Goal: Task Accomplishment & Management: Use online tool/utility

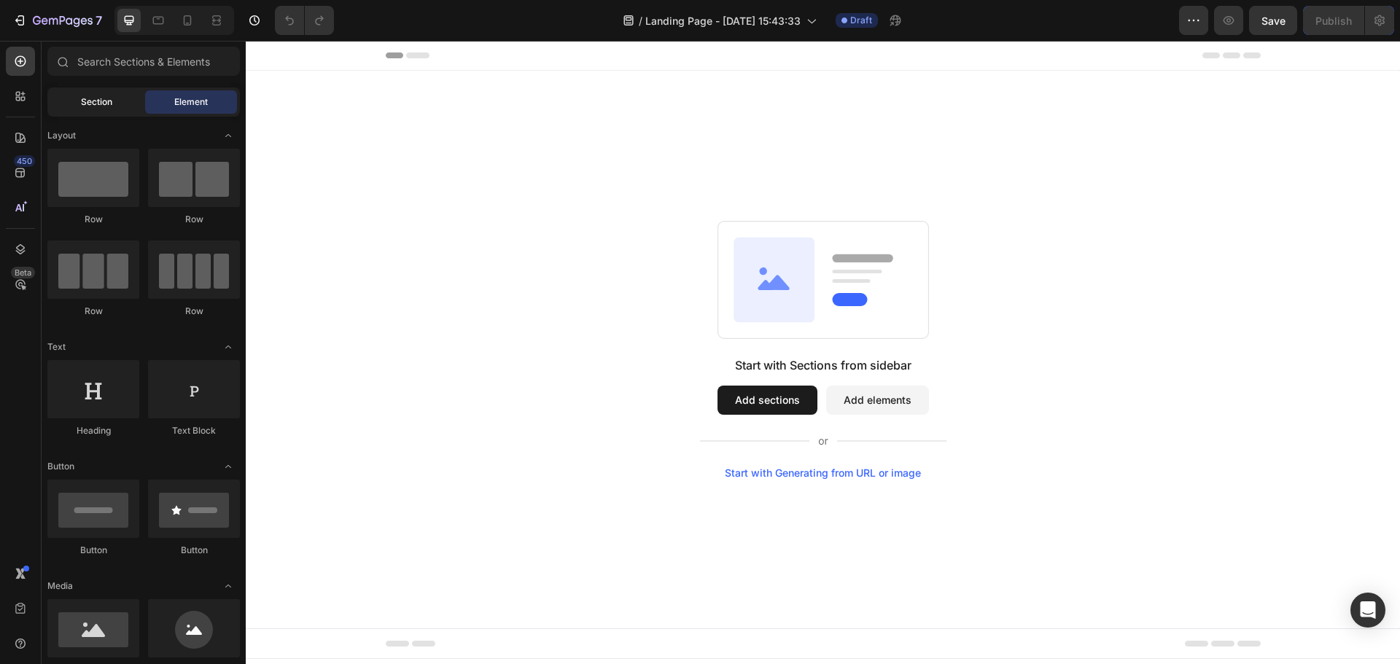
drag, startPoint x: 100, startPoint y: 101, endPoint x: 124, endPoint y: 112, distance: 26.4
click at [100, 101] on span "Section" at bounding box center [96, 102] width 31 height 13
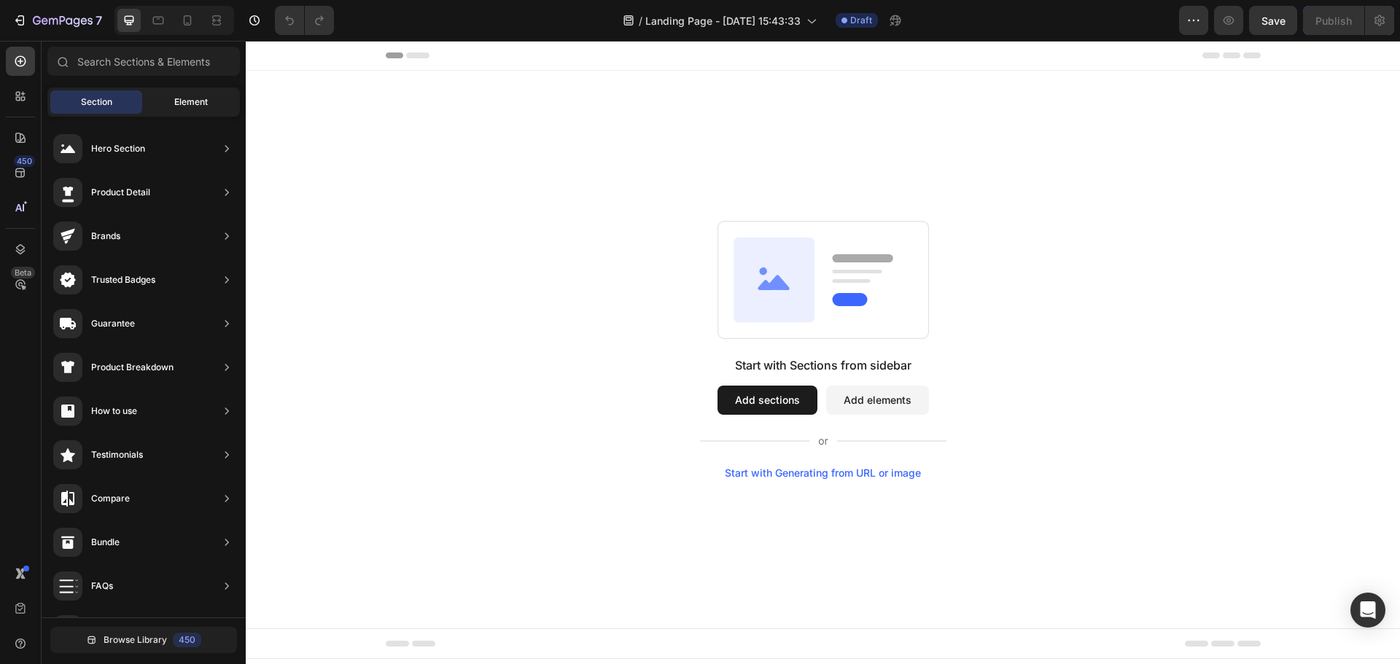
click at [194, 112] on div "Element" at bounding box center [191, 101] width 92 height 23
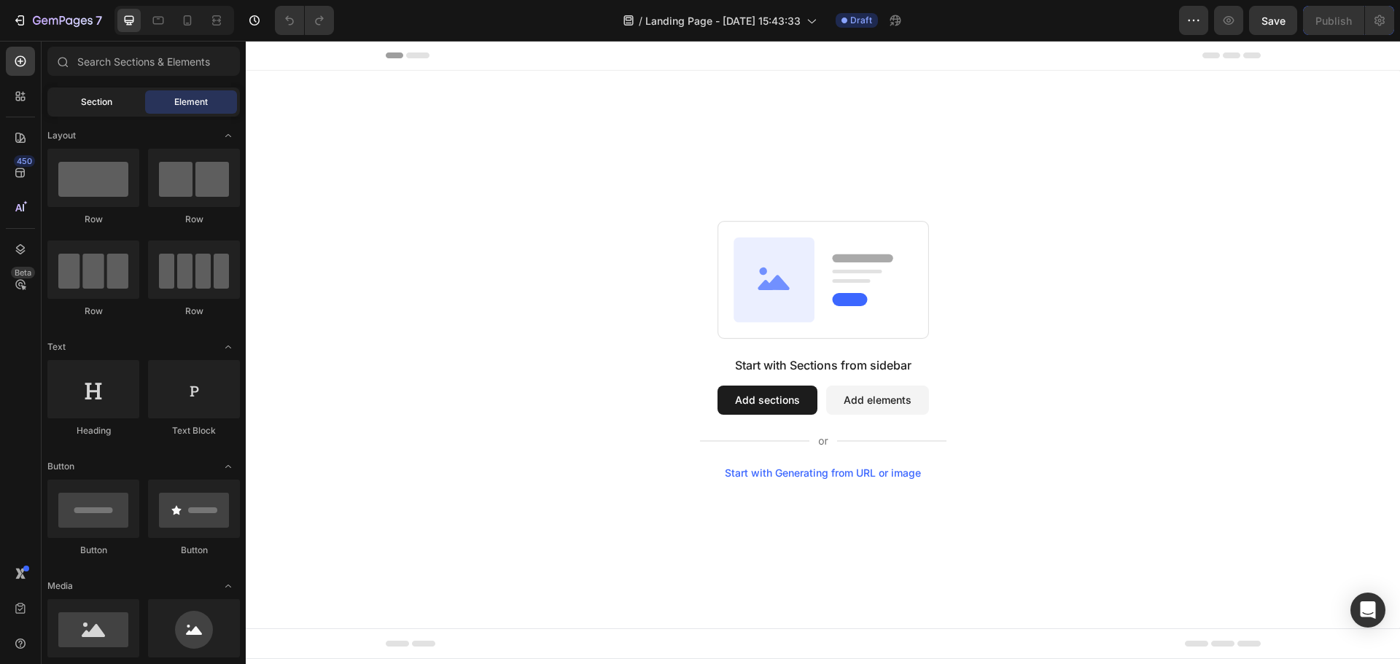
click at [124, 111] on div "Section" at bounding box center [96, 101] width 92 height 23
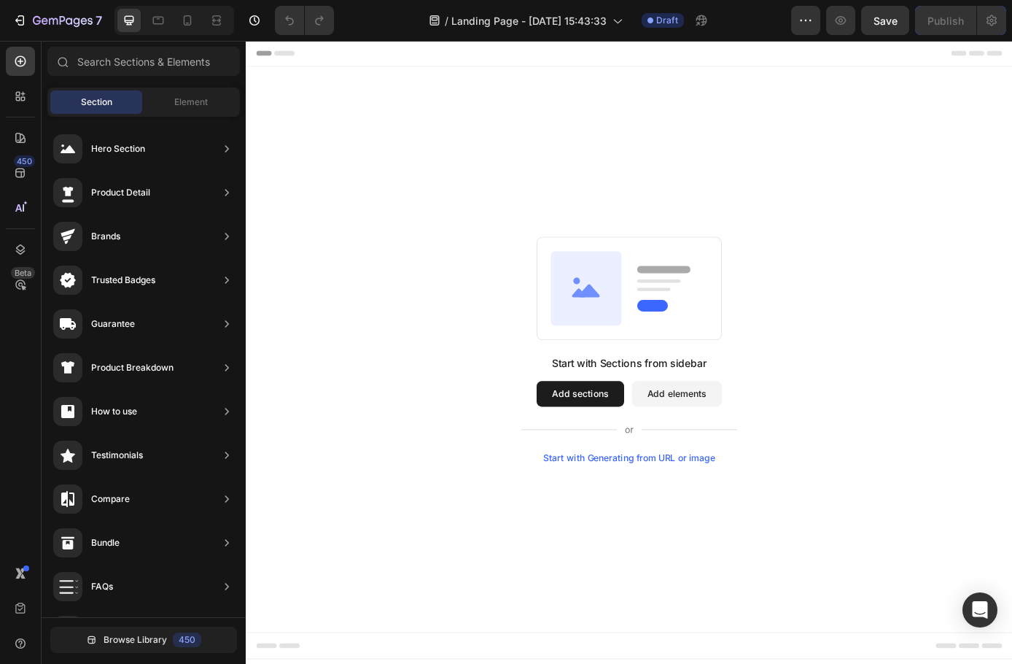
click at [642, 521] on div "Start with Generating from URL or image" at bounding box center [684, 517] width 196 height 12
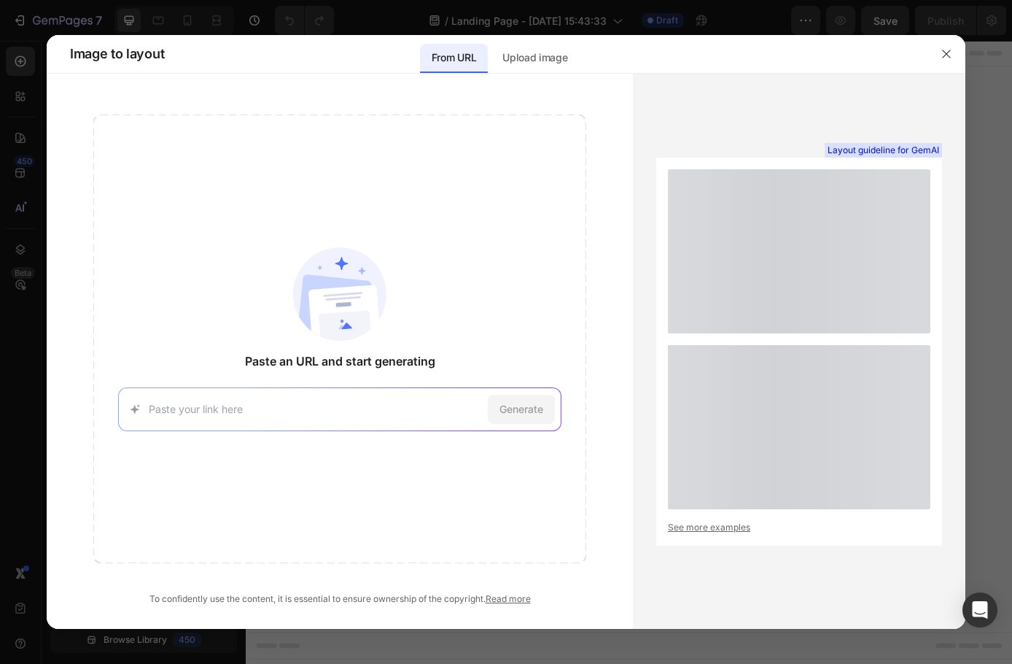
click at [233, 398] on div "Generate" at bounding box center [339, 409] width 443 height 44
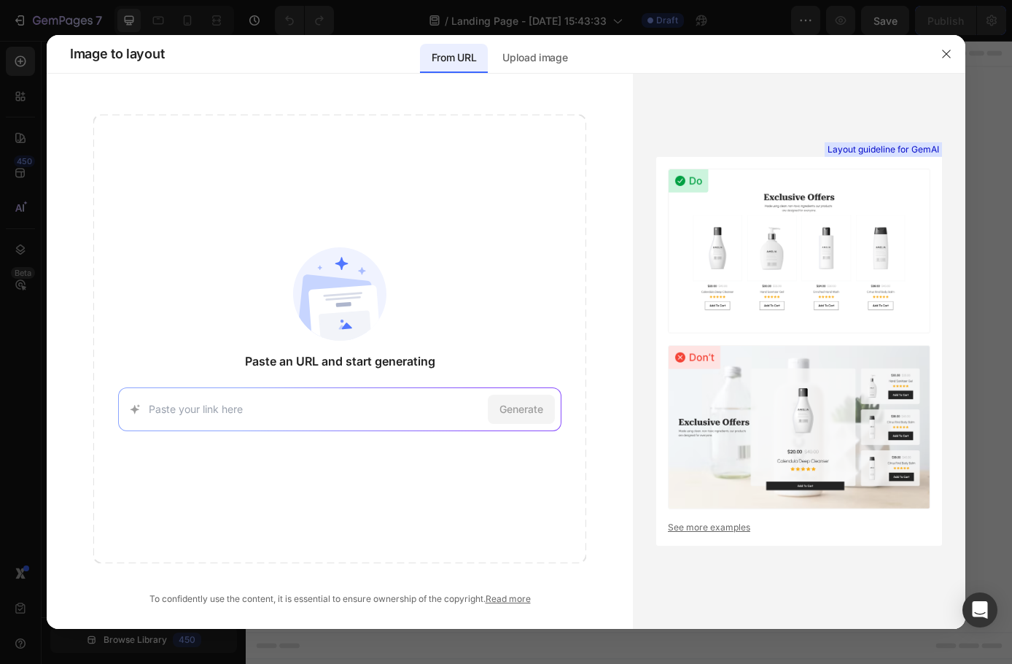
click at [232, 419] on div "Generate" at bounding box center [339, 409] width 443 height 44
click at [215, 408] on input at bounding box center [315, 408] width 333 height 15
paste input "https://importacionespa.com/products/semillas-de-rosas-trepadoras"
type input "https://importacionespa.com/products/semillas-de-rosas-trepadoras"
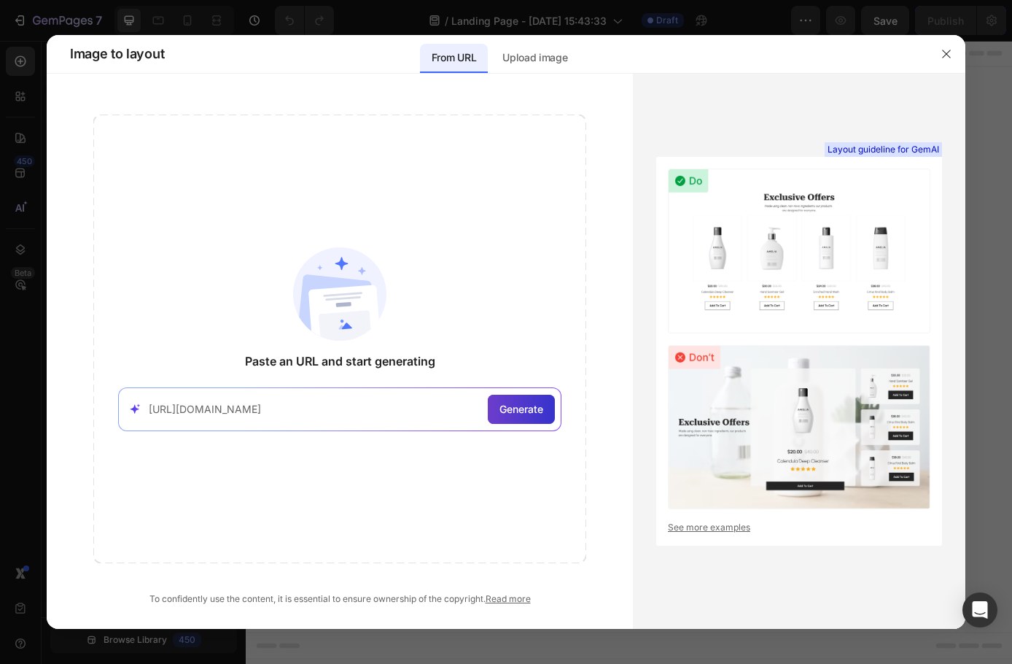
click at [526, 416] on div "Generate" at bounding box center [521, 409] width 67 height 29
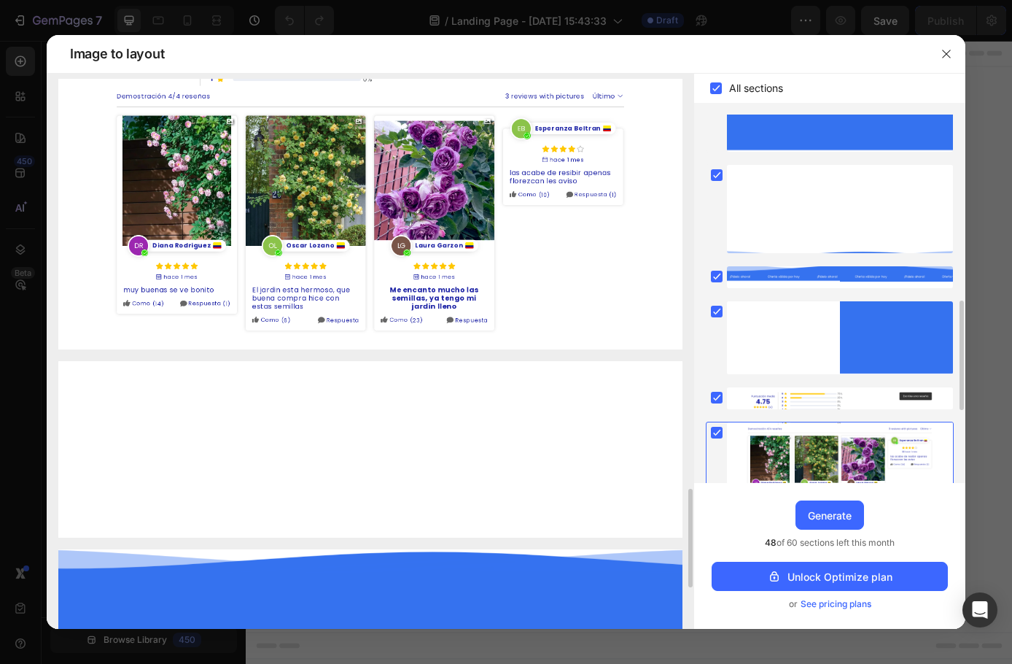
scroll to position [532, 0]
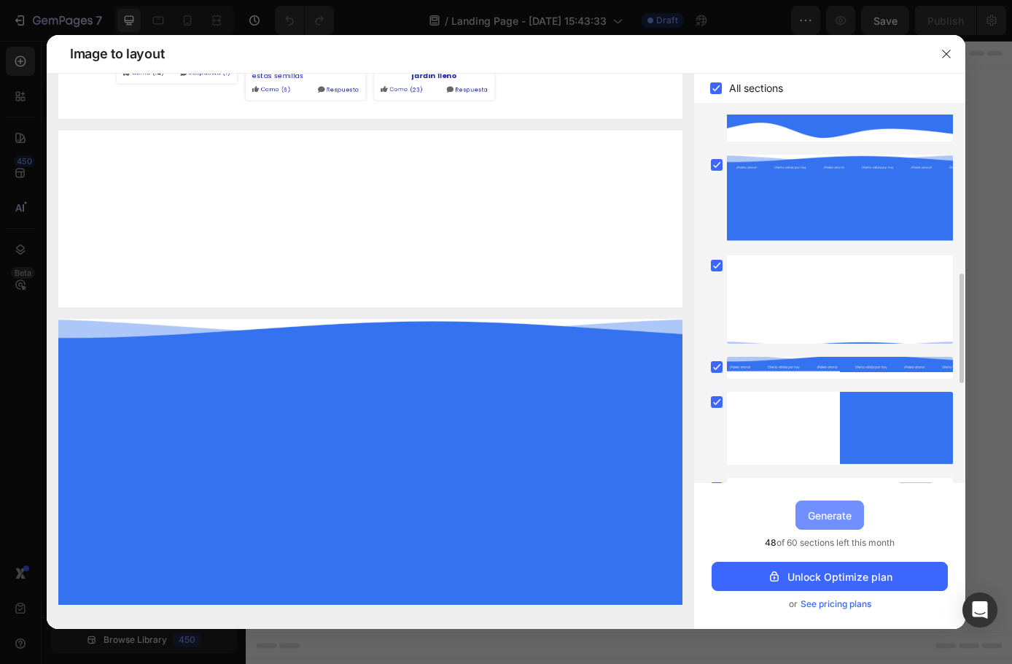
click at [822, 511] on div "Generate" at bounding box center [830, 515] width 44 height 15
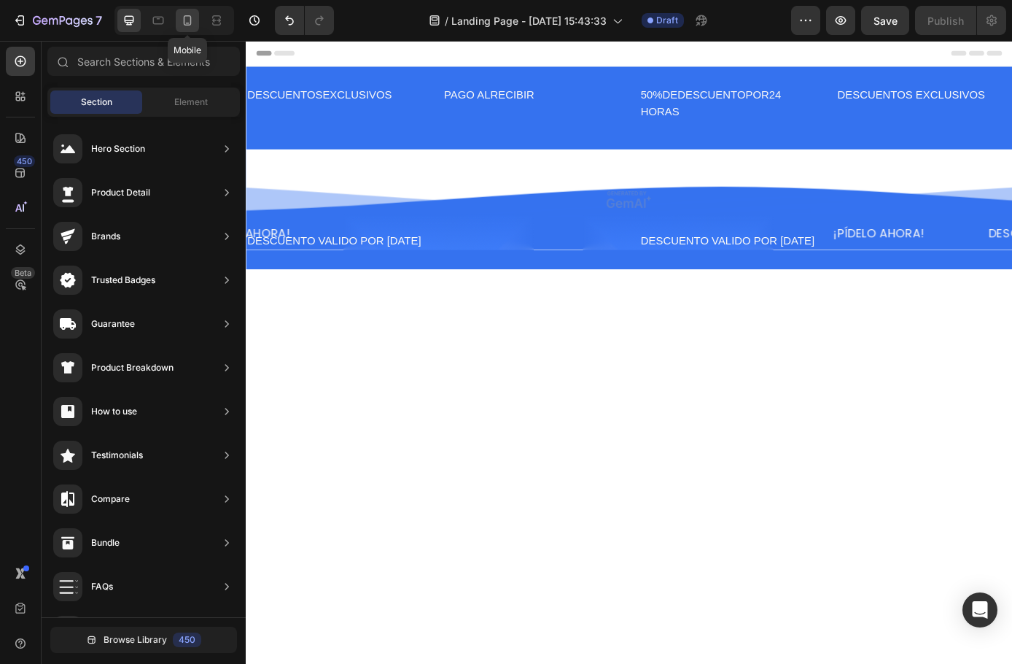
click at [182, 23] on icon at bounding box center [187, 20] width 15 height 15
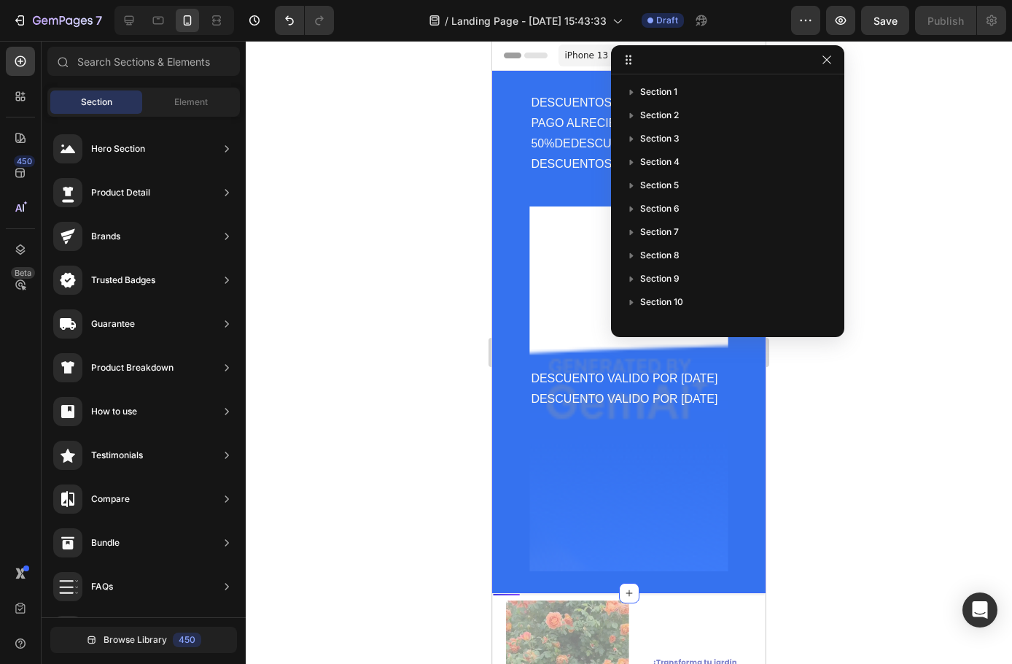
click at [849, 419] on div at bounding box center [629, 352] width 767 height 623
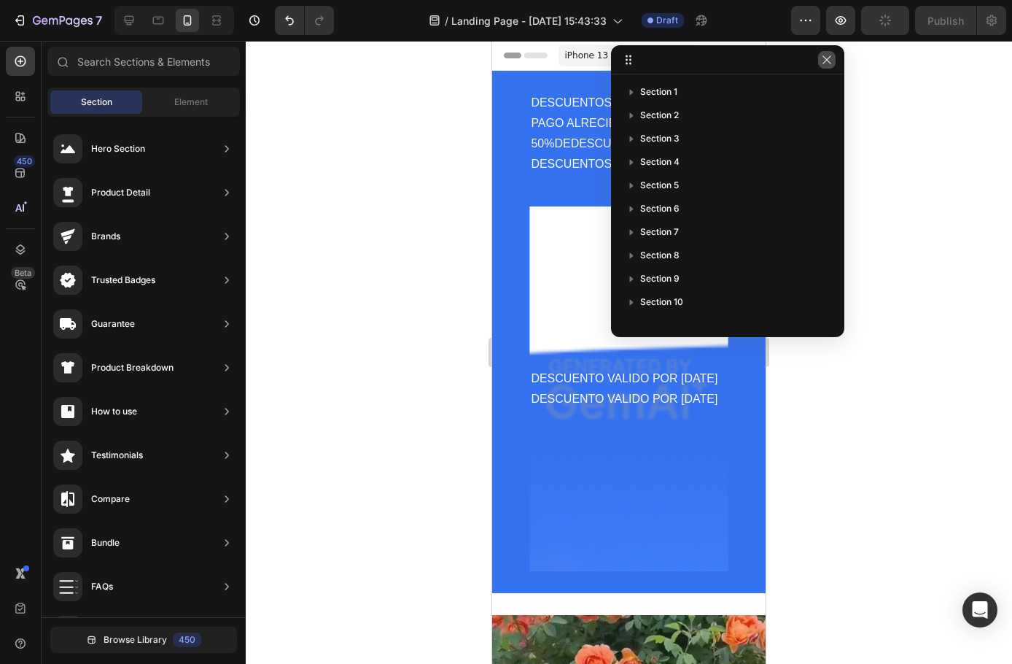
click at [829, 55] on icon "button" at bounding box center [827, 60] width 12 height 12
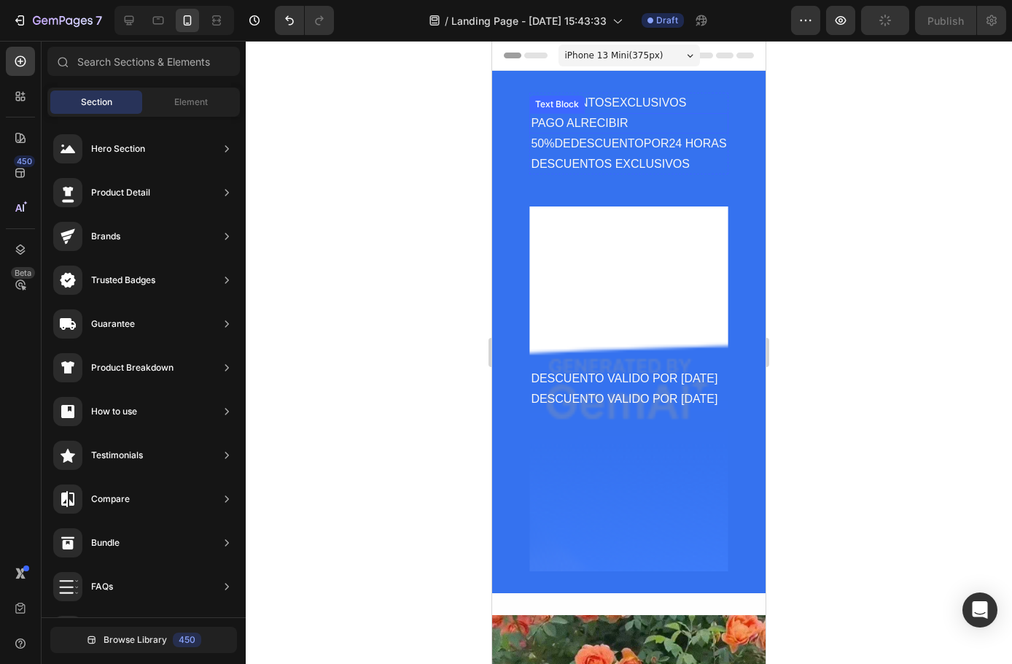
click at [594, 115] on div "PAGO ALRECIBIR" at bounding box center [629, 123] width 198 height 20
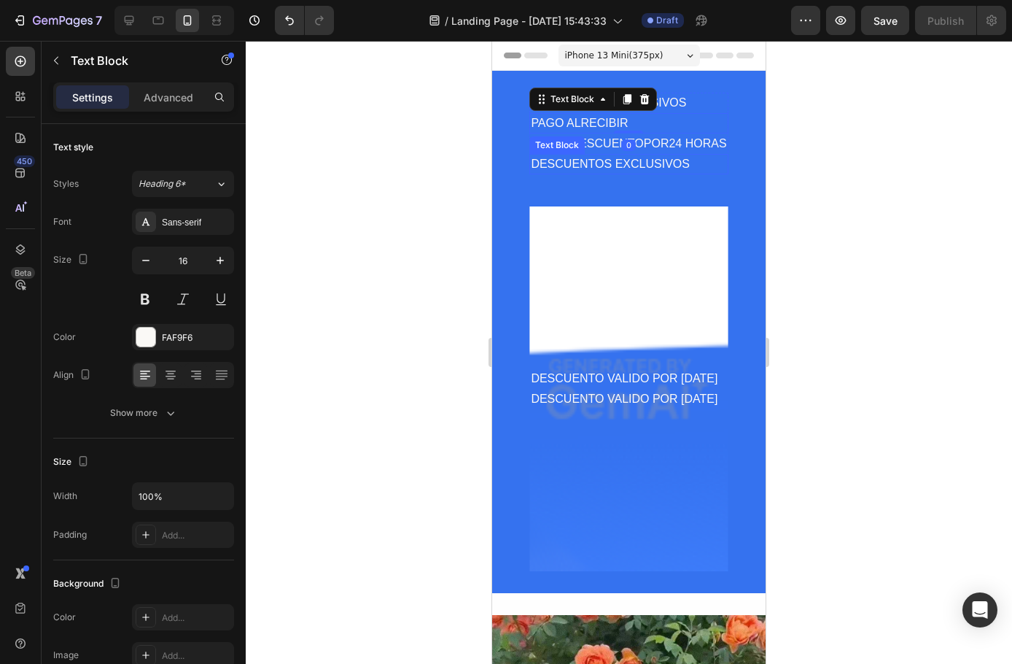
click at [618, 155] on div "DESCUENTOS EXCLUSIVOS" at bounding box center [629, 164] width 198 height 20
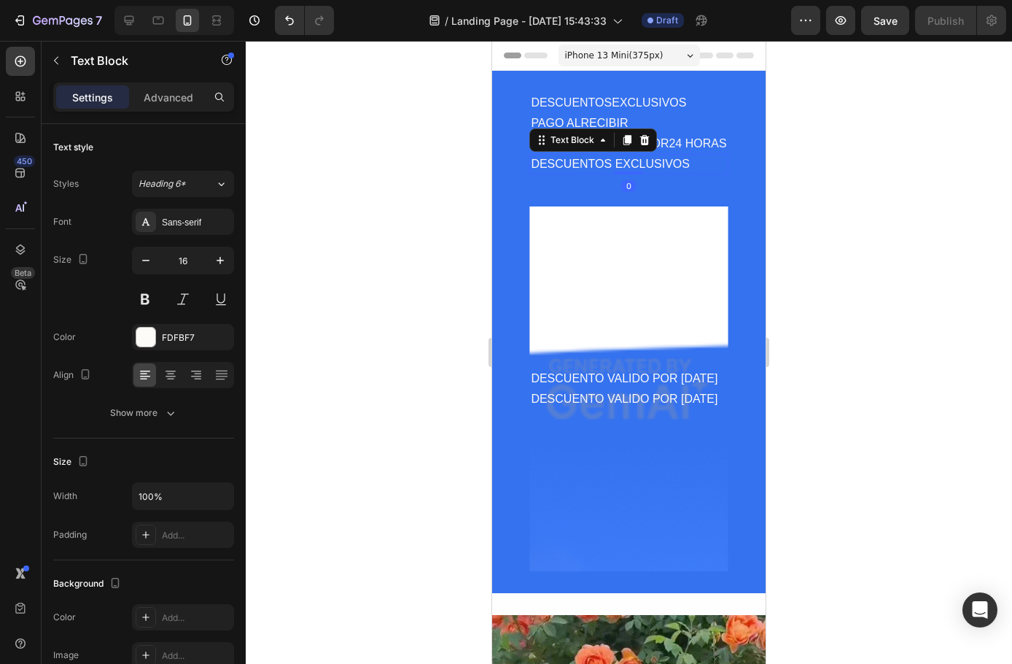
click at [876, 166] on div at bounding box center [629, 352] width 767 height 623
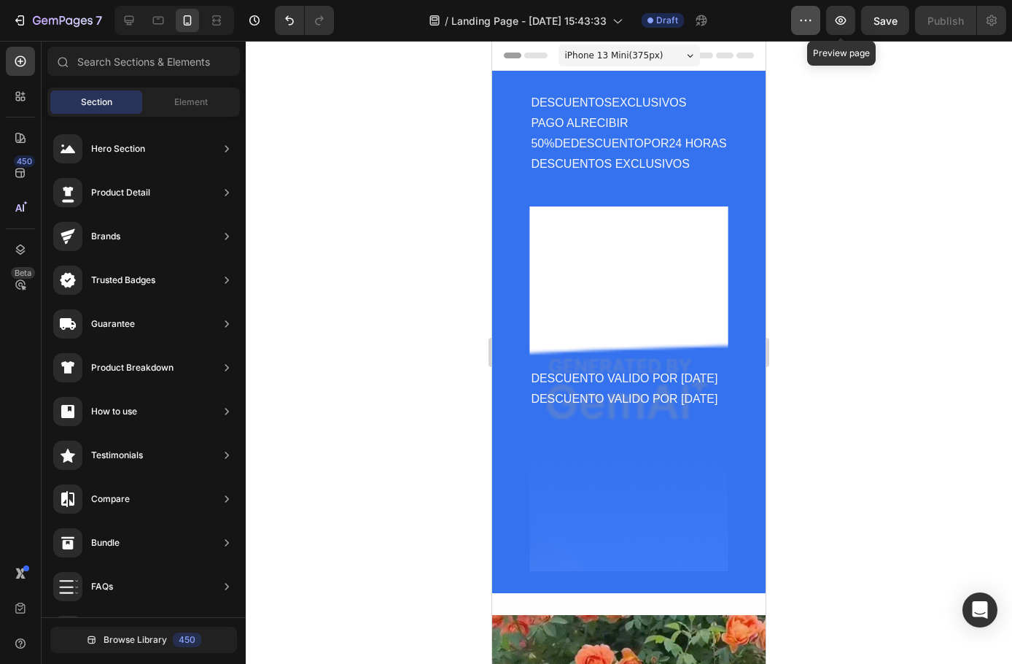
click at [782, 28] on div "/ Landing Page - Aug 26, 15:43:33 Draft" at bounding box center [569, 20] width 446 height 29
click at [807, 21] on icon "button" at bounding box center [806, 20] width 15 height 15
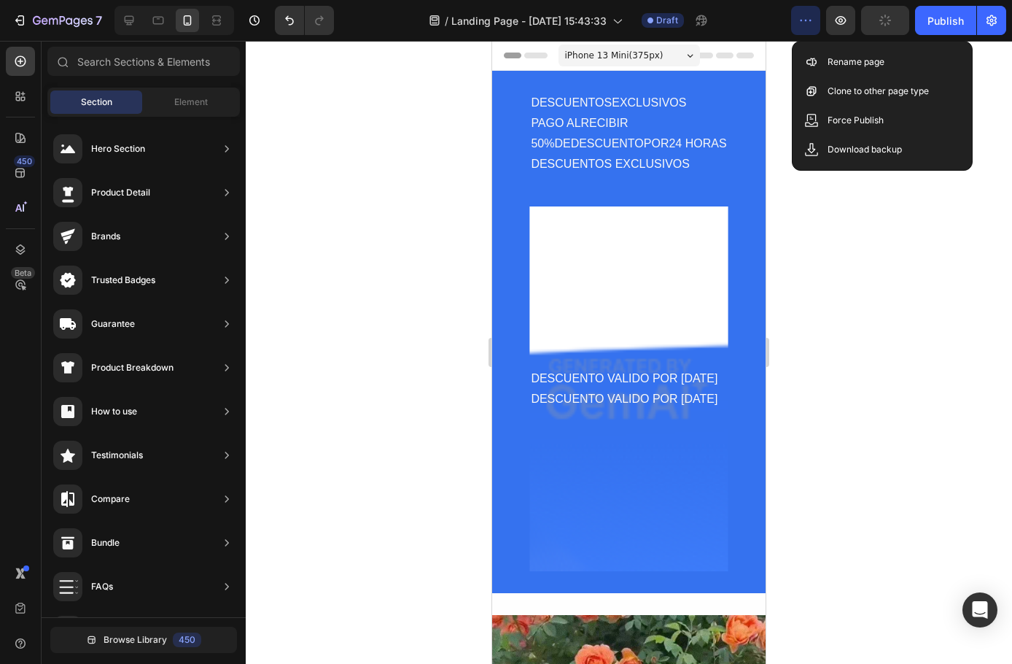
click at [824, 252] on div at bounding box center [629, 352] width 767 height 623
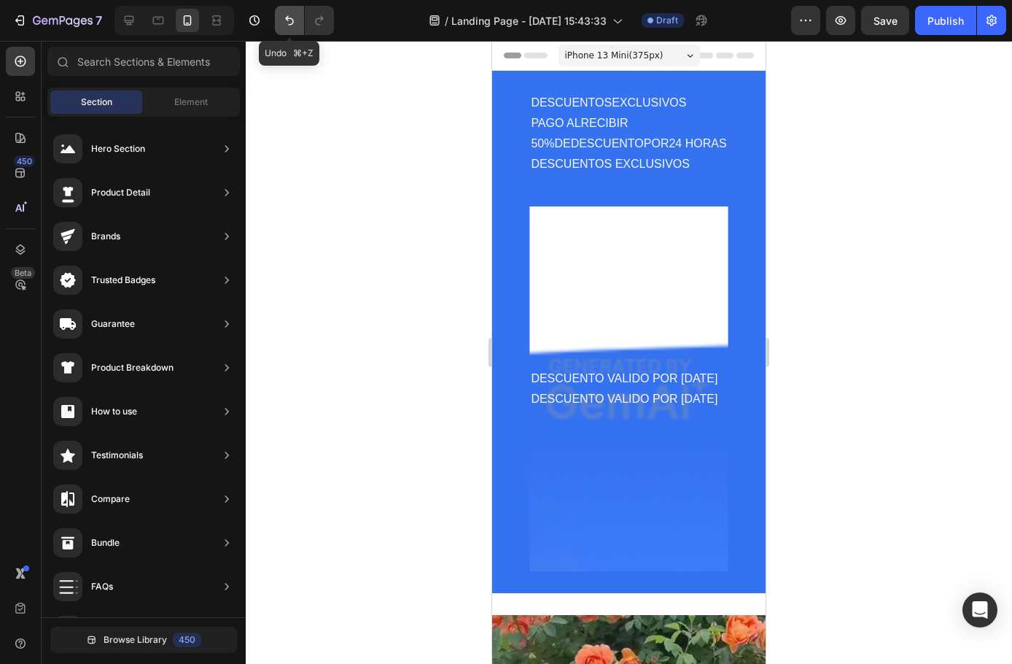
click at [280, 17] on button "Undo/Redo" at bounding box center [289, 20] width 29 height 29
click at [281, 18] on button "Undo/Redo" at bounding box center [289, 20] width 29 height 29
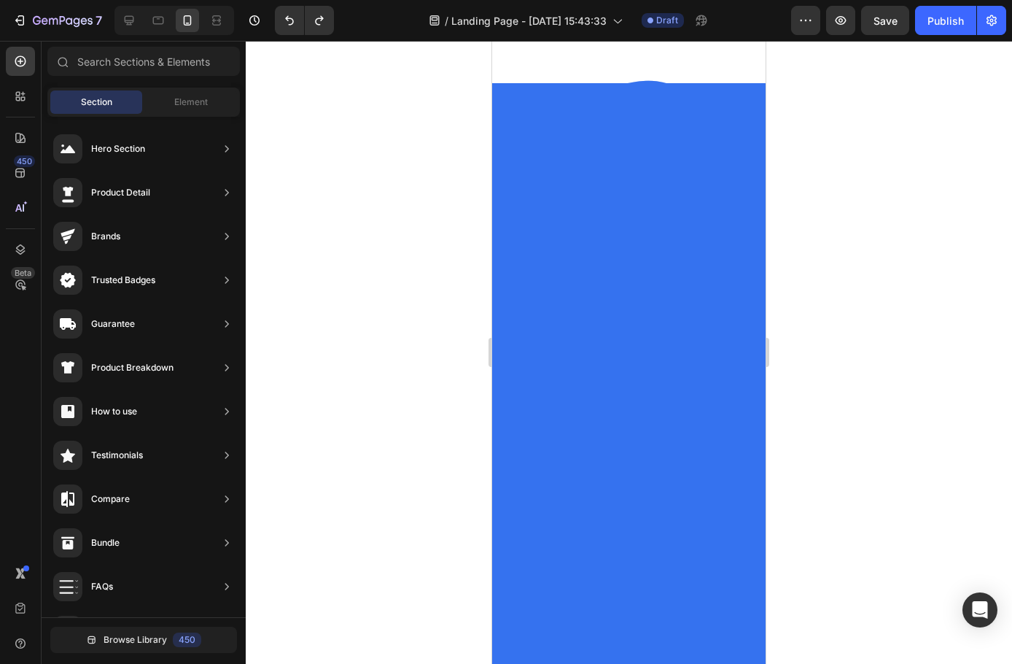
scroll to position [656, 0]
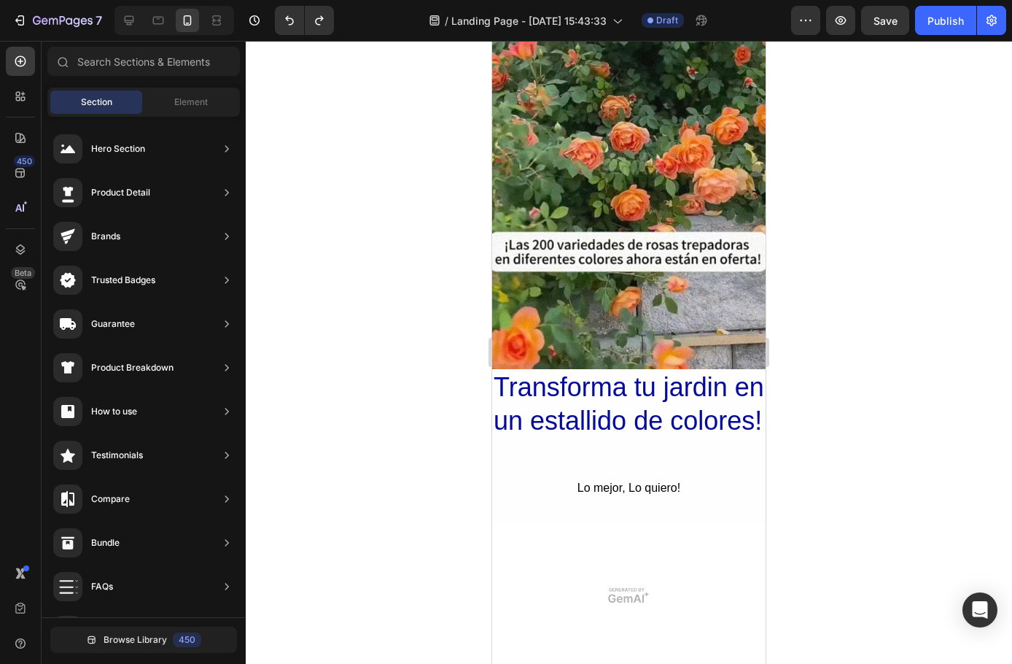
click at [637, 234] on img at bounding box center [629, 163] width 274 height 411
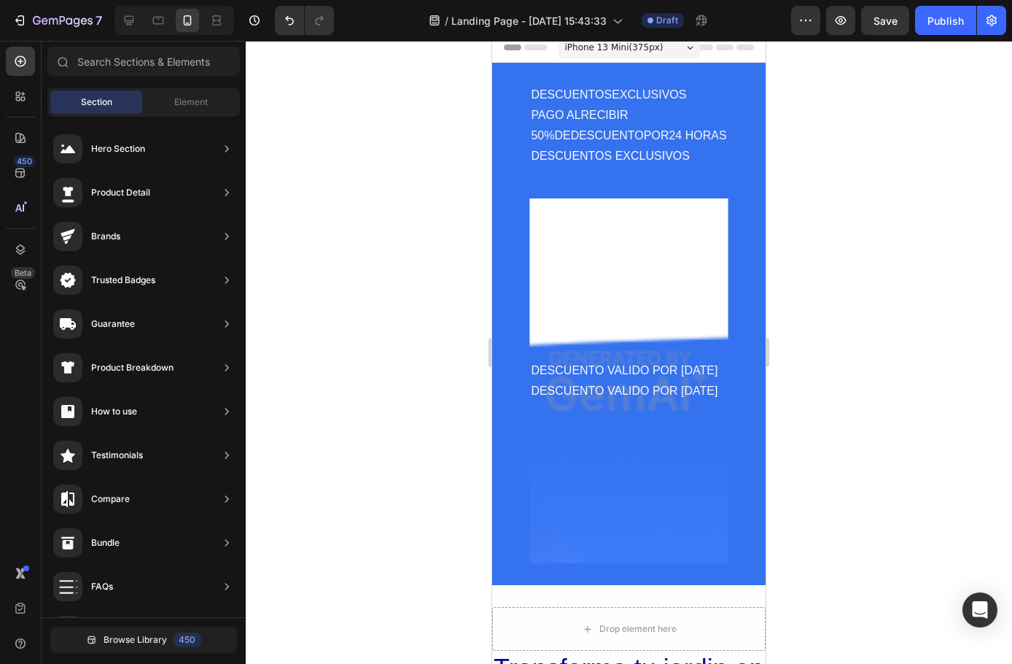
scroll to position [0, 0]
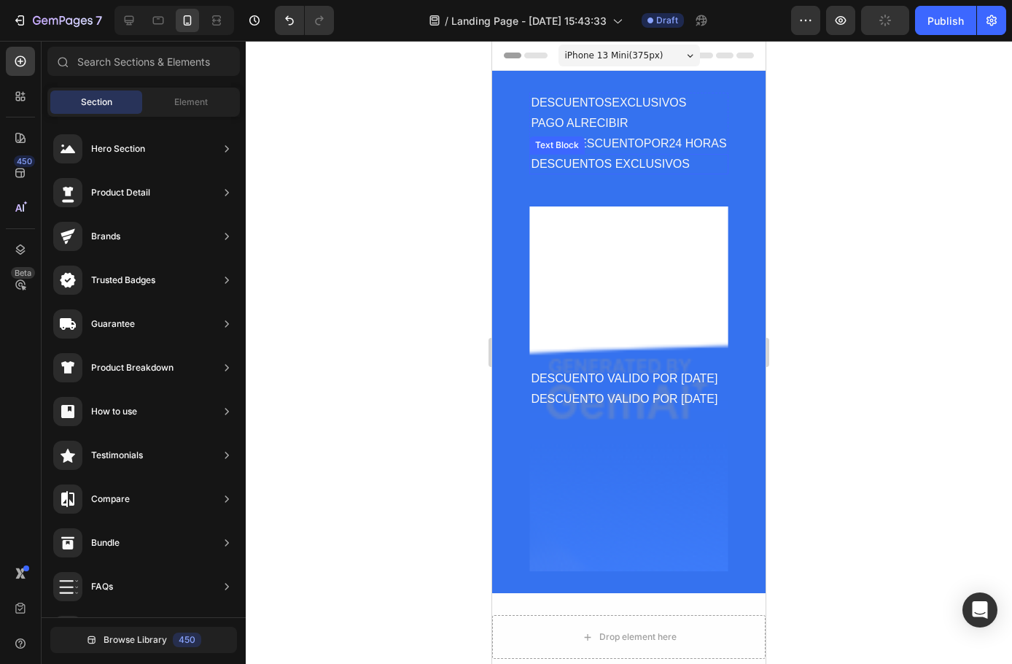
click at [634, 147] on div "50%DEDESCUENTOPOR24 HORAS" at bounding box center [629, 143] width 198 height 20
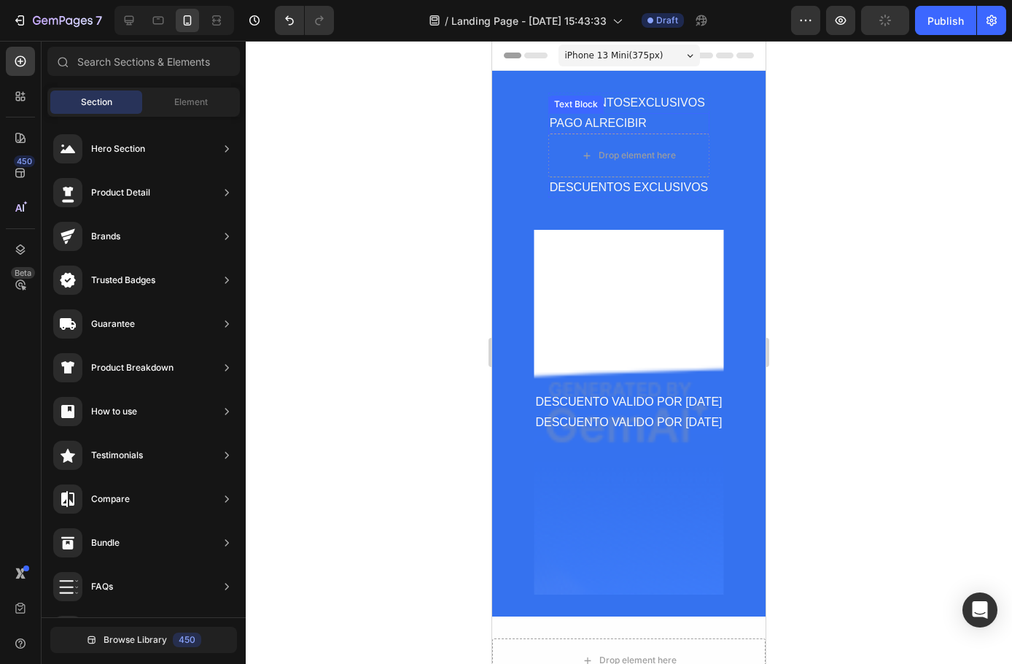
click at [641, 100] on div "DESCUENTOSEXCLUSIVOS" at bounding box center [629, 103] width 162 height 20
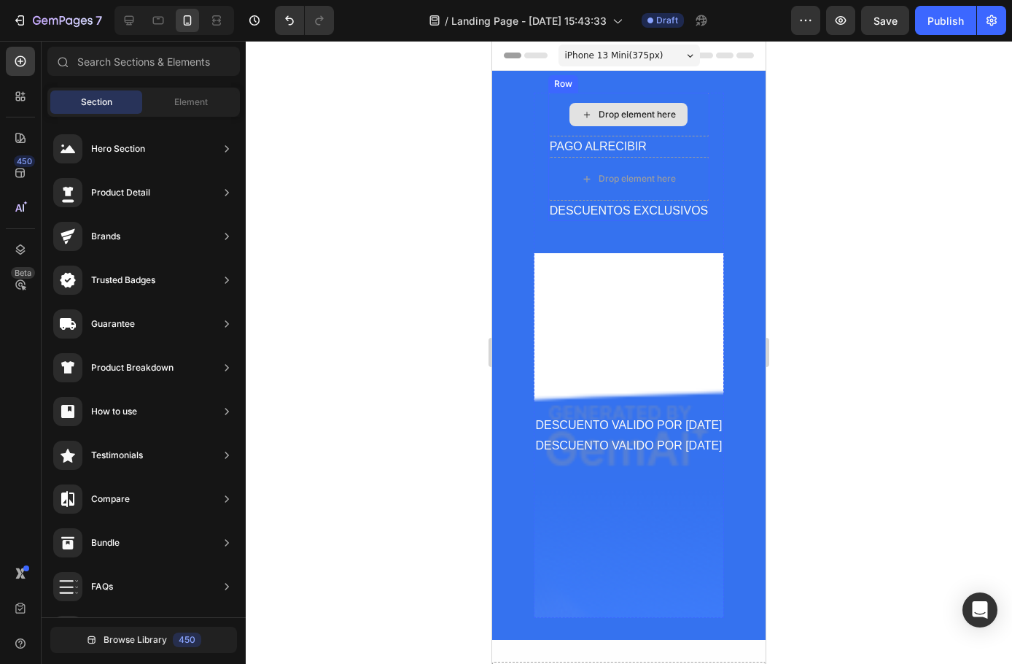
click at [632, 74] on div at bounding box center [629, 71] width 20 height 20
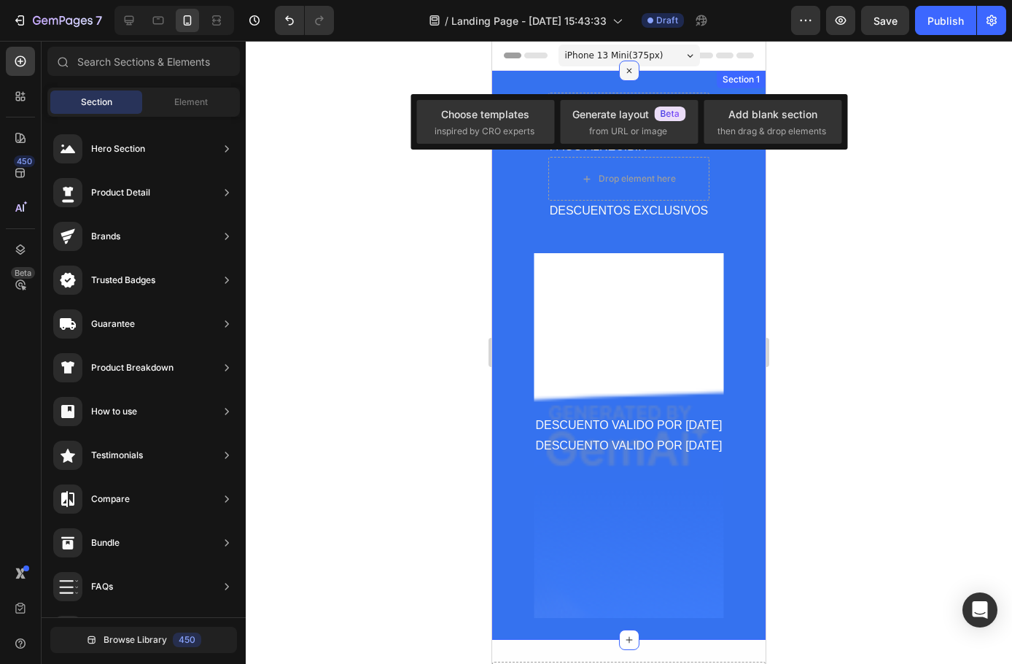
click at [624, 70] on icon at bounding box center [628, 70] width 9 height 9
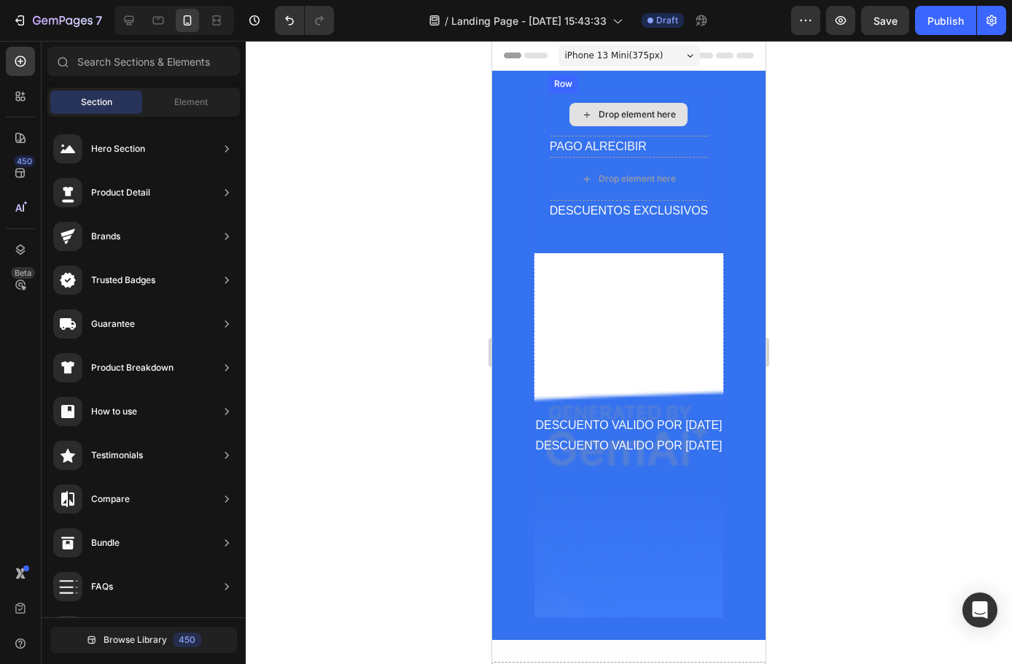
click at [668, 115] on div "Drop element here" at bounding box center [637, 115] width 77 height 12
click at [688, 123] on div "Drop element here" at bounding box center [629, 115] width 162 height 44
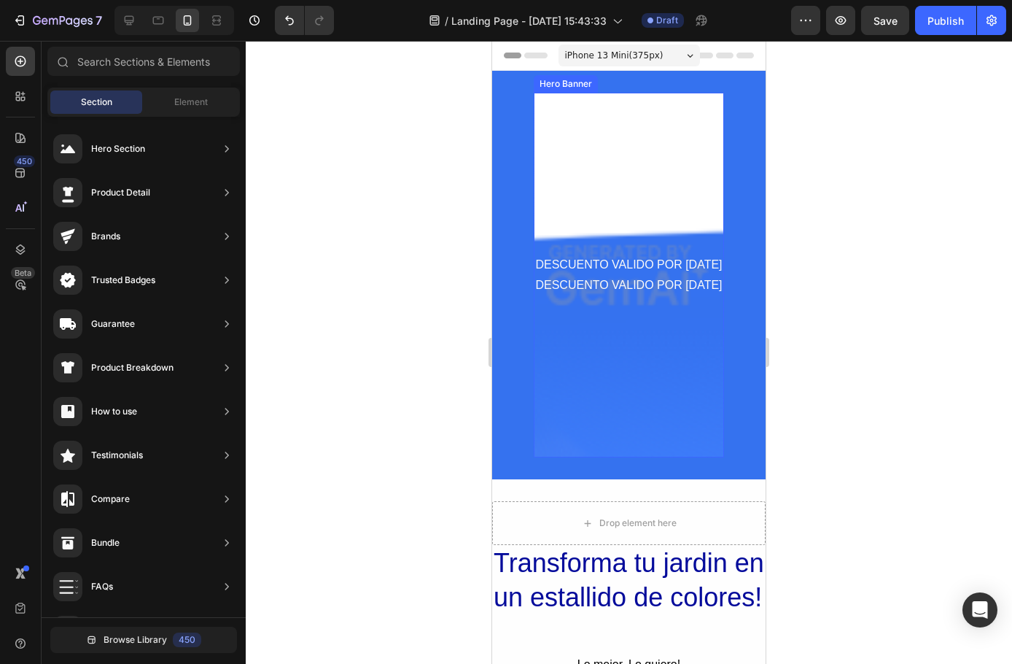
click at [724, 155] on div "DESCUENTO VALIDO POR HOY Text Block DESCUENTO VALIDO POR HOY Text Block Hero Ba…" at bounding box center [629, 275] width 274 height 365
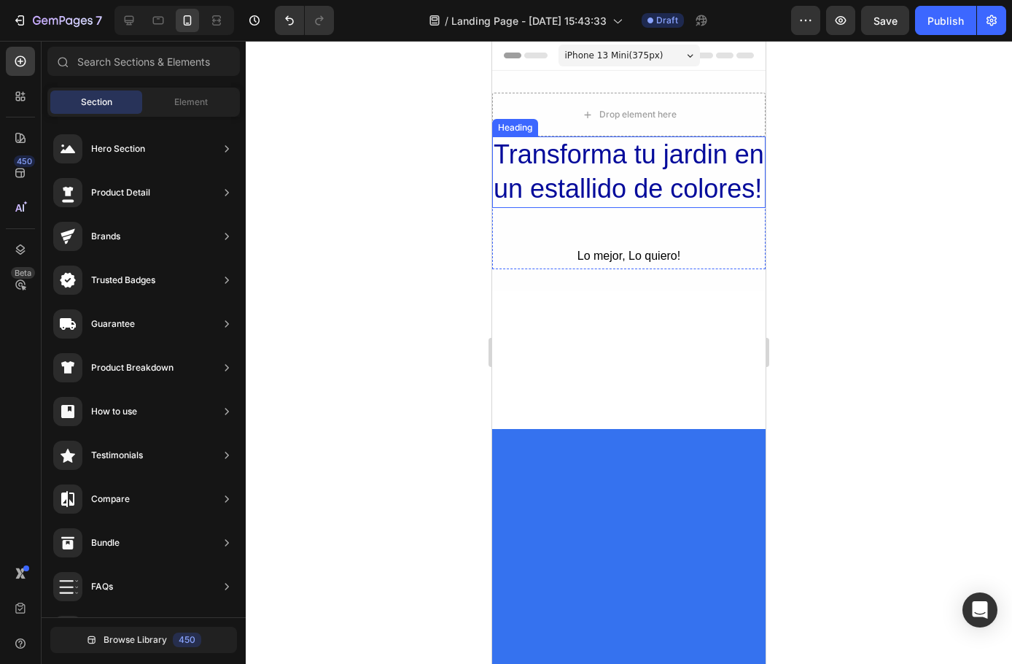
click at [664, 170] on h2 "Transforma tu jardin en un estallido de colores!" at bounding box center [629, 171] width 274 height 71
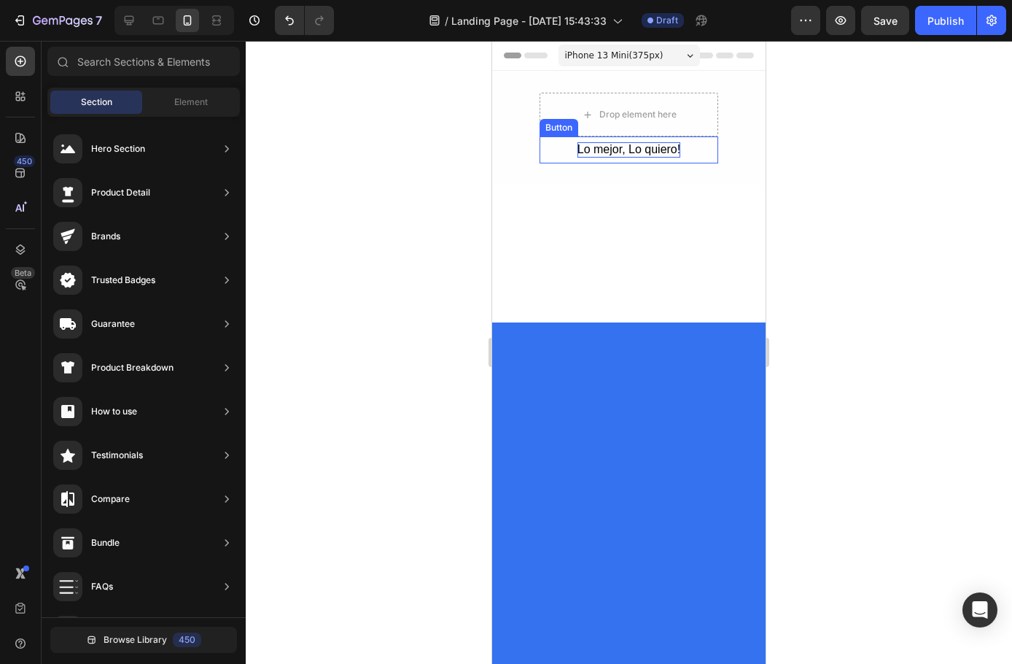
click at [655, 154] on div "Lo mejor, Lo quiero!" at bounding box center [629, 149] width 103 height 15
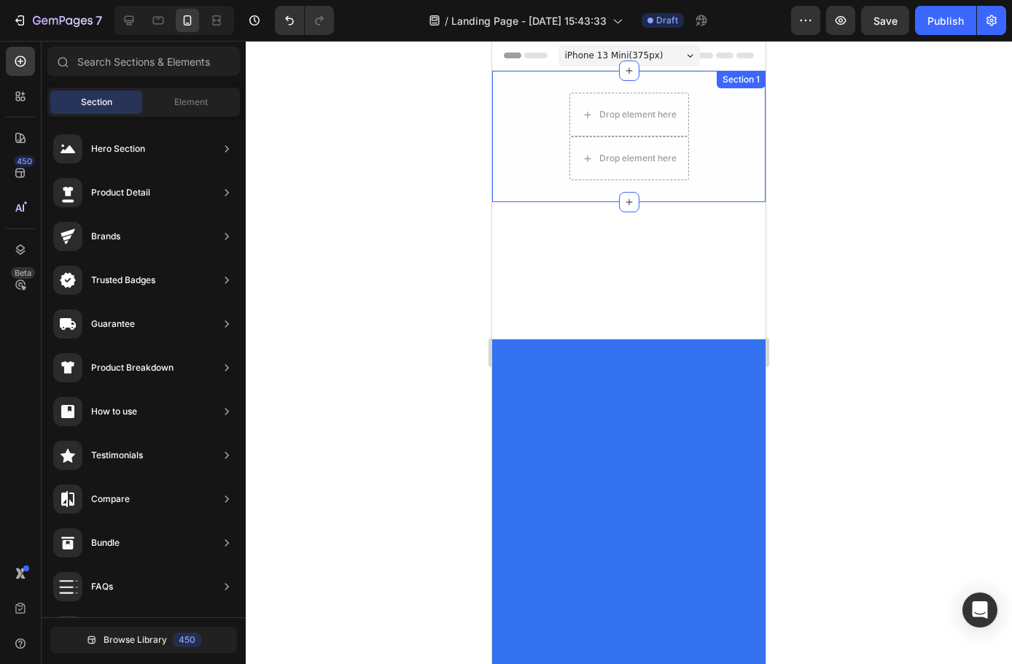
click at [706, 155] on div "Drop element here Drop element here Row Row" at bounding box center [629, 137] width 274 height 88
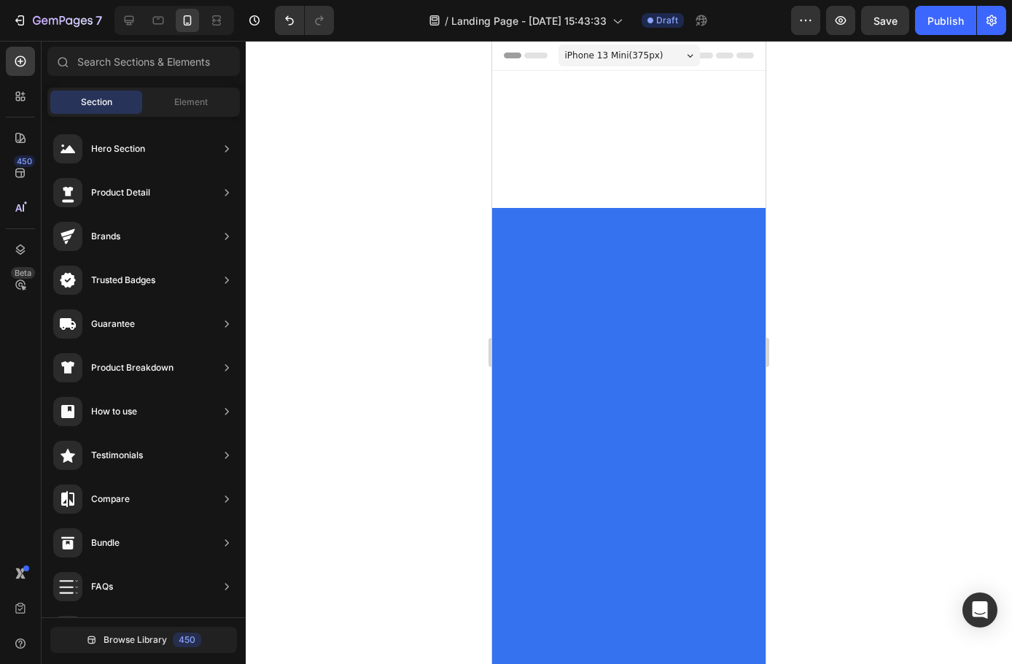
click at [708, 163] on div at bounding box center [629, 139] width 274 height 137
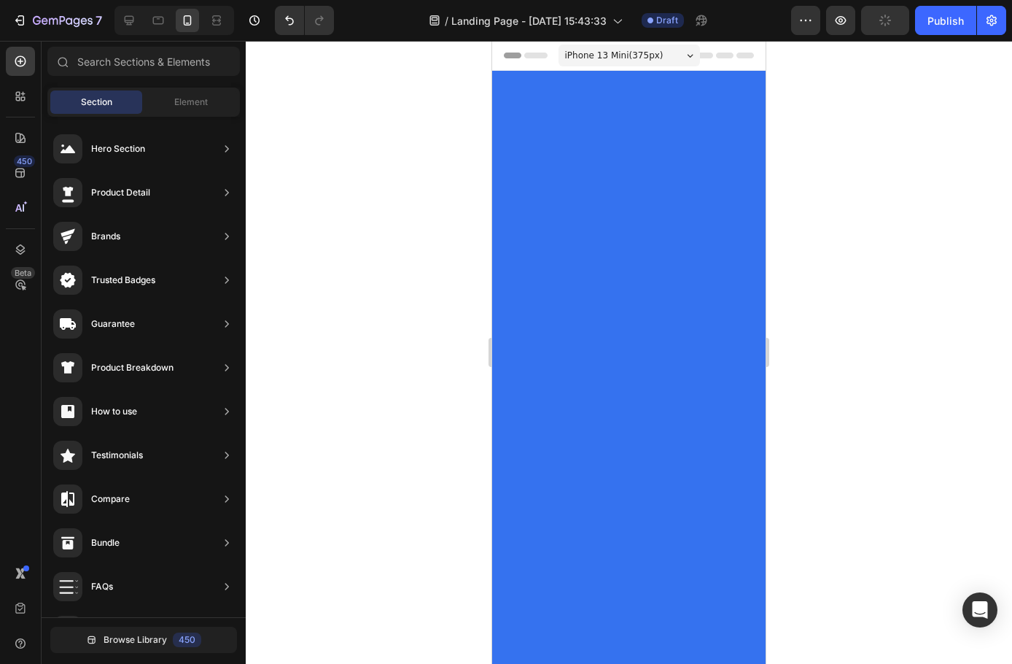
click at [708, 163] on div at bounding box center [629, 224] width 274 height 263
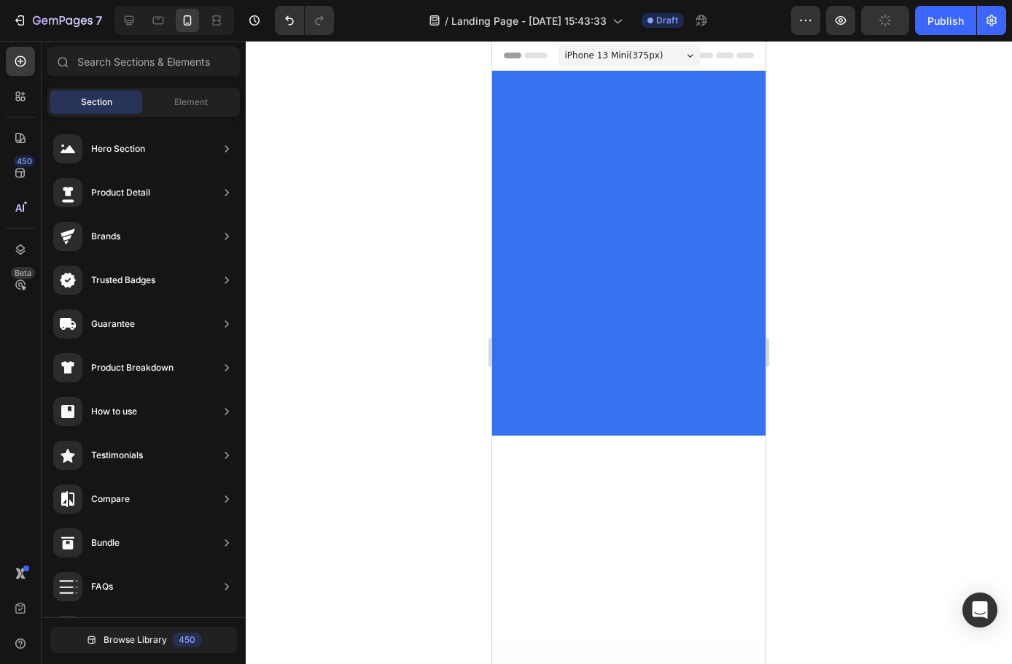
click at [708, 163] on div at bounding box center [629, 253] width 274 height 365
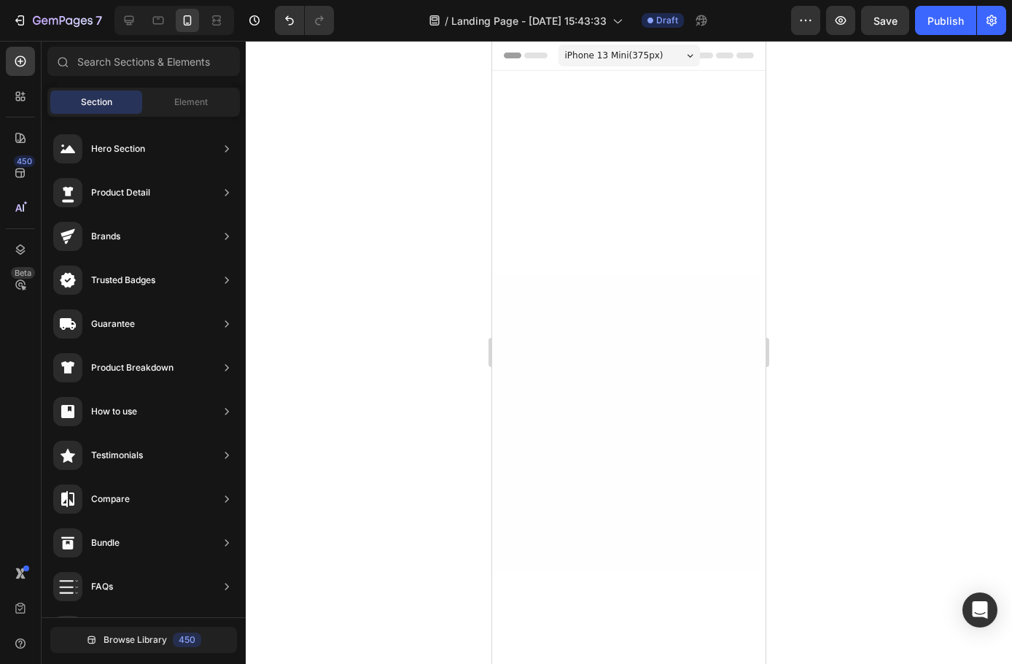
click at [708, 163] on div at bounding box center [629, 122] width 274 height 102
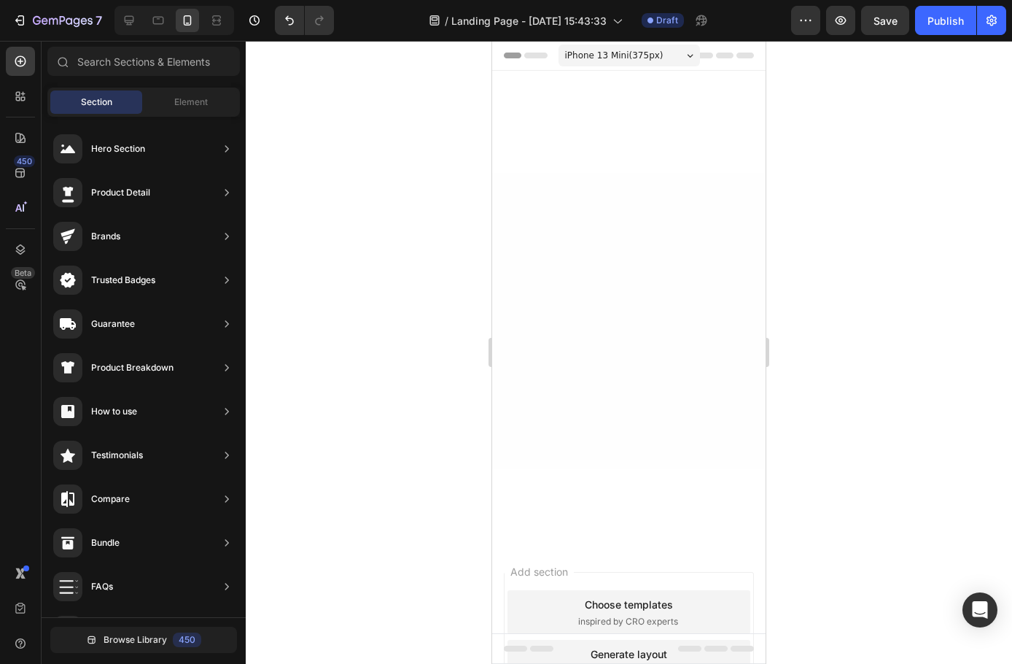
click at [708, 163] on div at bounding box center [629, 130] width 274 height 85
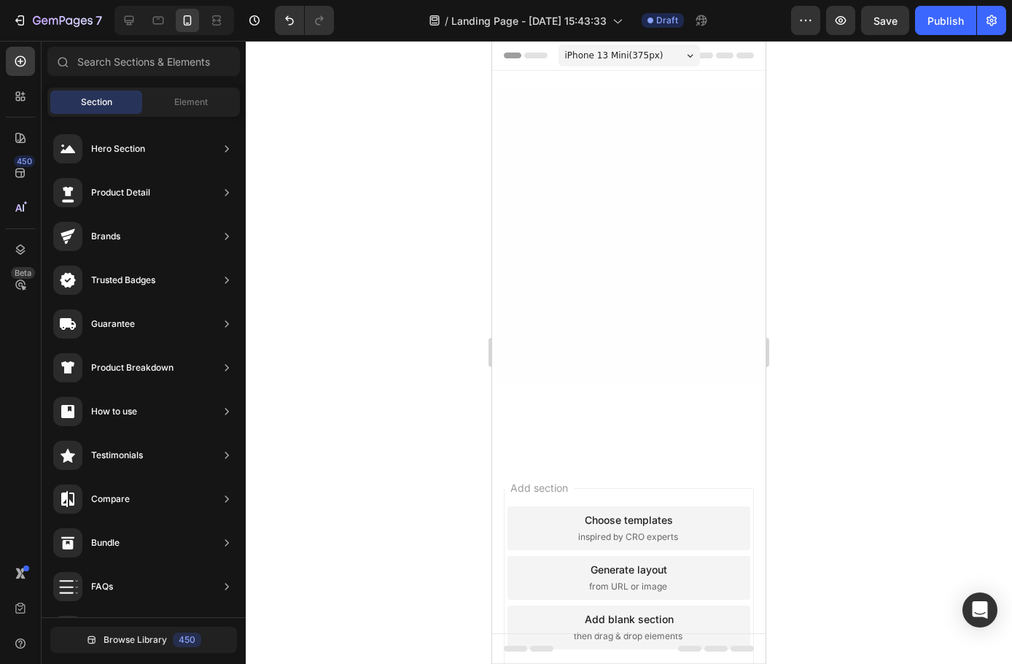
click at [708, 163] on div at bounding box center [629, 236] width 274 height 252
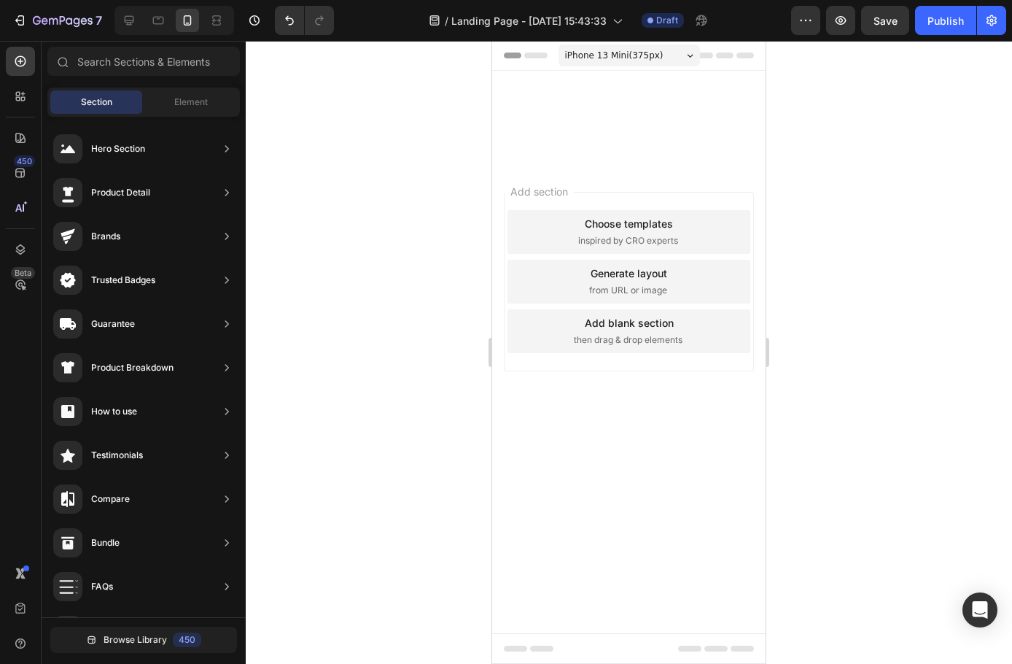
click at [708, 163] on div "Add section Choose templates inspired by CRO experts Generate layout from URL o…" at bounding box center [629, 302] width 274 height 279
click at [602, 106] on div at bounding box center [629, 125] width 274 height 74
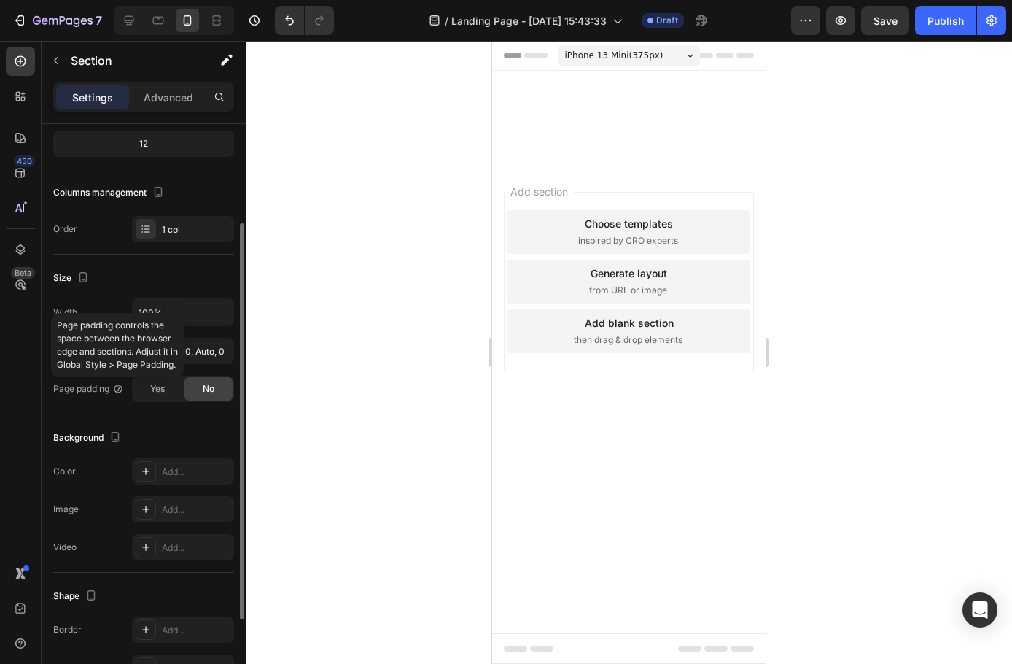
scroll to position [271, 0]
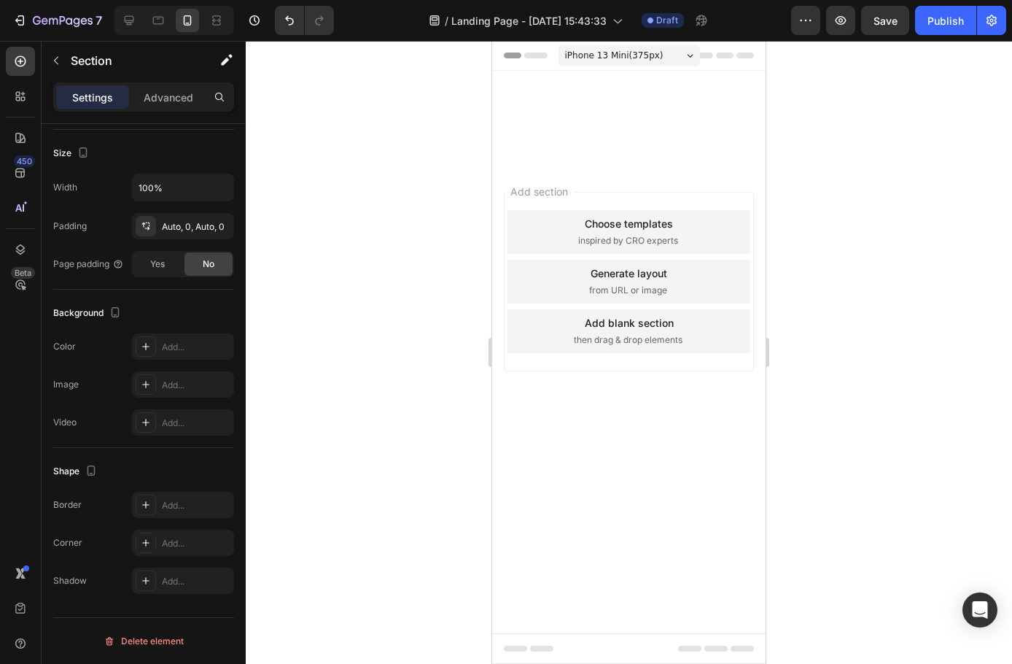
click at [145, 350] on icon at bounding box center [146, 347] width 12 height 12
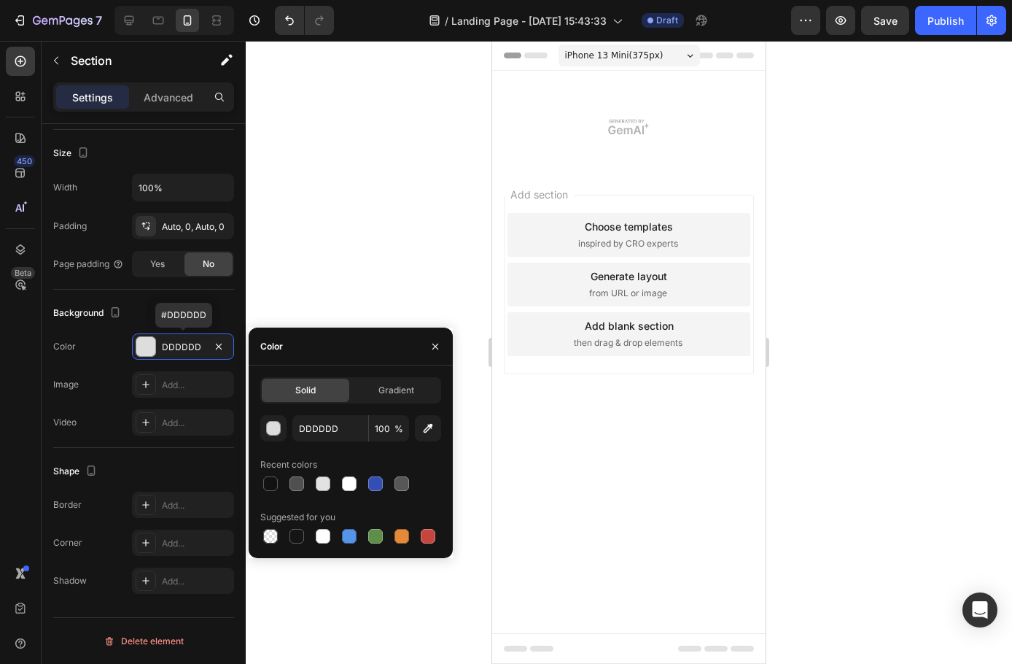
click at [373, 489] on div at bounding box center [375, 483] width 15 height 15
type input "334FB4"
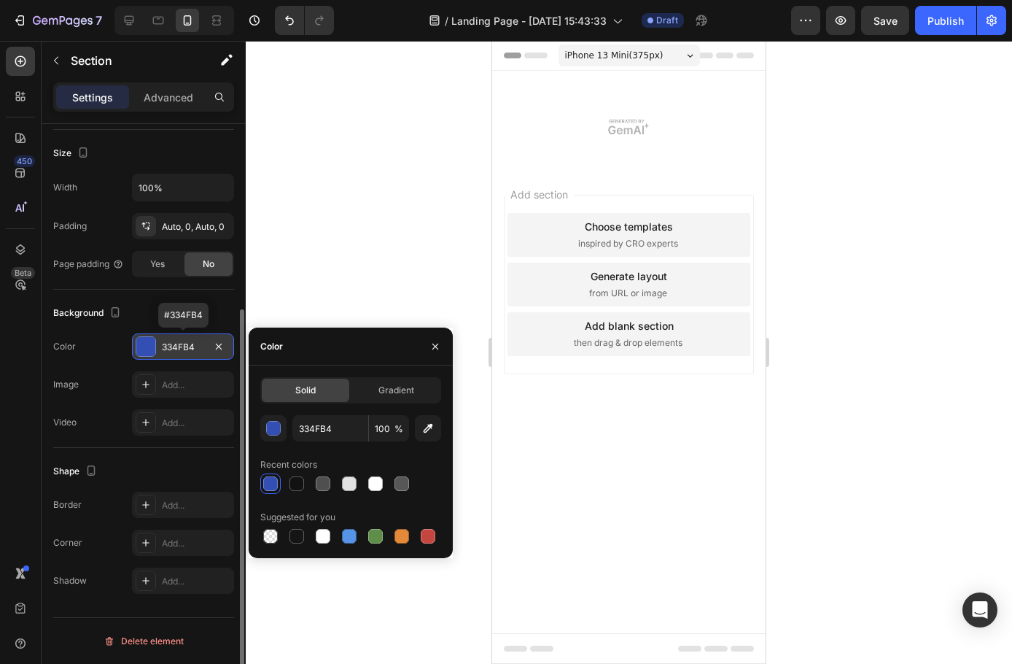
click at [160, 344] on div "334FB4" at bounding box center [183, 346] width 102 height 26
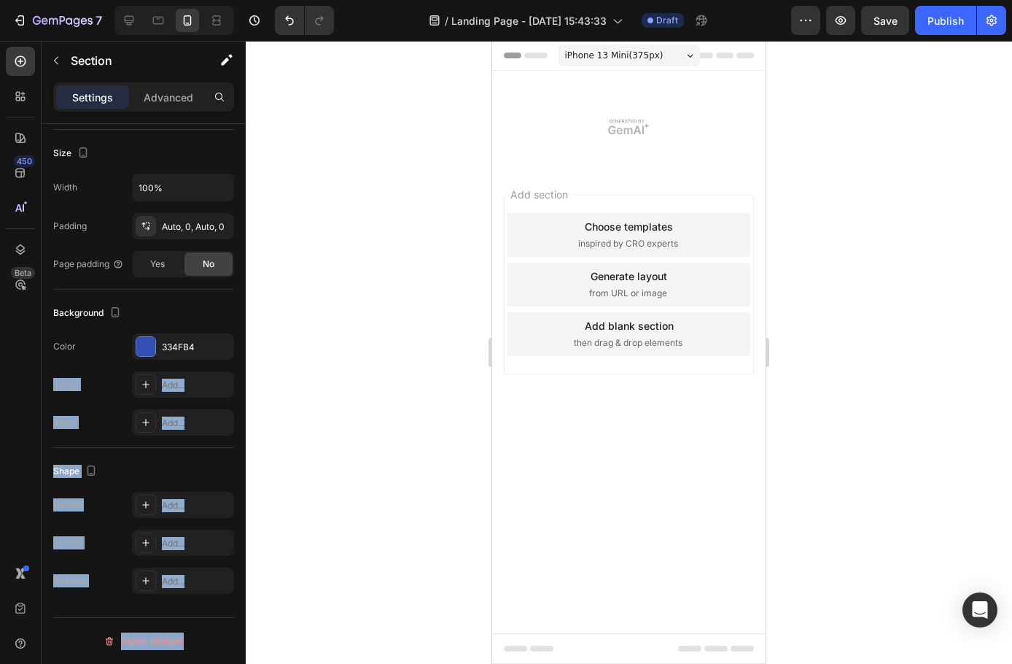
drag, startPoint x: 708, startPoint y: 360, endPoint x: 643, endPoint y: 171, distance: 200.0
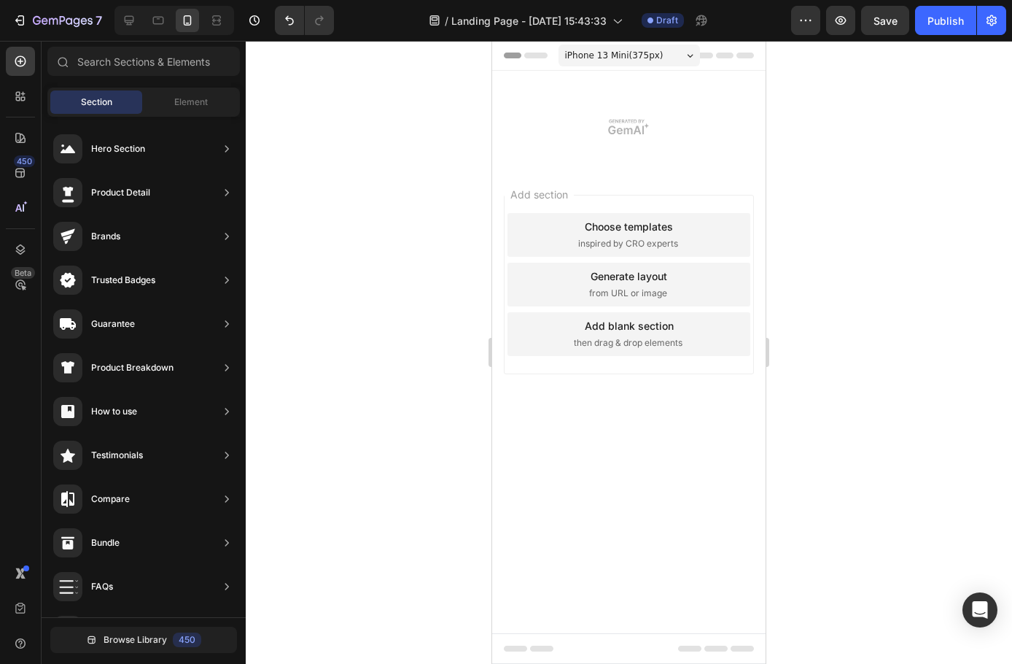
click at [642, 171] on div "Add section Choose templates inspired by CRO experts Generate layout from URL o…" at bounding box center [629, 305] width 274 height 279
click at [659, 336] on div "Add blank section then drag & drop elements" at bounding box center [629, 334] width 243 height 44
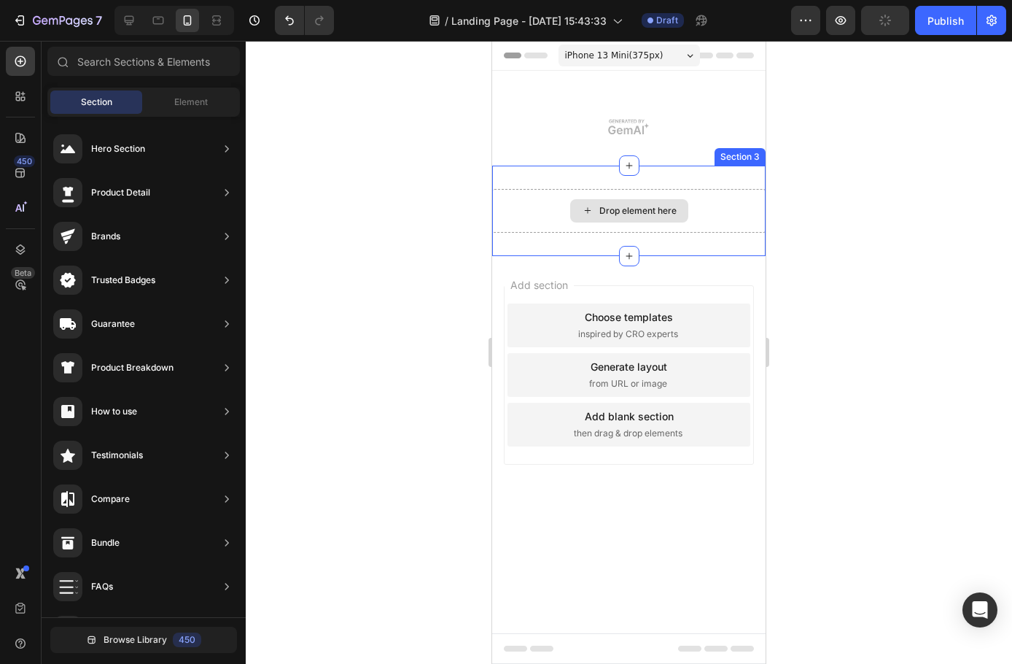
click at [628, 207] on div "Drop element here" at bounding box center [638, 211] width 77 height 12
click at [608, 211] on div "Drop element here" at bounding box center [638, 211] width 77 height 12
click at [640, 206] on div "Drop element here" at bounding box center [638, 211] width 77 height 12
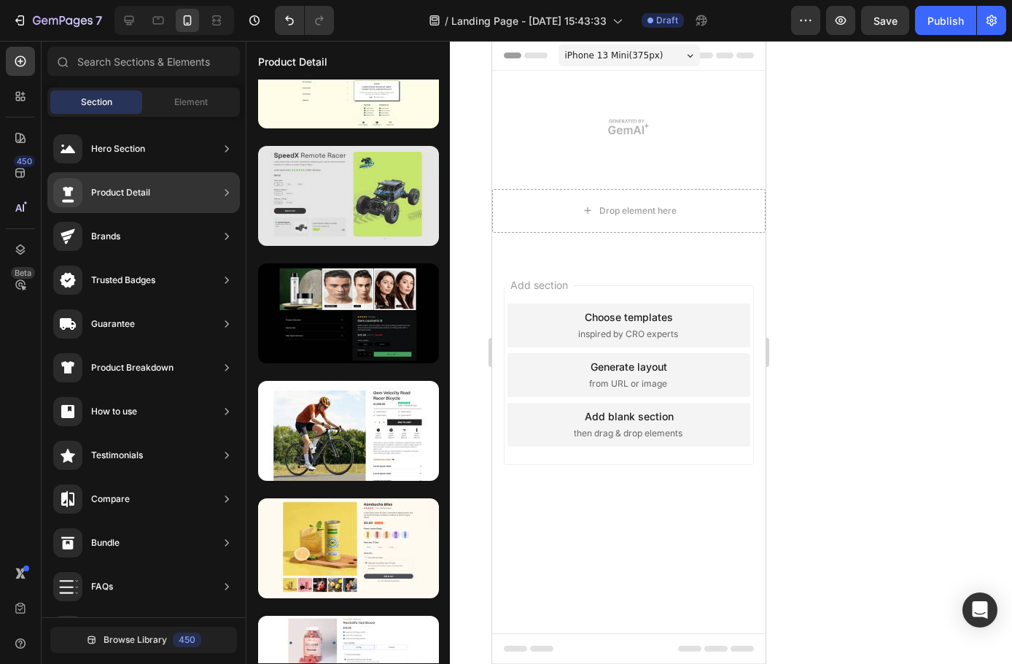
scroll to position [0, 0]
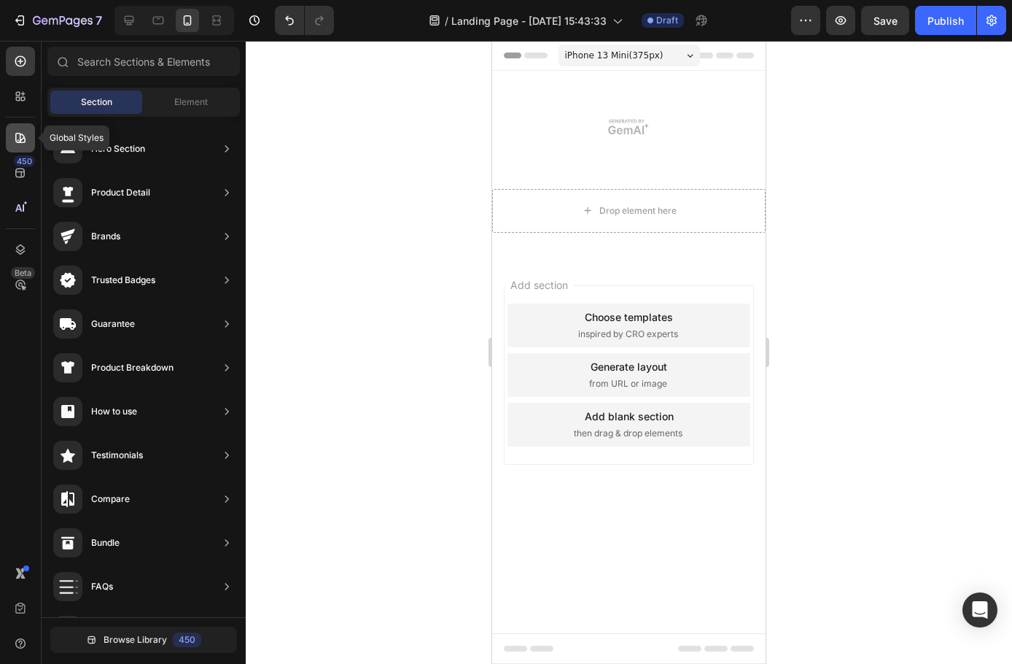
click at [24, 140] on icon at bounding box center [20, 138] width 15 height 15
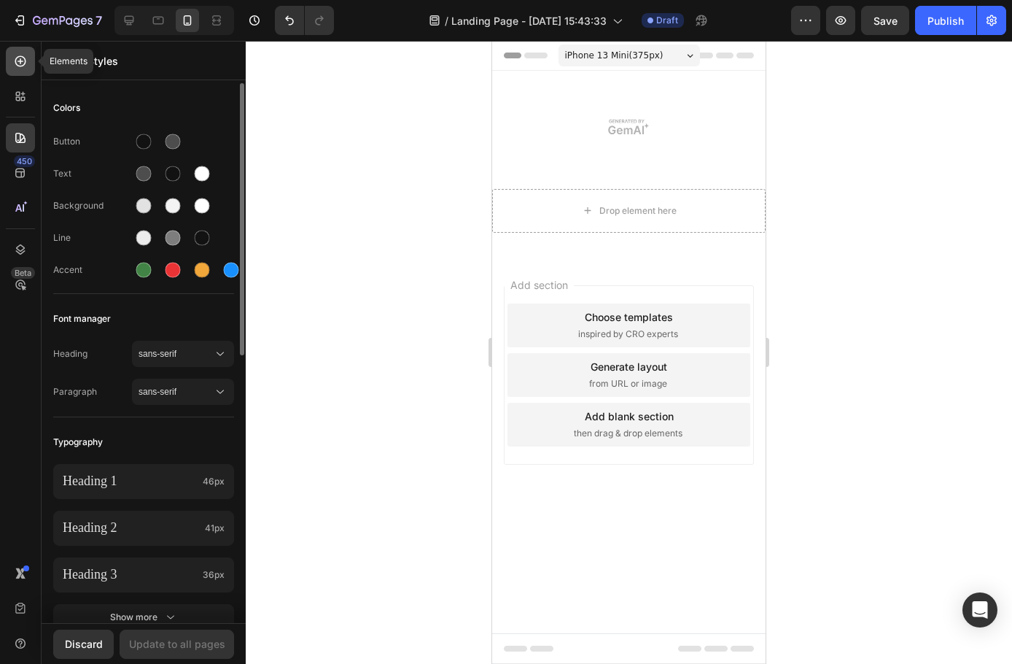
click at [22, 58] on icon at bounding box center [20, 61] width 15 height 15
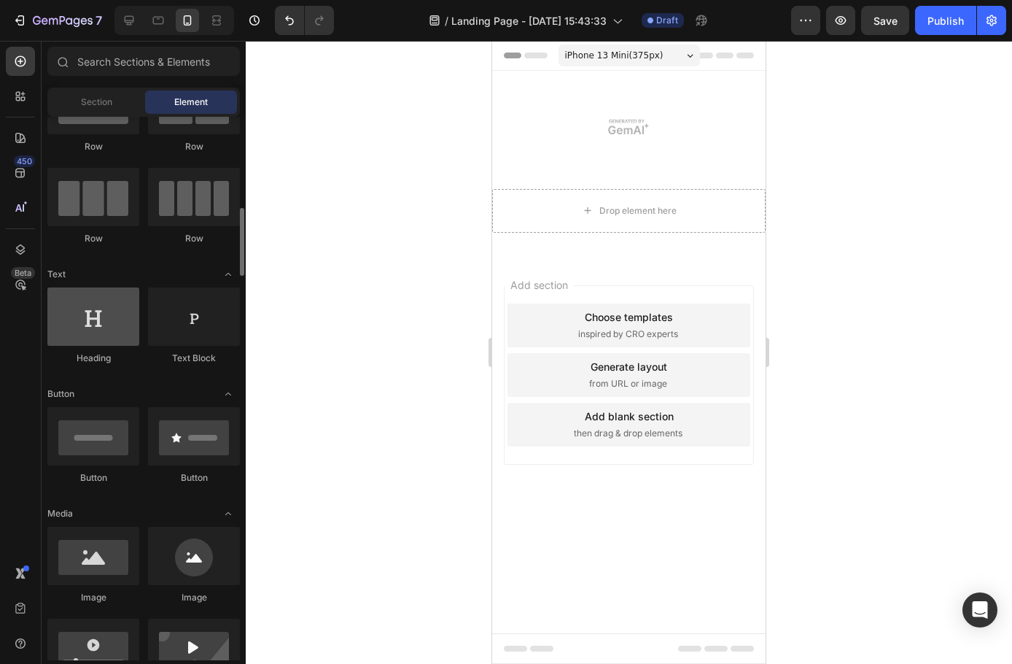
scroll to position [219, 0]
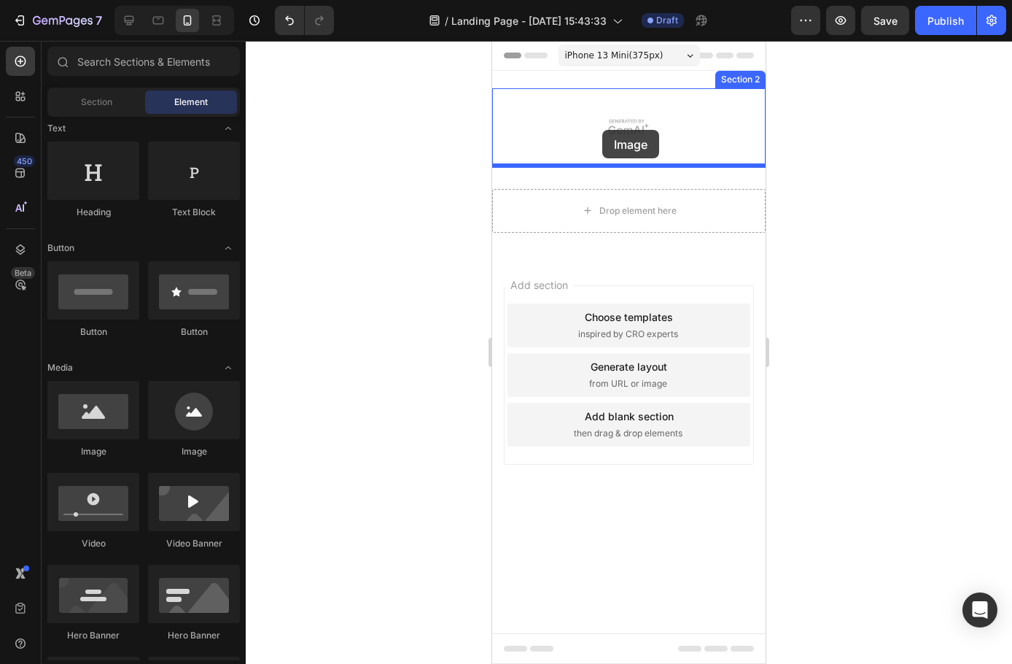
drag, startPoint x: 578, startPoint y: 468, endPoint x: 1277, endPoint y: 302, distance: 718.1
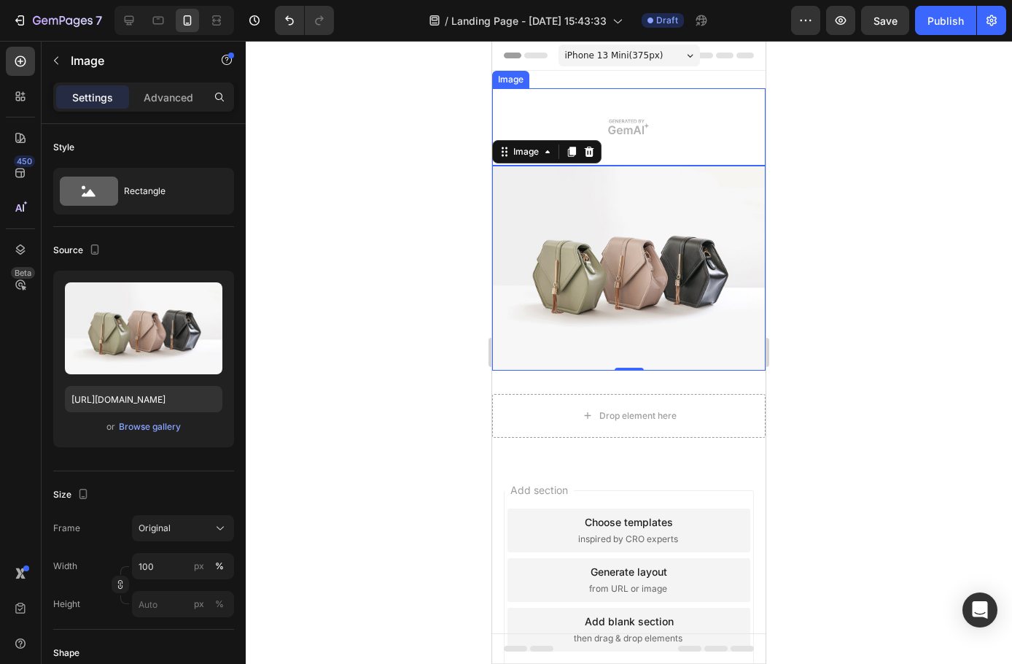
click at [624, 120] on img at bounding box center [629, 126] width 274 height 77
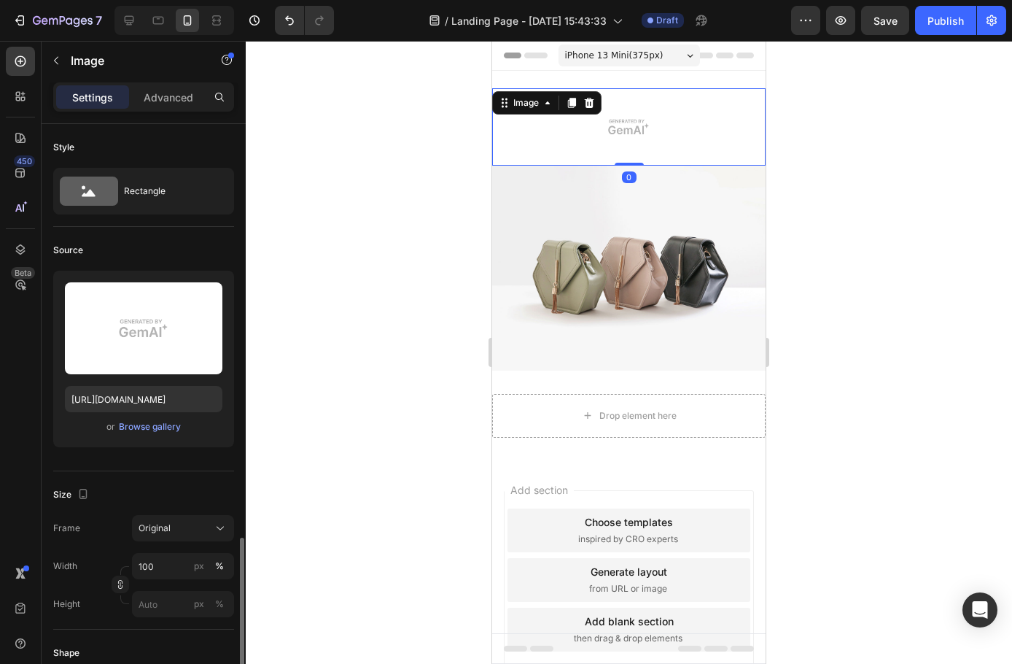
scroll to position [271, 0]
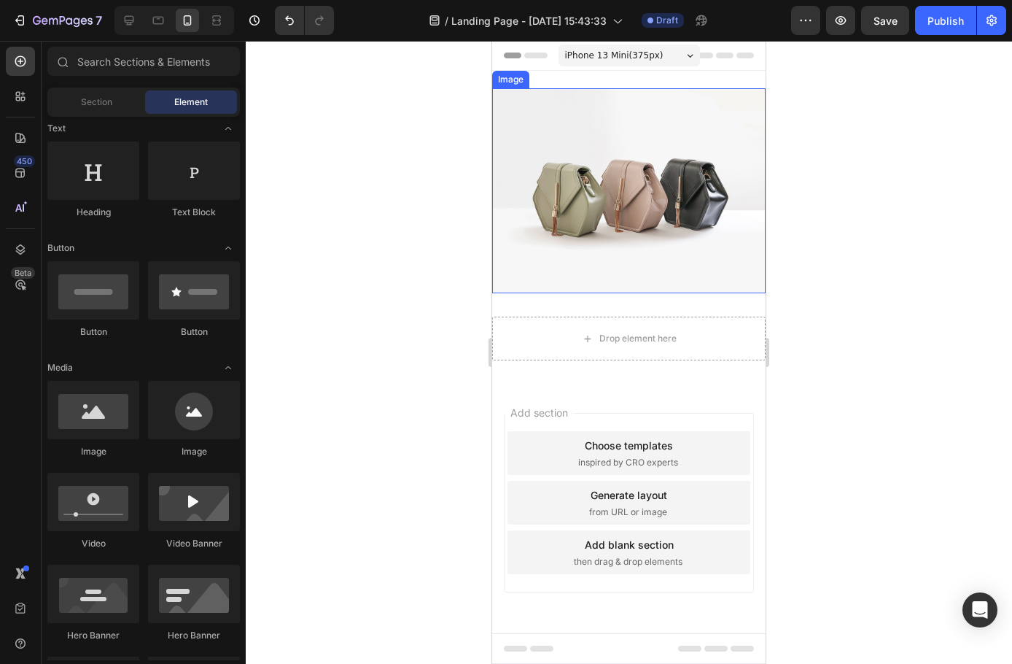
click at [596, 150] on img at bounding box center [629, 190] width 274 height 205
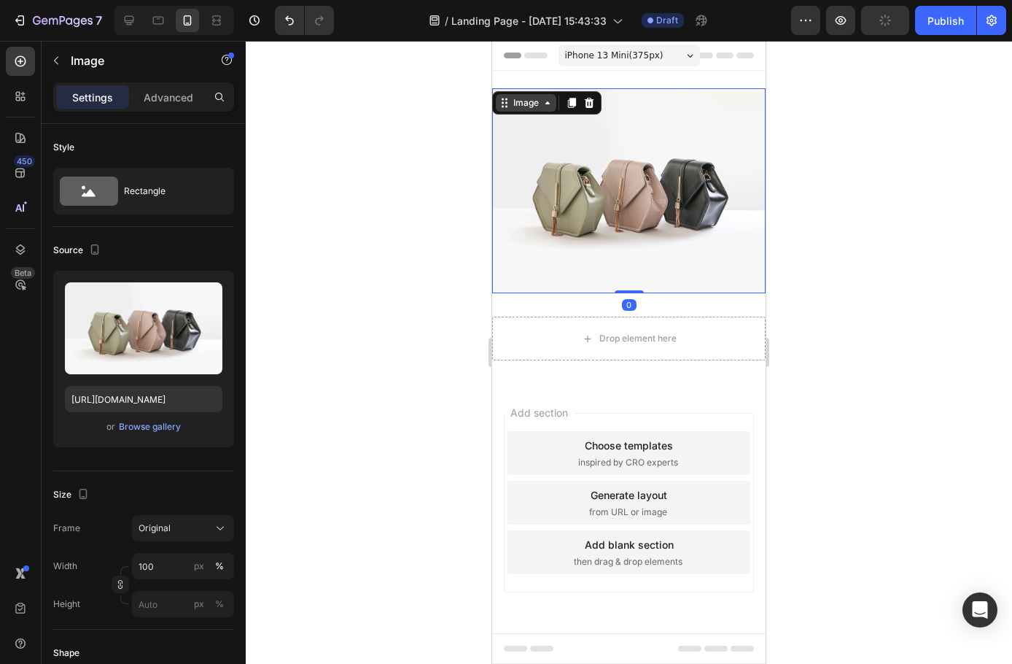
click at [536, 109] on div "Image" at bounding box center [526, 103] width 61 height 18
click at [611, 224] on img at bounding box center [629, 190] width 274 height 205
click at [571, 99] on icon at bounding box center [572, 103] width 8 height 10
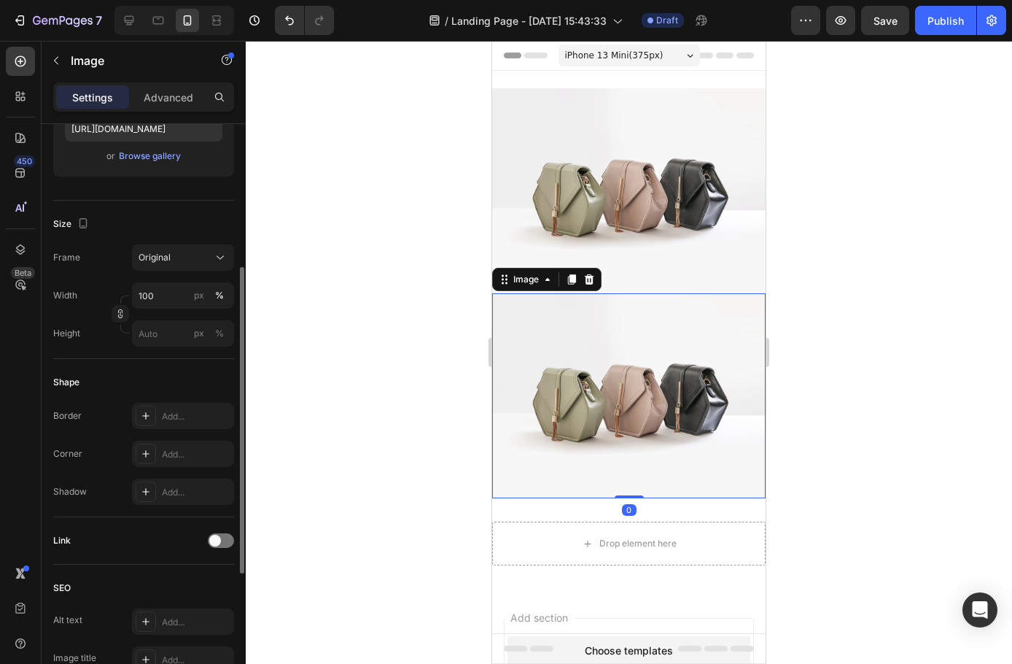
click at [629, 193] on img at bounding box center [629, 190] width 274 height 205
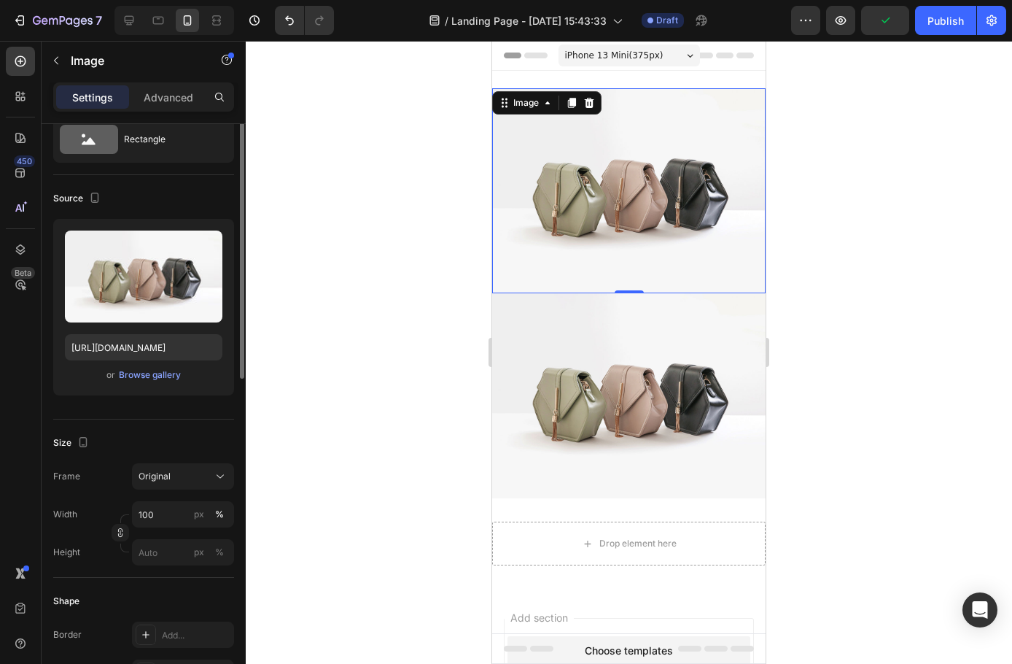
scroll to position [0, 0]
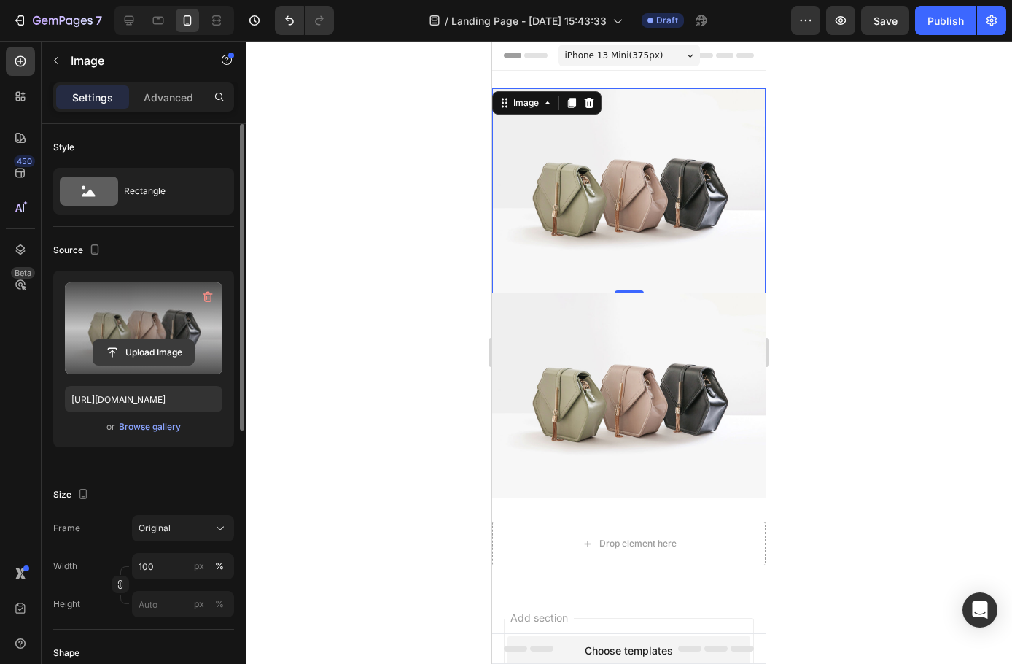
click at [131, 353] on input "file" at bounding box center [143, 352] width 101 height 25
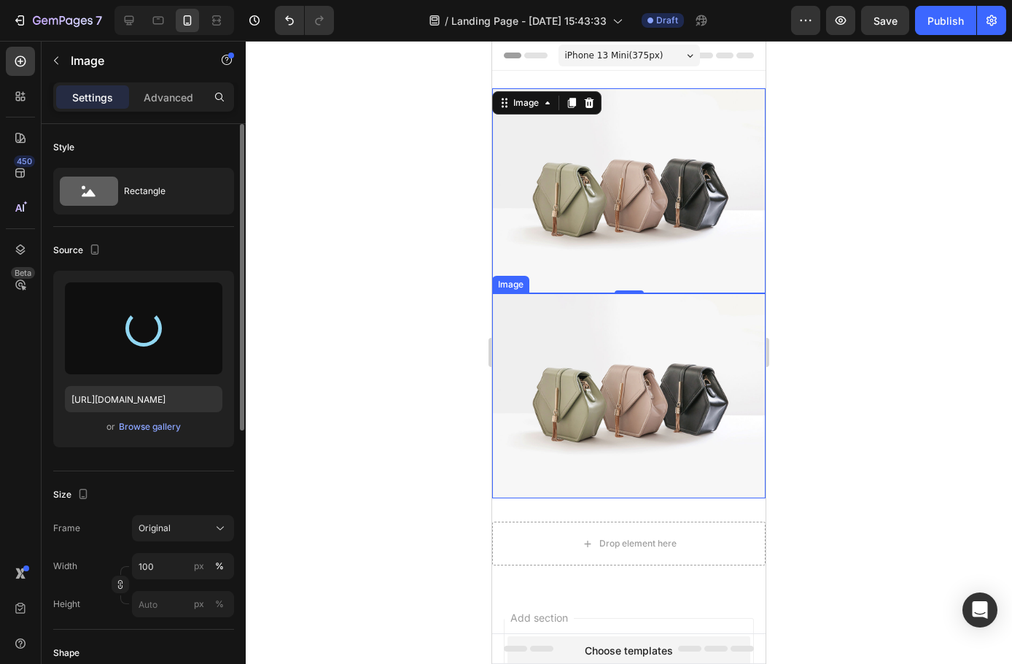
type input "https://cdn.shopify.com/s/files/1/0697/2909/1631/files/gempages_581684498878432…"
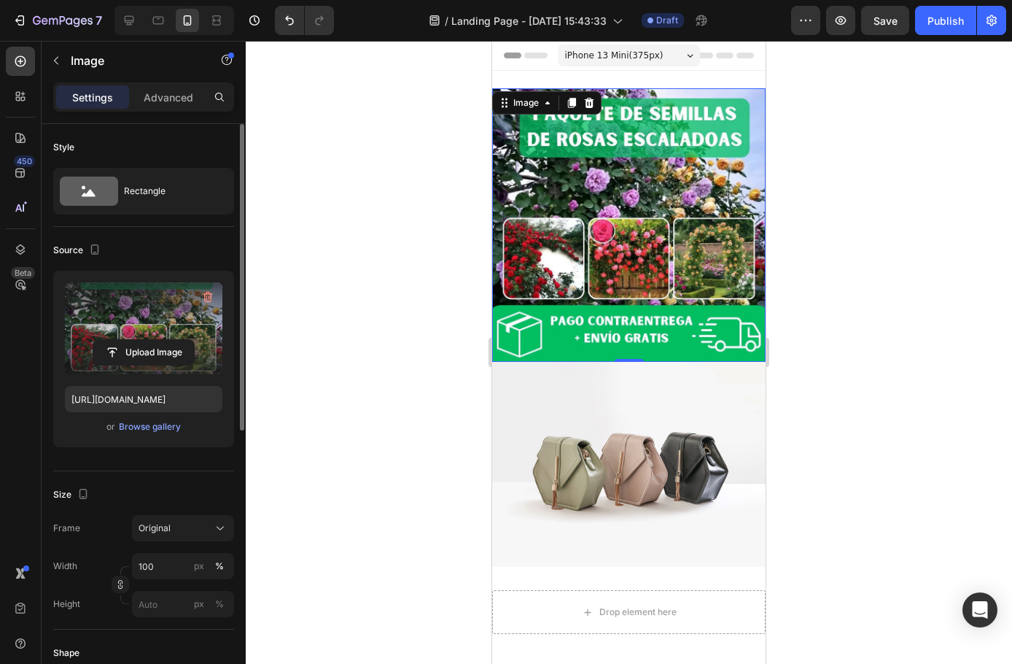
click at [572, 85] on div at bounding box center [629, 80] width 274 height 18
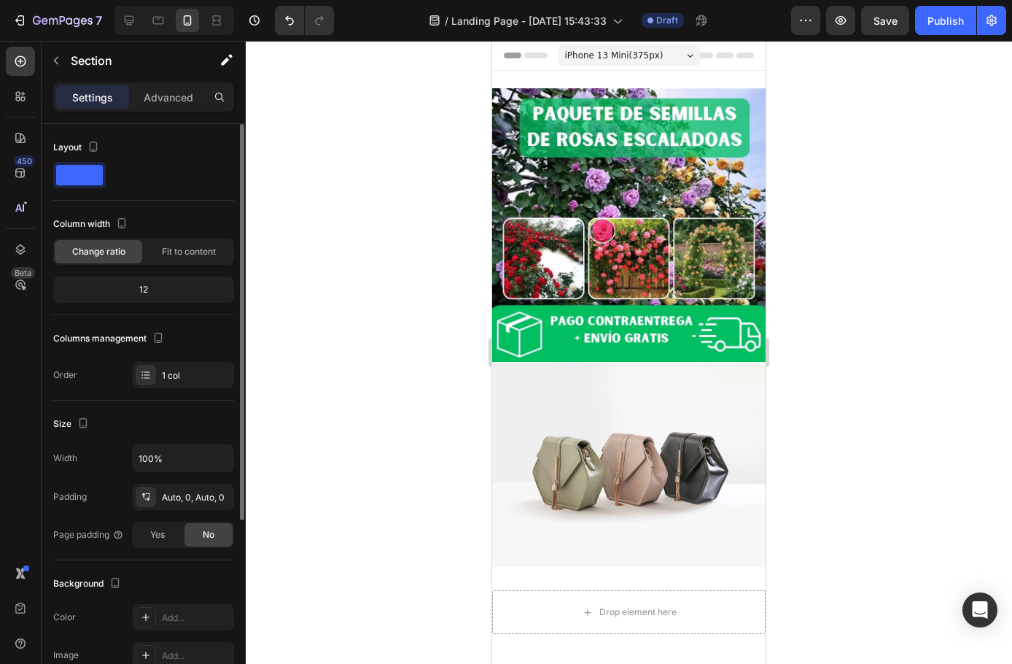
click at [69, 172] on span at bounding box center [79, 175] width 47 height 20
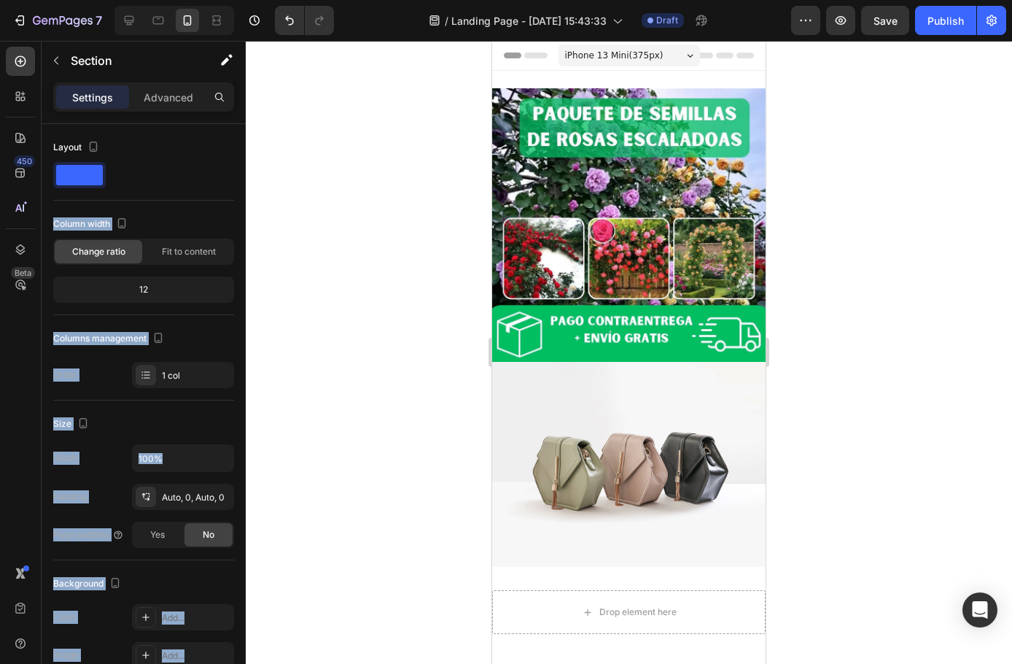
drag, startPoint x: 575, startPoint y: 220, endPoint x: 600, endPoint y: 75, distance: 146.5
click at [155, 184] on div at bounding box center [143, 175] width 181 height 26
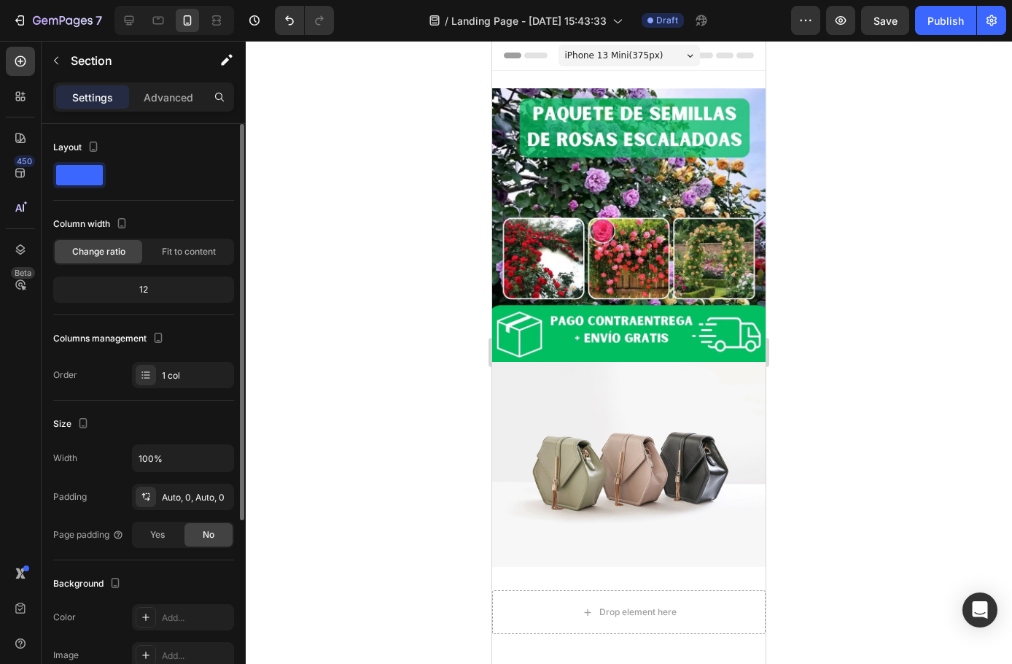
click at [86, 184] on span at bounding box center [79, 175] width 47 height 20
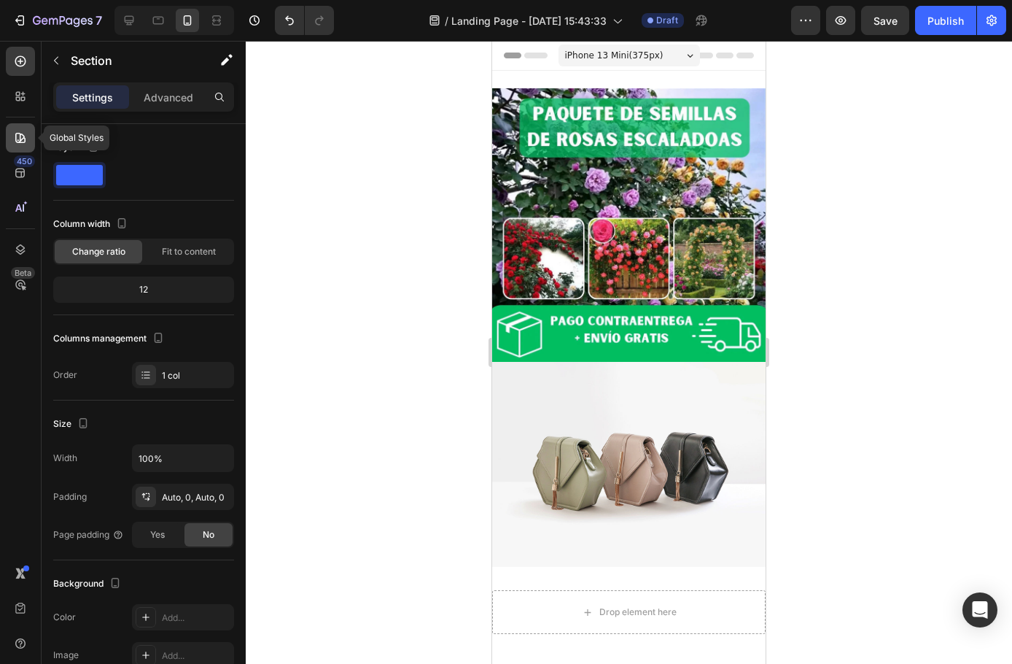
click at [22, 136] on icon at bounding box center [20, 138] width 15 height 15
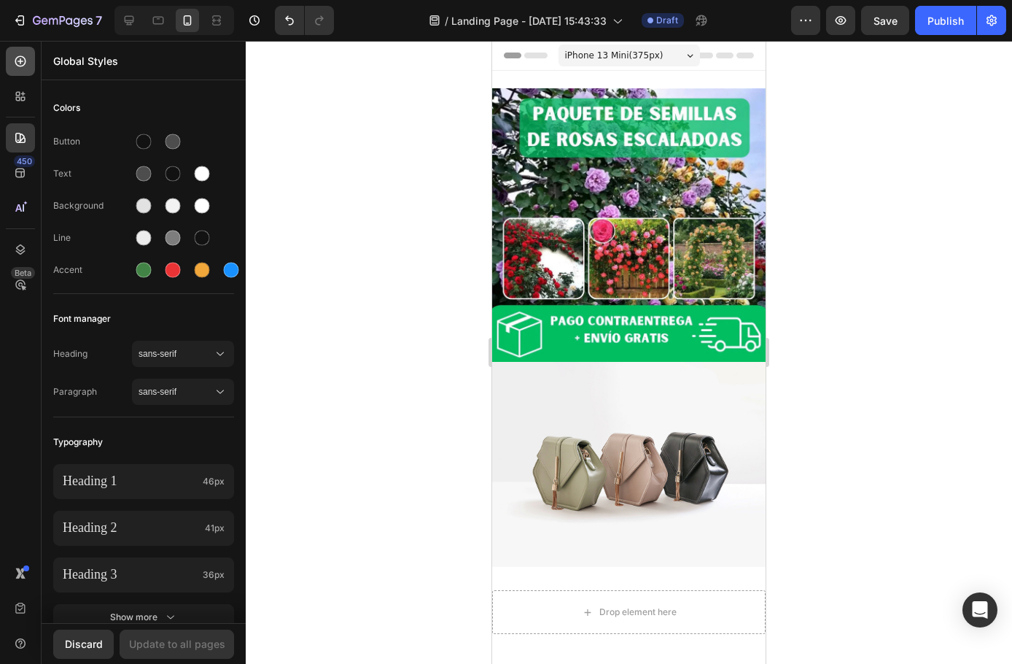
click at [22, 65] on icon at bounding box center [20, 61] width 15 height 15
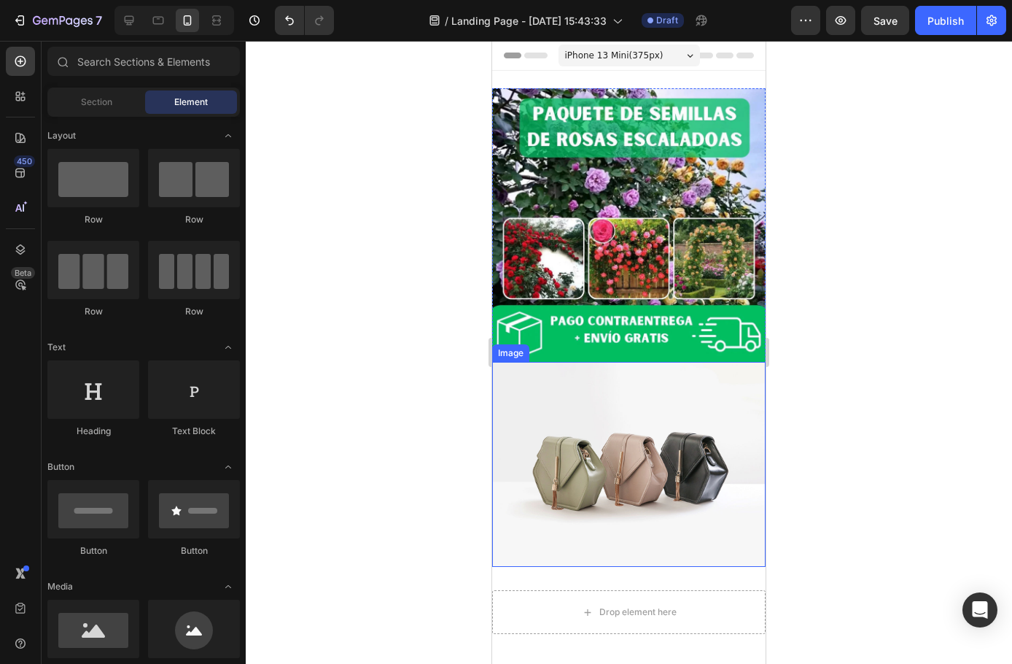
click at [554, 379] on img at bounding box center [629, 464] width 274 height 205
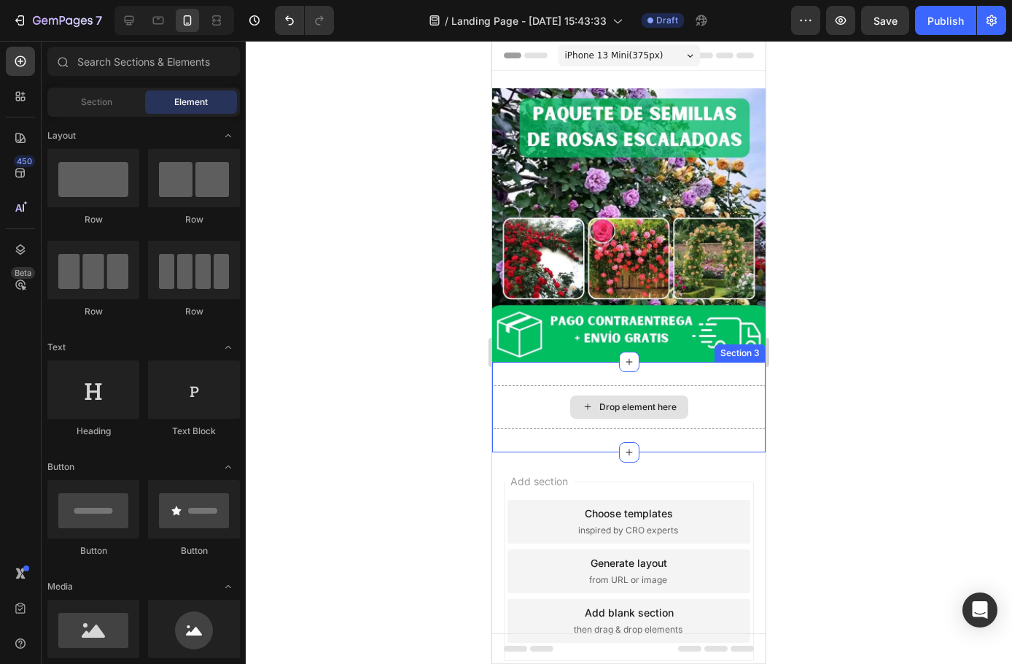
click at [560, 385] on div "Drop element here" at bounding box center [629, 407] width 274 height 44
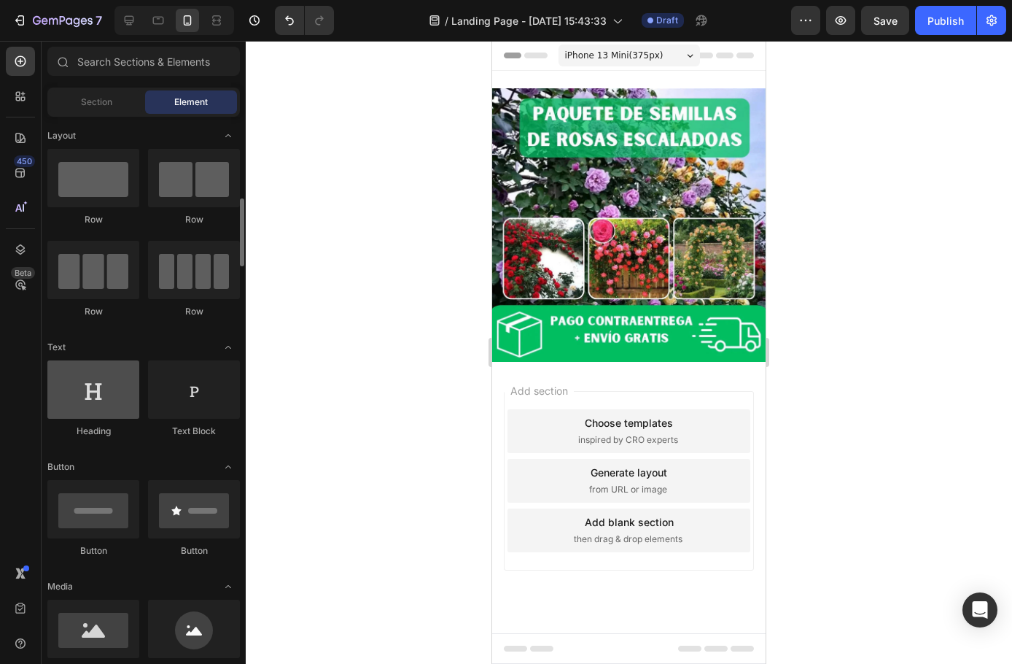
scroll to position [73, 0]
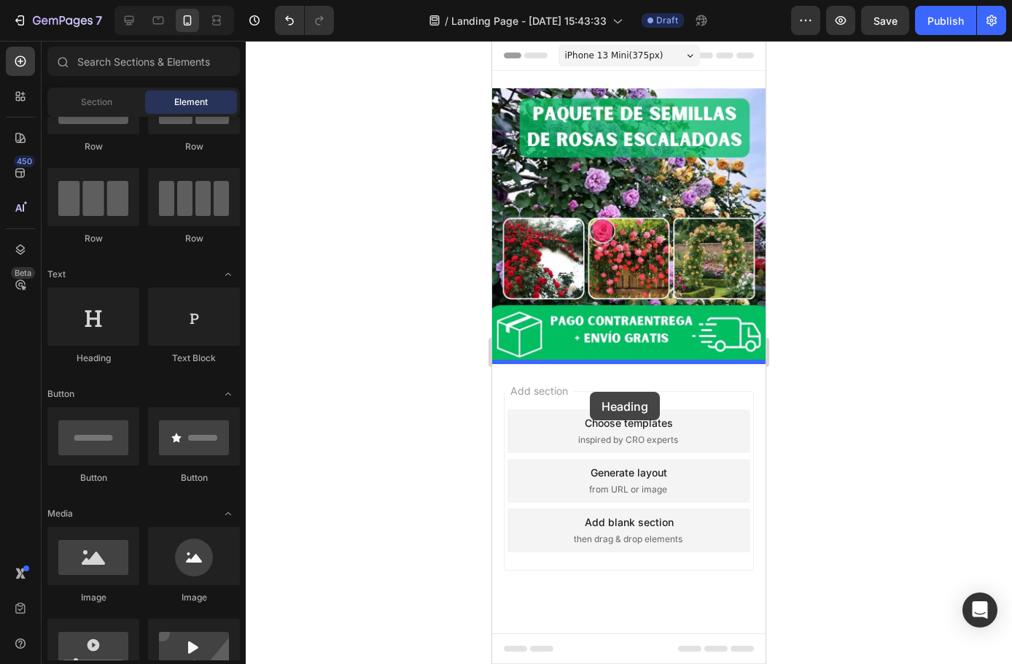
drag, startPoint x: 664, startPoint y: 365, endPoint x: 624, endPoint y: 480, distance: 121.6
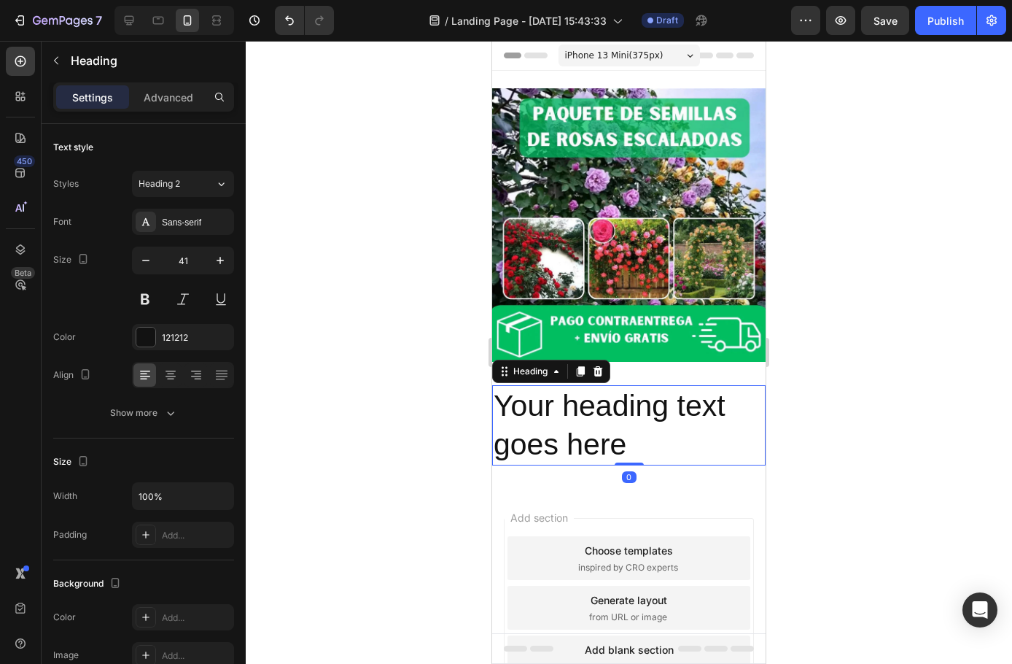
click at [627, 441] on h2 "Your heading text goes here" at bounding box center [629, 425] width 274 height 81
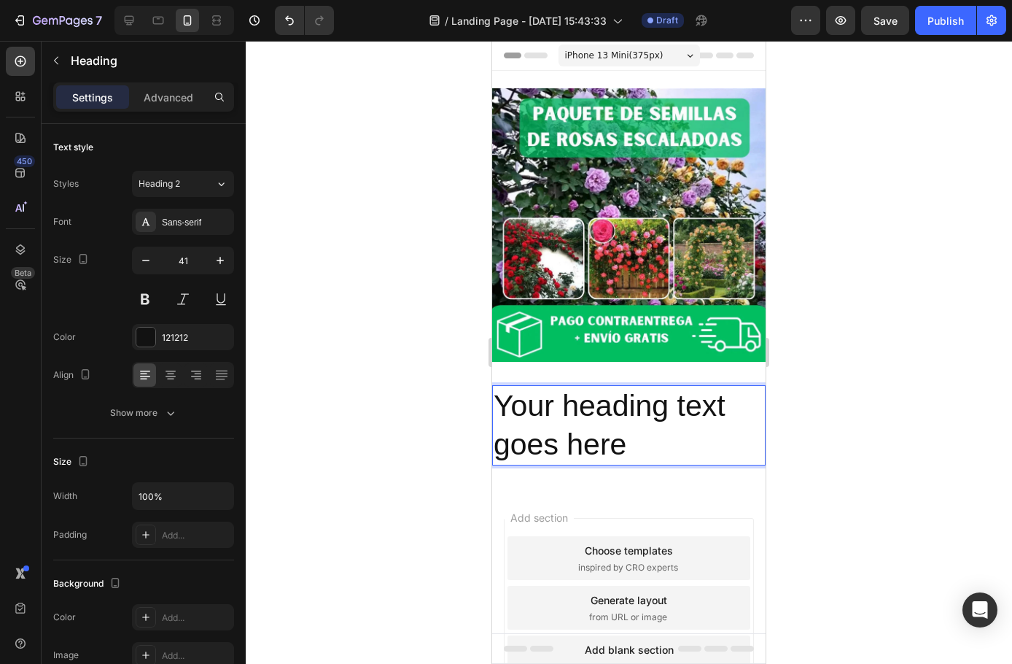
click at [613, 439] on p "Your heading text goes here" at bounding box center [629, 426] width 271 height 78
click at [653, 424] on p "Your heading text goes here" at bounding box center [629, 426] width 271 height 78
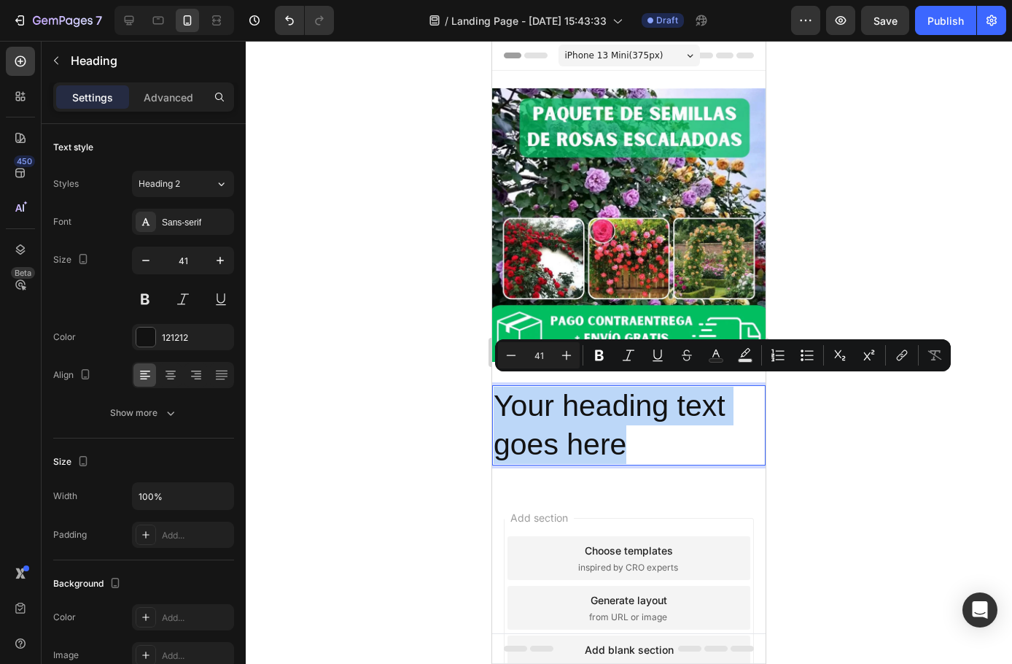
drag, startPoint x: 639, startPoint y: 429, endPoint x: 492, endPoint y: 379, distance: 155.0
click at [492, 385] on h2 "Your heading text goes here" at bounding box center [629, 425] width 274 height 81
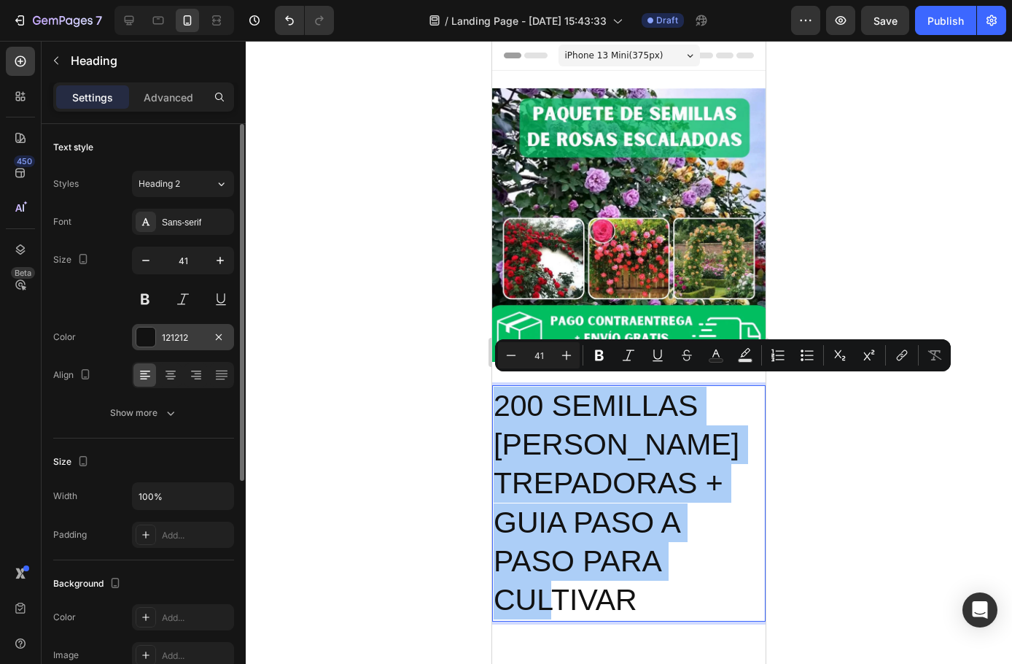
click at [150, 341] on div at bounding box center [145, 336] width 19 height 19
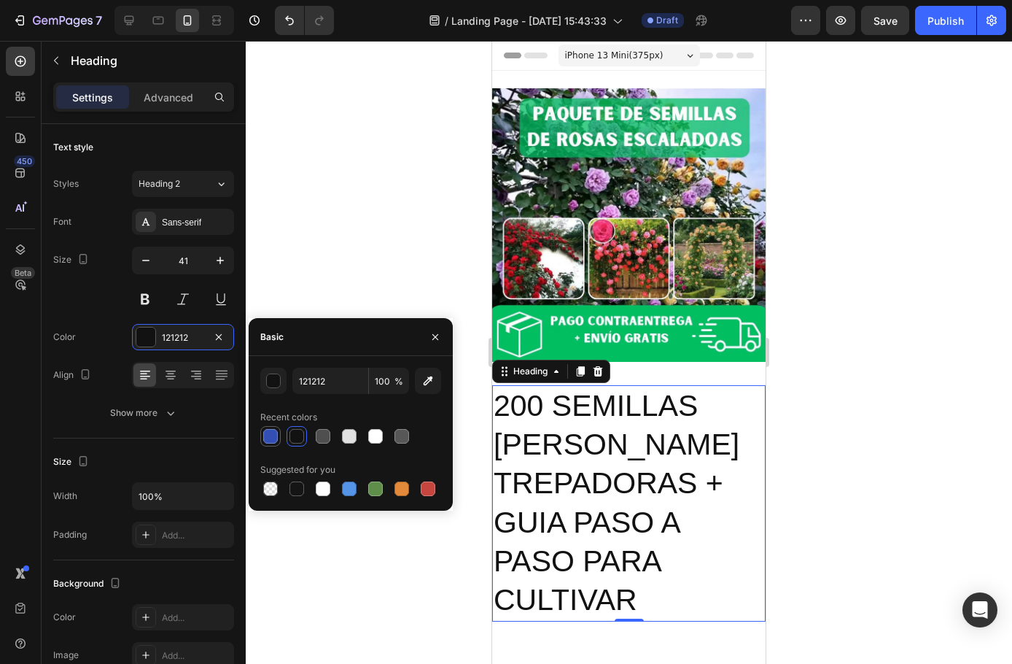
click at [273, 438] on div at bounding box center [270, 436] width 15 height 15
type input "334FB4"
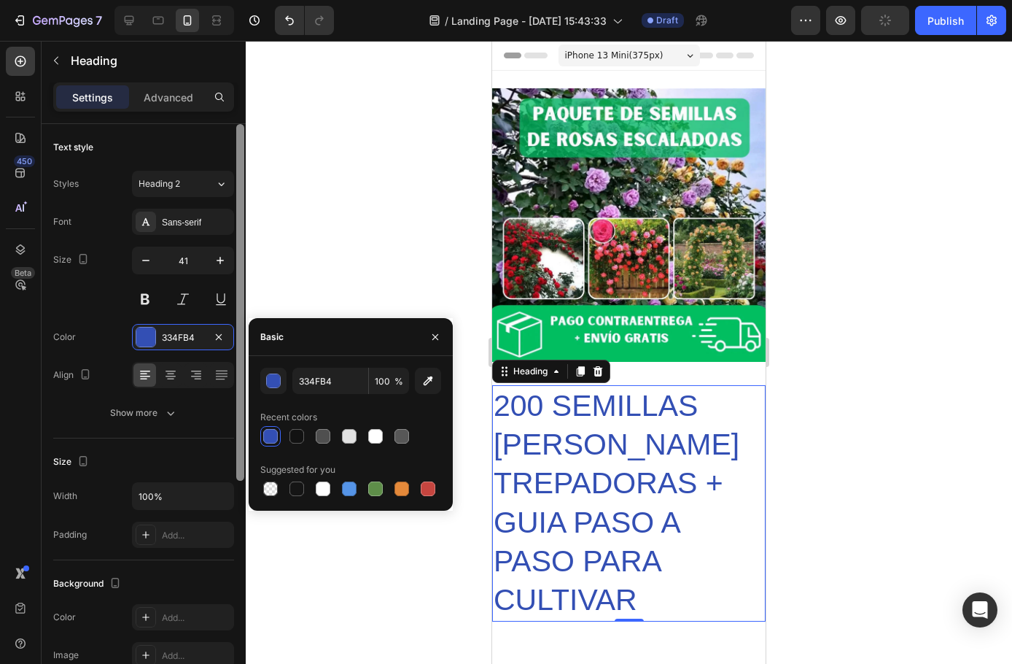
click at [145, 296] on button at bounding box center [145, 299] width 26 height 26
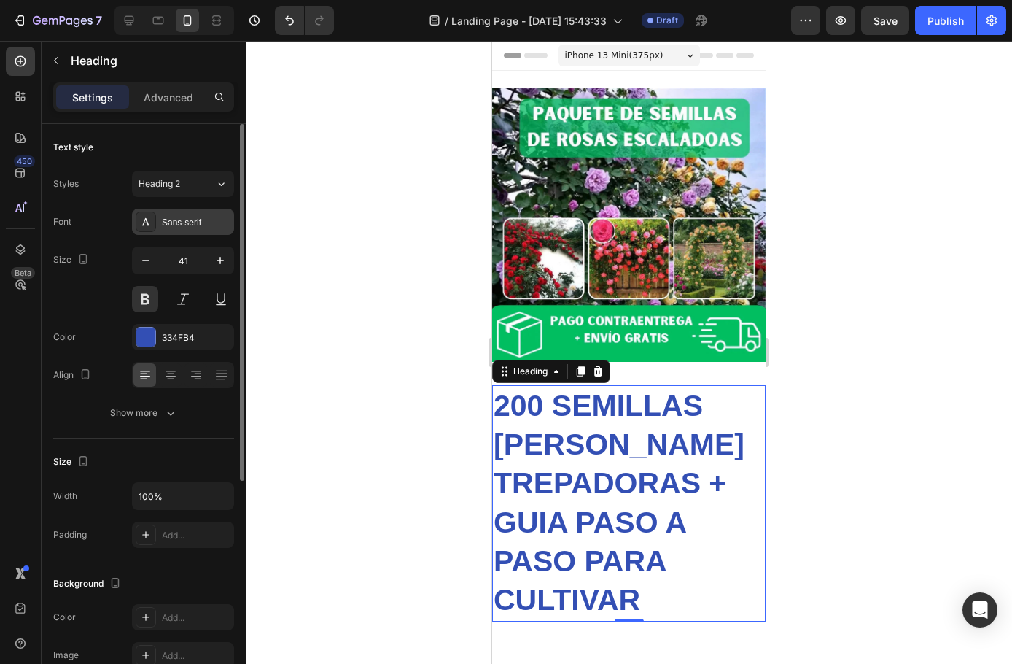
click at [190, 228] on div "Sans-serif" at bounding box center [196, 222] width 69 height 13
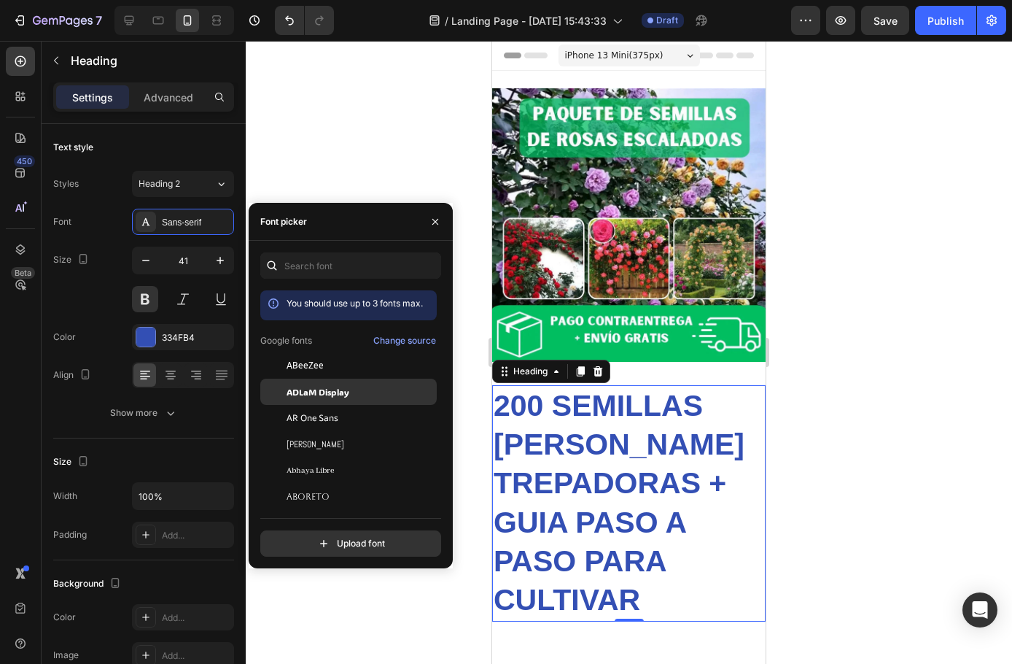
click at [309, 394] on span "ADLaM Display" at bounding box center [318, 391] width 63 height 13
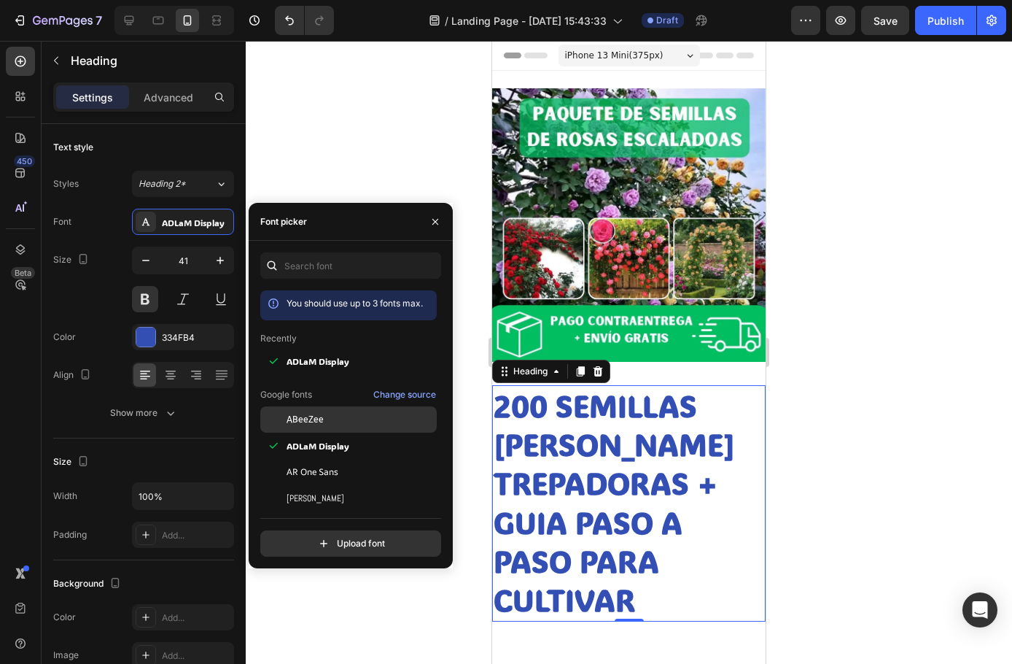
click at [303, 416] on span "ABeeZee" at bounding box center [305, 419] width 37 height 13
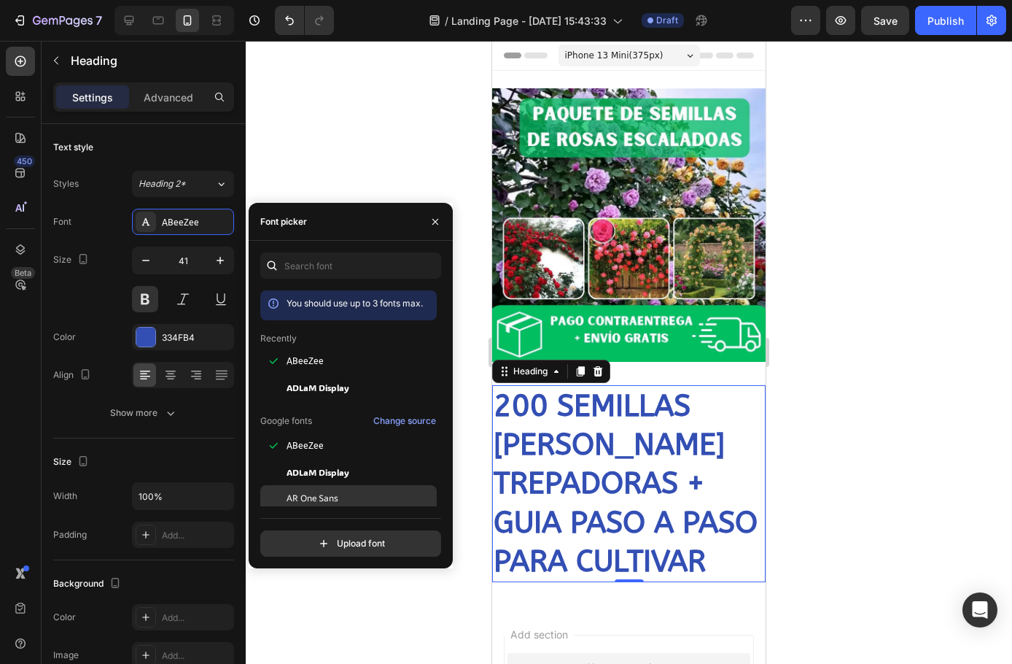
click at [312, 501] on span "AR One Sans" at bounding box center [313, 498] width 52 height 13
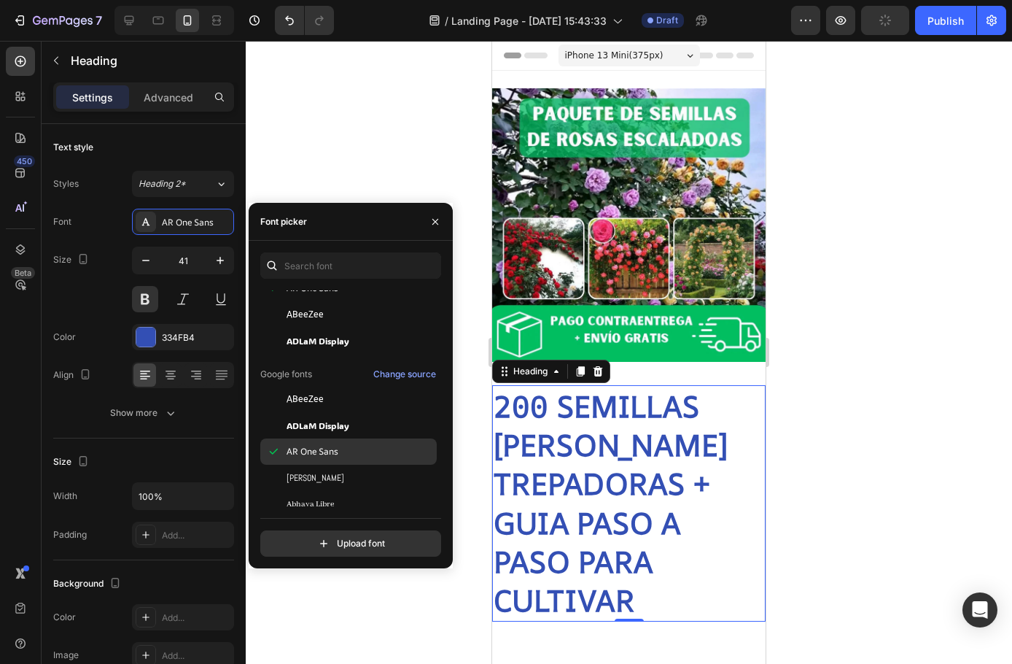
click at [319, 454] on span "AR One Sans" at bounding box center [313, 451] width 52 height 13
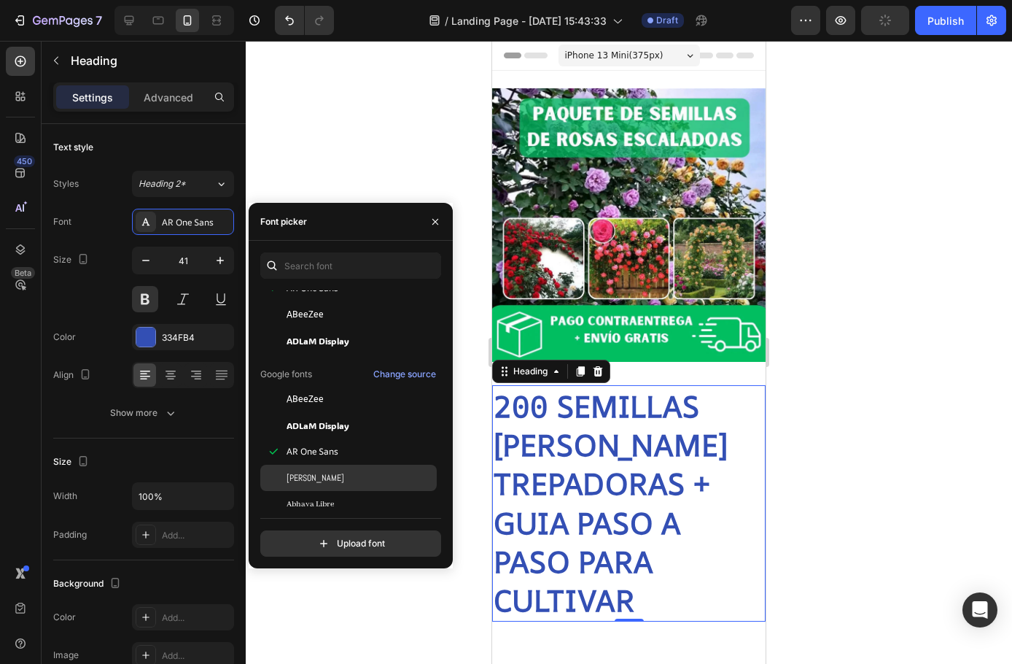
click at [321, 481] on div "[PERSON_NAME]" at bounding box center [360, 477] width 147 height 13
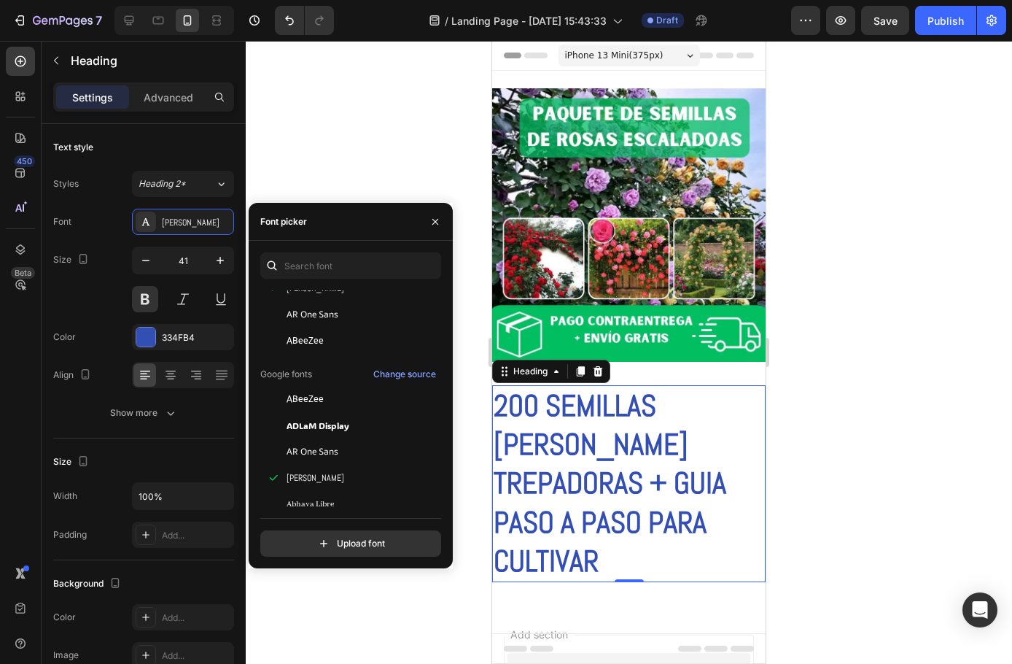
scroll to position [146, 0]
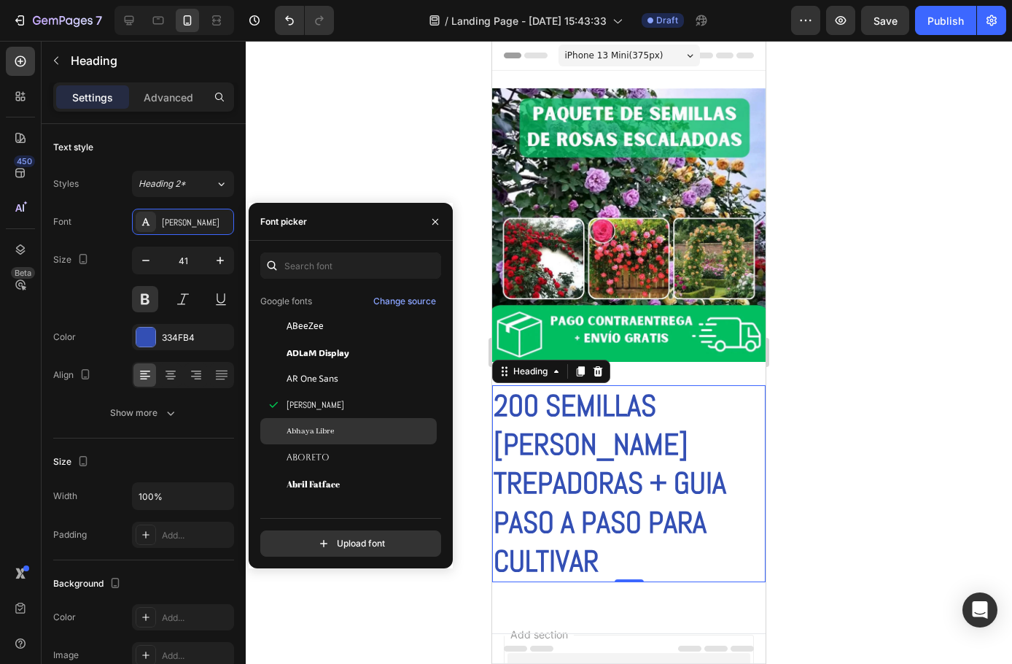
click at [317, 433] on span "Abhaya Libre" at bounding box center [310, 431] width 47 height 13
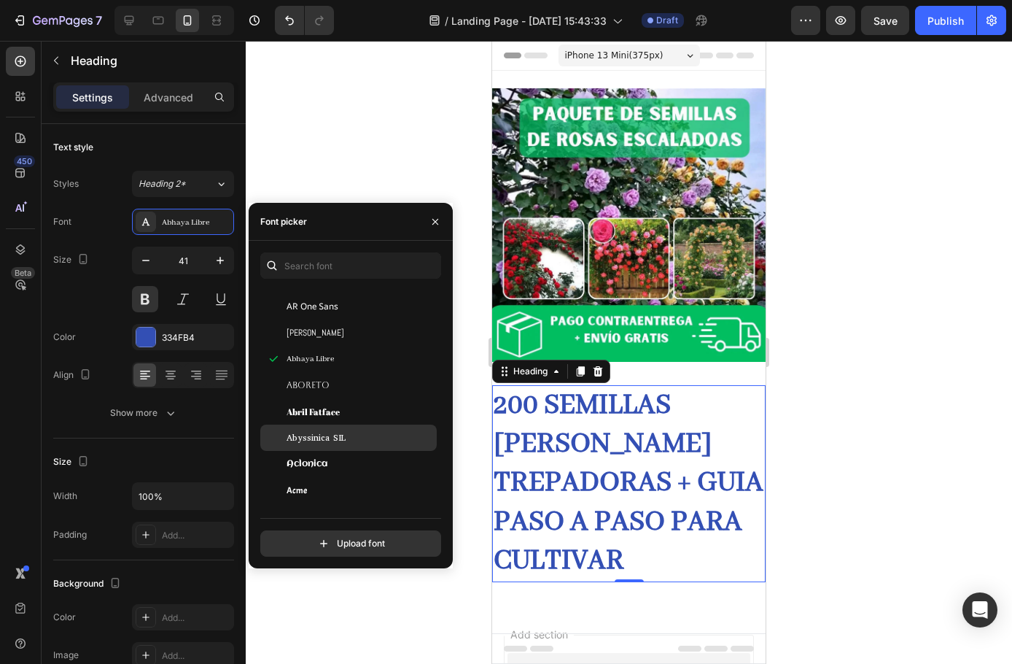
scroll to position [219, 0]
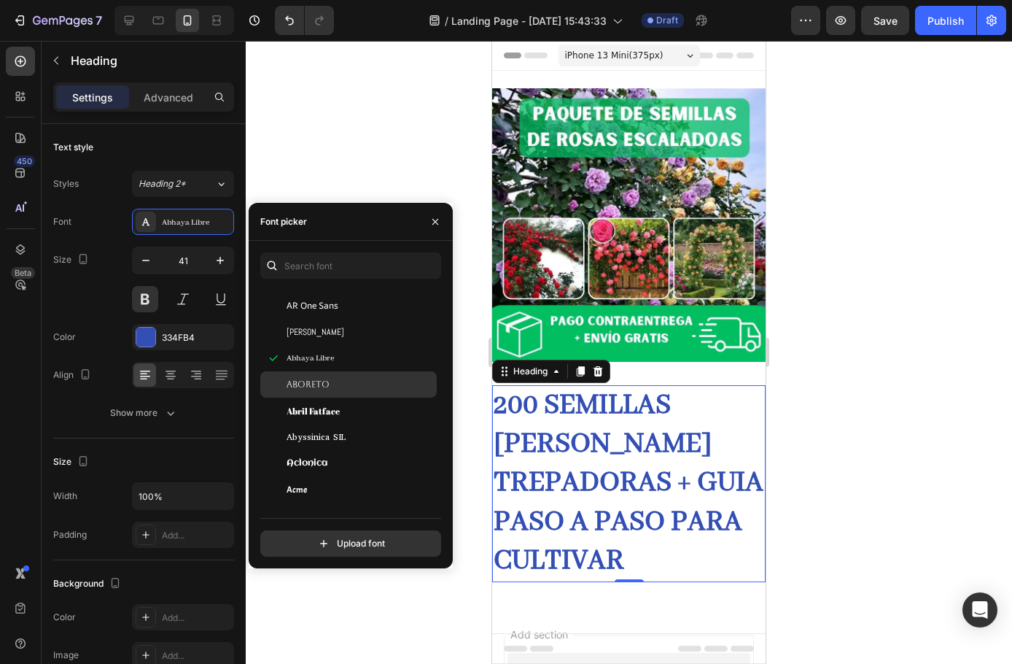
click at [325, 389] on span "Aboreto" at bounding box center [308, 384] width 43 height 13
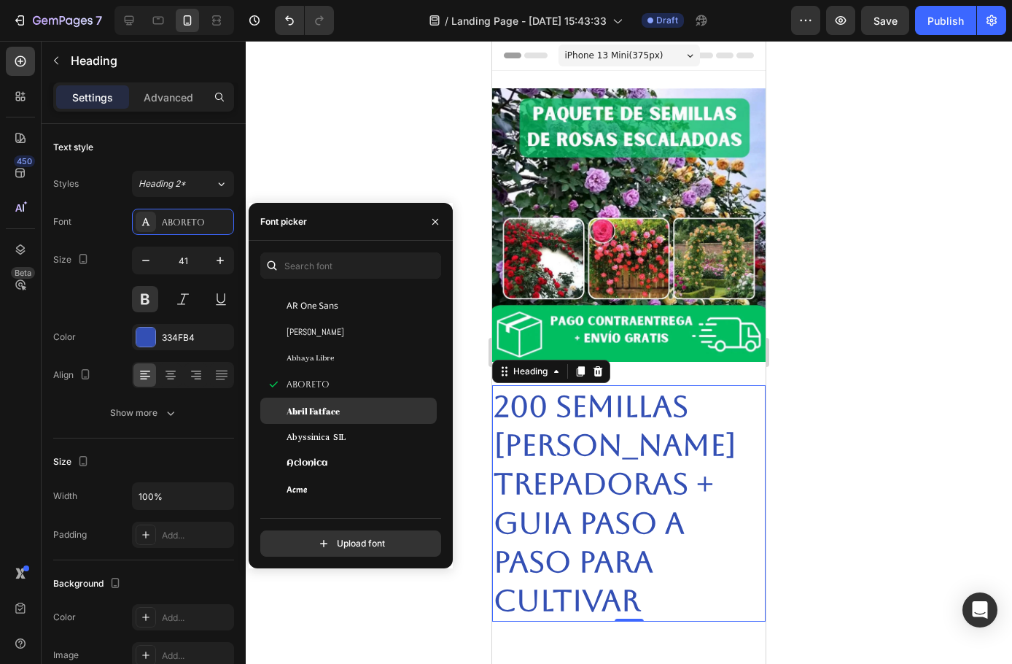
click at [331, 413] on span "Abril Fatface" at bounding box center [313, 410] width 53 height 13
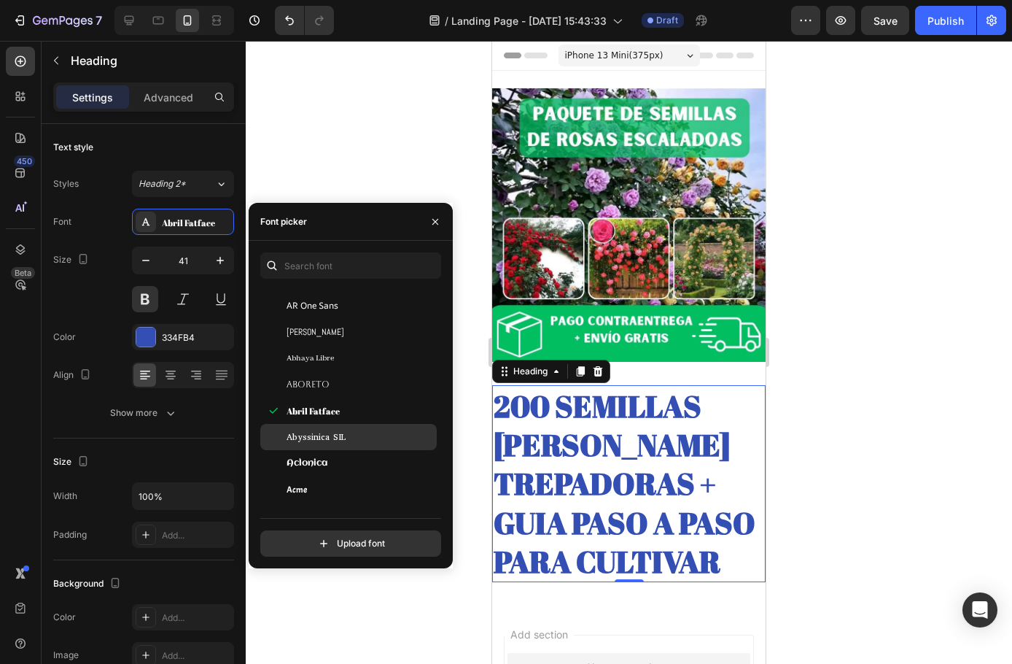
click at [329, 441] on span "Abyssinica SIL" at bounding box center [316, 436] width 59 height 13
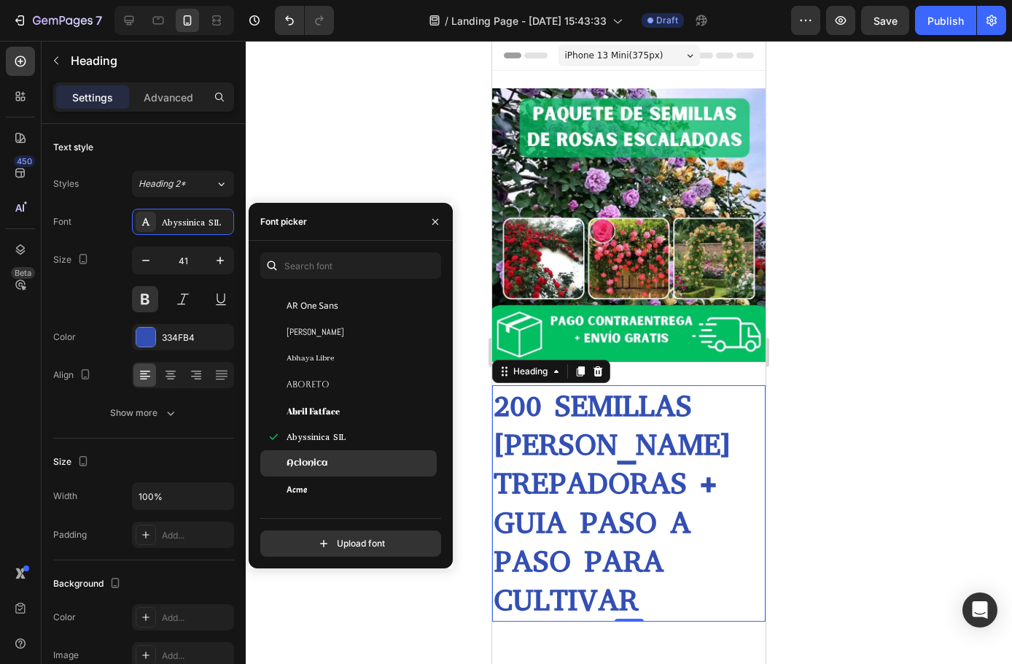
click at [327, 461] on span "Aclonica" at bounding box center [307, 463] width 41 height 13
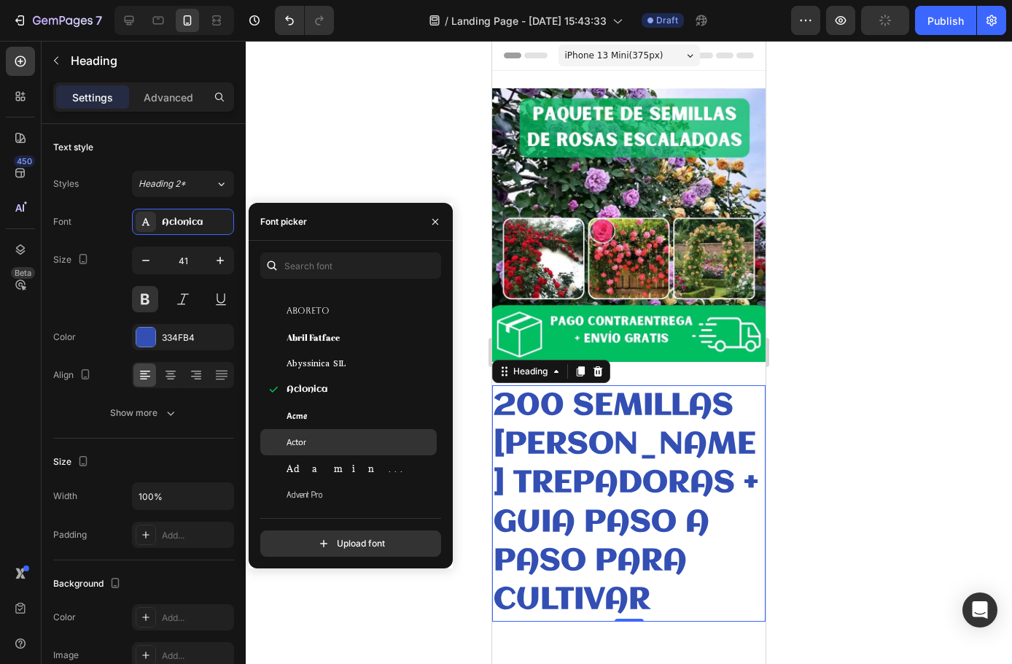
scroll to position [292, 0]
click at [325, 413] on div "Acme" at bounding box center [360, 414] width 147 height 13
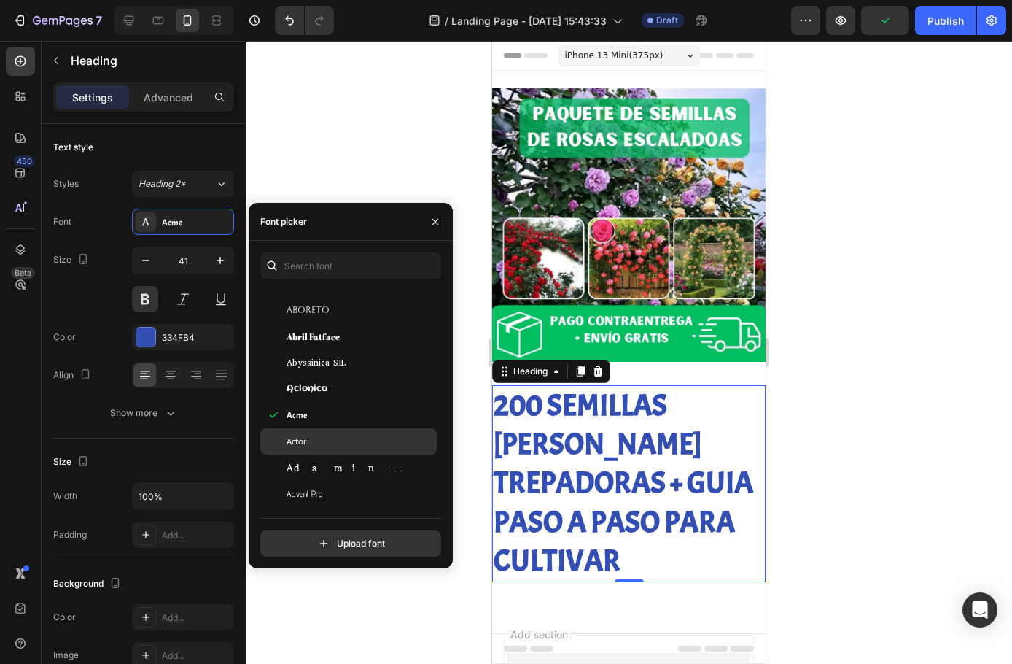
click at [333, 443] on div "Actor" at bounding box center [360, 441] width 147 height 13
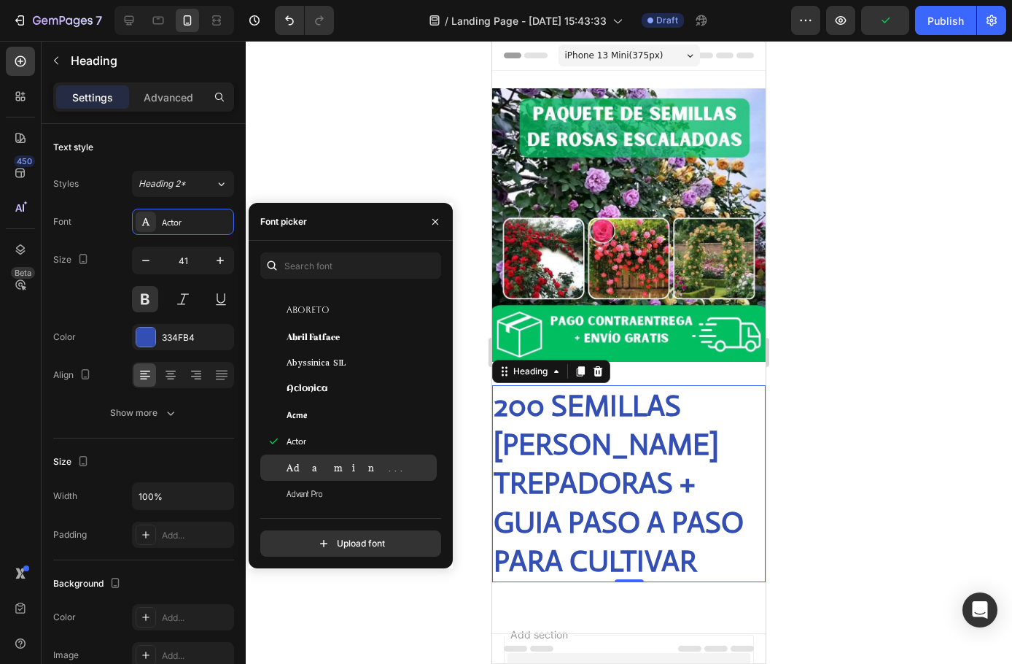
click at [333, 462] on div "Adamina" at bounding box center [360, 467] width 147 height 13
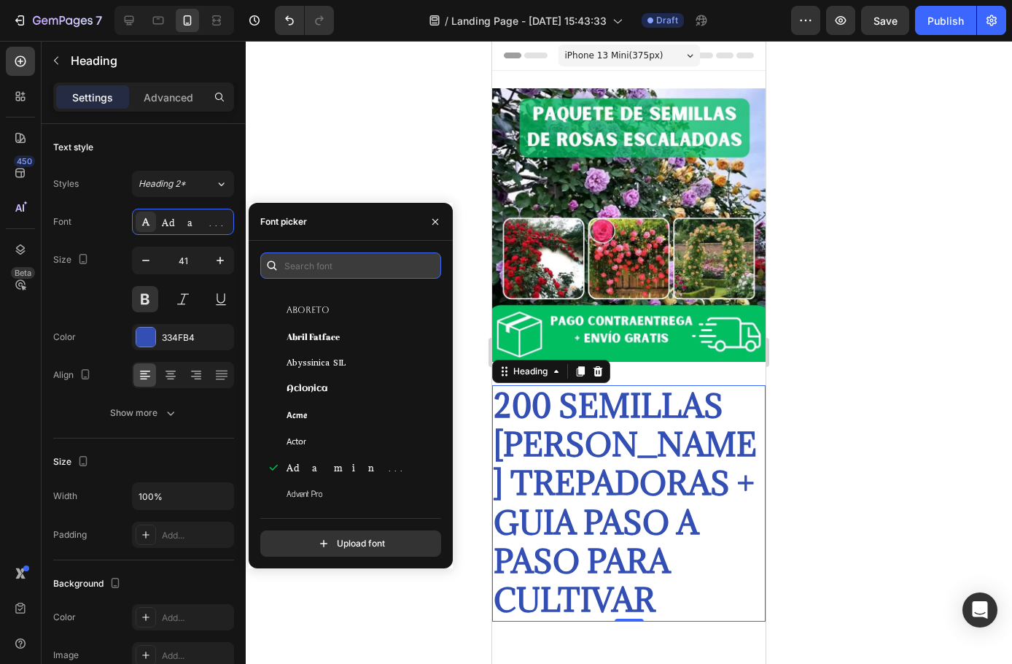
click at [311, 260] on input "text" at bounding box center [350, 265] width 181 height 26
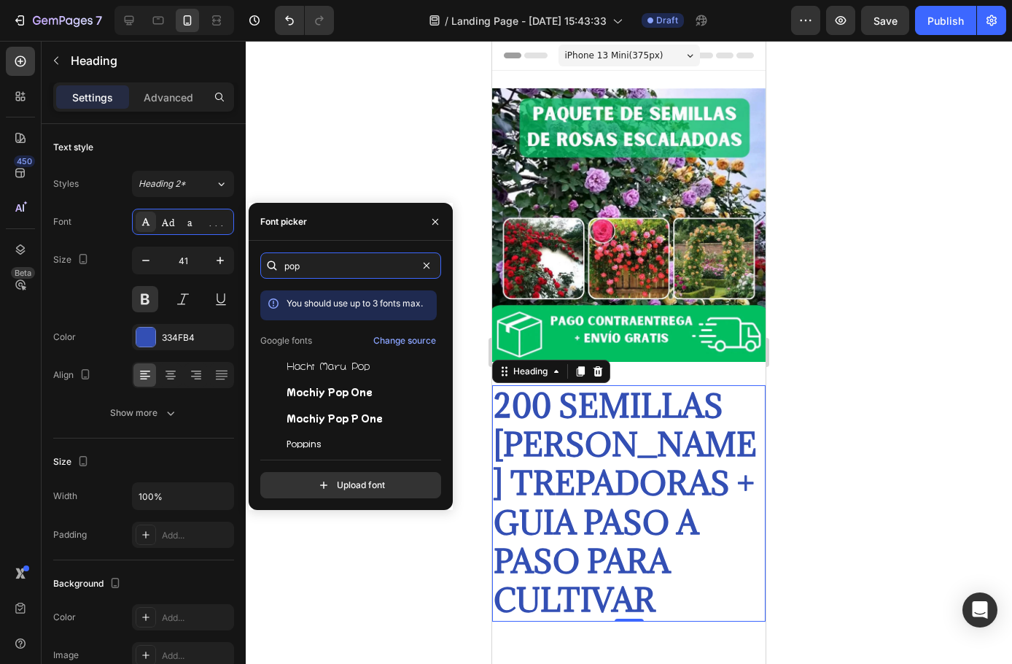
type input "pop"
click at [336, 449] on div "pop You should use up to 3 fonts max. Google fonts Change source Hachi Maru Pop…" at bounding box center [350, 375] width 181 height 246
click at [314, 441] on span "Poppins" at bounding box center [304, 444] width 35 height 13
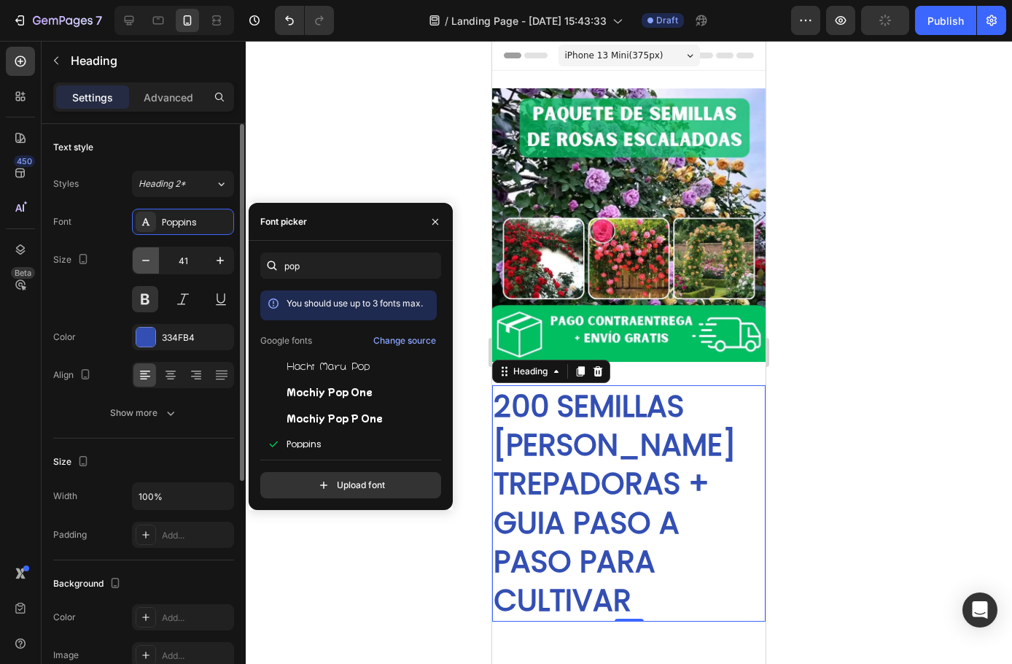
click at [138, 258] on button "button" at bounding box center [146, 260] width 26 height 26
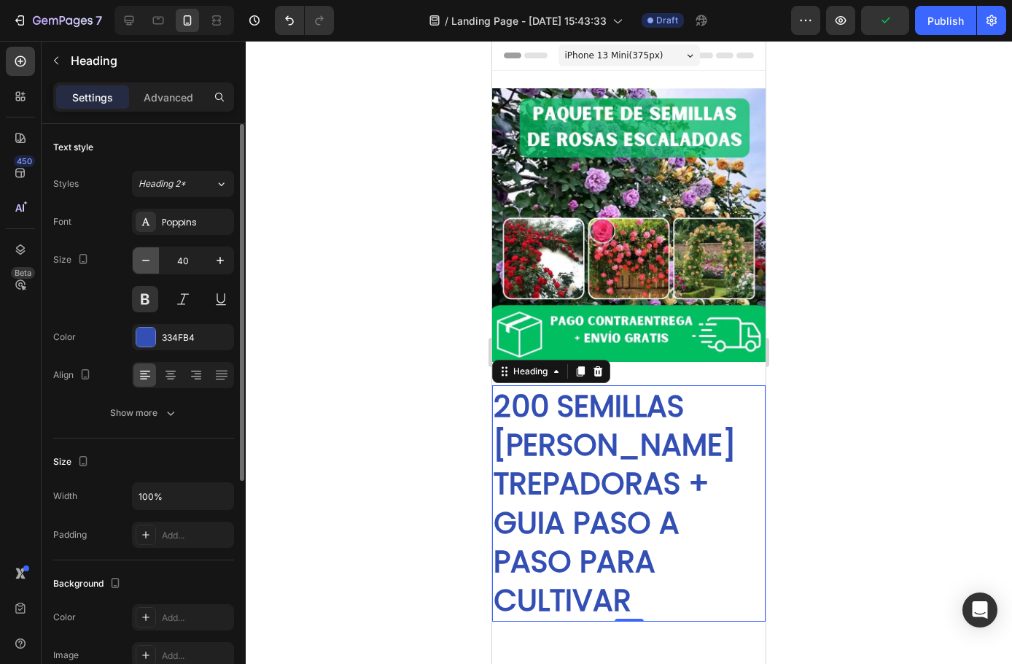
click at [144, 262] on icon "button" at bounding box center [146, 260] width 15 height 15
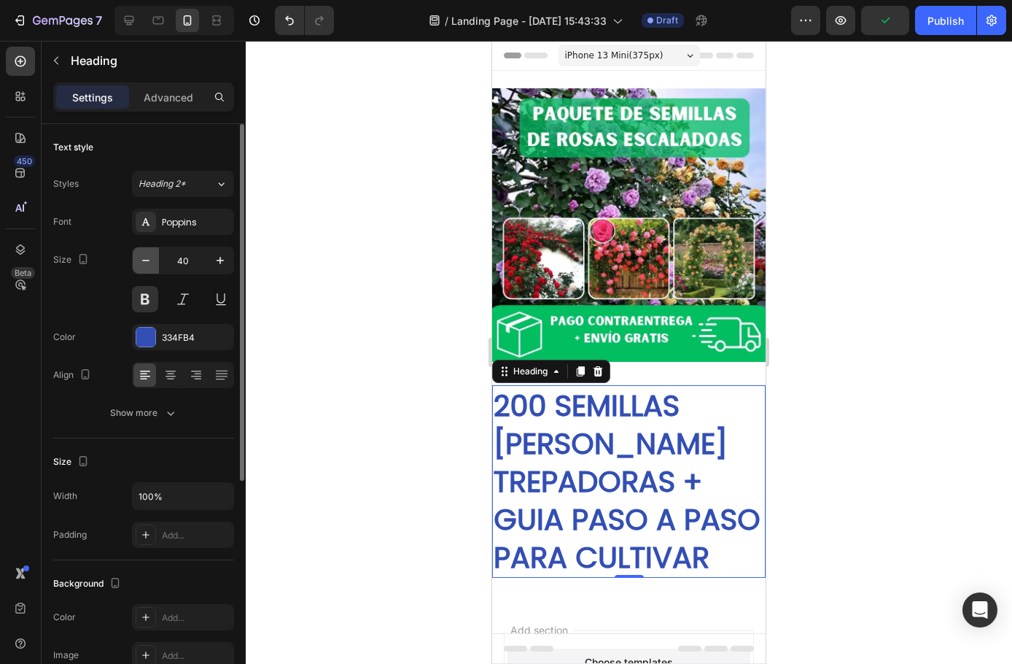
click at [144, 262] on icon "button" at bounding box center [146, 260] width 15 height 15
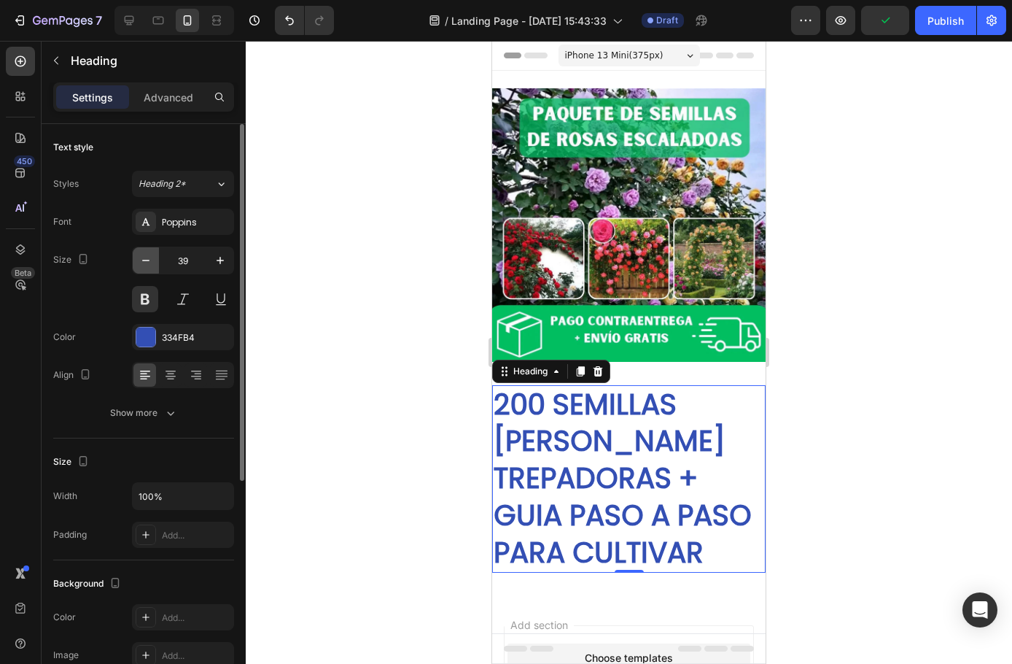
click at [144, 262] on icon "button" at bounding box center [146, 260] width 15 height 15
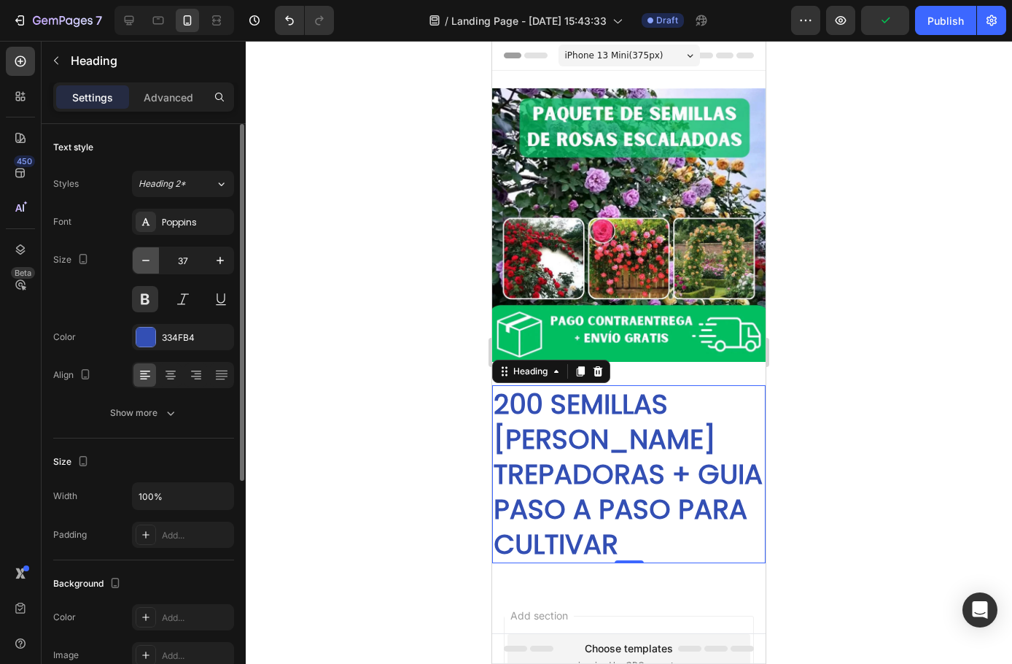
click at [144, 262] on icon "button" at bounding box center [146, 260] width 15 height 15
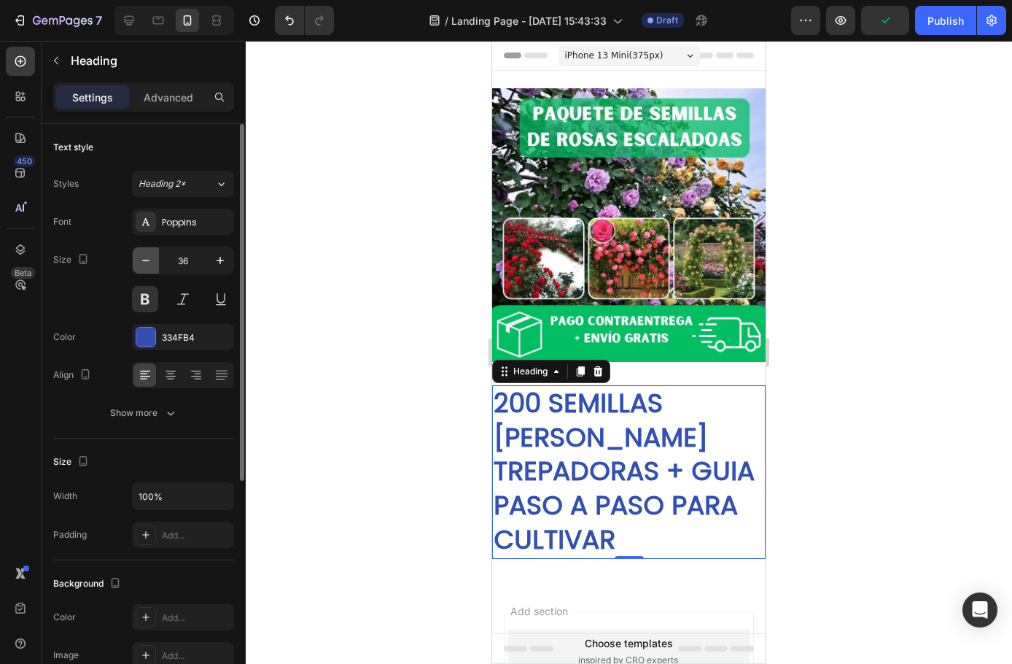
click at [144, 262] on icon "button" at bounding box center [146, 260] width 15 height 15
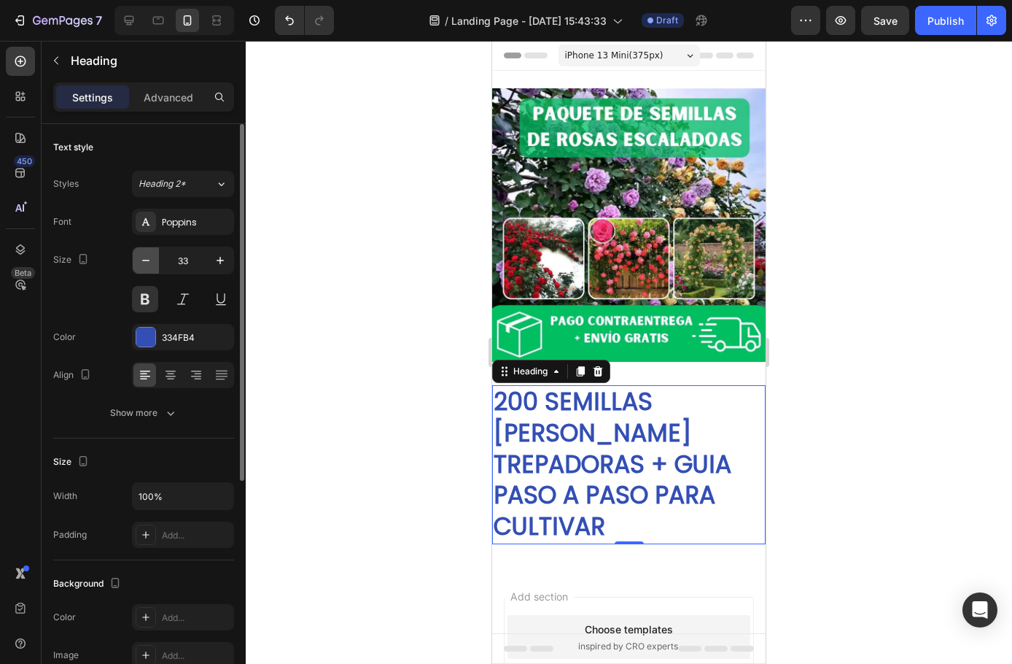
click at [144, 262] on icon "button" at bounding box center [146, 260] width 15 height 15
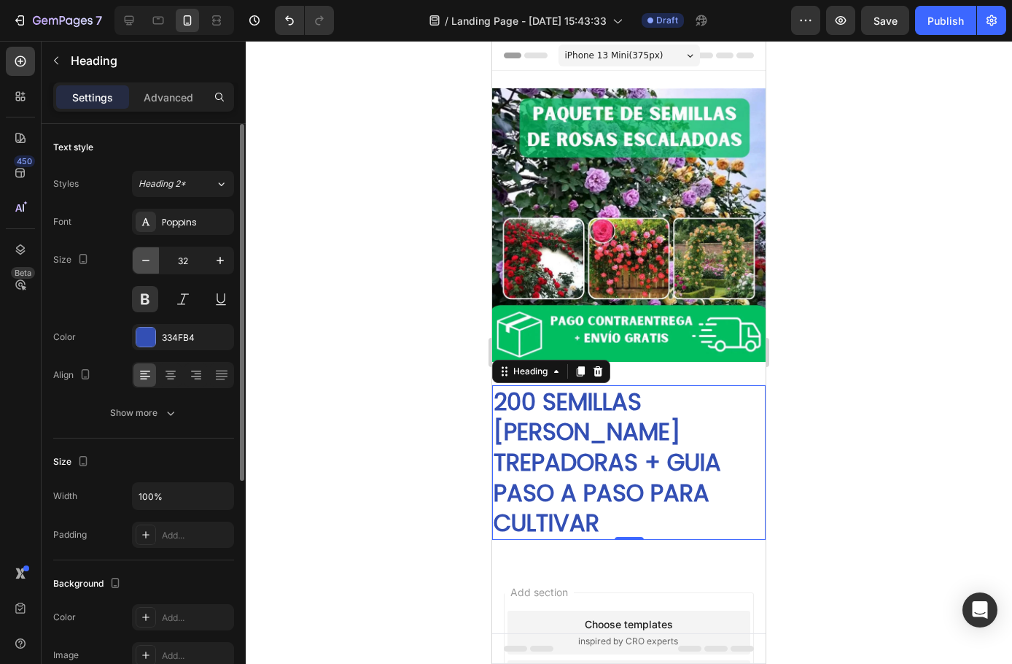
click at [144, 262] on icon "button" at bounding box center [146, 260] width 15 height 15
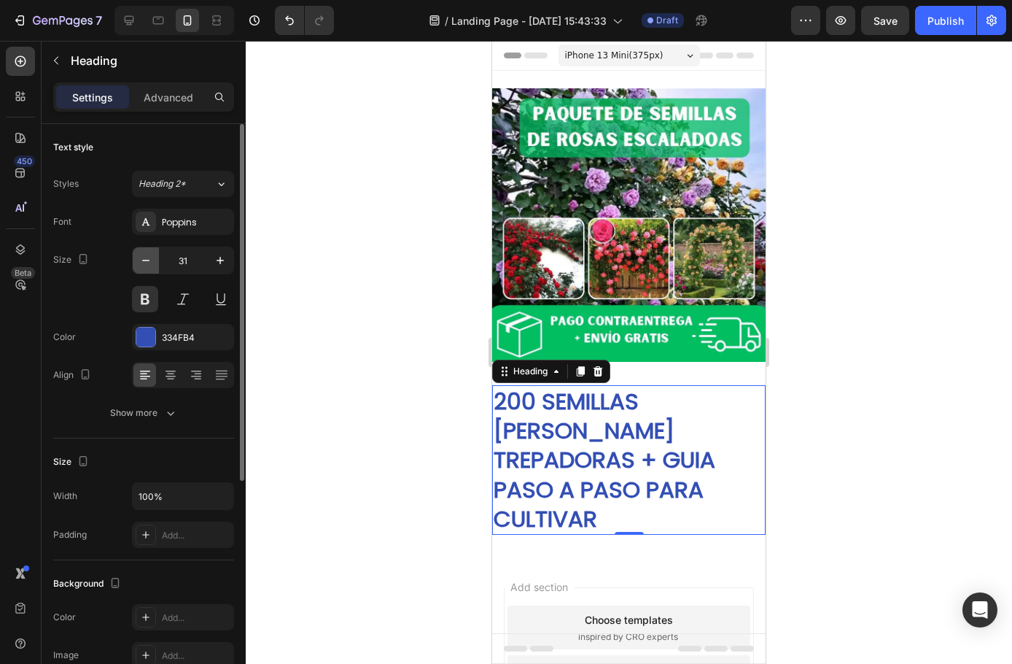
click at [144, 262] on icon "button" at bounding box center [146, 260] width 15 height 15
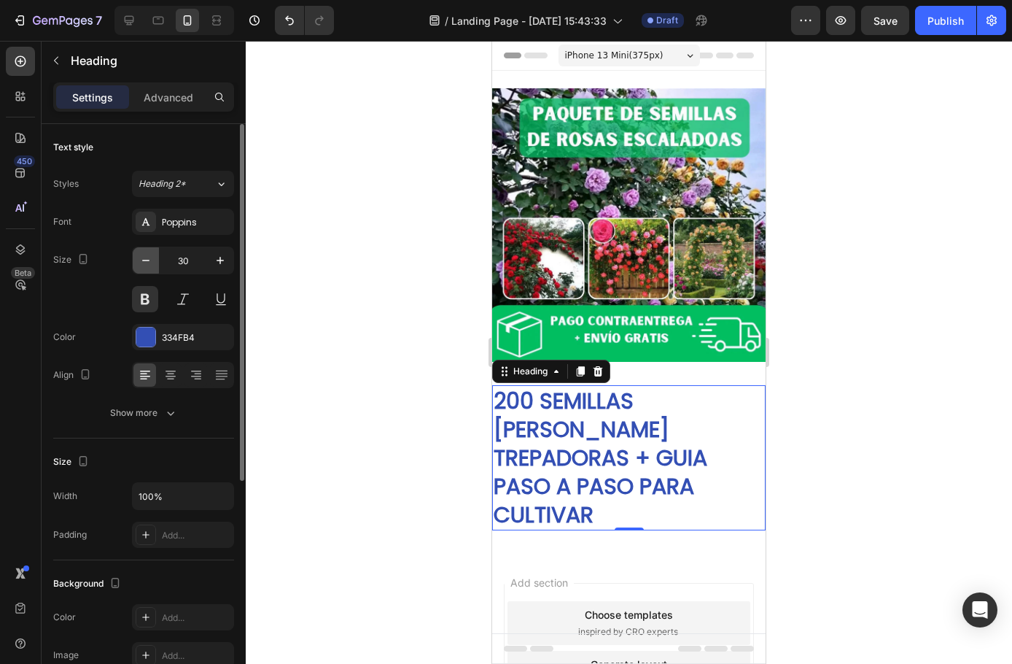
click at [144, 262] on icon "button" at bounding box center [146, 260] width 15 height 15
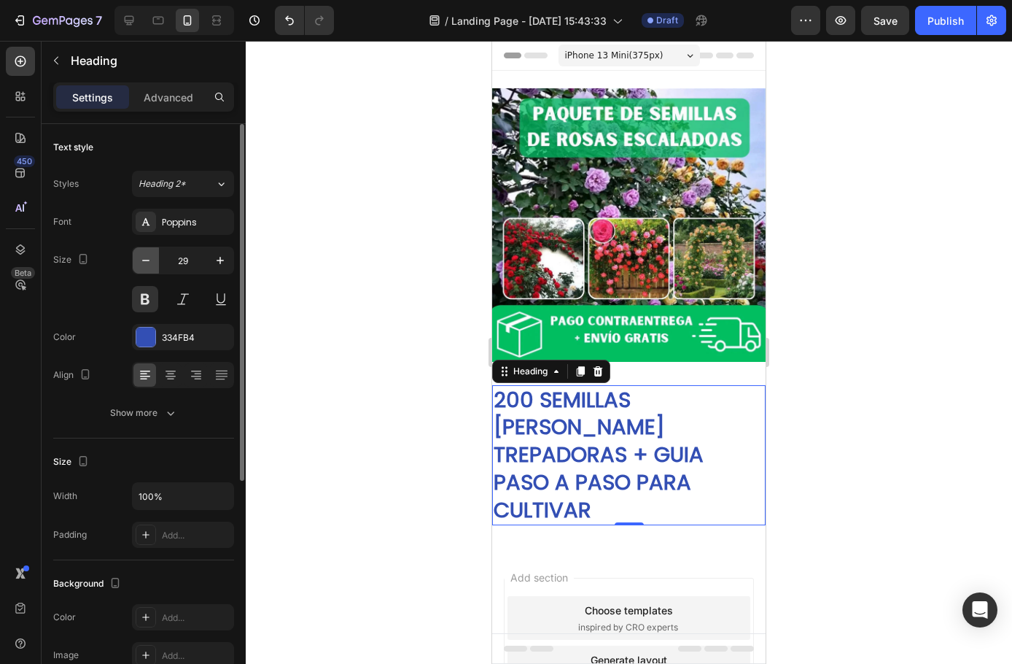
click at [144, 262] on icon "button" at bounding box center [146, 260] width 15 height 15
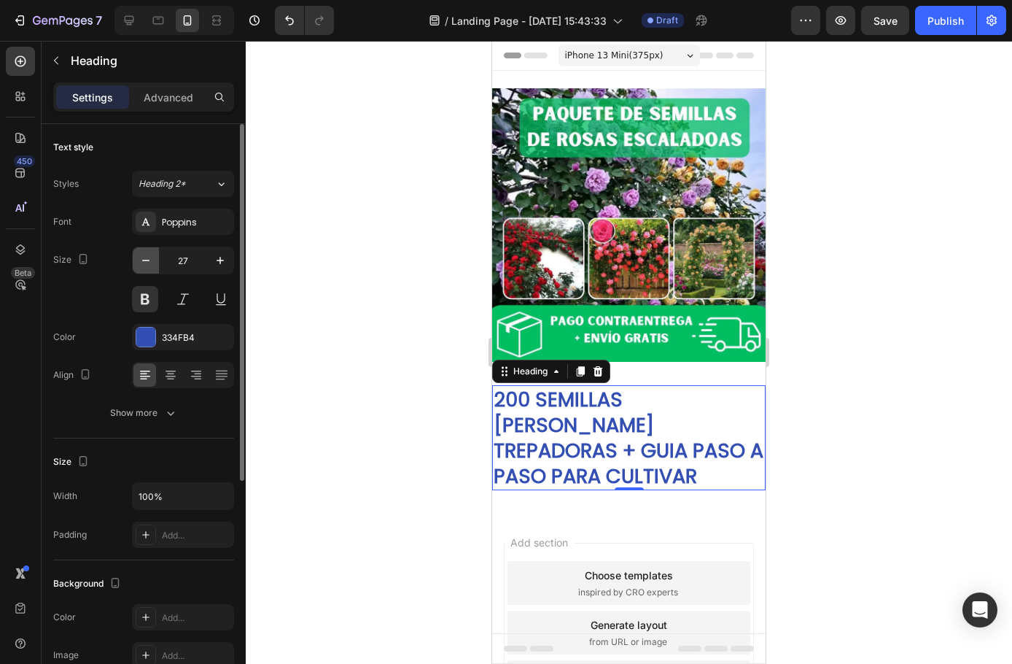
click at [144, 262] on icon "button" at bounding box center [146, 260] width 15 height 15
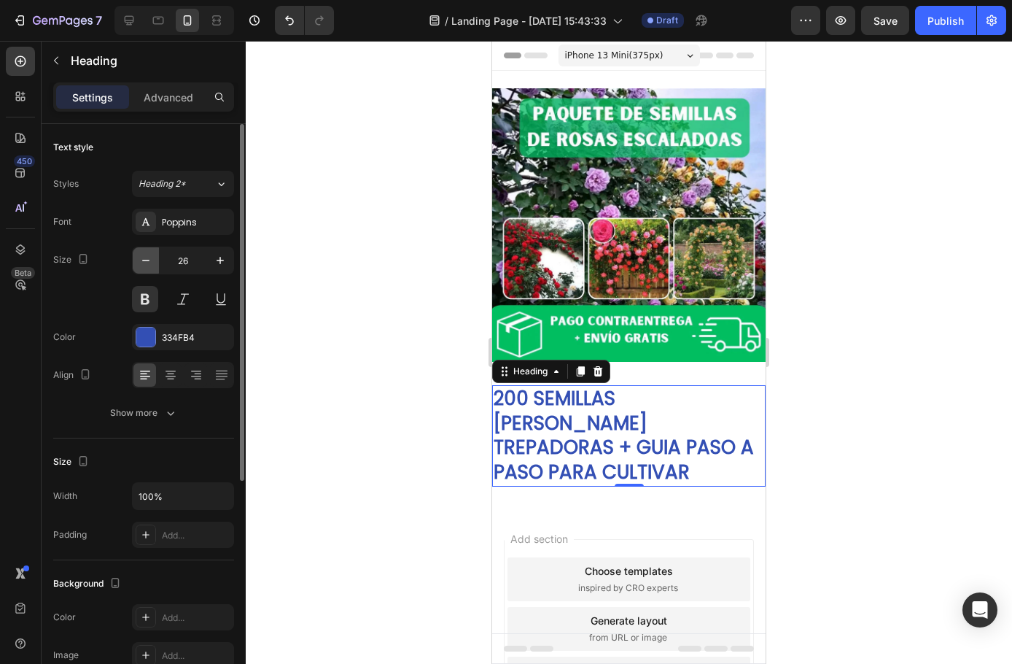
click at [145, 260] on icon "button" at bounding box center [146, 260] width 15 height 15
type input "25"
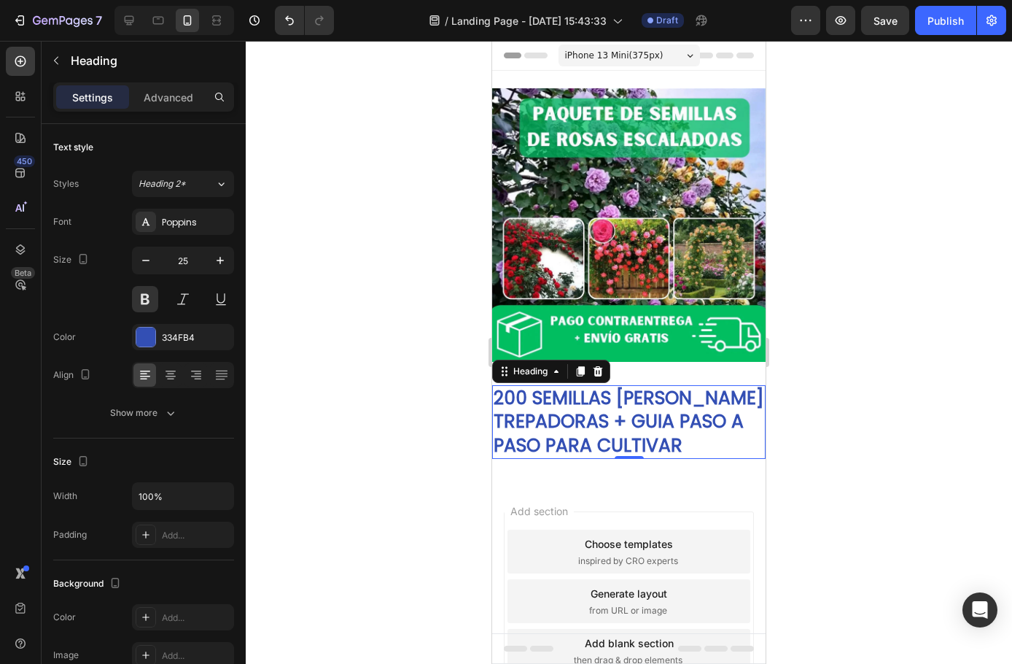
click at [373, 474] on div at bounding box center [629, 352] width 767 height 623
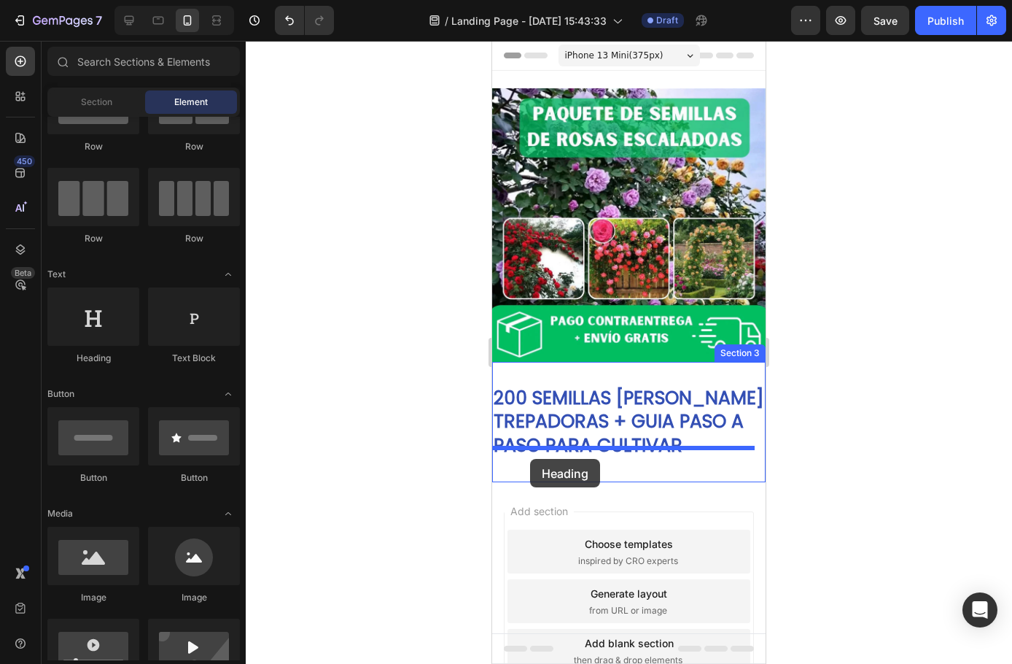
drag, startPoint x: 613, startPoint y: 378, endPoint x: 600, endPoint y: 542, distance: 164.6
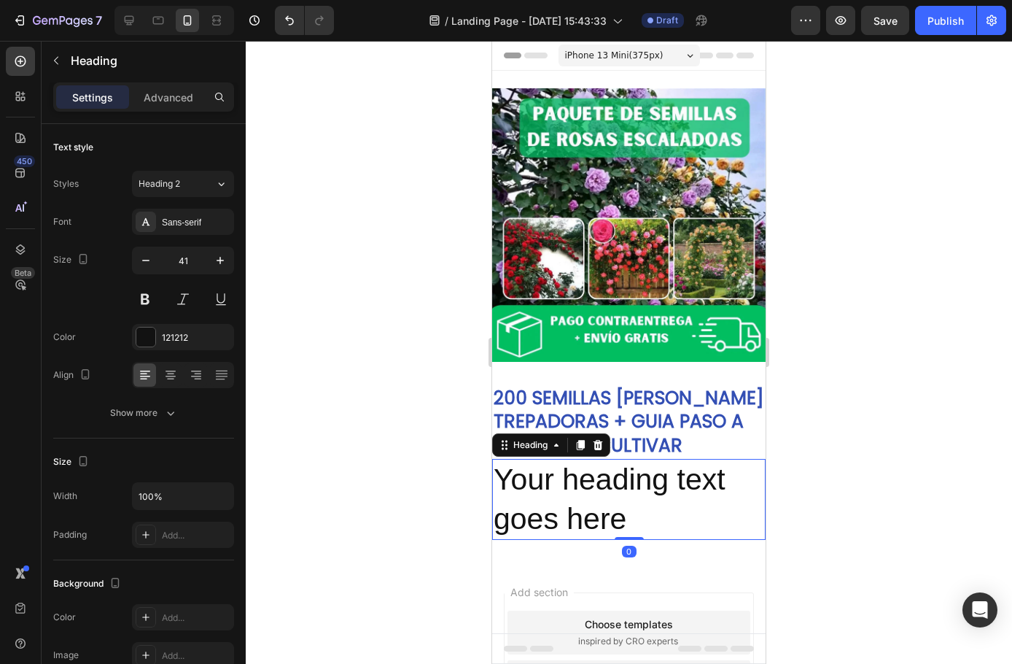
click at [635, 516] on h2 "Your heading text goes here" at bounding box center [629, 499] width 274 height 81
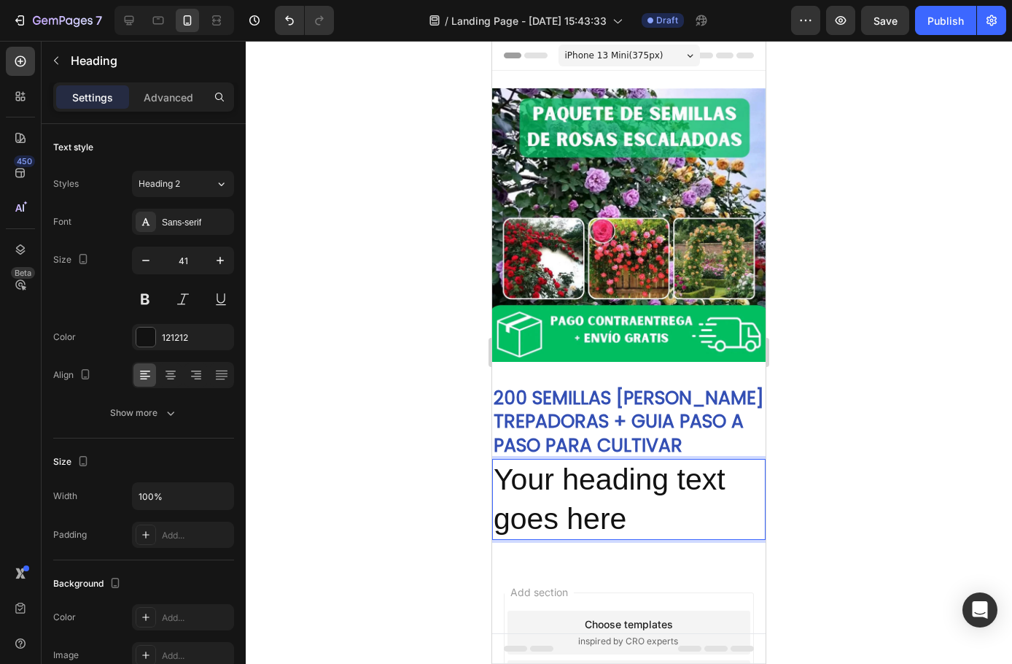
click at [629, 515] on p "Your heading text goes here" at bounding box center [629, 499] width 271 height 78
click at [629, 512] on p "Your heading text goes here" at bounding box center [629, 499] width 271 height 78
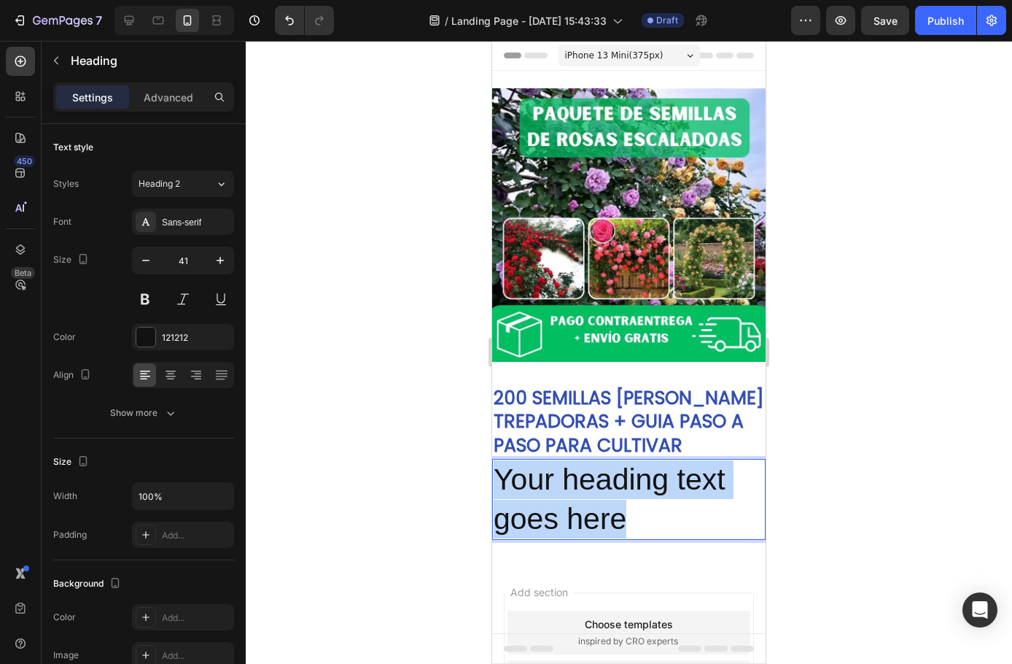
drag, startPoint x: 632, startPoint y: 509, endPoint x: 501, endPoint y: 449, distance: 143.9
click at [501, 459] on h2 "Your heading text goes here" at bounding box center [629, 499] width 274 height 81
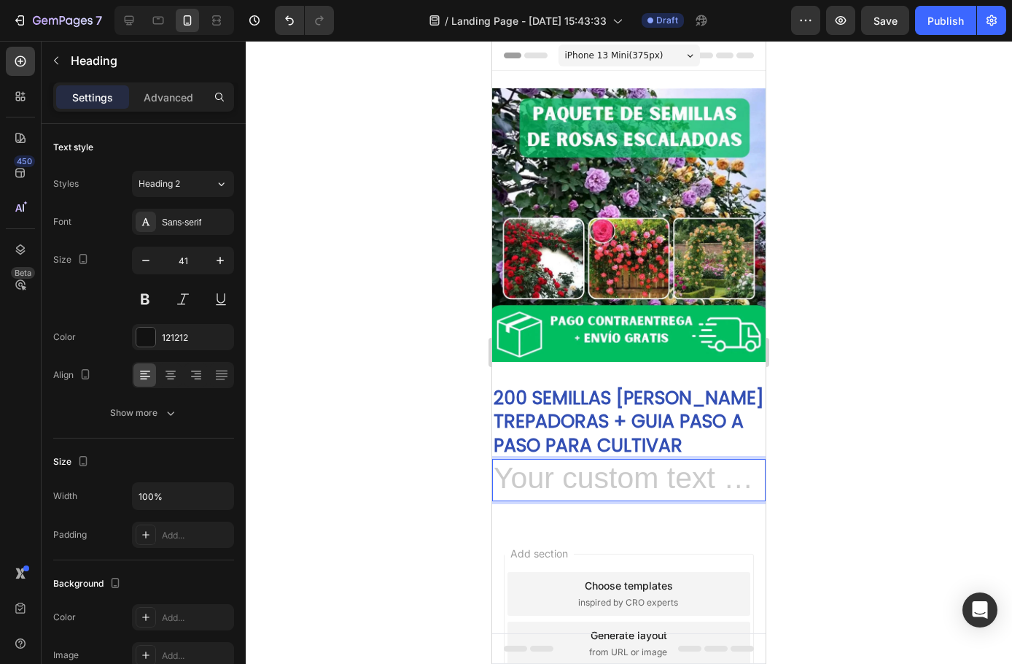
click at [784, 440] on div at bounding box center [629, 352] width 767 height 623
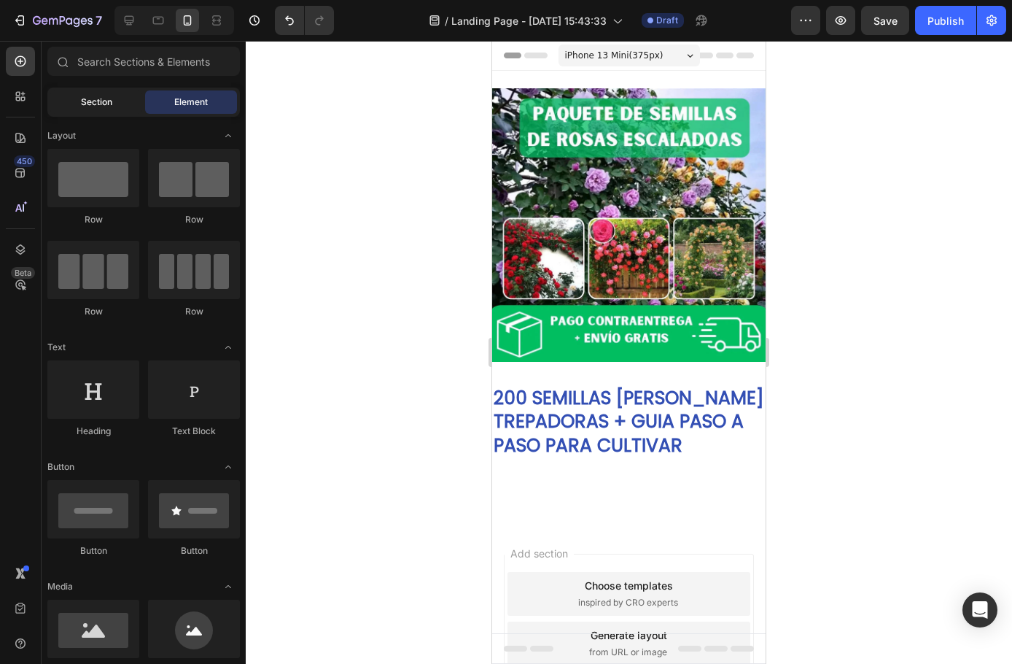
click at [103, 102] on span "Section" at bounding box center [96, 102] width 31 height 13
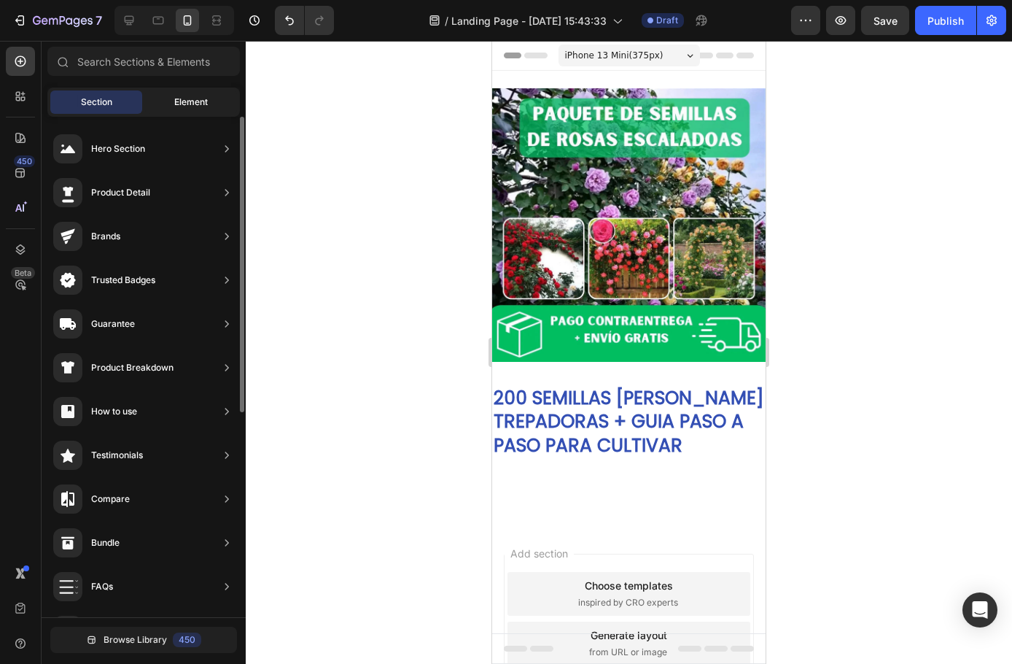
click at [182, 100] on span "Element" at bounding box center [191, 102] width 34 height 13
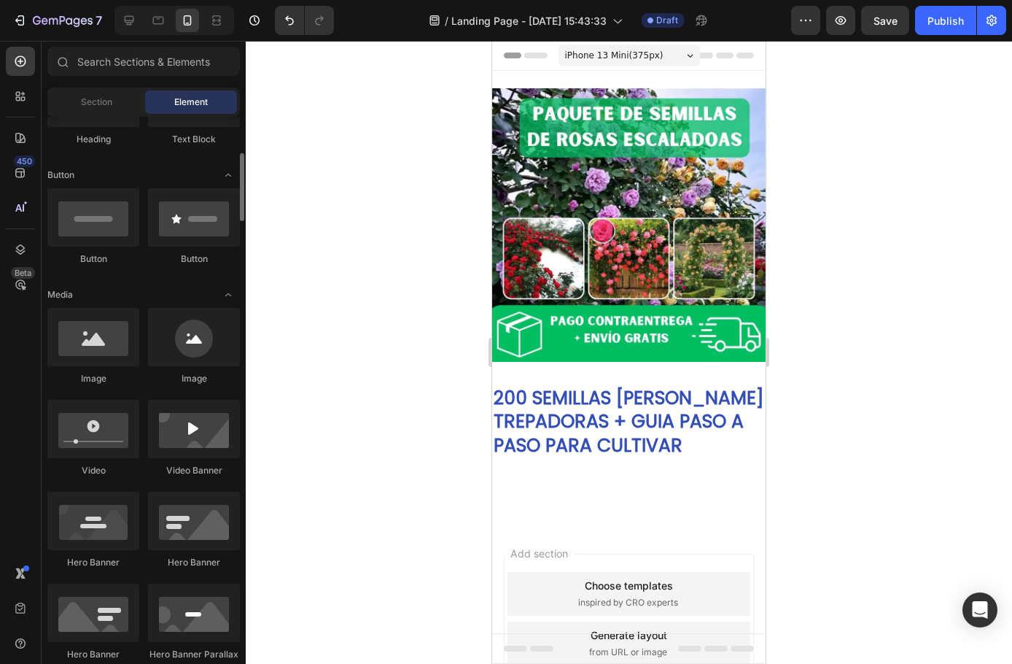
scroll to position [146, 0]
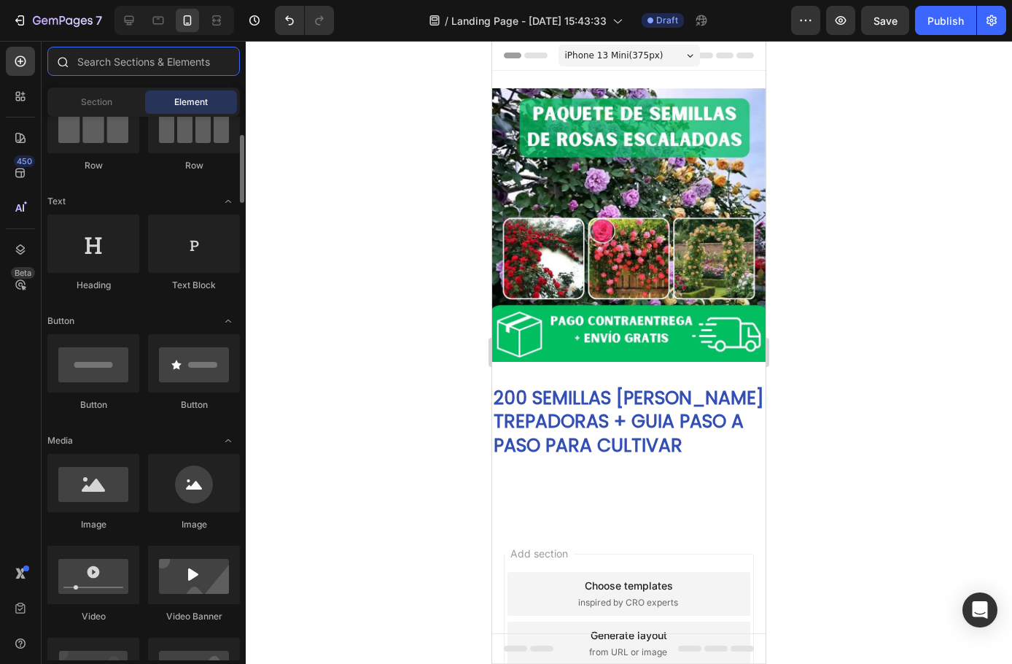
click at [112, 66] on input "text" at bounding box center [143, 61] width 193 height 29
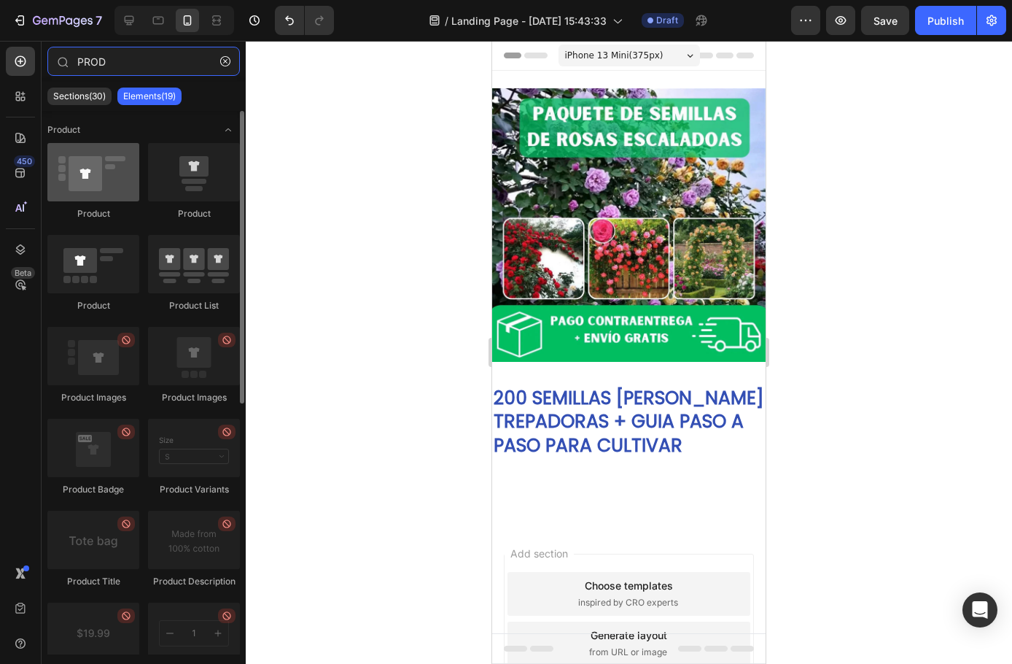
type input "PROD"
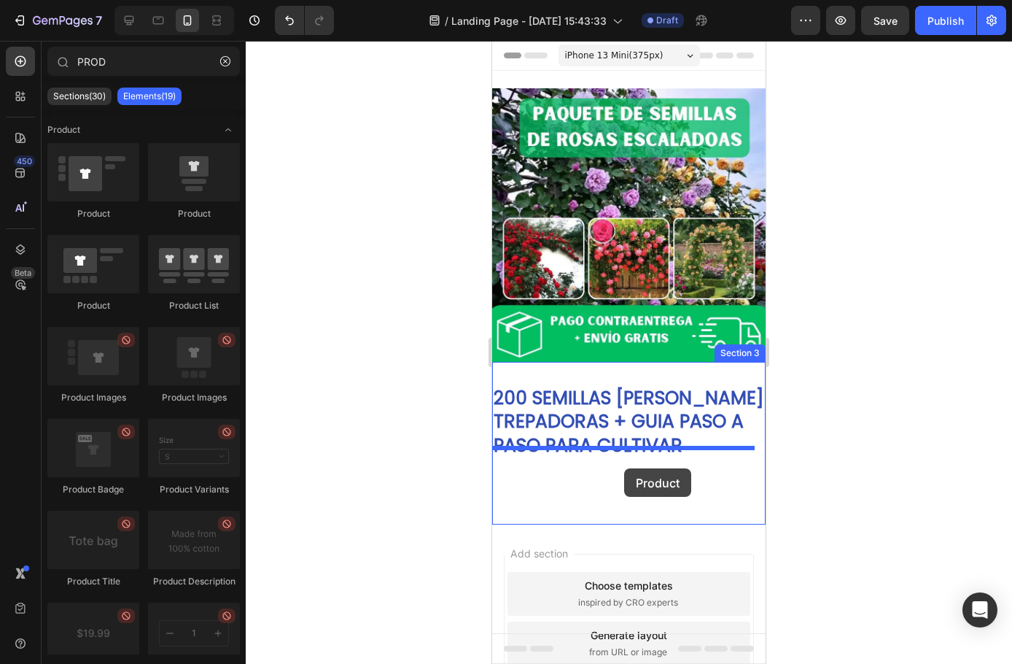
drag, startPoint x: 590, startPoint y: 424, endPoint x: 624, endPoint y: 468, distance: 56.2
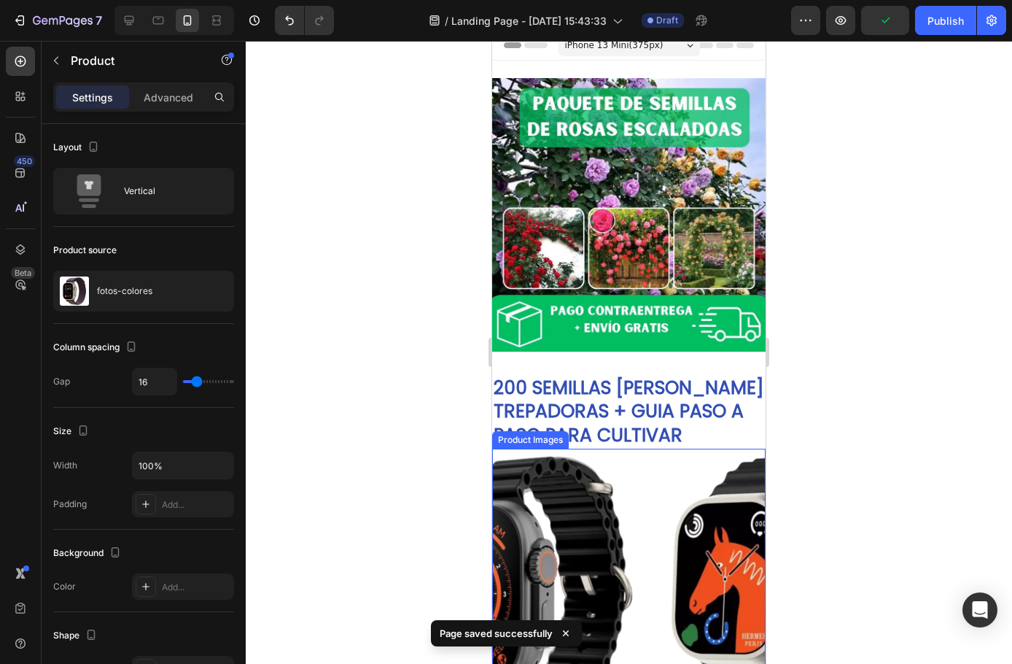
scroll to position [219, 0]
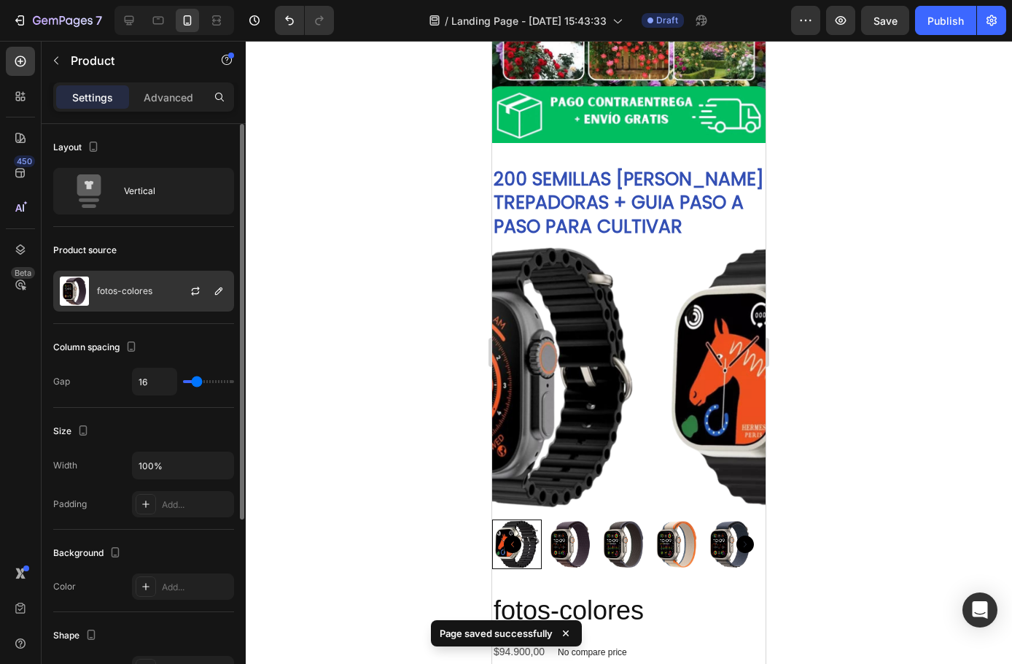
click at [156, 294] on div "fotos-colores" at bounding box center [143, 291] width 181 height 41
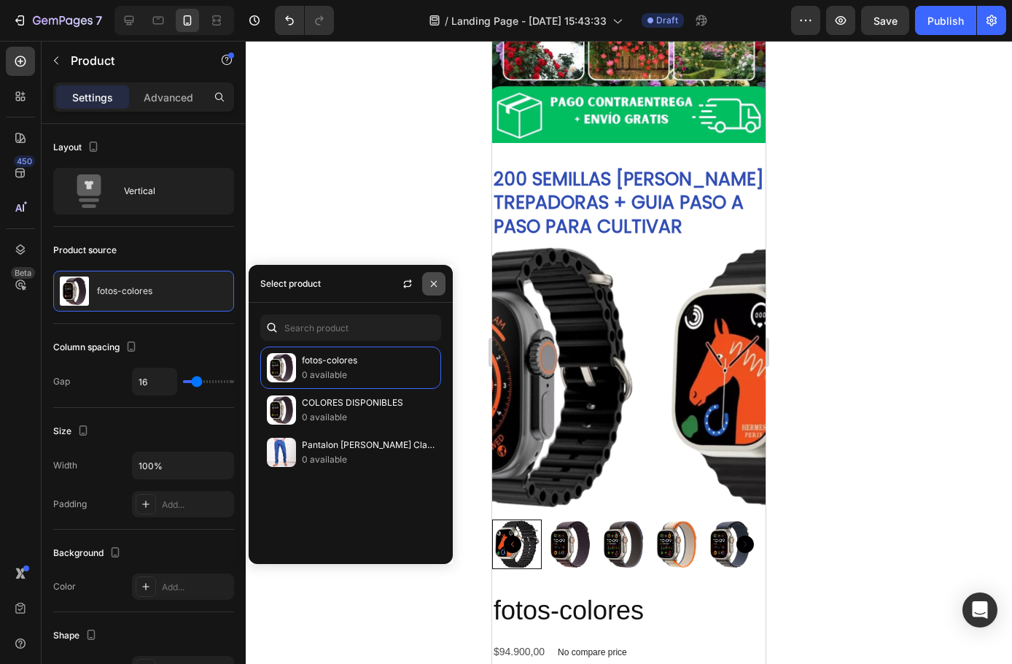
click at [435, 282] on icon "button" at bounding box center [434, 283] width 6 height 6
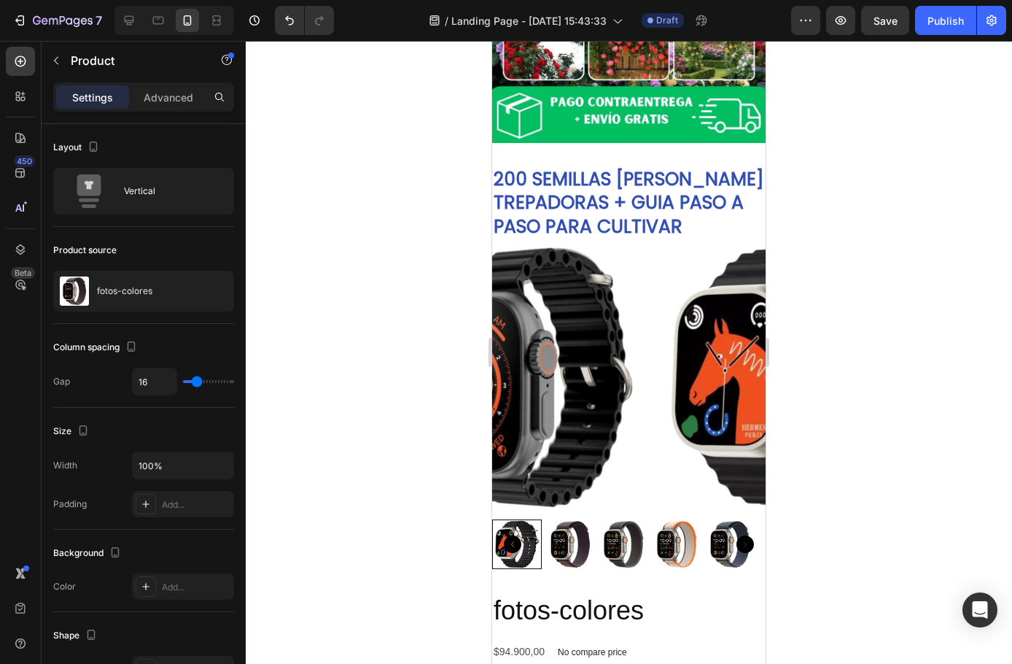
click at [656, 356] on img at bounding box center [793, 377] width 274 height 274
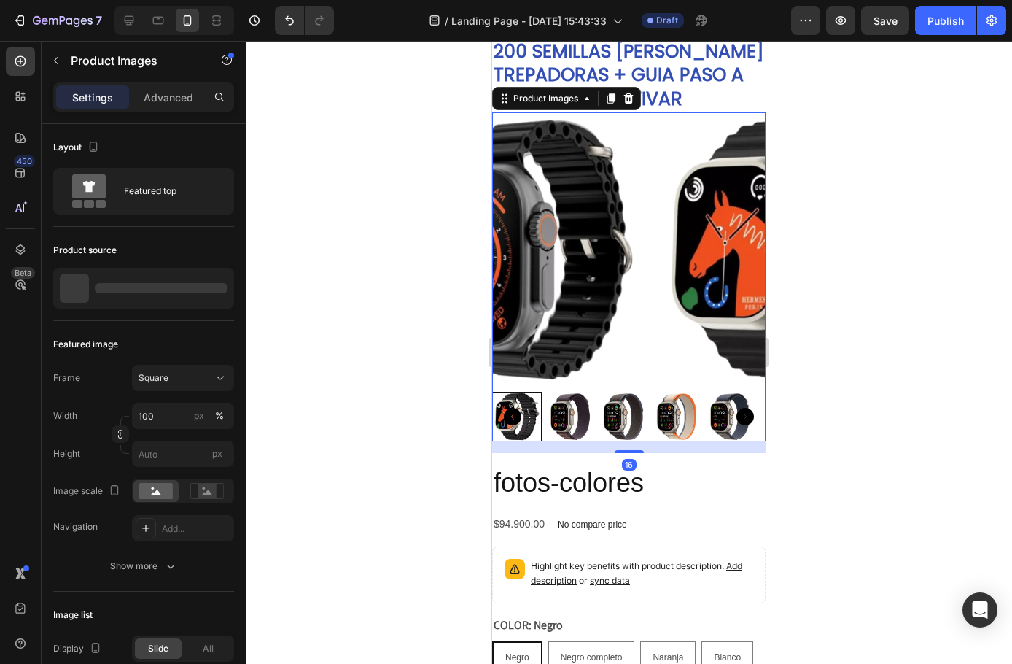
scroll to position [365, 0]
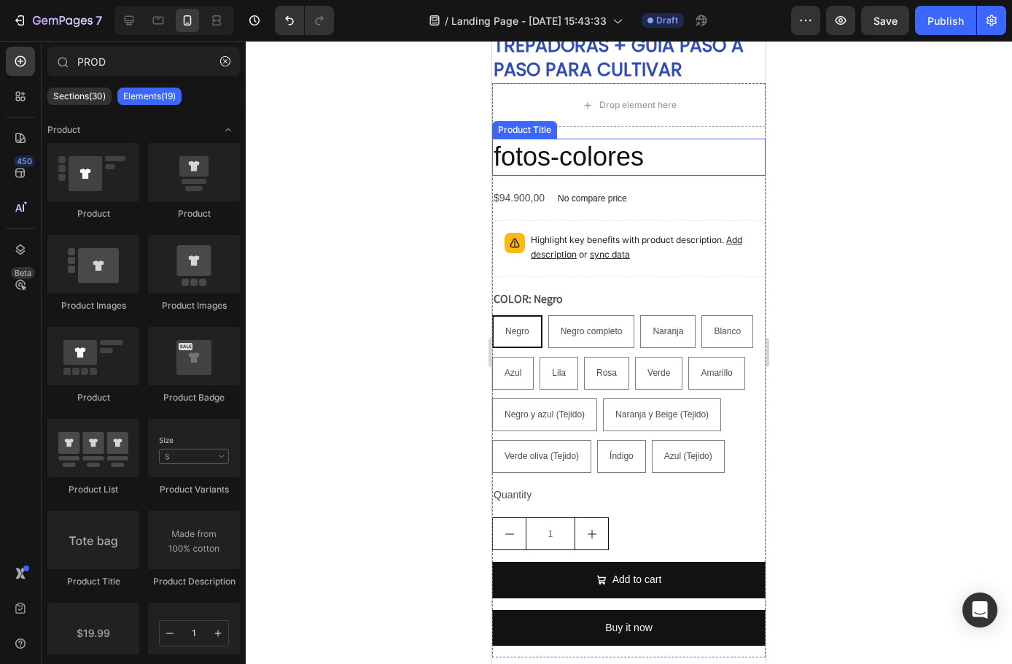
click at [557, 160] on h2 "fotos-colores" at bounding box center [629, 157] width 274 height 37
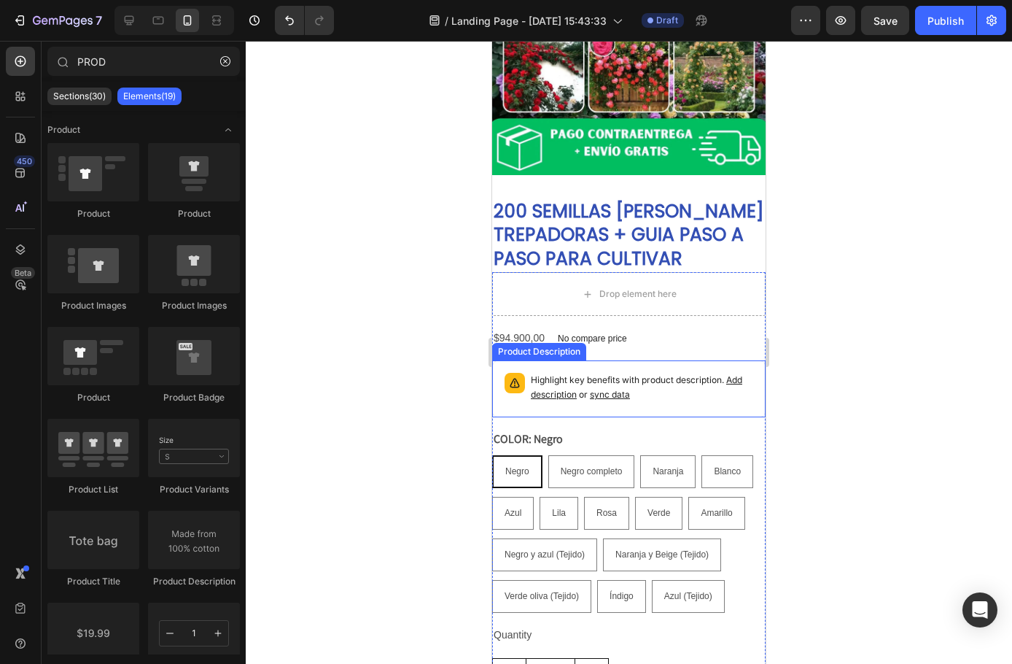
scroll to position [146, 0]
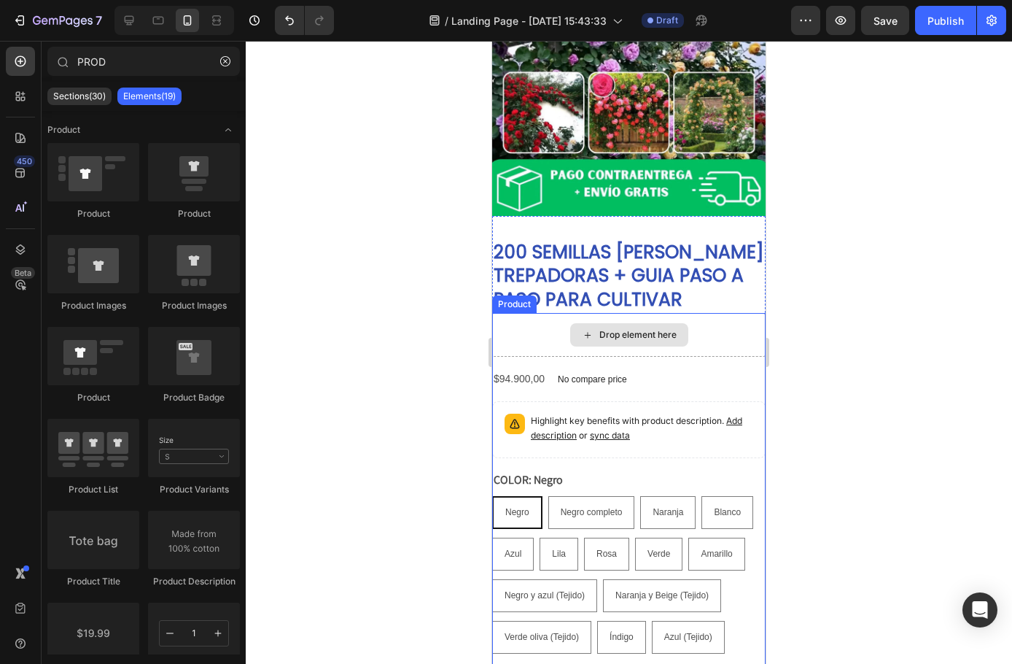
click at [522, 328] on div "Drop element here" at bounding box center [629, 335] width 274 height 44
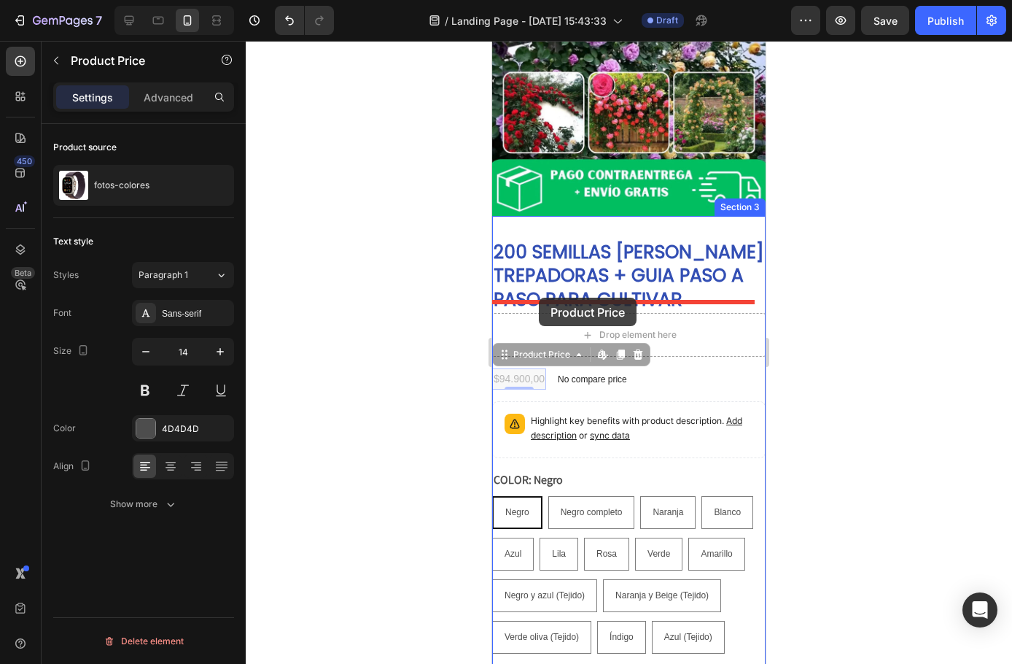
drag, startPoint x: 540, startPoint y: 365, endPoint x: 539, endPoint y: 298, distance: 67.1
click at [539, 298] on div "iPhone 13 Mini ( 375 px) iPhone 13 Mini iPhone 13 Pro iPhone 11 Pro Max iPhone …" at bounding box center [629, 553] width 274 height 1317
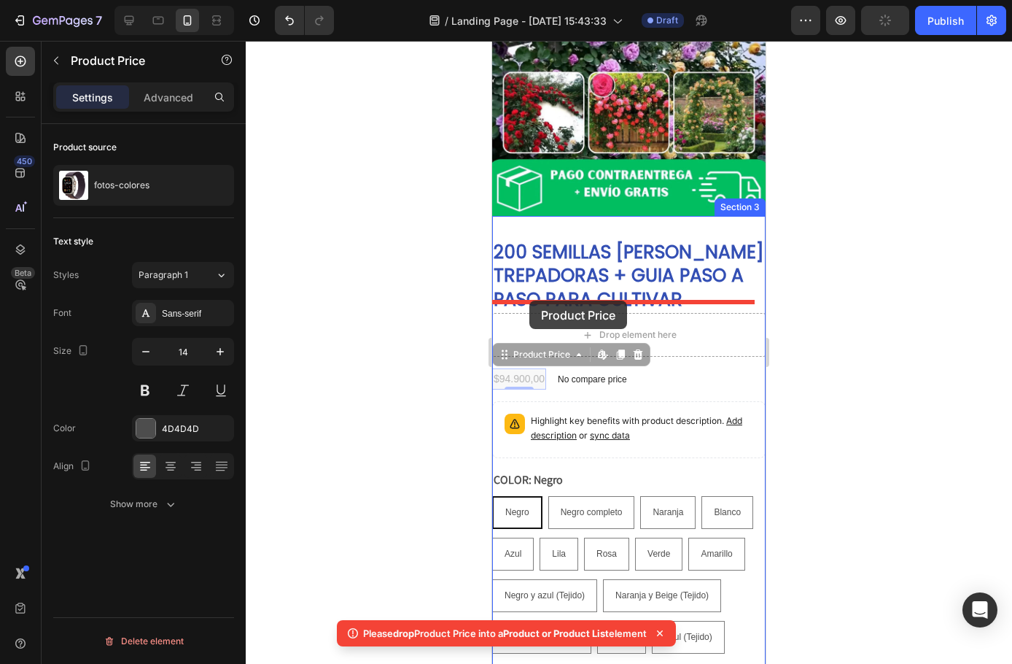
drag, startPoint x: 545, startPoint y: 365, endPoint x: 530, endPoint y: 301, distance: 66.0
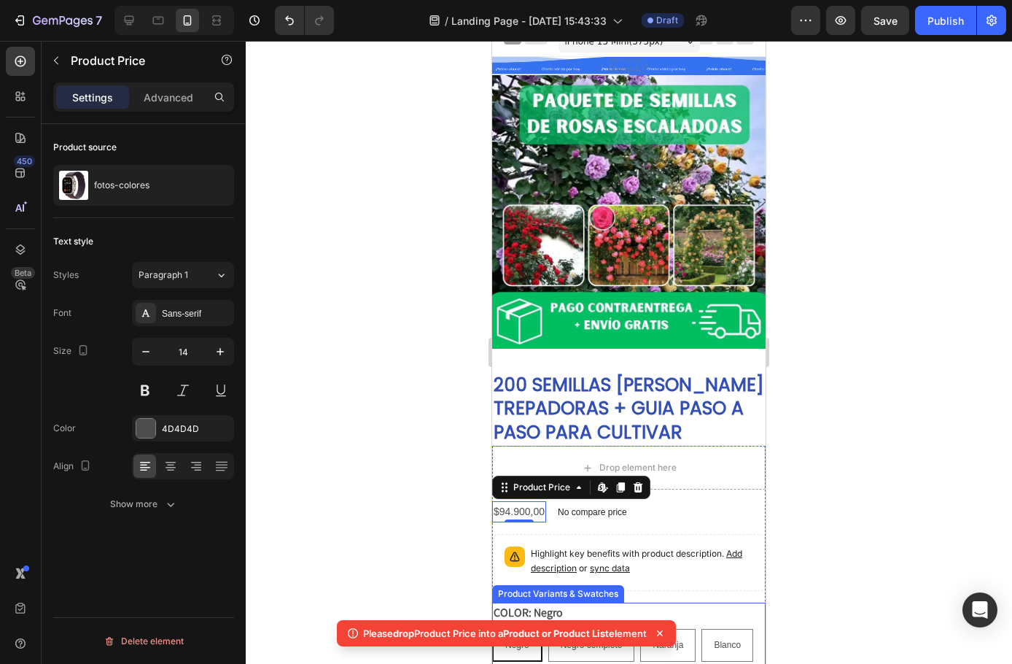
scroll to position [0, 0]
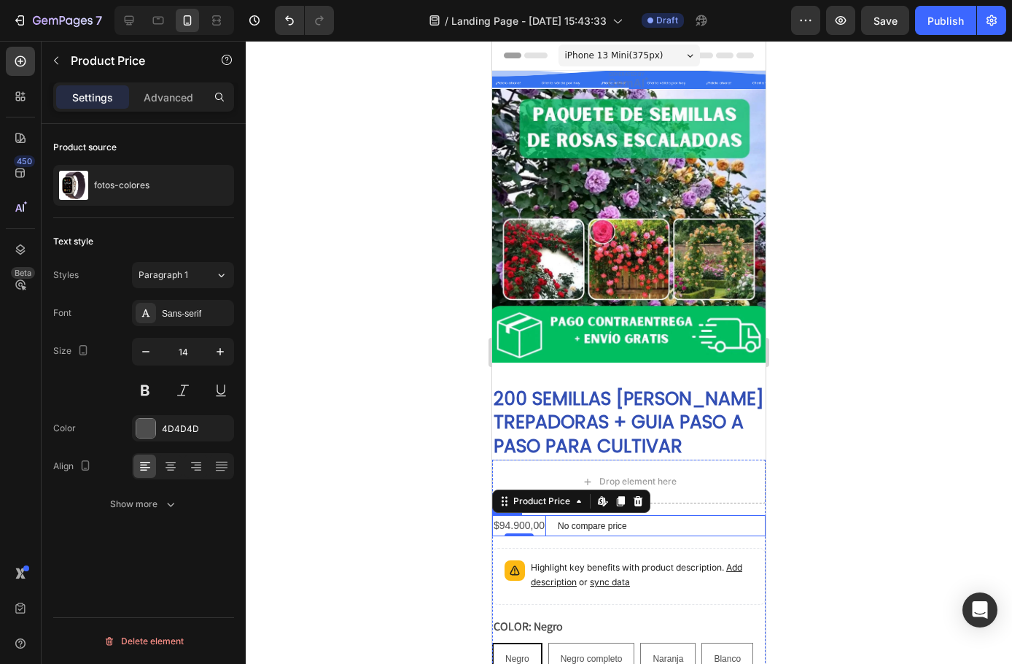
click at [662, 519] on div "$94.900,00 Product Price Edit content in Shopify 0 Product Price Edit content i…" at bounding box center [629, 525] width 274 height 21
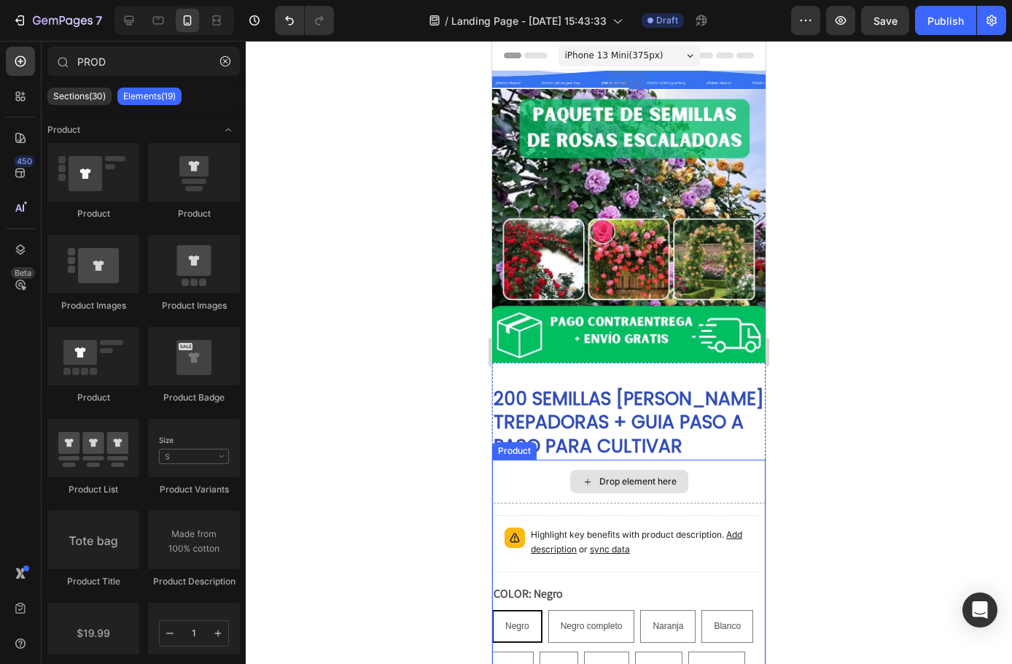
click at [686, 472] on div "Drop element here" at bounding box center [629, 482] width 274 height 44
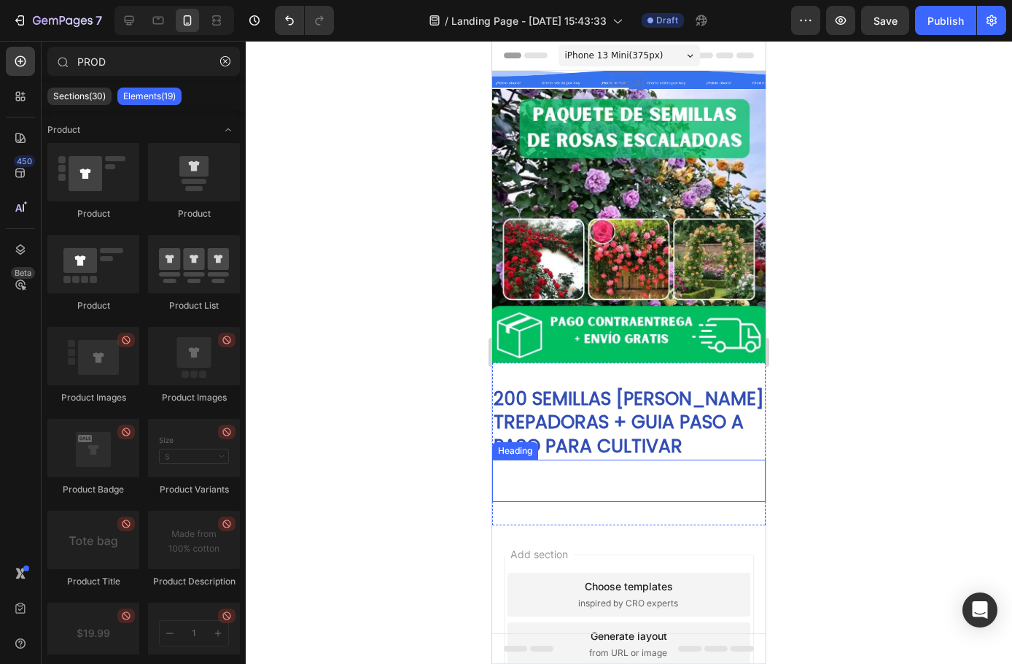
click at [707, 471] on p "Rich Text Editor. Editing area: main" at bounding box center [629, 480] width 271 height 39
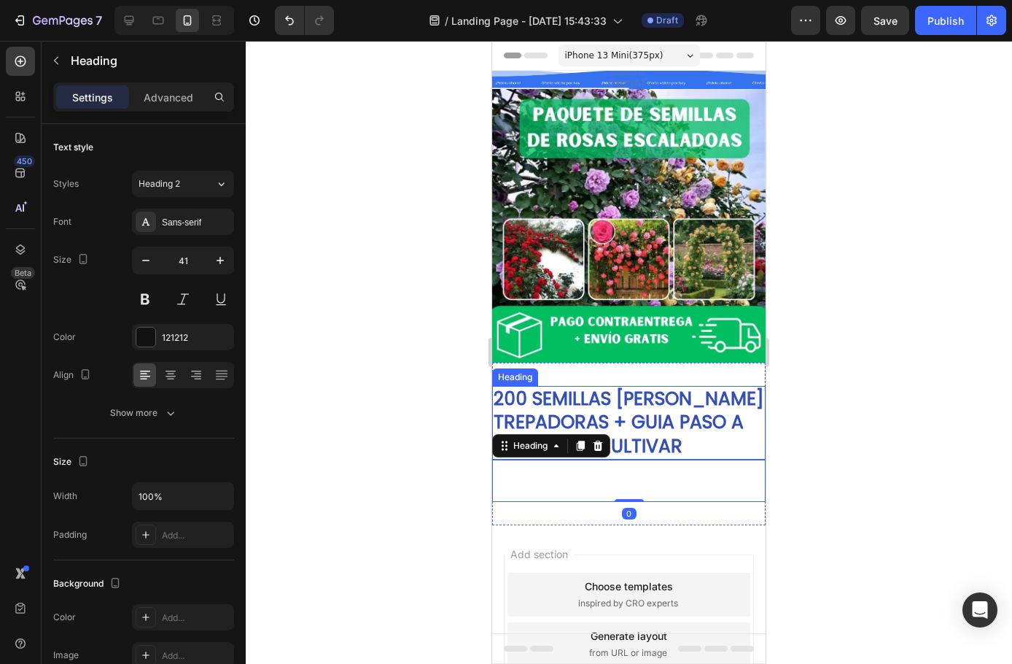
click at [672, 325] on img at bounding box center [629, 226] width 274 height 274
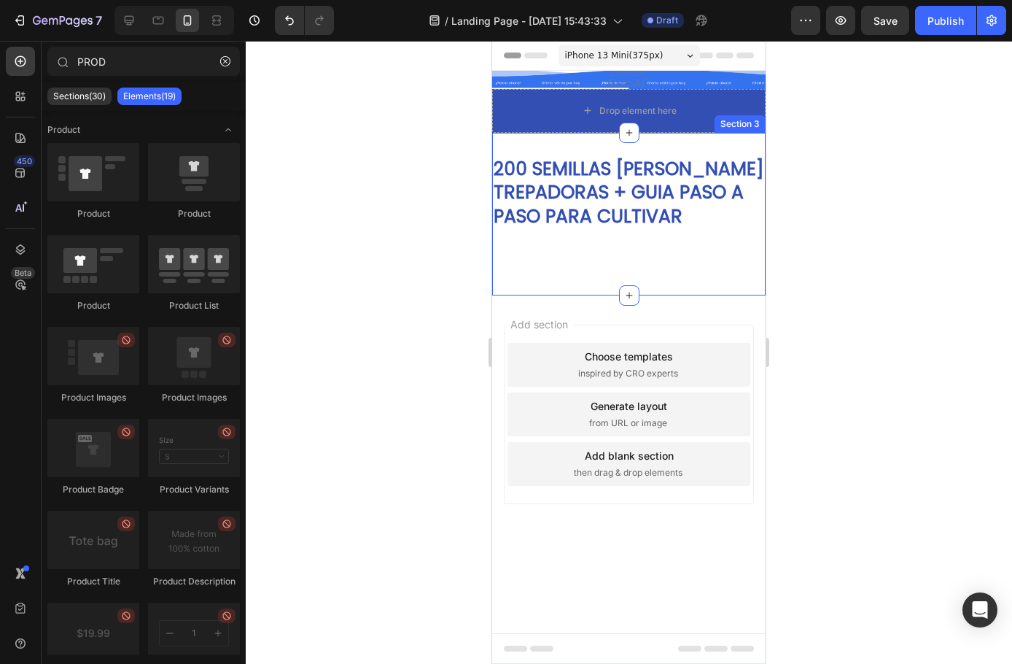
click at [643, 212] on p "200 SEMILLAS [PERSON_NAME] TREPADORAS + GUIA PASO A PASO PARA CULTIVAR" at bounding box center [629, 193] width 271 height 71
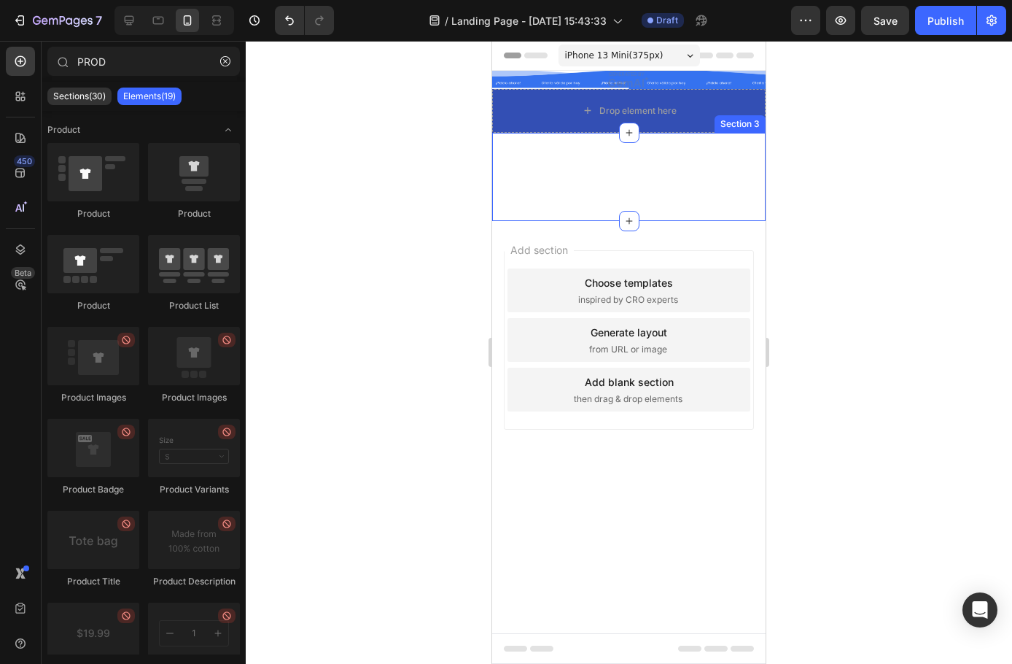
click at [699, 121] on div "Drop element here" at bounding box center [629, 111] width 274 height 44
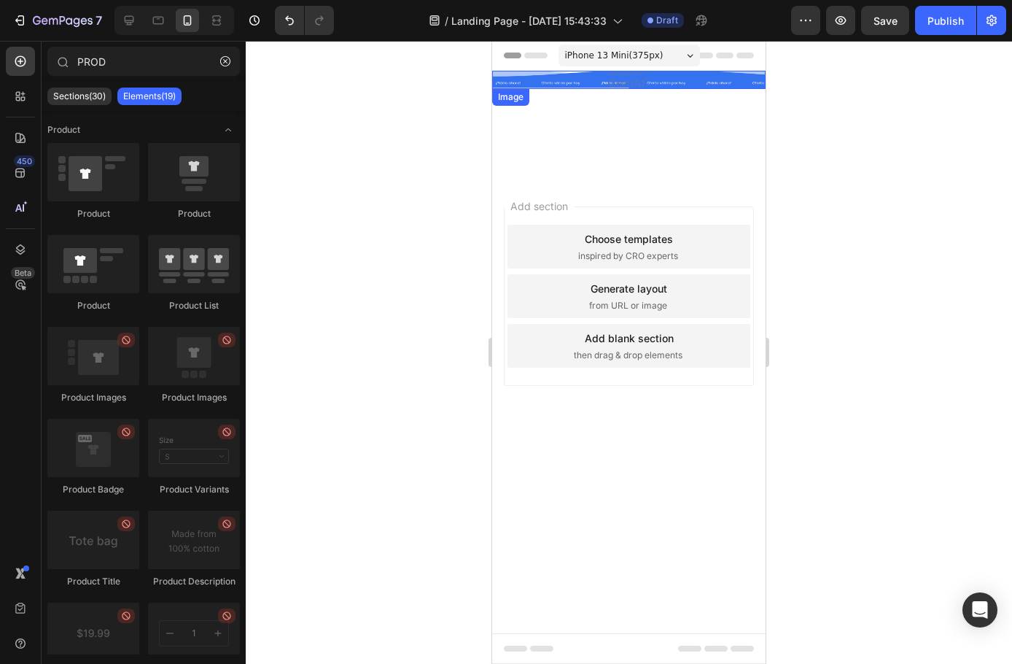
click at [648, 81] on img at bounding box center [629, 80] width 274 height 18
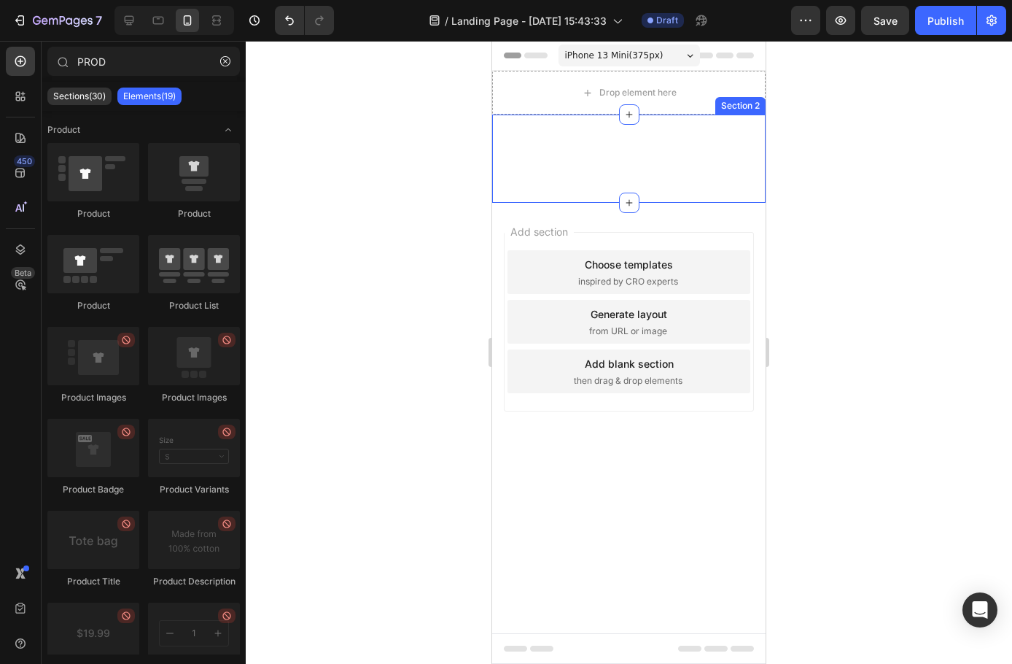
click at [631, 101] on div "Drop element here" at bounding box center [629, 92] width 118 height 23
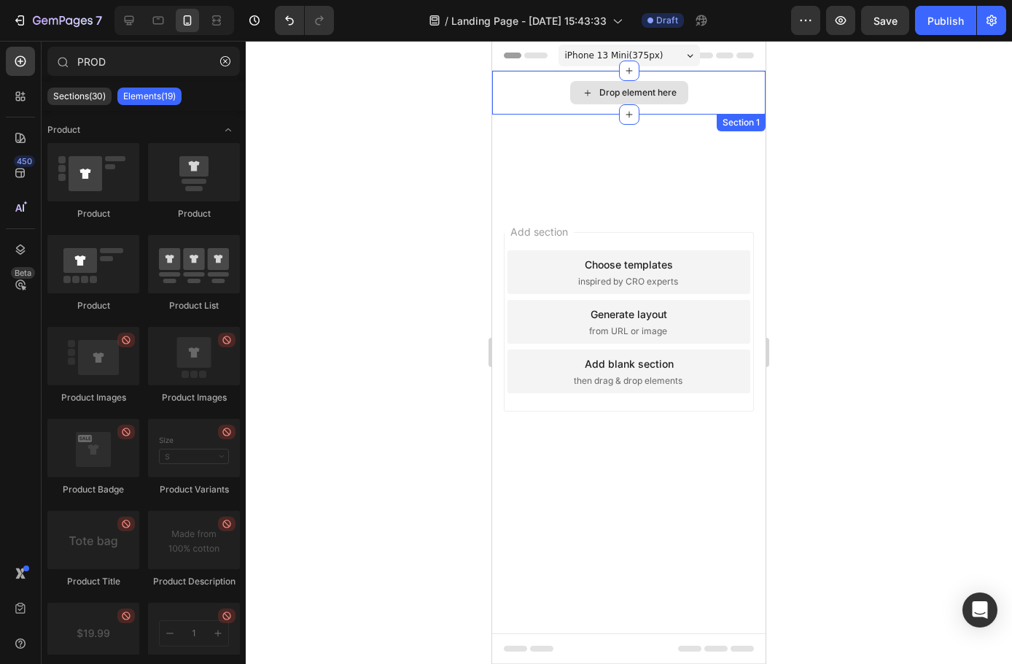
click at [670, 101] on div "Drop element here" at bounding box center [629, 92] width 118 height 23
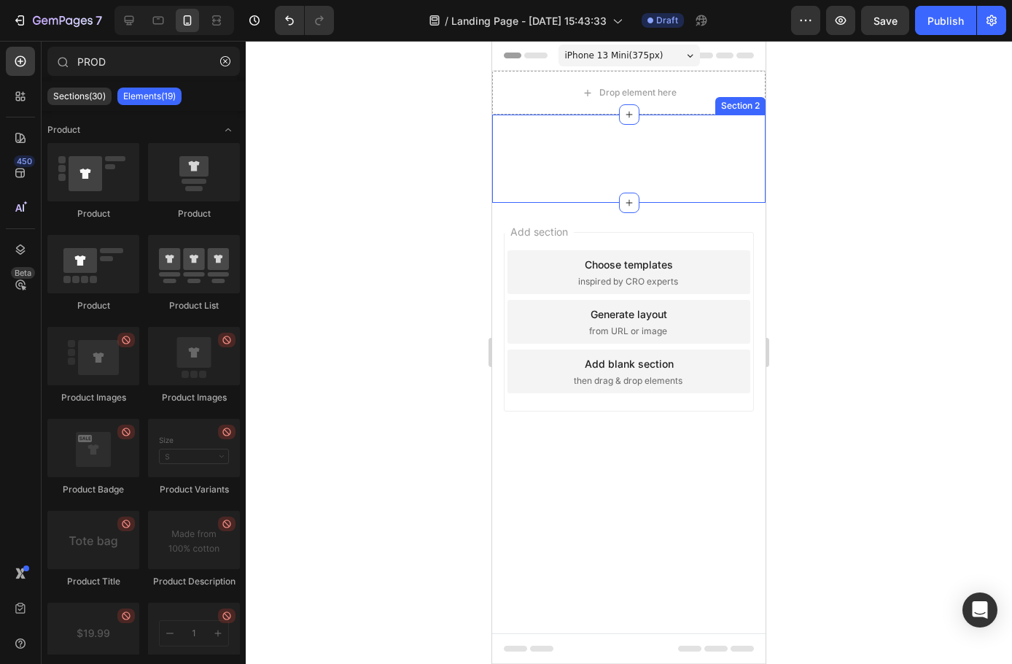
click at [675, 134] on div "Heading Section 2" at bounding box center [629, 159] width 274 height 88
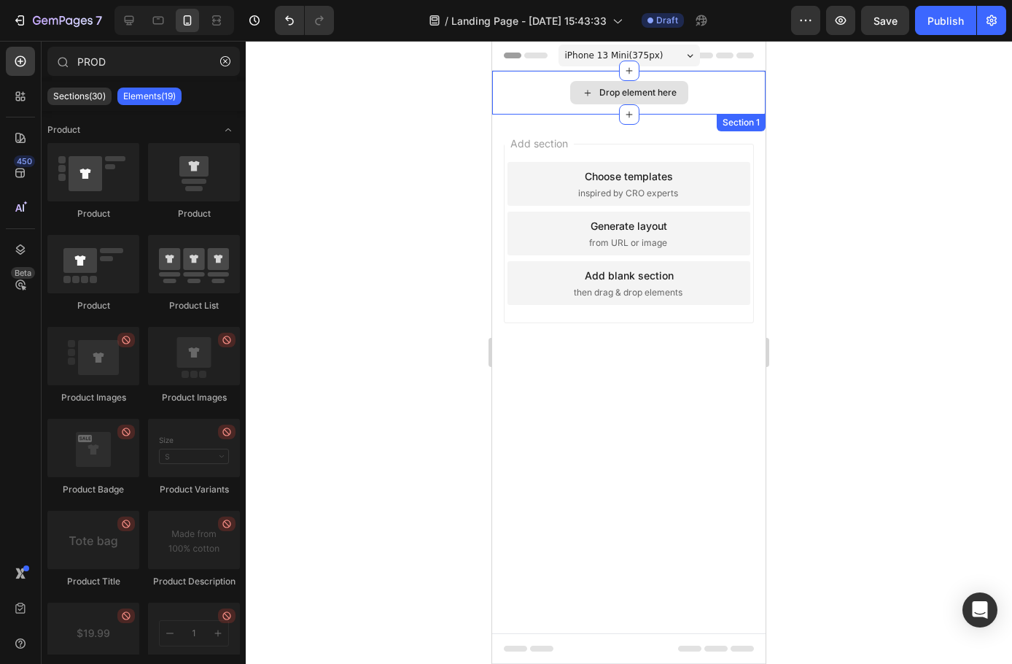
click at [672, 95] on div "Drop element here" at bounding box center [638, 93] width 77 height 12
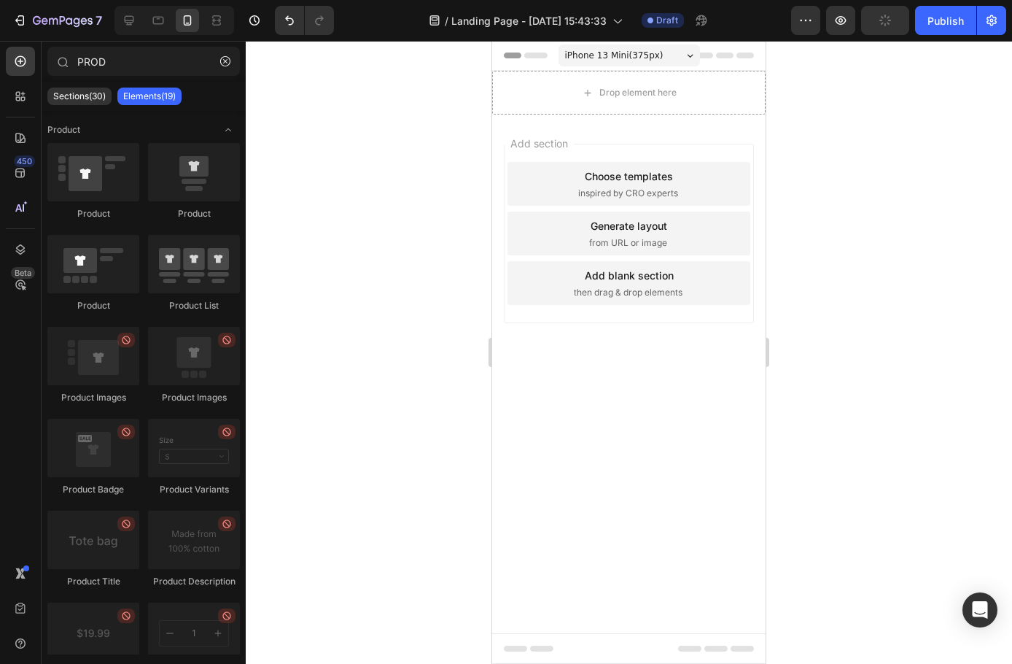
click at [359, 190] on div at bounding box center [629, 352] width 767 height 623
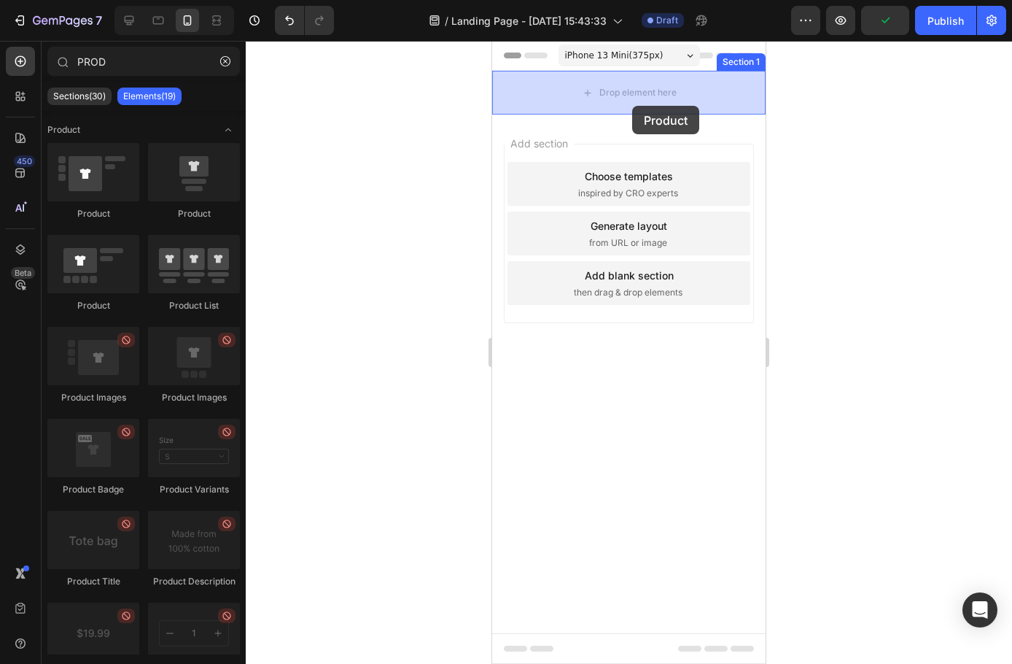
drag, startPoint x: 578, startPoint y: 228, endPoint x: 627, endPoint y: 98, distance: 139.2
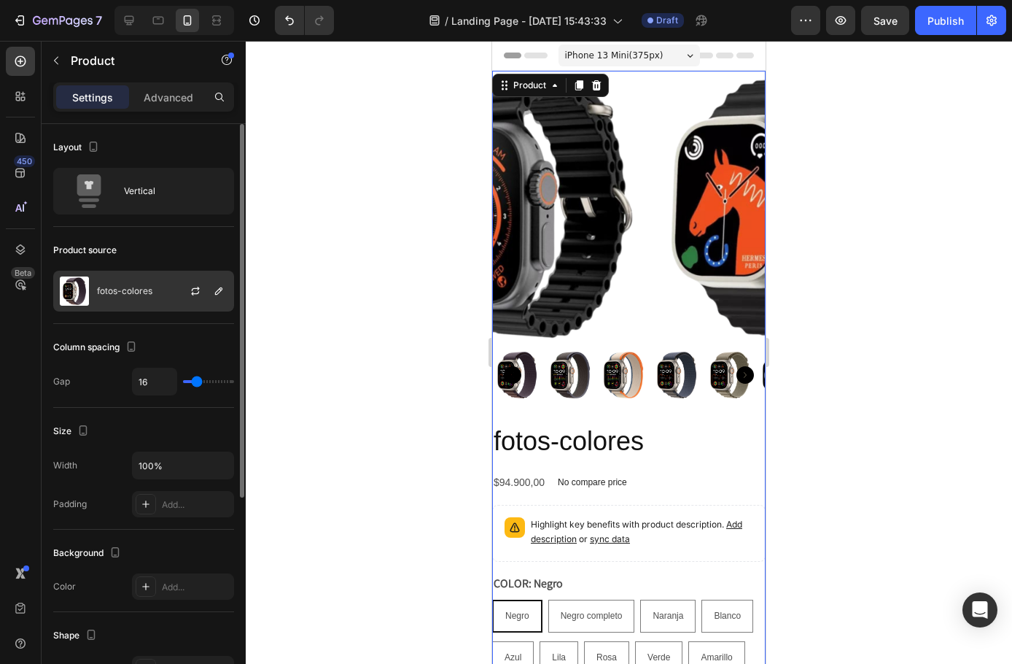
click at [98, 300] on div "fotos-colores" at bounding box center [143, 291] width 181 height 41
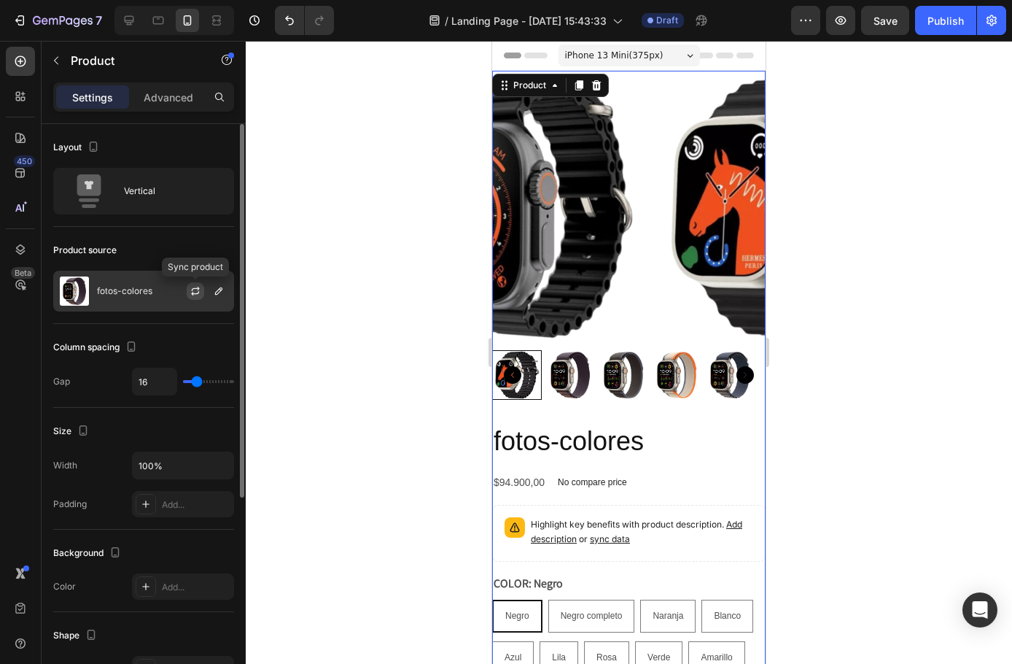
click at [201, 287] on icon "button" at bounding box center [196, 291] width 12 height 12
click at [220, 289] on icon "button" at bounding box center [218, 290] width 7 height 7
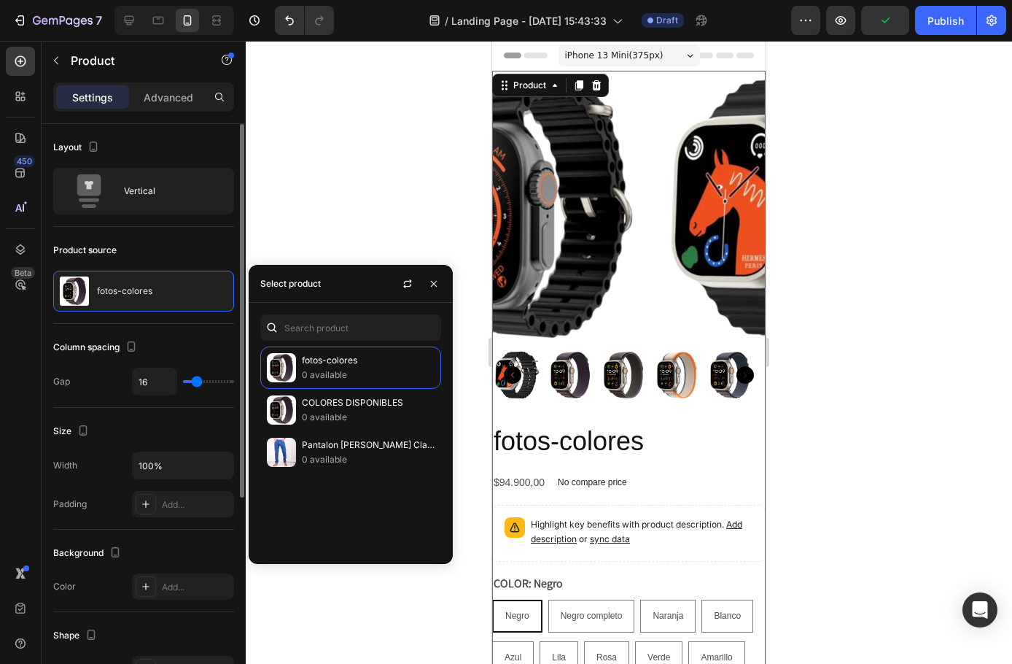
click at [373, 236] on div at bounding box center [629, 352] width 767 height 623
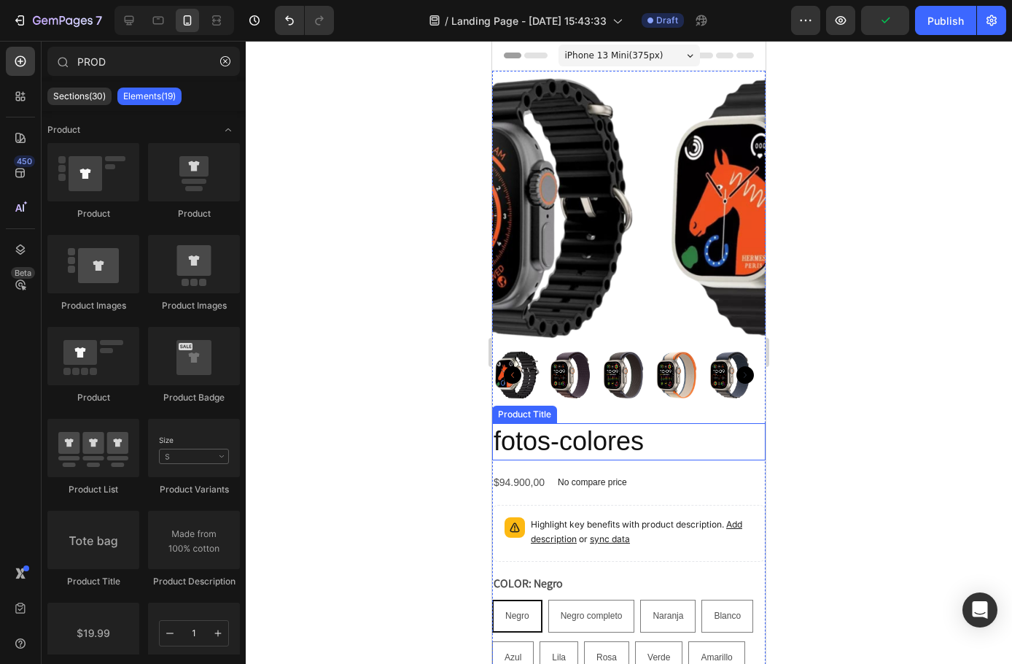
click at [587, 431] on h2 "fotos-colores" at bounding box center [629, 441] width 274 height 37
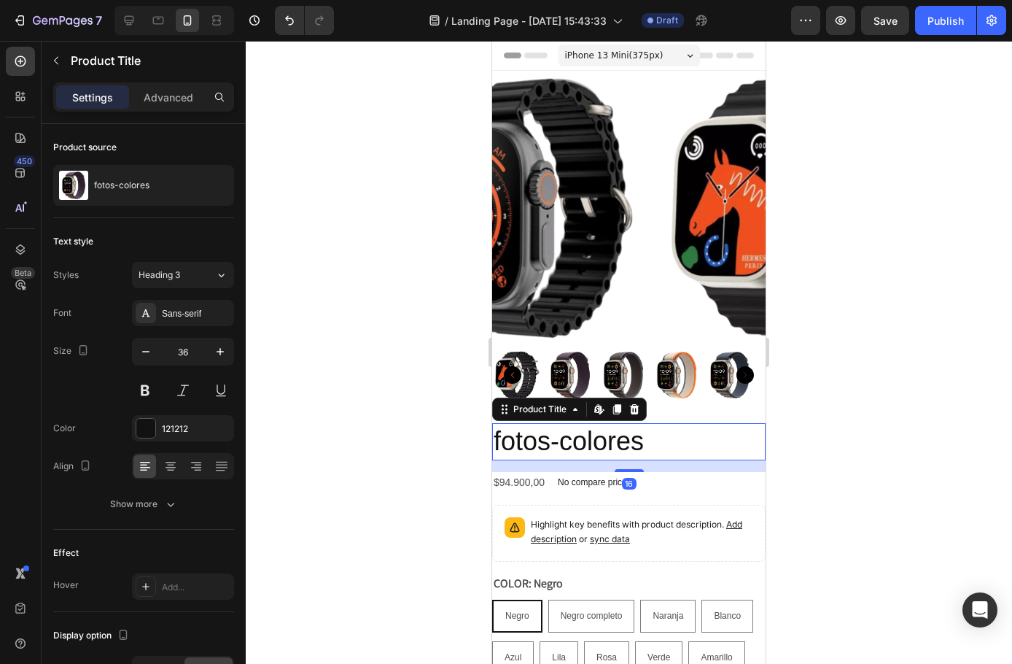
click at [604, 440] on h2 "fotos-colores" at bounding box center [629, 441] width 274 height 37
click at [597, 430] on h2 "fotos-colores" at bounding box center [629, 441] width 274 height 37
click at [613, 433] on h2 "fotos-colores" at bounding box center [629, 441] width 274 height 37
click at [577, 403] on icon at bounding box center [576, 409] width 12 height 12
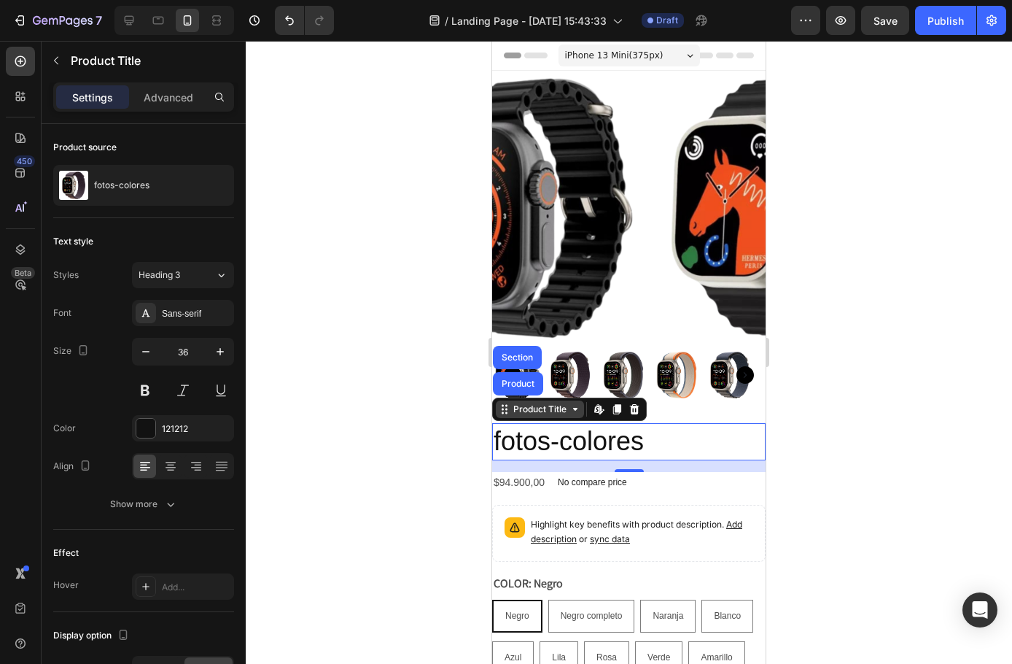
click at [567, 403] on div "Product Title" at bounding box center [540, 409] width 59 height 13
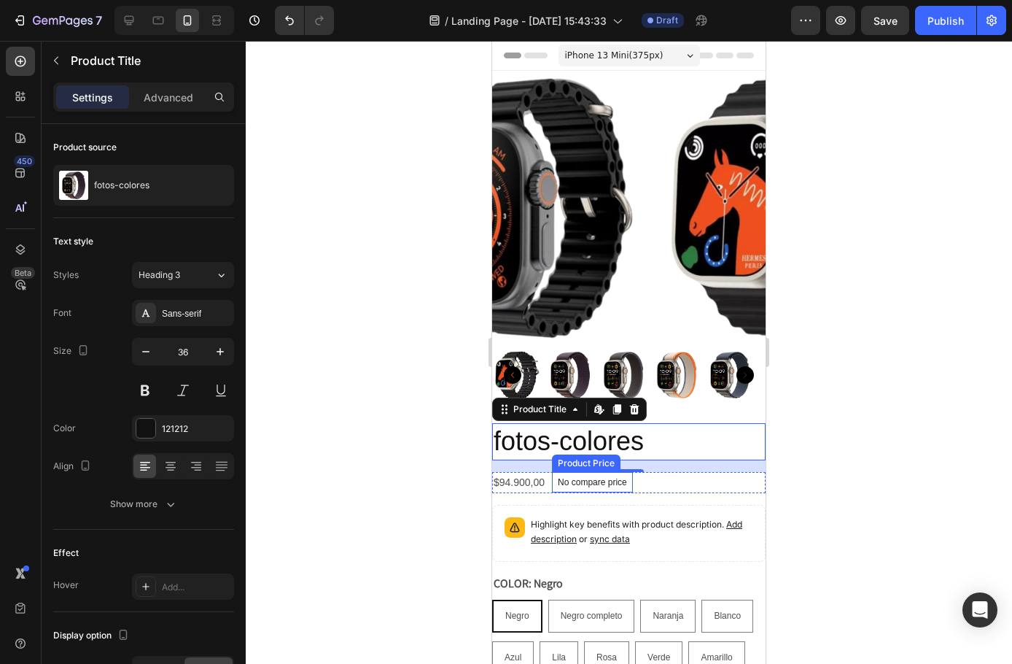
click at [567, 478] on p "No compare price" at bounding box center [592, 482] width 69 height 9
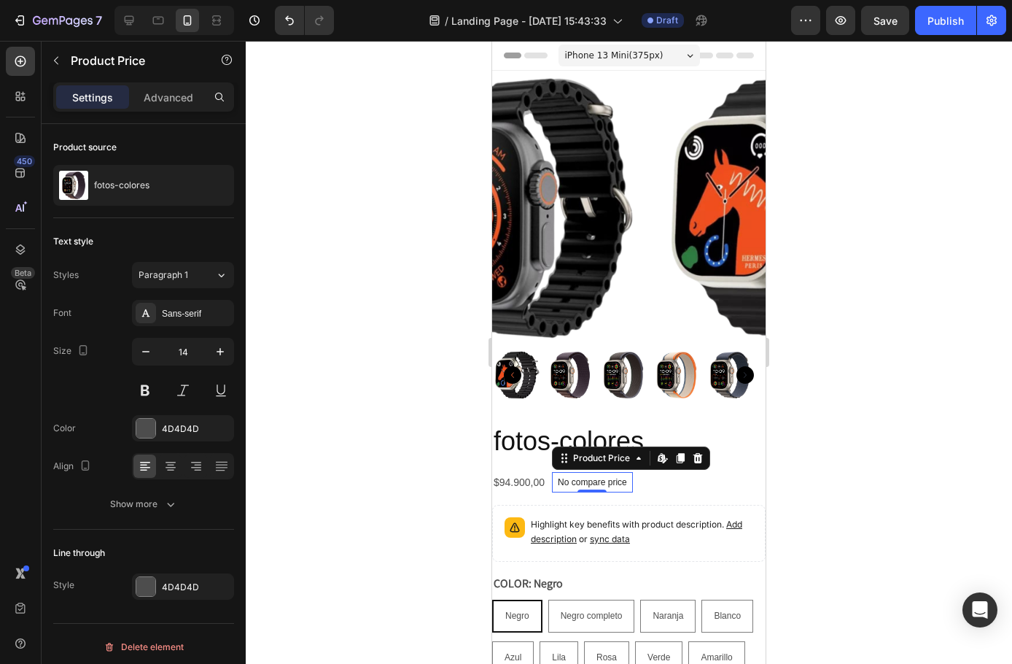
click at [524, 474] on div "$94.900,00" at bounding box center [519, 482] width 54 height 21
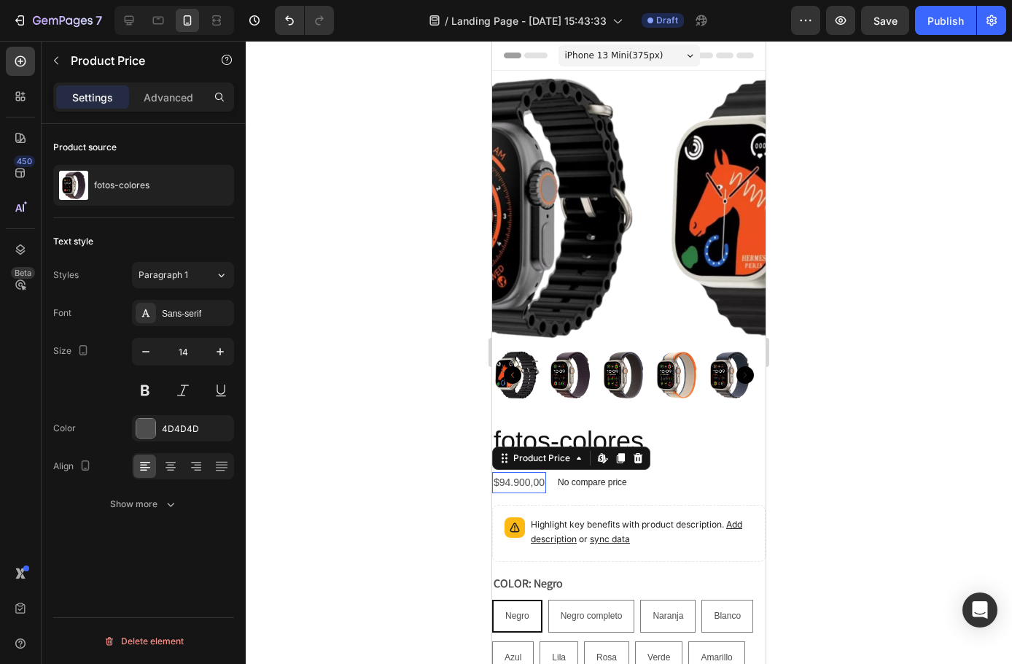
click at [524, 474] on div "$94.900,00" at bounding box center [519, 482] width 54 height 21
click at [535, 476] on div "$94.900,00" at bounding box center [519, 482] width 54 height 21
click at [588, 478] on p "No compare price" at bounding box center [592, 482] width 69 height 9
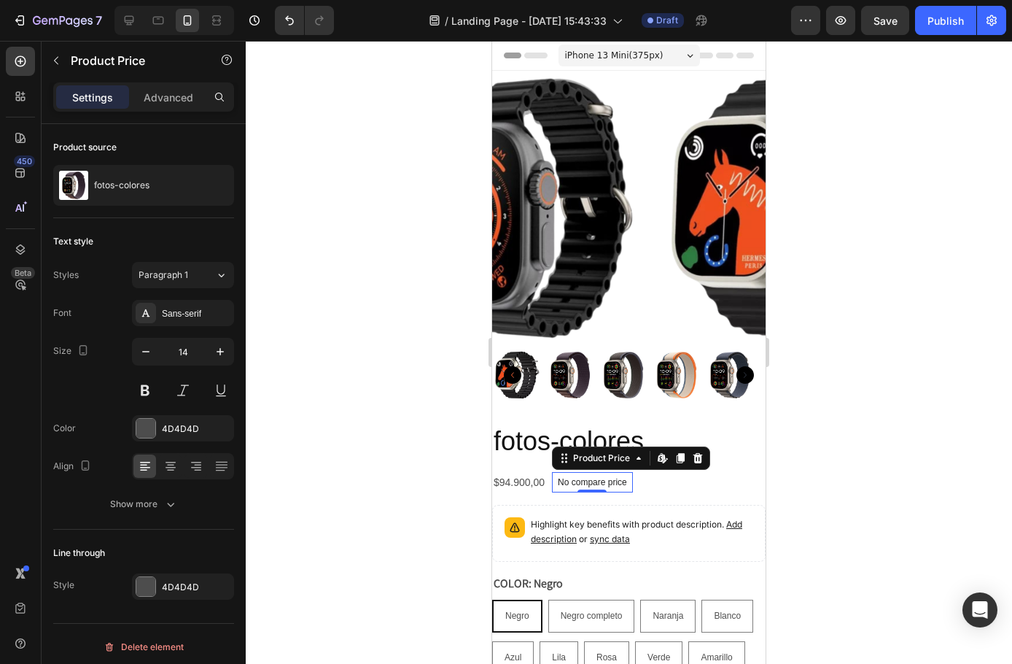
click at [833, 408] on div at bounding box center [629, 352] width 767 height 623
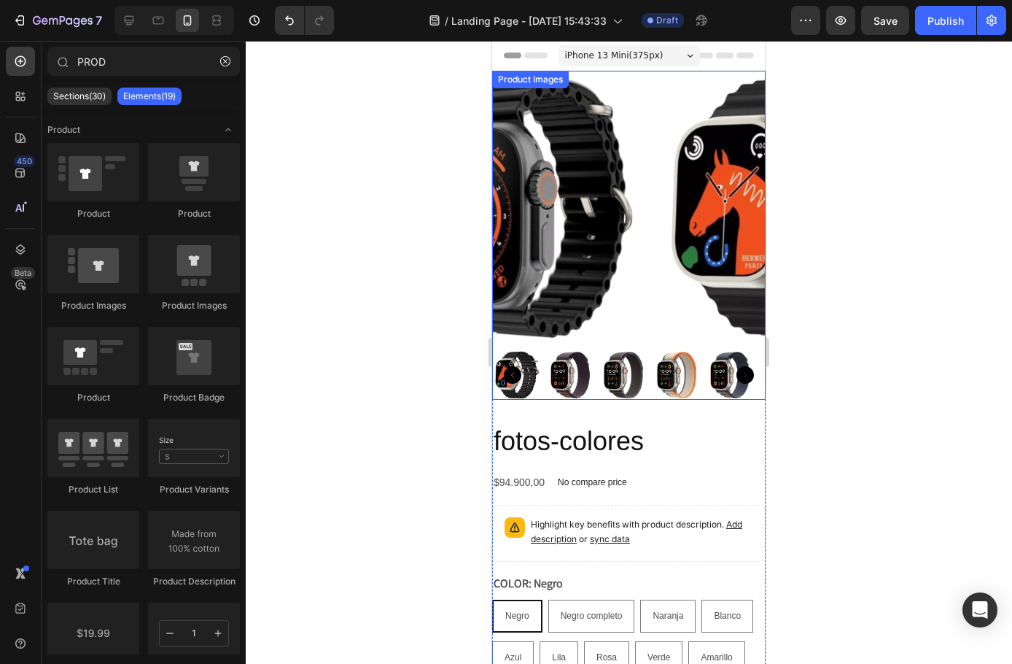
click at [656, 228] on img at bounding box center [793, 208] width 274 height 274
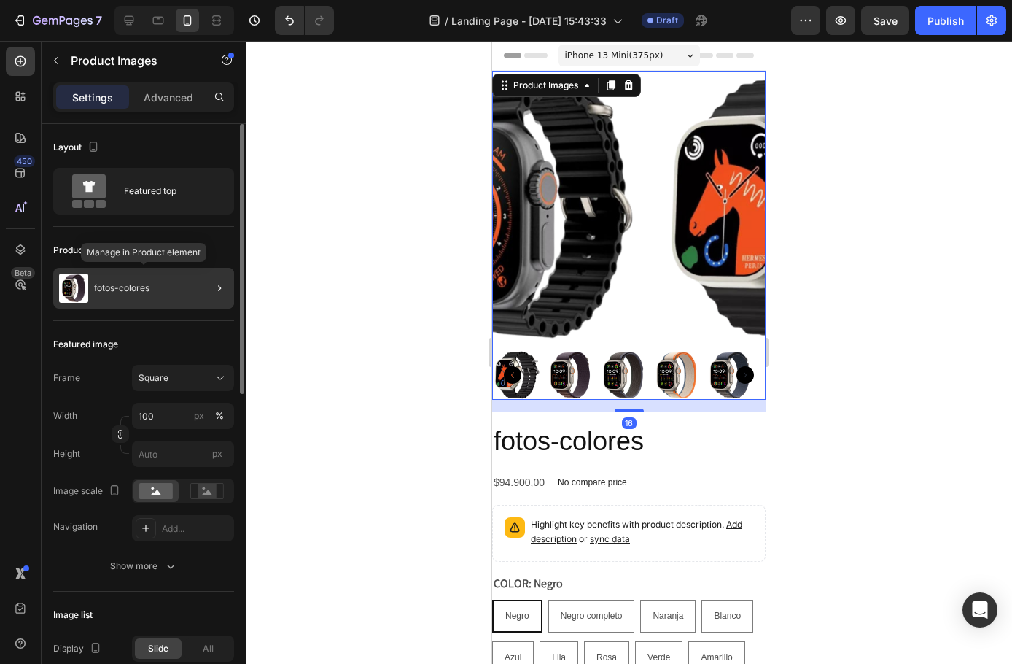
click at [123, 284] on p "fotos-colores" at bounding box center [121, 288] width 55 height 10
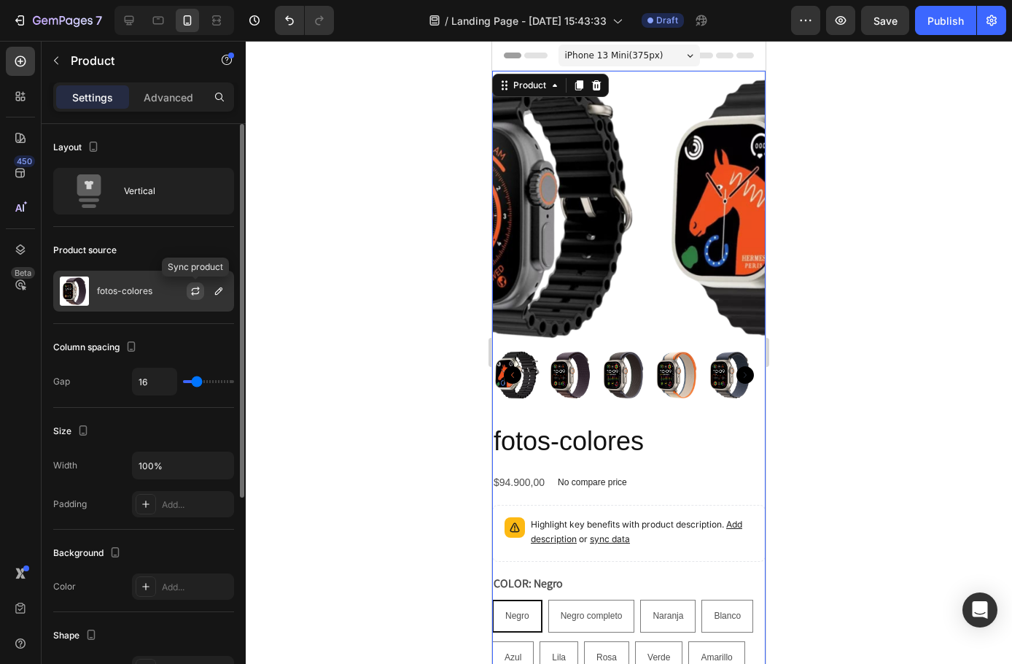
click at [198, 289] on icon "button" at bounding box center [196, 289] width 8 height 4
click at [219, 291] on icon "button" at bounding box center [219, 291] width 12 height 12
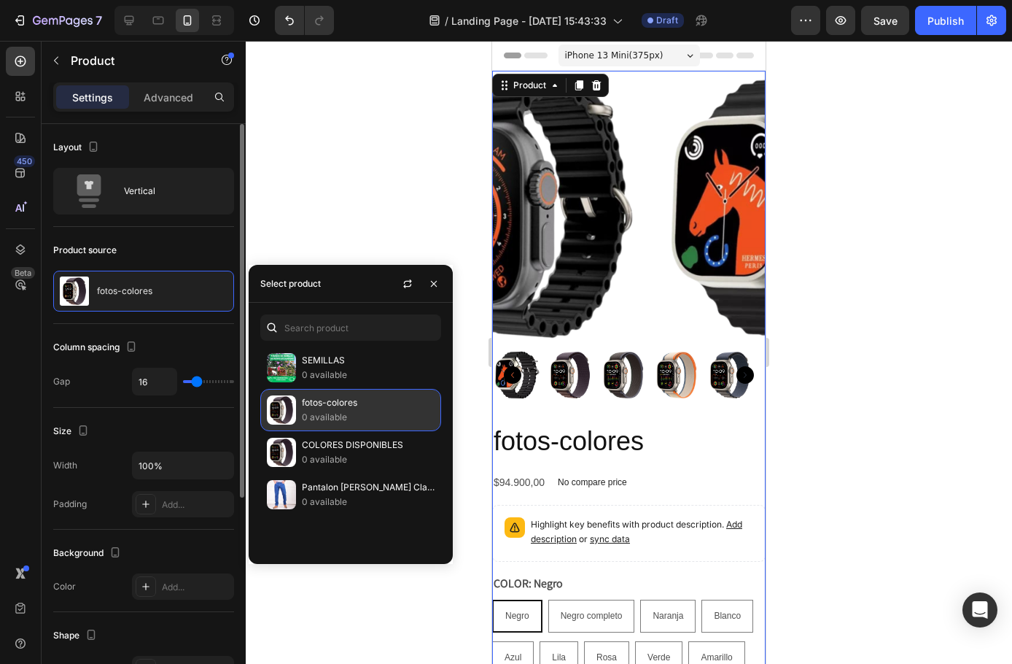
click at [340, 367] on p "SEMILLAS" at bounding box center [368, 360] width 133 height 15
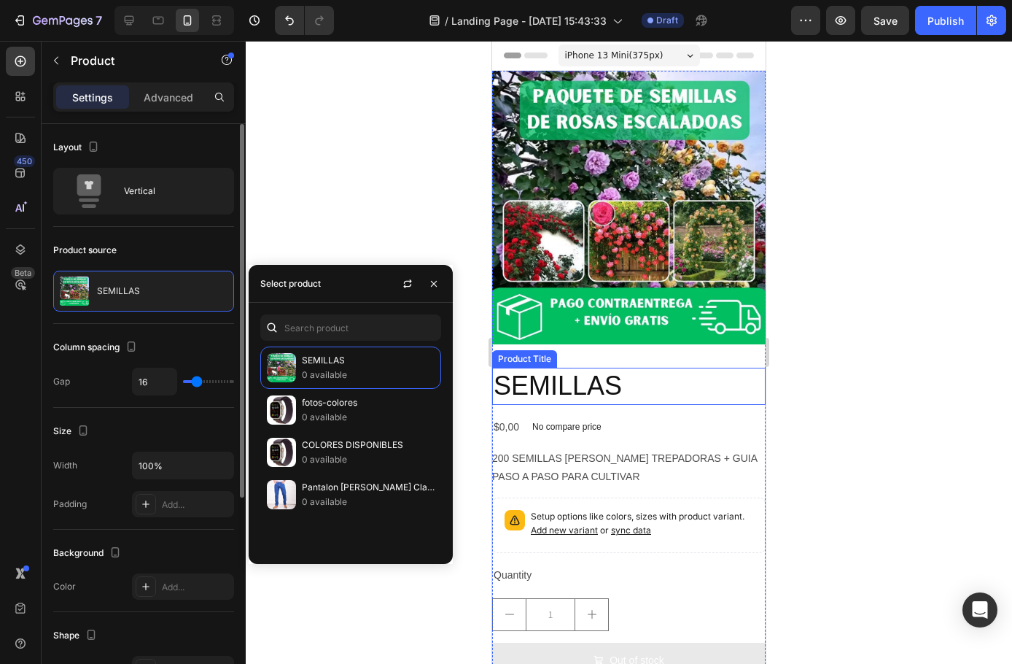
click at [602, 379] on h2 "SEMILLAS" at bounding box center [629, 386] width 274 height 37
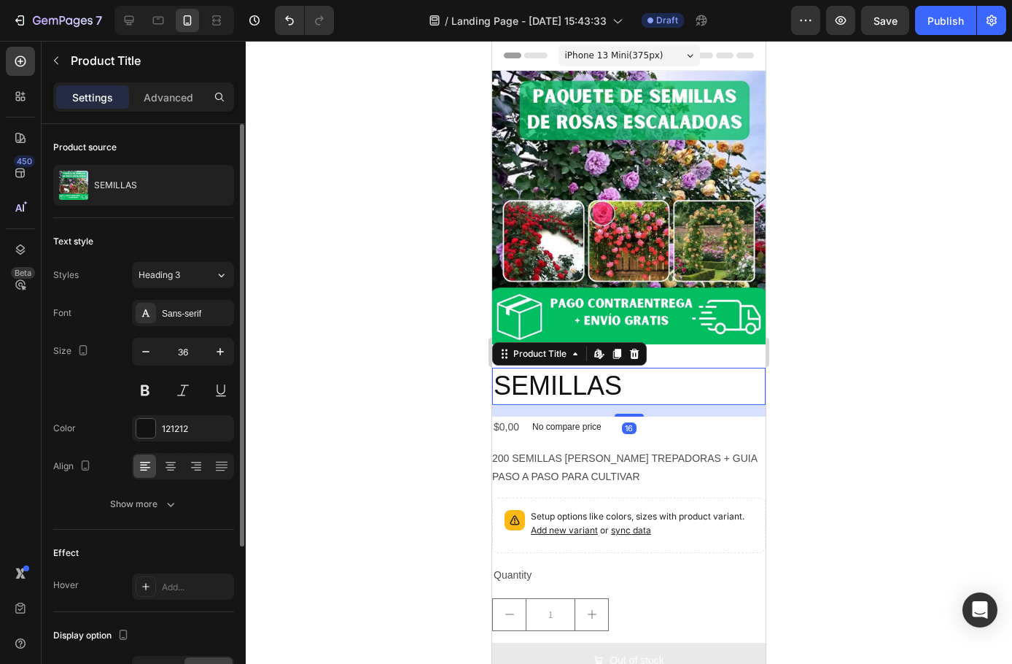
click at [605, 368] on h2 "SEMILLAS" at bounding box center [629, 386] width 274 height 37
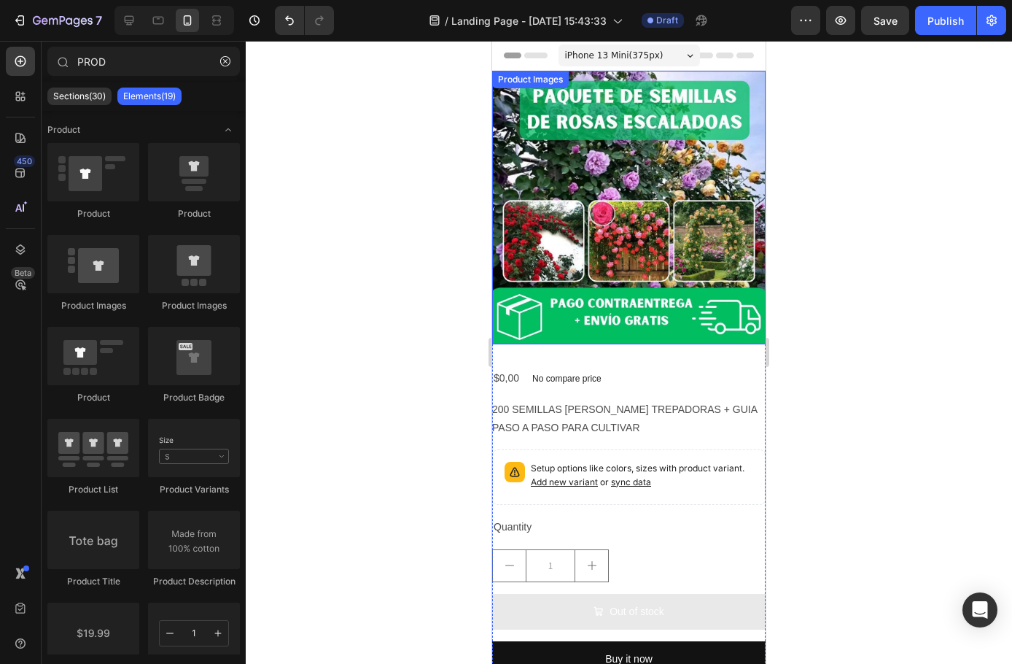
click at [697, 199] on img at bounding box center [629, 208] width 274 height 274
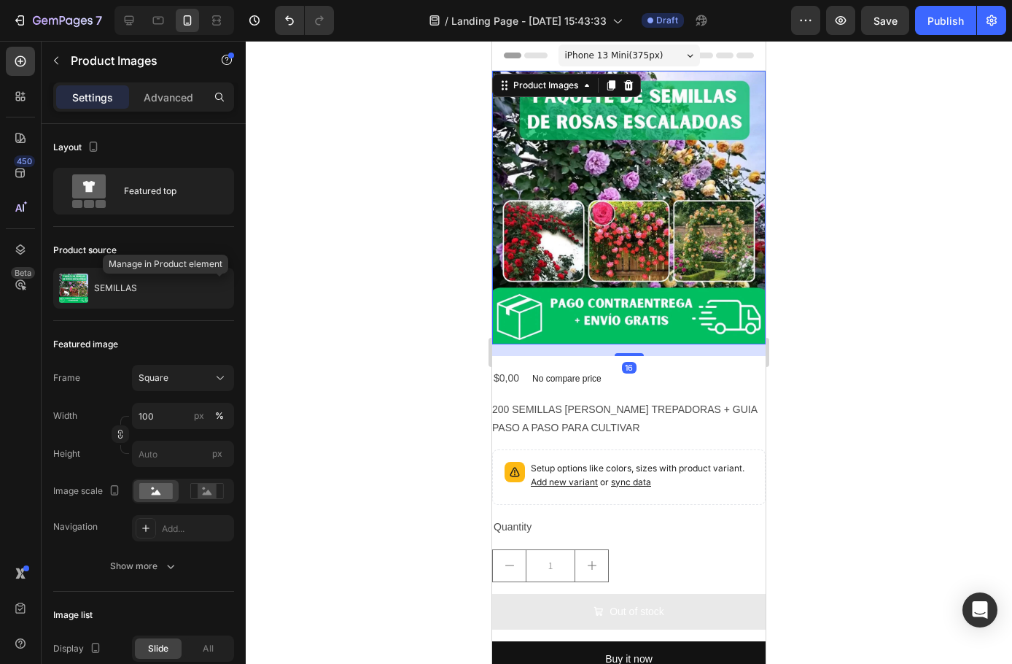
click at [0, 0] on icon "button" at bounding box center [0, 0] width 0 height 0
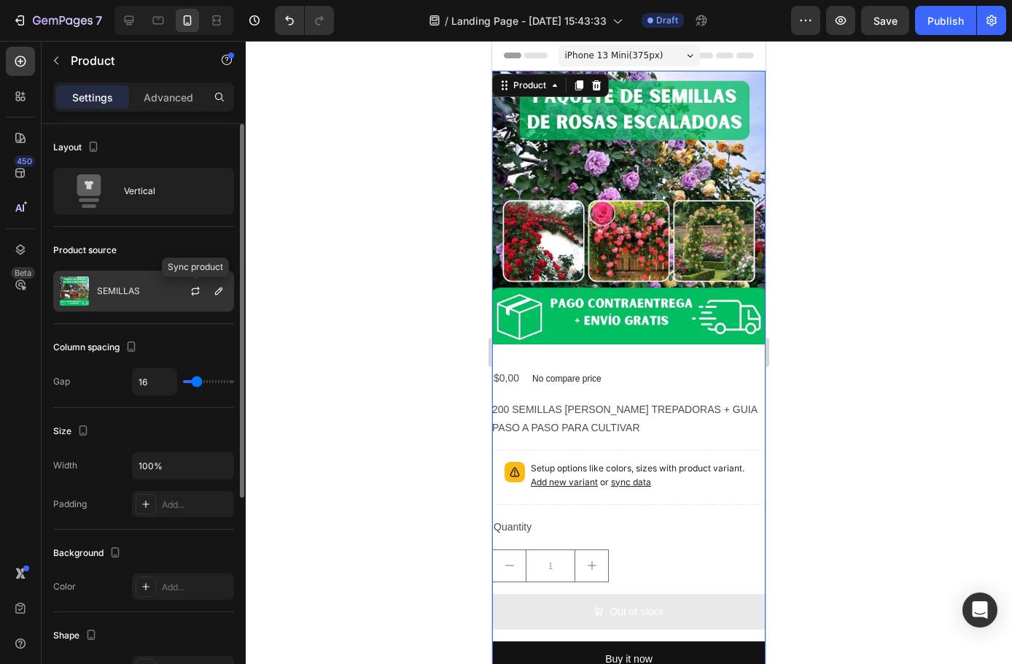
click at [185, 294] on div at bounding box center [201, 290] width 64 height 39
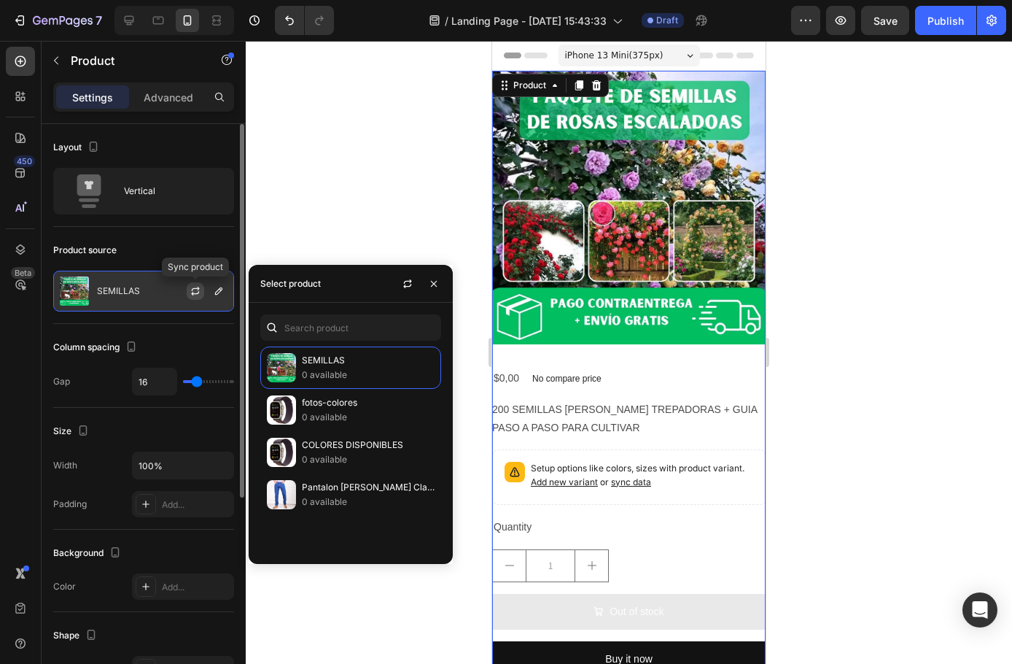
click at [192, 292] on icon "button" at bounding box center [196, 291] width 12 height 12
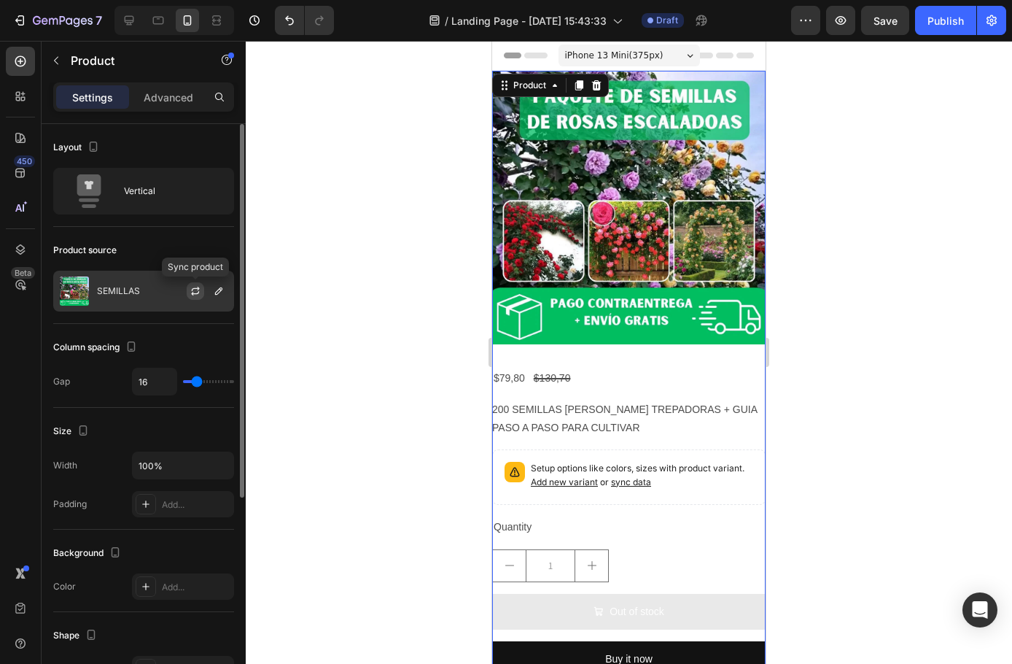
click at [193, 291] on icon "button" at bounding box center [196, 291] width 12 height 12
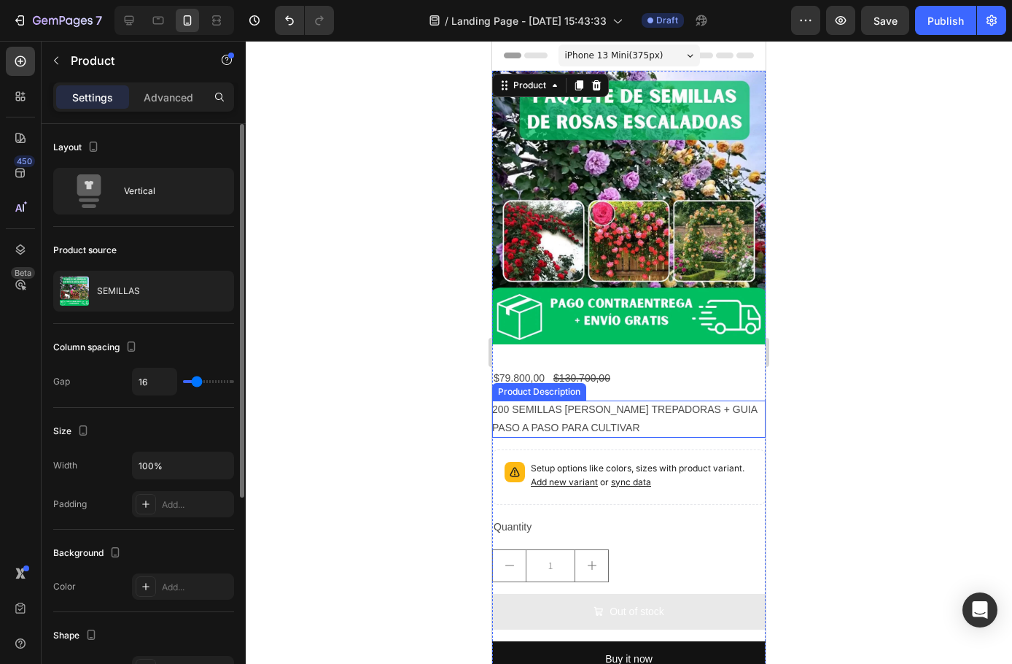
click at [584, 408] on div "200 SEMILLAS [PERSON_NAME] TREPADORAS + GUIA PASO A PASO PARA CULTIVAR" at bounding box center [629, 418] width 274 height 36
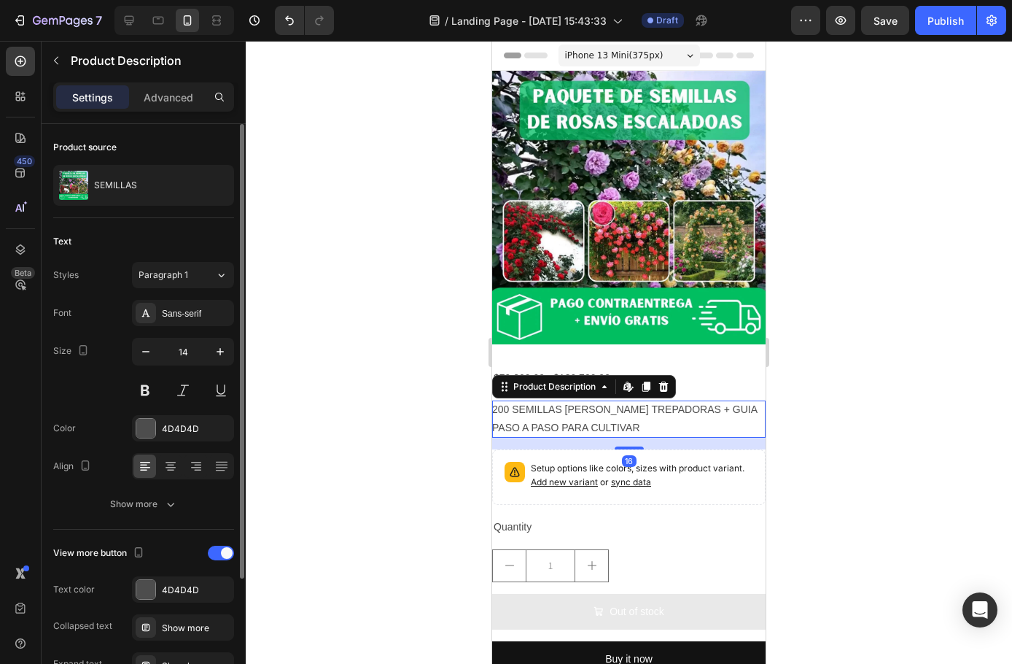
click at [946, 427] on div at bounding box center [629, 352] width 767 height 623
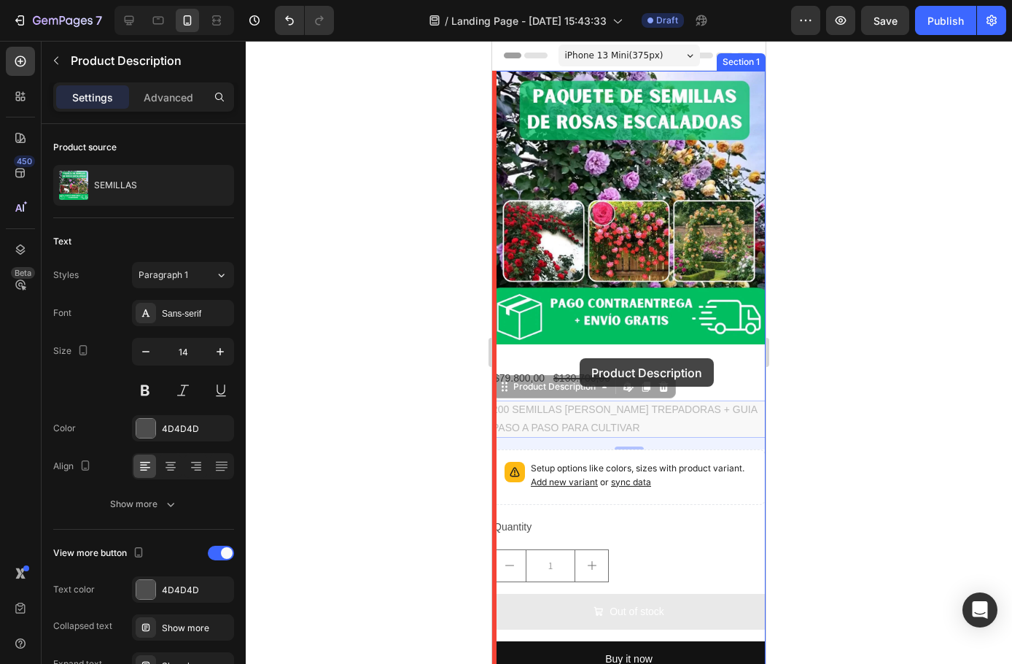
drag, startPoint x: 590, startPoint y: 406, endPoint x: 580, endPoint y: 358, distance: 48.5
click at [580, 358] on div "iPhone 13 Mini ( 375 px) iPhone 13 Mini iPhone 13 Pro iPhone 11 Pro Max iPhone …" at bounding box center [629, 519] width 274 height 957
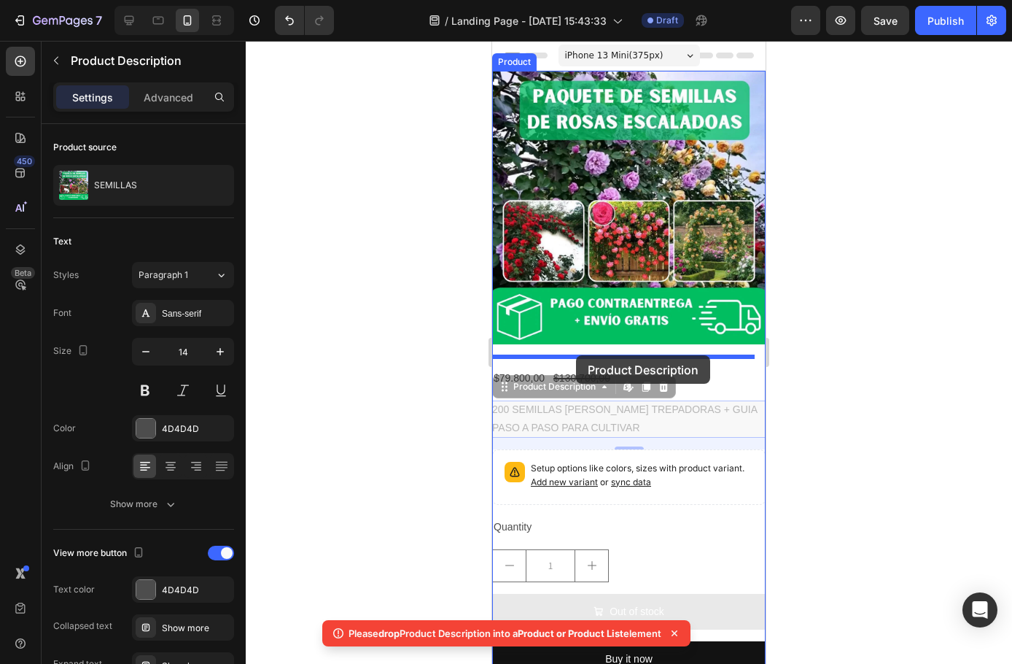
drag, startPoint x: 629, startPoint y: 399, endPoint x: 576, endPoint y: 355, distance: 68.4
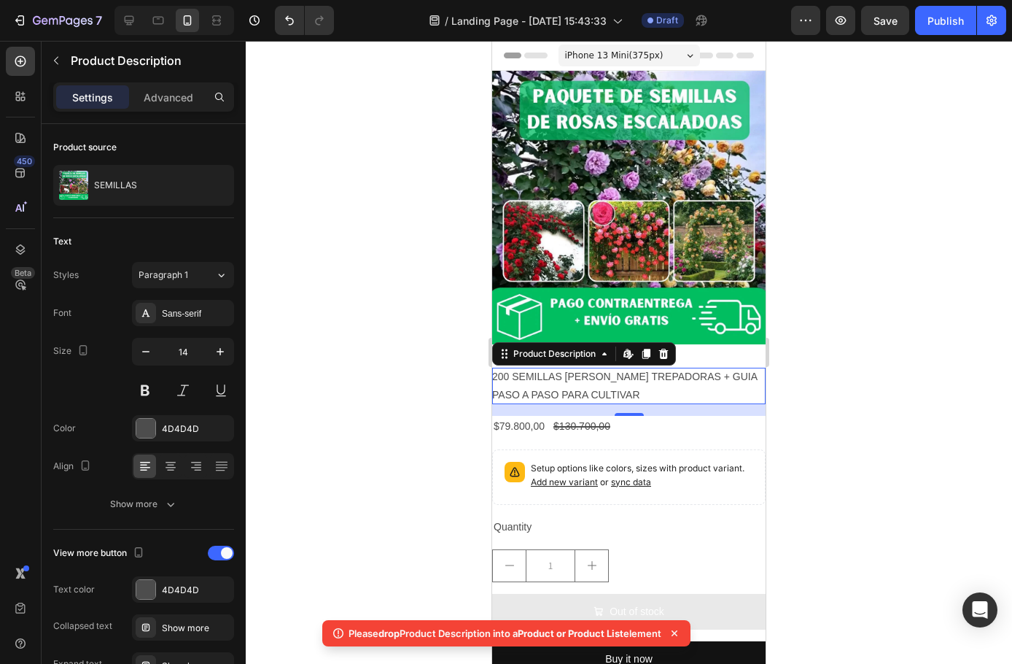
click at [679, 381] on div "200 SEMILLAS [PERSON_NAME] TREPADORAS + GUIA PASO A PASO PARA CULTIVAR" at bounding box center [629, 386] width 274 height 36
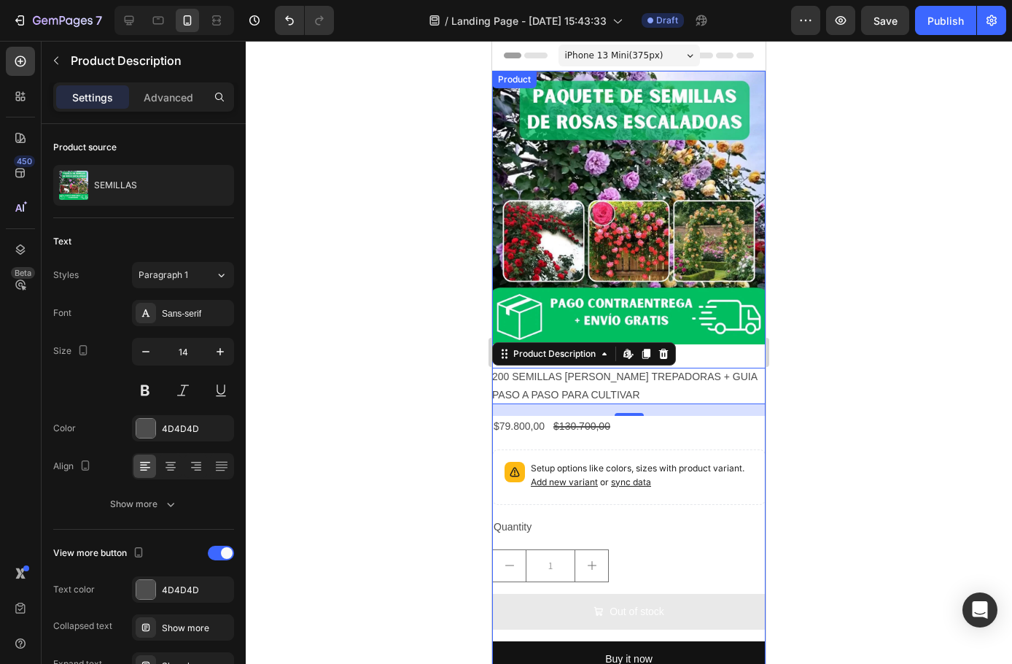
click at [700, 343] on div "Product Images" at bounding box center [629, 213] width 274 height 285
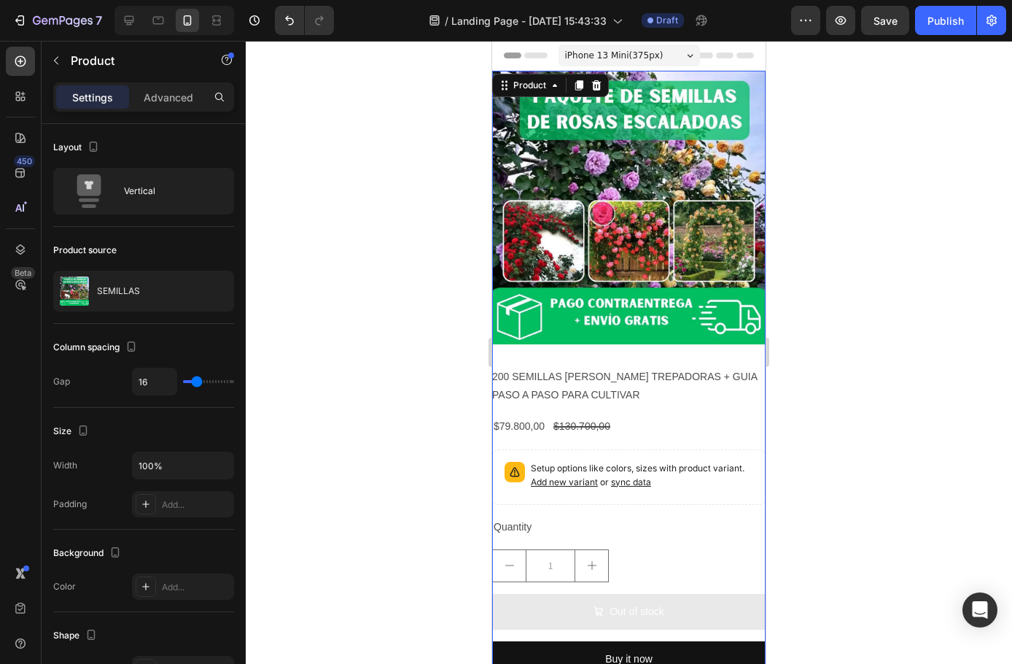
click at [663, 310] on img at bounding box center [629, 208] width 274 height 274
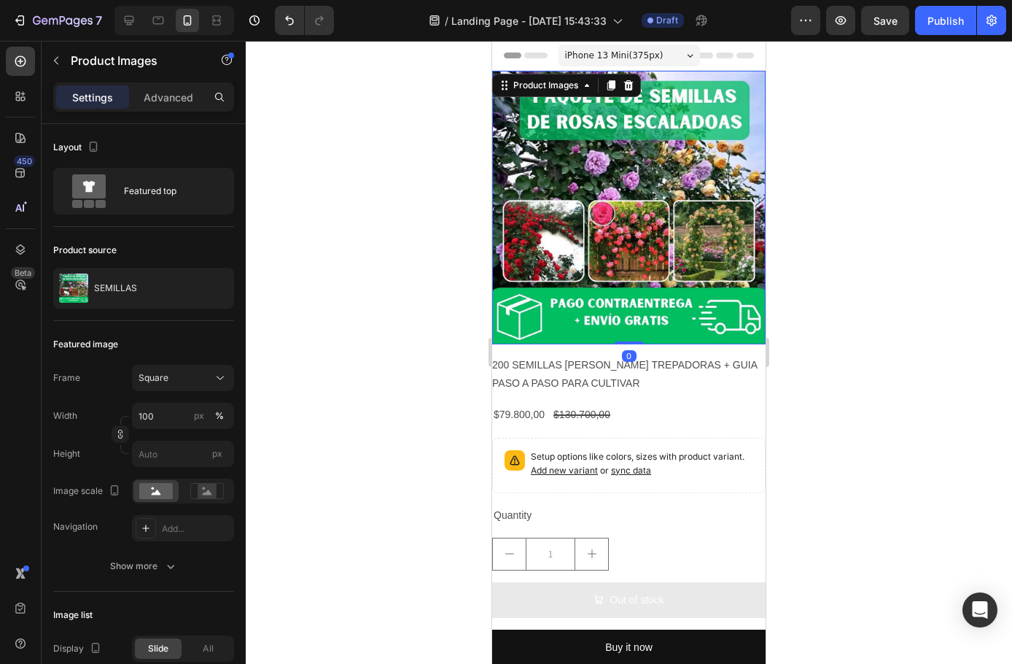
drag, startPoint x: 625, startPoint y: 344, endPoint x: 621, endPoint y: 300, distance: 44.0
click at [621, 300] on div "Product Images 0" at bounding box center [629, 208] width 274 height 274
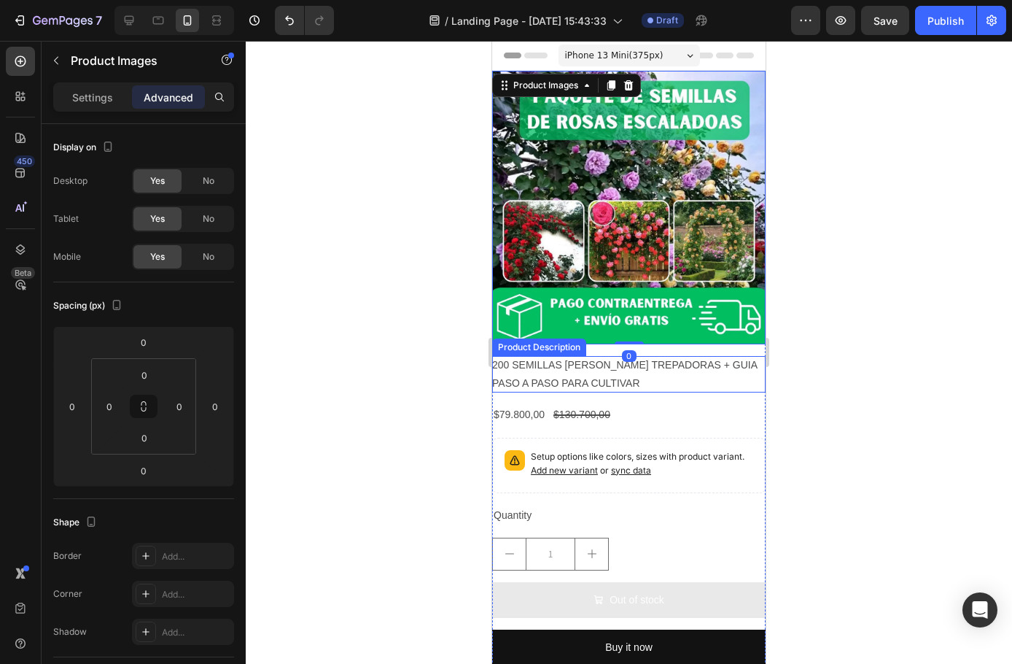
click at [610, 359] on p "200 SEMILLAS [PERSON_NAME] TREPADORAS + GUIA PASO A PASO PARA CULTIVAR" at bounding box center [624, 374] width 265 height 30
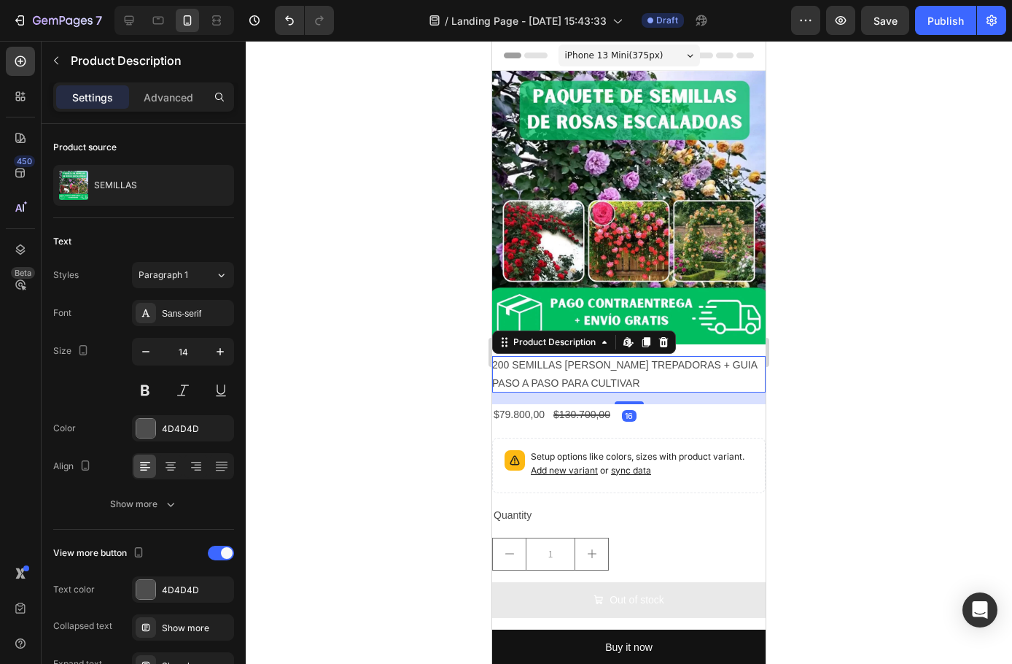
click at [610, 359] on p "200 SEMILLAS [PERSON_NAME] TREPADORAS + GUIA PASO A PASO PARA CULTIVAR" at bounding box center [624, 374] width 265 height 30
click at [643, 373] on div "200 SEMILLAS [PERSON_NAME] TREPADORAS + GUIA PASO A PASO PARA CULTIVAR" at bounding box center [629, 374] width 274 height 36
click at [611, 359] on p "200 SEMILLAS [PERSON_NAME] TREPADORAS + GUIA PASO A PASO PARA CULTIVAR" at bounding box center [624, 374] width 265 height 30
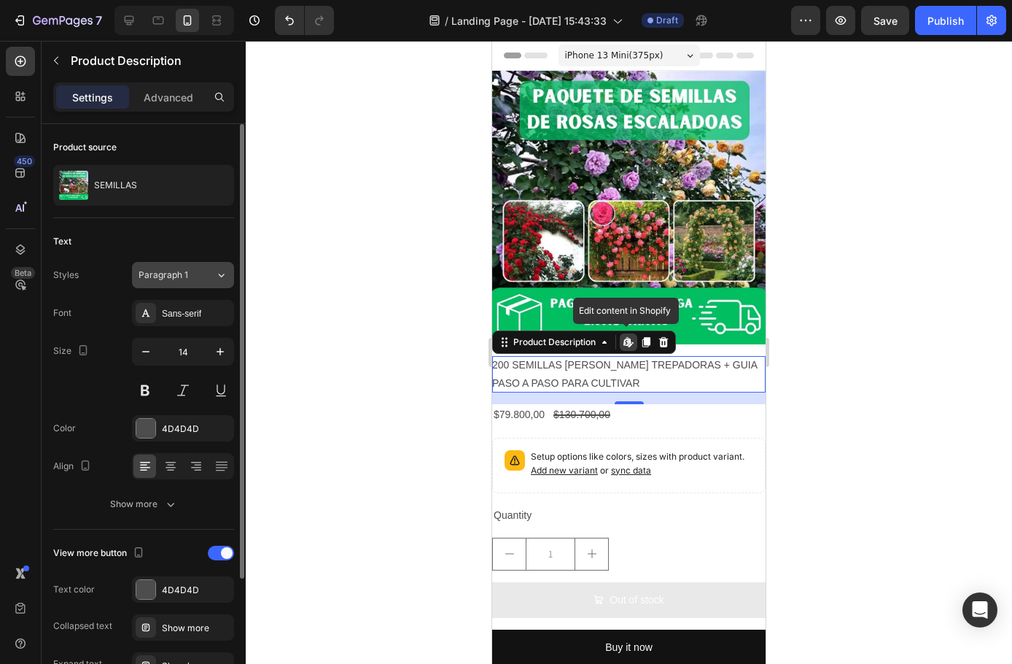
click at [163, 273] on span "Paragraph 1" at bounding box center [164, 274] width 50 height 13
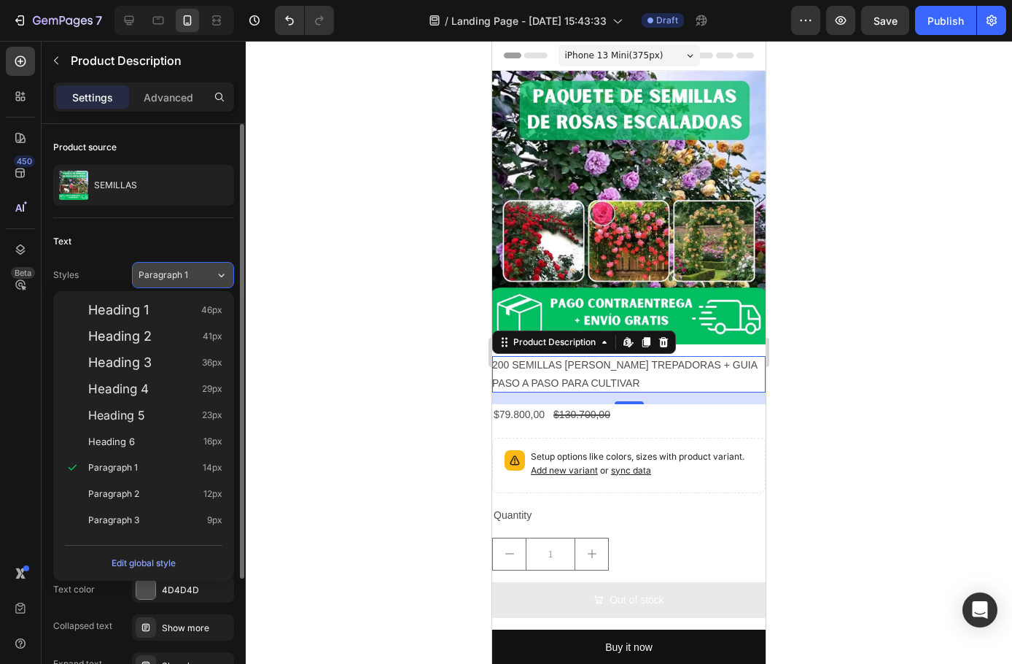
click at [167, 274] on span "Paragraph 1" at bounding box center [164, 274] width 50 height 13
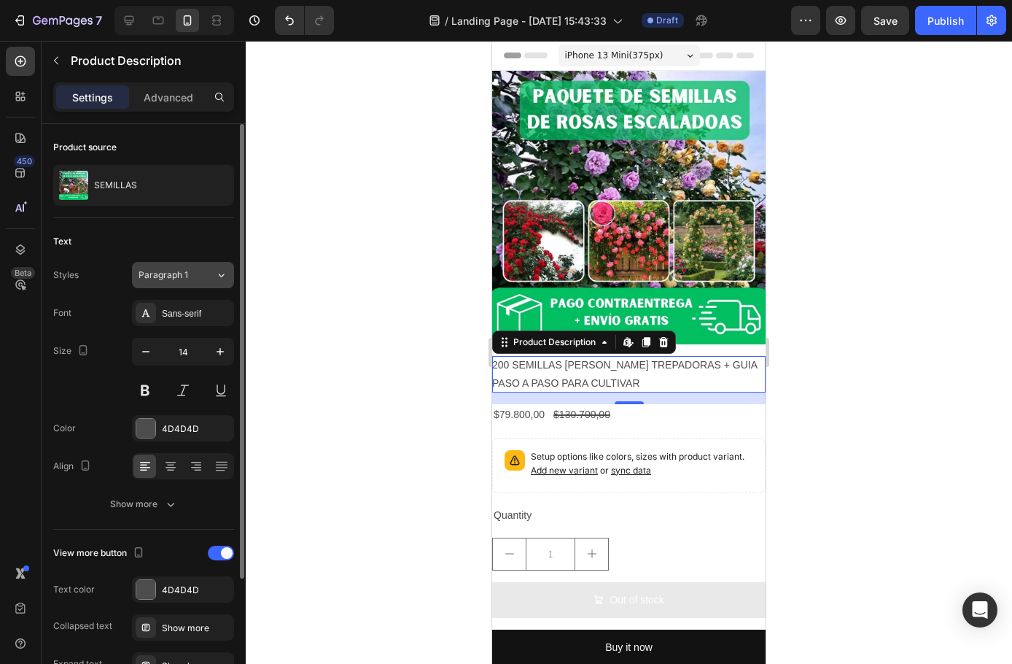
click at [167, 274] on span "Paragraph 1" at bounding box center [164, 274] width 50 height 13
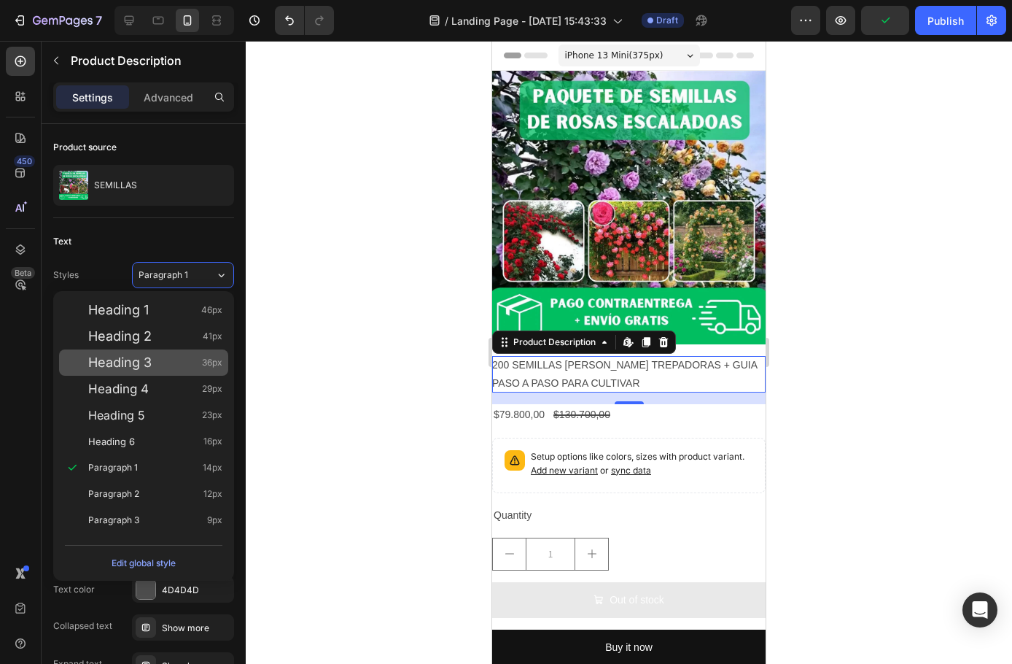
click at [137, 364] on span "Heading 3" at bounding box center [119, 362] width 63 height 15
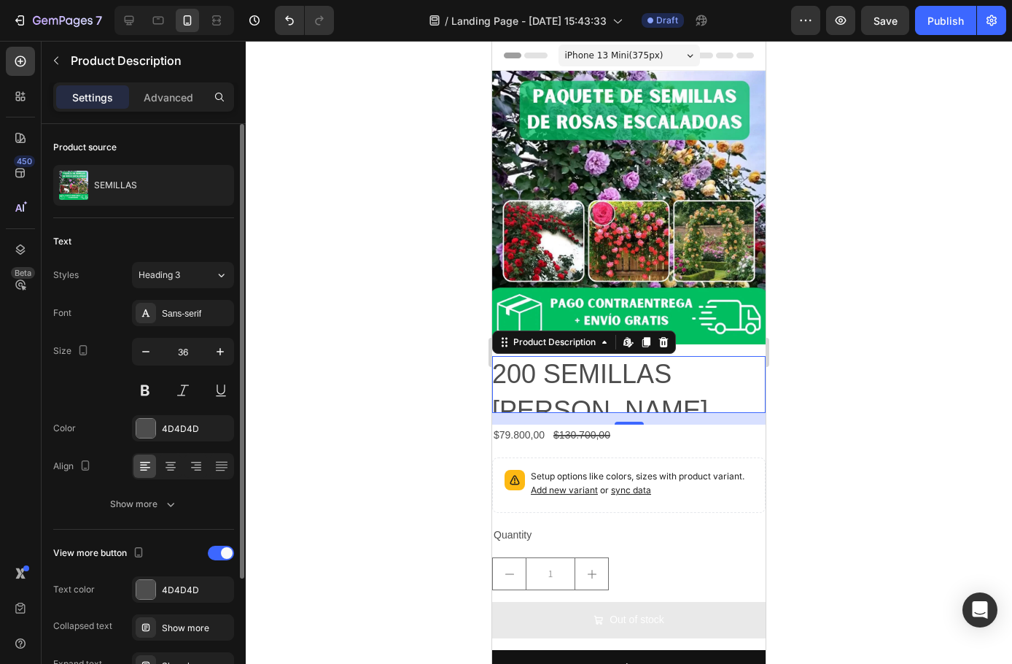
click at [177, 273] on span "Heading 3" at bounding box center [160, 274] width 42 height 13
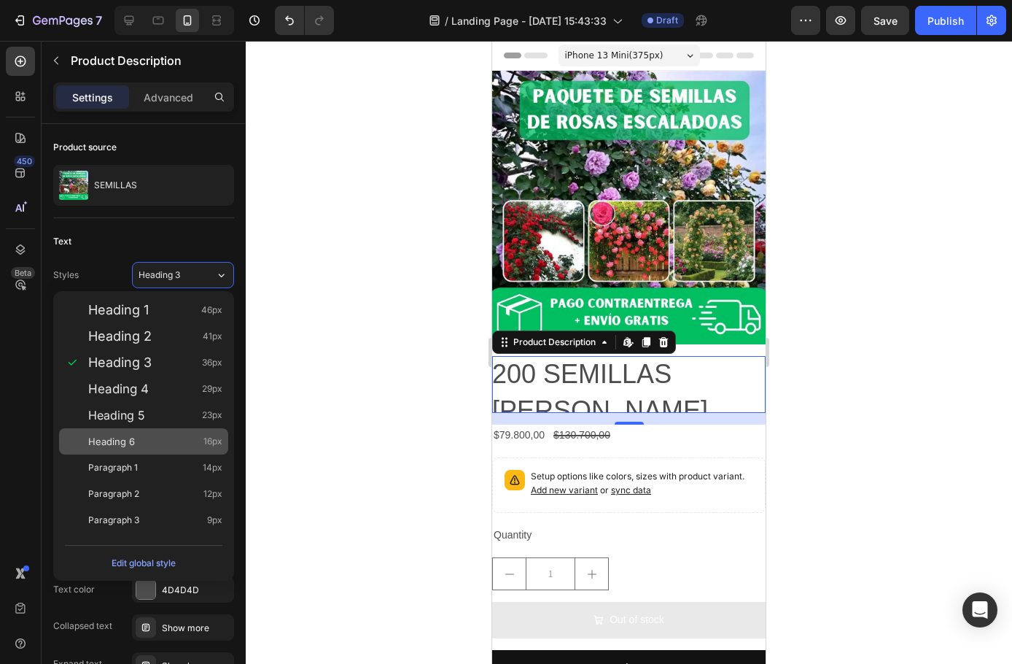
click at [155, 435] on div "Heading 6 16px" at bounding box center [155, 441] width 134 height 15
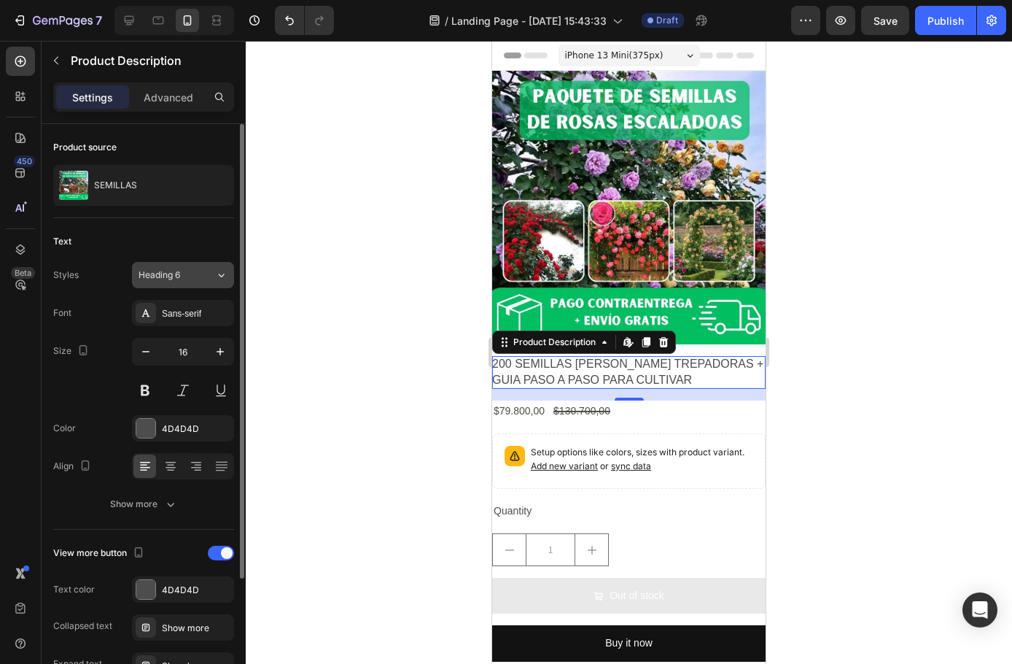
click at [174, 285] on button "Heading 6" at bounding box center [183, 275] width 102 height 26
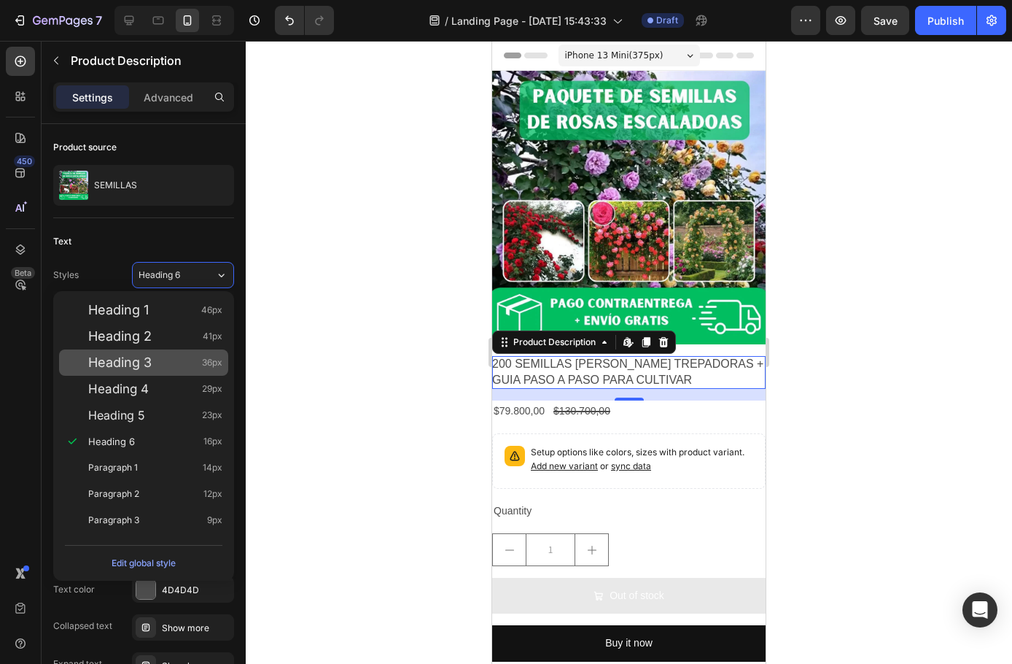
click at [160, 393] on div "Heading 4 29px" at bounding box center [155, 388] width 134 height 15
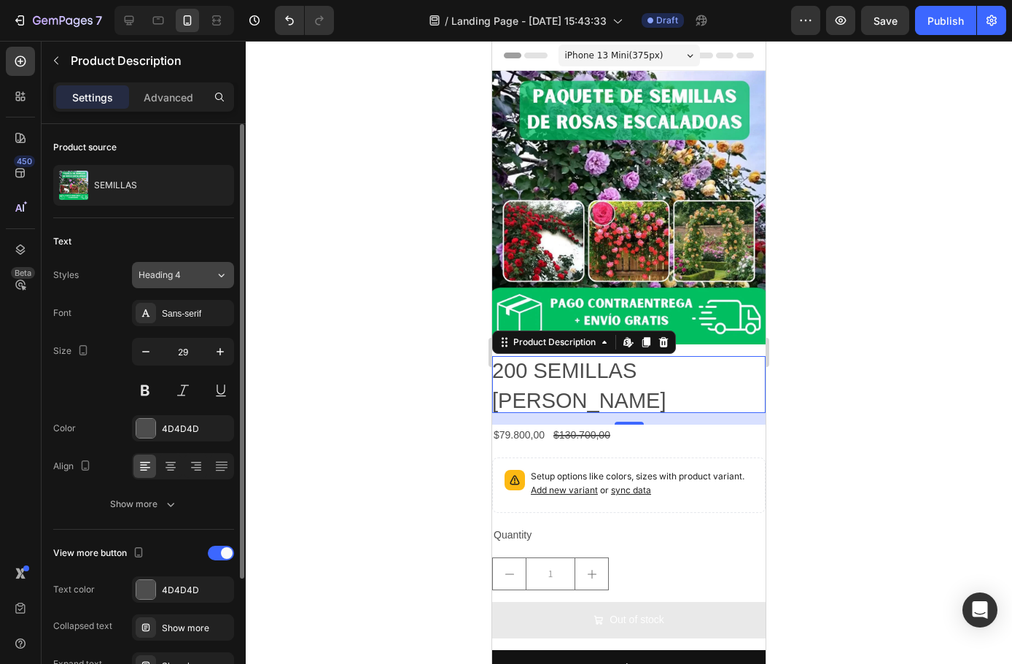
click at [206, 268] on div "Heading 4" at bounding box center [177, 274] width 77 height 13
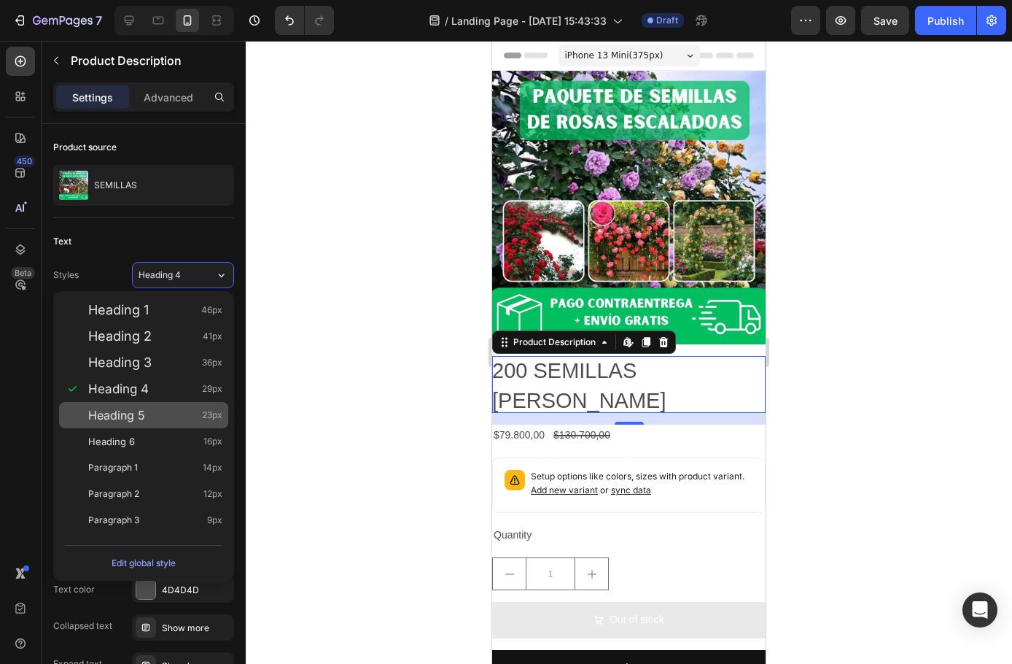
click at [136, 416] on span "Heading 5" at bounding box center [116, 415] width 57 height 15
type input "23"
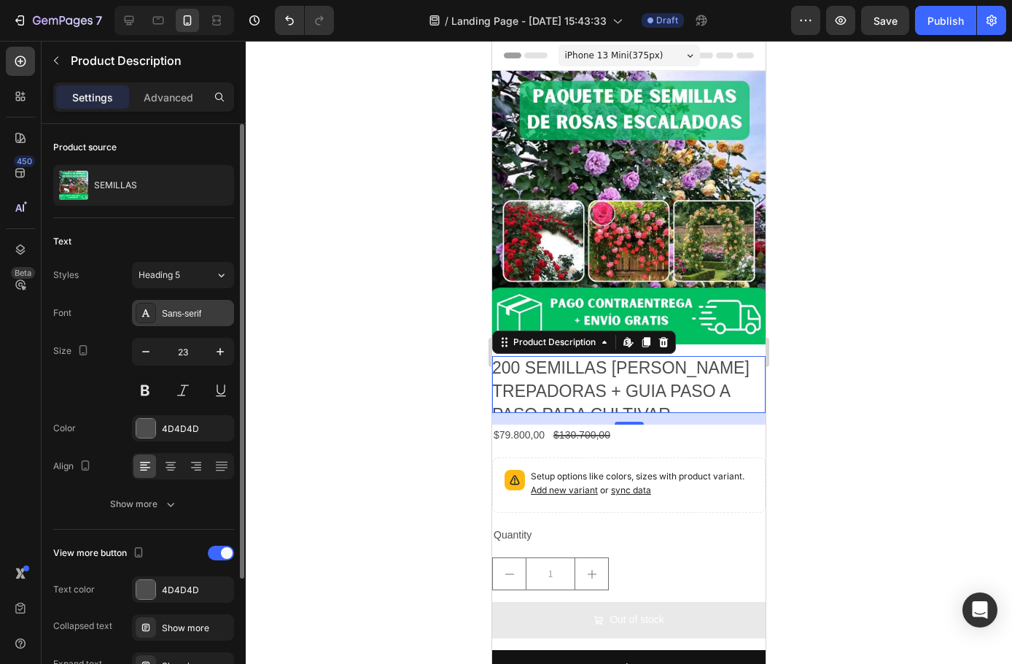
click at [190, 309] on div "Sans-serif" at bounding box center [196, 313] width 69 height 13
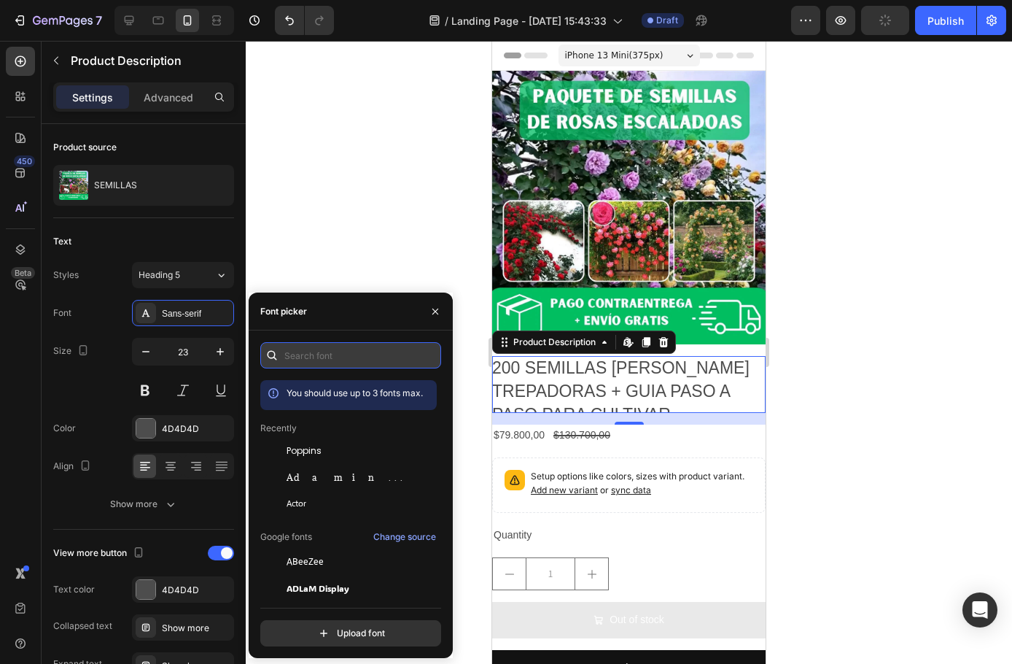
click at [301, 350] on input "text" at bounding box center [350, 355] width 181 height 26
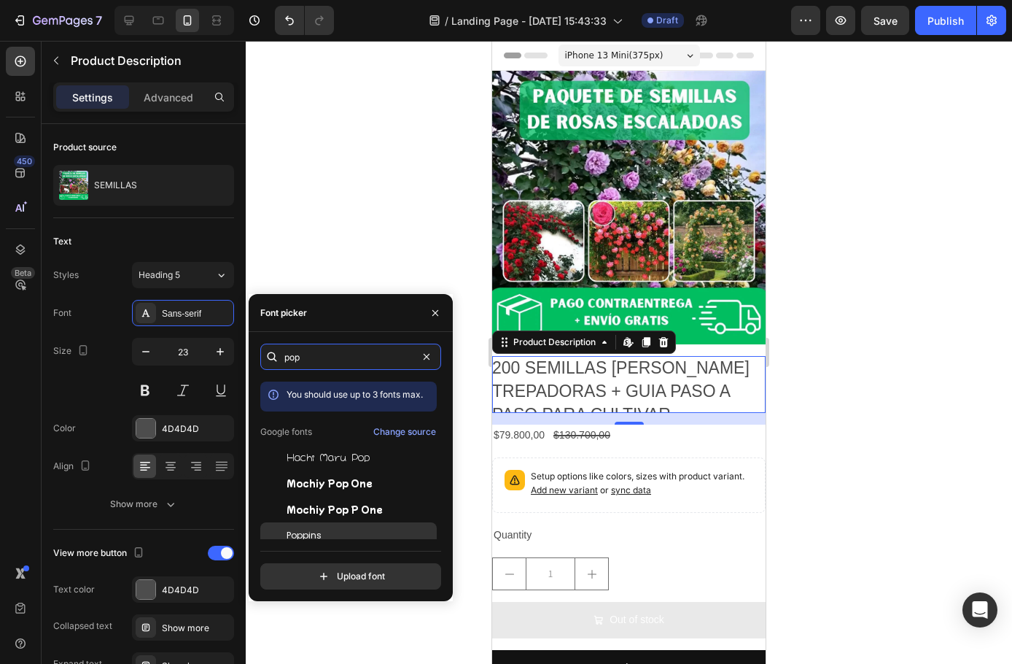
type input "pop"
click at [309, 535] on span "Poppins" at bounding box center [304, 535] width 35 height 13
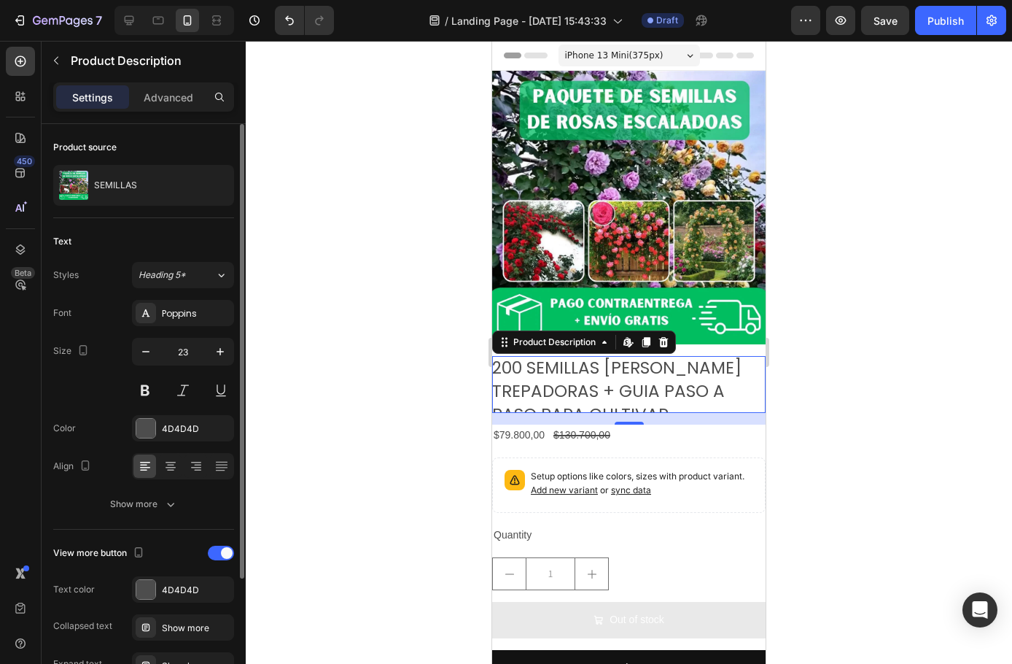
click at [90, 385] on div "Size 23" at bounding box center [143, 371] width 181 height 66
click at [225, 353] on icon "button" at bounding box center [220, 351] width 15 height 15
type input "24"
click at [146, 430] on div at bounding box center [145, 428] width 19 height 19
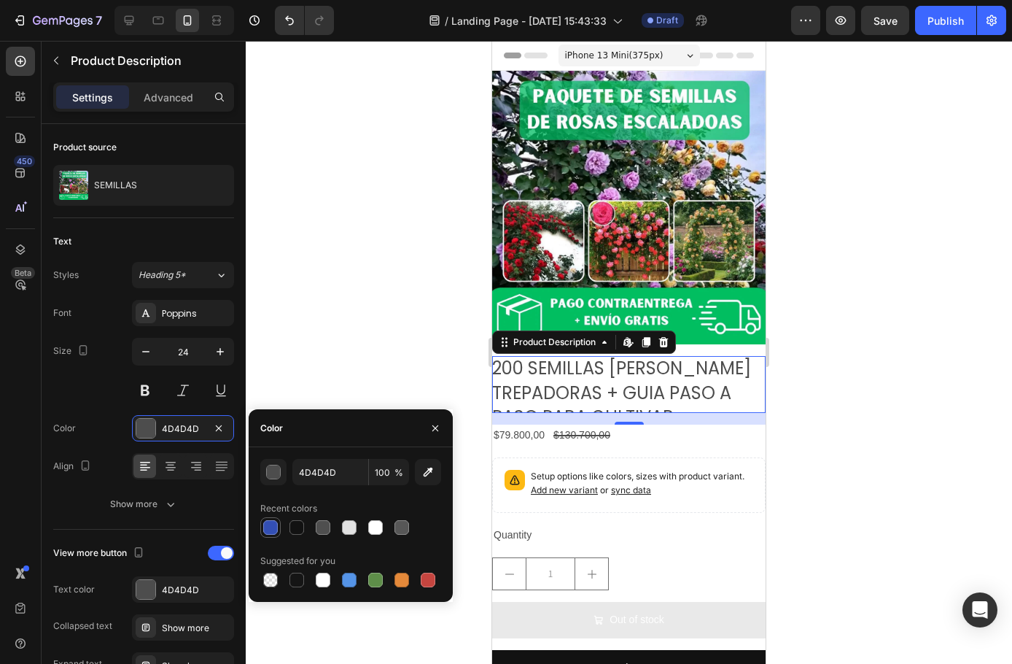
click at [270, 525] on div at bounding box center [270, 527] width 15 height 15
type input "334FB4"
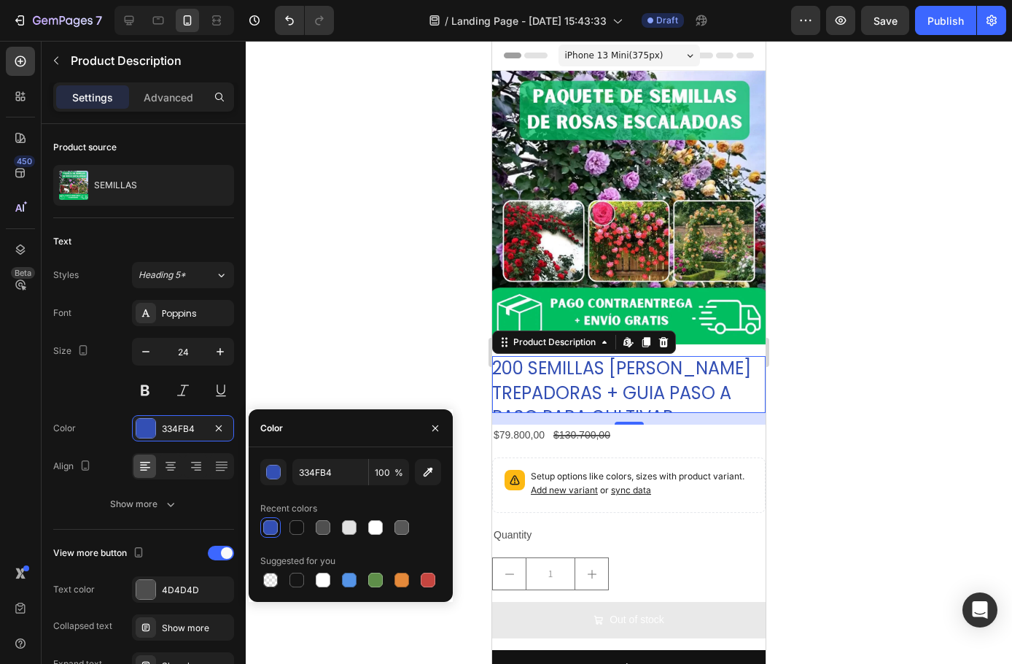
click at [309, 310] on div at bounding box center [629, 352] width 767 height 623
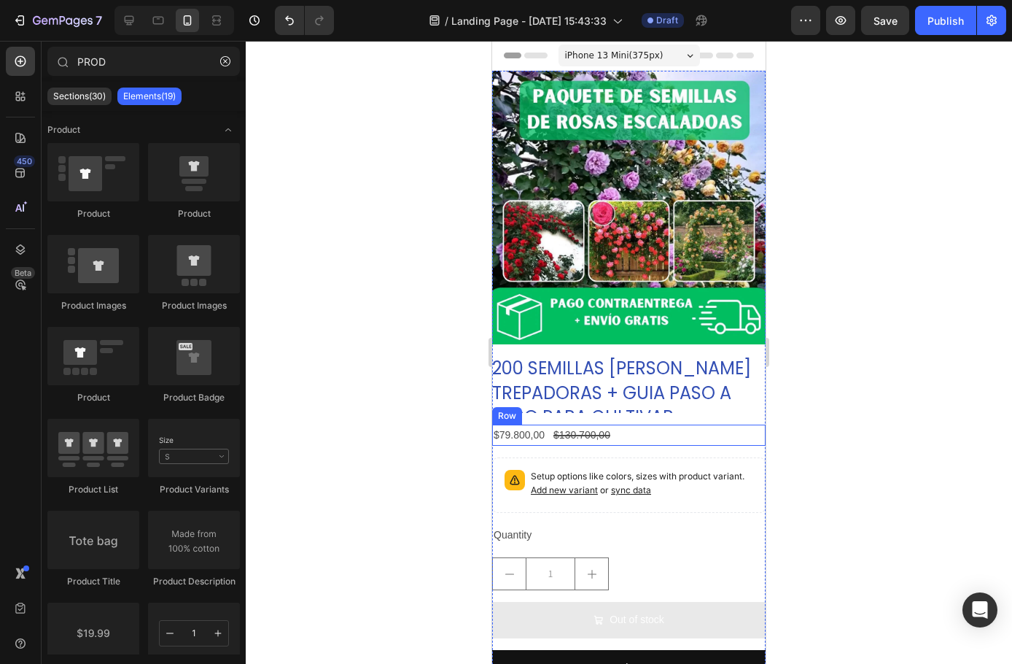
scroll to position [73, 0]
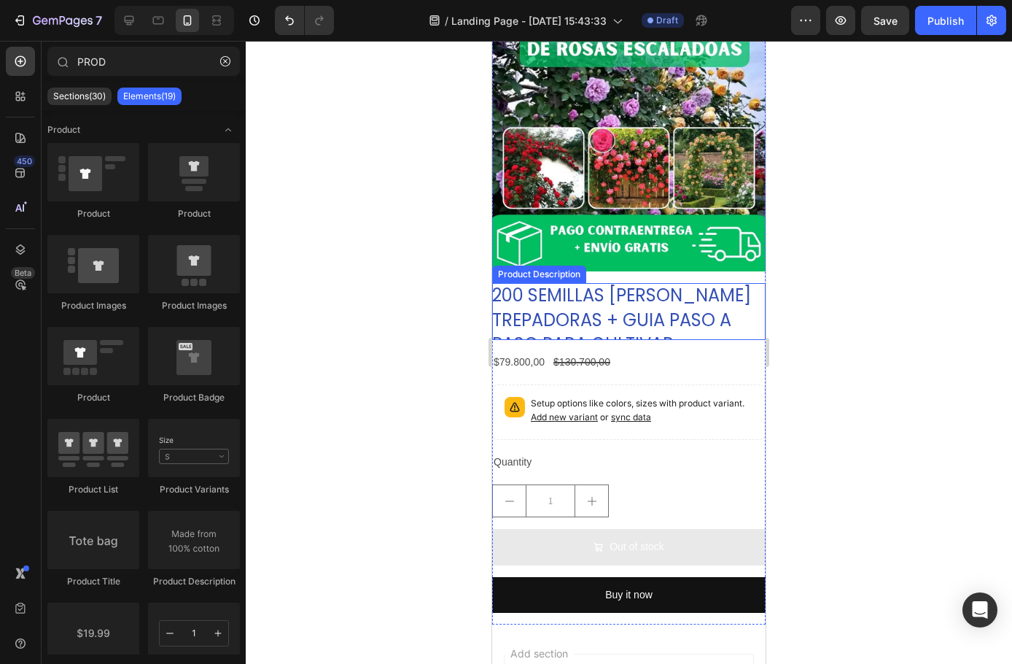
click at [618, 314] on p "200 SEMILLAS [PERSON_NAME] TREPADORAS + GUIA PASO A PASO PARA CULTIVAR" at bounding box center [621, 319] width 259 height 73
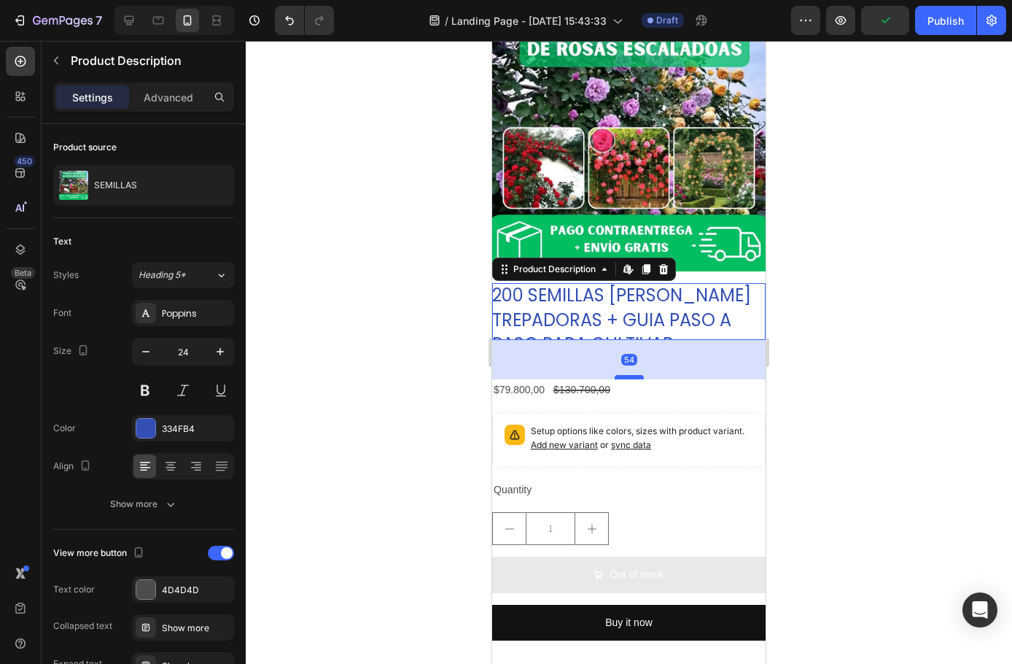
drag, startPoint x: 621, startPoint y: 340, endPoint x: 619, endPoint y: 367, distance: 27.0
click at [619, 375] on div at bounding box center [629, 377] width 29 height 4
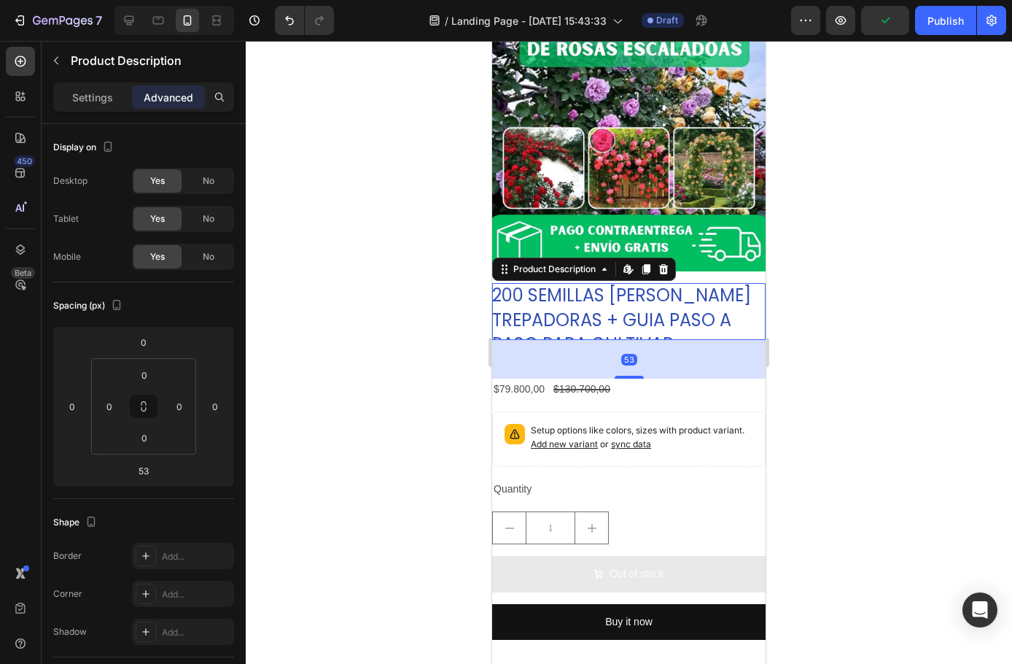
click at [609, 327] on p "200 SEMILLAS [PERSON_NAME] TREPADORAS + GUIA PASO A PASO PARA CULTIVAR" at bounding box center [621, 319] width 259 height 73
drag, startPoint x: 725, startPoint y: 331, endPoint x: 719, endPoint y: 342, distance: 12.4
click at [719, 342] on div "53" at bounding box center [629, 359] width 274 height 39
click at [642, 358] on div "53" at bounding box center [629, 359] width 274 height 39
click at [591, 344] on div "53" at bounding box center [629, 359] width 274 height 39
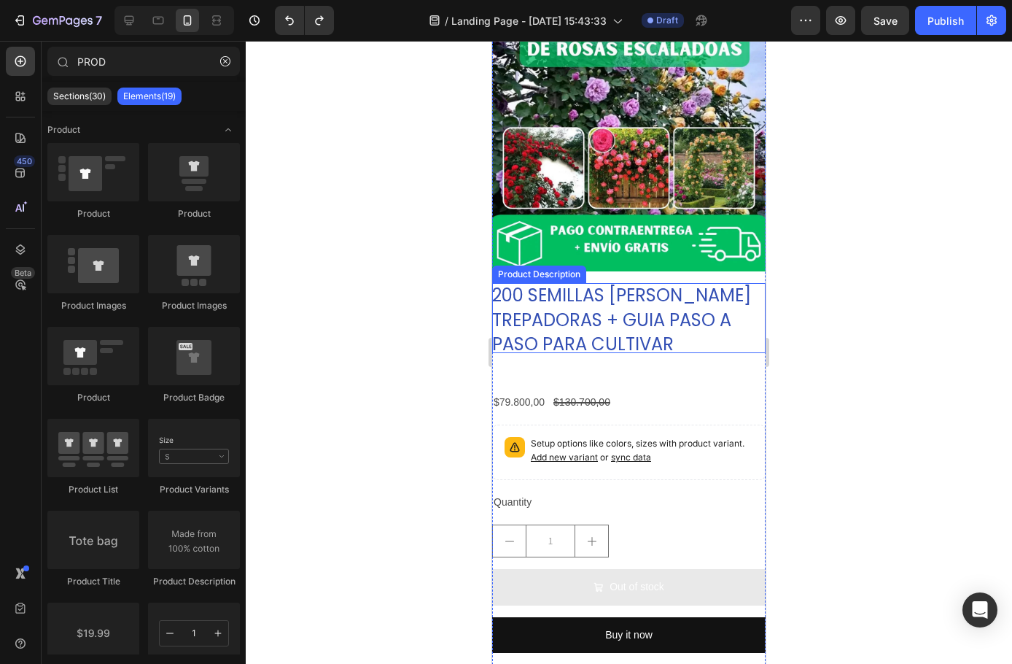
click at [564, 315] on p "200 SEMILLAS [PERSON_NAME] TREPADORAS + GUIA PASO A PASO PARA CULTIVAR" at bounding box center [621, 319] width 259 height 73
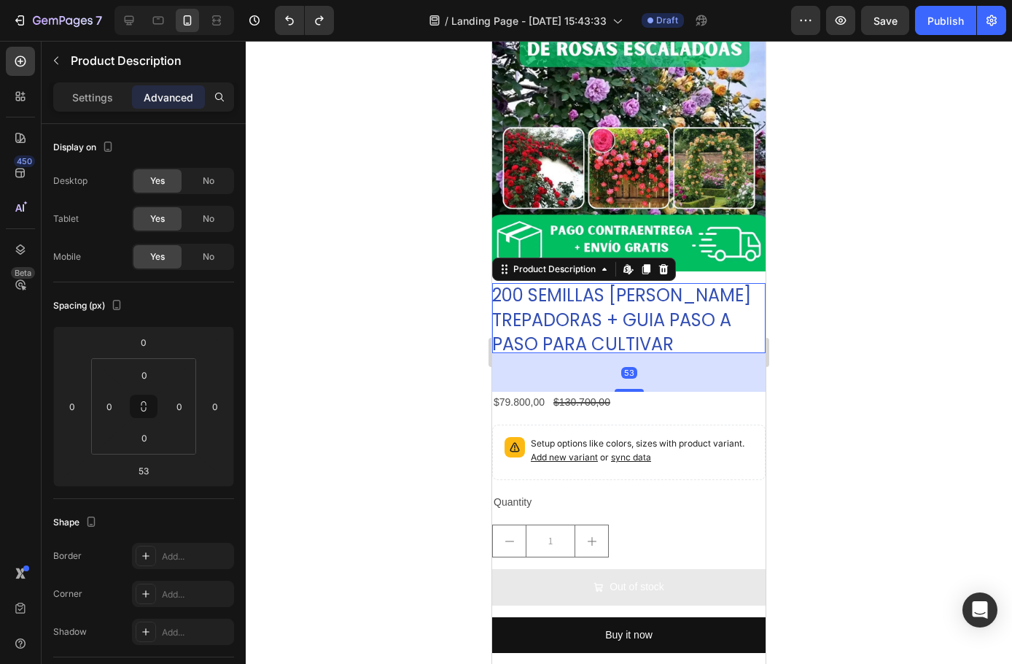
click at [577, 365] on div "53" at bounding box center [629, 372] width 274 height 39
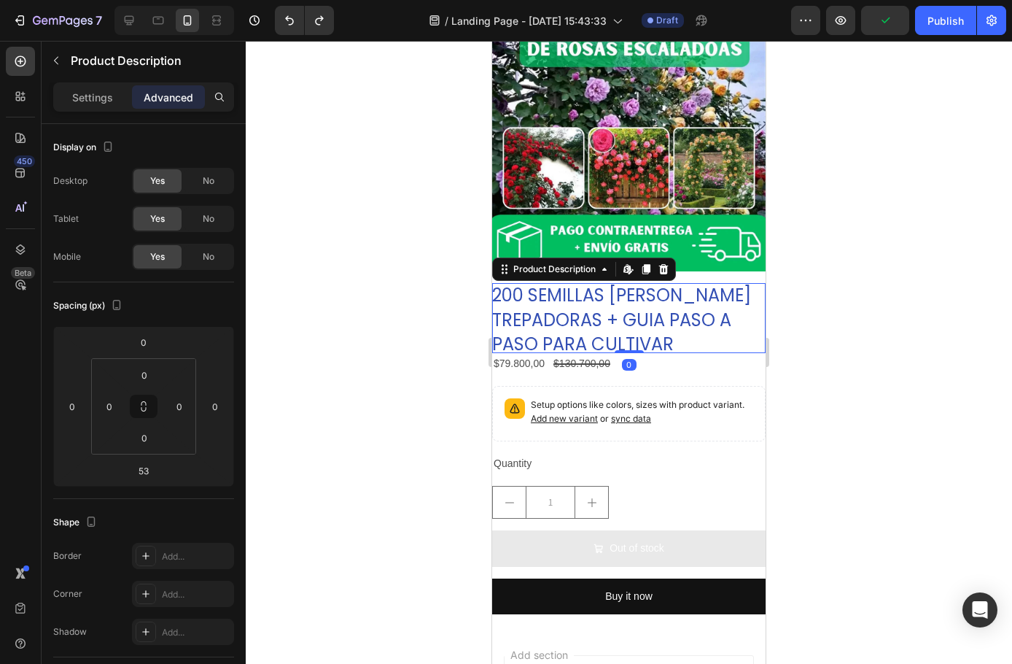
drag, startPoint x: 630, startPoint y: 378, endPoint x: 626, endPoint y: 281, distance: 97.1
click at [626, 283] on div "200 SEMILLAS DE ROSAS TREPADORAS + GUIA PASO A PASO PARA CULTIVAR Product Descr…" at bounding box center [629, 318] width 274 height 70
type input "0"
click at [890, 329] on div at bounding box center [629, 352] width 767 height 623
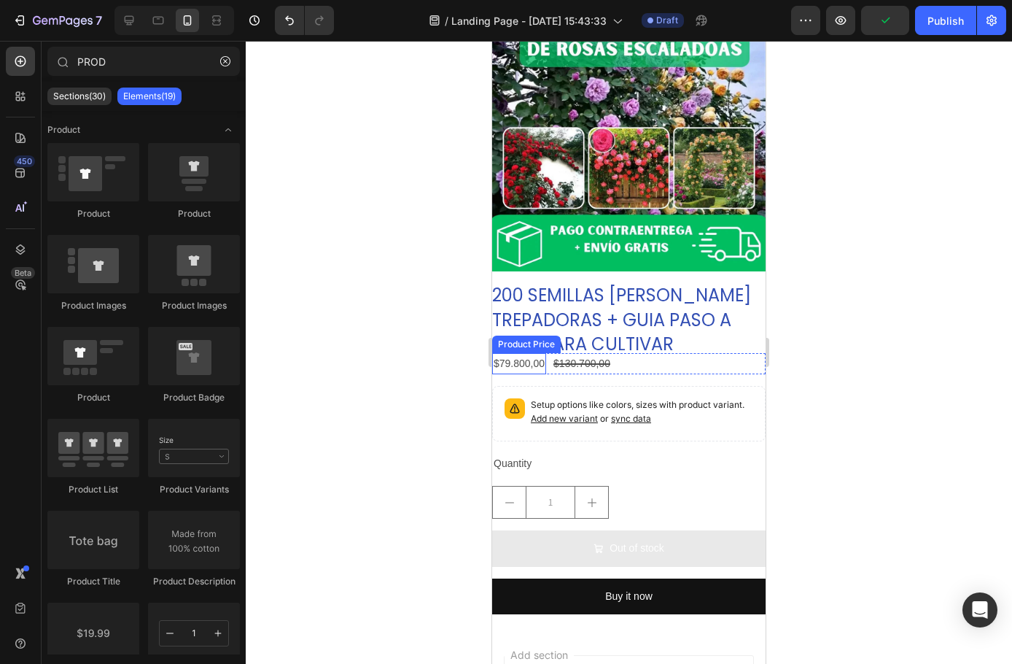
click at [516, 353] on div "$79.800,00" at bounding box center [519, 363] width 54 height 21
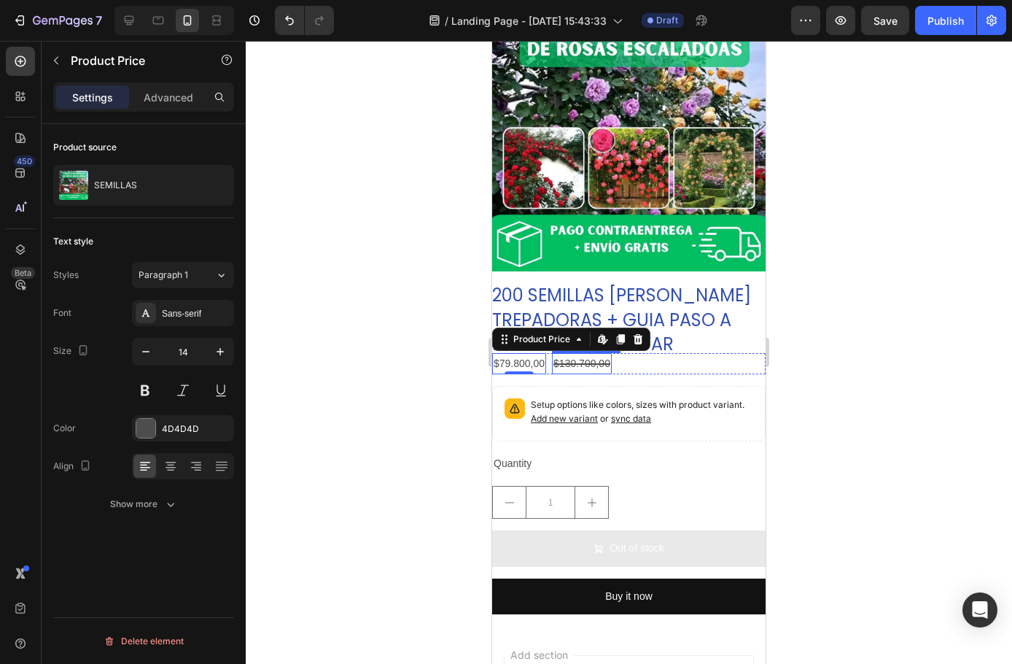
click at [554, 357] on div "$130.700,00" at bounding box center [582, 363] width 60 height 21
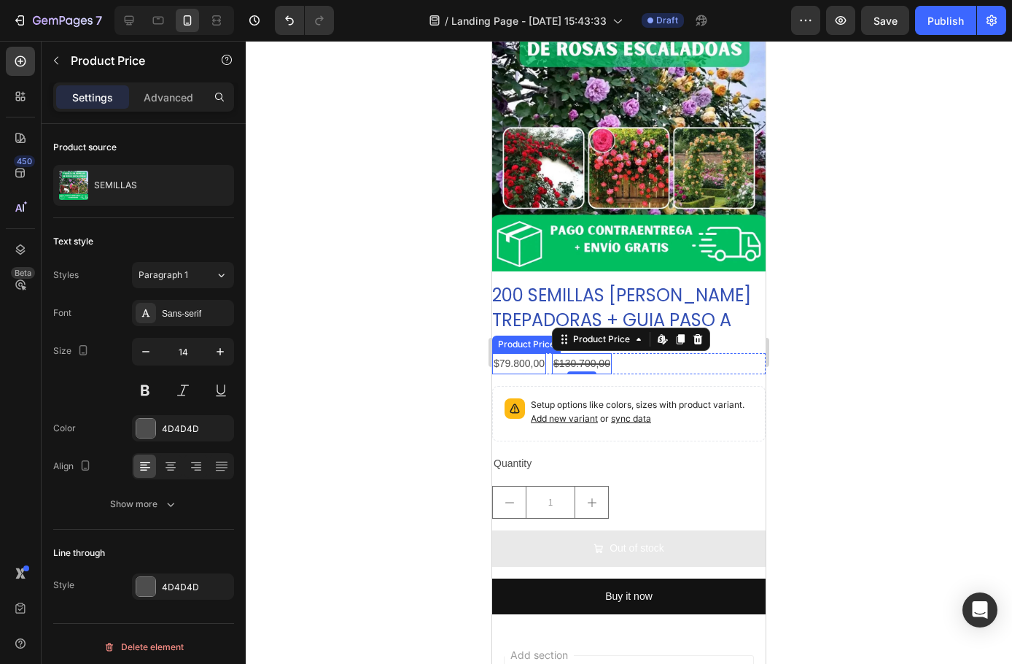
click at [510, 355] on div "$79.800,00" at bounding box center [519, 363] width 54 height 21
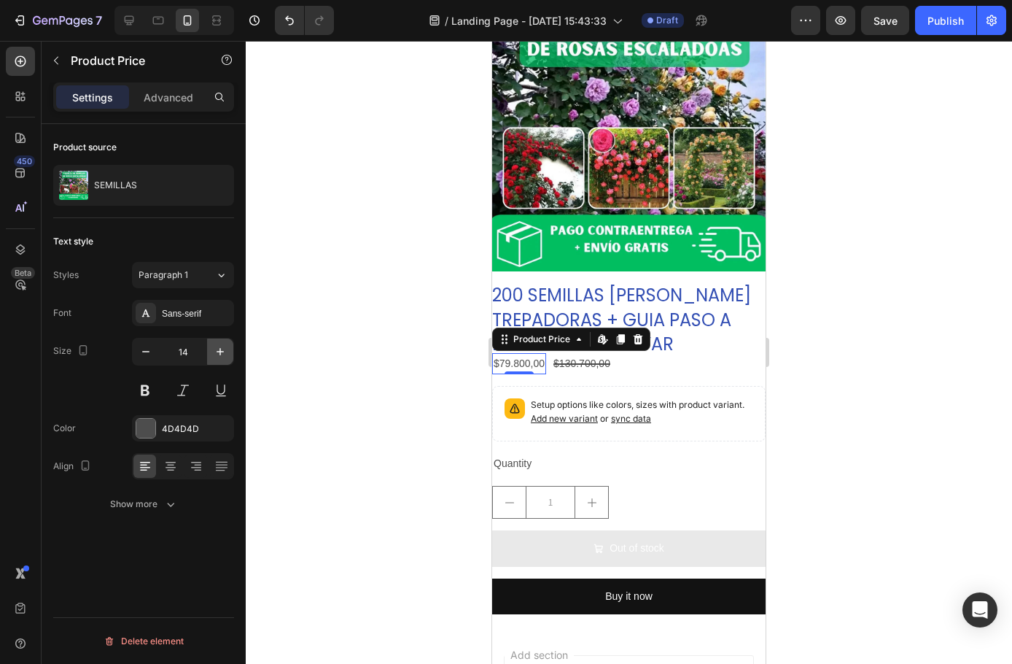
click at [220, 352] on icon "button" at bounding box center [220, 351] width 7 height 7
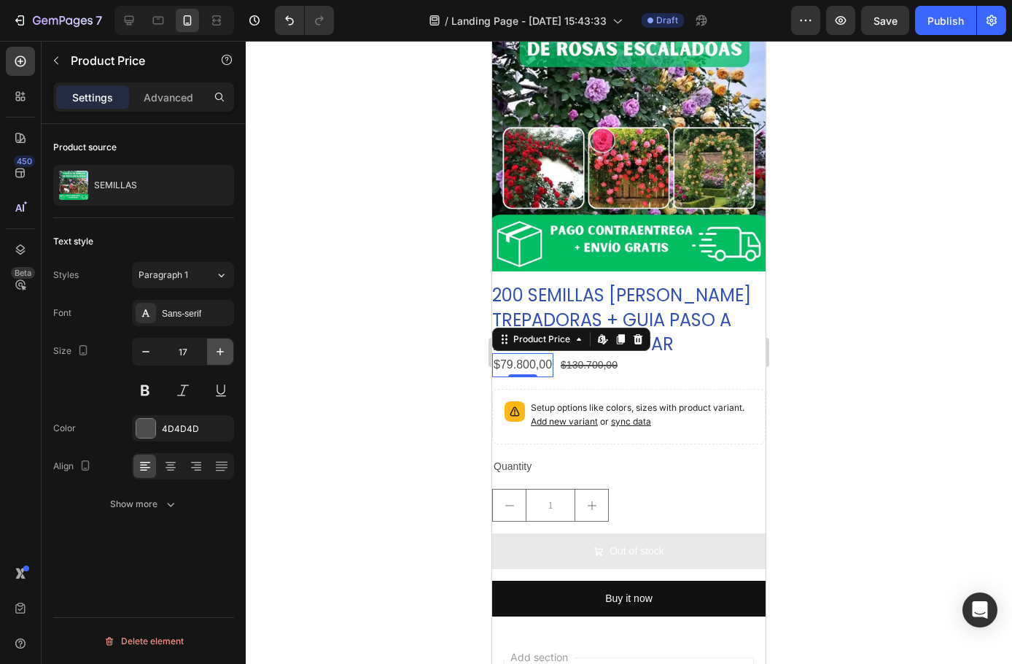
click at [220, 352] on icon "button" at bounding box center [220, 351] width 7 height 7
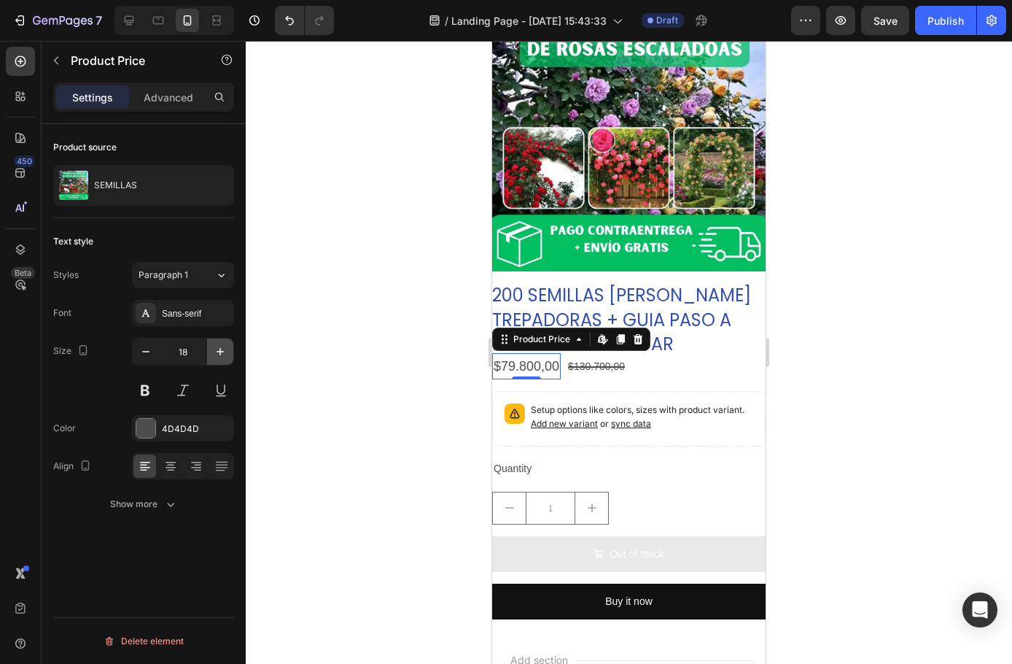
click at [220, 352] on icon "button" at bounding box center [220, 351] width 7 height 7
type input "20"
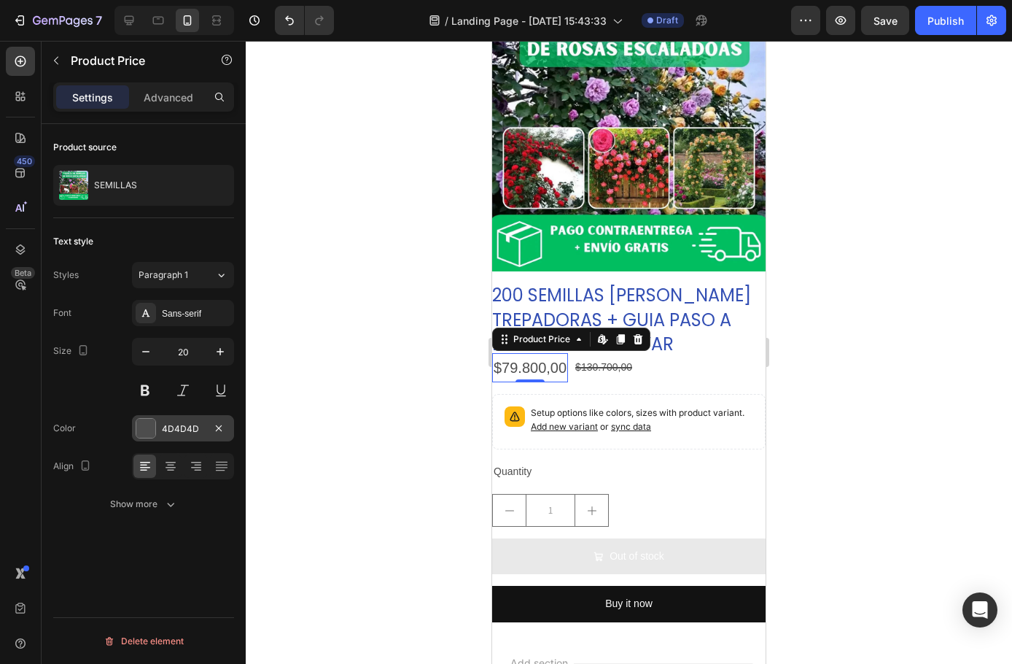
click at [158, 422] on div "4D4D4D" at bounding box center [183, 428] width 102 height 26
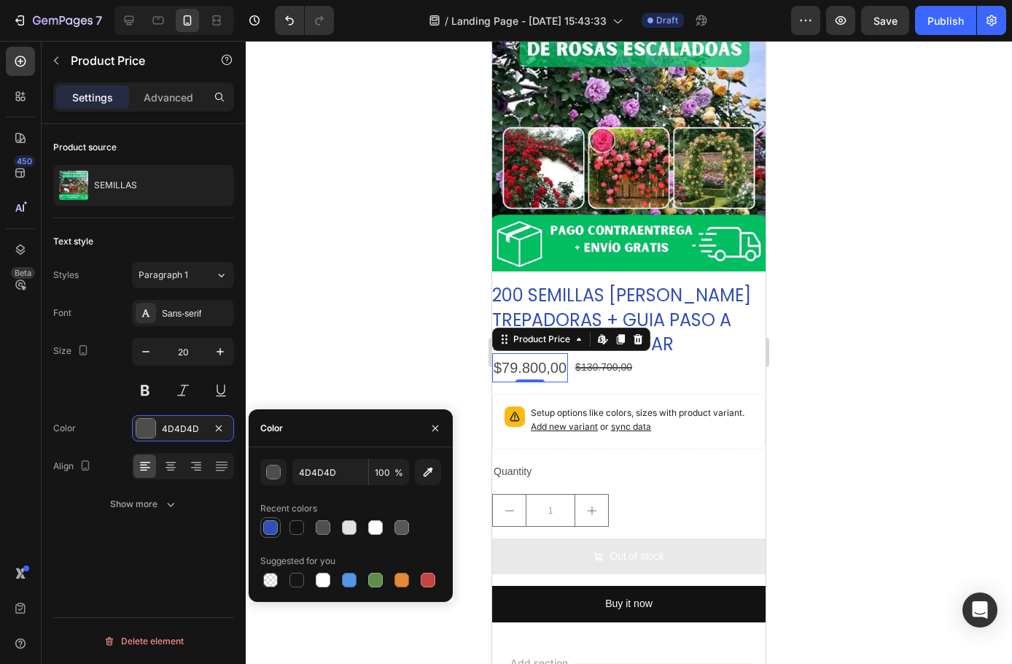
click at [271, 527] on div at bounding box center [270, 527] width 15 height 15
type input "334FB4"
click at [149, 310] on icon at bounding box center [146, 313] width 12 height 12
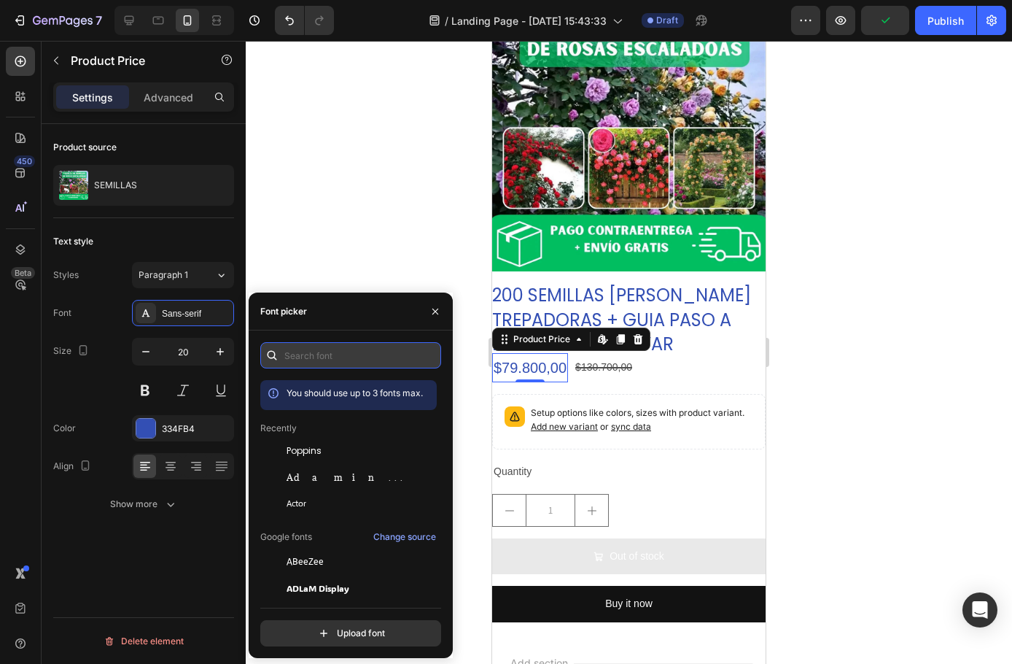
click at [310, 363] on input "text" at bounding box center [350, 355] width 181 height 26
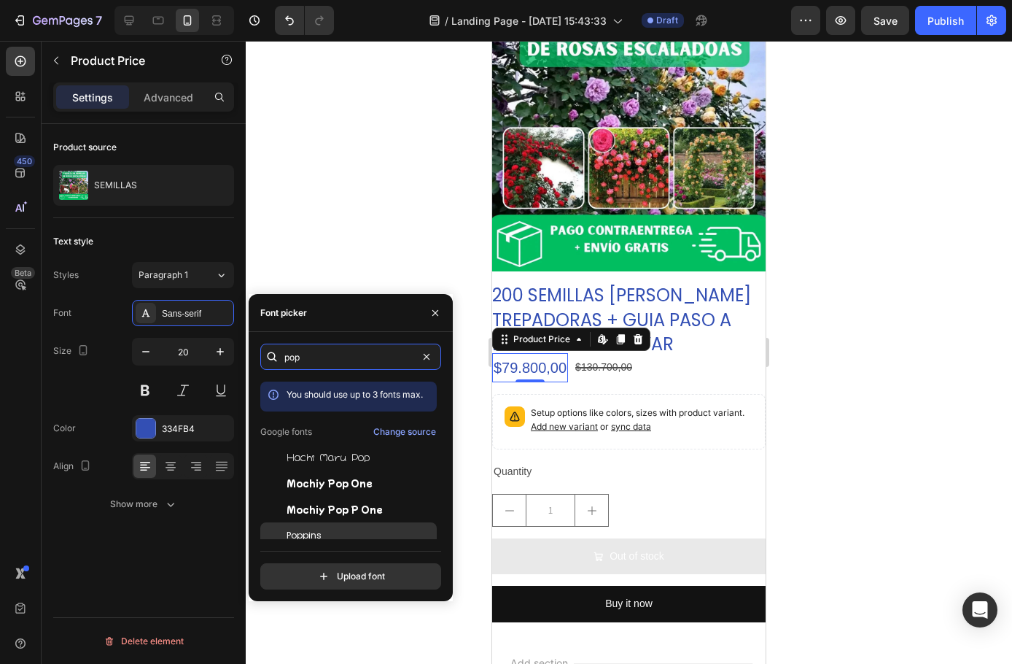
type input "pop"
click at [311, 527] on div "Poppins" at bounding box center [348, 535] width 177 height 26
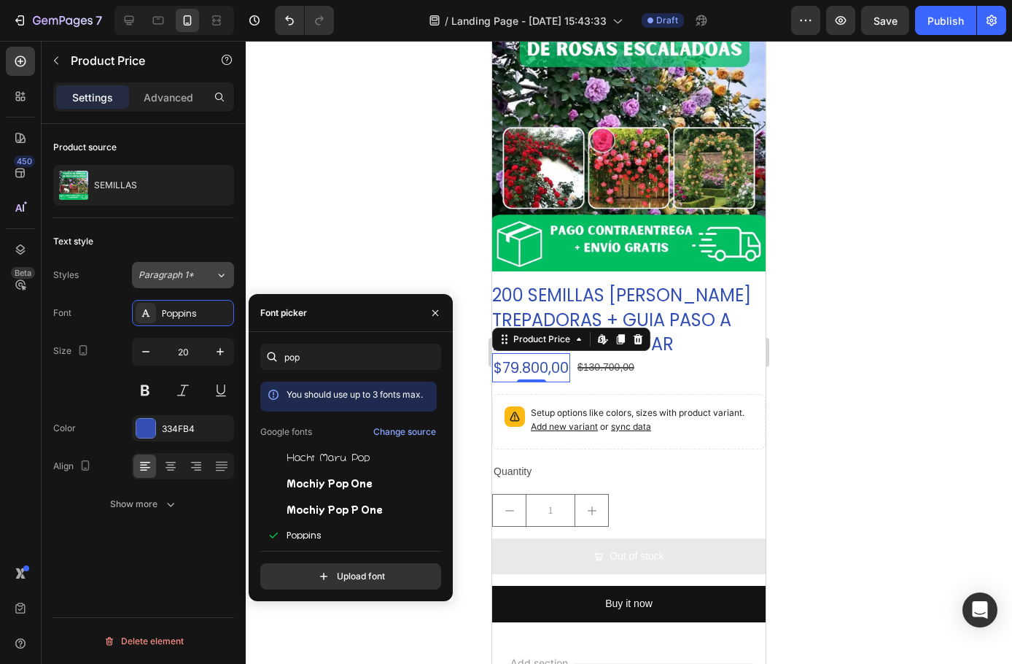
click at [209, 277] on div "Paragraph 1*" at bounding box center [177, 274] width 77 height 13
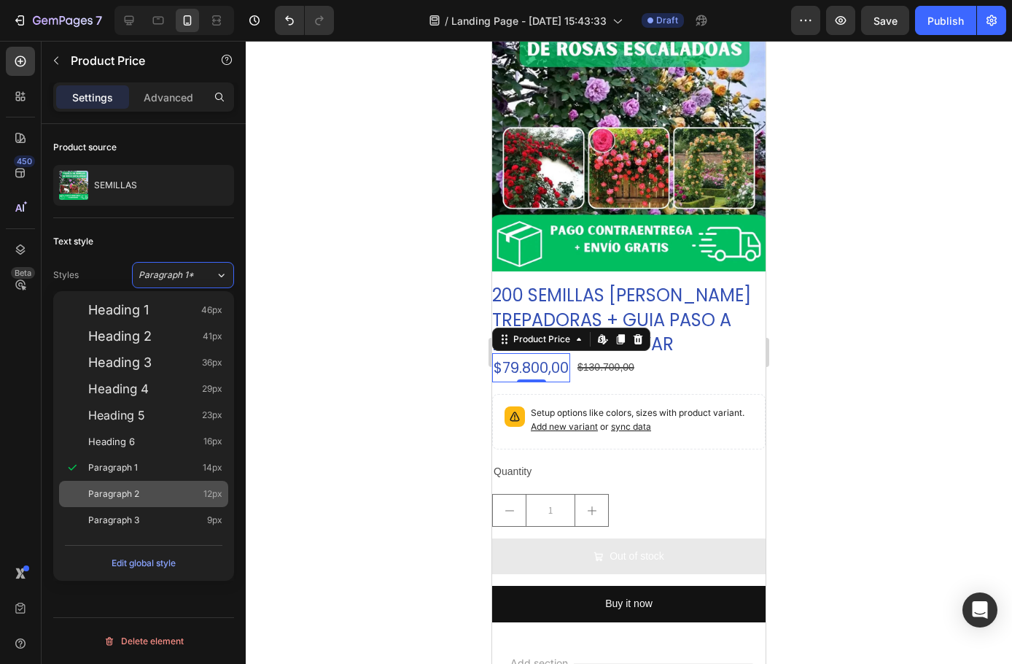
click at [123, 438] on span "Heading 6" at bounding box center [111, 441] width 47 height 15
type input "16"
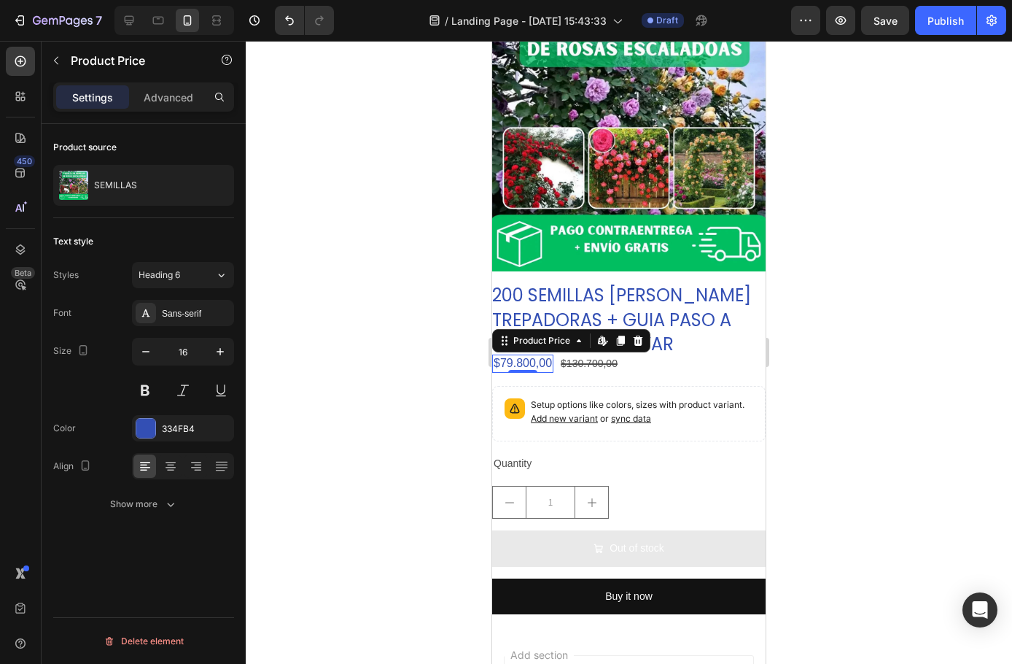
click at [342, 448] on div at bounding box center [629, 352] width 767 height 623
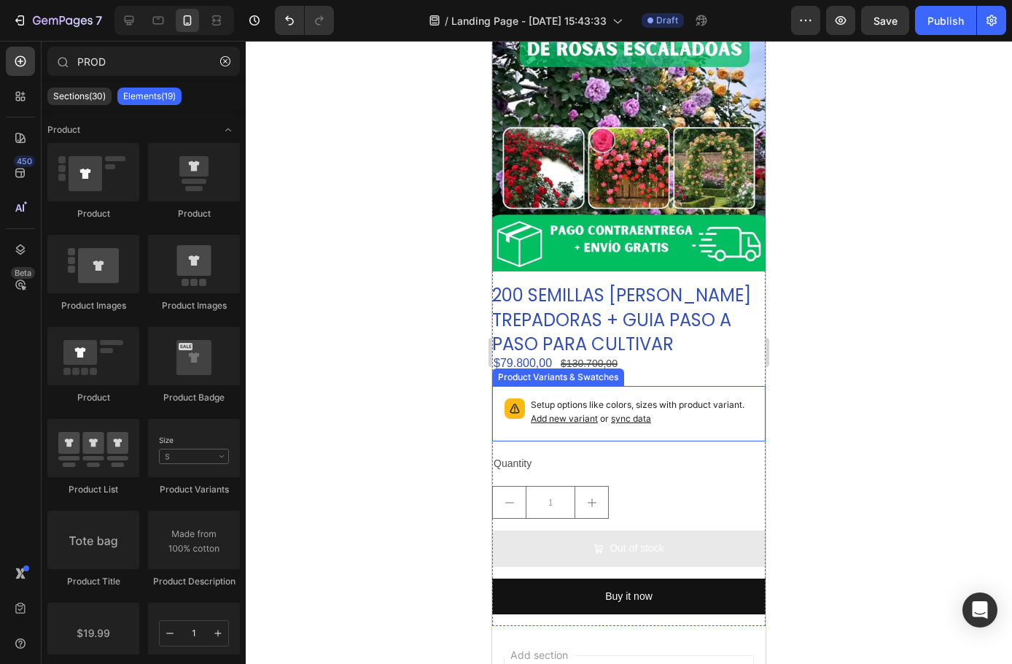
click at [595, 371] on div "Product Variants & Swatches" at bounding box center [558, 377] width 126 height 13
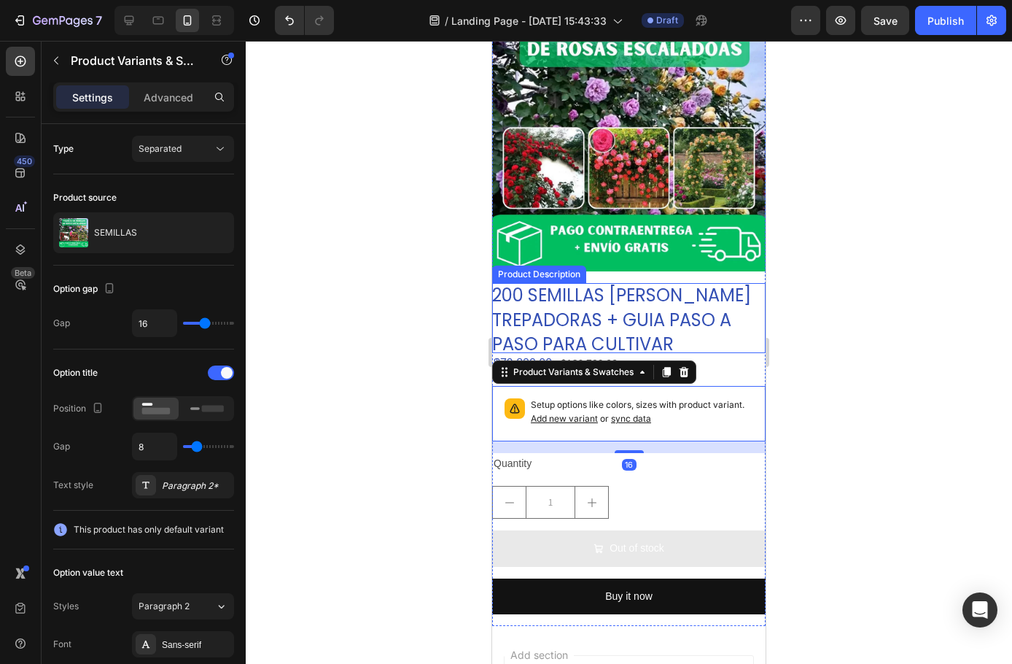
click at [429, 324] on div at bounding box center [629, 352] width 767 height 623
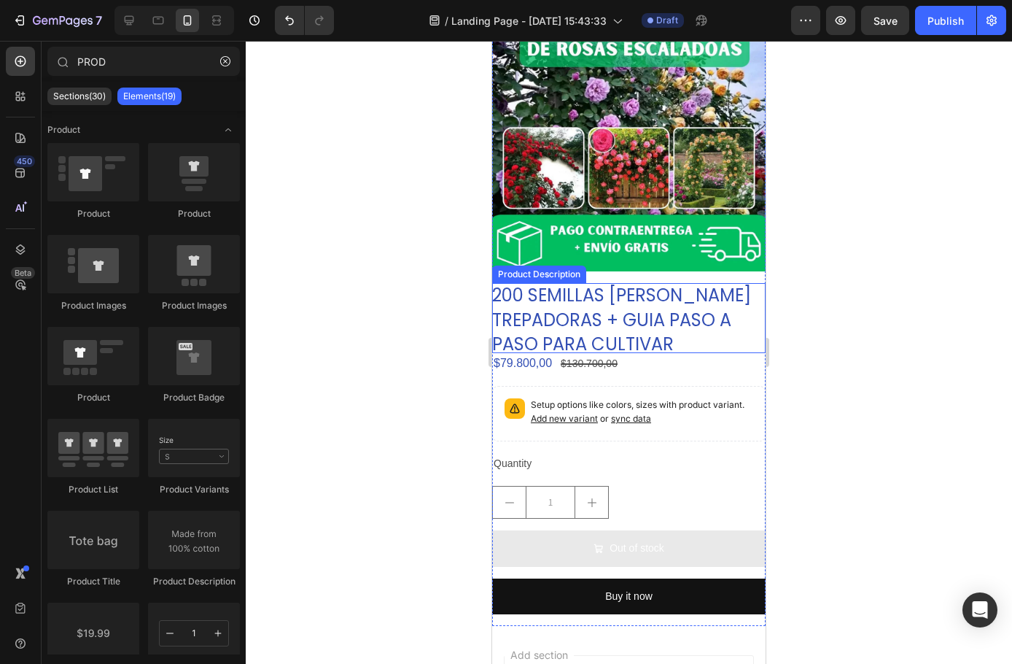
click at [527, 354] on div "$79.800,00" at bounding box center [522, 363] width 61 height 18
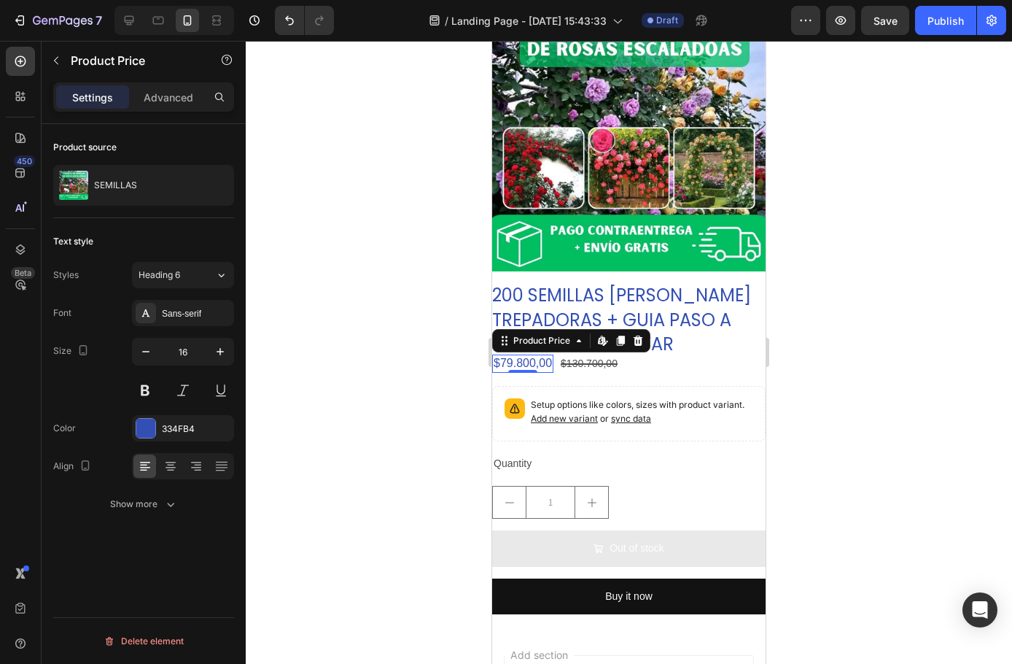
drag, startPoint x: 969, startPoint y: 57, endPoint x: 975, endPoint y: 74, distance: 18.0
click at [969, 57] on div at bounding box center [629, 352] width 767 height 623
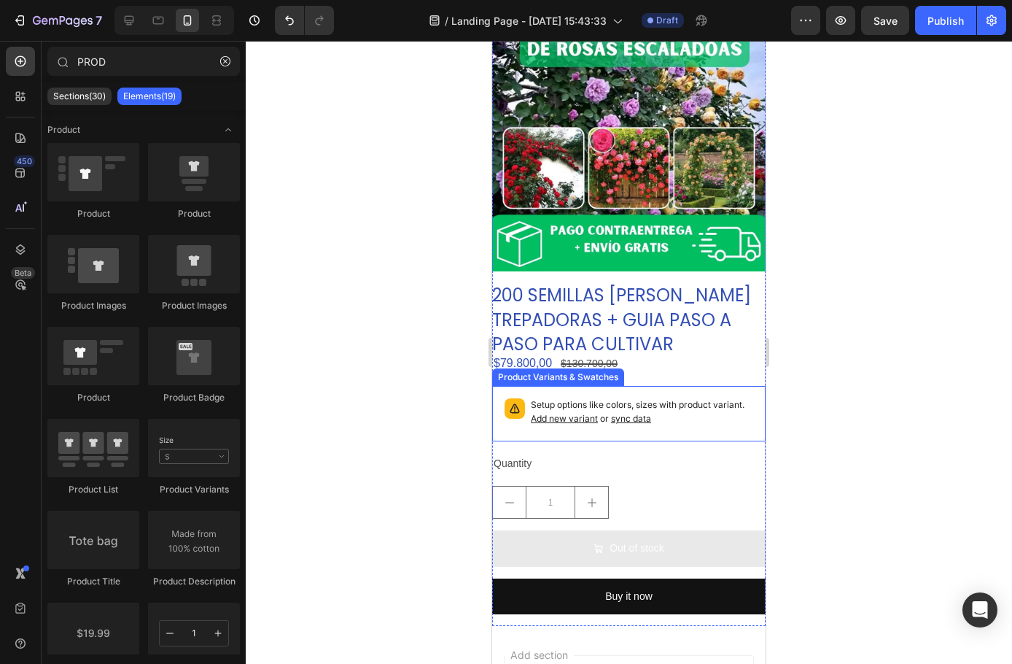
click at [564, 398] on p "Setup options like colors, sizes with product variant. Add new variant or sync …" at bounding box center [642, 412] width 222 height 28
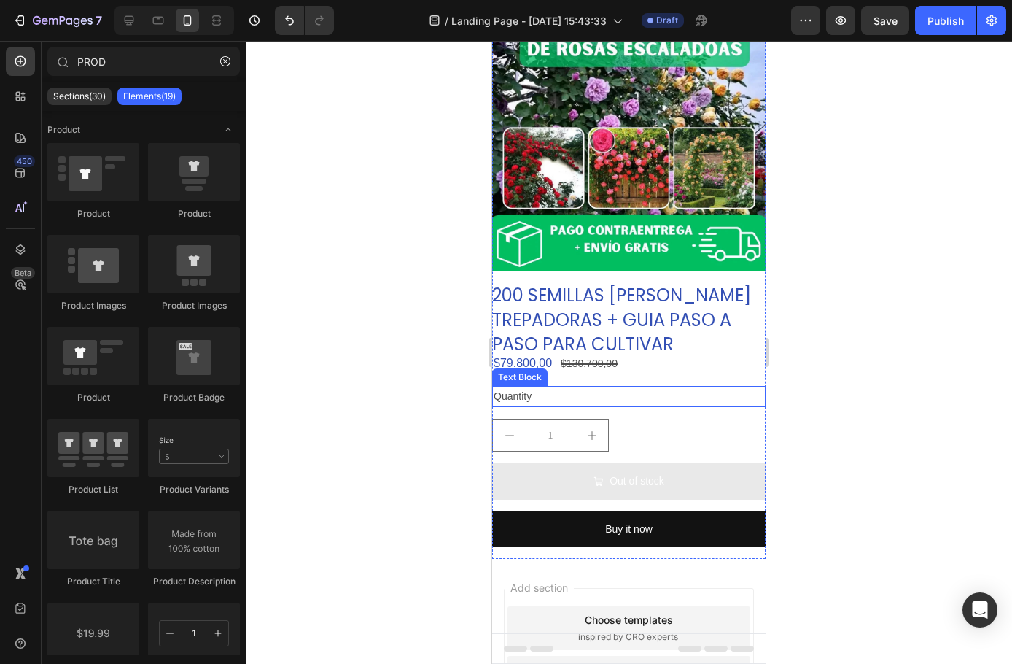
click at [529, 388] on div "Quantity" at bounding box center [629, 396] width 274 height 21
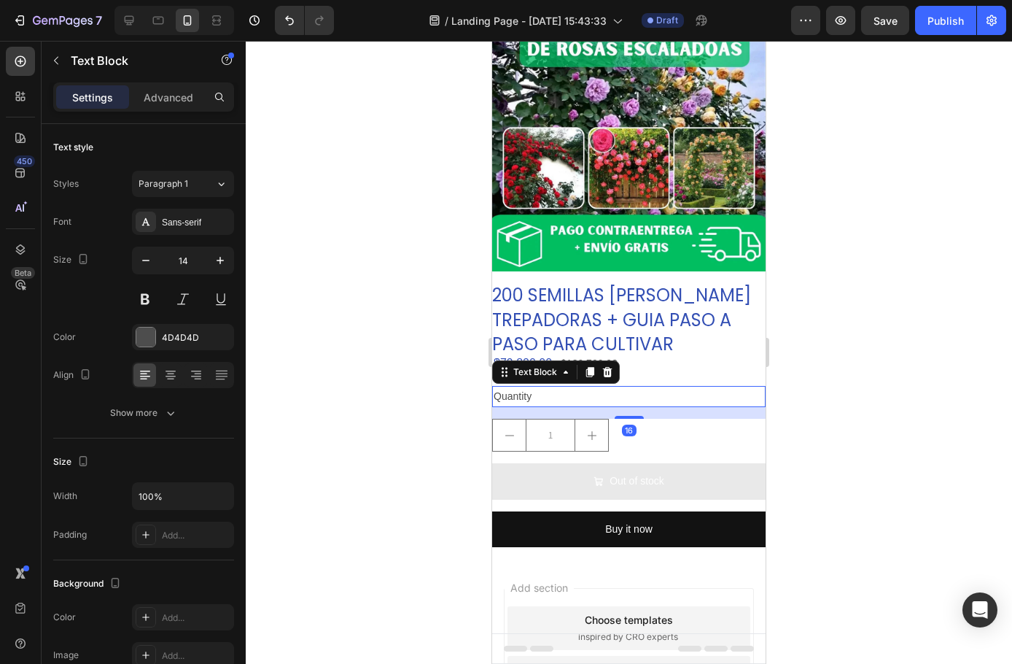
click at [523, 387] on div "Quantity" at bounding box center [629, 396] width 274 height 21
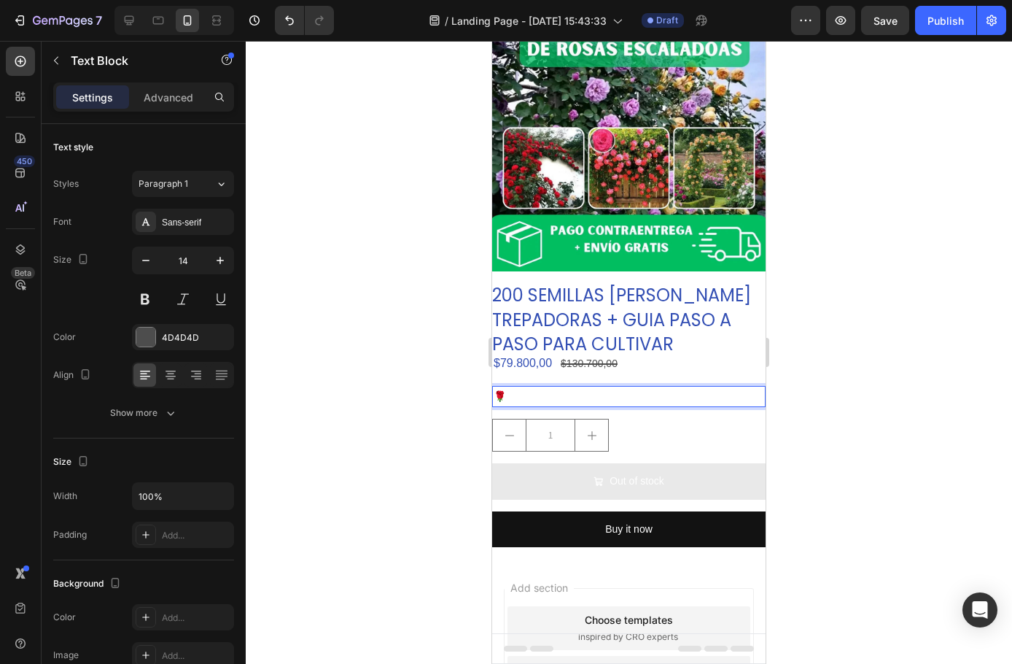
click at [523, 387] on p "🌹" at bounding box center [629, 396] width 271 height 18
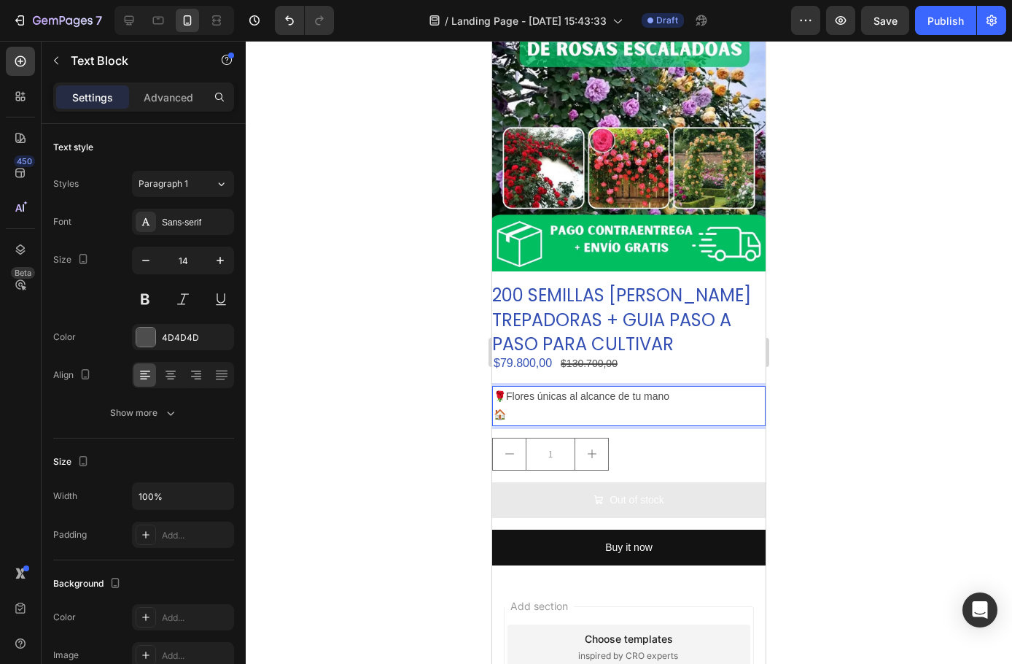
click at [535, 409] on p "🏠" at bounding box center [629, 415] width 271 height 18
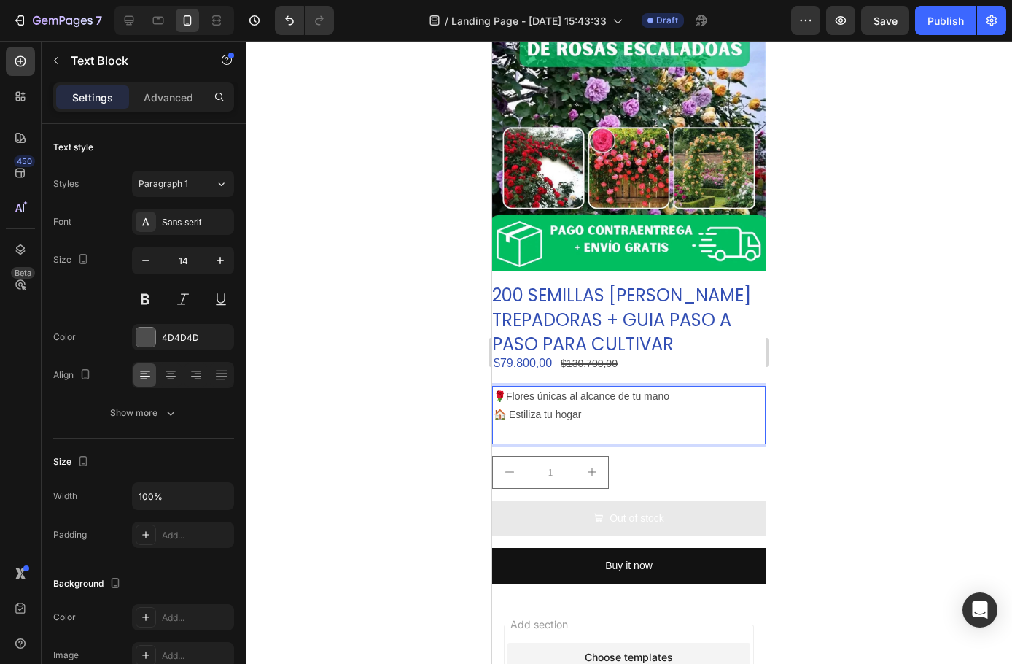
click at [505, 387] on p "🌹Flores únicas al alcance de tu mano" at bounding box center [629, 396] width 271 height 18
click at [505, 425] on p "Rich Text Editor. Editing area: main" at bounding box center [629, 434] width 271 height 18
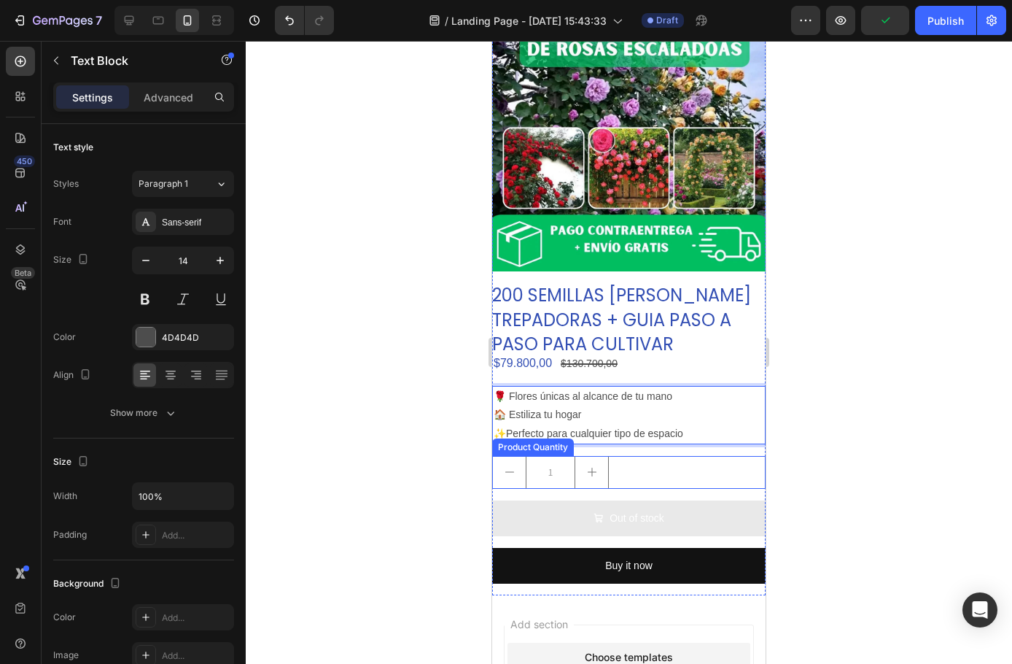
click at [654, 464] on div "1" at bounding box center [629, 472] width 274 height 33
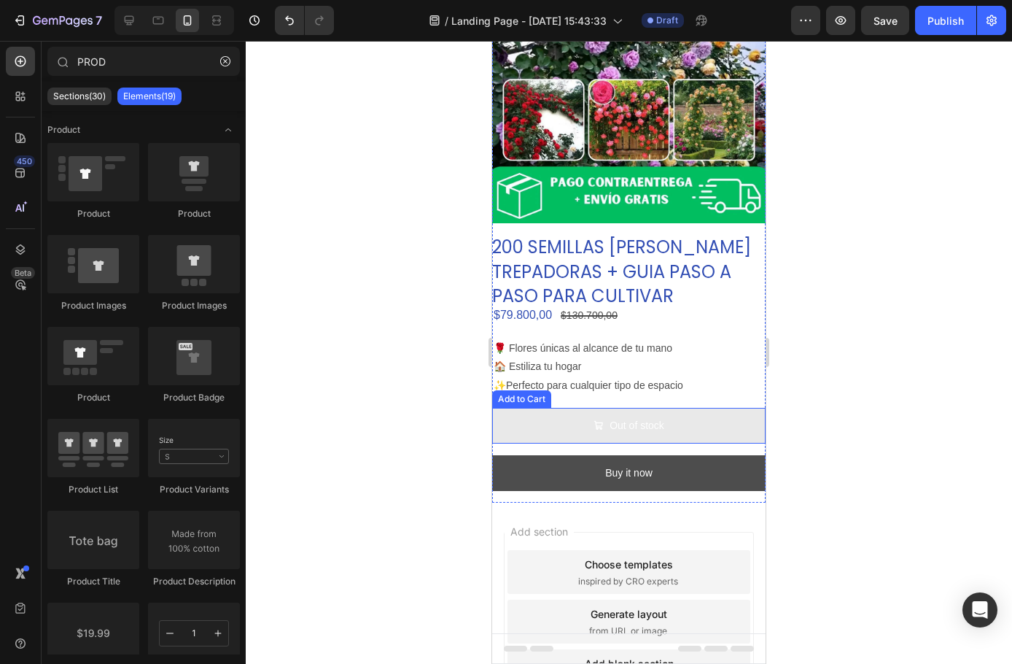
scroll to position [146, 0]
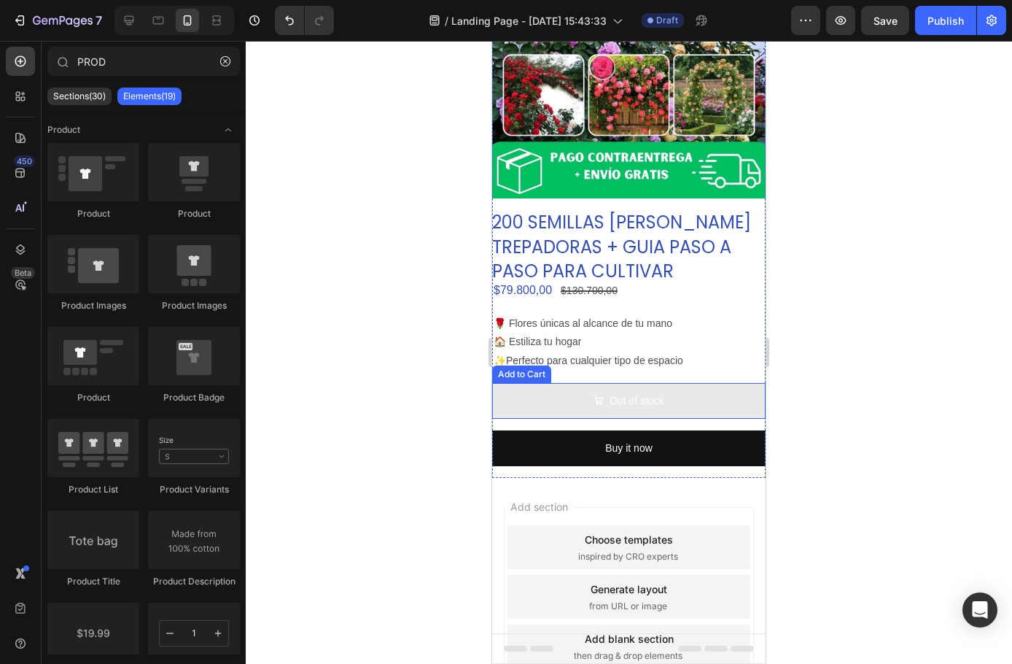
click at [610, 392] on div "Out of stock" at bounding box center [637, 401] width 55 height 18
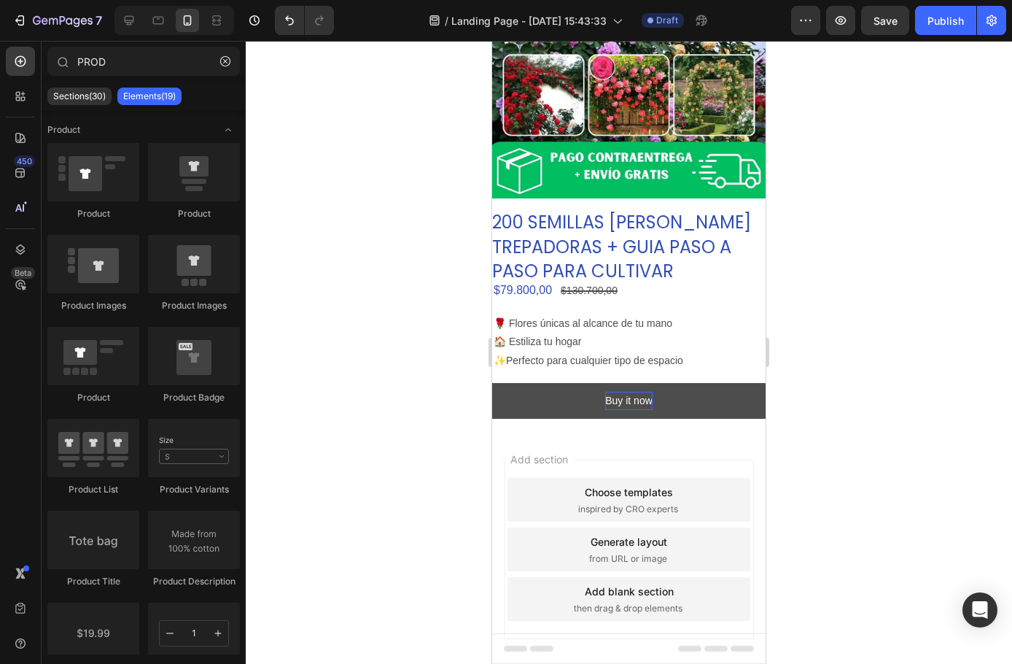
click at [605, 395] on div "Buy it now" at bounding box center [628, 401] width 47 height 18
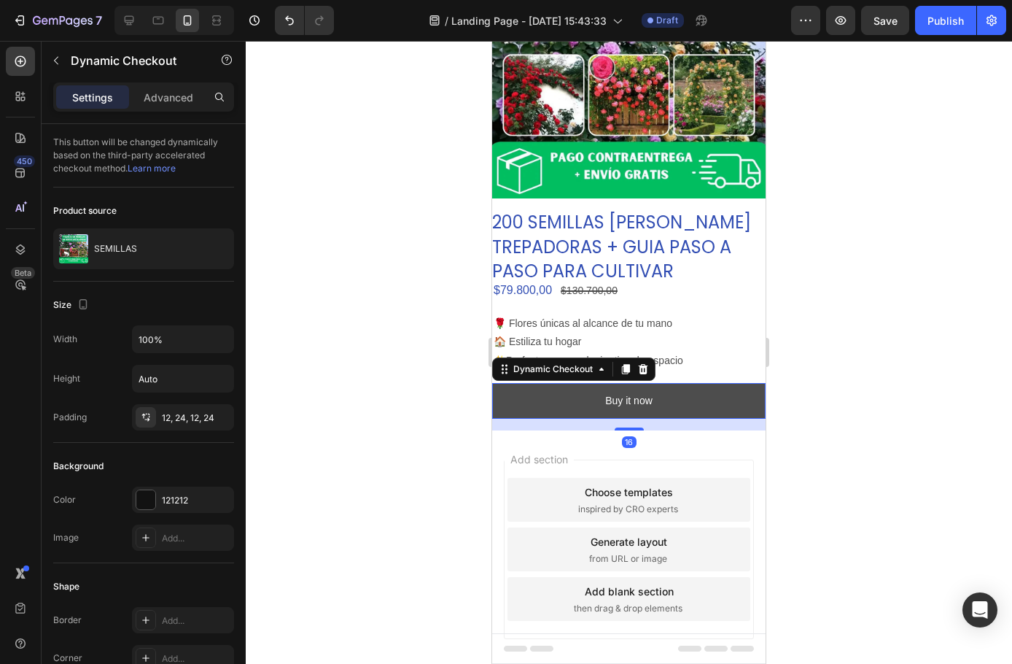
click at [535, 391] on button "Buy it now" at bounding box center [629, 401] width 274 height 36
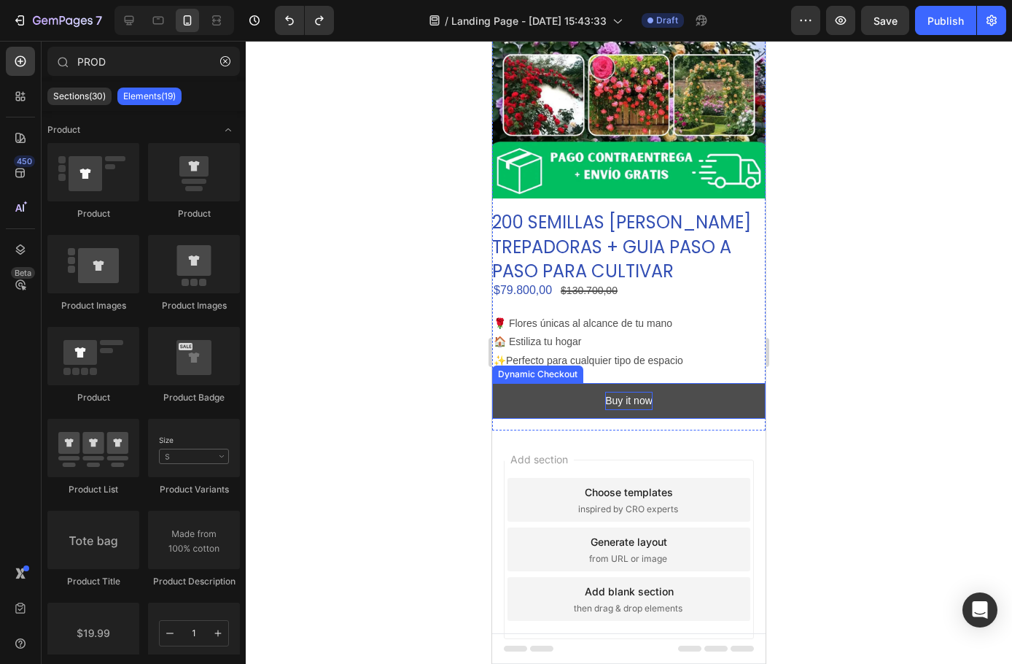
click at [637, 392] on div "Buy it now" at bounding box center [628, 401] width 47 height 18
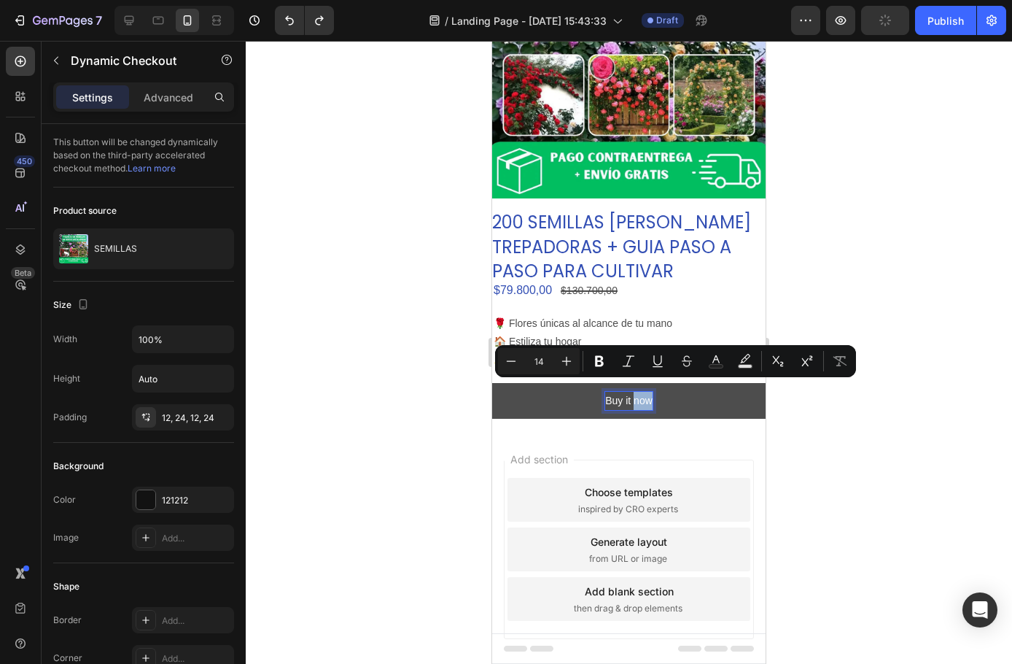
click at [636, 392] on p "Buy it now" at bounding box center [628, 401] width 47 height 18
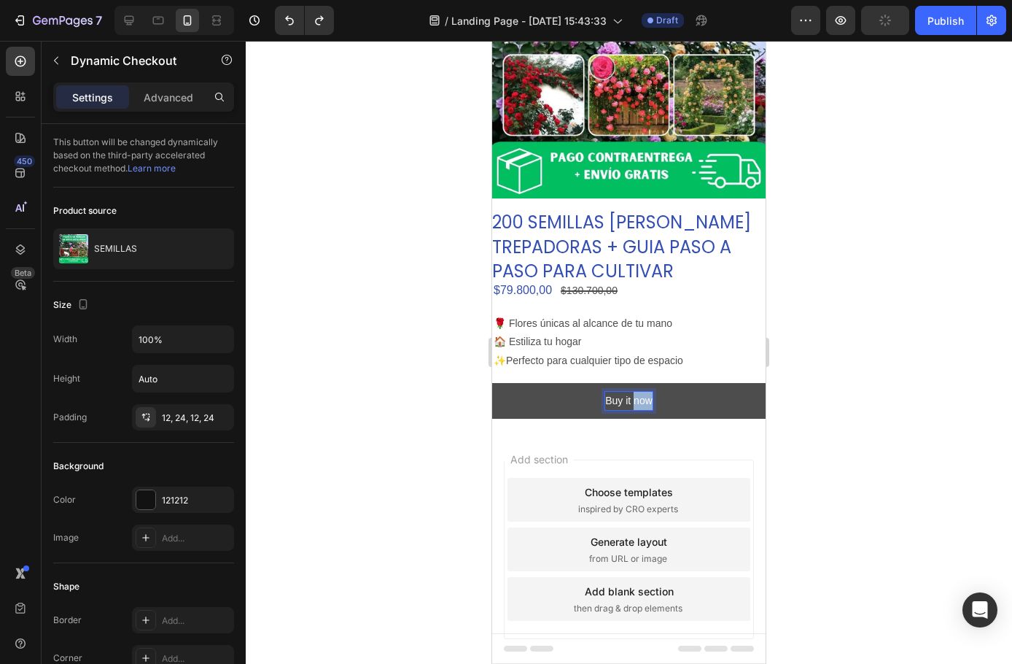
click at [636, 392] on p "Buy it now" at bounding box center [628, 401] width 47 height 18
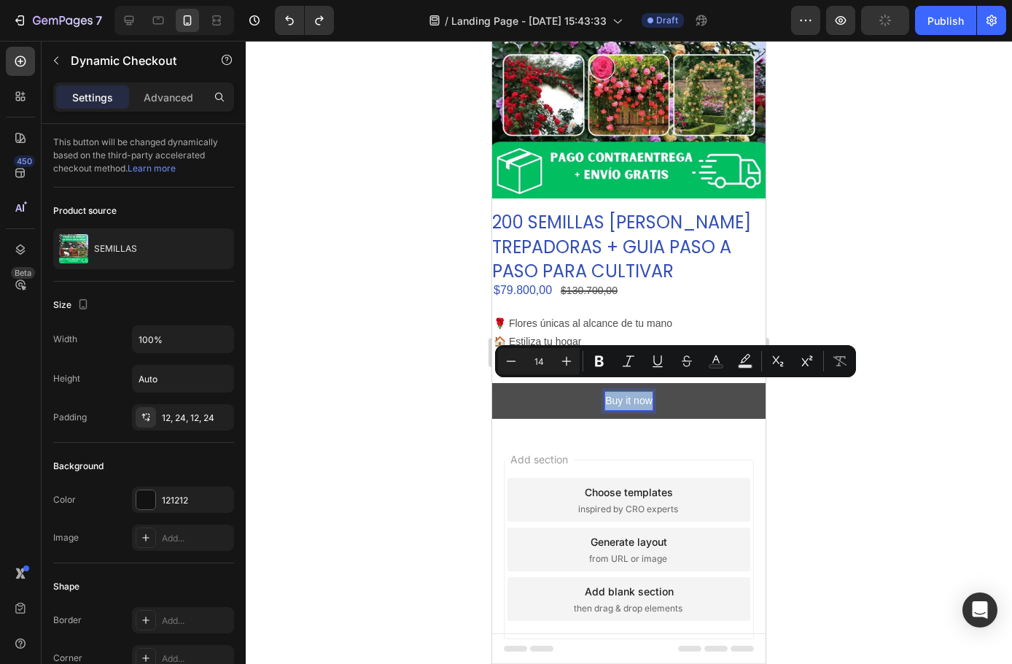
click at [636, 392] on p "Buy it now" at bounding box center [628, 401] width 47 height 18
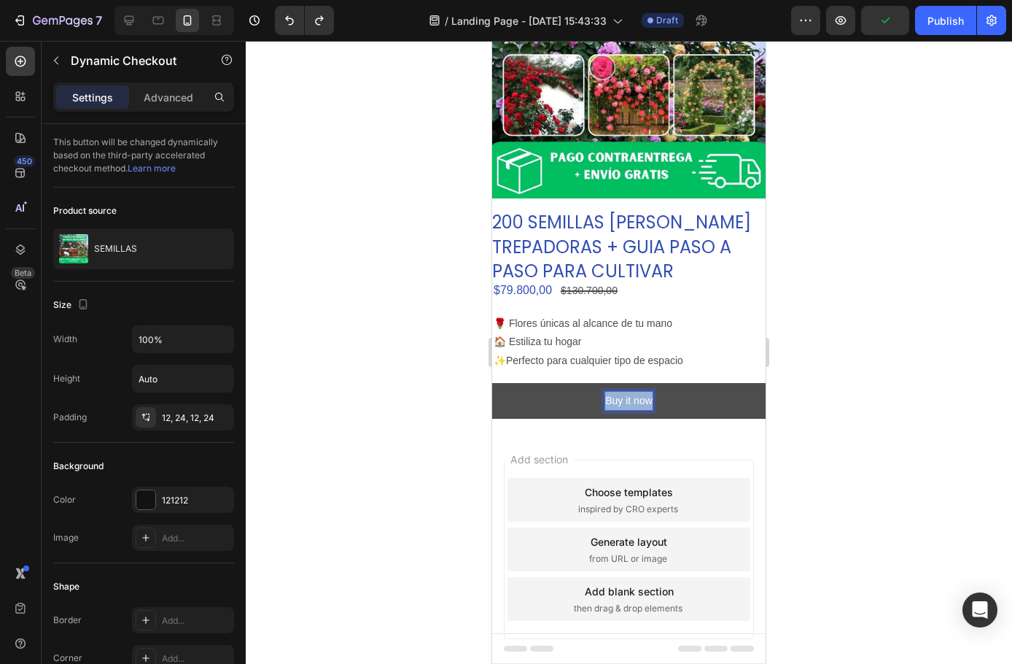
click at [636, 392] on p "Buy it now" at bounding box center [628, 401] width 47 height 18
click at [629, 391] on button "Buy it now" at bounding box center [629, 401] width 274 height 36
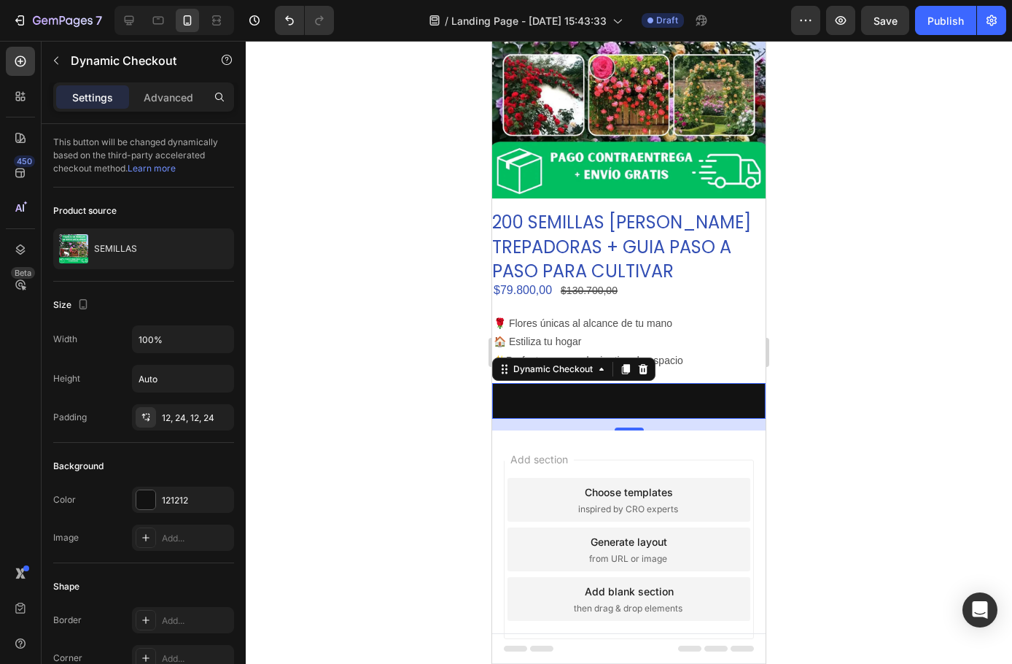
click at [947, 371] on div at bounding box center [629, 352] width 767 height 623
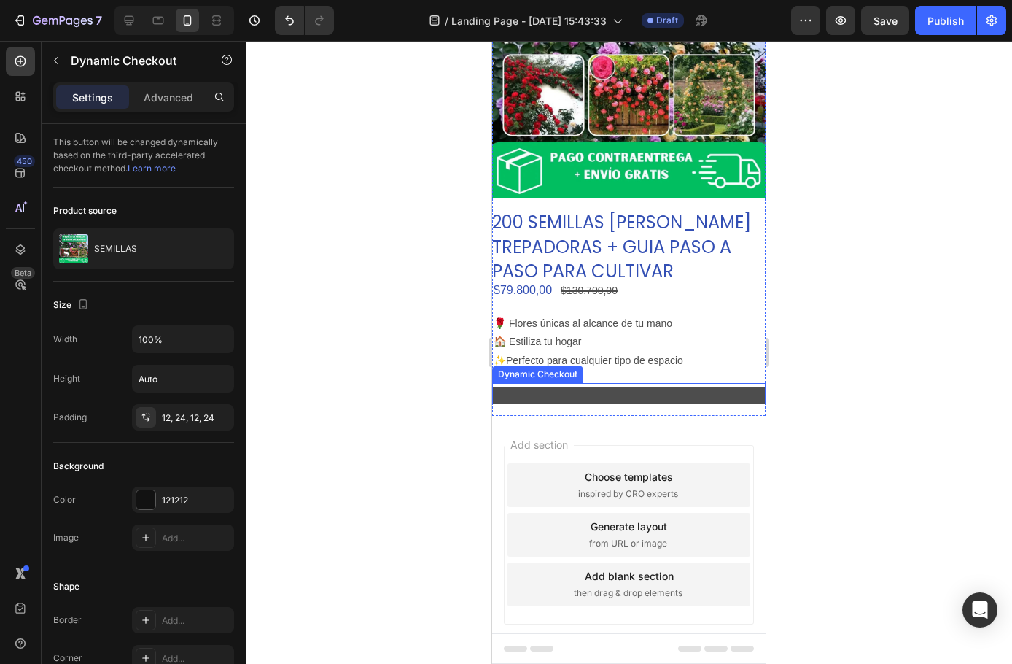
click at [611, 387] on button "Buy it now" at bounding box center [629, 396] width 274 height 18
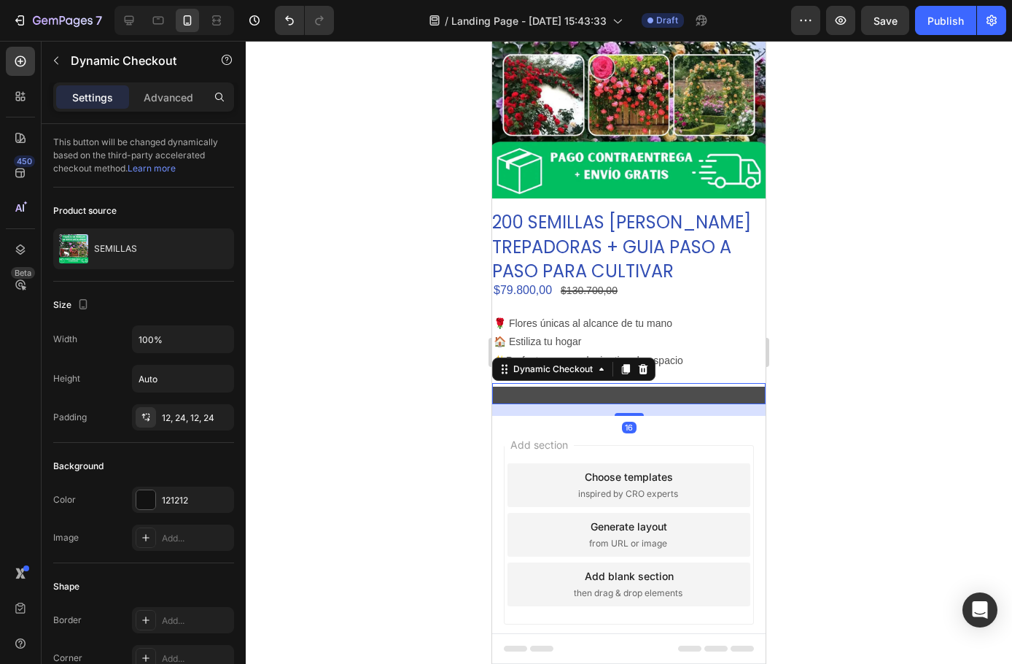
click at [621, 388] on button "Buy it now" at bounding box center [629, 396] width 274 height 18
click at [621, 389] on button "Buy it now" at bounding box center [629, 396] width 274 height 18
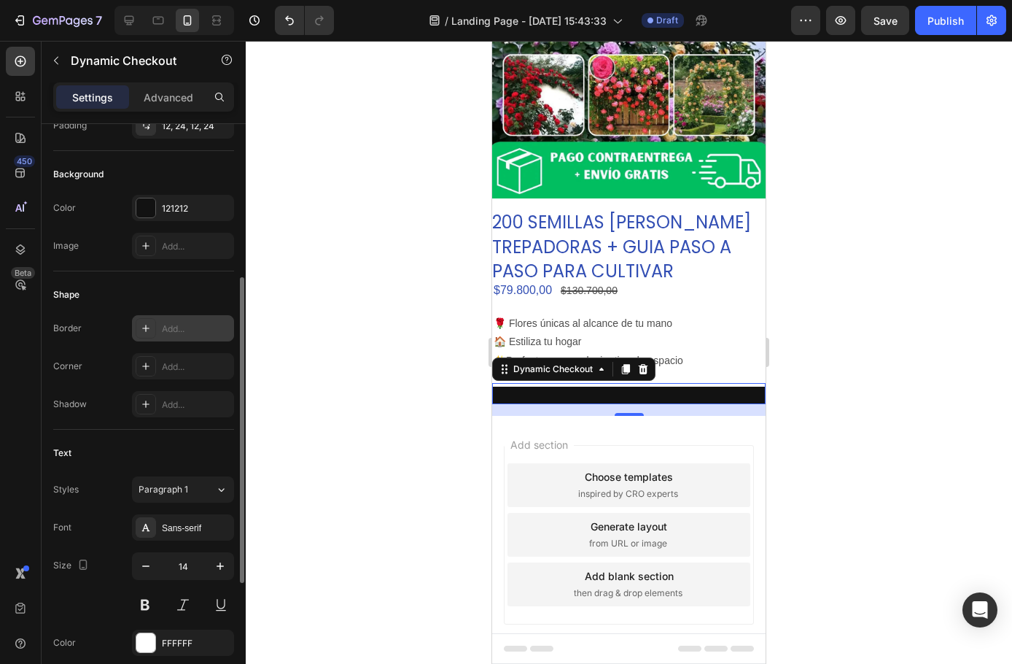
scroll to position [438, 0]
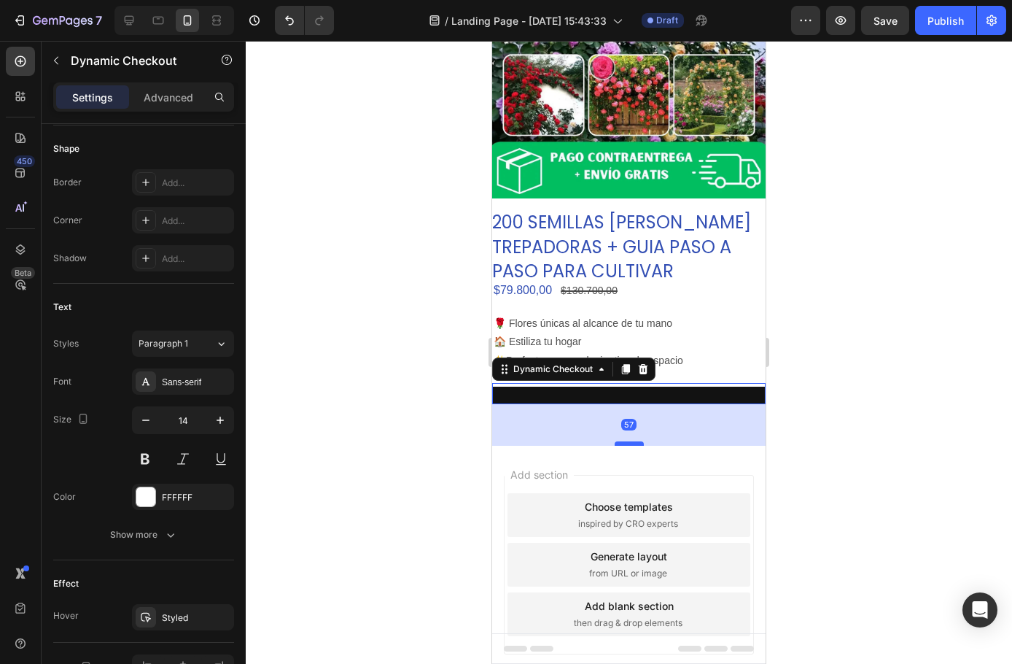
drag, startPoint x: 626, startPoint y: 403, endPoint x: 628, endPoint y: 435, distance: 32.2
click at [628, 441] on div at bounding box center [629, 443] width 29 height 4
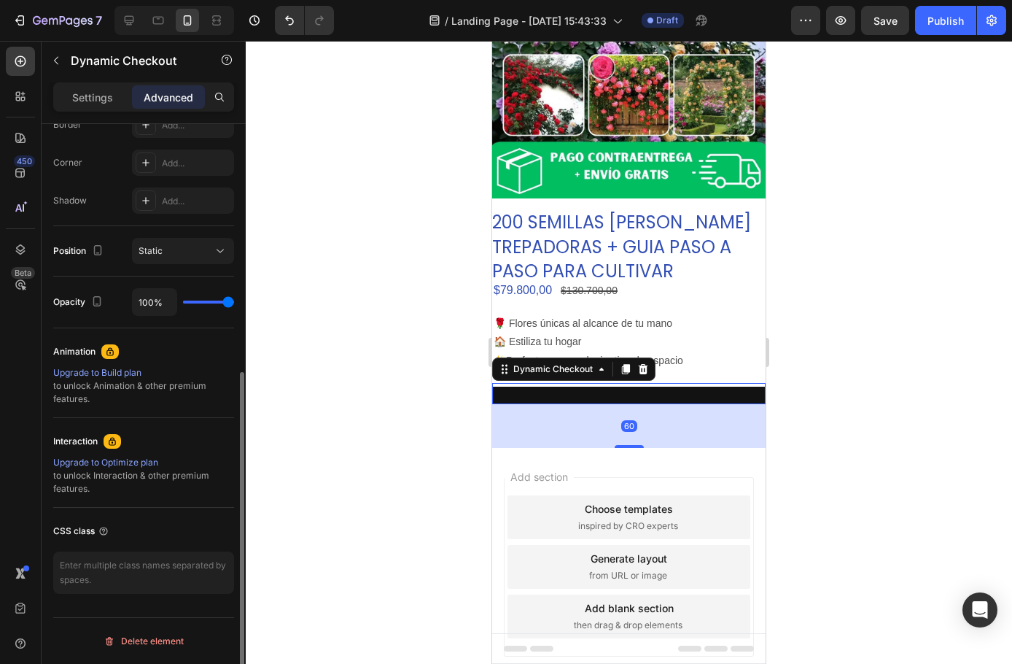
scroll to position [431, 0]
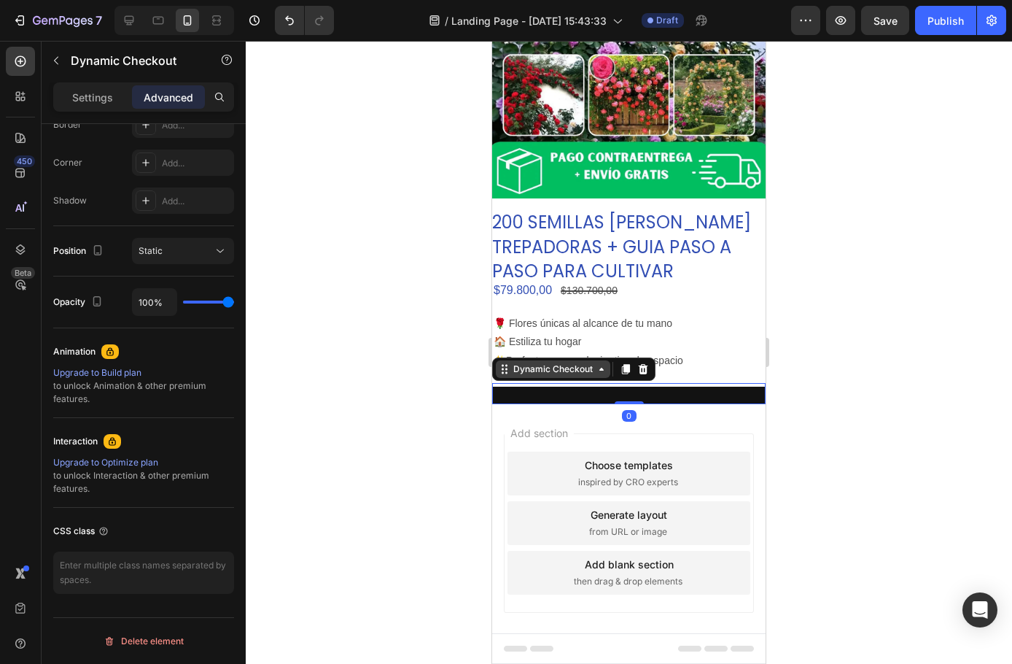
drag, startPoint x: 621, startPoint y: 433, endPoint x: 601, endPoint y: 355, distance: 80.7
click at [621, 383] on div "Dynamic Checkout 0" at bounding box center [629, 393] width 274 height 21
type input "0"
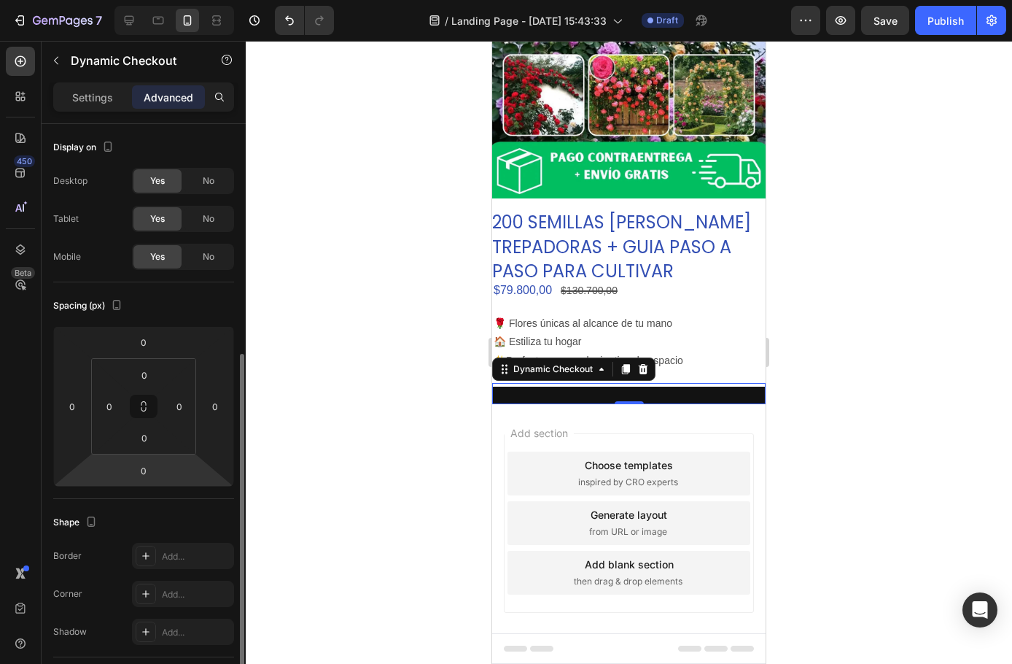
scroll to position [219, 0]
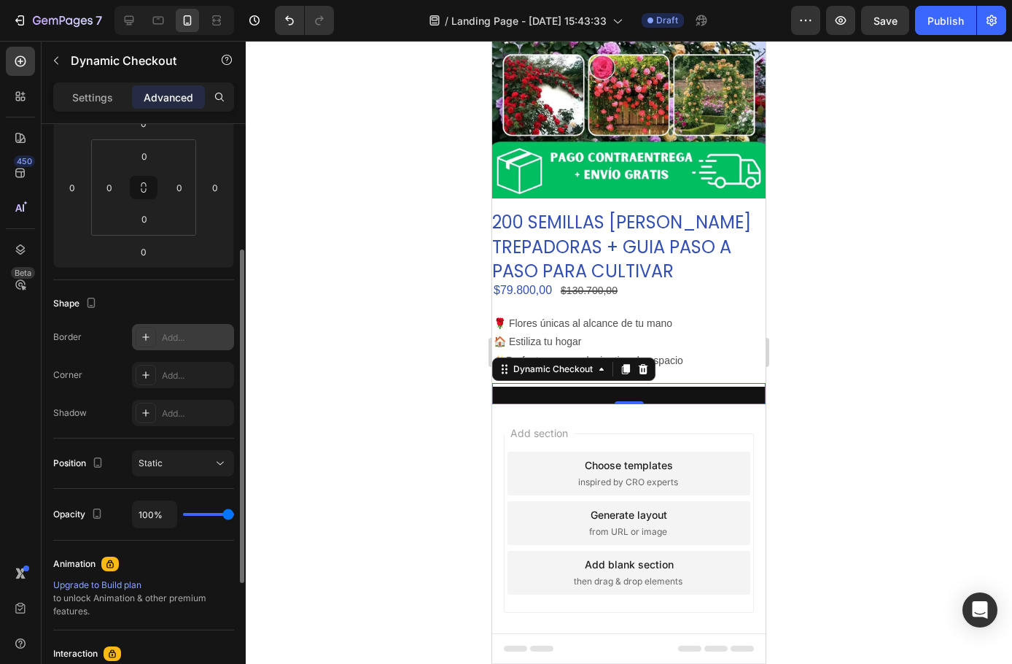
click at [168, 338] on div "Add..." at bounding box center [196, 337] width 69 height 13
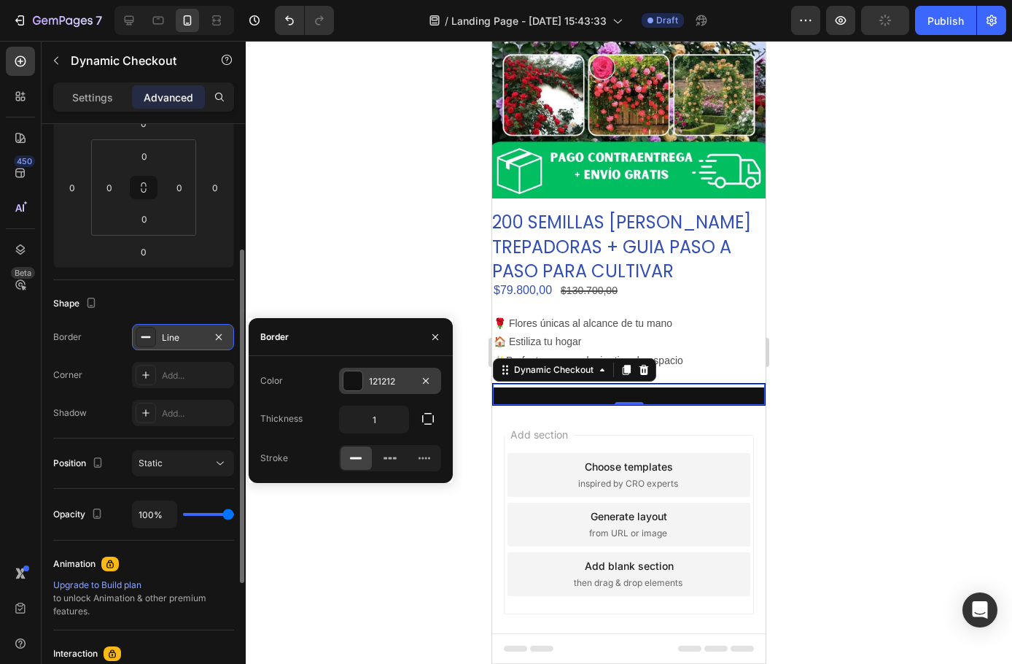
click at [358, 387] on div at bounding box center [353, 380] width 19 height 19
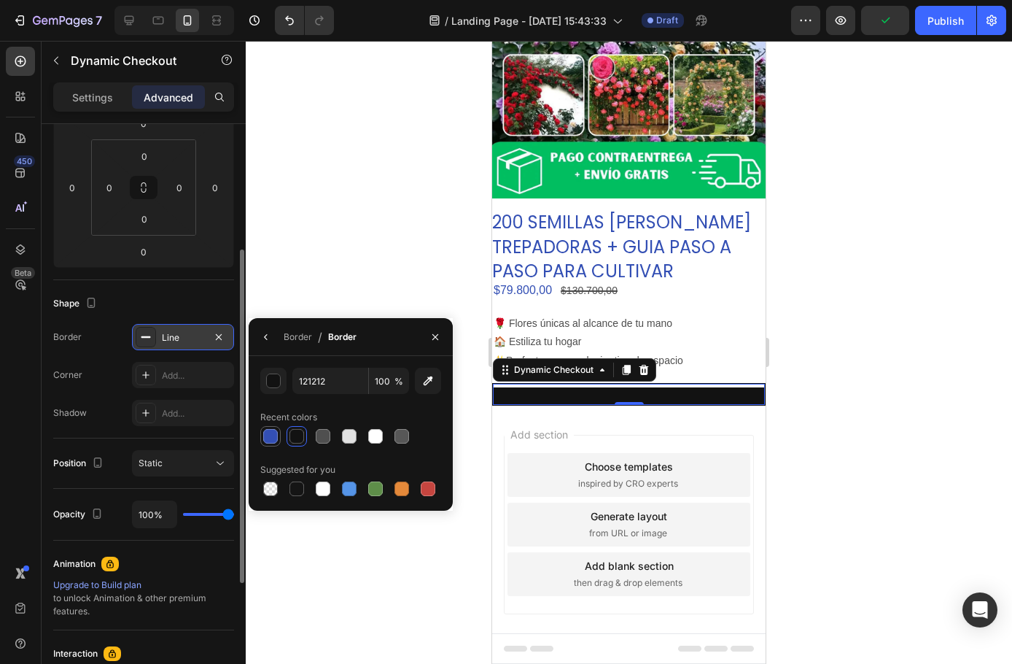
click at [271, 442] on div at bounding box center [270, 436] width 15 height 15
type input "334FB4"
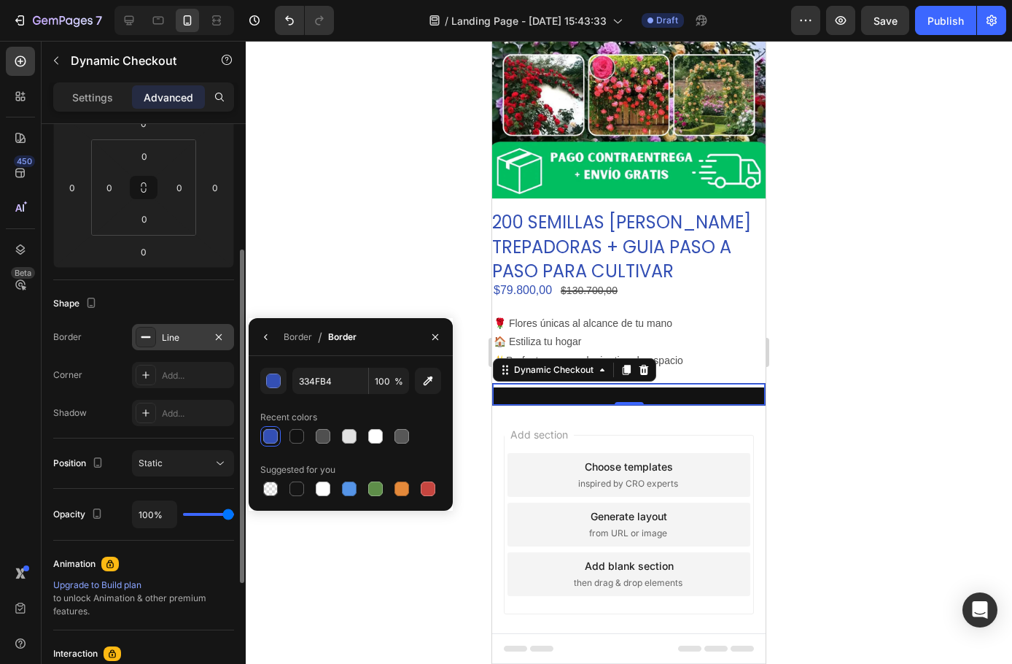
click at [363, 212] on div at bounding box center [629, 352] width 767 height 623
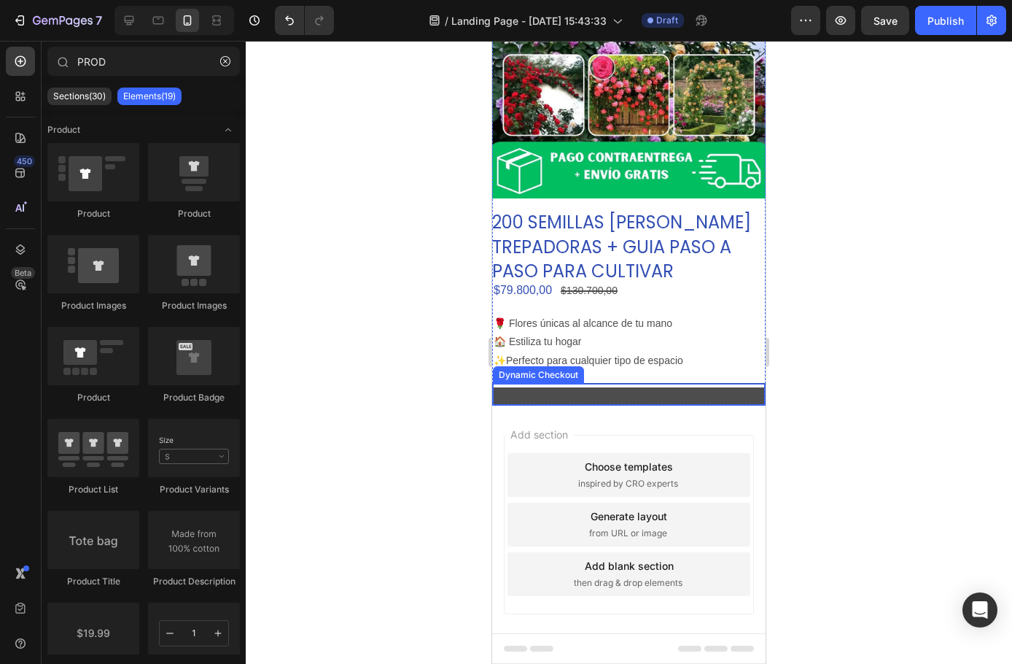
click at [651, 387] on button "Buy it now" at bounding box center [629, 396] width 272 height 18
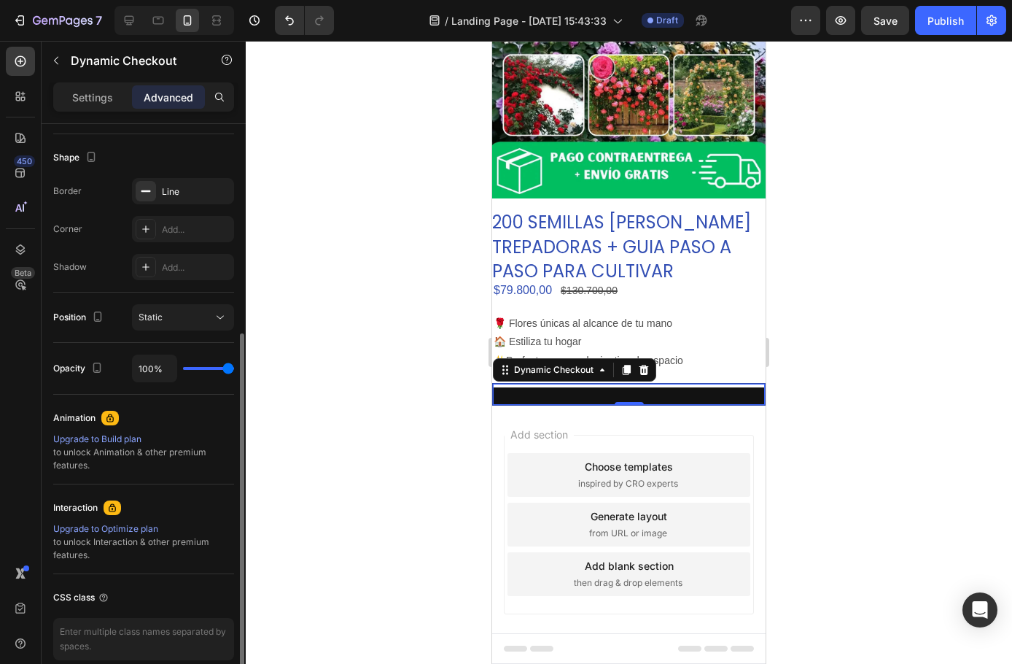
scroll to position [431, 0]
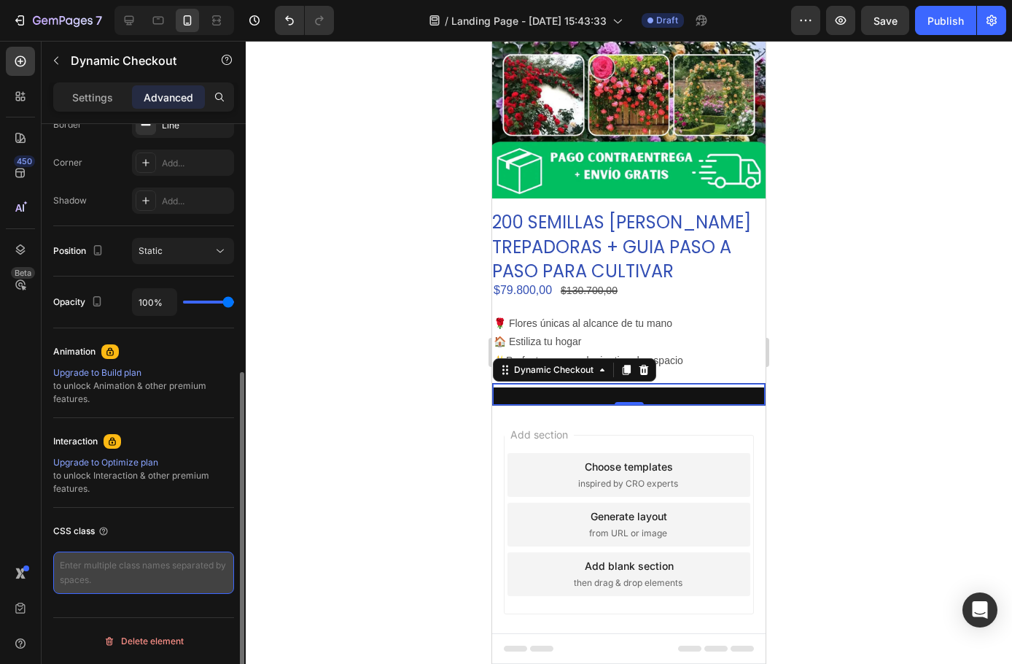
click at [131, 570] on textarea at bounding box center [143, 572] width 181 height 42
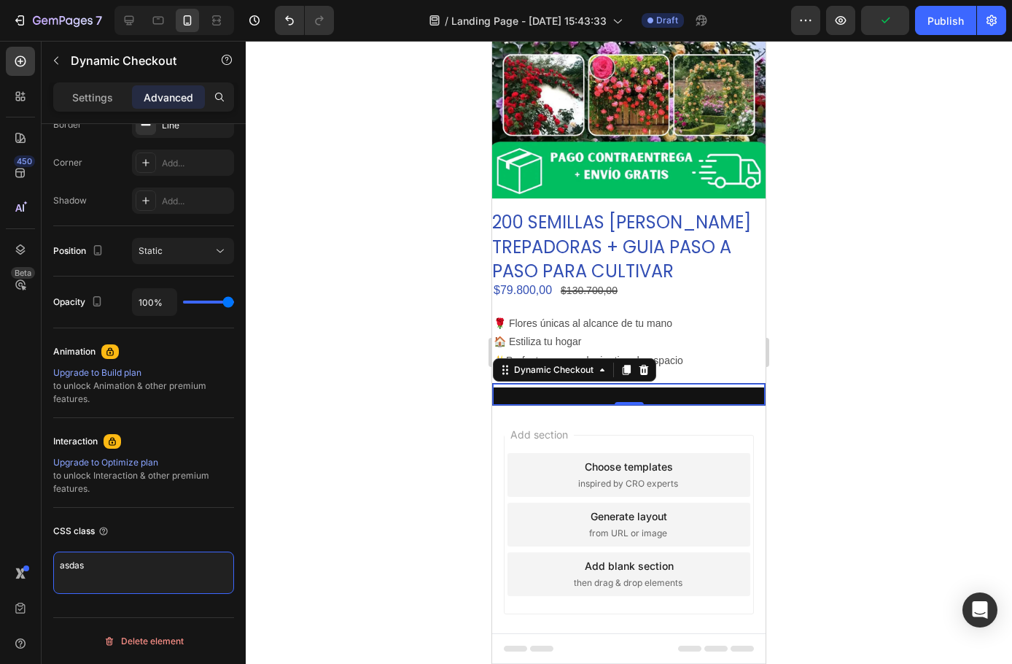
type textarea "asdasd"
drag, startPoint x: 109, startPoint y: 565, endPoint x: -11, endPoint y: 496, distance: 138.2
click at [0, 0] on html "7 / Landing Page - Aug 26, 15:43:33 Draft Preview Save Publish 450 Beta PROD Se…" at bounding box center [506, 0] width 1012 height 0
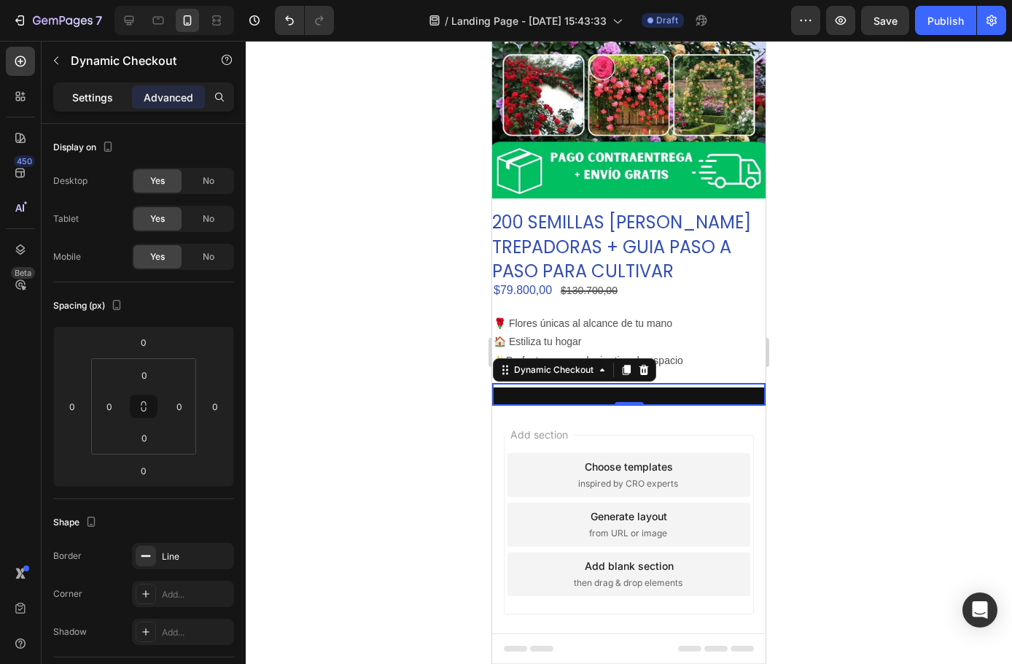
click at [101, 94] on p "Settings" at bounding box center [92, 97] width 41 height 15
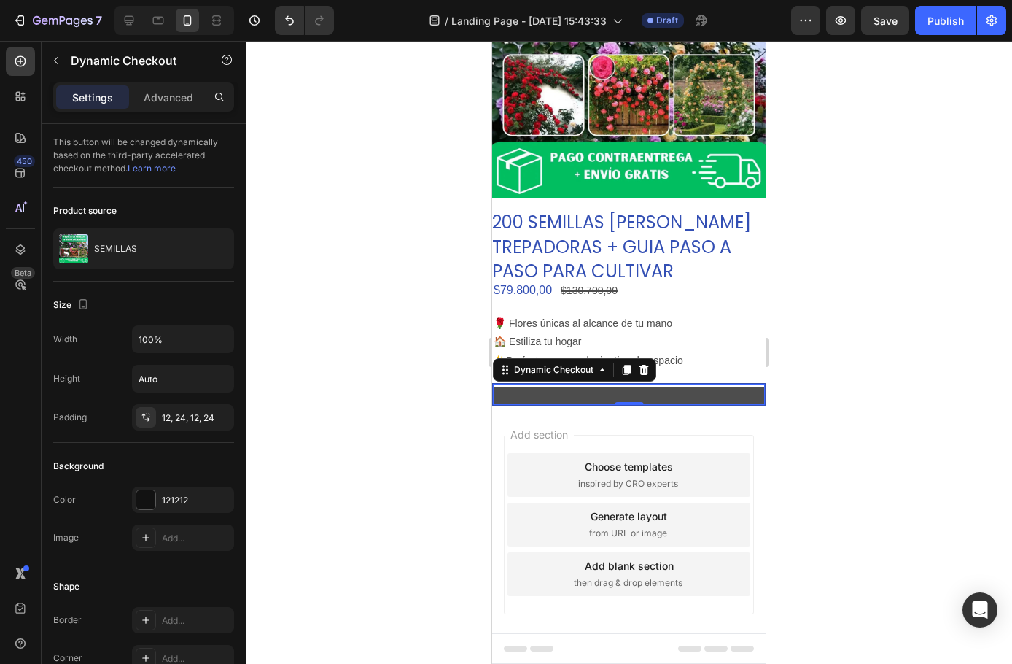
click at [675, 387] on button "Buy it now" at bounding box center [629, 396] width 272 height 18
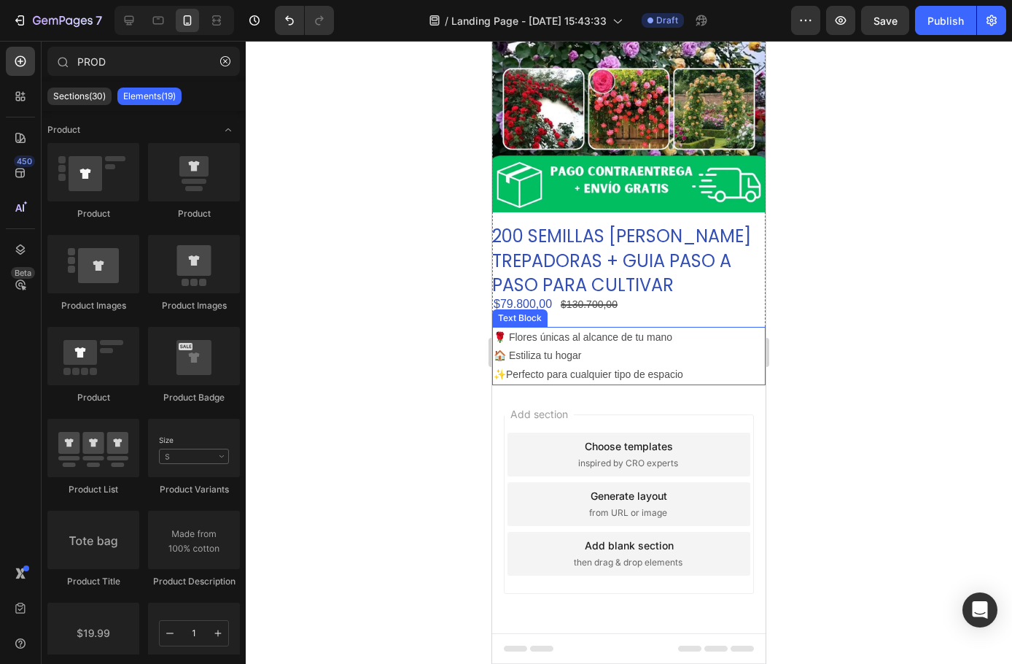
scroll to position [121, 0]
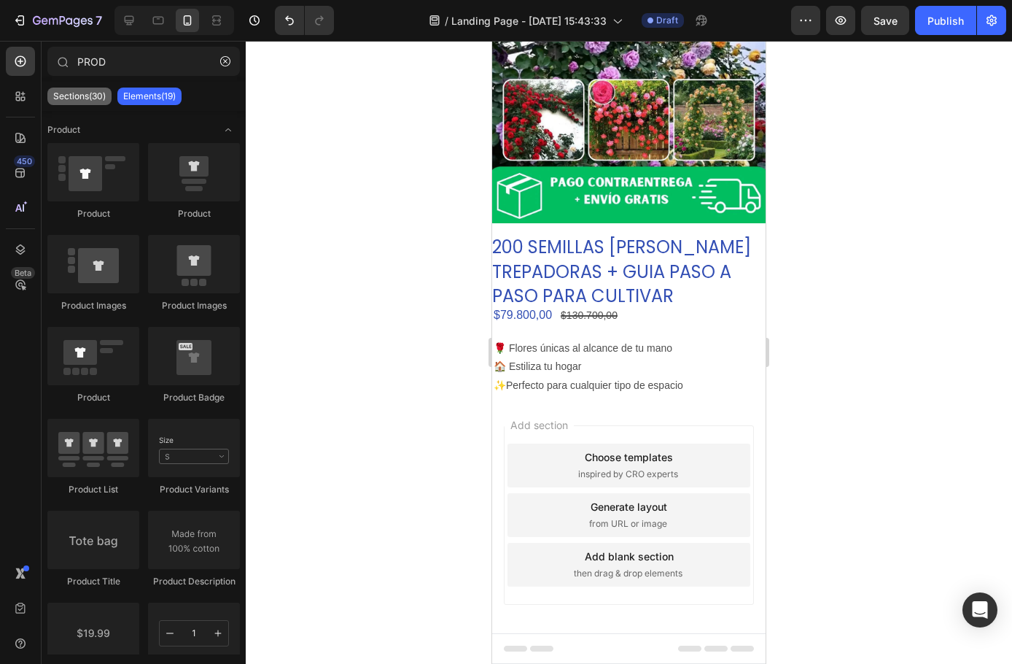
click at [93, 98] on p "Sections(30)" at bounding box center [79, 96] width 53 height 12
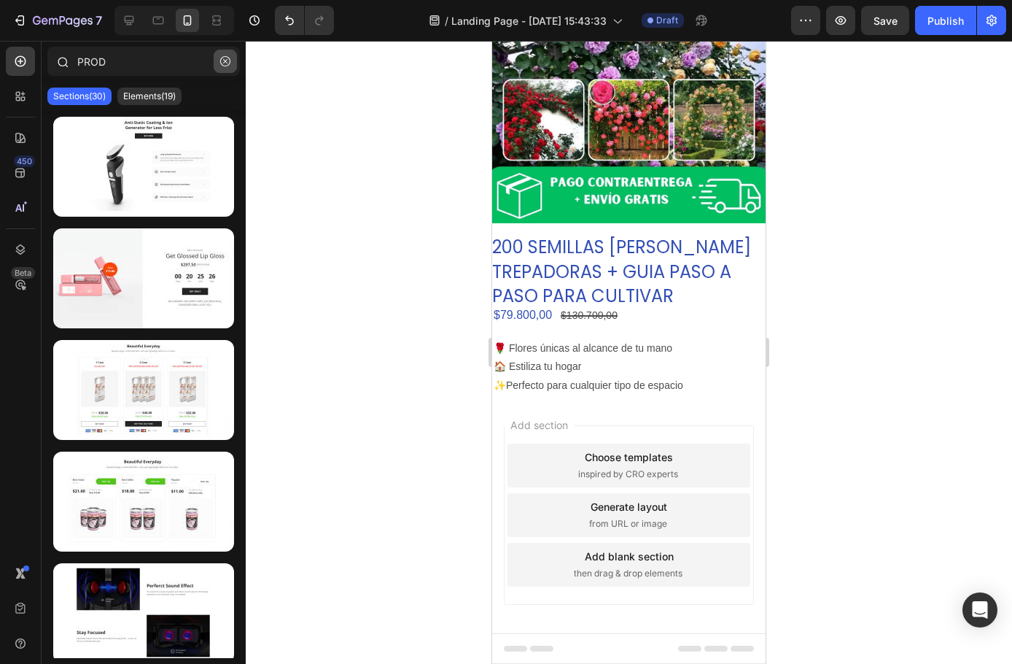
click at [226, 61] on icon "button" at bounding box center [225, 61] width 10 height 10
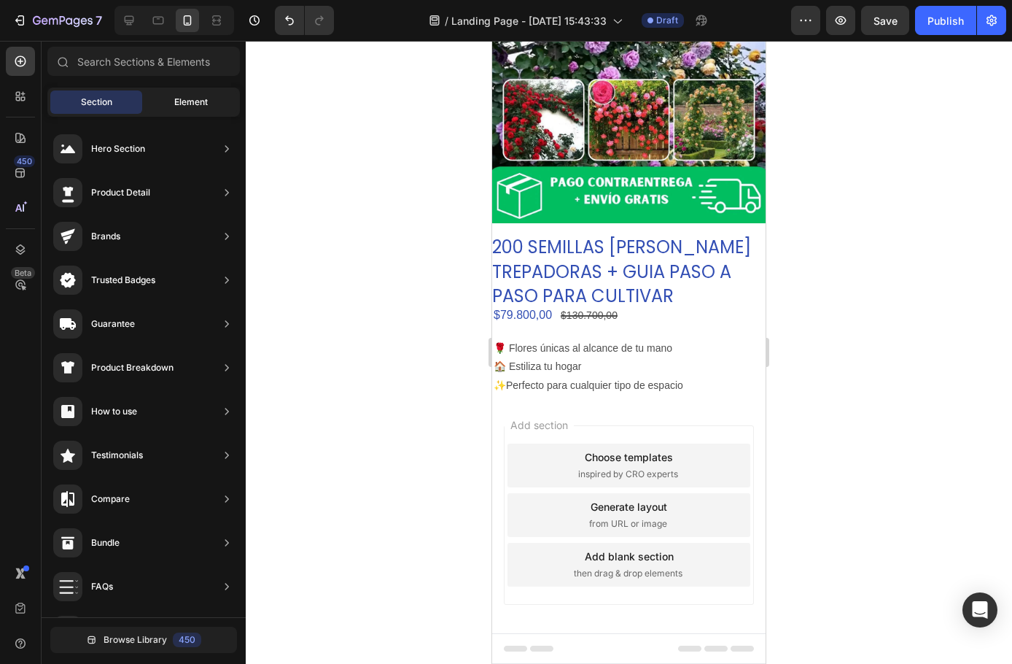
click at [185, 108] on span "Element" at bounding box center [191, 102] width 34 height 13
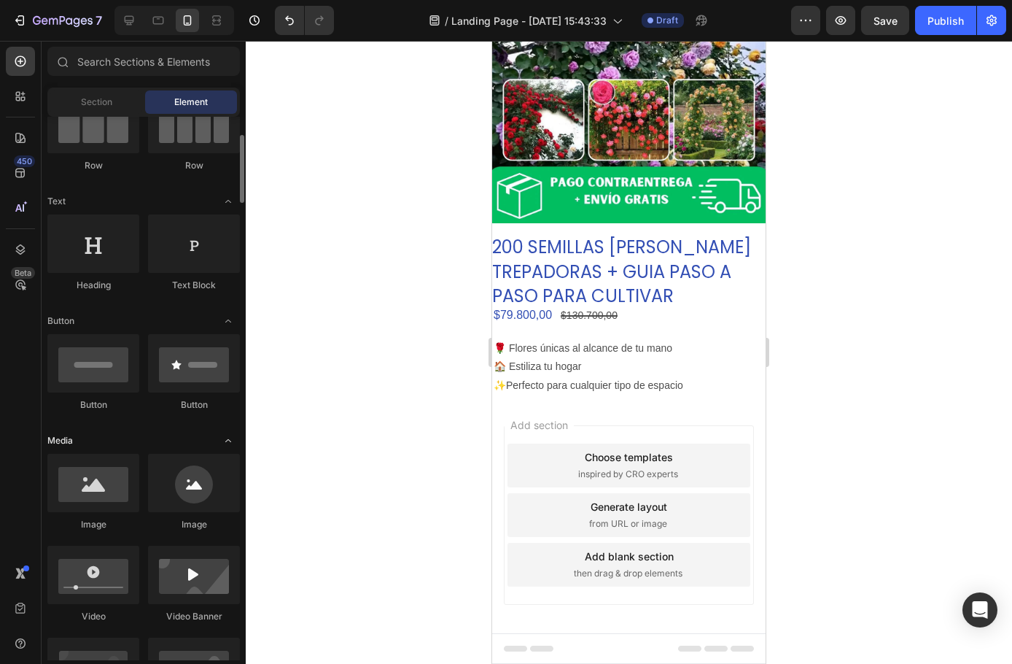
scroll to position [219, 0]
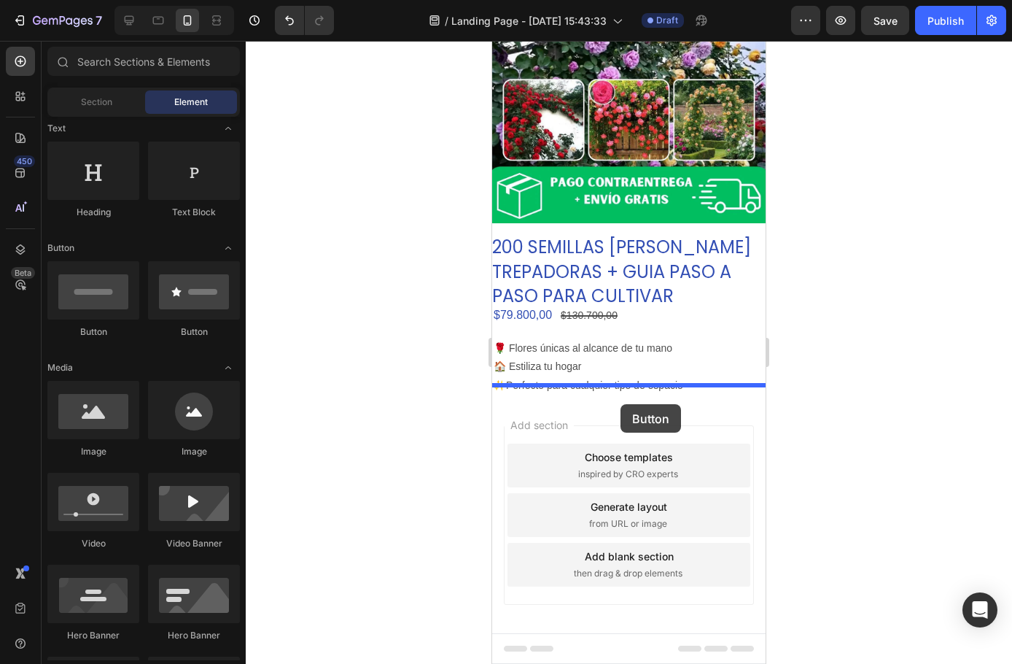
drag, startPoint x: 614, startPoint y: 342, endPoint x: 616, endPoint y: 403, distance: 60.6
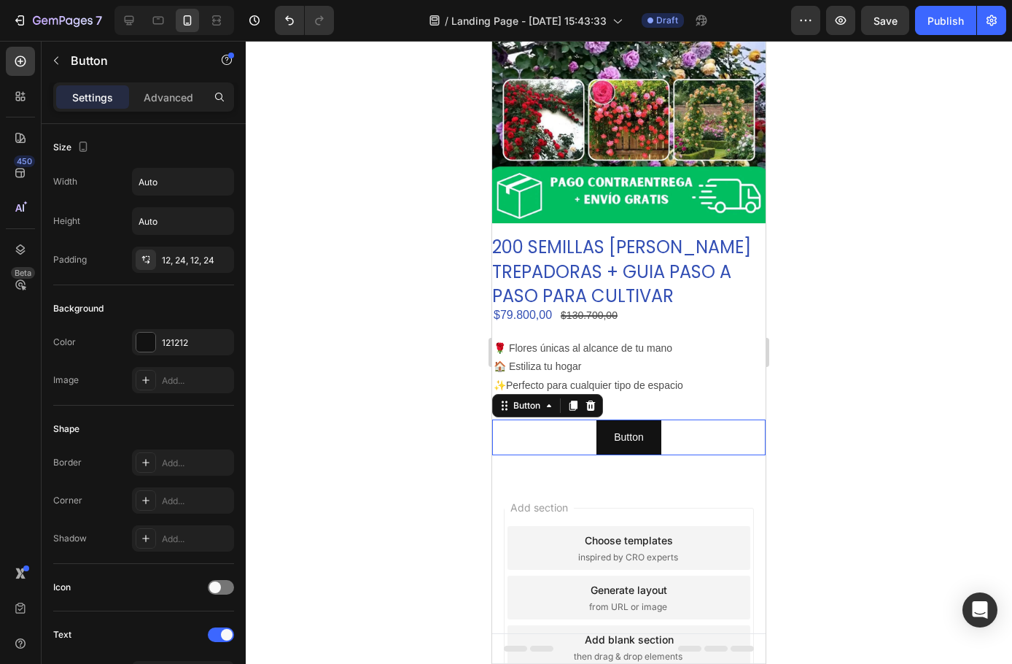
scroll to position [146, 0]
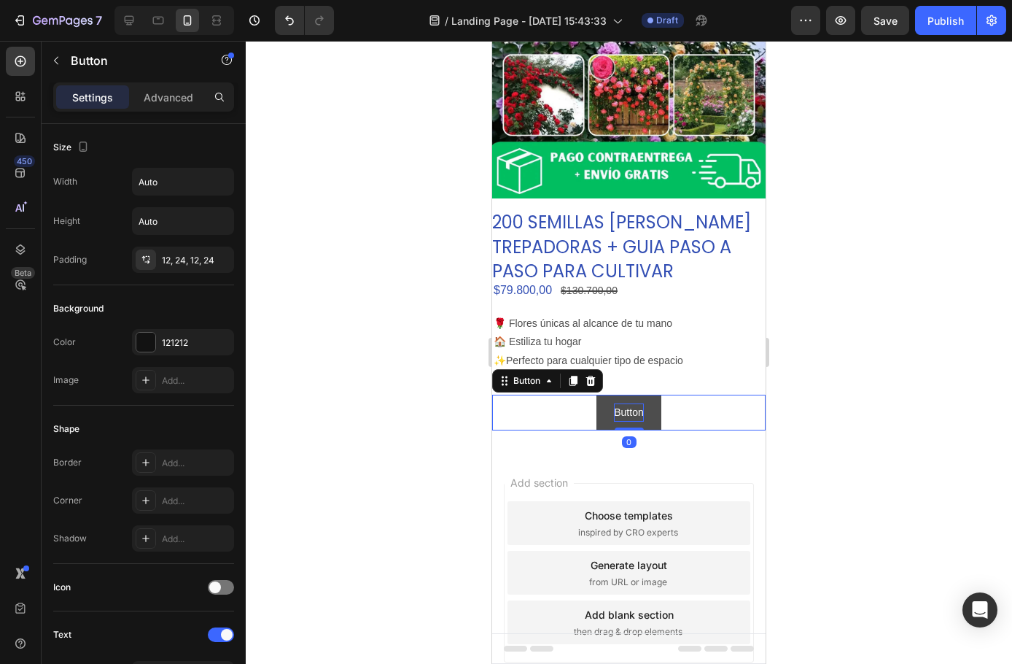
click at [627, 403] on p "Button" at bounding box center [628, 412] width 29 height 18
click at [633, 403] on p "Button" at bounding box center [628, 412] width 29 height 18
click at [596, 395] on button "PEDIR" at bounding box center [629, 413] width 66 height 36
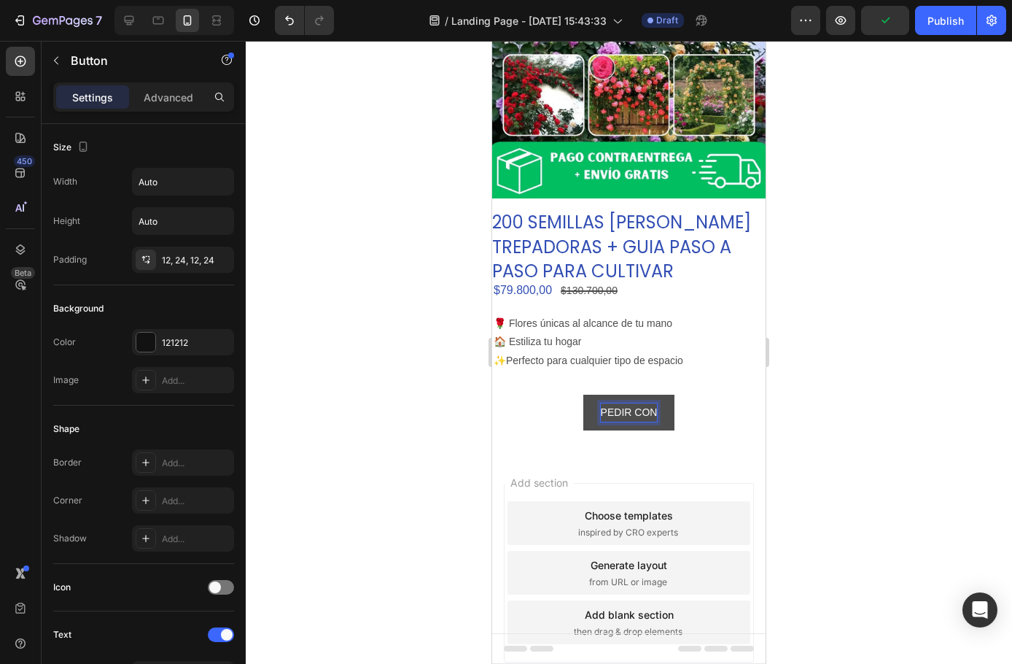
click at [584, 395] on button "PEDIR CON" at bounding box center [630, 413] width 92 height 36
click at [567, 395] on button "PEDIR CON PAGO" at bounding box center [628, 413] width 123 height 36
click at [597, 395] on button "BOTO" at bounding box center [628, 413] width 63 height 36
click at [594, 395] on button "BOTON" at bounding box center [629, 413] width 71 height 36
drag, startPoint x: 961, startPoint y: 404, endPoint x: 910, endPoint y: 404, distance: 51.1
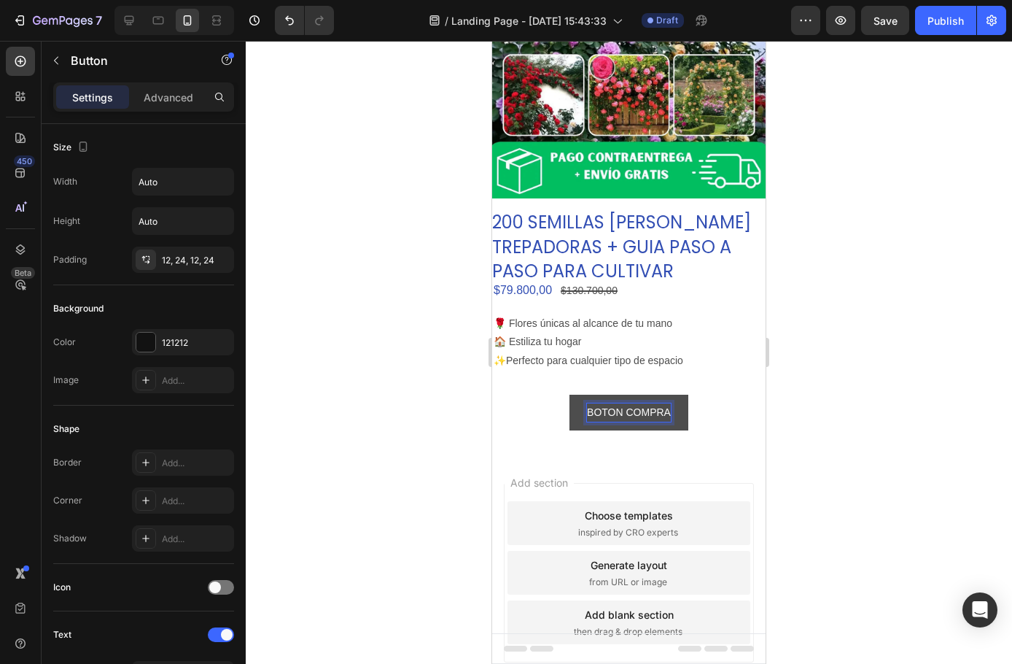
click at [961, 404] on div at bounding box center [629, 352] width 767 height 623
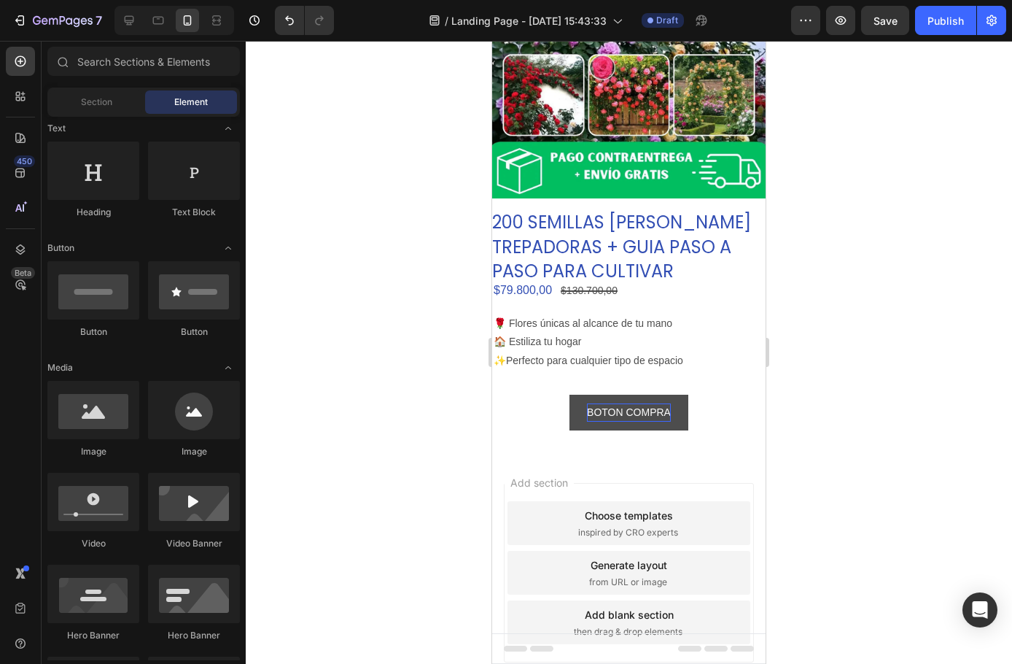
click at [98, 453] on div "Image" at bounding box center [93, 451] width 92 height 13
click at [103, 416] on div at bounding box center [93, 410] width 92 height 58
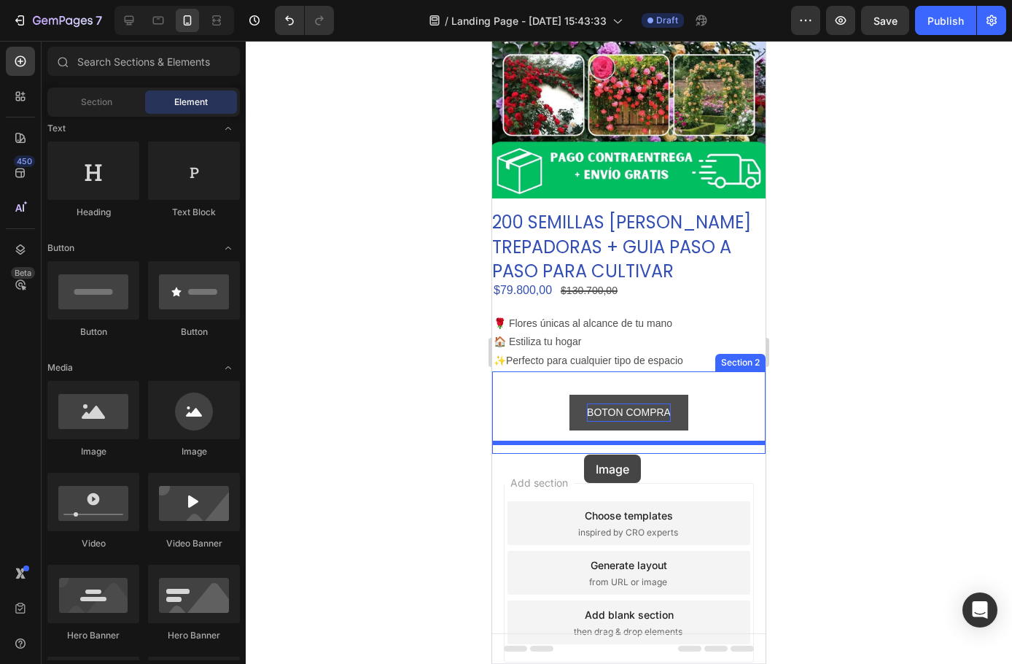
drag, startPoint x: 1260, startPoint y: 525, endPoint x: 584, endPoint y: 454, distance: 679.8
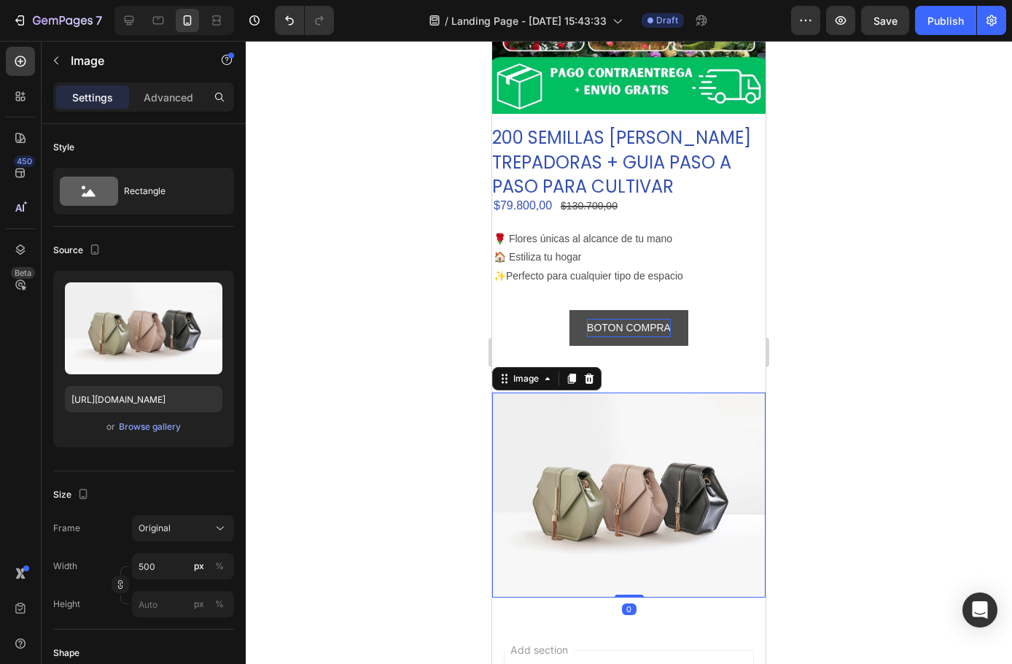
scroll to position [438, 0]
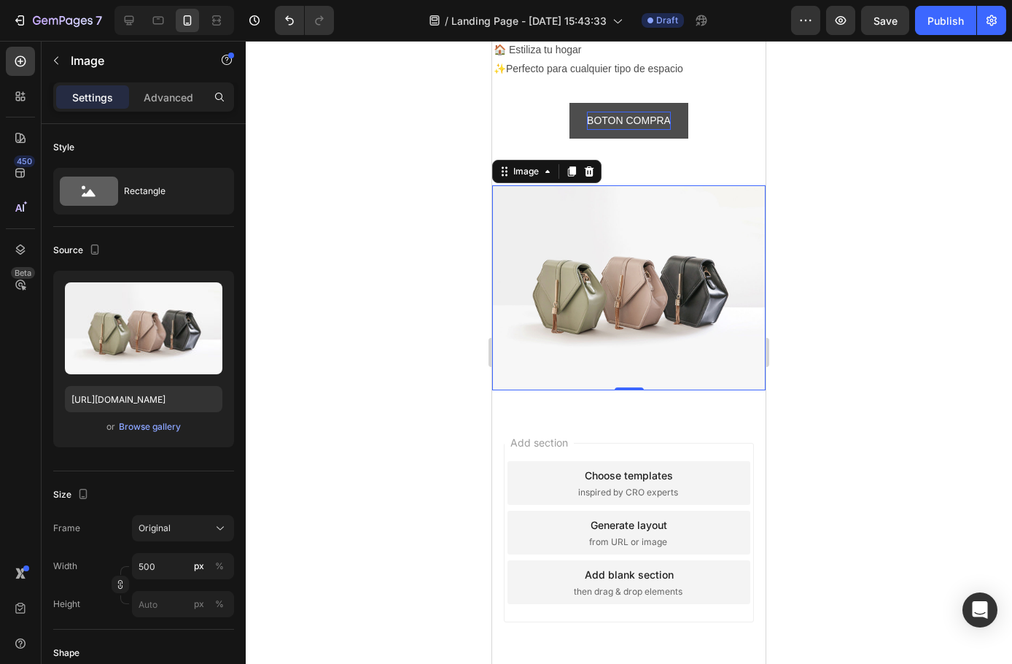
click at [619, 282] on img at bounding box center [629, 287] width 274 height 205
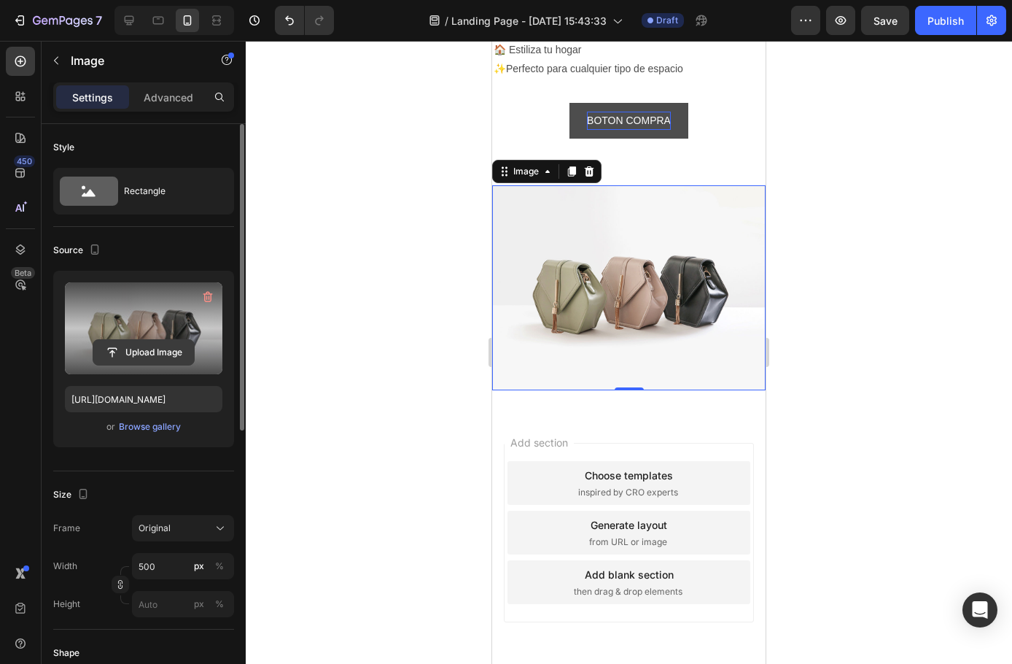
click at [147, 346] on input "file" at bounding box center [143, 352] width 101 height 25
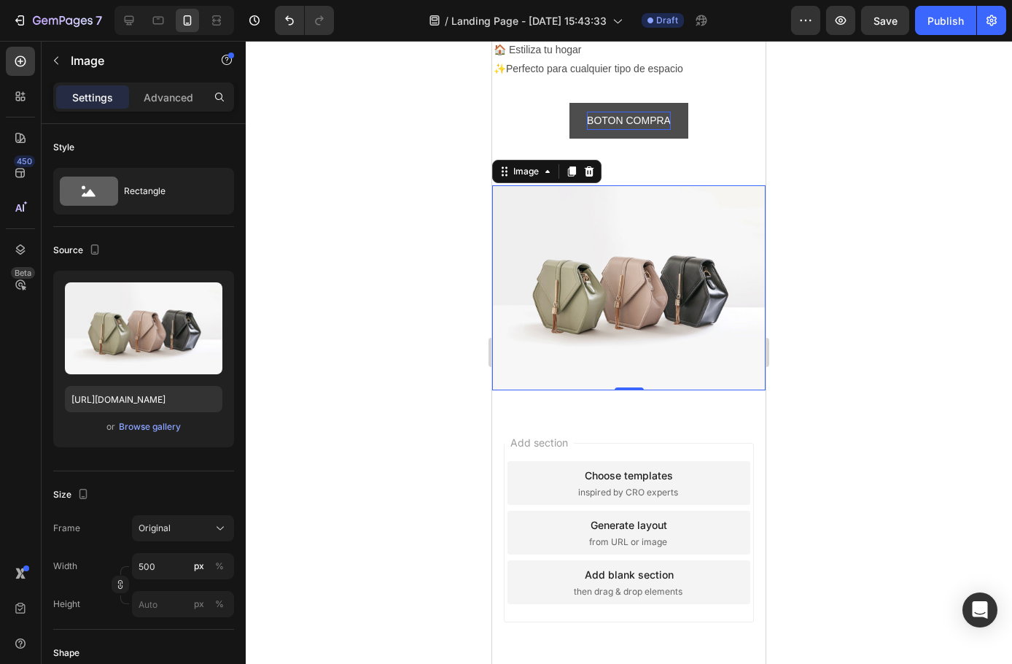
click at [585, 414] on div "Add section Choose templates inspired by CRO experts Generate layout from URL o…" at bounding box center [629, 553] width 274 height 279
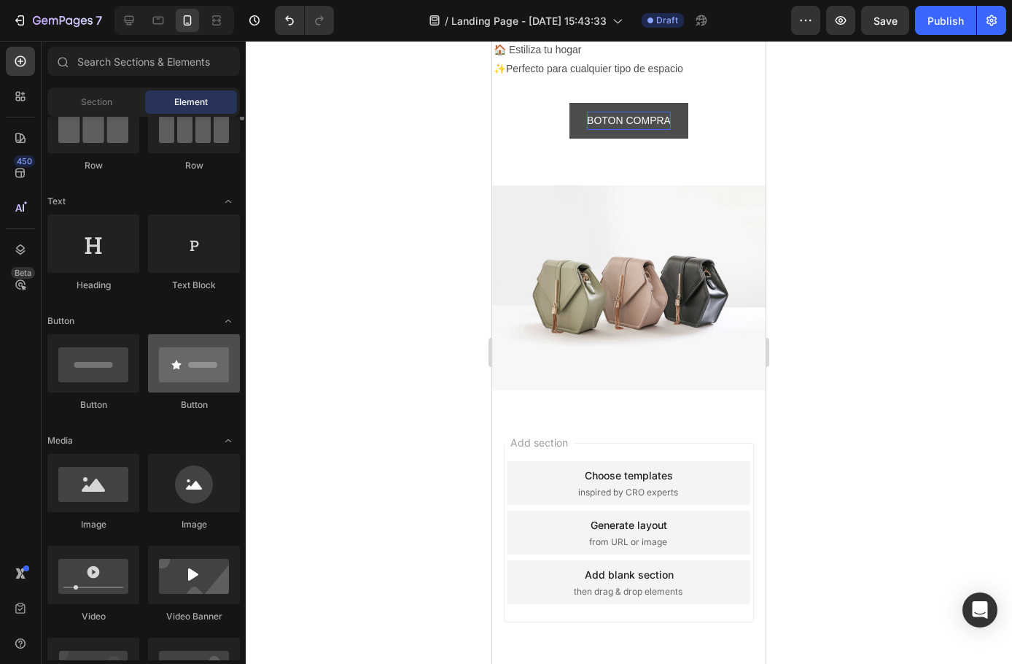
scroll to position [0, 0]
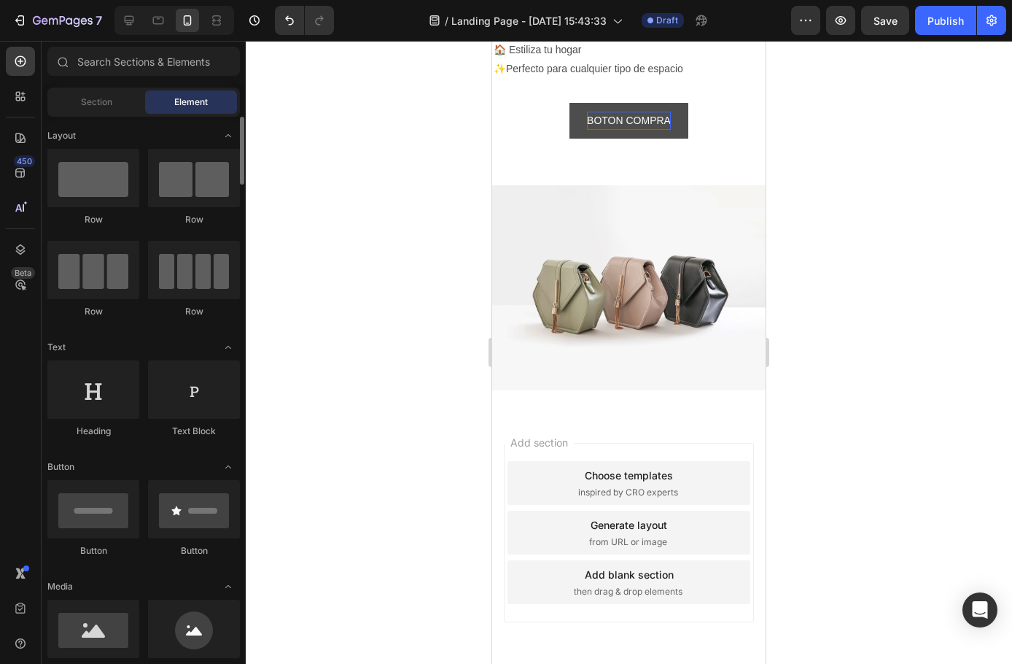
click at [586, 377] on div "Image Section 3" at bounding box center [629, 288] width 274 height 252
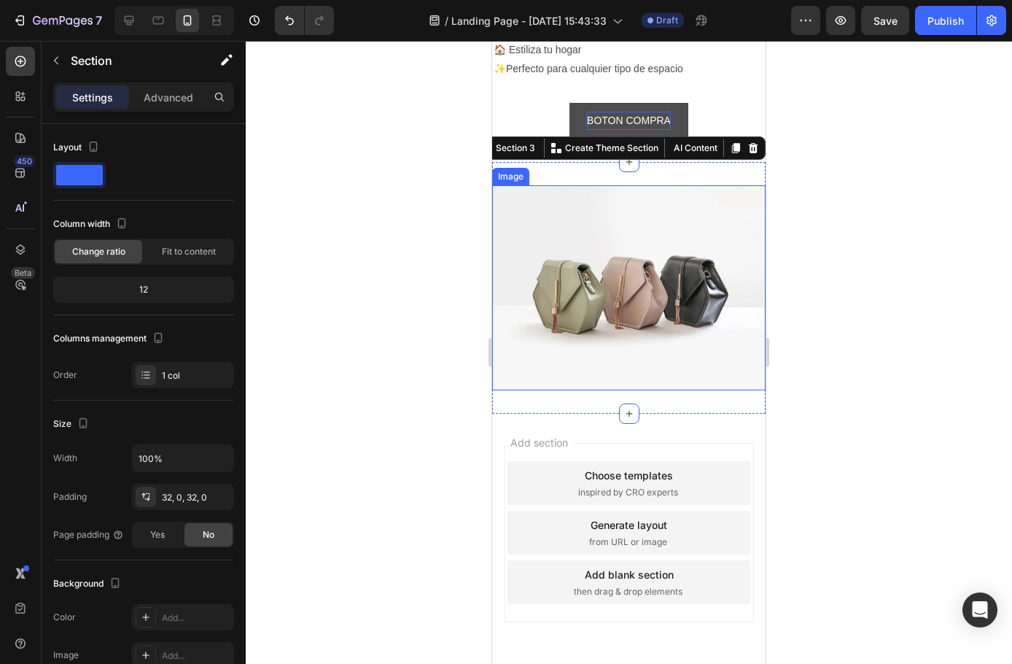
drag, startPoint x: 620, startPoint y: 393, endPoint x: 590, endPoint y: 306, distance: 91.8
click at [590, 306] on div "Image Section 3 You can create reusable sections Create Theme Section AI Conten…" at bounding box center [629, 288] width 274 height 252
drag, startPoint x: 657, startPoint y: 273, endPoint x: 660, endPoint y: 284, distance: 11.3
click at [657, 273] on img at bounding box center [629, 287] width 274 height 205
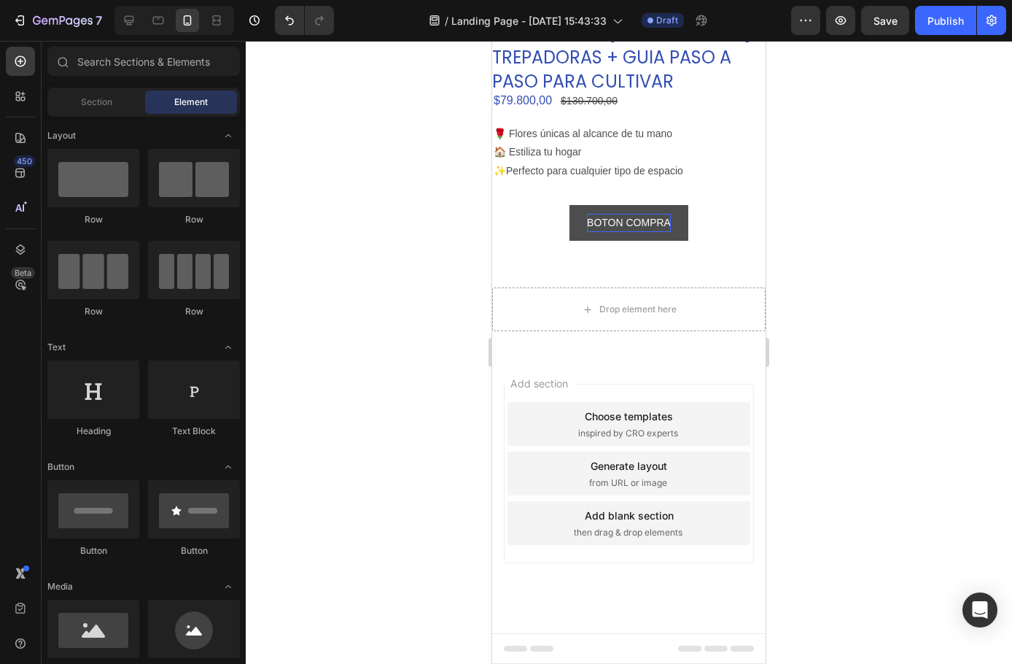
scroll to position [325, 0]
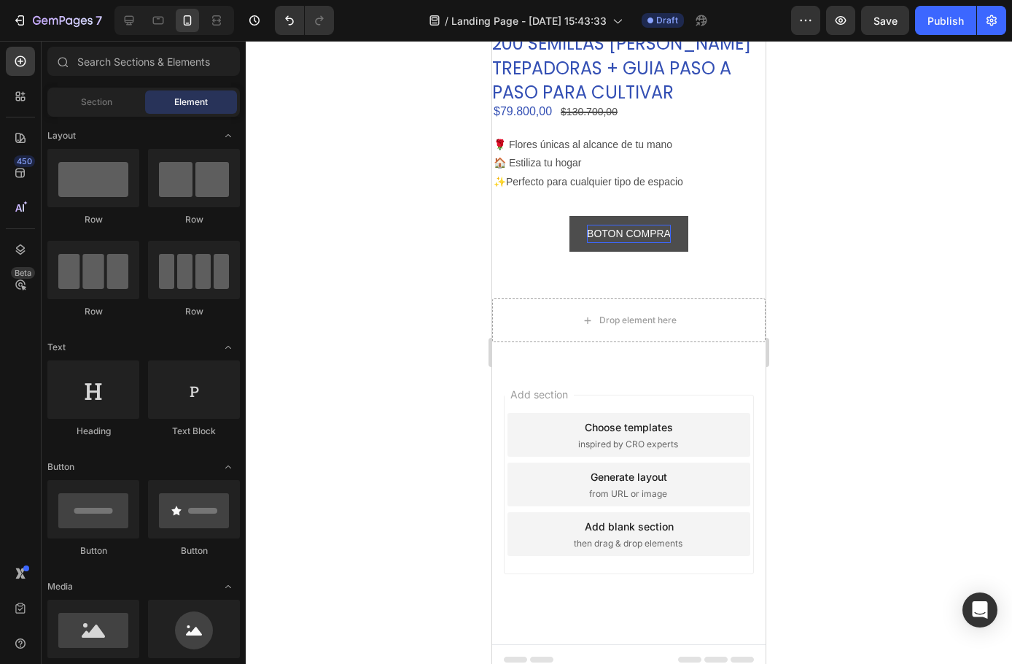
click at [338, 250] on div at bounding box center [629, 352] width 767 height 623
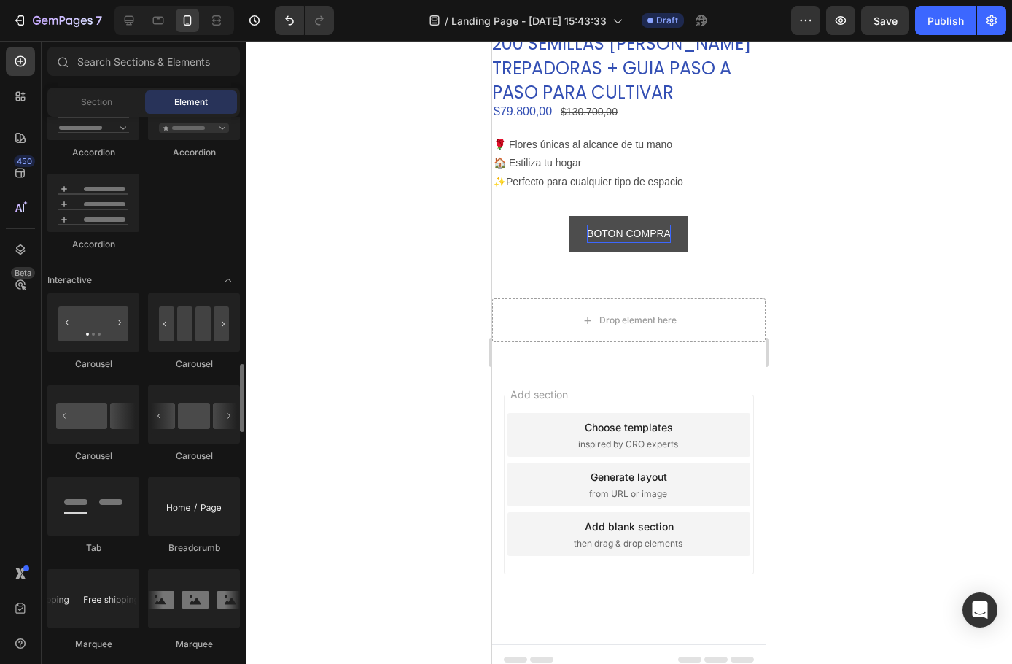
scroll to position [1459, 0]
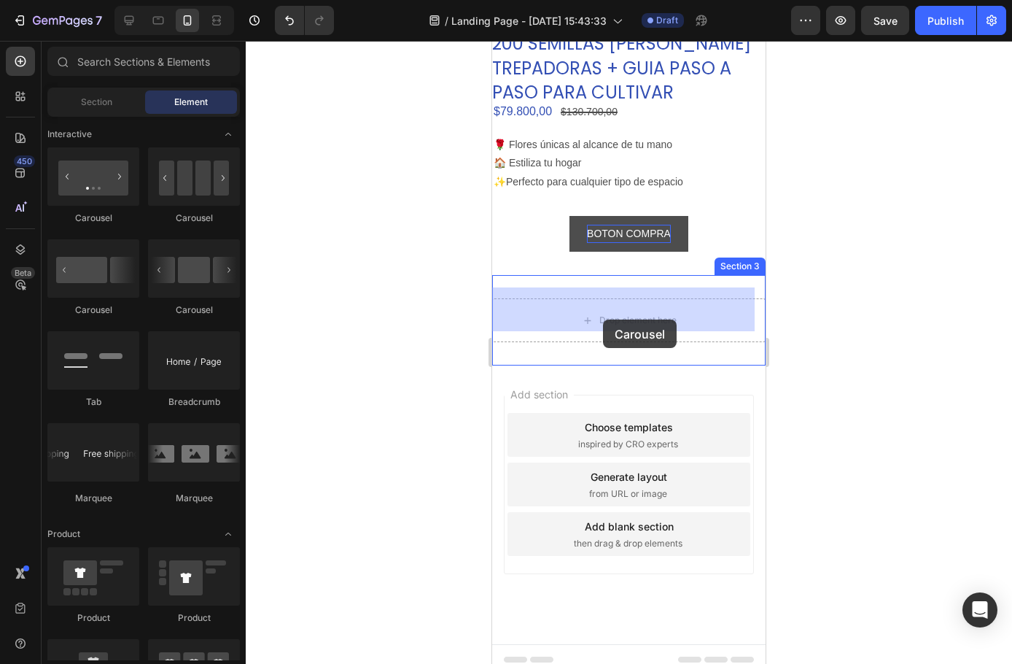
drag, startPoint x: 580, startPoint y: 213, endPoint x: 585, endPoint y: 333, distance: 119.7
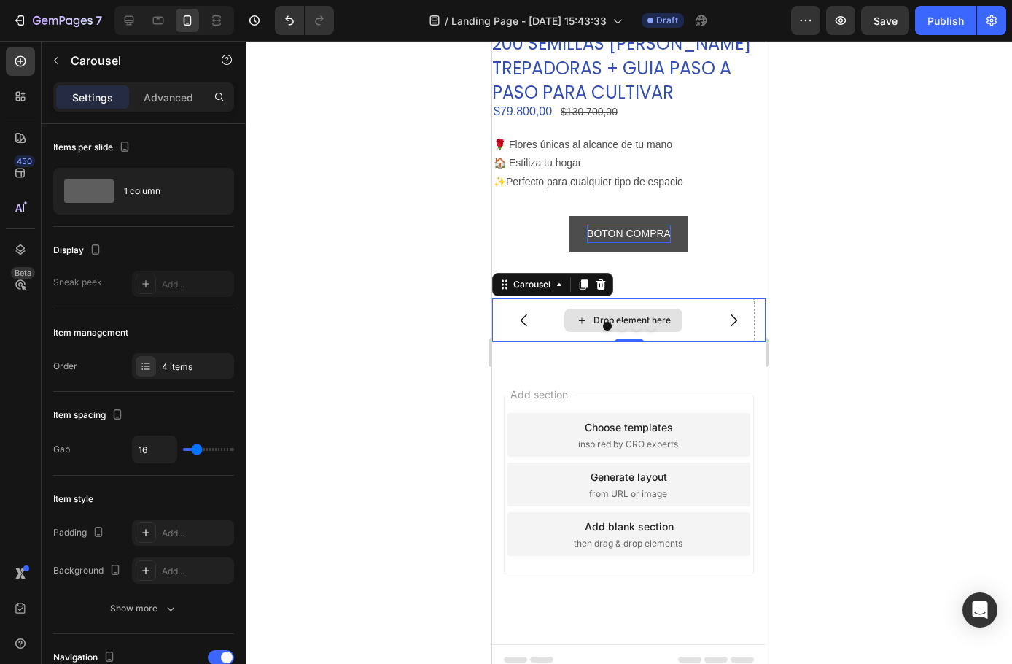
drag, startPoint x: 605, startPoint y: 307, endPoint x: 586, endPoint y: 315, distance: 19.9
click at [605, 314] on div "Drop element here" at bounding box center [632, 320] width 77 height 12
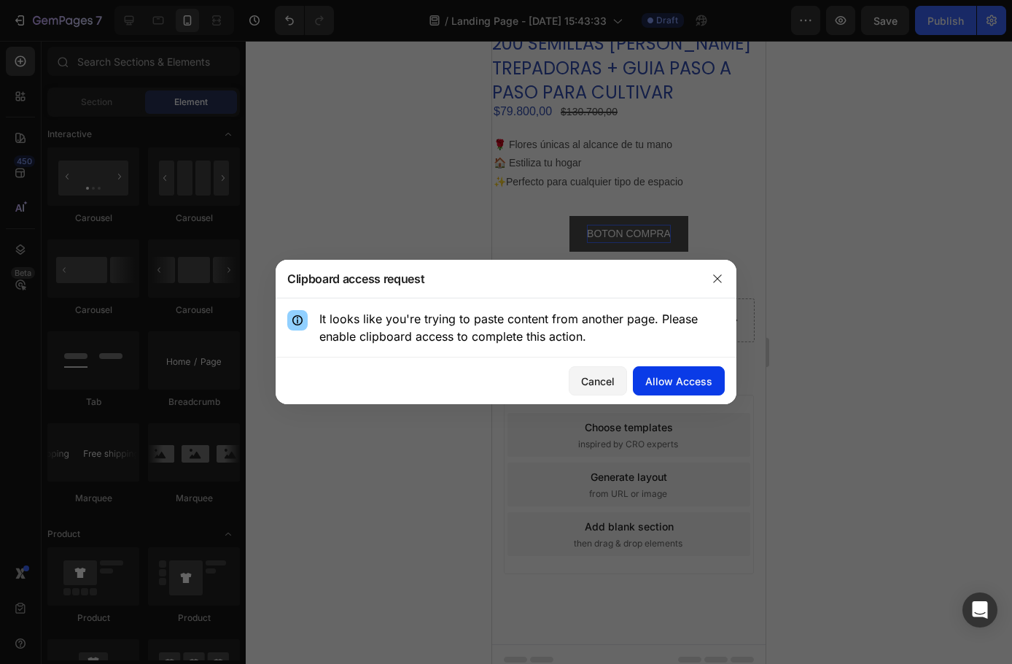
click at [696, 389] on button "Allow Access" at bounding box center [679, 380] width 92 height 29
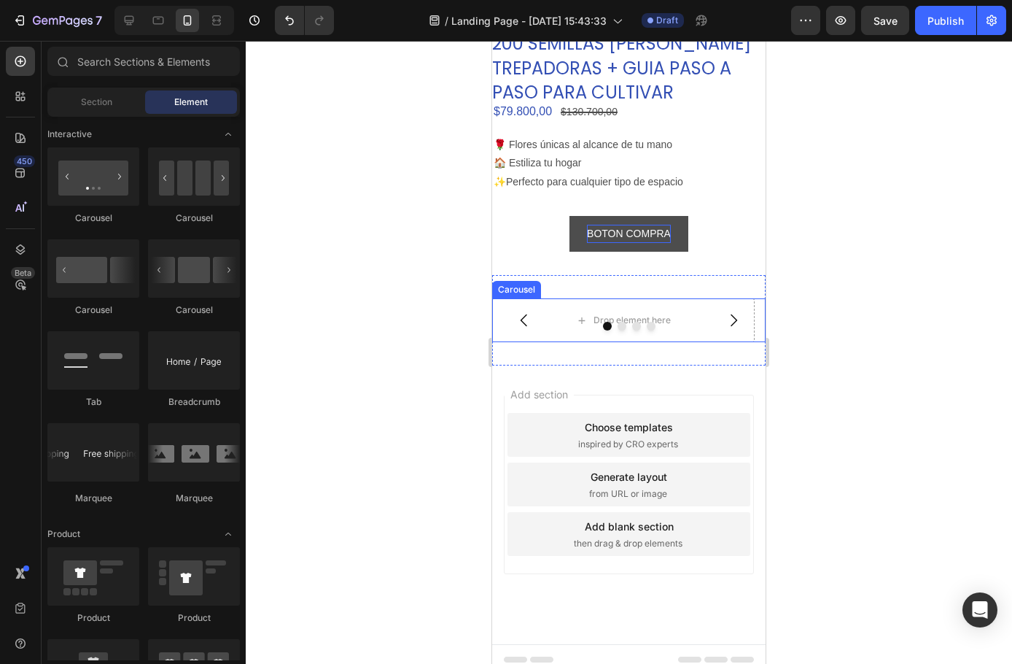
click at [632, 322] on button "Dot" at bounding box center [636, 326] width 9 height 9
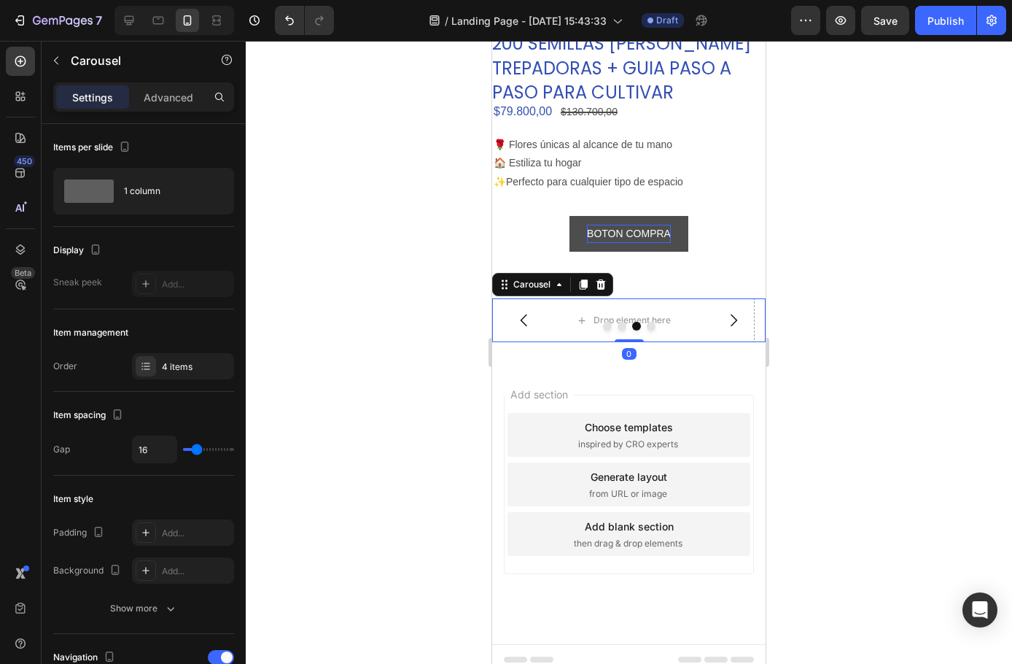
click at [524, 311] on icon "Carousel Back Arrow" at bounding box center [525, 320] width 18 height 18
click at [651, 322] on div at bounding box center [629, 326] width 274 height 9
click at [660, 309] on div "Drop element here" at bounding box center [624, 320] width 118 height 23
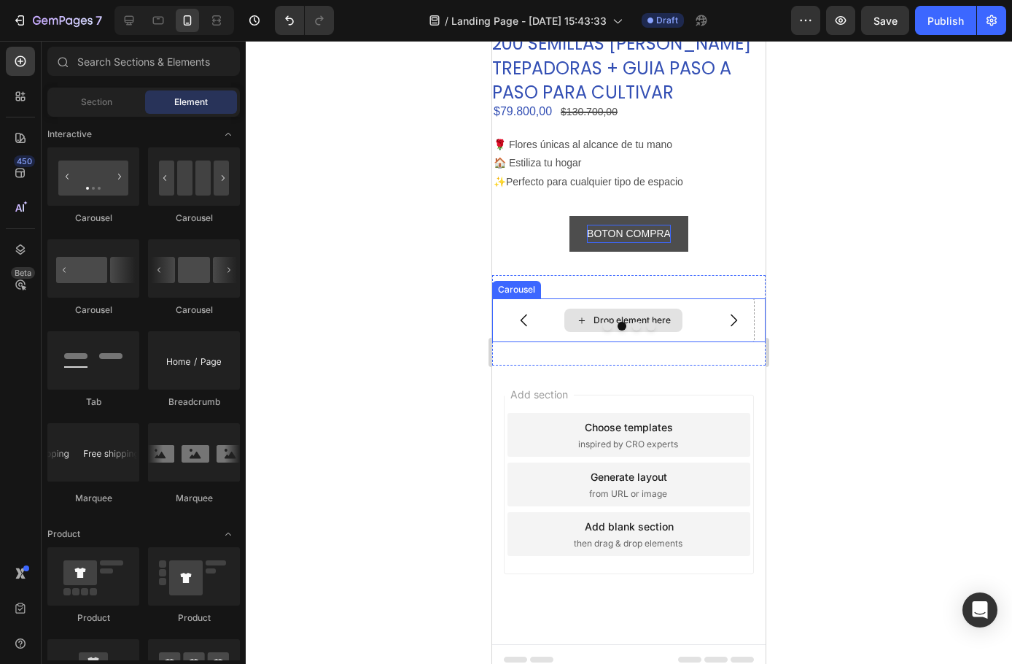
click at [626, 314] on div "Drop element here" at bounding box center [632, 320] width 77 height 12
click at [576, 314] on icon at bounding box center [582, 320] width 12 height 12
click at [586, 314] on icon at bounding box center [582, 320] width 12 height 12
click at [594, 322] on div at bounding box center [629, 326] width 274 height 9
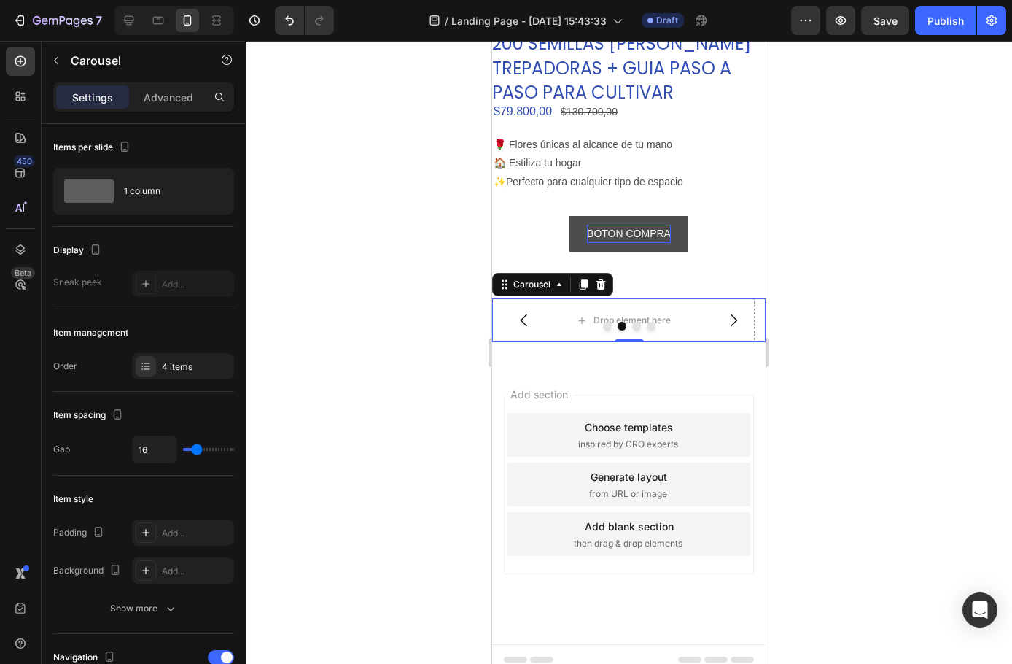
click at [603, 322] on button "Dot" at bounding box center [607, 326] width 9 height 9
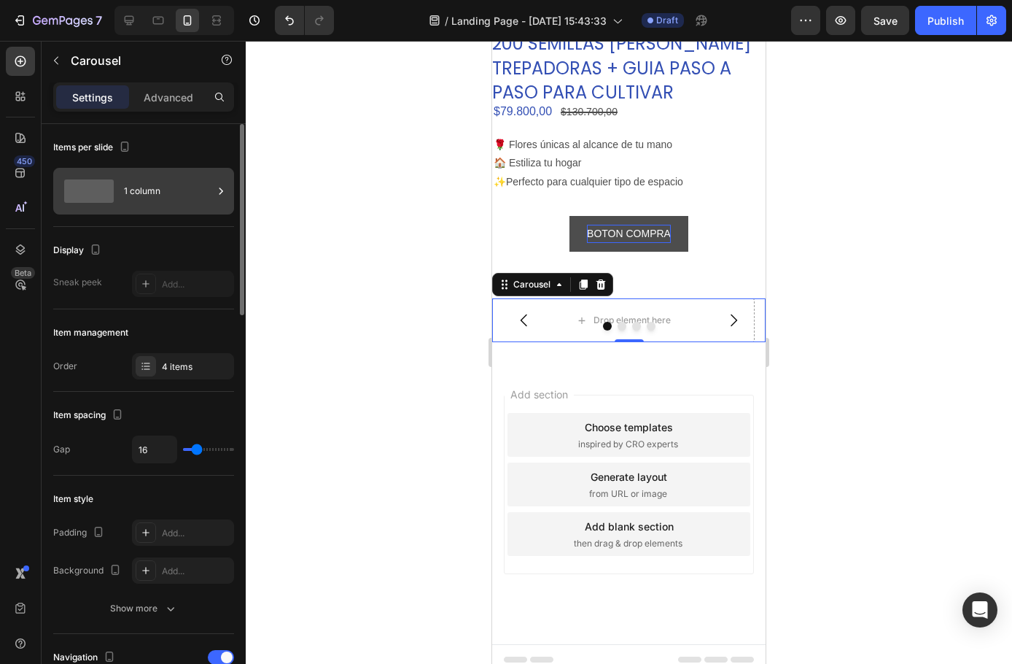
click at [125, 190] on div "1 column" at bounding box center [168, 191] width 89 height 34
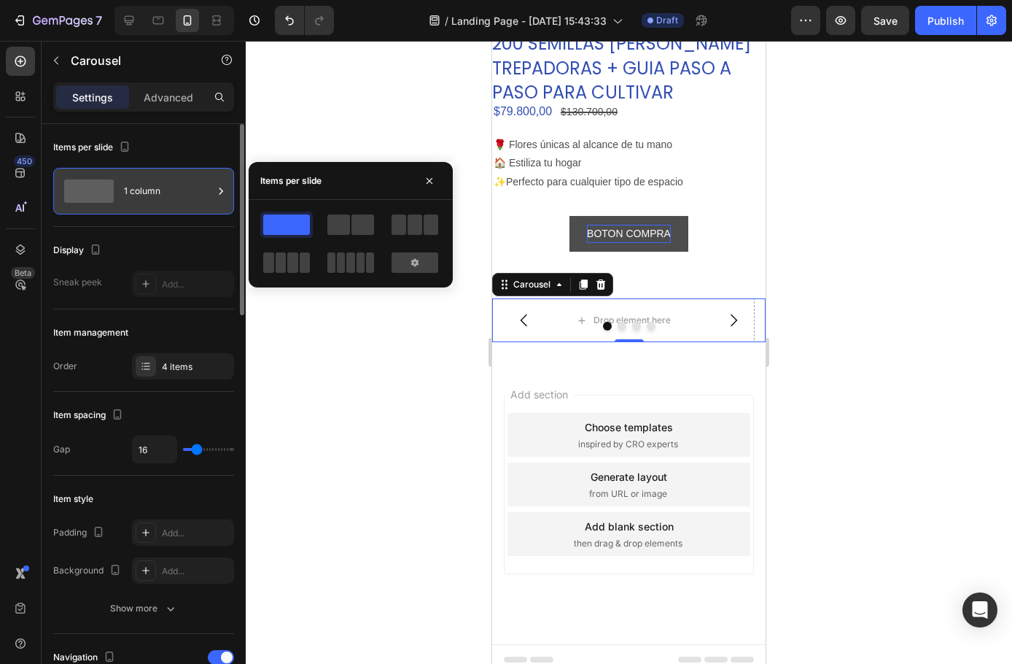
click at [114, 186] on div at bounding box center [89, 190] width 58 height 23
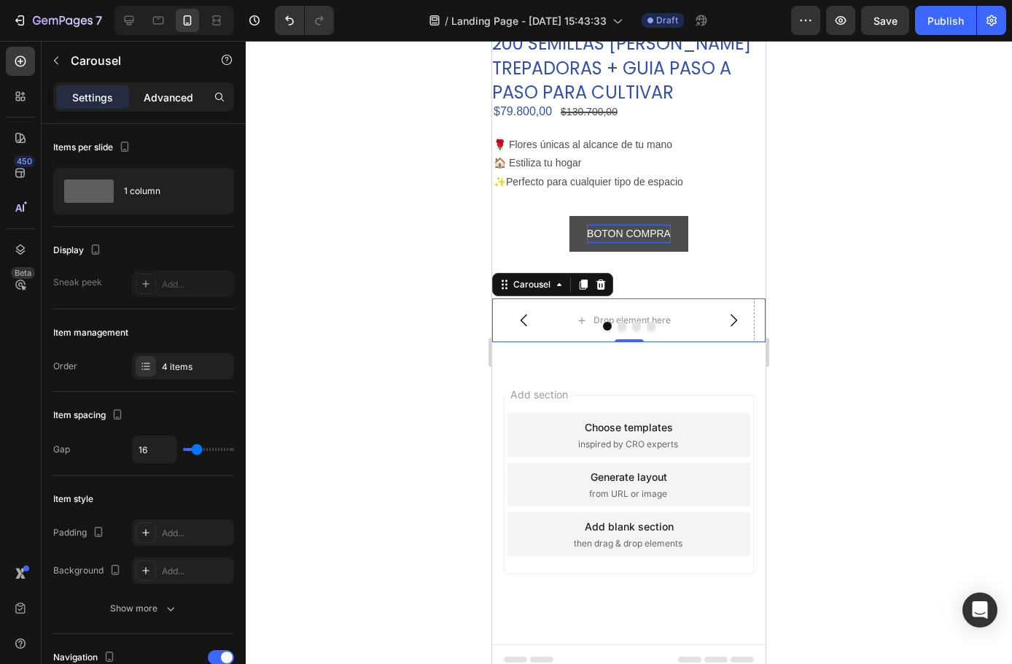
click at [168, 96] on p "Advanced" at bounding box center [169, 97] width 50 height 15
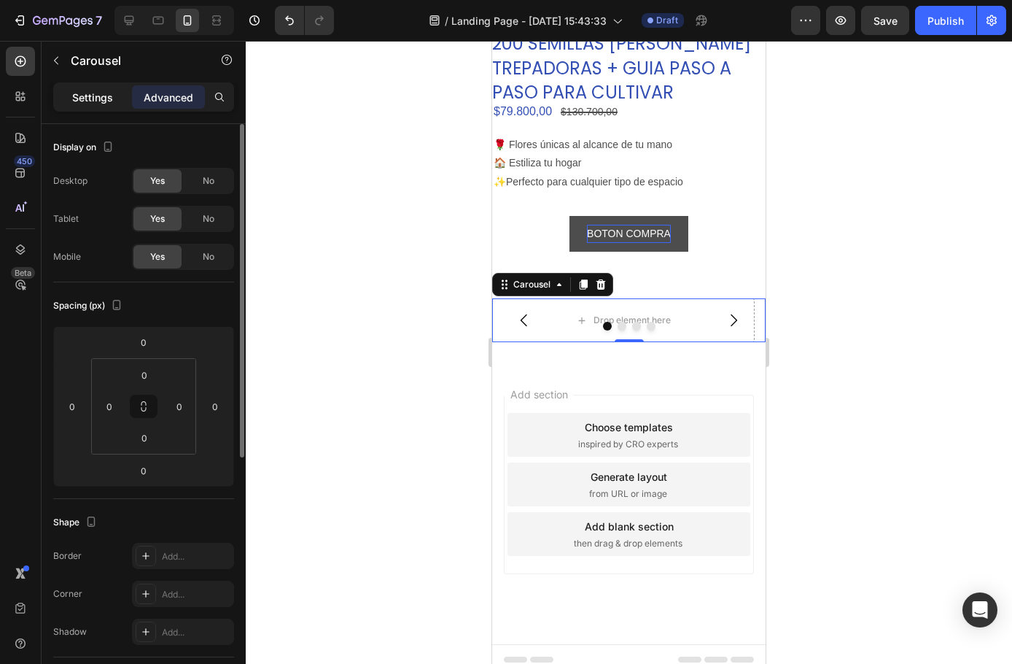
click at [93, 86] on div "Settings" at bounding box center [92, 96] width 73 height 23
click at [96, 94] on p "Settings" at bounding box center [92, 97] width 41 height 15
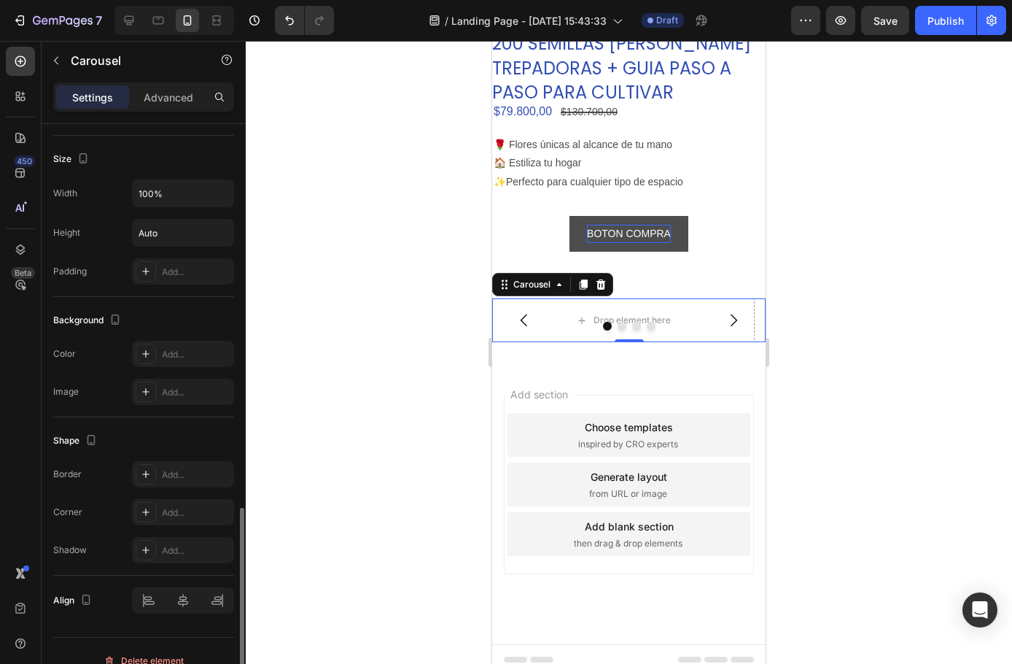
scroll to position [1187, 0]
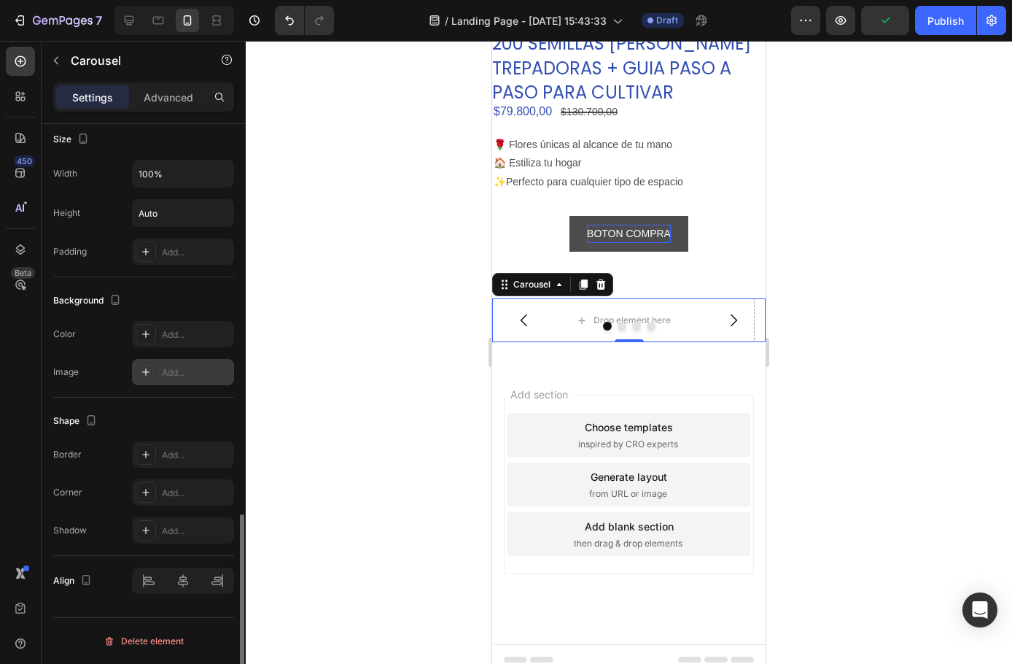
drag, startPoint x: 154, startPoint y: 362, endPoint x: 161, endPoint y: 381, distance: 20.3
click at [155, 363] on div at bounding box center [146, 372] width 20 height 20
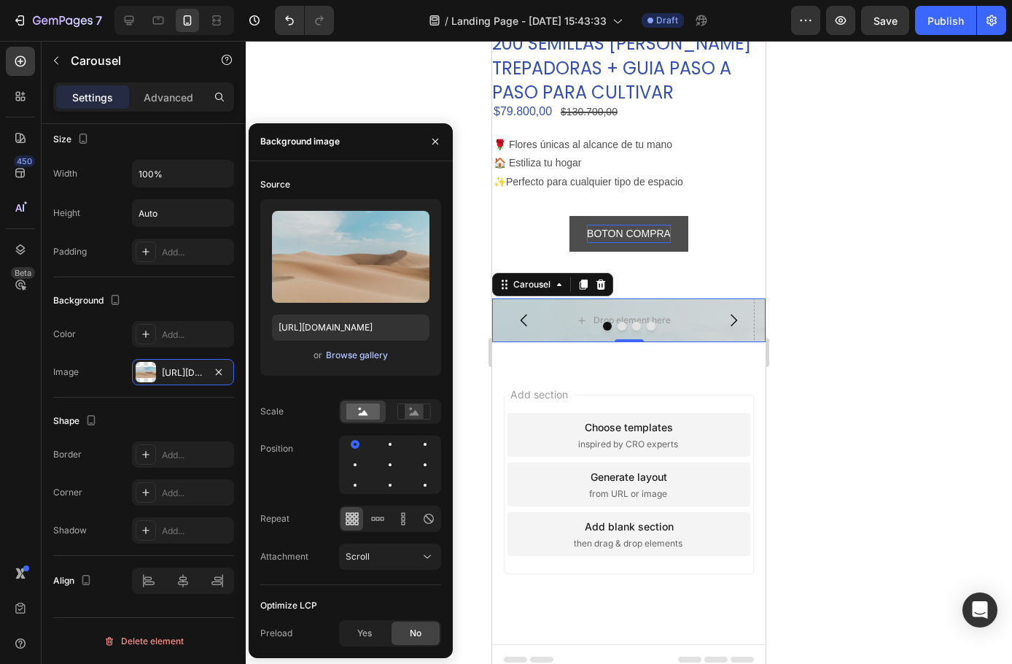
click at [354, 356] on div "Browse gallery" at bounding box center [357, 355] width 62 height 13
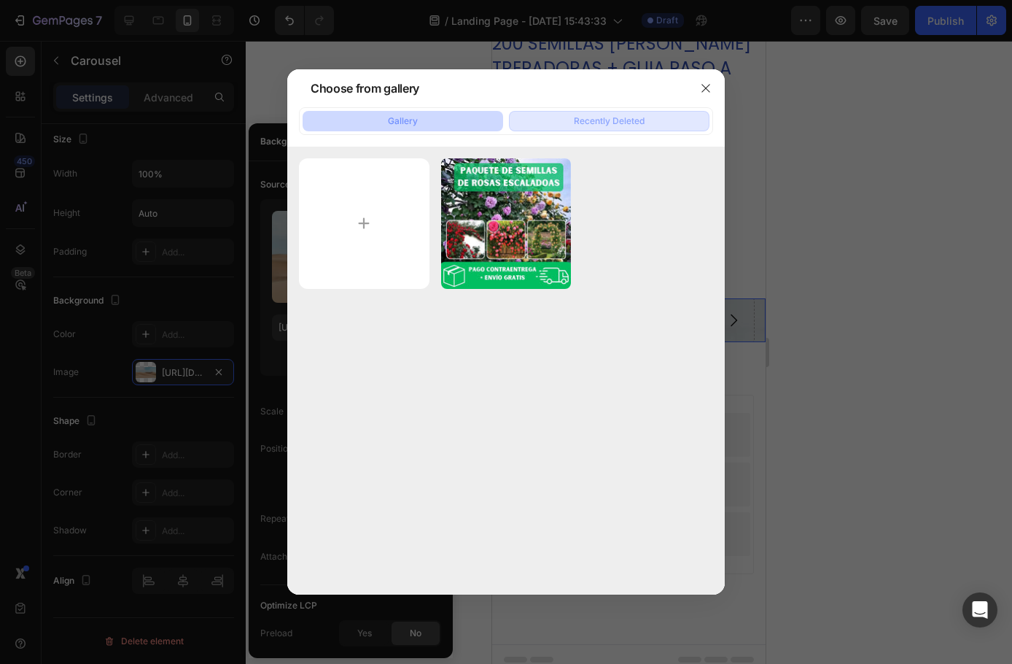
click at [608, 123] on div "Recently Deleted" at bounding box center [609, 121] width 71 height 13
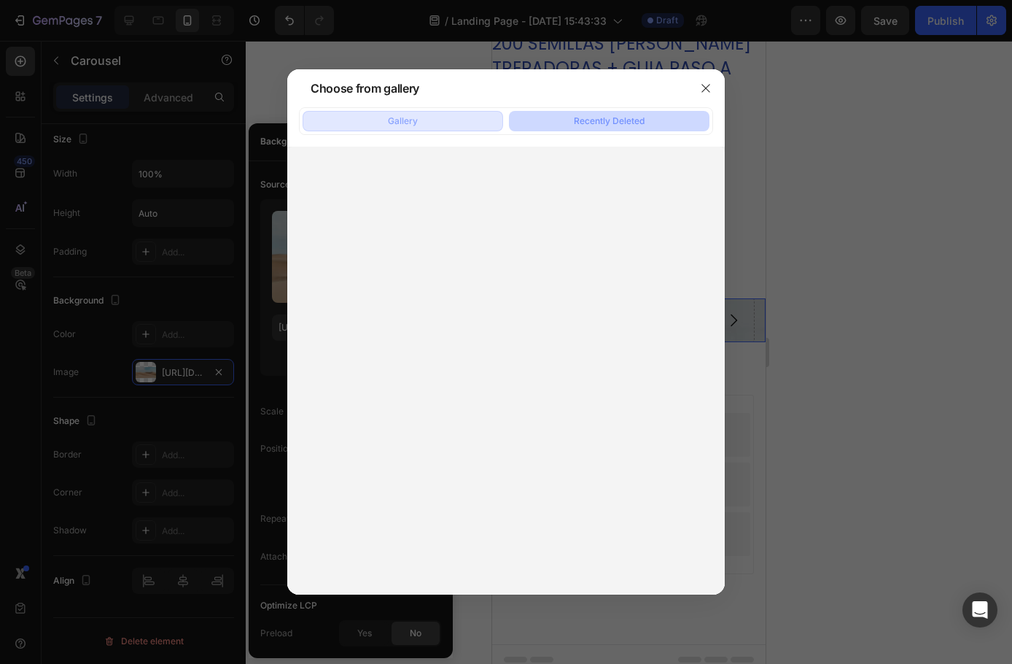
click at [444, 125] on button "Gallery" at bounding box center [403, 121] width 201 height 20
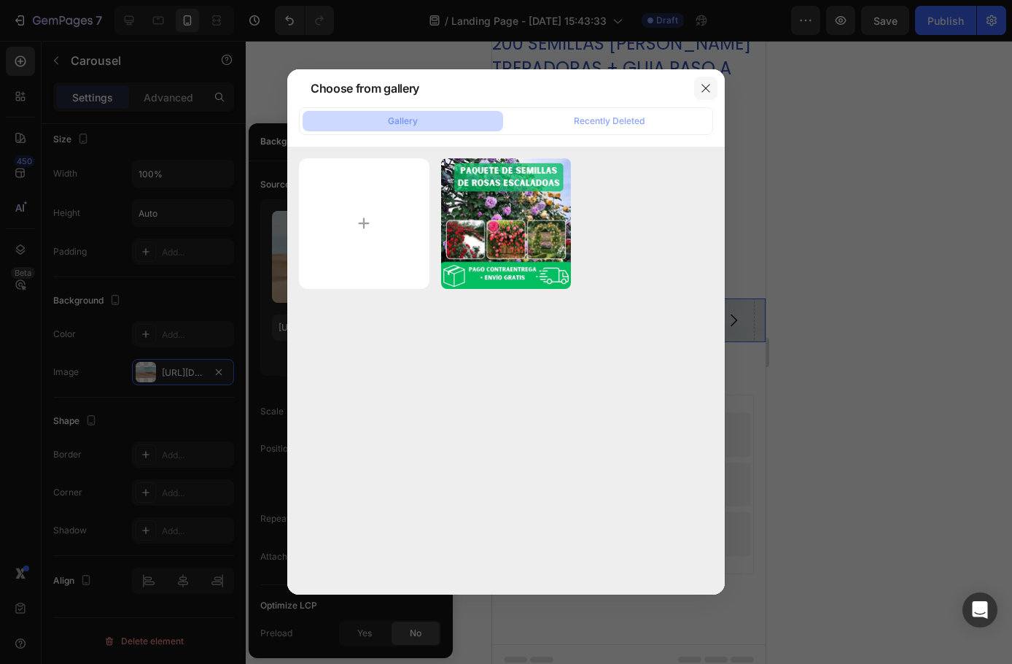
click at [705, 82] on icon "button" at bounding box center [706, 88] width 12 height 12
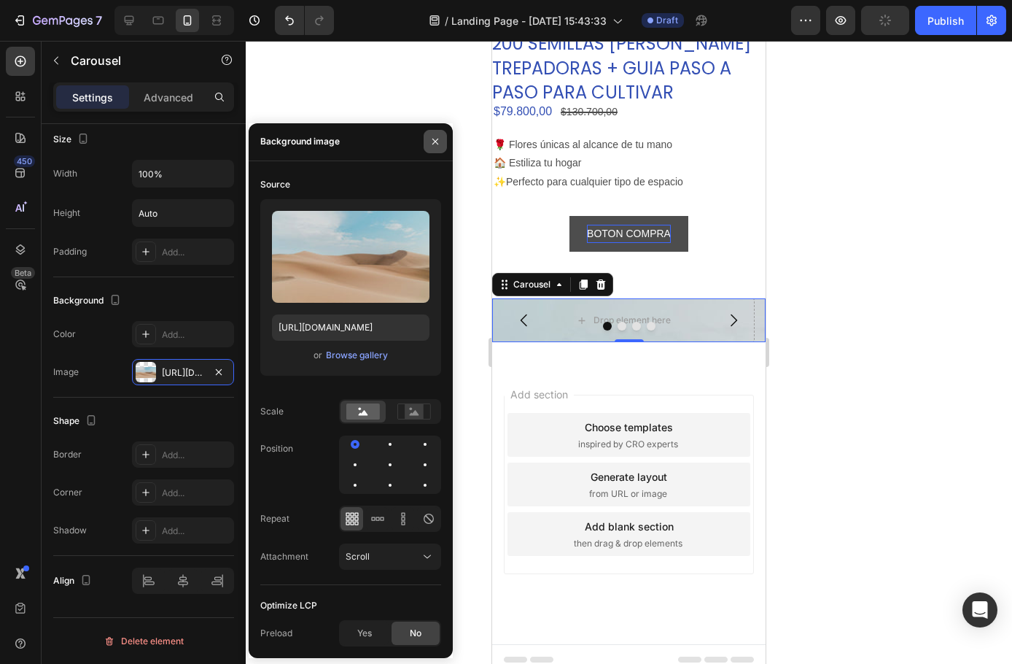
click at [436, 145] on icon "button" at bounding box center [436, 142] width 12 height 12
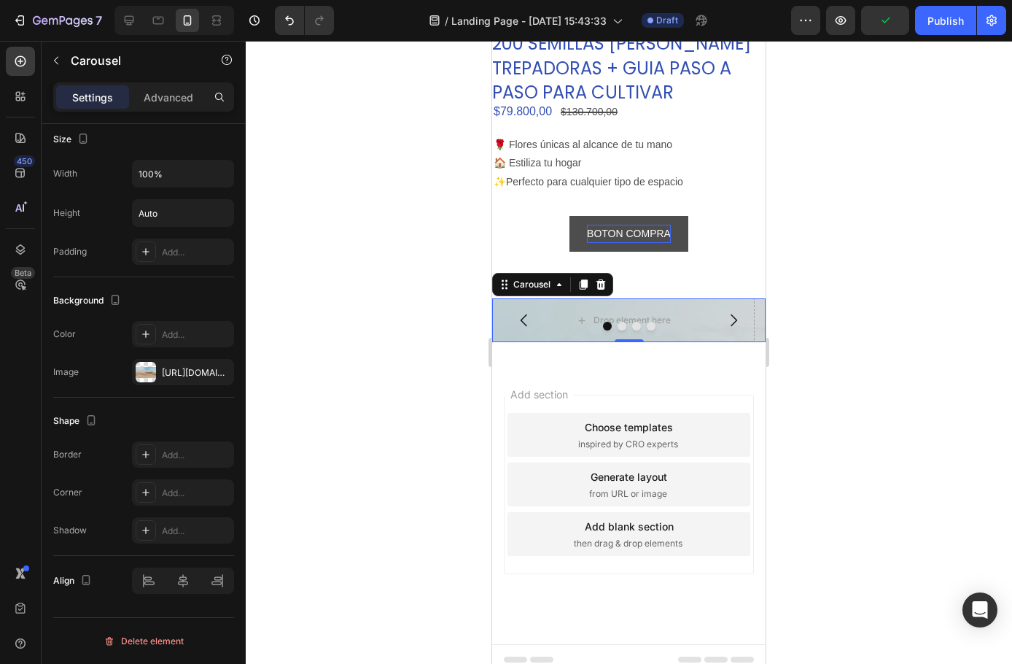
click at [367, 108] on div at bounding box center [629, 352] width 767 height 623
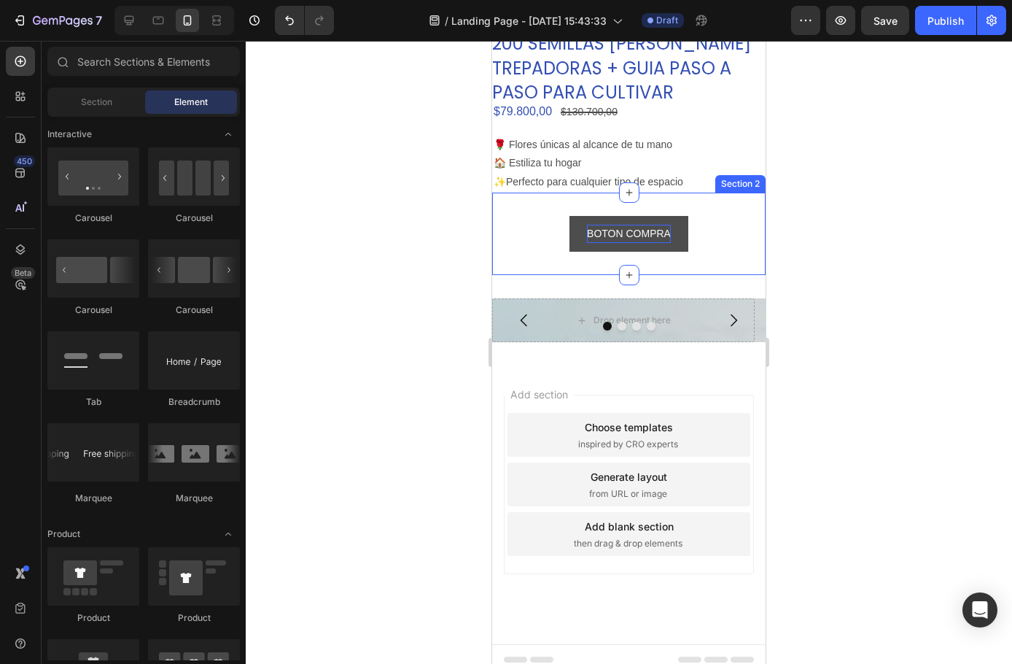
click at [671, 261] on div "BOTON COMPRA Button Section 2" at bounding box center [629, 234] width 274 height 82
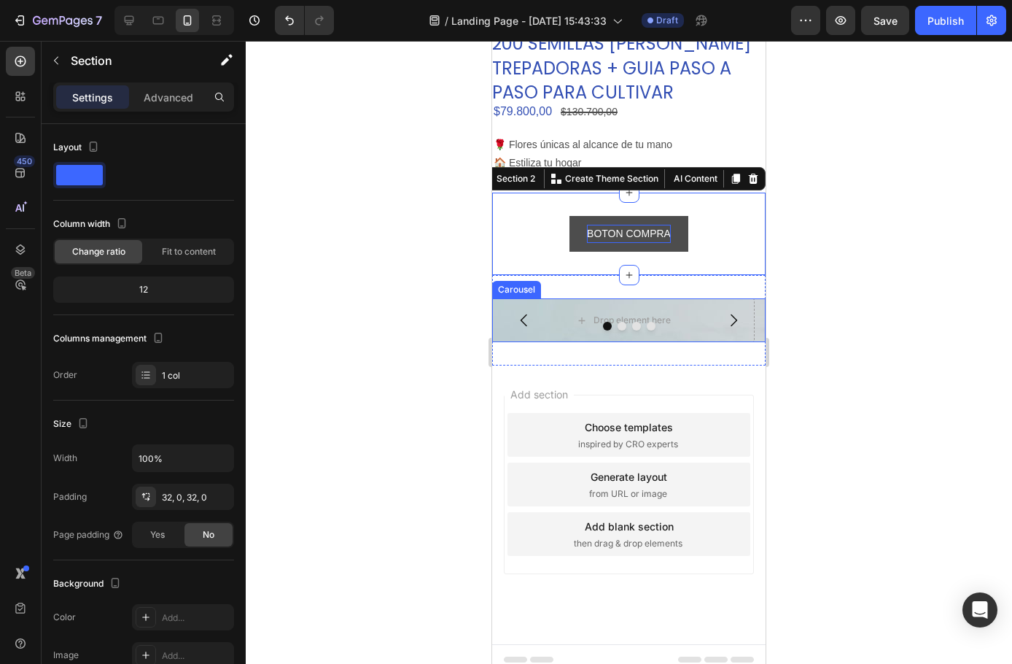
click at [671, 298] on div "Drop element here" at bounding box center [623, 320] width 263 height 44
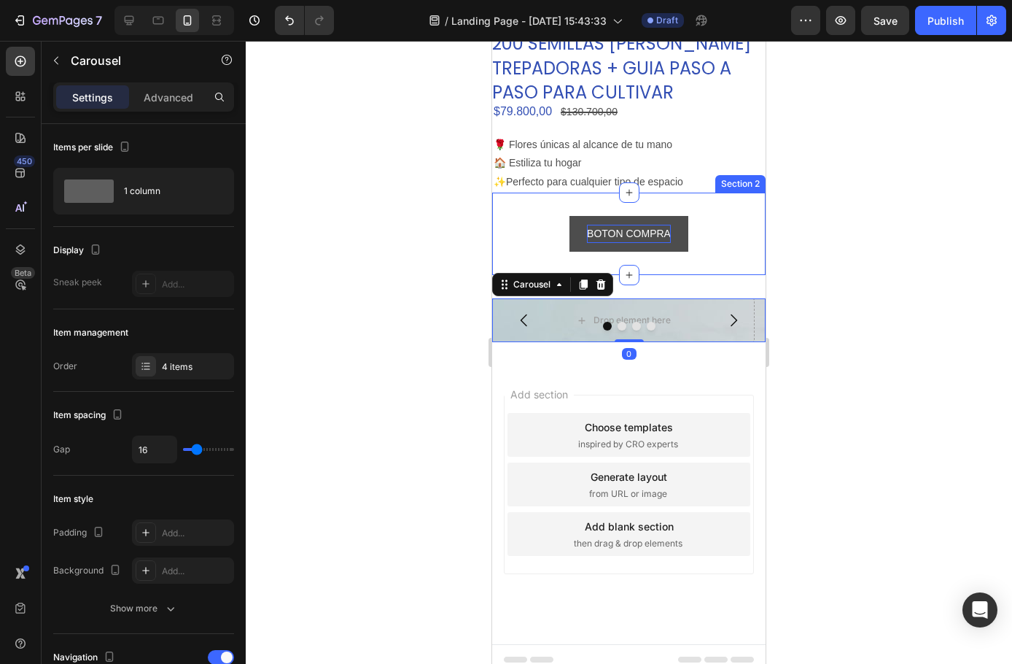
click at [664, 249] on div "BOTON COMPRA Button Section 2" at bounding box center [629, 234] width 274 height 82
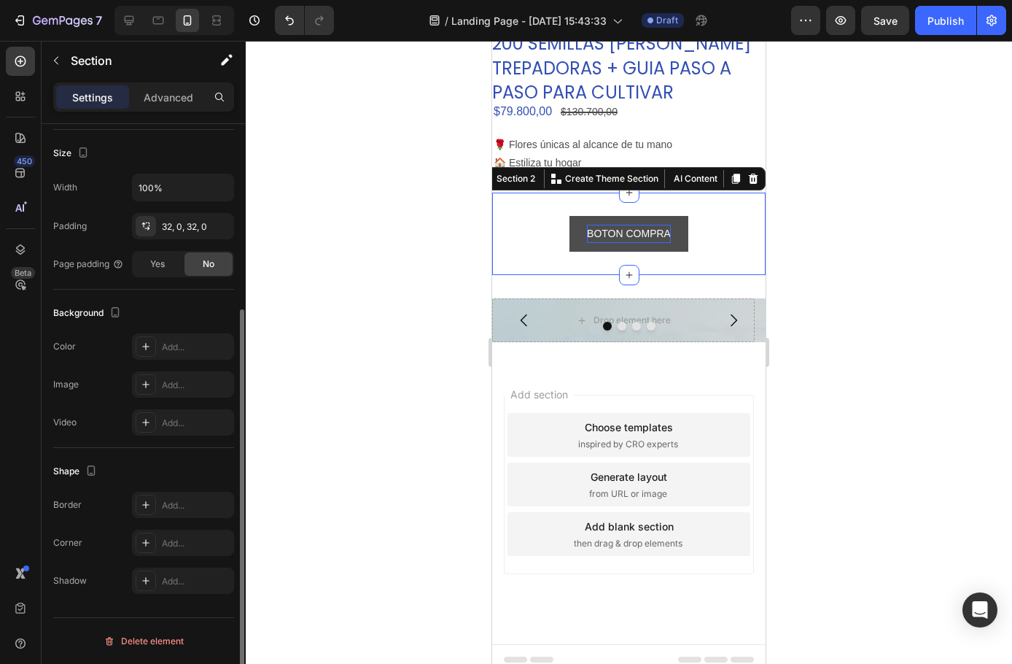
scroll to position [0, 0]
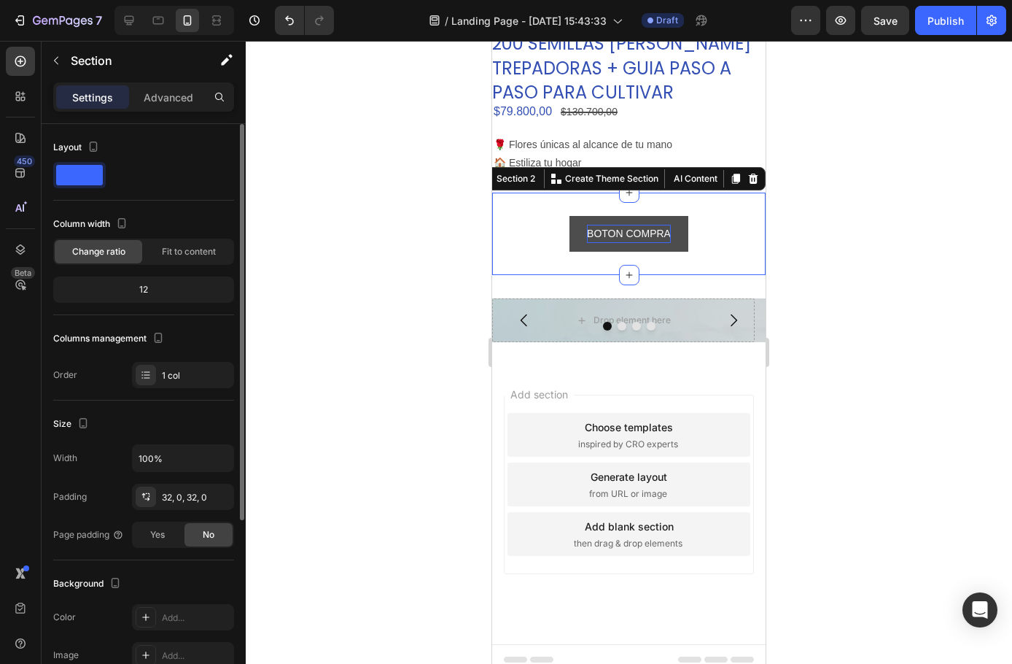
click at [163, 93] on p "Advanced" at bounding box center [169, 97] width 50 height 15
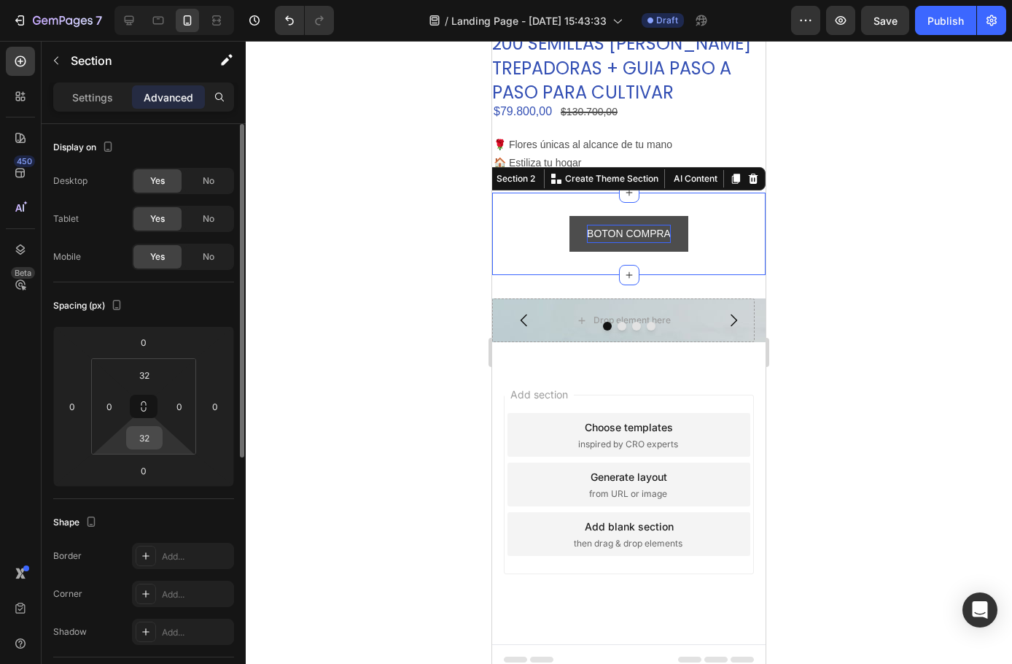
click at [159, 434] on div "32" at bounding box center [144, 437] width 36 height 23
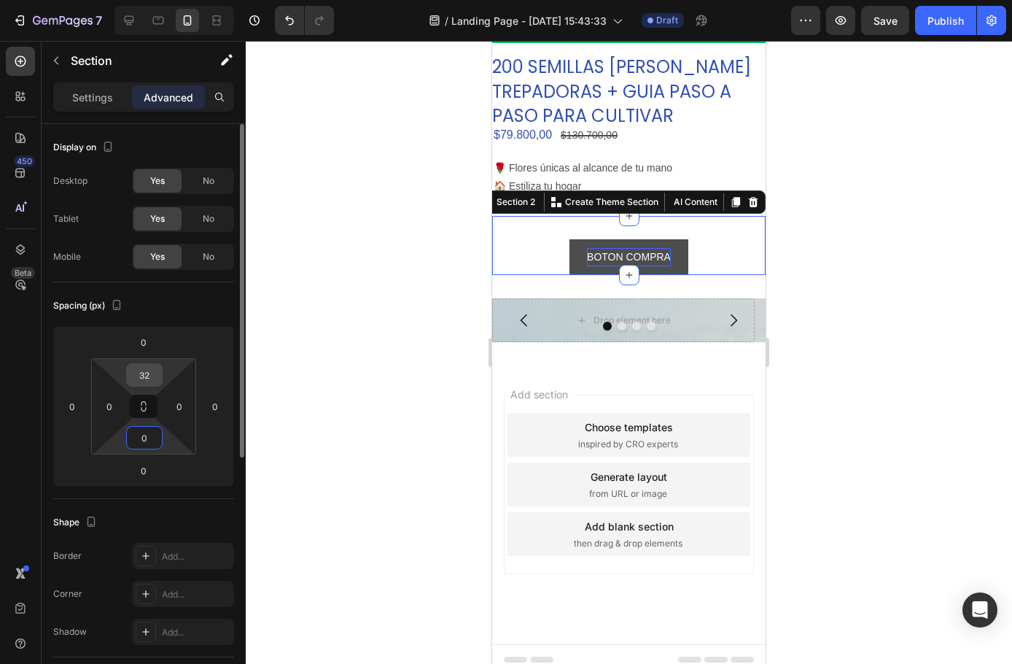
type input "0"
click at [153, 369] on input "32" at bounding box center [144, 375] width 29 height 22
type input "0"
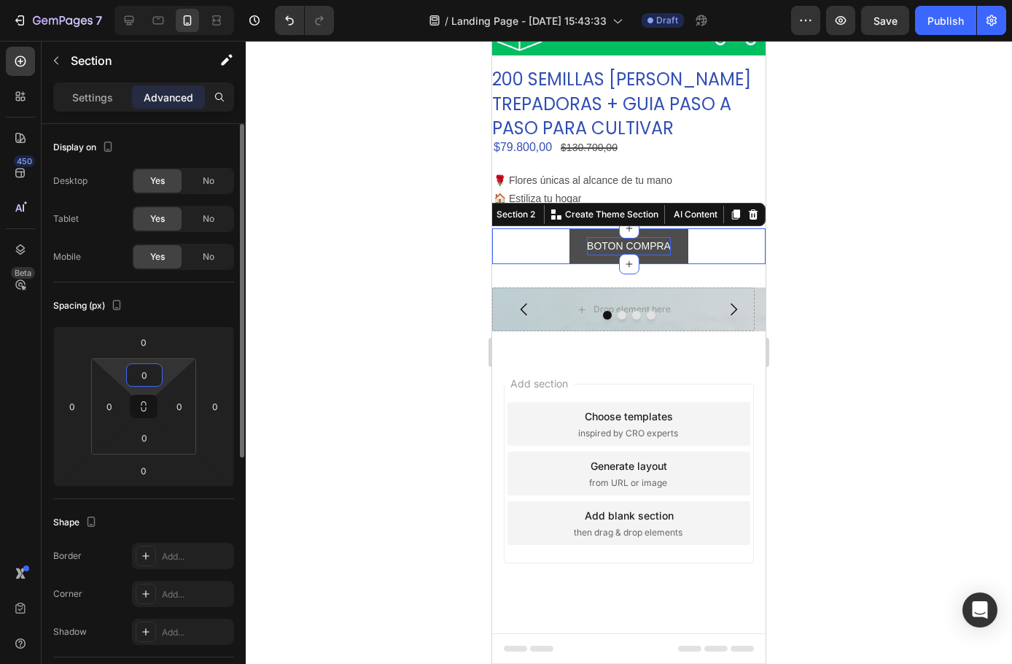
scroll to position [278, 0]
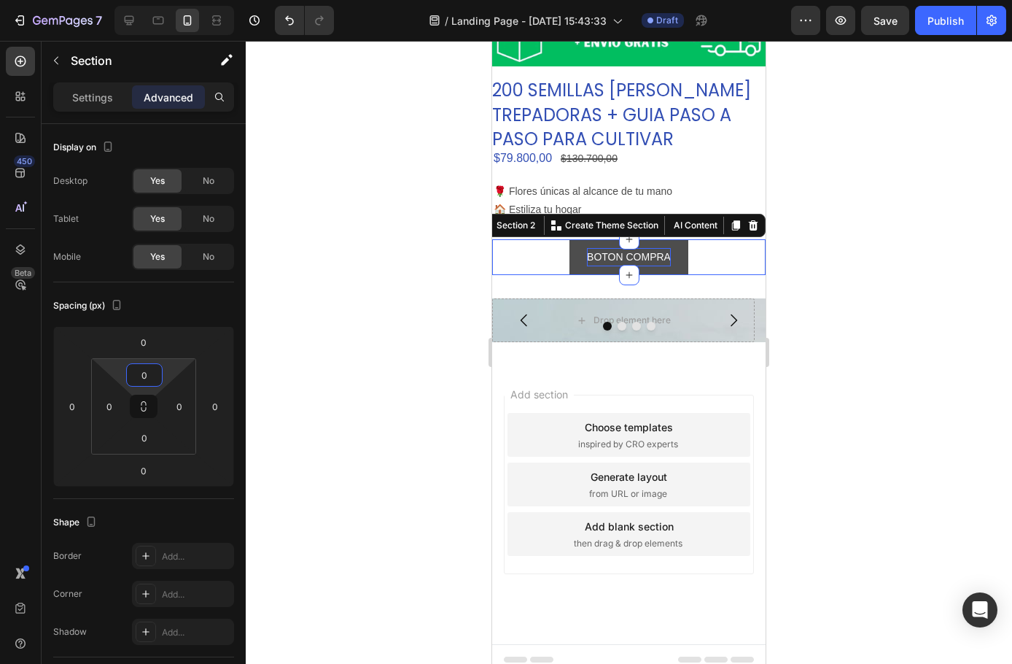
click at [344, 339] on div at bounding box center [629, 352] width 767 height 623
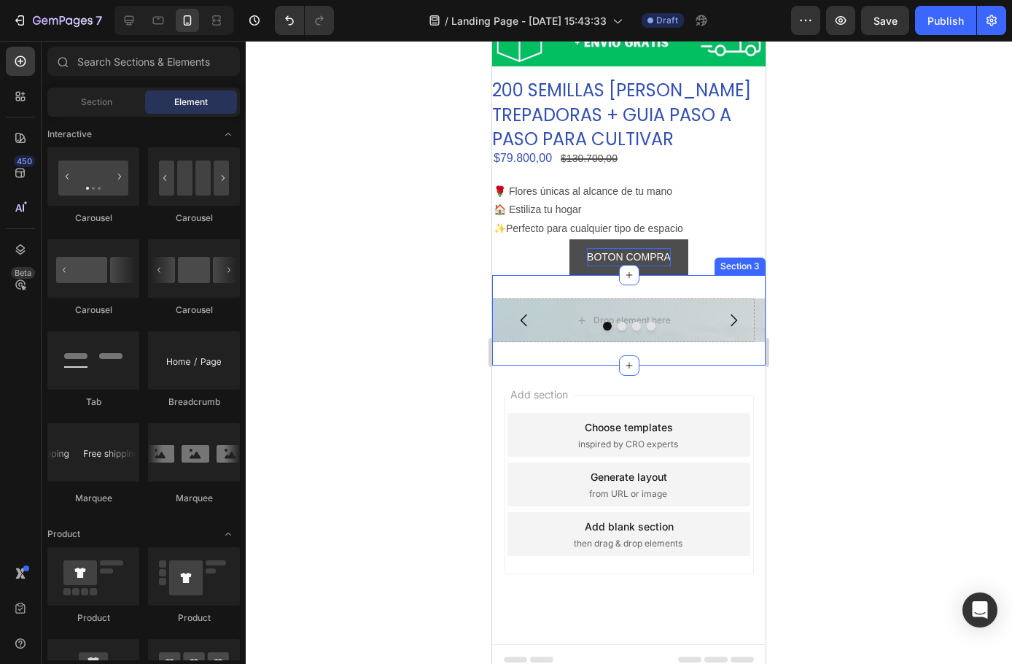
click at [651, 275] on div "Drop element here Drop element here Drop element here Drop element here Carouse…" at bounding box center [629, 320] width 274 height 90
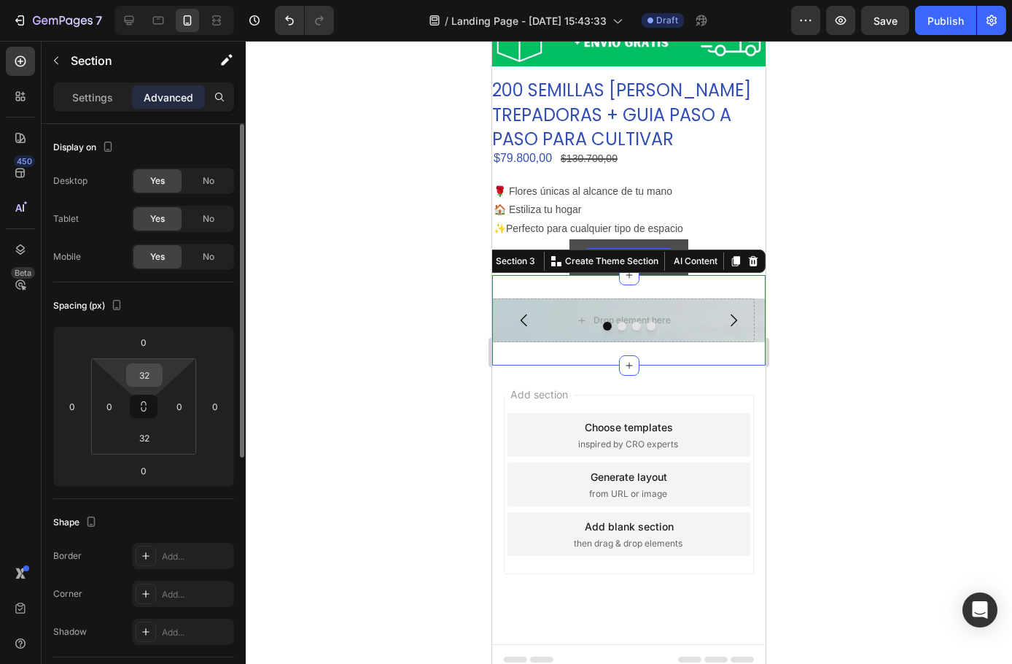
click at [147, 384] on input "32" at bounding box center [144, 375] width 29 height 22
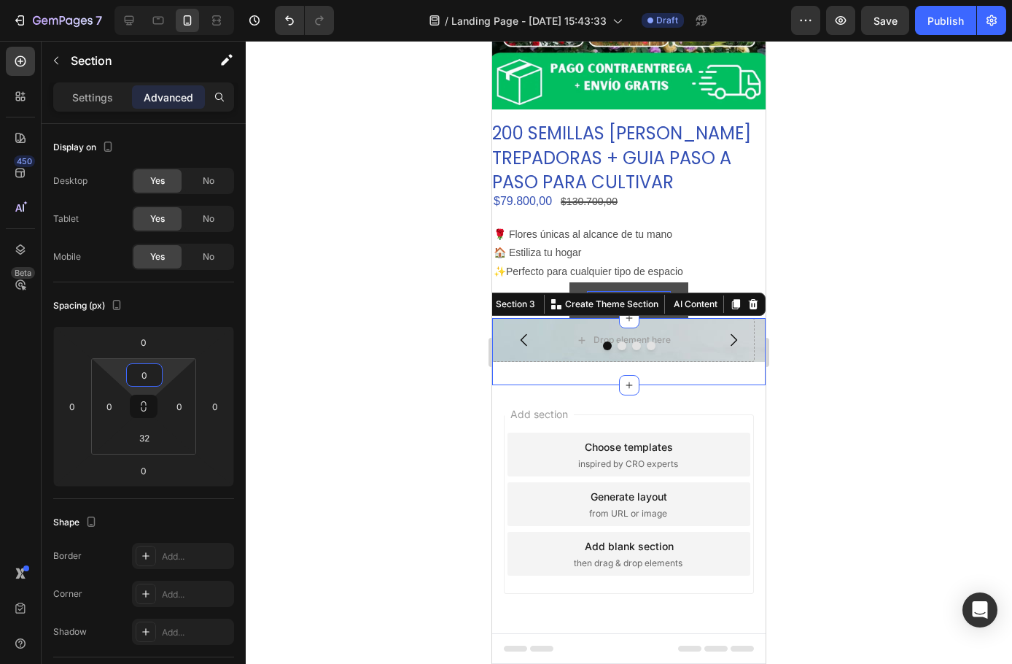
scroll to position [224, 0]
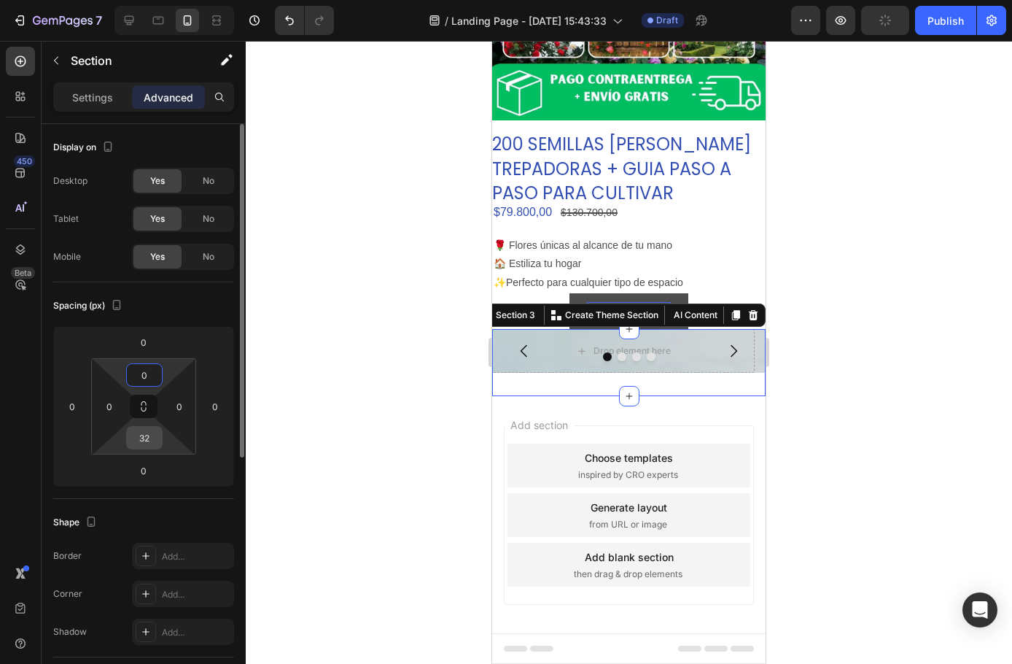
type input "0"
click at [144, 432] on input "32" at bounding box center [144, 438] width 29 height 22
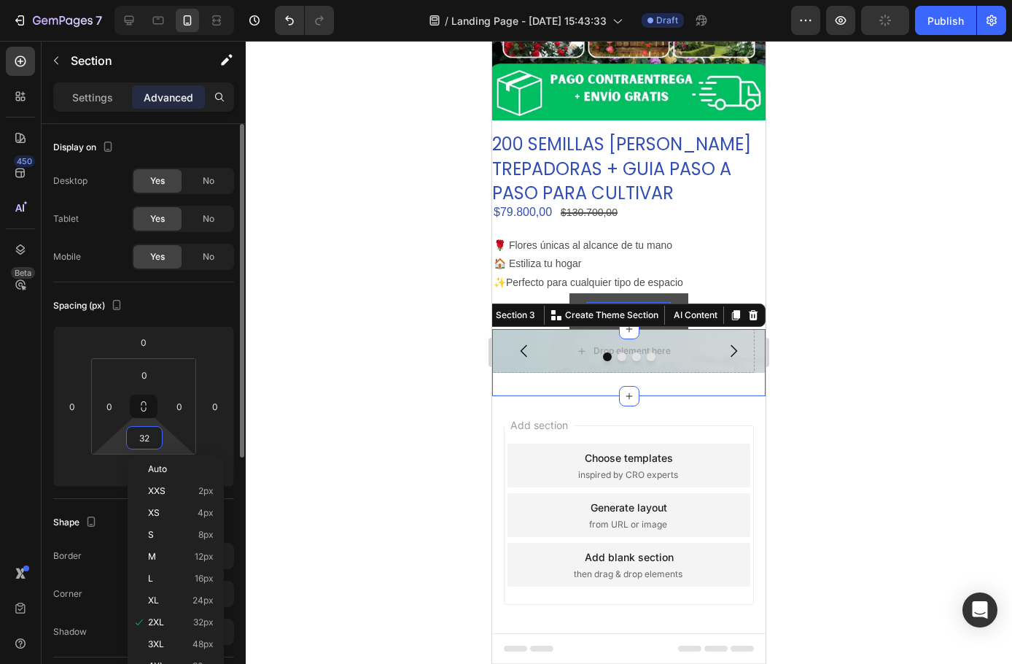
type input "0"
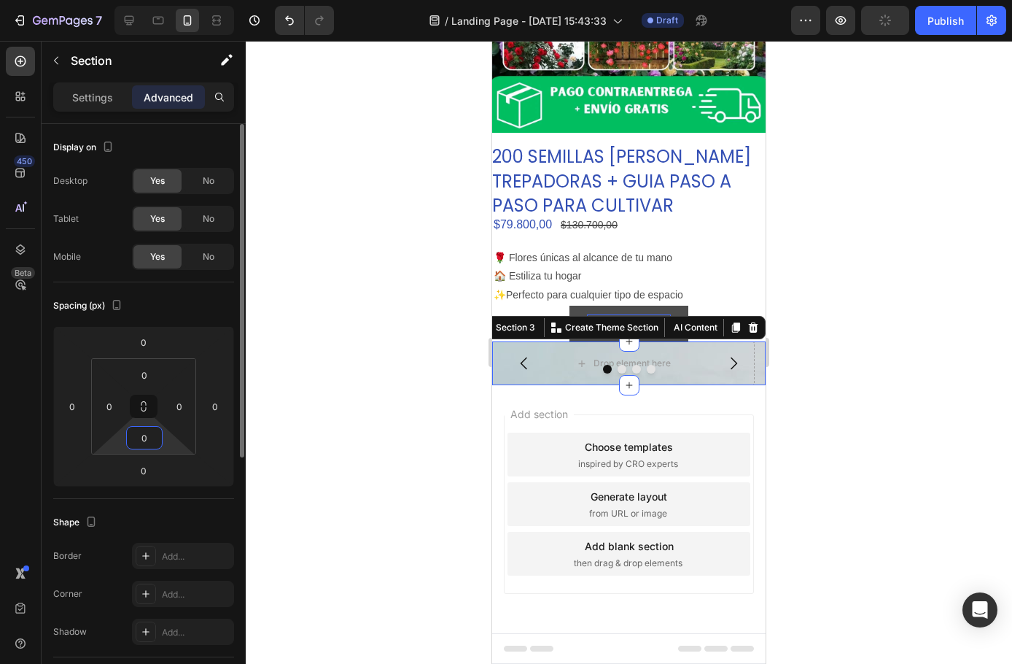
scroll to position [201, 0]
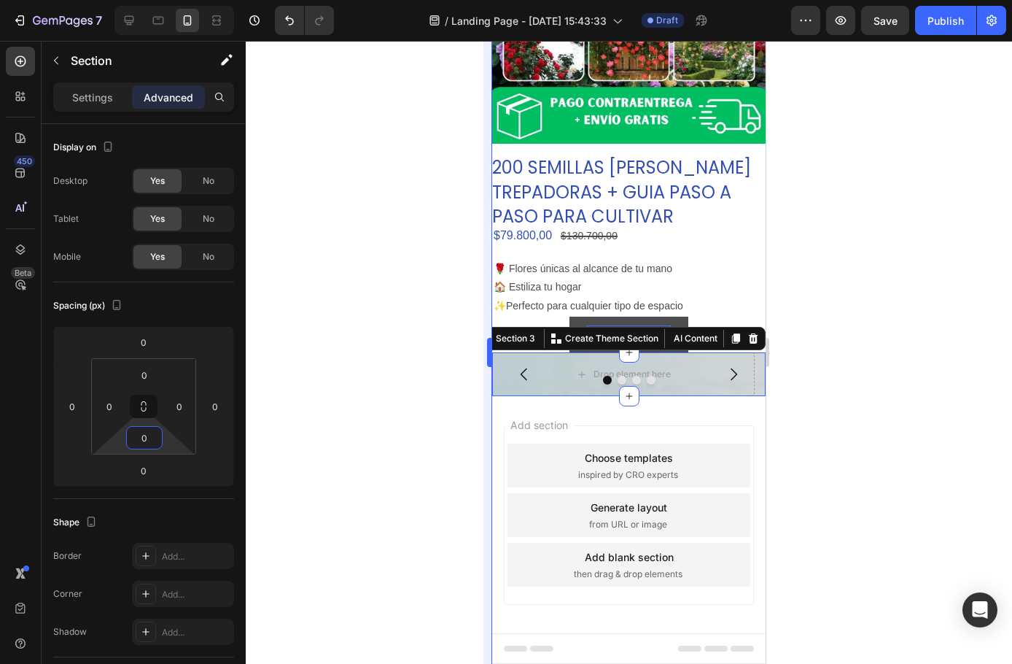
click at [311, 416] on div at bounding box center [629, 352] width 767 height 623
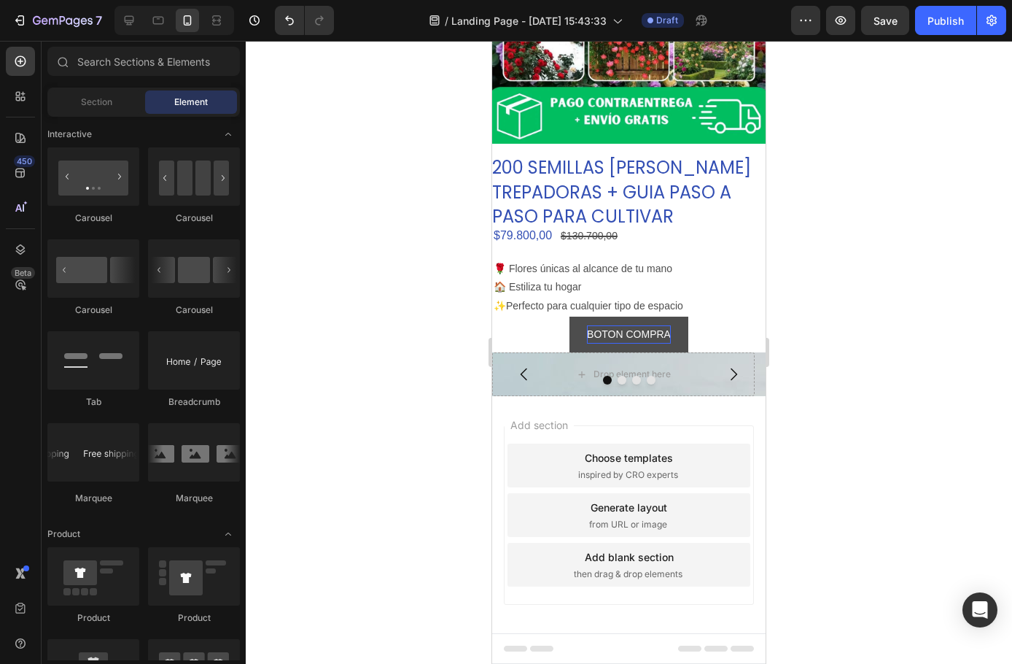
click at [993, 380] on div at bounding box center [629, 352] width 767 height 623
click at [433, 366] on div at bounding box center [629, 352] width 767 height 623
click at [808, 359] on div at bounding box center [629, 352] width 767 height 623
click at [719, 354] on button "Carousel Next Arrow" at bounding box center [733, 374] width 41 height 41
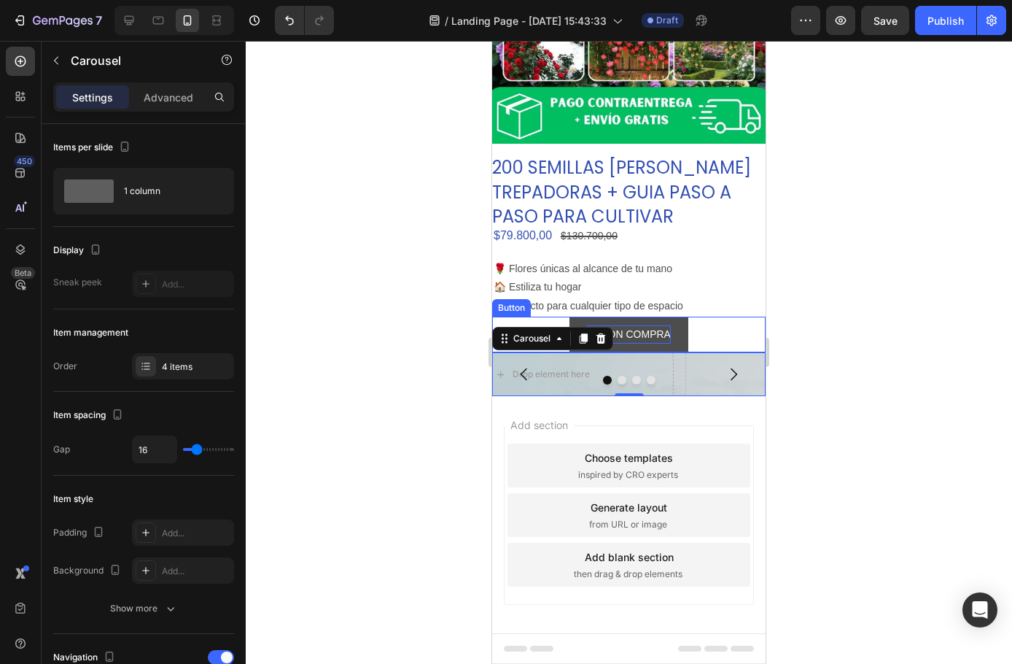
click at [736, 325] on div "BOTON COMPRA Button" at bounding box center [629, 335] width 274 height 36
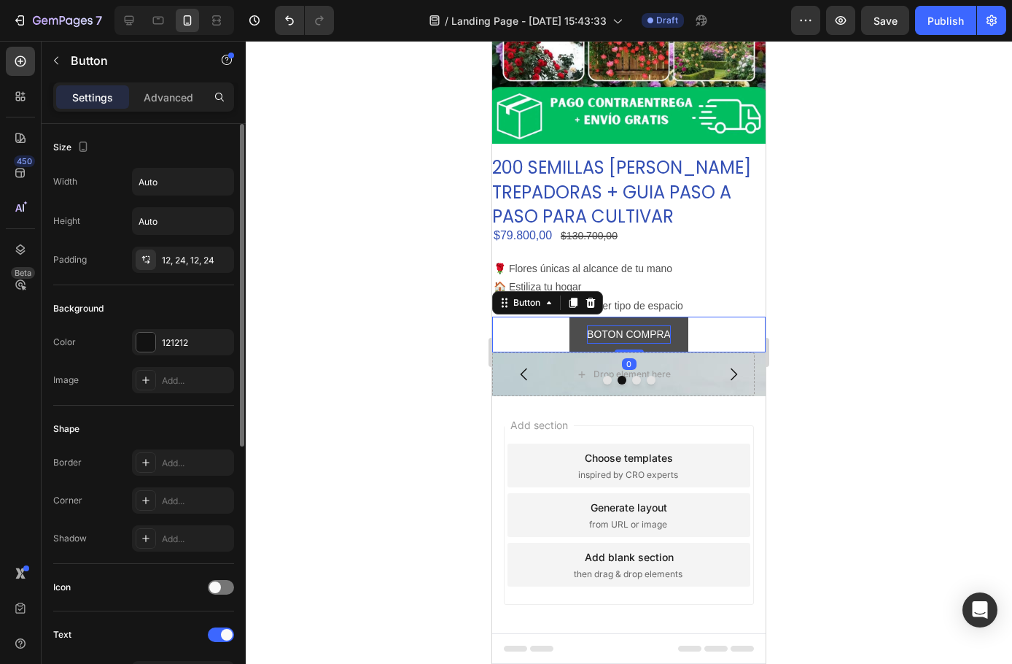
click at [71, 249] on div "Padding" at bounding box center [70, 259] width 34 height 23
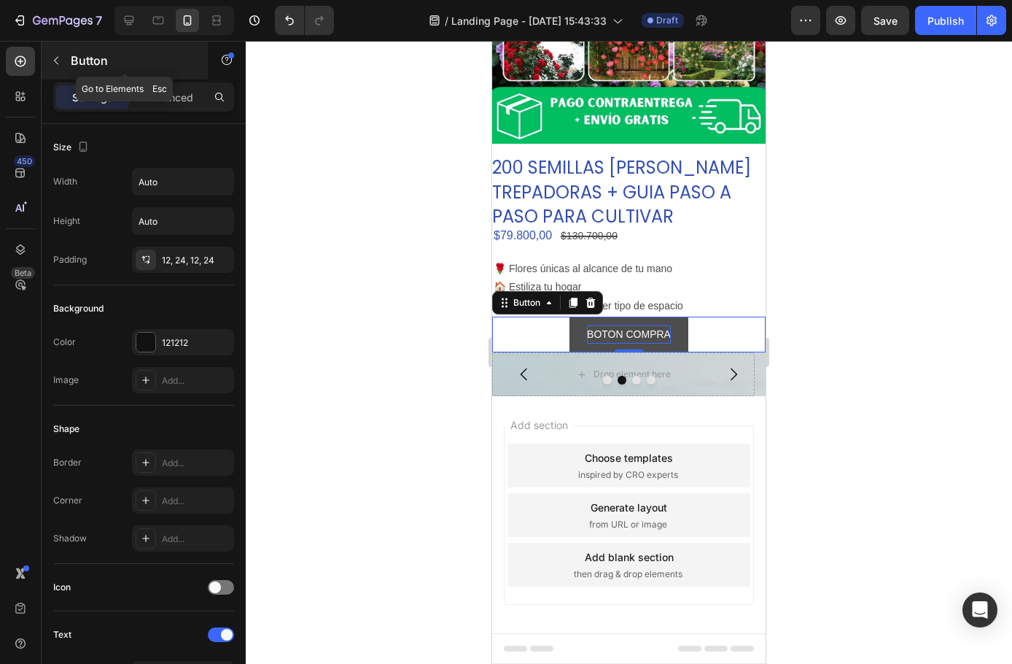
click at [61, 65] on icon "button" at bounding box center [56, 61] width 12 height 12
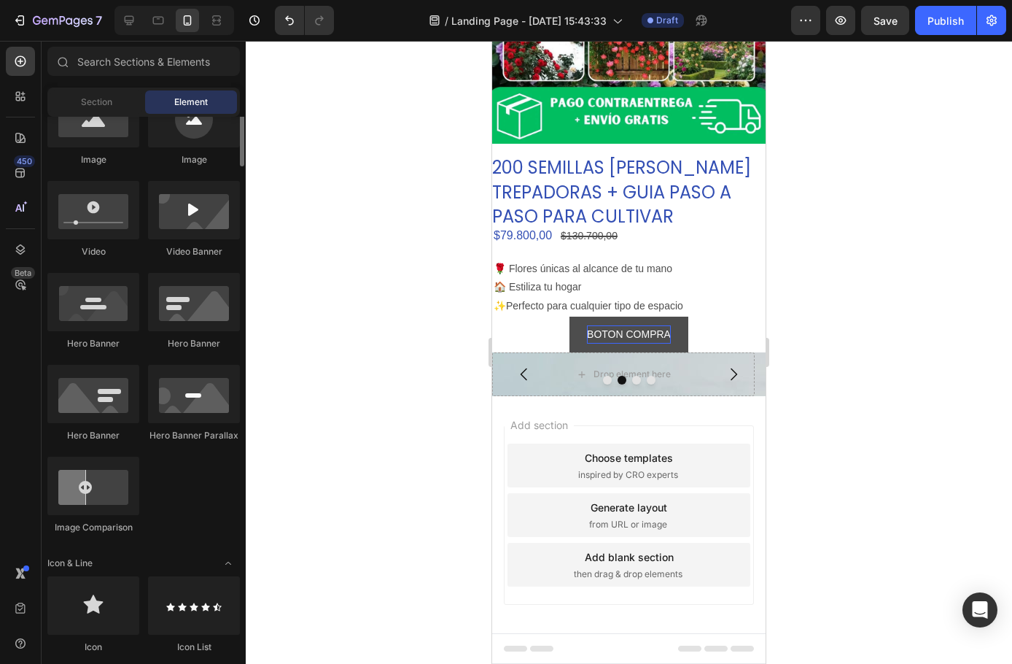
scroll to position [438, 0]
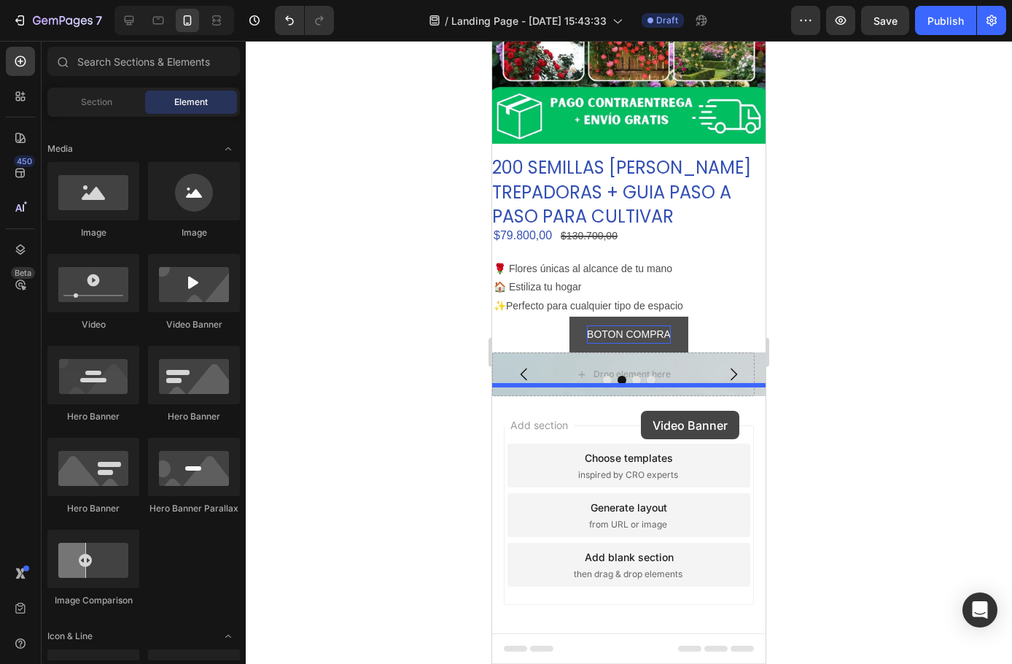
drag, startPoint x: 508, startPoint y: 420, endPoint x: 637, endPoint y: 410, distance: 129.5
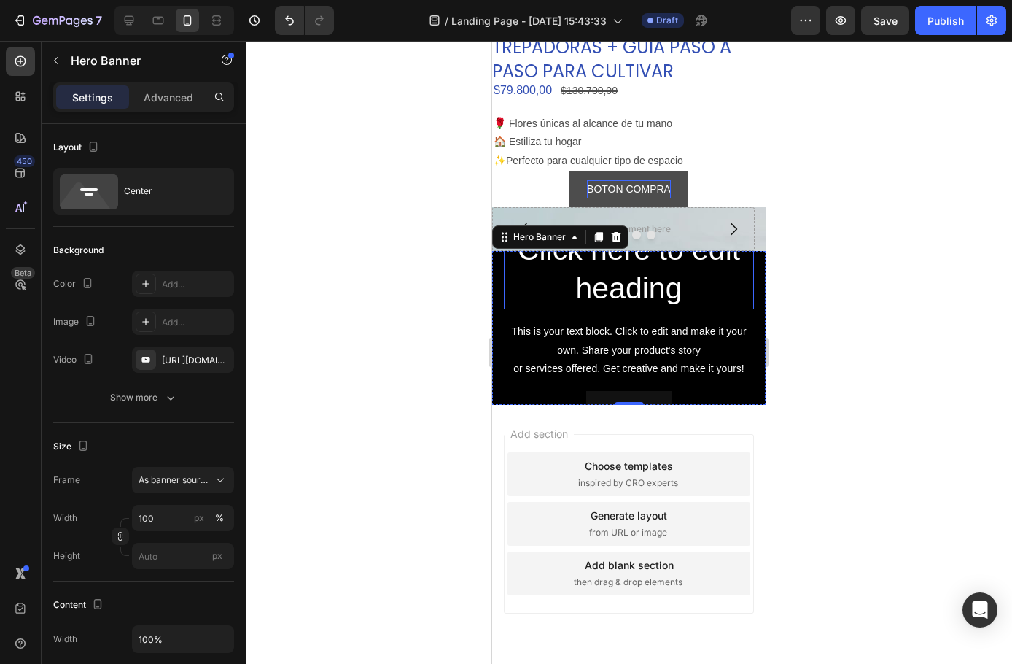
scroll to position [346, 0]
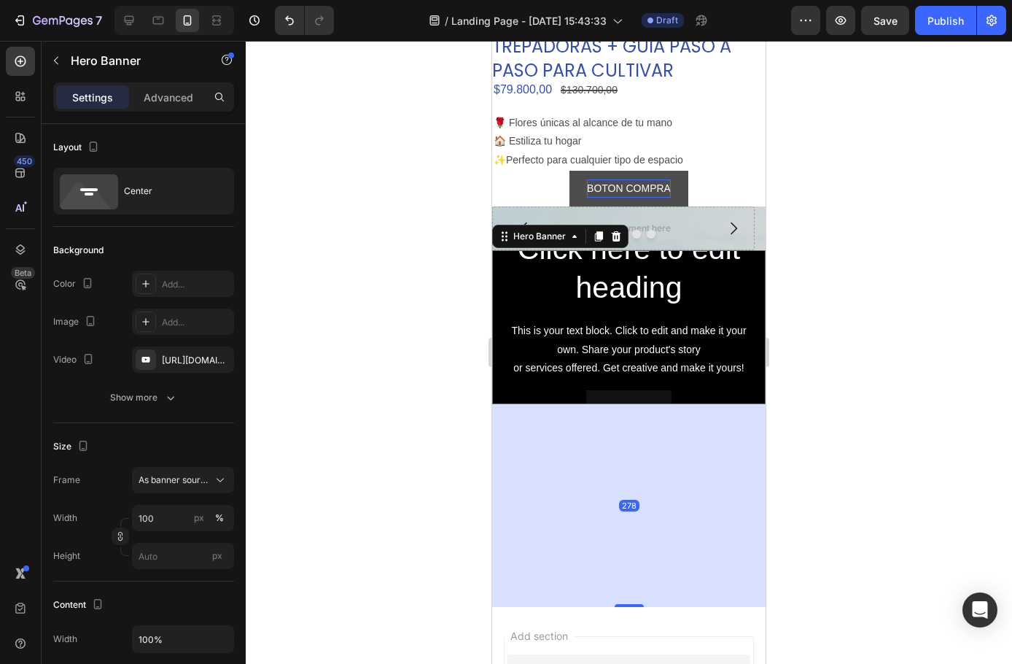
drag, startPoint x: 624, startPoint y: 385, endPoint x: 627, endPoint y: 471, distance: 86.1
click at [642, 404] on div "278" at bounding box center [629, 404] width 274 height 0
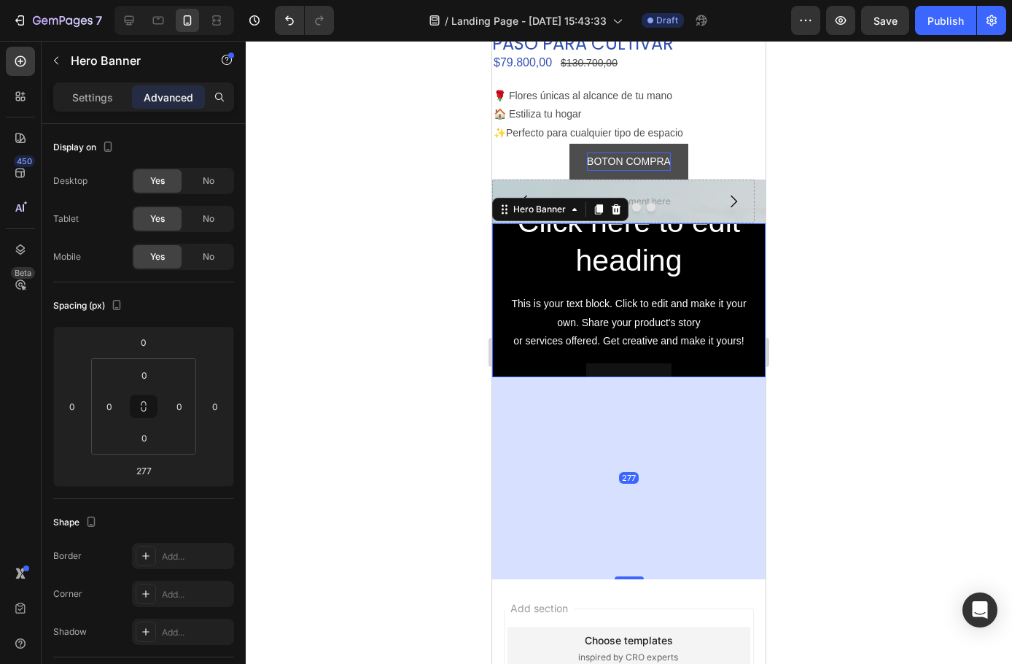
scroll to position [492, 0]
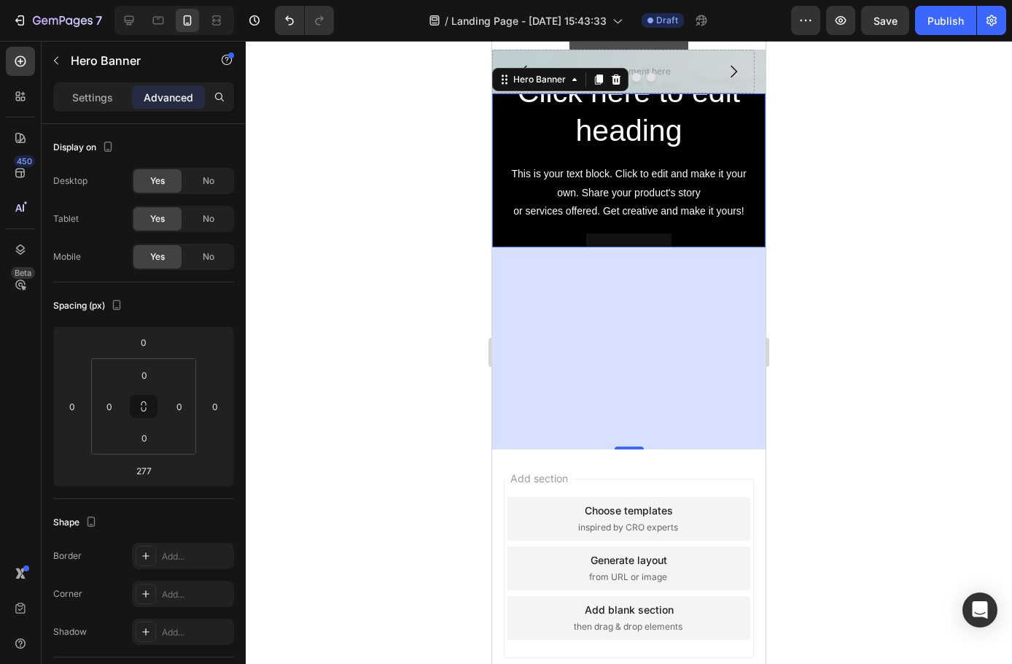
click at [629, 439] on div "277" at bounding box center [629, 348] width 274 height 202
drag, startPoint x: 619, startPoint y: 441, endPoint x: 682, endPoint y: 306, distance: 148.8
click at [623, 236] on div "Click here to edit heading Heading This is your text block. Click to edit and m…" at bounding box center [629, 170] width 274 height 154
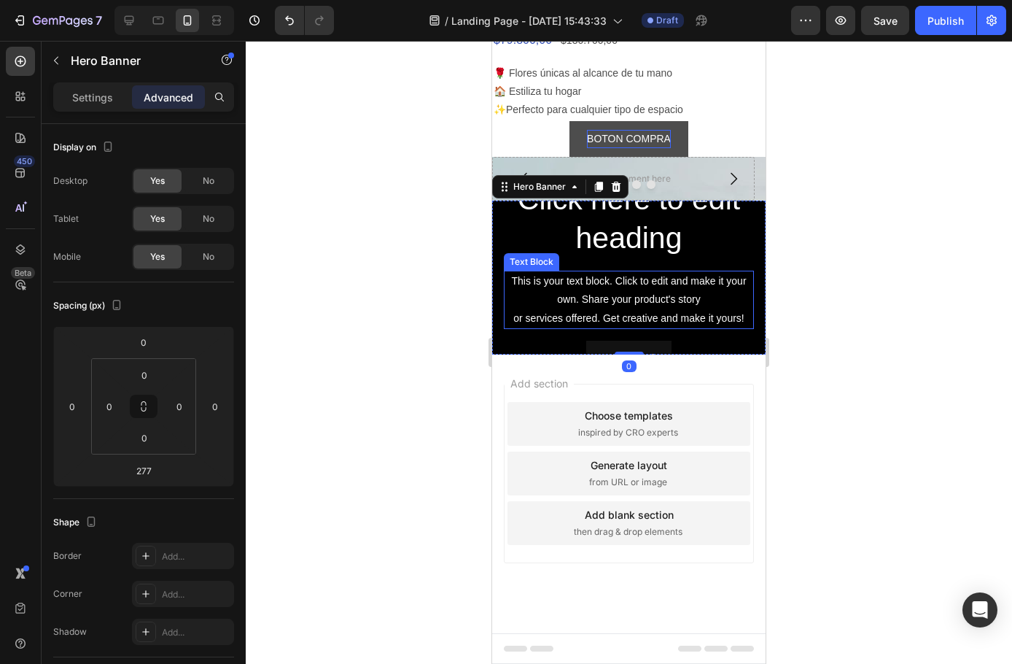
click at [709, 297] on div "This is your text block. Click to edit and make it your own. Share your product…" at bounding box center [629, 300] width 250 height 58
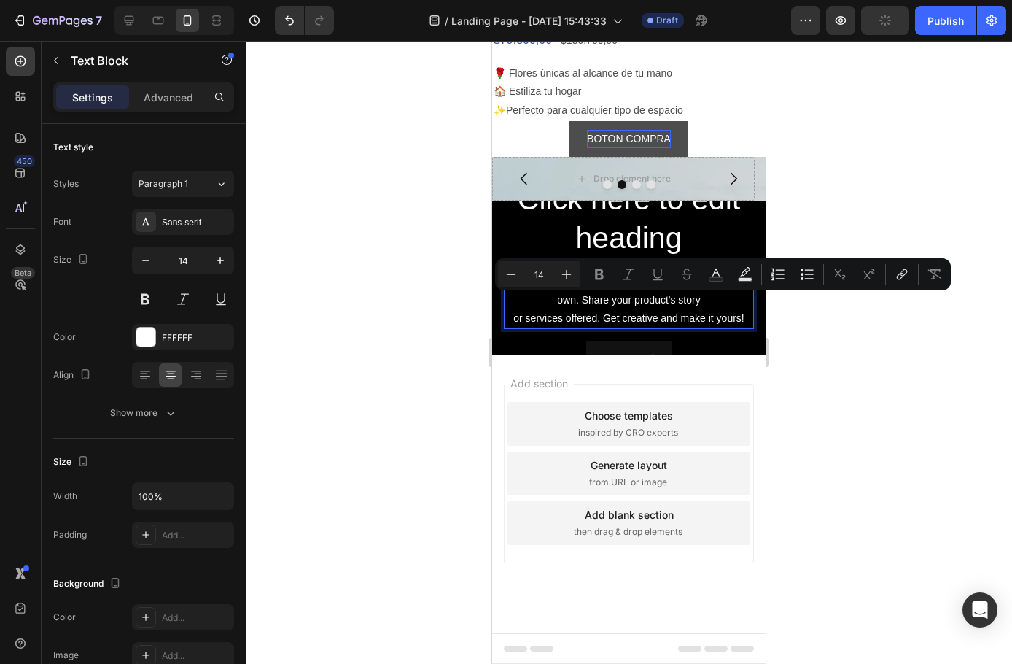
scroll to position [379, 0]
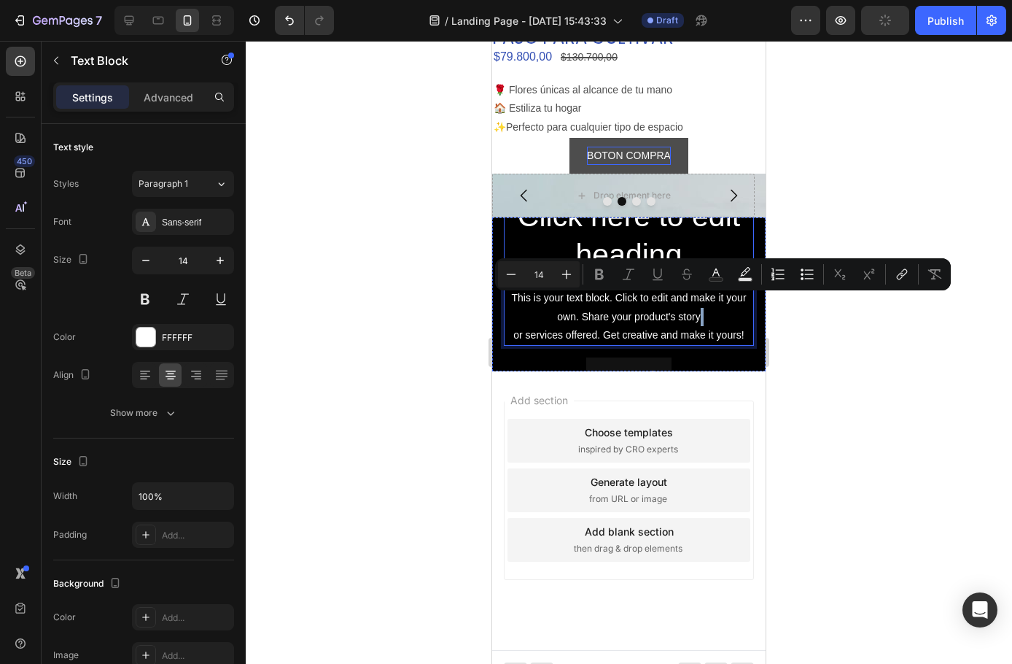
click at [643, 227] on h2 "Click here to edit heading" at bounding box center [629, 235] width 250 height 81
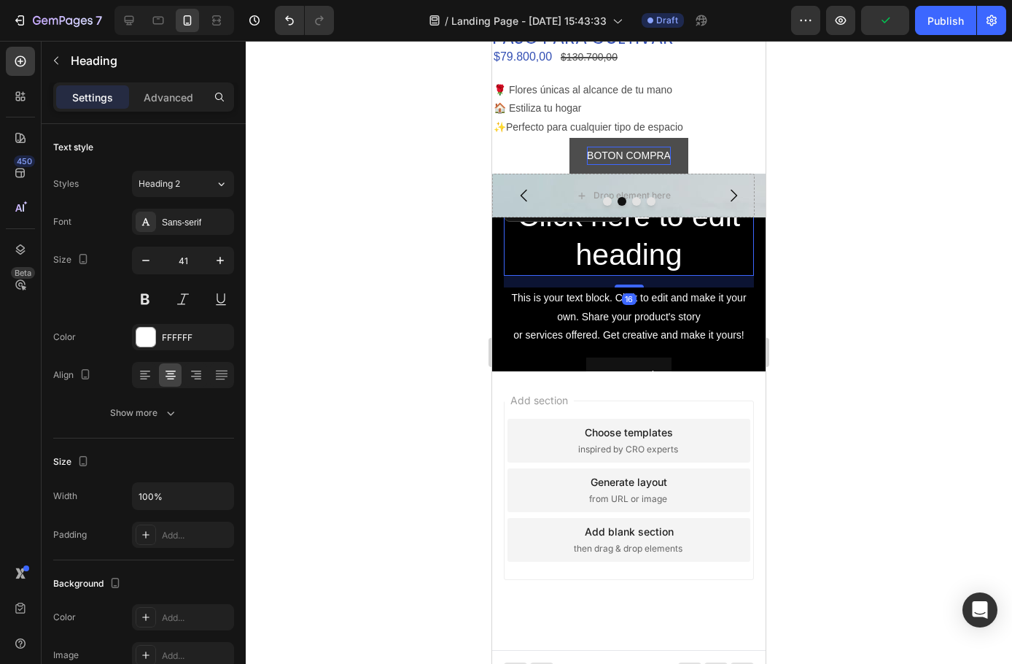
click at [633, 241] on h2 "Click here to edit heading" at bounding box center [629, 235] width 250 height 81
click at [693, 249] on p "Click here to edit heading" at bounding box center [628, 236] width 247 height 78
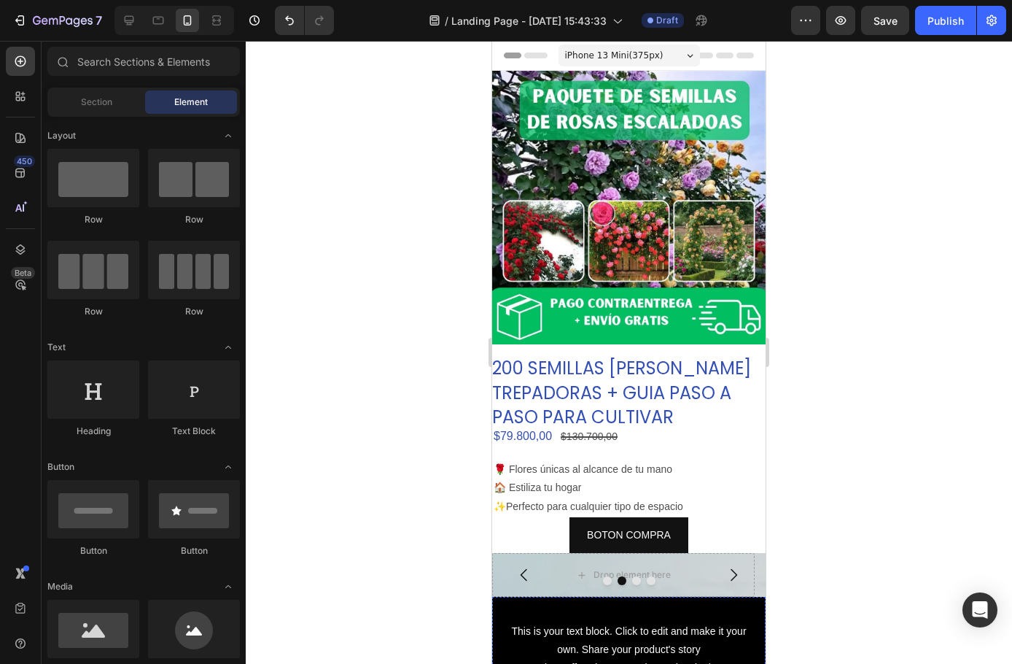
drag, startPoint x: 492, startPoint y: 41, endPoint x: 538, endPoint y: 324, distance: 286.6
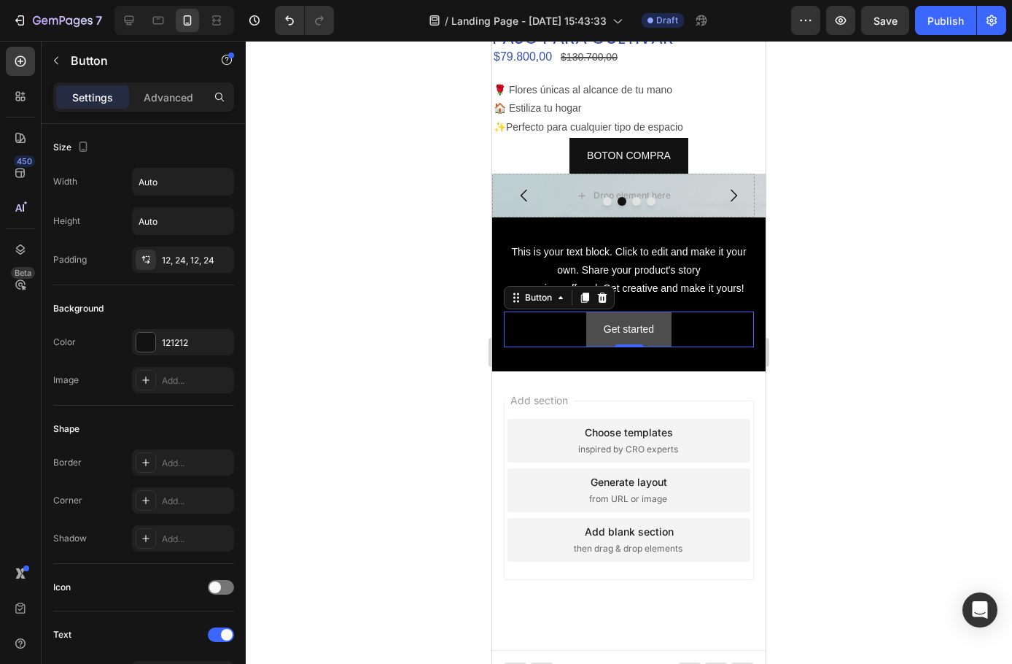
scroll to position [379, 0]
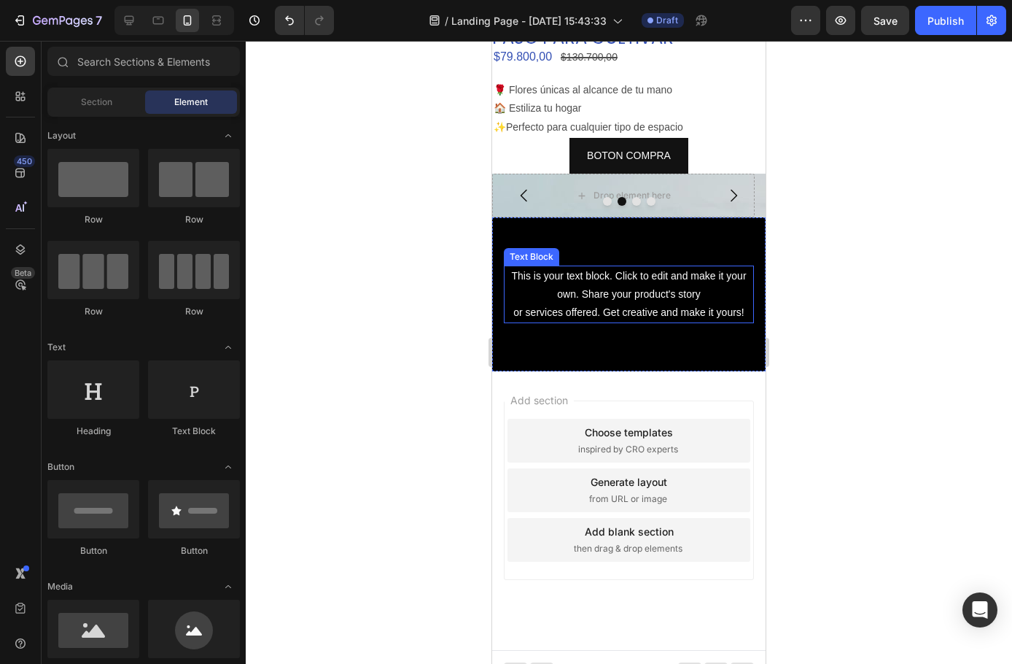
click at [621, 278] on p "This is your text block. Click to edit and make it your own. Share your product…" at bounding box center [628, 294] width 247 height 55
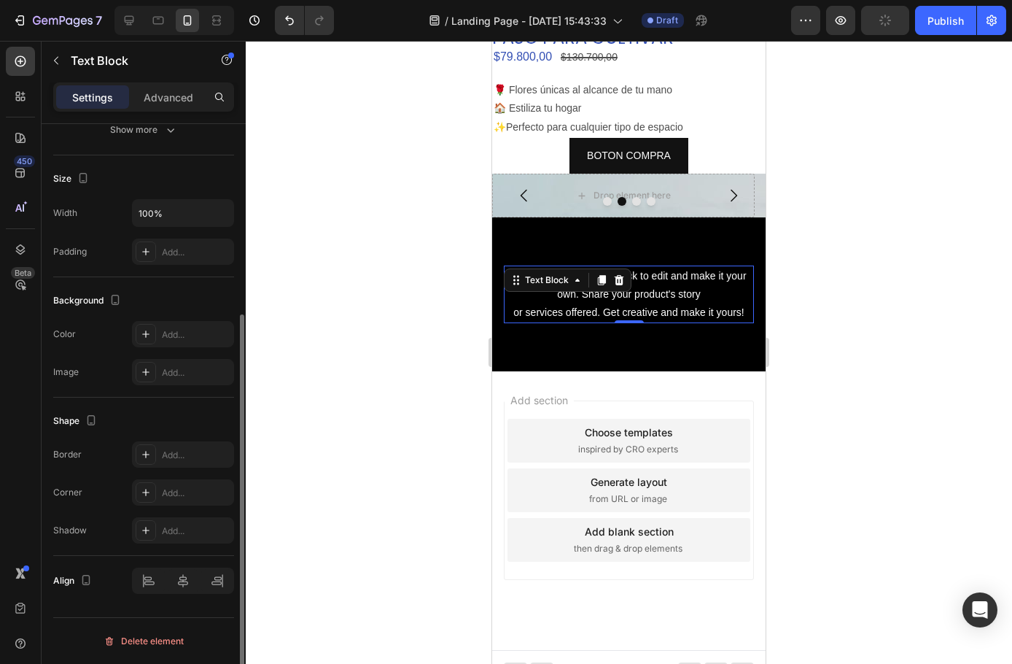
scroll to position [0, 0]
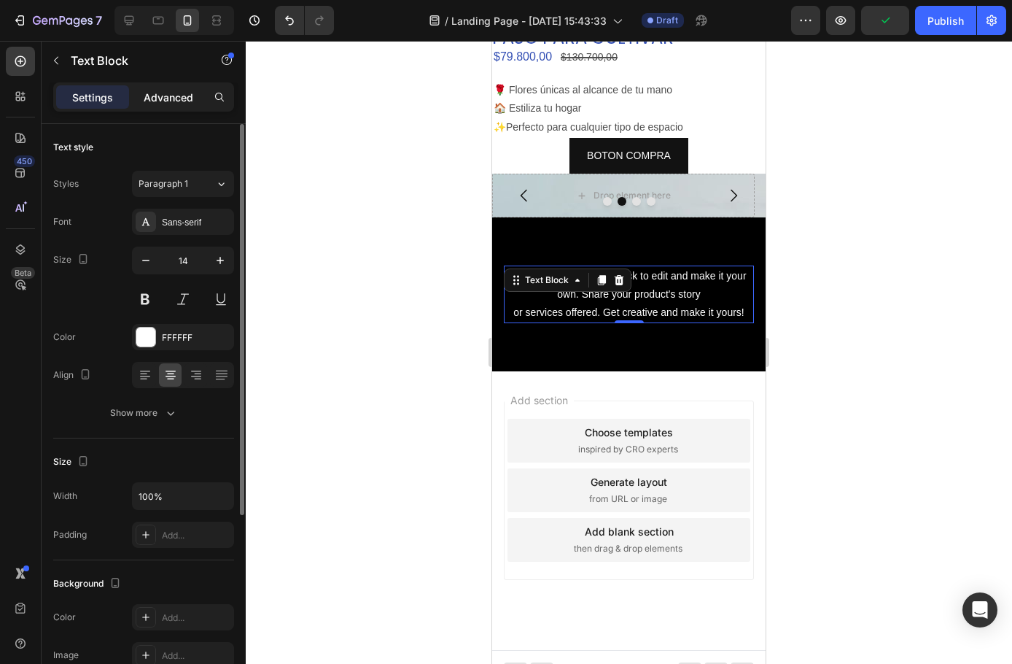
click at [165, 92] on p "Advanced" at bounding box center [169, 97] width 50 height 15
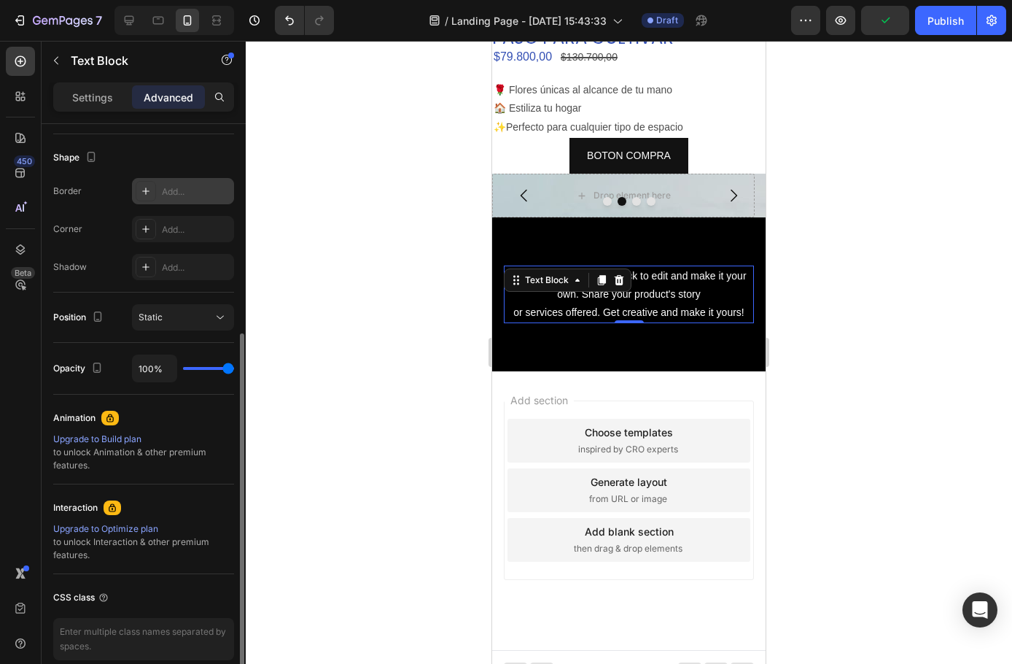
scroll to position [431, 0]
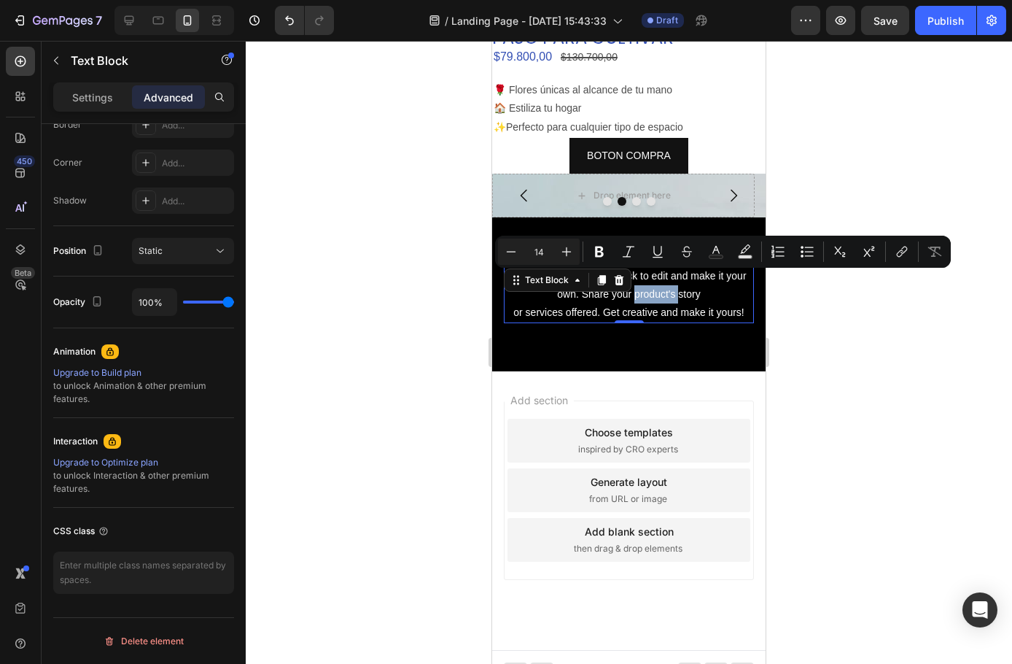
click at [657, 282] on p "This is your text block. Click to edit and make it your own. Share your product…" at bounding box center [628, 294] width 247 height 55
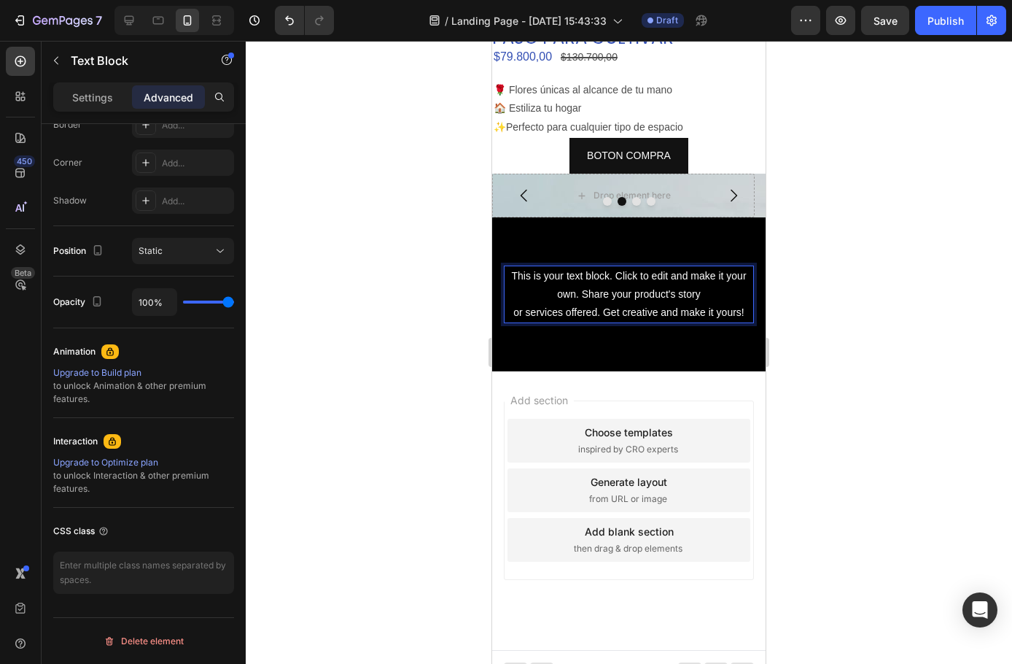
click at [657, 282] on p "This is your text block. Click to edit and make it your own. Share your product…" at bounding box center [628, 294] width 247 height 55
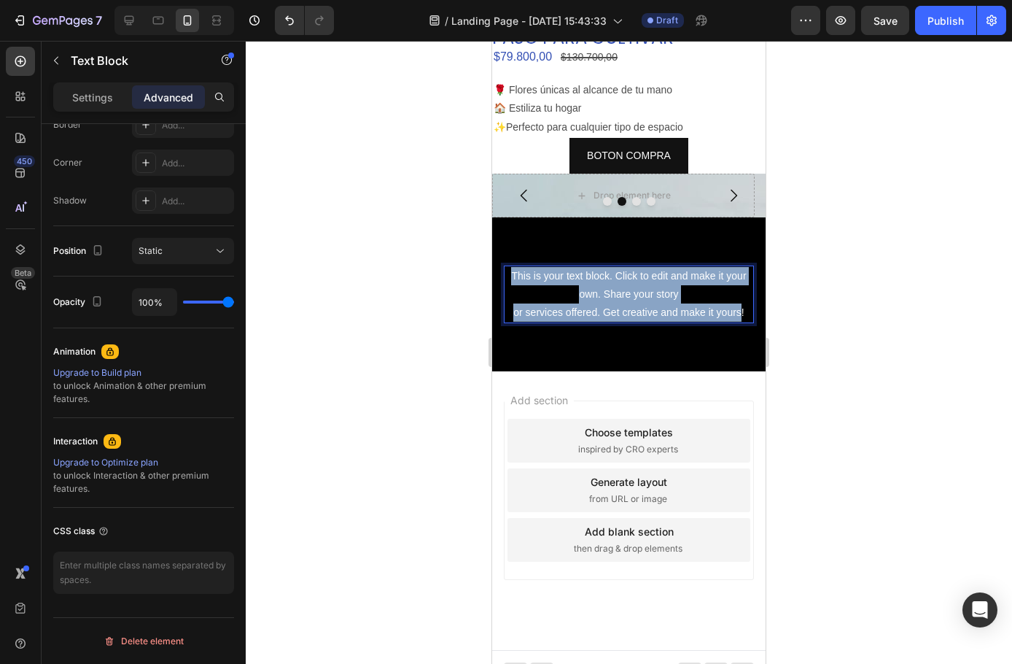
drag, startPoint x: 737, startPoint y: 297, endPoint x: 484, endPoint y: 248, distance: 257.8
click at [492, 248] on html "iPhone 13 Mini ( 375 px) iPhone 13 Mini iPhone 13 Pro iPhone 11 Pro Max iPhone …" at bounding box center [629, 171] width 274 height 1019
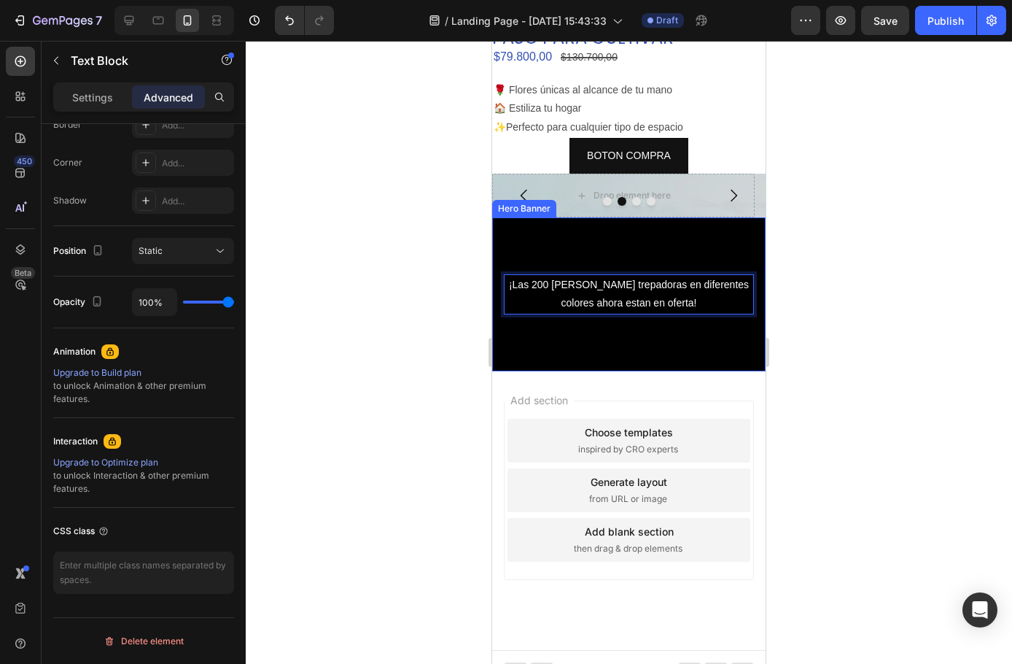
drag, startPoint x: 729, startPoint y: 282, endPoint x: 726, endPoint y: 316, distance: 33.7
click at [726, 316] on div "¡Las 200 [PERSON_NAME] trepadoras en diferentes colores ahora estan en oferta! …" at bounding box center [629, 294] width 274 height 154
drag, startPoint x: 913, startPoint y: 292, endPoint x: 185, endPoint y: 249, distance: 729.9
click at [913, 292] on div at bounding box center [629, 352] width 767 height 623
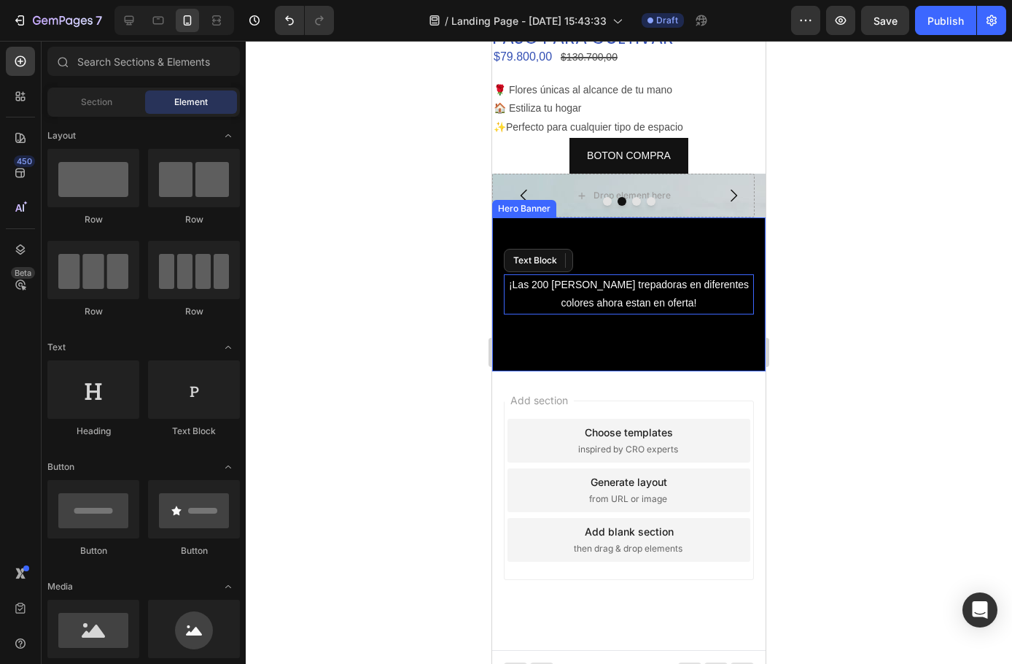
drag, startPoint x: 648, startPoint y: 301, endPoint x: 651, endPoint y: 317, distance: 15.6
click at [651, 317] on div "¡Las 200 [PERSON_NAME] trepadoras en diferentes colores ahora estan en oferta! …" at bounding box center [629, 294] width 274 height 154
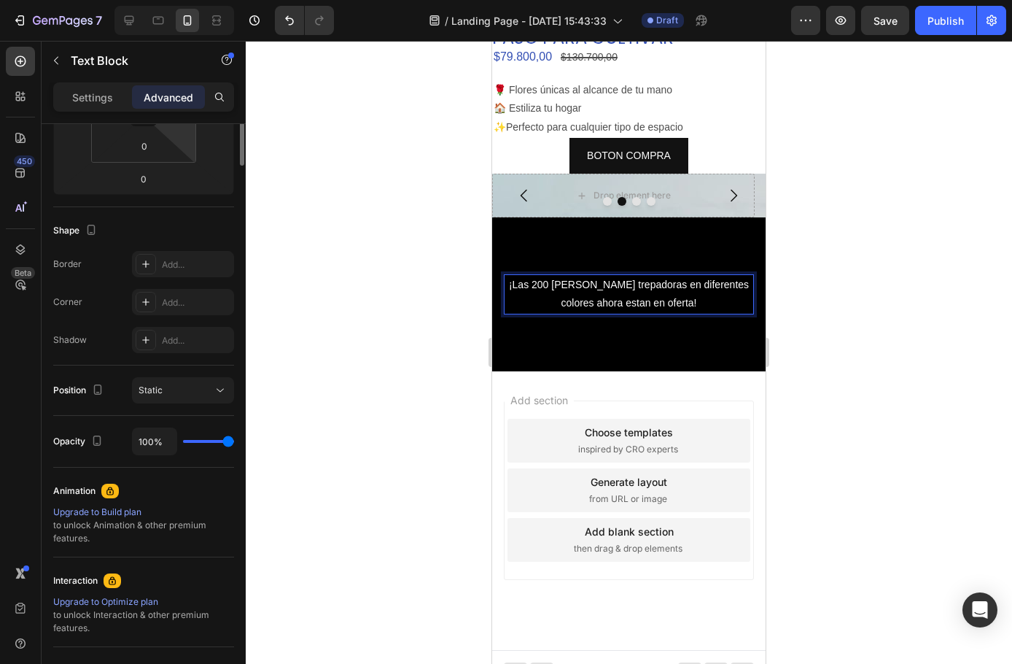
scroll to position [0, 0]
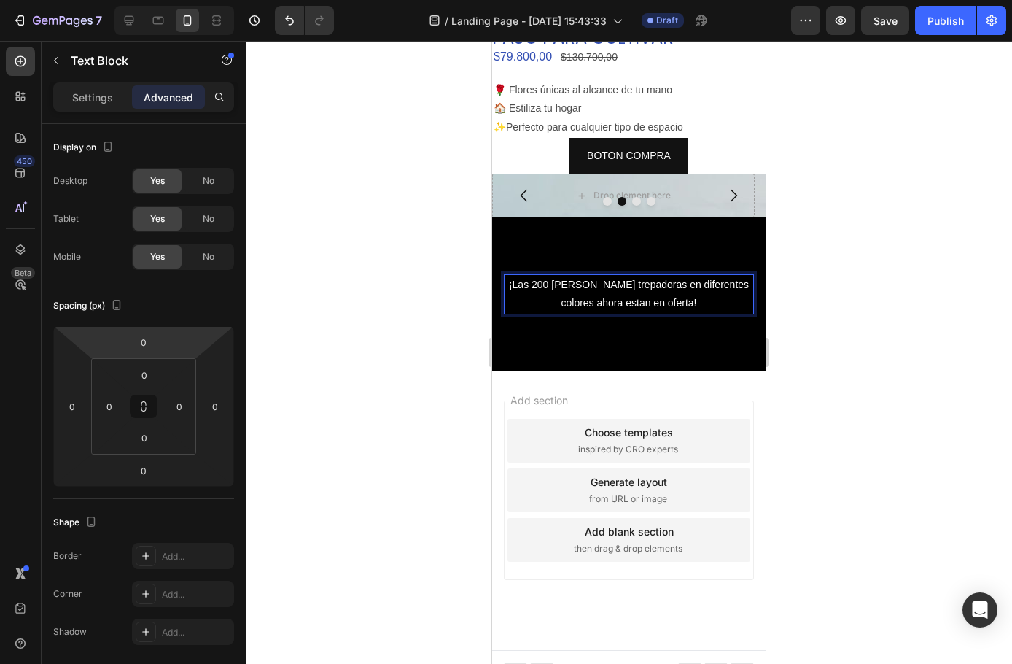
click at [94, 84] on div "Settings Advanced" at bounding box center [143, 96] width 181 height 29
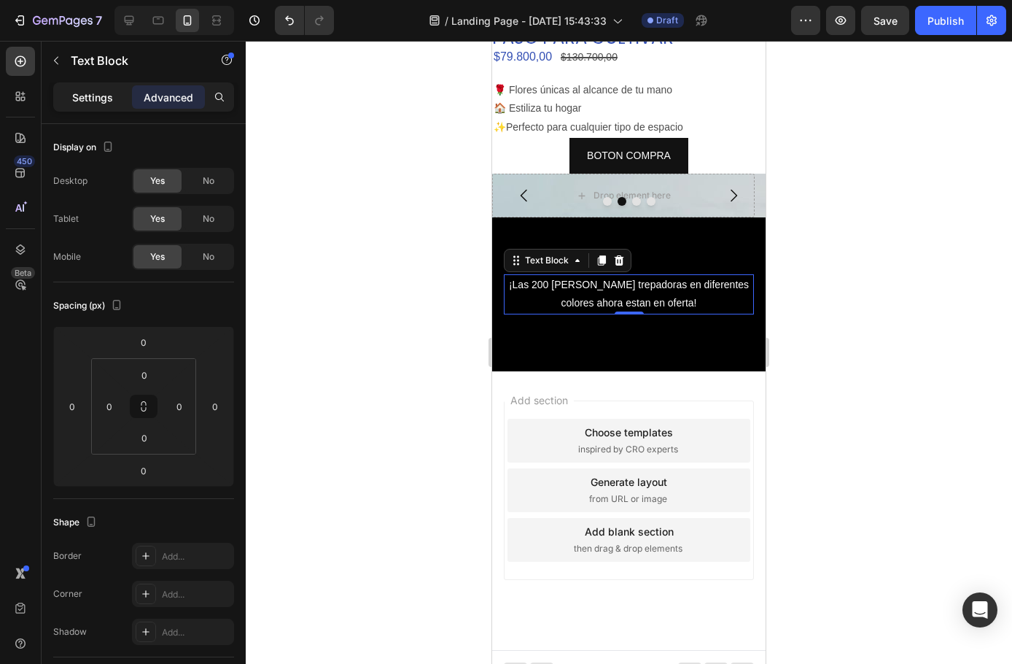
click at [102, 96] on p "Settings" at bounding box center [92, 97] width 41 height 15
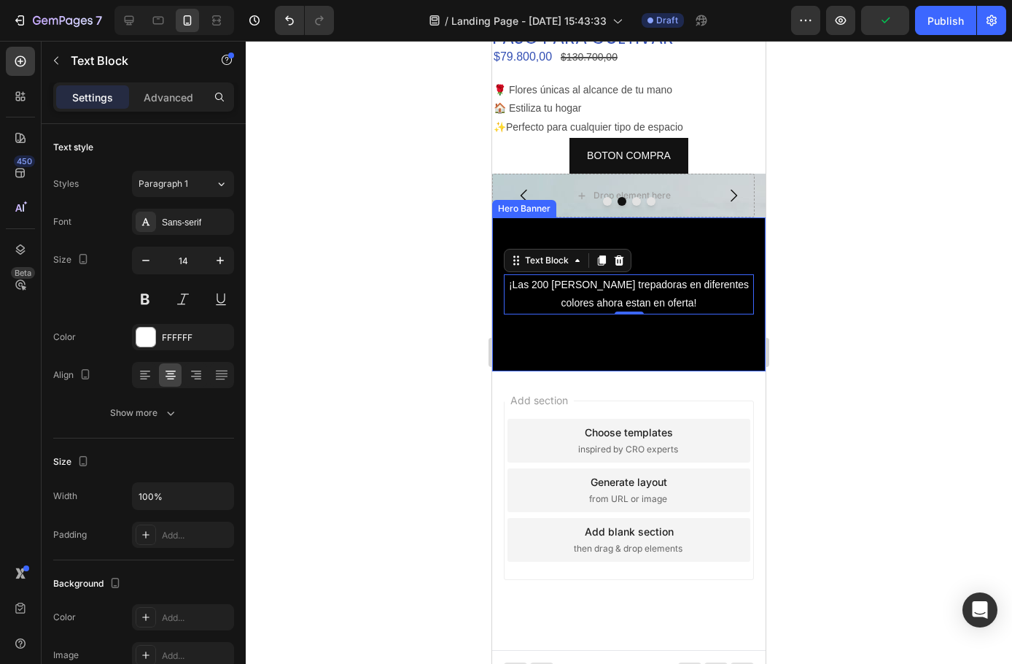
click at [615, 324] on div "Background Image" at bounding box center [629, 294] width 274 height 154
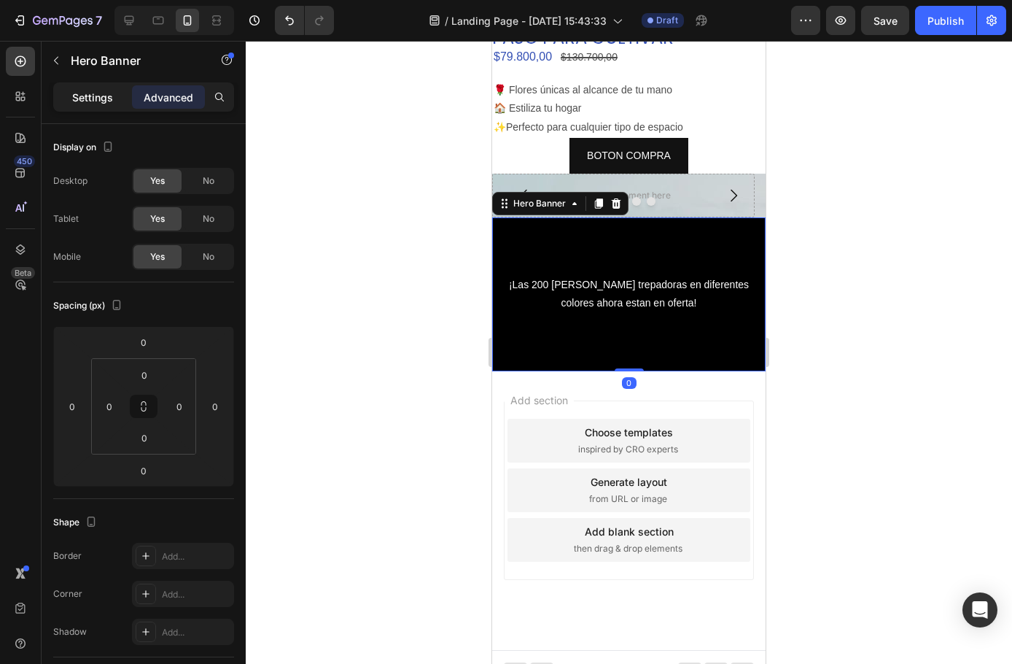
click at [85, 104] on p "Settings" at bounding box center [92, 97] width 41 height 15
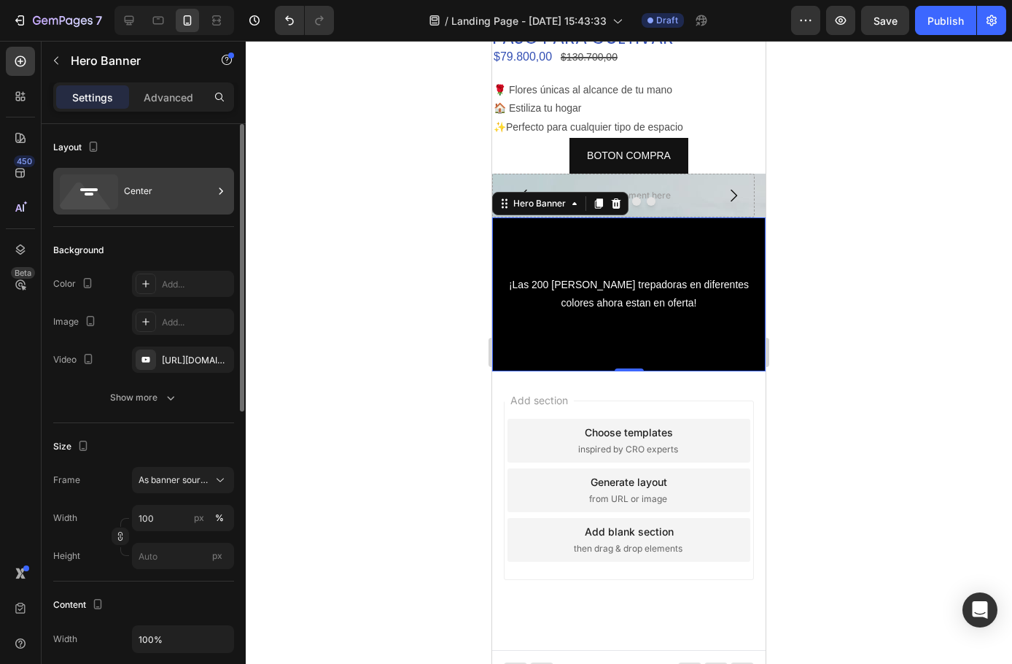
click at [139, 194] on div "Center" at bounding box center [168, 191] width 89 height 34
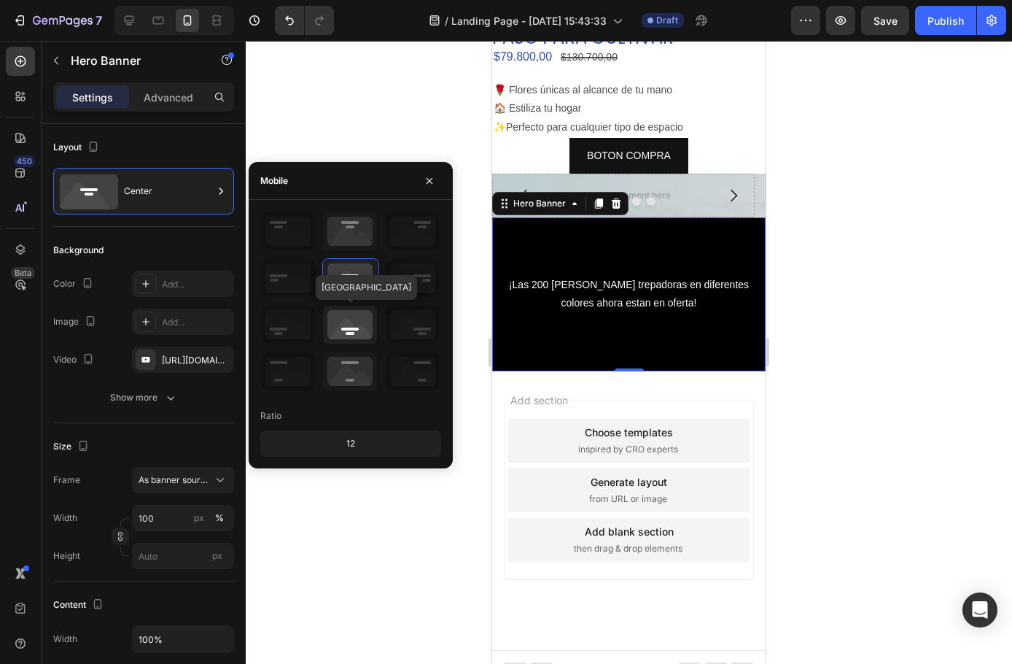
click at [355, 322] on icon at bounding box center [350, 325] width 54 height 38
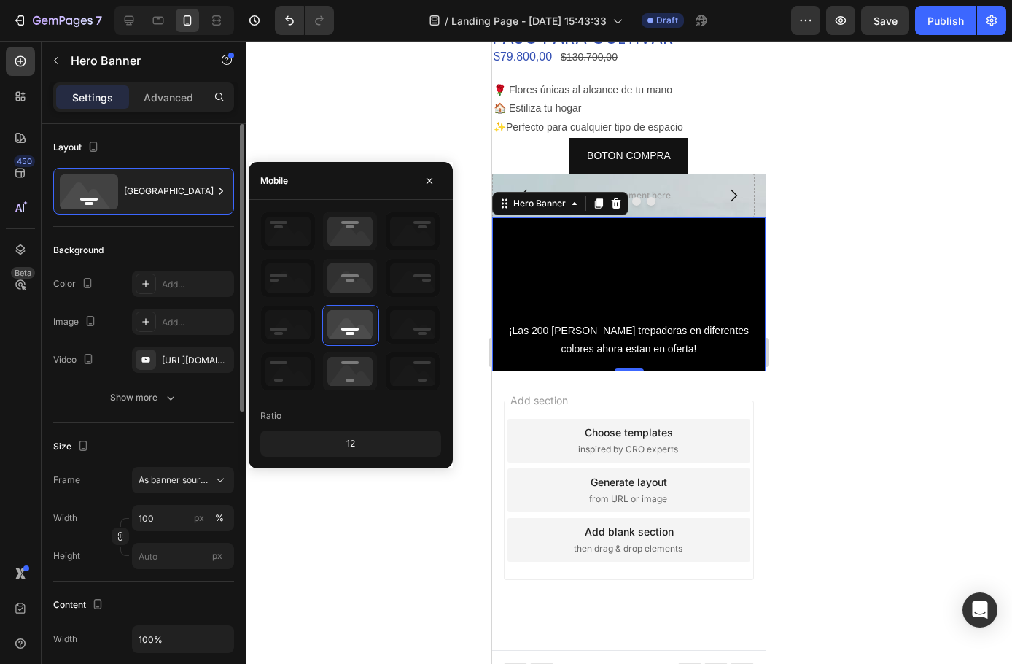
click at [169, 142] on div "Layout" at bounding box center [143, 147] width 181 height 23
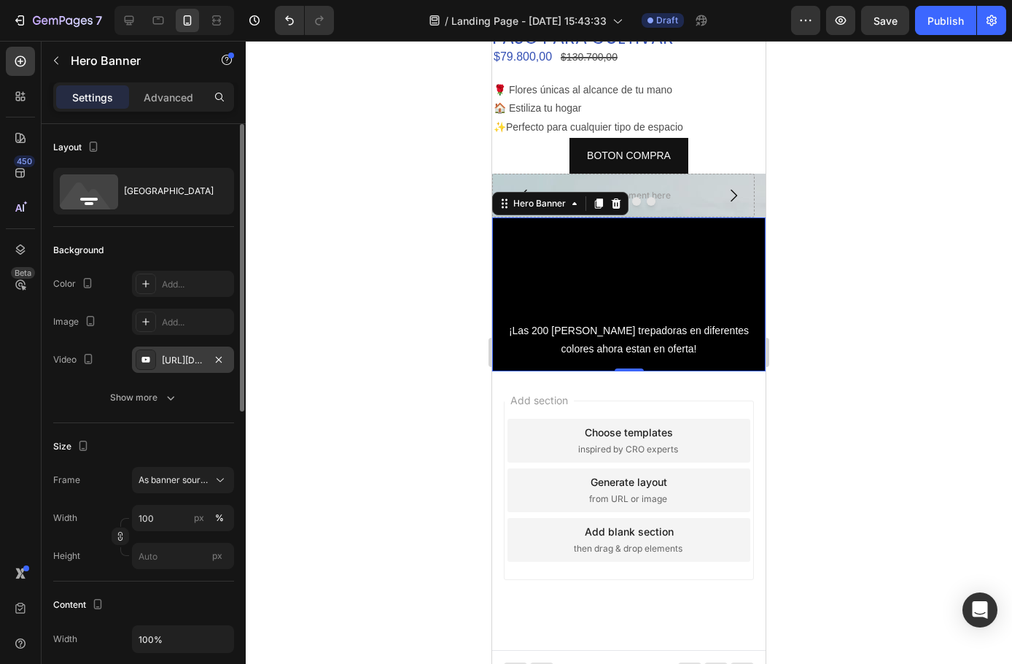
click at [157, 359] on div "[URL][DOMAIN_NAME]" at bounding box center [183, 359] width 102 height 26
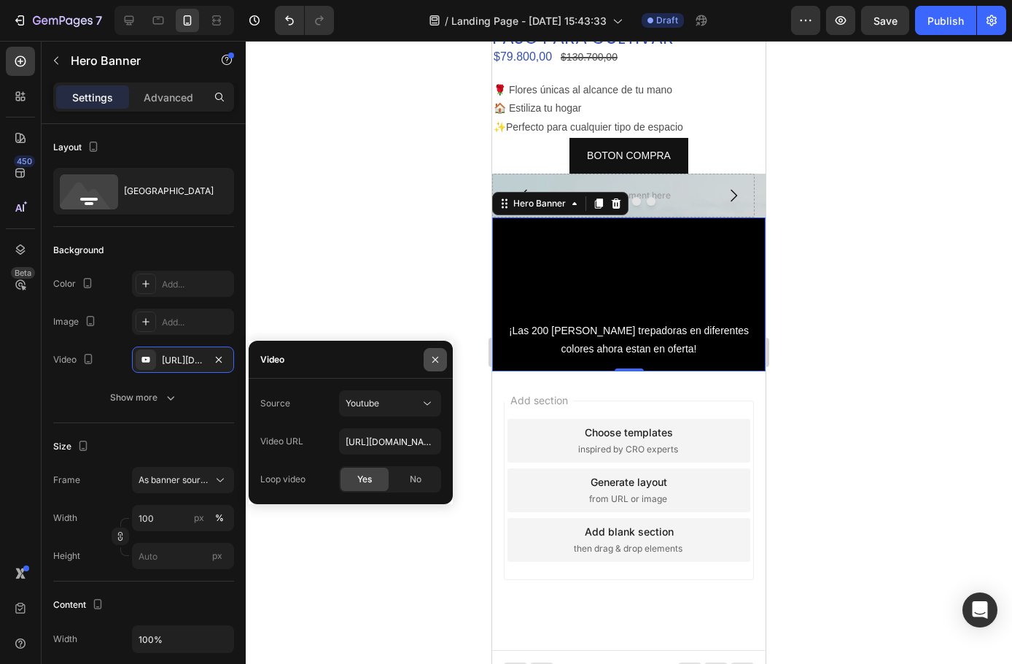
click at [433, 359] on icon "button" at bounding box center [436, 360] width 12 height 12
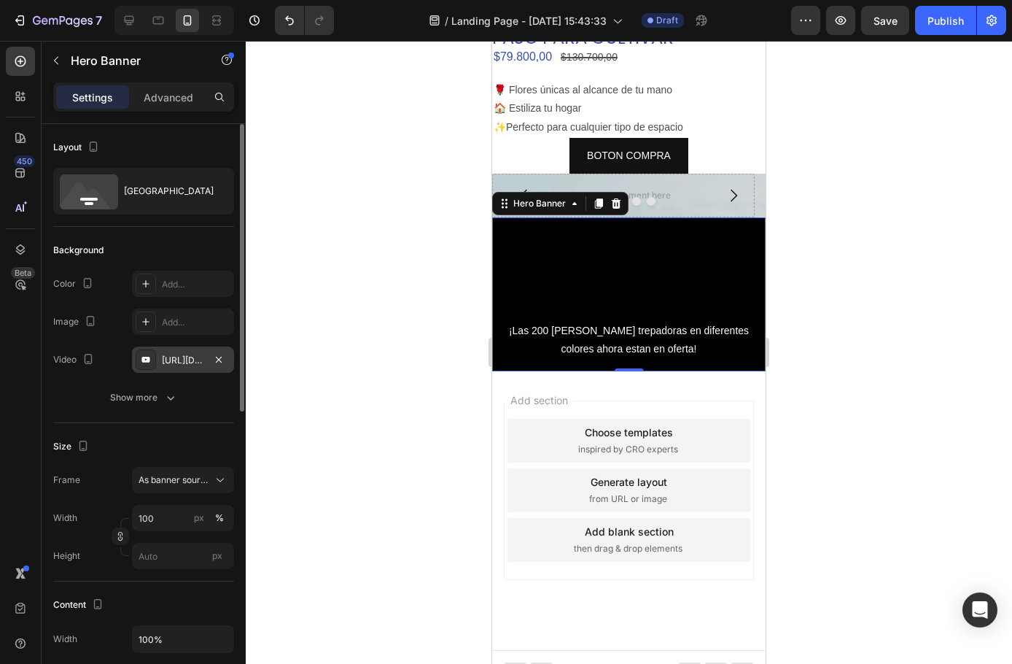
click at [182, 357] on div "[URL][DOMAIN_NAME]" at bounding box center [183, 360] width 42 height 13
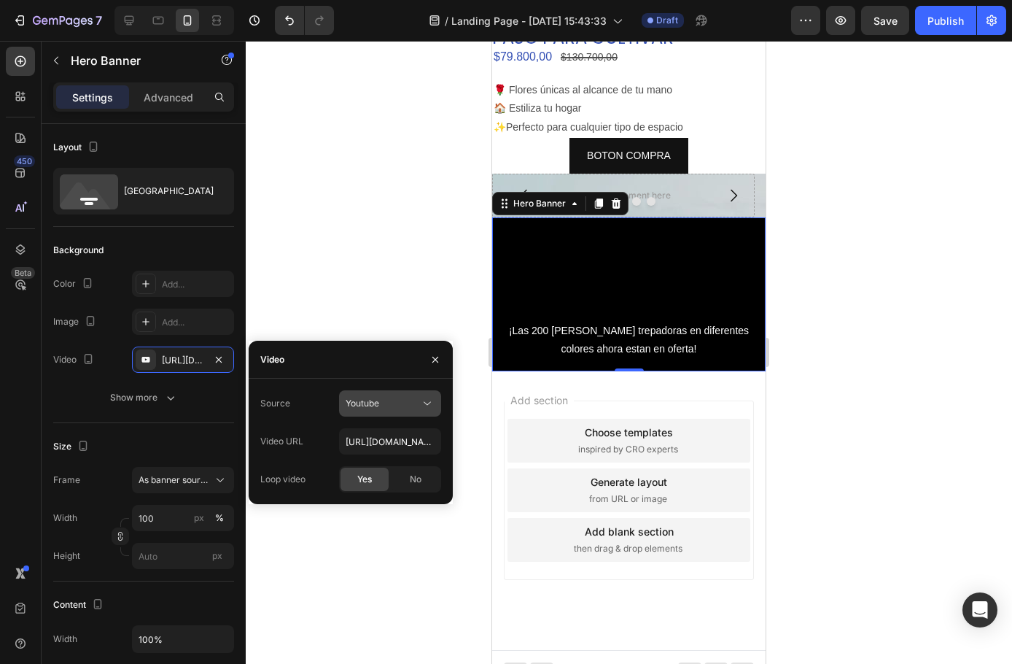
click at [408, 398] on div "Youtube" at bounding box center [383, 403] width 74 height 13
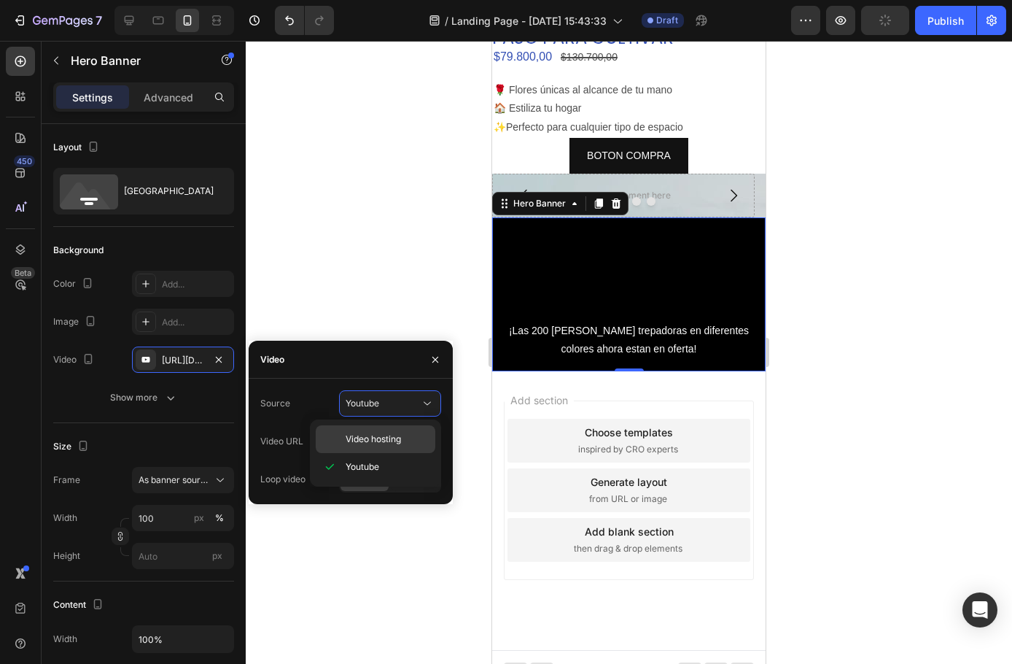
click at [373, 438] on span "Video hosting" at bounding box center [373, 439] width 55 height 13
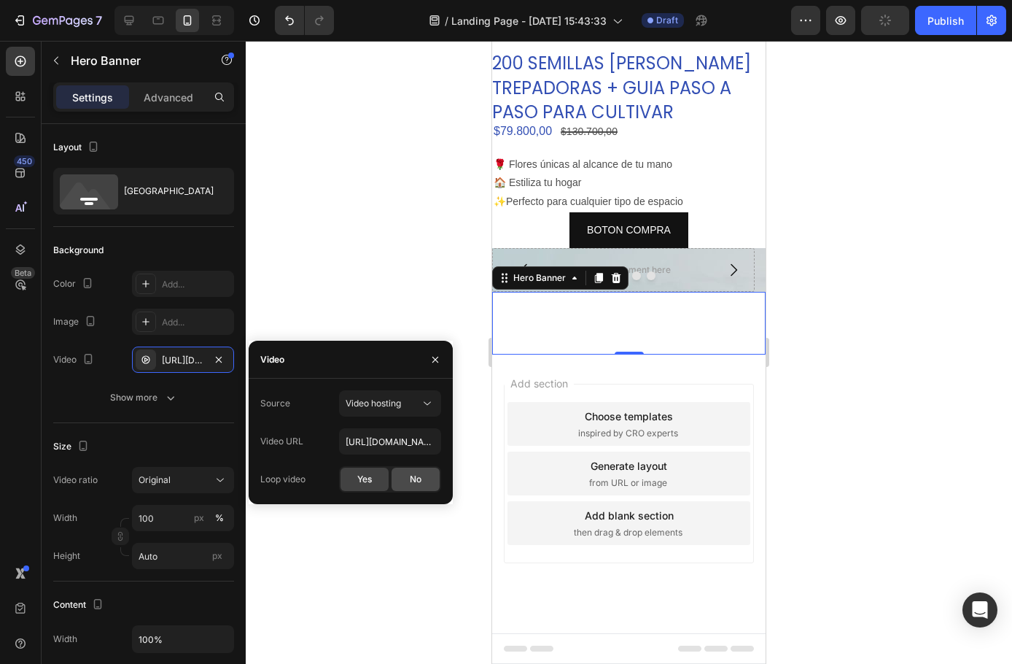
scroll to position [294, 0]
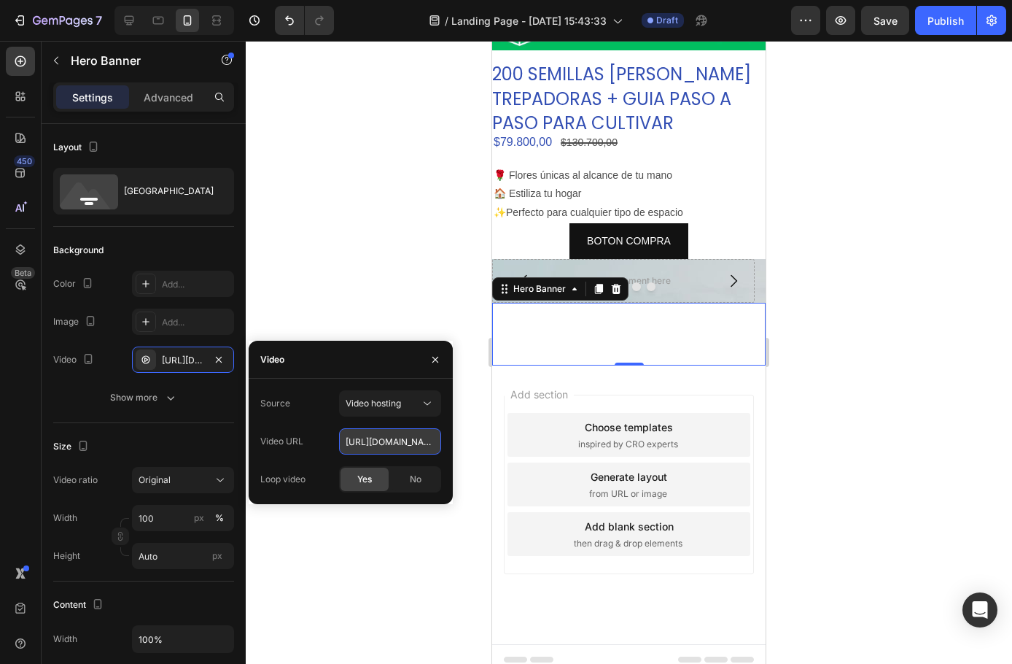
click at [368, 437] on input "[URL][DOMAIN_NAME]" at bounding box center [390, 441] width 102 height 26
click at [414, 440] on input "text" at bounding box center [390, 441] width 102 height 26
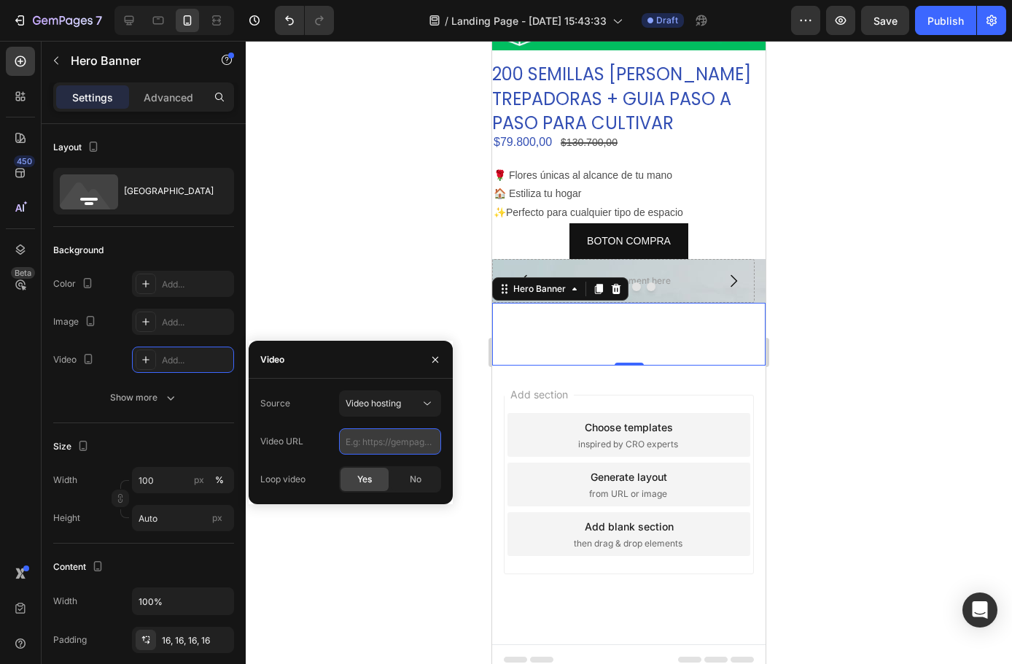
click at [373, 445] on input "text" at bounding box center [390, 441] width 102 height 26
click at [335, 427] on div "Source Video hosting Video URL Loop video Yes No" at bounding box center [350, 441] width 181 height 102
click at [594, 322] on p "¡Las 200 [PERSON_NAME] trepadoras en diferentes colores ahora estan en oferta!" at bounding box center [628, 334] width 247 height 36
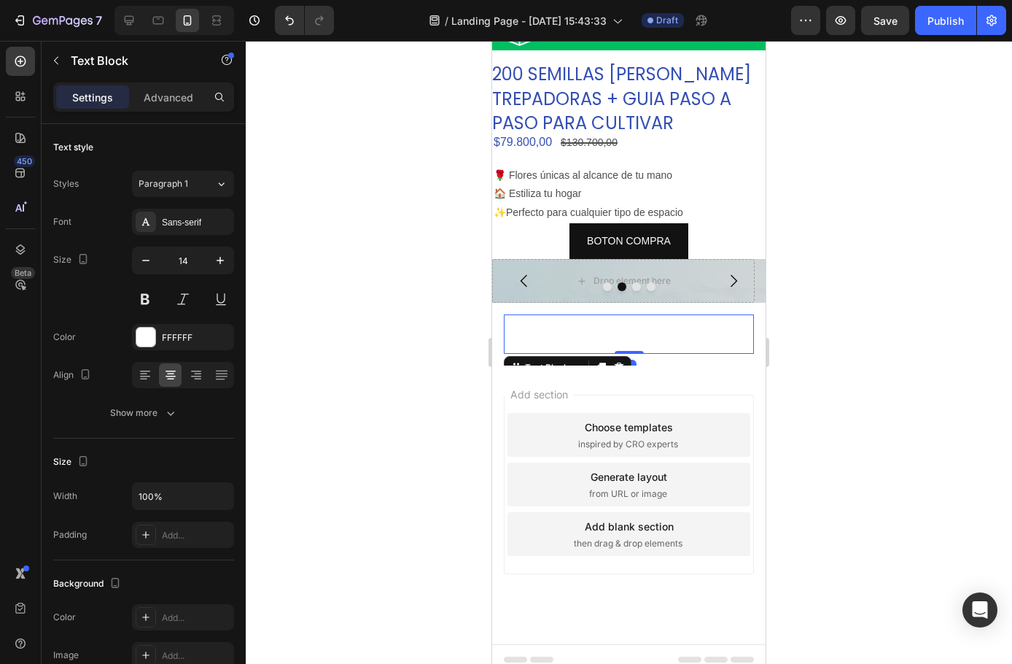
click at [407, 363] on div at bounding box center [629, 352] width 767 height 623
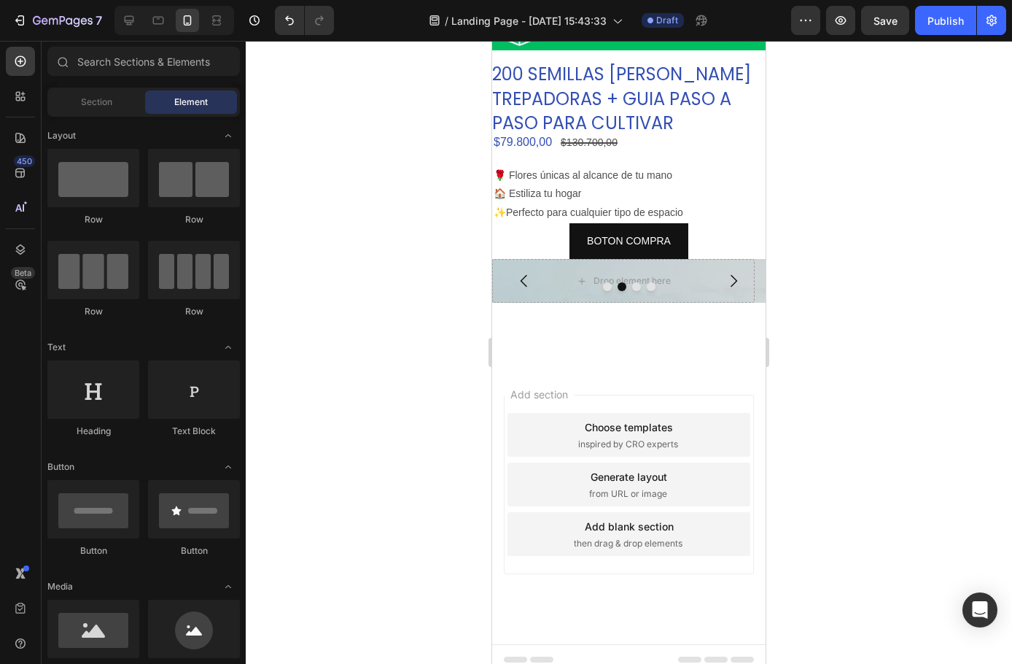
click at [575, 327] on p "¡Las 200 [PERSON_NAME] trepadoras en diferentes colores ahora estan en oferta!" at bounding box center [628, 334] width 247 height 36
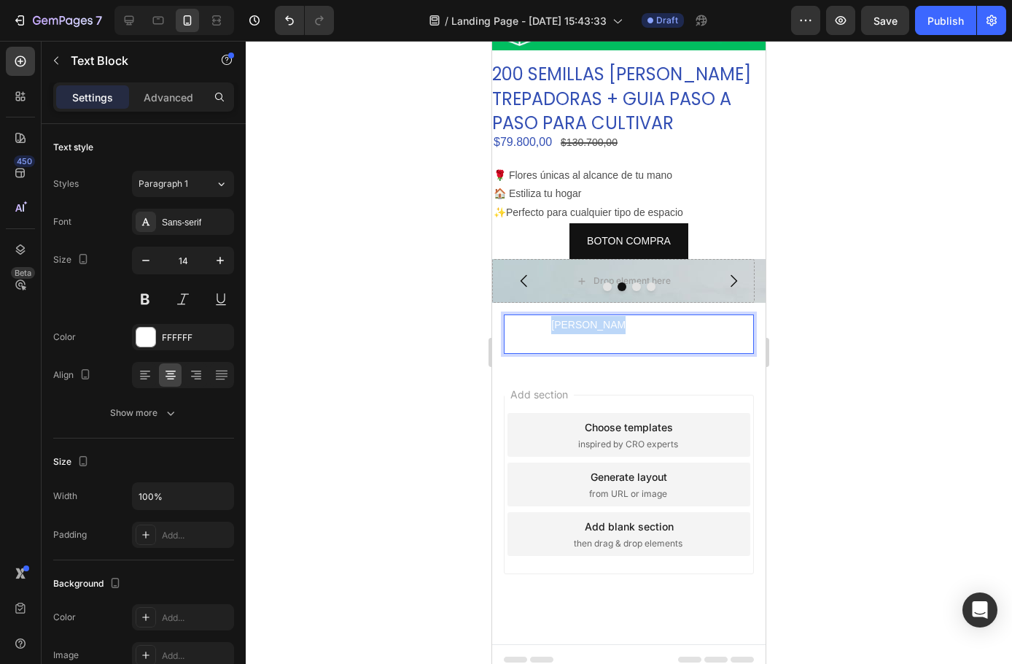
click at [611, 322] on p "¡Las 200 [PERSON_NAME] trepadoras en diferentes colores ahora estan en oferta!" at bounding box center [628, 334] width 247 height 36
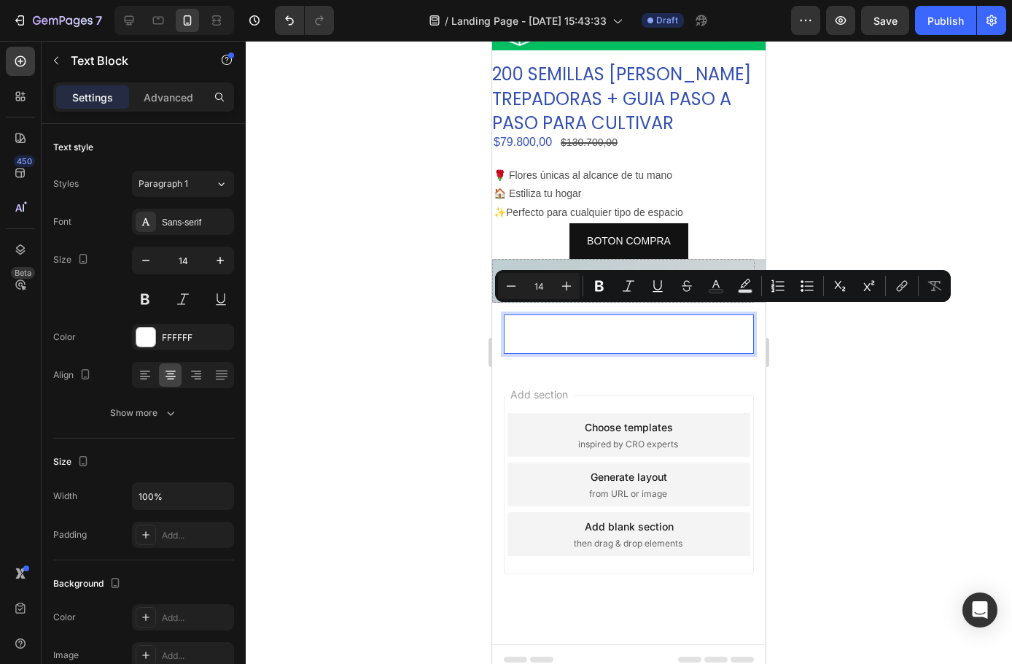
click at [636, 322] on p "¡Las 200 [PERSON_NAME] trepadoras en diferentes colores ahora estan en oferta!" at bounding box center [628, 334] width 247 height 36
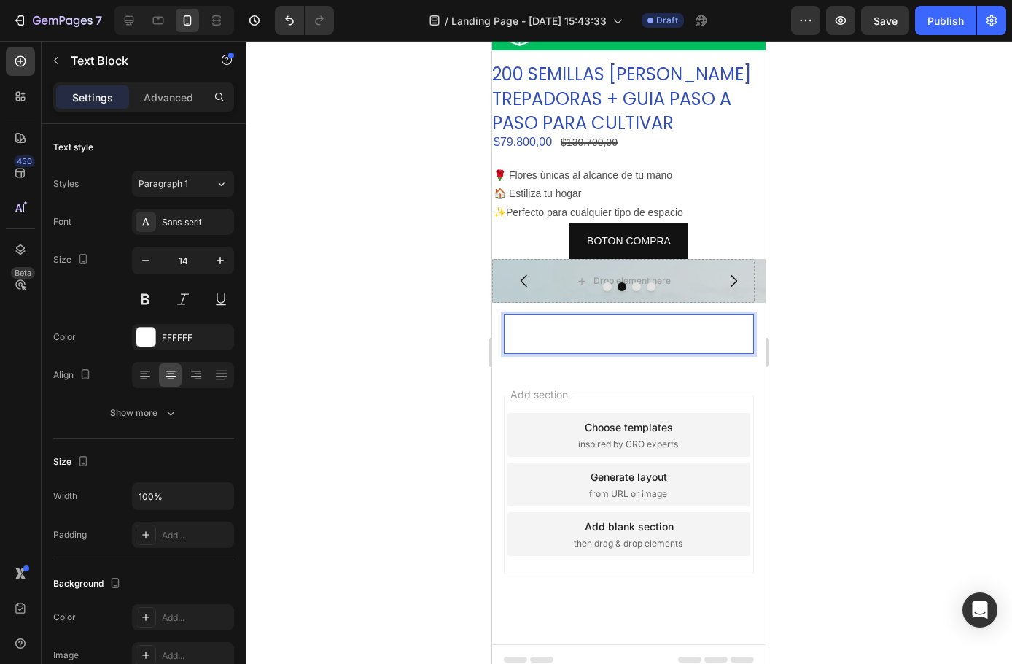
click at [621, 317] on p "¡Las 200 [PERSON_NAME] trepadoras en diferentes colores ahora estan en oferta!" at bounding box center [628, 334] width 247 height 36
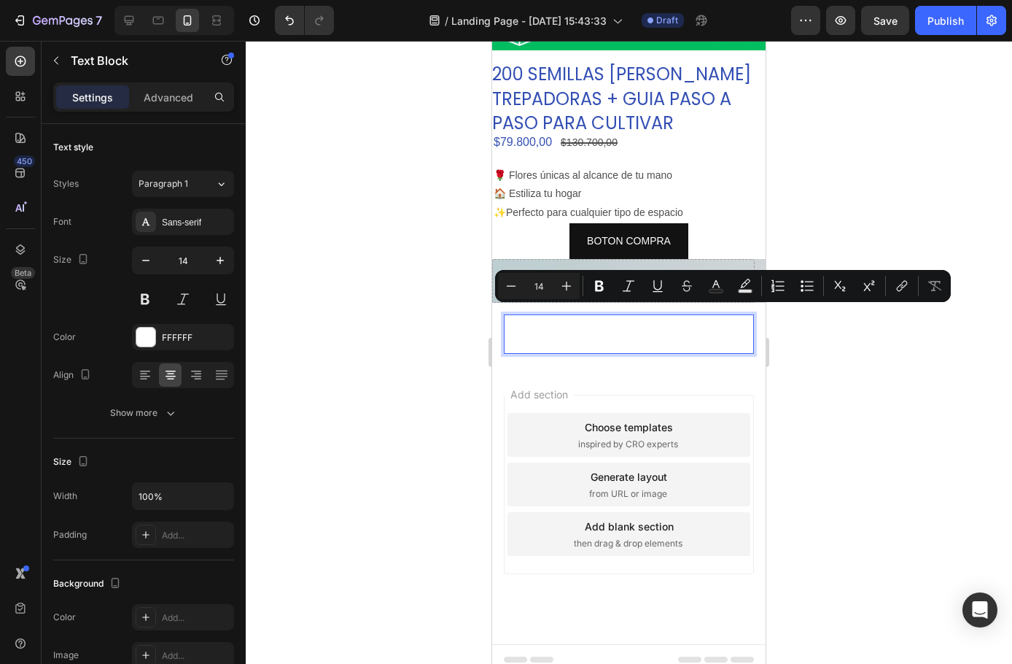
drag, startPoint x: 572, startPoint y: 320, endPoint x: 564, endPoint y: 317, distance: 8.8
click at [571, 320] on p "¡Las 200 [PERSON_NAME] trepadoras en diferentes colores ahora estan en oferta!" at bounding box center [628, 334] width 247 height 36
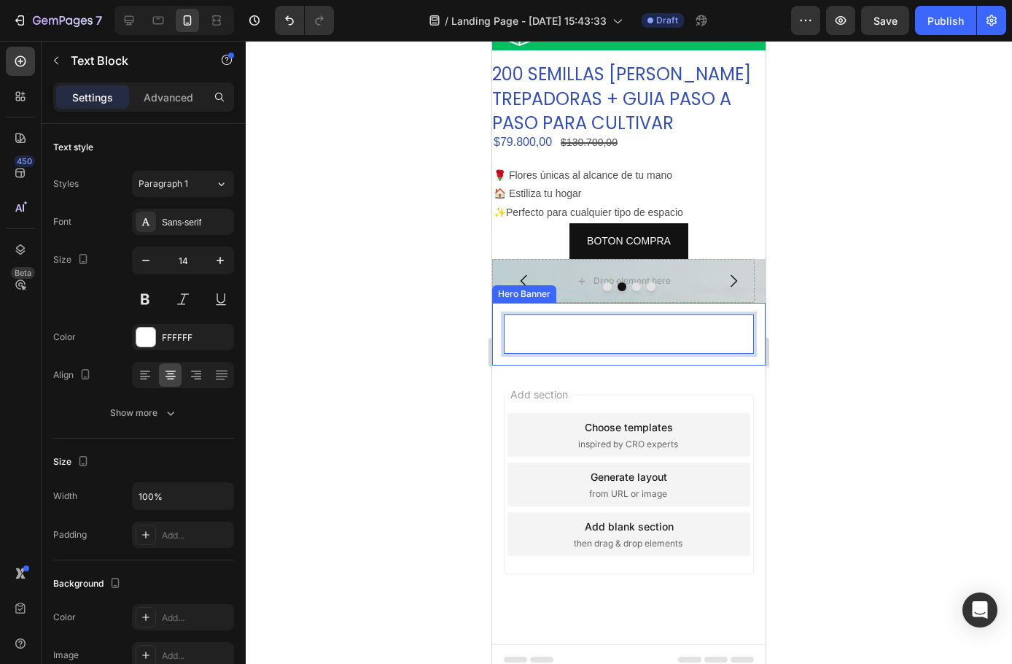
click at [496, 313] on div "¡Las 200 [PERSON_NAME] trepadoras en diferentes colores ahora estan en oferta! …" at bounding box center [629, 334] width 274 height 63
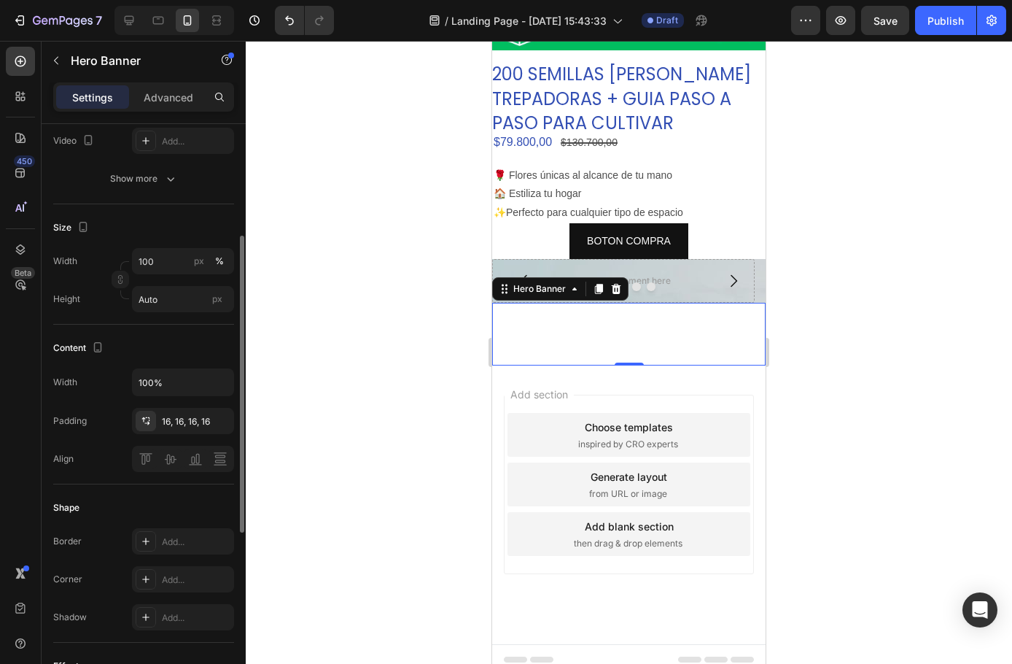
scroll to position [146, 0]
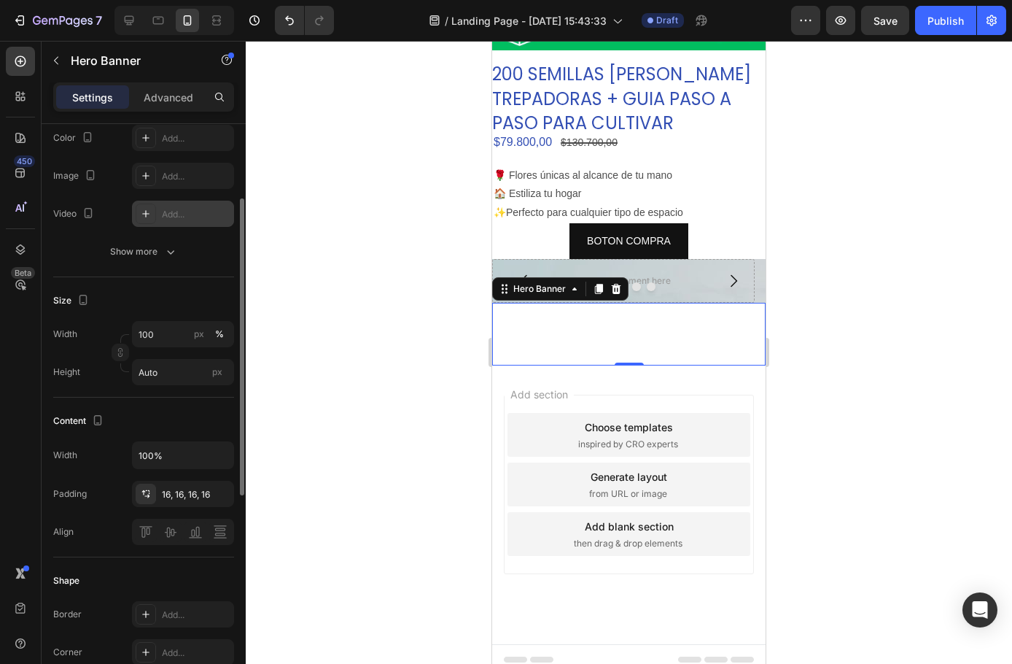
click at [150, 214] on icon at bounding box center [146, 214] width 12 height 12
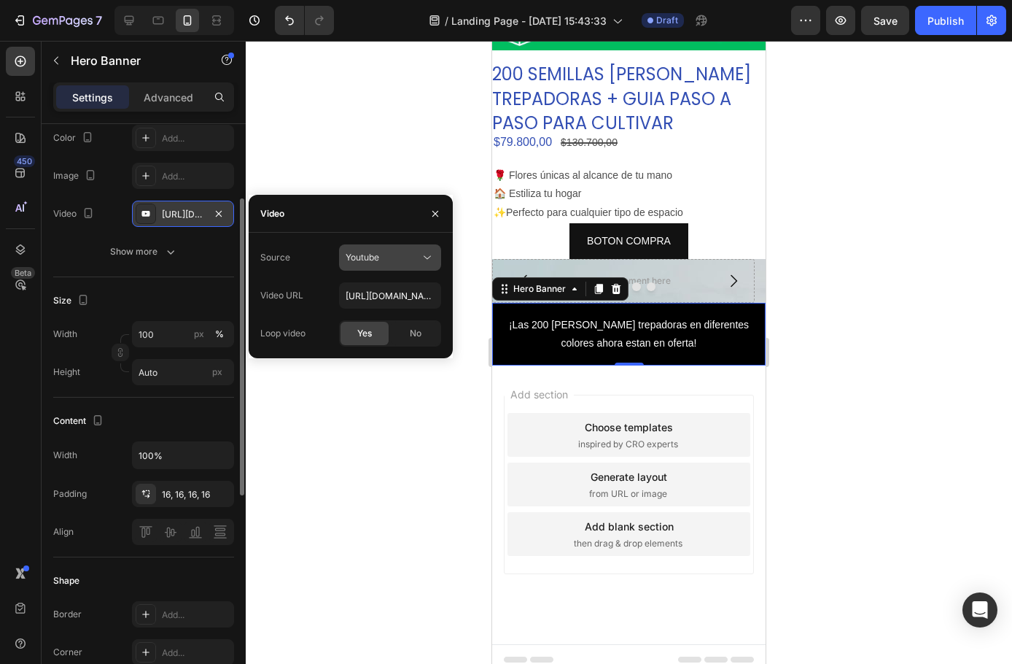
click at [403, 252] on div "Youtube" at bounding box center [383, 257] width 74 height 13
click at [368, 299] on span "Video hosting" at bounding box center [373, 293] width 55 height 13
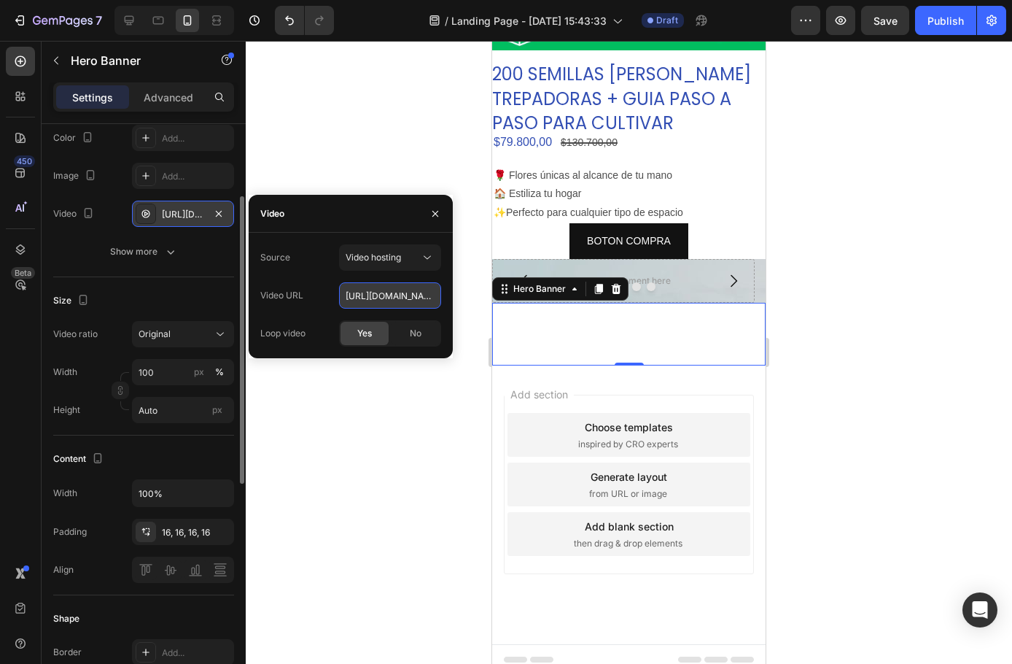
click at [395, 295] on input "[URL][DOMAIN_NAME]" at bounding box center [390, 295] width 102 height 26
paste input "[DOMAIN_NAME][URL]"
type input "[URL][DOMAIN_NAME]"
click at [369, 344] on div "Yes" at bounding box center [365, 333] width 48 height 23
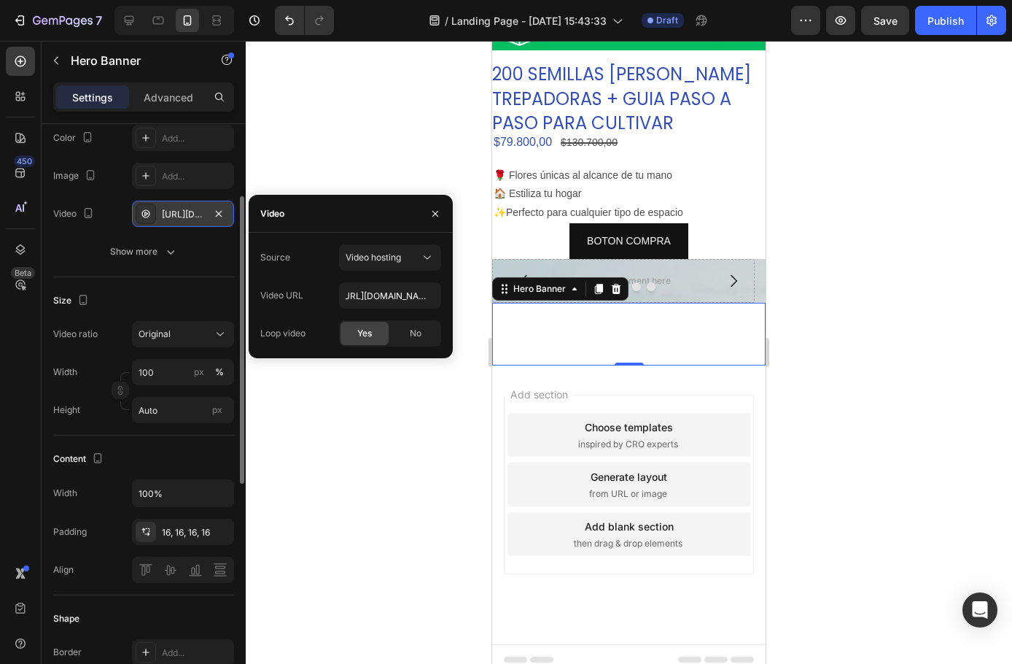
scroll to position [0, 0]
click at [379, 255] on span "Video hosting" at bounding box center [373, 257] width 55 height 11
click at [359, 290] on input "[URL][DOMAIN_NAME]" at bounding box center [390, 295] width 102 height 26
click at [318, 294] on div "Video URL [URL][DOMAIN_NAME]" at bounding box center [350, 295] width 181 height 26
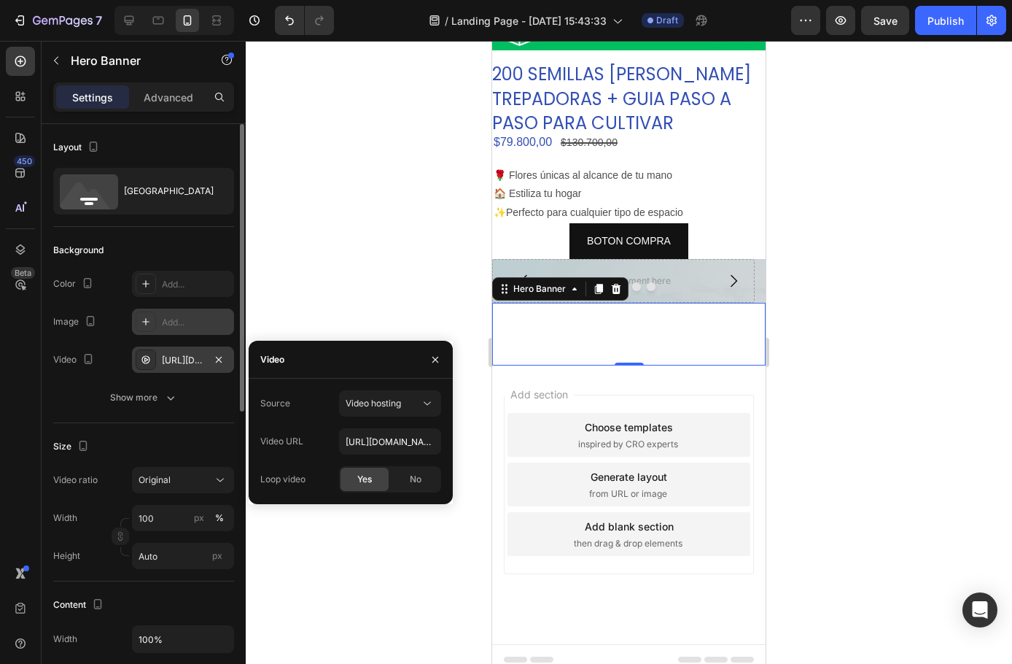
click at [146, 319] on icon at bounding box center [145, 321] width 7 height 7
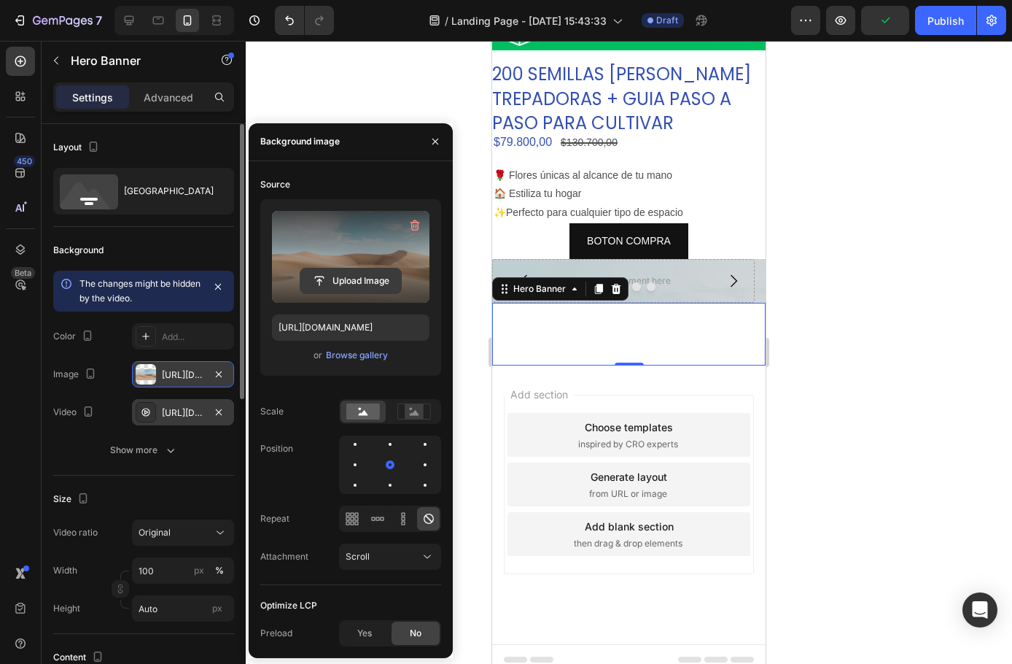
click at [352, 286] on input "file" at bounding box center [351, 280] width 101 height 25
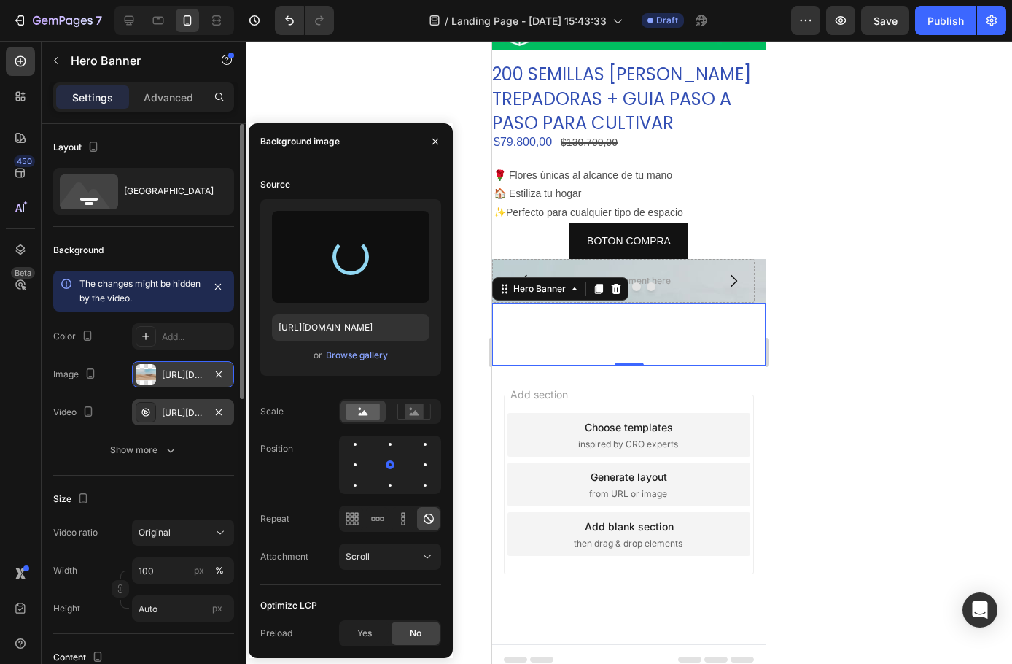
type input "[URL][DOMAIN_NAME]"
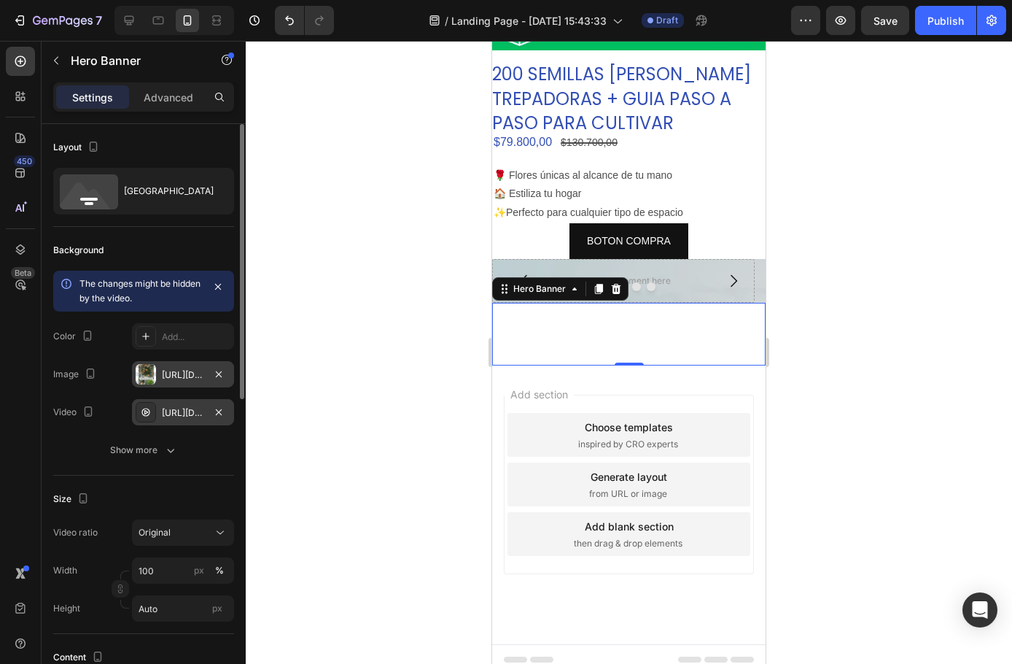
click at [61, 378] on div "Image" at bounding box center [76, 375] width 46 height 20
click at [228, 408] on div "[URL][DOMAIN_NAME]" at bounding box center [183, 412] width 102 height 26
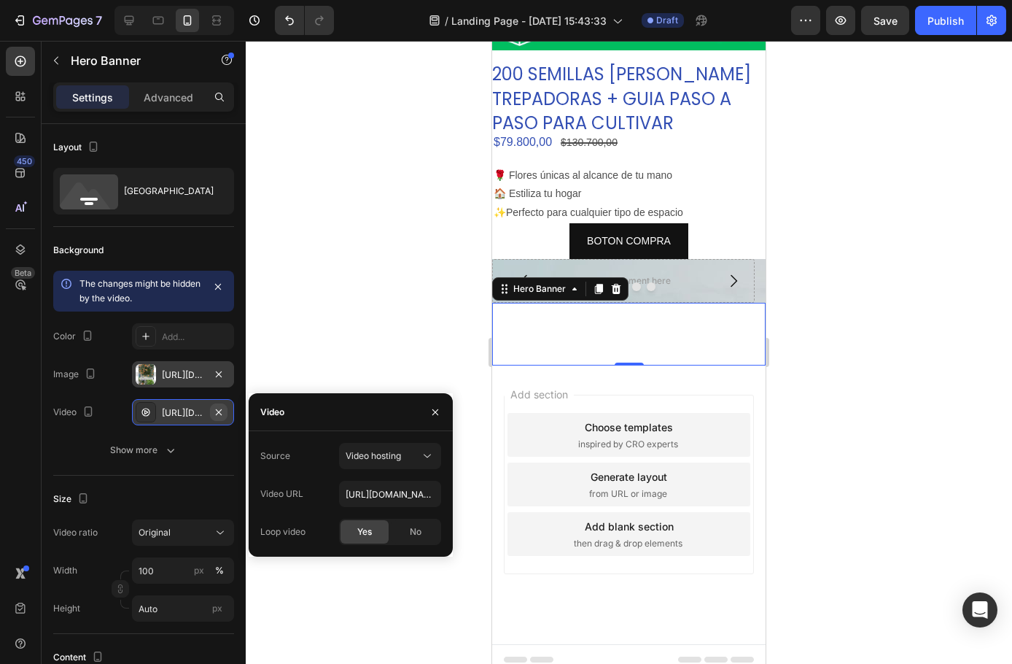
click at [221, 412] on icon "button" at bounding box center [219, 412] width 12 height 12
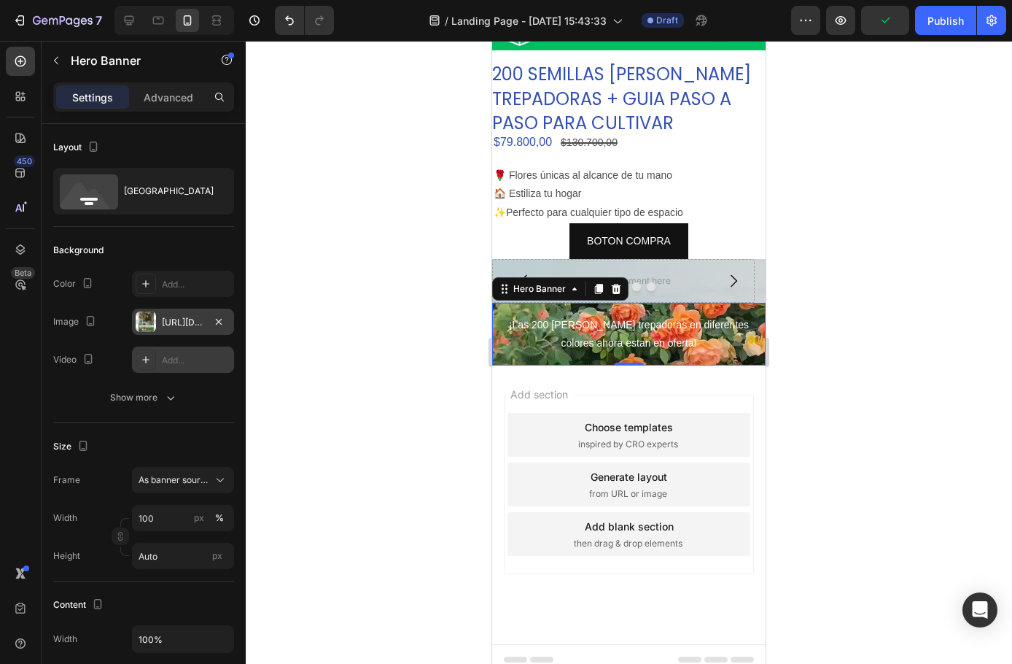
click at [503, 336] on div "¡Las 200 [PERSON_NAME] trepadoras en diferentes colores ahora estan en oferta! …" at bounding box center [629, 334] width 274 height 63
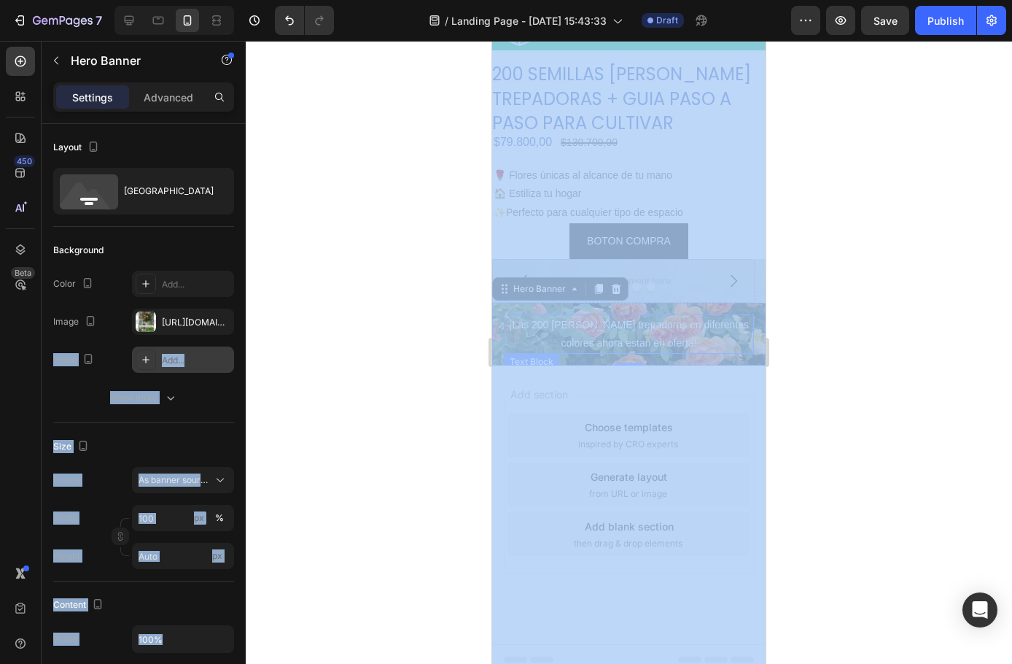
drag, startPoint x: 637, startPoint y: 364, endPoint x: 497, endPoint y: 327, distance: 145.4
click at [281, 352] on div at bounding box center [629, 352] width 767 height 623
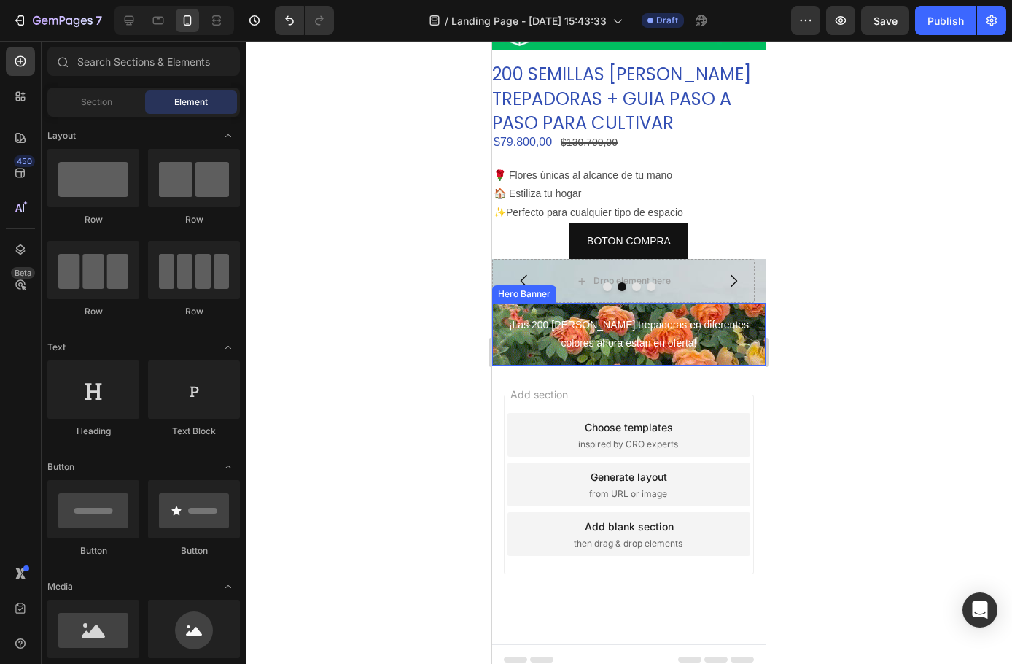
click at [503, 330] on div "¡Las 200 [PERSON_NAME] trepadoras en diferentes colores ahora estan en oferta! …" at bounding box center [629, 334] width 274 height 63
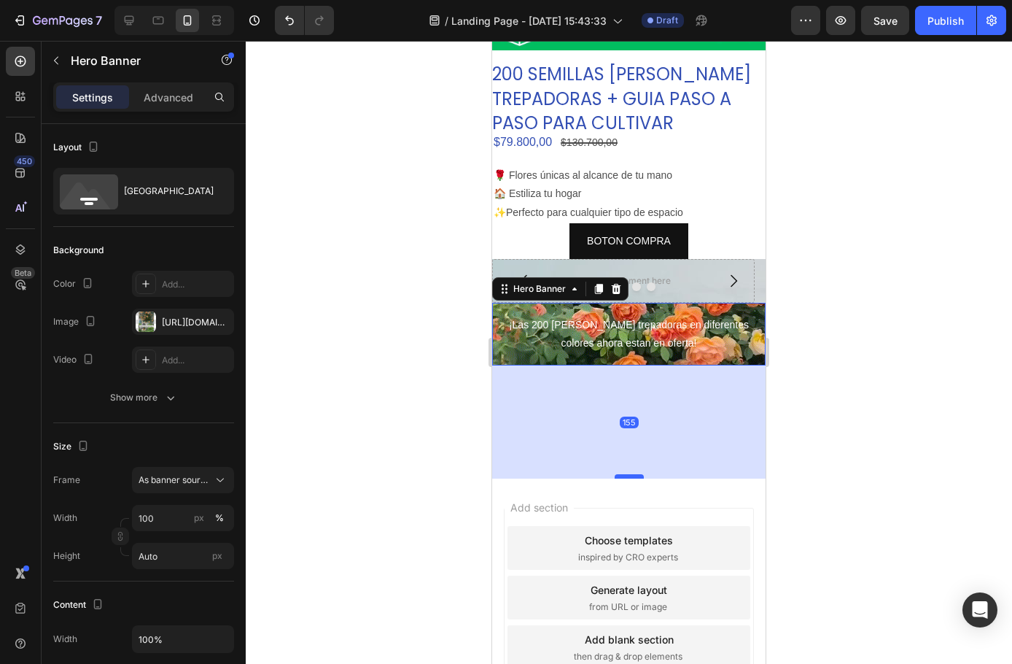
drag, startPoint x: 628, startPoint y: 352, endPoint x: 629, endPoint y: 466, distance: 114.5
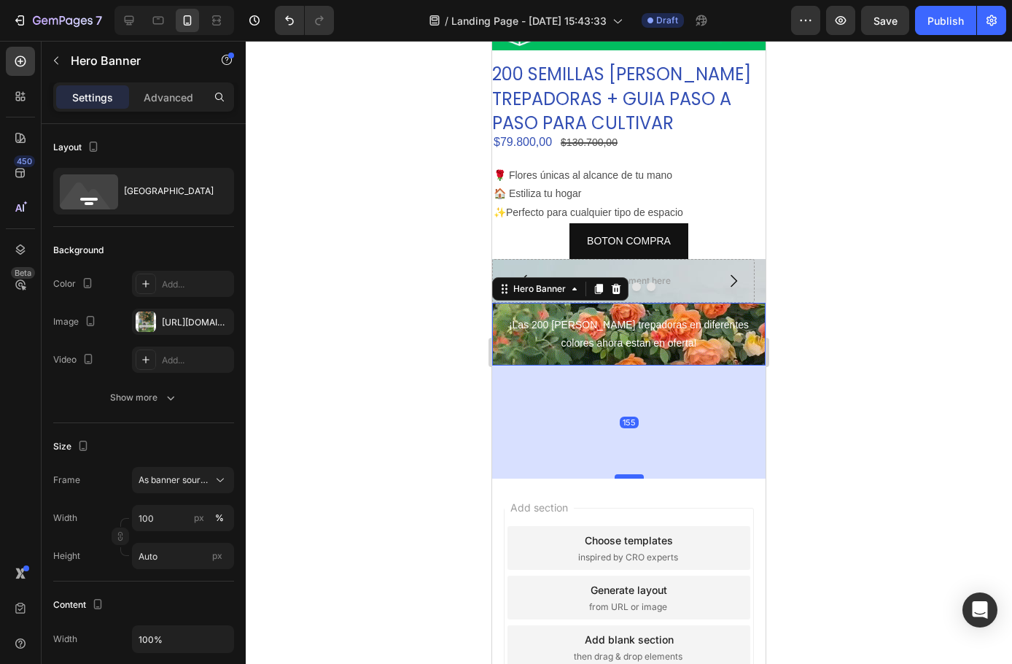
click at [629, 474] on div at bounding box center [629, 476] width 29 height 4
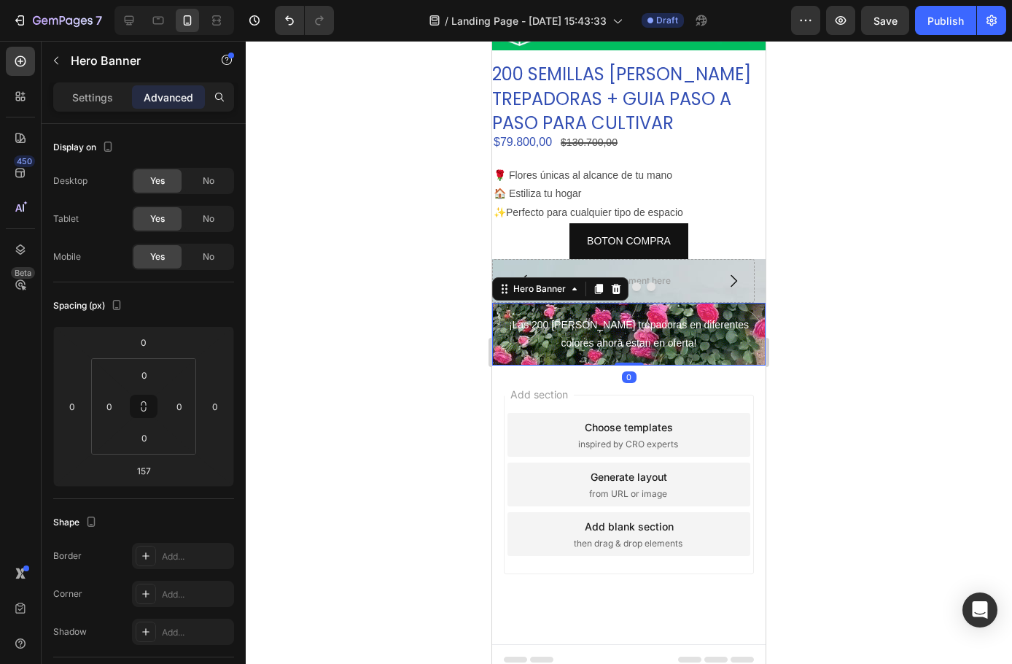
drag, startPoint x: 629, startPoint y: 465, endPoint x: 630, endPoint y: 336, distance: 129.8
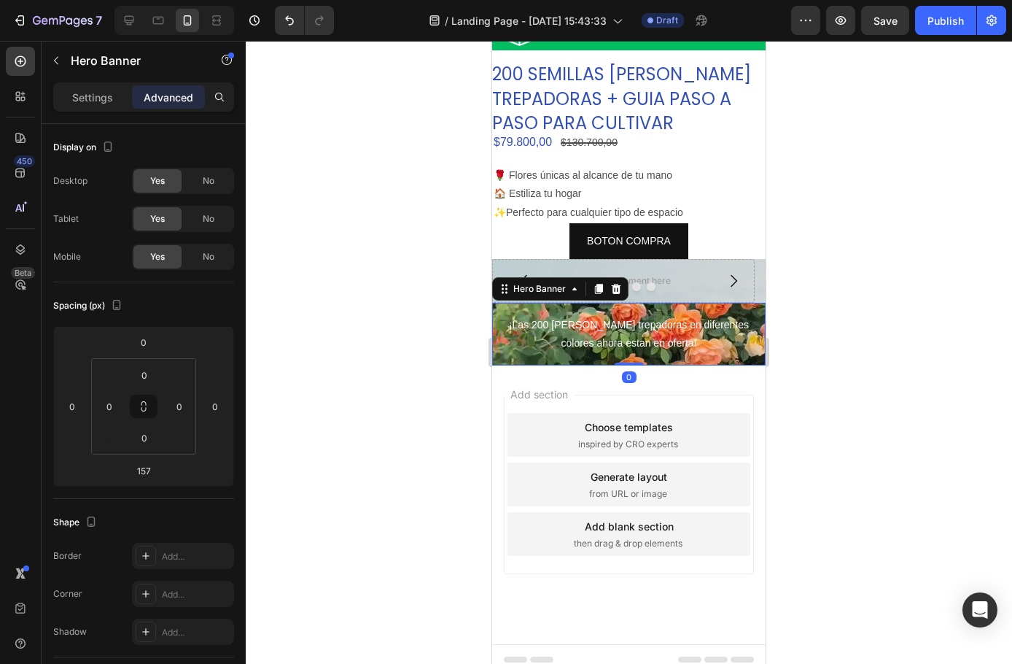
click at [630, 336] on div "¡Las 200 [PERSON_NAME] trepadoras en diferentes colores ahora estan en oferta! …" at bounding box center [629, 334] width 274 height 63
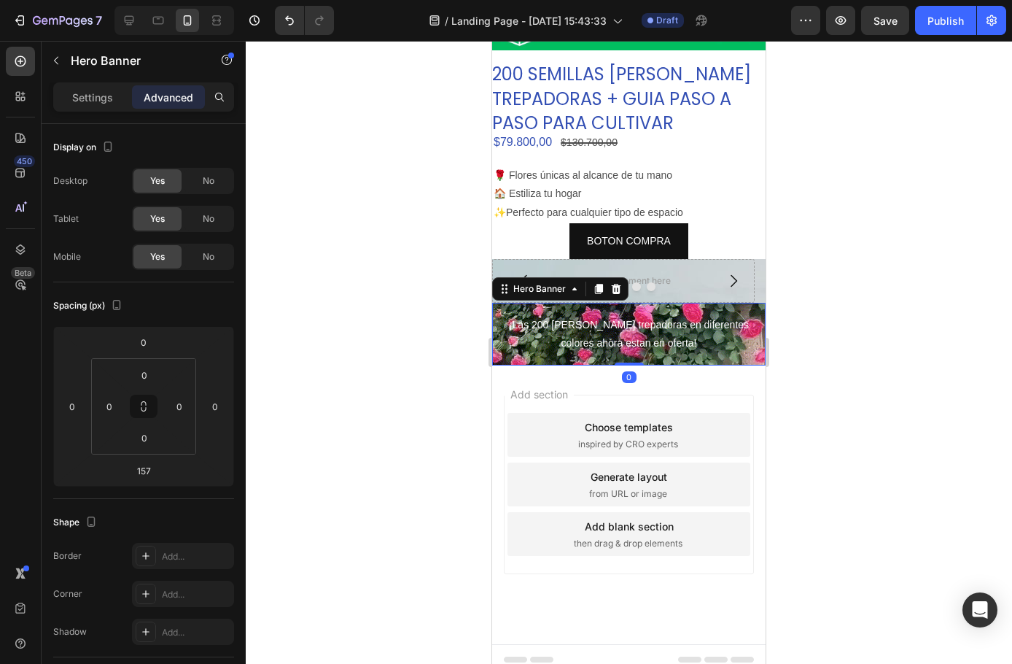
type input "0"
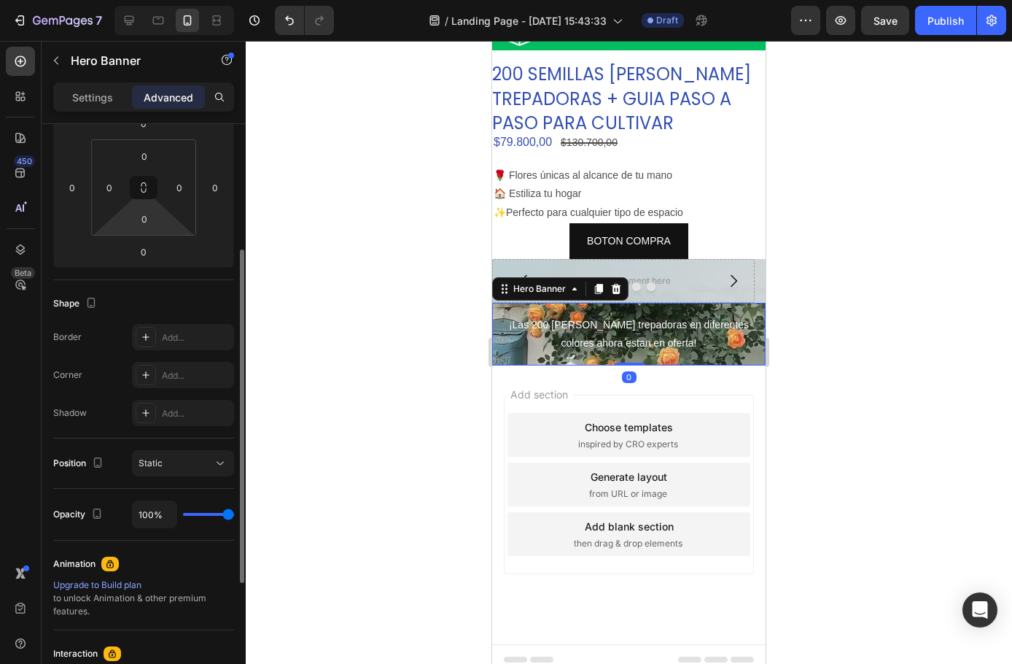
scroll to position [365, 0]
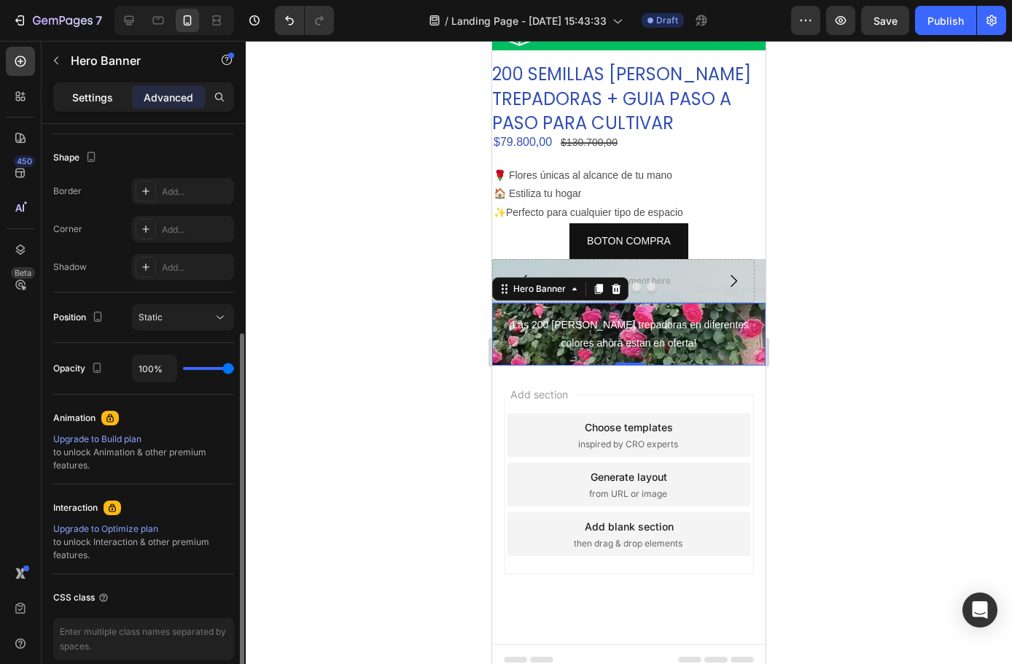
click at [106, 90] on p "Settings" at bounding box center [92, 97] width 41 height 15
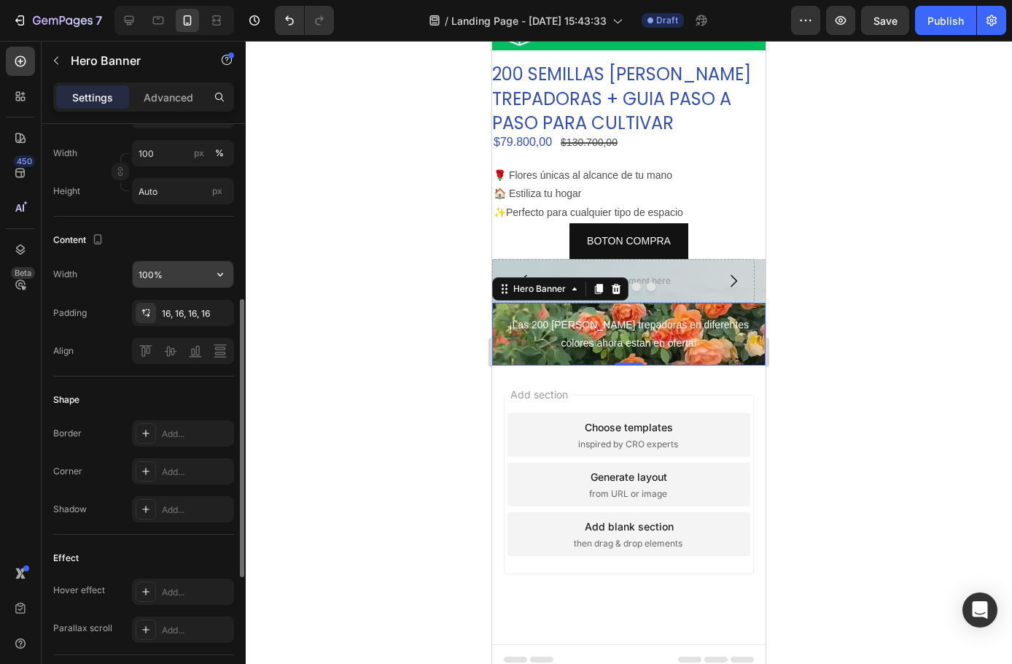
scroll to position [219, 0]
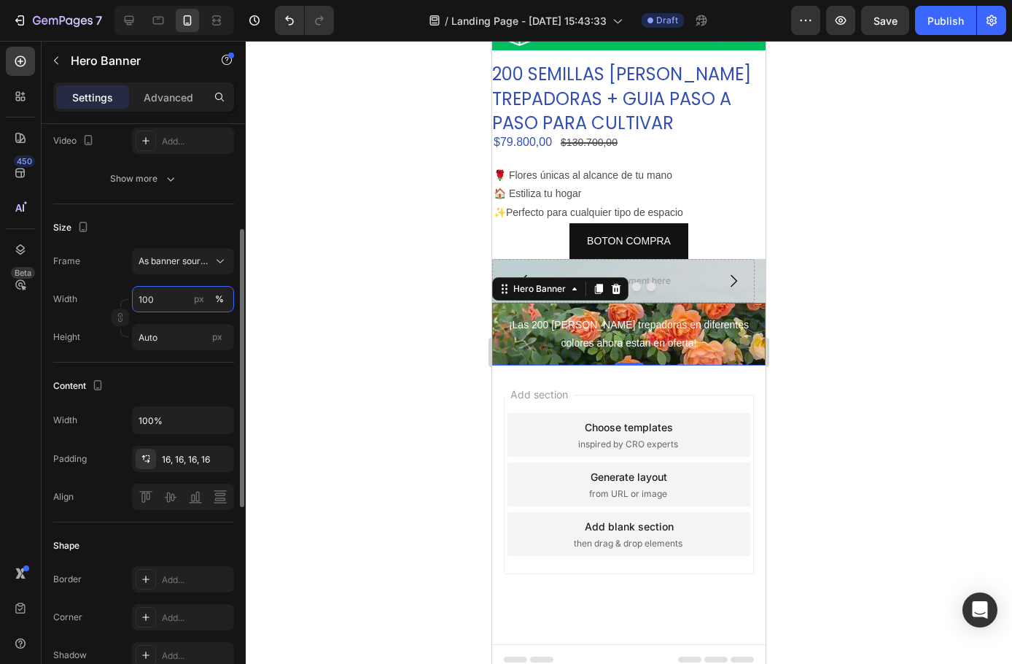
click at [187, 298] on input "100" at bounding box center [183, 299] width 102 height 26
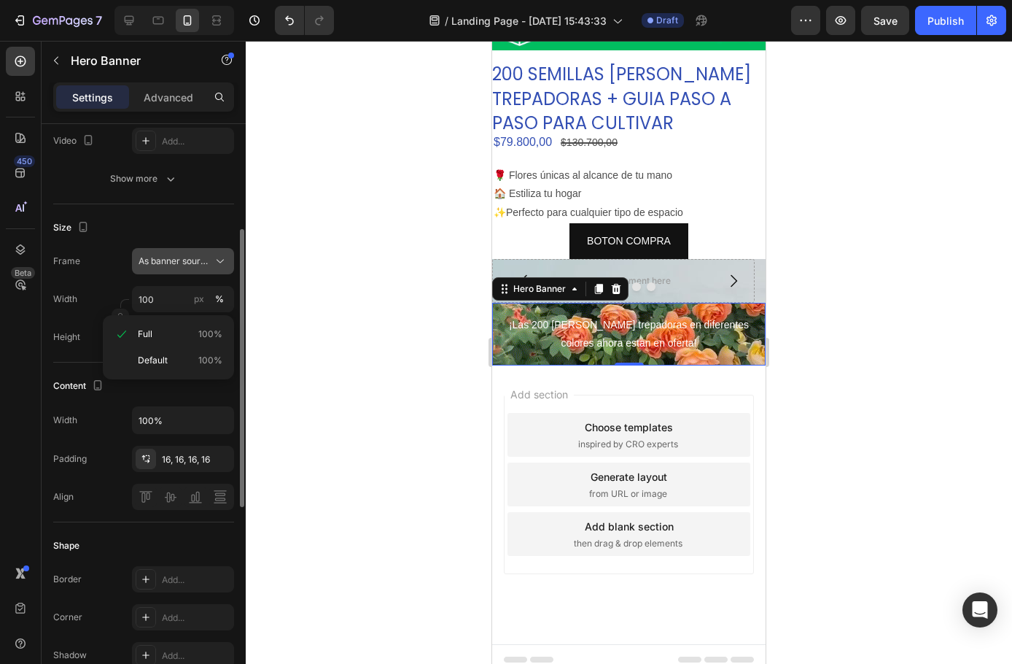
click at [187, 265] on span "As banner source" at bounding box center [174, 261] width 71 height 13
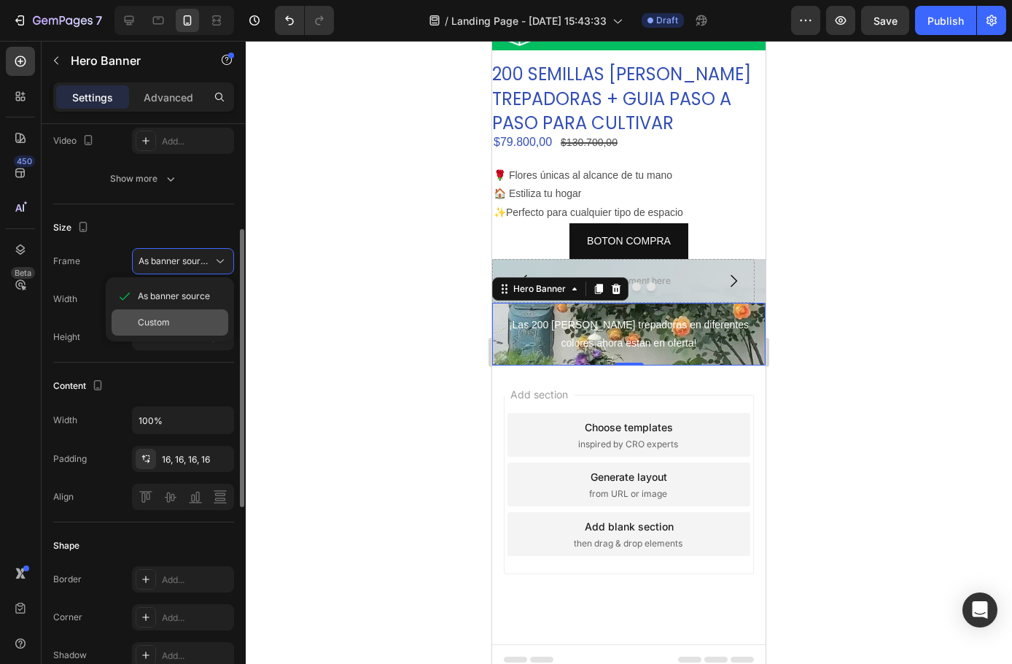
click at [185, 316] on div "Custom" at bounding box center [180, 322] width 85 height 13
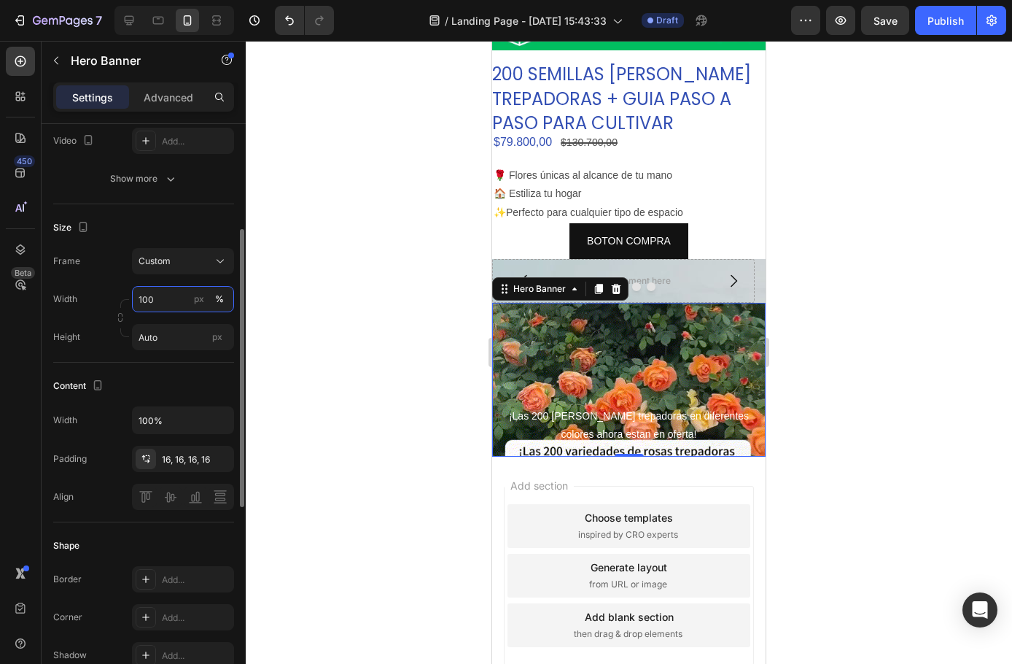
click at [178, 295] on input "100" at bounding box center [183, 299] width 102 height 26
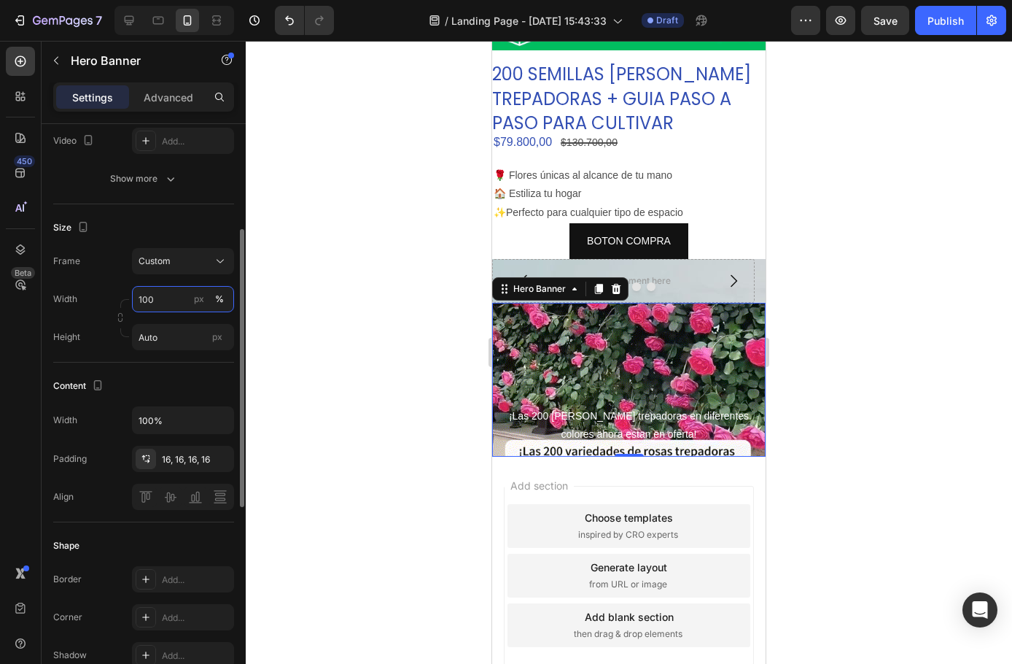
drag, startPoint x: 166, startPoint y: 303, endPoint x: 88, endPoint y: 296, distance: 77.6
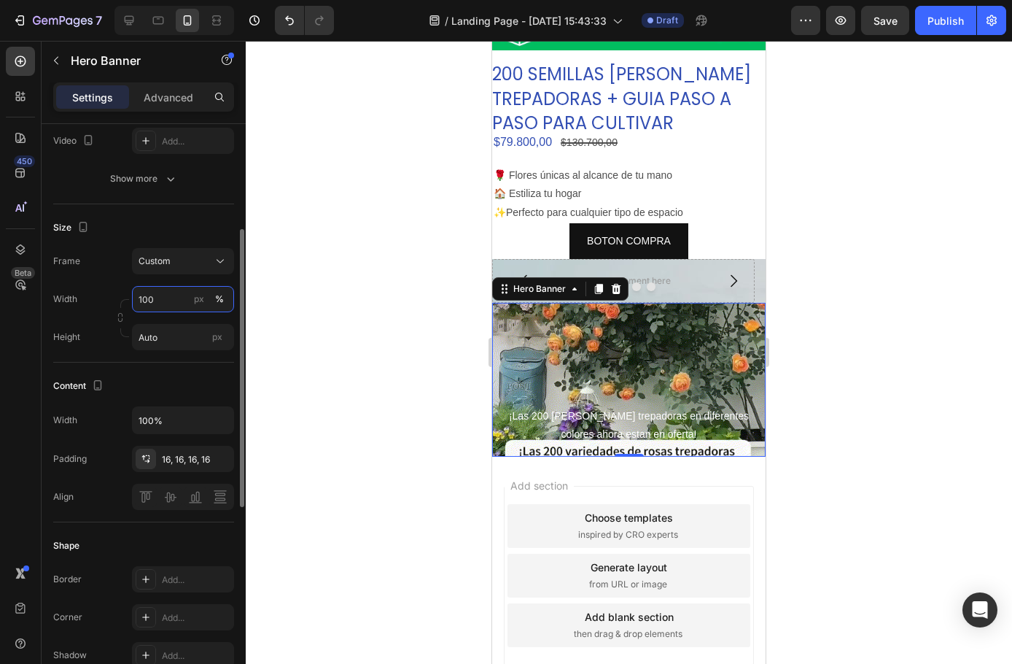
click at [88, 296] on div "Width 100 px %" at bounding box center [143, 299] width 181 height 26
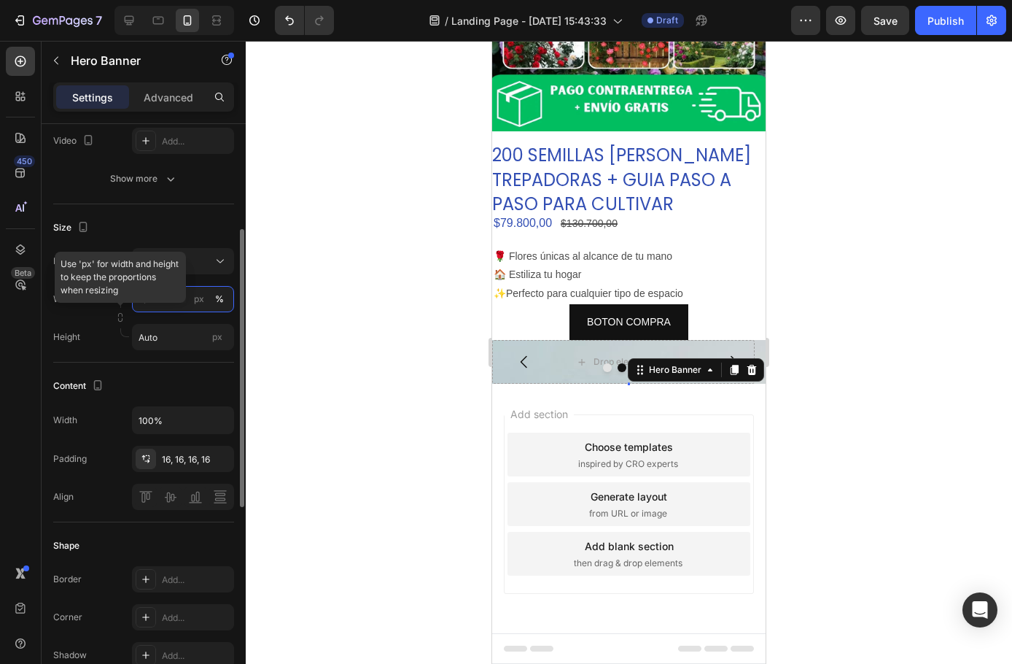
scroll to position [202, 0]
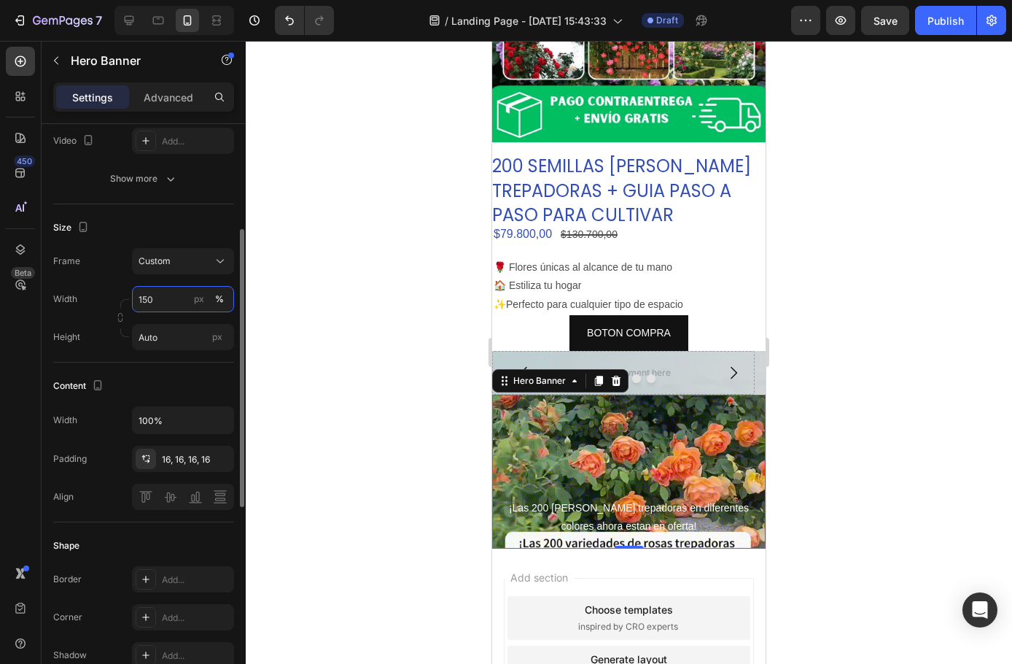
drag, startPoint x: 161, startPoint y: 288, endPoint x: 68, endPoint y: 287, distance: 93.4
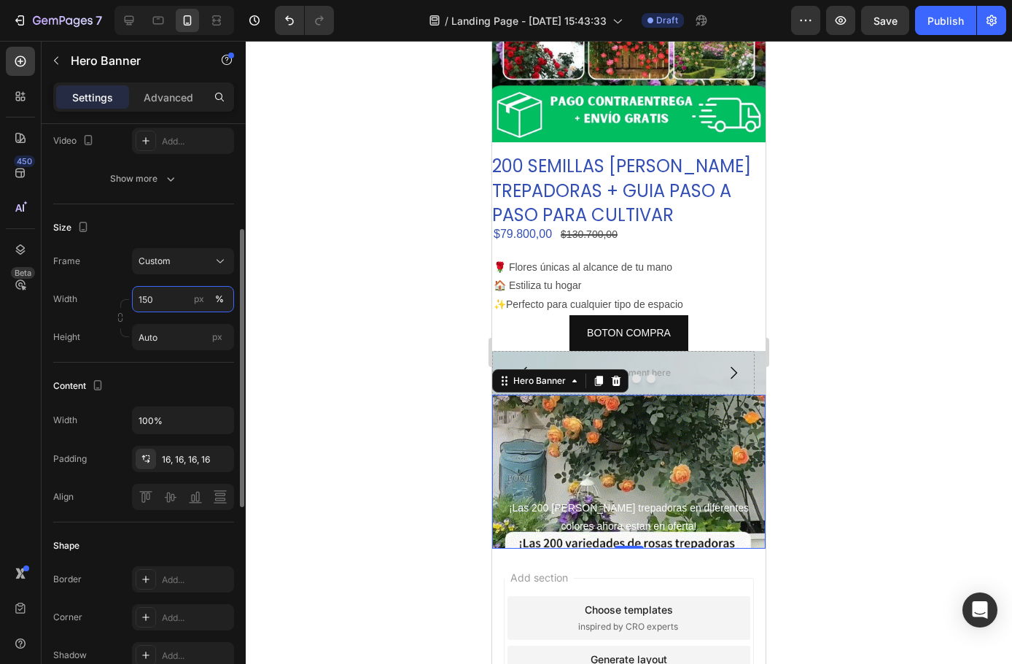
click at [68, 287] on div "Width 150 px %" at bounding box center [143, 299] width 181 height 26
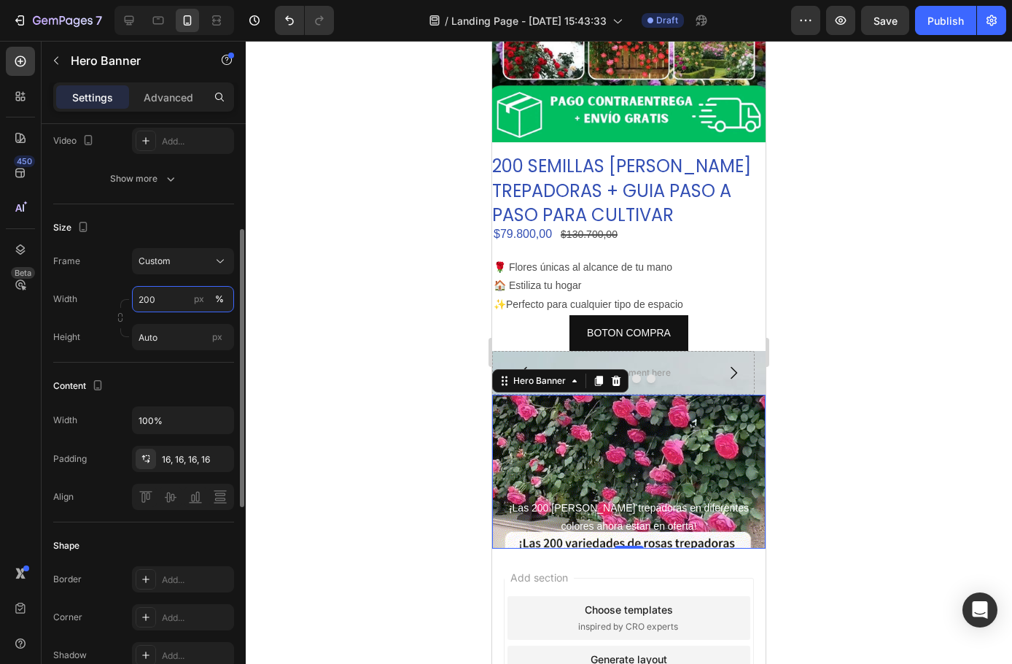
drag, startPoint x: 155, startPoint y: 295, endPoint x: 55, endPoint y: 298, distance: 100.7
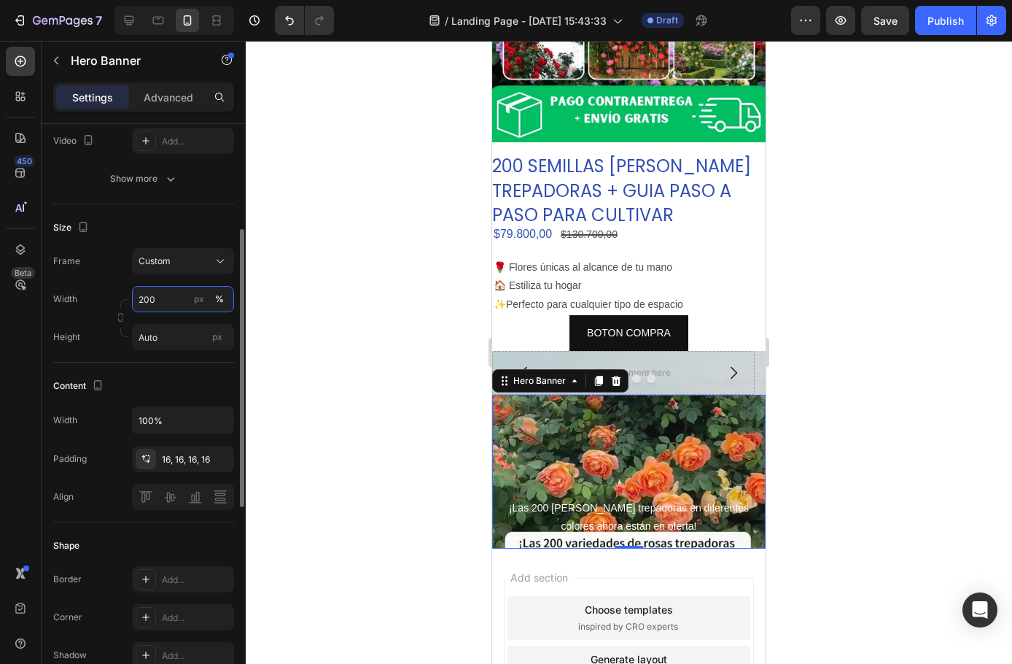
click at [55, 298] on div "Width 200 px %" at bounding box center [143, 299] width 181 height 26
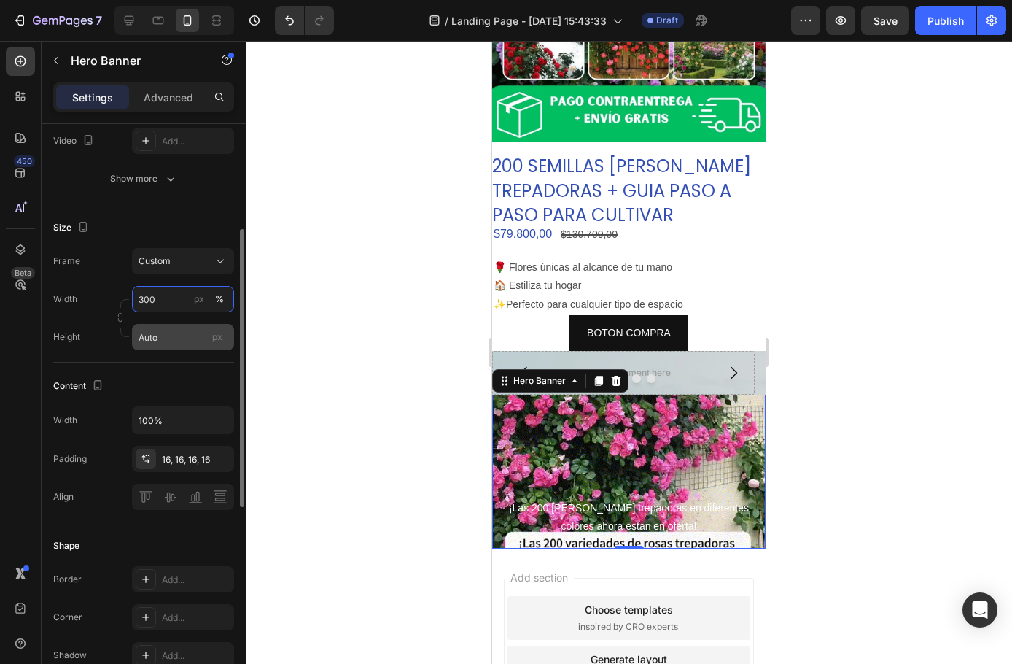
type input "300"
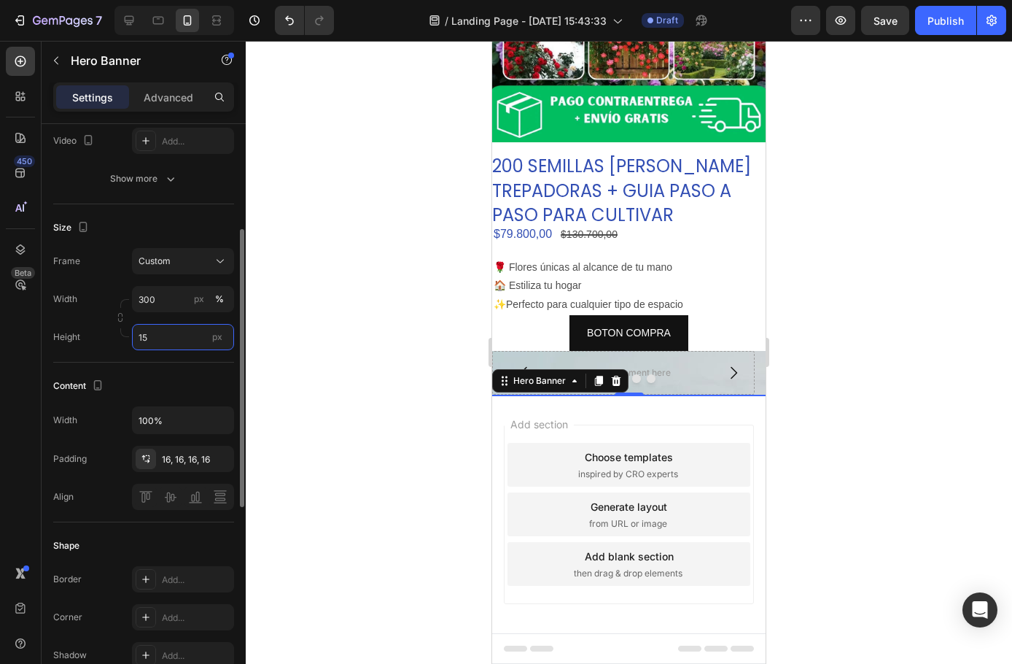
scroll to position [201, 0]
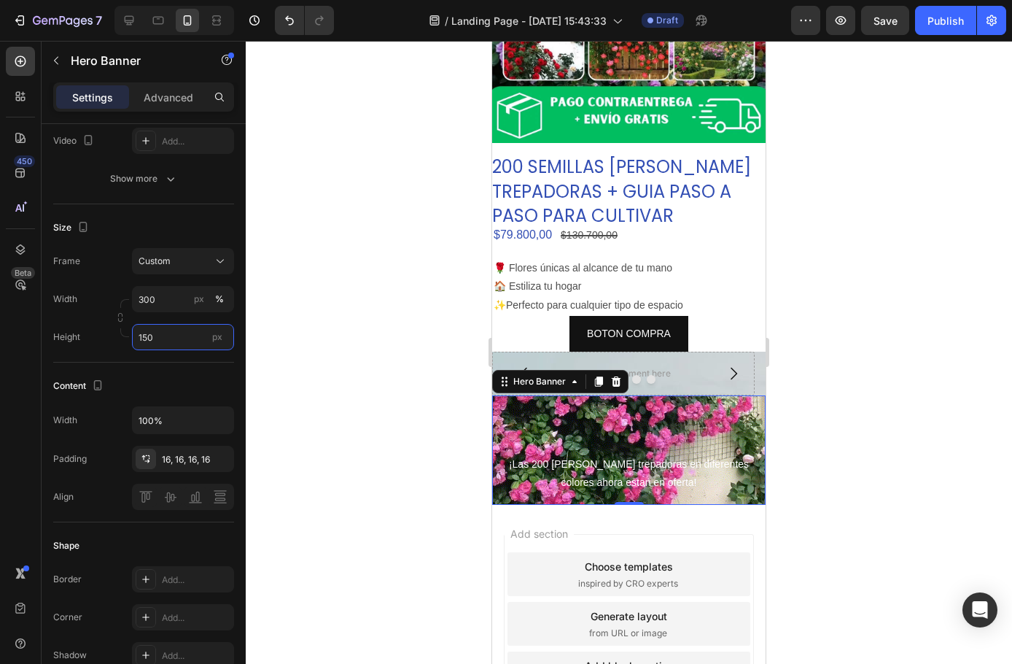
drag, startPoint x: 175, startPoint y: 337, endPoint x: -69, endPoint y: 346, distance: 244.5
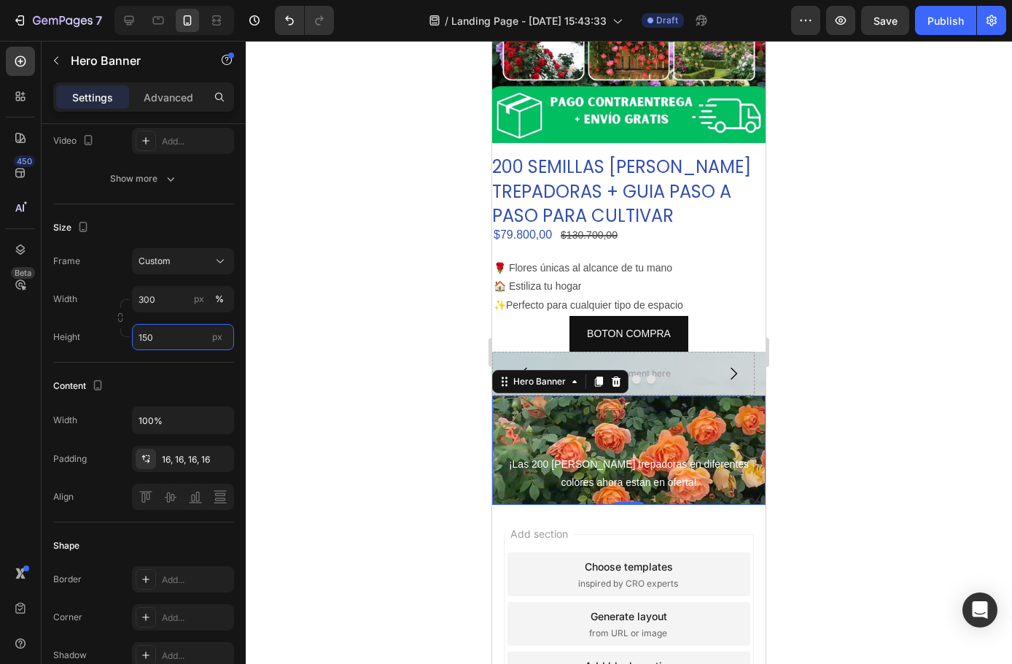
click at [0, 0] on html "7 / Landing Page - [DATE] 15:43:33 Draft Preview Save Publish 450 Beta Sections…" at bounding box center [506, 0] width 1012 height 0
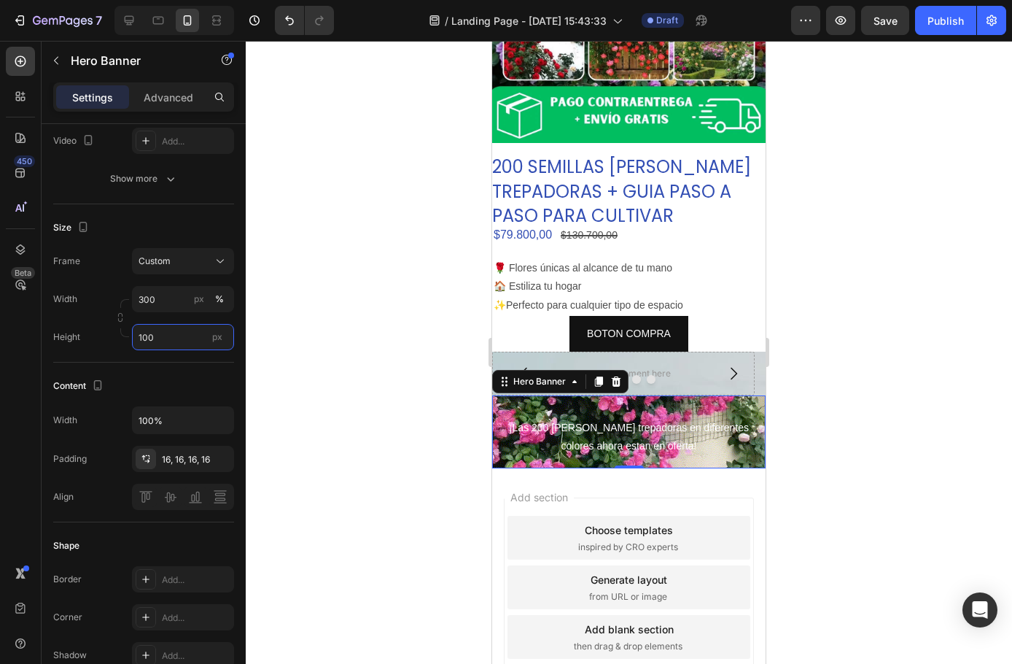
type input "1000"
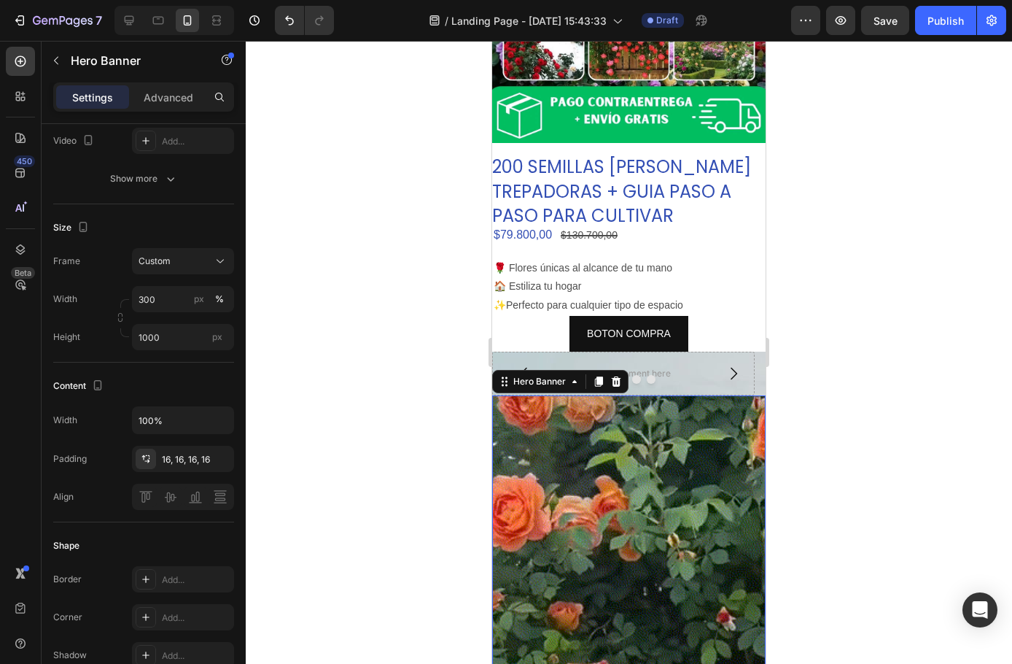
click at [456, 281] on div at bounding box center [629, 352] width 767 height 623
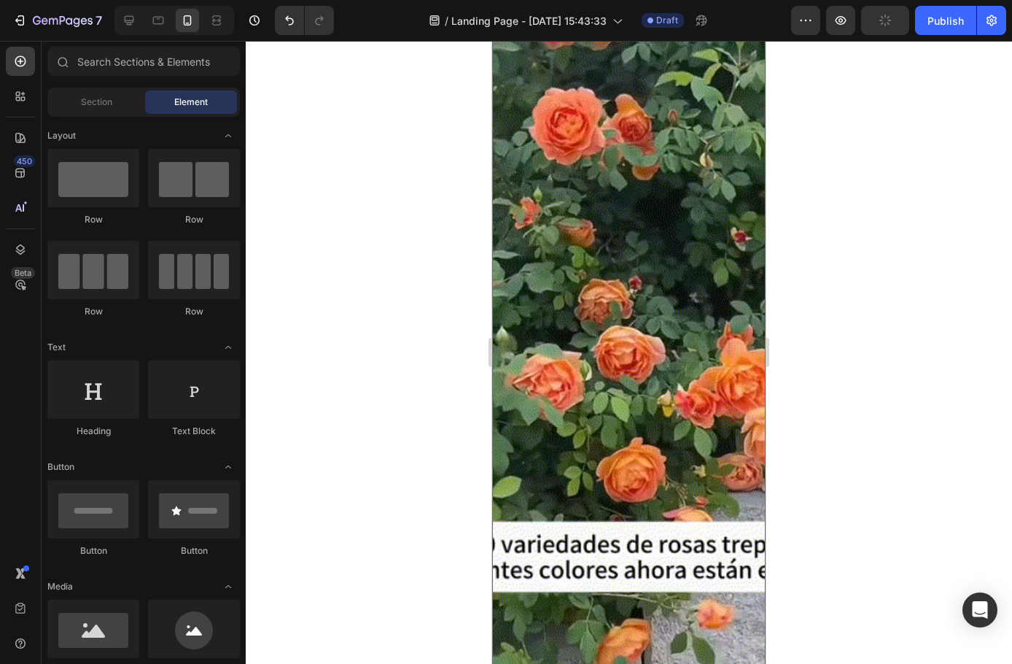
scroll to position [566, 0]
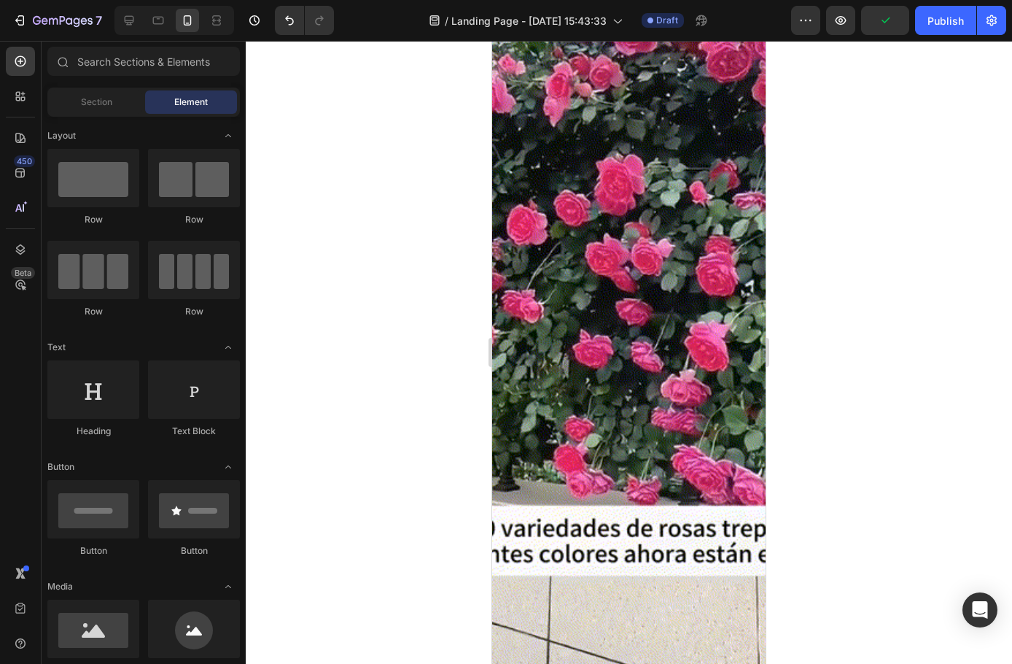
click at [586, 284] on div "Background Image" at bounding box center [629, 384] width 274 height 729
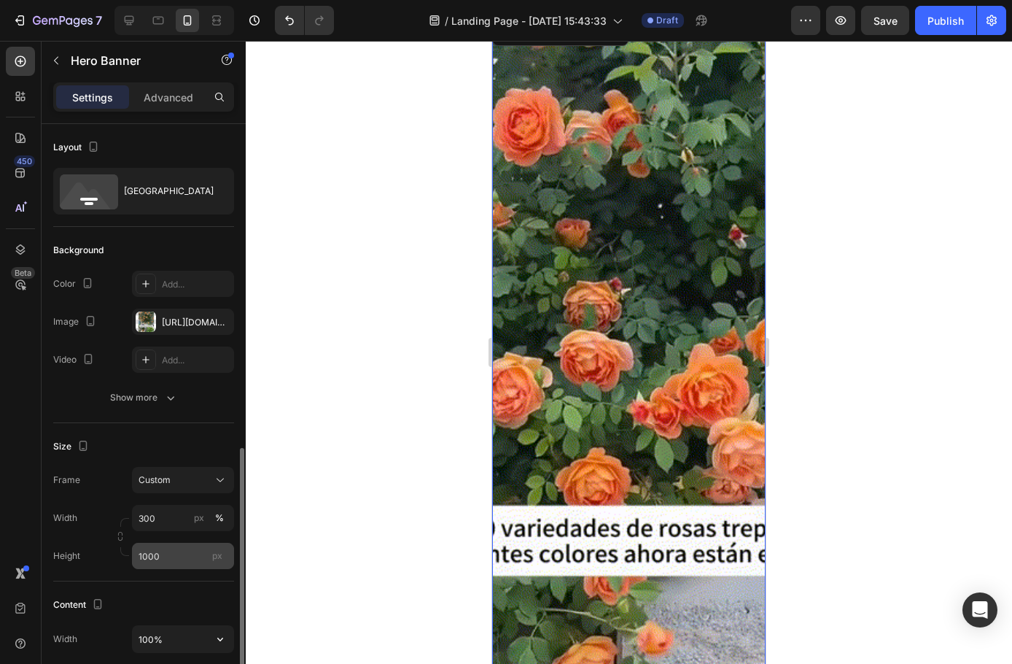
scroll to position [219, 0]
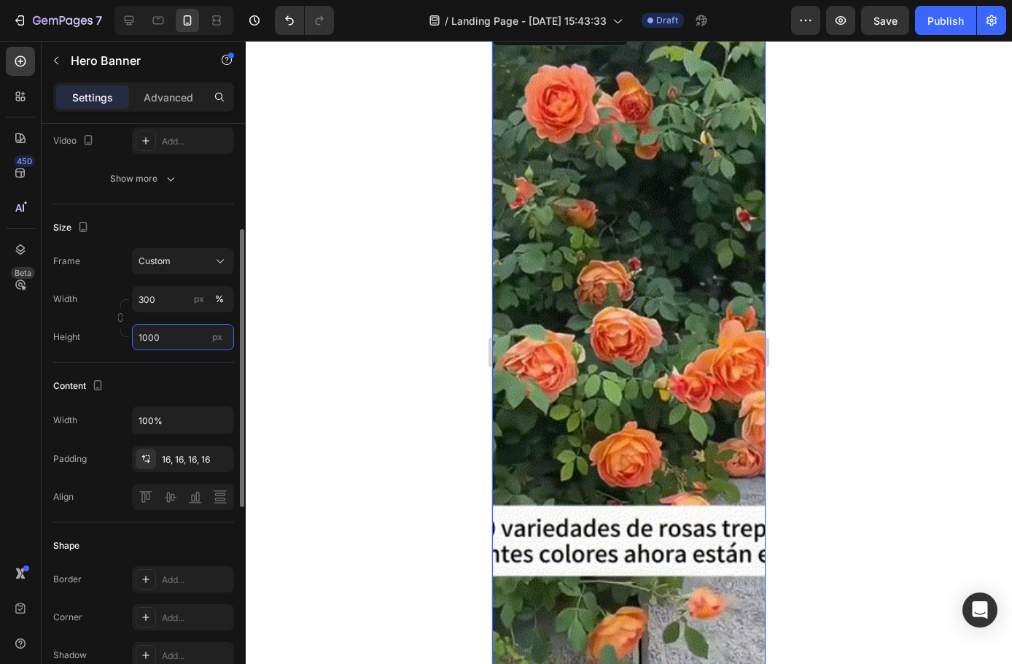
click at [170, 336] on input "1000" at bounding box center [183, 337] width 102 height 26
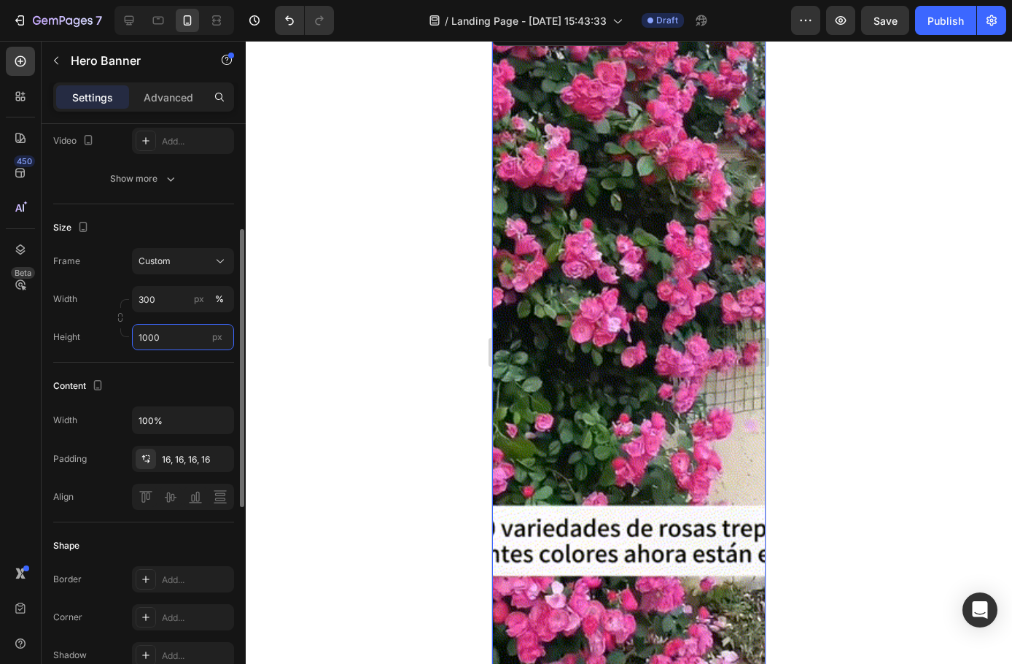
click at [170, 336] on input "1000" at bounding box center [183, 337] width 102 height 26
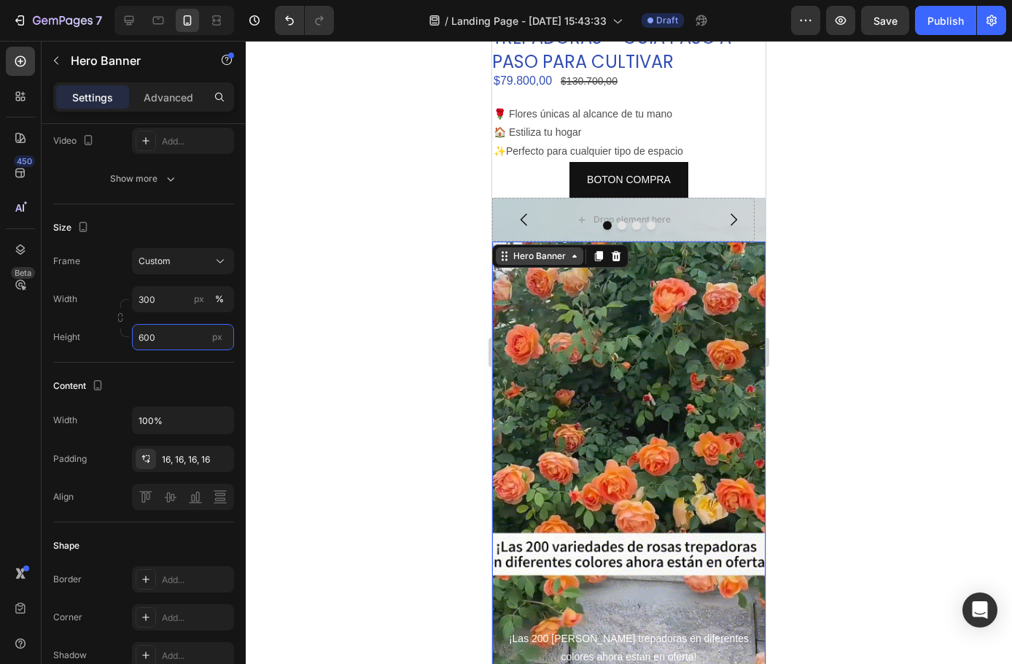
scroll to position [500, 0]
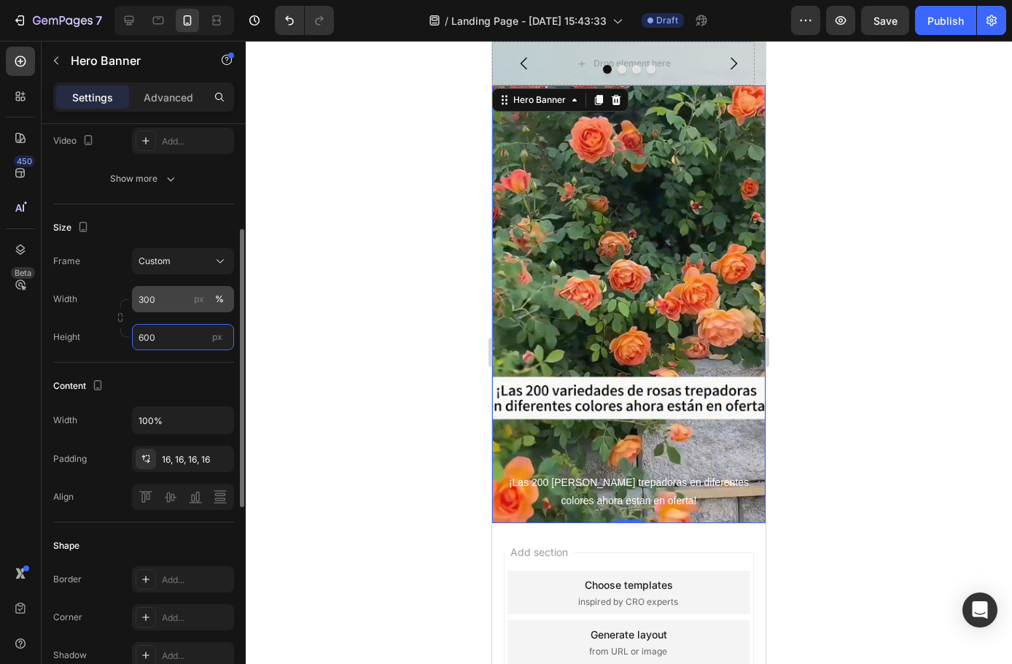
type input "600"
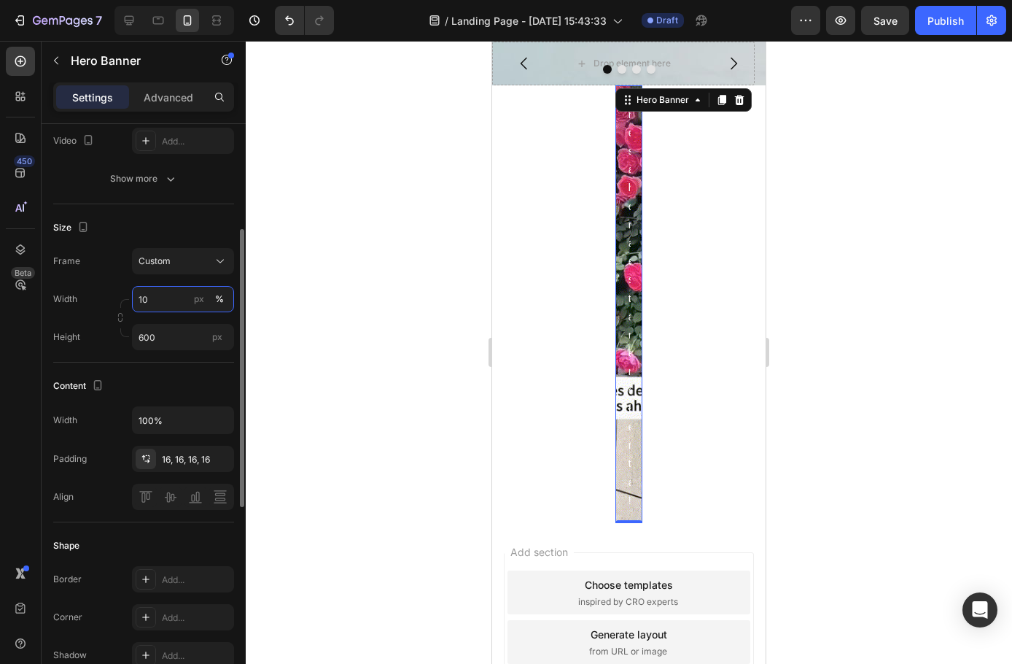
type input "100"
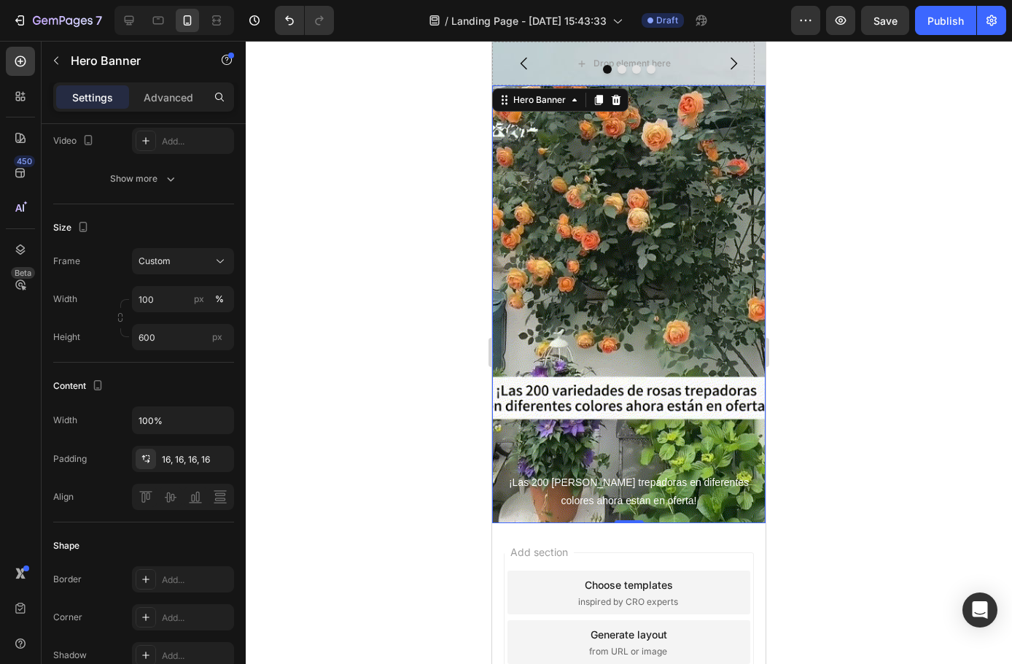
click at [363, 284] on div at bounding box center [629, 352] width 767 height 623
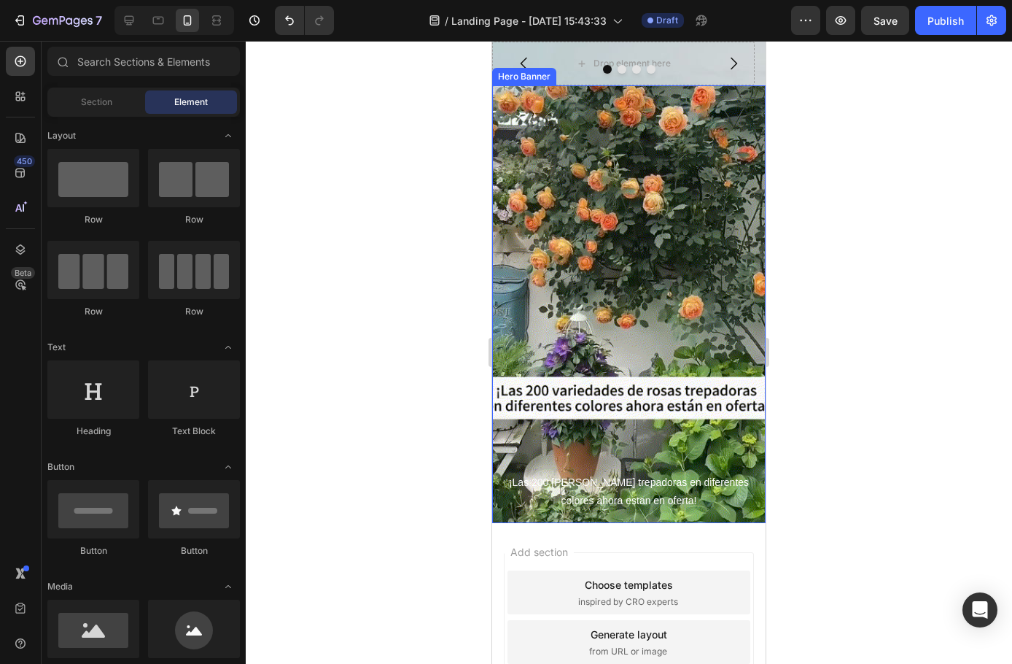
click at [628, 405] on div "Background Image" at bounding box center [629, 304] width 274 height 438
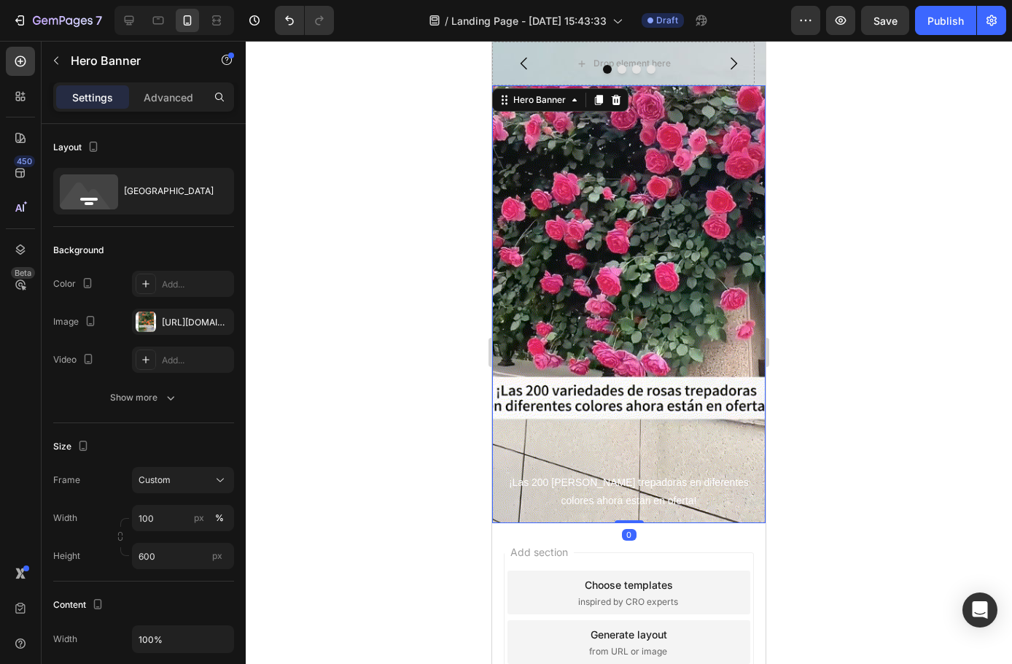
click at [606, 399] on div "Background Image" at bounding box center [629, 304] width 274 height 438
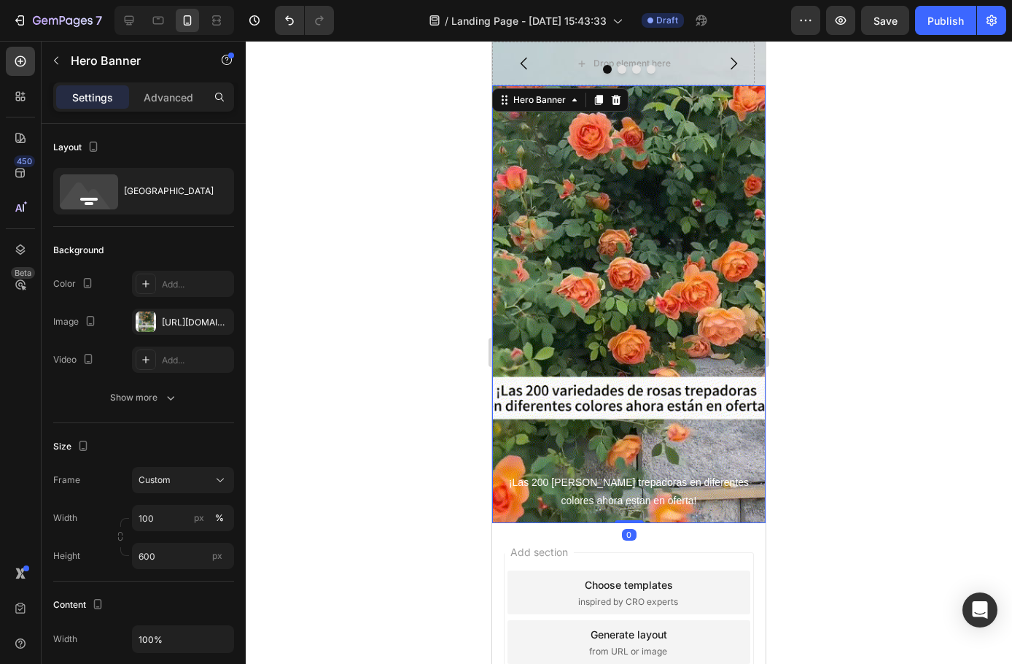
click at [624, 485] on p "¡Las 200 [PERSON_NAME] trepadoras en diferentes colores ahora estan en oferta!" at bounding box center [628, 491] width 247 height 36
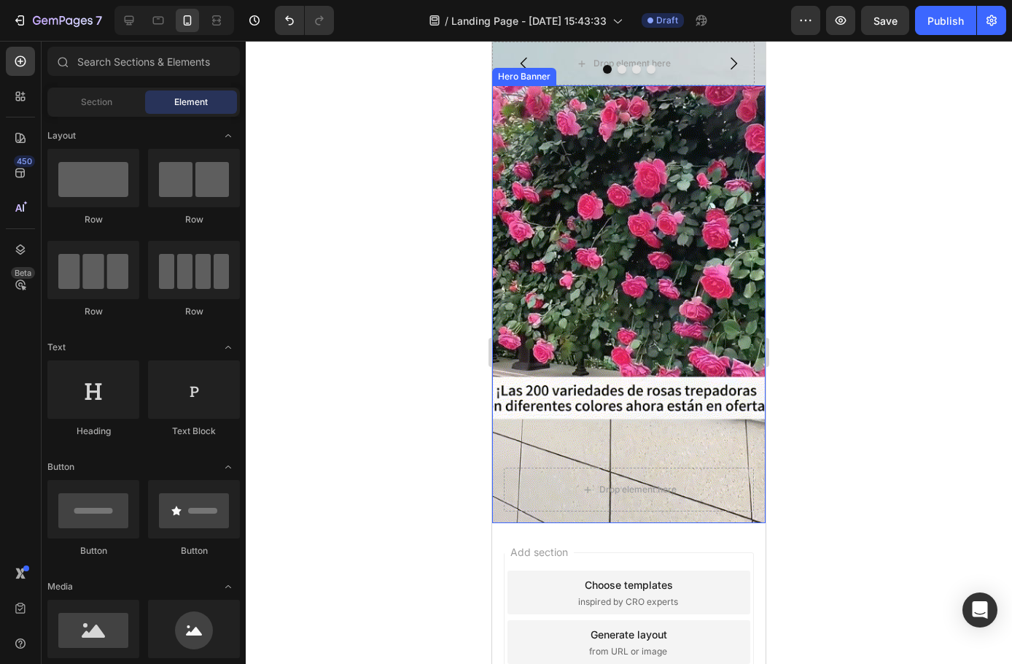
click at [626, 256] on div "Background Image" at bounding box center [629, 304] width 274 height 438
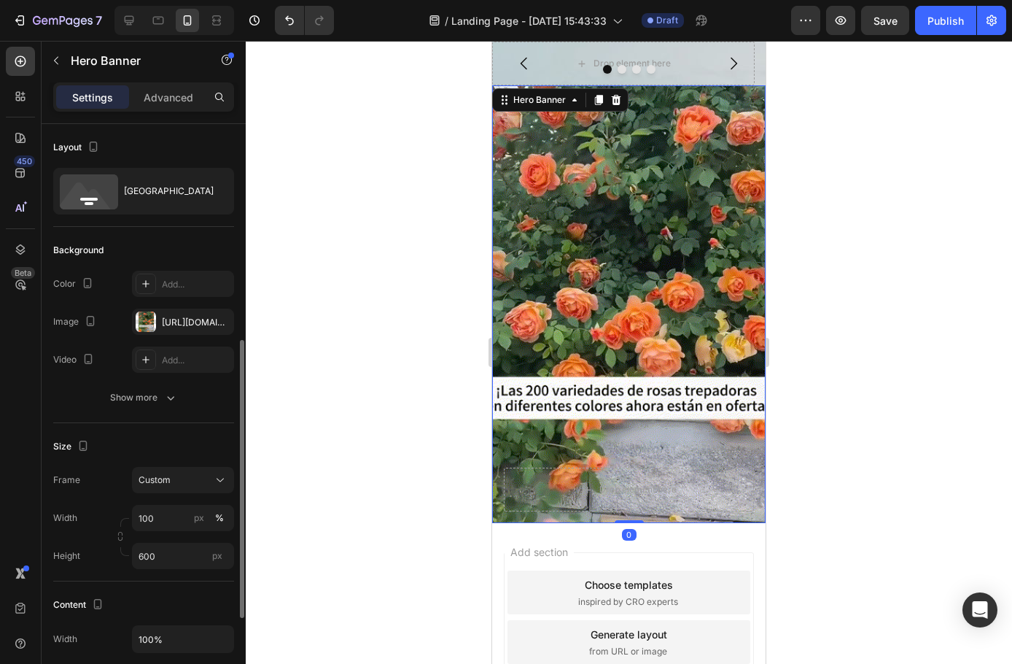
scroll to position [146, 0]
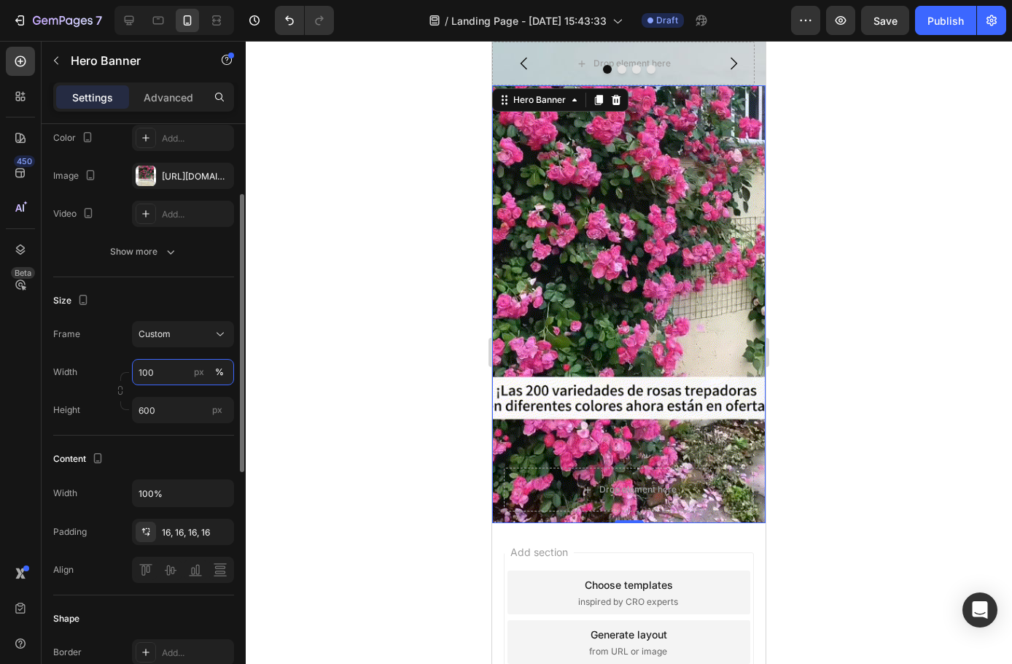
click at [174, 381] on input "100" at bounding box center [183, 372] width 102 height 26
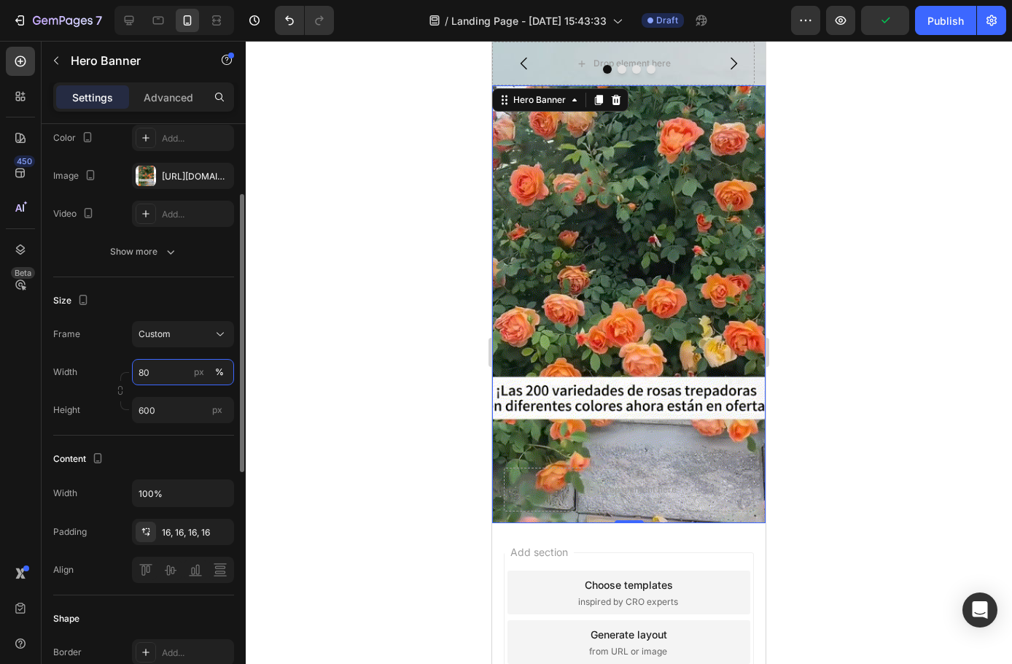
type input "8"
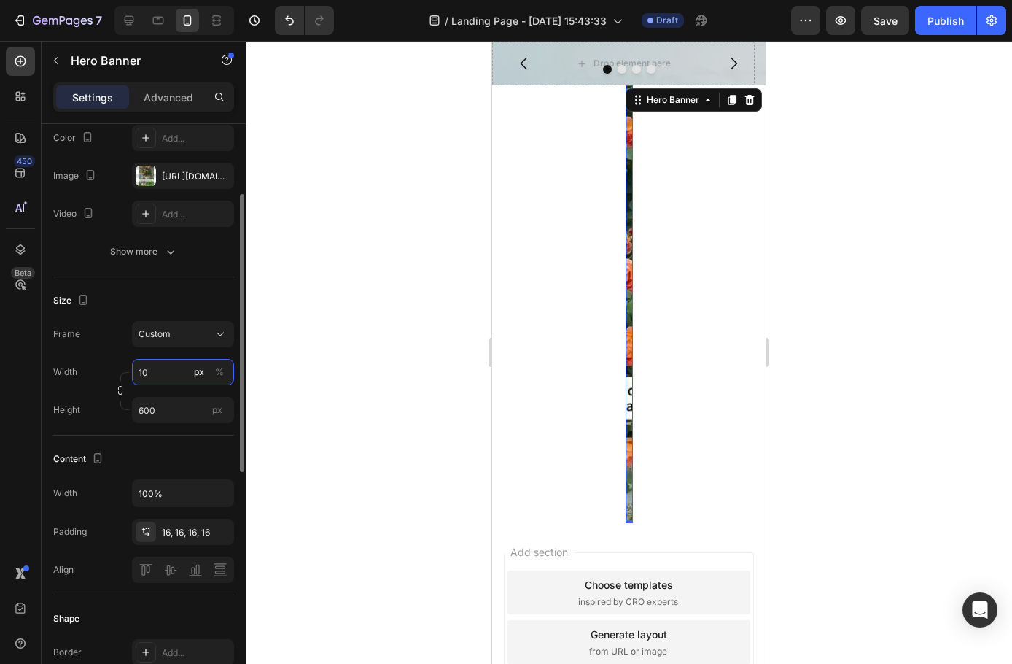
type input "100"
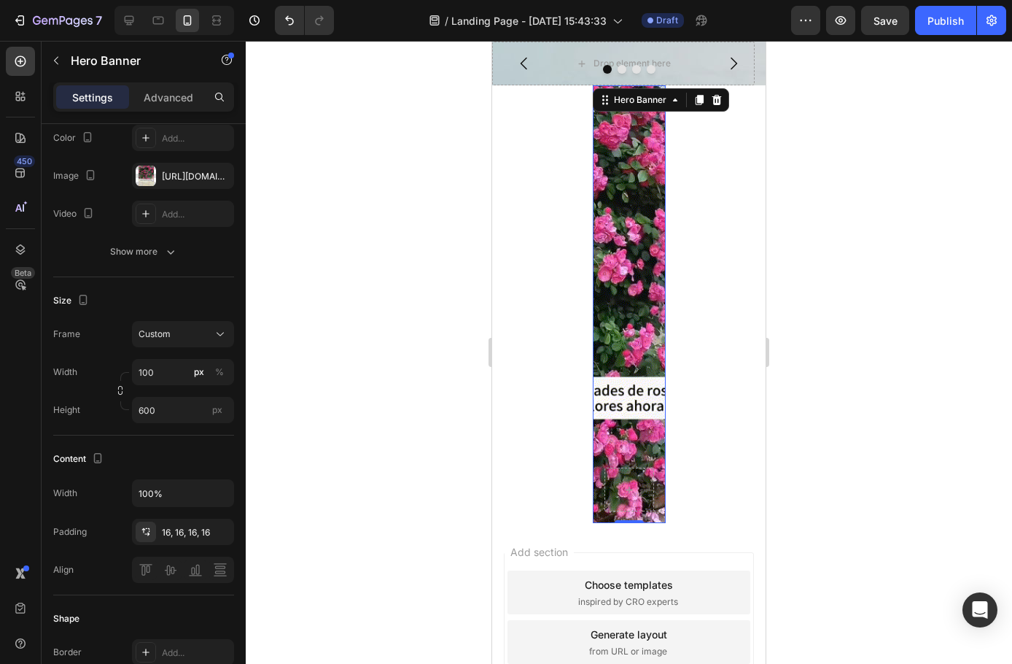
click at [463, 346] on div at bounding box center [629, 352] width 767 height 623
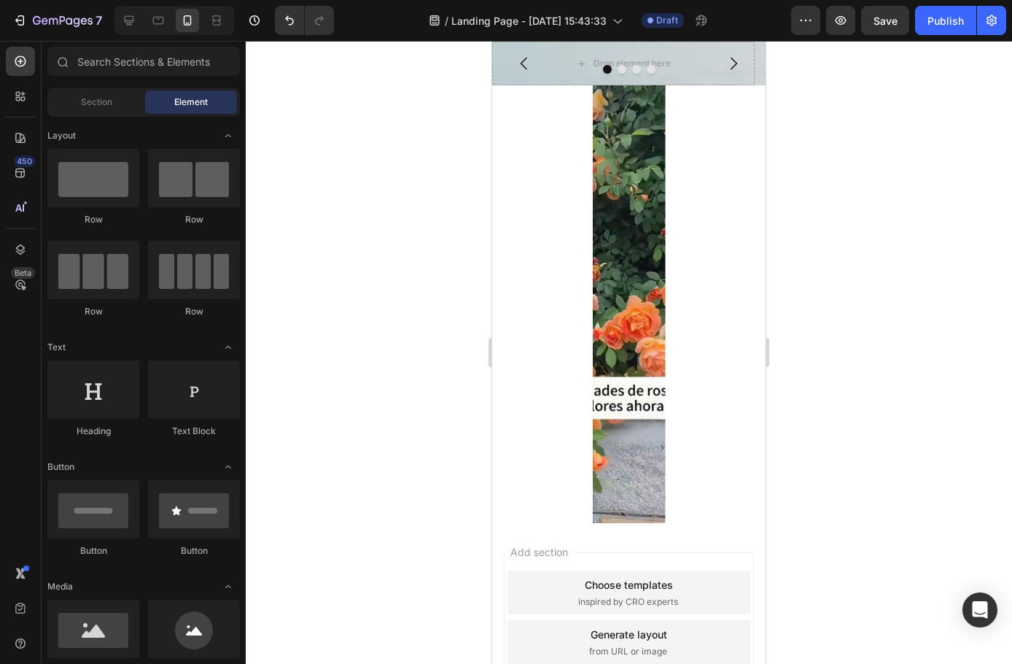
click at [737, 317] on div "Hero Banner" at bounding box center [629, 304] width 274 height 438
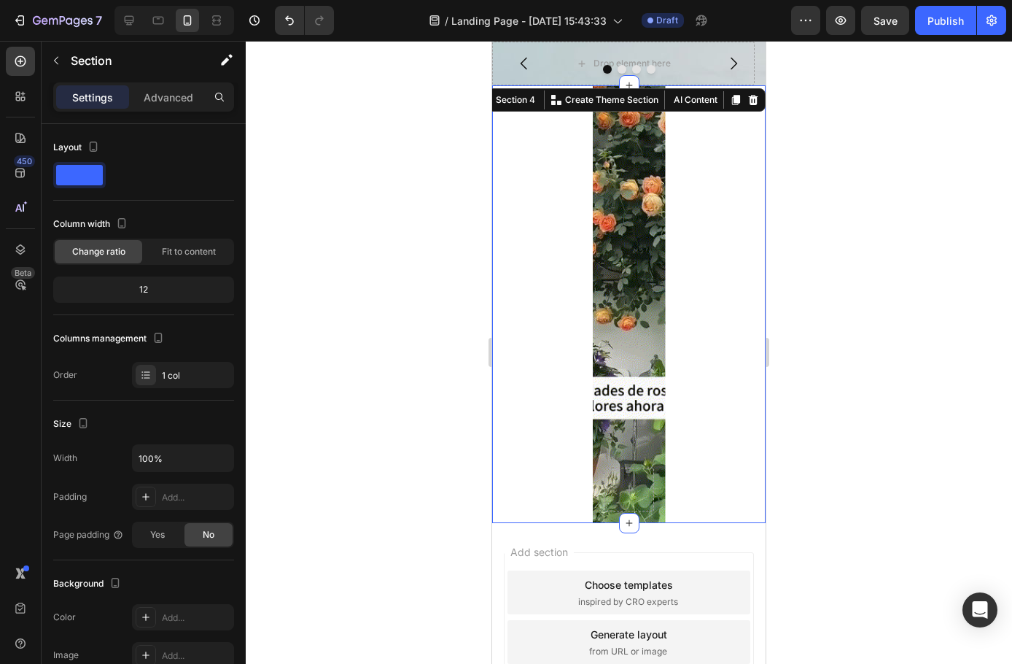
click at [599, 322] on div "Background Image" at bounding box center [629, 304] width 73 height 438
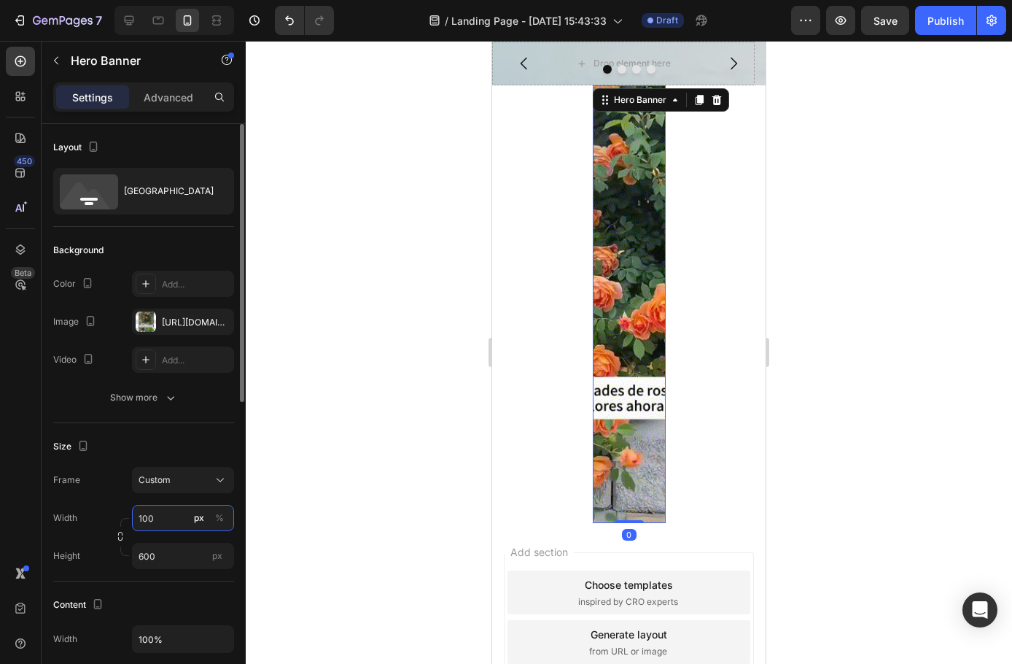
click at [157, 516] on input "100" at bounding box center [183, 518] width 102 height 26
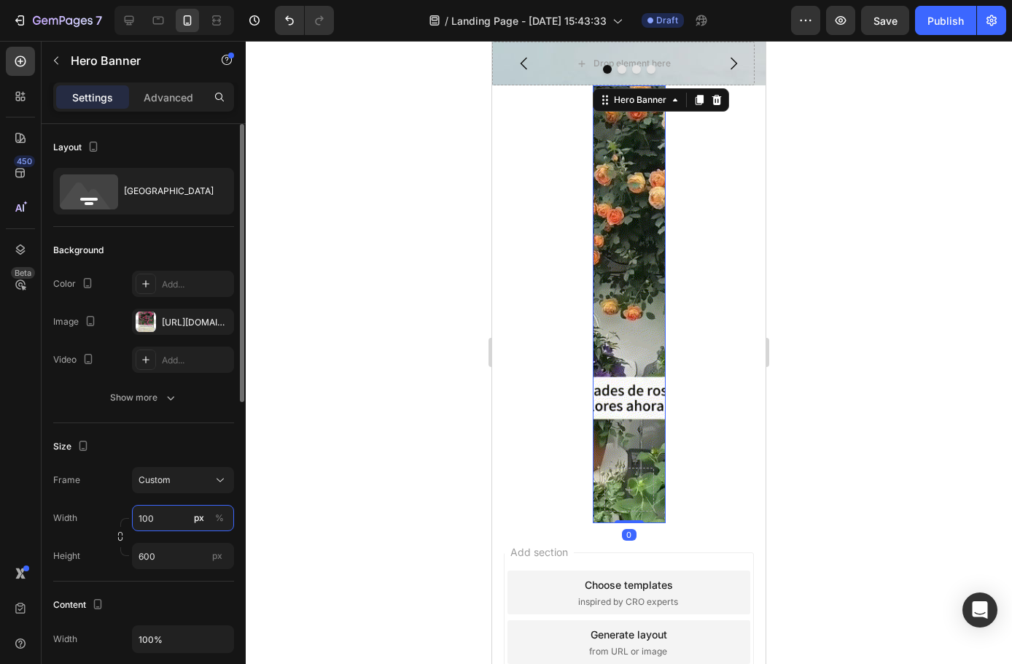
click at [158, 518] on input "100" at bounding box center [183, 518] width 102 height 26
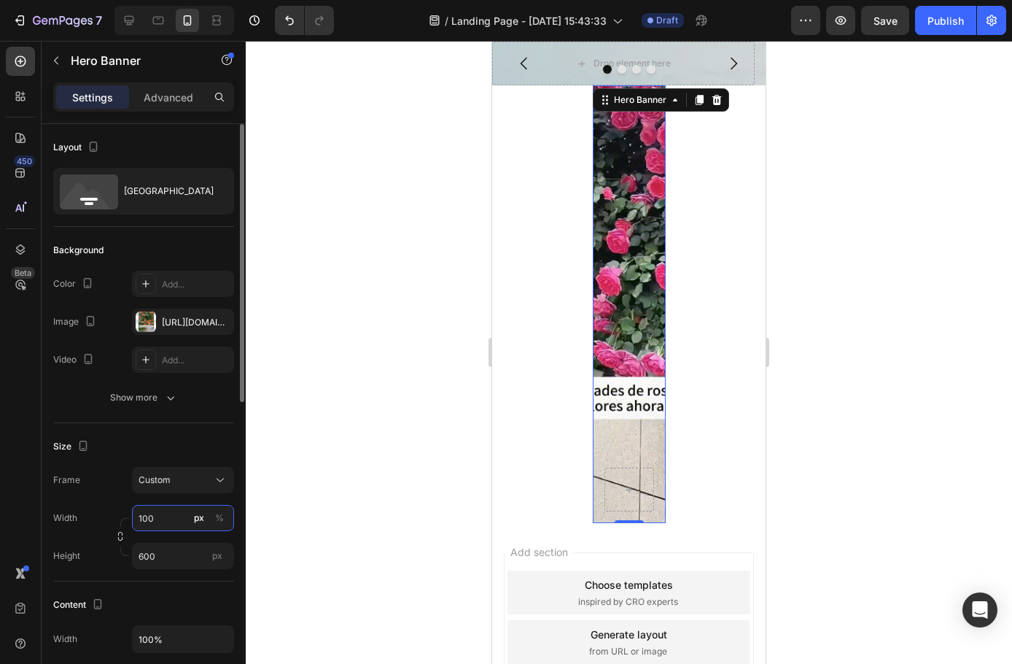
drag, startPoint x: 159, startPoint y: 518, endPoint x: 85, endPoint y: 516, distance: 74.4
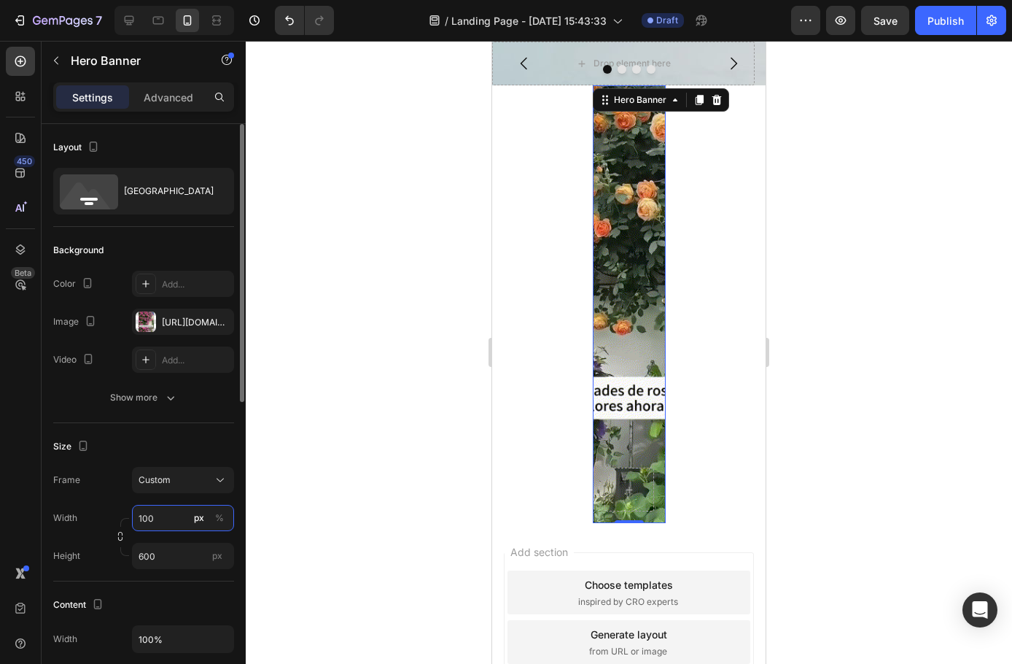
click at [85, 516] on div "Width 100 px %" at bounding box center [143, 518] width 181 height 26
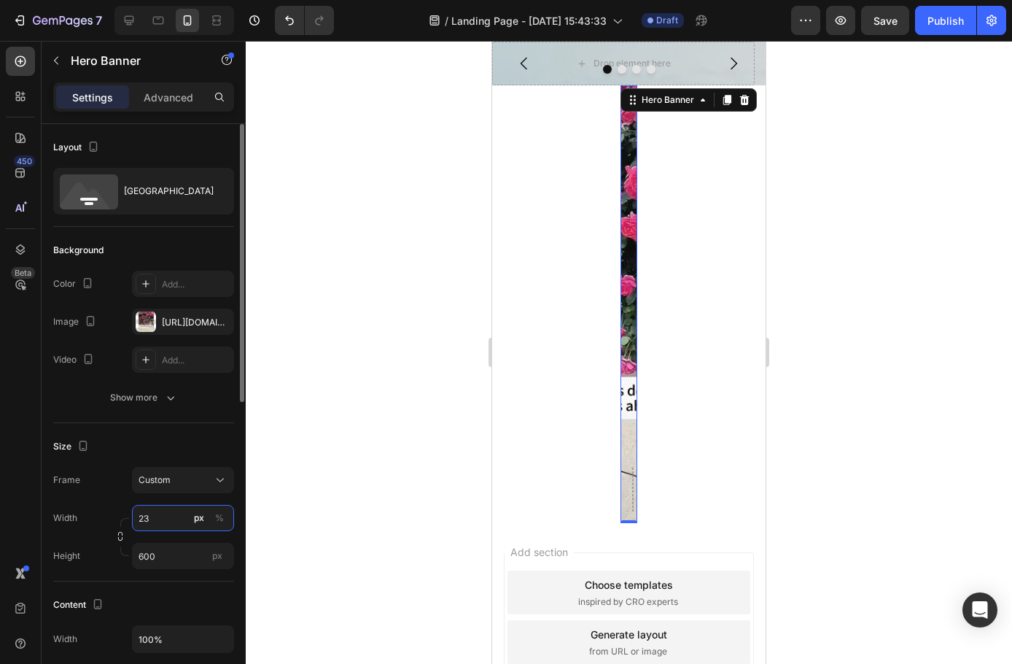
type input "2"
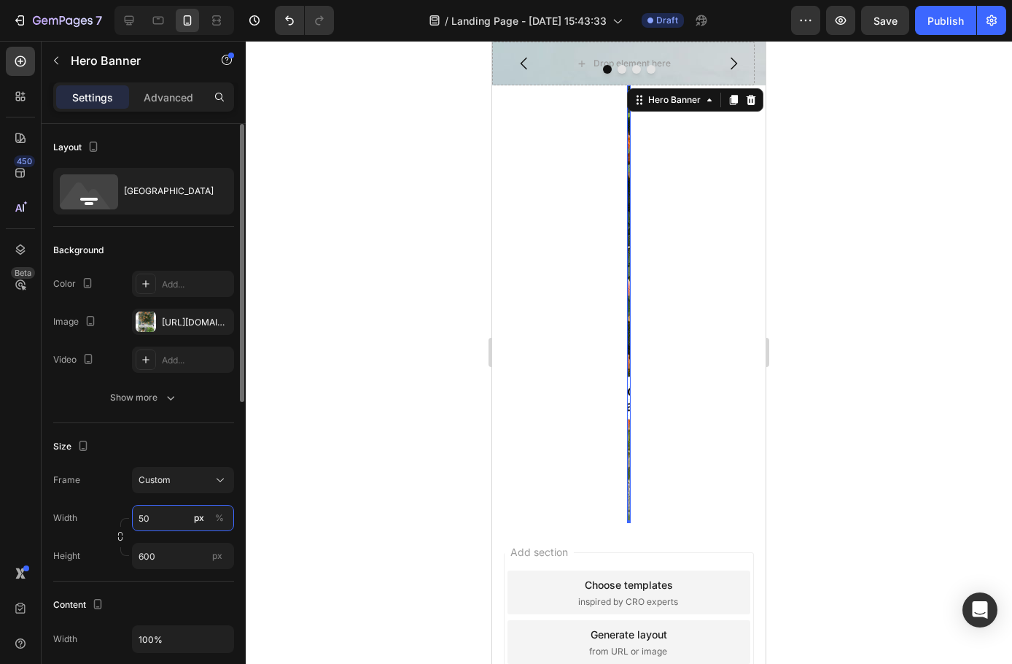
type input "500"
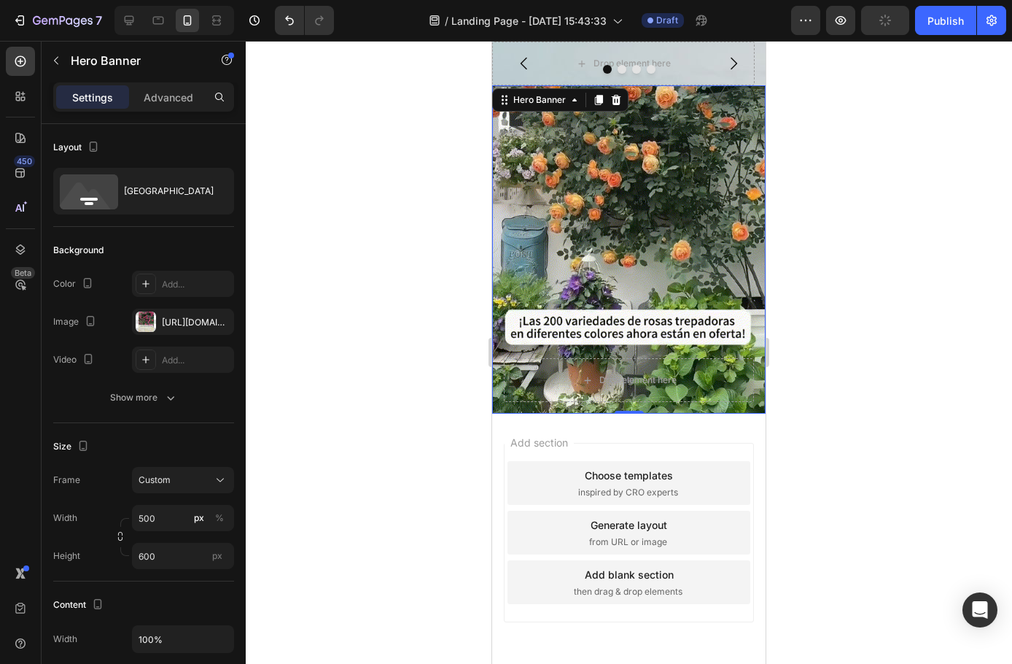
click at [344, 441] on div at bounding box center [629, 352] width 767 height 623
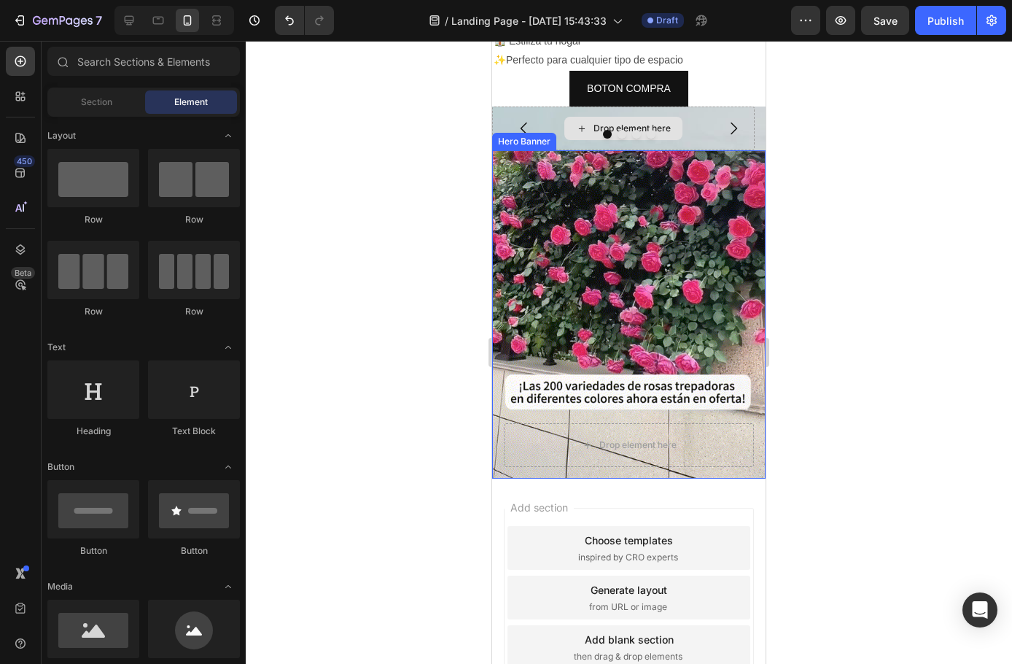
scroll to position [279, 0]
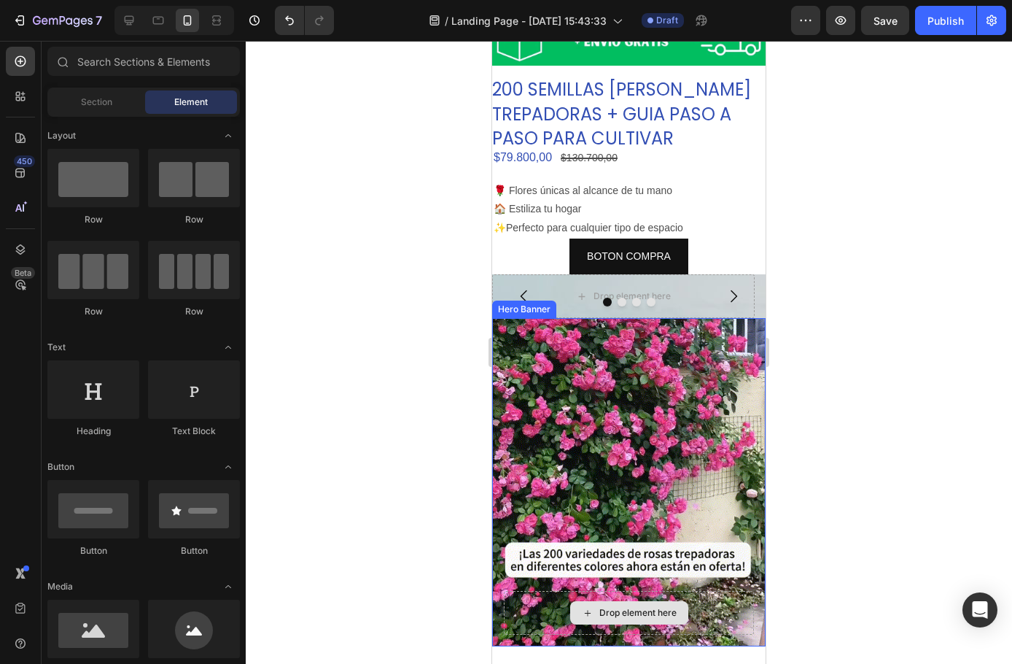
click at [737, 591] on div "Drop element here" at bounding box center [629, 613] width 250 height 44
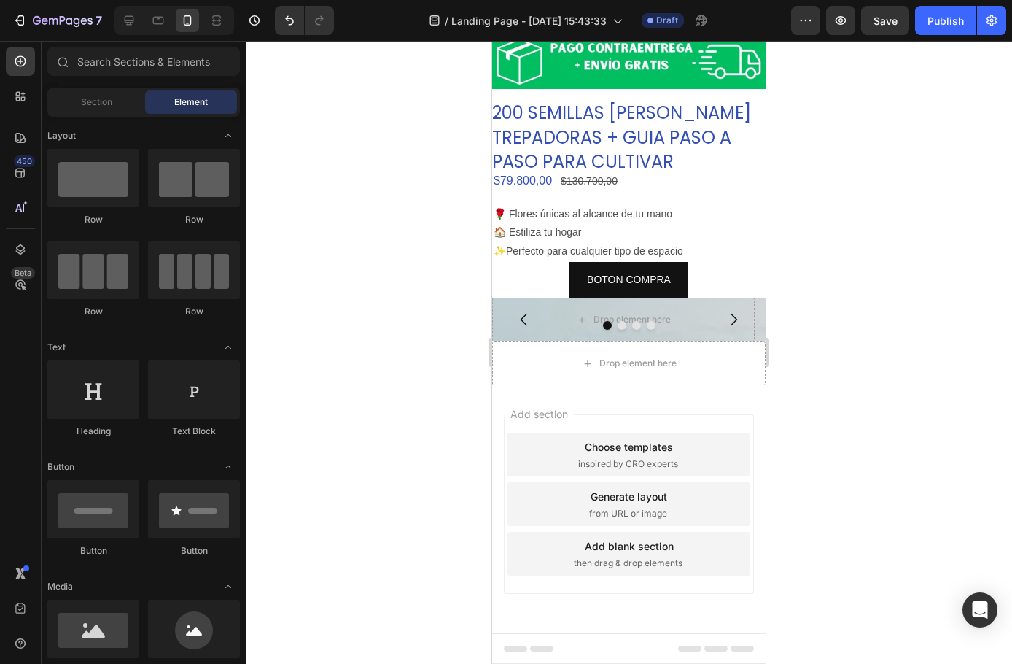
scroll to position [244, 0]
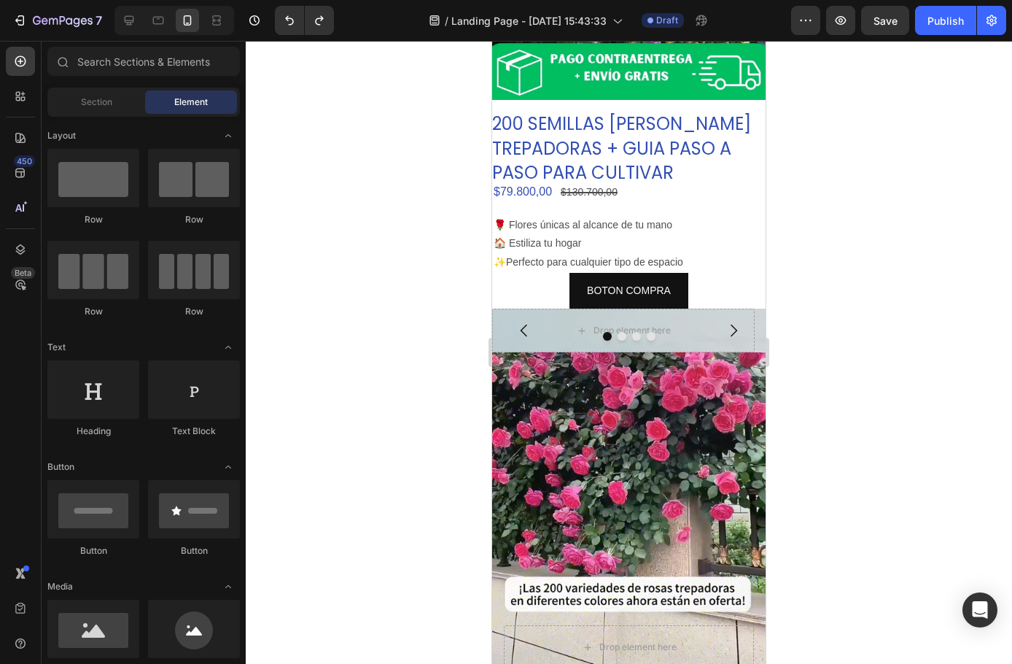
click at [995, 392] on div at bounding box center [629, 352] width 767 height 623
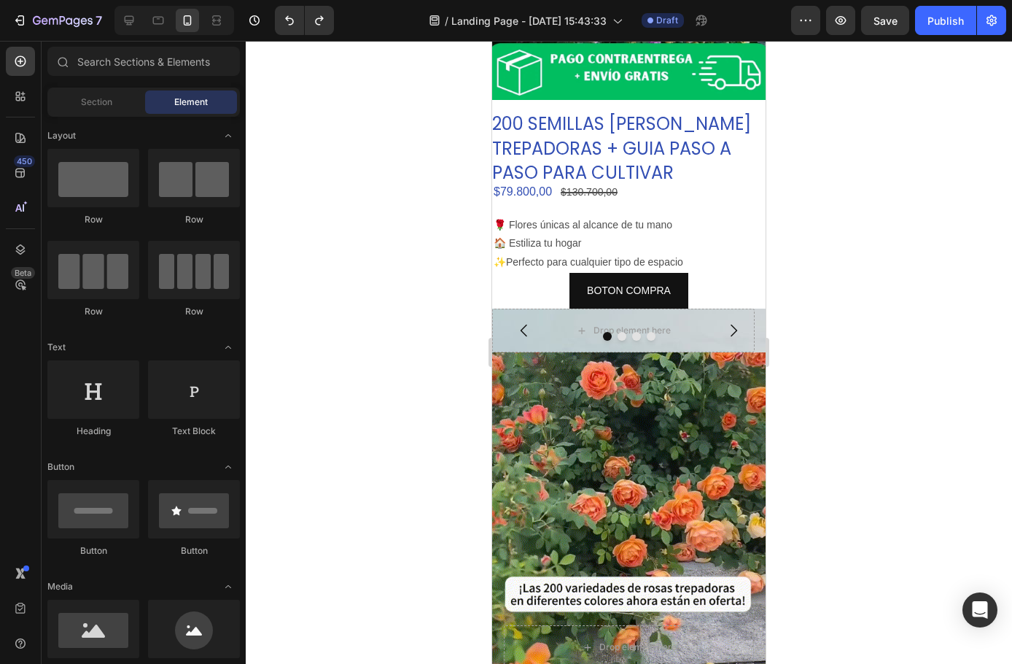
click at [415, 361] on div at bounding box center [629, 352] width 767 height 623
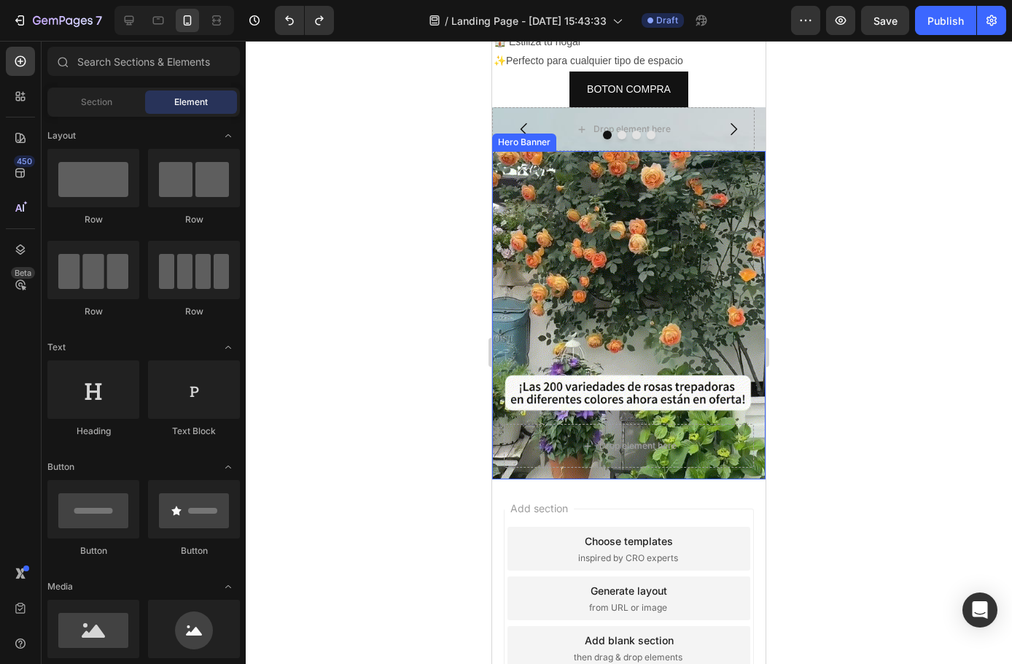
scroll to position [463, 0]
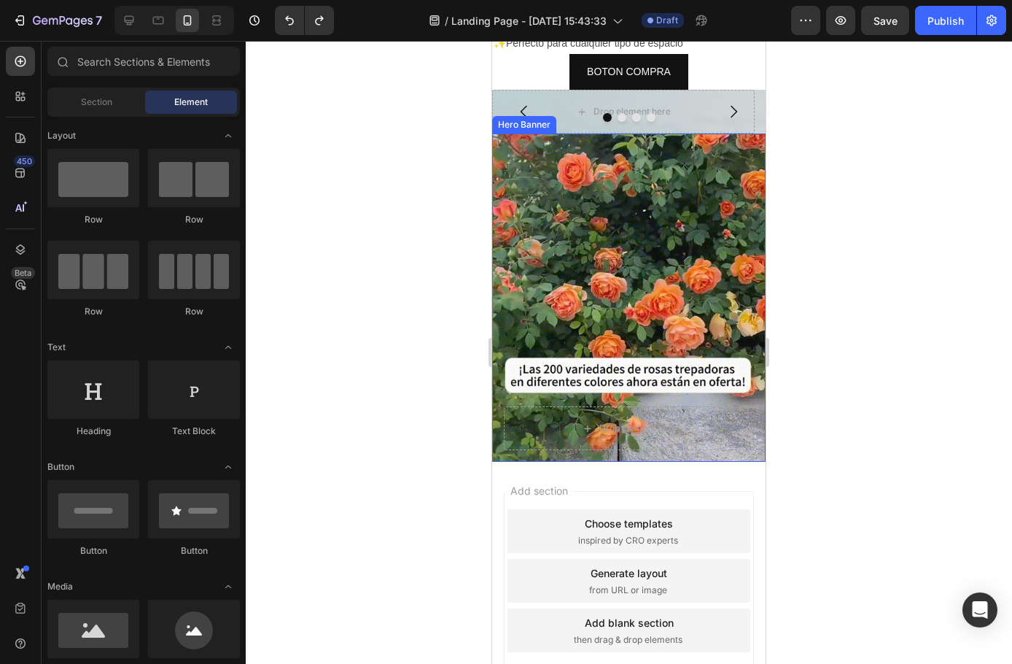
drag, startPoint x: 408, startPoint y: 349, endPoint x: 10, endPoint y: 333, distance: 398.5
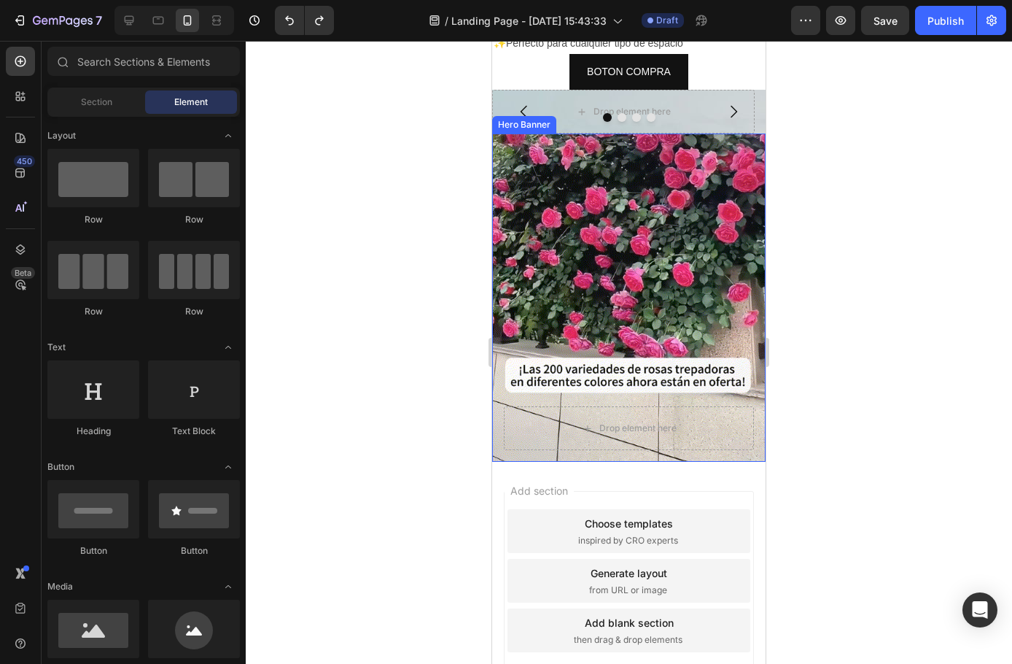
click at [408, 349] on div at bounding box center [629, 352] width 767 height 623
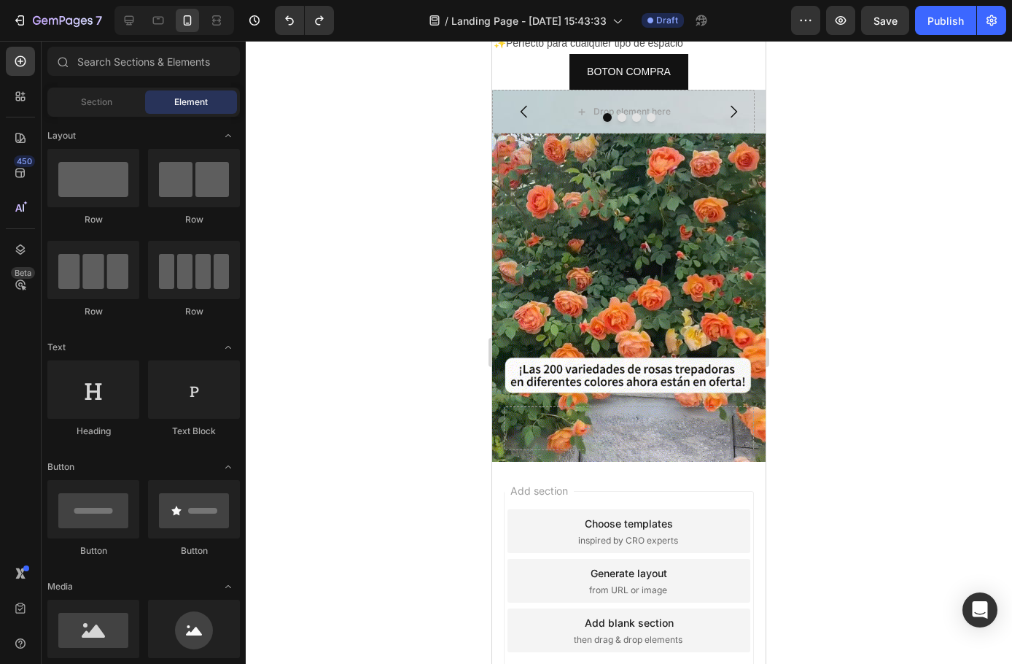
click at [380, 381] on div at bounding box center [629, 352] width 767 height 623
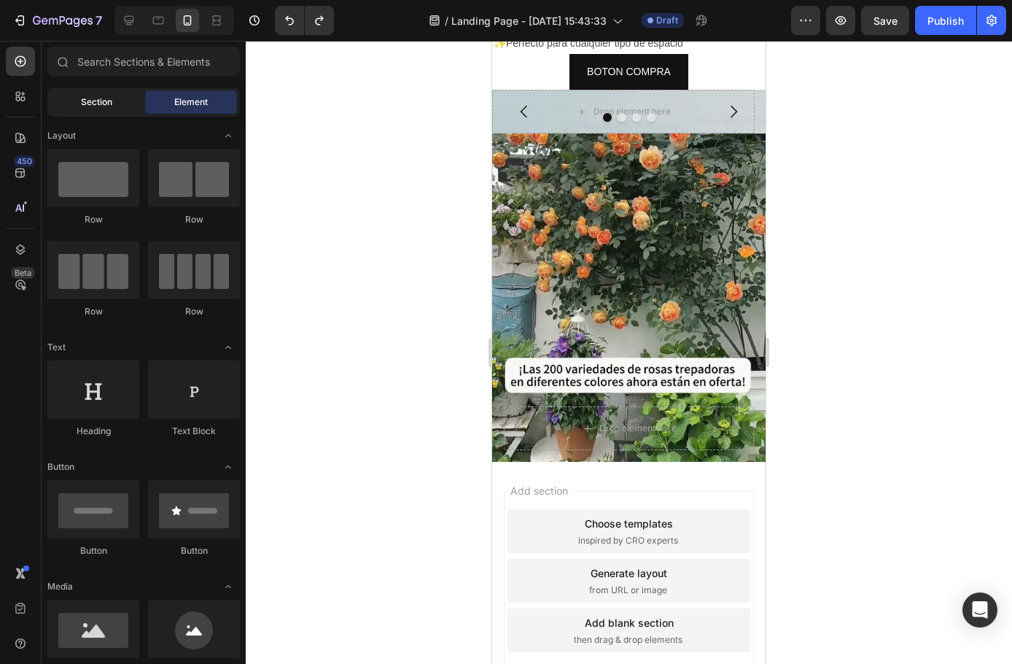
click at [69, 101] on div "Section" at bounding box center [96, 101] width 92 height 23
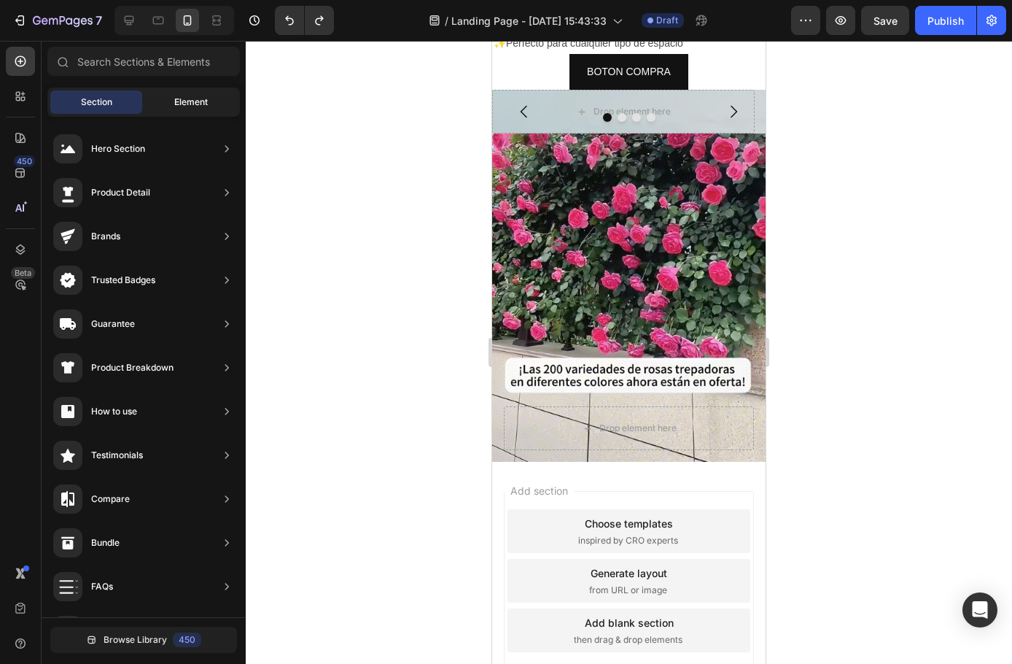
click at [204, 98] on span "Element" at bounding box center [191, 102] width 34 height 13
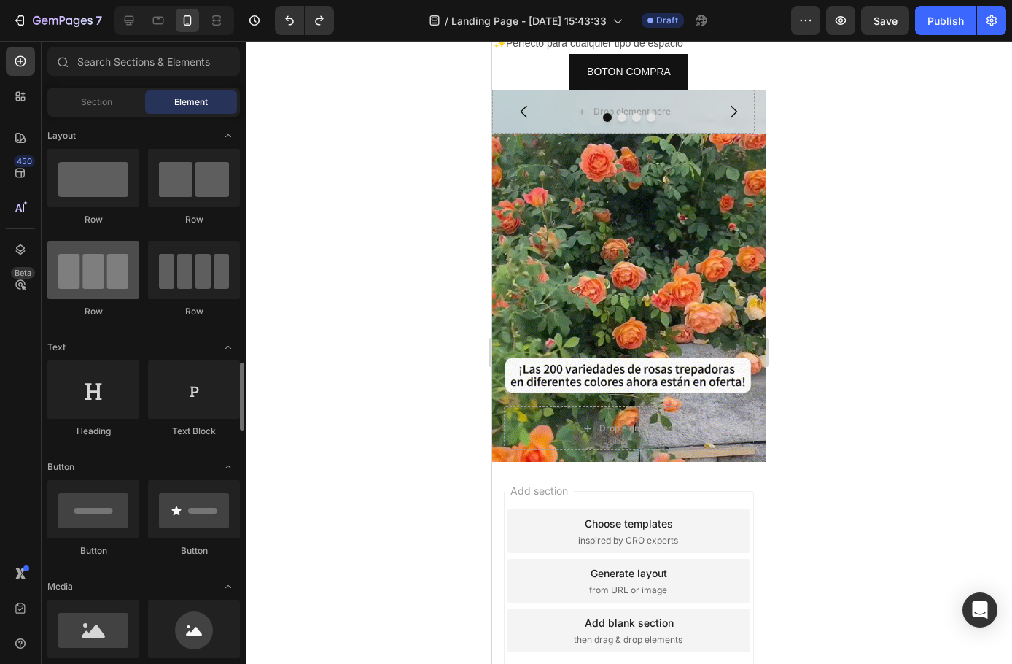
scroll to position [219, 0]
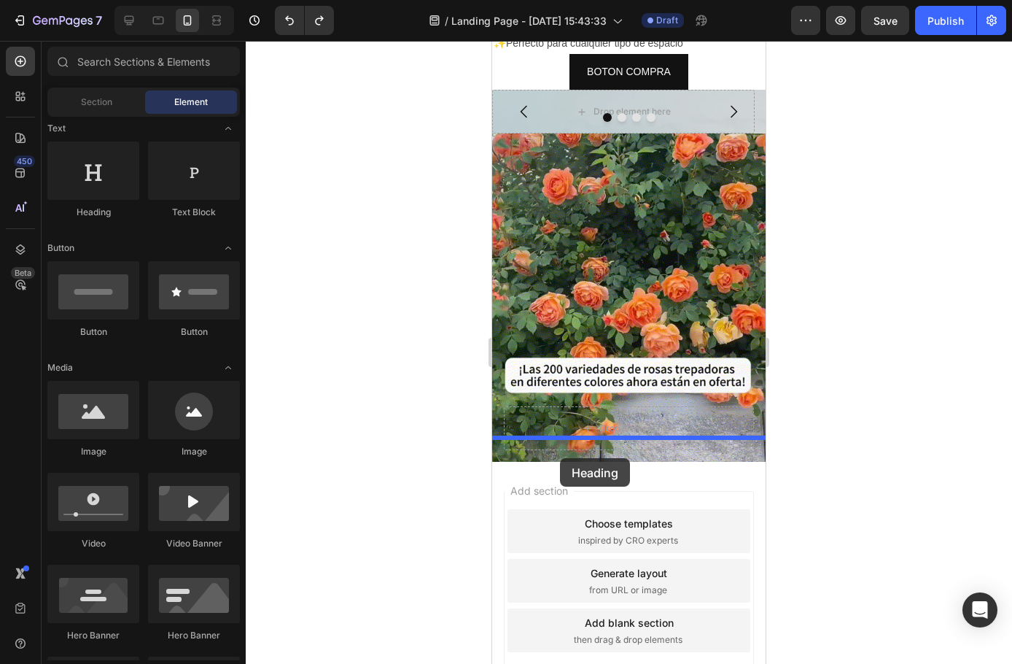
drag, startPoint x: 585, startPoint y: 213, endPoint x: 559, endPoint y: 455, distance: 243.5
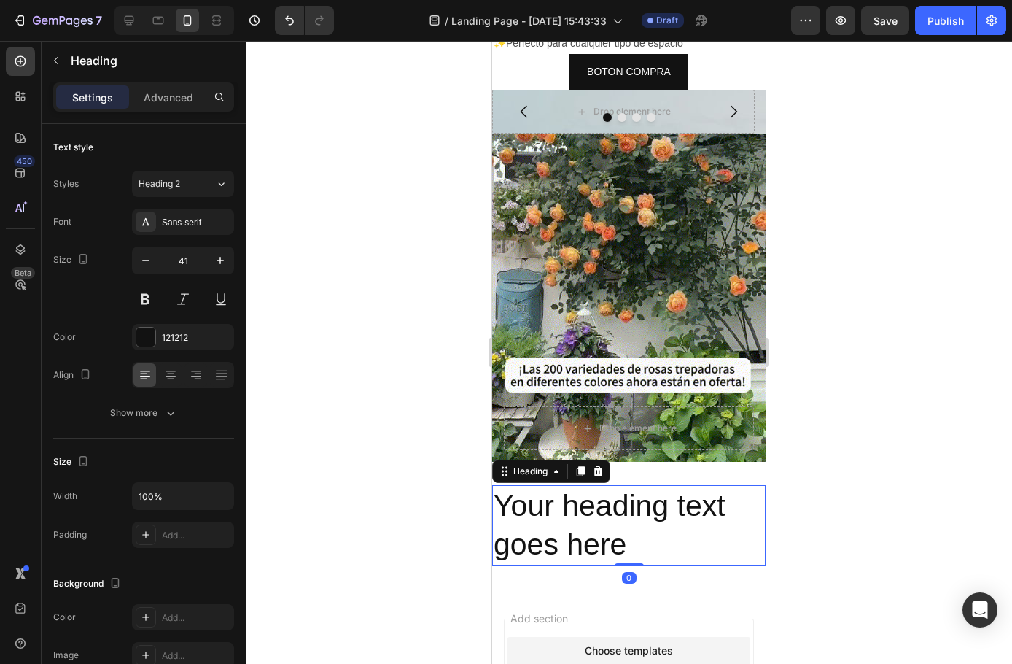
click at [604, 519] on h2 "Your heading text goes here" at bounding box center [629, 525] width 274 height 81
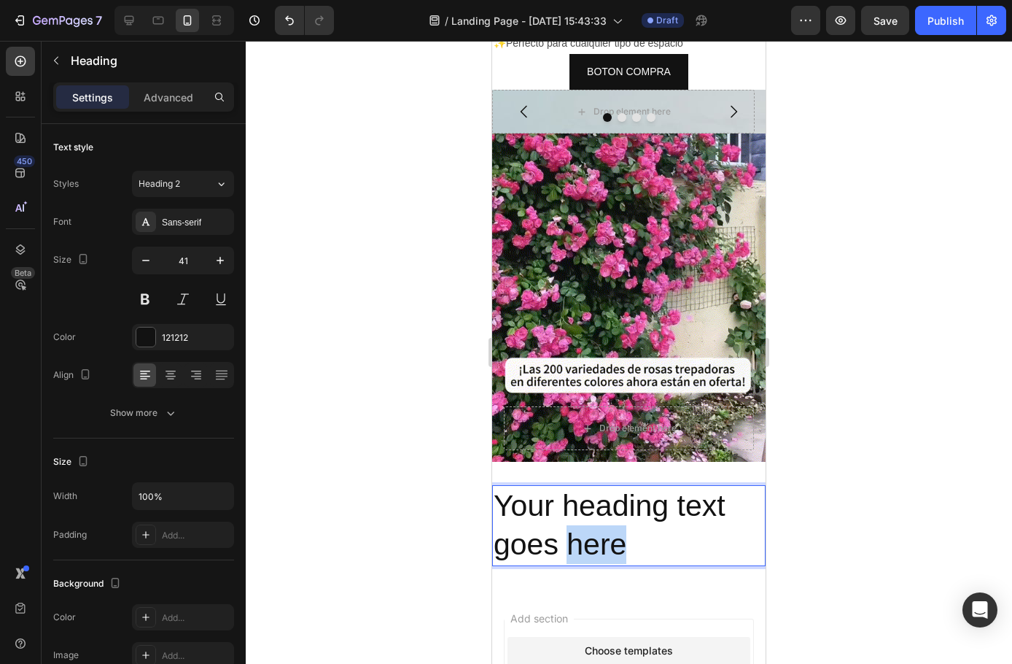
click at [604, 519] on p "Your heading text goes here" at bounding box center [629, 526] width 271 height 78
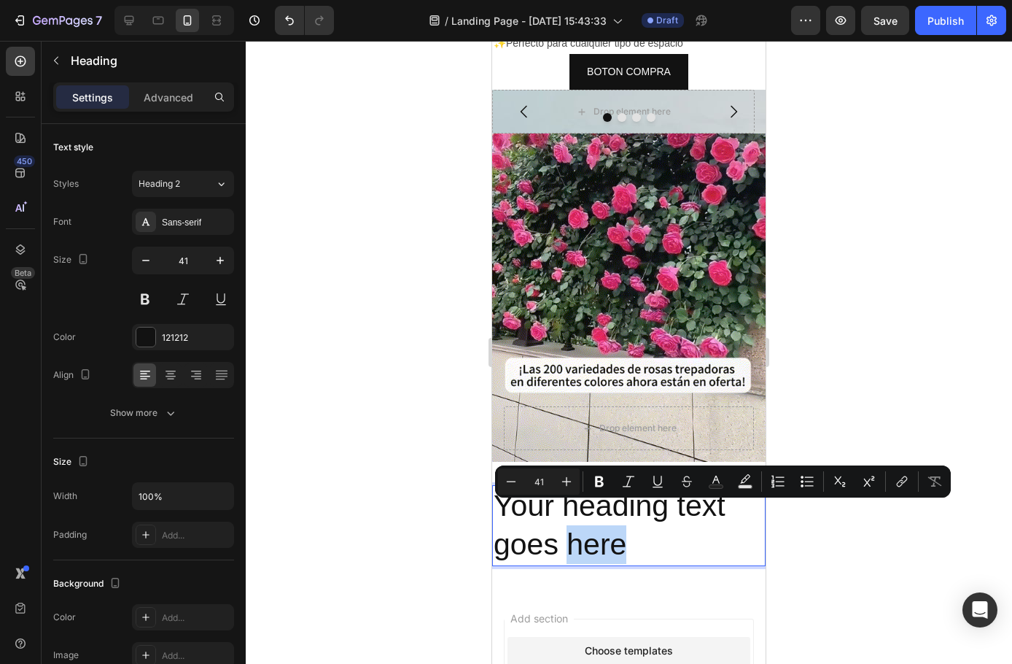
click at [629, 518] on p "Your heading text goes here" at bounding box center [629, 526] width 271 height 78
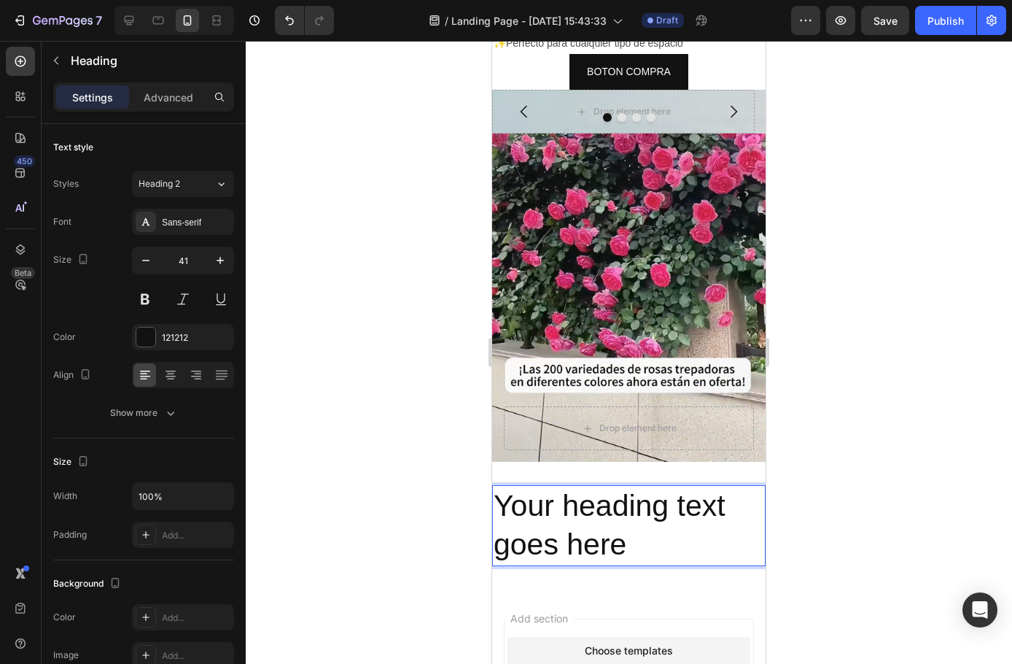
click at [629, 518] on p "Your heading text goes here" at bounding box center [629, 526] width 271 height 78
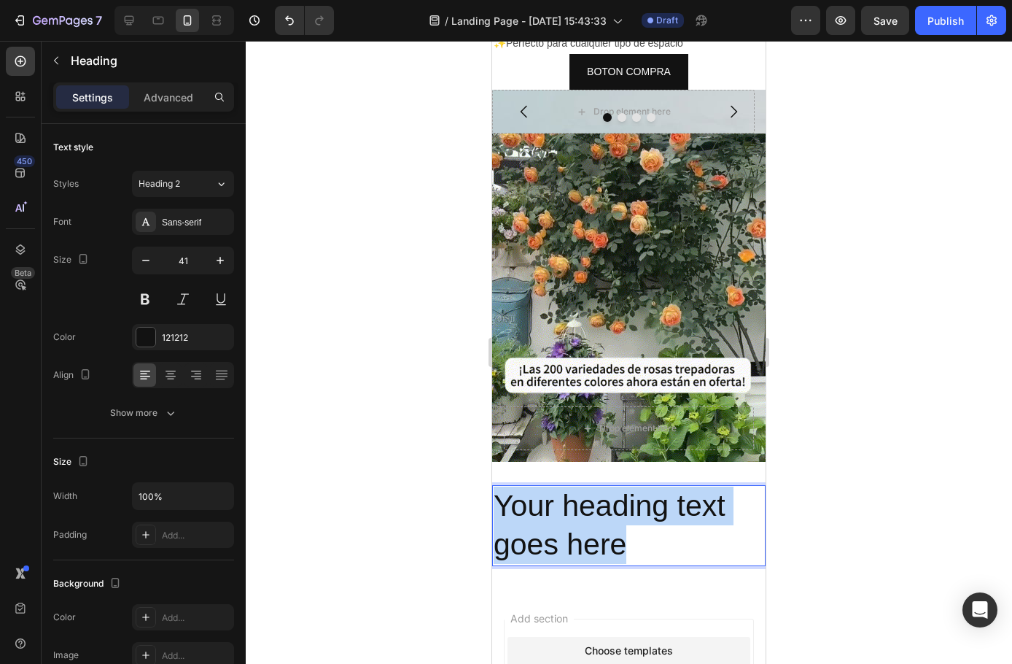
click at [629, 517] on p "Your heading text goes here" at bounding box center [629, 526] width 271 height 78
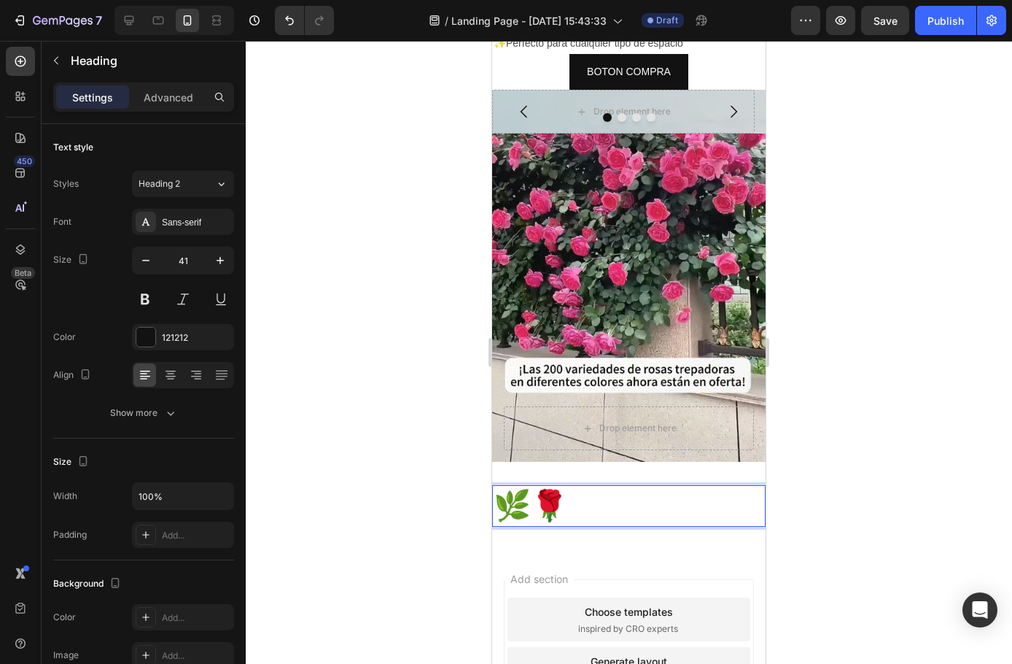
click at [610, 487] on p "🌿🌹" at bounding box center [629, 506] width 271 height 39
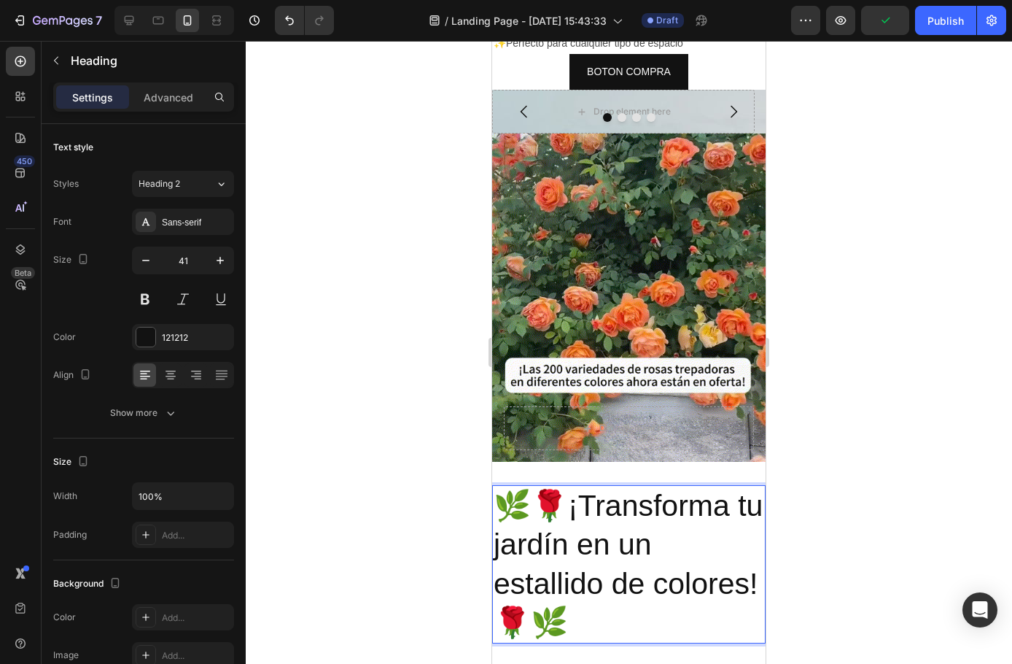
click at [604, 596] on p "🌿🌹¡Transforma tu jardín en un estallido de colores! 🌹🌿" at bounding box center [629, 564] width 271 height 155
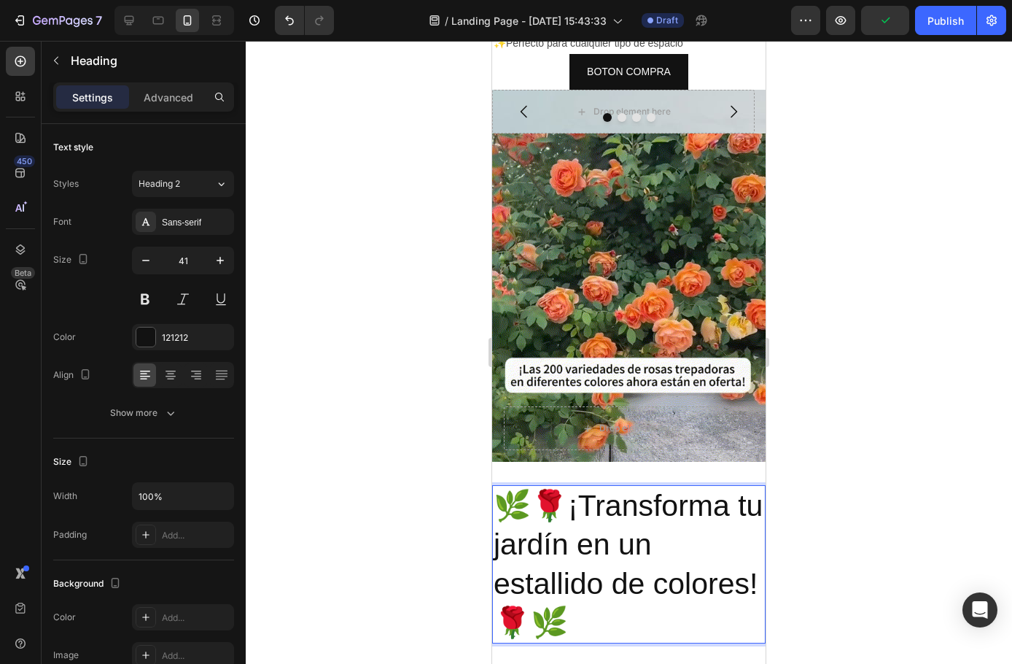
click at [604, 595] on p "🌿🌹¡Transforma tu jardín en un estallido de colores! 🌹🌿" at bounding box center [629, 564] width 271 height 155
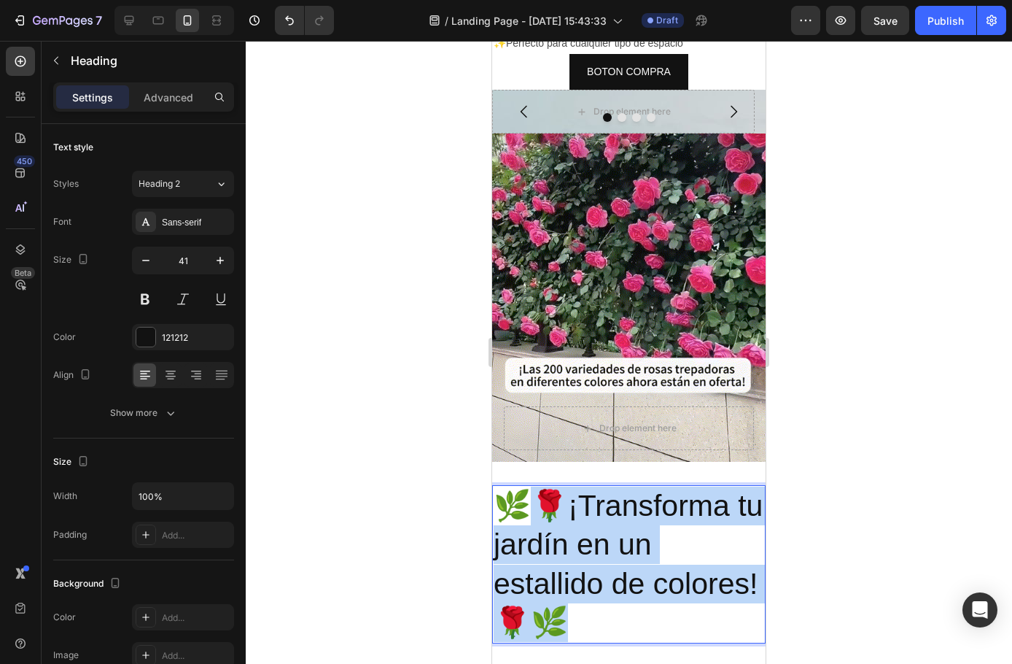
drag, startPoint x: 689, startPoint y: 595, endPoint x: 515, endPoint y: 473, distance: 212.7
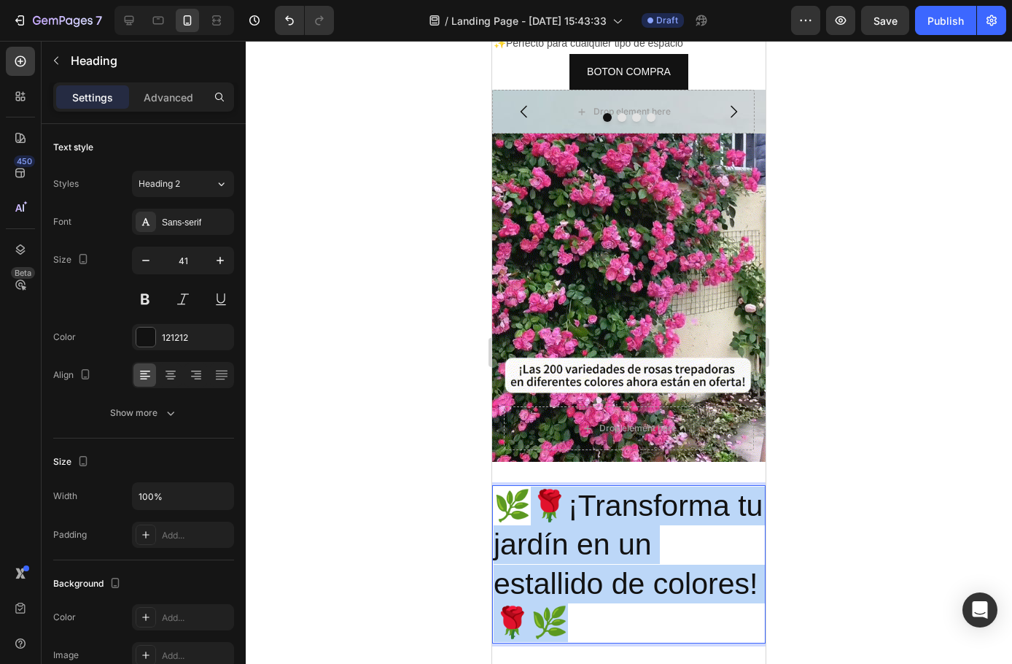
click at [515, 487] on p "🌿🌹¡Transforma tu jardín en un estallido de colores! 🌹🌿" at bounding box center [629, 564] width 271 height 155
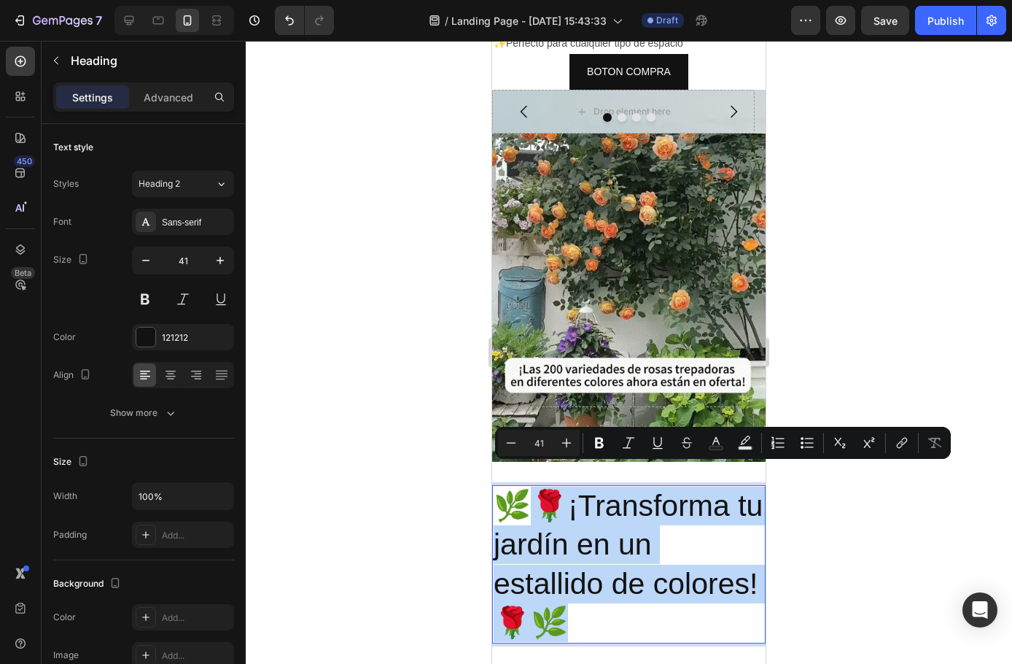
click at [728, 610] on p "🌿🌹¡Transforma tu jardín en un estallido de colores! 🌹🌿" at bounding box center [629, 564] width 271 height 155
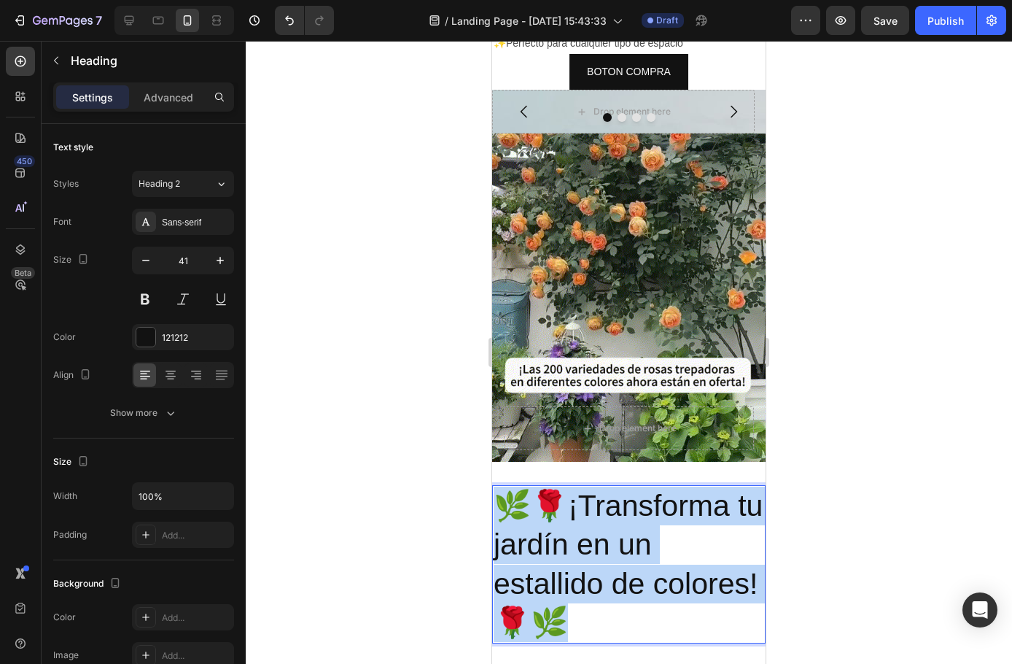
click at [502, 487] on p "🌿🌹¡Transforma tu jardín en un estallido de colores! 🌹🌿" at bounding box center [629, 564] width 271 height 155
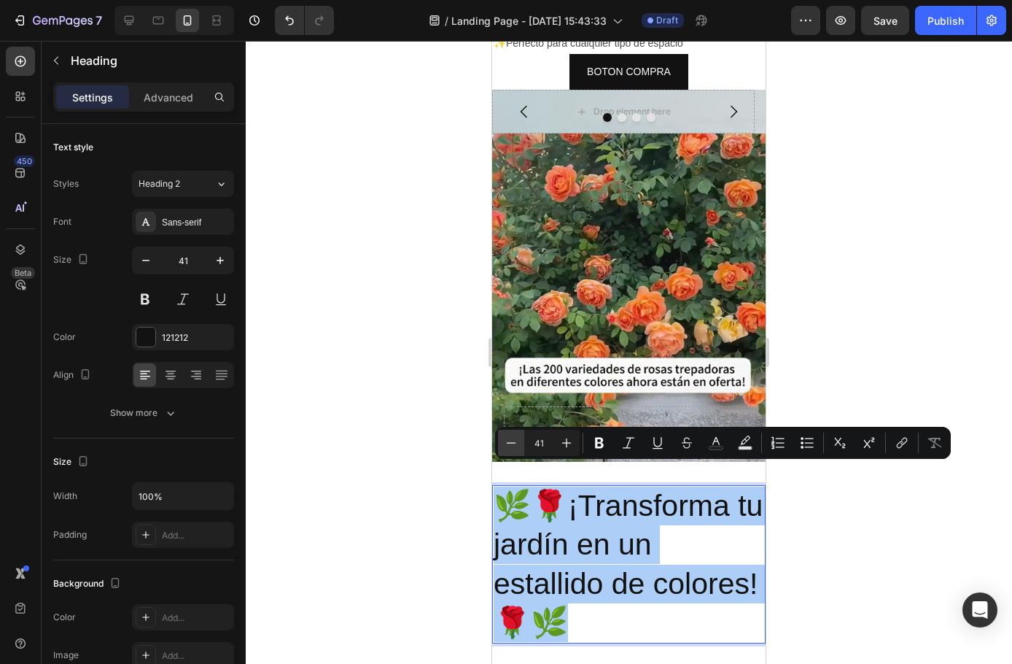
click at [604, 445] on icon "Editor contextual toolbar" at bounding box center [599, 442] width 15 height 15
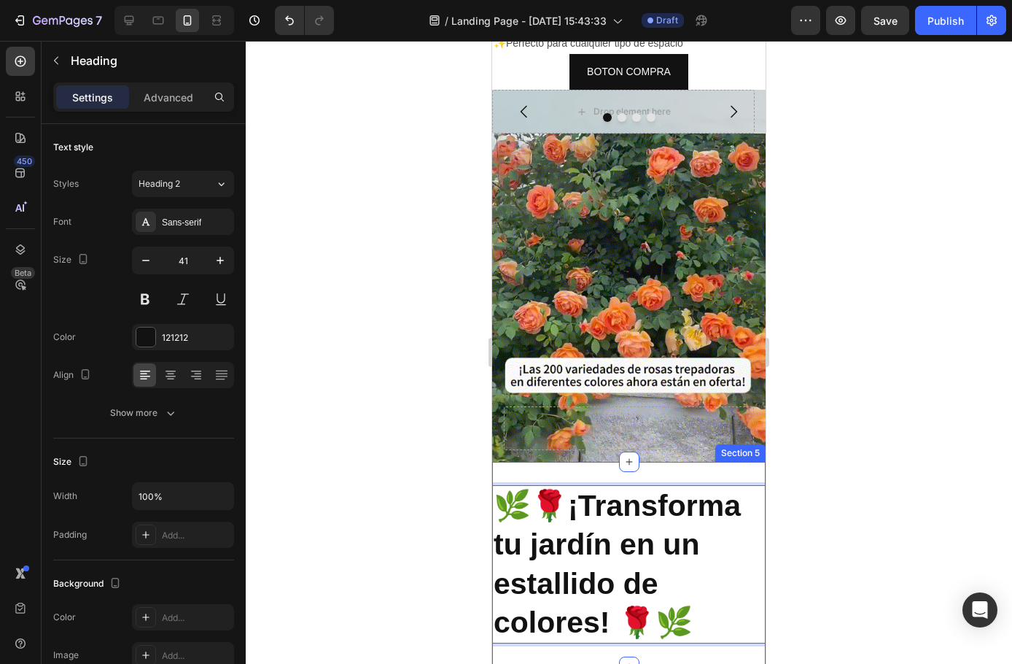
click at [513, 462] on div "🌿🌹¡Transforma tu jardín en un estallido de colores! 🌹🌿 Heading 0 Section 5" at bounding box center [629, 564] width 274 height 205
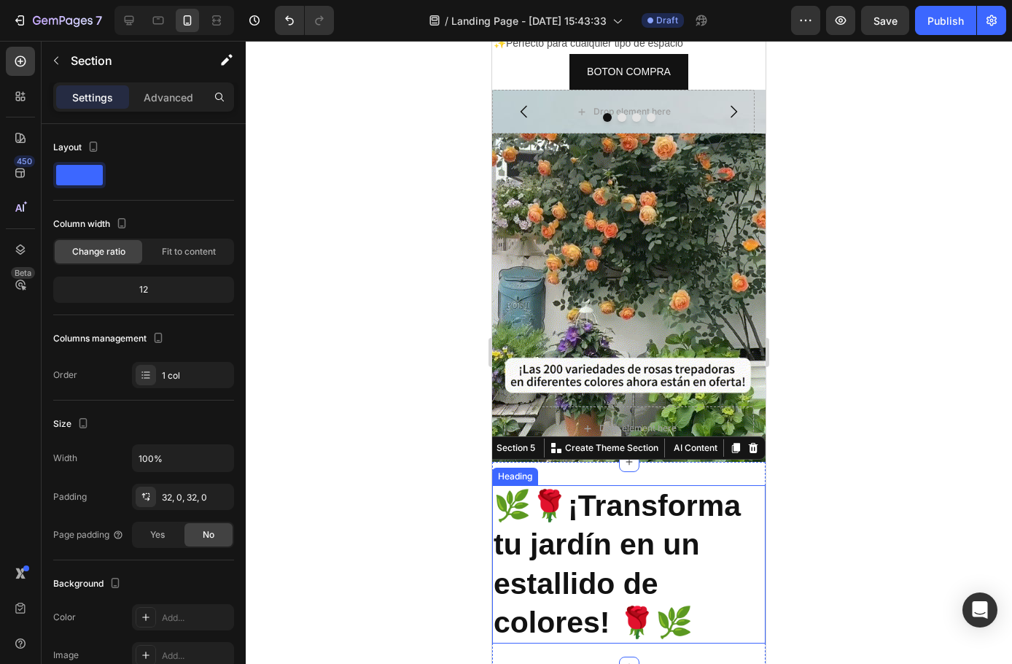
click at [551, 489] on strong "🌿🌹¡Transforma tu jardín en un estallido de colores! 🌹🌿" at bounding box center [617, 564] width 247 height 150
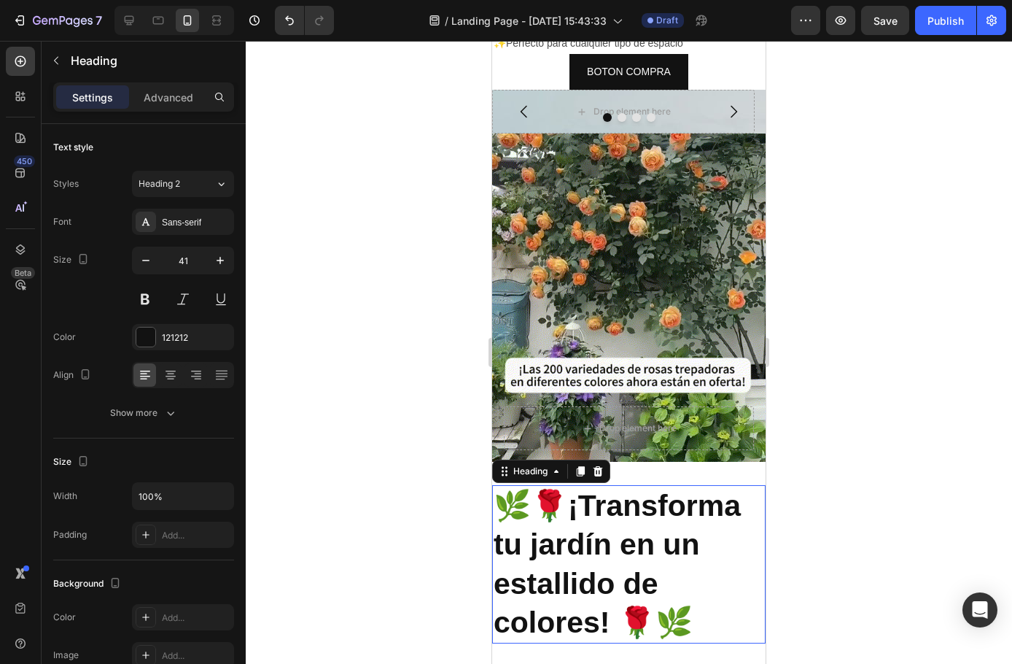
click at [551, 489] on strong "🌿🌹¡Transforma tu jardín en un estallido de colores! 🌹🌿" at bounding box center [617, 564] width 247 height 150
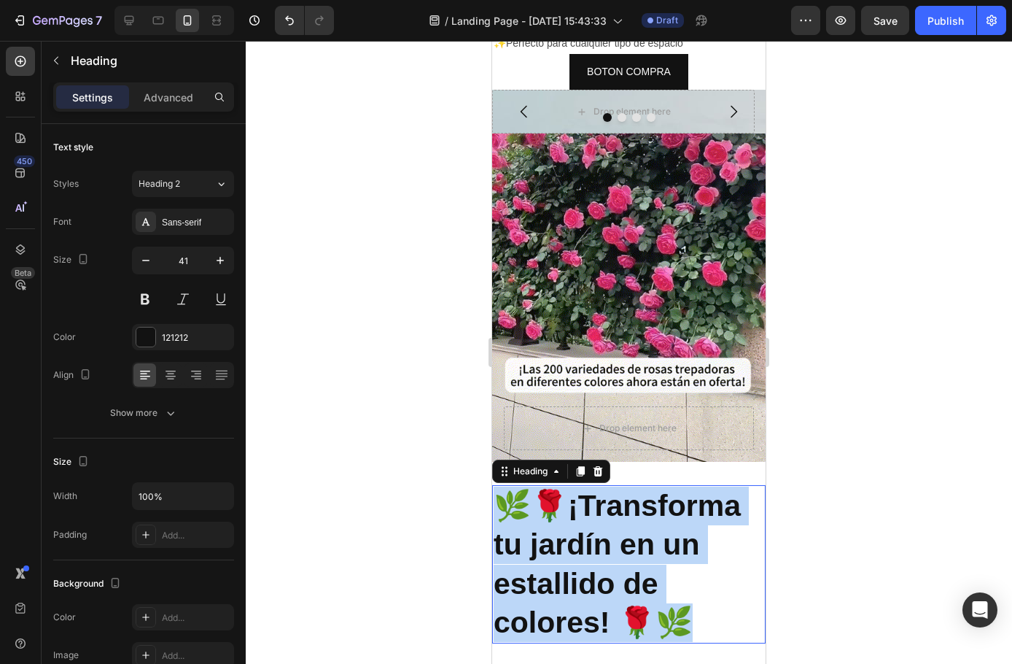
click at [551, 489] on strong "🌿🌹¡Transforma tu jardín en un estallido de colores! 🌹🌿" at bounding box center [617, 564] width 247 height 150
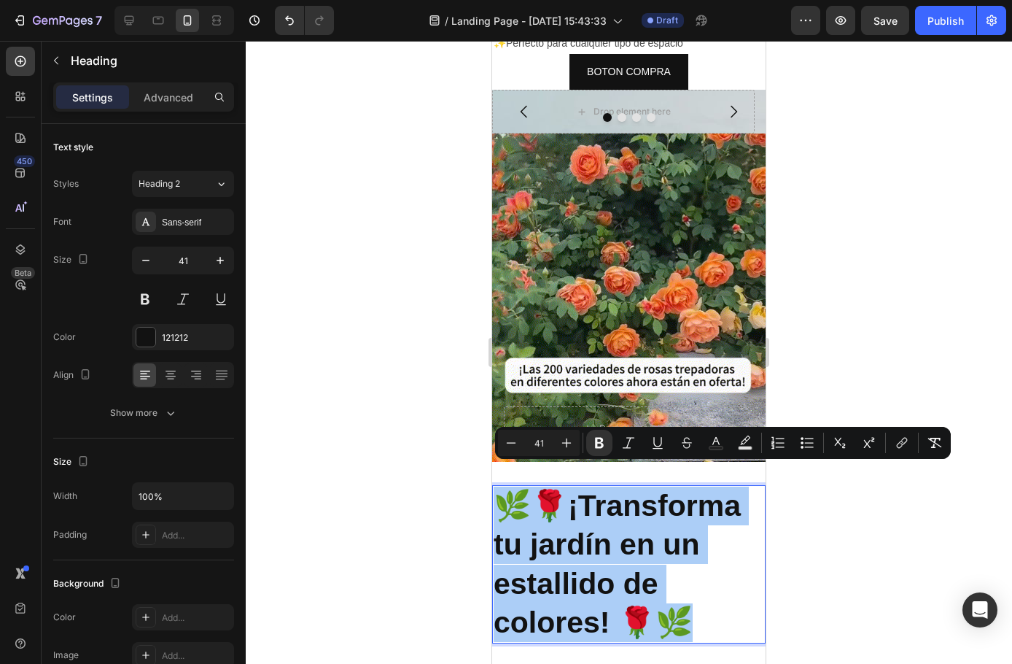
click at [1001, 519] on div at bounding box center [629, 352] width 767 height 623
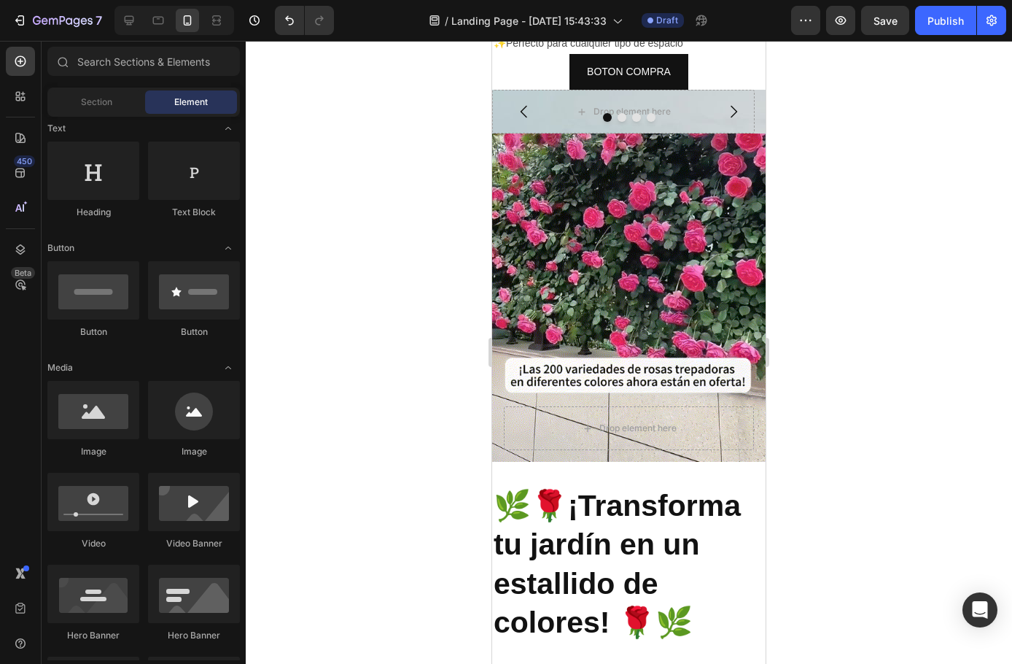
click at [844, 512] on div at bounding box center [629, 352] width 767 height 623
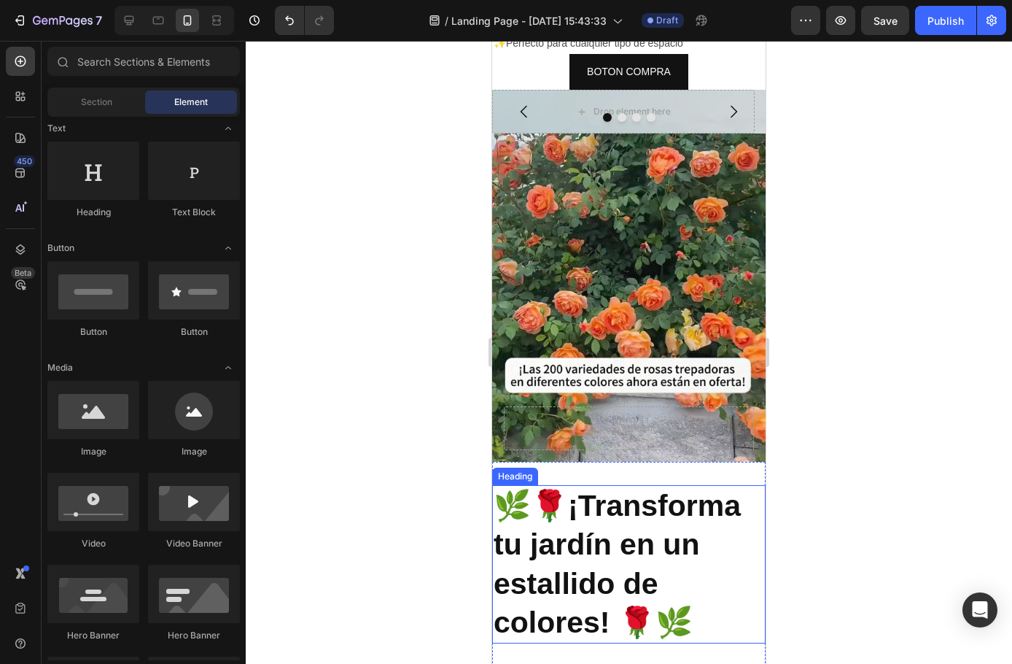
click at [674, 548] on p "⁠⁠⁠⁠⁠⁠⁠ 🌿🌹¡Transforma tu jardín en un estallido de colores! 🌹🌿" at bounding box center [629, 564] width 271 height 155
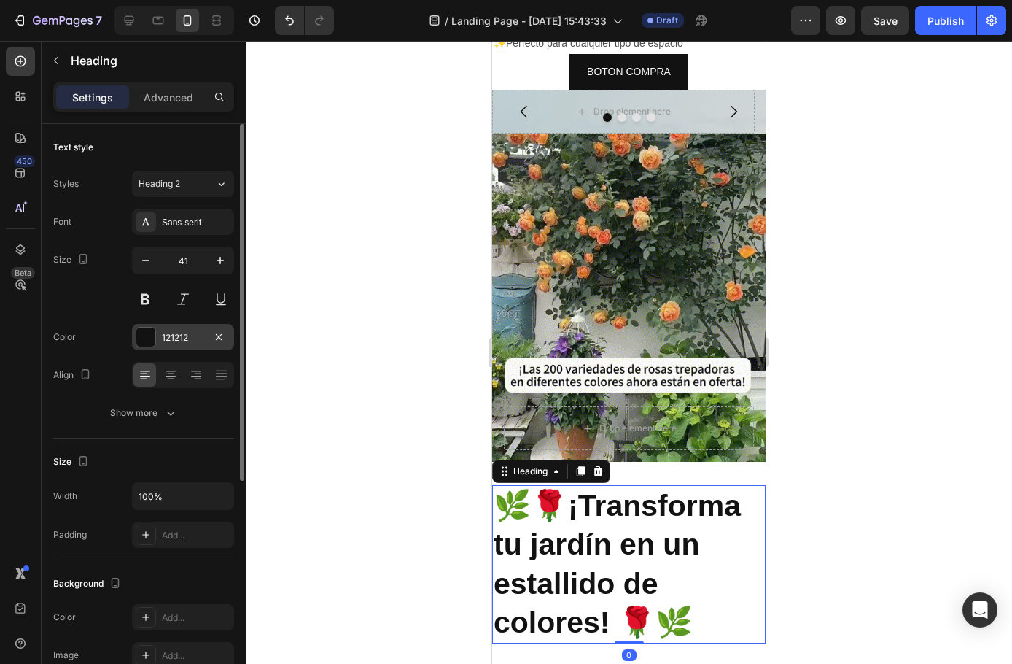
click at [187, 337] on div "121212" at bounding box center [183, 337] width 42 height 13
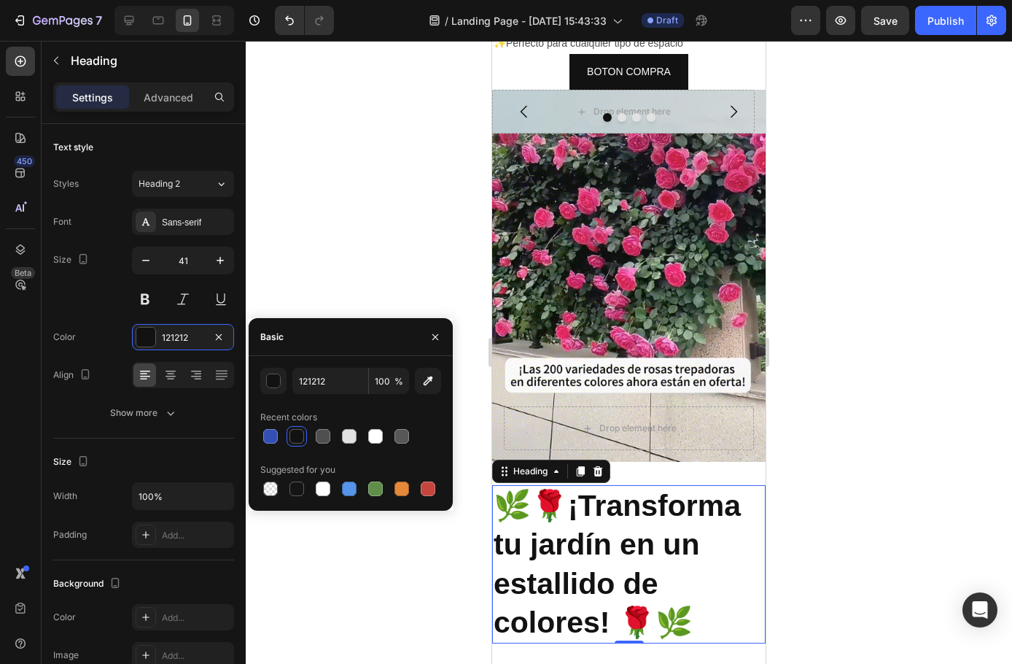
drag, startPoint x: 278, startPoint y: 437, endPoint x: 273, endPoint y: 333, distance: 104.4
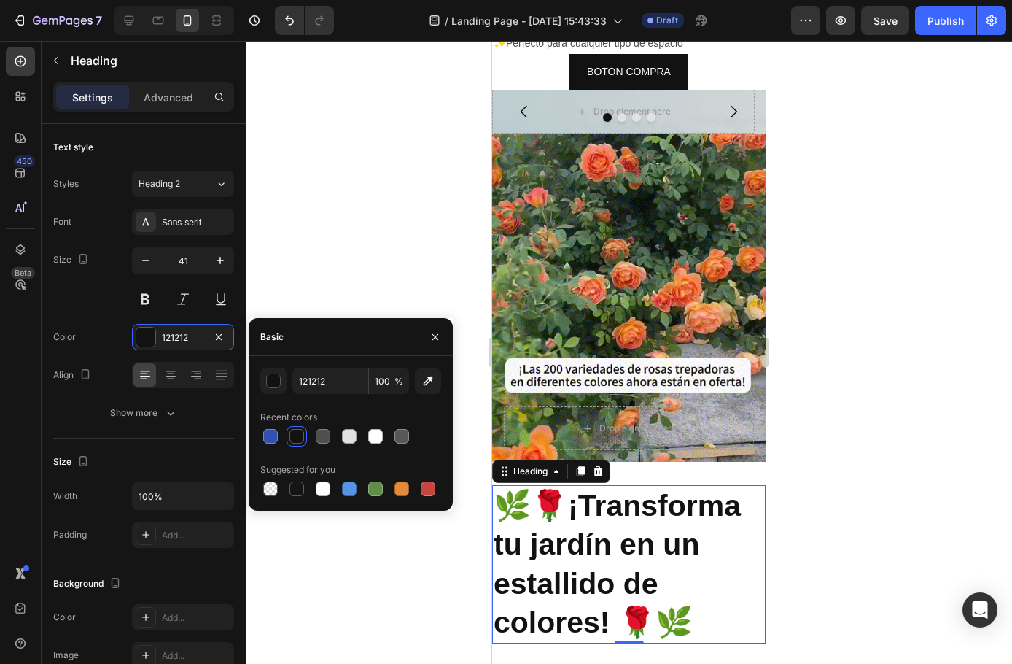
click at [277, 438] on div at bounding box center [271, 436] width 18 height 18
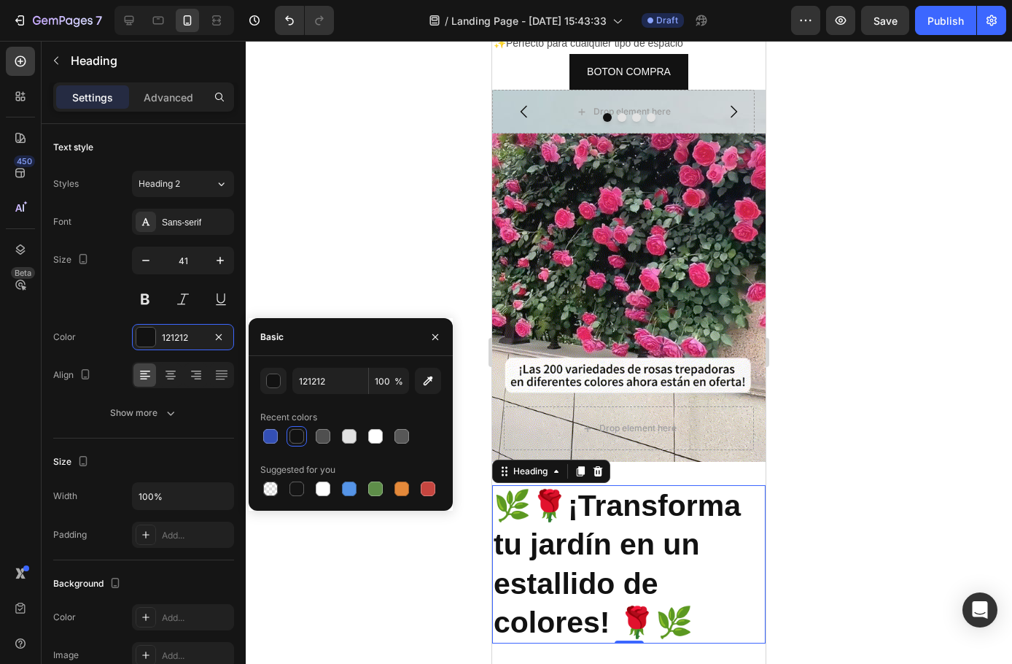
type input "334FB4"
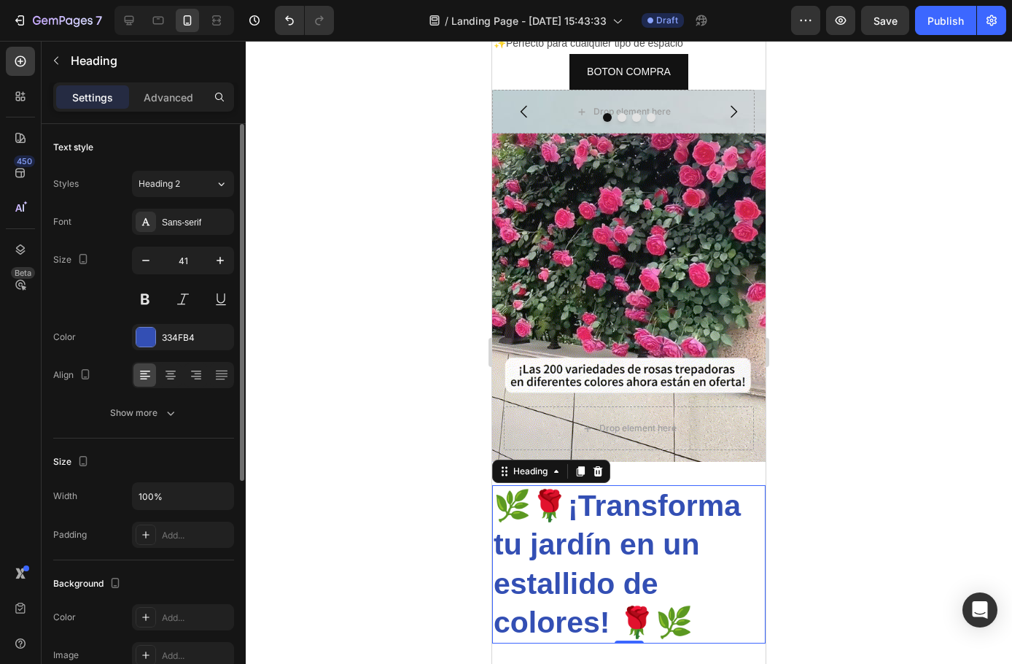
click at [71, 303] on div "Size 41" at bounding box center [143, 280] width 181 height 66
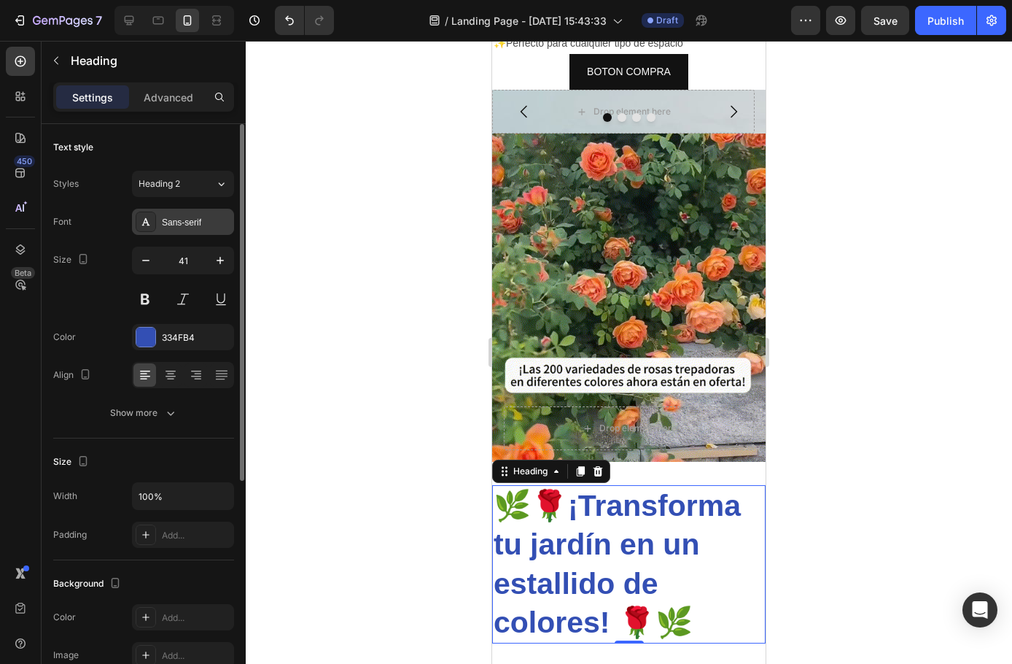
click at [193, 213] on div "Sans-serif" at bounding box center [183, 222] width 102 height 26
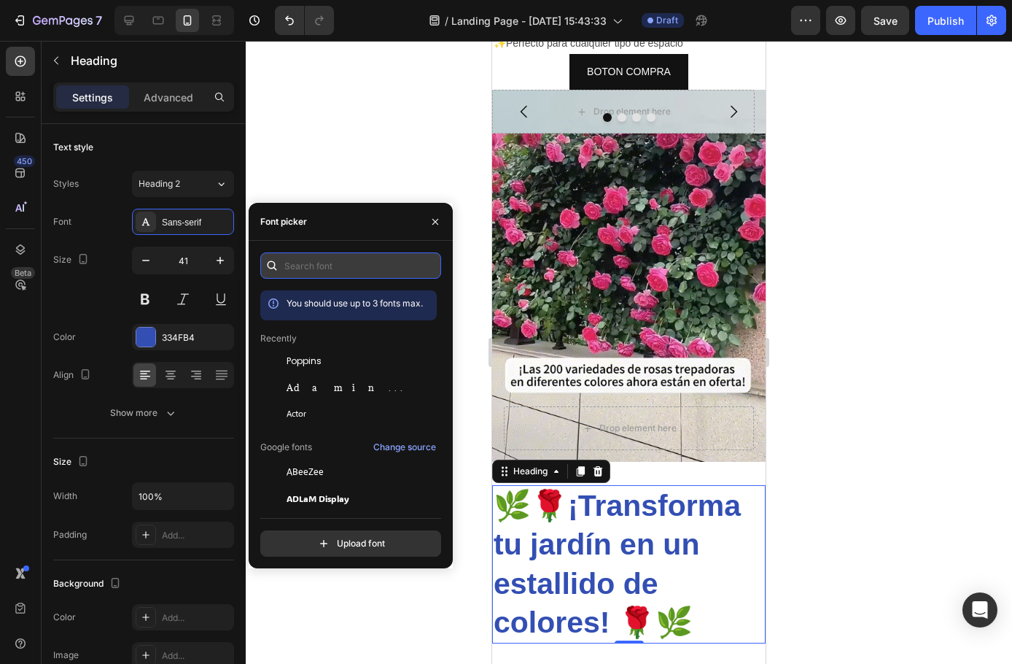
click at [309, 269] on input "text" at bounding box center [350, 265] width 181 height 26
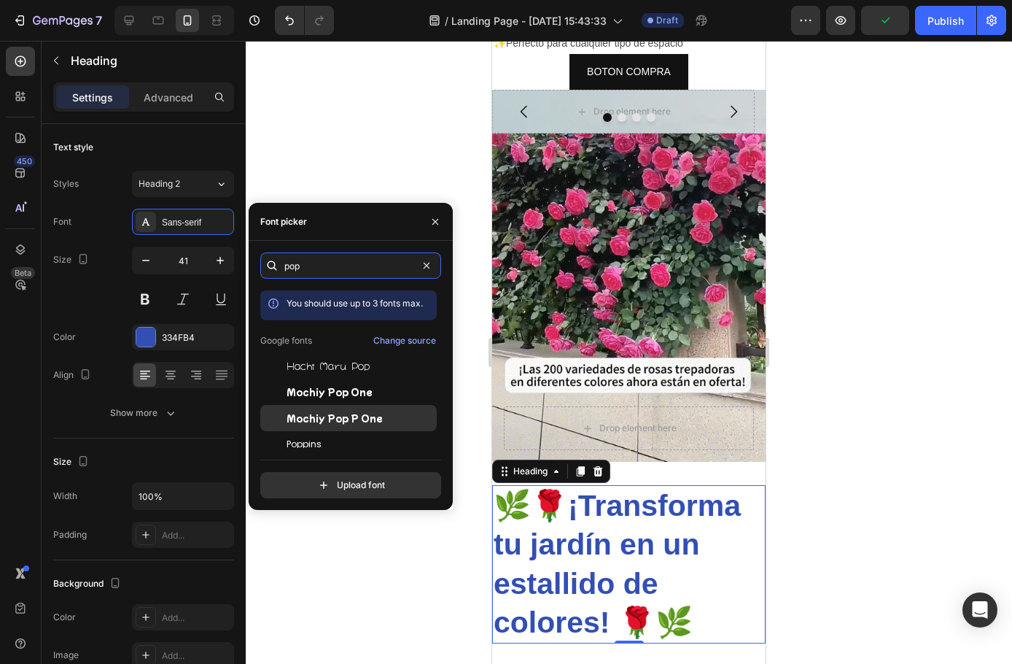
type input "pop"
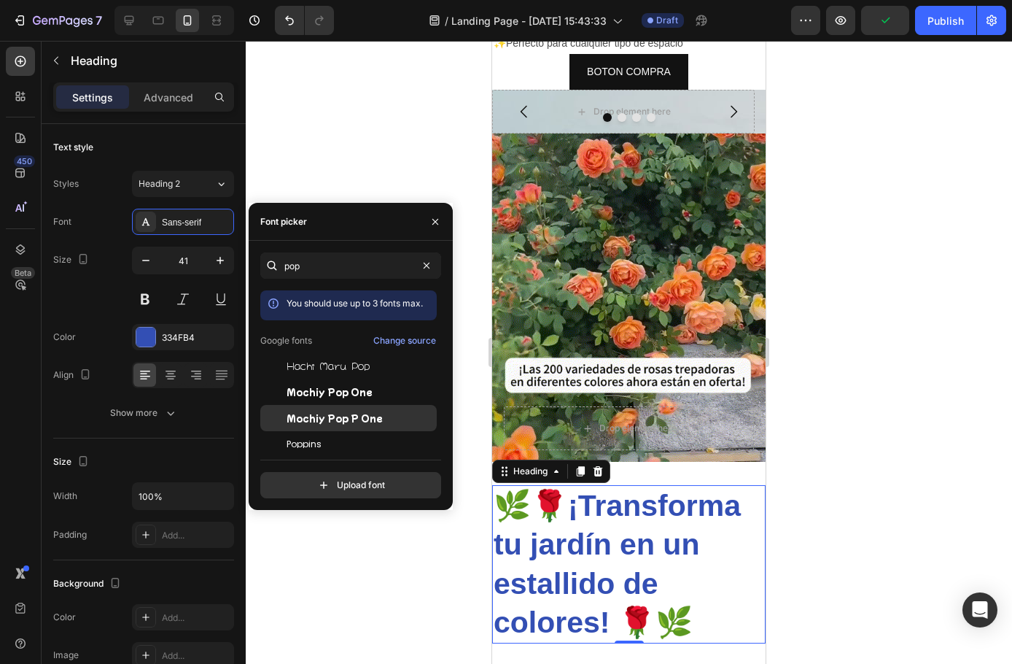
click at [303, 444] on span "Poppins" at bounding box center [304, 444] width 35 height 13
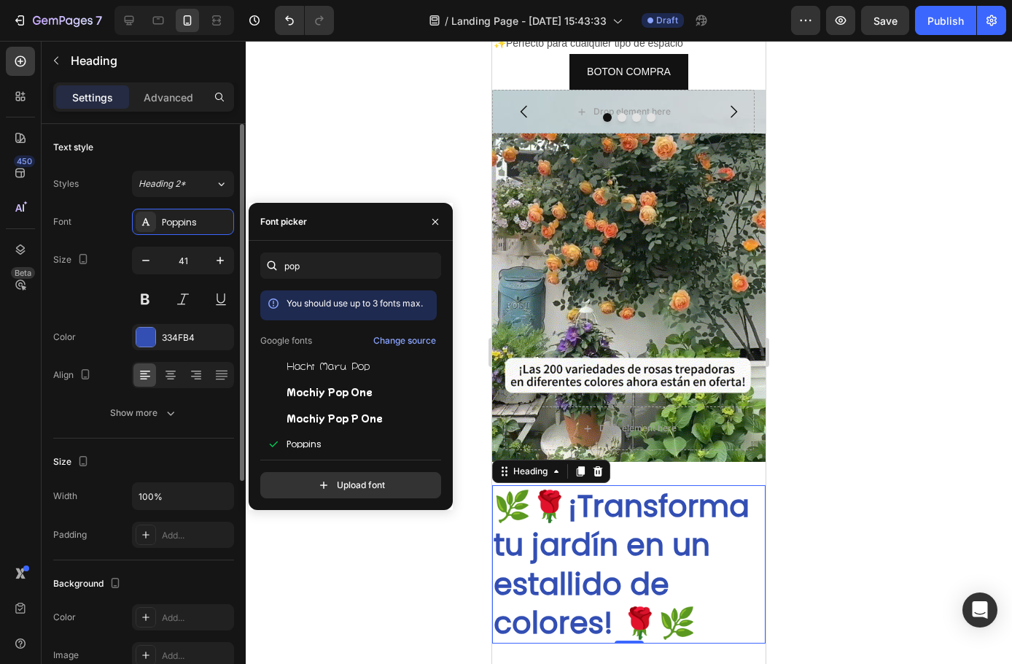
click at [80, 301] on div "Size 41" at bounding box center [143, 280] width 181 height 66
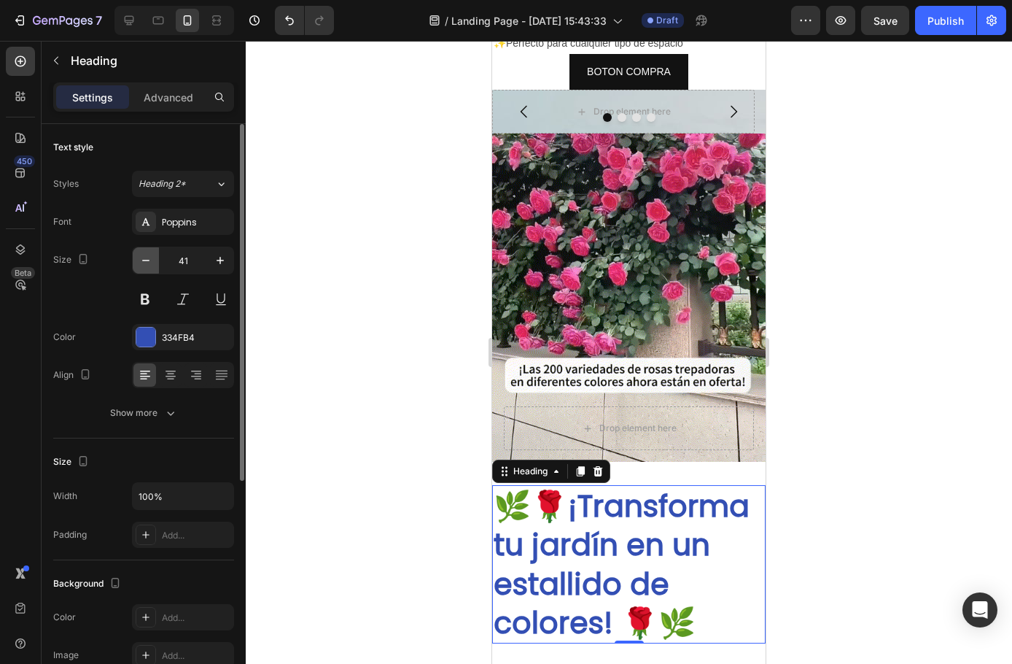
click at [144, 263] on icon "button" at bounding box center [146, 260] width 15 height 15
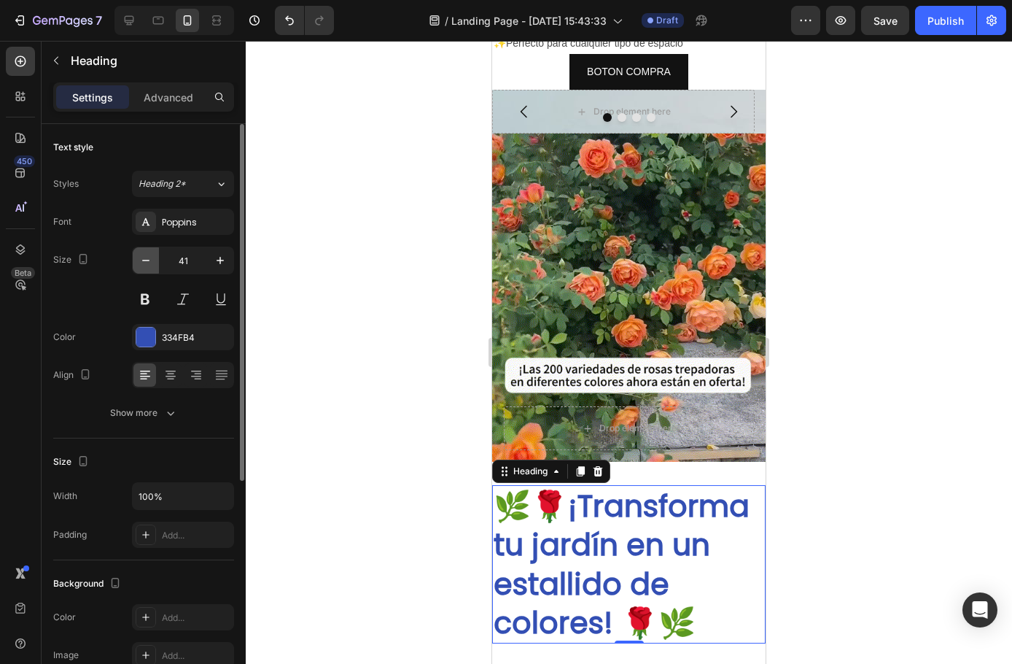
click at [144, 263] on icon "button" at bounding box center [146, 260] width 15 height 15
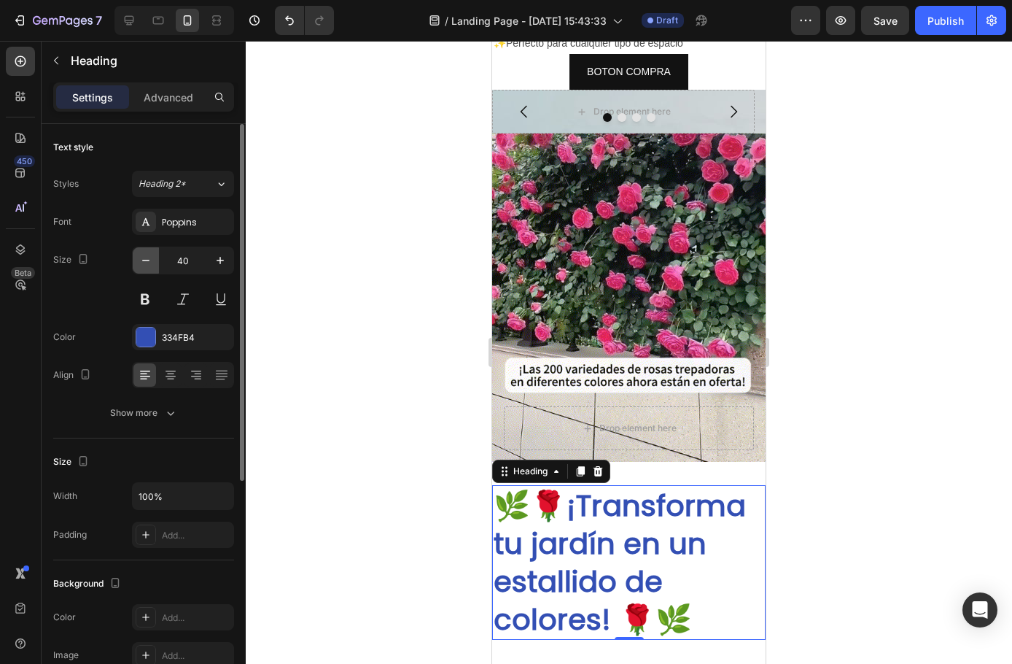
click at [144, 263] on icon "button" at bounding box center [146, 260] width 15 height 15
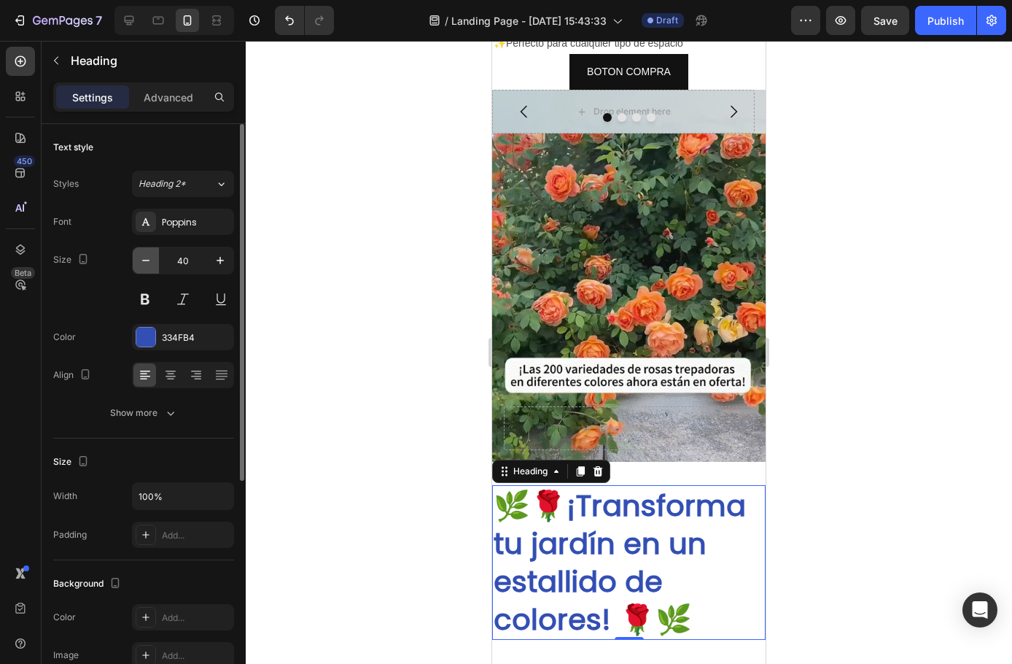
click at [144, 262] on icon "button" at bounding box center [146, 260] width 15 height 15
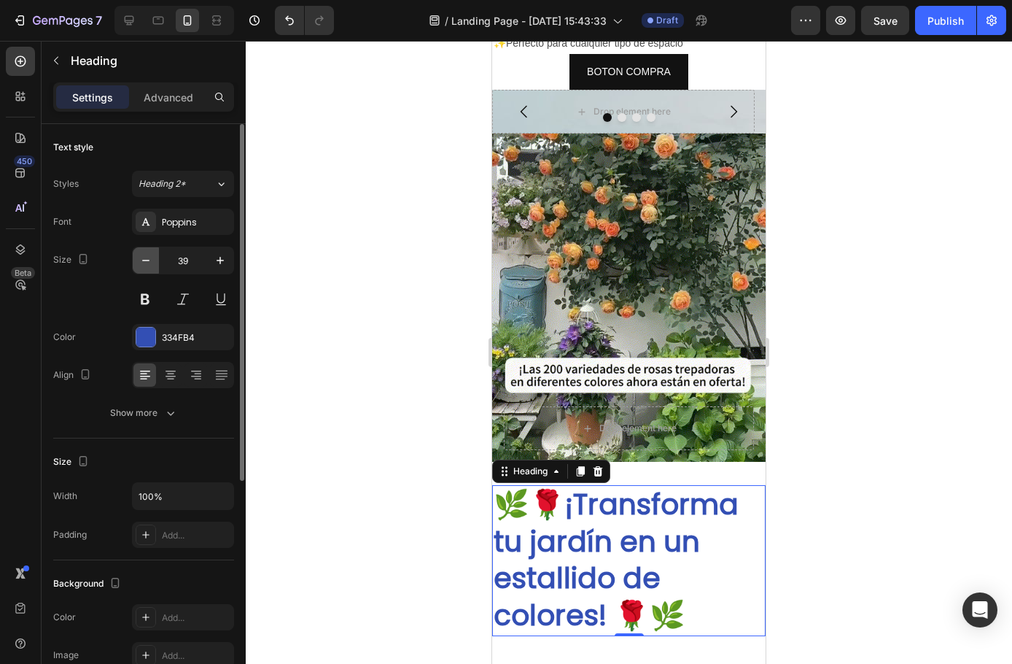
click at [144, 262] on icon "button" at bounding box center [146, 260] width 15 height 15
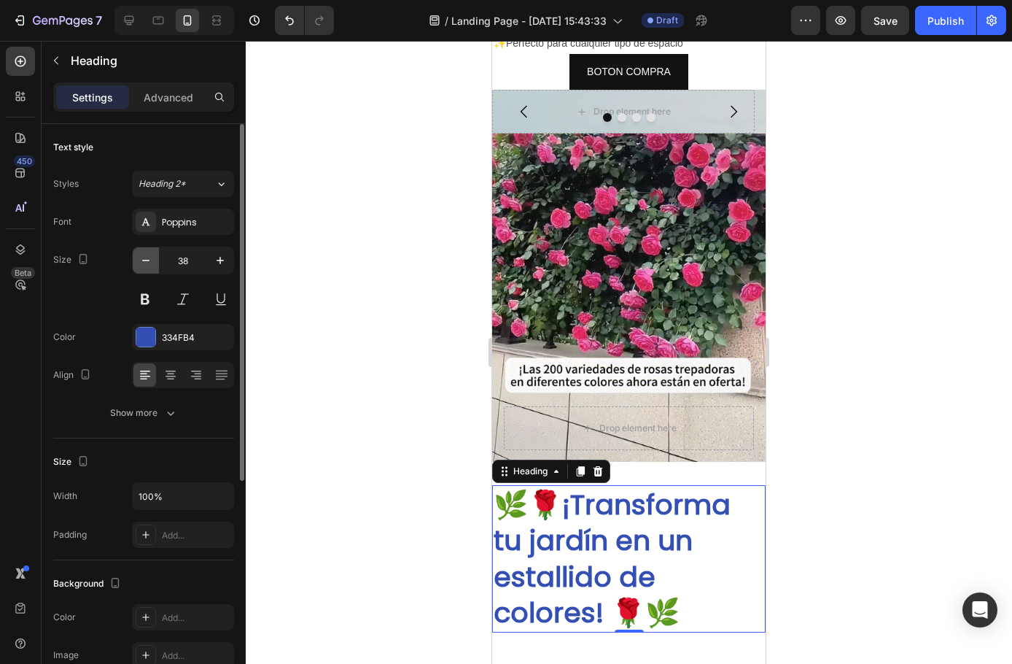
click at [144, 262] on icon "button" at bounding box center [146, 260] width 15 height 15
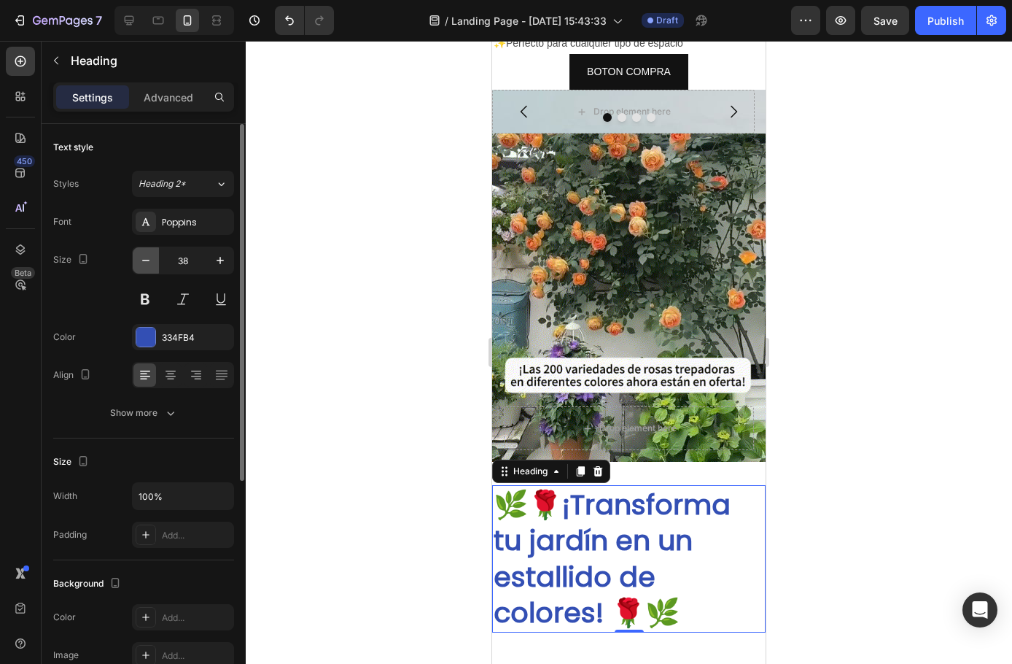
click at [144, 262] on icon "button" at bounding box center [146, 260] width 15 height 15
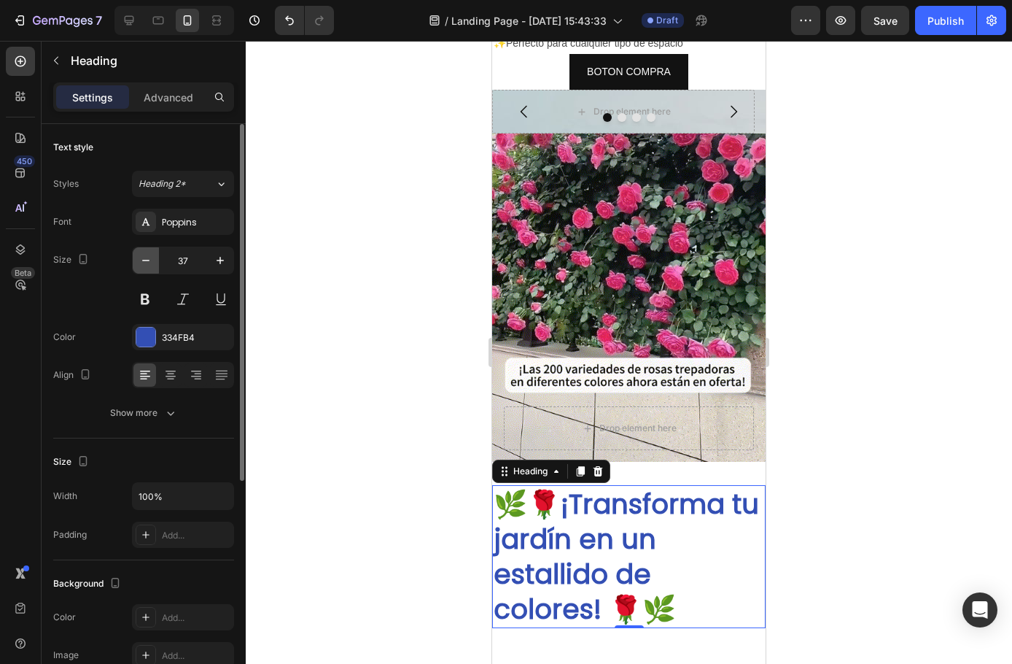
click at [149, 255] on icon "button" at bounding box center [146, 260] width 15 height 15
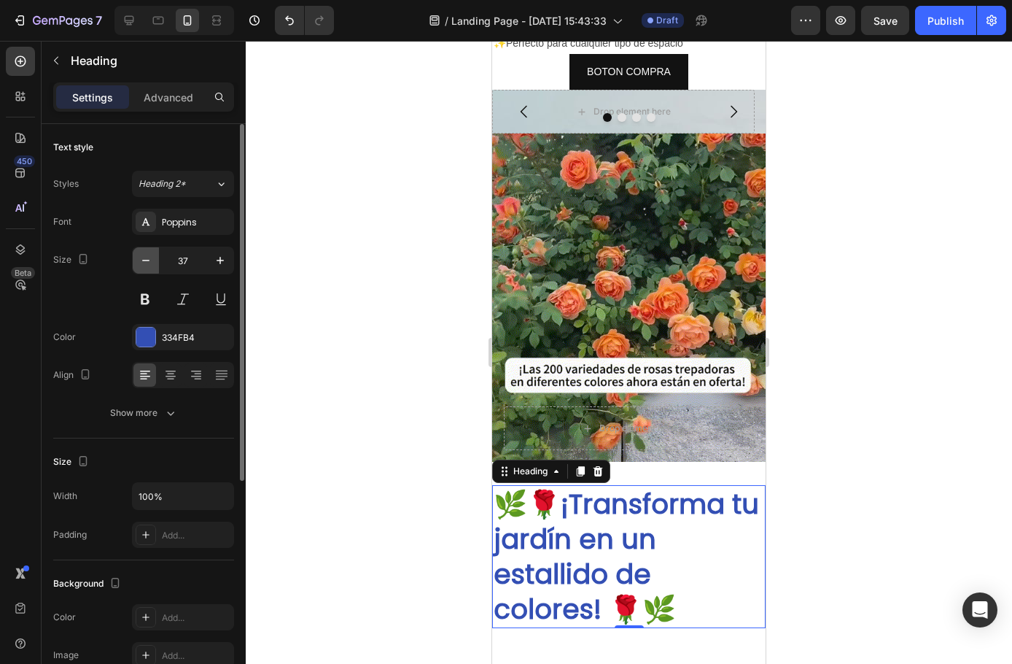
click at [149, 255] on icon "button" at bounding box center [146, 260] width 15 height 15
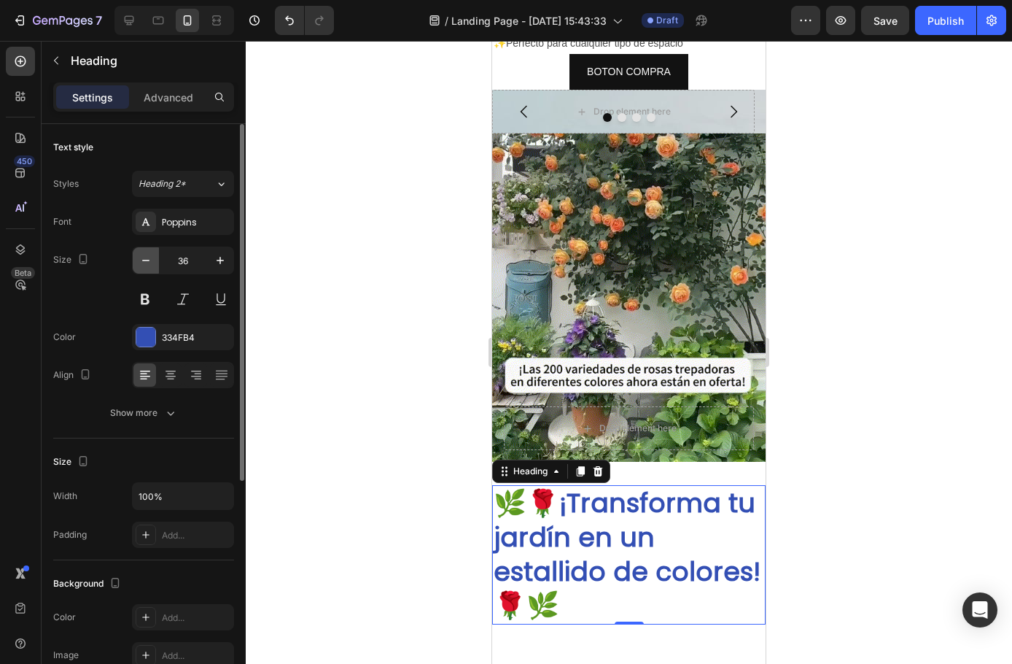
click at [149, 255] on icon "button" at bounding box center [146, 260] width 15 height 15
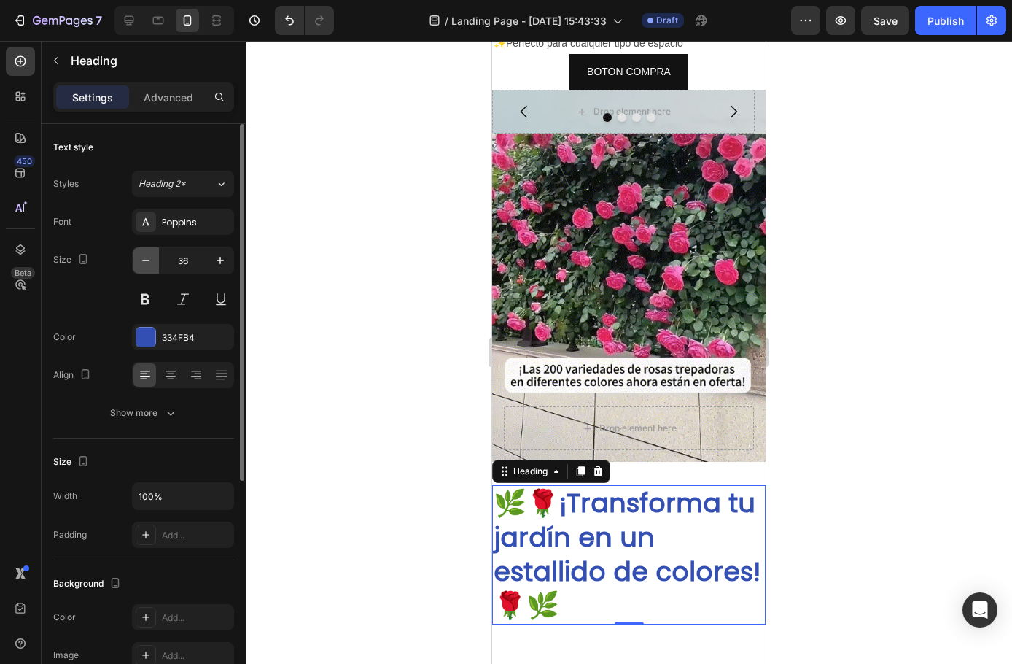
click at [149, 255] on icon "button" at bounding box center [146, 260] width 15 height 15
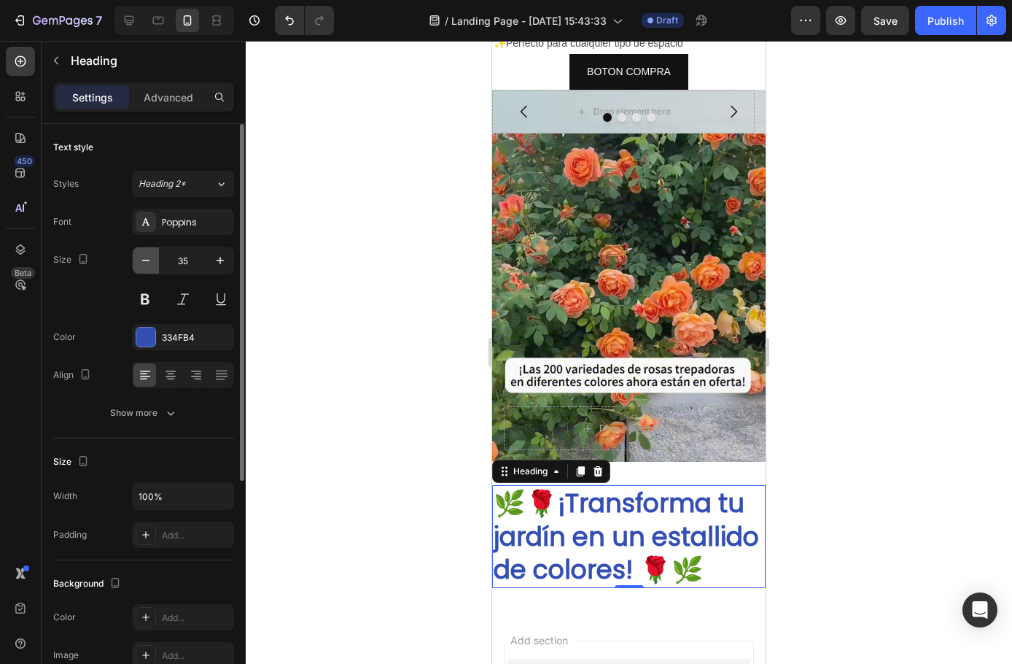
click at [149, 256] on icon "button" at bounding box center [146, 260] width 15 height 15
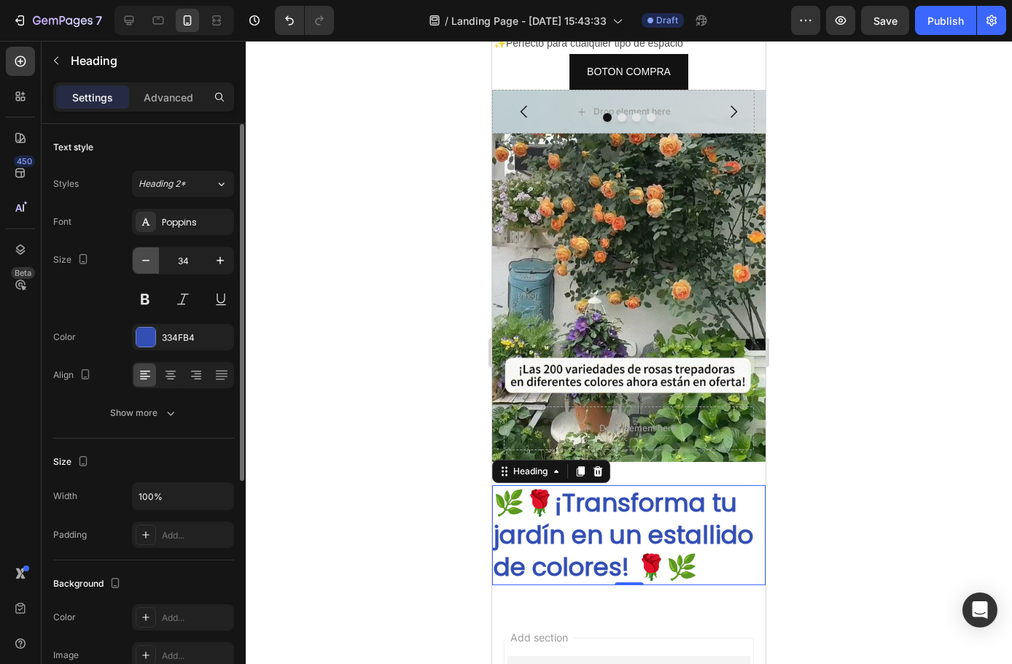
click at [149, 256] on icon "button" at bounding box center [146, 260] width 15 height 15
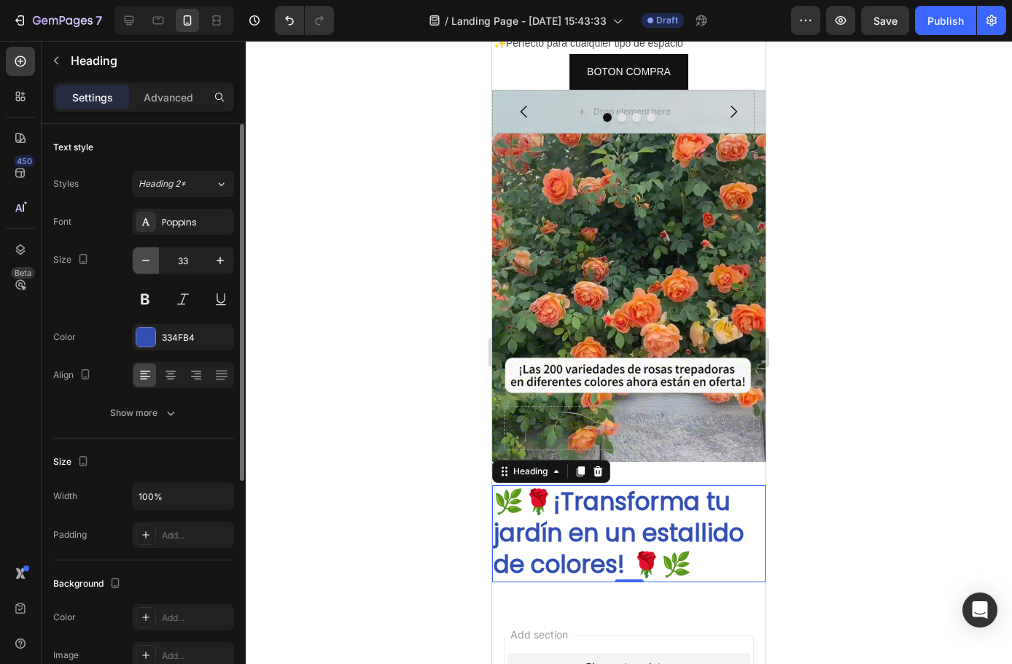
click at [149, 256] on icon "button" at bounding box center [146, 260] width 15 height 15
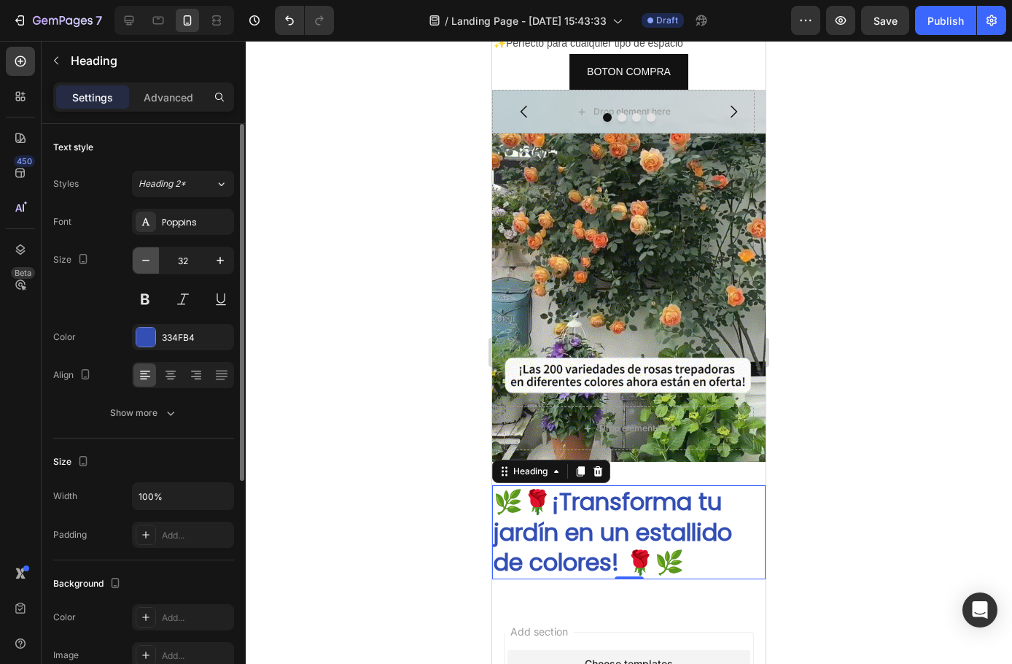
click at [149, 256] on icon "button" at bounding box center [146, 260] width 15 height 15
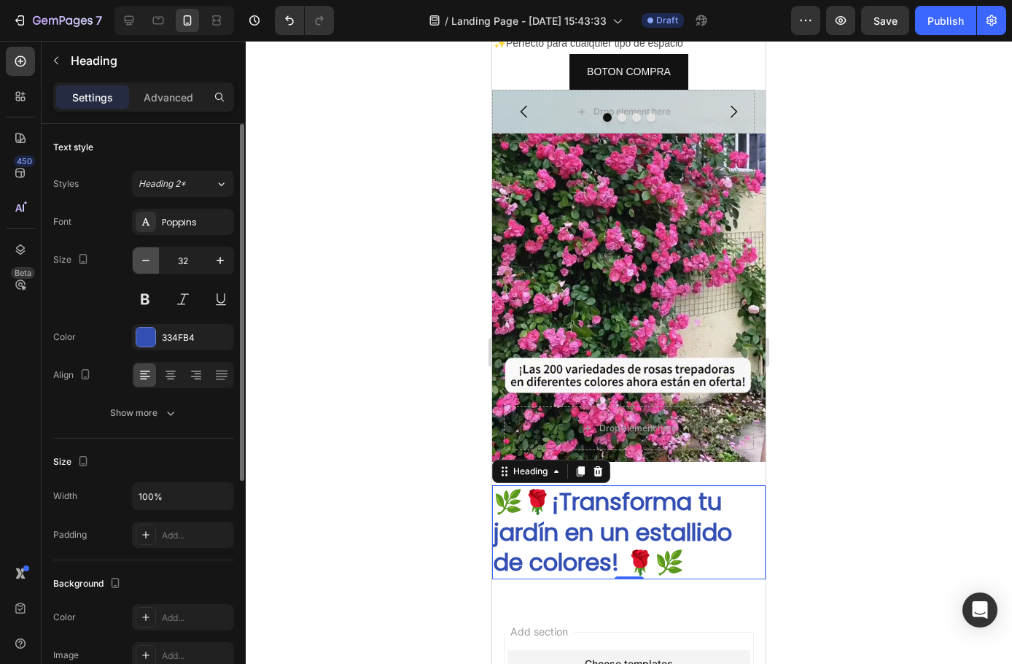
click at [149, 256] on icon "button" at bounding box center [146, 260] width 15 height 15
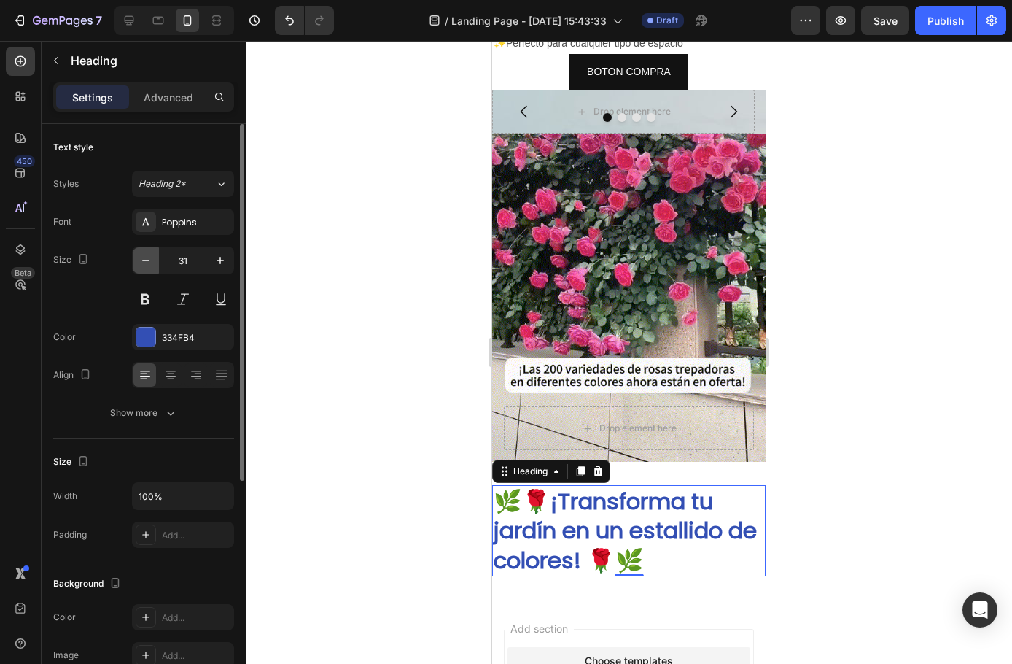
click at [149, 256] on icon "button" at bounding box center [146, 260] width 15 height 15
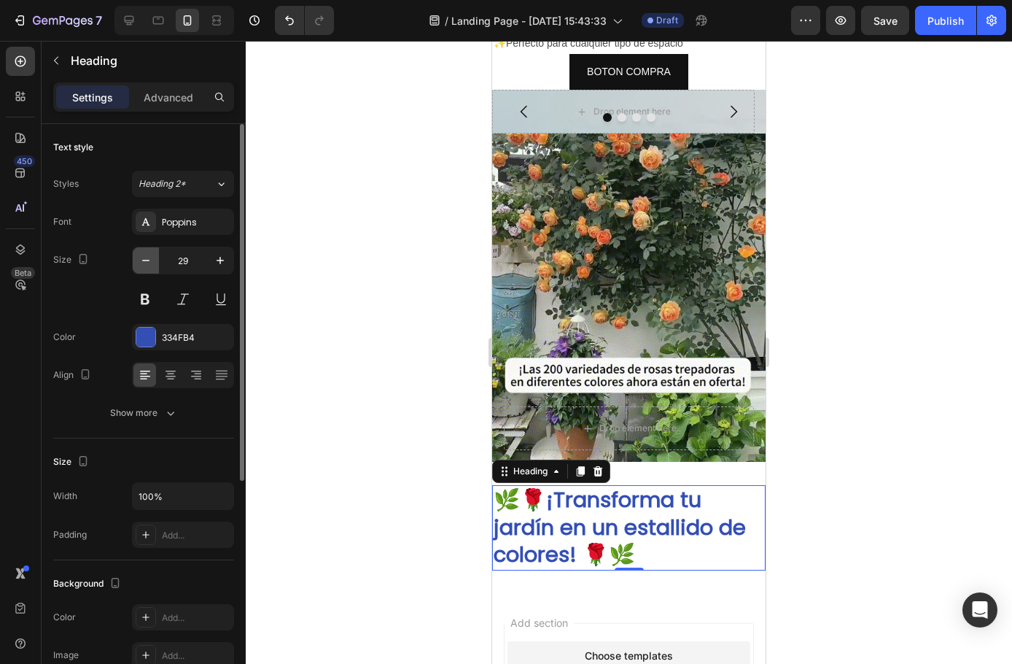
click at [149, 256] on icon "button" at bounding box center [146, 260] width 15 height 15
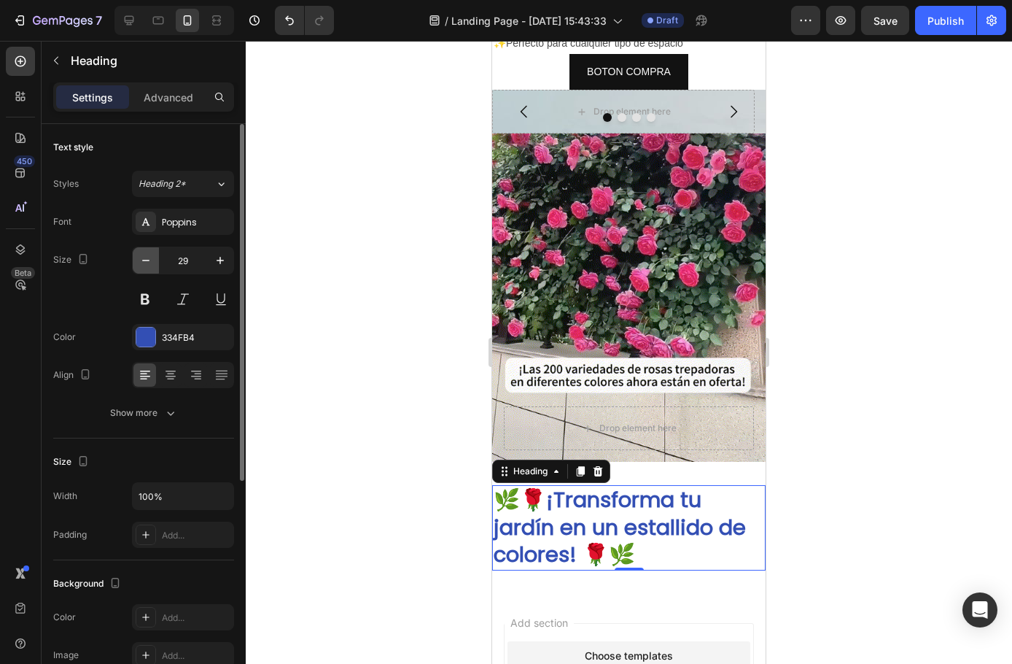
click at [149, 256] on icon "button" at bounding box center [146, 260] width 15 height 15
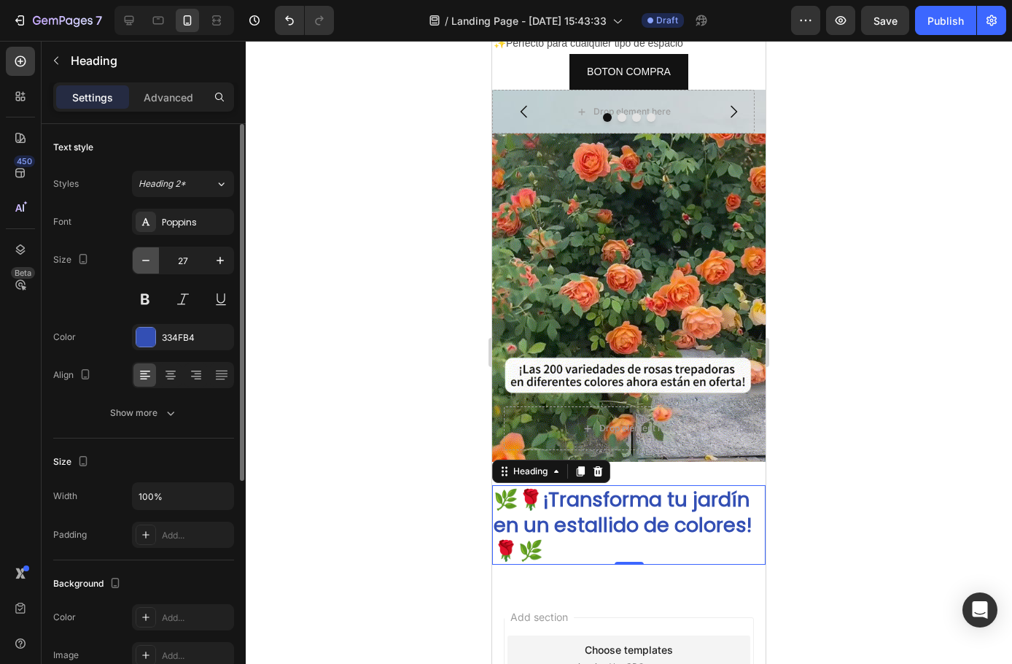
click at [149, 256] on icon "button" at bounding box center [146, 260] width 15 height 15
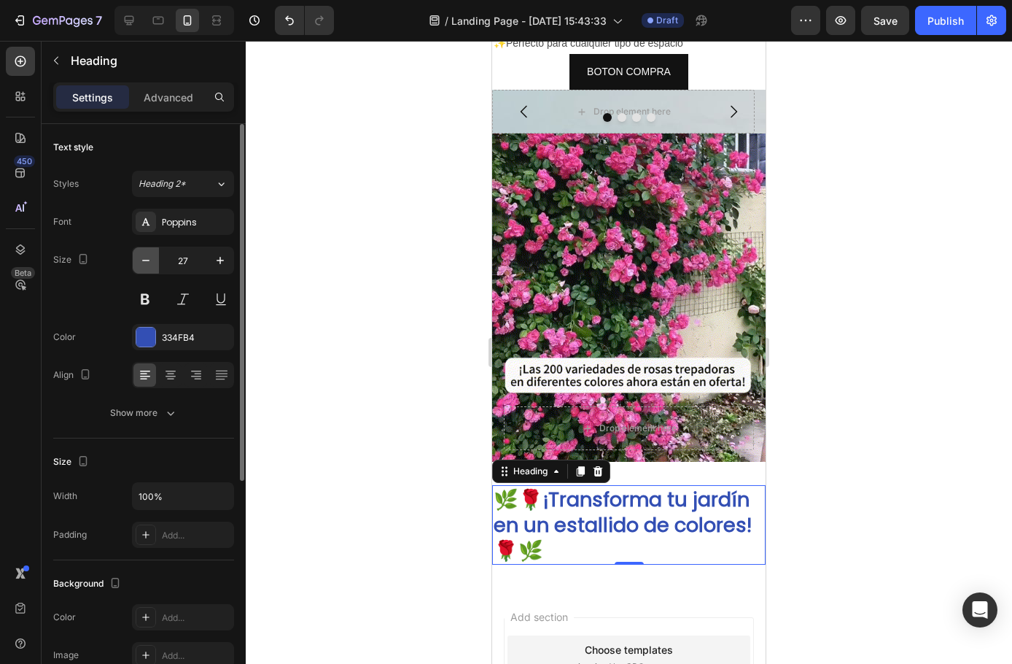
click at [149, 256] on icon "button" at bounding box center [146, 260] width 15 height 15
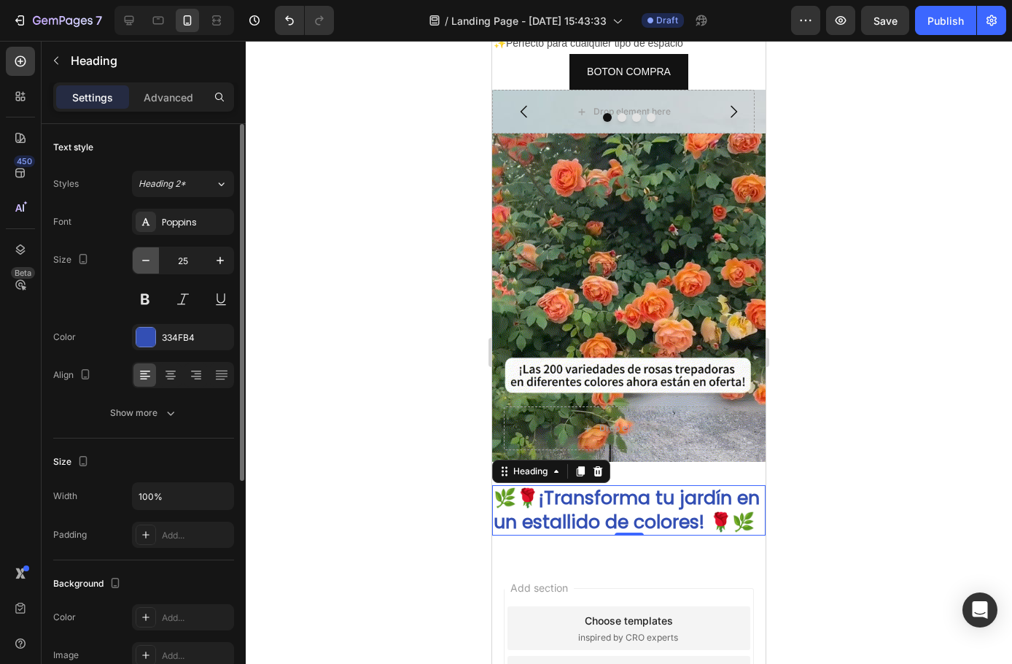
click at [149, 256] on icon "button" at bounding box center [146, 260] width 15 height 15
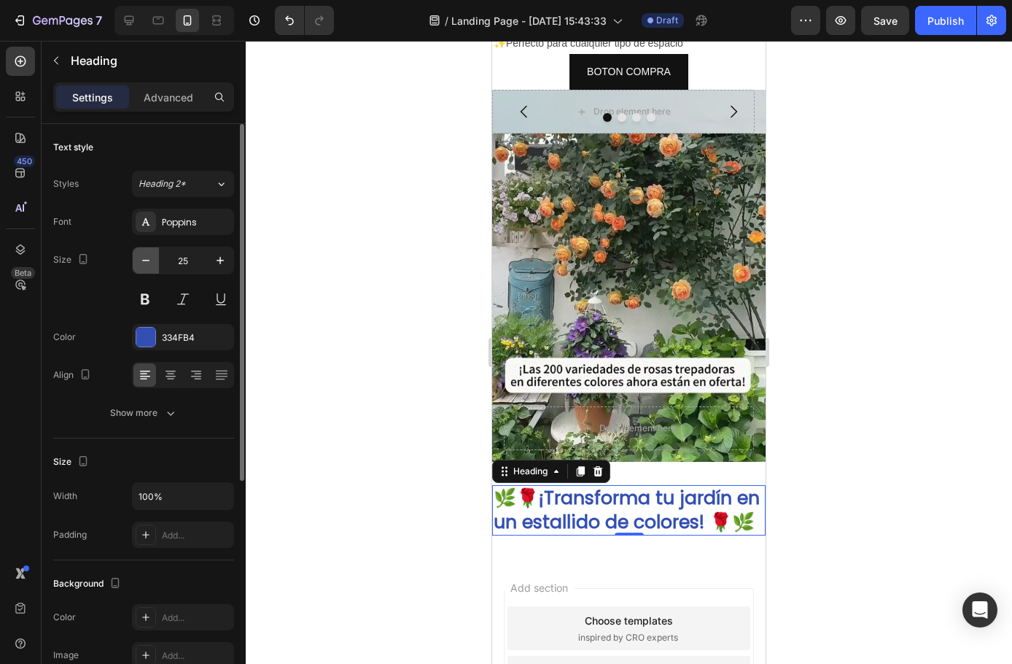
type input "24"
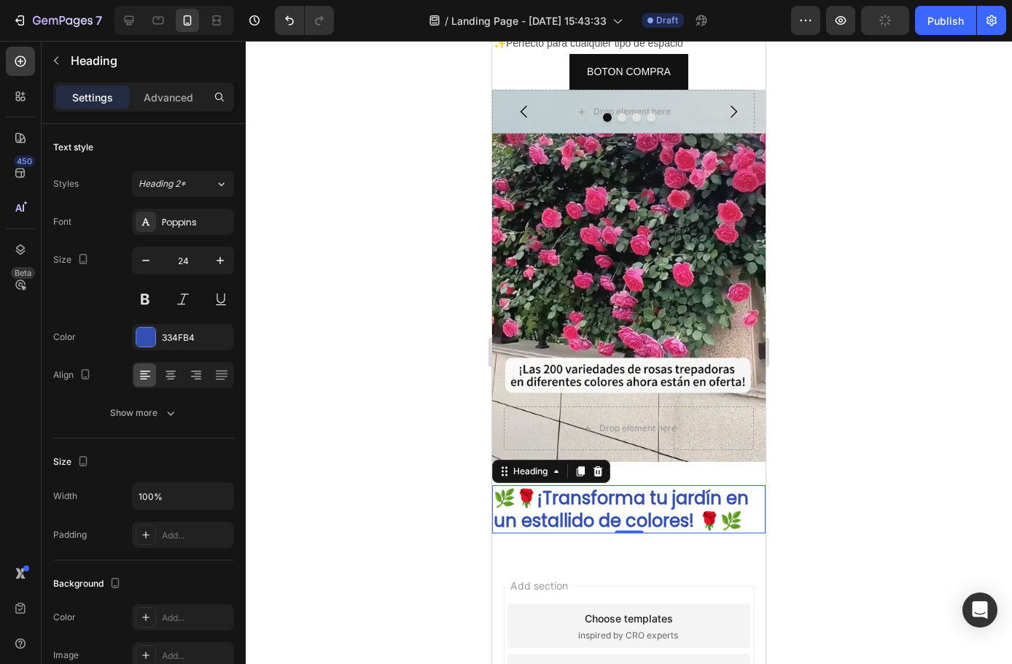
click at [418, 446] on div at bounding box center [629, 352] width 767 height 623
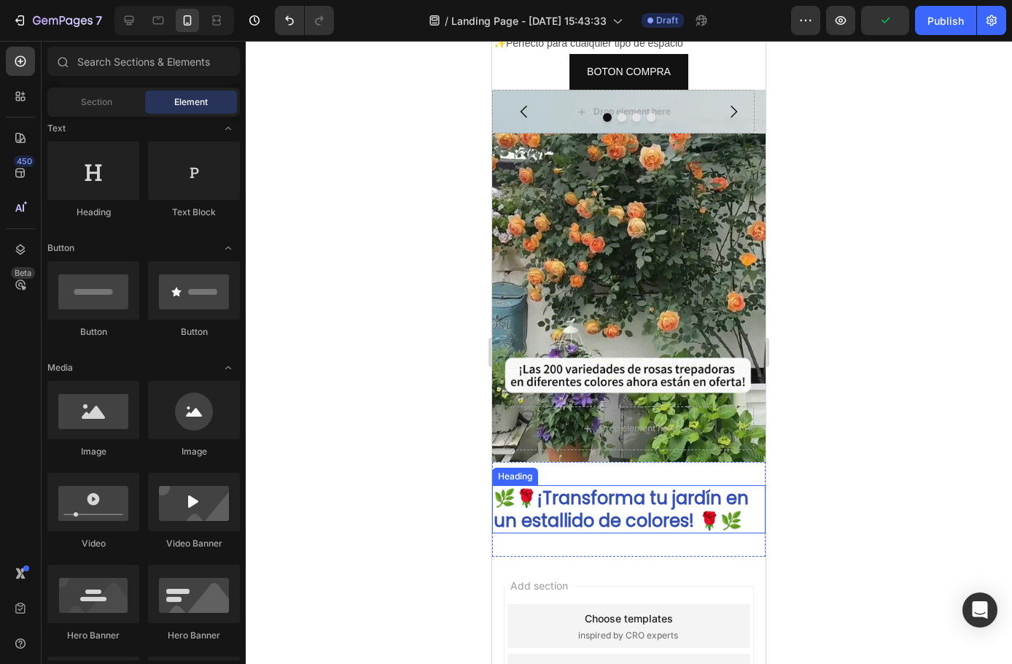
click at [627, 486] on strong "🌿🌹¡Transforma tu jardín en un estallido de colores! 🌹🌿" at bounding box center [621, 509] width 255 height 47
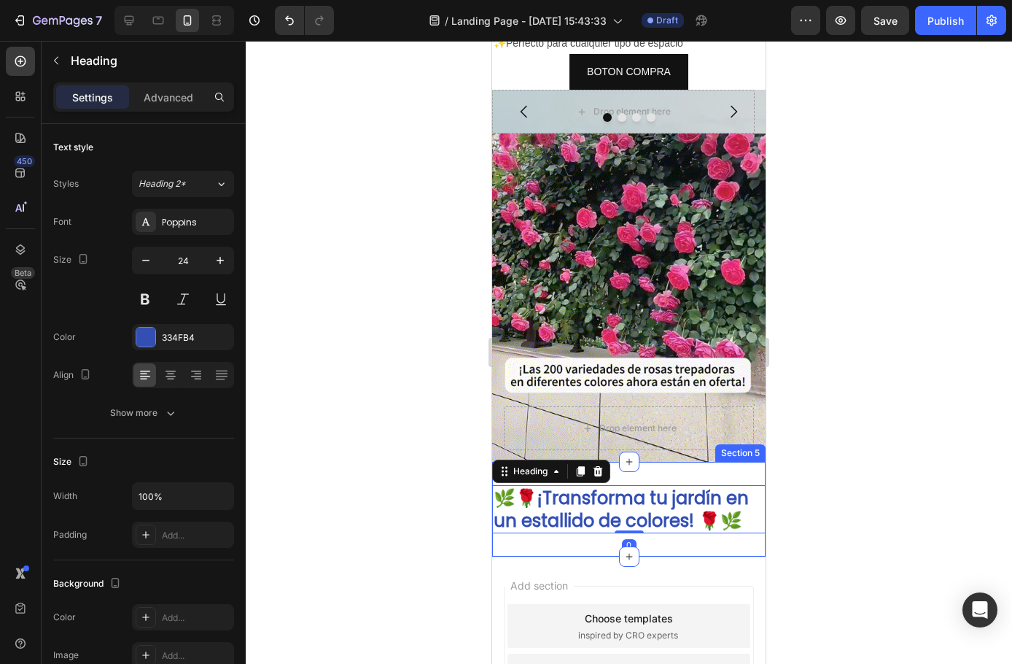
click at [635, 462] on div "⁠⁠⁠⁠⁠⁠⁠ 🌿🌹¡Transforma tu jardín en un estallido de colores! 🌹🌿 Heading 0 Sectio…" at bounding box center [629, 509] width 274 height 95
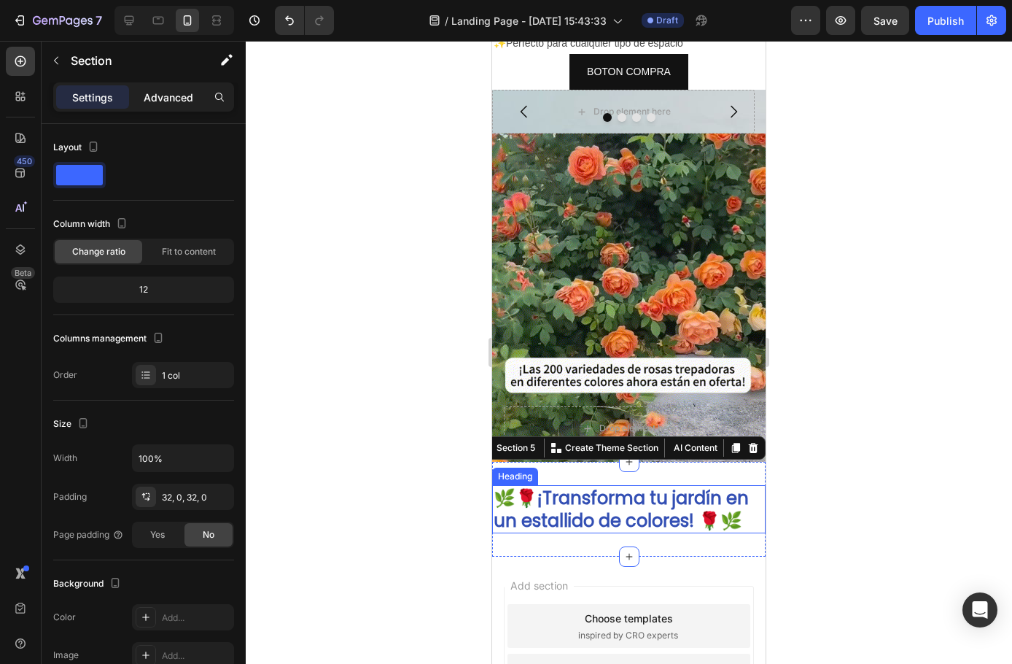
click at [171, 96] on p "Advanced" at bounding box center [169, 97] width 50 height 15
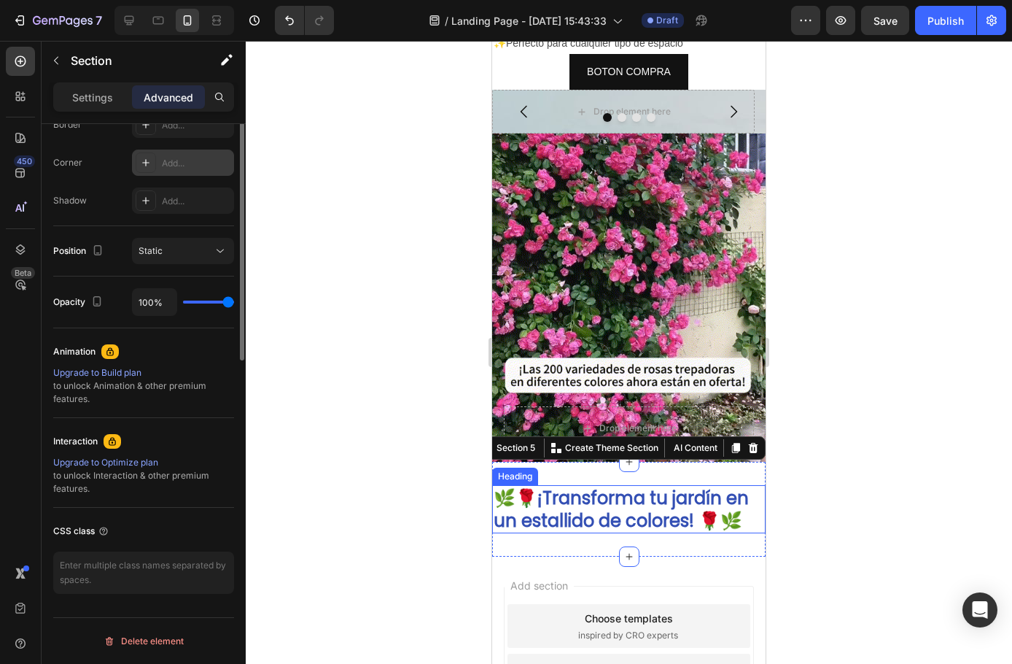
scroll to position [212, 0]
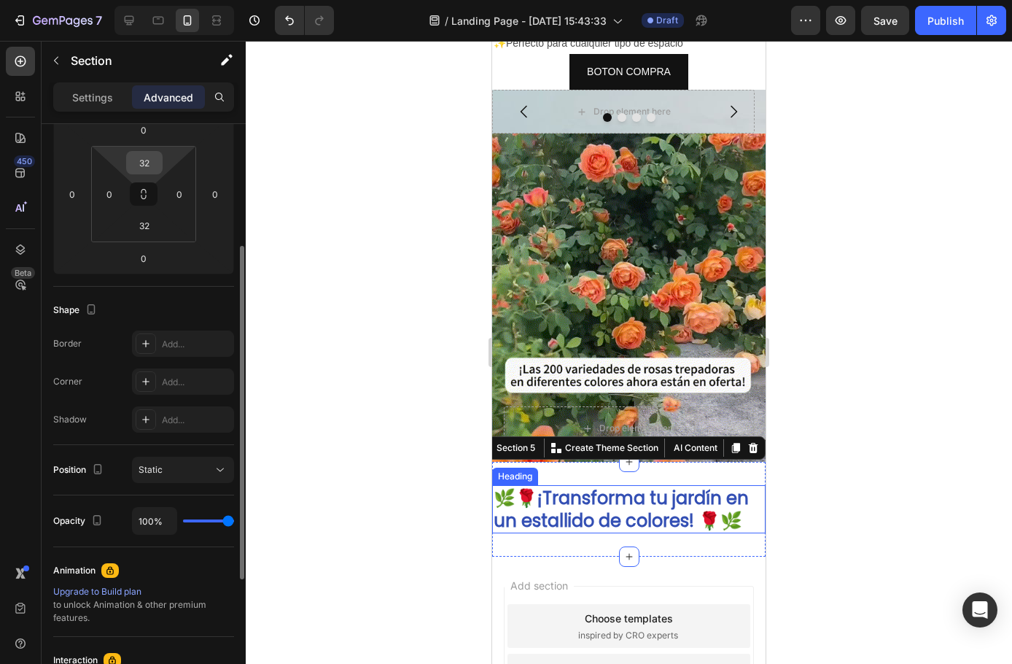
click at [144, 166] on input "32" at bounding box center [144, 163] width 29 height 22
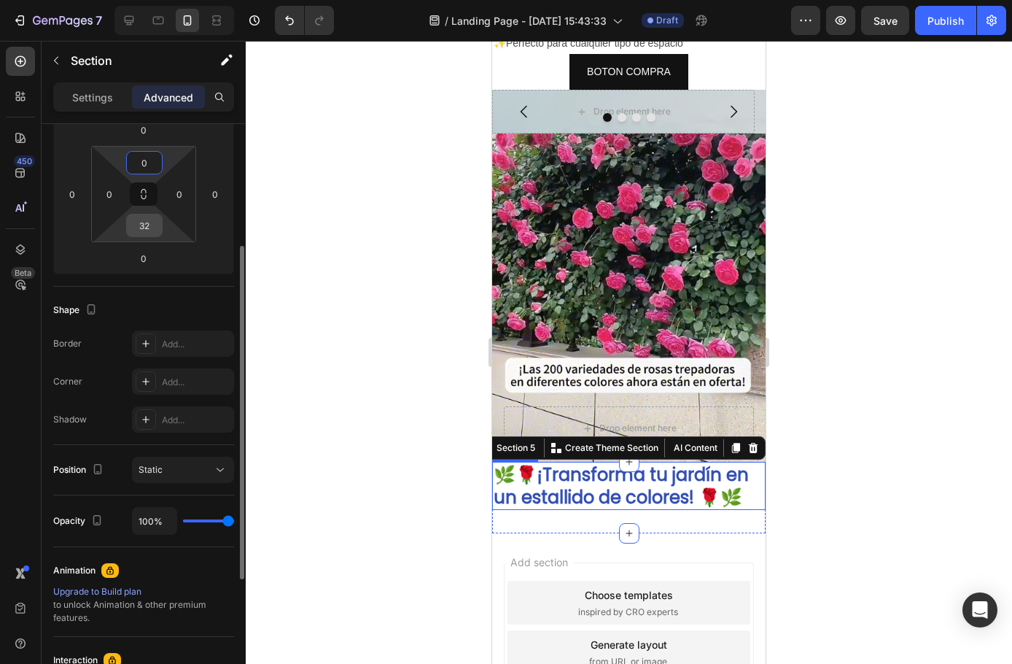
type input "0"
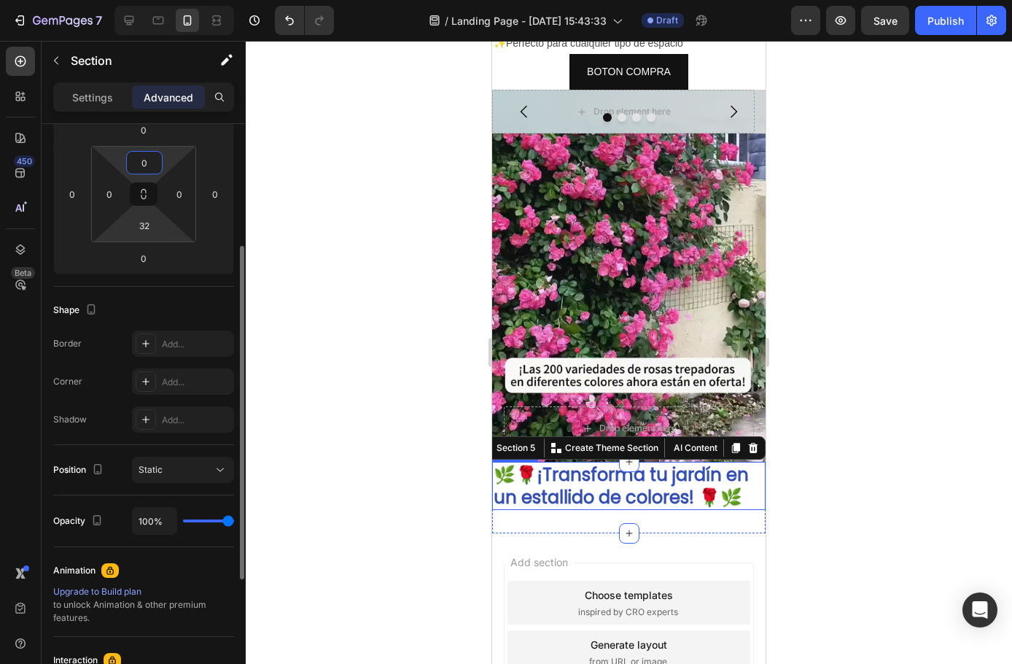
drag, startPoint x: 144, startPoint y: 232, endPoint x: 101, endPoint y: 281, distance: 64.6
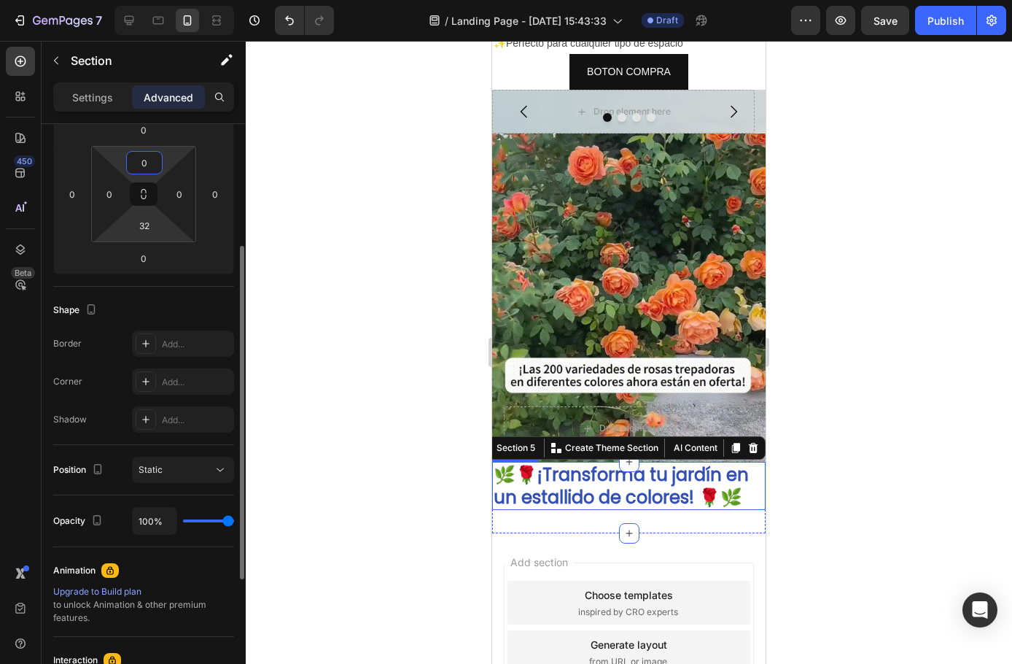
click at [144, 232] on input "32" at bounding box center [144, 225] width 29 height 22
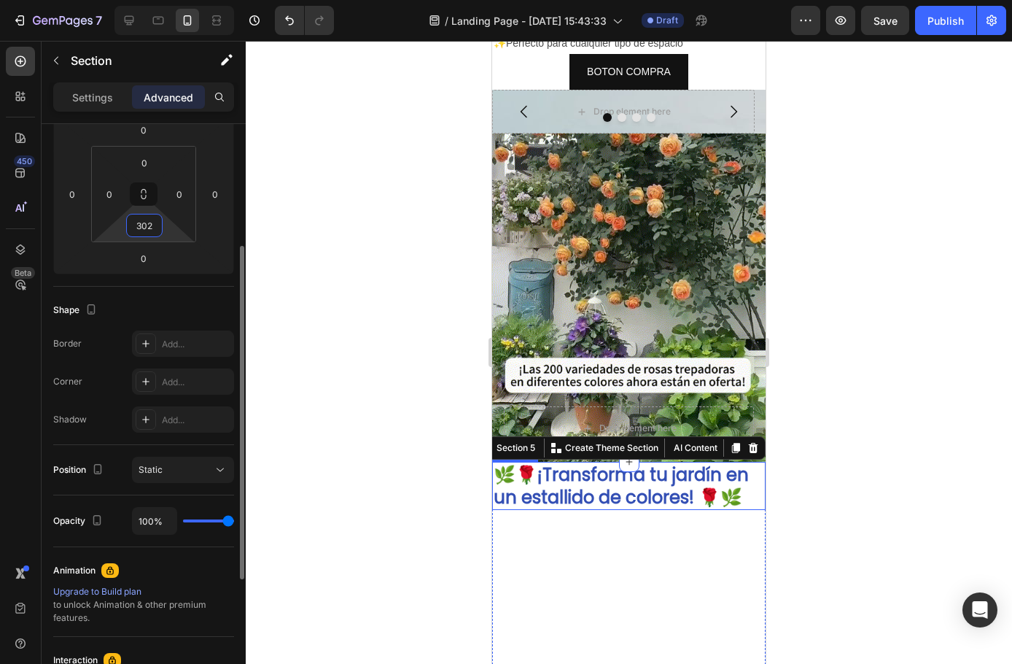
click at [148, 232] on input "302" at bounding box center [144, 225] width 29 height 22
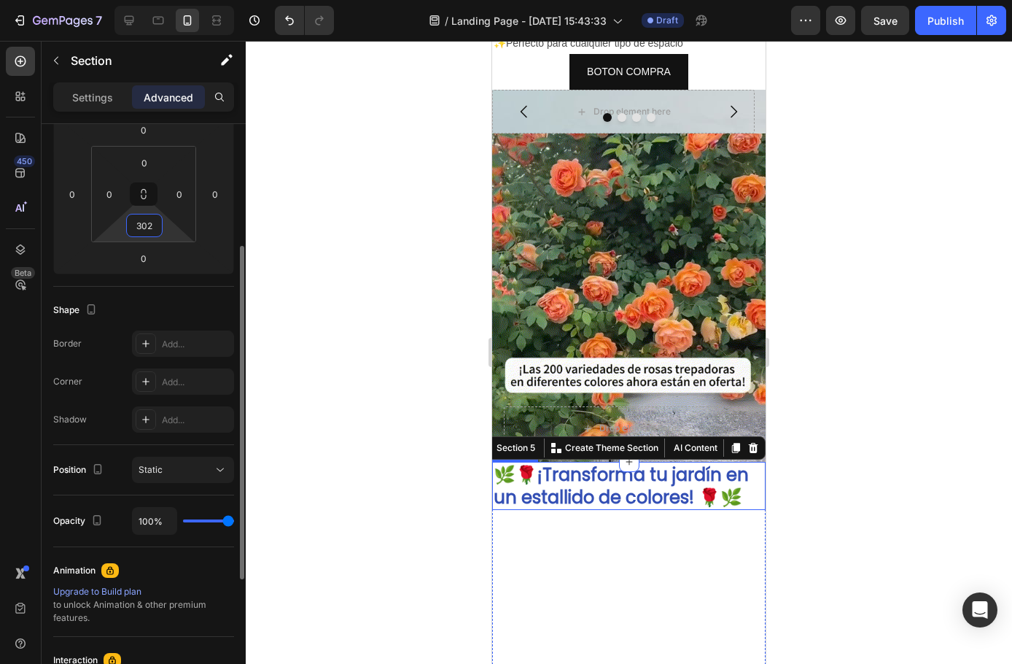
click at [148, 232] on input "302" at bounding box center [144, 225] width 29 height 22
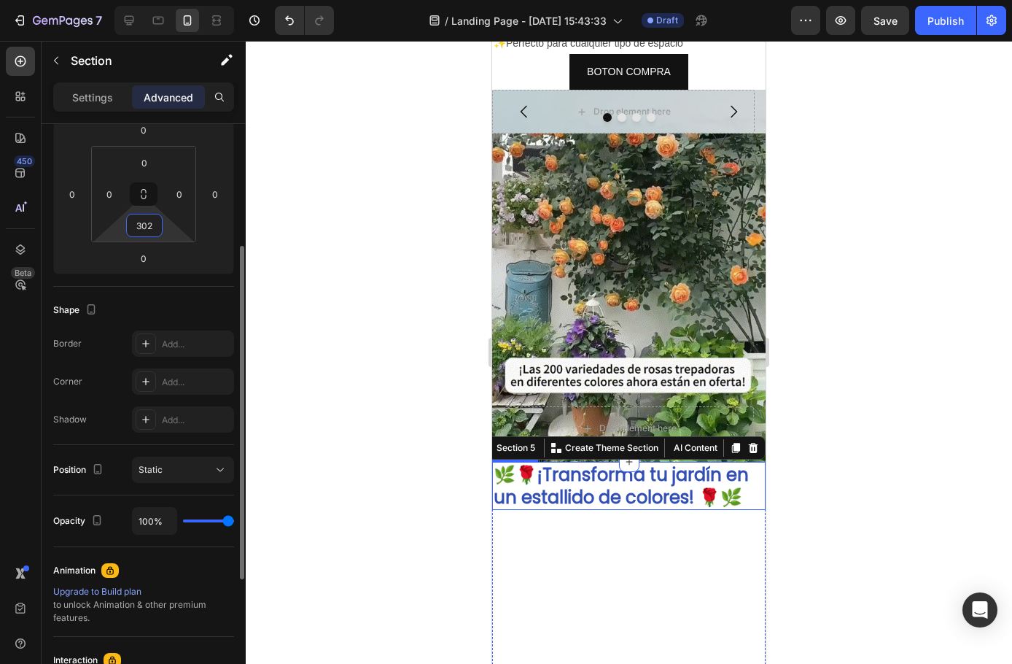
type input "0"
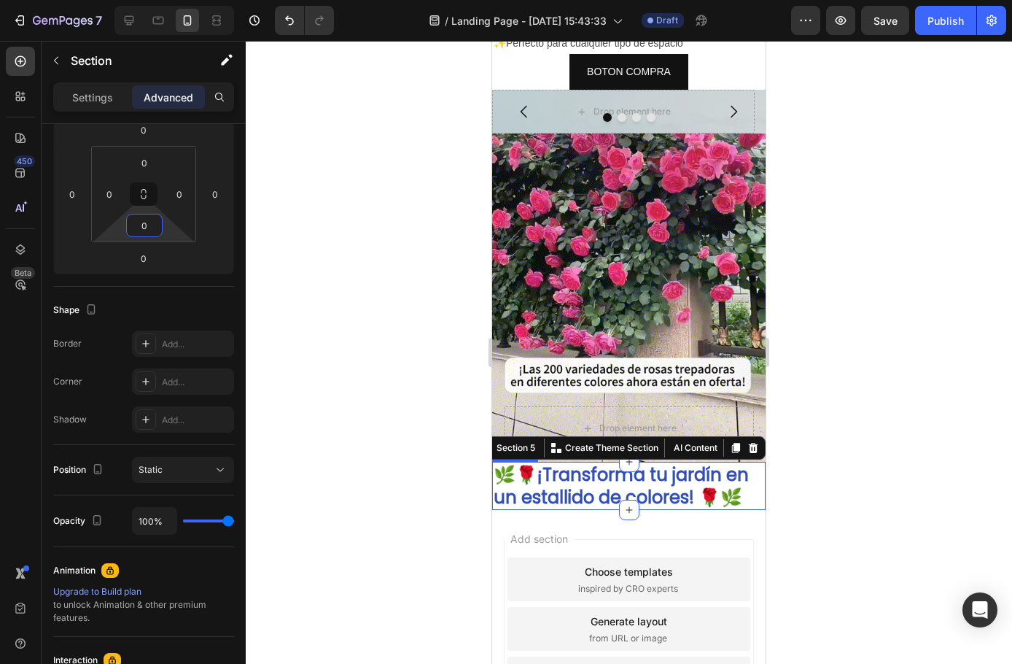
click at [395, 336] on div at bounding box center [629, 352] width 767 height 623
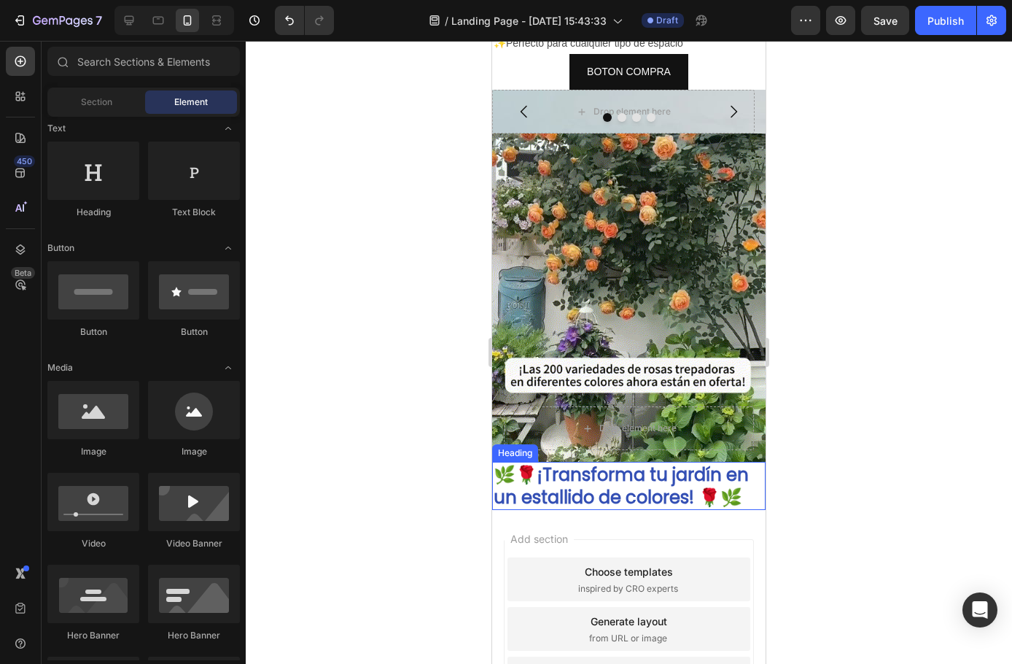
click at [654, 462] on strong "🌿🌹¡Transforma tu jardín en un estallido de colores! 🌹🌿" at bounding box center [621, 485] width 255 height 47
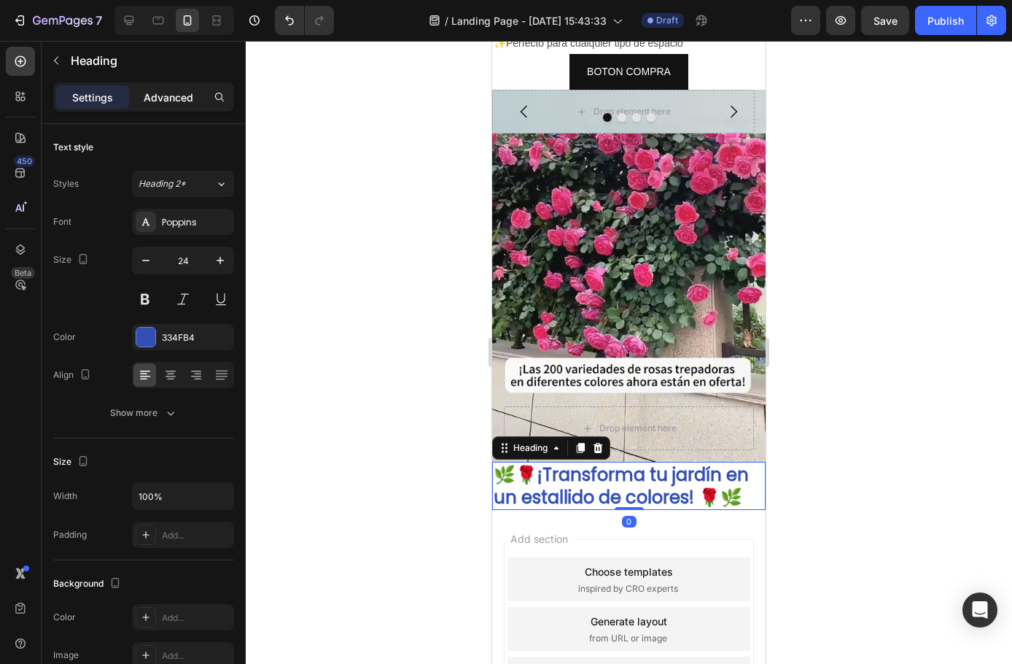
click at [166, 106] on div "Advanced" at bounding box center [168, 96] width 73 height 23
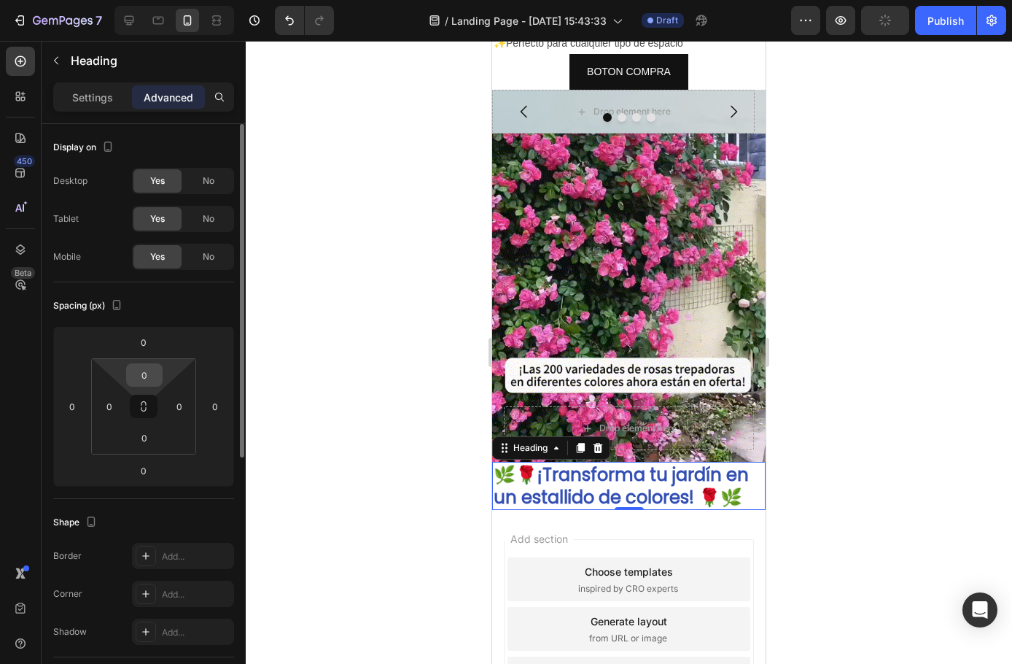
click at [150, 369] on input "0" at bounding box center [144, 375] width 29 height 22
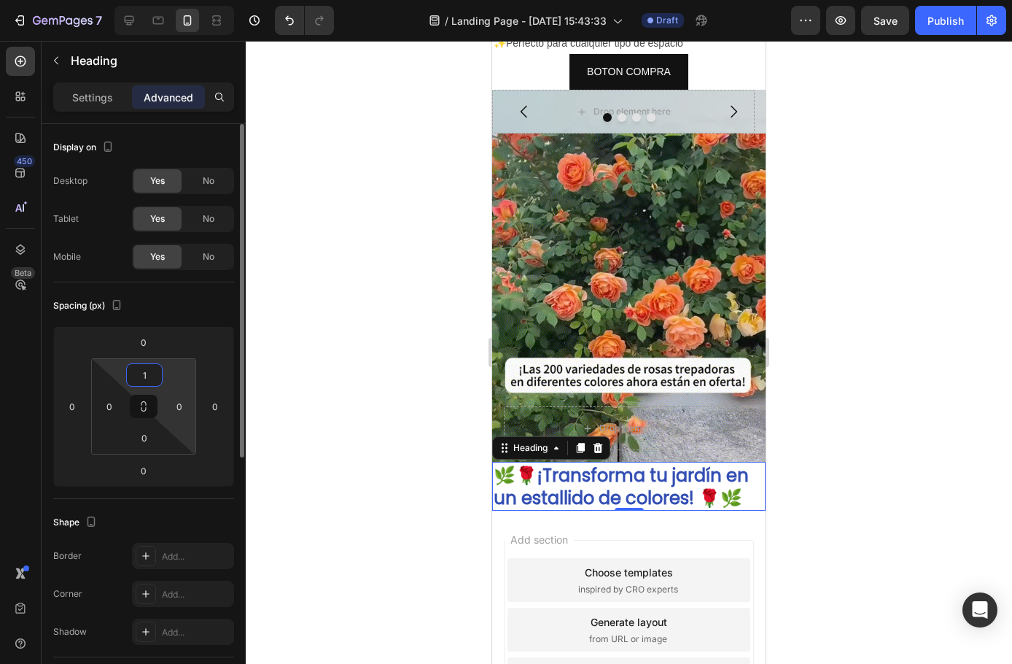
type input "10"
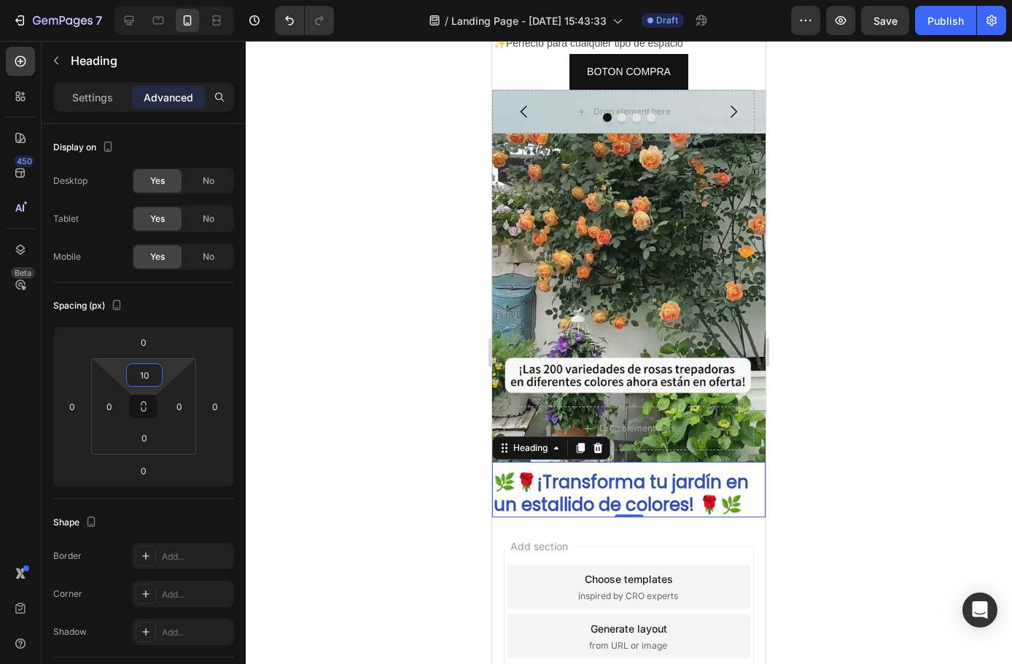
click at [381, 384] on div at bounding box center [629, 352] width 767 height 623
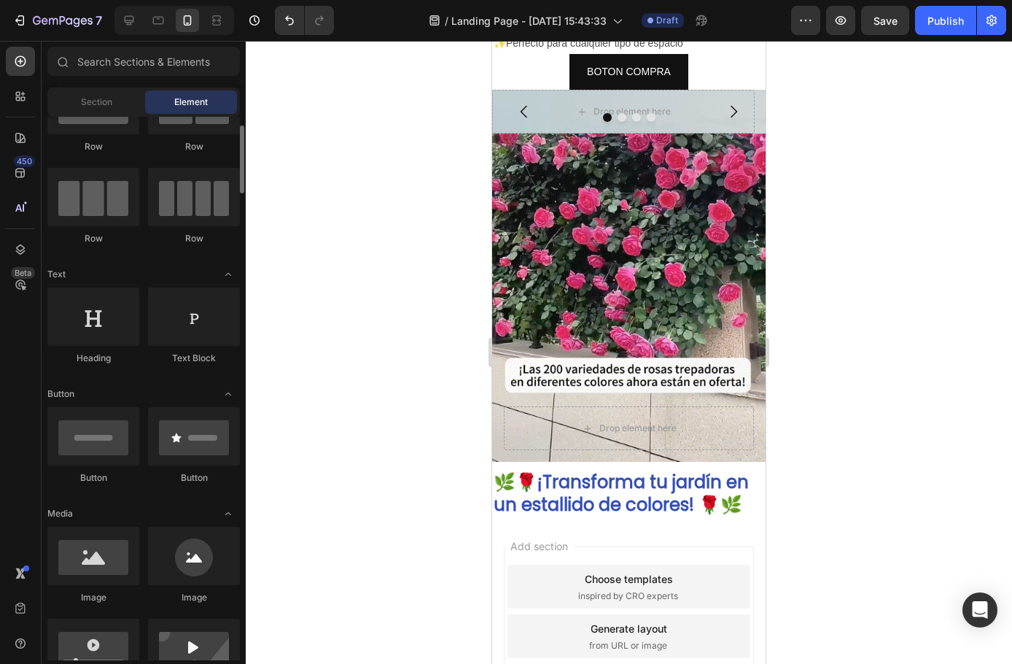
scroll to position [146, 0]
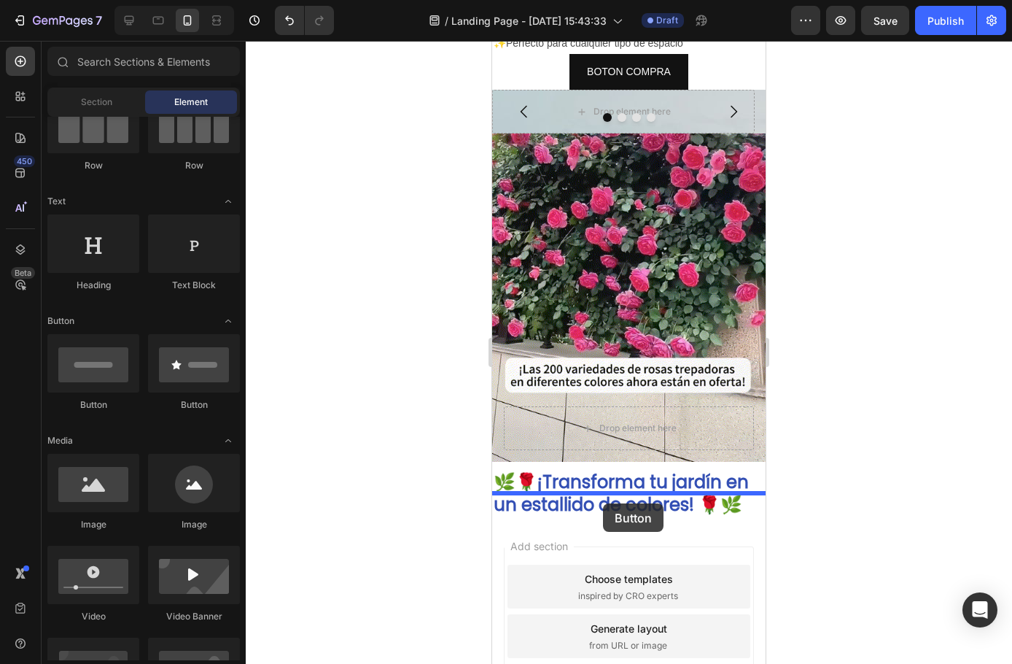
drag, startPoint x: 620, startPoint y: 414, endPoint x: 912, endPoint y: 500, distance: 304.2
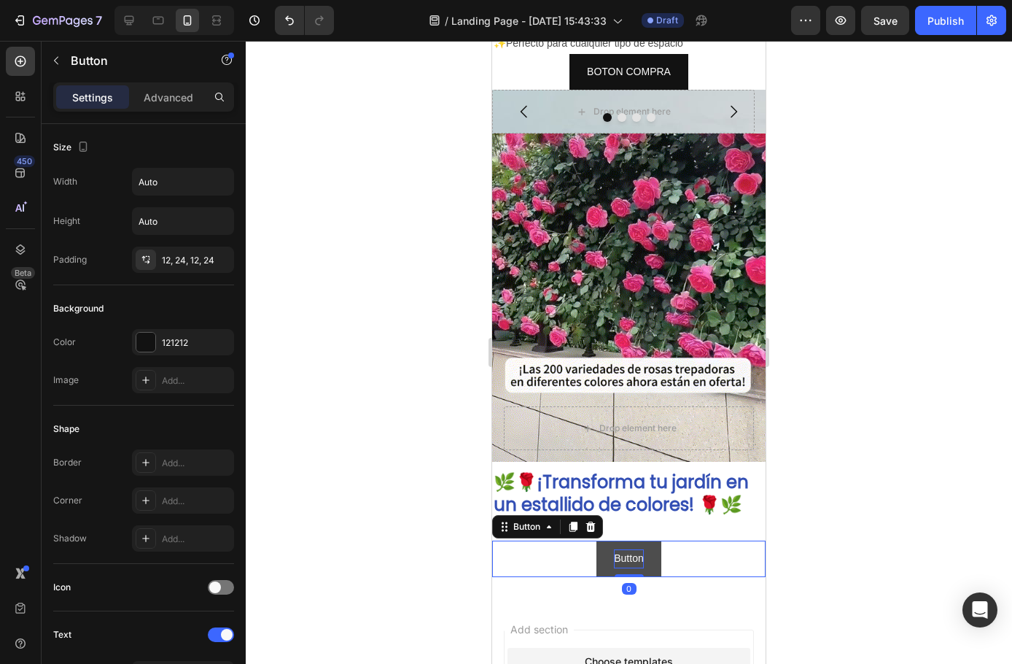
click at [622, 549] on p "Button" at bounding box center [628, 558] width 29 height 18
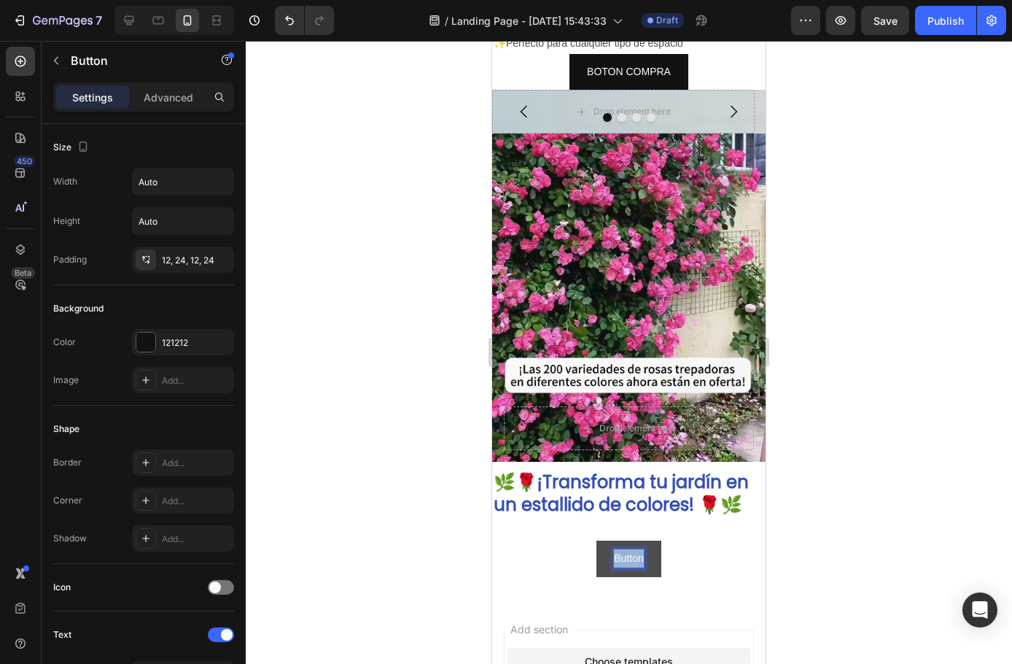
click at [622, 549] on p "Button" at bounding box center [628, 558] width 29 height 18
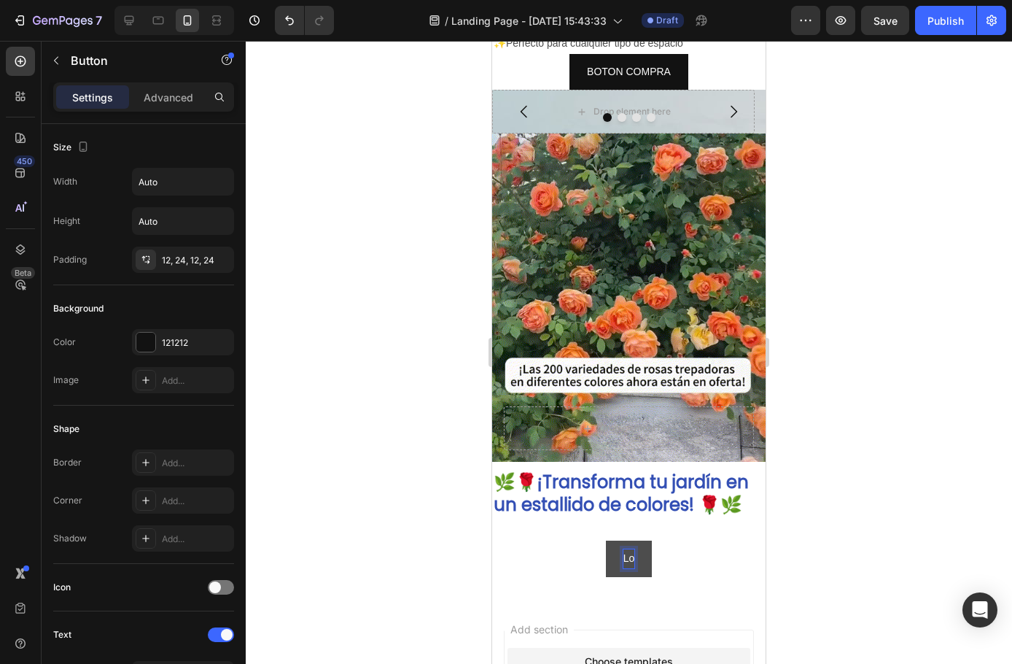
click at [606, 540] on button "Lo" at bounding box center [629, 558] width 47 height 36
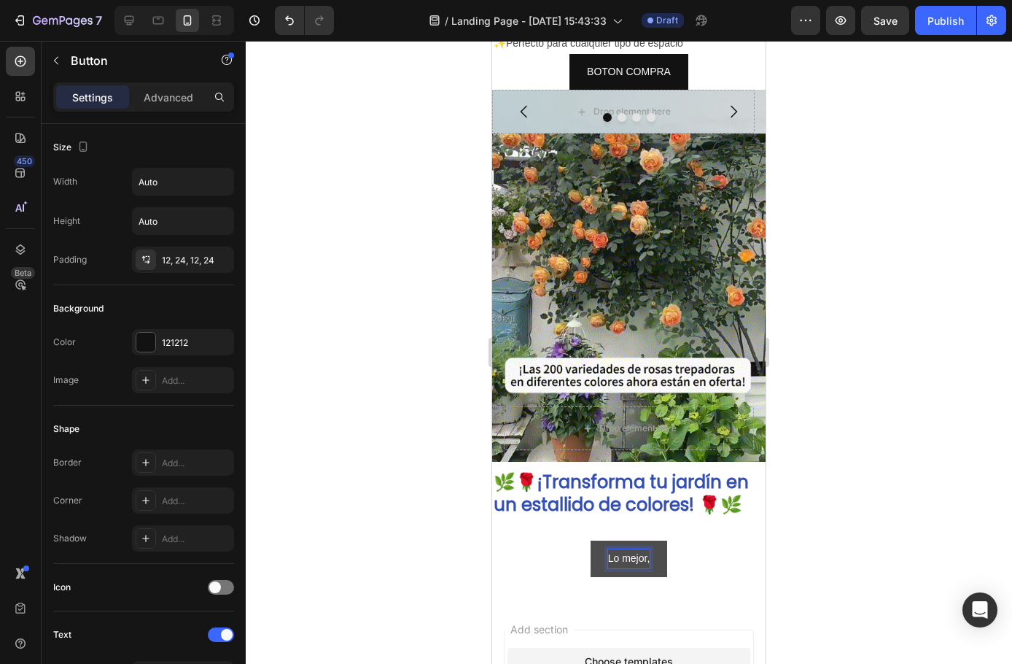
click at [591, 540] on button "Lo mejor," at bounding box center [629, 558] width 77 height 36
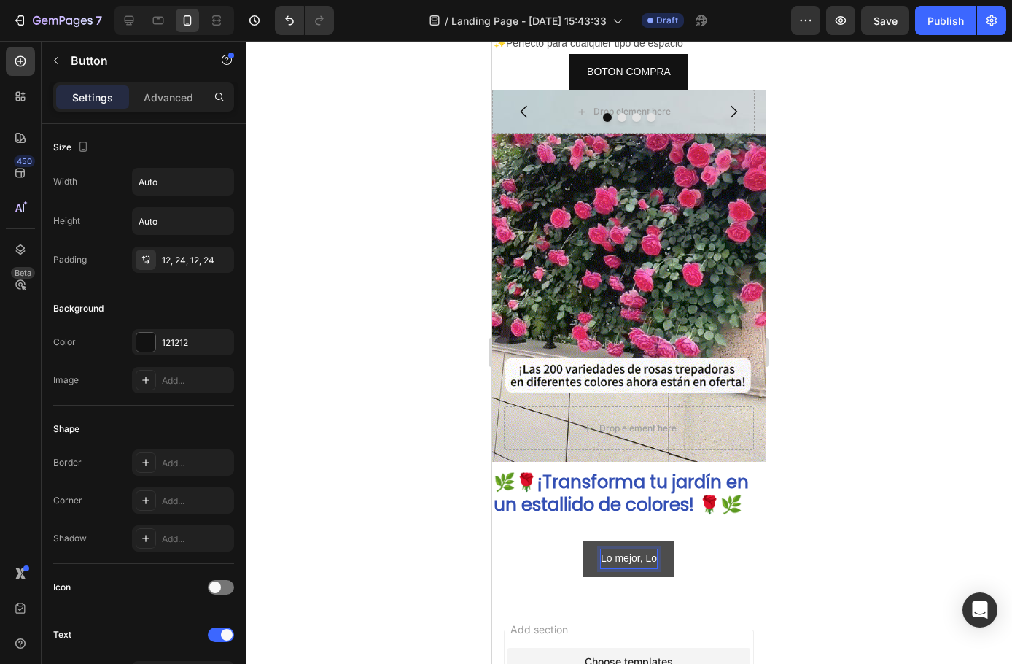
click at [584, 540] on button "Lo mejor, Lo" at bounding box center [629, 558] width 91 height 36
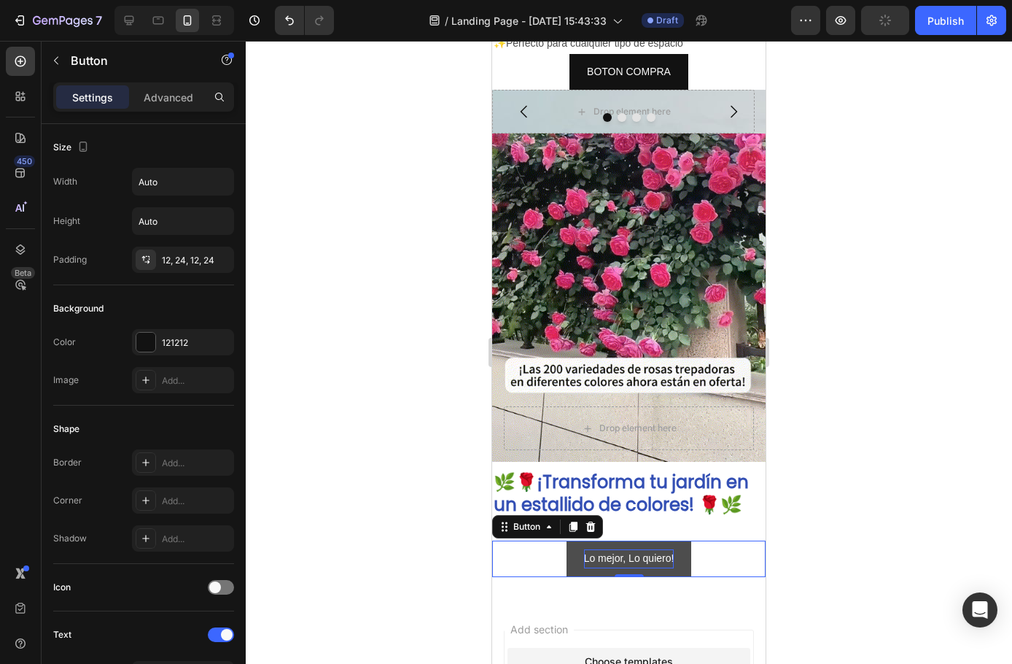
click at [673, 540] on button "Lo mejor, Lo quiero!" at bounding box center [629, 558] width 125 height 36
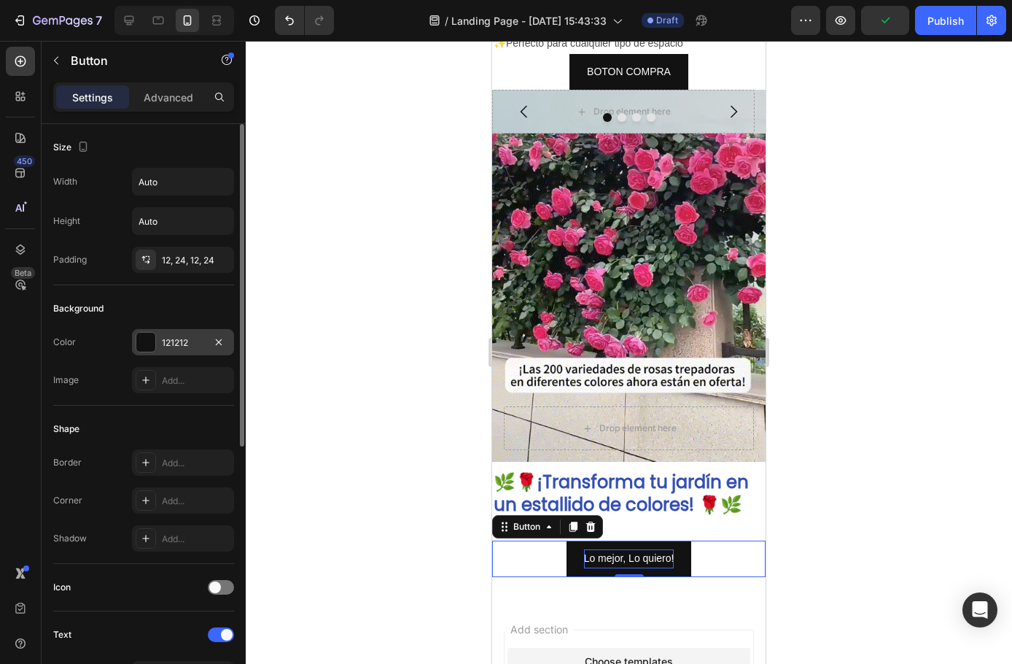
click at [145, 345] on div at bounding box center [145, 342] width 19 height 19
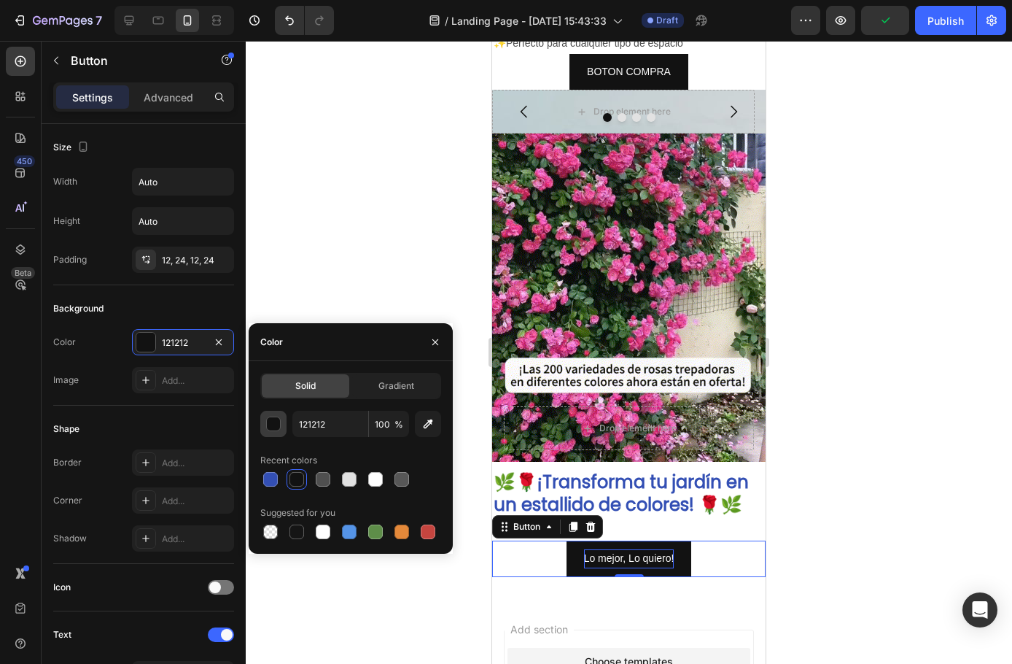
click at [279, 423] on div "button" at bounding box center [274, 424] width 15 height 15
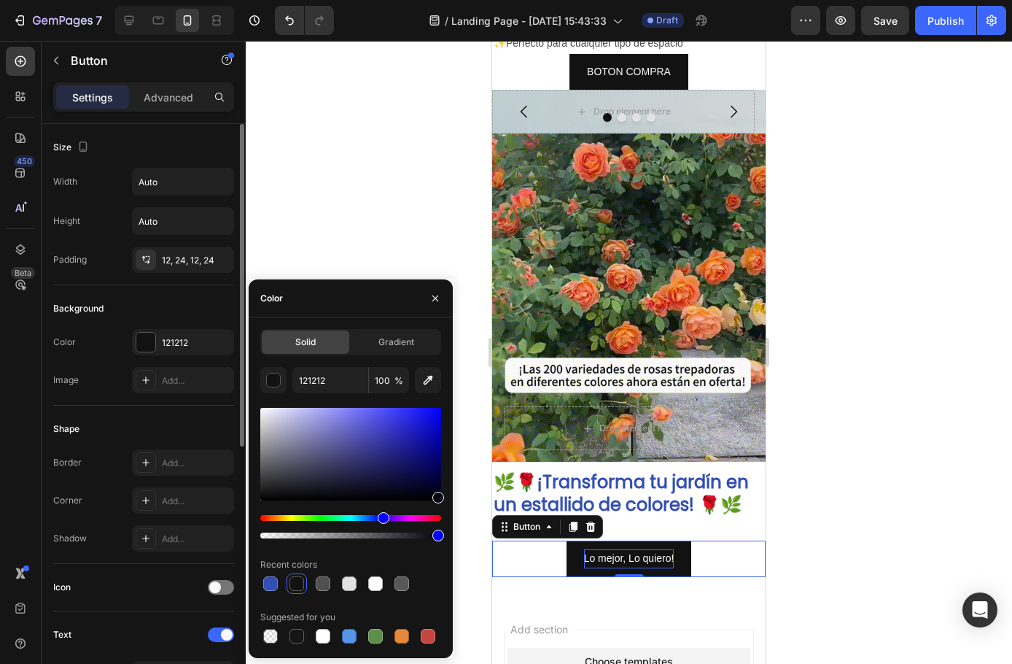
click at [123, 410] on div "Shape Border Add... Corner Add... Shadow Add..." at bounding box center [143, 485] width 181 height 158
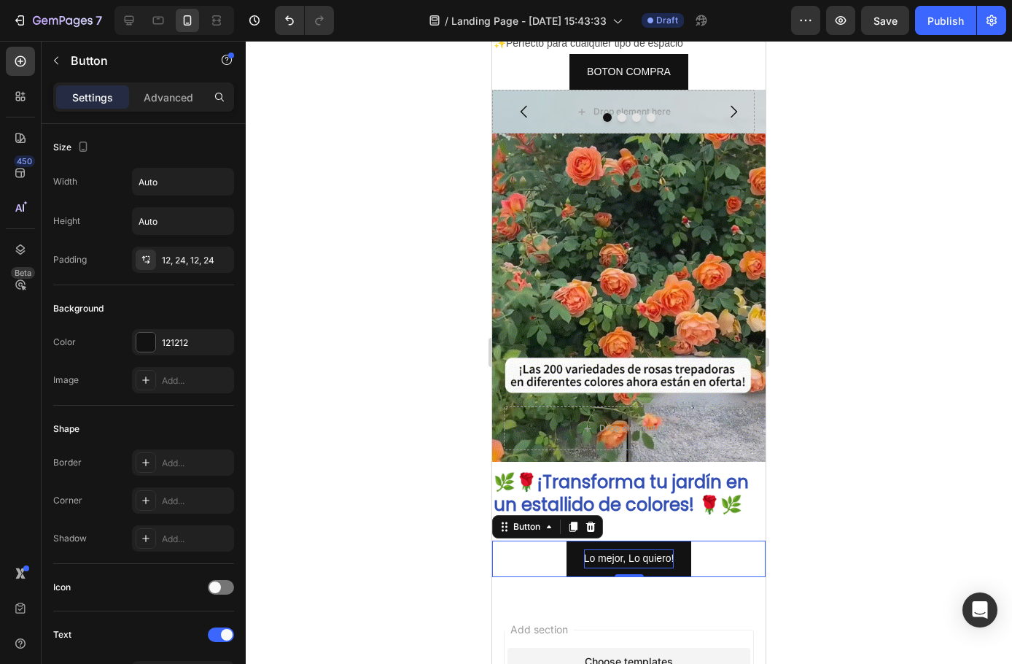
click at [169, 85] on div "Settings Advanced" at bounding box center [143, 96] width 181 height 29
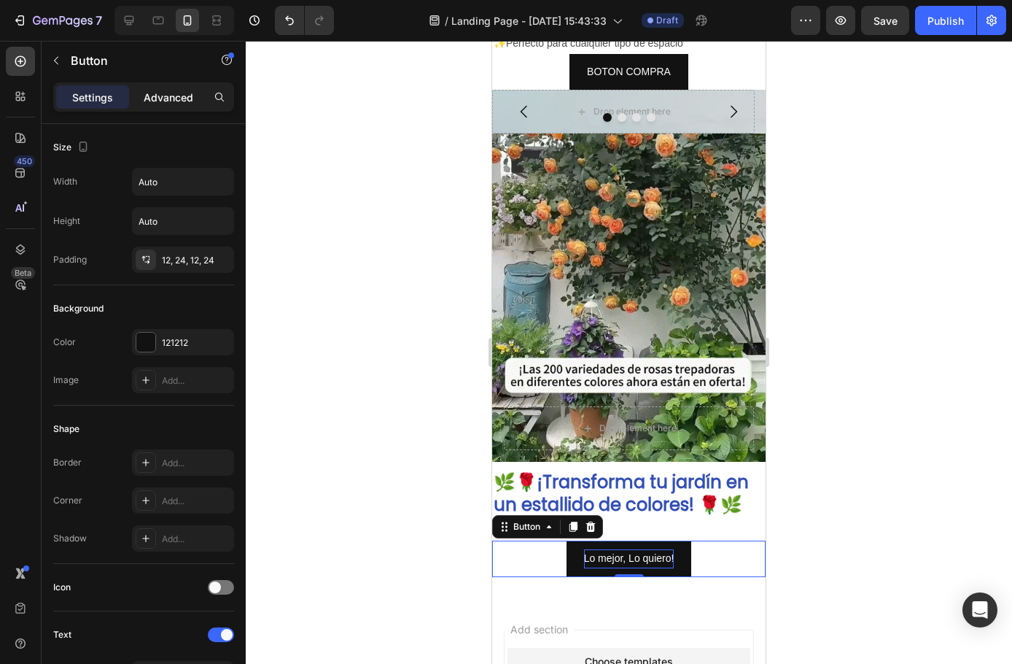
click at [169, 93] on p "Advanced" at bounding box center [169, 97] width 50 height 15
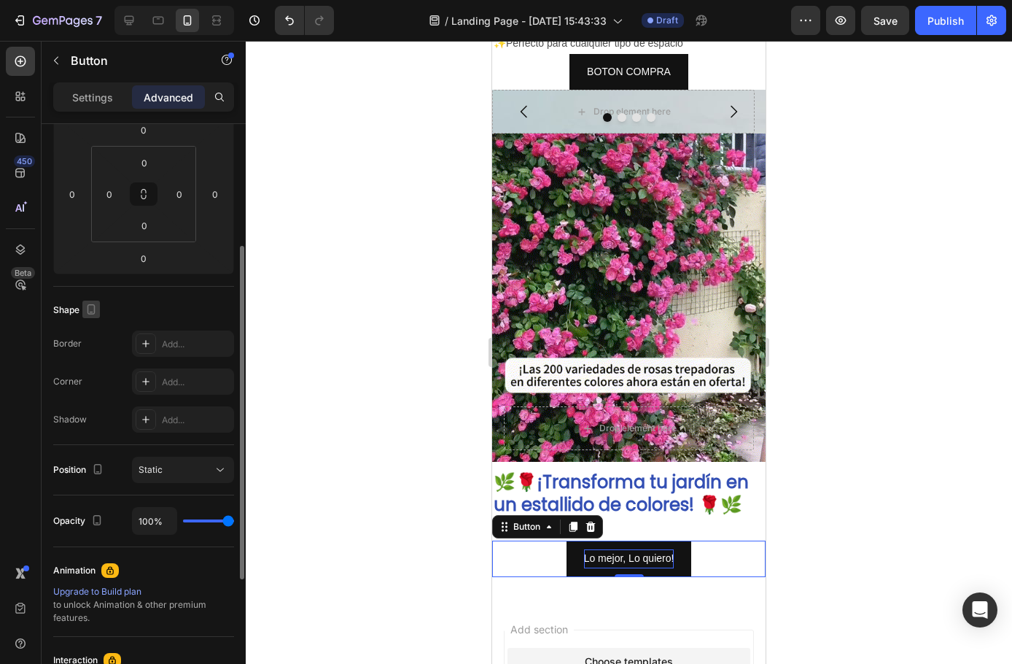
scroll to position [139, 0]
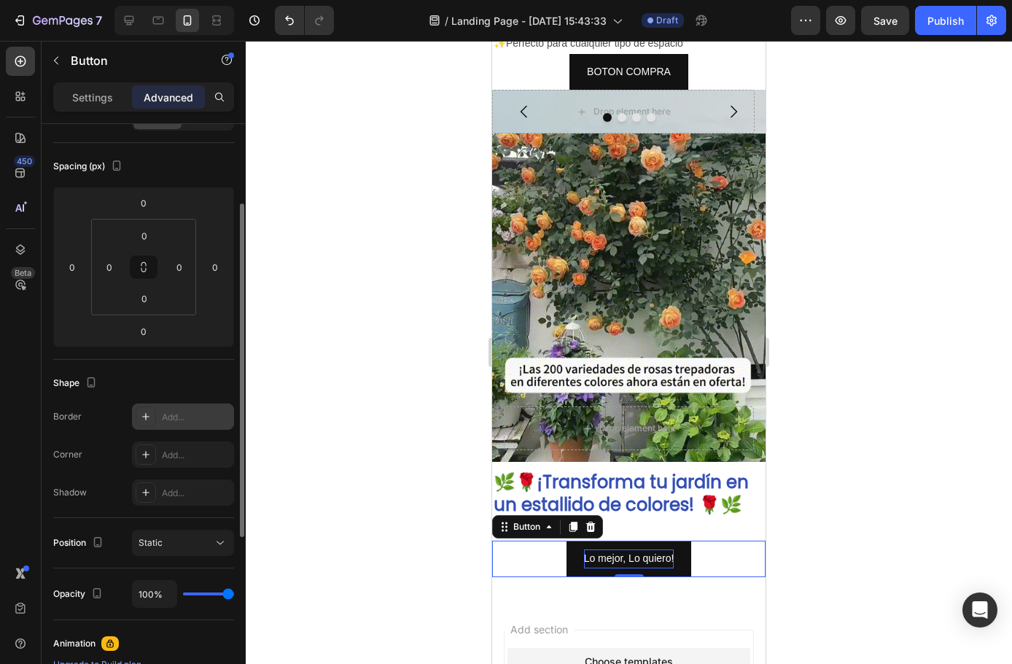
click at [195, 415] on div "Add..." at bounding box center [196, 417] width 69 height 13
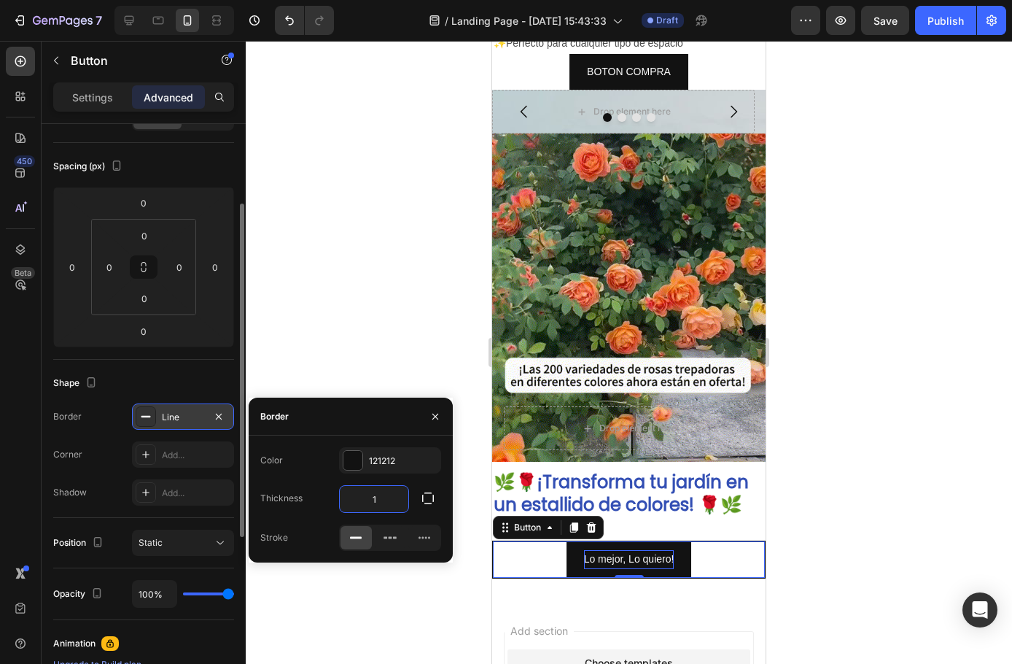
drag, startPoint x: 378, startPoint y: 501, endPoint x: 377, endPoint y: 516, distance: 14.6
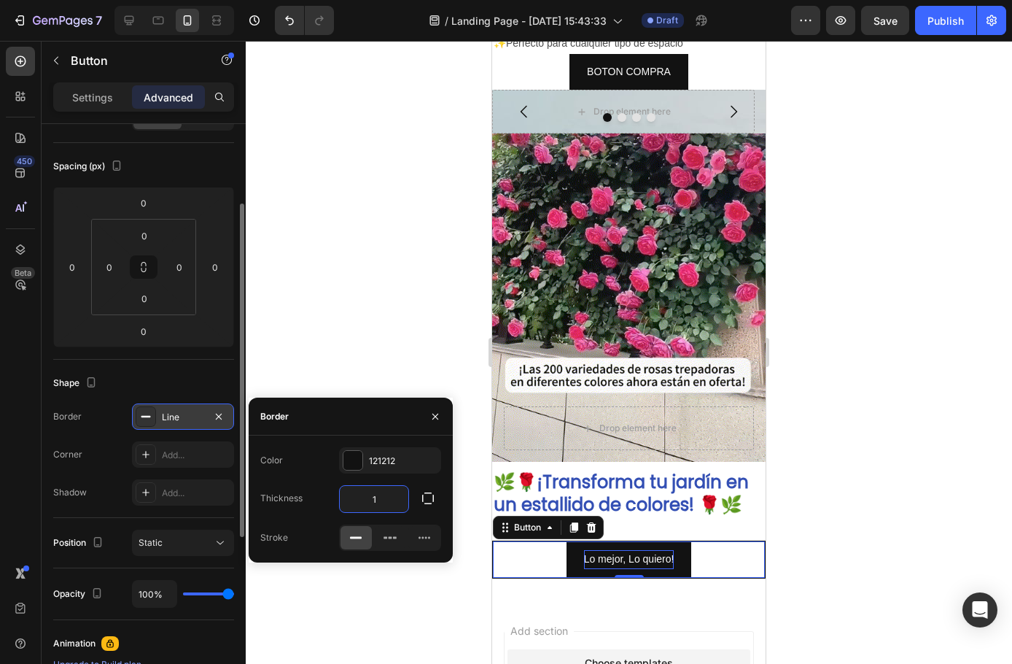
click at [377, 502] on input "1" at bounding box center [374, 499] width 69 height 26
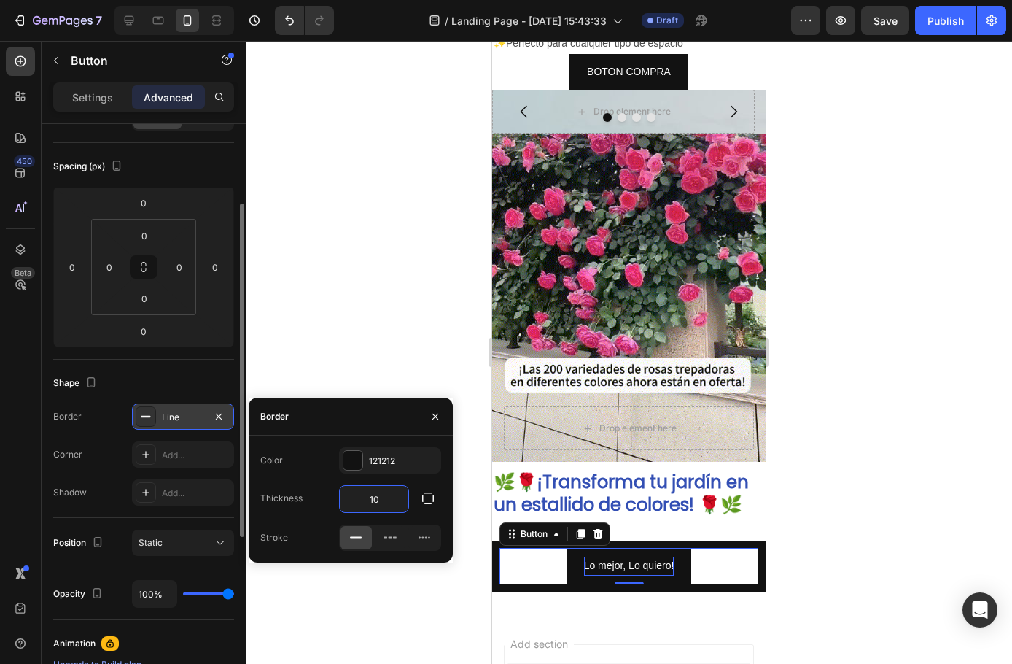
type input "1"
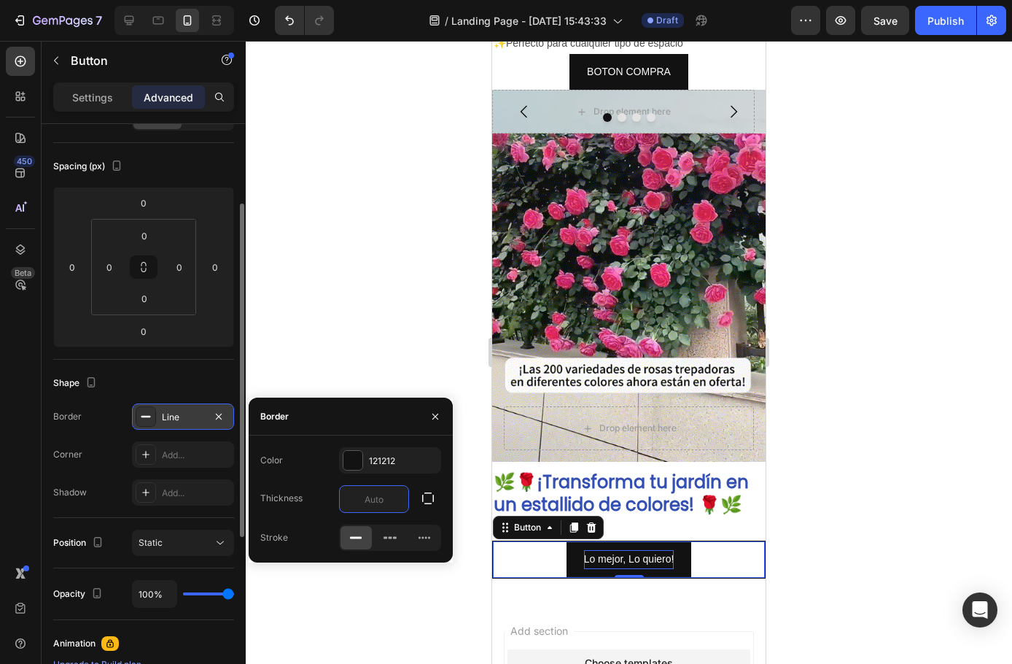
click at [181, 379] on div "Shape" at bounding box center [143, 382] width 181 height 23
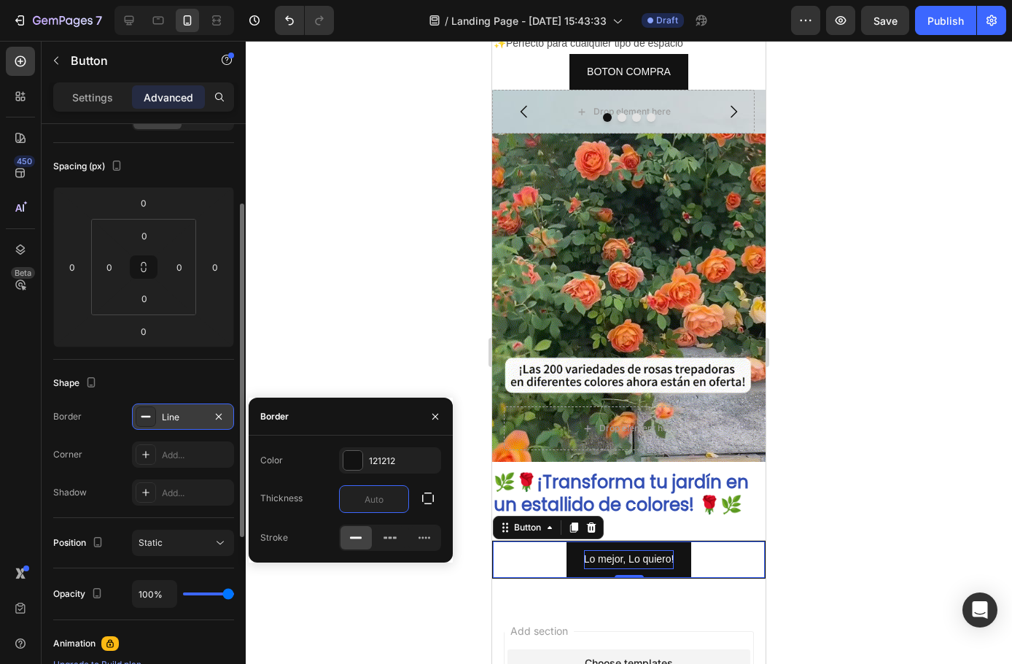
type input "0"
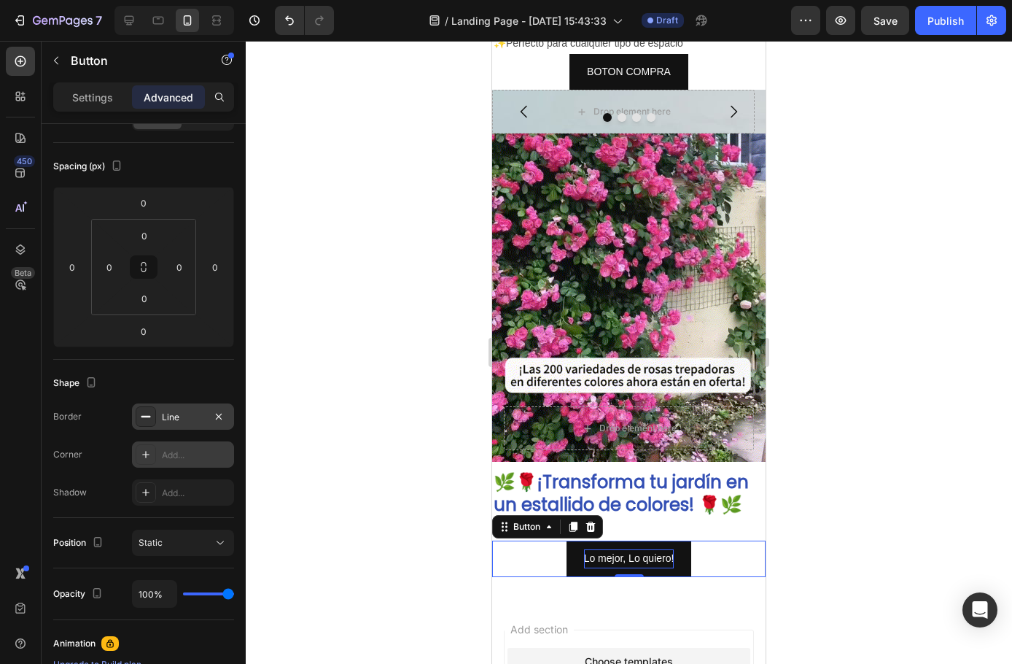
click at [180, 465] on div "Add..." at bounding box center [183, 454] width 102 height 26
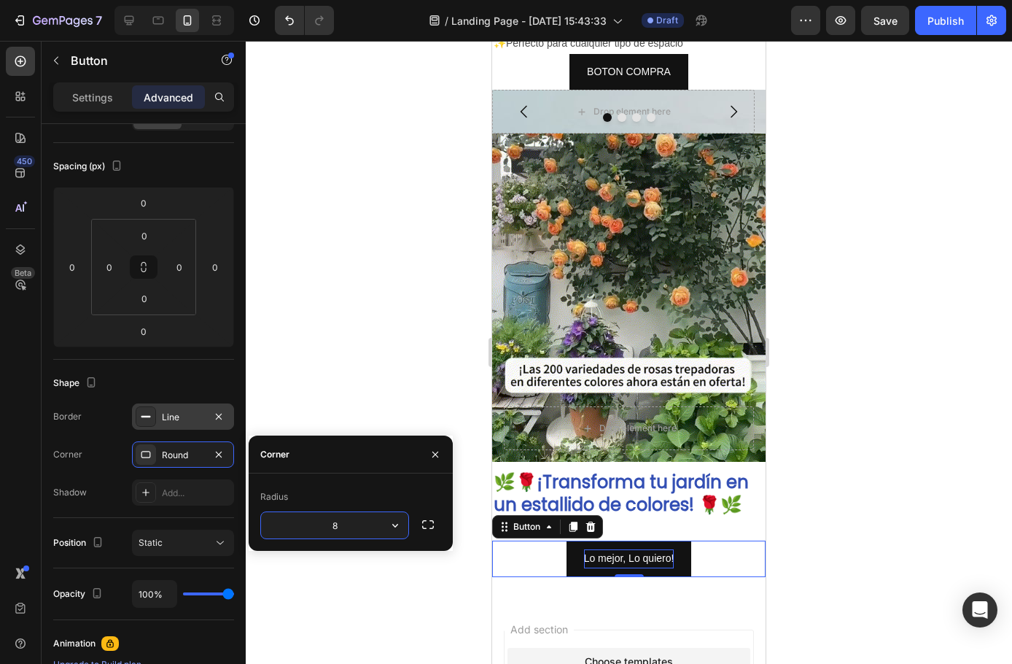
click at [174, 426] on div "Line" at bounding box center [183, 416] width 102 height 26
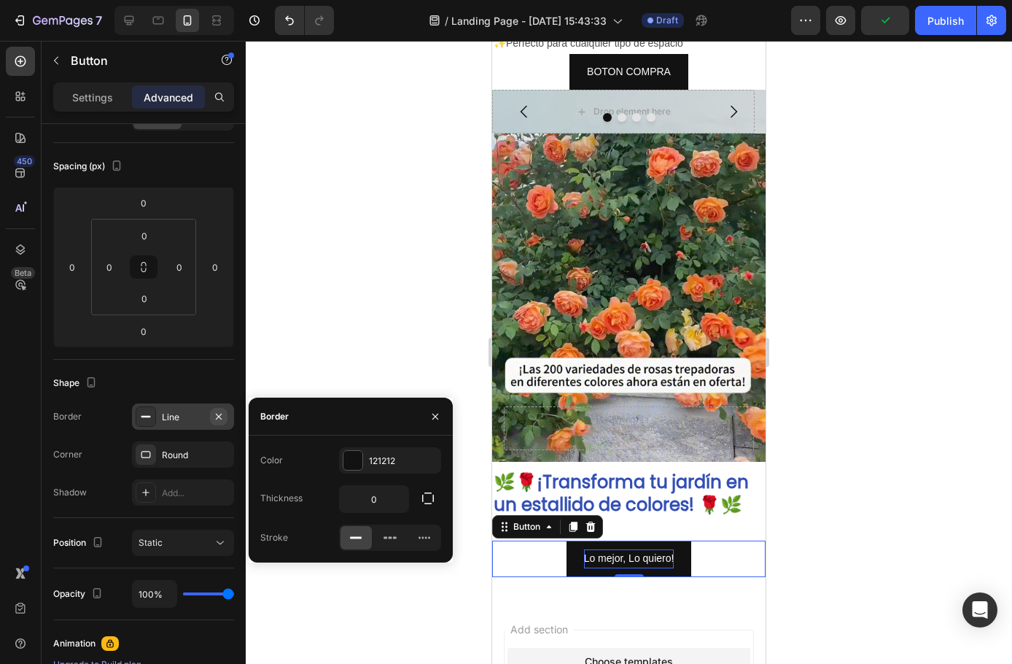
click at [223, 416] on icon "button" at bounding box center [219, 417] width 12 height 12
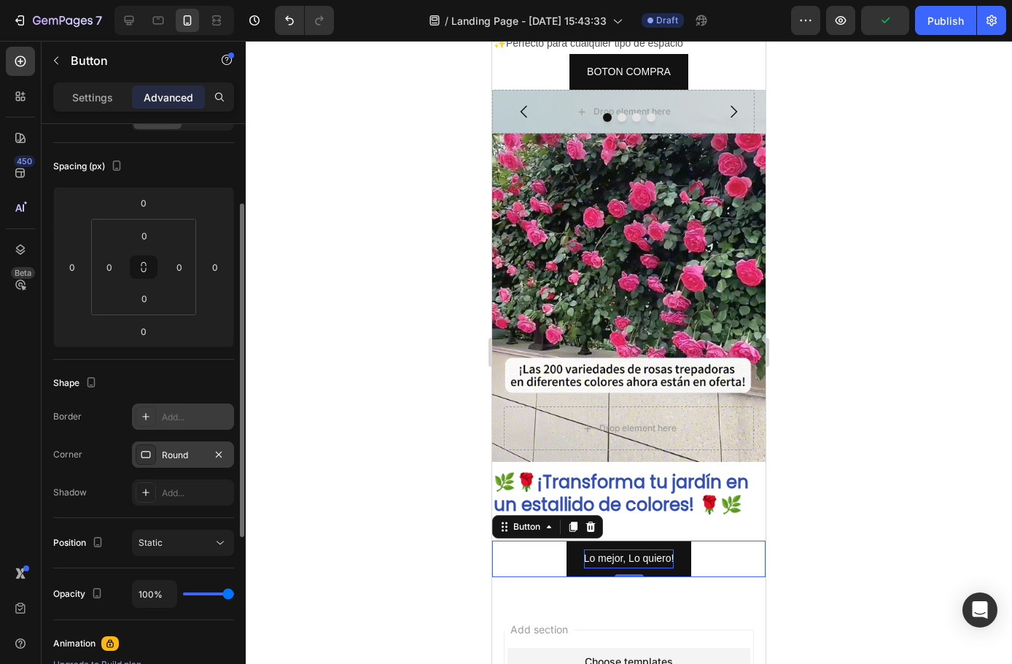
click at [173, 458] on div "Round" at bounding box center [183, 455] width 42 height 13
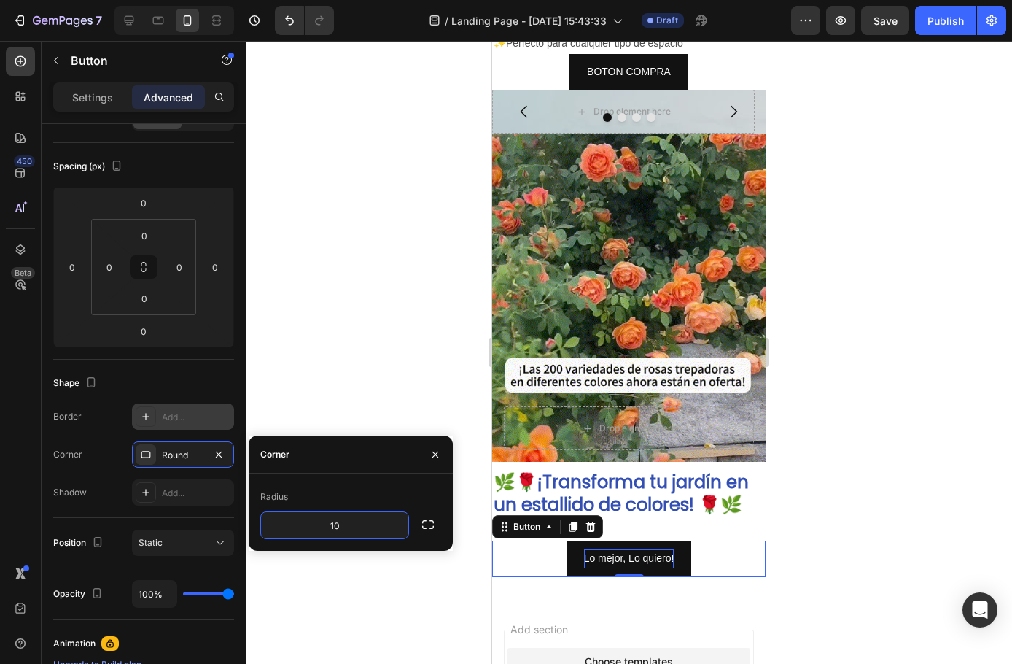
click at [353, 496] on div "Radius" at bounding box center [350, 496] width 181 height 23
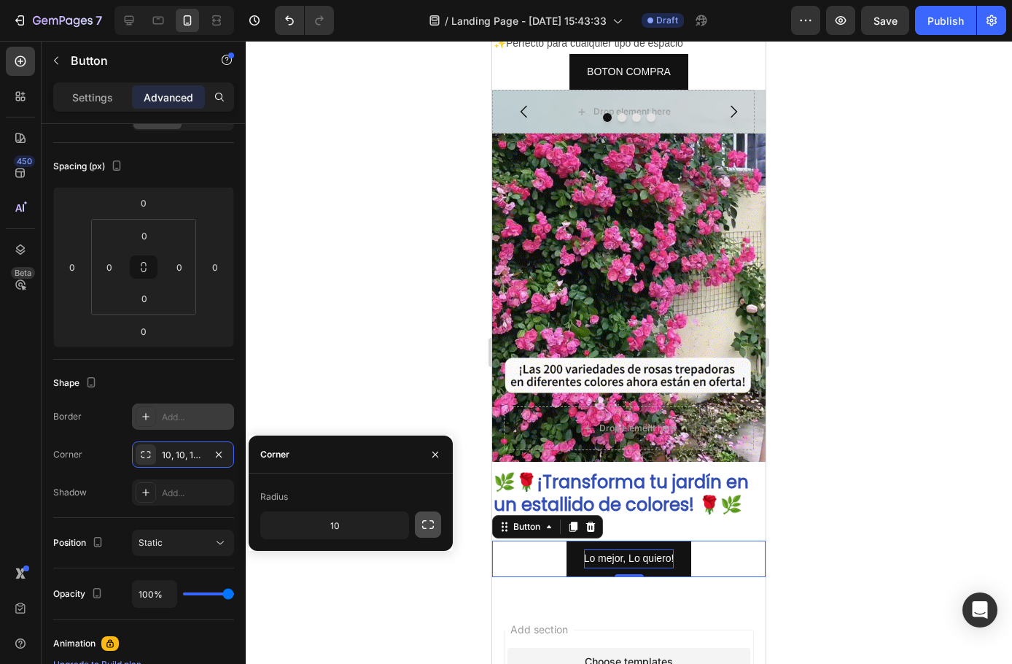
click at [427, 521] on icon "button" at bounding box center [428, 524] width 15 height 15
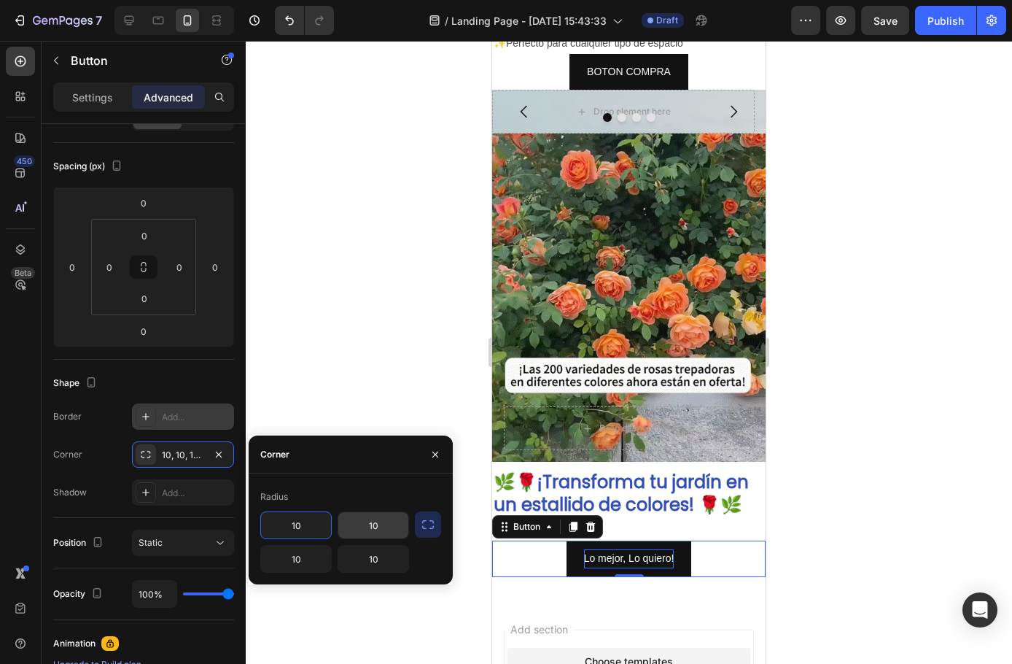
click at [371, 531] on input "10" at bounding box center [373, 525] width 70 height 26
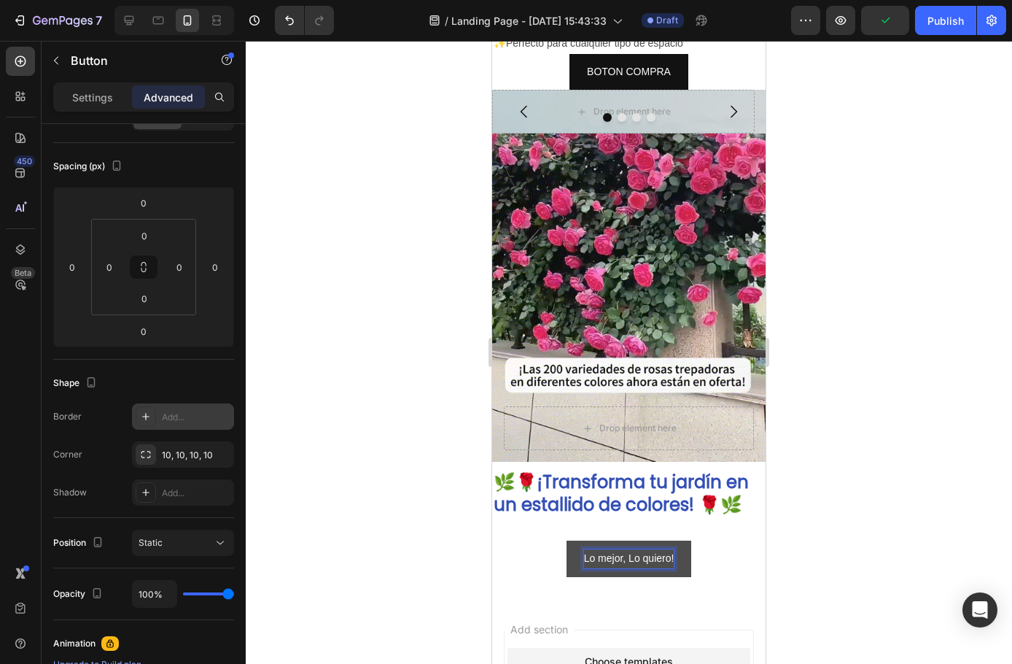
click at [681, 542] on button "Lo mejor, Lo quiero!" at bounding box center [629, 558] width 125 height 36
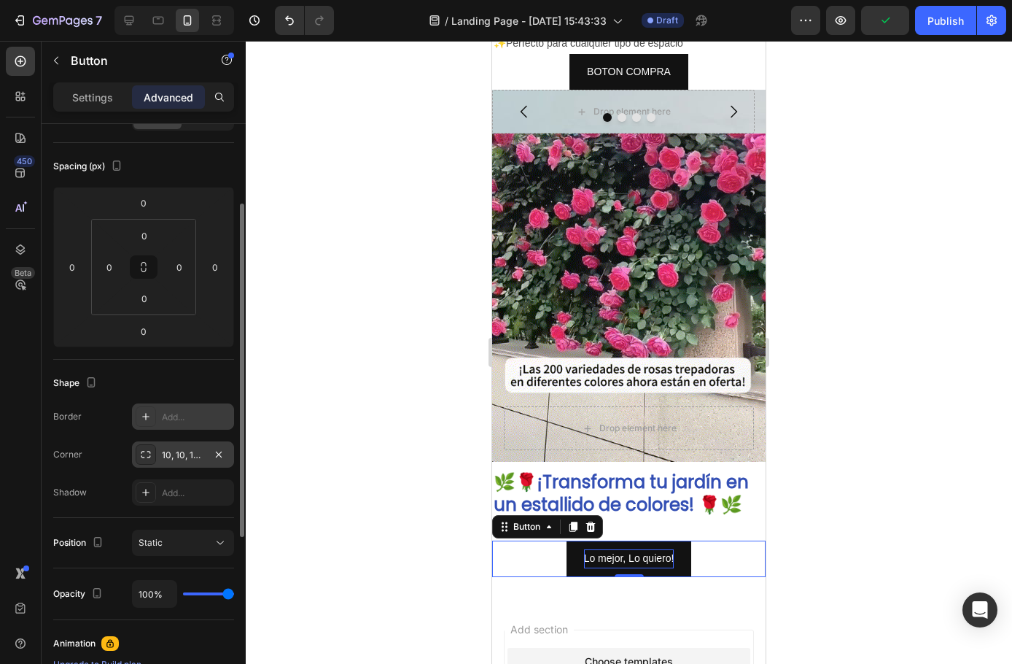
click at [188, 454] on div "10, 10, 10, 10" at bounding box center [183, 455] width 42 height 13
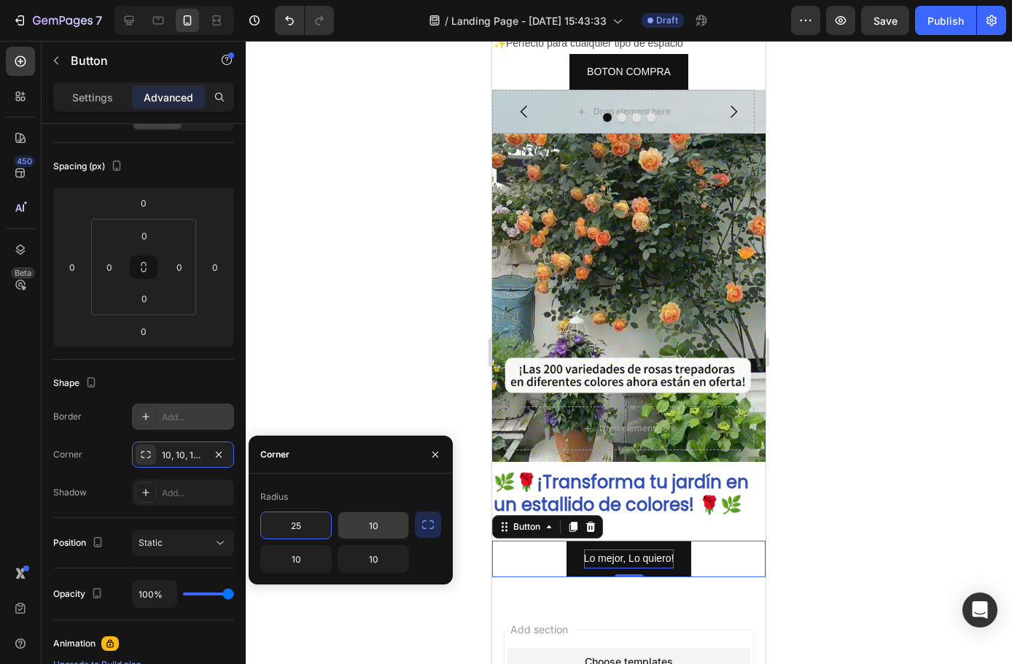
type input "25"
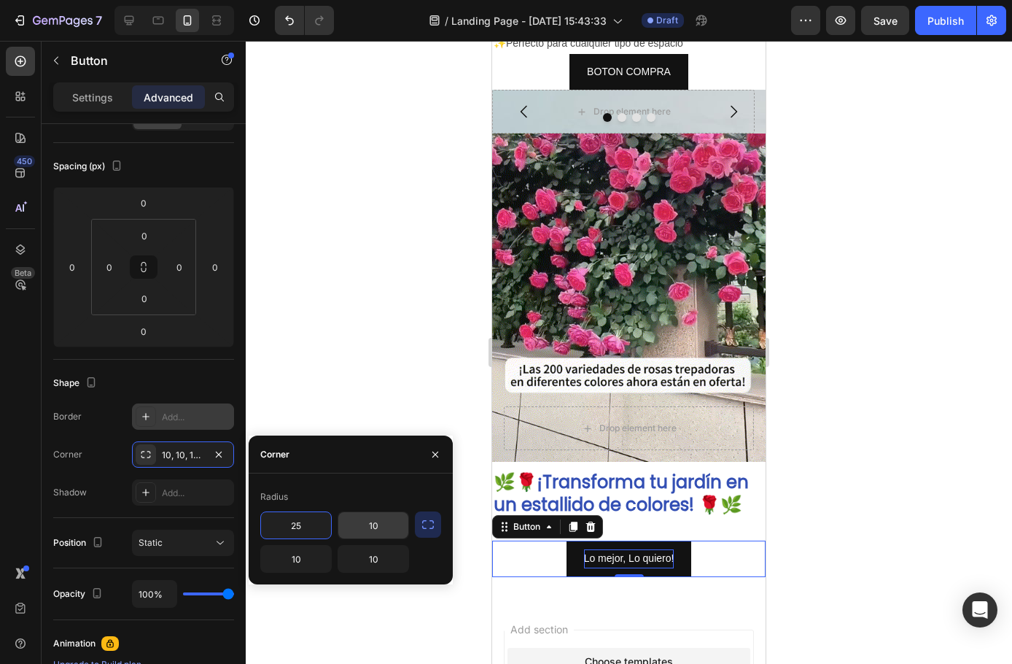
click at [376, 529] on input "10" at bounding box center [373, 525] width 70 height 26
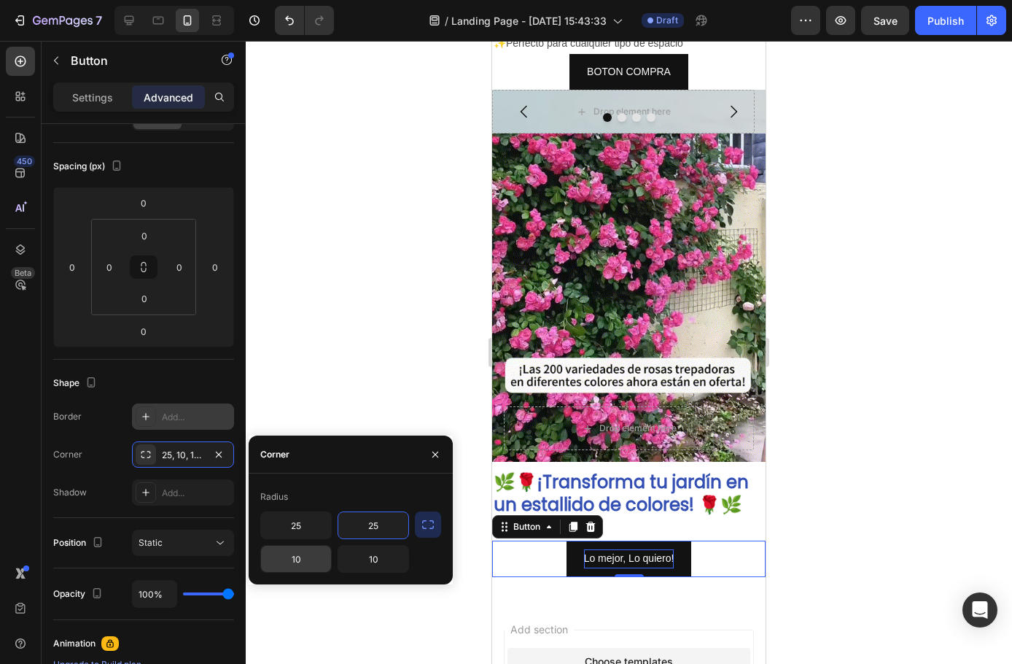
type input "25"
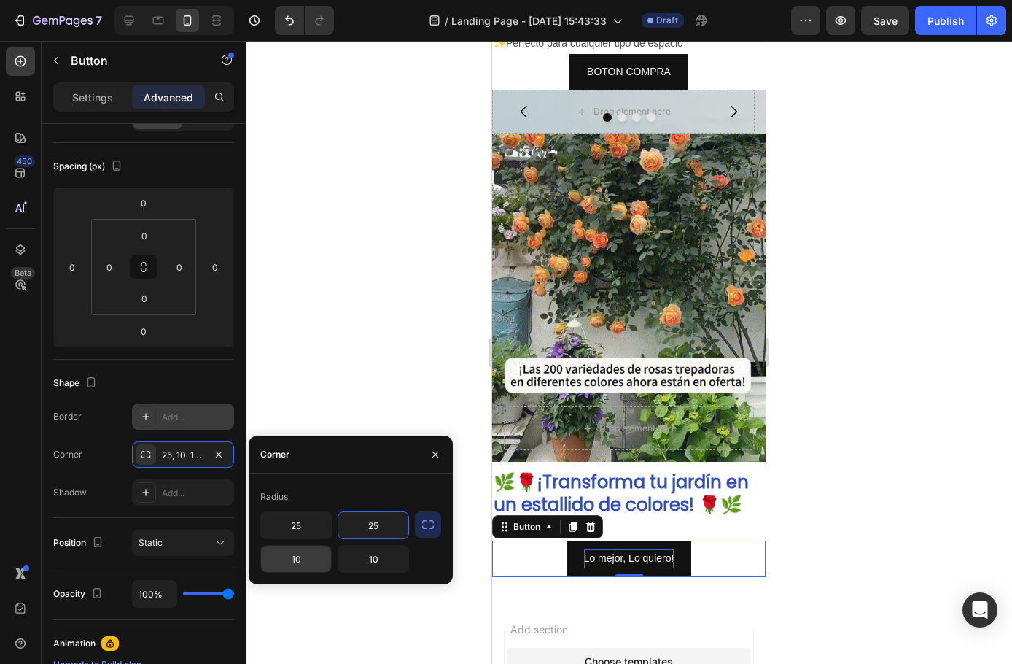
click at [298, 567] on input "10" at bounding box center [296, 559] width 70 height 26
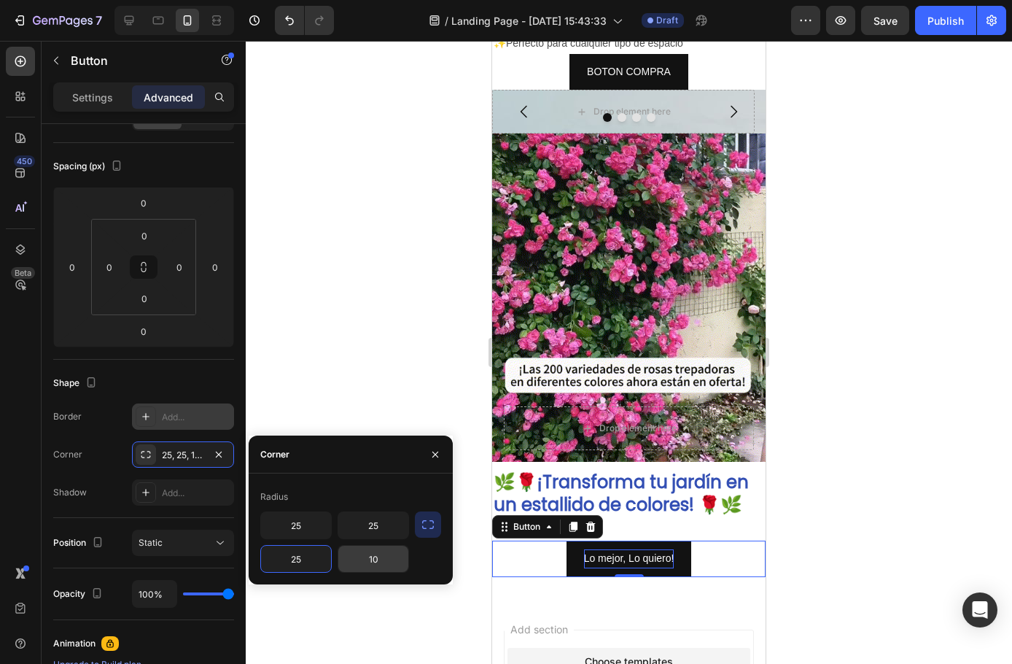
type input "25"
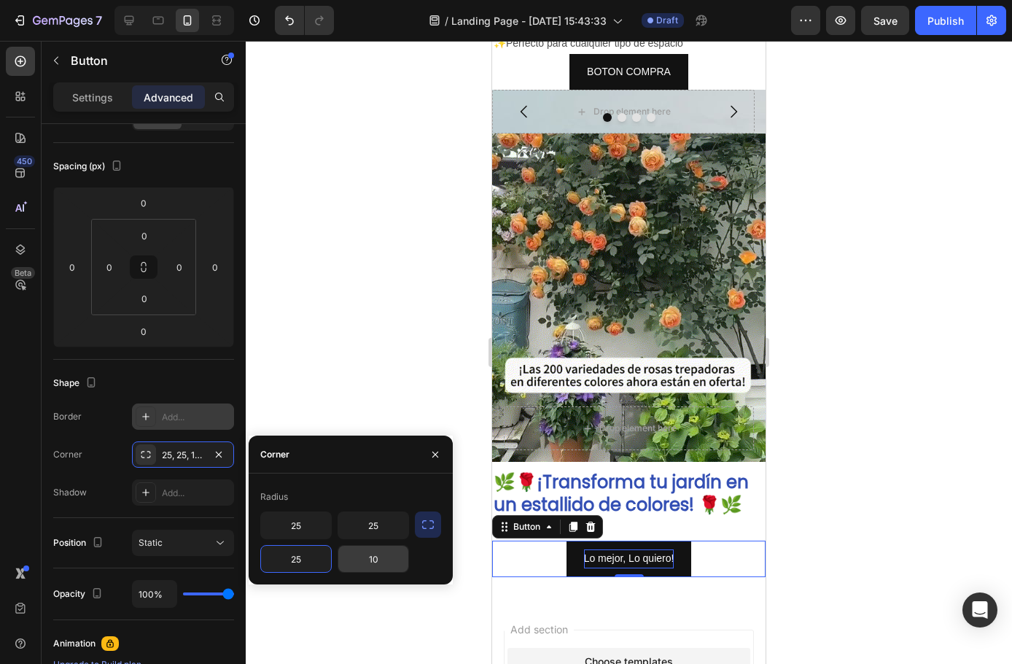
click at [375, 566] on input "10" at bounding box center [373, 559] width 70 height 26
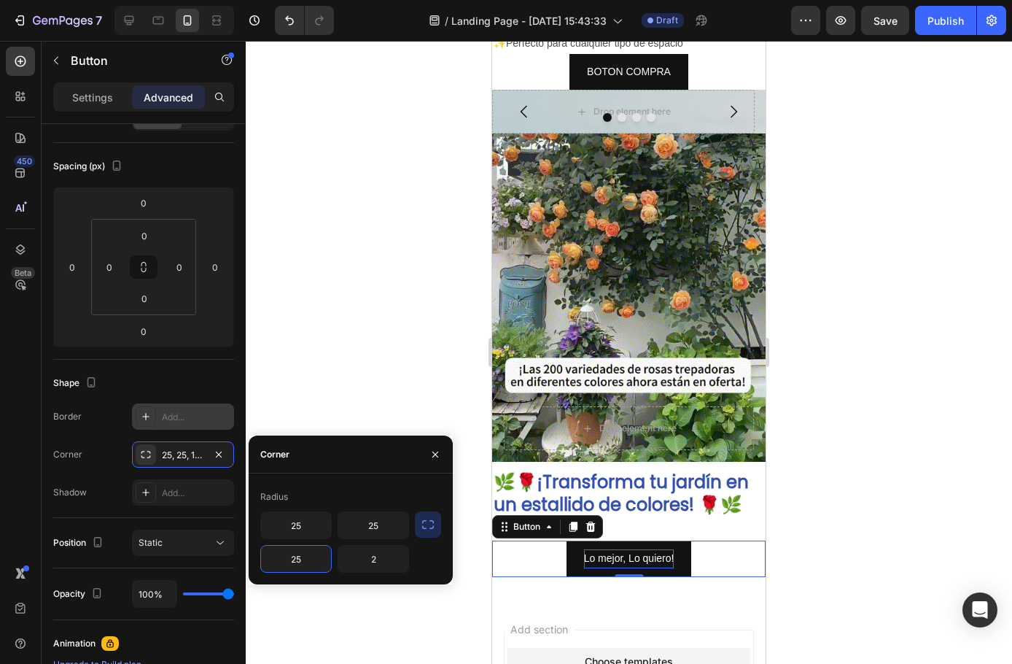
type input "25"
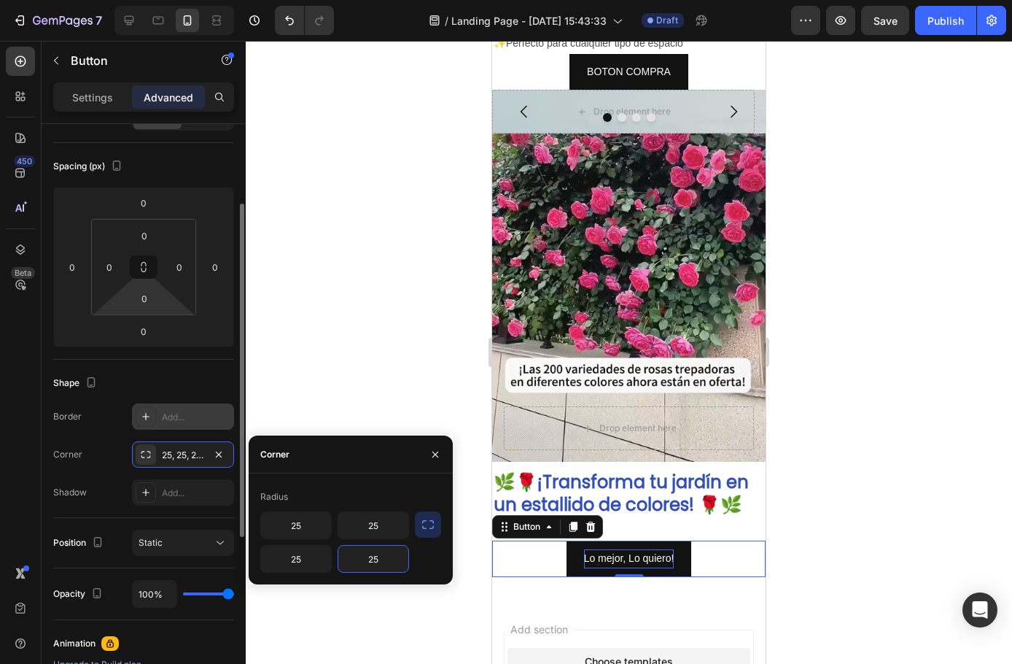
click at [0, 0] on div "Spacing (px) 0 0 0 0 0 0 0 0" at bounding box center [0, 0] width 0 height 0
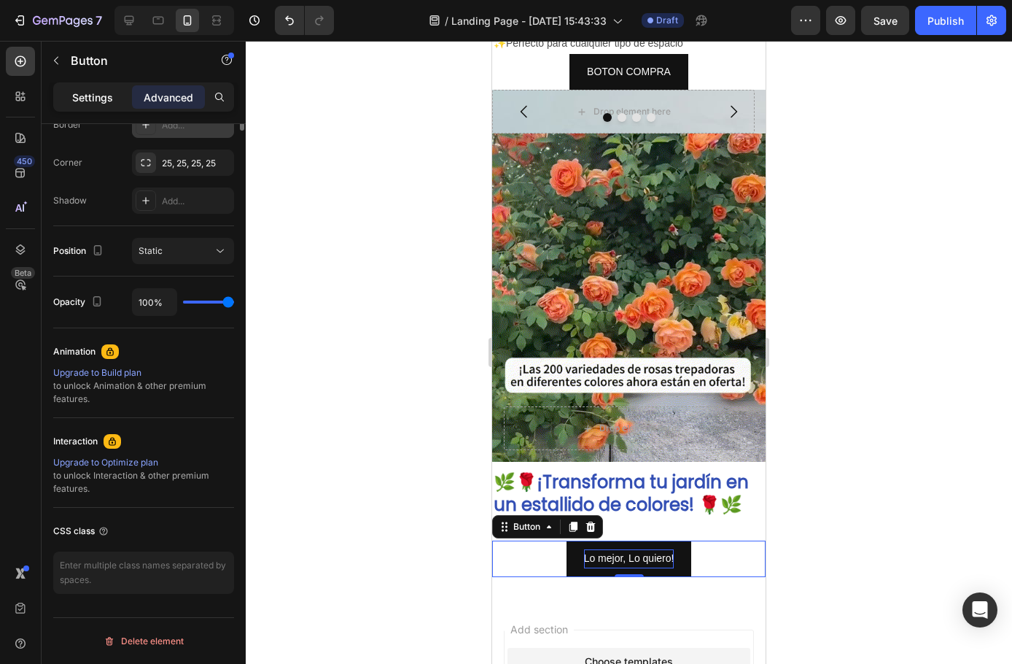
scroll to position [66, 0]
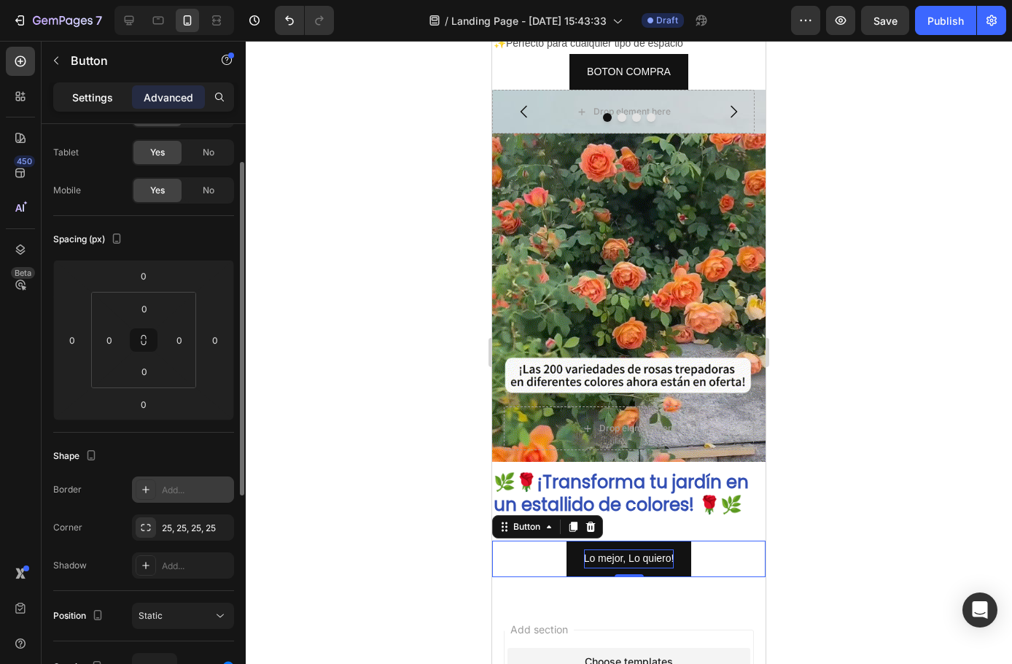
click at [92, 90] on p "Settings" at bounding box center [92, 97] width 41 height 15
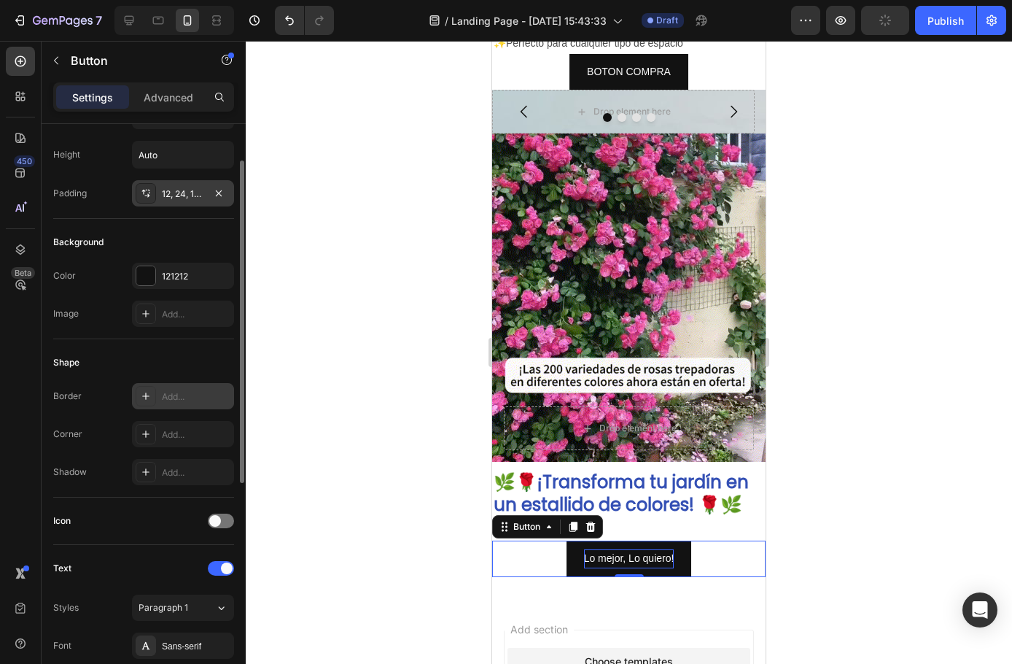
click at [185, 198] on div "12, 24, 12, 24" at bounding box center [183, 193] width 42 height 13
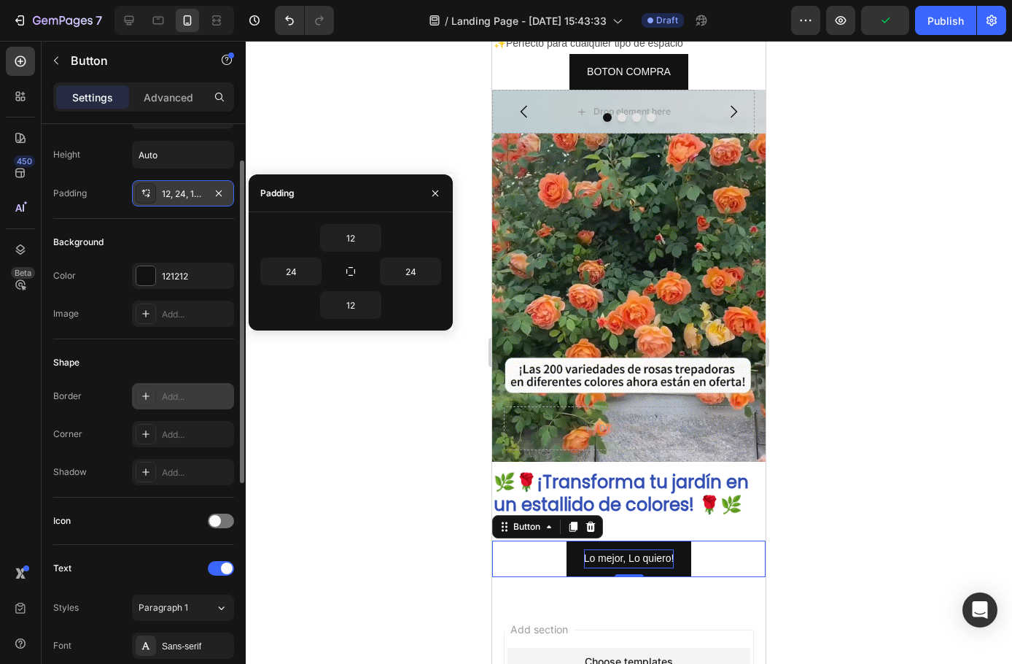
click at [185, 198] on div "12, 24, 12, 24" at bounding box center [183, 193] width 42 height 13
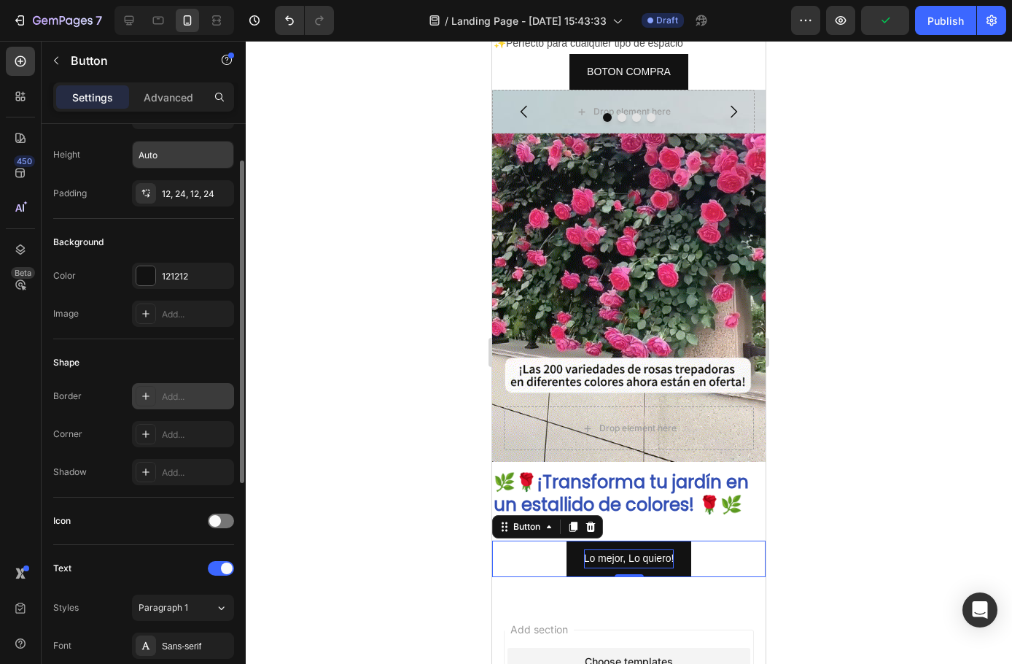
scroll to position [0, 0]
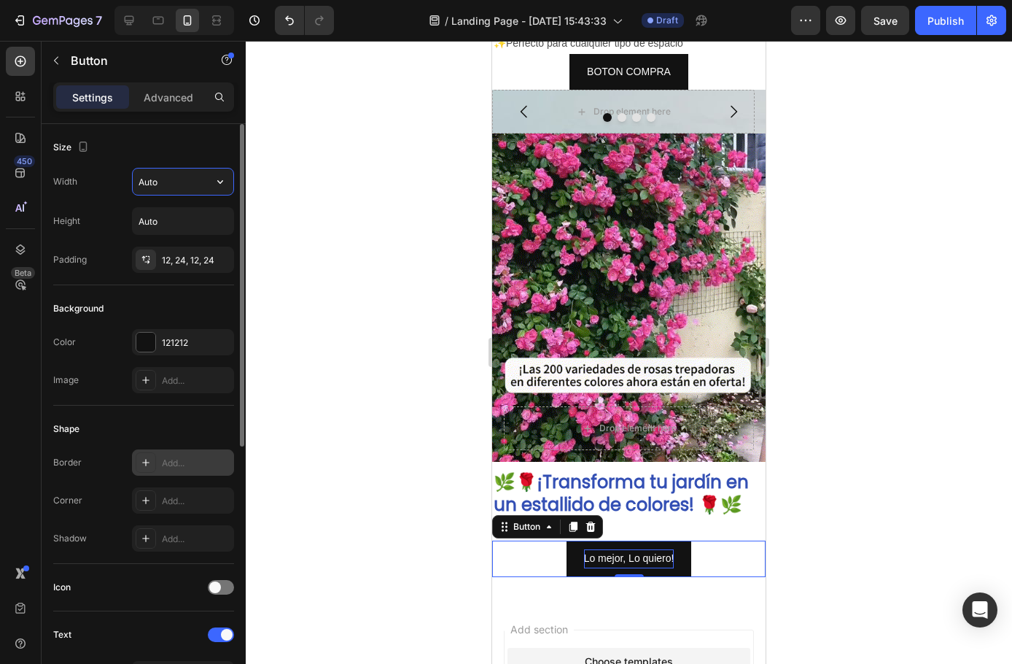
click at [166, 182] on input "Auto" at bounding box center [183, 181] width 101 height 26
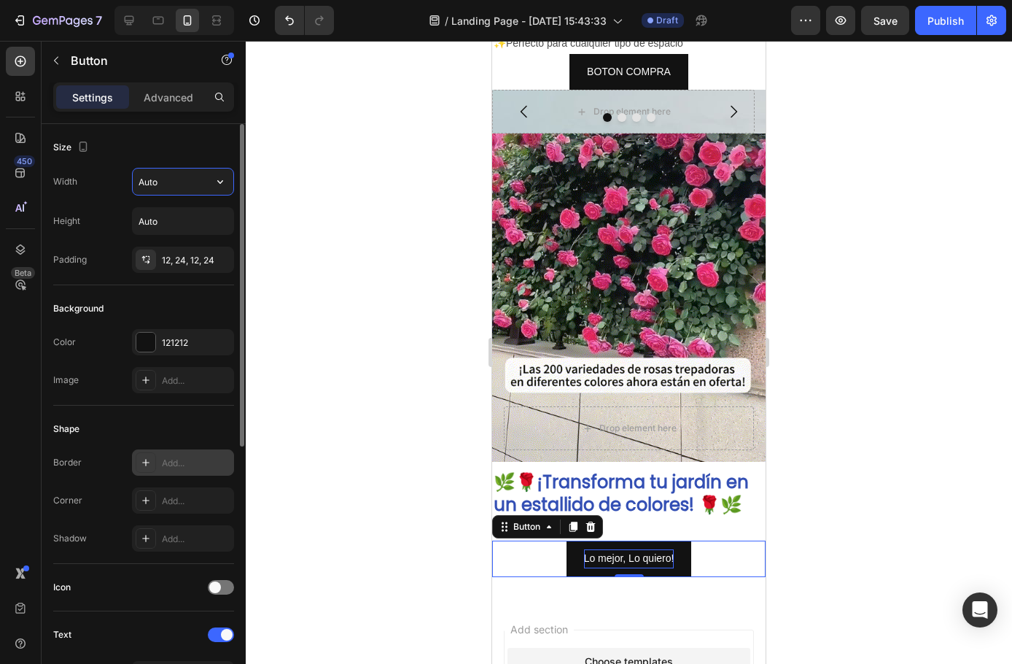
click at [234, 181] on div "Size Width Auto Height Auto Padding 12, 24, 12, 24 Background Color 121212 Imag…" at bounding box center [144, 647] width 204 height 1046
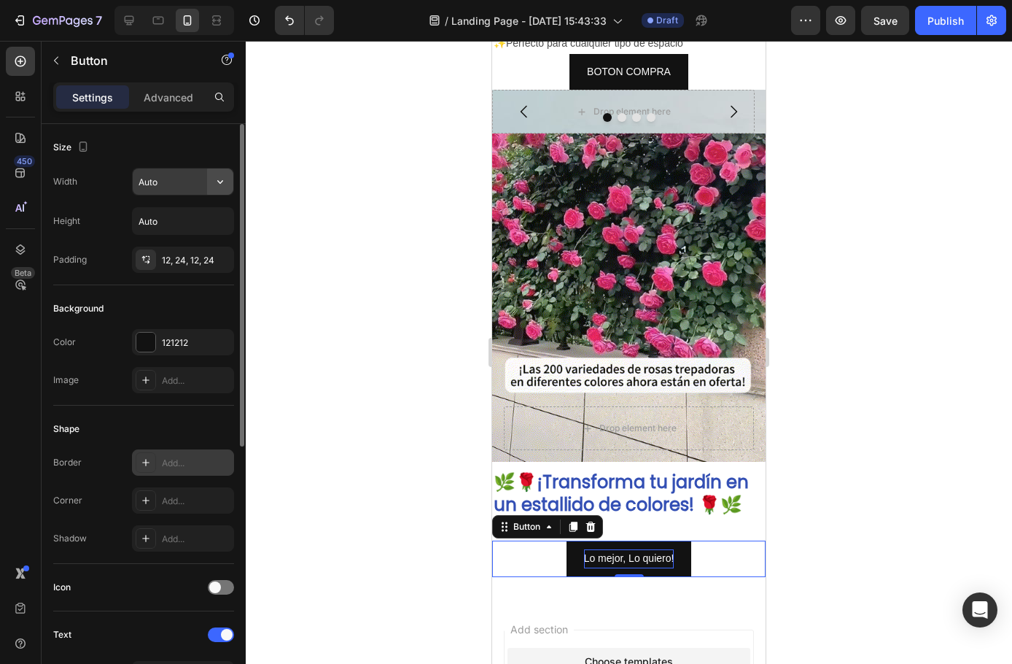
click at [219, 182] on icon "button" at bounding box center [220, 182] width 6 height 4
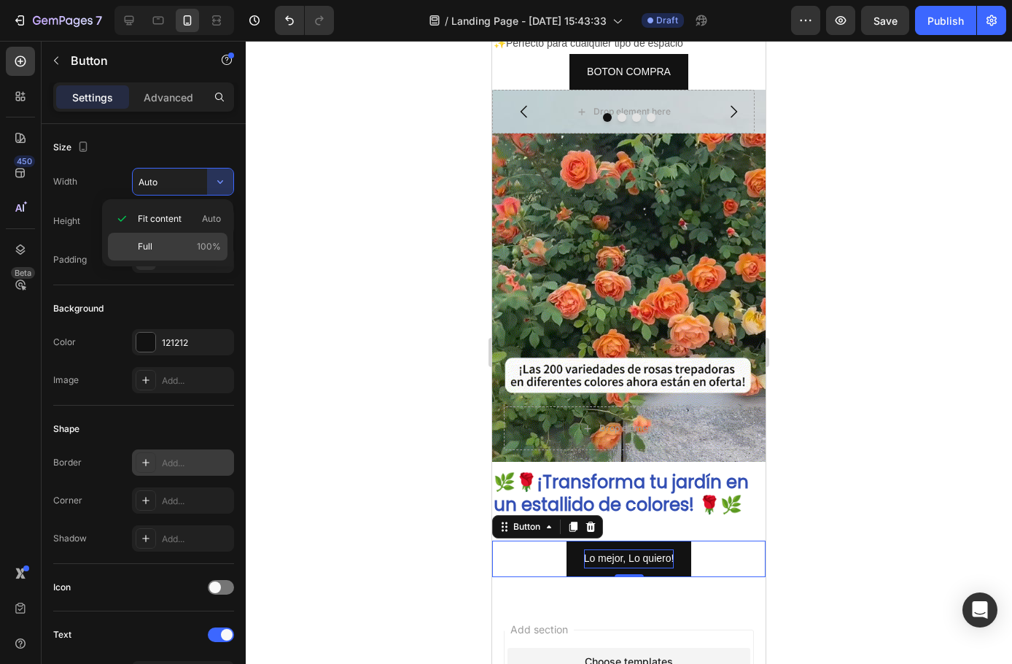
click at [160, 236] on div "Full 100%" at bounding box center [168, 247] width 120 height 28
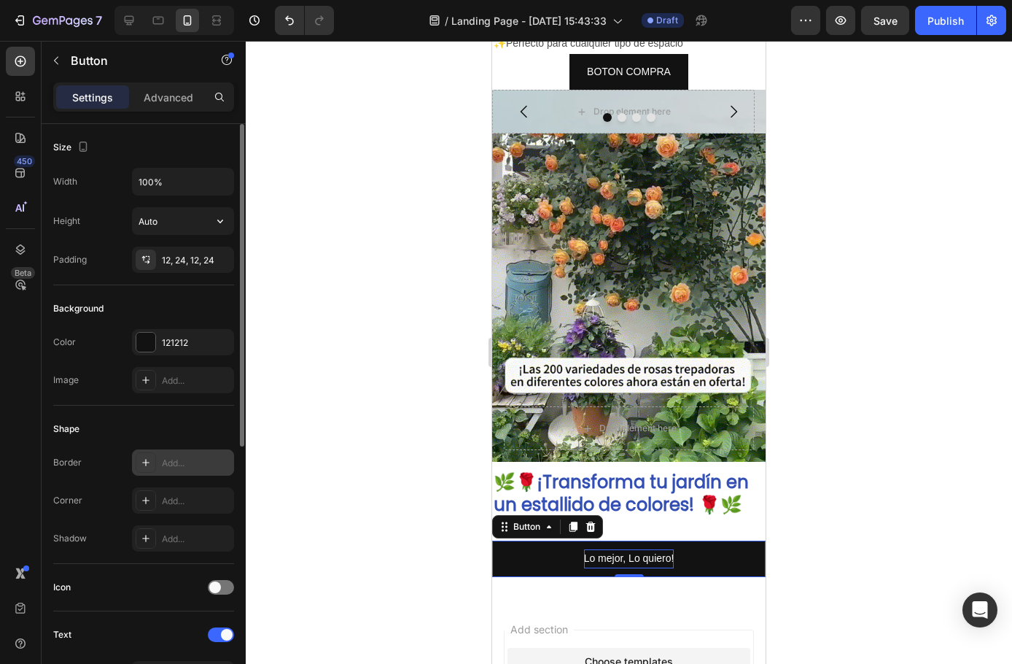
click at [197, 206] on div "Width 100% Height Auto Padding 12, 24, 12, 24" at bounding box center [143, 220] width 181 height 105
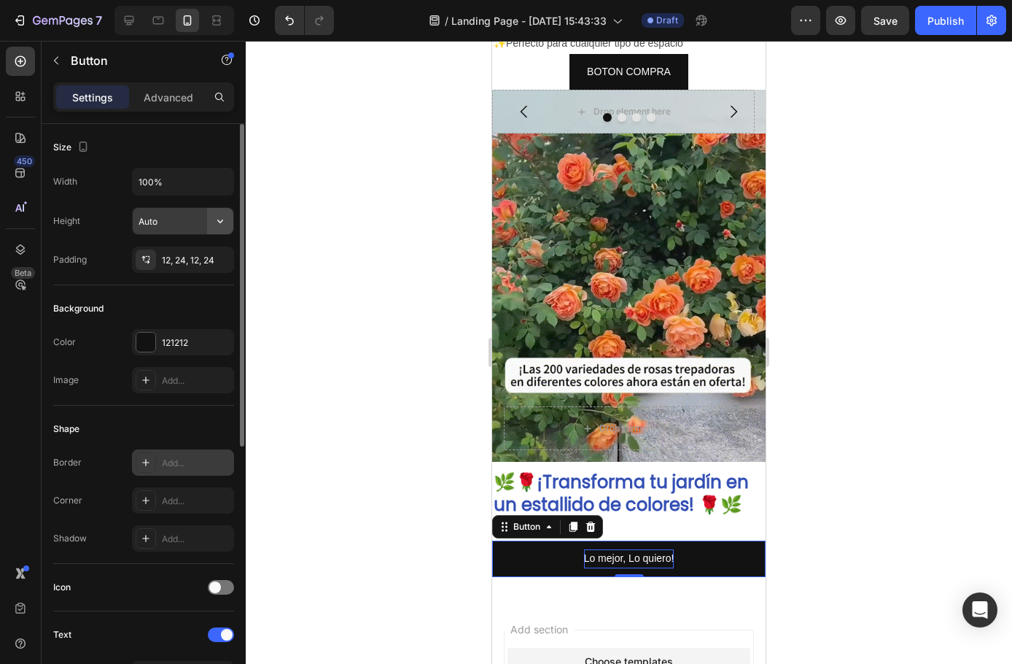
click at [217, 220] on icon "button" at bounding box center [220, 221] width 15 height 15
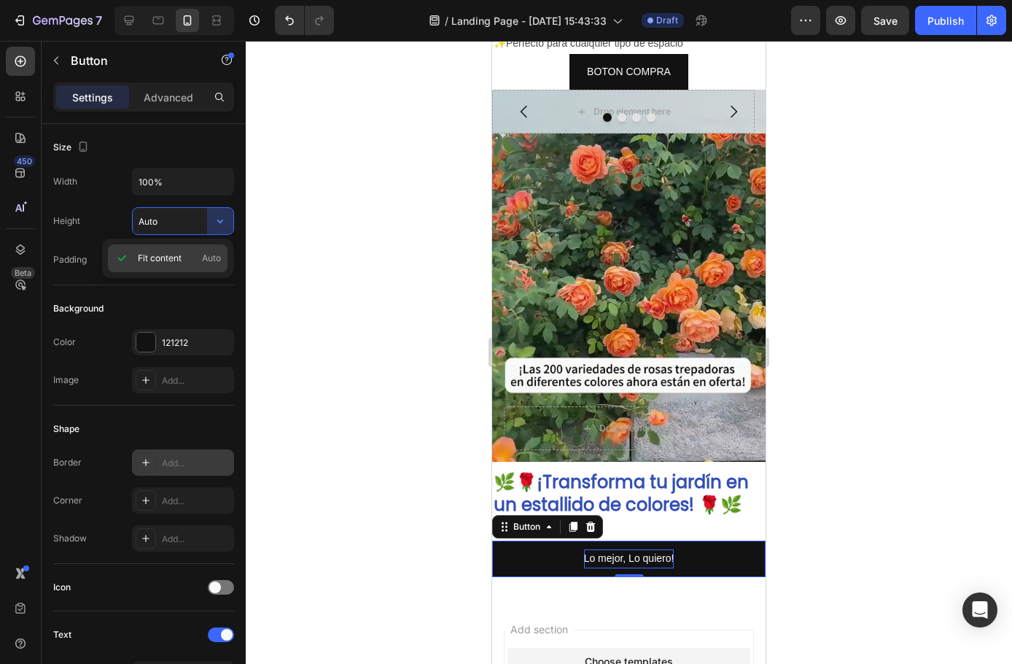
click at [215, 259] on span "Auto" at bounding box center [211, 258] width 19 height 13
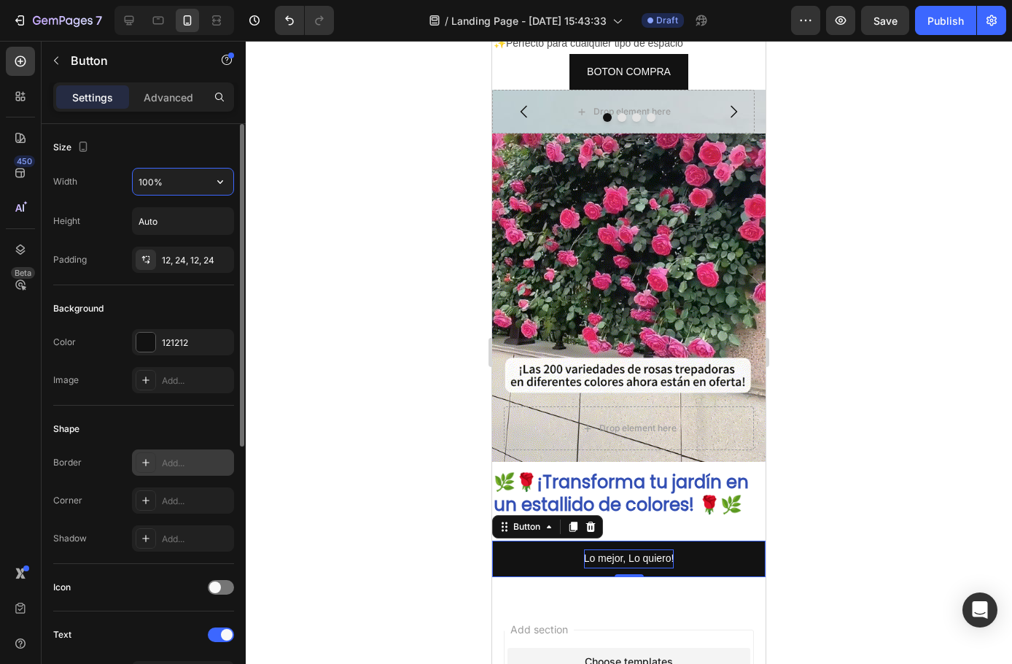
click at [177, 185] on input "100%" at bounding box center [183, 181] width 101 height 26
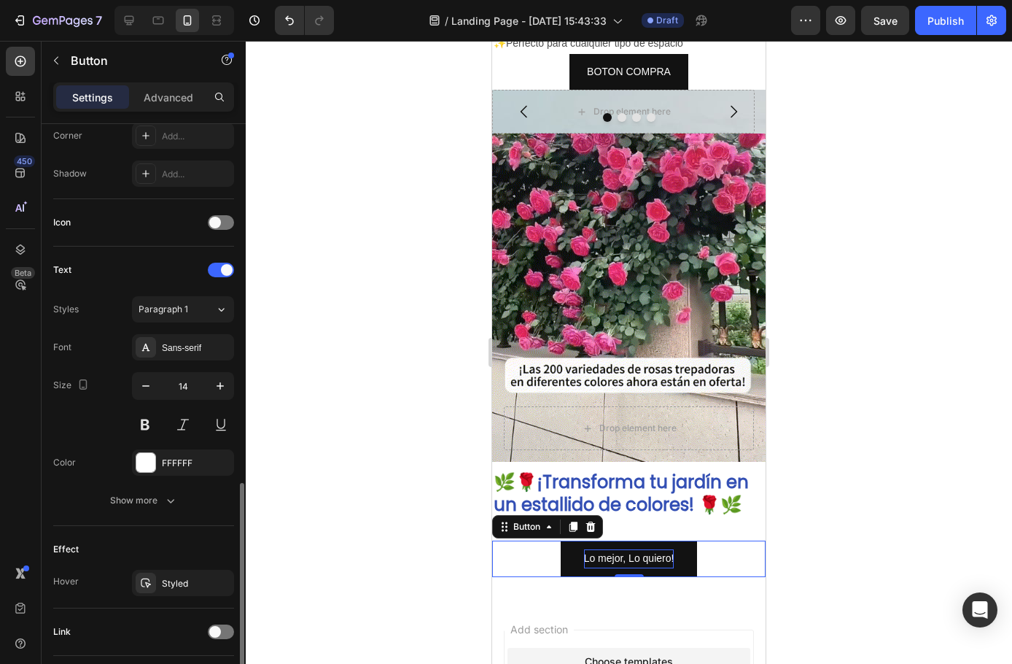
scroll to position [465, 0]
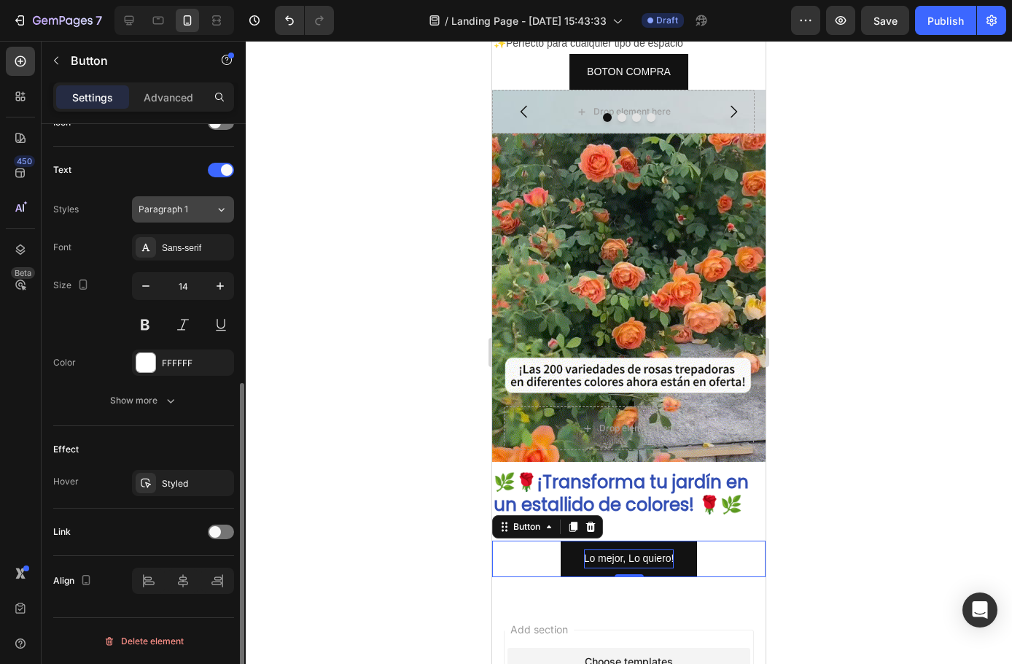
type input "50%"
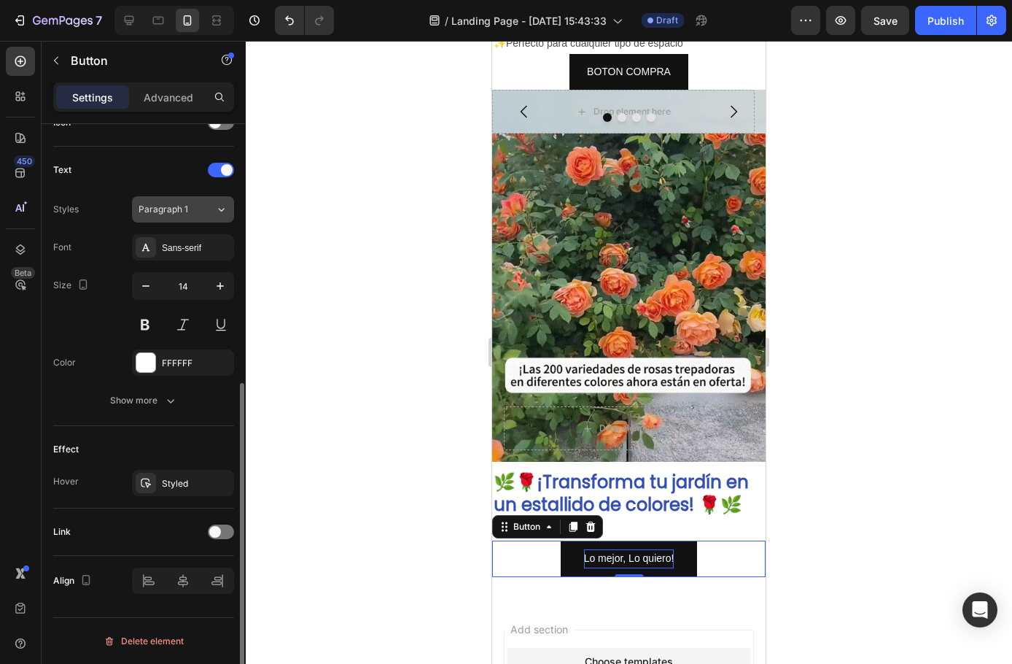
click at [164, 200] on button "Paragraph 1" at bounding box center [183, 209] width 102 height 26
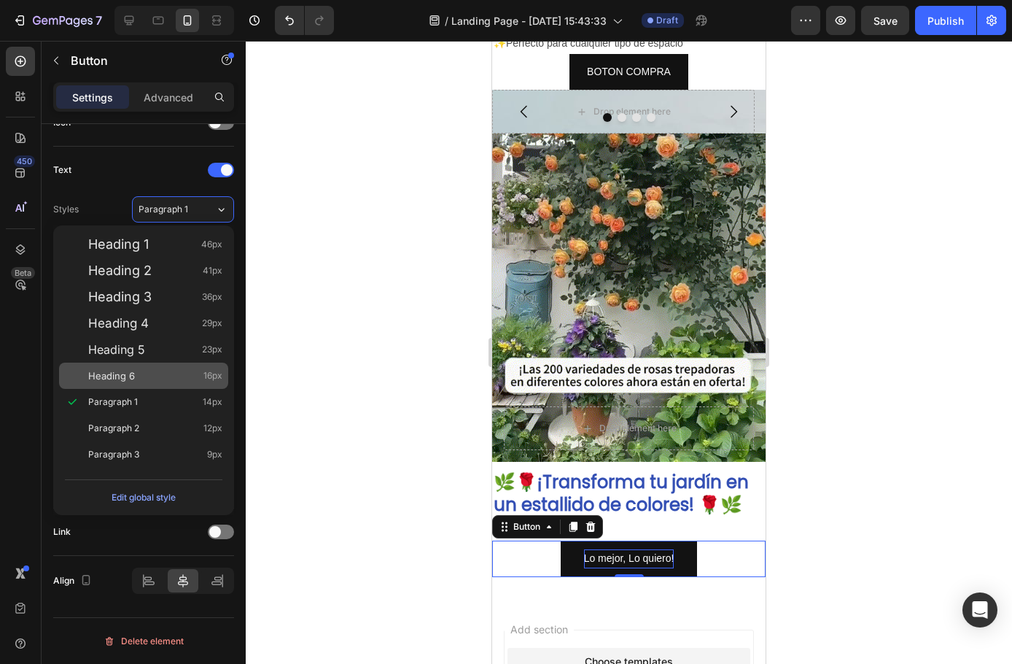
click at [109, 379] on span "Heading 6" at bounding box center [111, 375] width 47 height 15
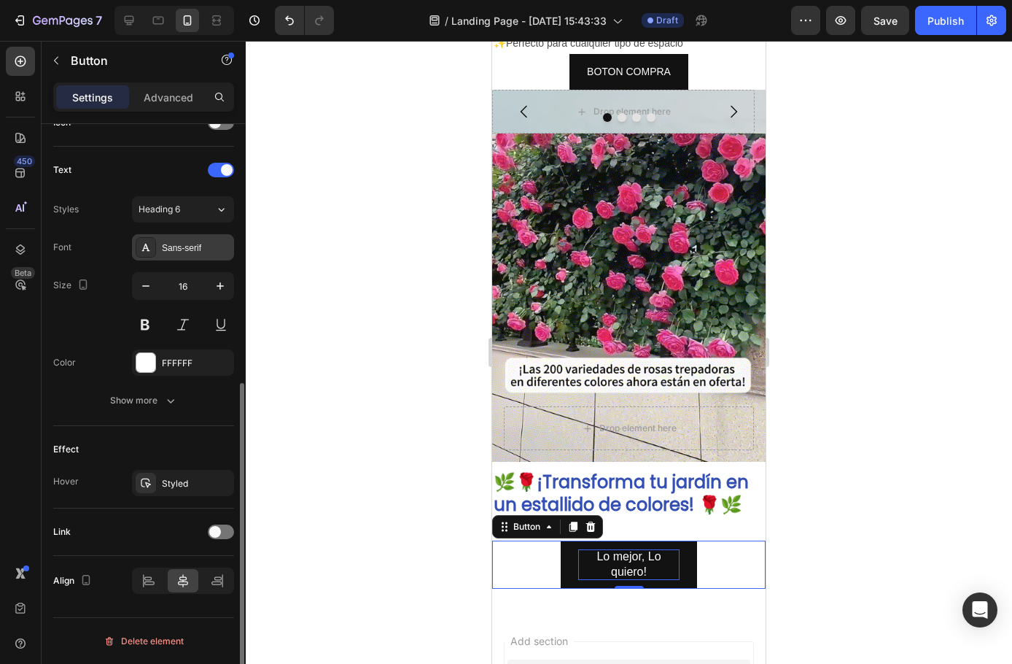
click at [173, 250] on div "Sans-serif" at bounding box center [196, 247] width 69 height 13
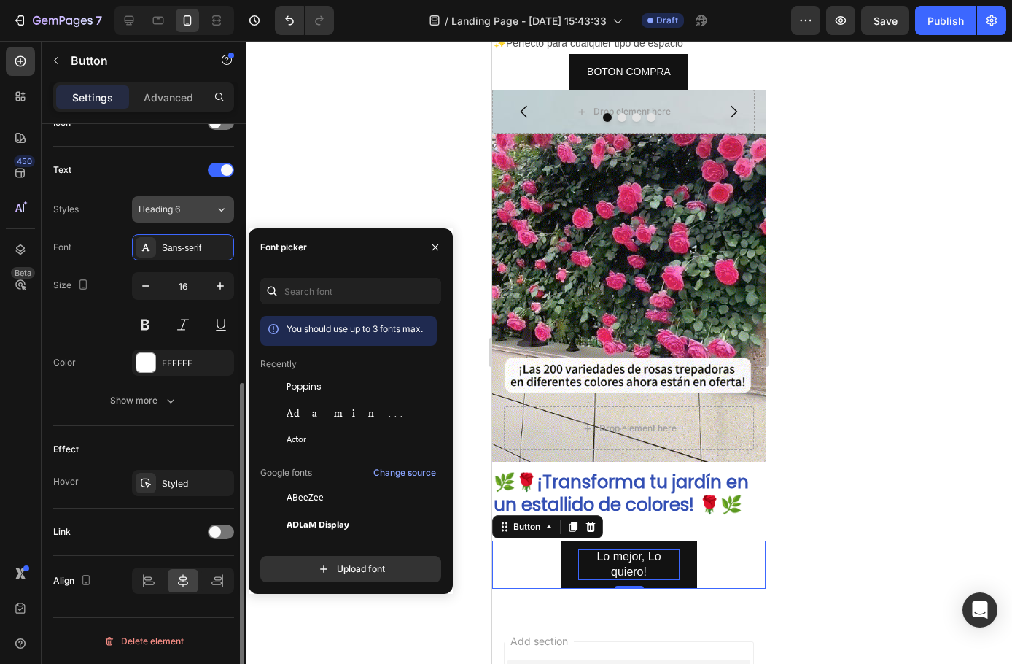
click at [177, 218] on button "Heading 6" at bounding box center [183, 209] width 102 height 26
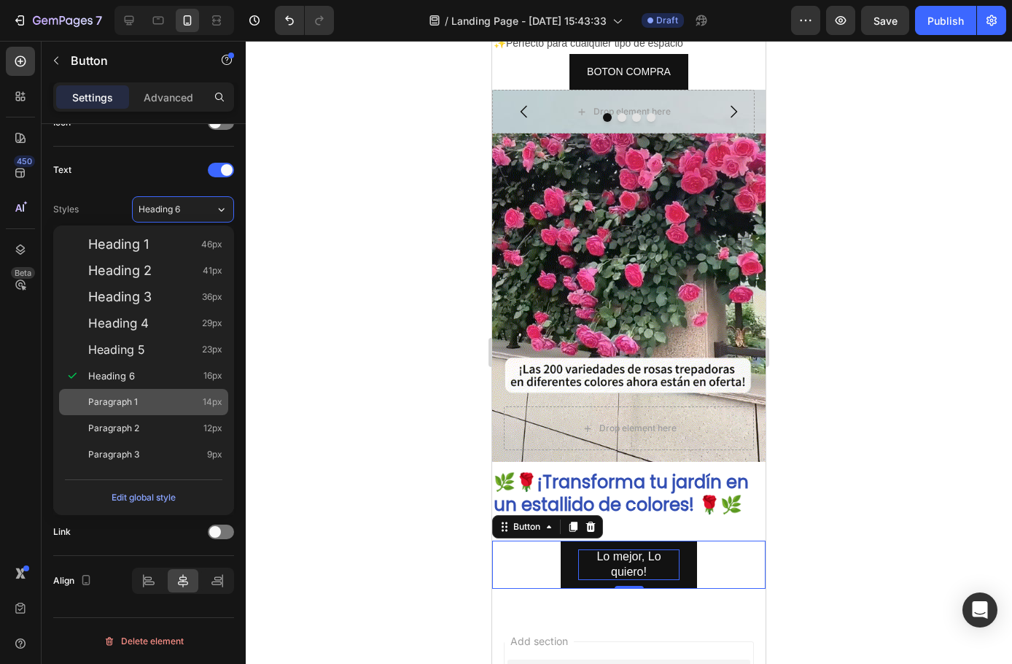
click at [105, 403] on span "Paragraph 1" at bounding box center [113, 402] width 50 height 15
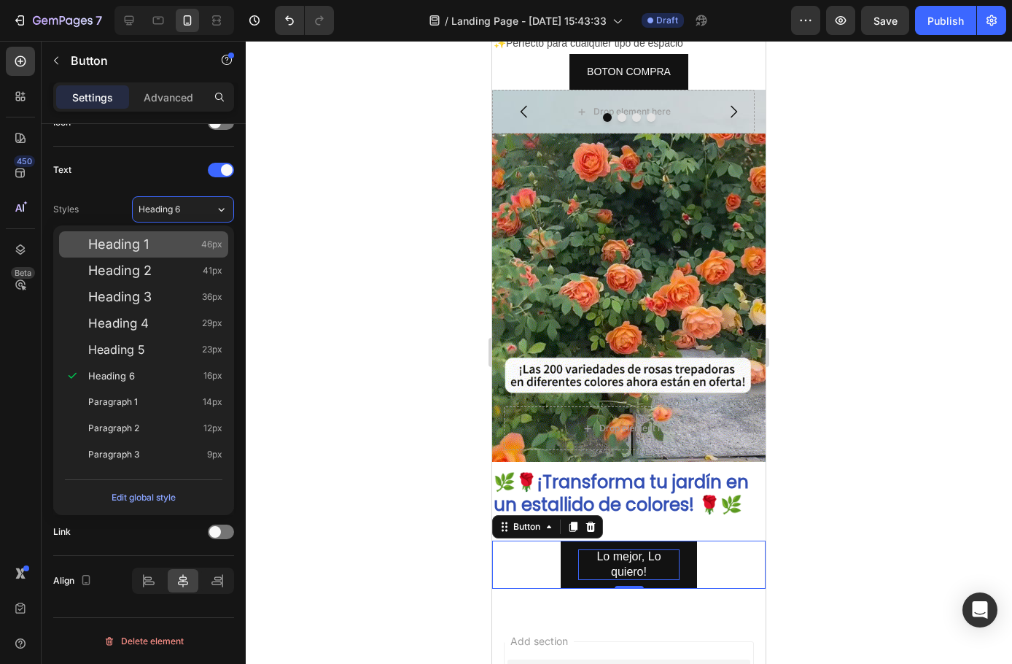
type input "14"
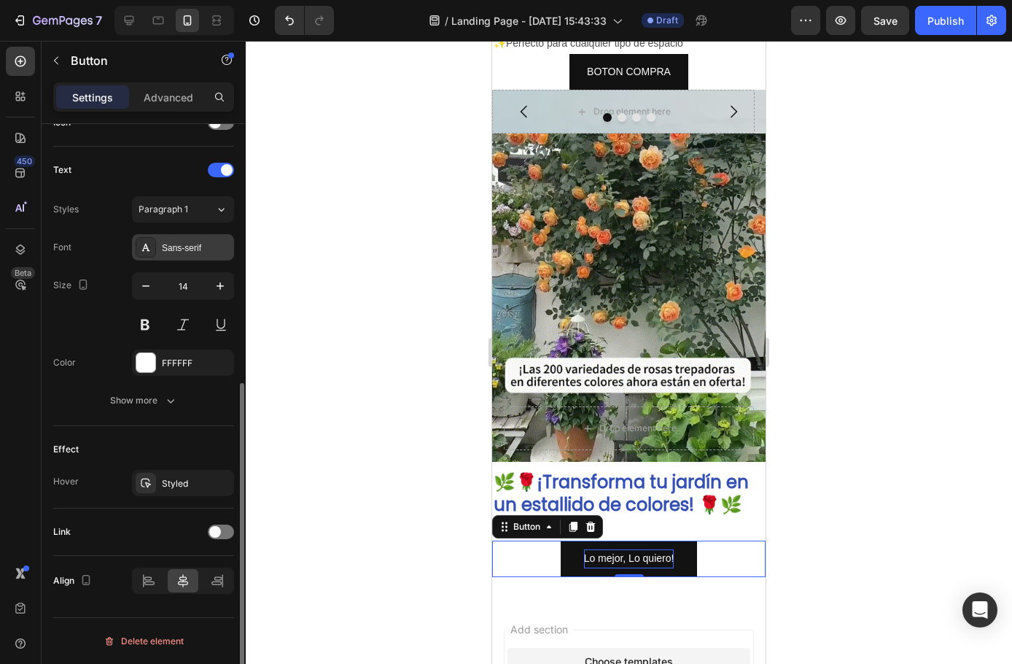
click at [187, 250] on div "Sans-serif" at bounding box center [196, 247] width 69 height 13
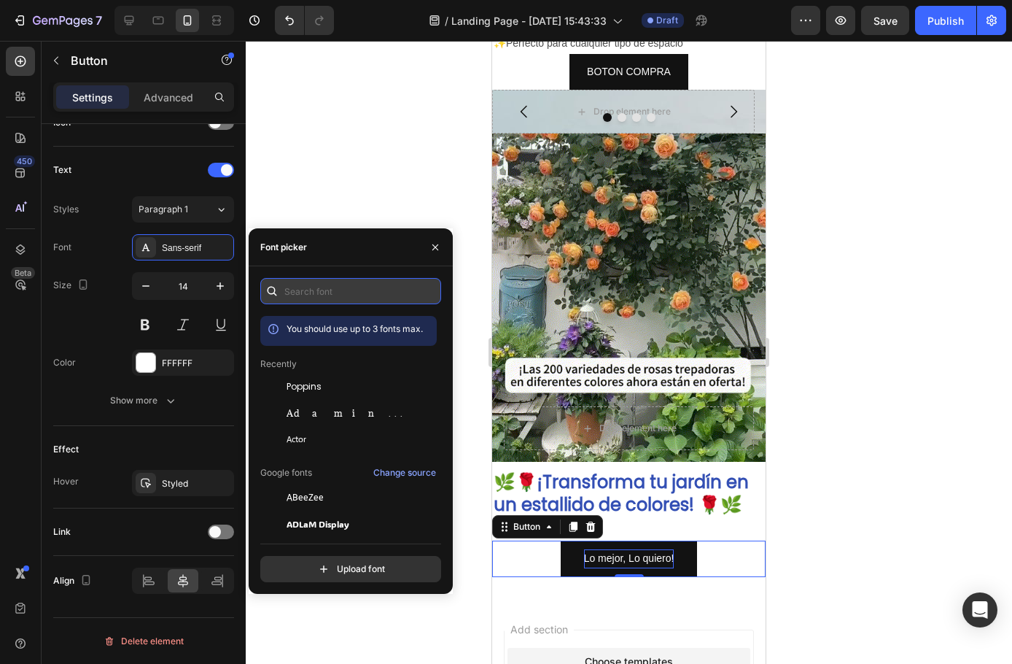
click at [334, 302] on input "text" at bounding box center [350, 291] width 181 height 26
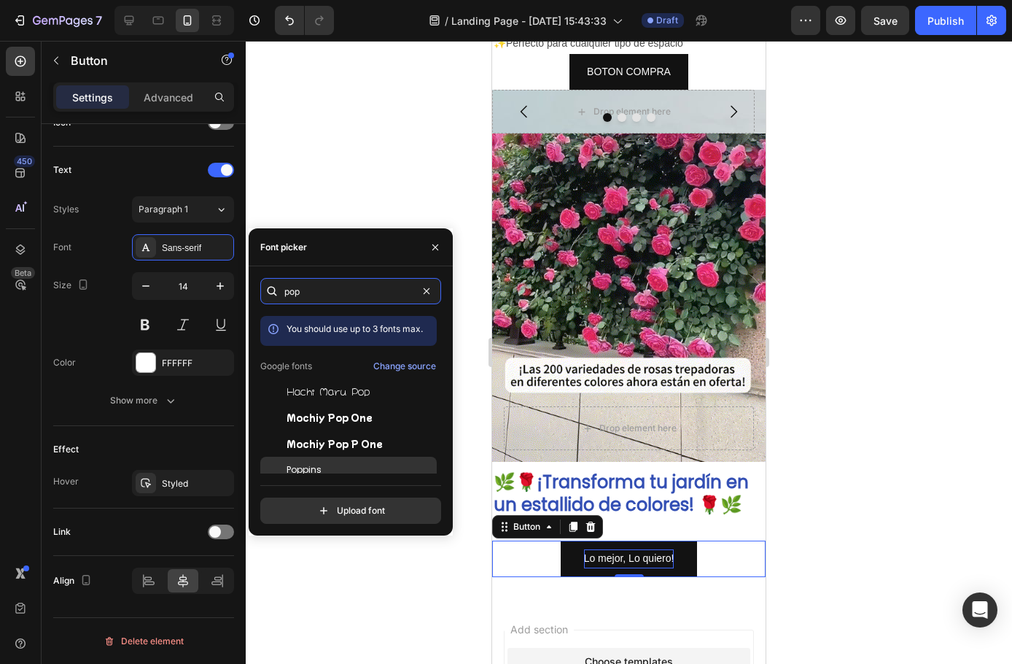
type input "pop"
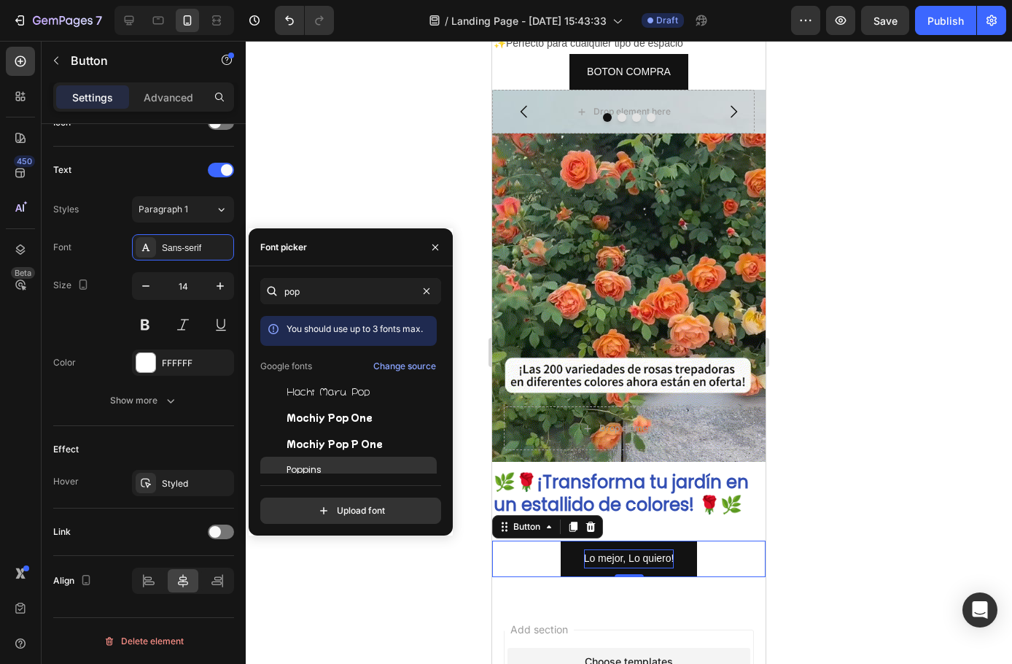
click at [301, 465] on span "Poppins" at bounding box center [304, 469] width 35 height 13
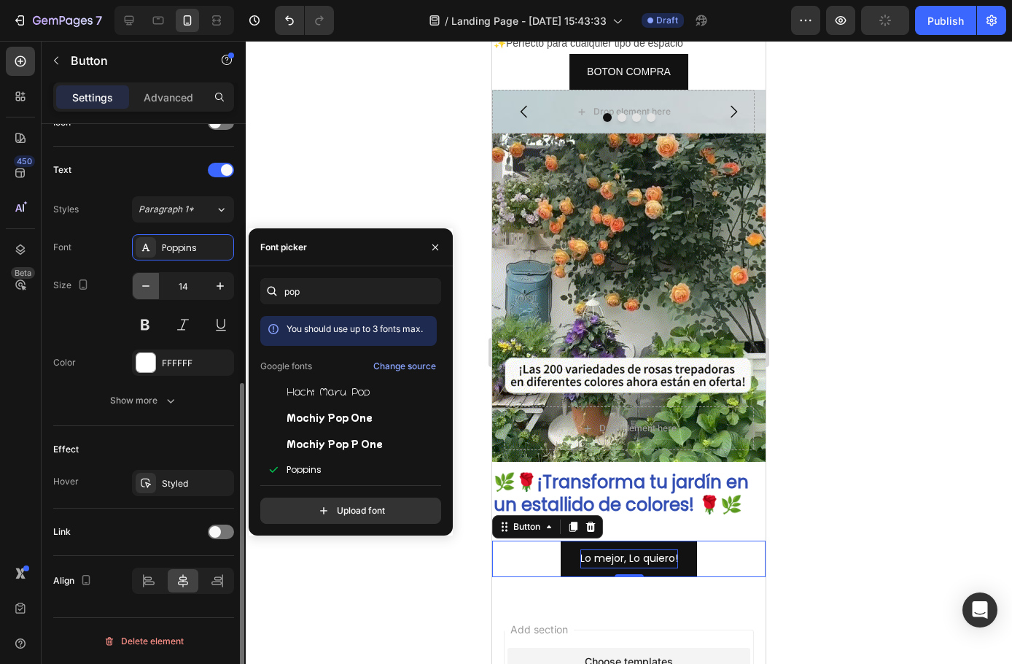
click at [144, 287] on icon "button" at bounding box center [146, 286] width 15 height 15
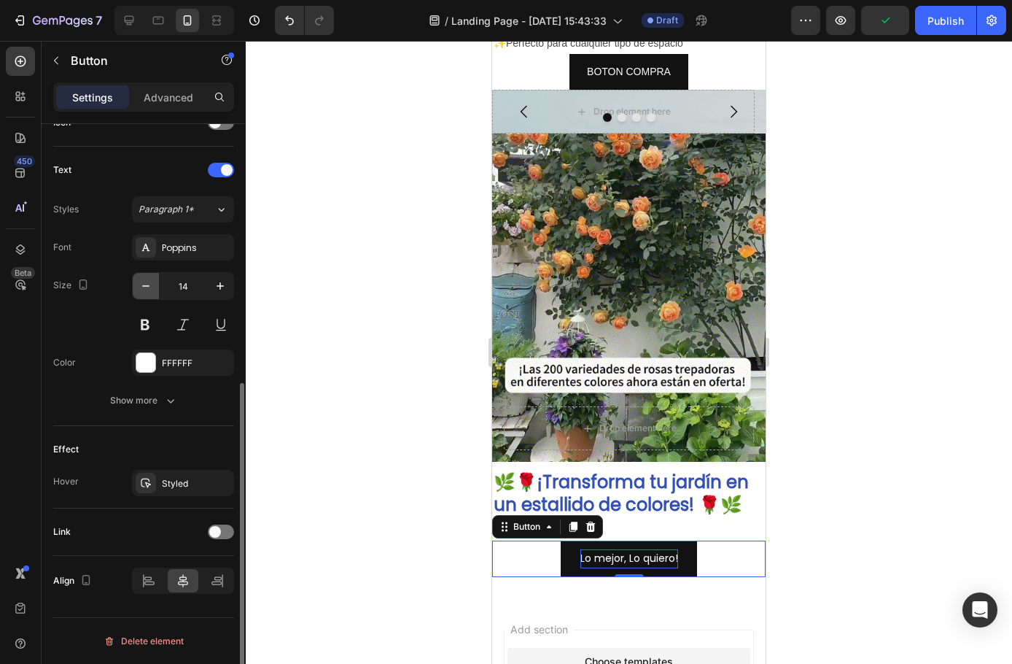
type input "13"
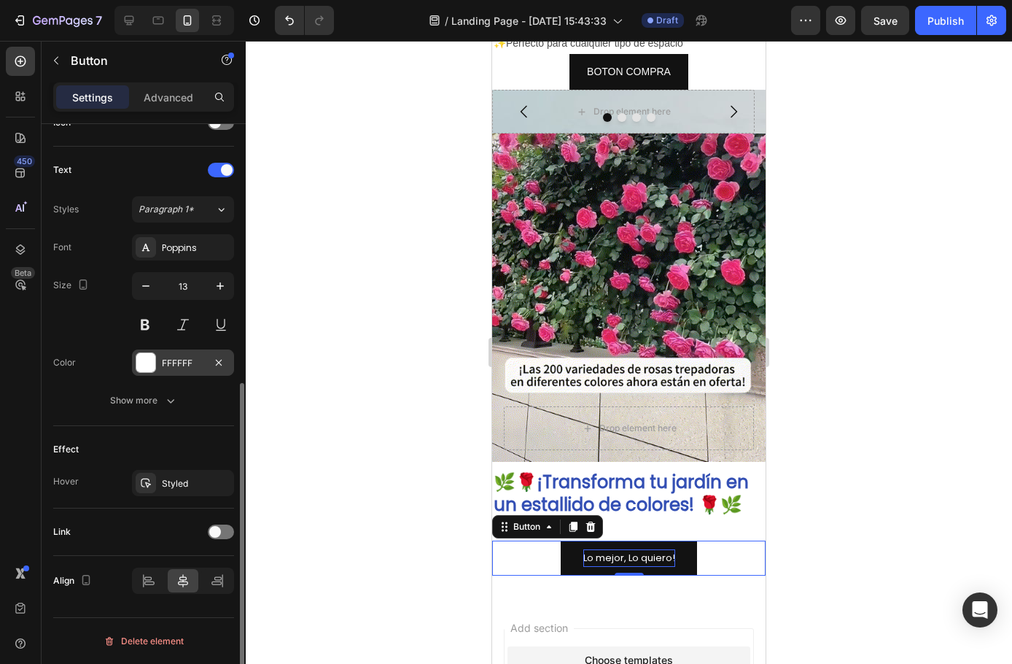
click at [149, 369] on div at bounding box center [145, 362] width 19 height 19
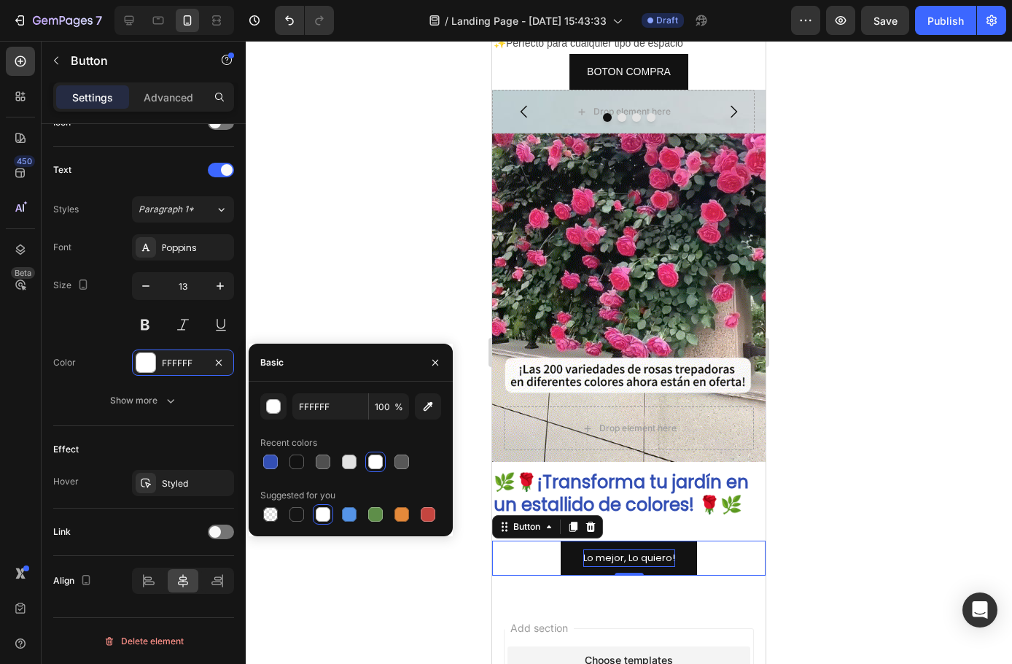
click at [380, 462] on div at bounding box center [375, 461] width 15 height 15
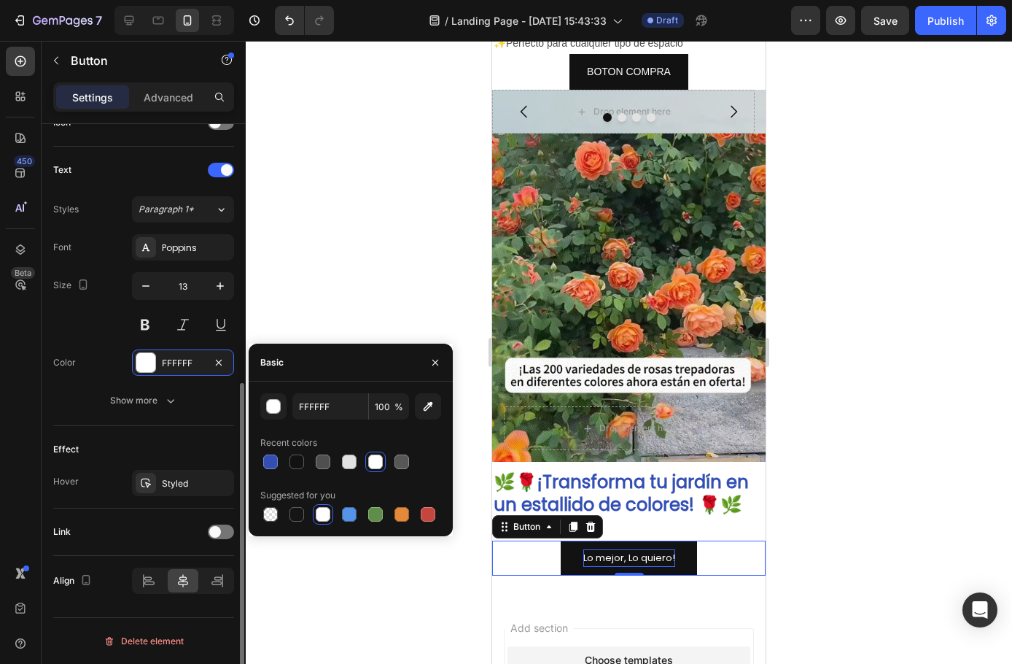
click at [127, 169] on div "Text" at bounding box center [143, 169] width 181 height 23
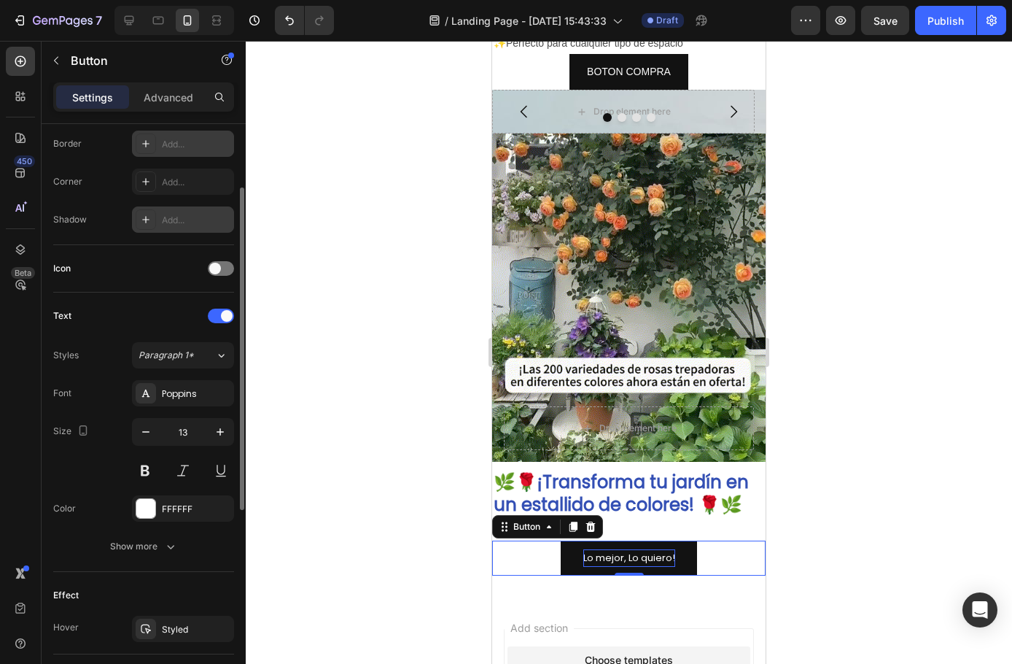
scroll to position [246, 0]
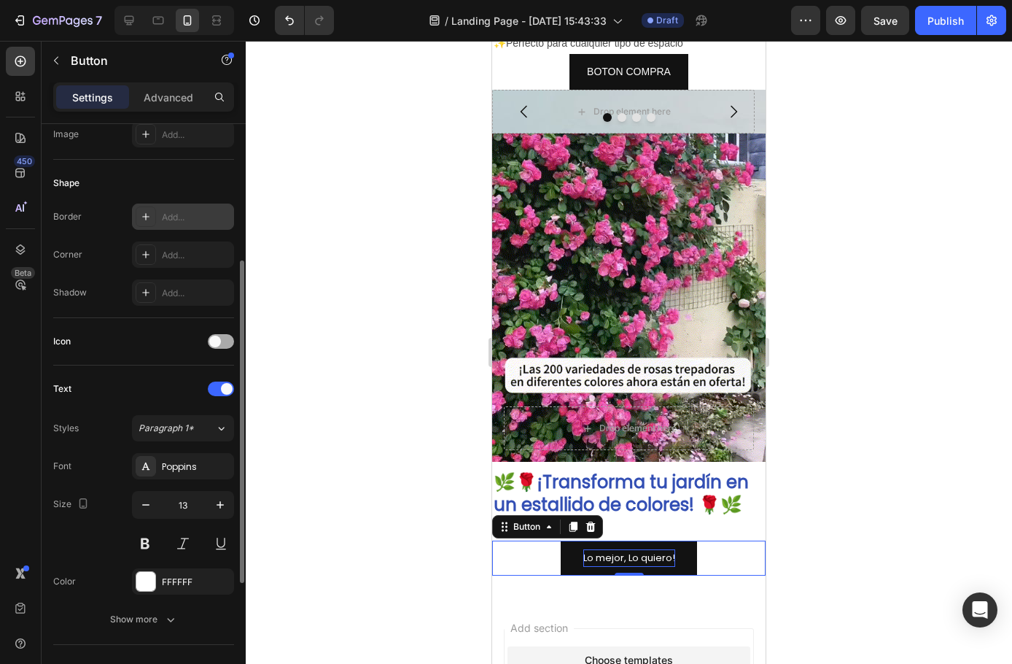
click at [233, 338] on div at bounding box center [221, 341] width 26 height 15
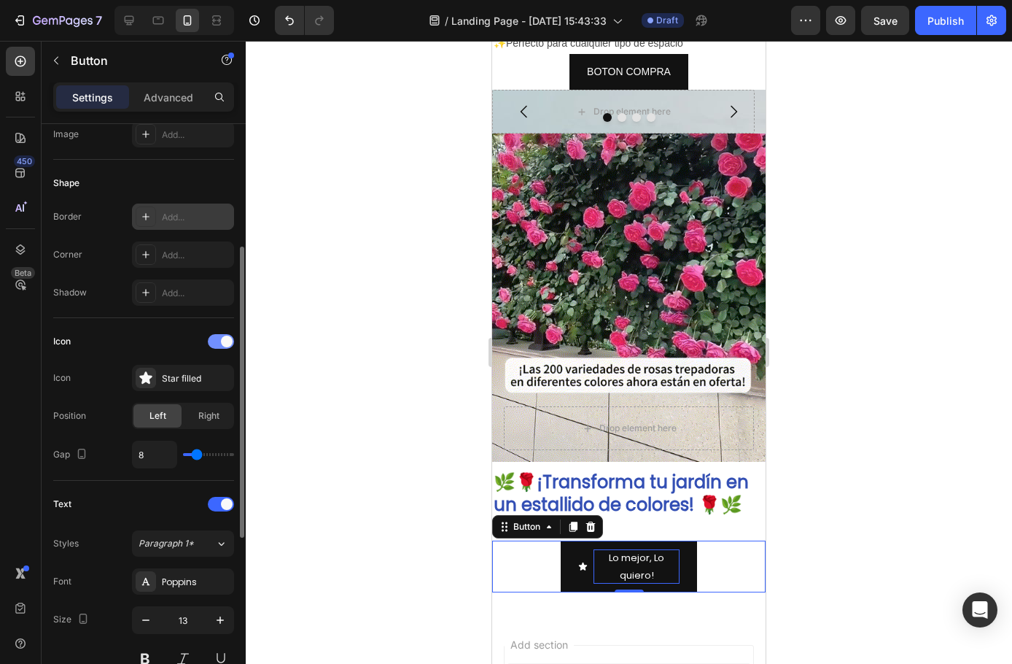
click at [228, 344] on span at bounding box center [227, 342] width 12 height 12
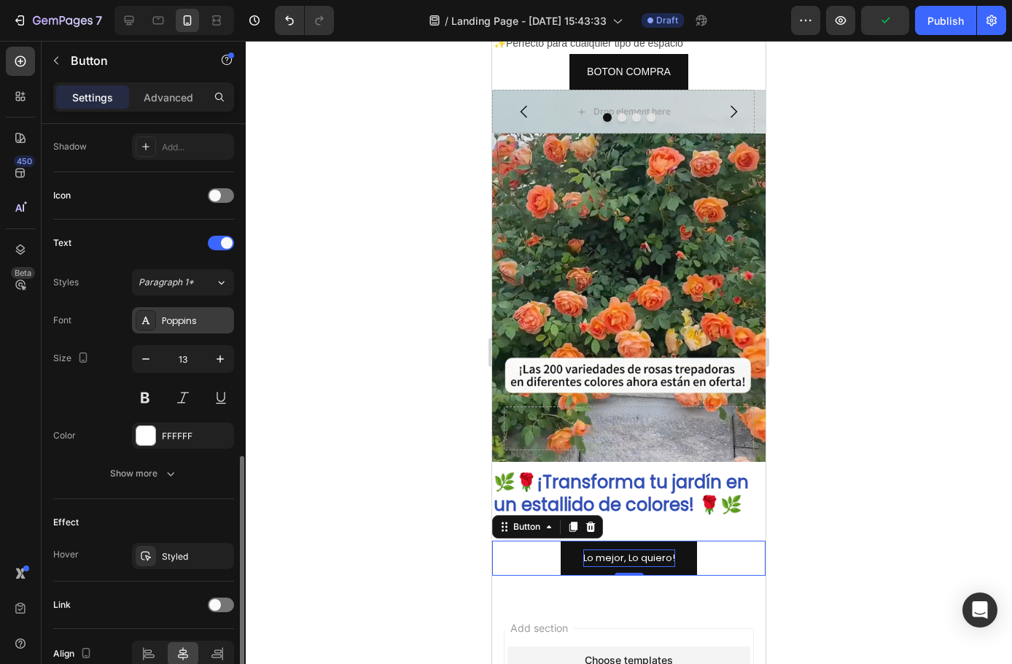
scroll to position [465, 0]
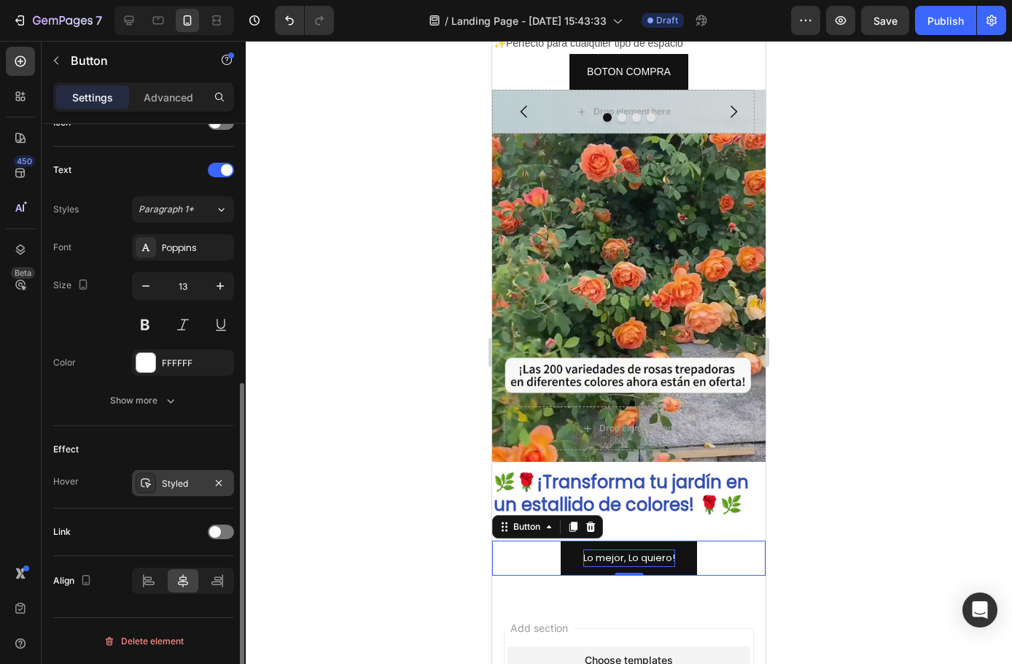
click at [166, 486] on div "Styled" at bounding box center [183, 483] width 42 height 13
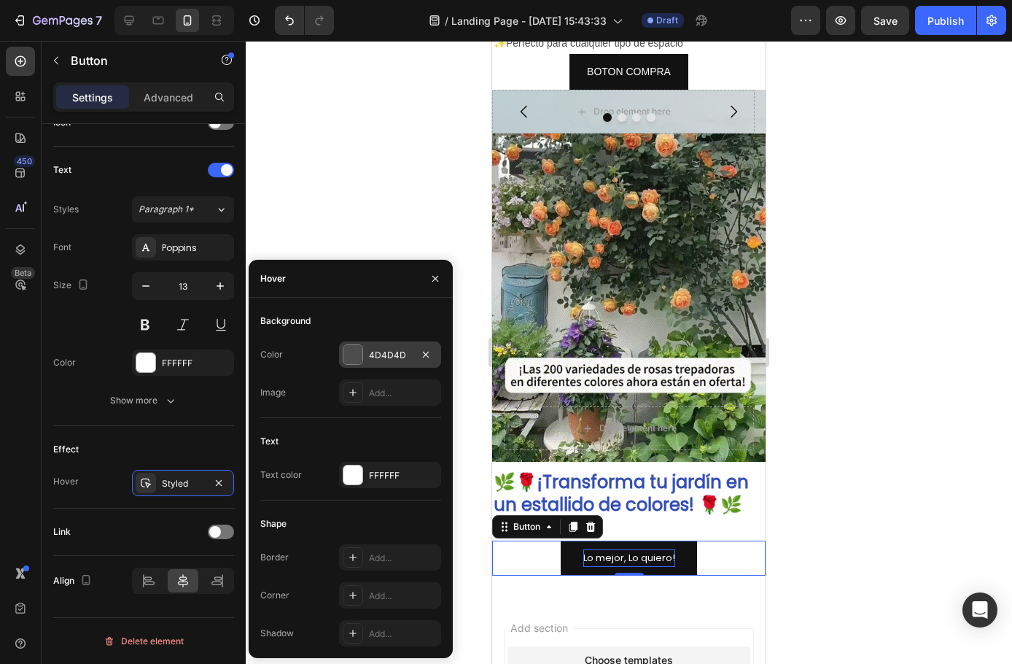
click at [352, 360] on div at bounding box center [353, 354] width 19 height 19
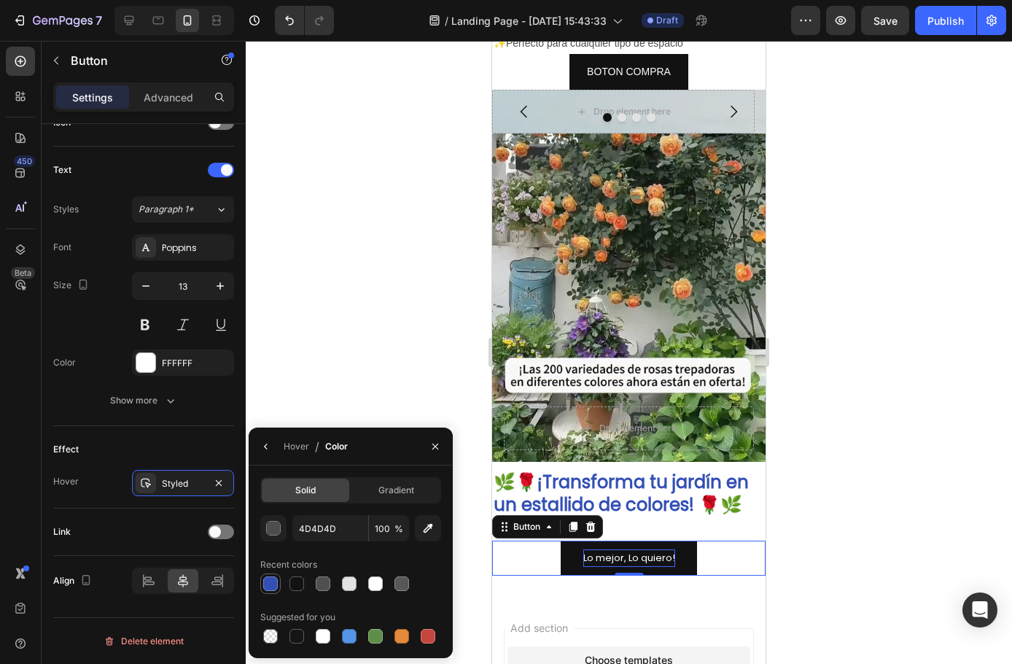
click at [276, 578] on div at bounding box center [270, 583] width 15 height 15
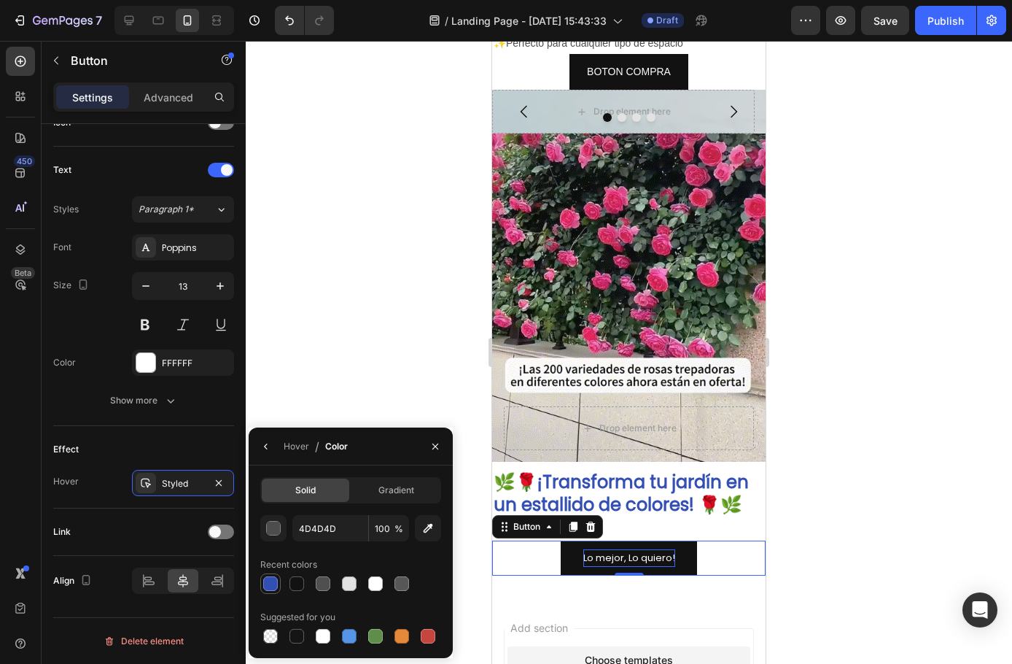
type input "334FB4"
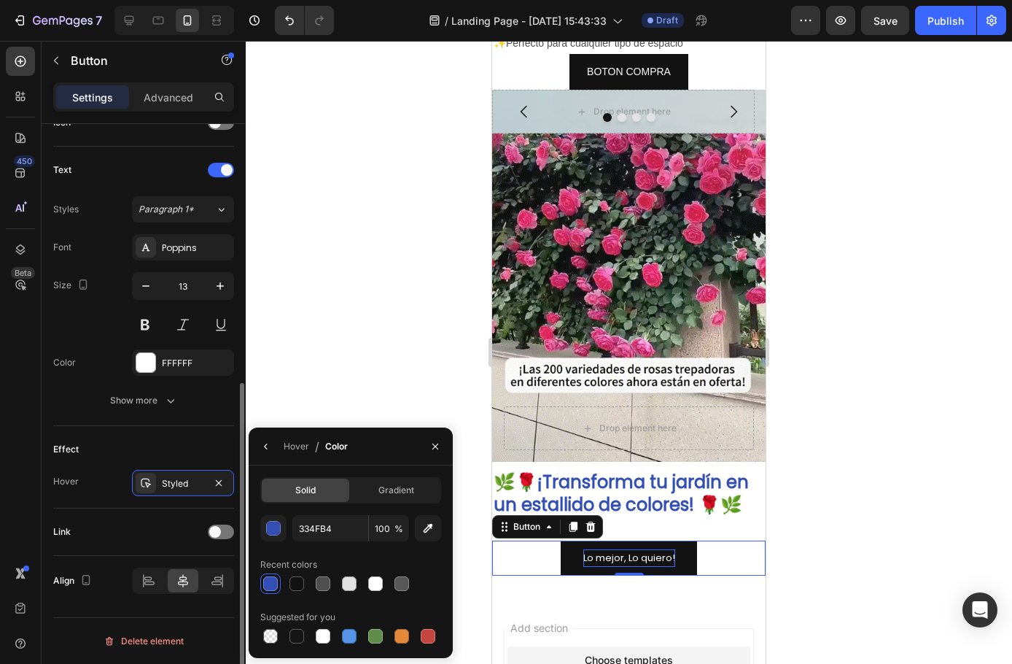
click at [175, 436] on div "Effect Hover Styled" at bounding box center [143, 467] width 181 height 82
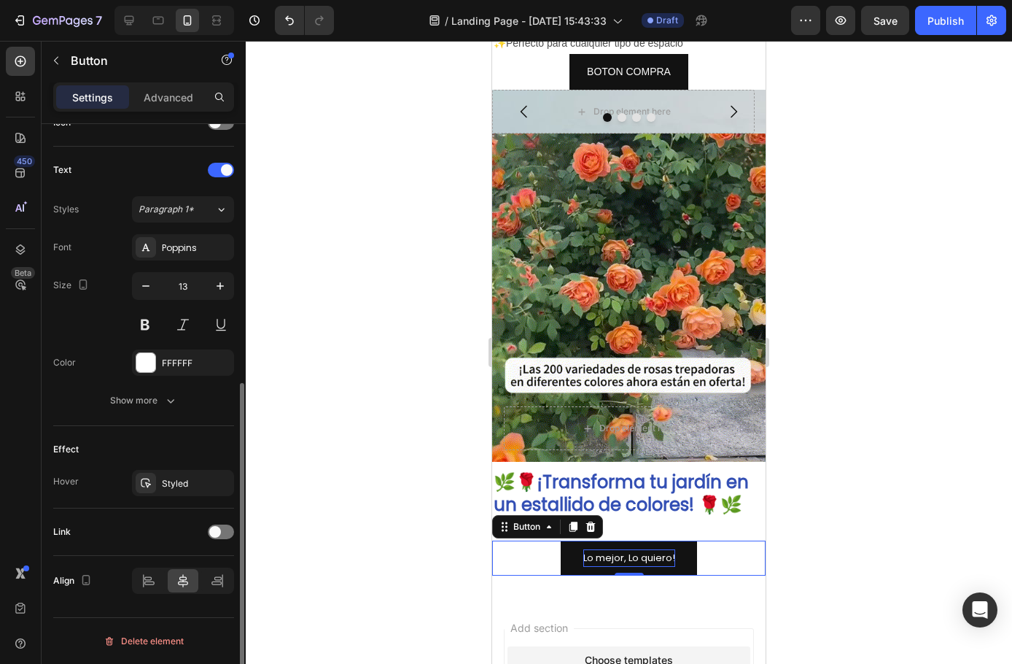
click at [149, 468] on div "Effect Hover Styled" at bounding box center [143, 467] width 181 height 82
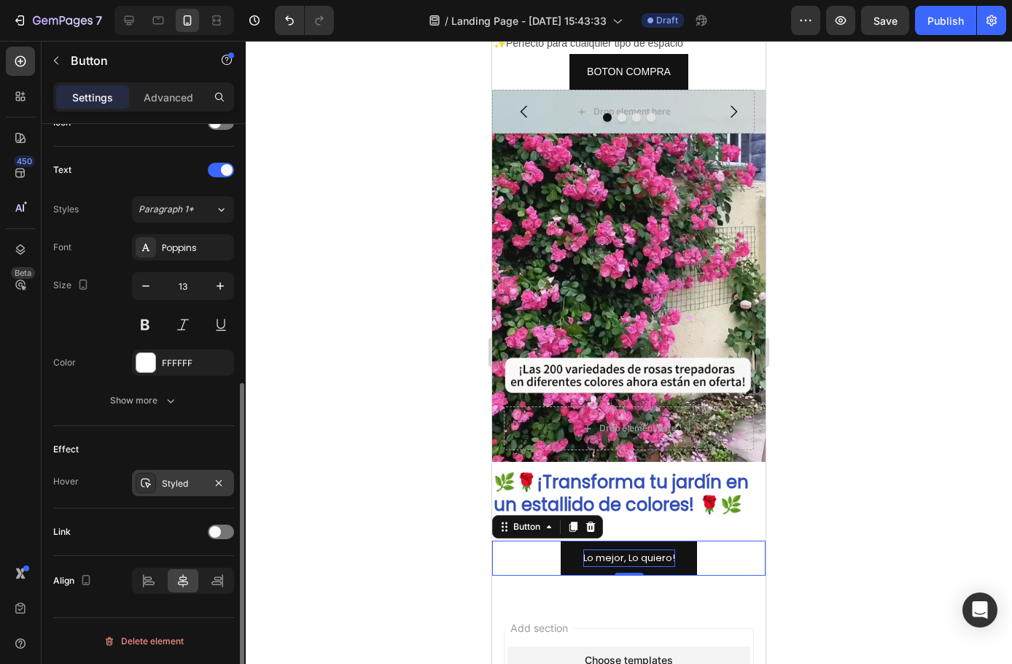
click at [168, 488] on div "Styled" at bounding box center [183, 483] width 42 height 13
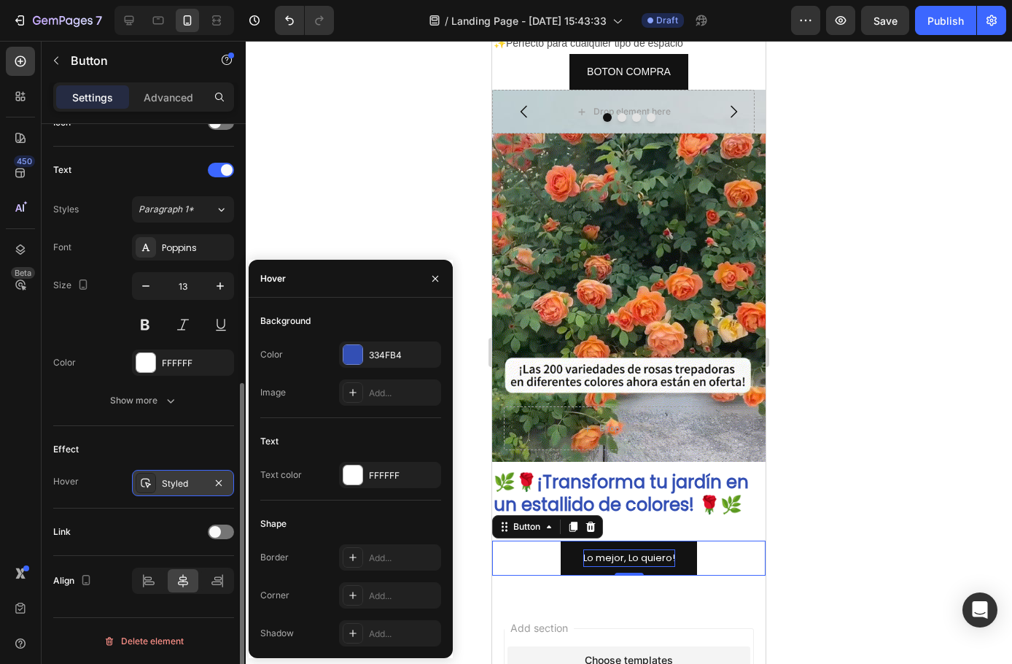
click at [217, 481] on icon "button" at bounding box center [219, 482] width 6 height 6
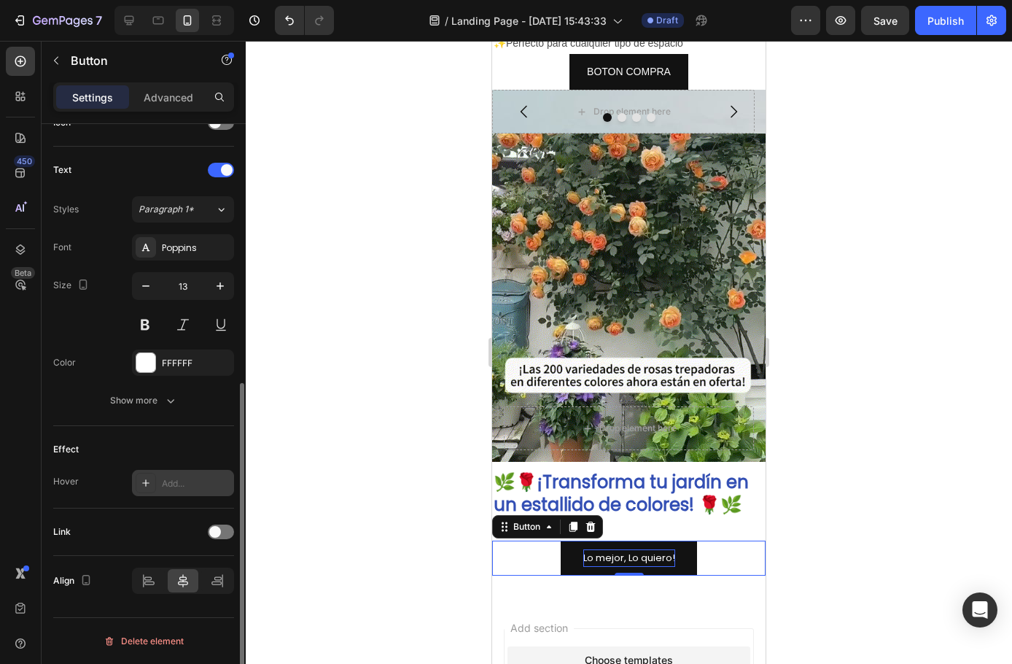
click at [147, 484] on icon at bounding box center [146, 483] width 12 height 12
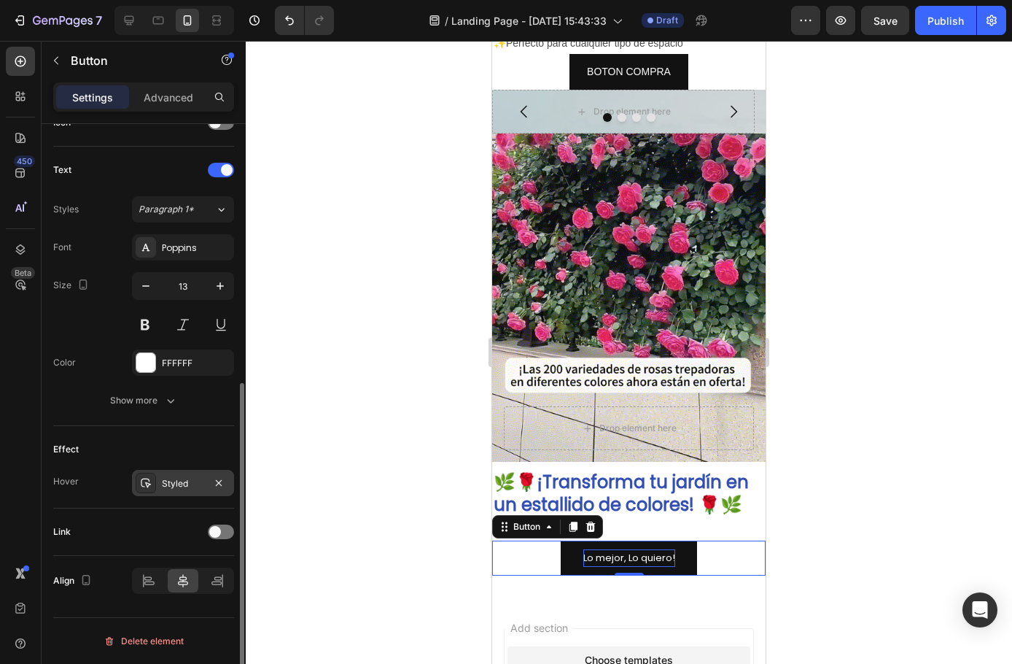
click at [134, 443] on div "Effect" at bounding box center [143, 449] width 181 height 23
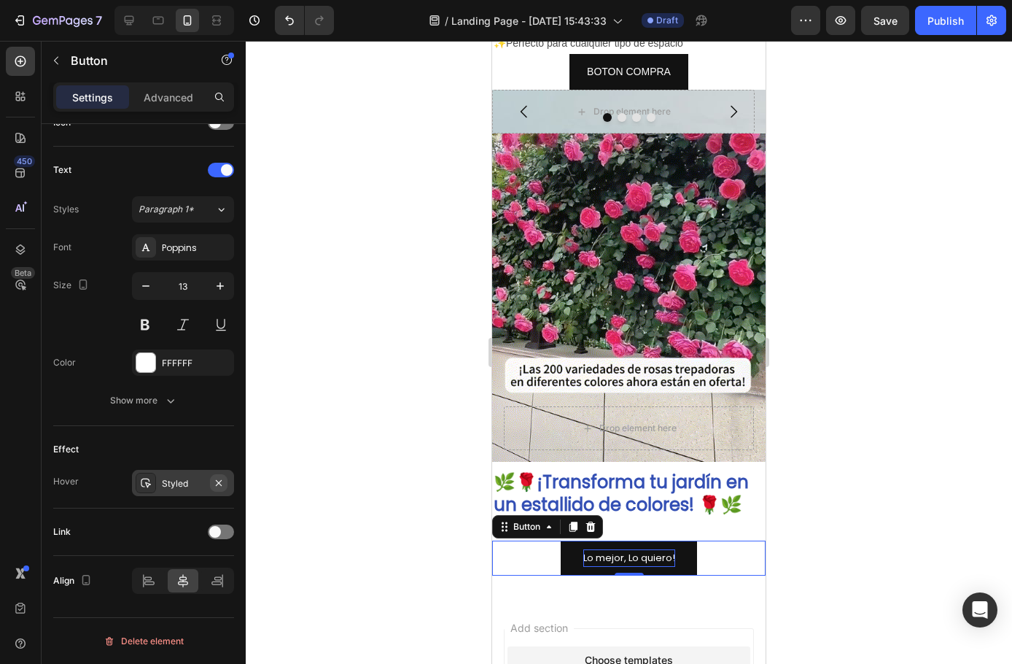
click at [218, 484] on icon "button" at bounding box center [219, 483] width 12 height 12
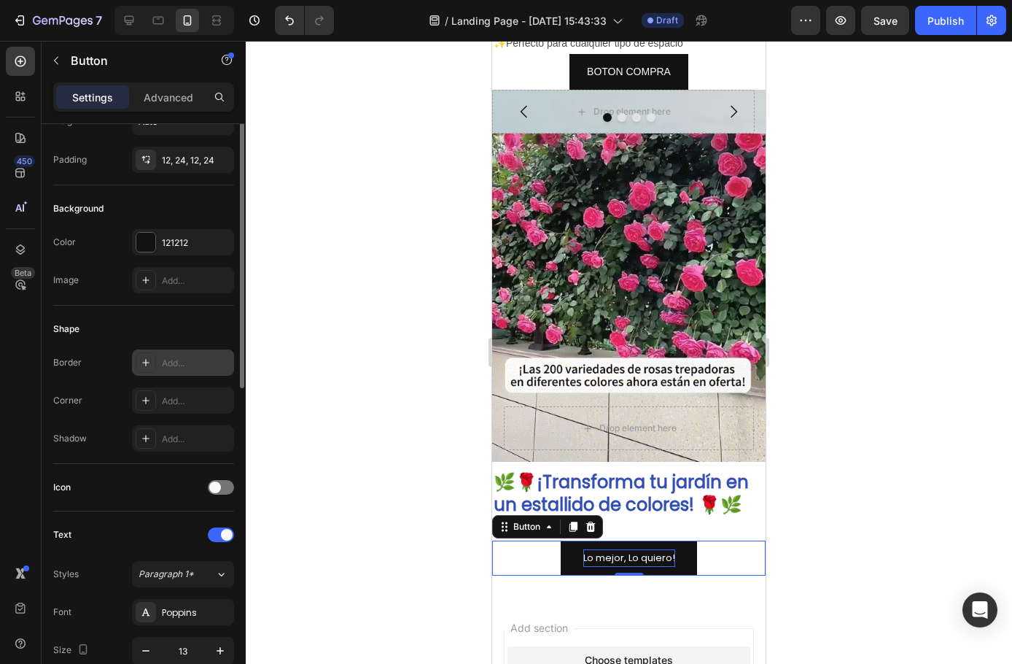
scroll to position [27, 0]
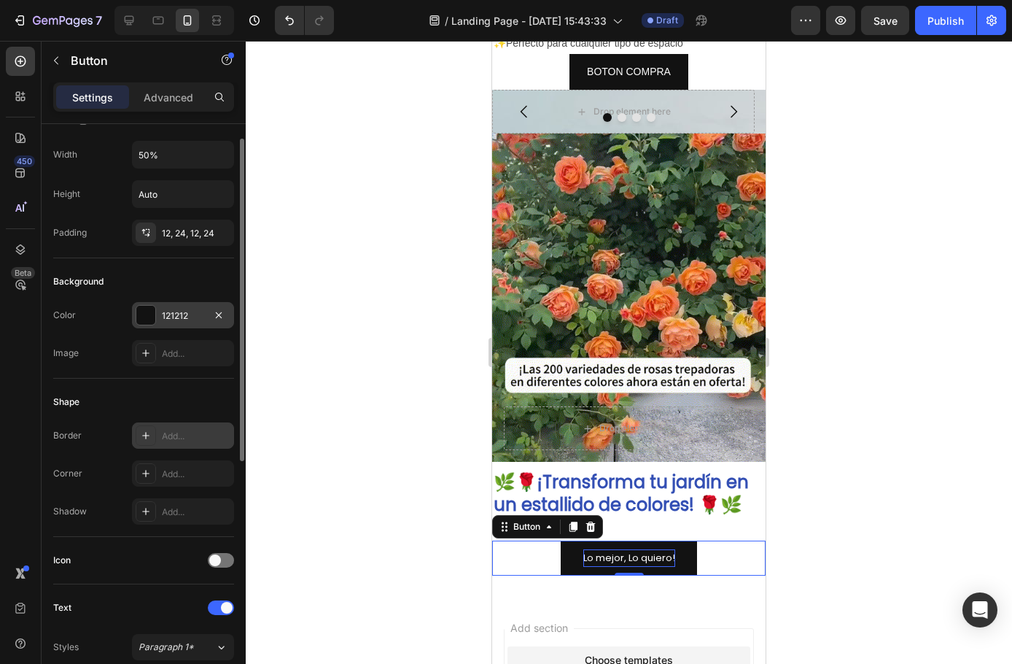
click at [148, 320] on div at bounding box center [145, 315] width 19 height 19
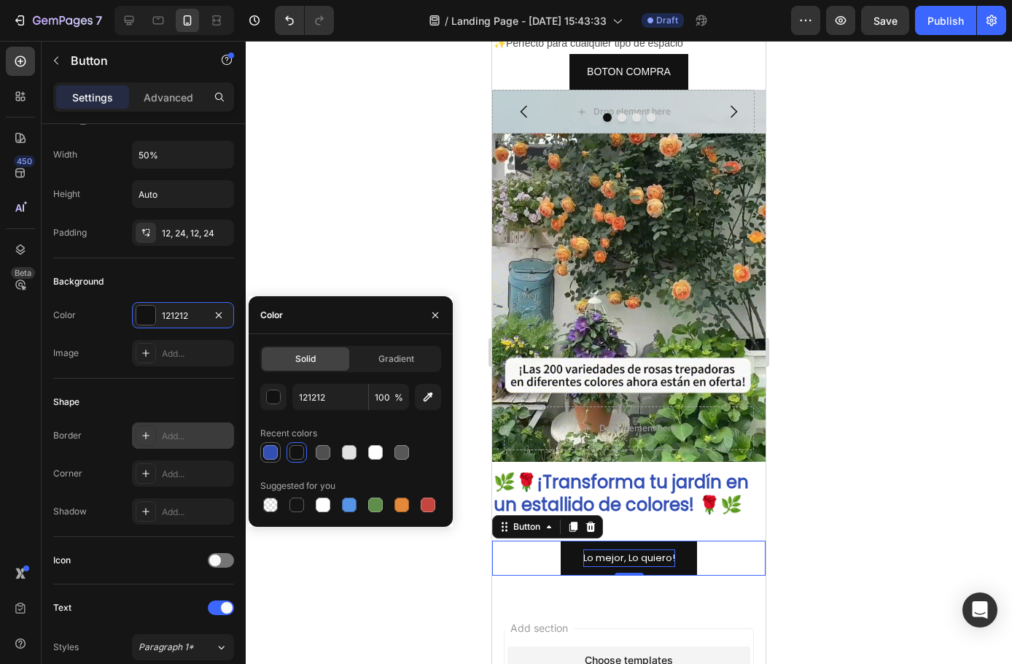
click at [264, 445] on div at bounding box center [271, 452] width 18 height 18
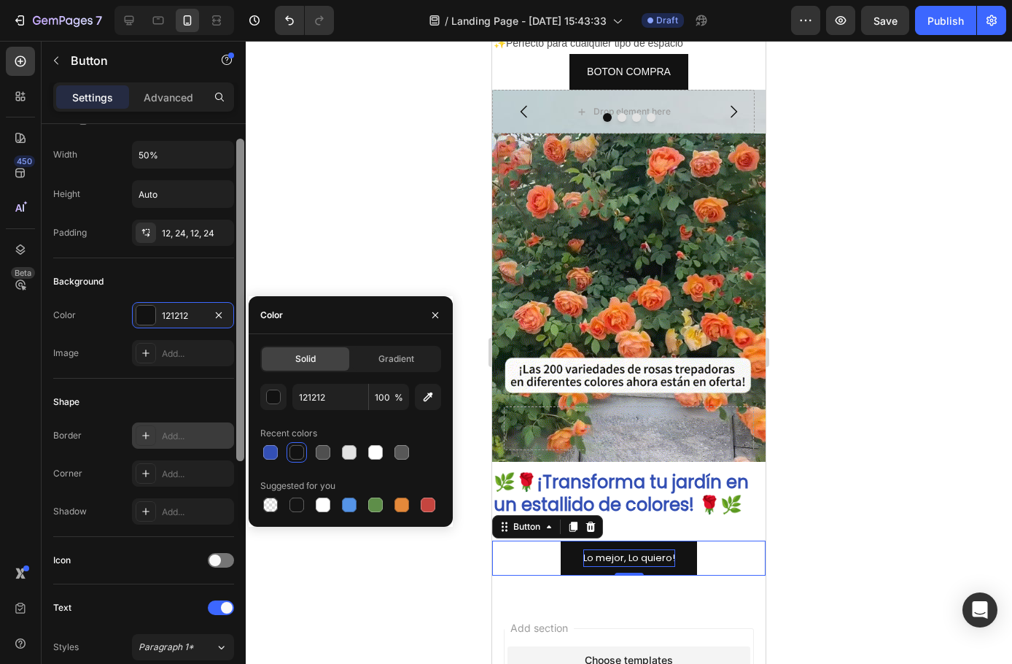
type input "334FB4"
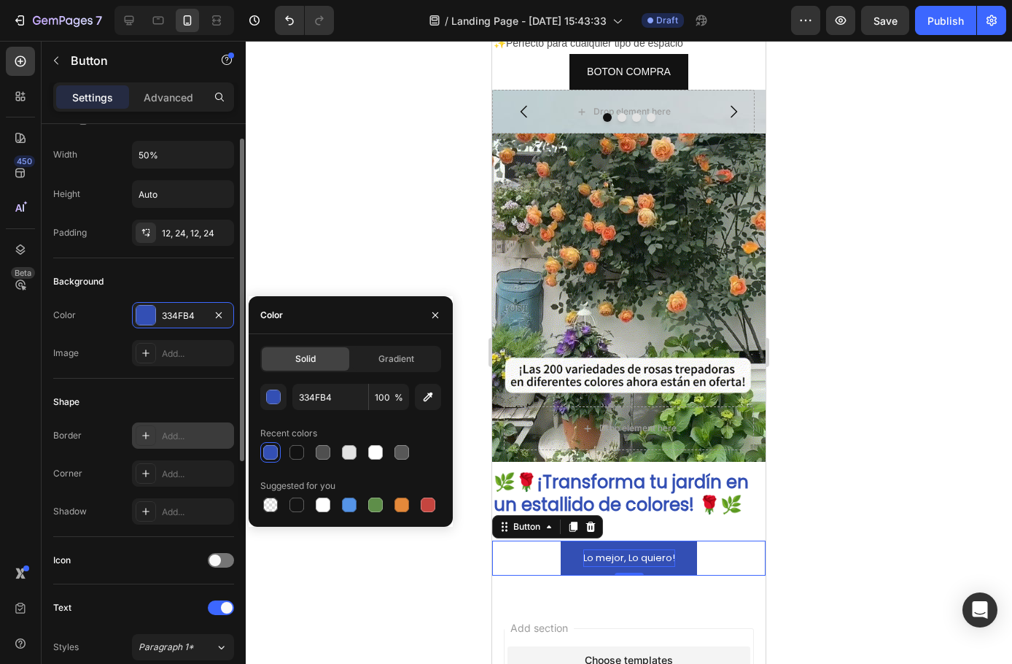
click at [115, 386] on div "Shape Border Add... Corner Add... Shadow Add..." at bounding box center [143, 458] width 181 height 158
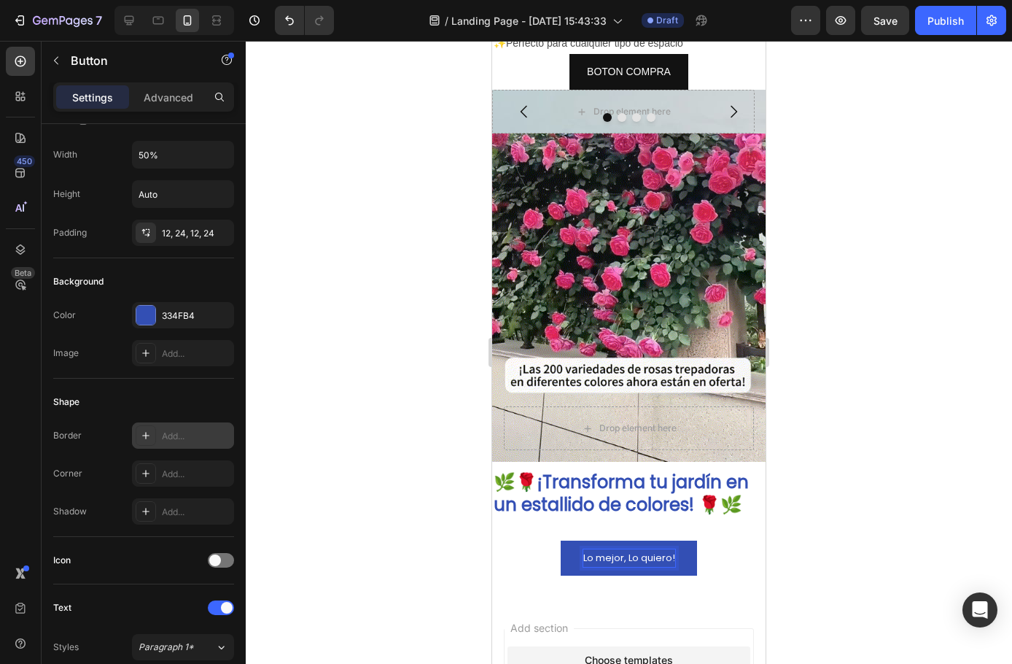
click at [608, 549] on p "Lo mejor, Lo quiero!" at bounding box center [630, 557] width 92 height 17
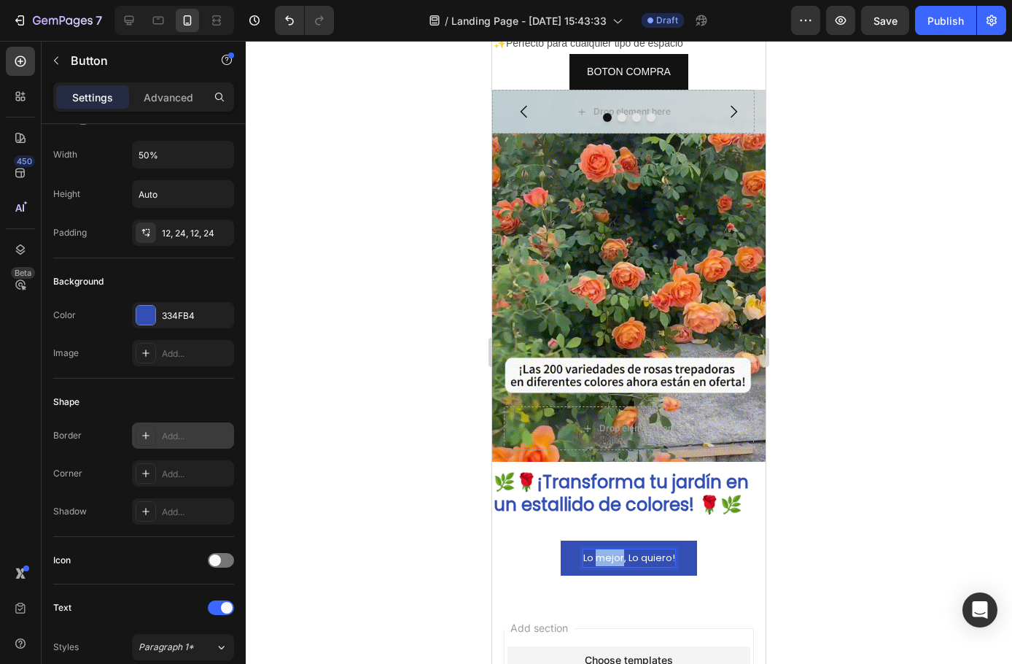
click at [608, 549] on p "Lo mejor, Lo quiero!" at bounding box center [630, 557] width 92 height 17
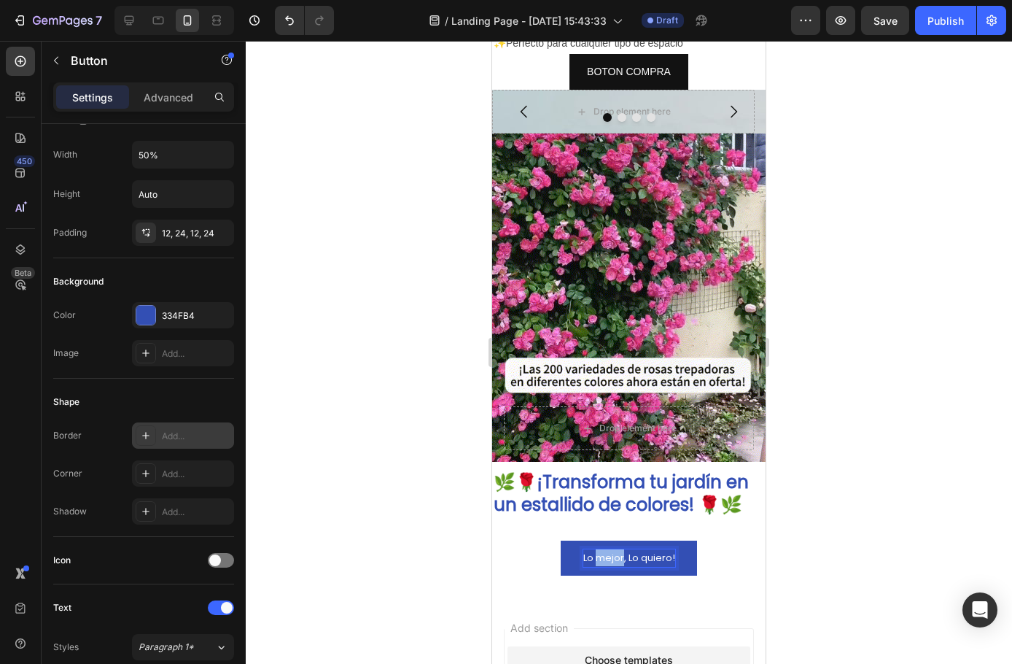
click at [608, 549] on p "Lo mejor, Lo quiero!" at bounding box center [630, 557] width 92 height 17
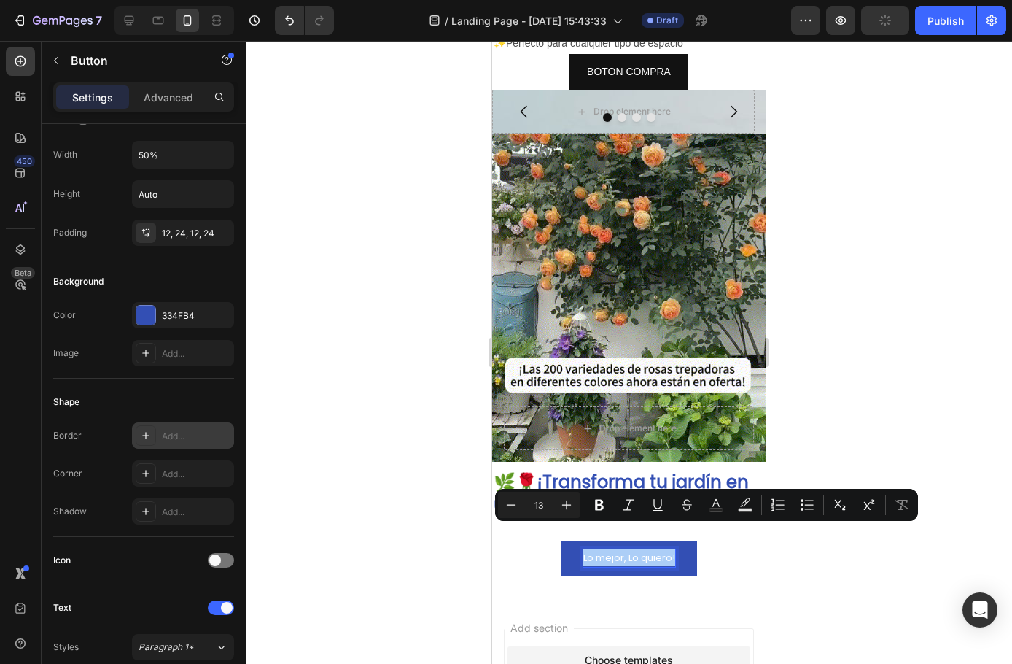
click at [597, 501] on icon "Editor contextual toolbar" at bounding box center [599, 505] width 9 height 11
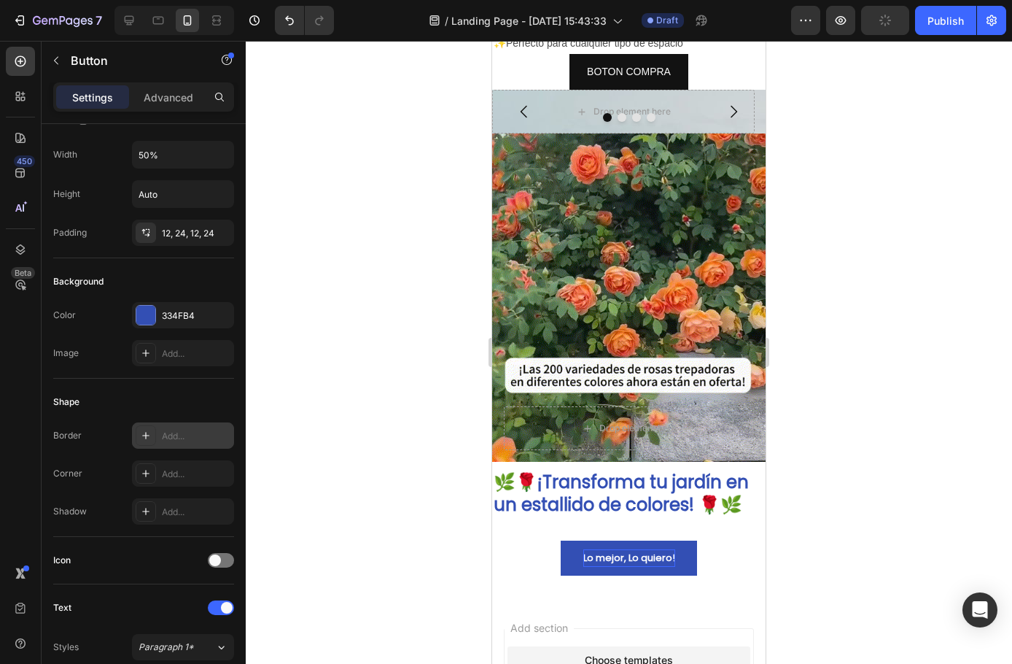
click at [379, 423] on div at bounding box center [629, 352] width 767 height 623
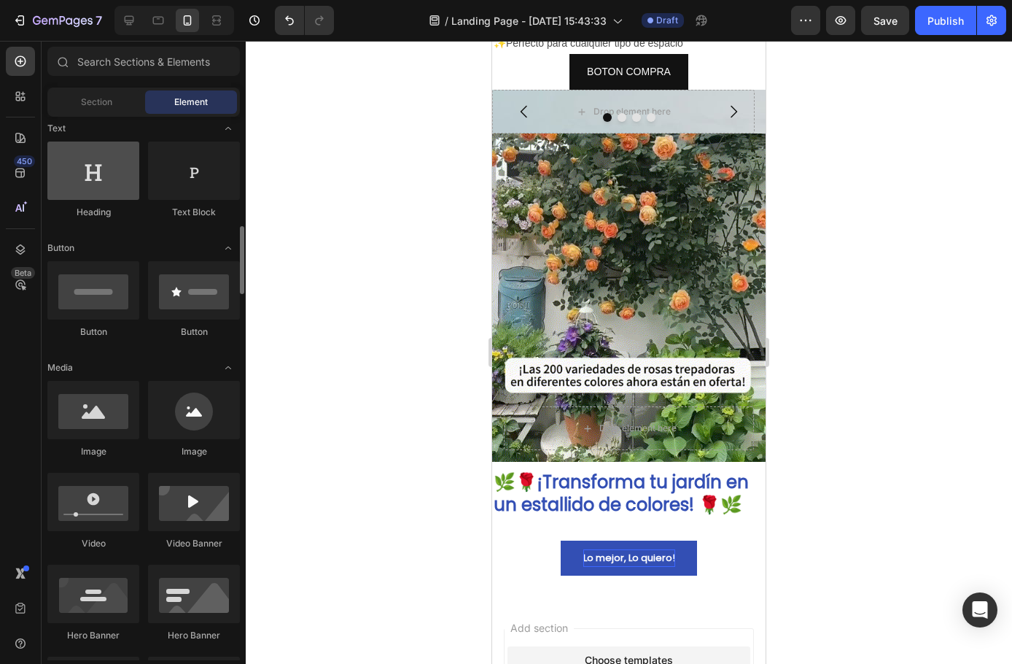
scroll to position [219, 0]
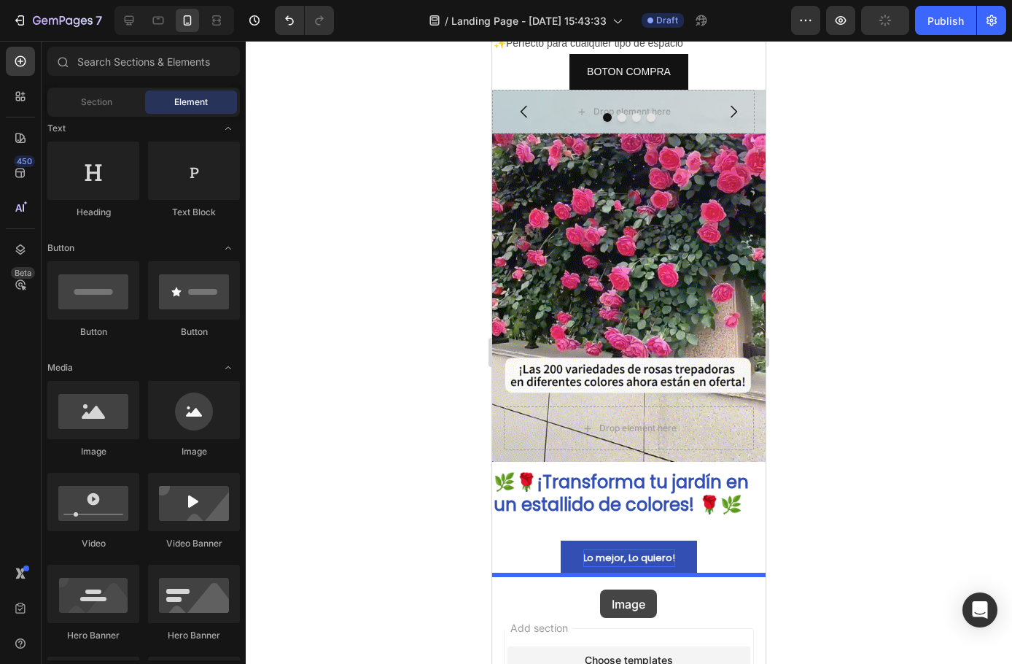
drag, startPoint x: 860, startPoint y: 592, endPoint x: 862, endPoint y: 481, distance: 110.2
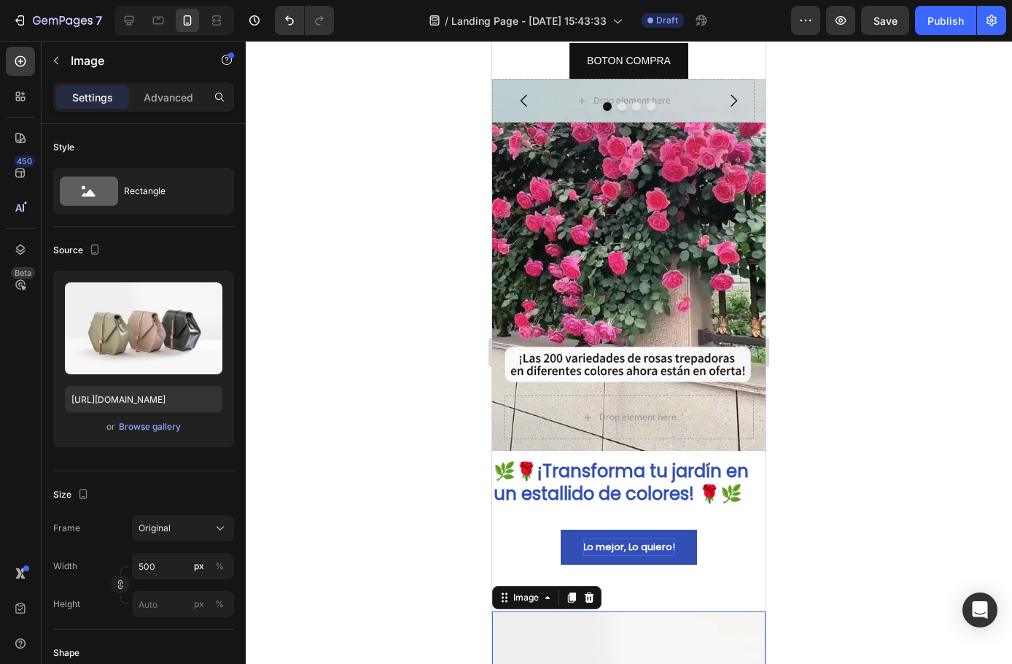
scroll to position [536, 0]
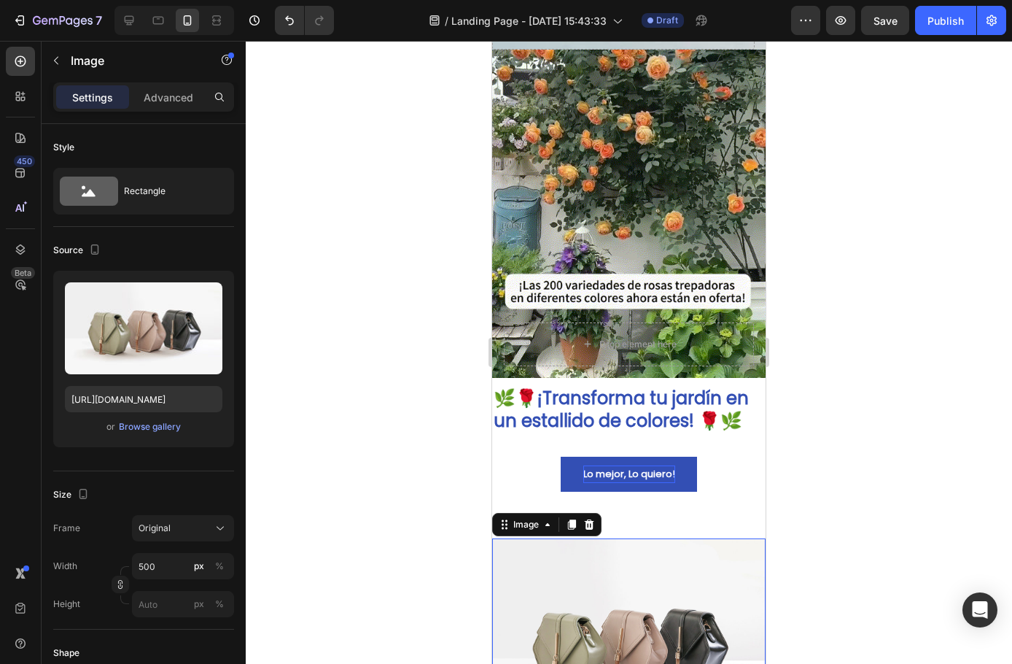
click at [887, 433] on div at bounding box center [629, 352] width 767 height 623
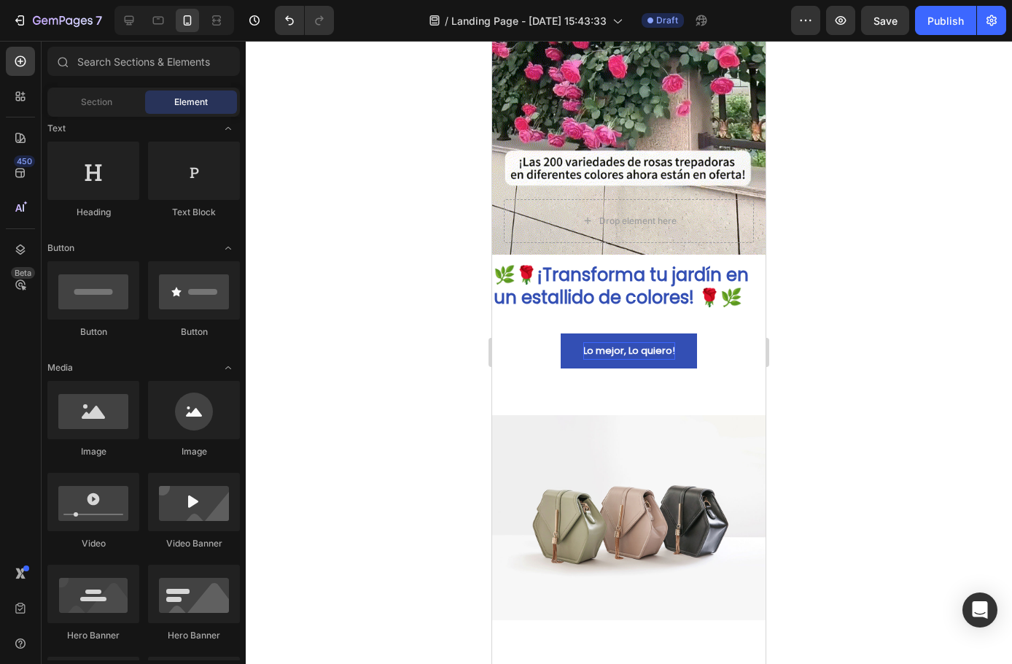
scroll to position [927, 0]
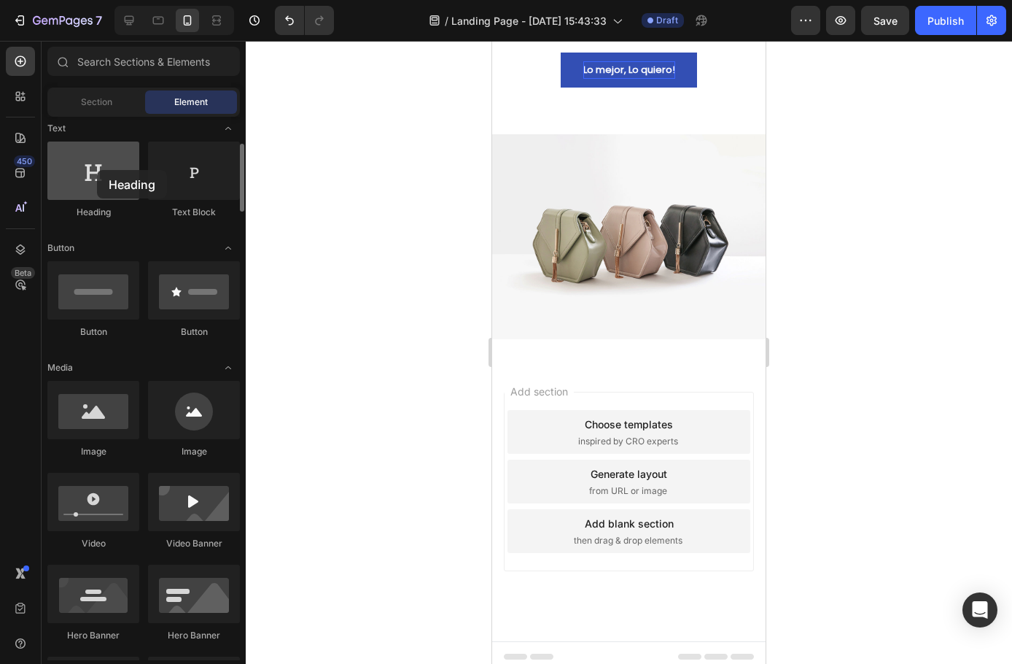
click at [97, 170] on div at bounding box center [93, 171] width 92 height 58
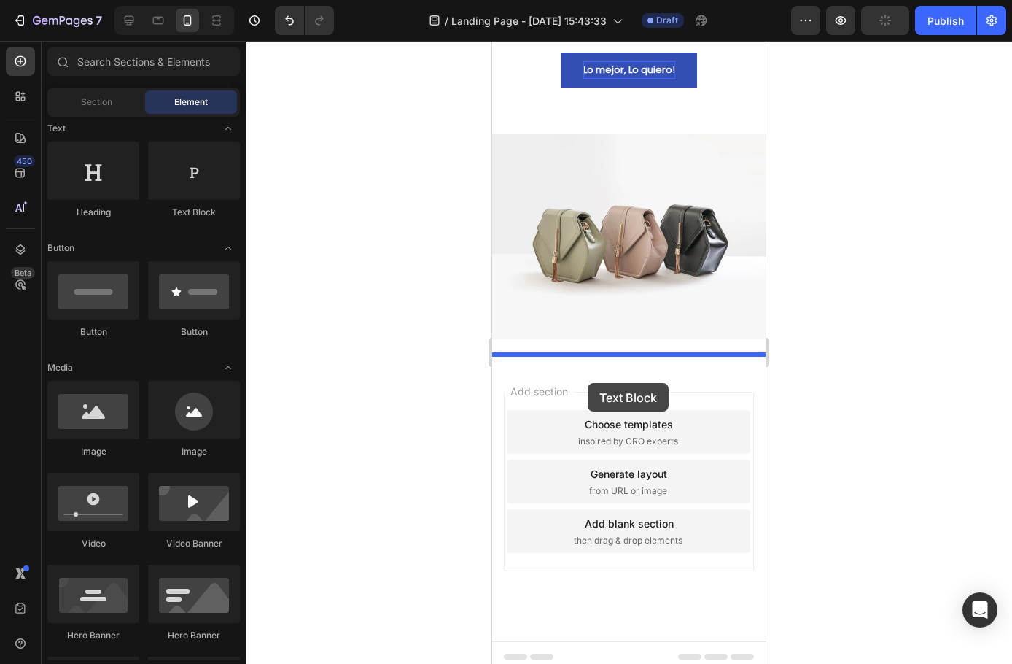
drag, startPoint x: 691, startPoint y: 221, endPoint x: 588, endPoint y: 383, distance: 191.8
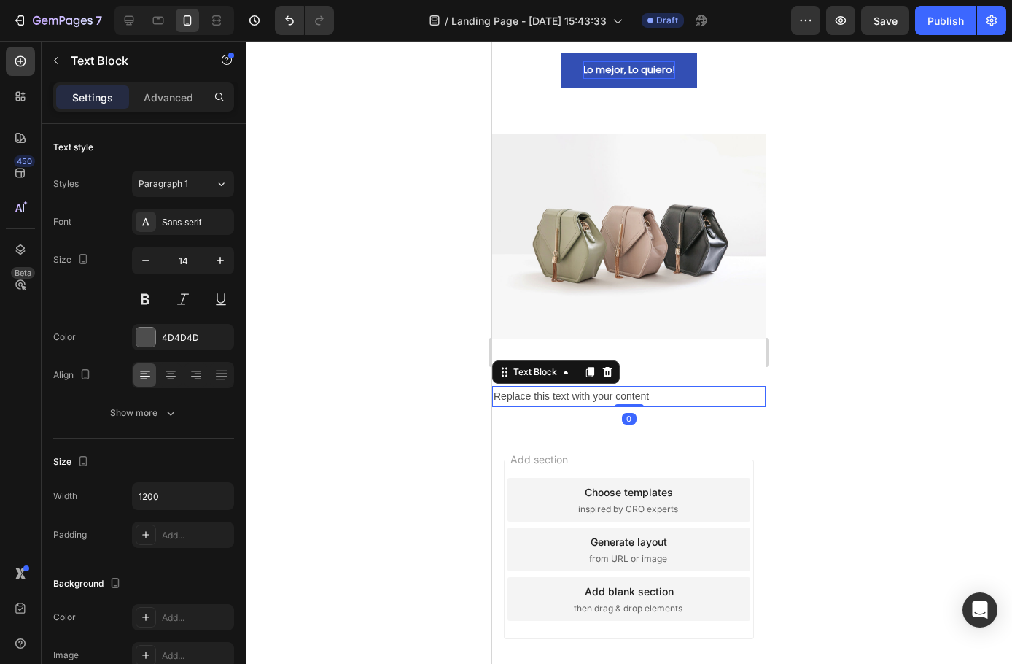
click at [377, 345] on div at bounding box center [629, 352] width 767 height 623
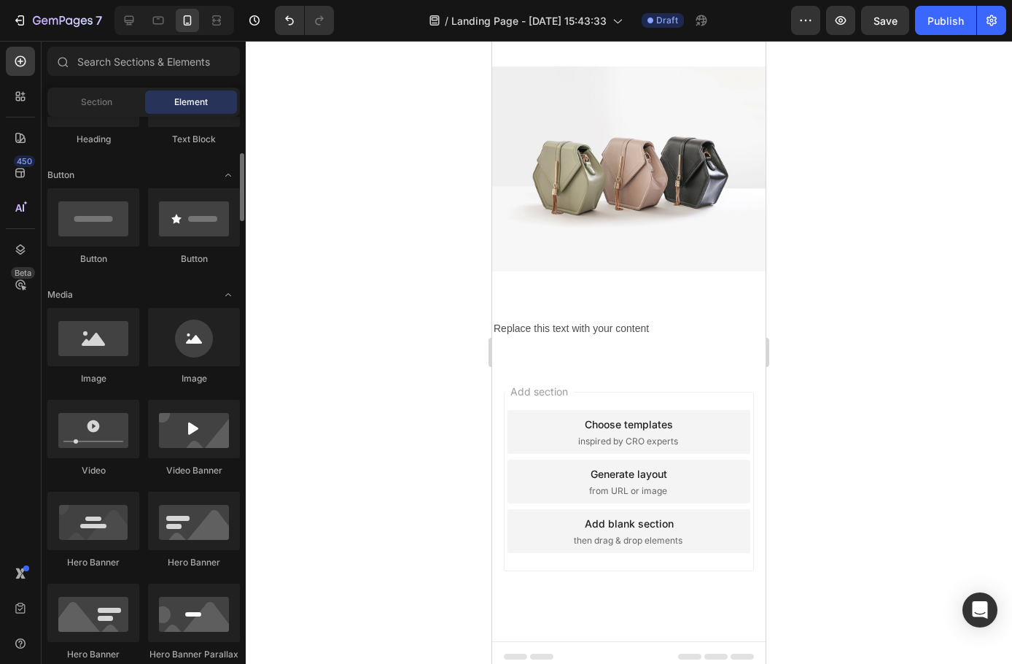
scroll to position [146, 0]
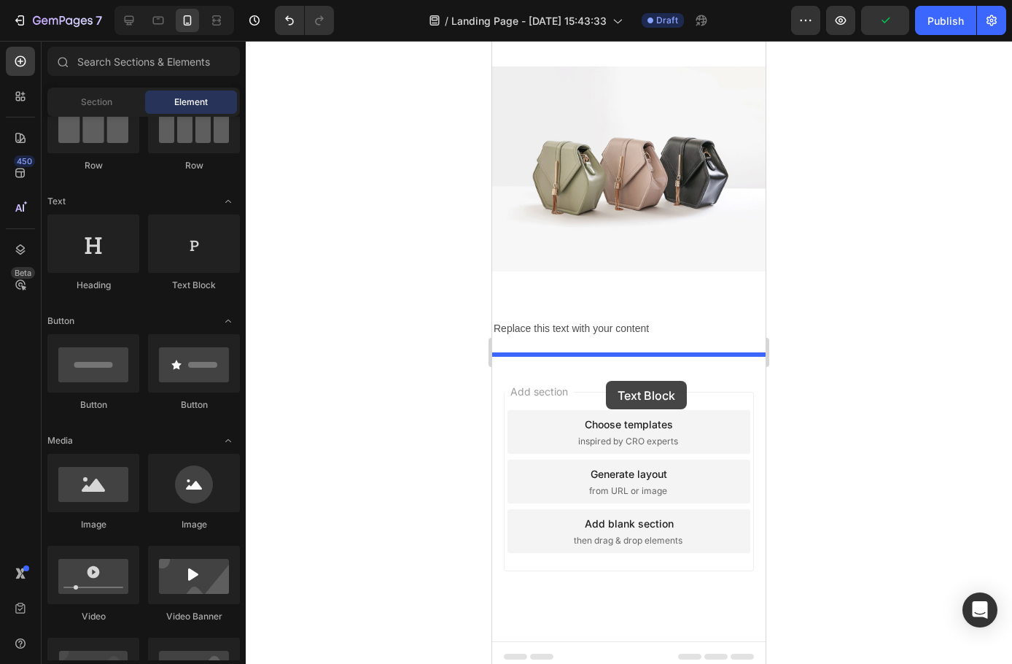
drag, startPoint x: 683, startPoint y: 289, endPoint x: 605, endPoint y: 381, distance: 120.6
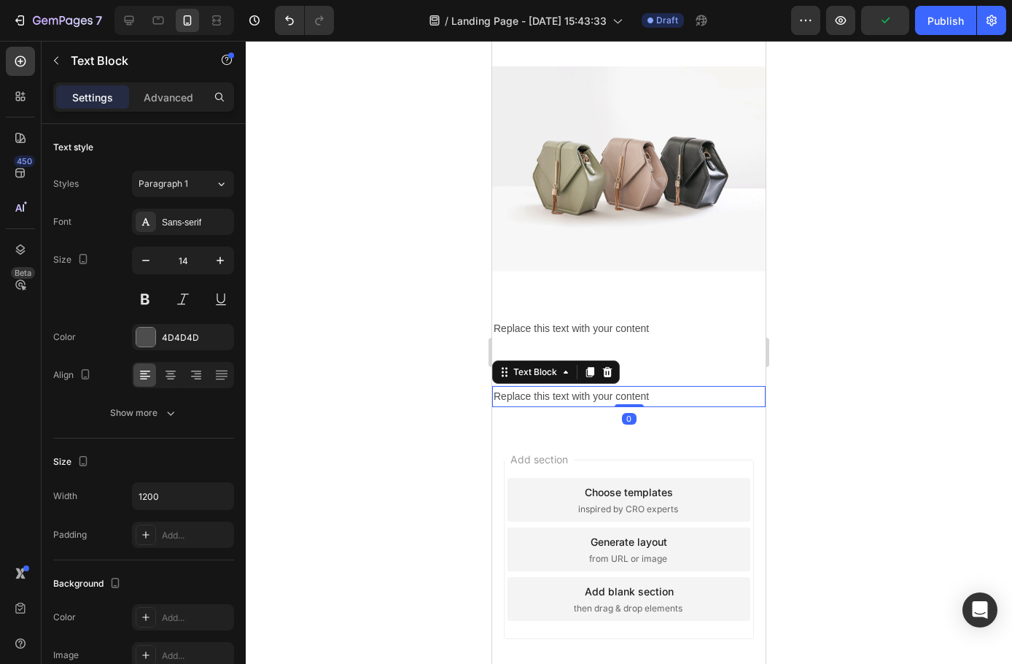
click at [405, 478] on div at bounding box center [629, 352] width 767 height 623
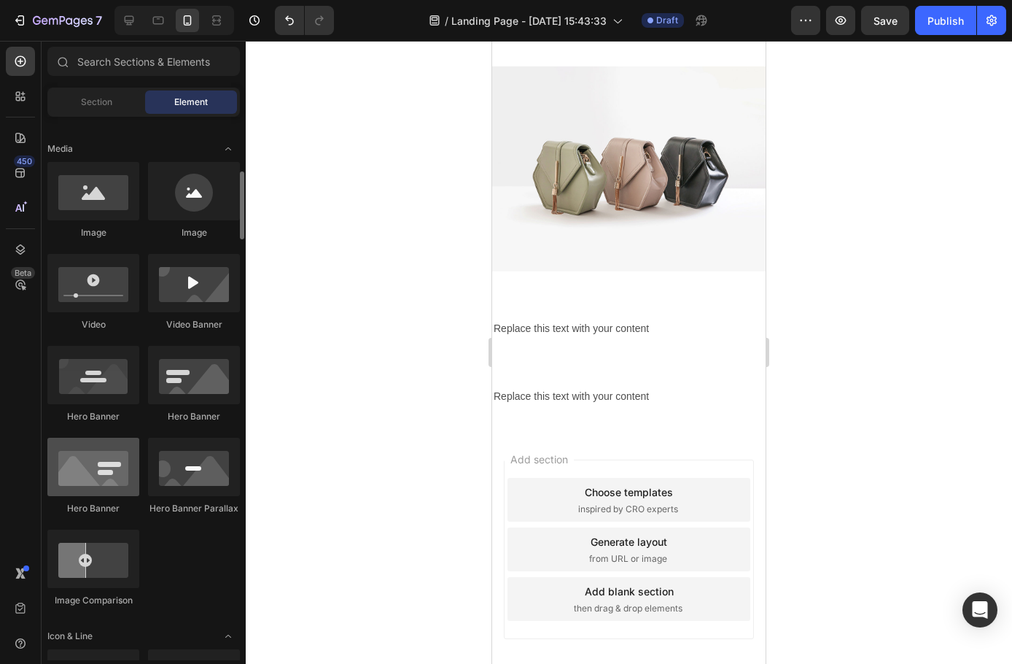
scroll to position [73, 0]
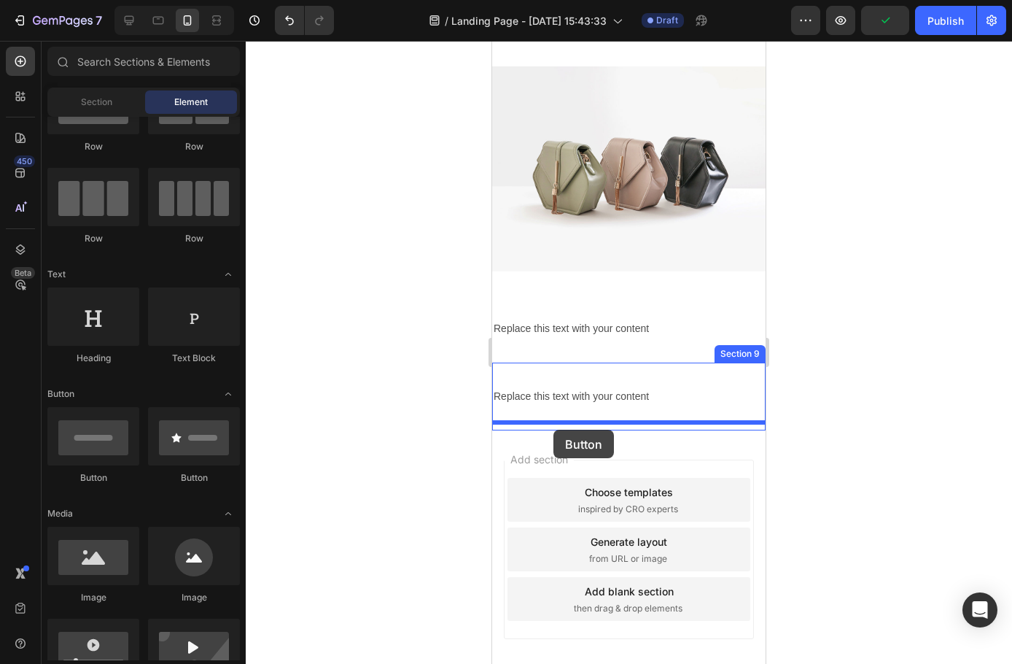
drag, startPoint x: 564, startPoint y: 432, endPoint x: 553, endPoint y: 430, distance: 11.0
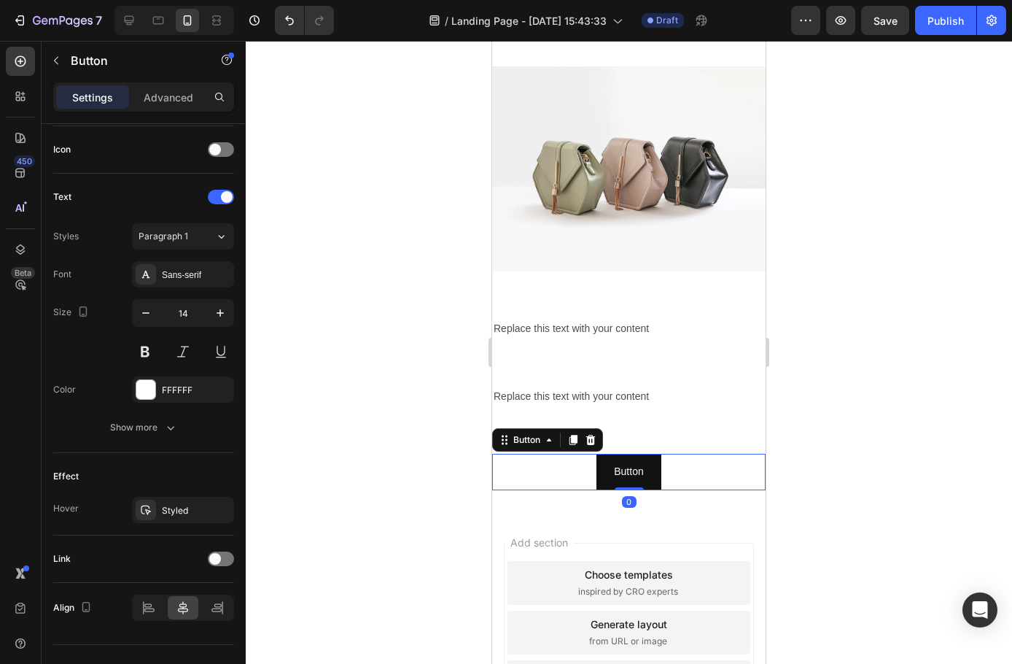
scroll to position [465, 0]
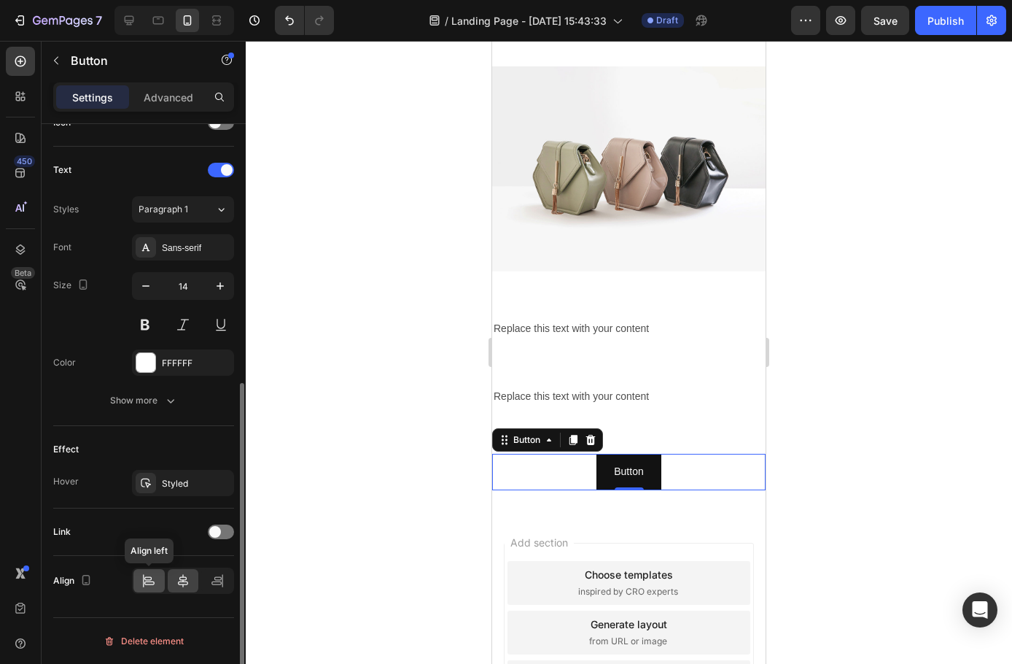
click at [152, 581] on icon at bounding box center [149, 580] width 15 height 15
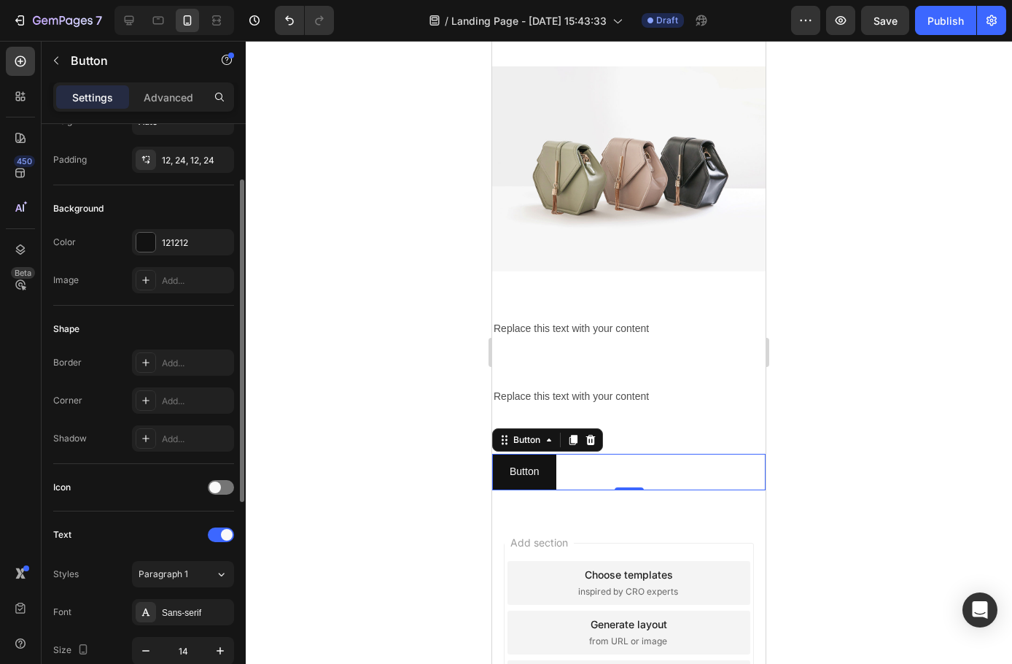
scroll to position [0, 0]
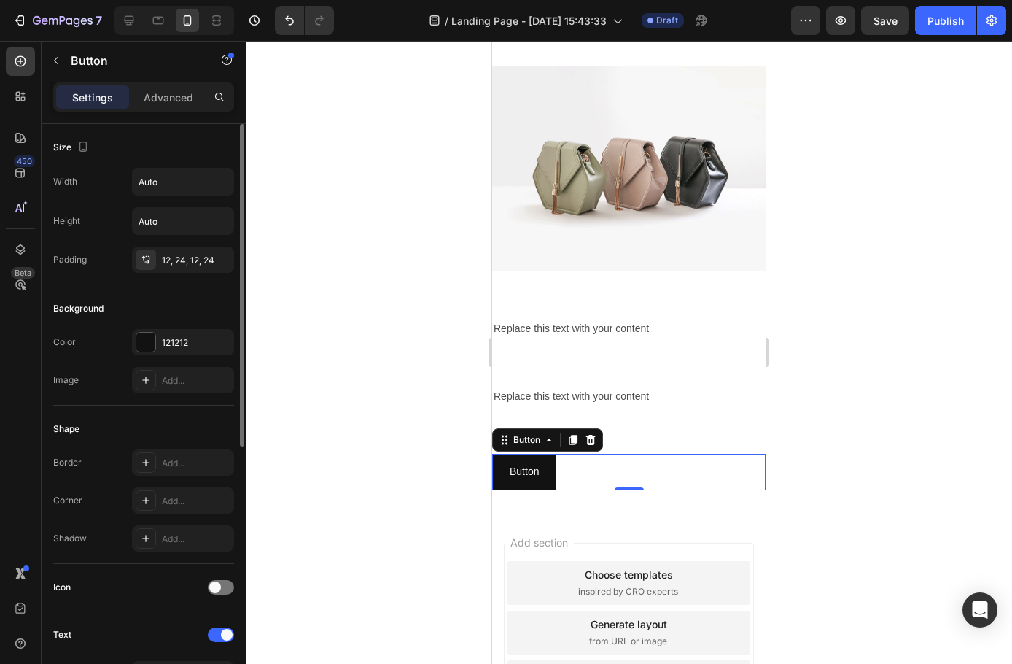
click at [346, 352] on div at bounding box center [629, 352] width 767 height 623
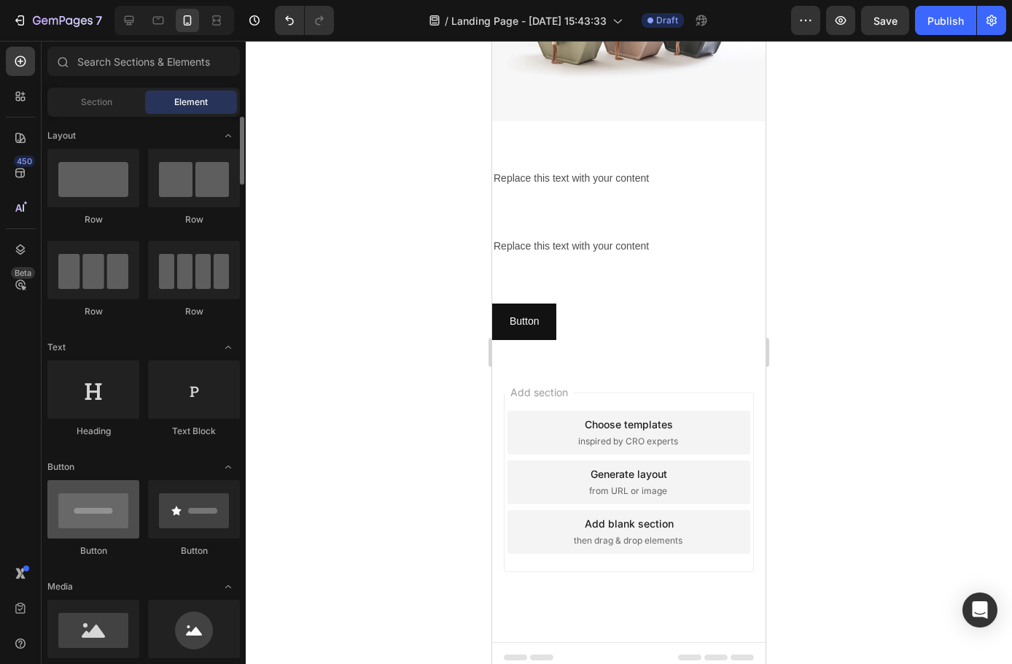
scroll to position [146, 0]
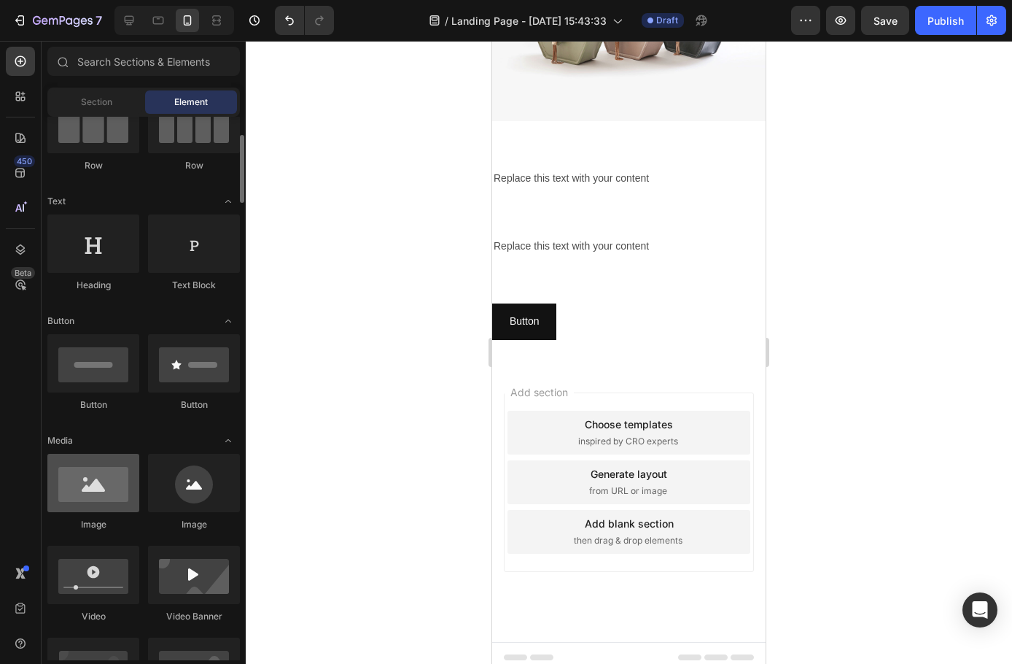
click at [117, 496] on div at bounding box center [93, 483] width 92 height 58
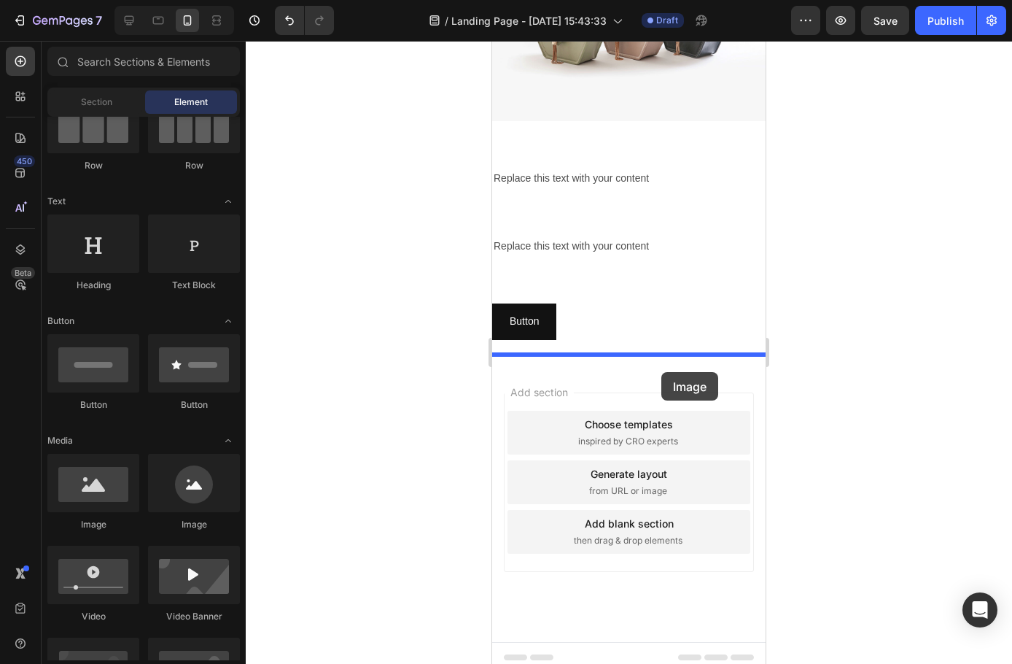
drag, startPoint x: 687, startPoint y: 514, endPoint x: 639, endPoint y: 368, distance: 154.3
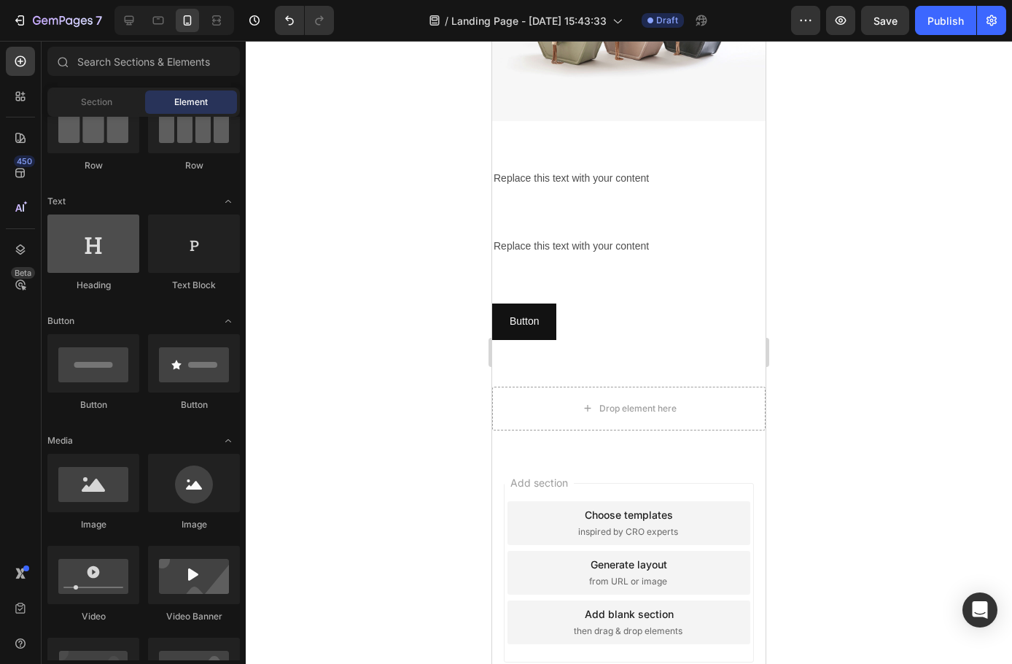
scroll to position [0, 0]
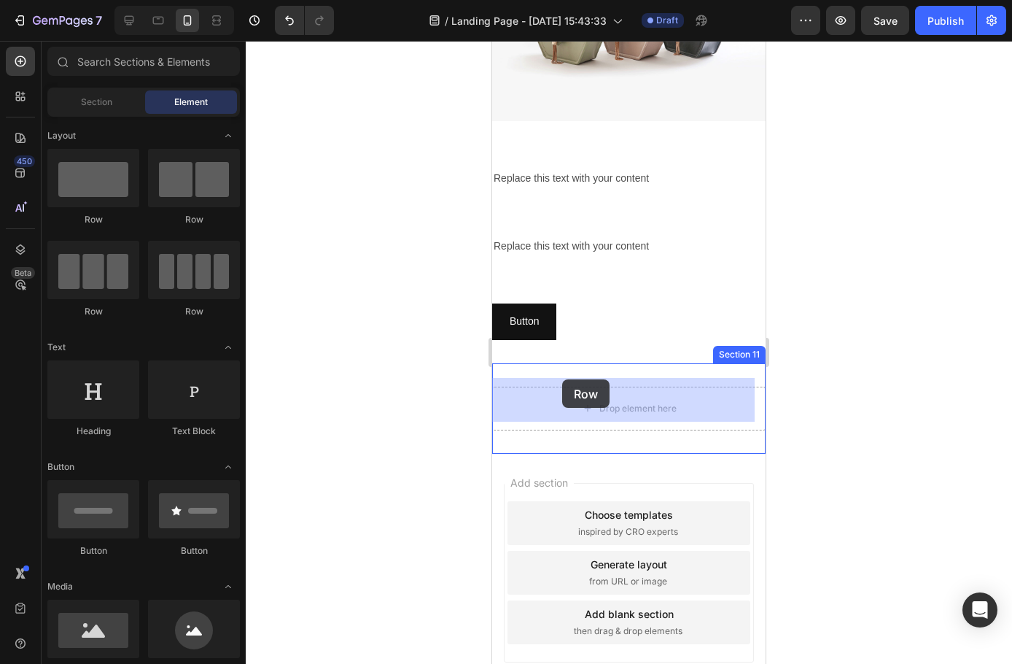
drag, startPoint x: 578, startPoint y: 400, endPoint x: 562, endPoint y: 379, distance: 25.5
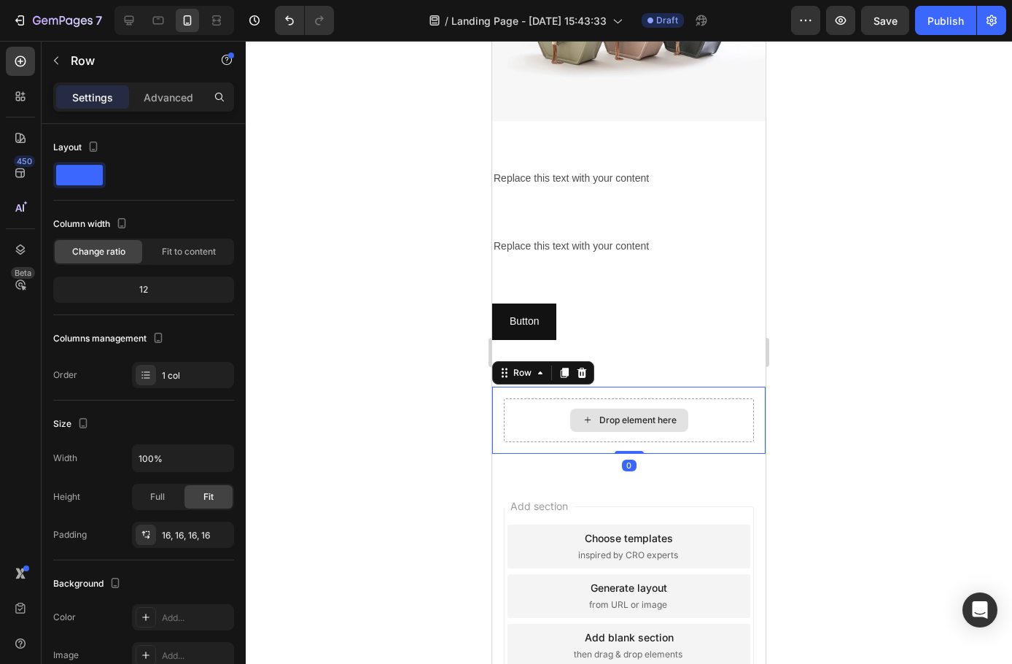
click at [513, 398] on div "Drop element here" at bounding box center [629, 420] width 250 height 44
click at [509, 433] on div "Drop element here" at bounding box center [629, 420] width 250 height 44
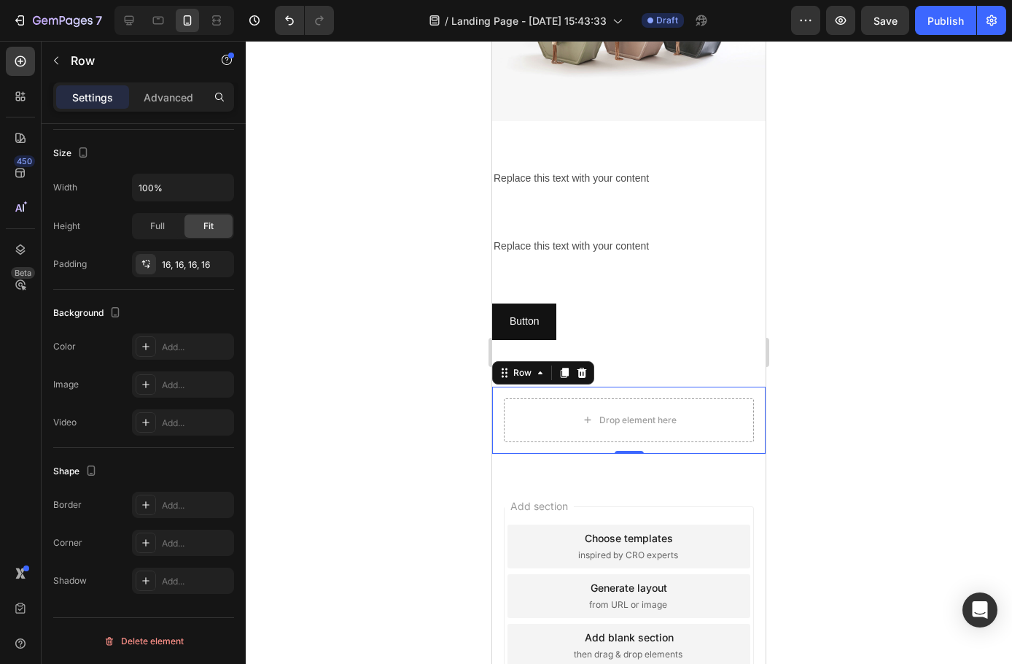
click at [381, 433] on div at bounding box center [629, 352] width 767 height 623
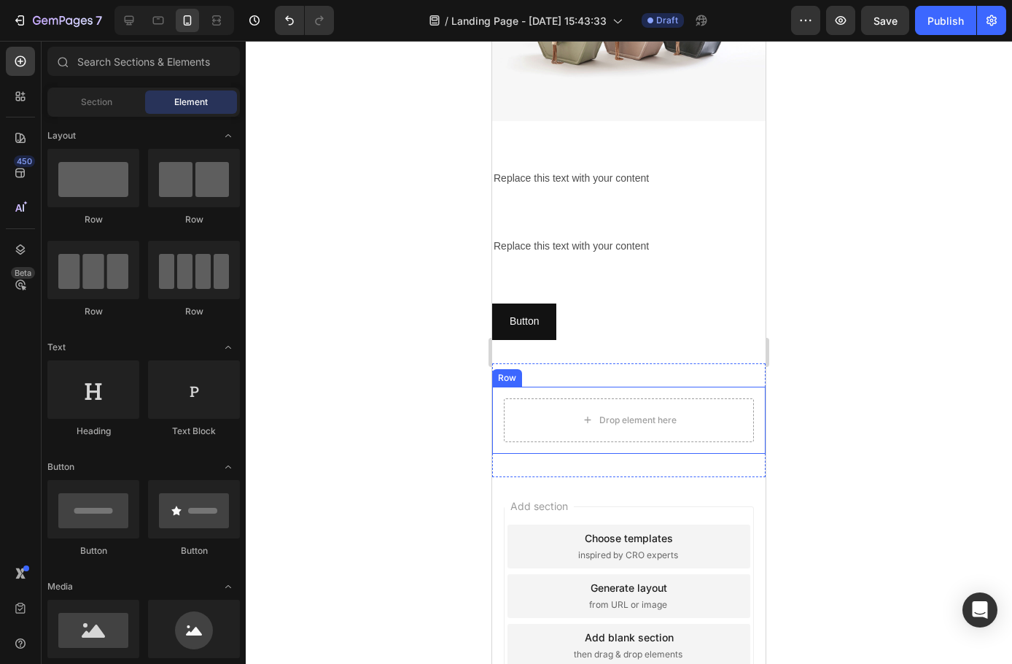
click at [579, 442] on div "Drop element here Row" at bounding box center [629, 420] width 274 height 67
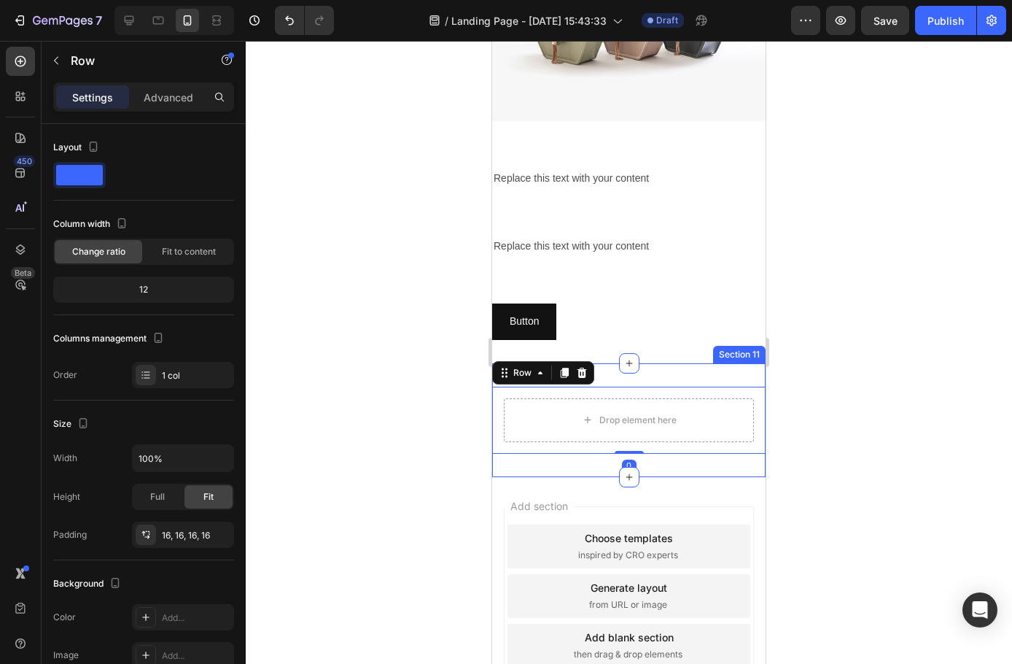
click at [578, 465] on div "Drop element here Row 0 Section 11" at bounding box center [629, 420] width 274 height 114
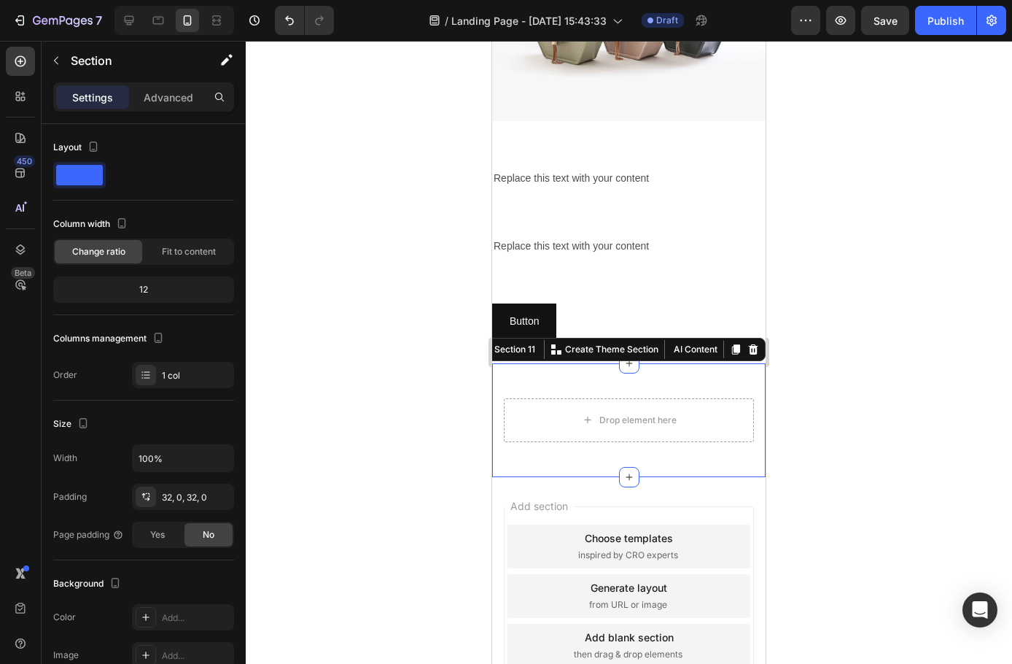
click at [354, 416] on div at bounding box center [629, 352] width 767 height 623
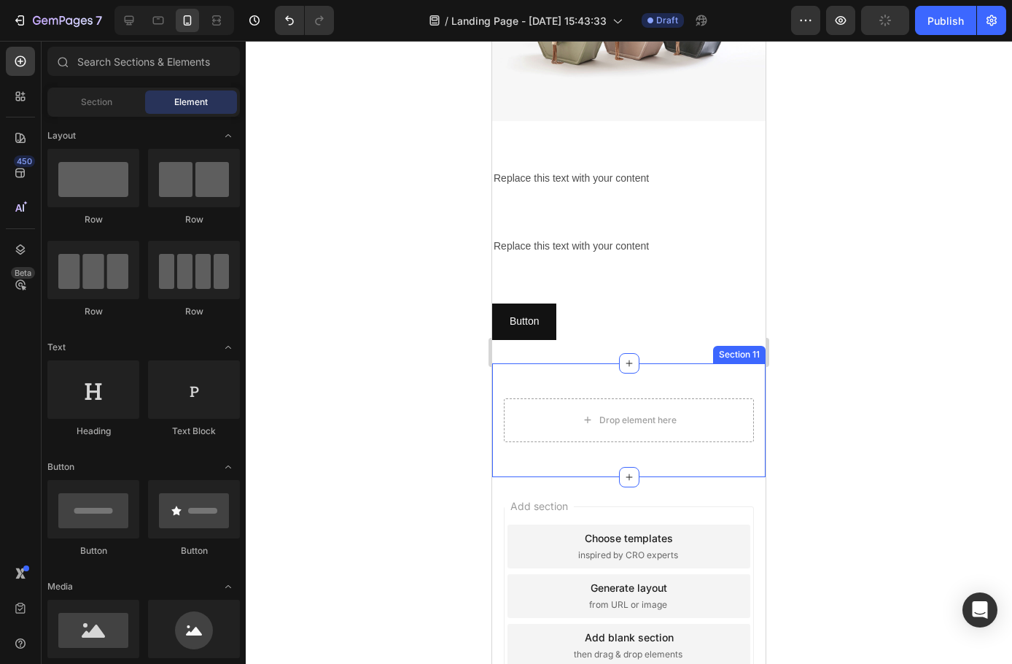
click at [616, 457] on div "Drop element here Row Section 11" at bounding box center [629, 420] width 274 height 114
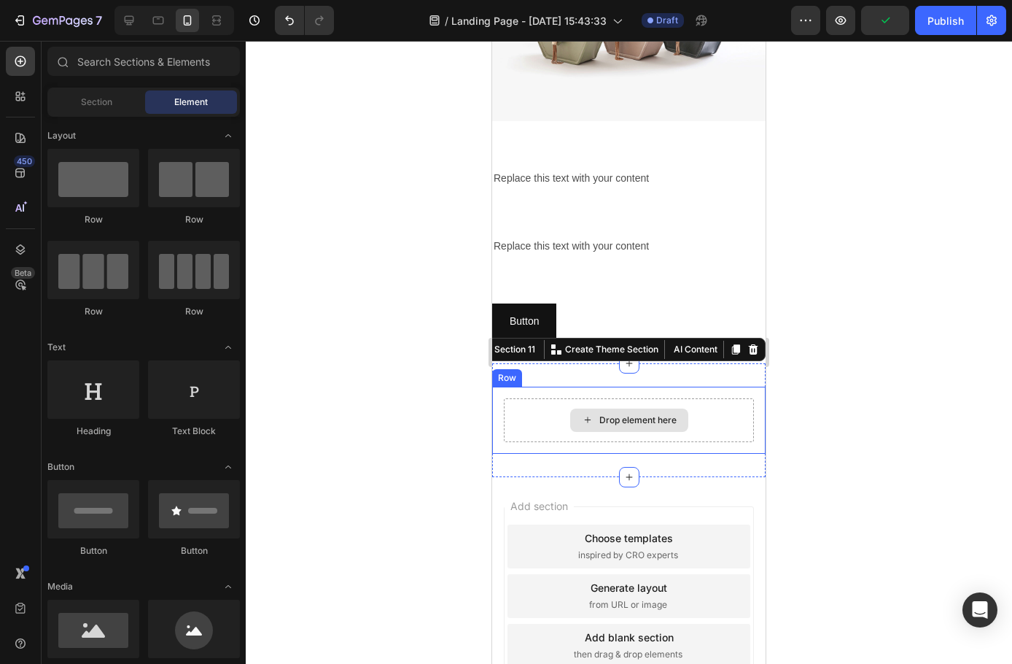
click at [570, 420] on div "Drop element here" at bounding box center [629, 419] width 118 height 23
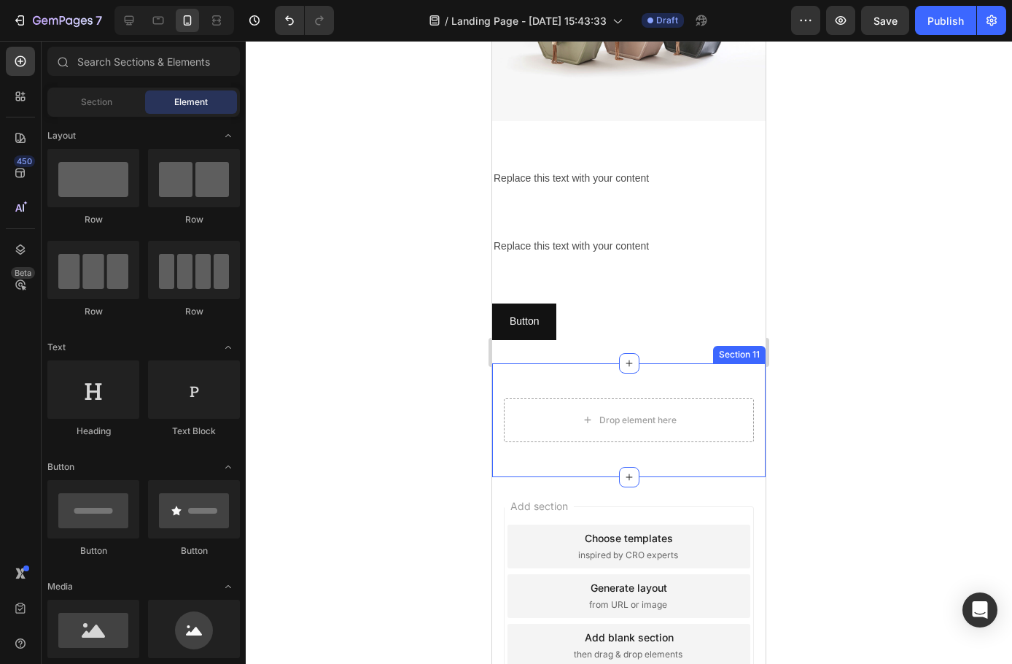
click at [577, 375] on div "Drop element here Row Section 11" at bounding box center [629, 420] width 274 height 114
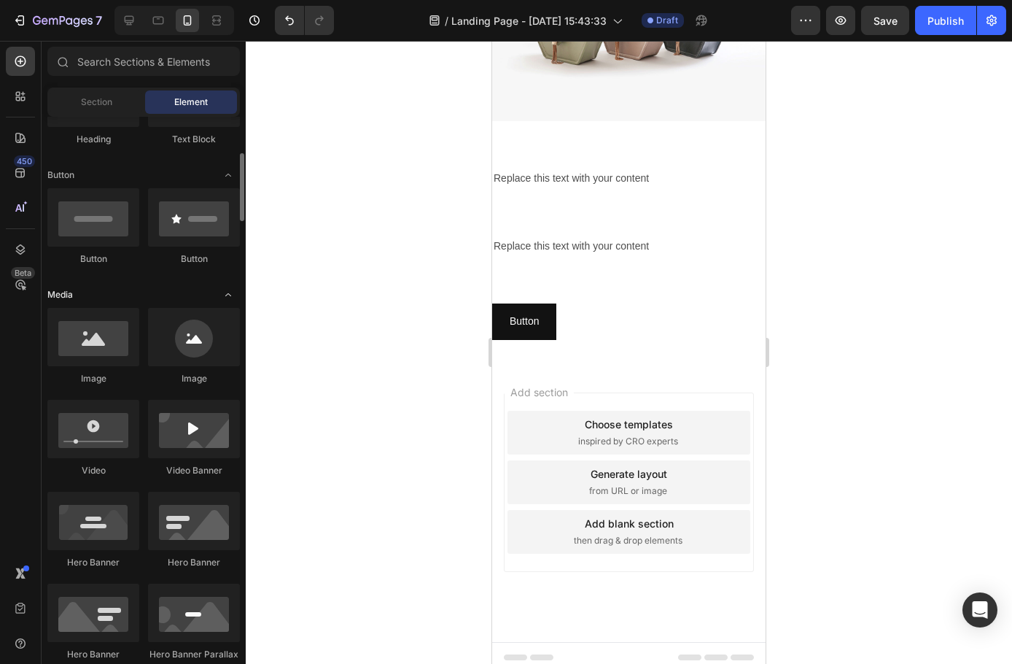
scroll to position [73, 0]
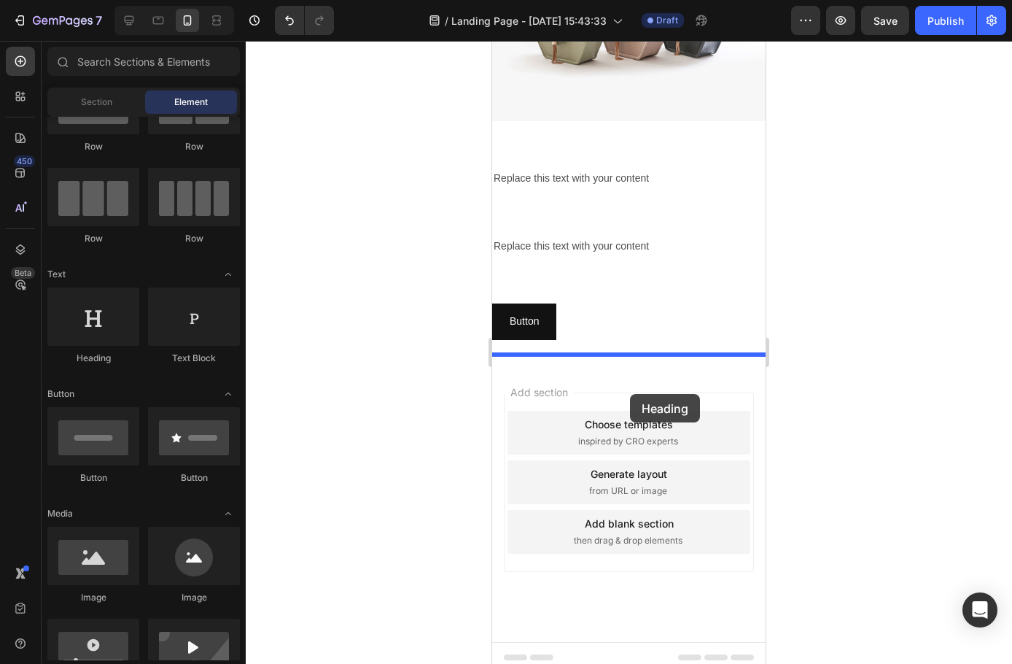
drag, startPoint x: 572, startPoint y: 376, endPoint x: 627, endPoint y: 392, distance: 56.8
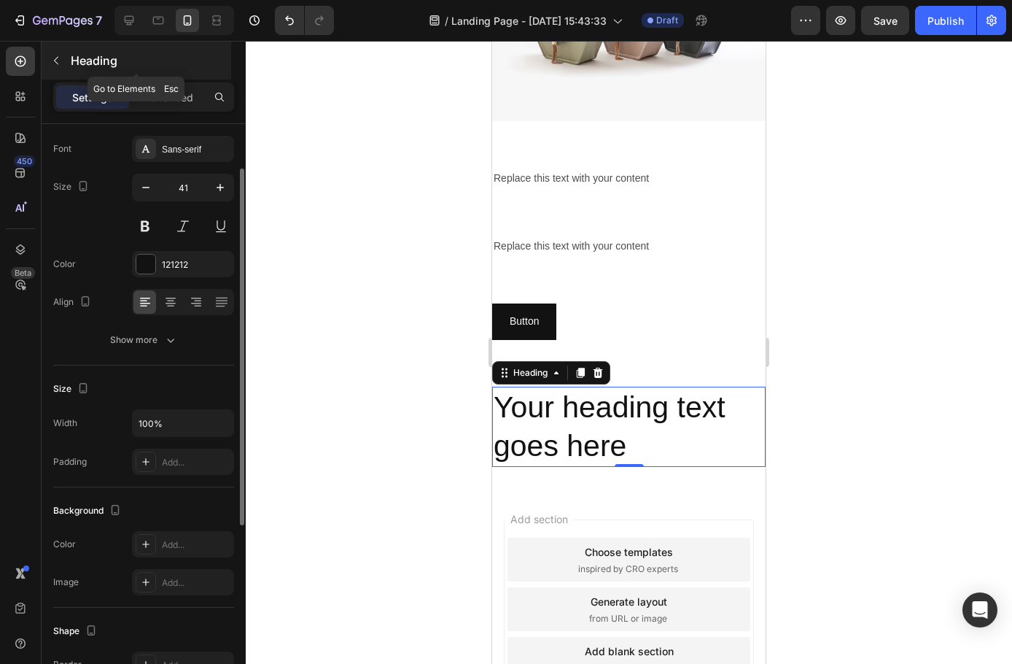
click at [50, 62] on button "button" at bounding box center [55, 60] width 23 height 23
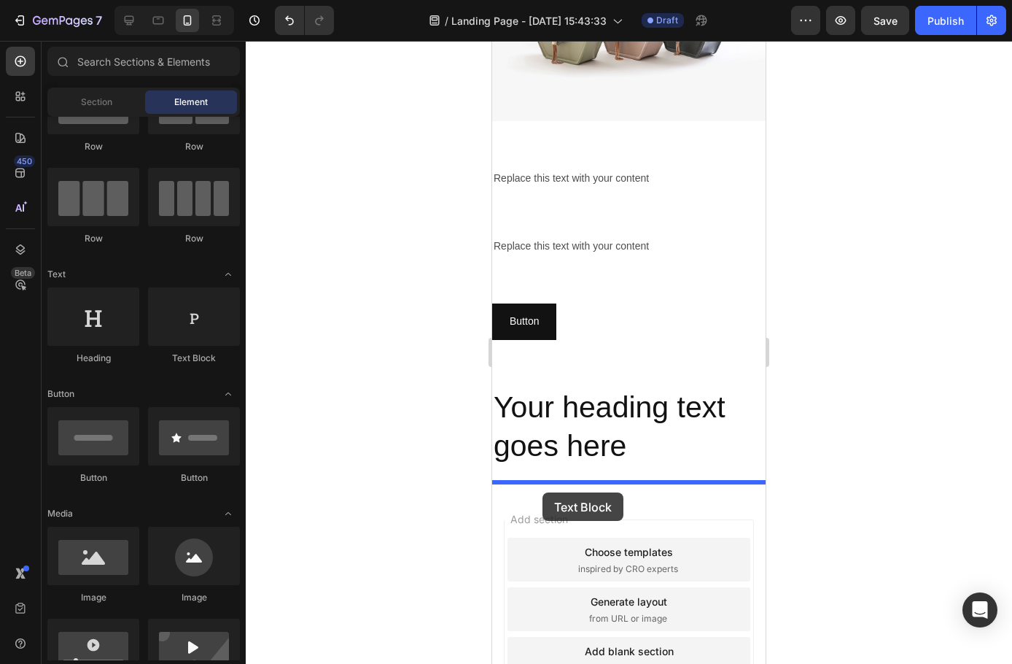
drag, startPoint x: 685, startPoint y: 382, endPoint x: 557, endPoint y: 495, distance: 170.6
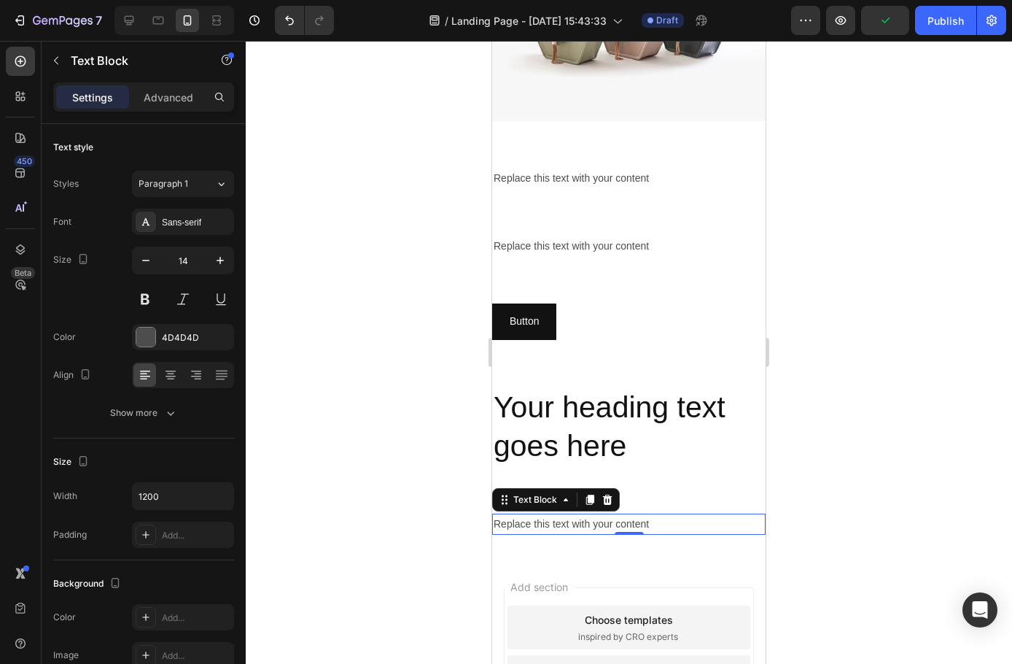
click at [117, 109] on div "Settings Advanced" at bounding box center [143, 96] width 181 height 29
click at [61, 44] on div "Text Block" at bounding box center [125, 61] width 166 height 38
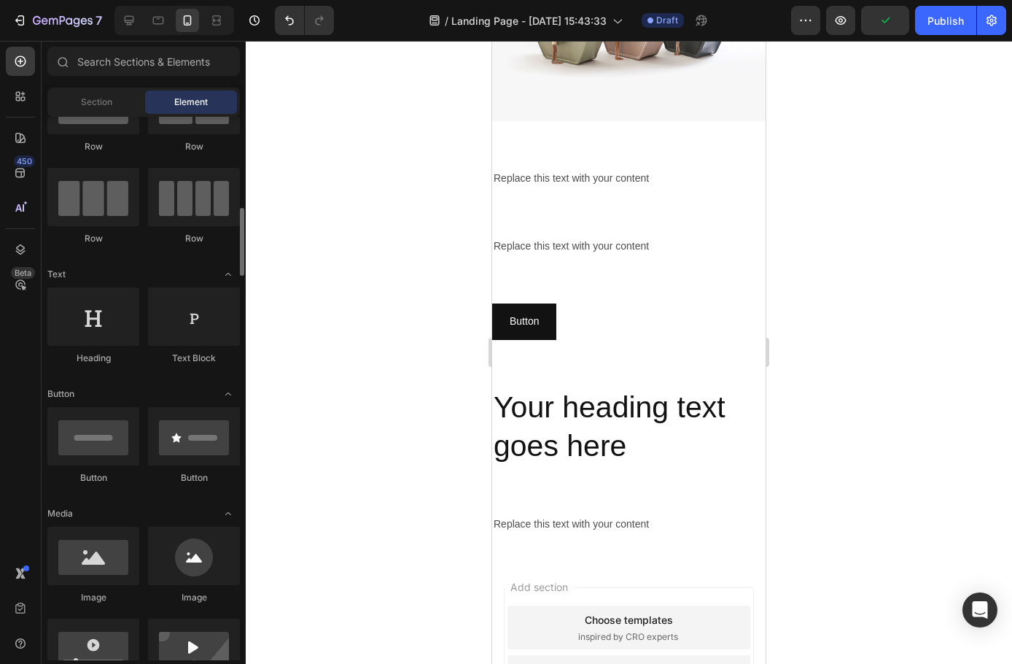
scroll to position [146, 0]
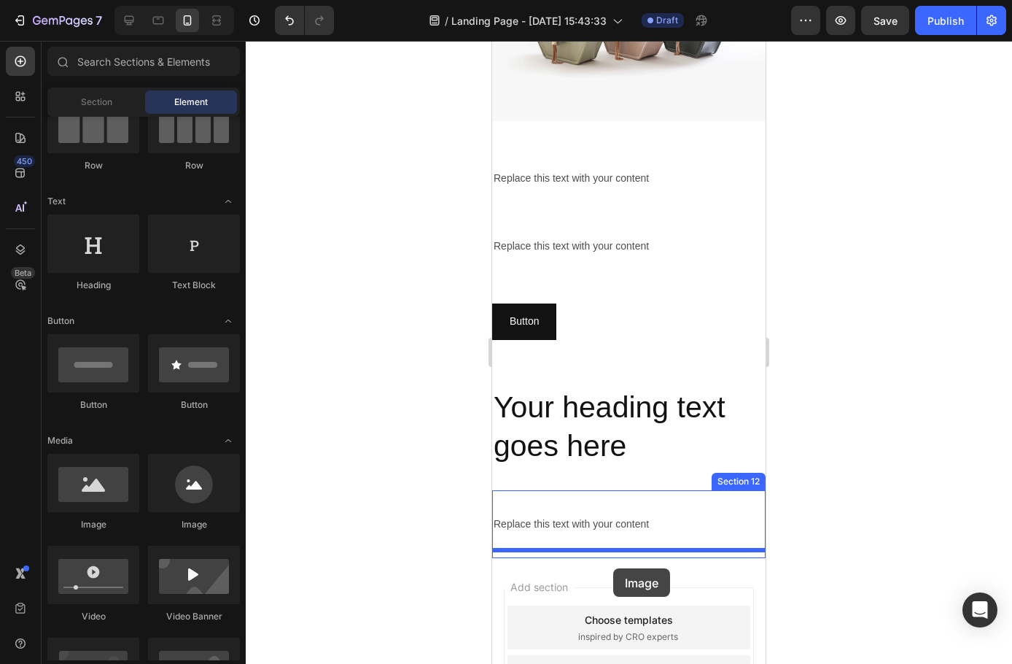
drag, startPoint x: 871, startPoint y: 557, endPoint x: 613, endPoint y: 568, distance: 257.7
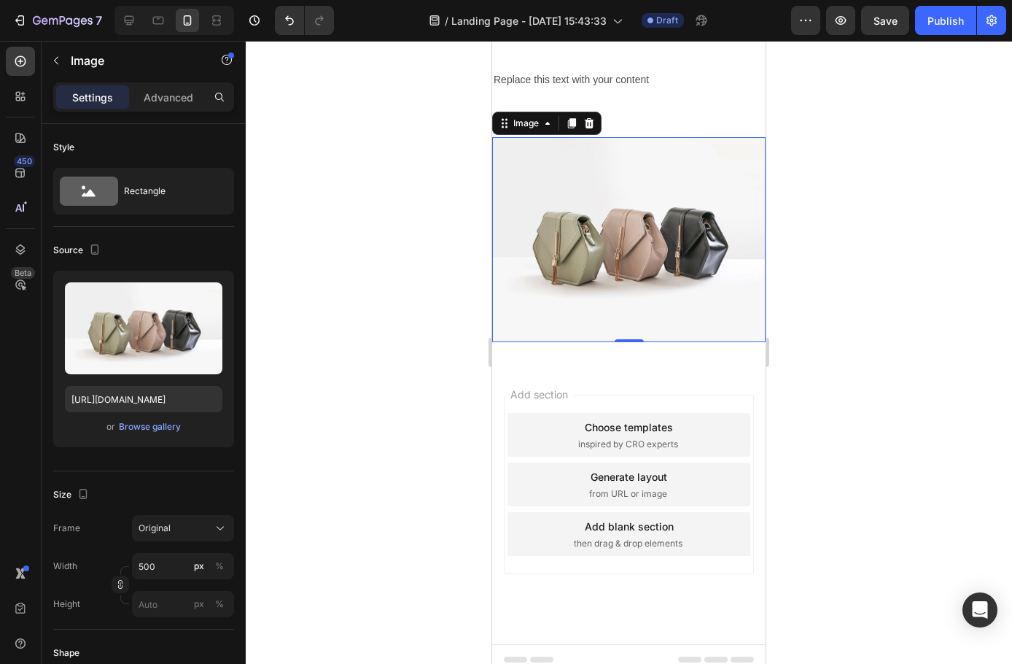
scroll to position [1584, 0]
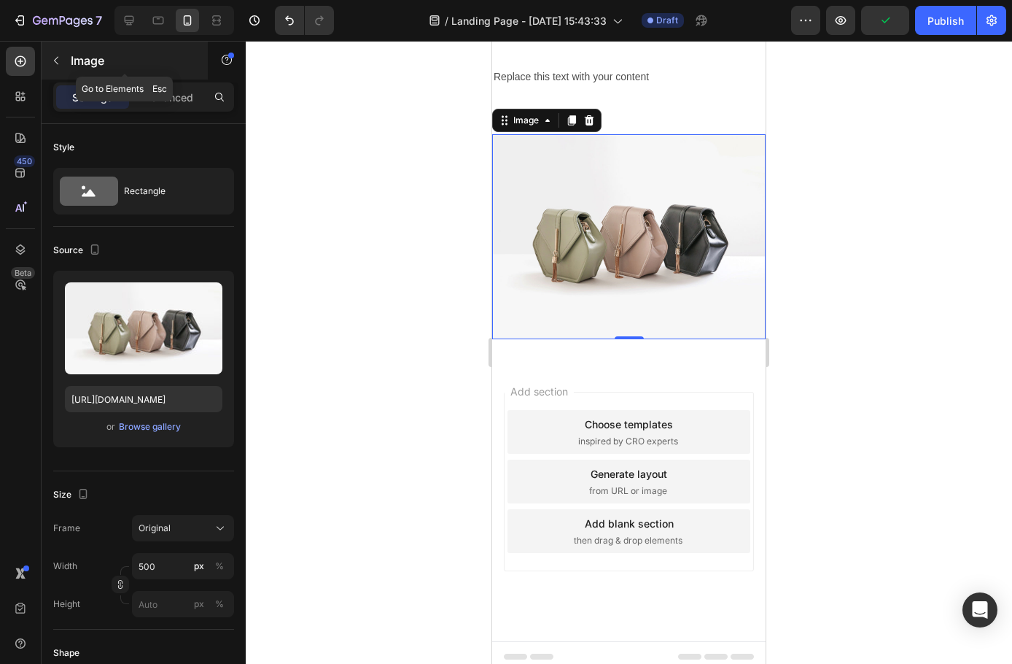
click at [60, 55] on icon "button" at bounding box center [56, 61] width 12 height 12
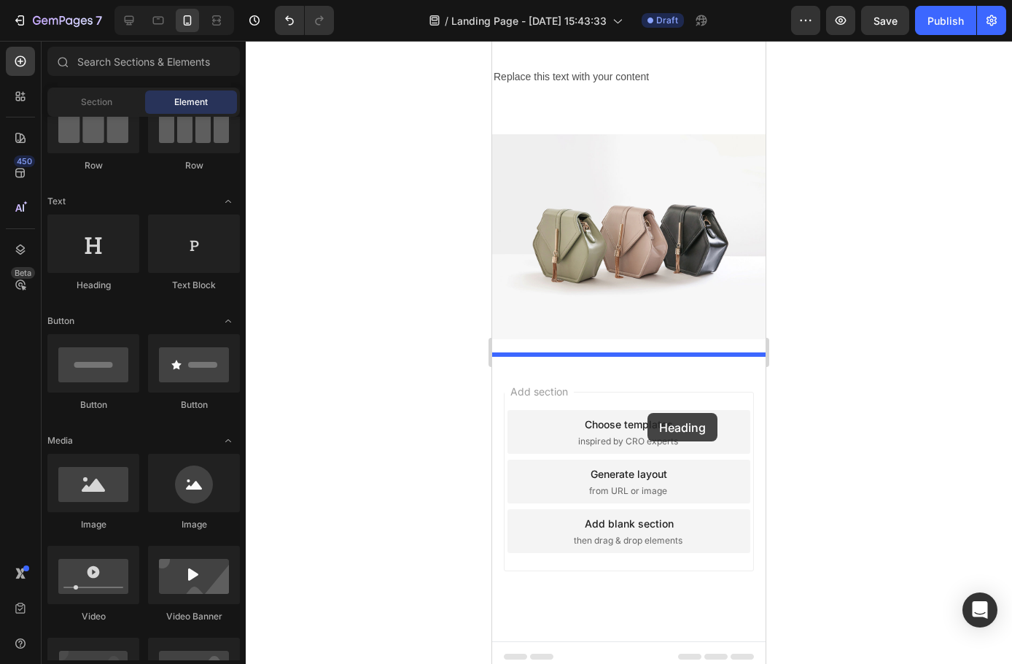
drag, startPoint x: 899, startPoint y: 393, endPoint x: 849, endPoint y: 433, distance: 63.9
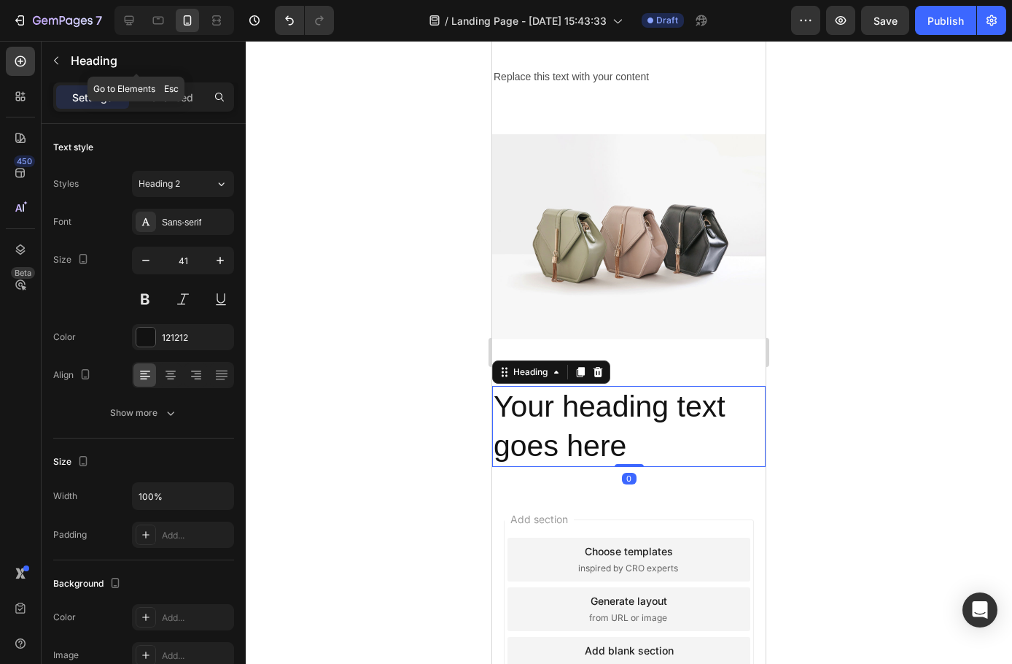
click at [58, 60] on icon "button" at bounding box center [56, 61] width 12 height 12
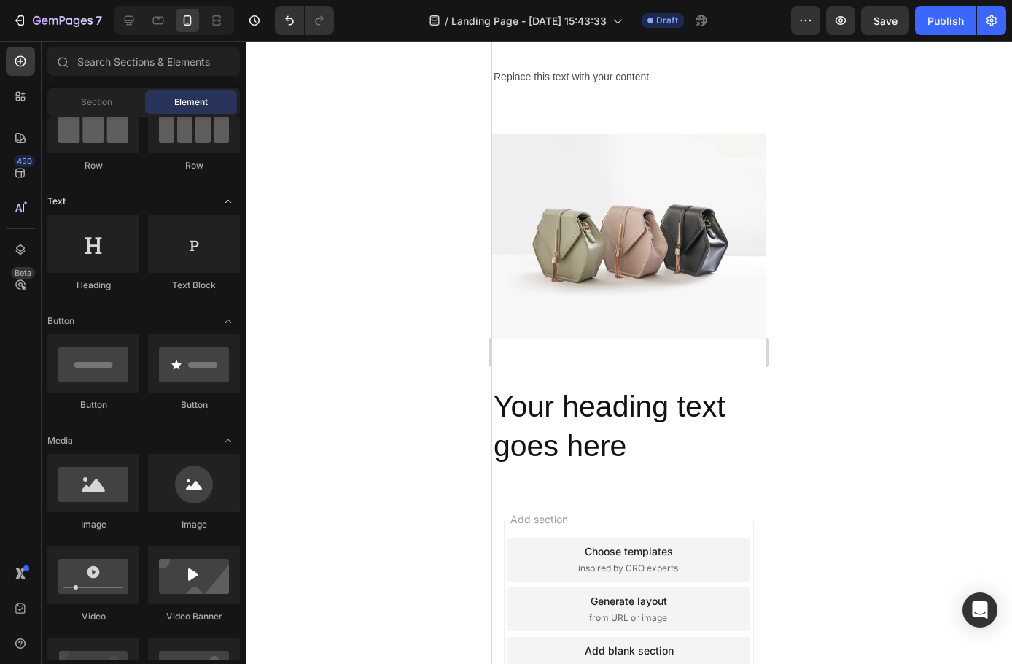
scroll to position [0, 0]
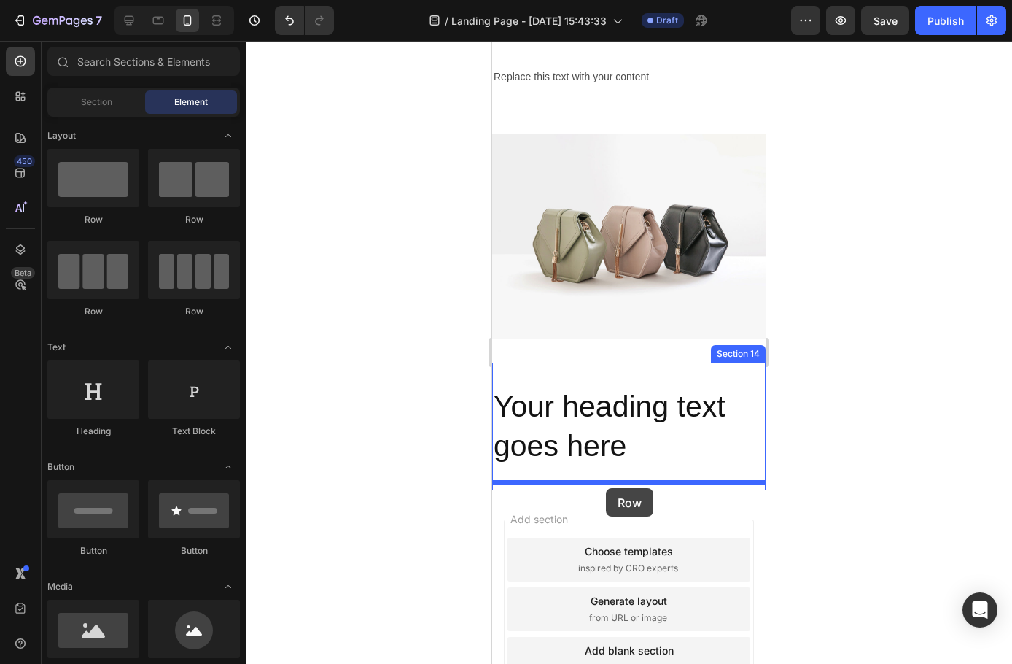
drag, startPoint x: 585, startPoint y: 238, endPoint x: 606, endPoint y: 488, distance: 251.1
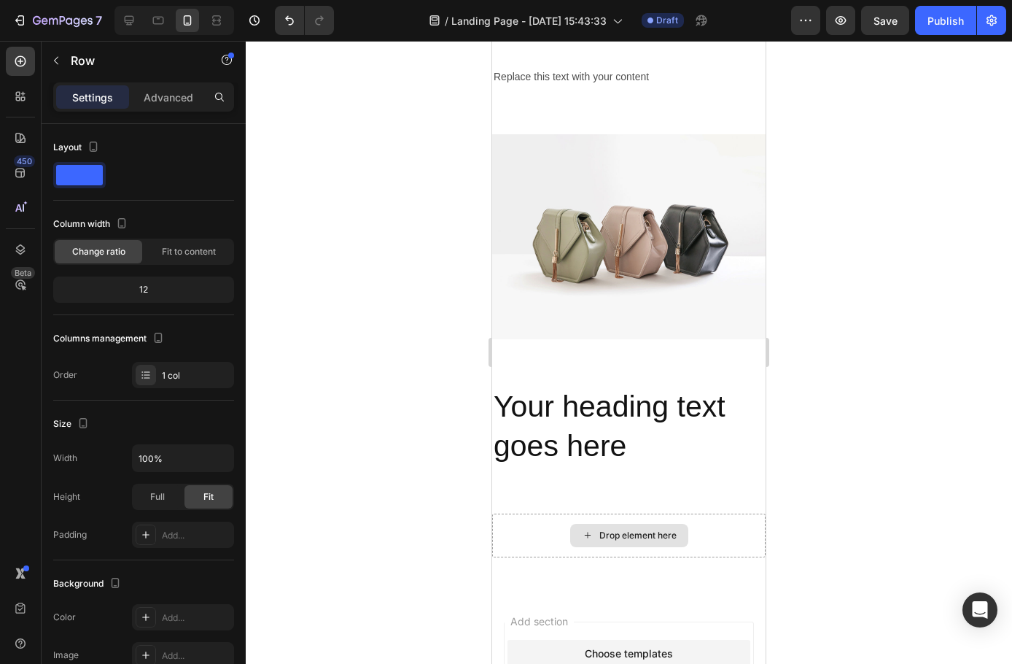
click at [625, 530] on div "Drop element here" at bounding box center [638, 536] width 77 height 12
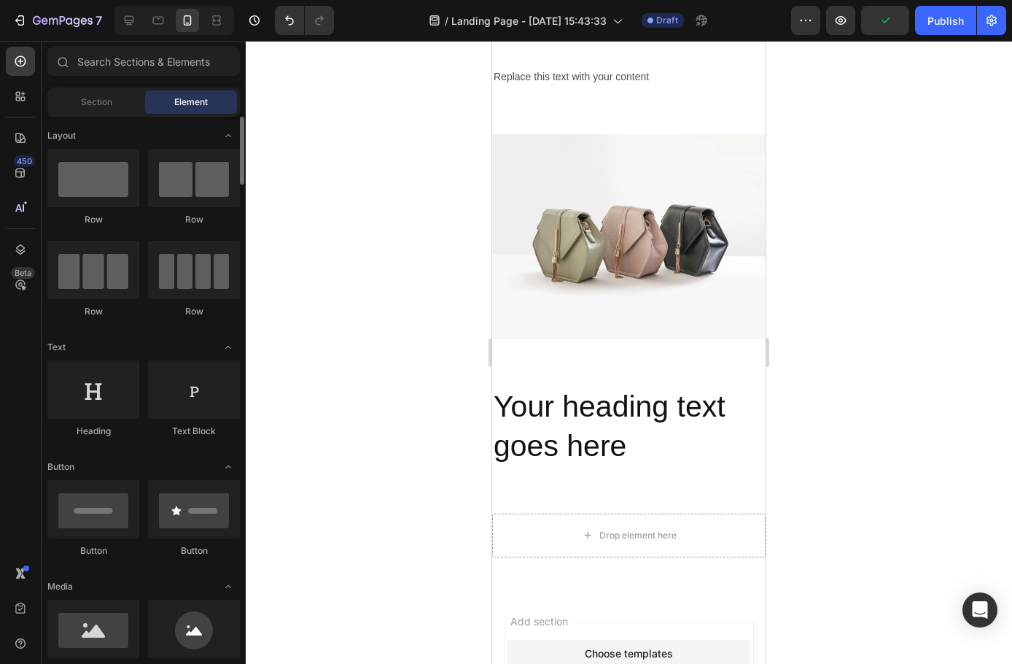
scroll to position [146, 0]
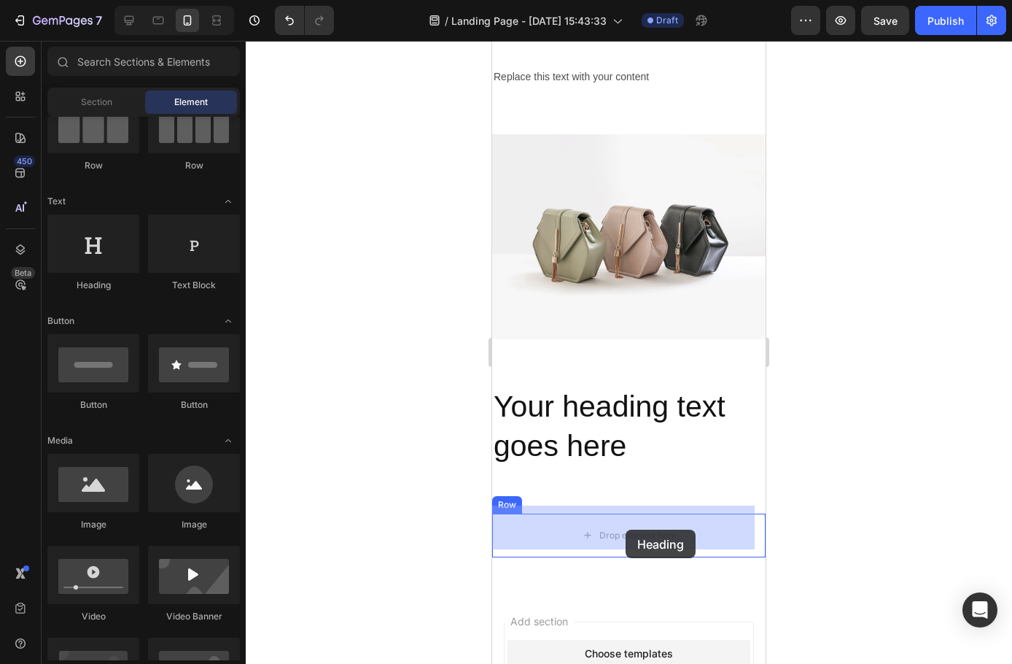
drag, startPoint x: 570, startPoint y: 293, endPoint x: 626, endPoint y: 530, distance: 242.7
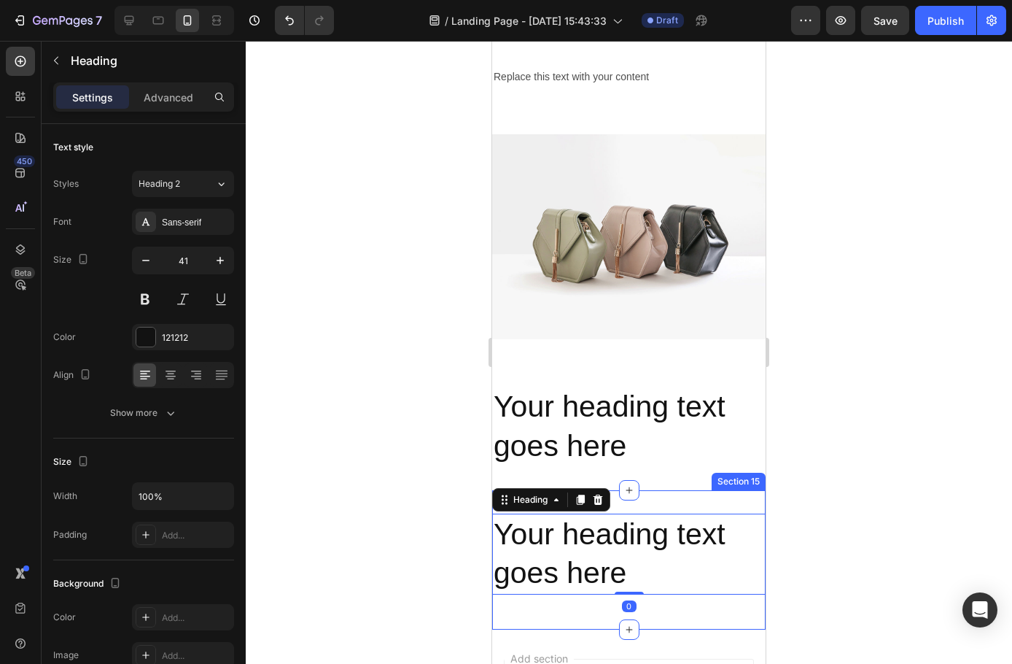
click at [656, 502] on div "Your heading text goes here Heading 0 Row Section 15" at bounding box center [629, 559] width 274 height 139
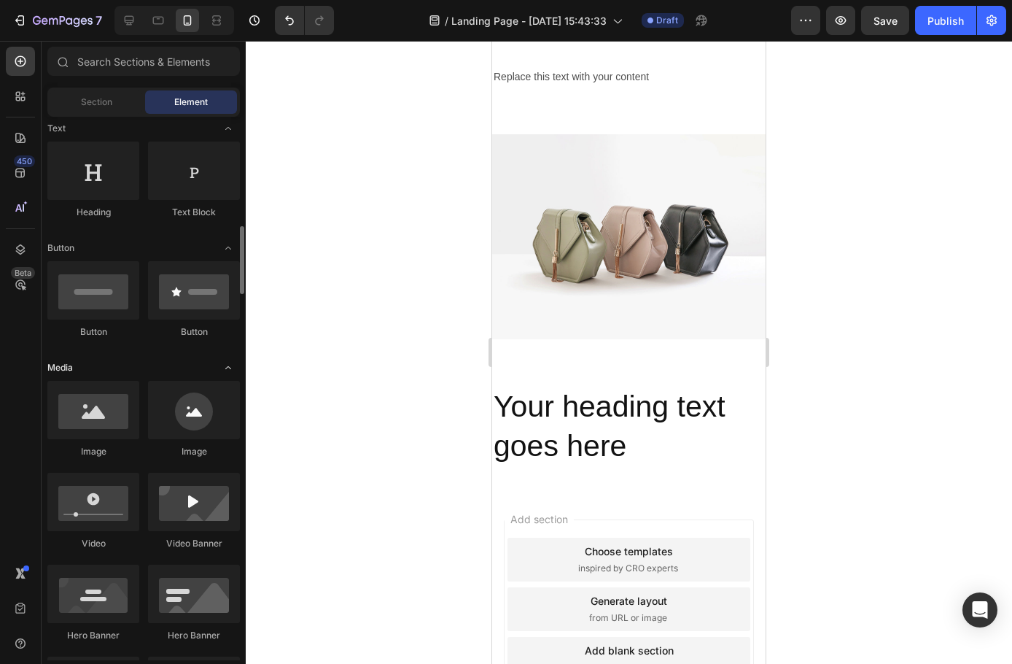
scroll to position [365, 0]
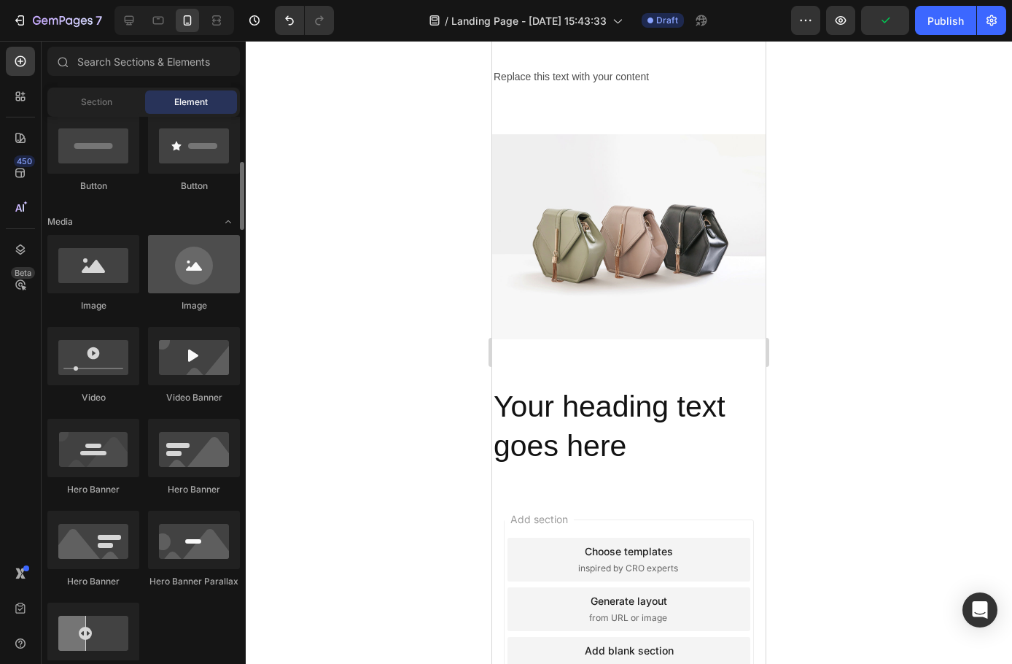
click at [201, 271] on div at bounding box center [194, 264] width 92 height 58
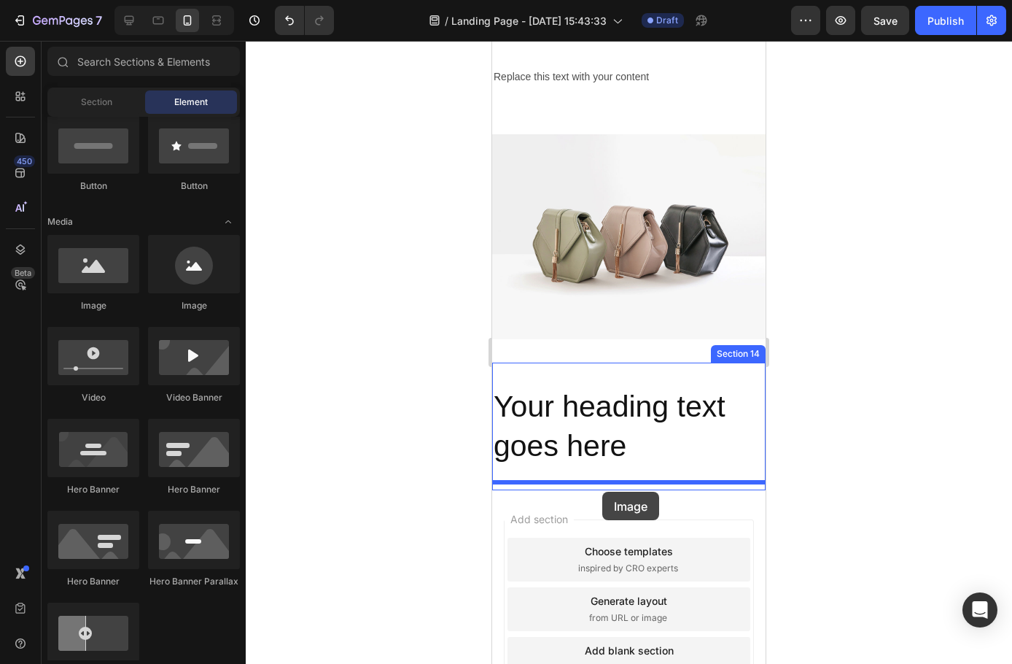
drag, startPoint x: 958, startPoint y: 439, endPoint x: 902, endPoint y: 503, distance: 84.7
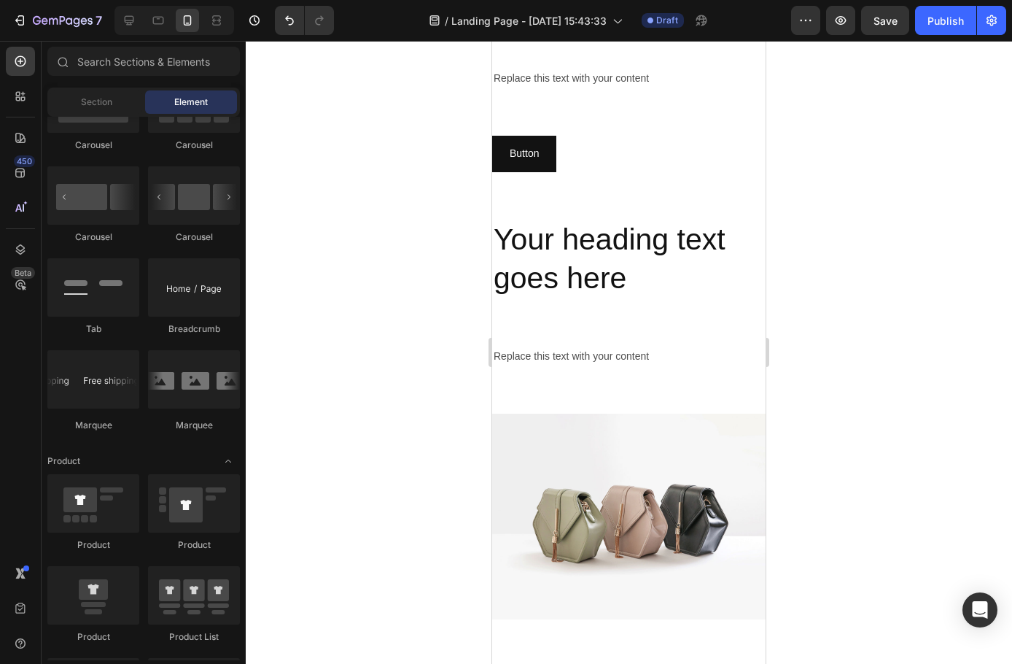
scroll to position [1220, 0]
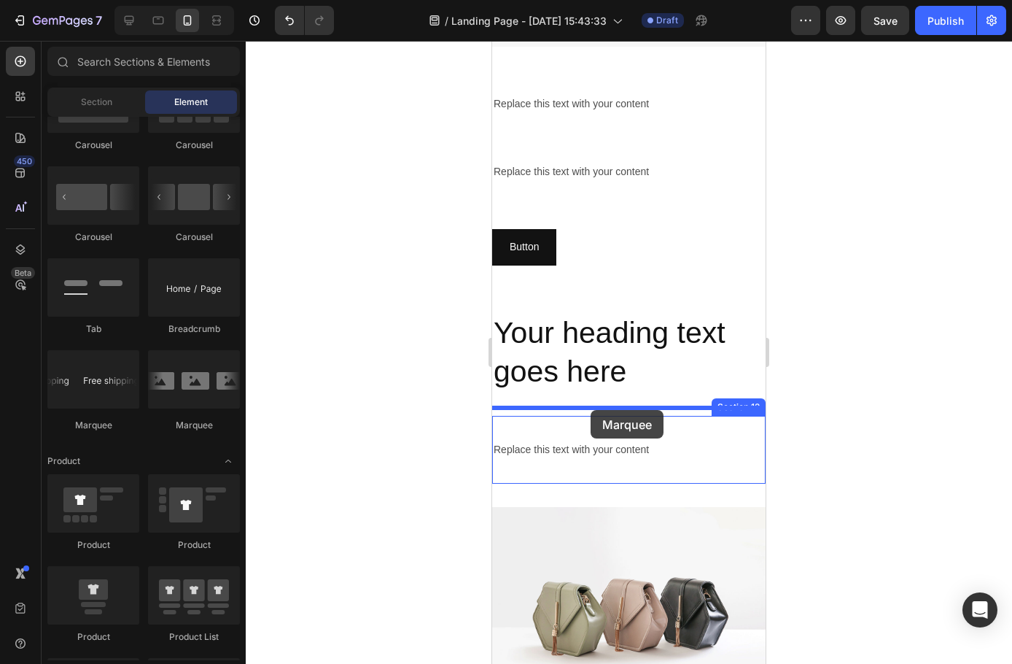
drag, startPoint x: 570, startPoint y: 427, endPoint x: 591, endPoint y: 410, distance: 27.5
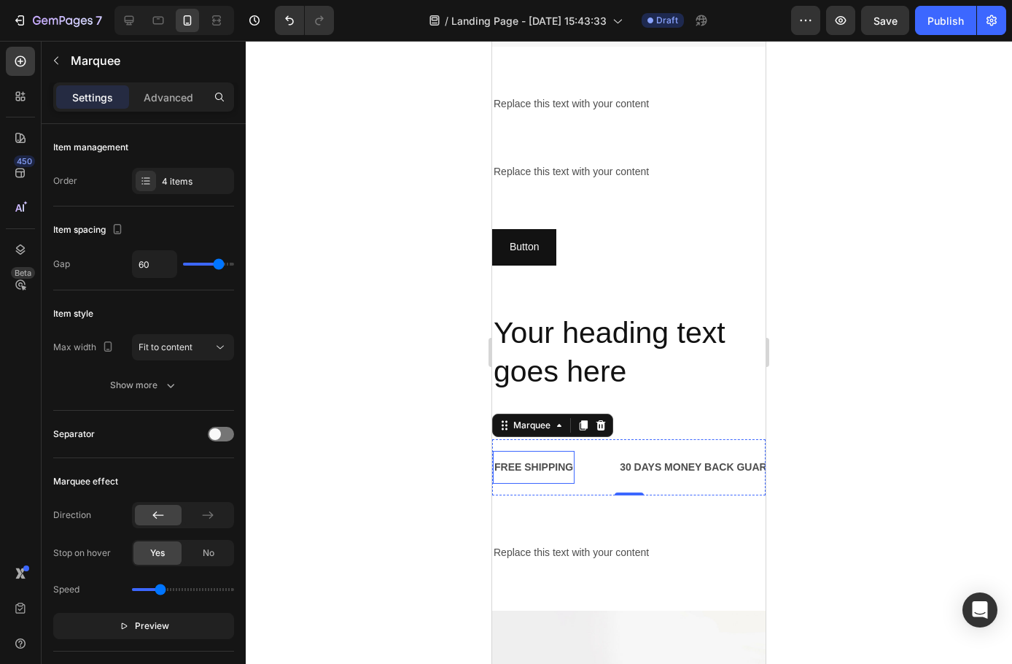
click at [514, 459] on div "FREE SHIPPING" at bounding box center [534, 467] width 82 height 21
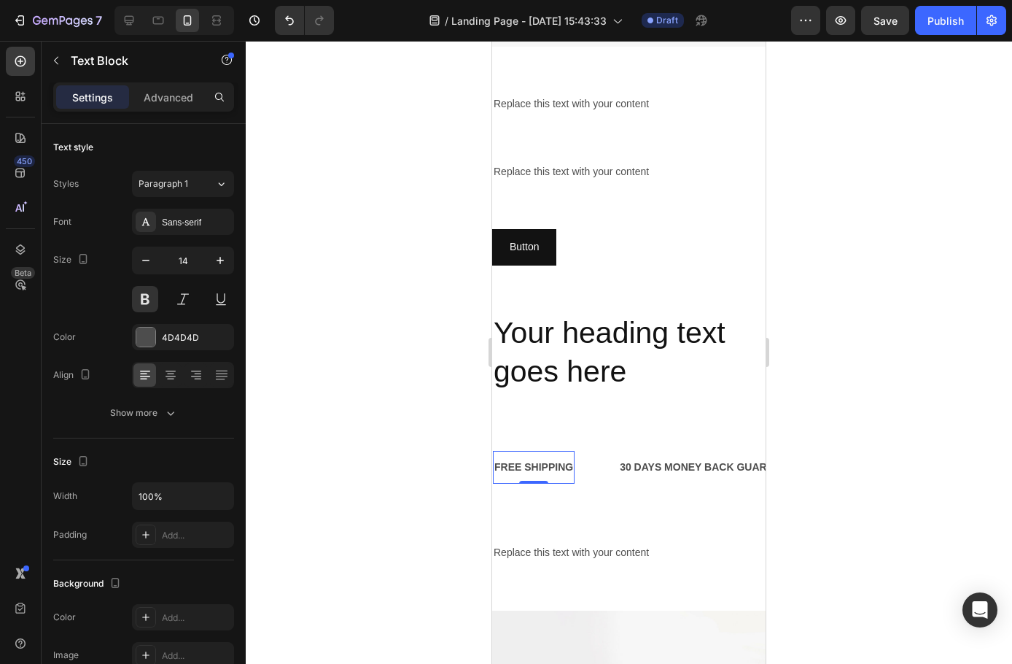
click at [514, 459] on div "FREE SHIPPING" at bounding box center [534, 467] width 82 height 21
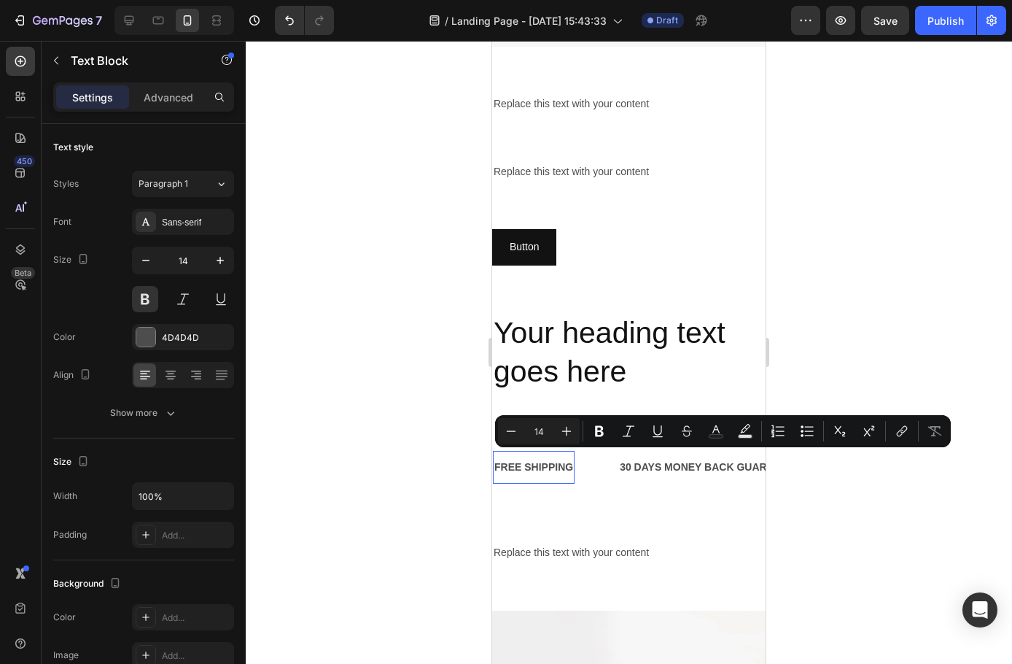
click at [516, 459] on p "FREE SHIPPING" at bounding box center [534, 467] width 79 height 18
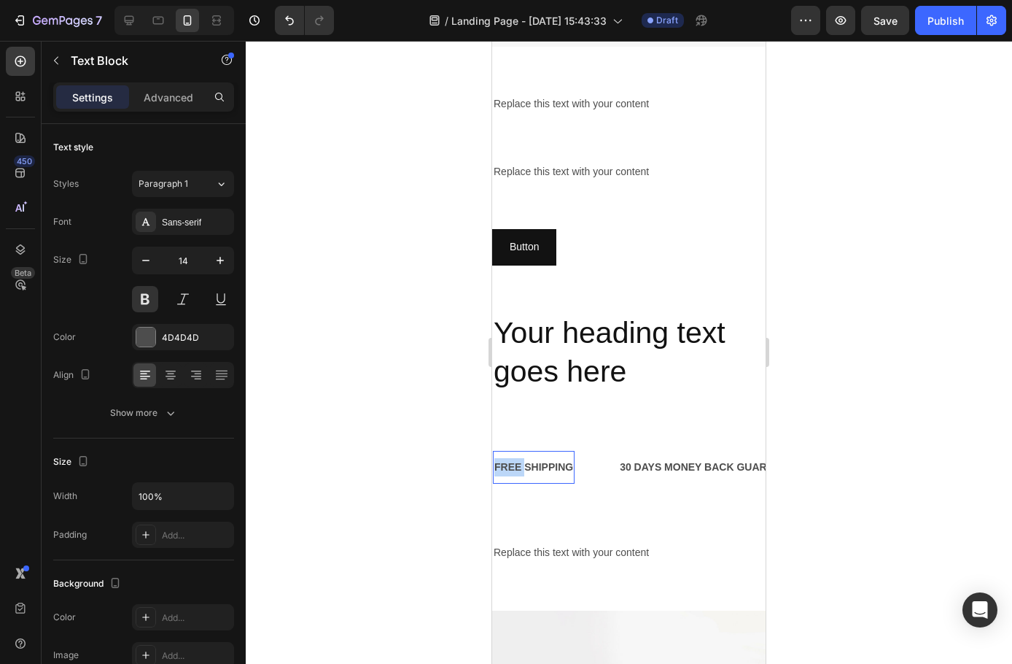
click at [516, 459] on p "FREE SHIPPING" at bounding box center [534, 467] width 79 height 18
click at [697, 460] on div "30 DAYS MONEY BACK GUARANTEE" at bounding box center [759, 467] width 185 height 21
click at [697, 460] on p "30 DAYS MONEY BACK GUARANTEE" at bounding box center [759, 467] width 182 height 18
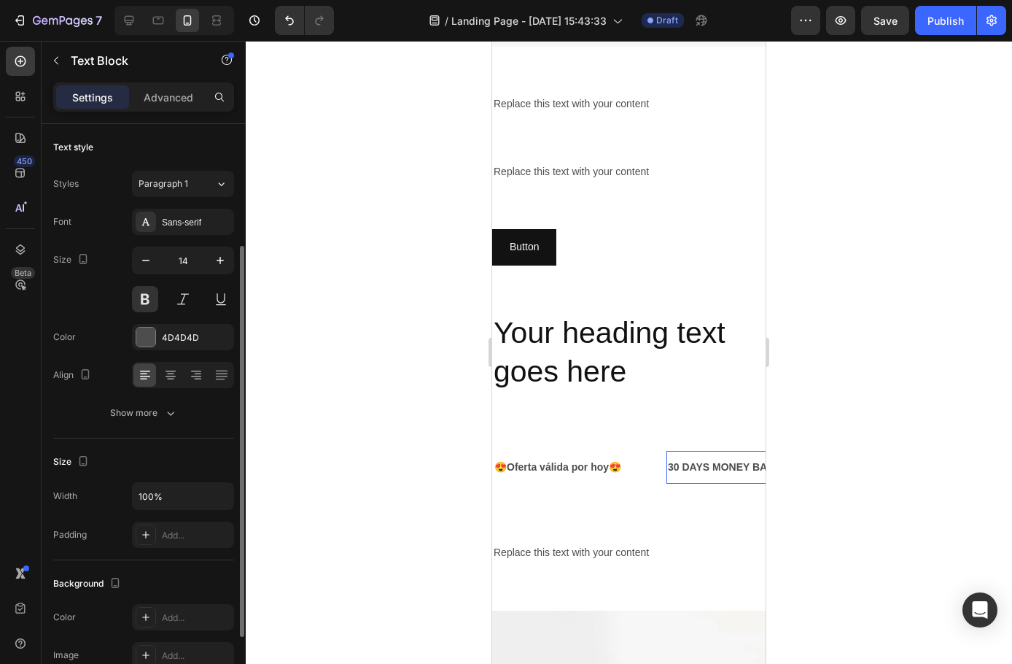
scroll to position [73, 0]
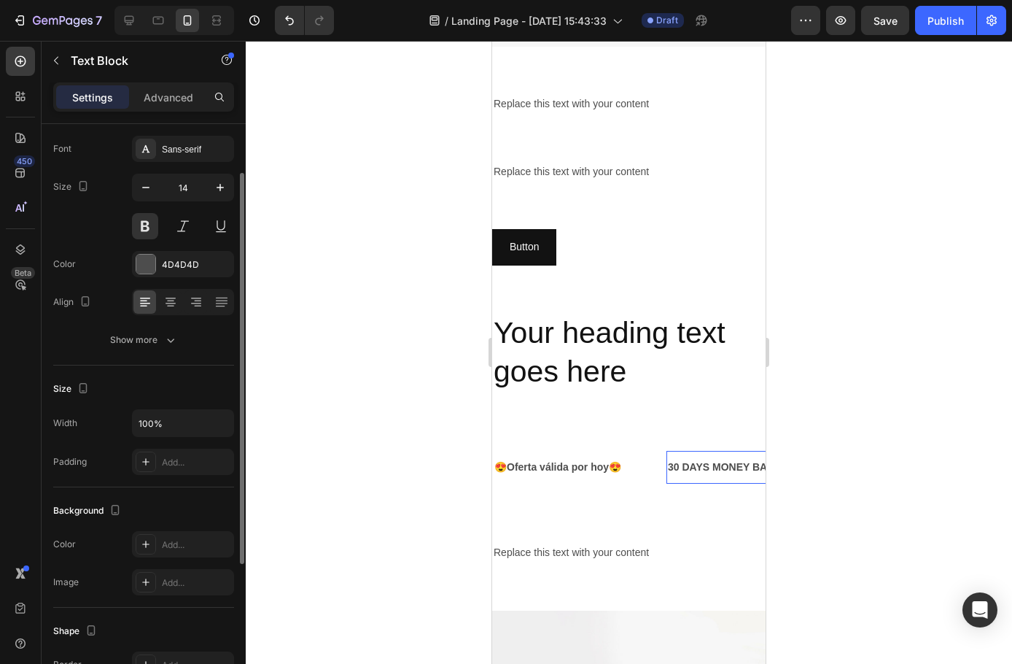
click at [697, 460] on p "30 DAYS MONEY BACK GUARANTEE" at bounding box center [759, 467] width 182 height 18
click at [751, 457] on div "¡Pidelo Ahora! Text Block 0" at bounding box center [725, 467] width 116 height 33
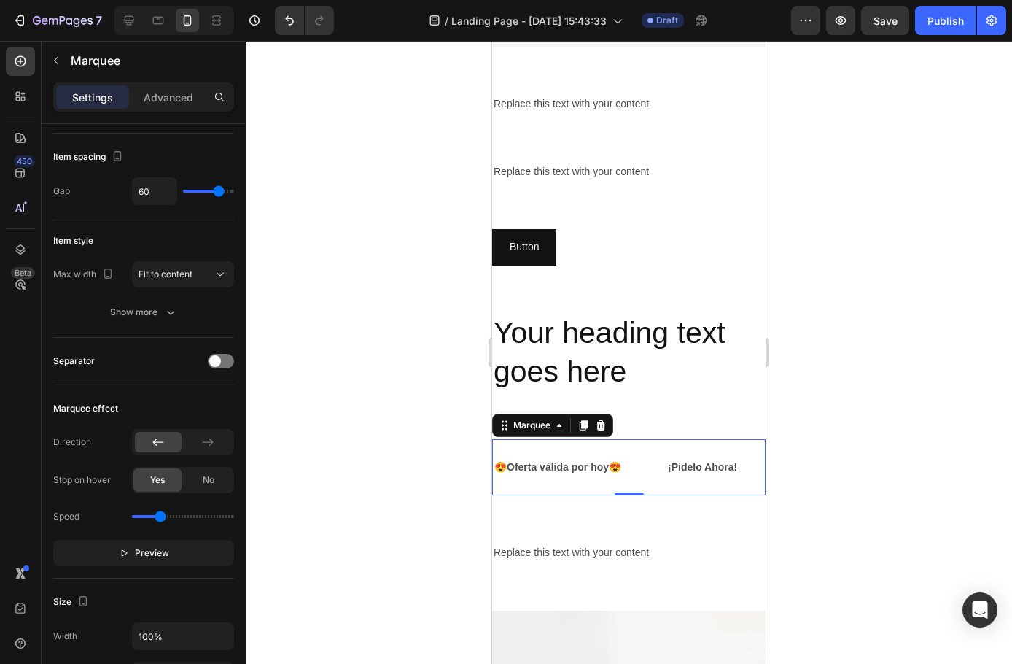
scroll to position [0, 0]
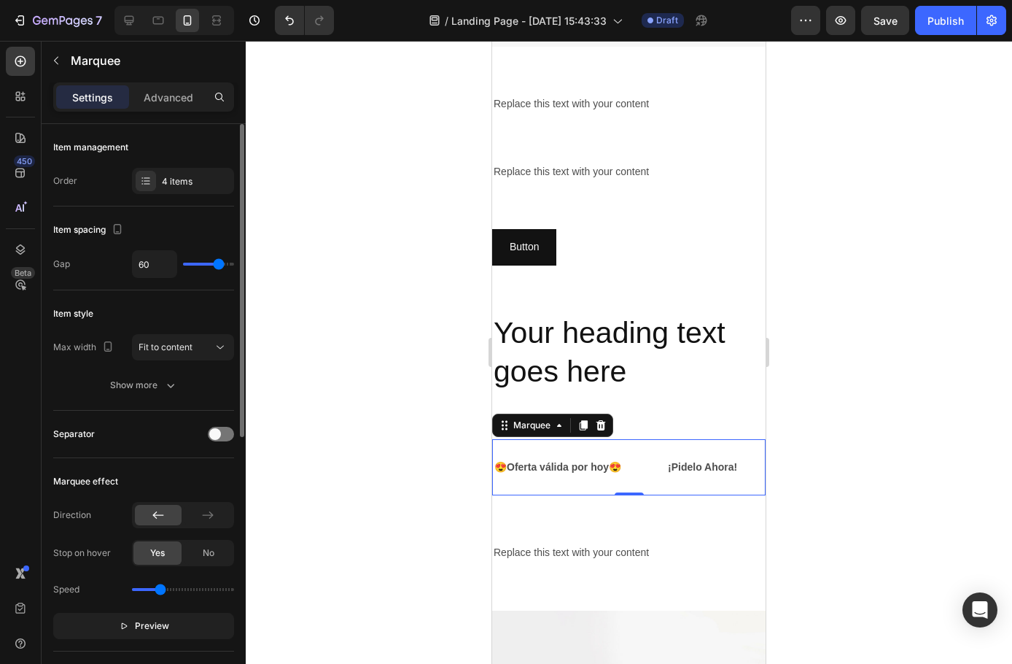
type input "46"
type input "31"
drag, startPoint x: 219, startPoint y: 264, endPoint x: 202, endPoint y: 263, distance: 16.8
type input "27"
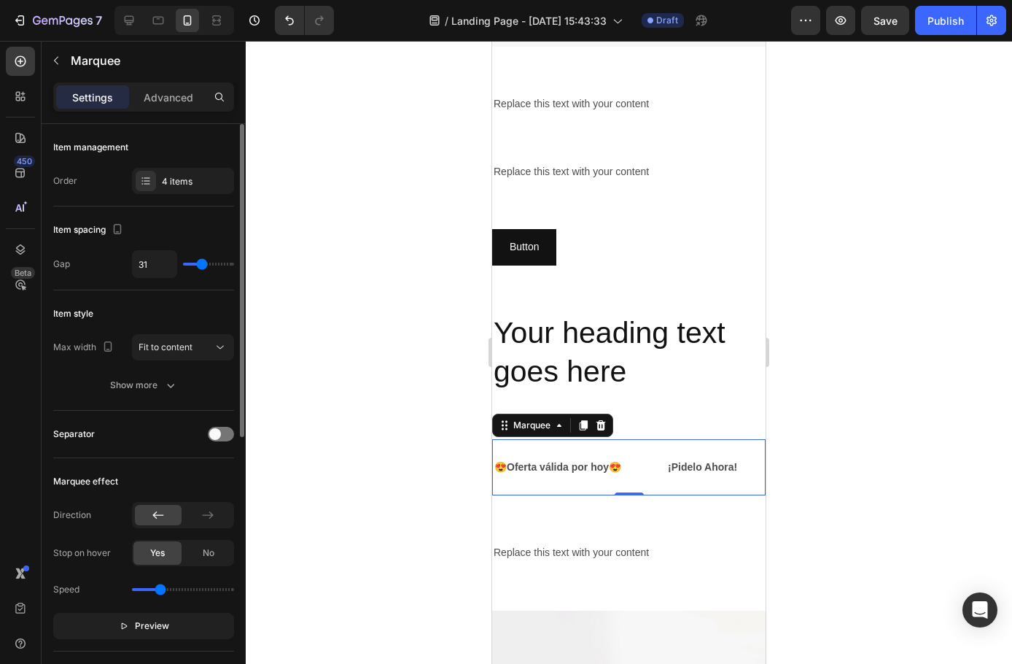
click at [202, 263] on input "range" at bounding box center [208, 264] width 51 height 3
type input "19"
click at [198, 263] on input "range" at bounding box center [208, 264] width 51 height 3
click at [739, 458] on div "LIMITED TIME 50% OFF SALE" at bounding box center [796, 467] width 147 height 21
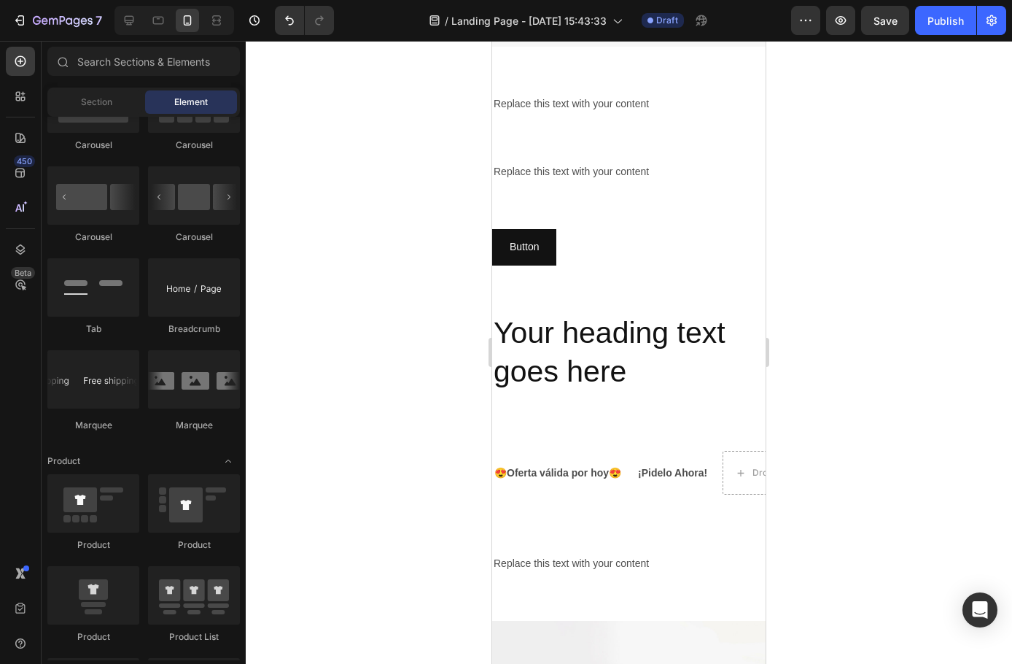
scroll to position [1605, 0]
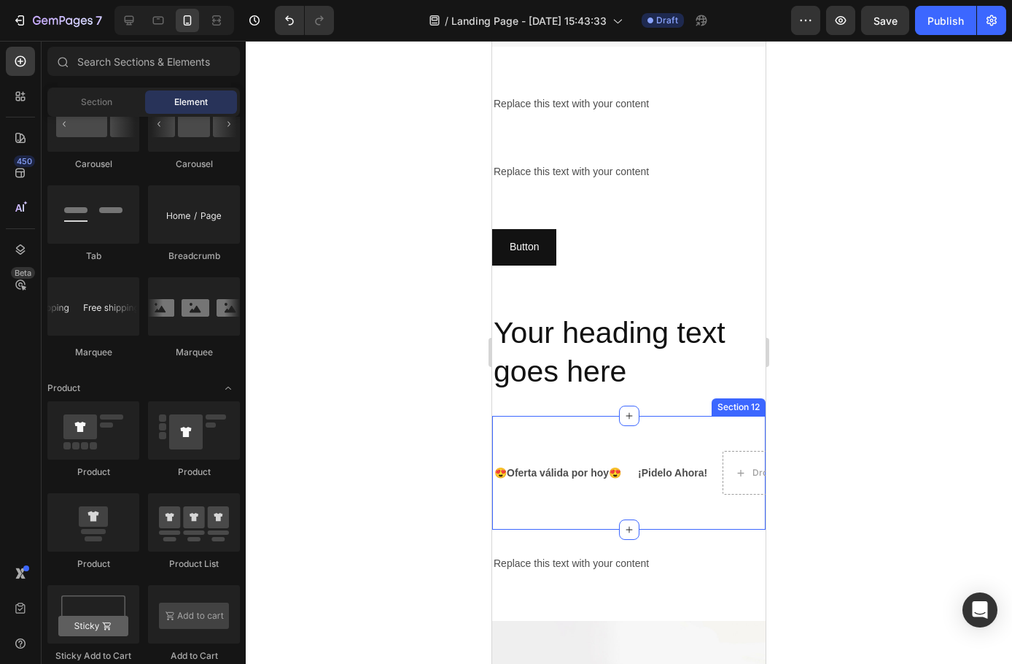
click at [407, 482] on div at bounding box center [629, 352] width 767 height 623
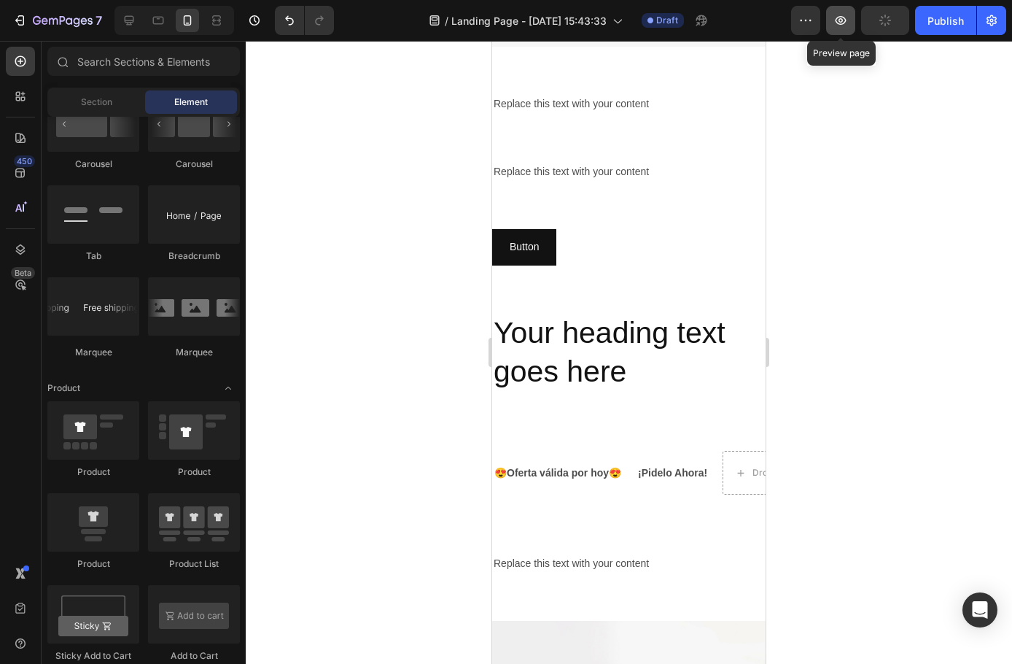
click at [841, 19] on icon "button" at bounding box center [841, 20] width 11 height 9
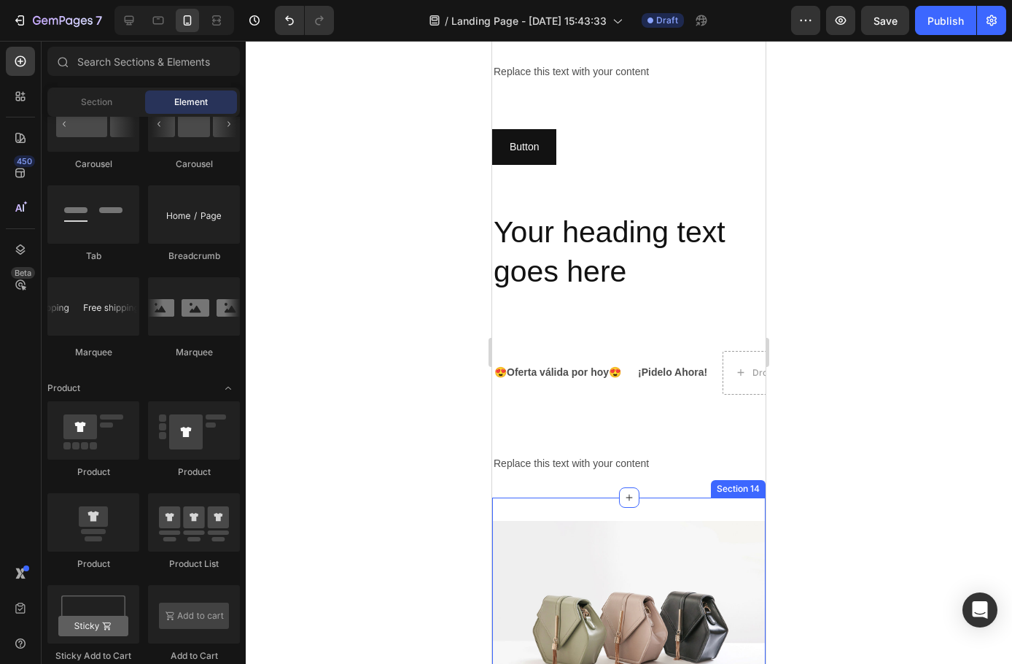
scroll to position [1365, 0]
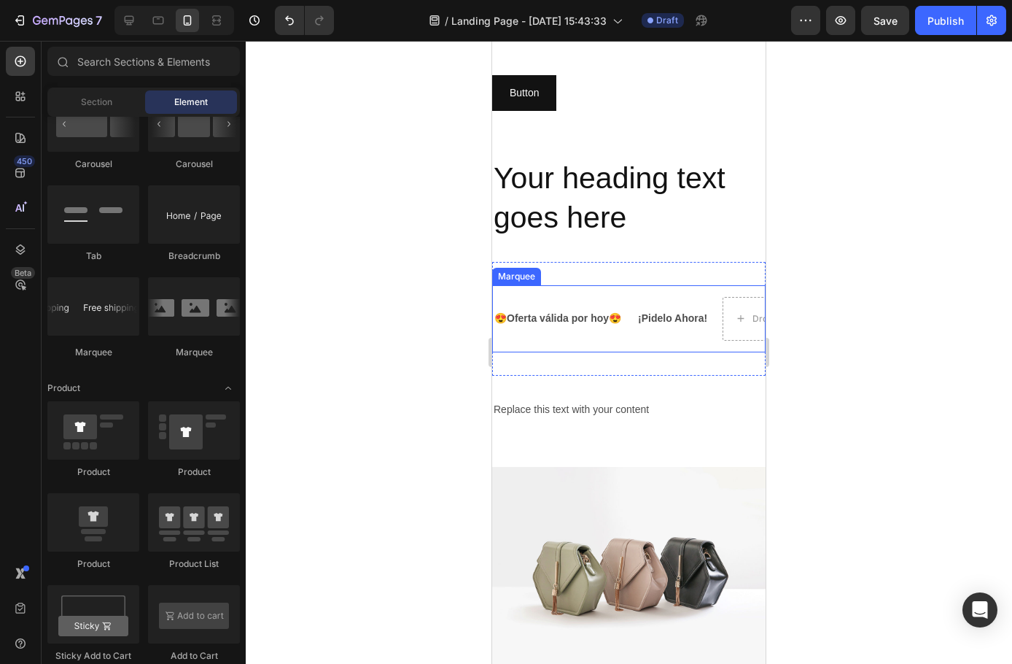
click at [699, 344] on div "😍Oferta válida por [DATE]😍 Text Block ¡Pidelo Ahora! Text Block Drop element he…" at bounding box center [629, 318] width 274 height 67
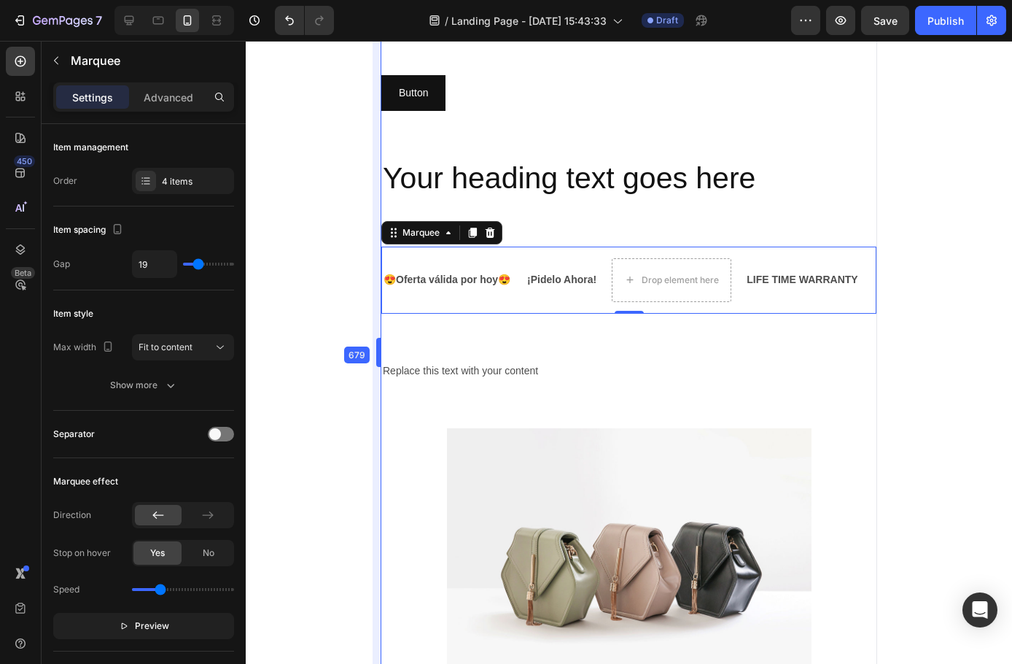
drag, startPoint x: 492, startPoint y: 344, endPoint x: 260, endPoint y: 340, distance: 231.3
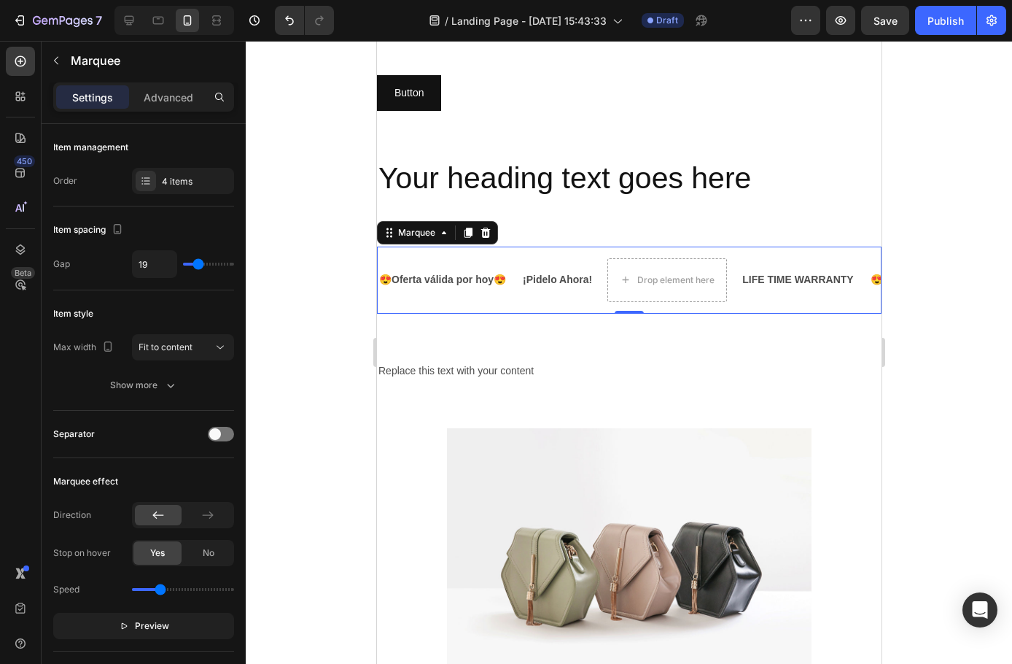
click at [784, 279] on div "LIFE TIME WARRANTY" at bounding box center [797, 279] width 114 height 21
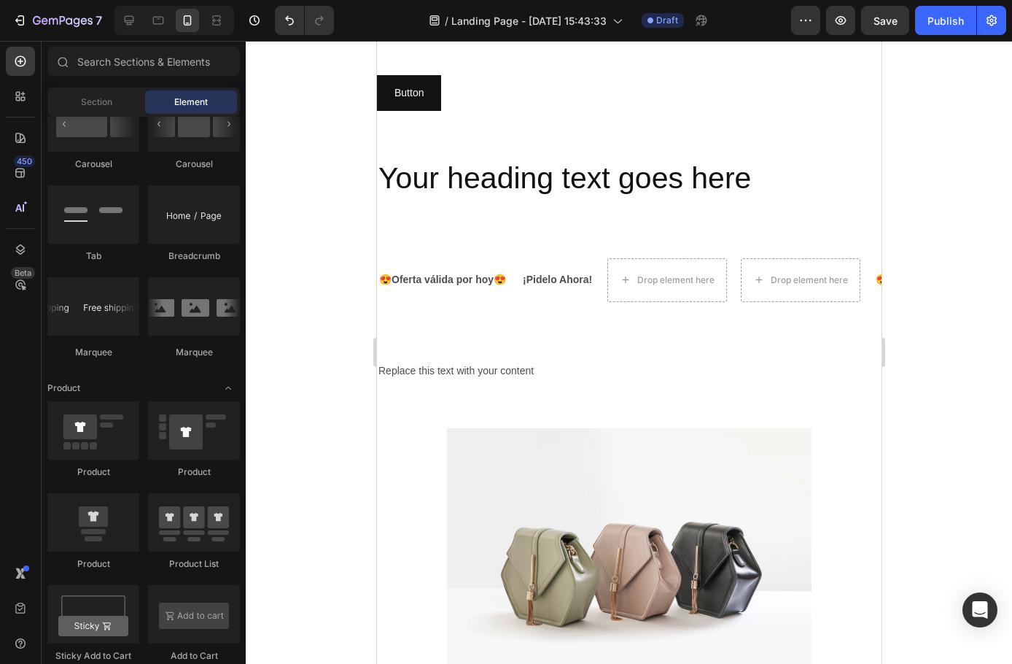
click at [965, 255] on div at bounding box center [629, 352] width 767 height 623
click at [441, 278] on p "😍Oferta válida por hoy😍" at bounding box center [442, 280] width 127 height 18
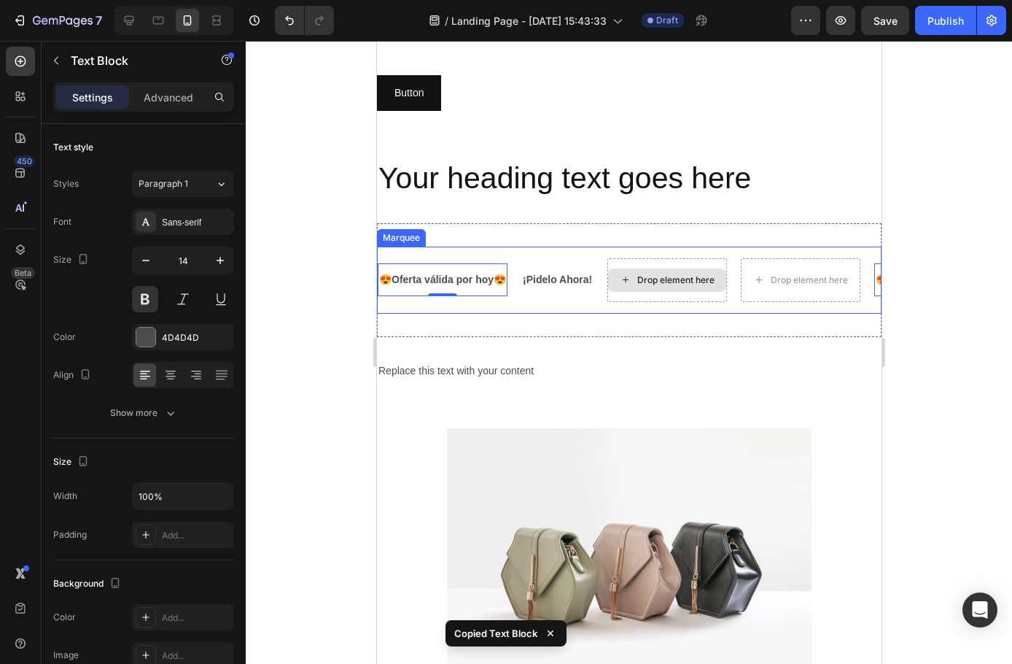
click at [670, 288] on div "Drop element here" at bounding box center [667, 279] width 118 height 23
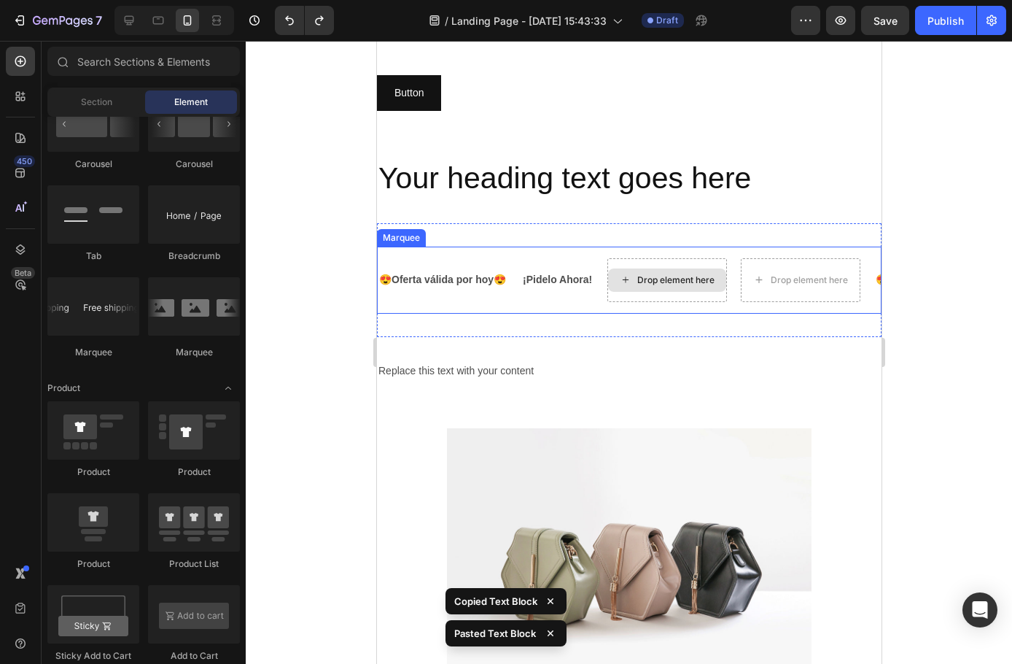
click at [650, 285] on div "Drop element here" at bounding box center [675, 280] width 77 height 12
click at [676, 293] on div "Drop element here" at bounding box center [667, 280] width 120 height 44
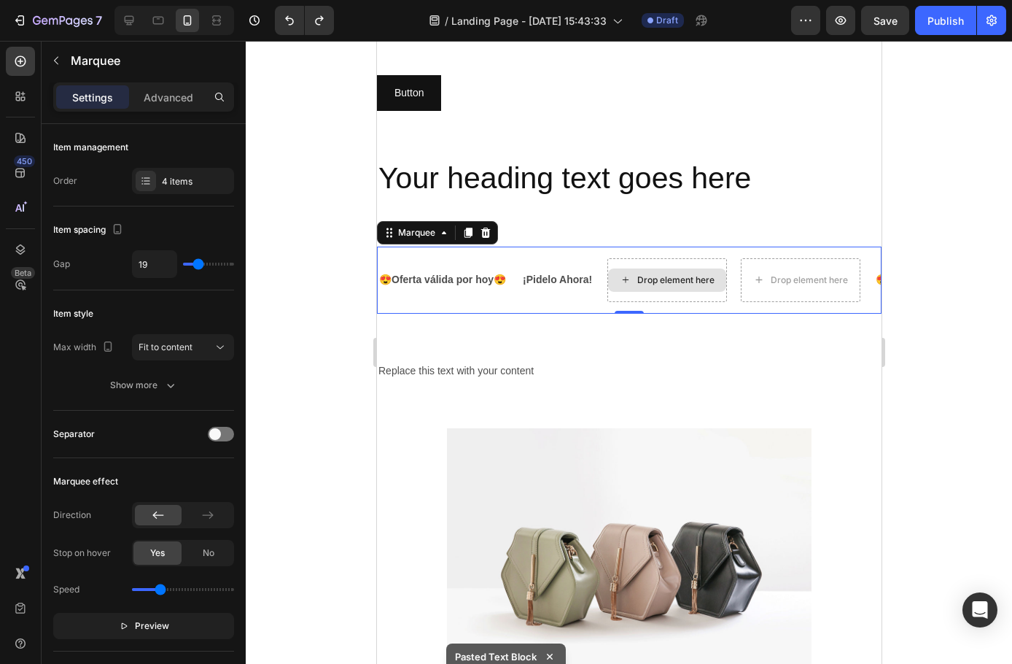
click at [676, 298] on div "Drop element here" at bounding box center [667, 280] width 120 height 44
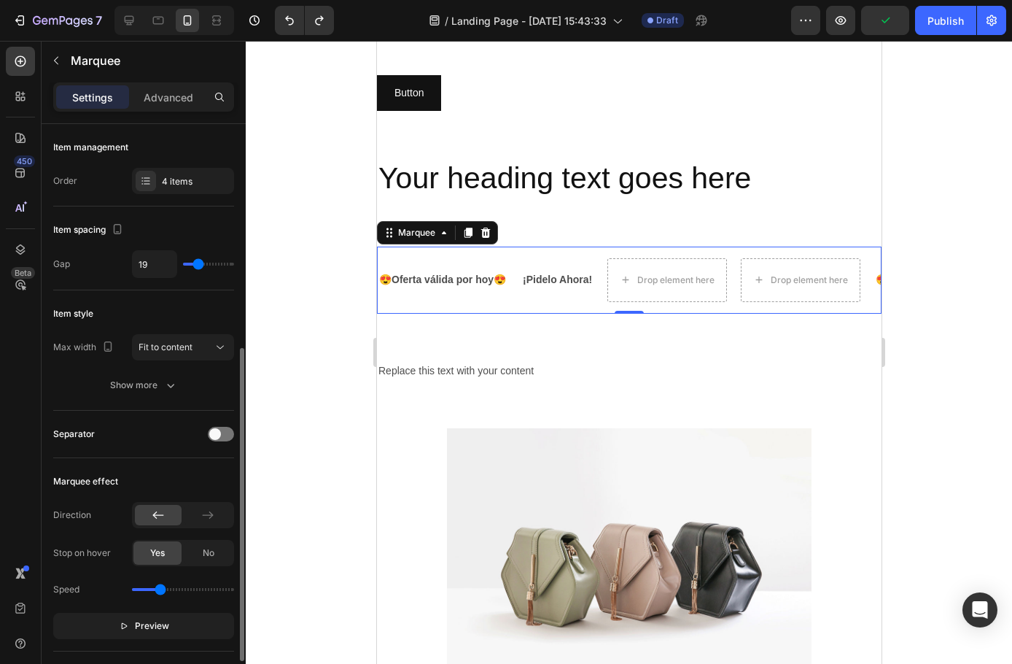
scroll to position [146, 0]
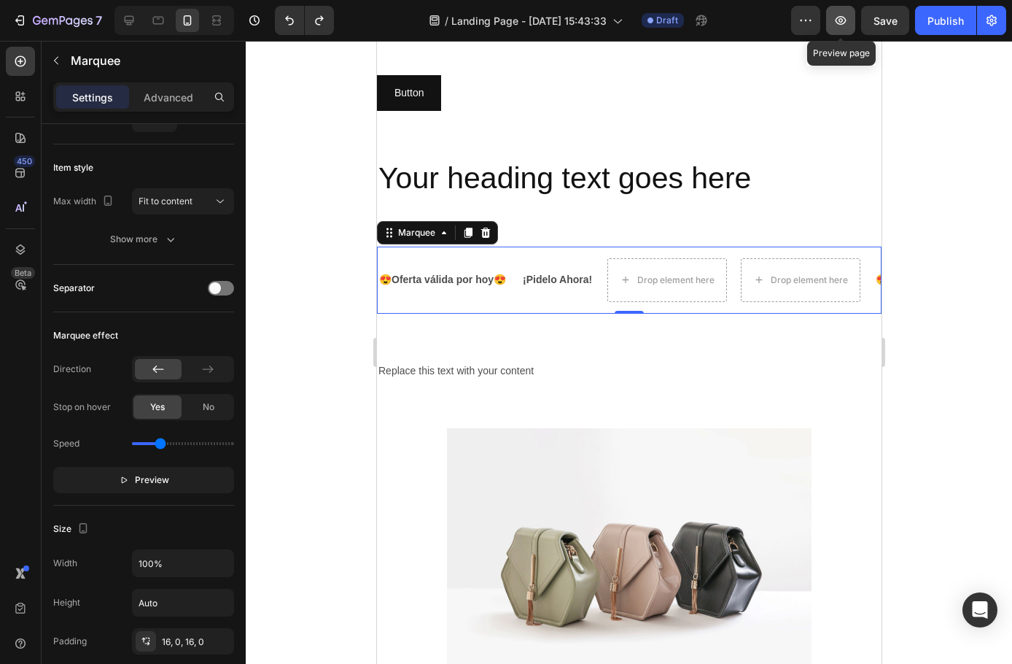
click at [837, 23] on icon "button" at bounding box center [841, 20] width 15 height 15
click at [514, 278] on div "😍Oferta válida por [DATE]😍 Text Block" at bounding box center [449, 279] width 144 height 33
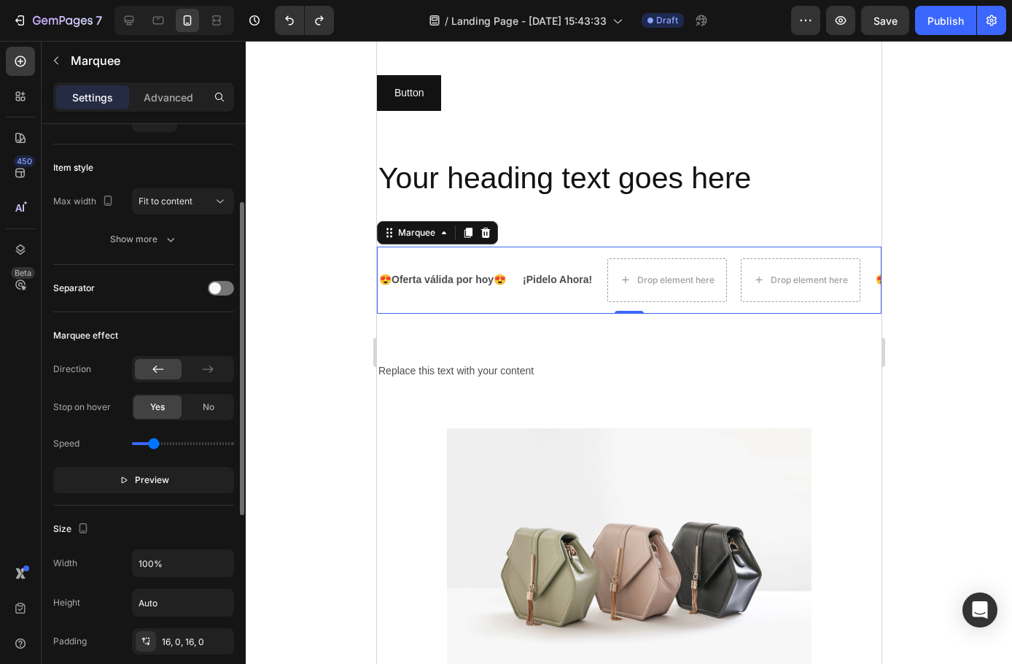
click at [155, 444] on input "range" at bounding box center [183, 443] width 102 height 3
drag, startPoint x: 155, startPoint y: 444, endPoint x: 171, endPoint y: 444, distance: 16.0
type input "1.5"
click at [171, 444] on input "range" at bounding box center [183, 443] width 102 height 3
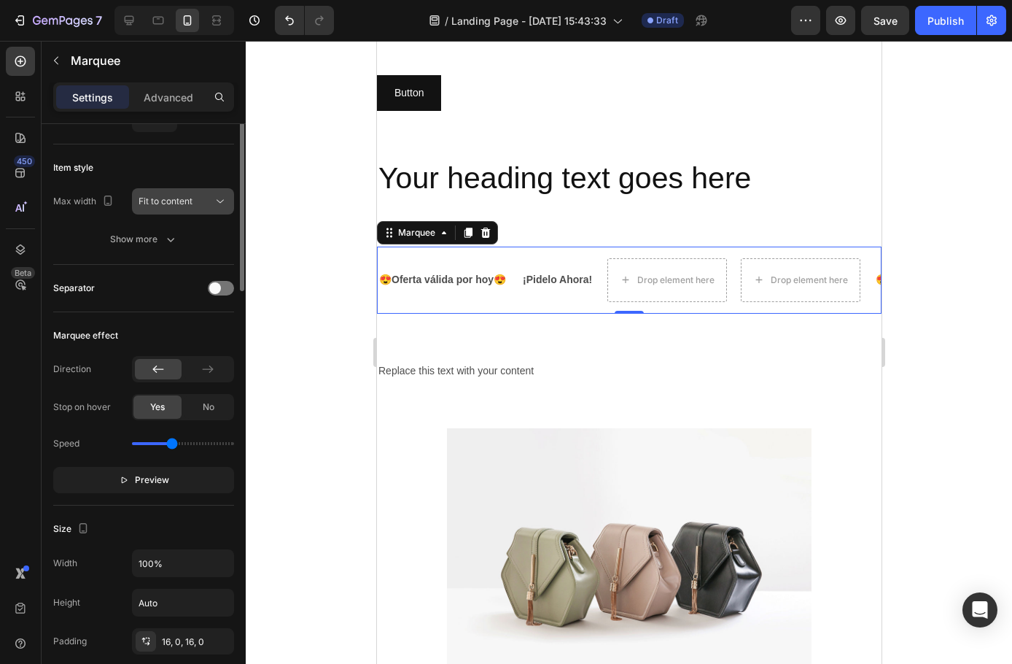
scroll to position [0, 0]
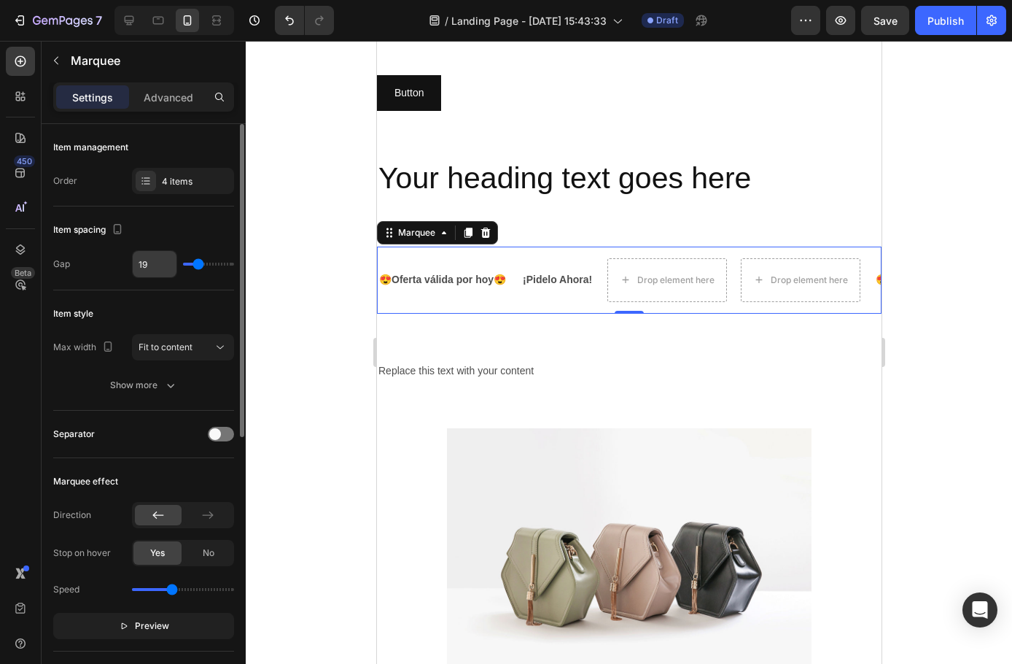
click at [155, 263] on input "19" at bounding box center [155, 264] width 44 height 26
type input "2"
type input "25"
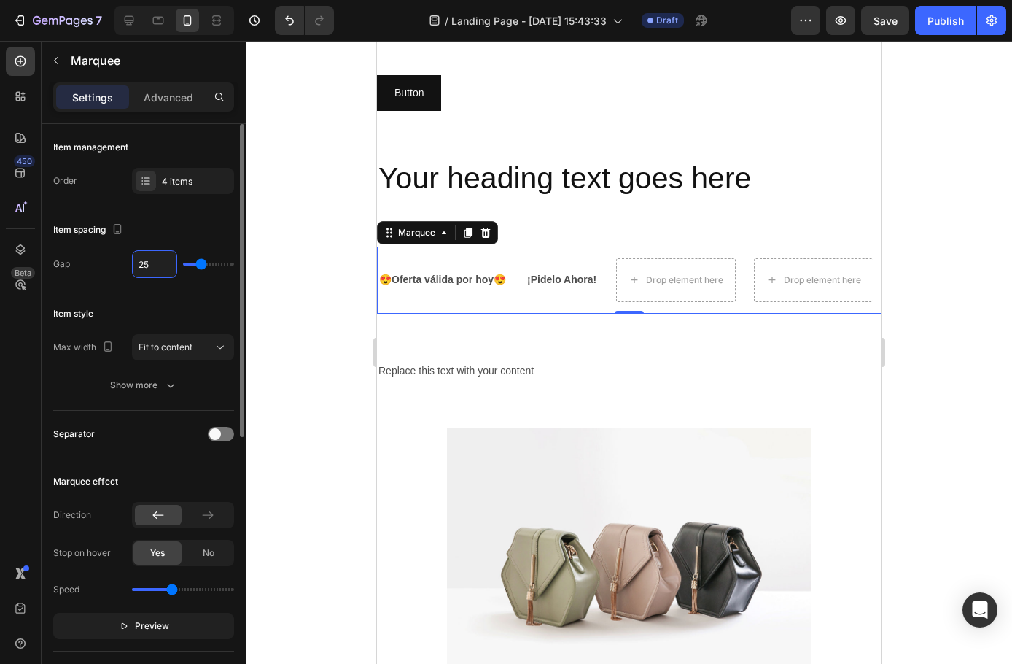
type input "25"
click at [160, 314] on div "Item style" at bounding box center [143, 313] width 181 height 23
click at [134, 600] on div "Speed" at bounding box center [143, 589] width 181 height 23
click at [142, 629] on span "Preview" at bounding box center [152, 626] width 34 height 15
click at [142, 629] on span "Pause" at bounding box center [152, 626] width 26 height 15
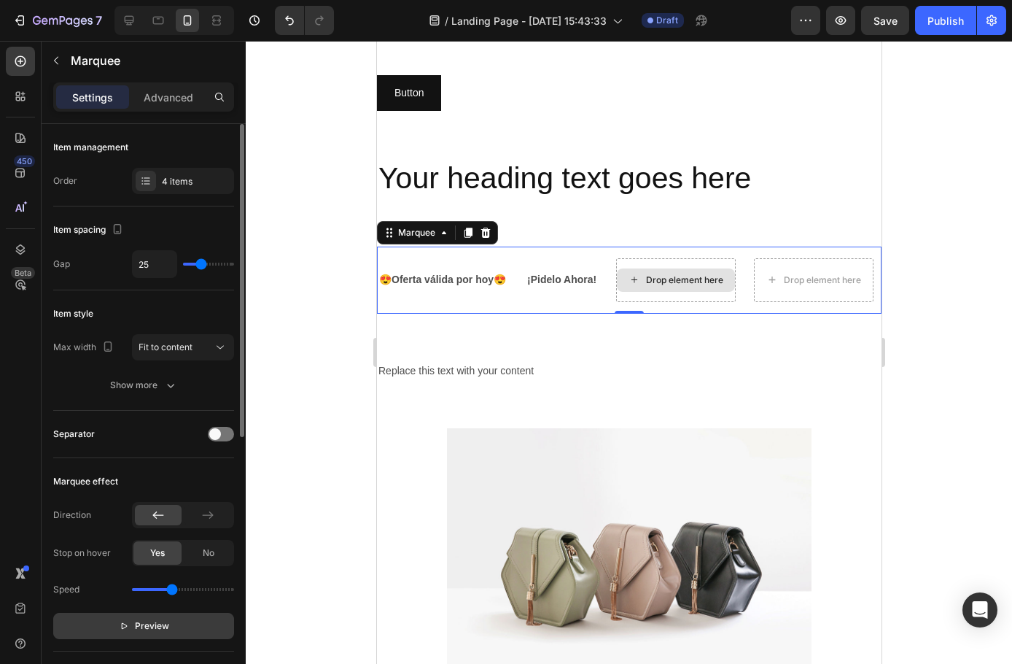
click at [701, 275] on div "Drop element here" at bounding box center [682, 280] width 77 height 12
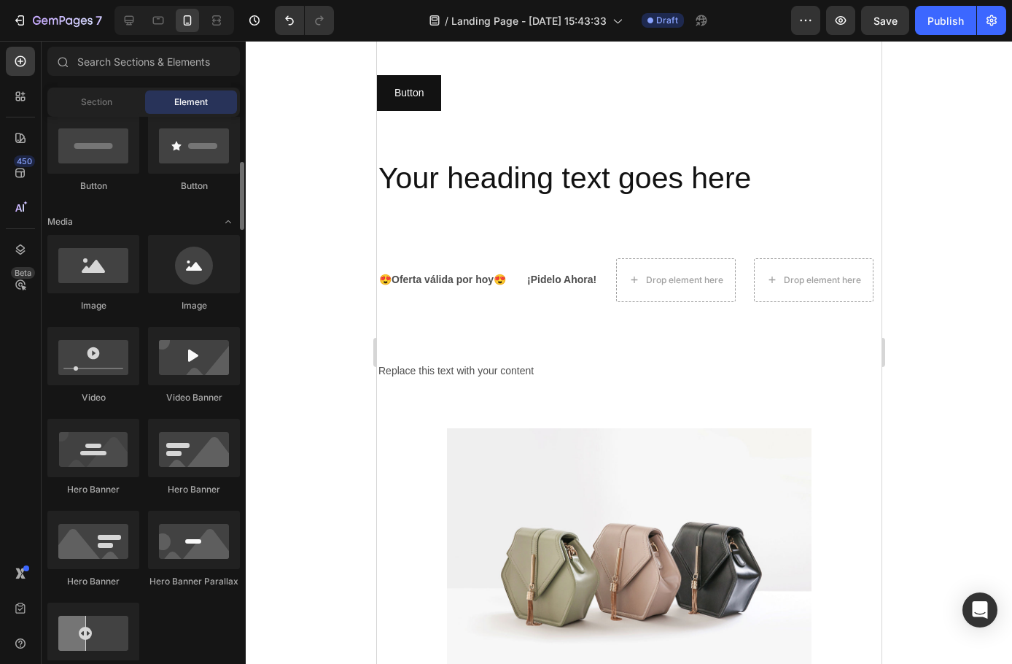
scroll to position [146, 0]
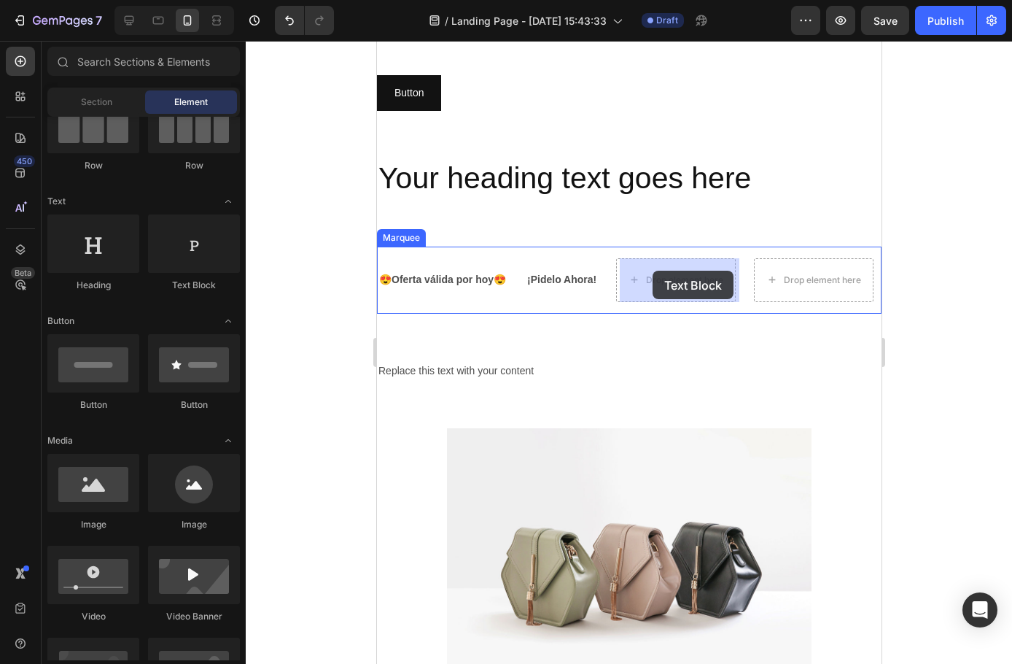
drag, startPoint x: 560, startPoint y: 291, endPoint x: 652, endPoint y: 271, distance: 94.1
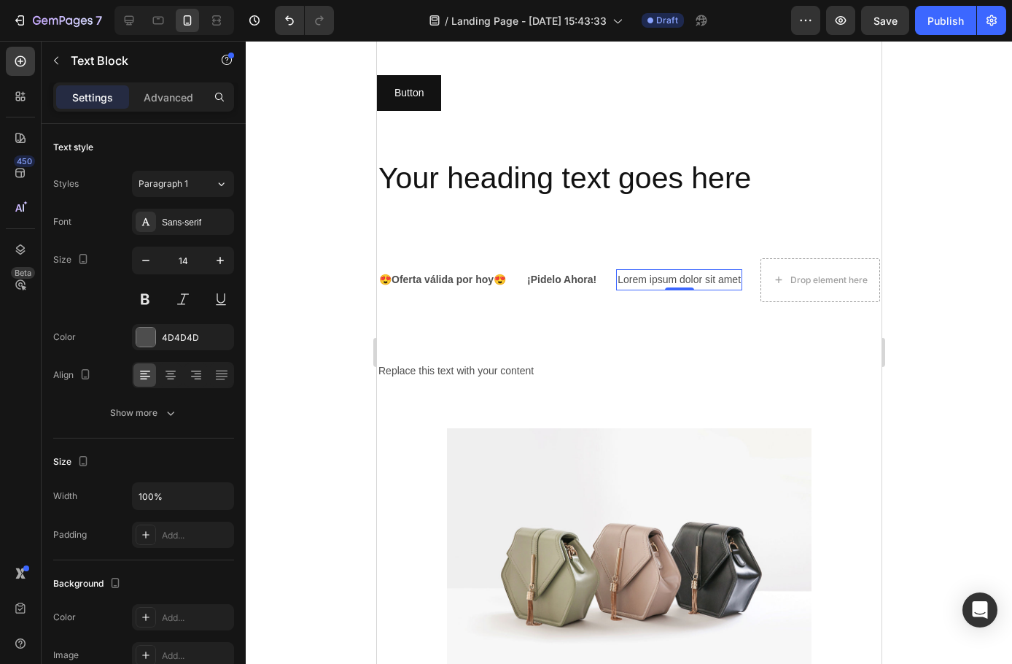
click at [664, 270] on div "Lorem ipsum dolor sit amet" at bounding box center [679, 279] width 126 height 21
click at [654, 278] on p "Lorem ipsum dolor sit amet" at bounding box center [677, 280] width 123 height 18
click at [654, 278] on p "Lorem ipsum dolor sit amet" at bounding box center [678, 280] width 123 height 18
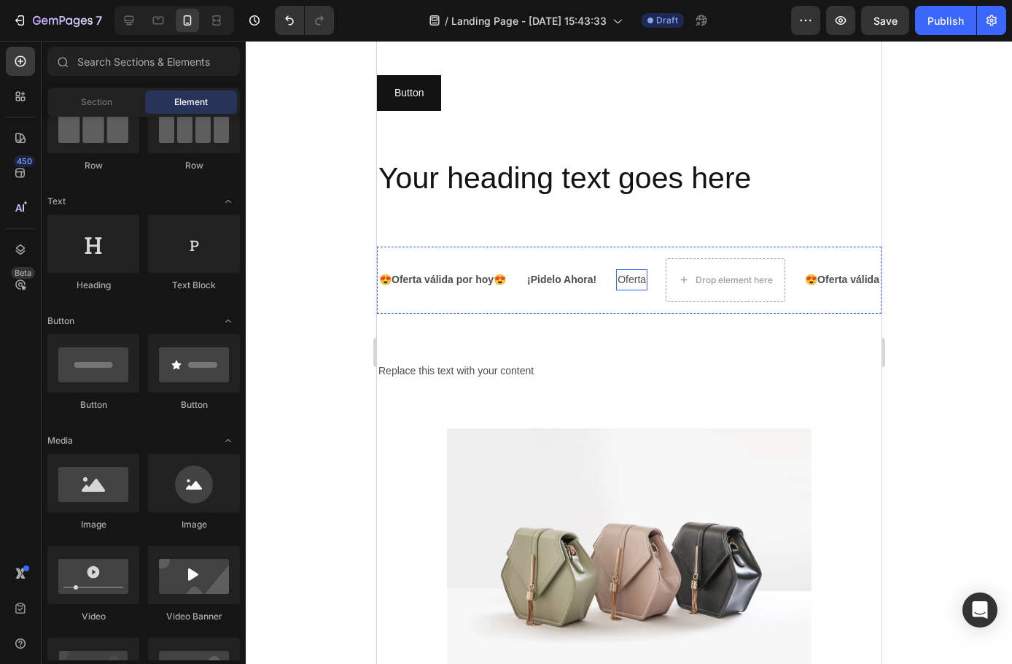
click at [642, 282] on p "Oferta" at bounding box center [631, 280] width 28 height 18
click at [705, 278] on div "Drop element here" at bounding box center [684, 280] width 77 height 12
click at [682, 278] on div "Drop element here" at bounding box center [682, 280] width 77 height 12
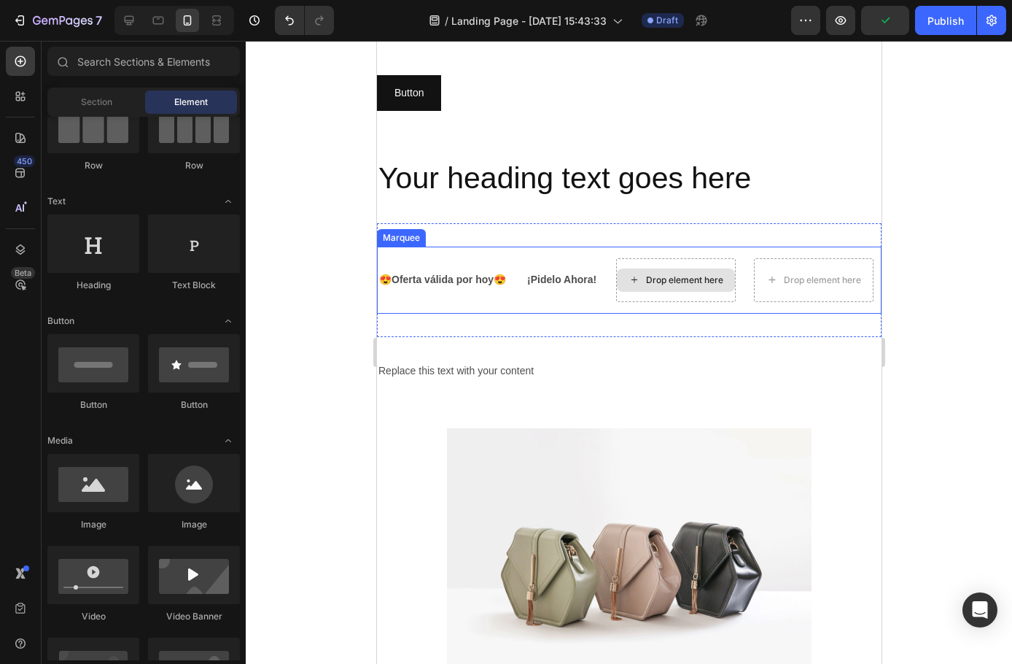
click at [646, 290] on div "Drop element here" at bounding box center [674, 279] width 118 height 23
click at [631, 294] on div "Drop element here" at bounding box center [676, 280] width 120 height 44
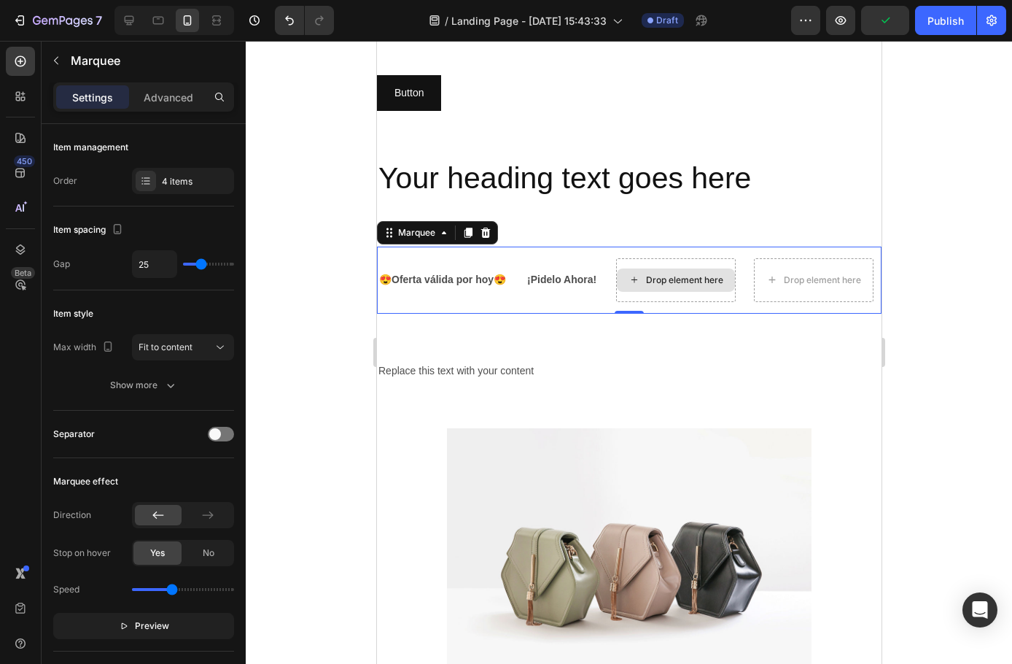
click at [708, 284] on div "Drop element here" at bounding box center [680, 280] width 77 height 12
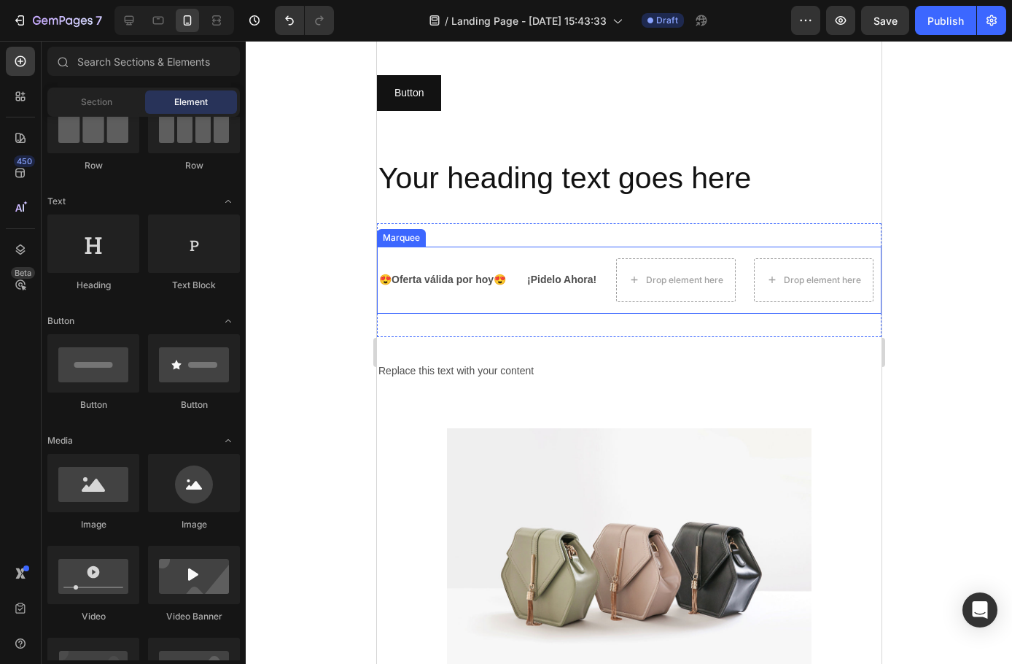
click at [382, 263] on div "😍Oferta válida por [DATE]😍 Text Block ¡Pidelo Ahora! Text Block Drop element he…" at bounding box center [630, 280] width 514 height 44
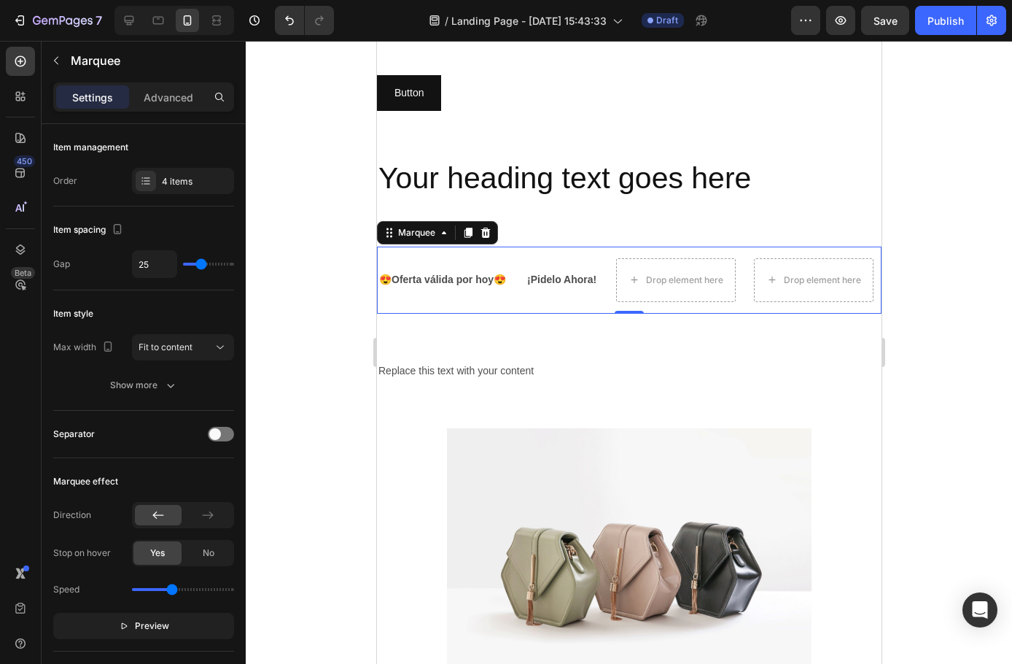
click at [319, 283] on div at bounding box center [629, 352] width 767 height 623
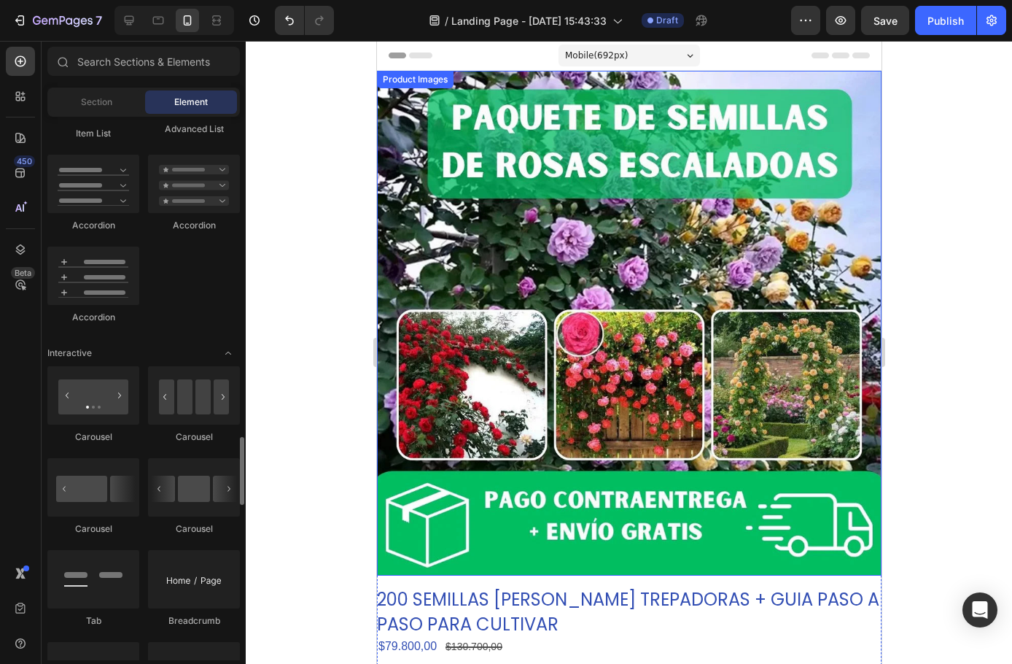
scroll to position [1459, 0]
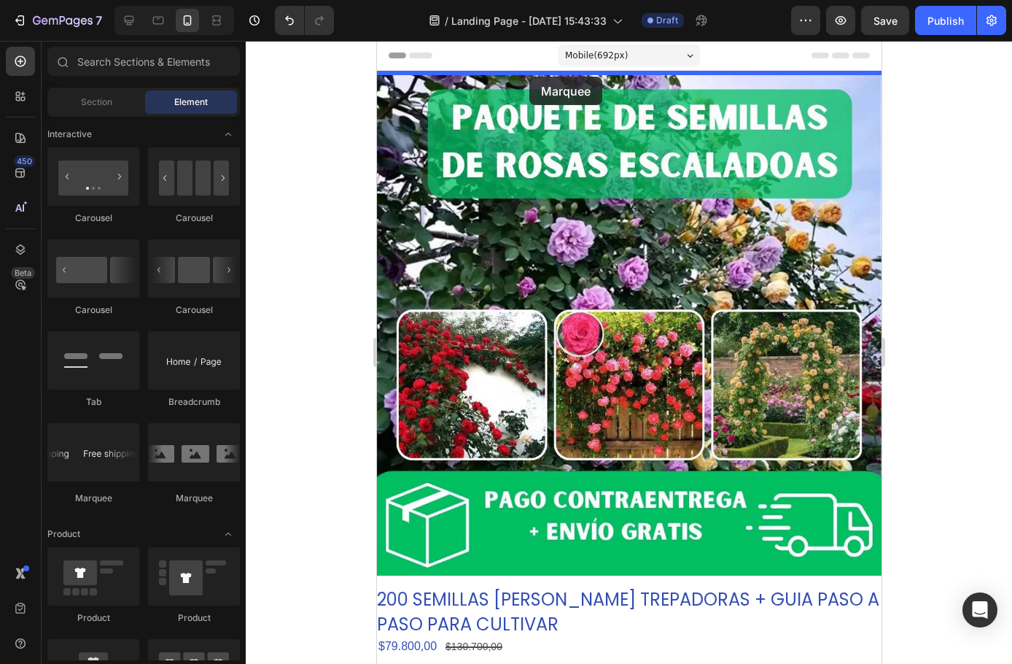
drag, startPoint x: 493, startPoint y: 495, endPoint x: 529, endPoint y: 77, distance: 419.5
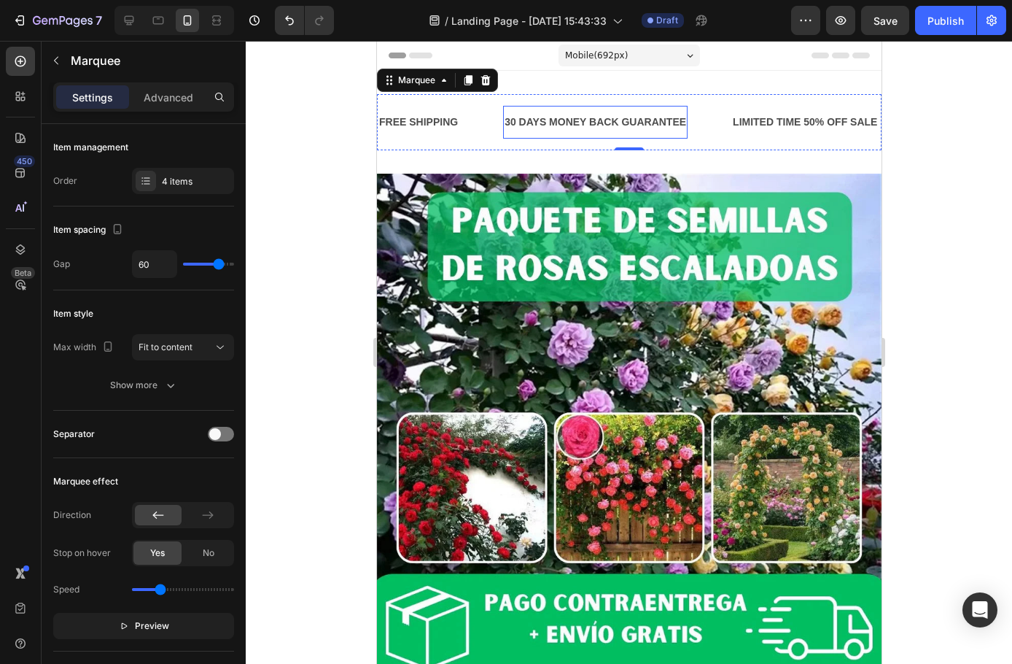
click at [532, 121] on div "30 DAYS MONEY BACK GUARANTEE" at bounding box center [595, 122] width 185 height 21
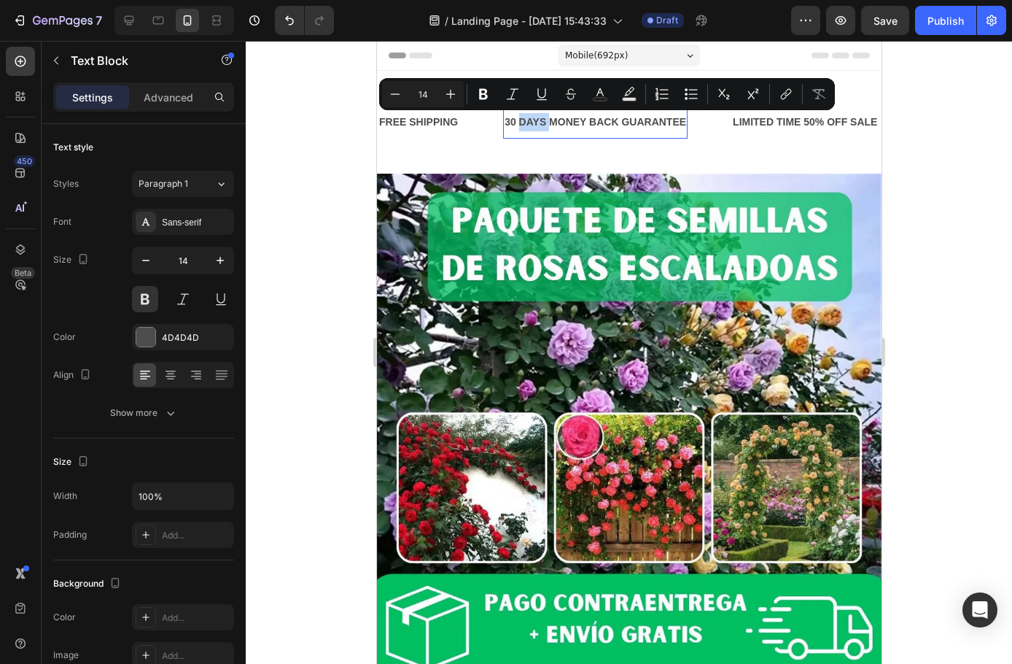
click at [542, 120] on p "30 DAYS MONEY BACK GUARANTEE" at bounding box center [595, 122] width 182 height 18
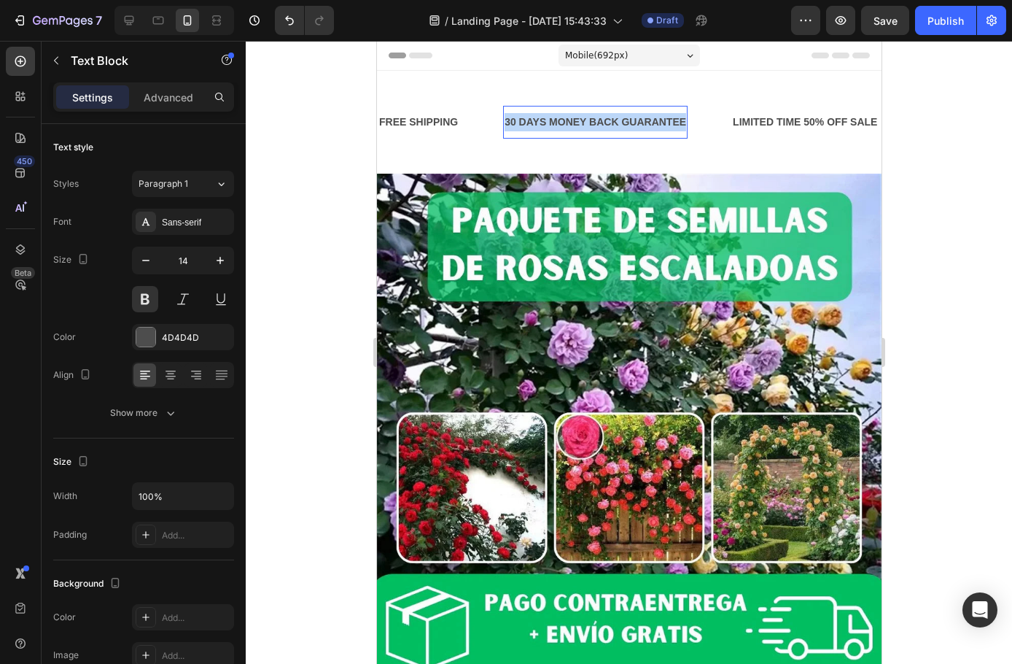
click at [542, 120] on p "30 DAYS MONEY BACK GUARANTEE" at bounding box center [595, 122] width 182 height 18
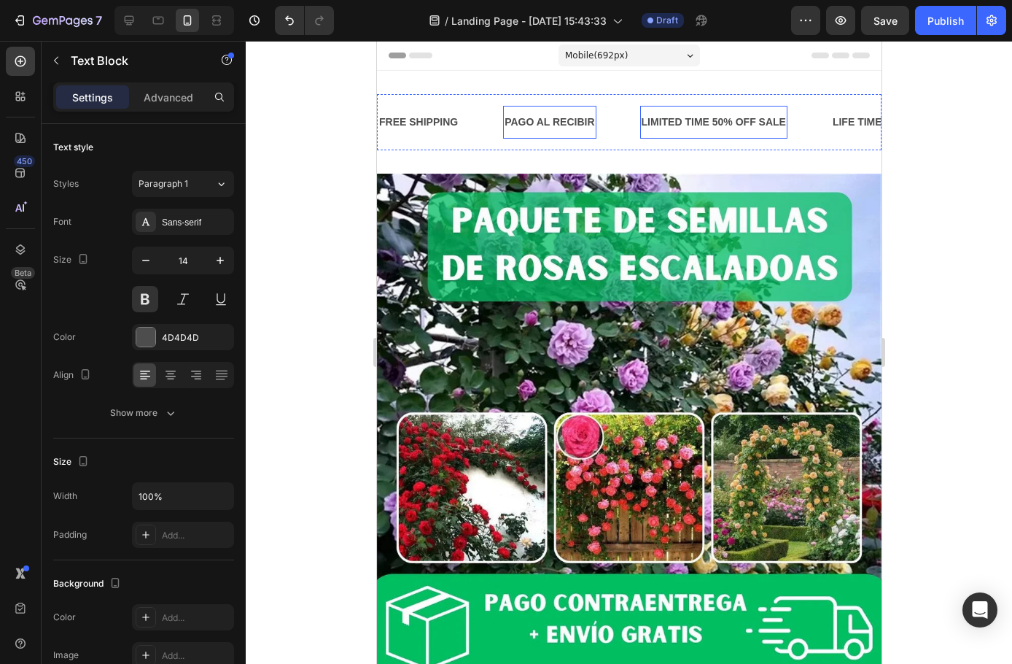
click at [723, 122] on div "LIMITED TIME 50% OFF SALE" at bounding box center [713, 122] width 147 height 21
click at [717, 120] on div "LIMITED TIME 50% OFF SALE" at bounding box center [713, 122] width 147 height 21
click at [717, 120] on p "LIMITED TIME 50% OFF SALE" at bounding box center [713, 122] width 144 height 18
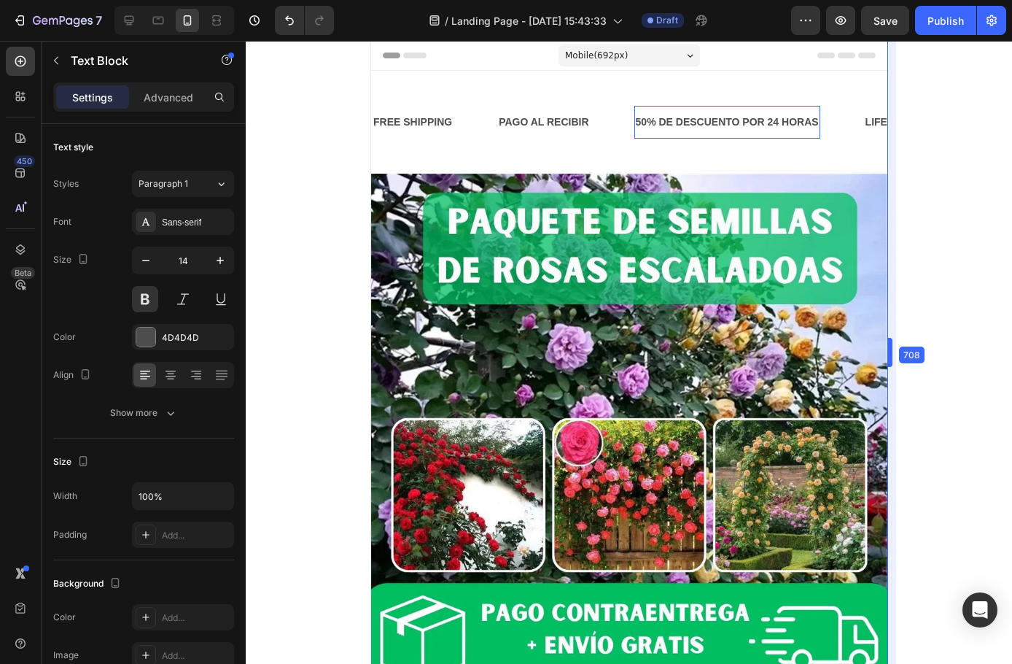
drag, startPoint x: 882, startPoint y: 135, endPoint x: 905, endPoint y: 153, distance: 29.6
click at [872, 124] on div "LIFE TIME WARRANTY" at bounding box center [921, 122] width 114 height 21
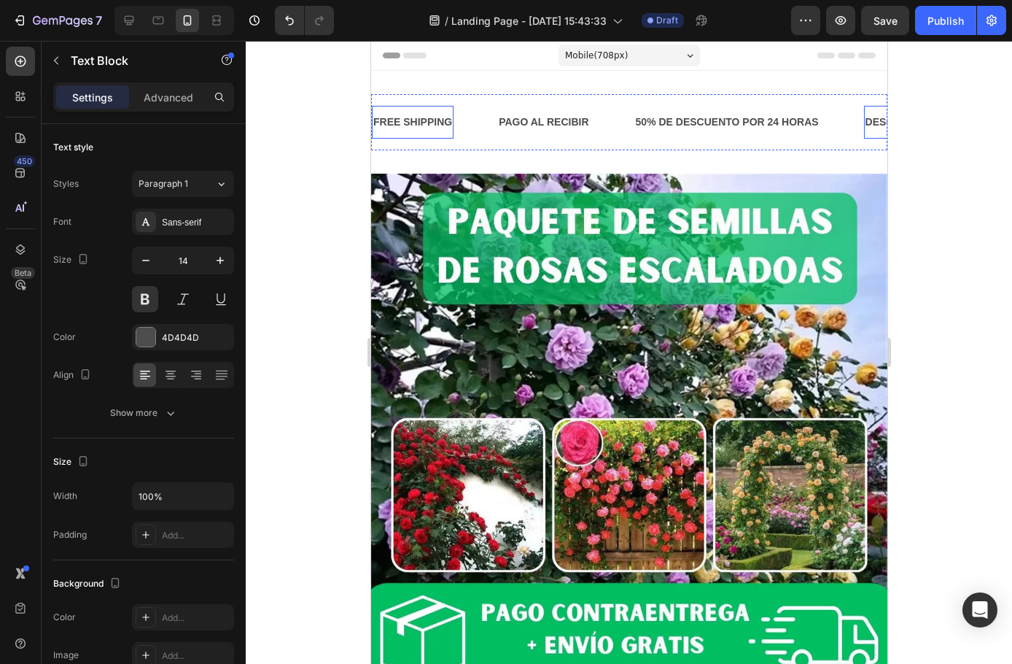
click at [408, 123] on div "FREE SHIPPING" at bounding box center [412, 122] width 82 height 21
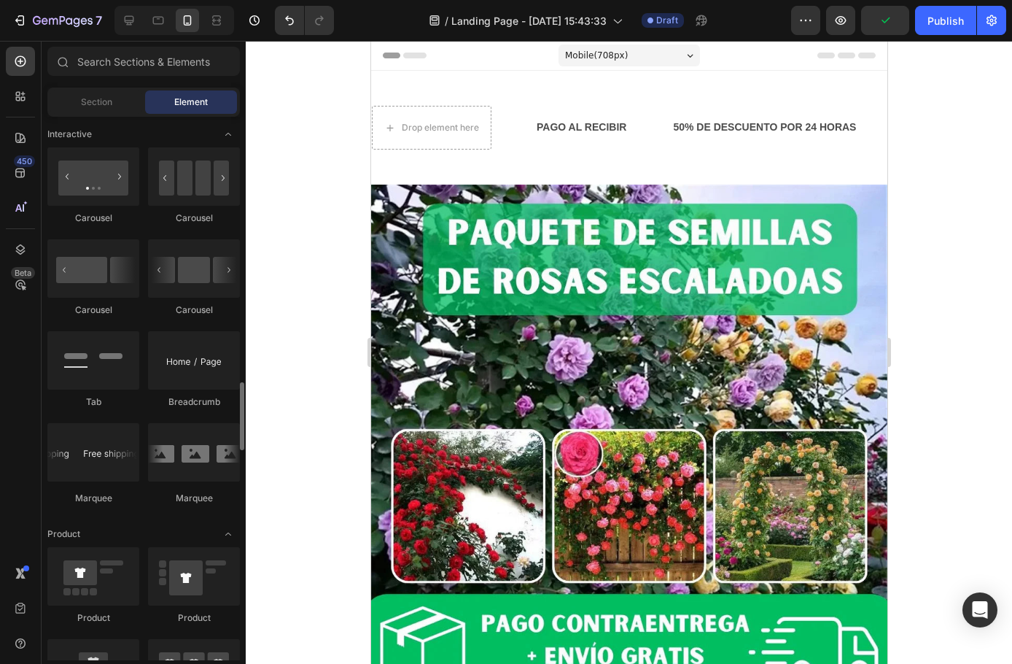
scroll to position [1532, 0]
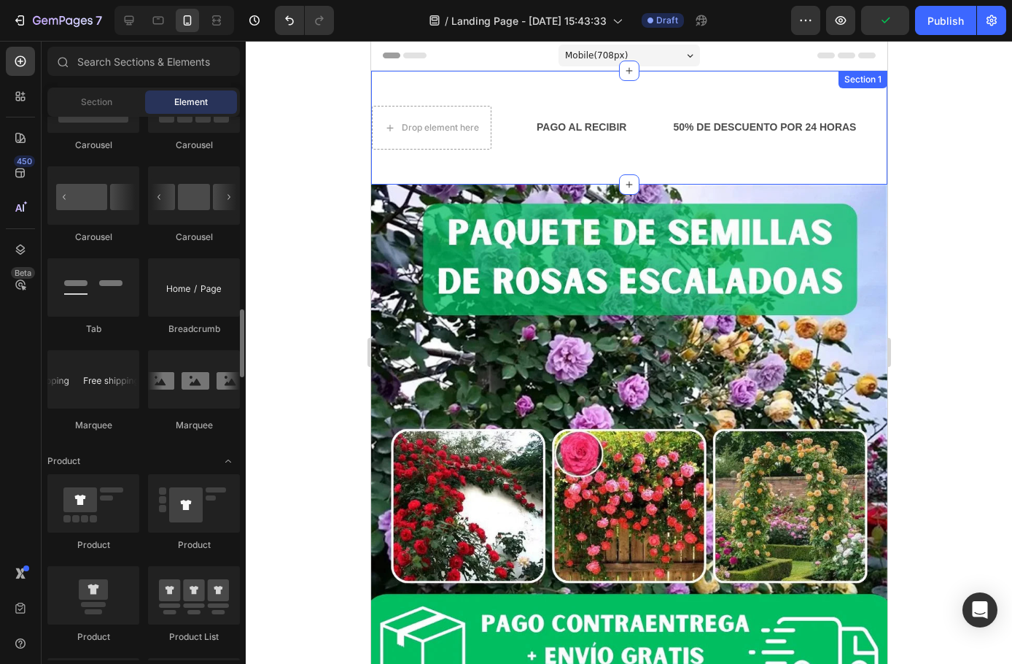
click at [498, 168] on div "Drop element here PAGO AL RECIBIR Text Block 50% DE DESCUENTO POR 24 HORAS Text…" at bounding box center [629, 128] width 516 height 114
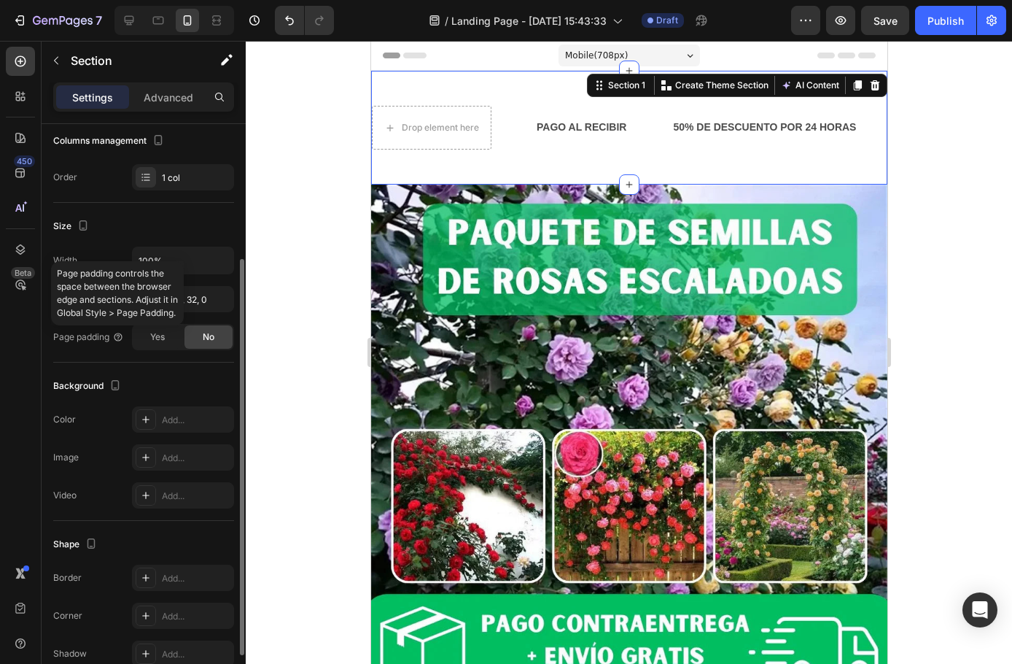
scroll to position [0, 0]
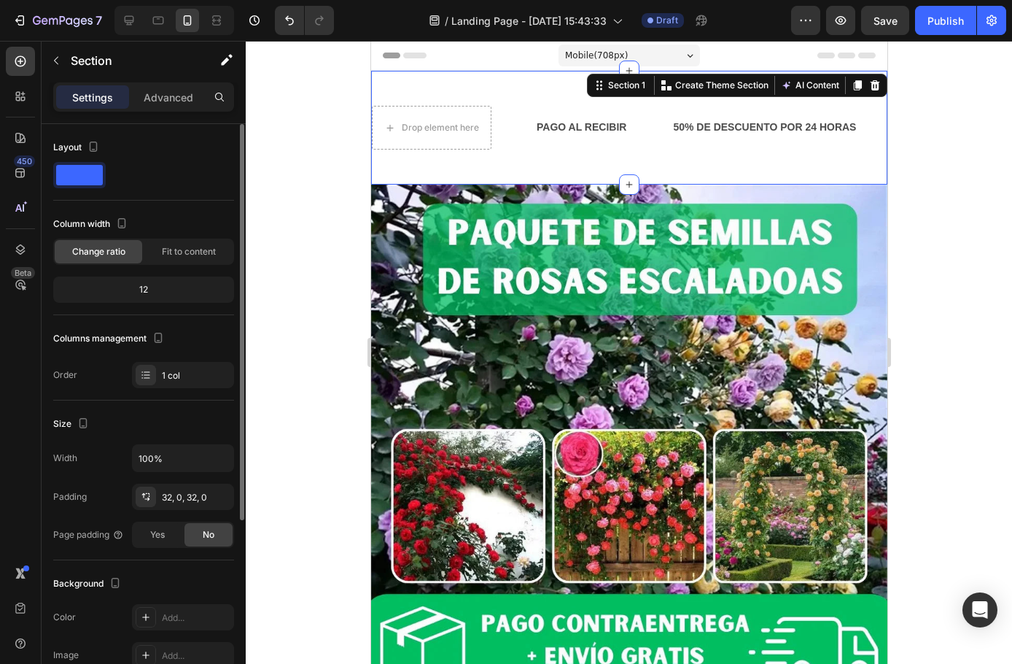
click at [90, 177] on span at bounding box center [79, 175] width 47 height 20
click at [160, 90] on p "Advanced" at bounding box center [169, 97] width 50 height 15
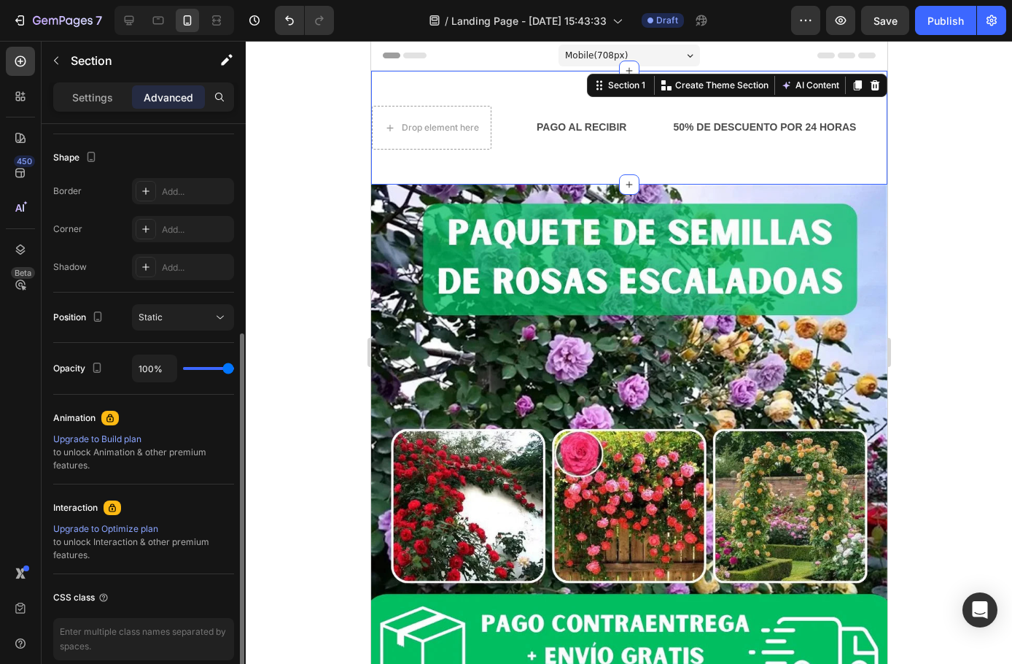
scroll to position [146, 0]
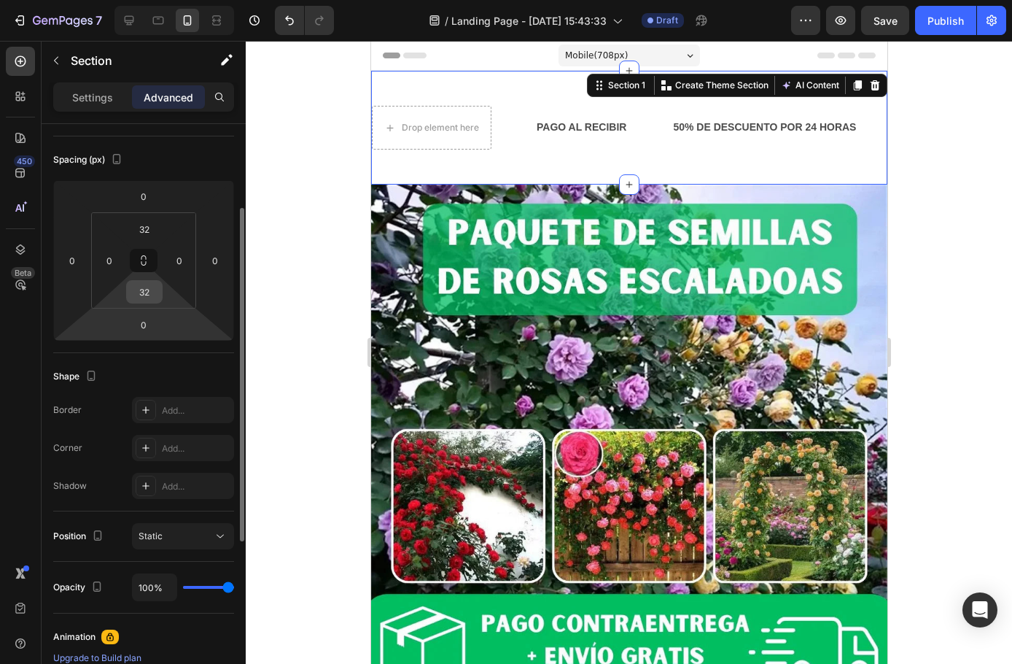
click at [148, 298] on input "32" at bounding box center [144, 292] width 29 height 22
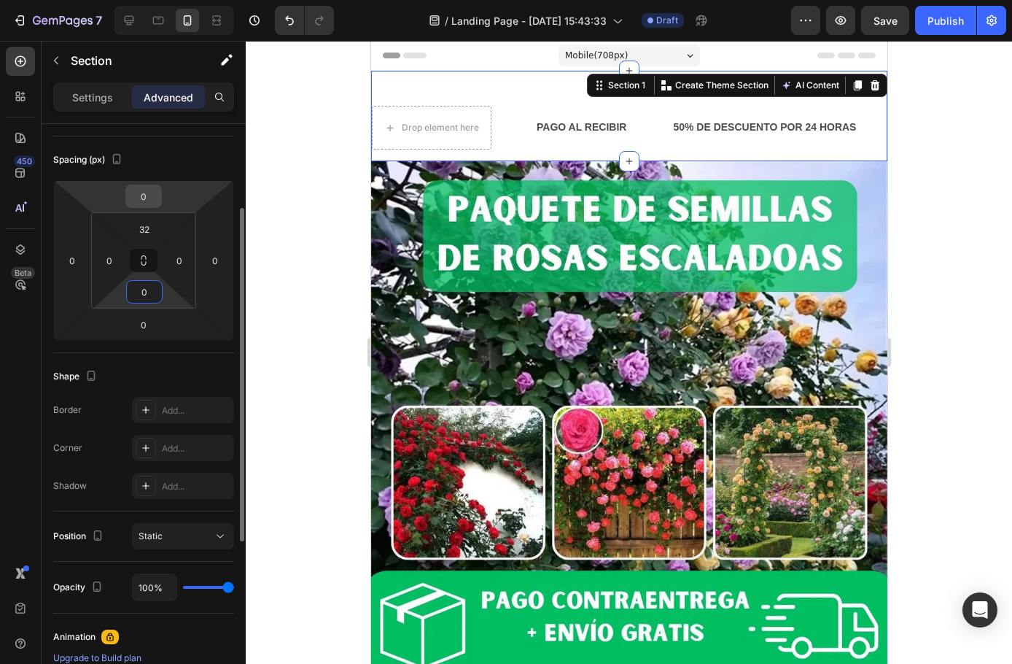
type input "0"
click at [139, 196] on input "0" at bounding box center [143, 196] width 29 height 22
click at [204, 154] on div "Spacing (px)" at bounding box center [143, 159] width 181 height 23
type input "0"
click at [148, 228] on input "32" at bounding box center [144, 229] width 29 height 22
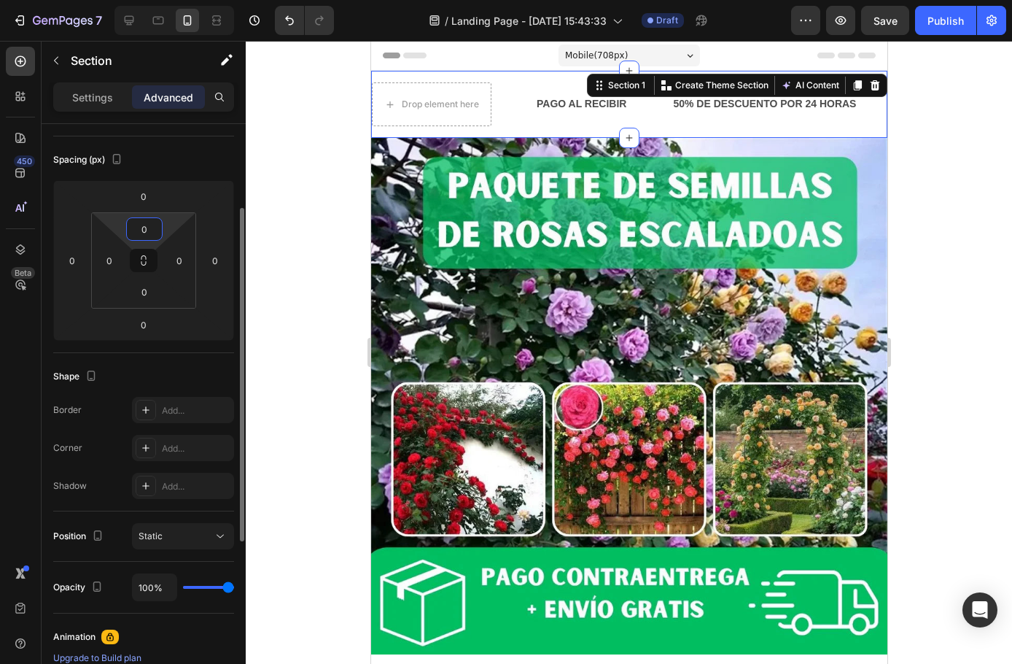
type input "0"
click at [211, 165] on div "Spacing (px)" at bounding box center [143, 159] width 181 height 23
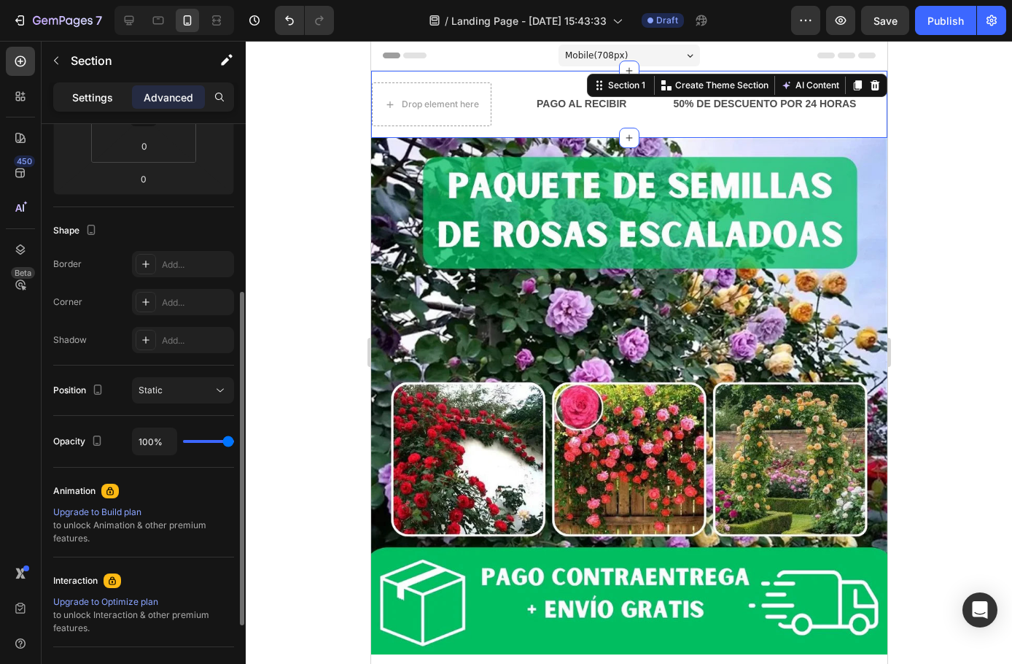
click at [86, 94] on p "Settings" at bounding box center [92, 97] width 41 height 15
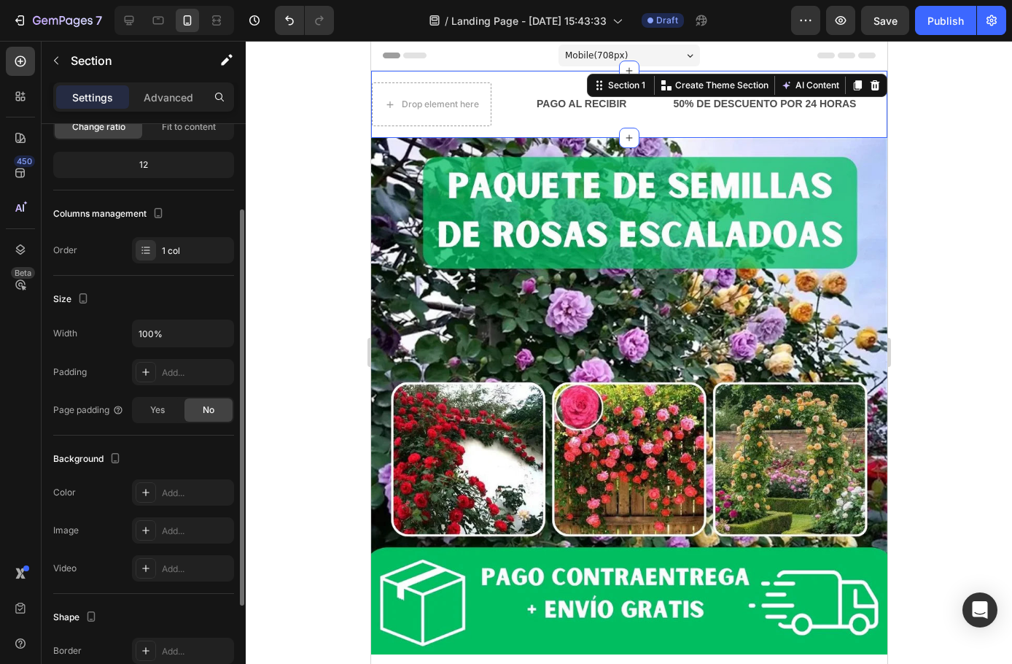
scroll to position [0, 0]
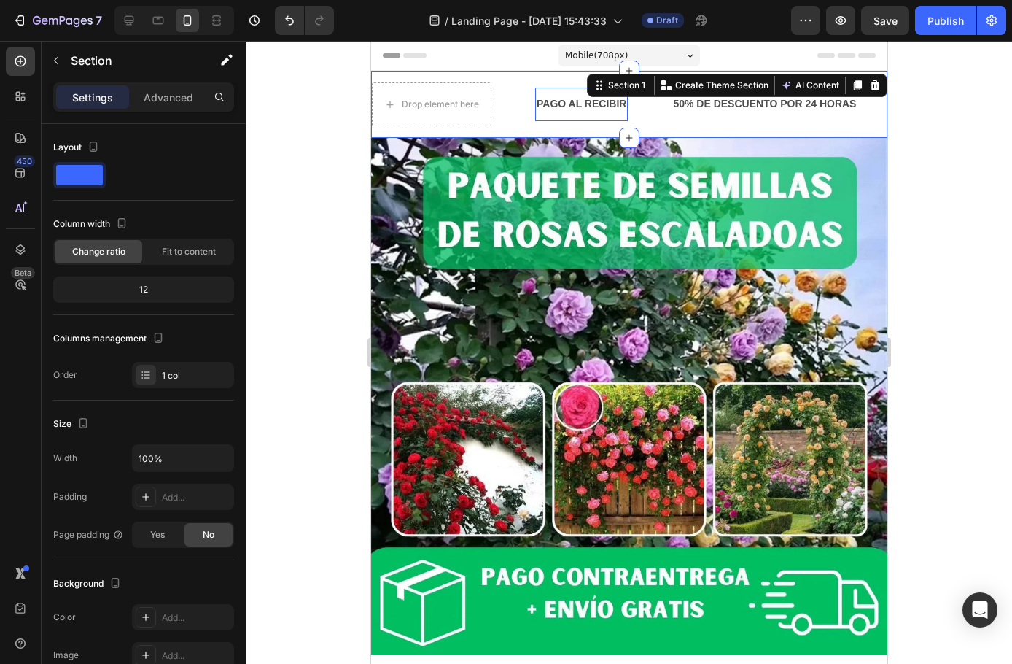
click at [567, 115] on div "PAGO AL RECIBIR Text Block" at bounding box center [581, 104] width 93 height 33
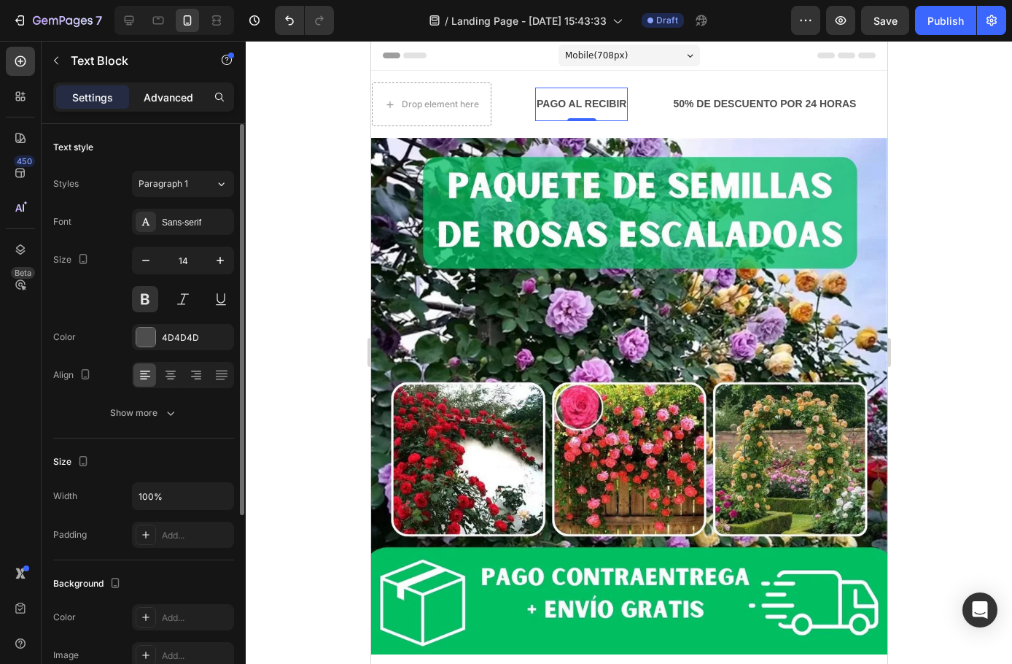
click at [152, 106] on div "Advanced" at bounding box center [168, 96] width 73 height 23
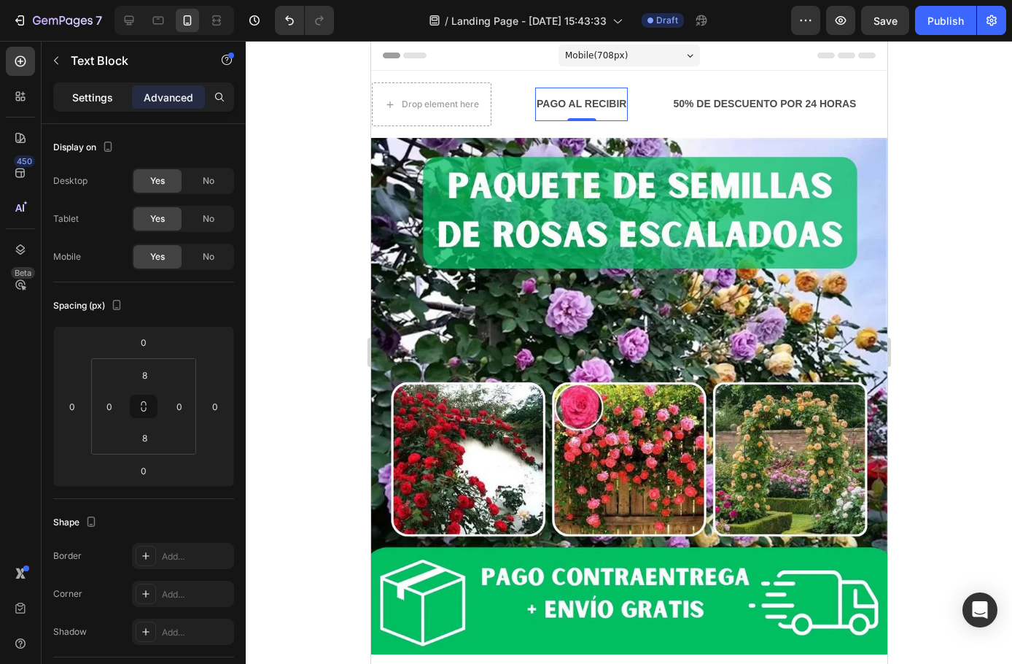
click at [69, 101] on div "Settings" at bounding box center [92, 96] width 73 height 23
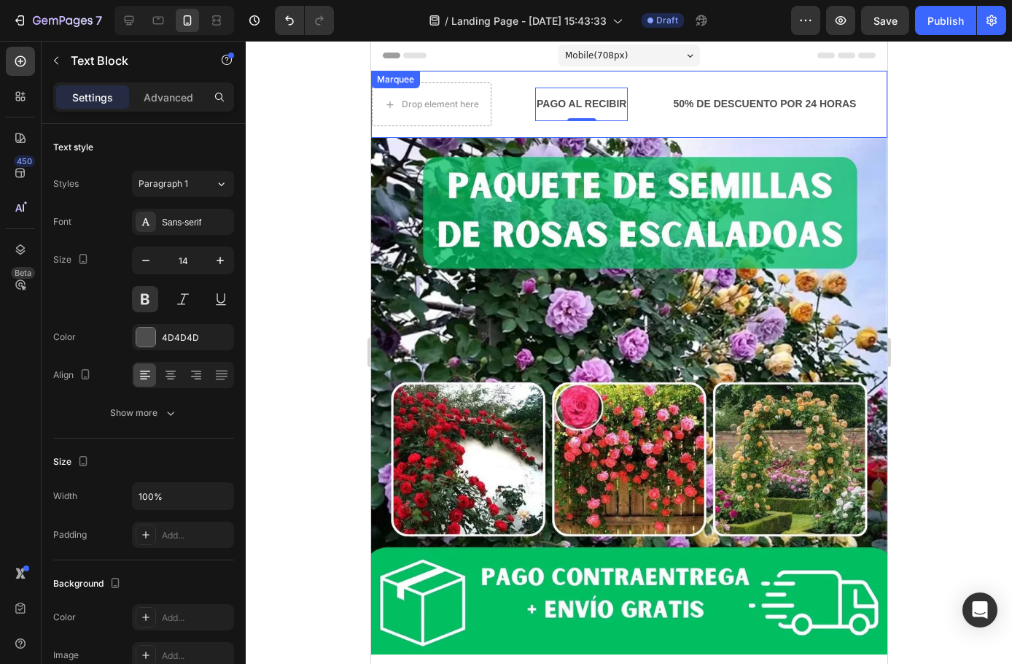
click at [509, 80] on div "Drop element here PAGO AL RECIBIR Text Block 0 50% DE DESCUENTO POR 24 HORAS Te…" at bounding box center [629, 104] width 516 height 67
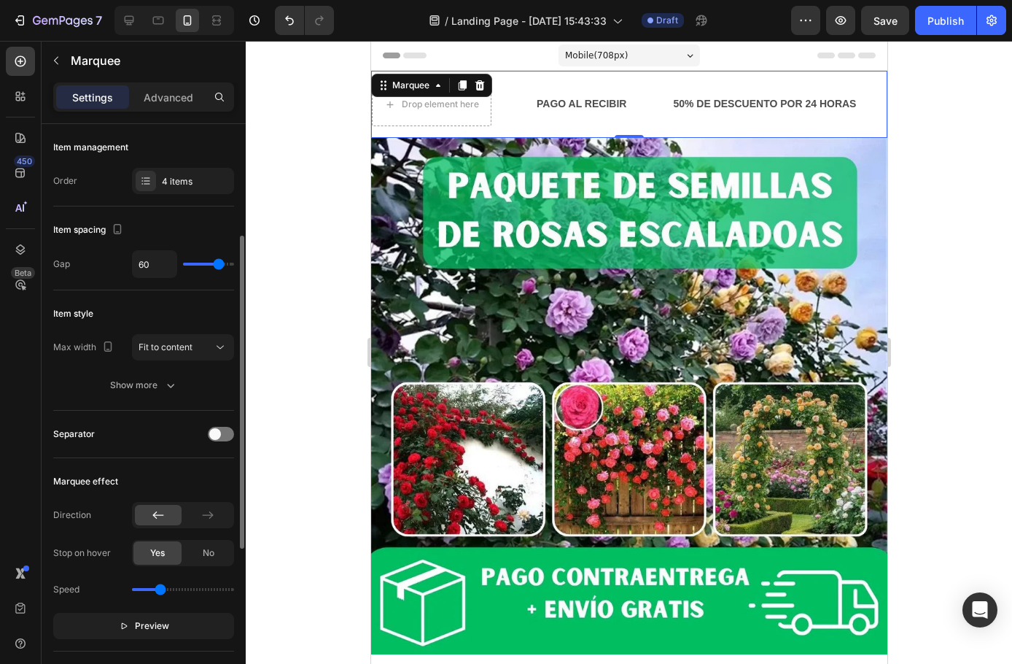
scroll to position [73, 0]
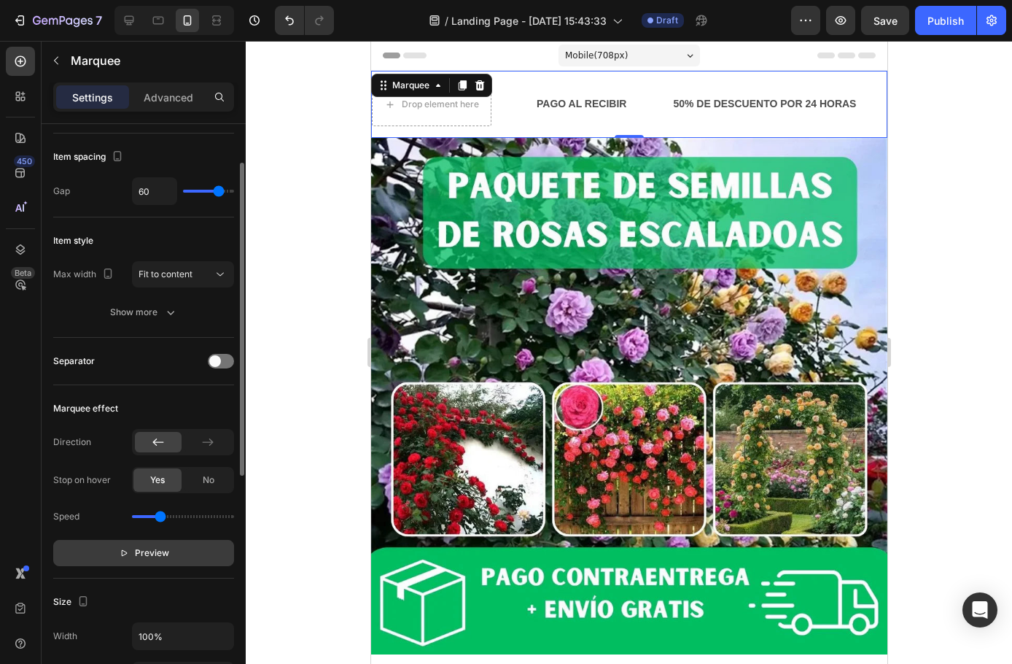
click at [130, 557] on p "Preview" at bounding box center [144, 553] width 50 height 15
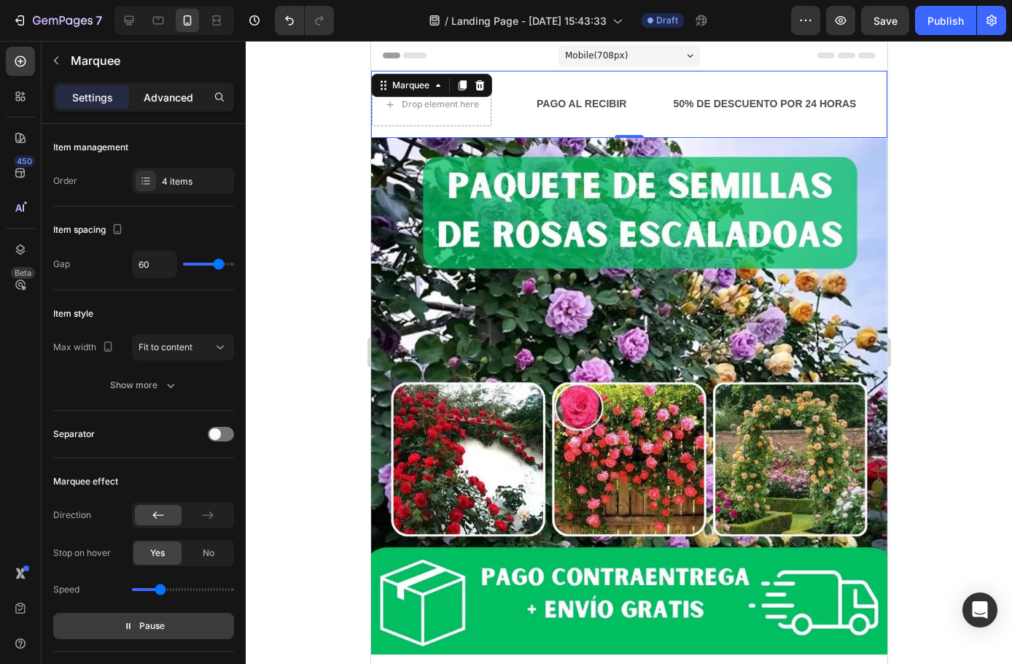
click at [166, 107] on div "Advanced" at bounding box center [168, 96] width 73 height 23
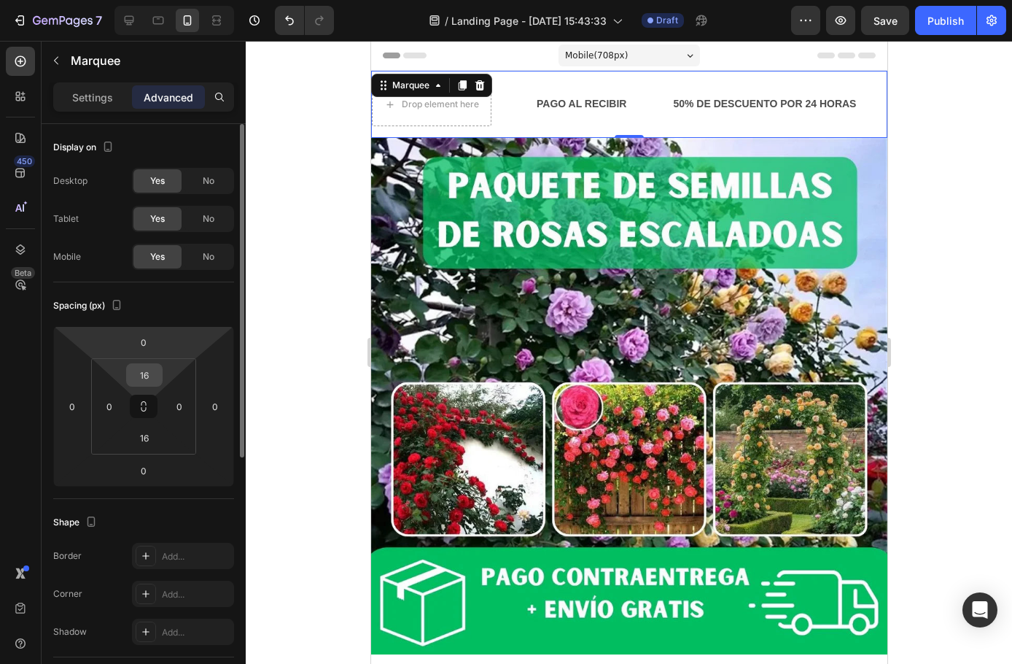
click at [154, 373] on input "16" at bounding box center [144, 375] width 29 height 22
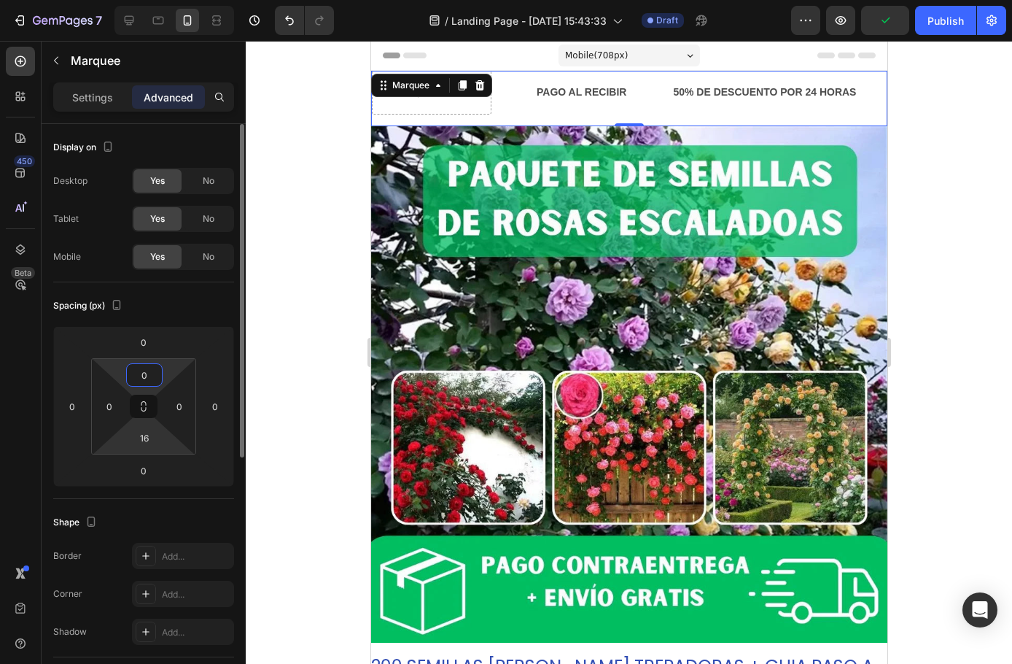
type input "0"
click at [147, 438] on input "16" at bounding box center [144, 438] width 29 height 22
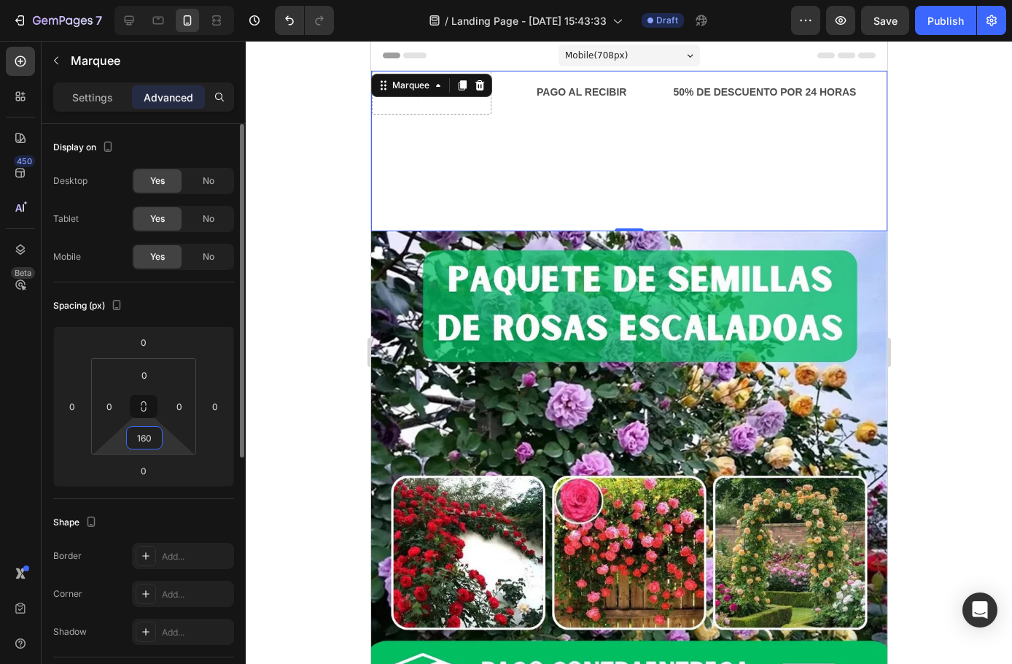
click at [145, 435] on input "160" at bounding box center [144, 438] width 29 height 22
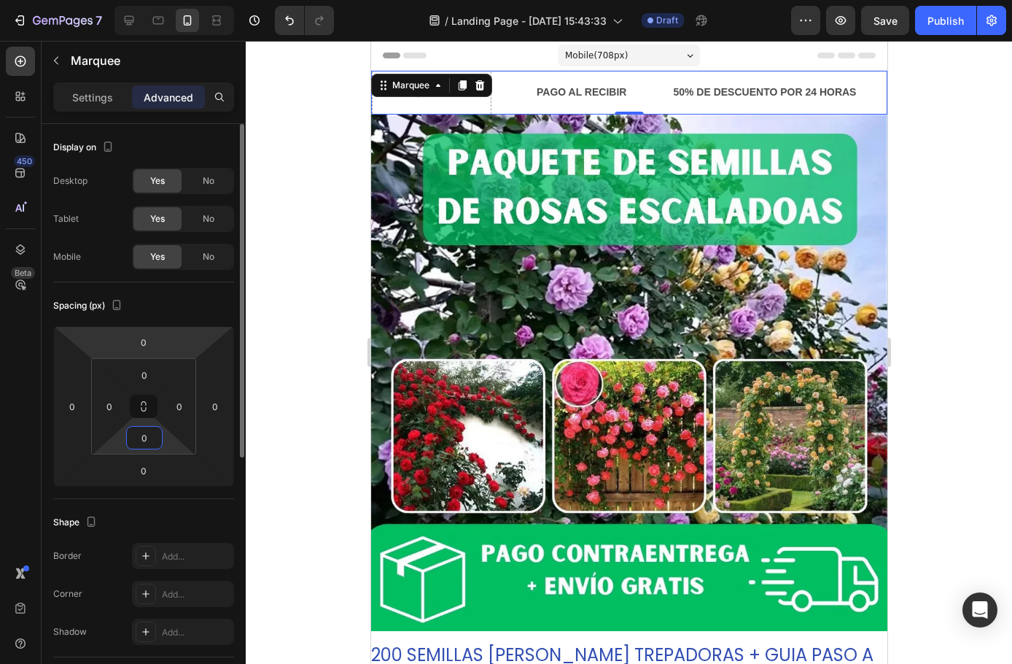
type input "0"
click at [169, 298] on div "Spacing (px)" at bounding box center [143, 305] width 181 height 23
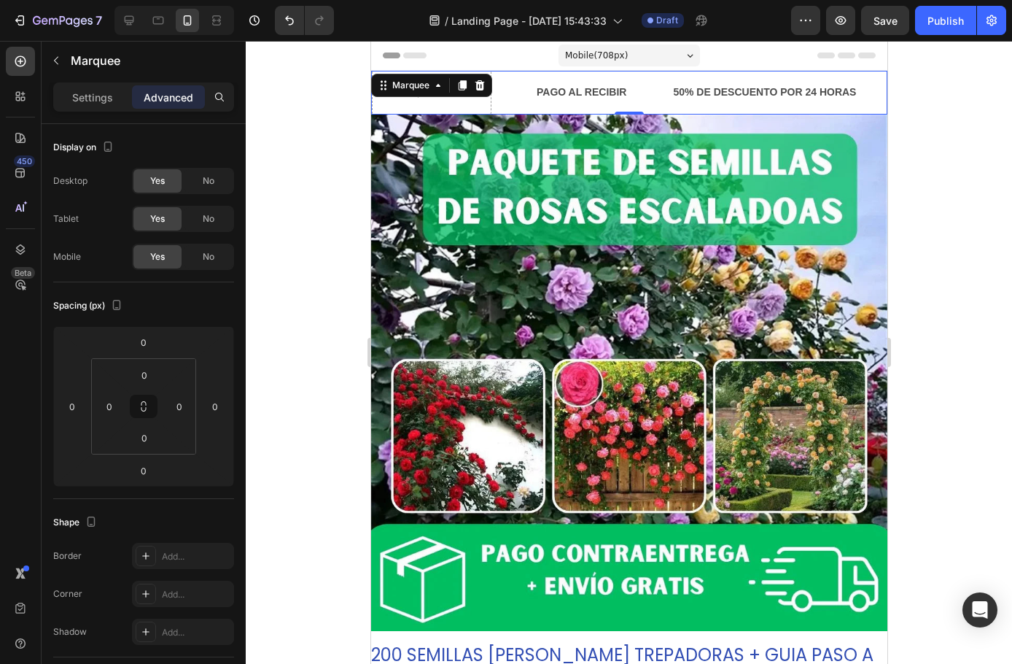
scroll to position [365, 0]
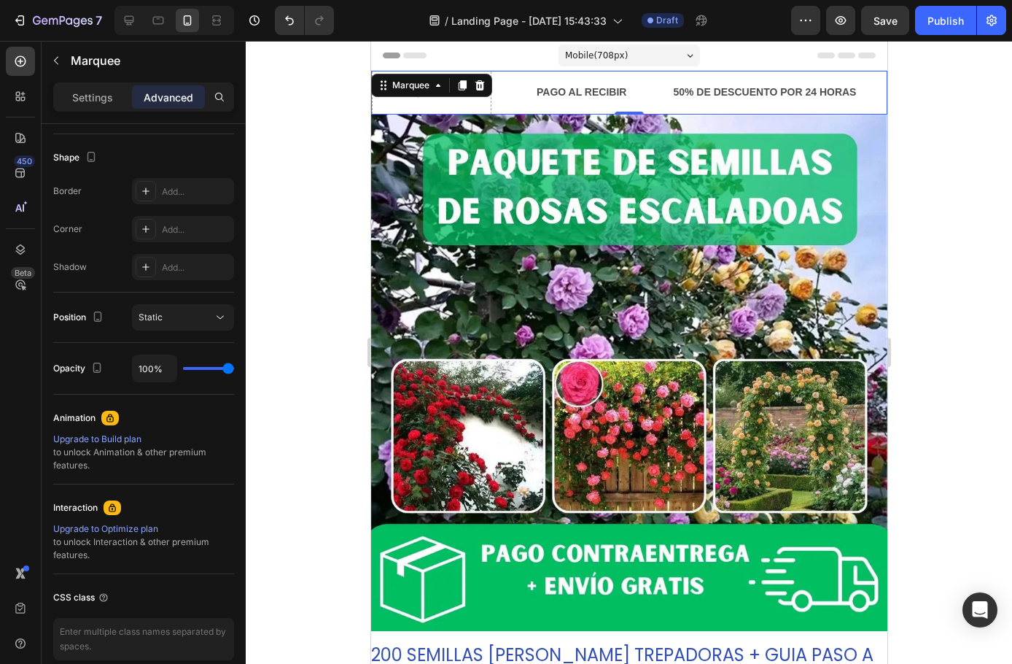
drag, startPoint x: 229, startPoint y: 367, endPoint x: 249, endPoint y: 371, distance: 20.7
click at [234, 370] on input "range" at bounding box center [208, 368] width 51 height 3
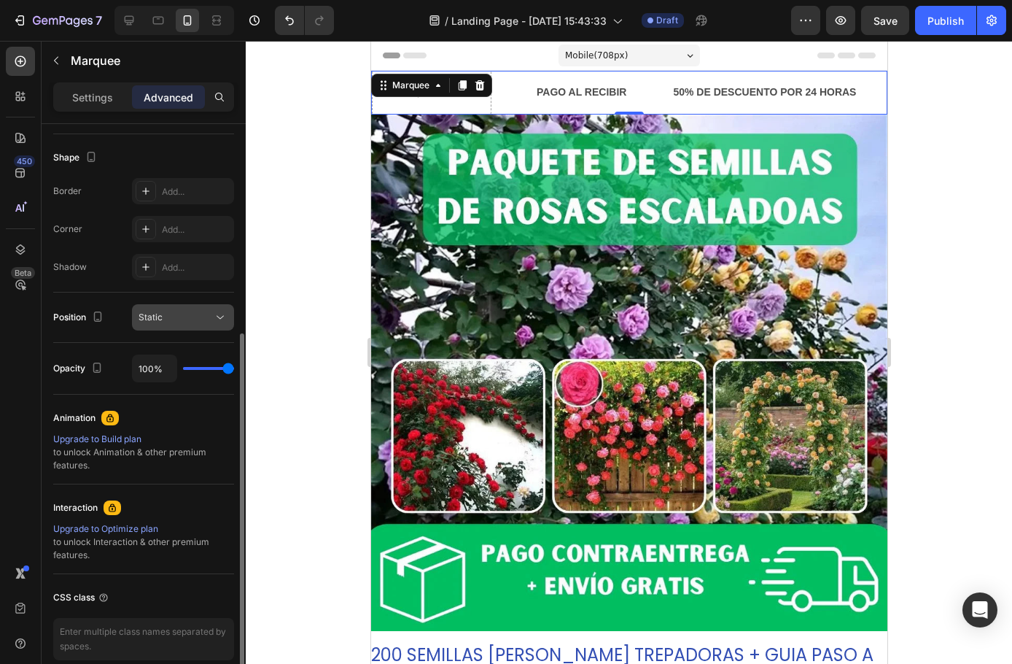
click at [187, 315] on div "Static" at bounding box center [176, 317] width 74 height 13
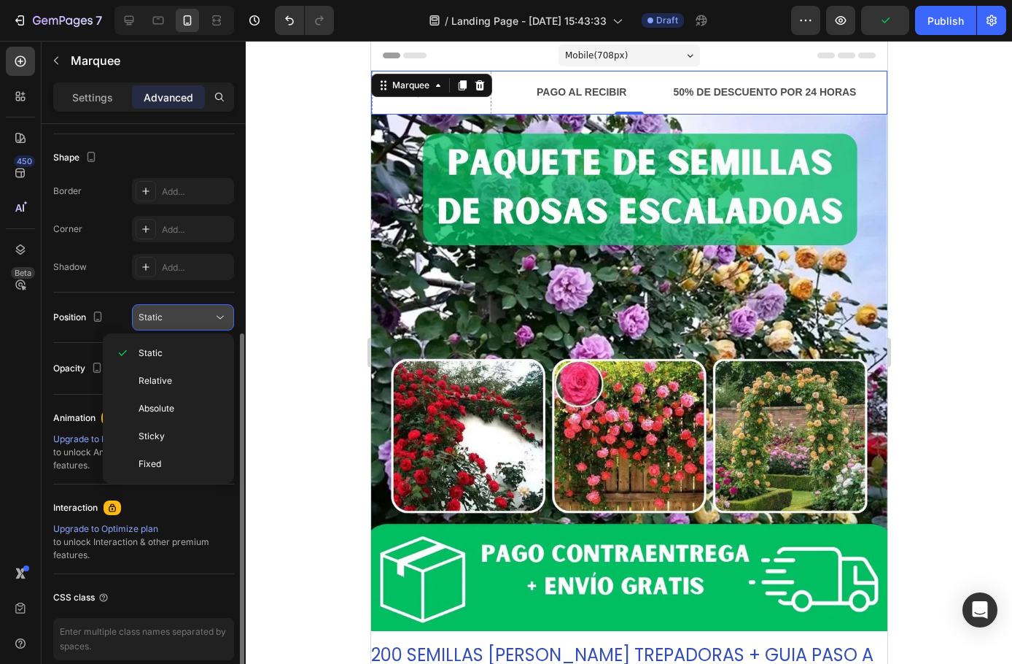
click at [187, 315] on div "Static" at bounding box center [176, 317] width 74 height 13
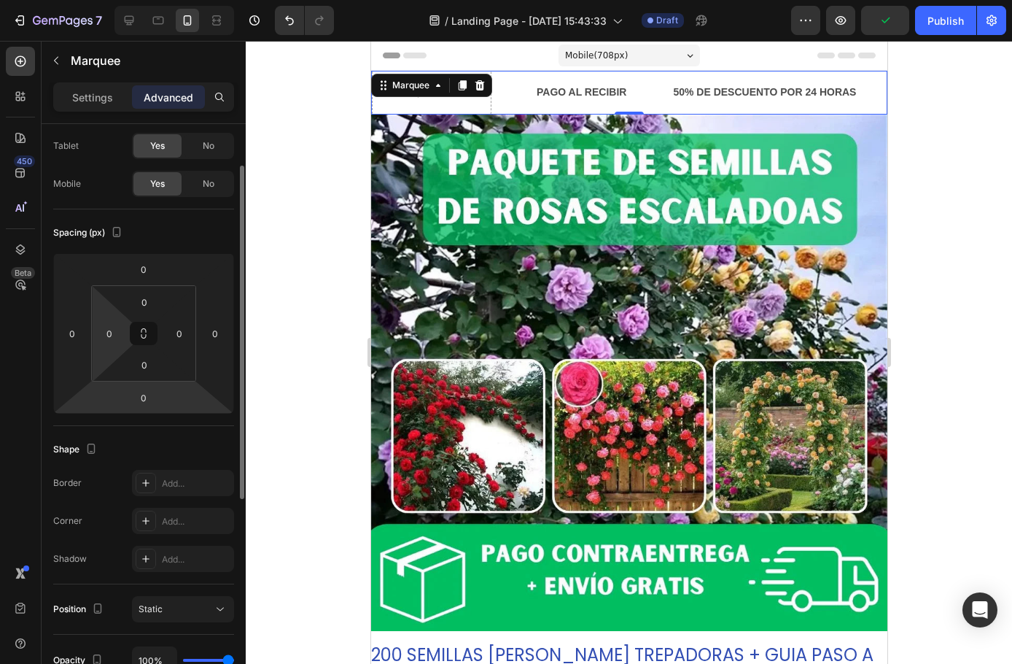
scroll to position [0, 0]
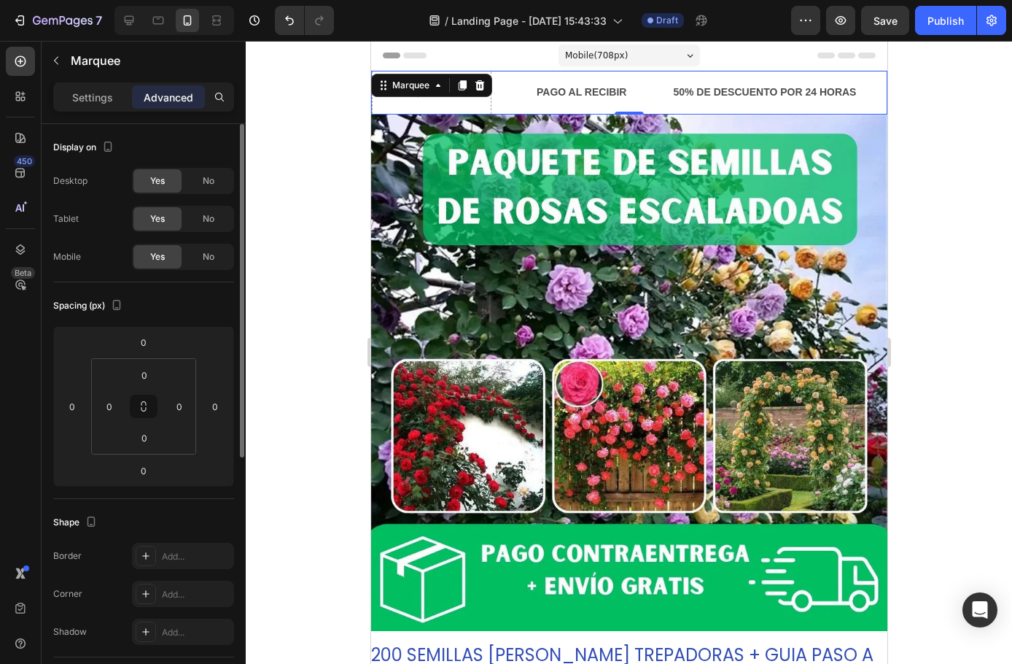
click at [100, 100] on p "Settings" at bounding box center [92, 97] width 41 height 15
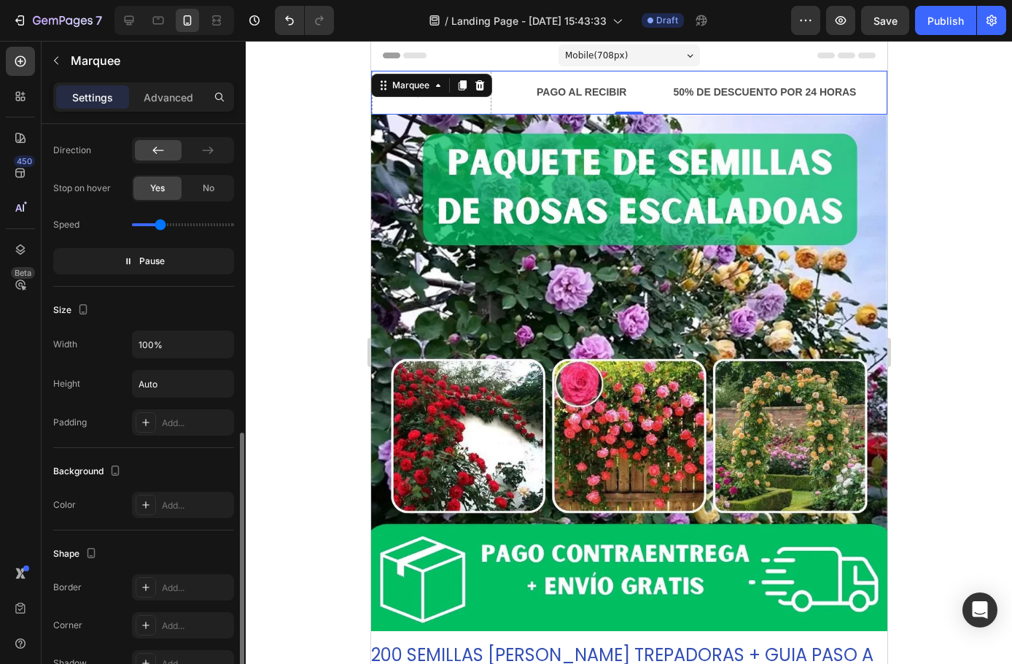
scroll to position [438, 0]
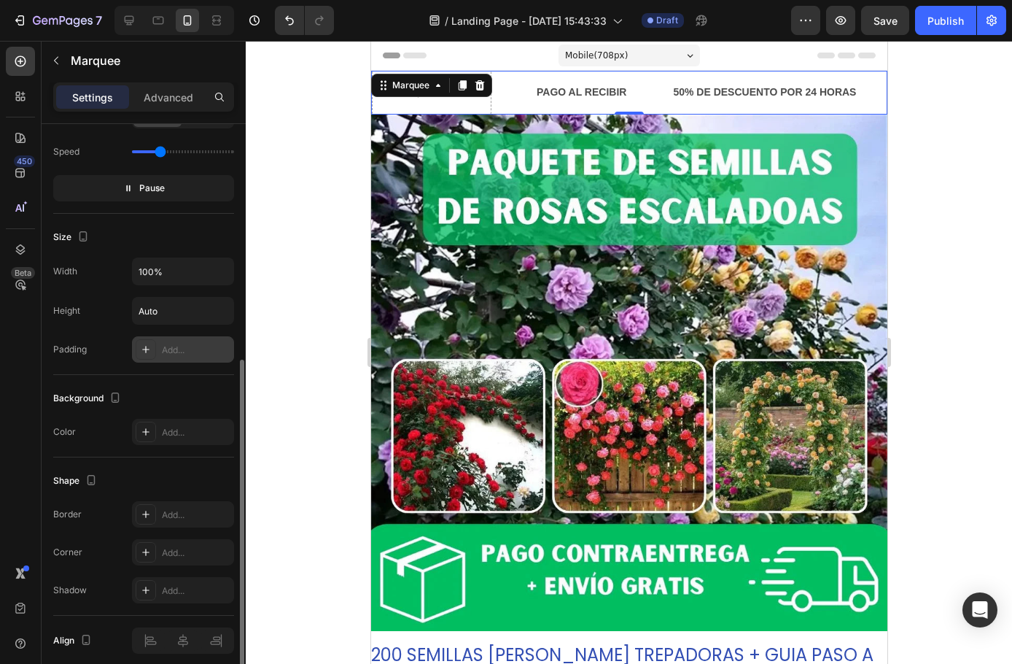
click at [149, 358] on div at bounding box center [146, 349] width 20 height 20
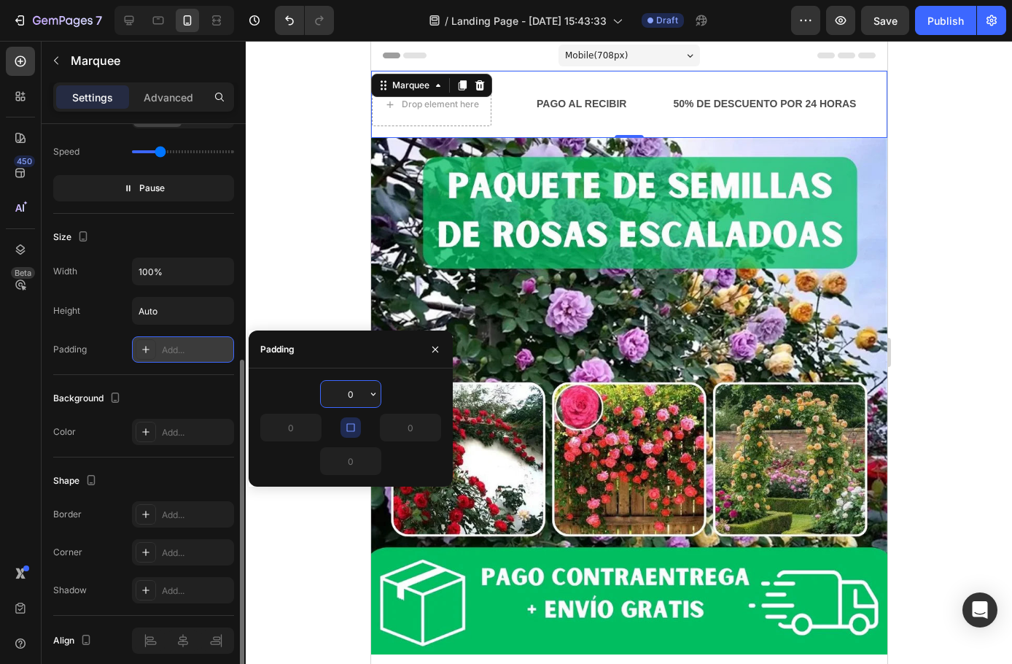
click at [149, 358] on div at bounding box center [146, 349] width 20 height 20
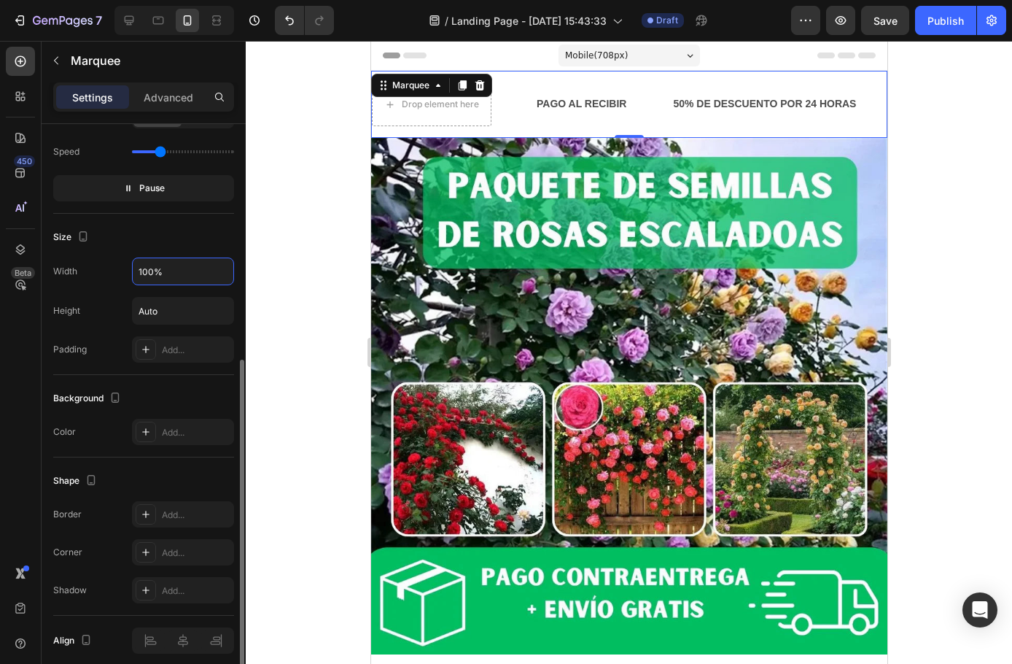
click at [168, 276] on input "100%" at bounding box center [183, 271] width 101 height 26
click at [164, 312] on input "Auto" at bounding box center [183, 311] width 101 height 26
click at [234, 312] on div "Item management Order 4 items Item spacing Gap 60 Item style Max width Fit to c…" at bounding box center [144, 225] width 204 height 1079
click at [222, 311] on icon "button" at bounding box center [220, 310] width 15 height 15
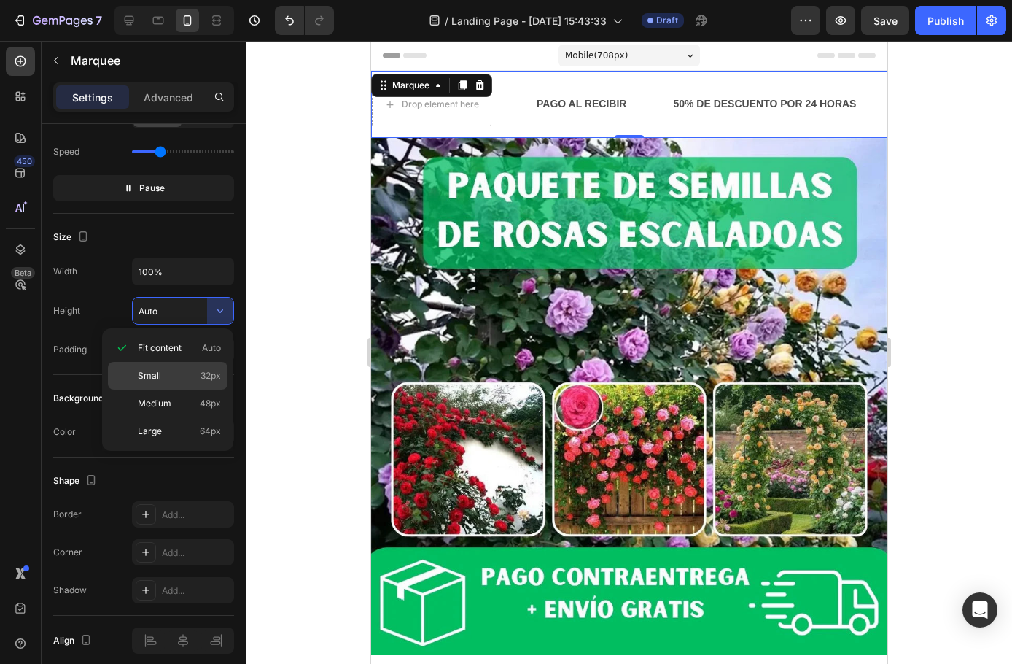
click at [156, 376] on span "Small" at bounding box center [149, 375] width 23 height 13
type input "32"
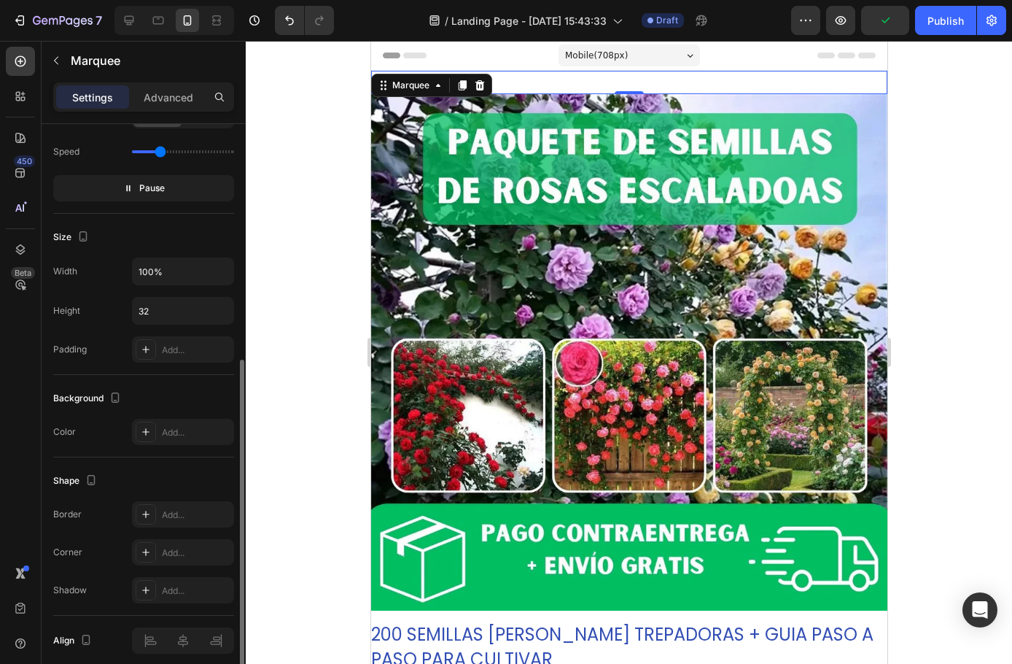
click at [191, 240] on div "Size" at bounding box center [143, 236] width 181 height 23
click at [133, 189] on p "Pause" at bounding box center [144, 188] width 42 height 15
click at [153, 185] on span "Preview" at bounding box center [152, 188] width 34 height 15
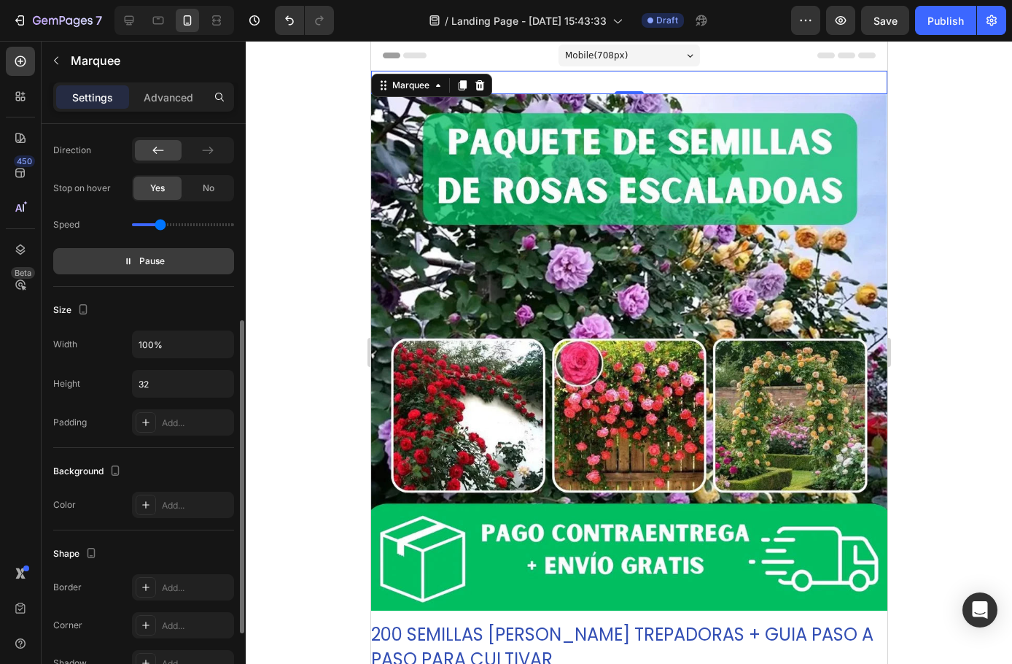
scroll to position [497, 0]
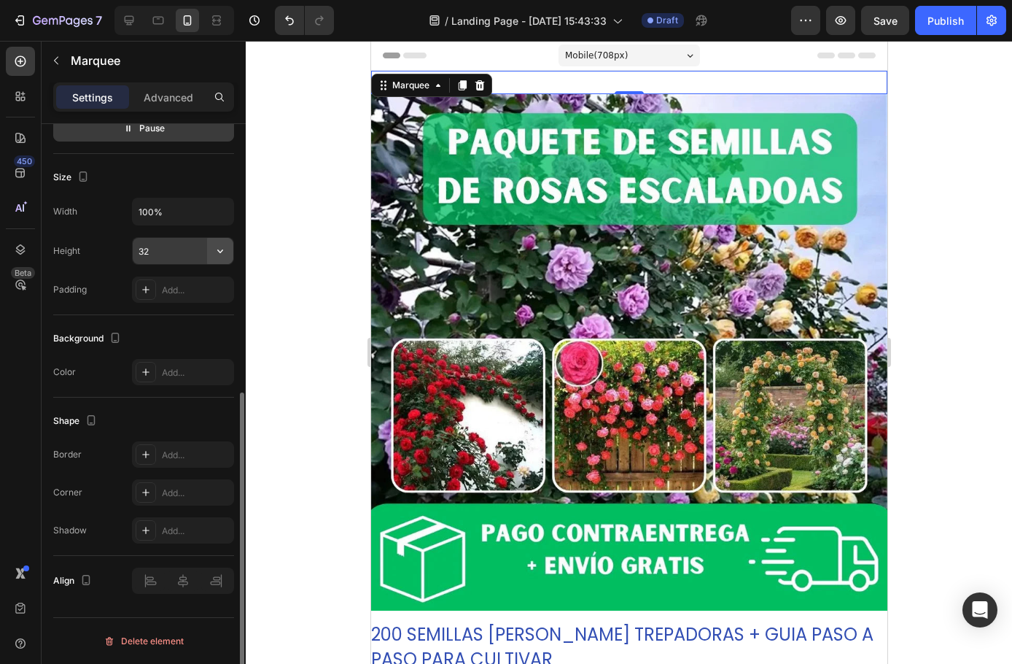
click at [216, 249] on icon "button" at bounding box center [220, 251] width 15 height 15
click at [178, 222] on input "100%" at bounding box center [183, 211] width 101 height 26
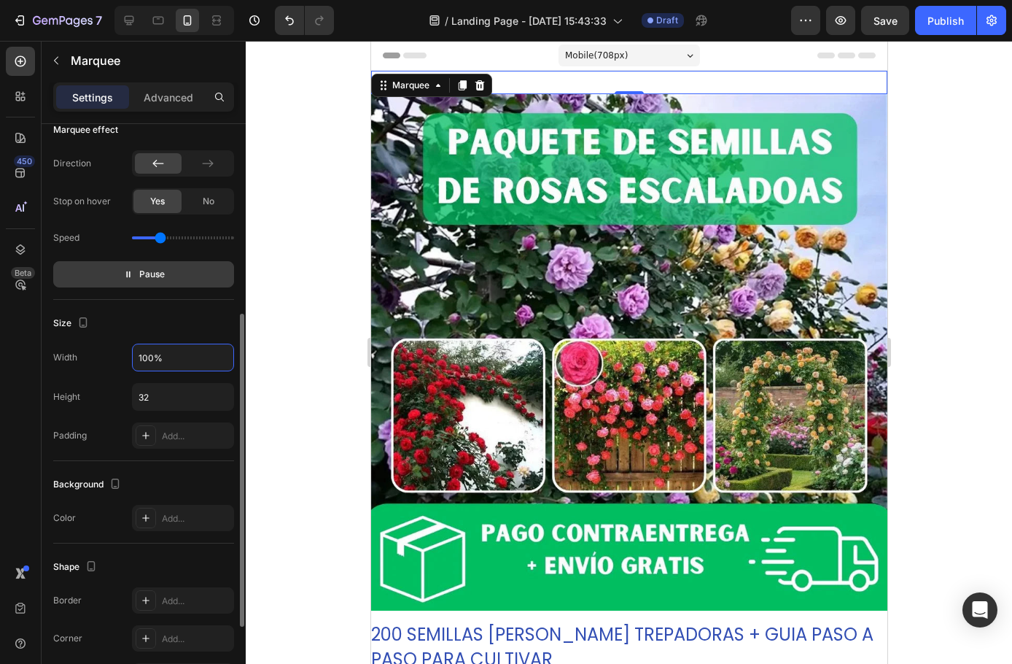
scroll to position [206, 0]
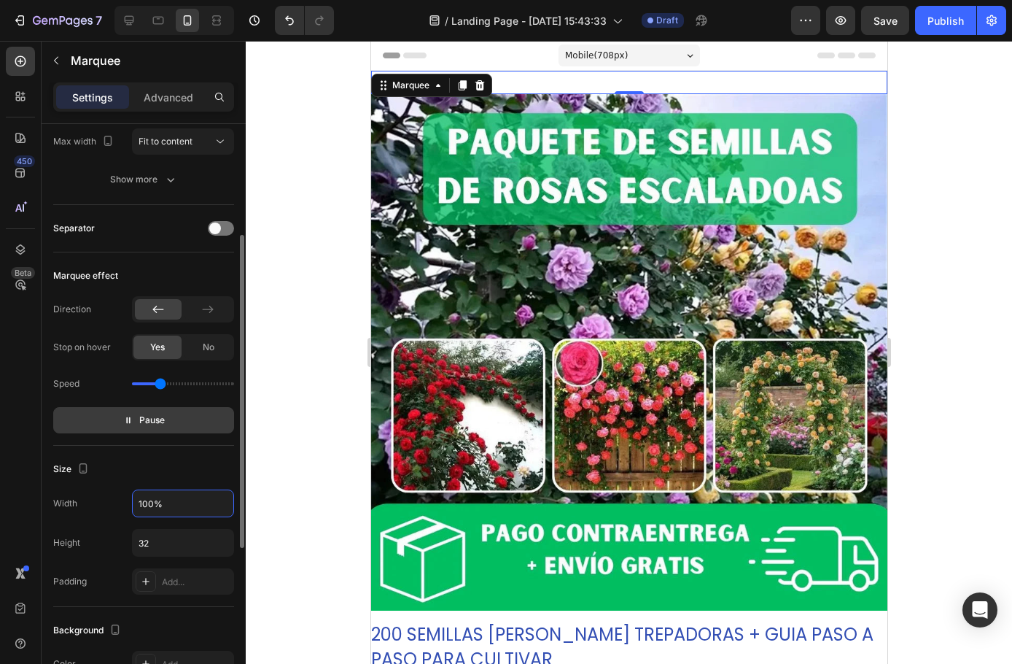
click at [185, 275] on div "Marquee effect" at bounding box center [143, 275] width 181 height 23
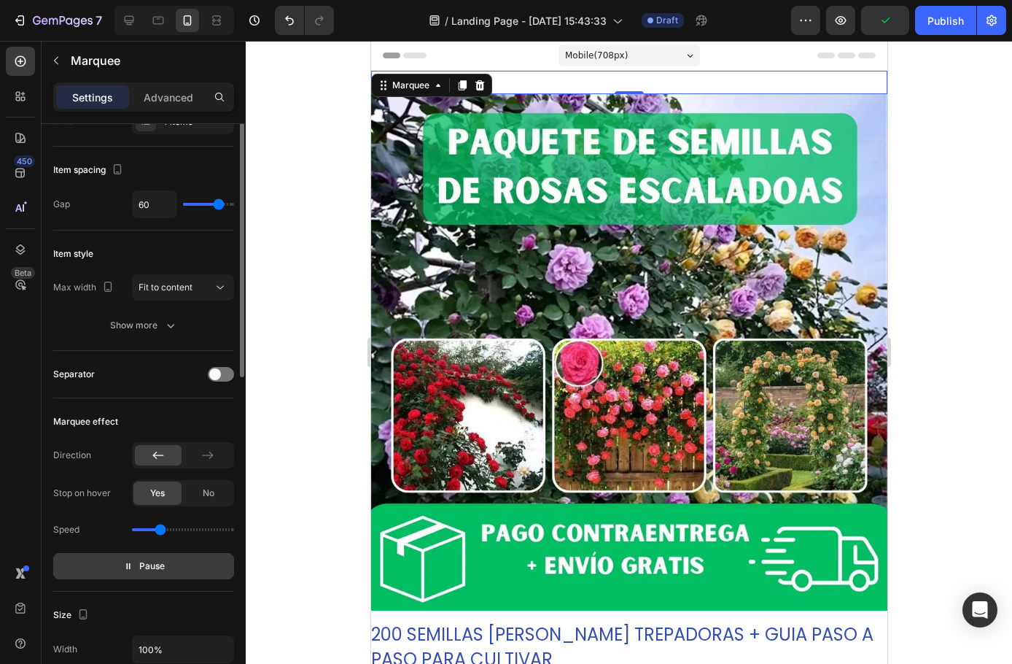
scroll to position [0, 0]
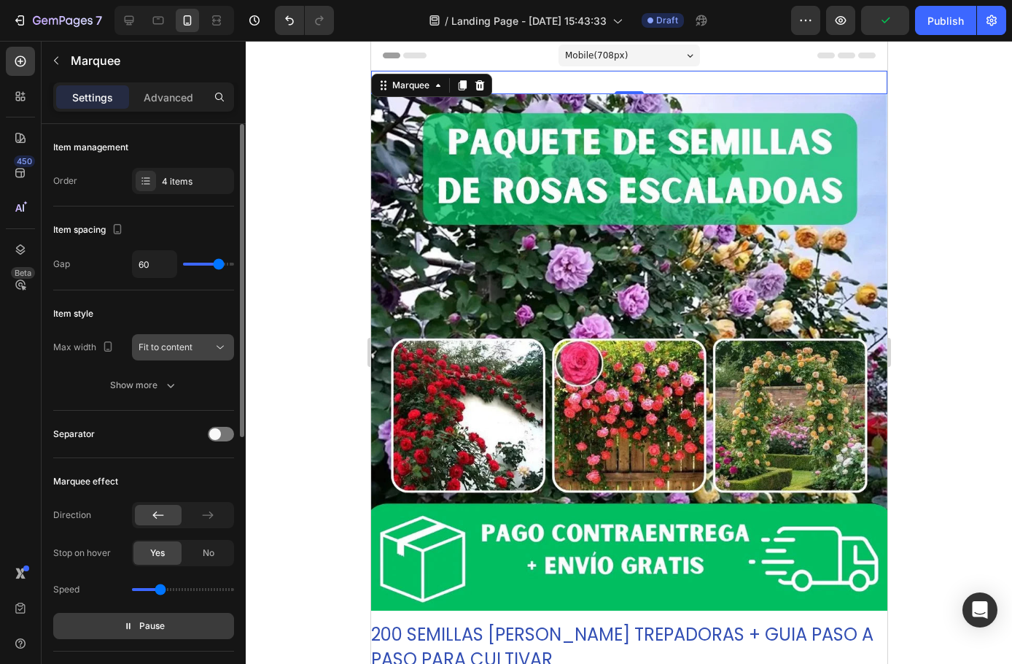
click at [172, 344] on span "Fit to content" at bounding box center [166, 346] width 54 height 11
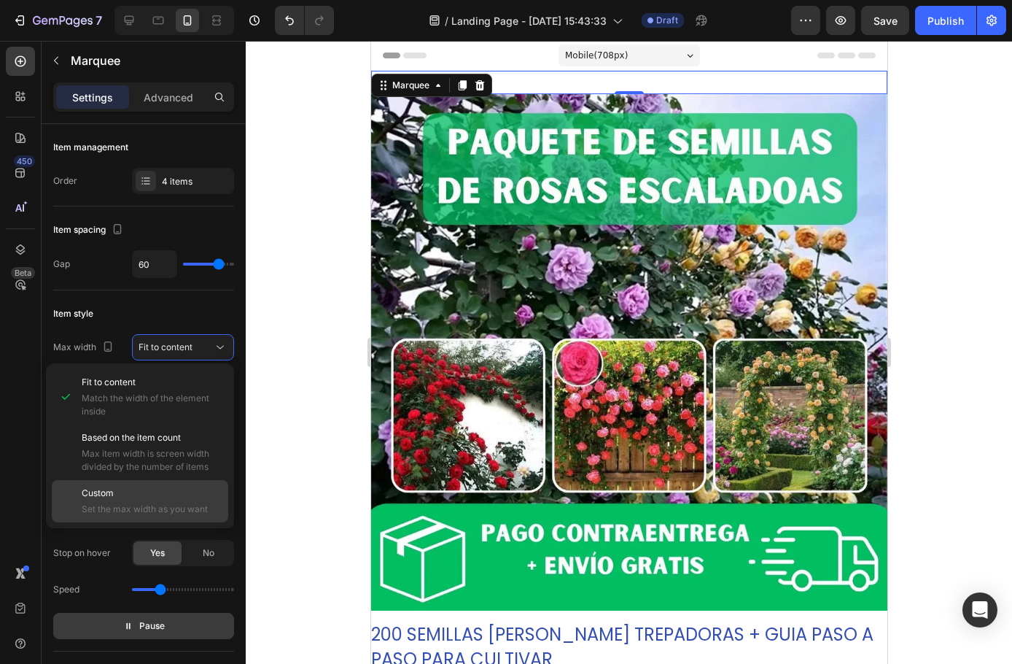
click at [116, 503] on span "Set the max width as you want" at bounding box center [152, 509] width 140 height 13
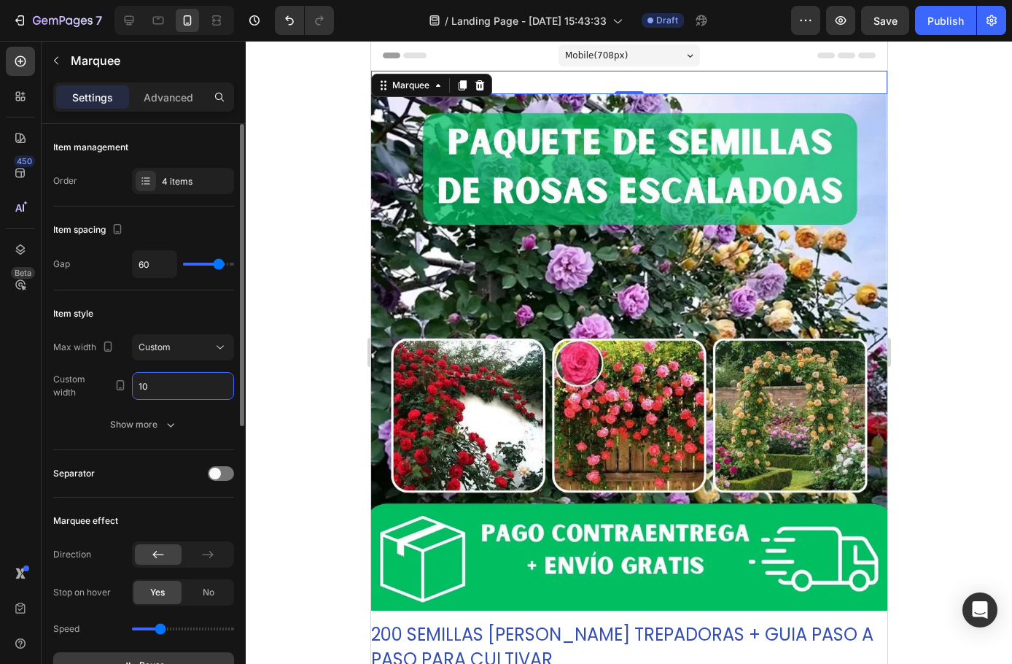
click at [185, 313] on div "Item style" at bounding box center [143, 313] width 181 height 23
type input "40"
click at [155, 426] on div "Show more" at bounding box center [144, 424] width 68 height 15
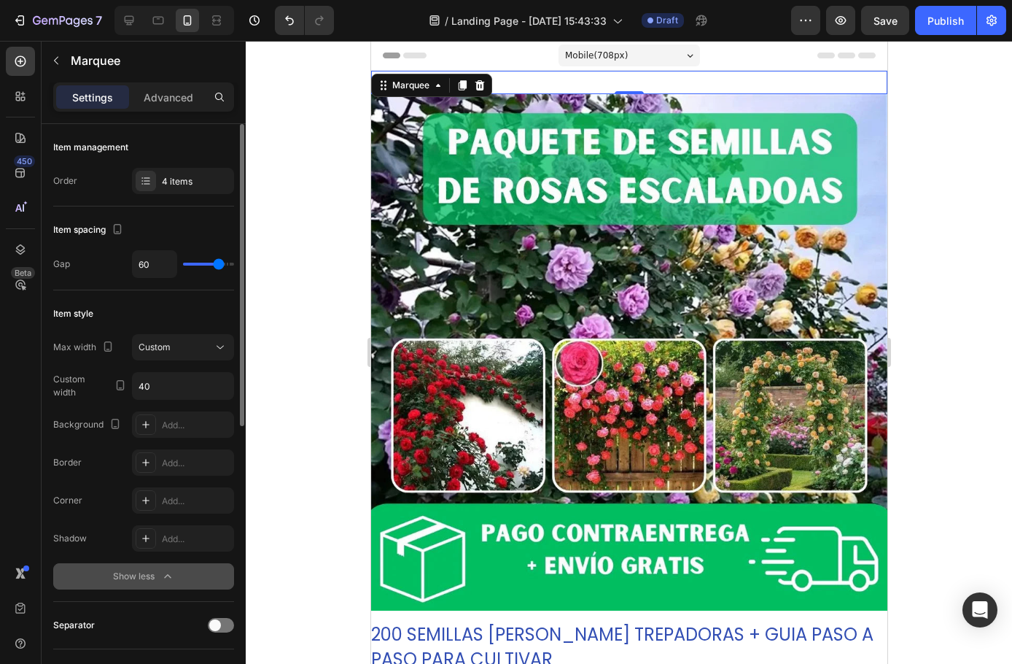
click at [146, 583] on div "Show less" at bounding box center [144, 576] width 62 height 15
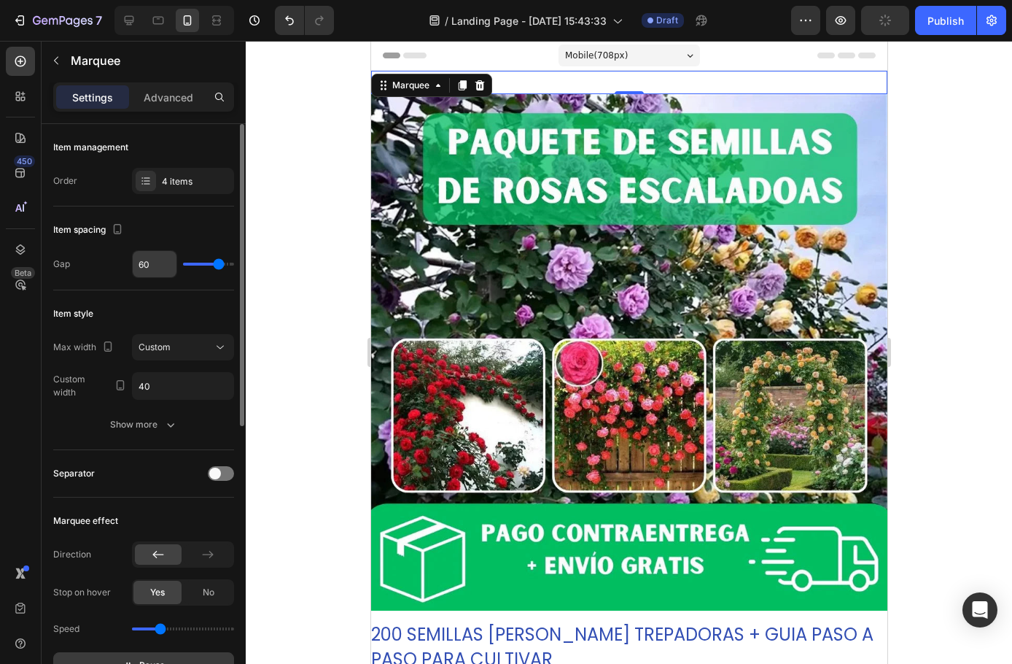
click at [163, 262] on input "60" at bounding box center [155, 264] width 44 height 26
click at [163, 192] on div "4 items" at bounding box center [183, 181] width 102 height 26
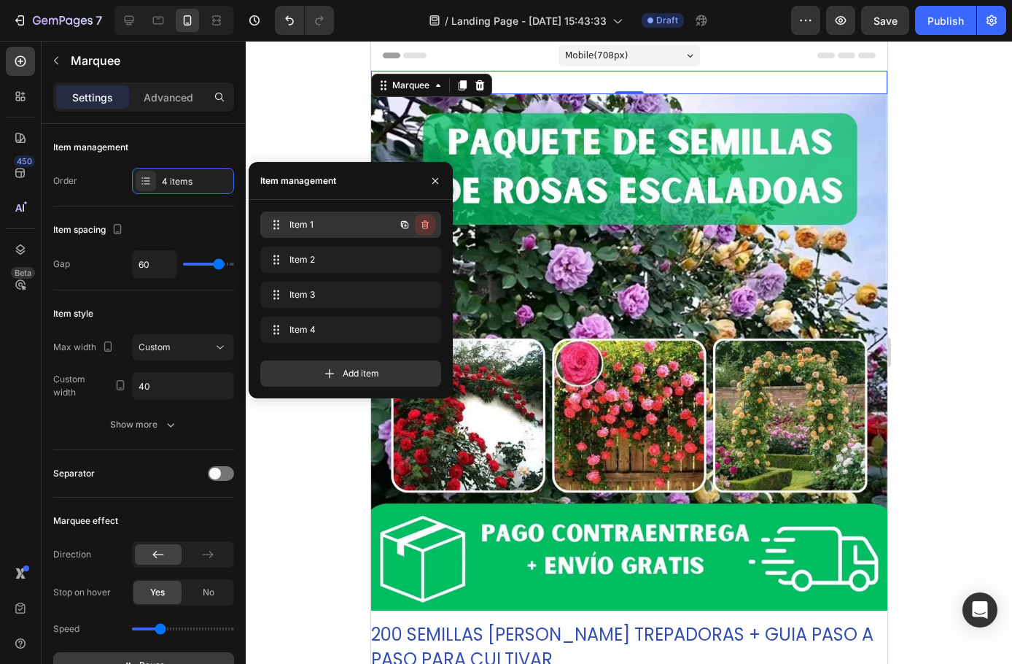
click at [428, 225] on icon "button" at bounding box center [425, 224] width 7 height 9
click at [407, 227] on div "Delete" at bounding box center [415, 224] width 27 height 13
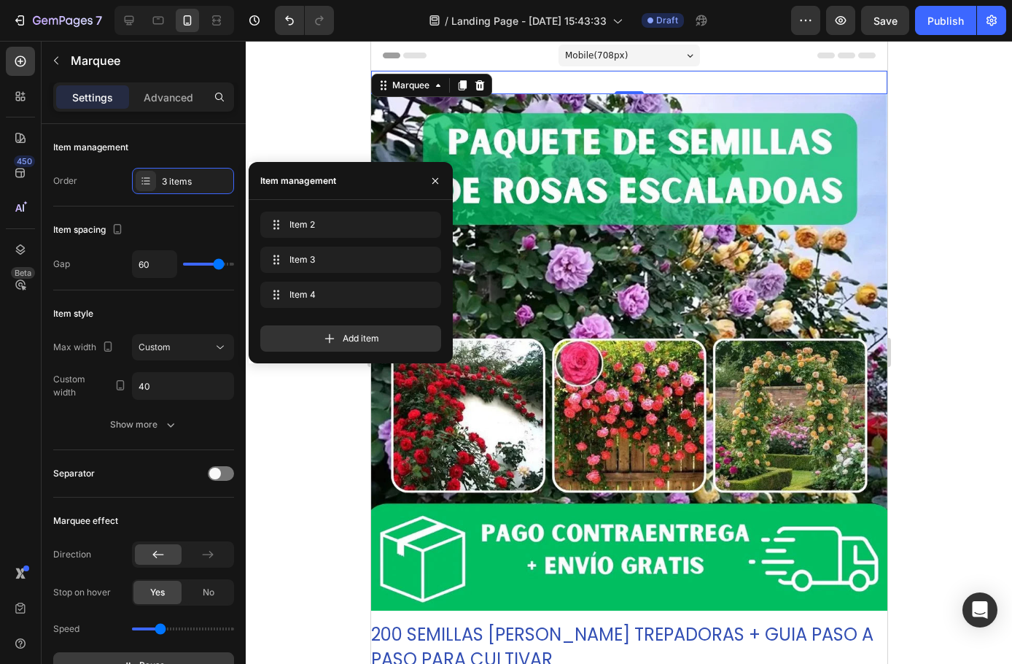
click at [202, 144] on div "Item management" at bounding box center [143, 147] width 181 height 23
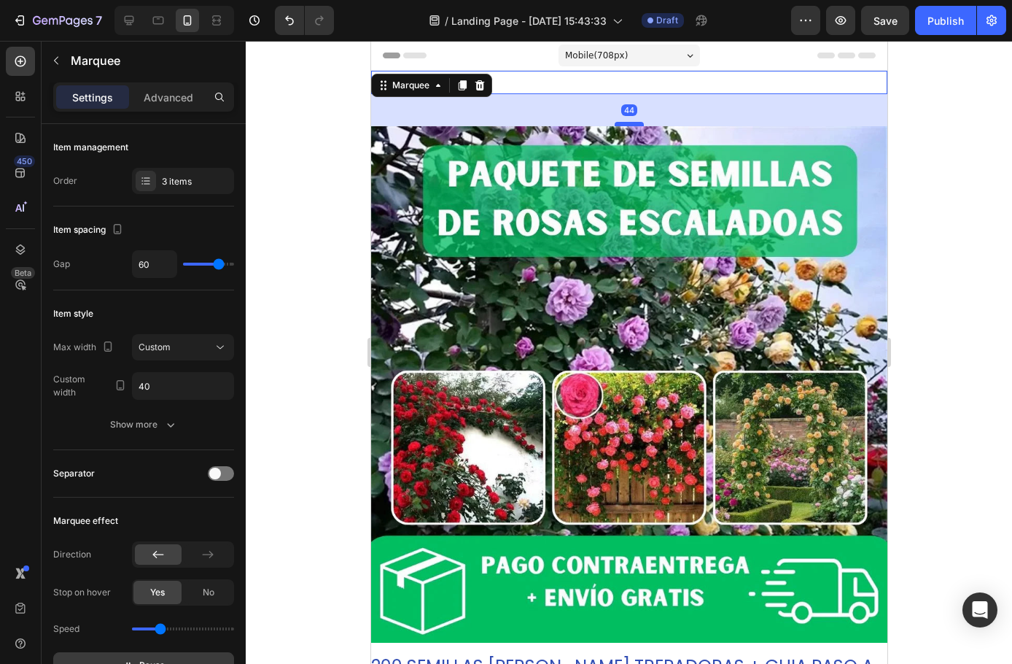
drag, startPoint x: 618, startPoint y: 92, endPoint x: 618, endPoint y: 124, distance: 32.1
click at [618, 124] on div at bounding box center [628, 124] width 29 height 4
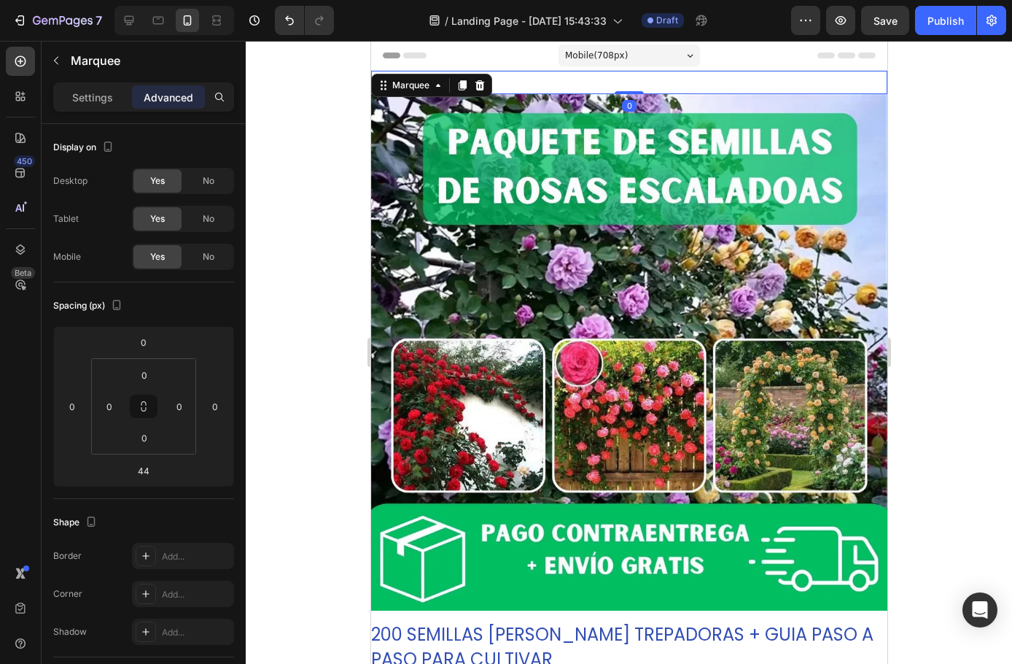
drag, startPoint x: 622, startPoint y: 124, endPoint x: 616, endPoint y: 87, distance: 37.8
click at [616, 87] on div "PAGO AL RECIBIR Text Block 50% DE DESCUENTO POR 24 HORAS Text Block DESCUENTOS …" at bounding box center [629, 82] width 516 height 23
type input "0"
click at [633, 80] on div "PAGO AL RECIBIR Text Block 50% DE DESCUENTO POR 24 HORAS Text Block DESCUENTOS …" at bounding box center [629, 82] width 516 height 23
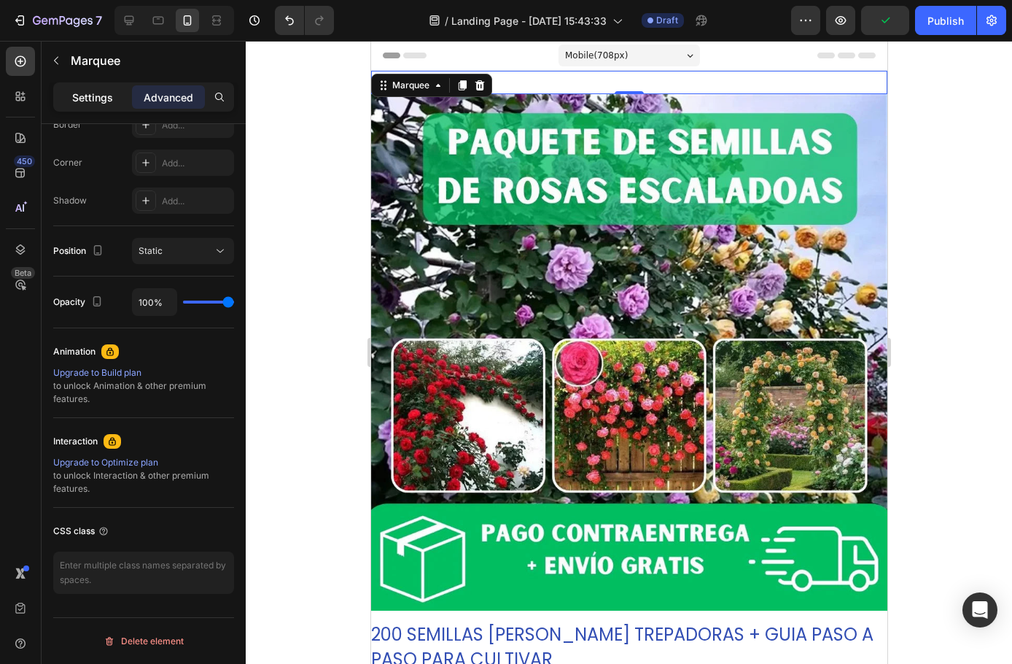
click at [104, 96] on p "Settings" at bounding box center [92, 97] width 41 height 15
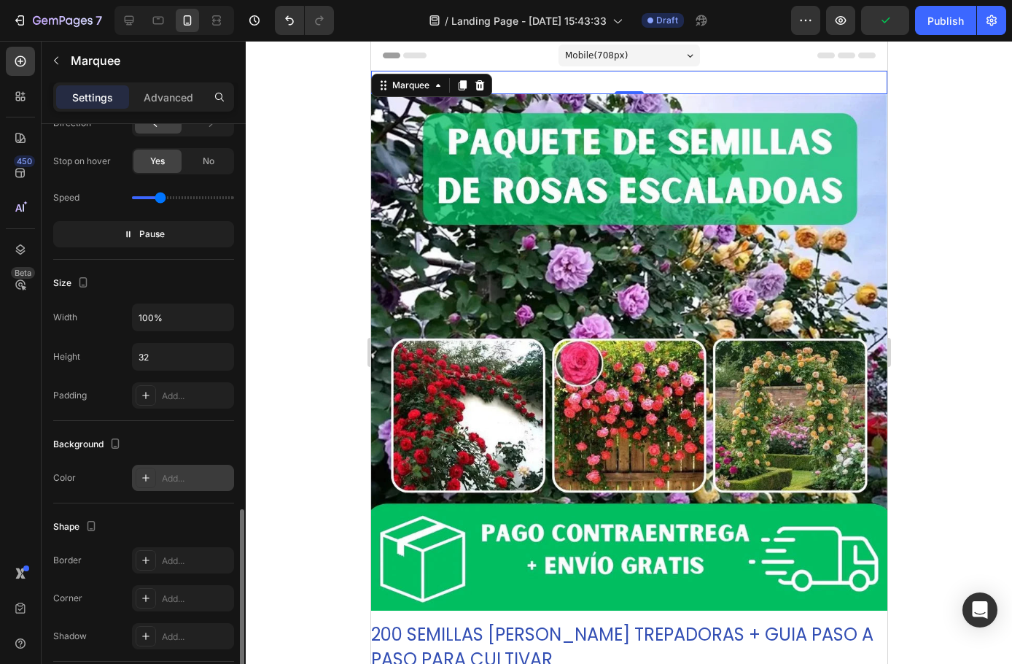
scroll to position [537, 0]
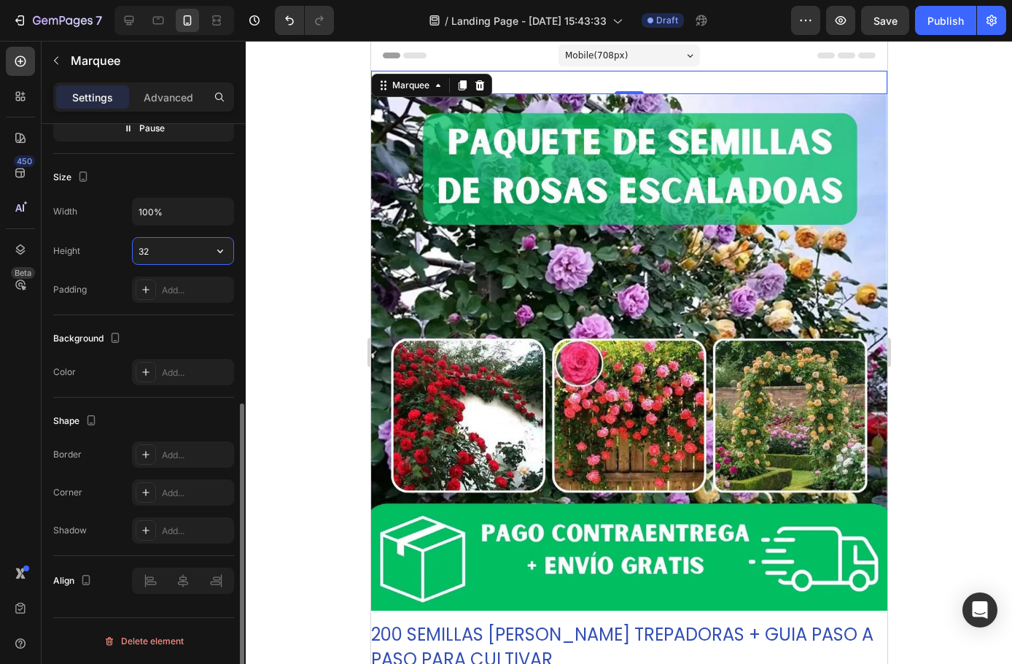
click at [163, 250] on input "32" at bounding box center [183, 251] width 101 height 26
click at [208, 255] on button "button" at bounding box center [220, 251] width 26 height 26
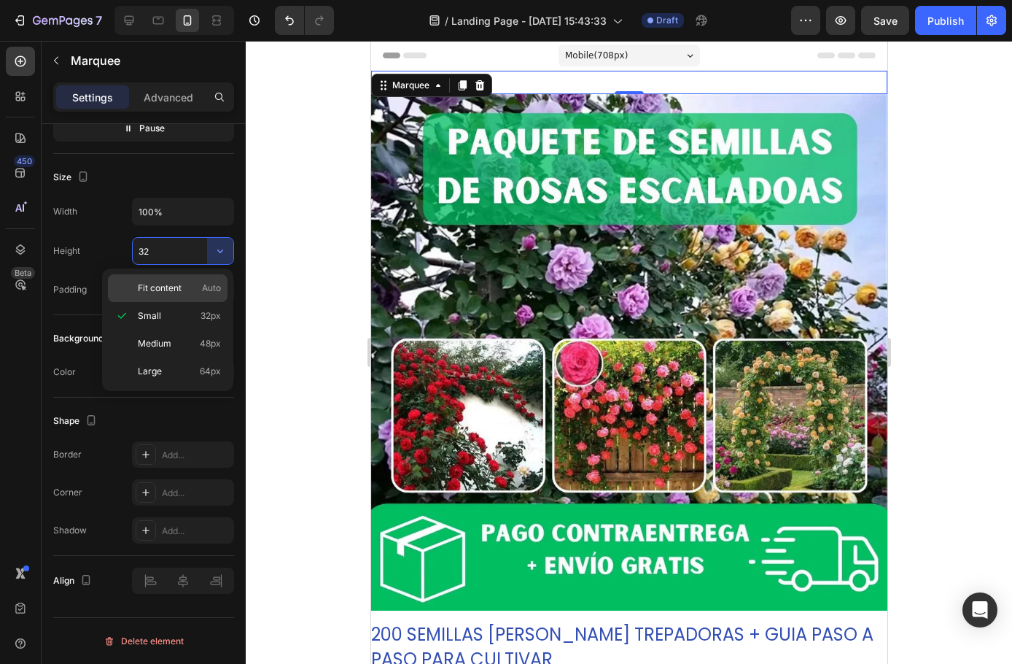
click at [174, 290] on span "Fit content" at bounding box center [160, 288] width 44 height 13
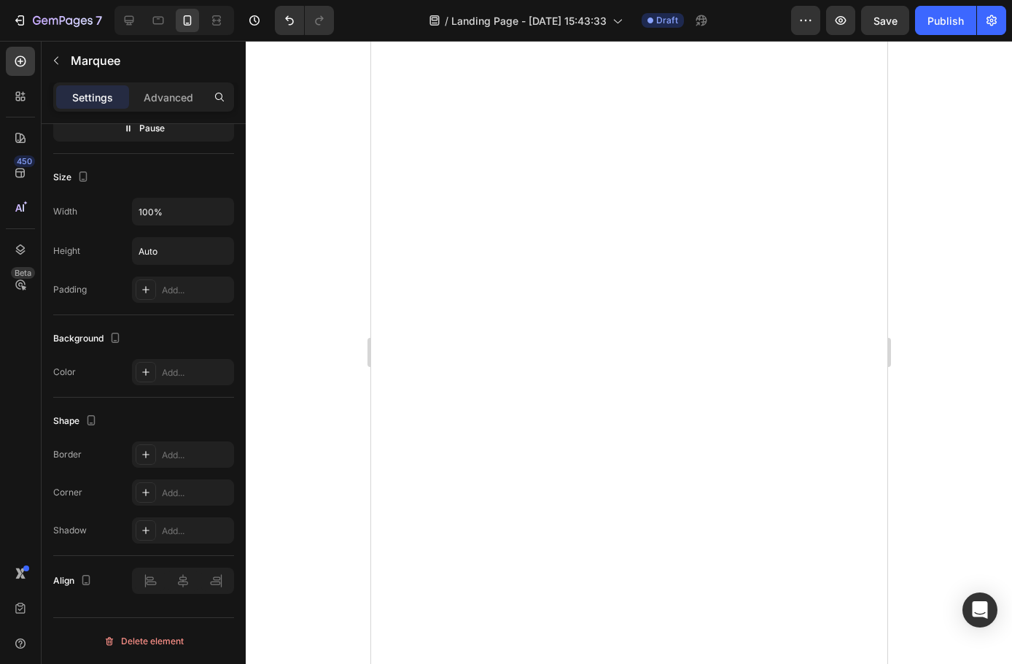
scroll to position [0, 0]
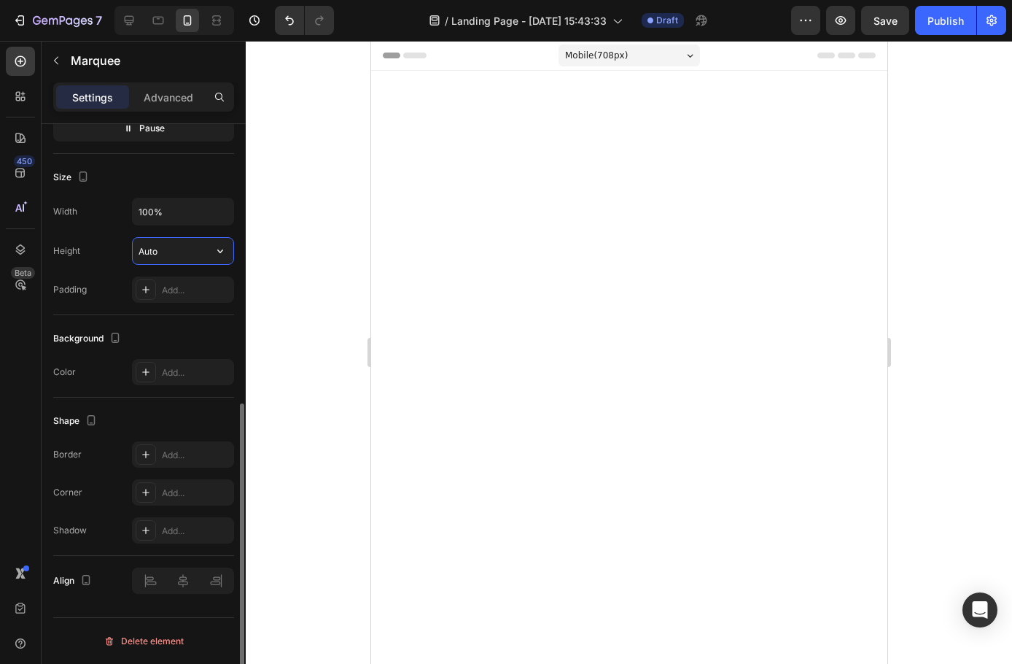
click at [186, 252] on input "Auto" at bounding box center [183, 251] width 101 height 26
click at [216, 252] on icon "button" at bounding box center [220, 251] width 15 height 15
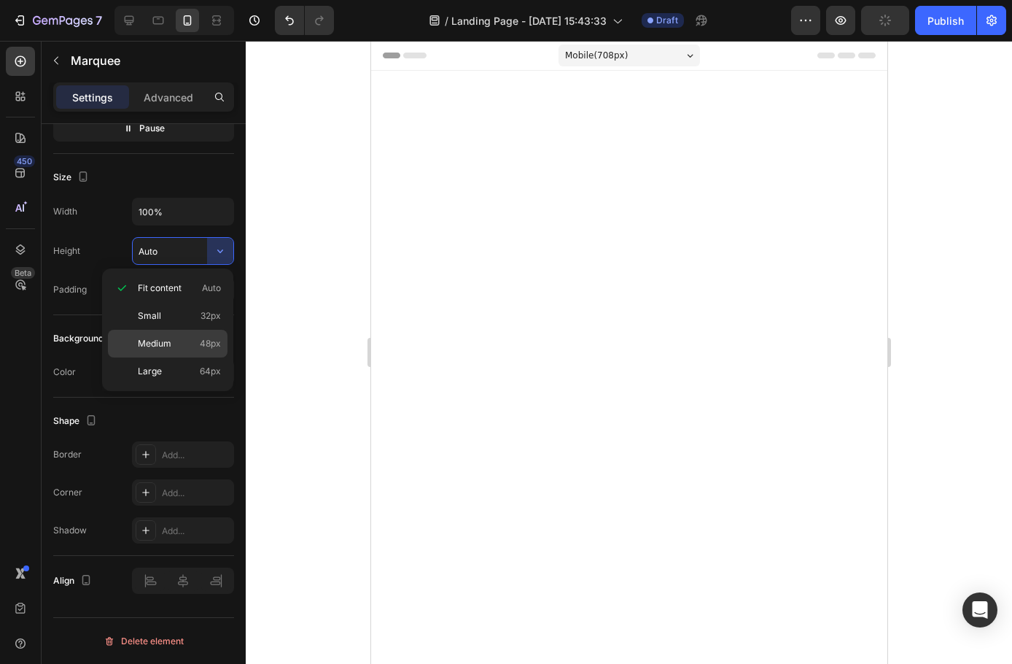
click at [158, 357] on div "Medium 48px" at bounding box center [168, 371] width 120 height 28
type input "48"
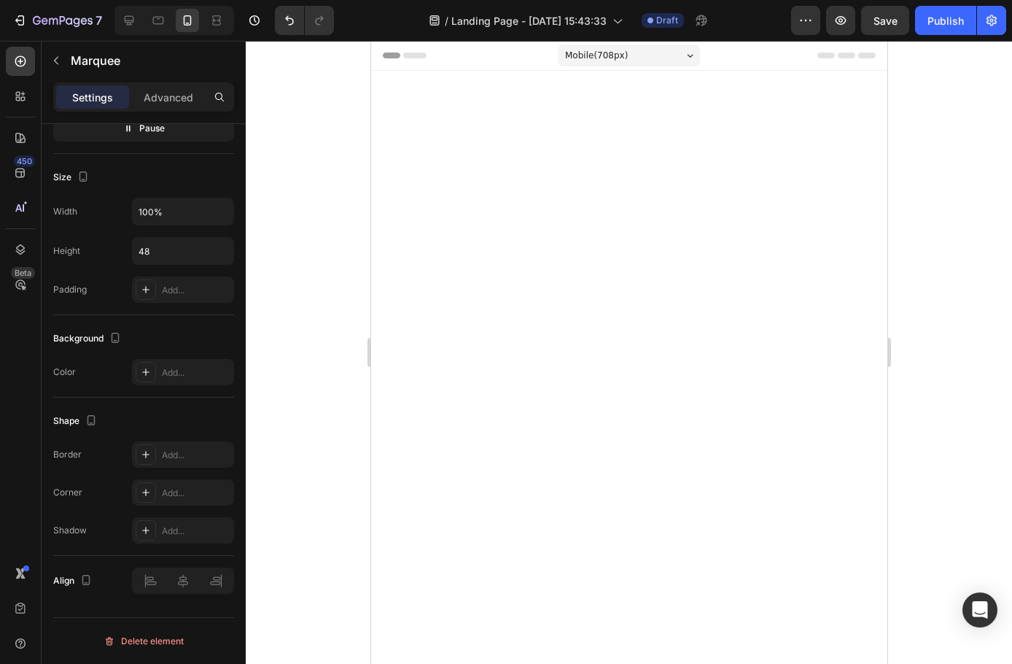
click at [330, 213] on div at bounding box center [629, 352] width 767 height 623
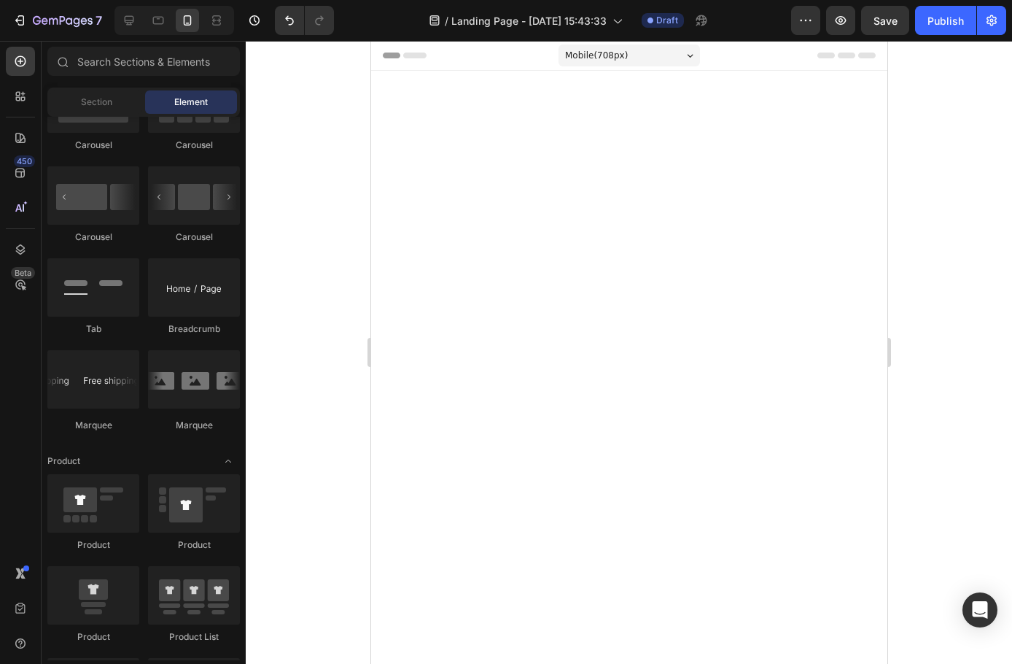
click at [456, 185] on div at bounding box center [629, 434] width 516 height 657
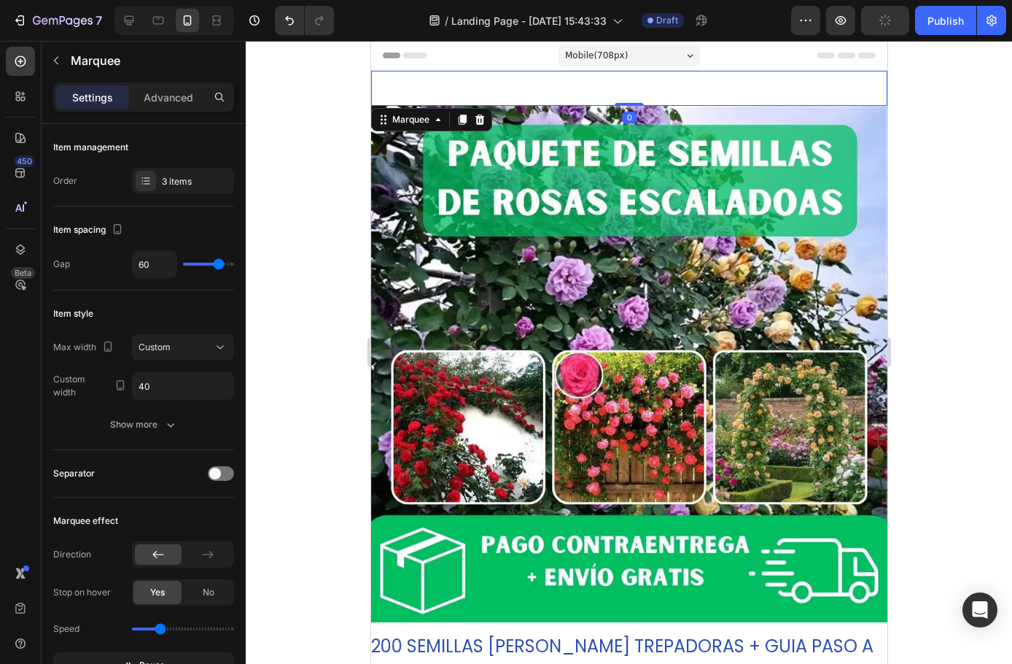
click at [699, 84] on div "PAGO AL RECIBIR Text Block 50% DE DESCUENTO POR 24 HORAS Text Block DESCUENTOS …" at bounding box center [699, 372] width 131 height 603
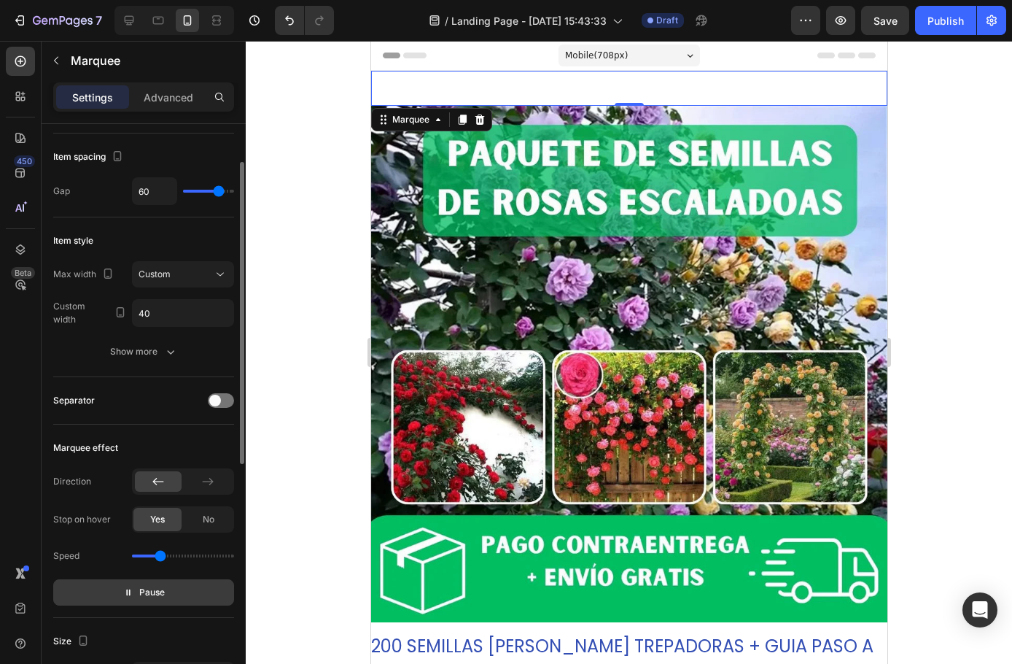
click at [144, 592] on span "Pause" at bounding box center [152, 592] width 26 height 15
click at [144, 592] on span "Preview" at bounding box center [152, 592] width 34 height 15
type input "0.9"
click at [159, 557] on input "range" at bounding box center [183, 555] width 102 height 3
click at [339, 373] on div at bounding box center [629, 352] width 767 height 623
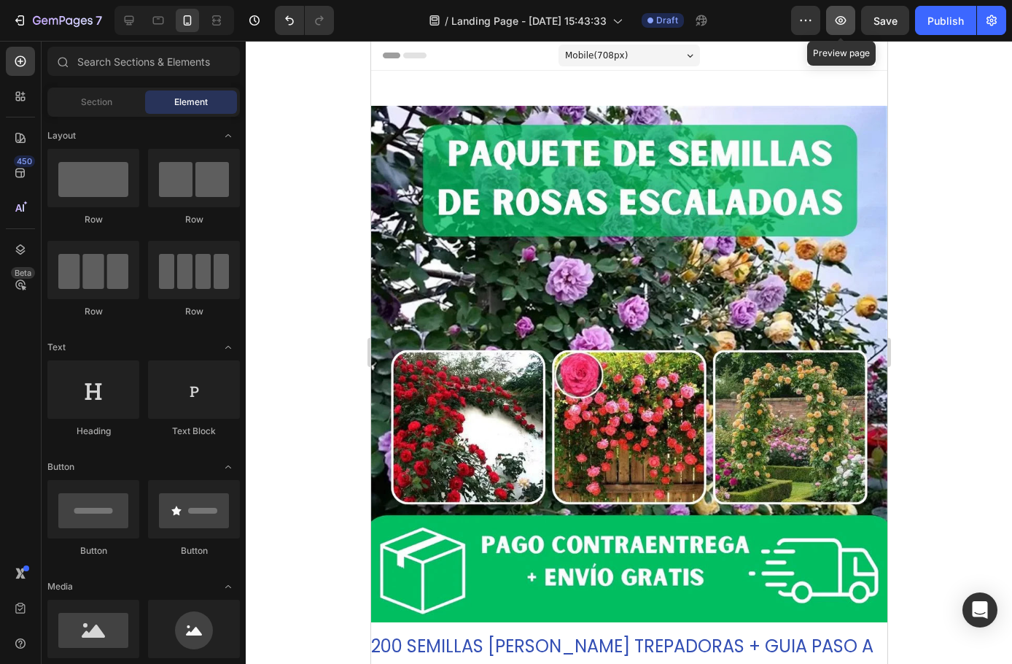
click at [833, 26] on button "button" at bounding box center [840, 20] width 29 height 29
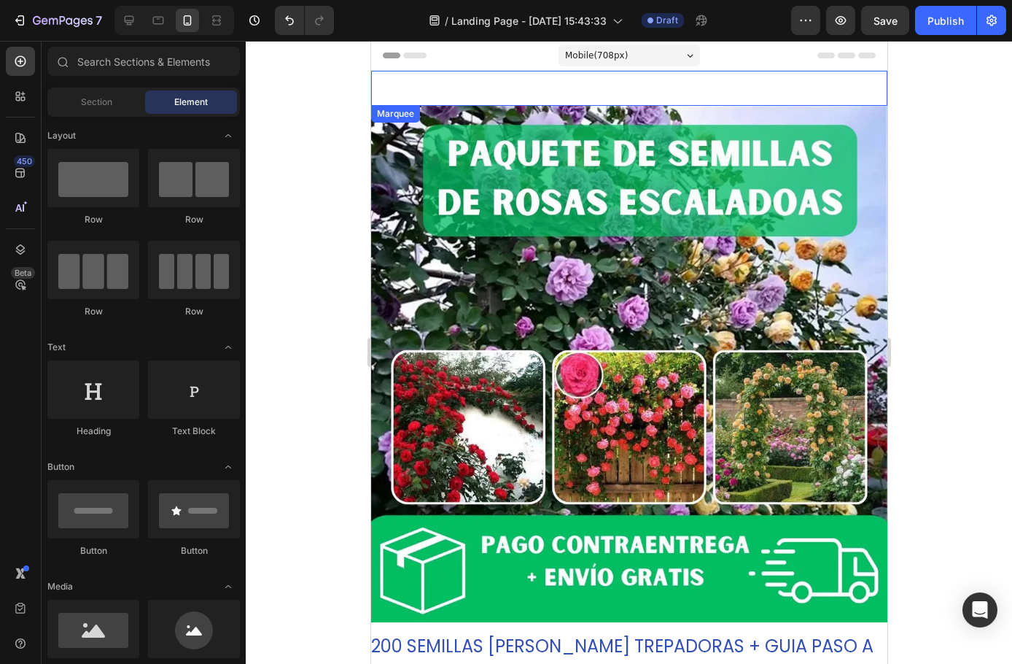
click at [632, 80] on div "PAGO AL RECIBIR Text Block 50% DE DESCUENTO POR 24 HORAS Text Block DESCUENTOS …" at bounding box center [697, 372] width 131 height 603
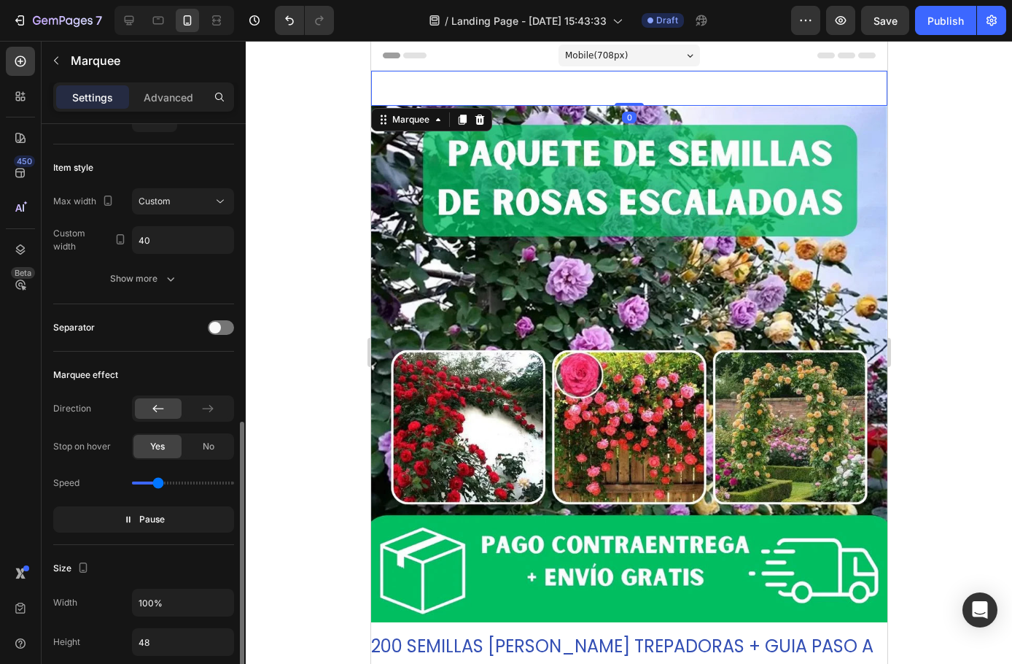
scroll to position [292, 0]
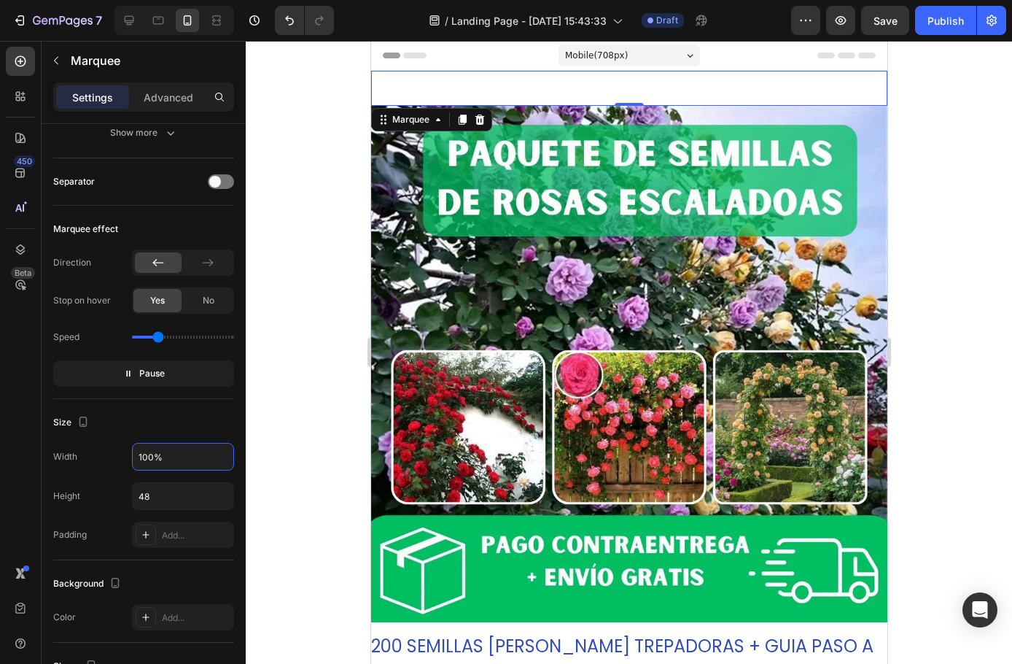
drag, startPoint x: 192, startPoint y: 457, endPoint x: 32, endPoint y: 456, distance: 159.7
click at [32, 456] on div "450 Beta Sections(30) Elements(83) Section Element Hero Section Product Detail …" at bounding box center [123, 352] width 246 height 623
click at [132, 454] on div "100%" at bounding box center [183, 457] width 102 height 28
click at [147, 457] on input "100%" at bounding box center [183, 456] width 101 height 26
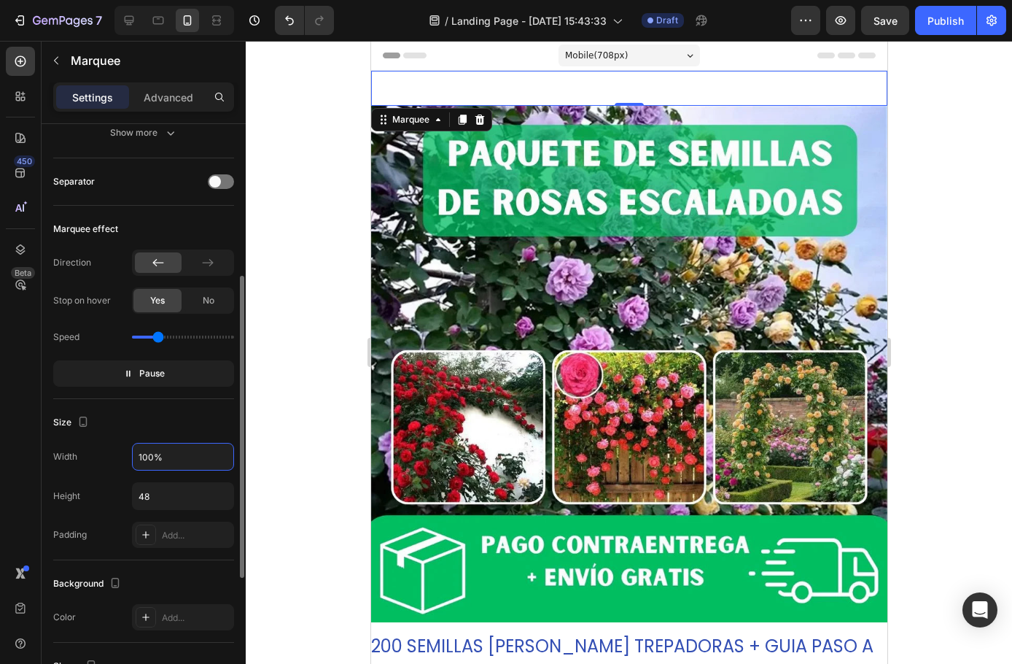
click at [214, 462] on input "100%" at bounding box center [183, 456] width 101 height 26
click at [144, 487] on input "48" at bounding box center [183, 496] width 101 height 26
click at [216, 506] on button "button" at bounding box center [220, 496] width 26 height 26
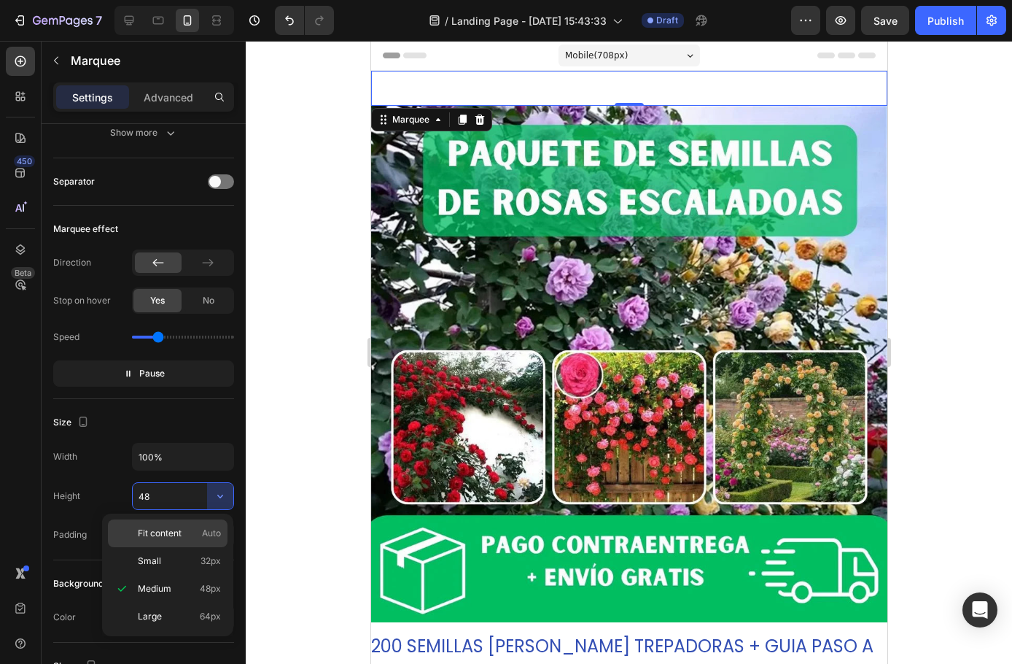
click at [163, 547] on div "Fit content Auto" at bounding box center [168, 561] width 120 height 28
type input "Auto"
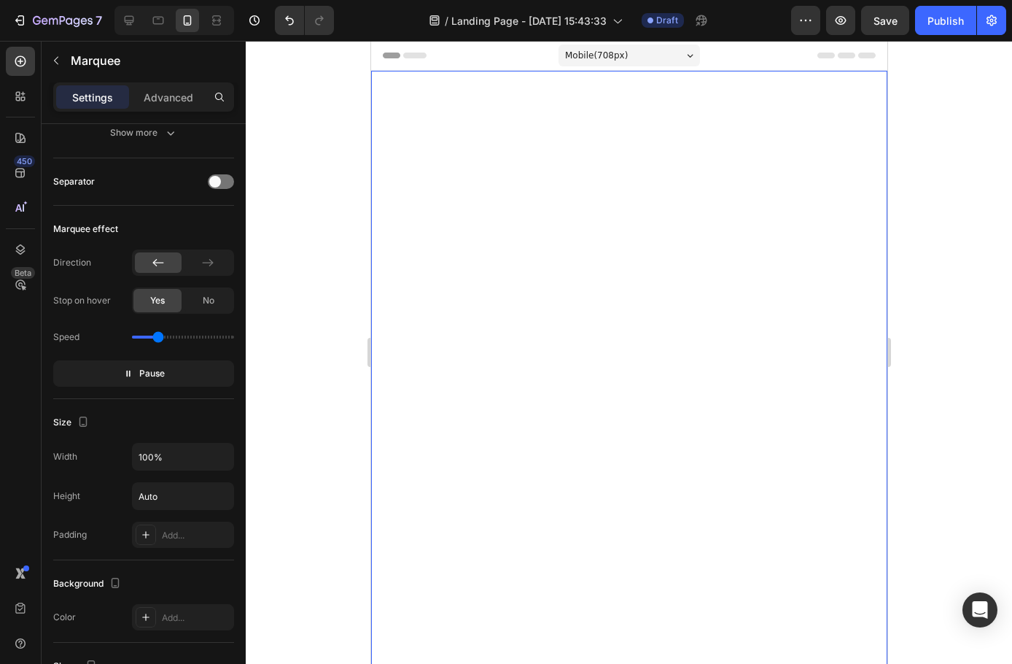
click at [301, 413] on div at bounding box center [629, 352] width 767 height 623
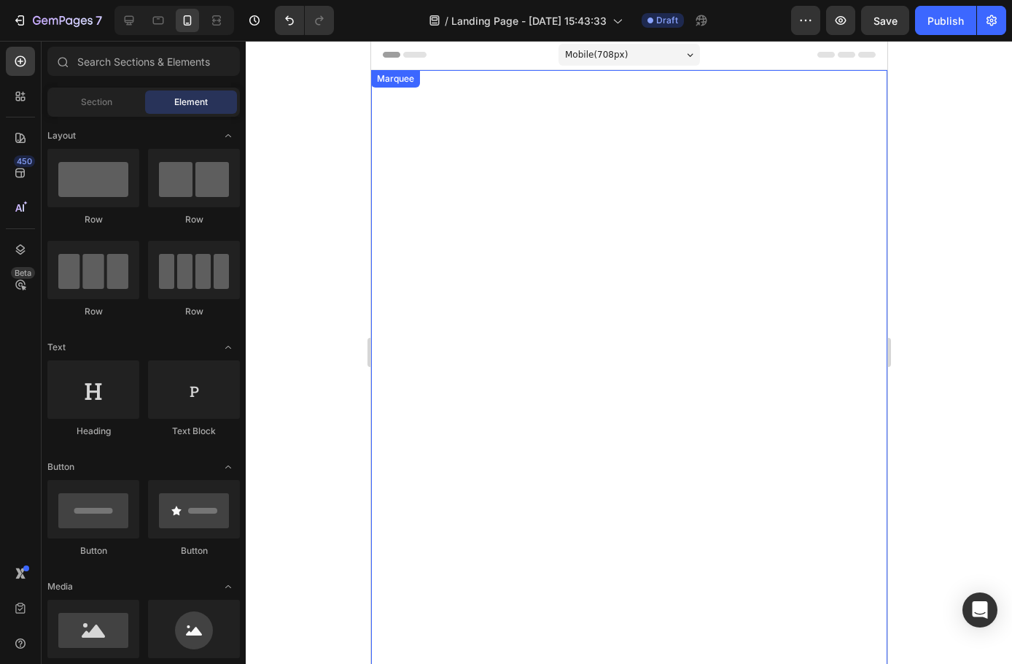
scroll to position [73, 0]
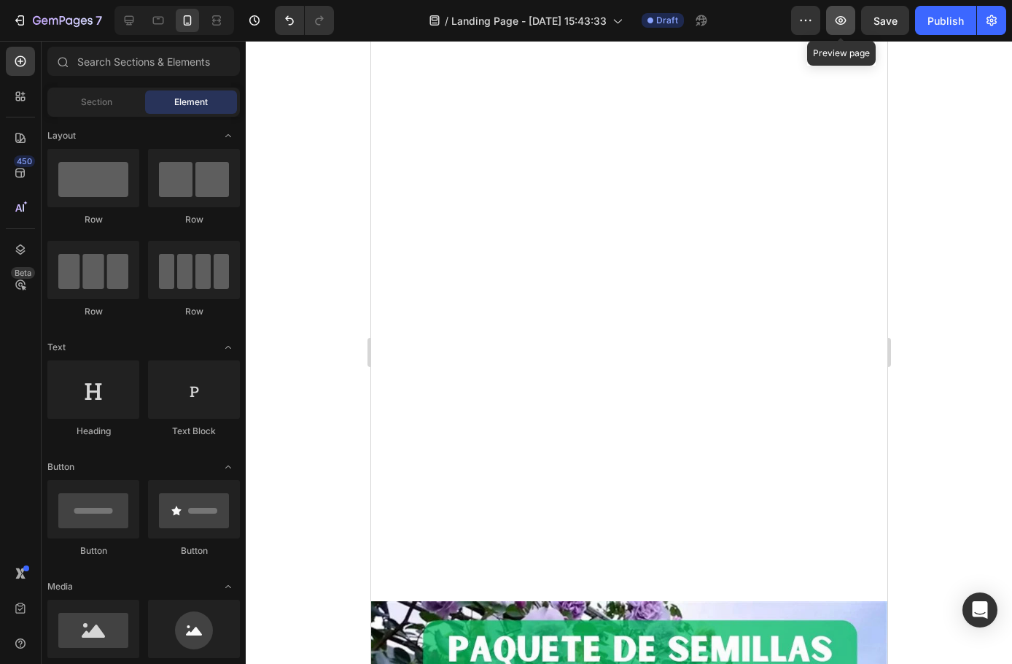
drag, startPoint x: 846, startPoint y: 18, endPoint x: 474, endPoint y: 41, distance: 372.7
click at [846, 18] on icon "button" at bounding box center [841, 20] width 15 height 15
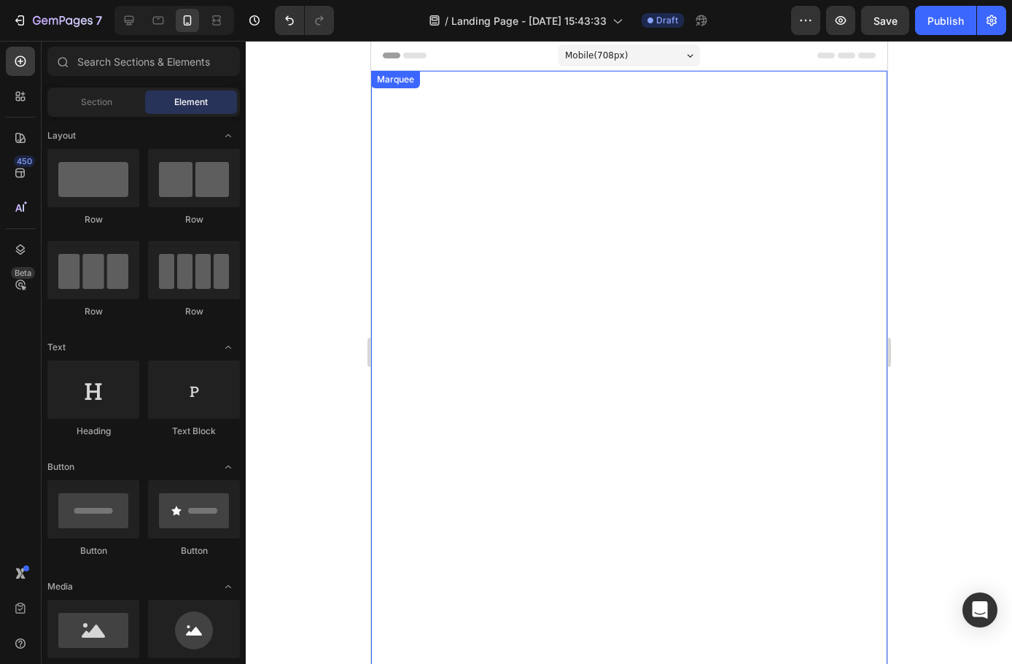
click at [852, 258] on div "DESCUENTOS EXCLUSIVOSTIME WARRANTY Text Block" at bounding box center [874, 372] width 44 height 603
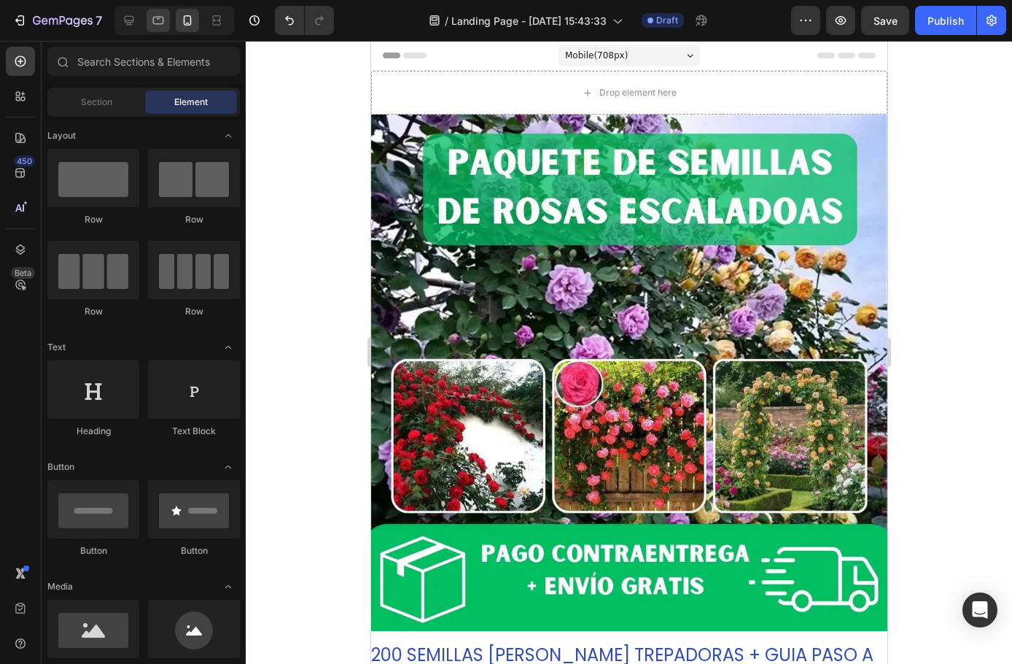
click at [151, 23] on icon at bounding box center [158, 20] width 15 height 15
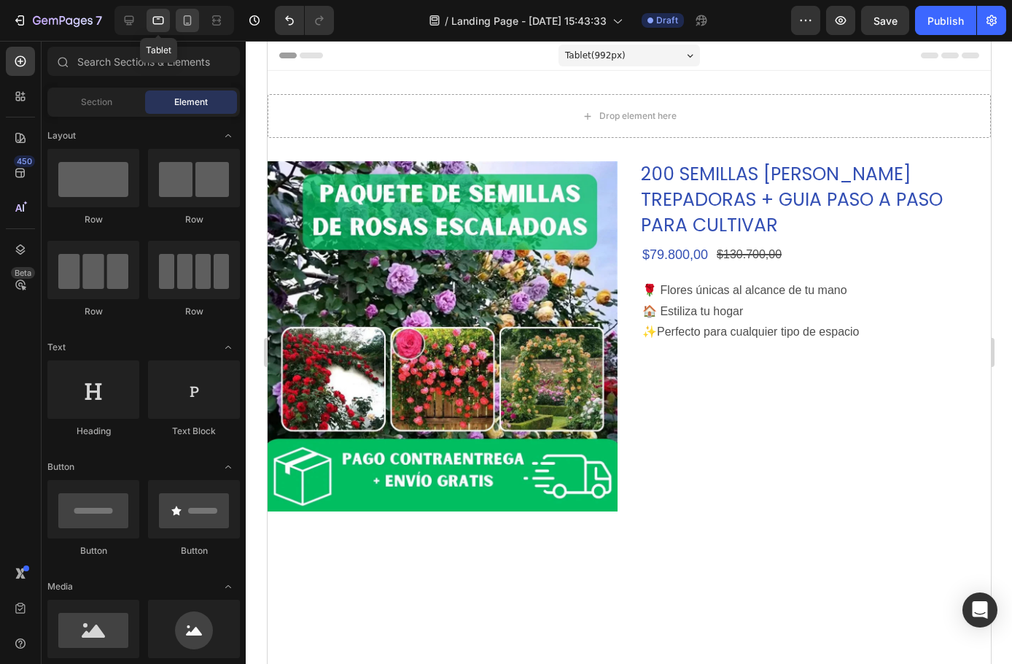
click at [184, 21] on icon at bounding box center [188, 20] width 8 height 10
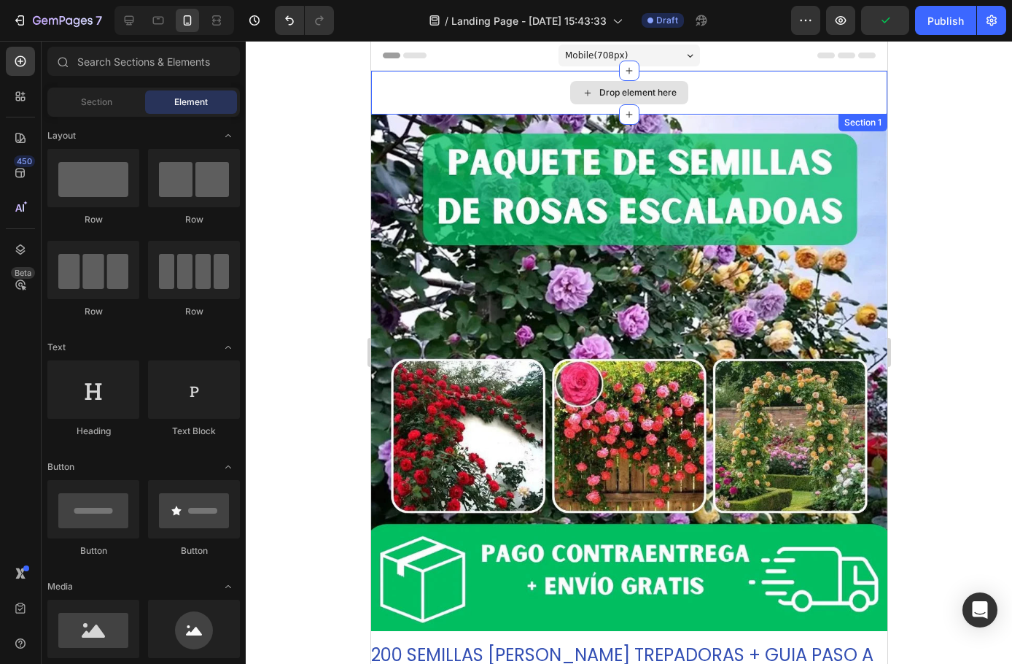
click at [477, 93] on div "Drop element here" at bounding box center [629, 93] width 516 height 44
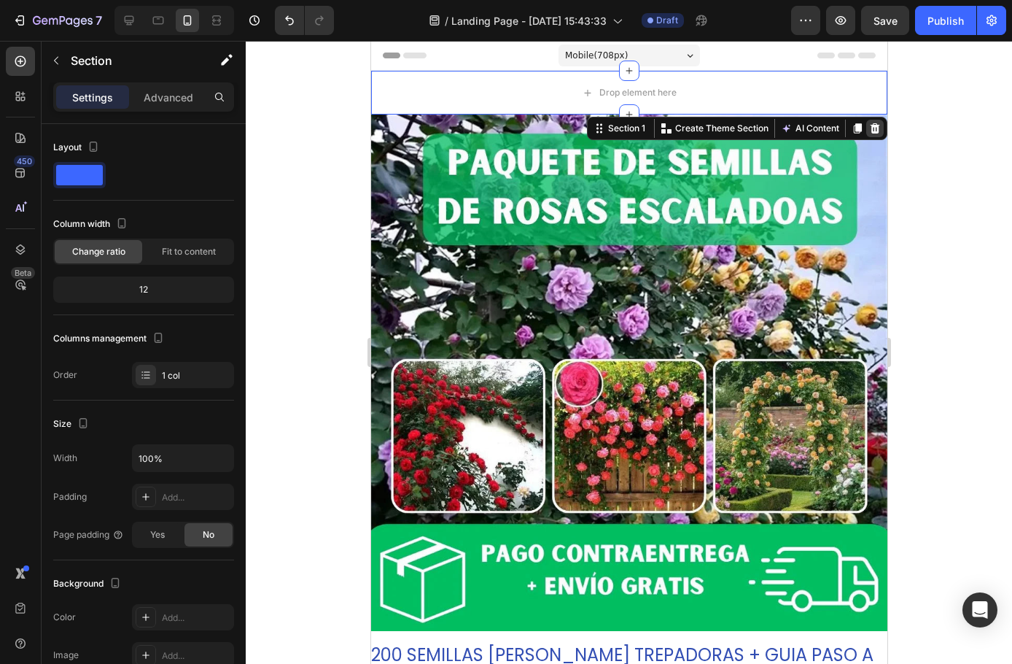
click at [870, 128] on icon at bounding box center [874, 128] width 9 height 10
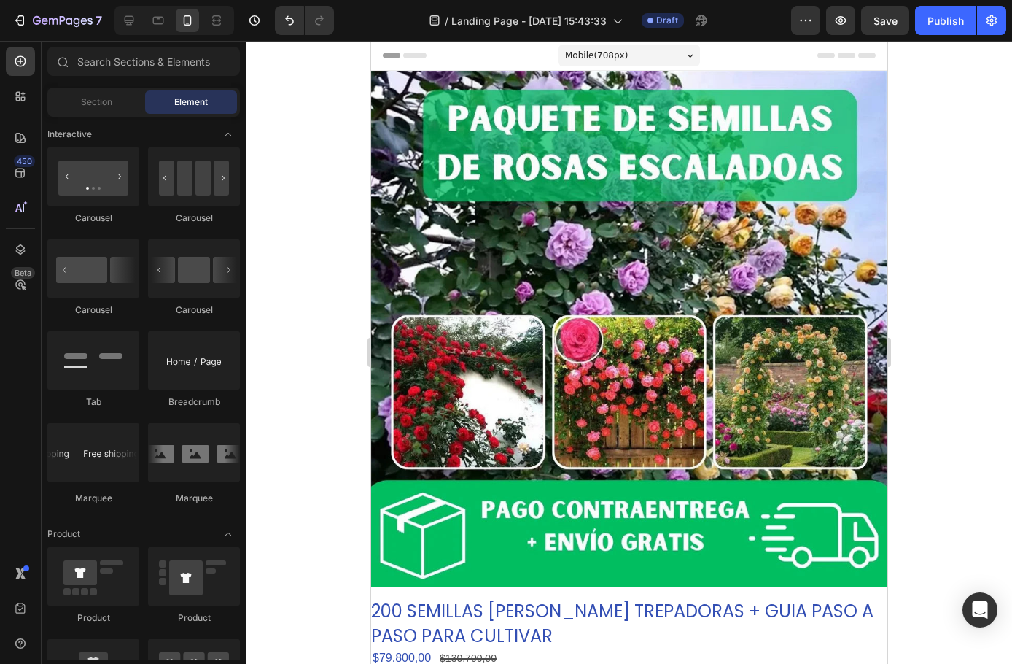
click at [613, 59] on span "Mobile ( 708 px)" at bounding box center [596, 55] width 63 height 15
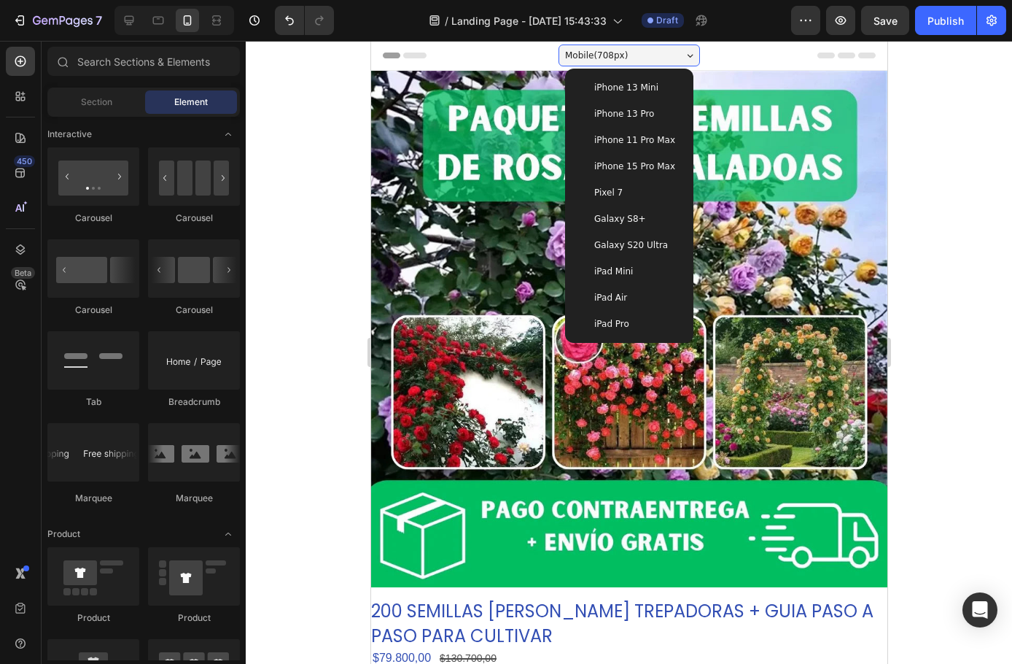
click at [626, 173] on span "iPhone 15 Pro Max" at bounding box center [634, 166] width 81 height 15
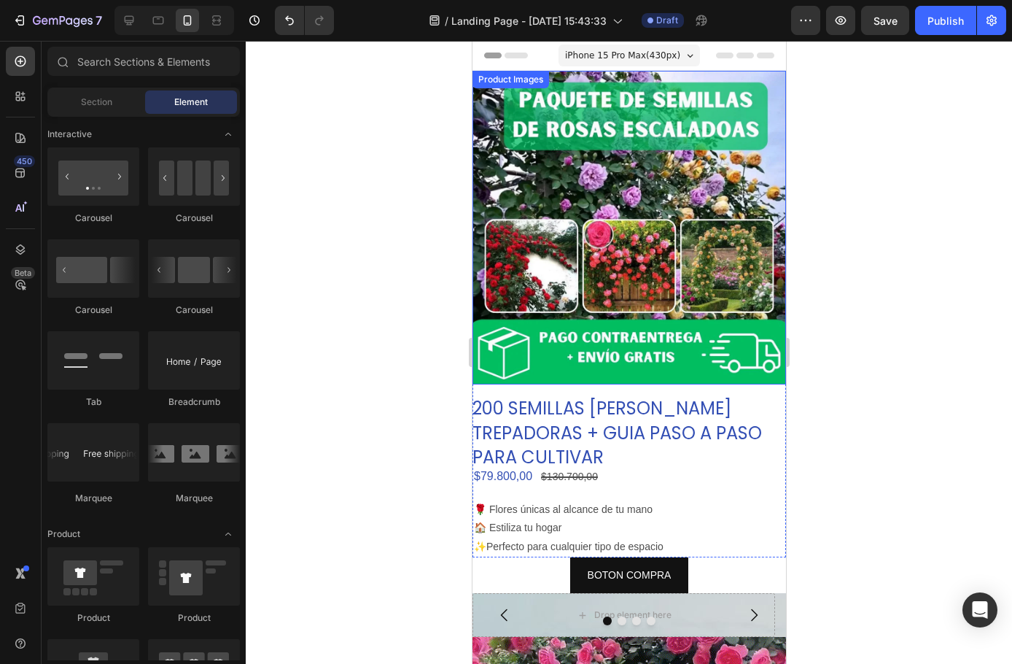
scroll to position [73, 0]
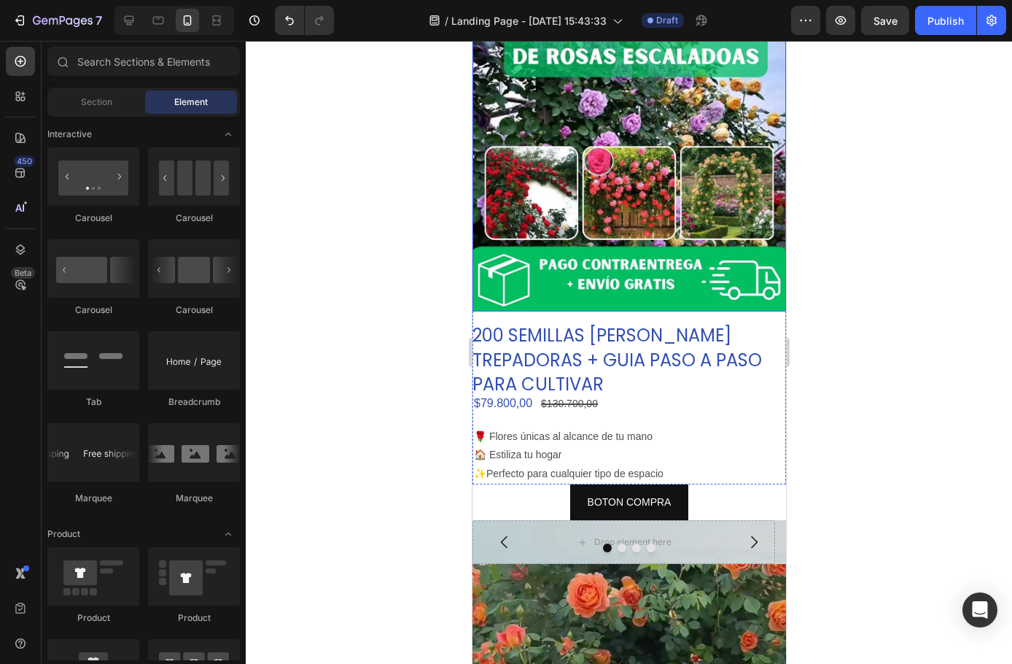
click at [386, 246] on div at bounding box center [629, 352] width 767 height 623
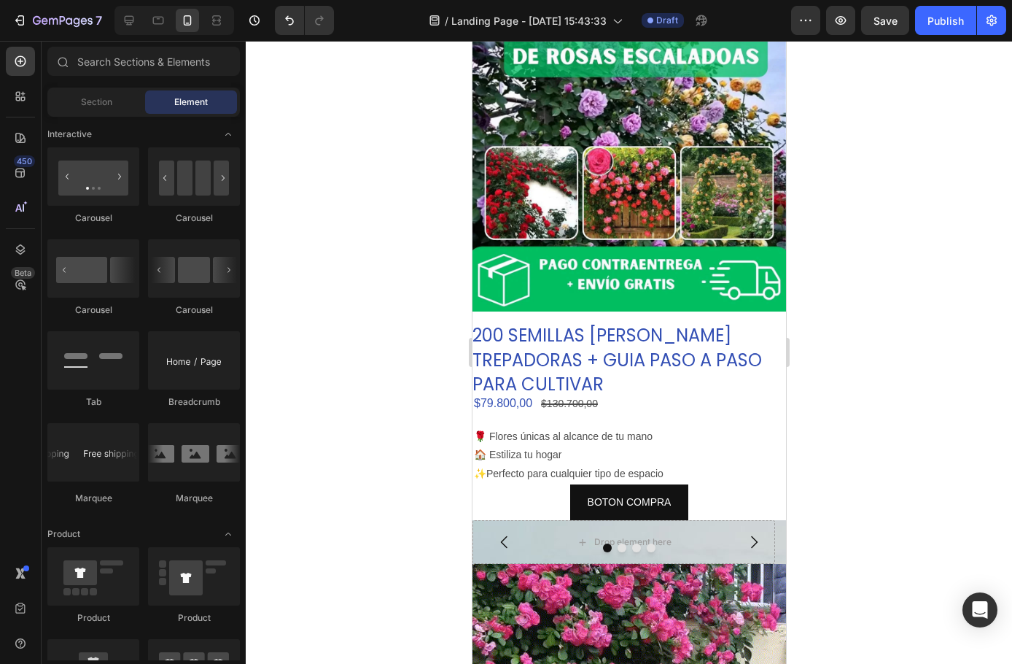
click at [430, 319] on div at bounding box center [629, 352] width 767 height 623
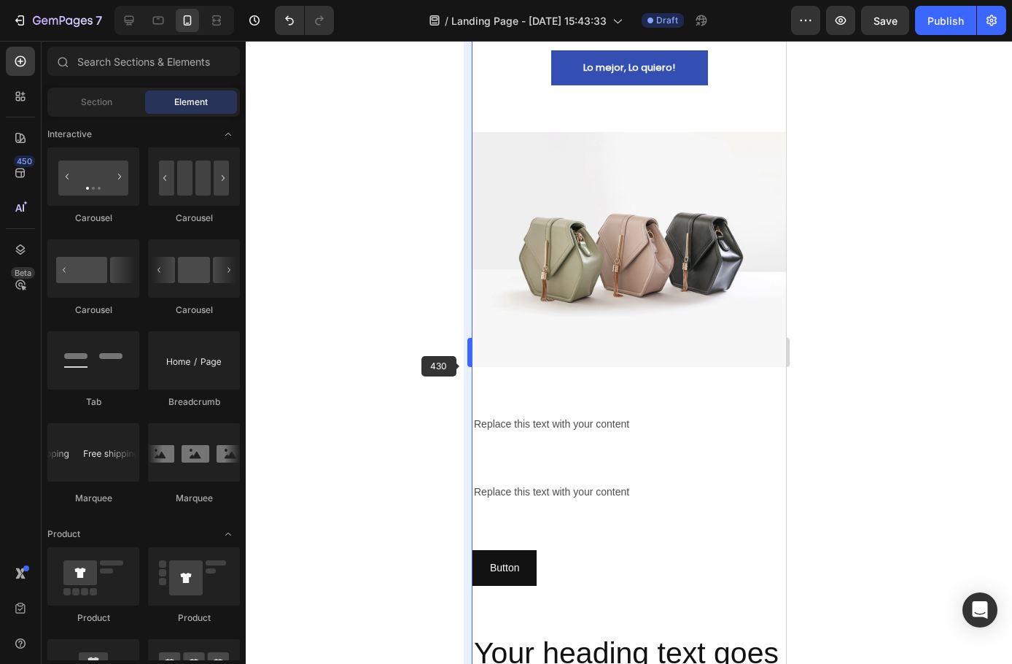
scroll to position [1021, 0]
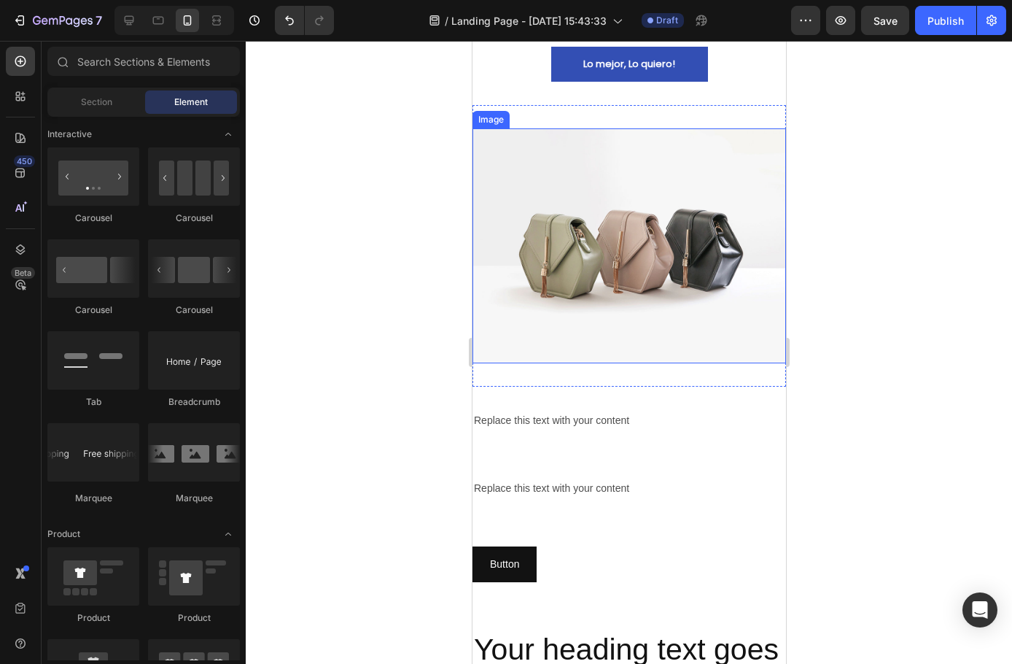
click at [572, 236] on img at bounding box center [629, 246] width 314 height 236
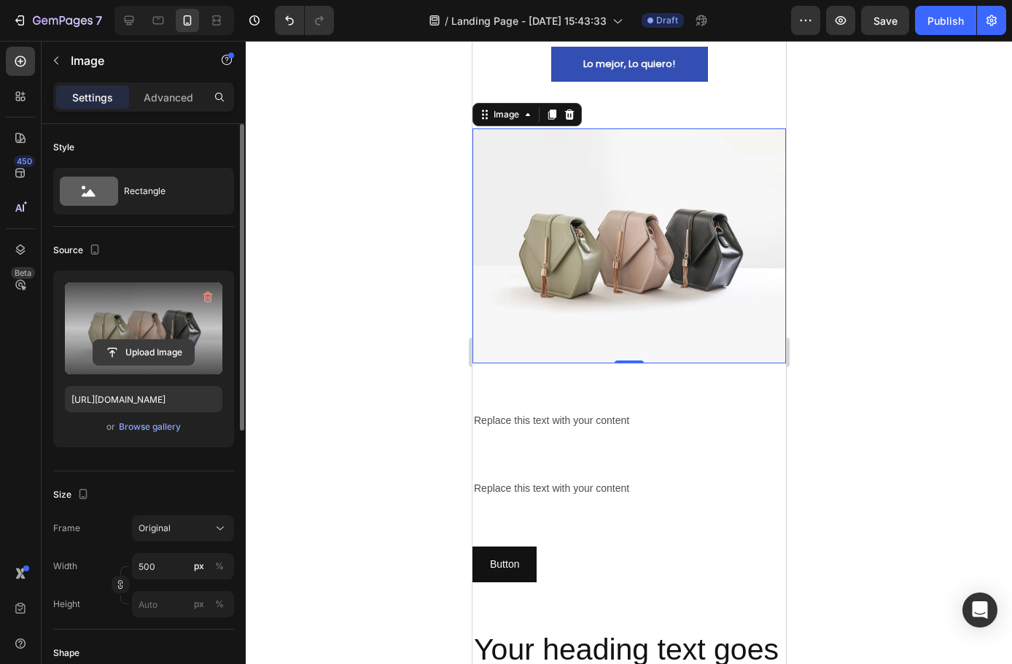
click at [140, 357] on input "file" at bounding box center [143, 352] width 101 height 25
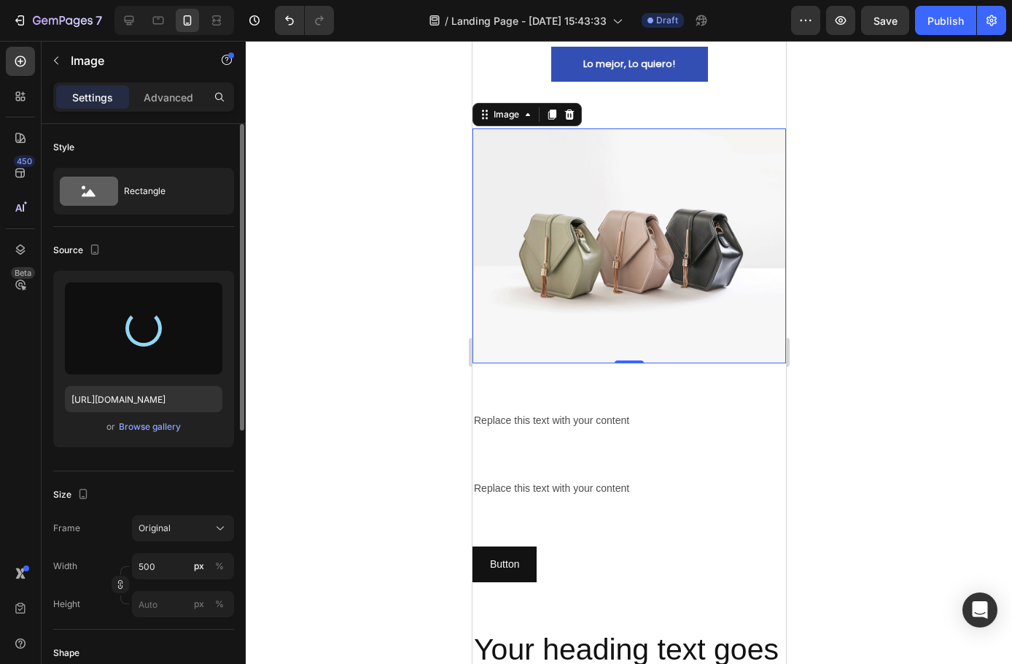
type input "[URL][DOMAIN_NAME]"
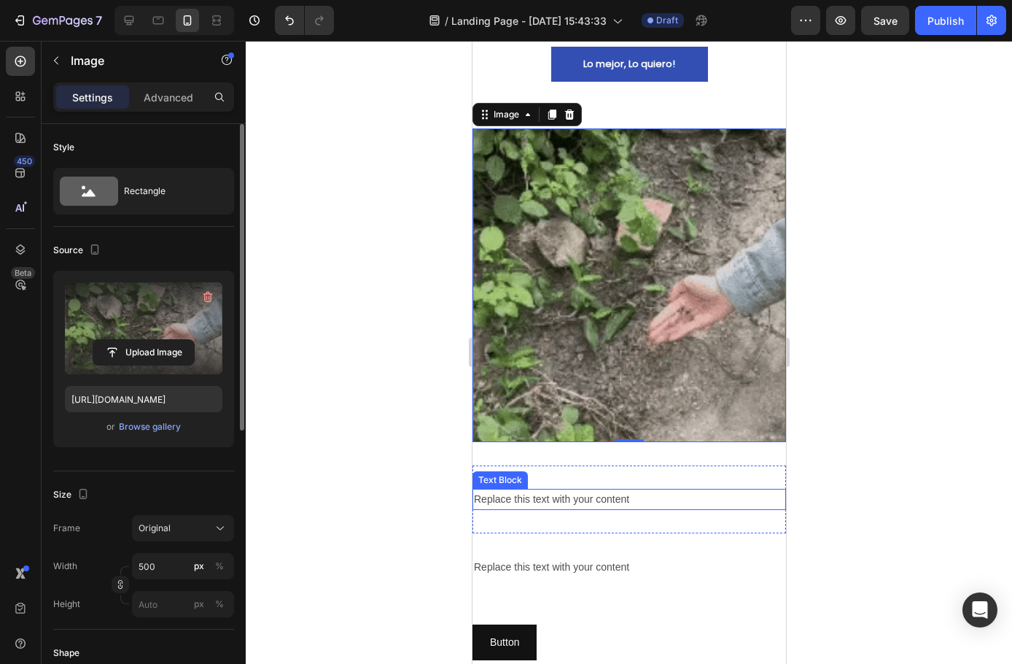
click at [638, 489] on div "Replace this text with your content" at bounding box center [629, 499] width 314 height 21
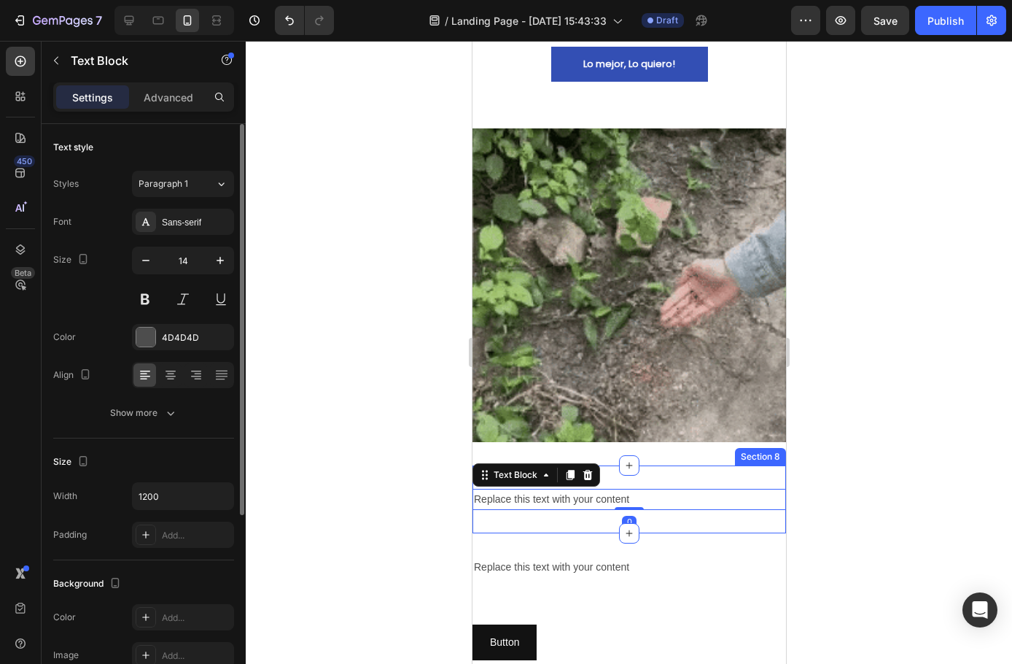
click at [654, 465] on div "Replace this text with your content Text Block 0 Section 8" at bounding box center [629, 499] width 314 height 68
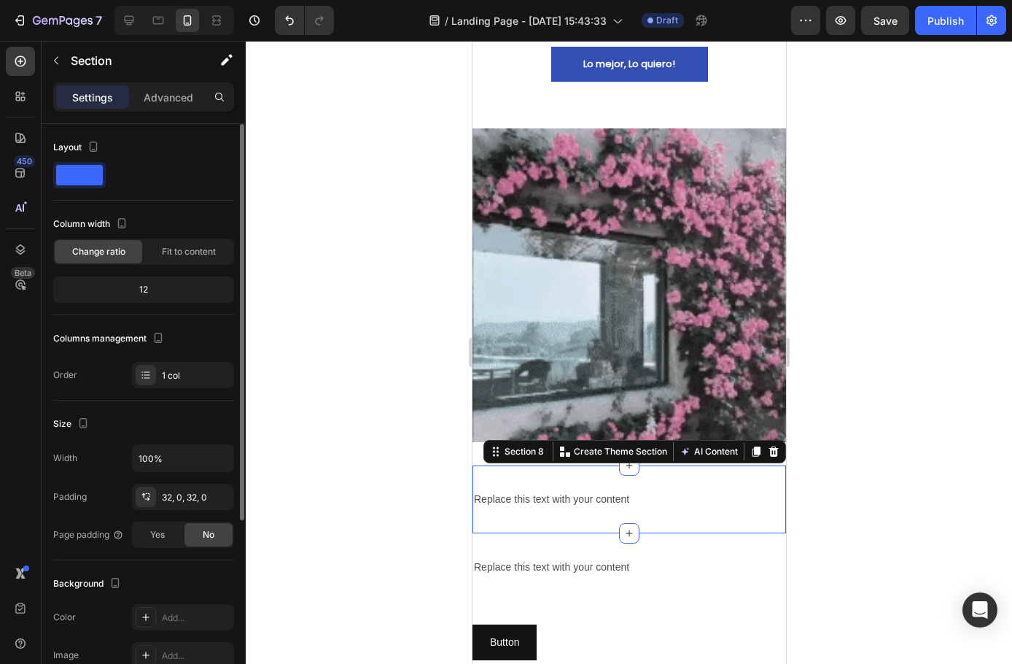
click at [715, 471] on div "Replace this text with your content Text Block Section 8 You can create reusabl…" at bounding box center [629, 499] width 314 height 68
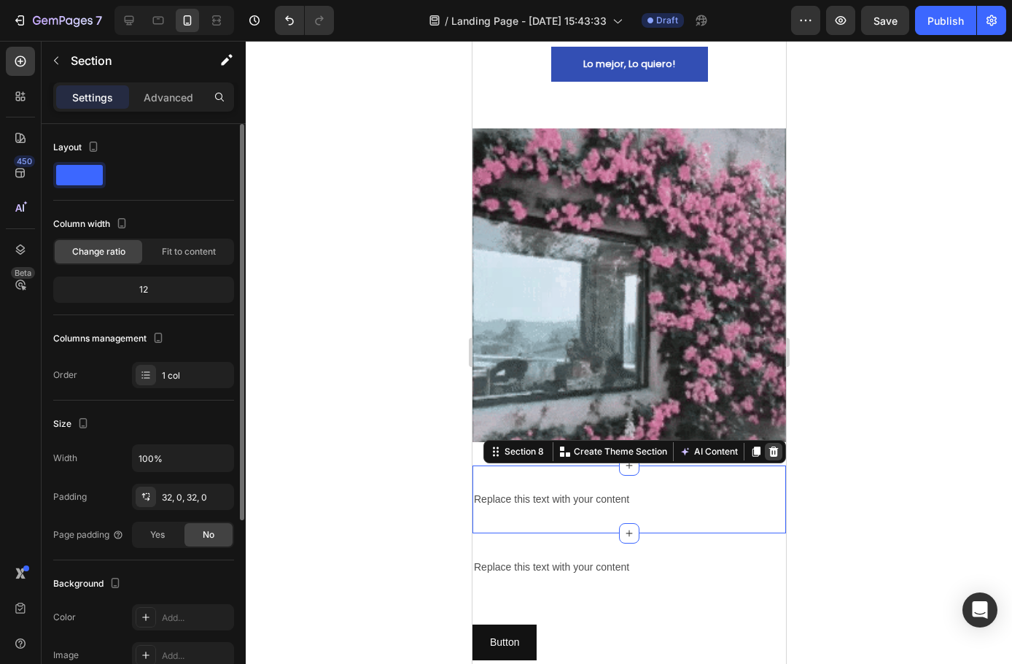
click at [767, 446] on icon at bounding box center [773, 452] width 12 height 12
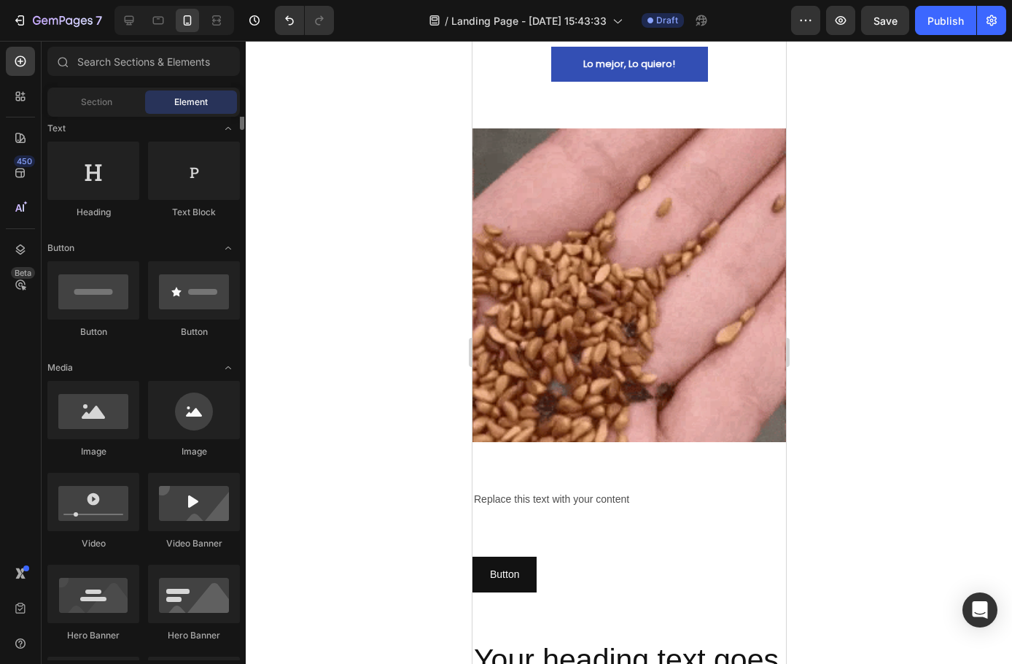
scroll to position [146, 0]
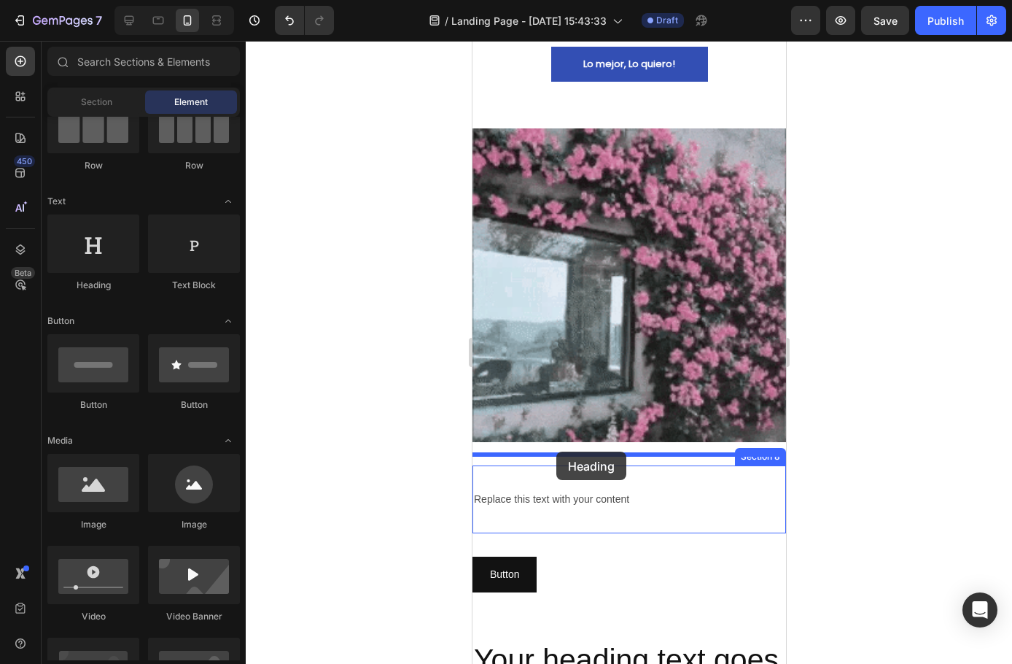
drag, startPoint x: 636, startPoint y: 340, endPoint x: 556, endPoint y: 451, distance: 137.4
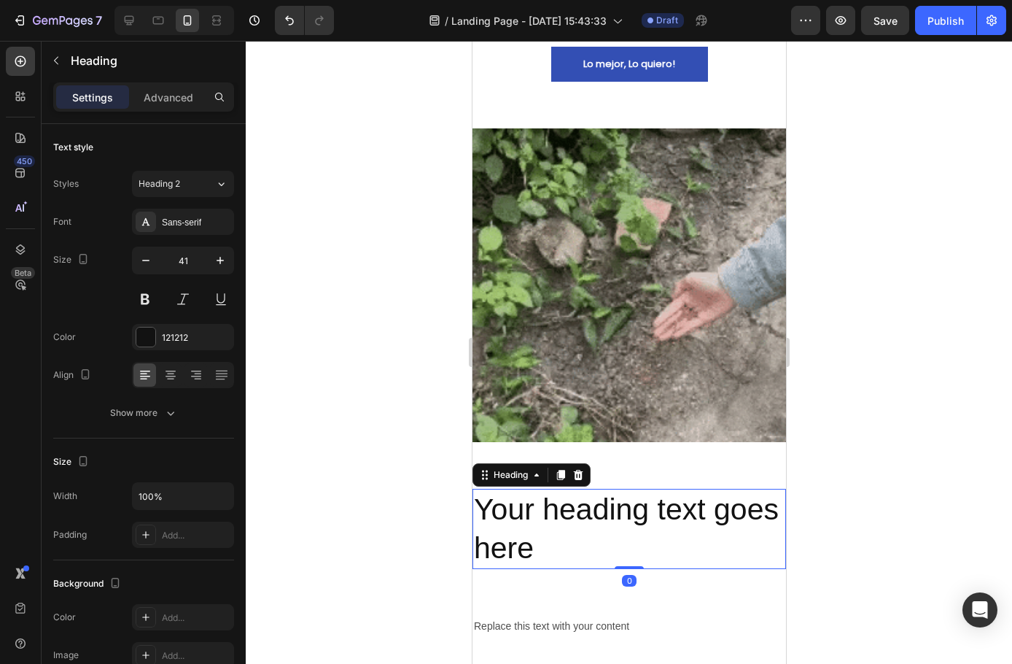
click at [597, 539] on h2 "Your heading text goes here" at bounding box center [629, 529] width 314 height 81
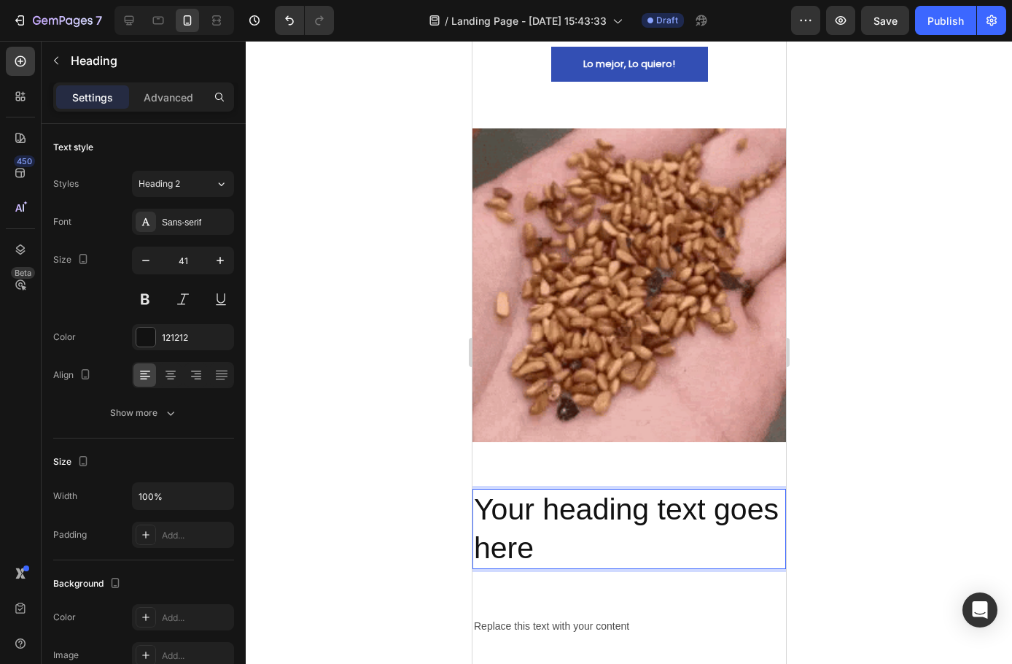
click at [597, 539] on p "Your heading text goes here" at bounding box center [628, 529] width 311 height 78
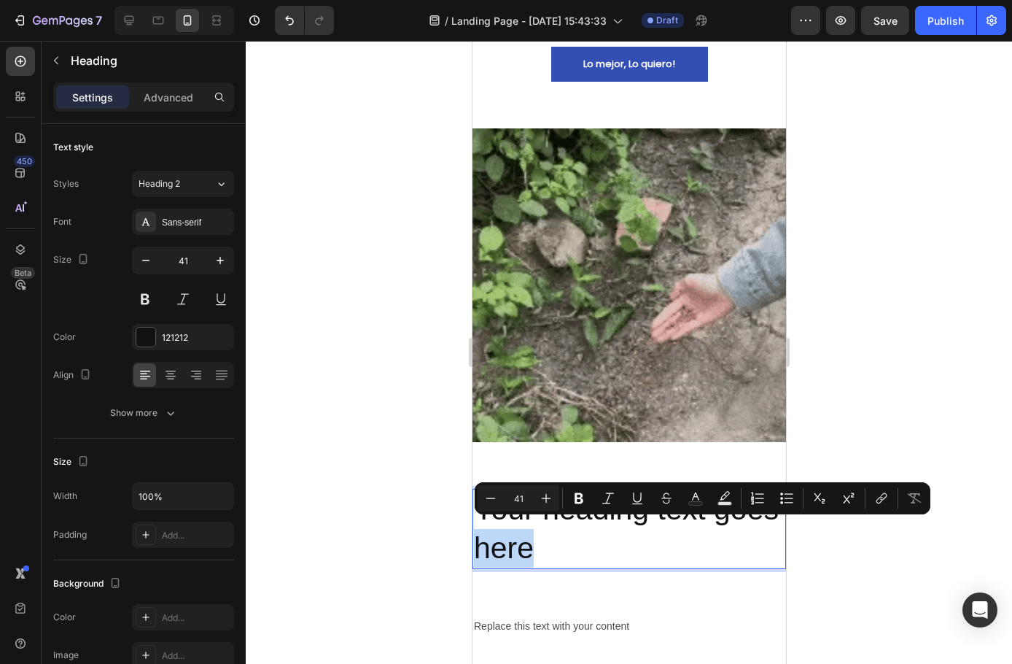
click at [598, 536] on p "Your heading text goes here" at bounding box center [628, 529] width 311 height 78
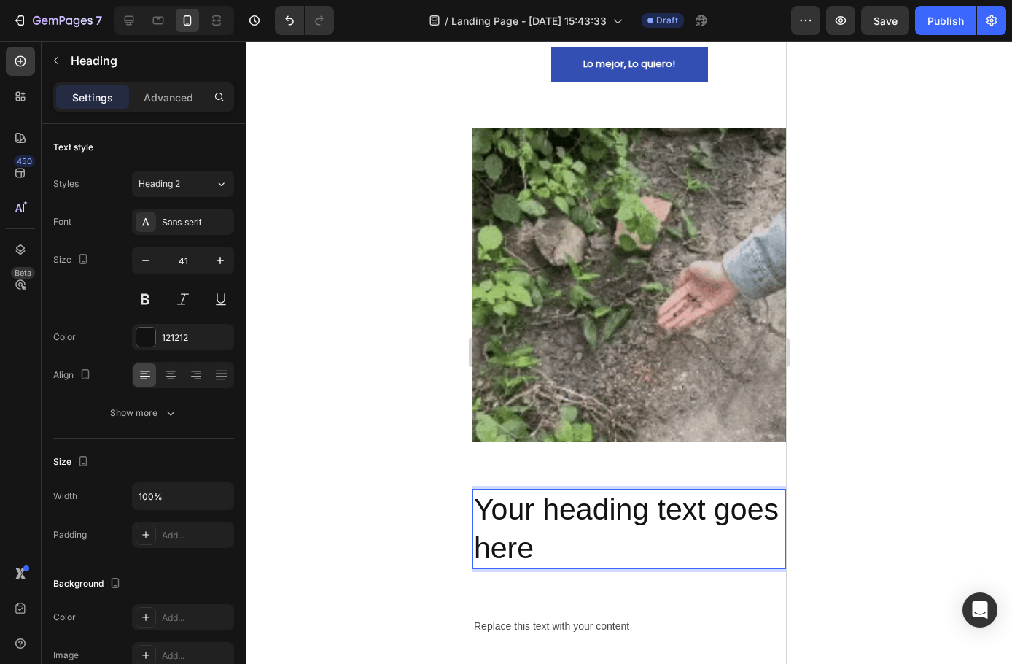
click at [598, 536] on p "Your heading text goes here" at bounding box center [628, 529] width 311 height 78
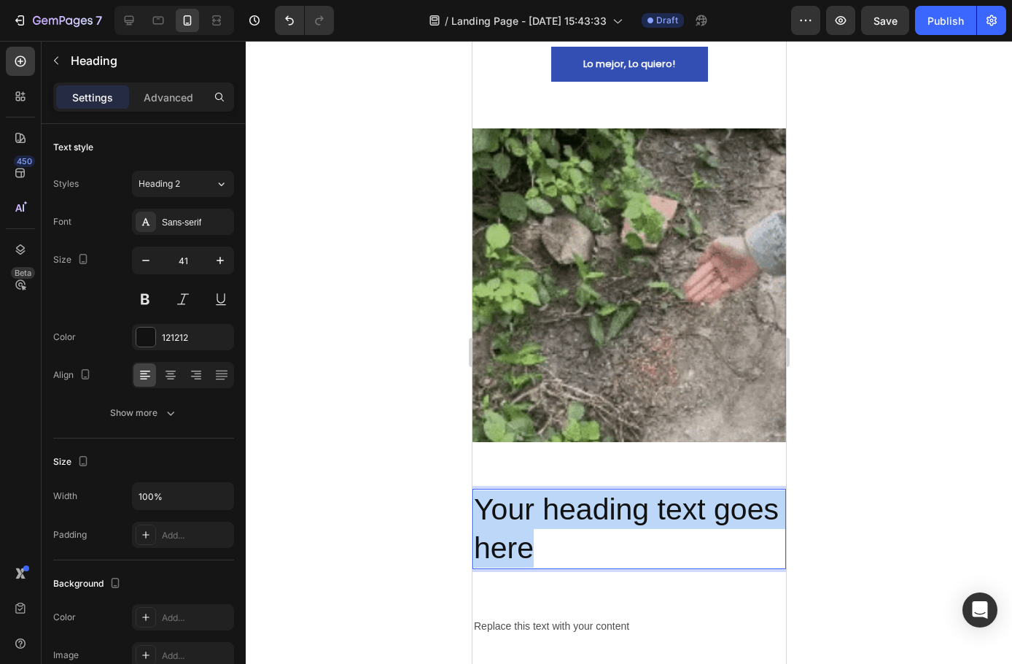
click at [598, 536] on p "Your heading text goes here" at bounding box center [628, 529] width 311 height 78
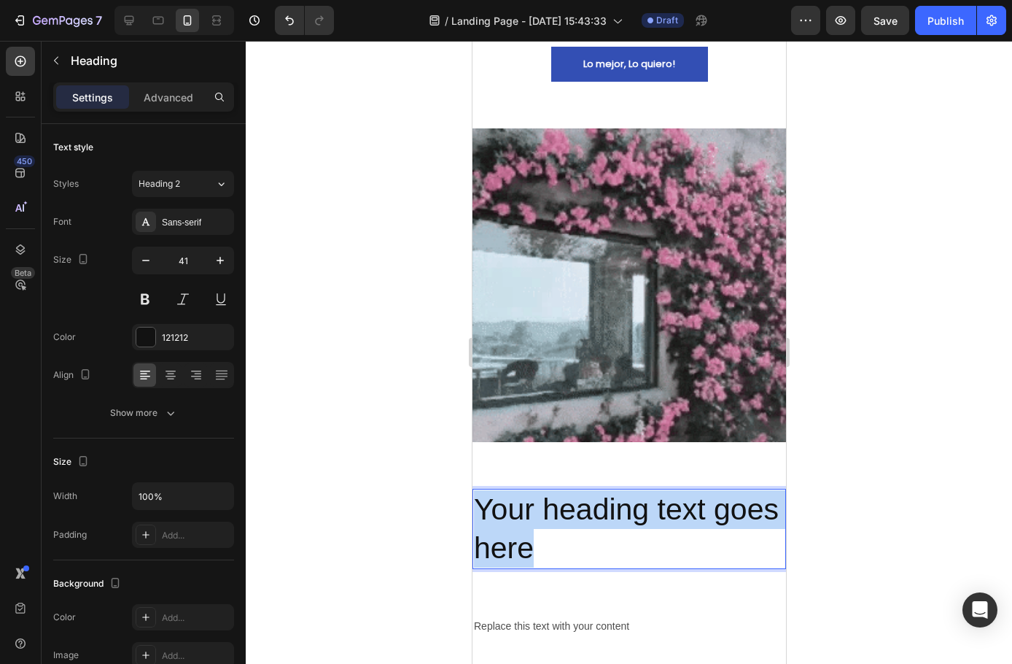
click at [598, 536] on p "Your heading text goes here" at bounding box center [628, 529] width 311 height 78
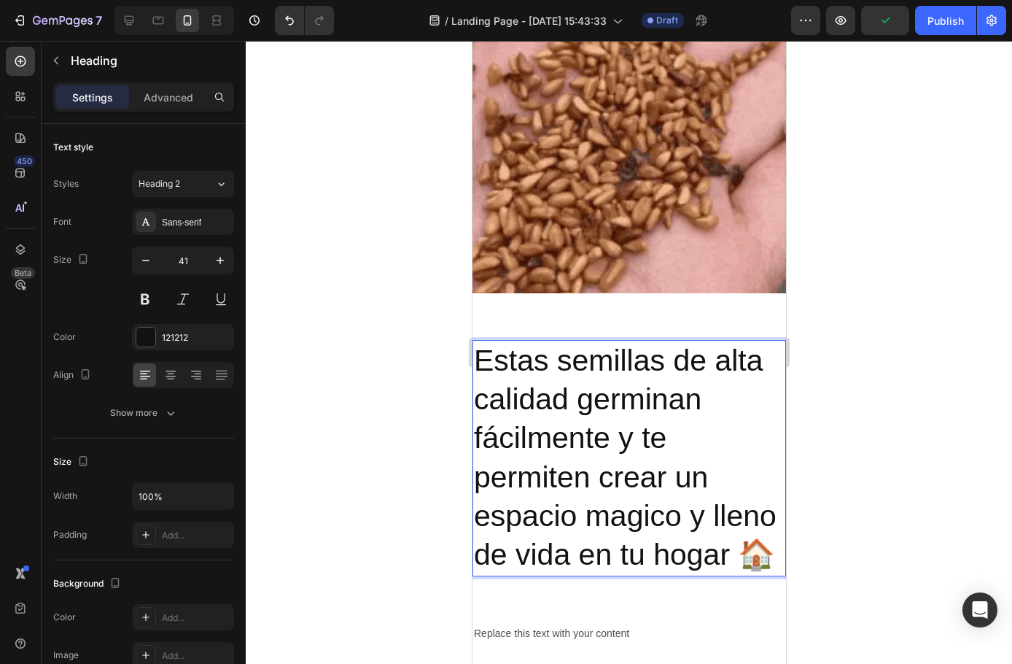
scroll to position [1252, 0]
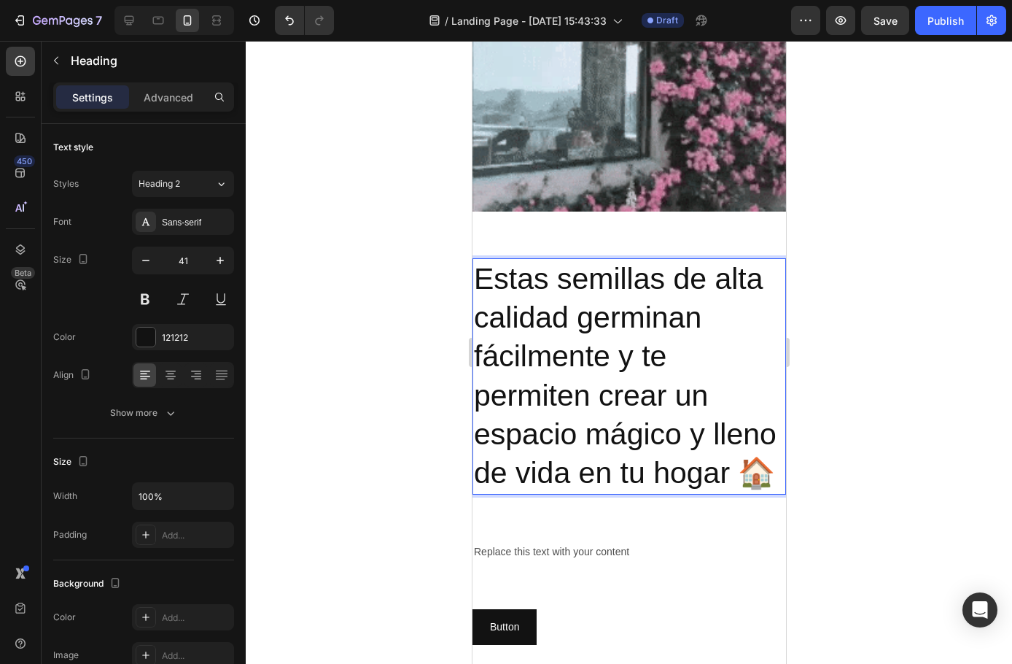
click at [617, 493] on p "Estas semillas de alta calidad germinan fácilmente y te permiten crear un espac…" at bounding box center [628, 376] width 311 height 233
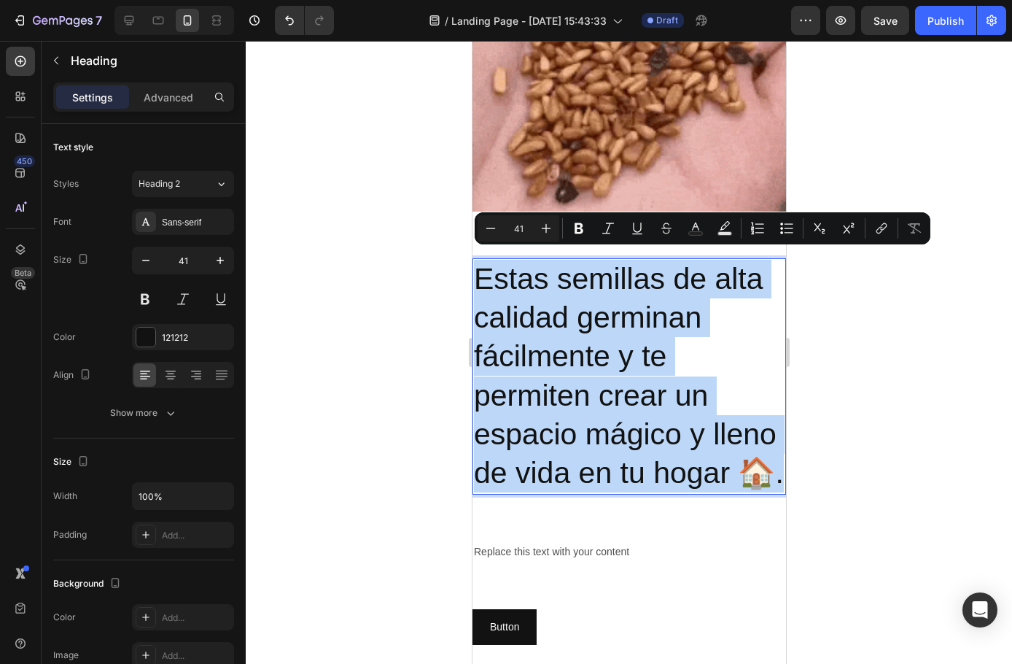
drag, startPoint x: 619, startPoint y: 504, endPoint x: 480, endPoint y: 262, distance: 279.0
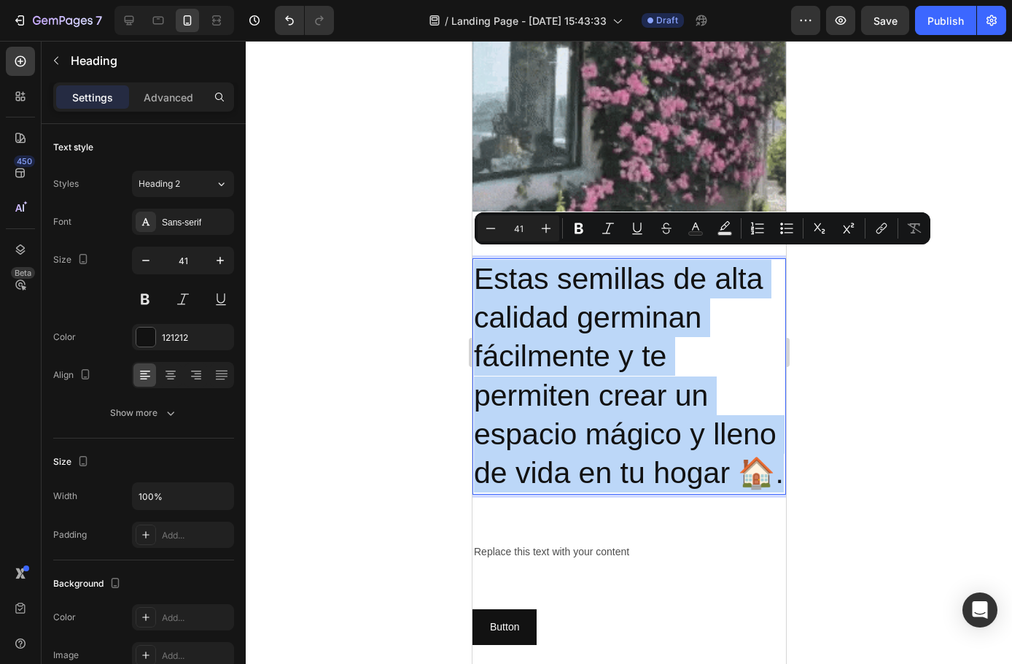
click at [480, 262] on p "Estas semillas de alta calidad germinan fácilmente y te permiten crear un espac…" at bounding box center [628, 376] width 311 height 233
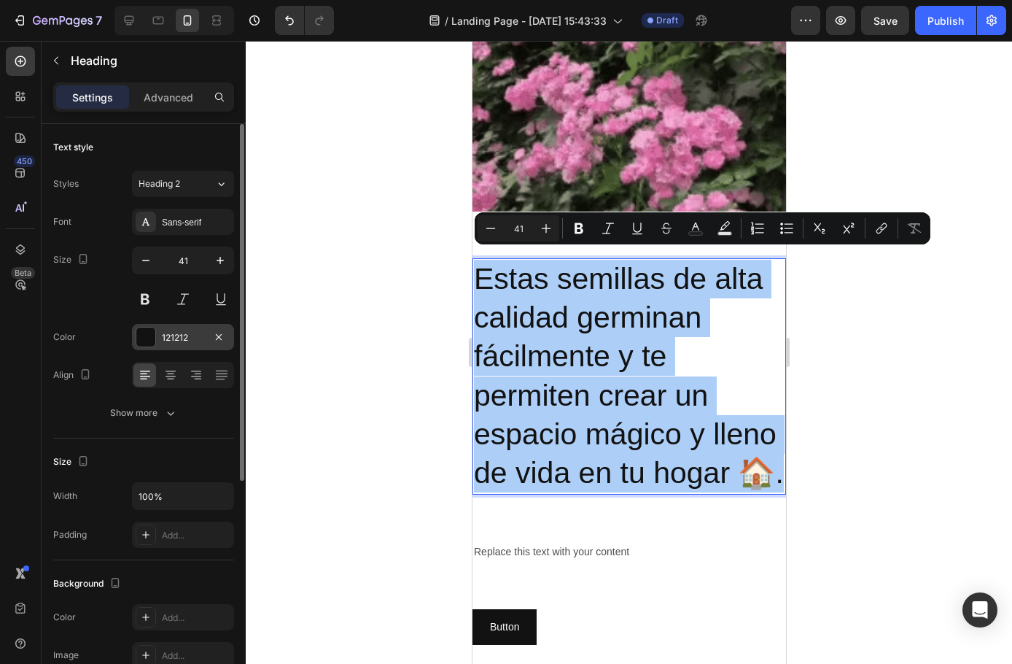
click at [151, 341] on div at bounding box center [145, 336] width 19 height 19
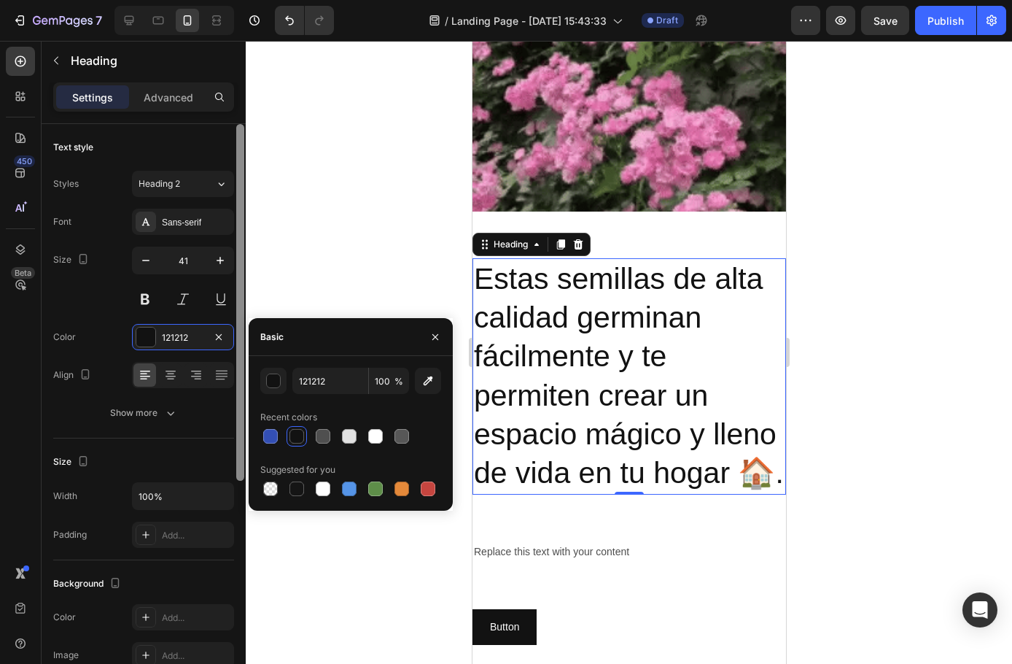
click at [274, 431] on div at bounding box center [270, 436] width 15 height 15
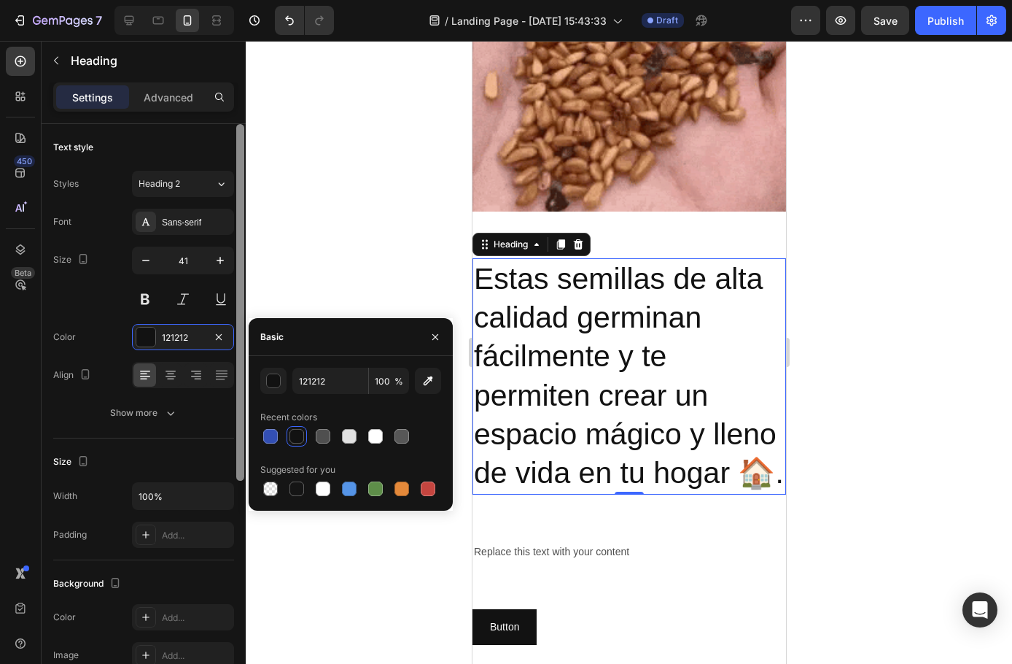
type input "334FB4"
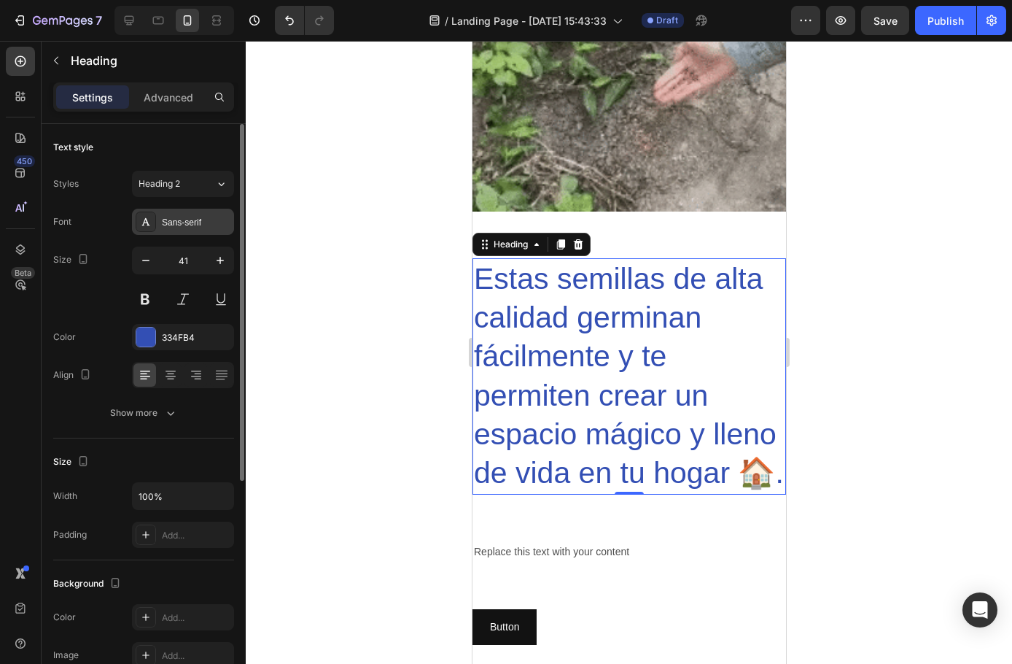
click at [190, 217] on div "Sans-serif" at bounding box center [196, 222] width 69 height 13
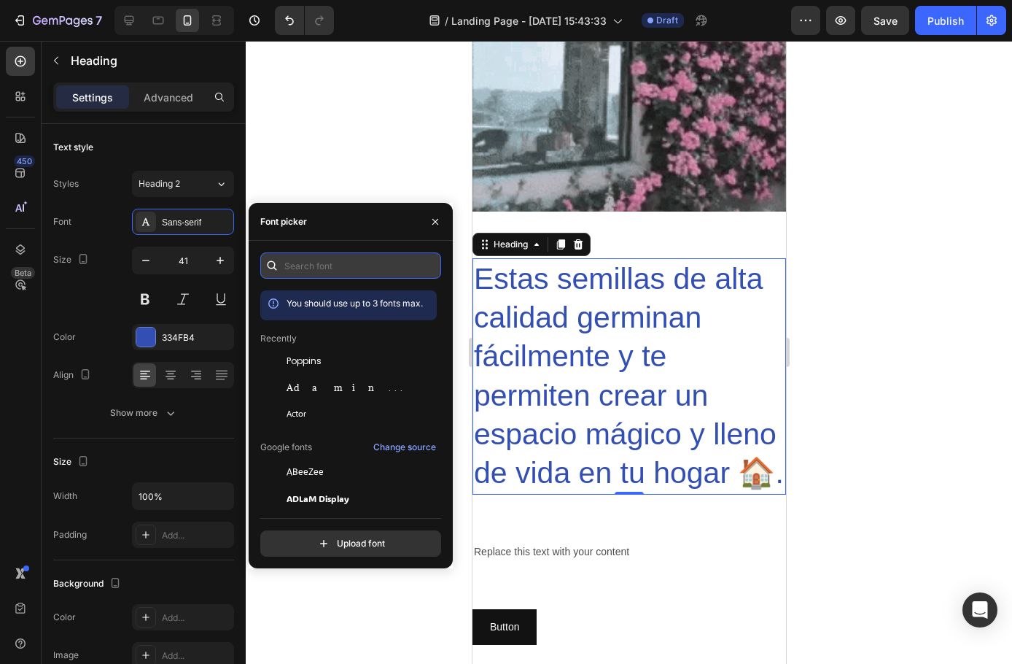
click at [311, 257] on input "text" at bounding box center [350, 265] width 181 height 26
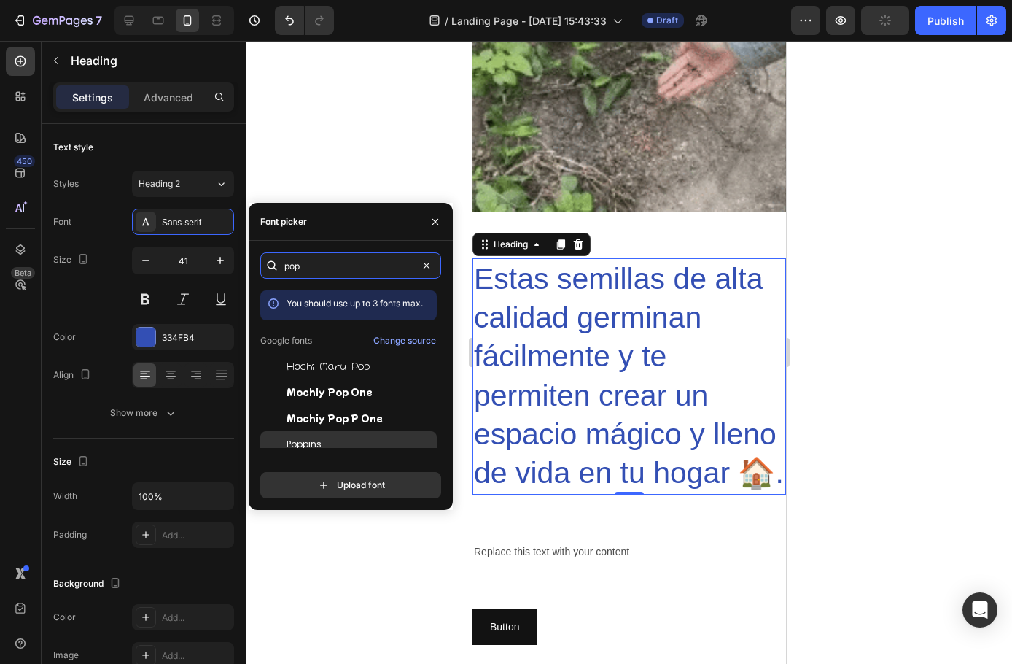
type input "pop"
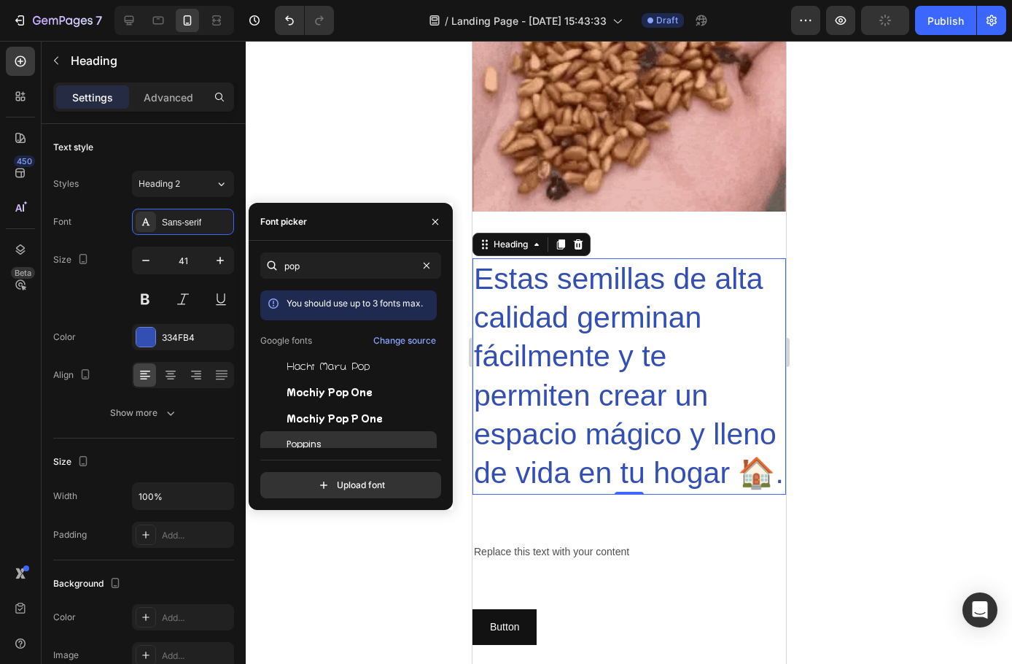
click at [307, 440] on span "Poppins" at bounding box center [304, 444] width 35 height 13
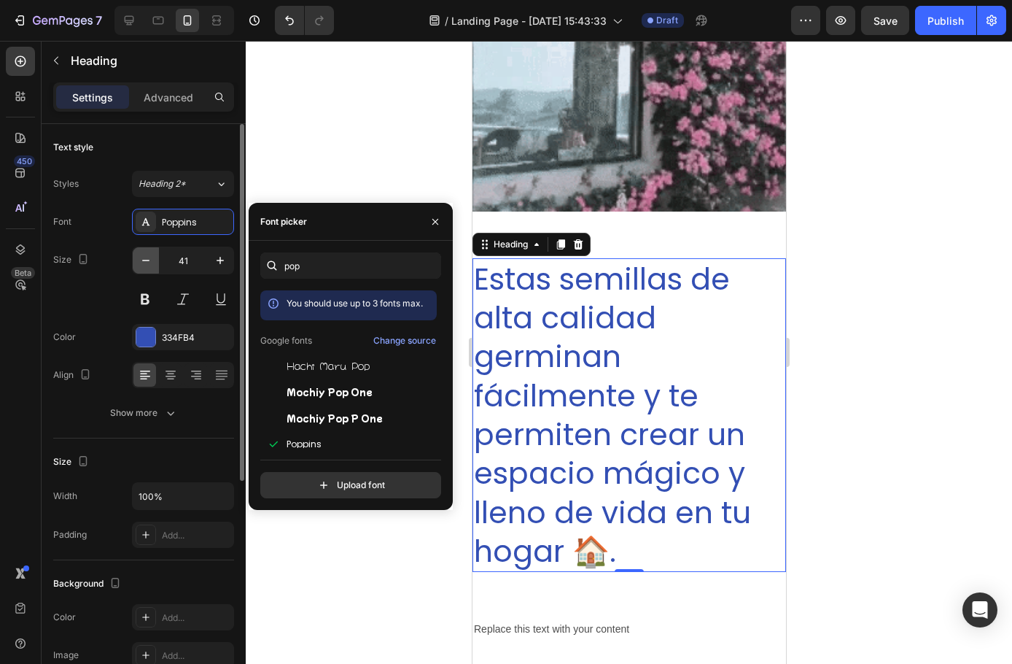
click at [132, 257] on div "41" at bounding box center [183, 261] width 102 height 28
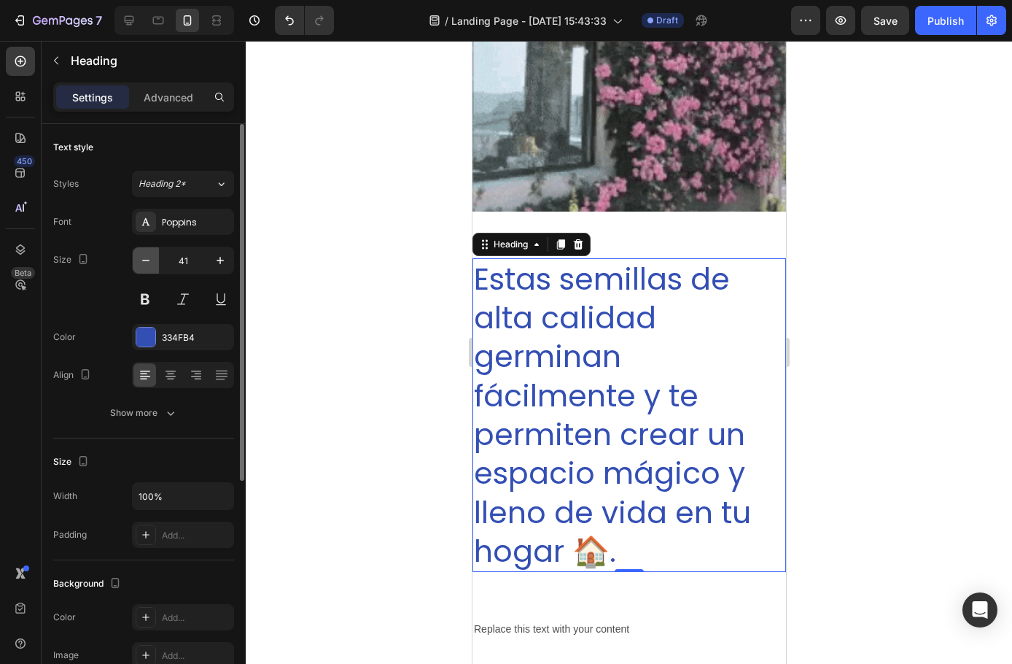
click at [145, 256] on icon "button" at bounding box center [146, 260] width 15 height 15
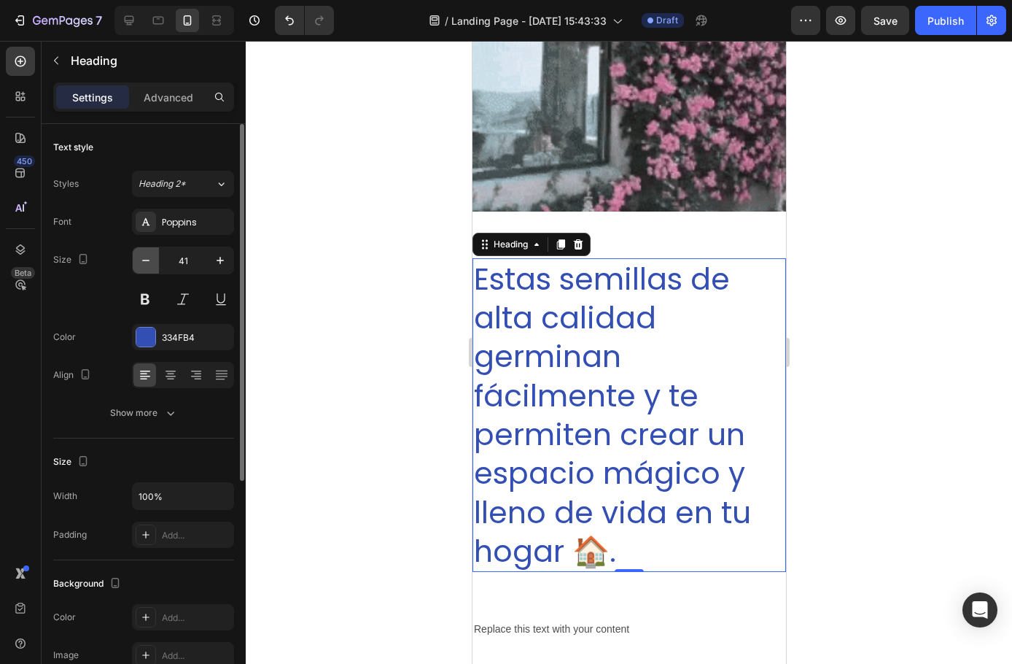
click at [145, 256] on icon "button" at bounding box center [146, 260] width 15 height 15
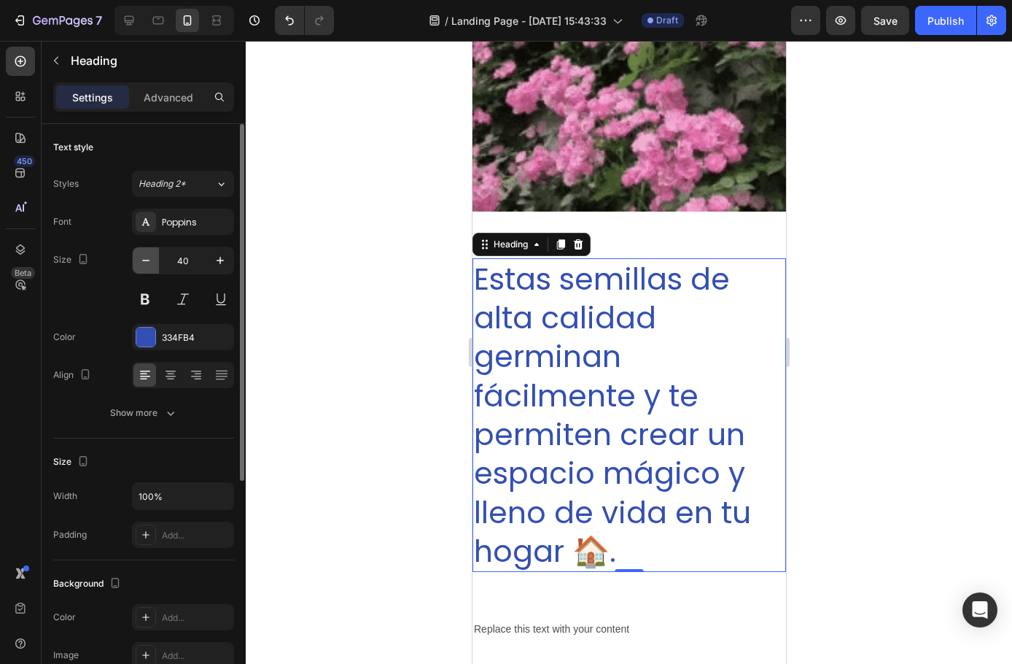
click at [145, 256] on icon "button" at bounding box center [146, 260] width 15 height 15
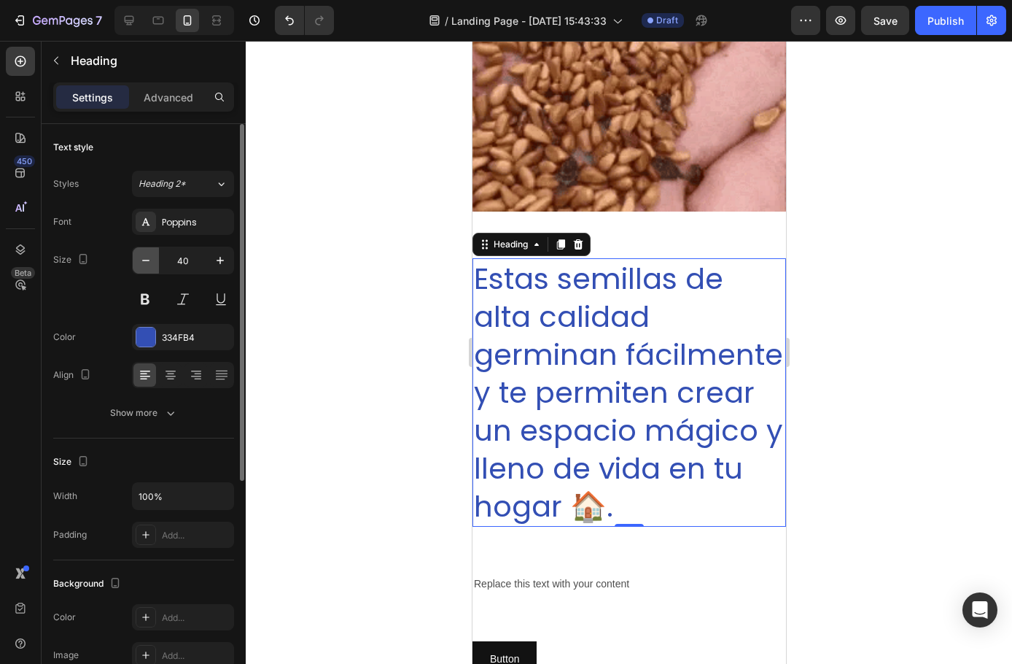
click at [145, 256] on icon "button" at bounding box center [146, 260] width 15 height 15
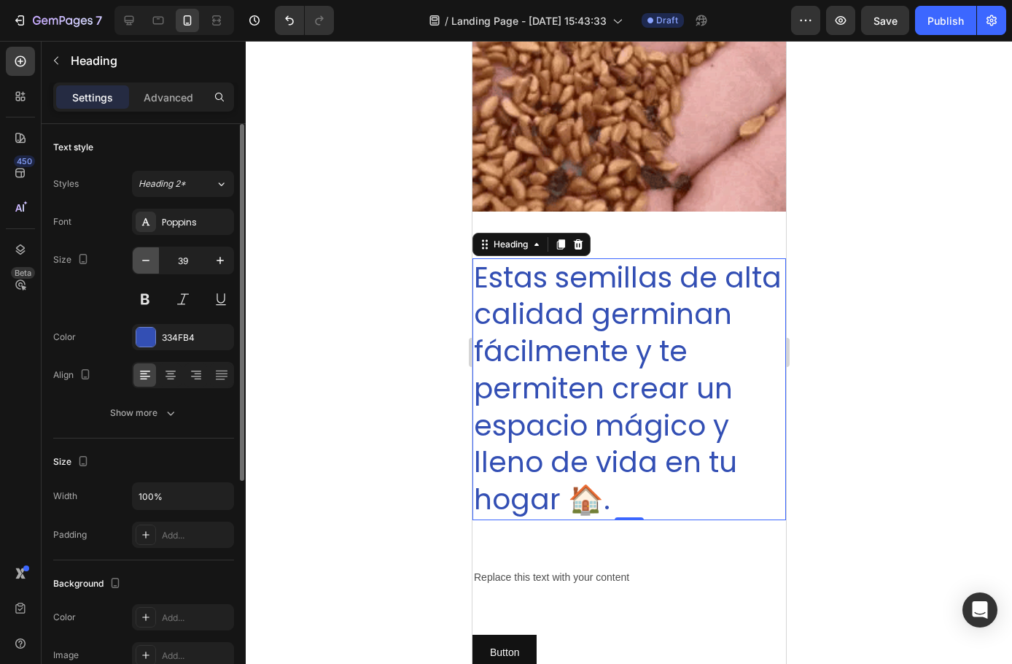
click at [145, 256] on icon "button" at bounding box center [146, 260] width 15 height 15
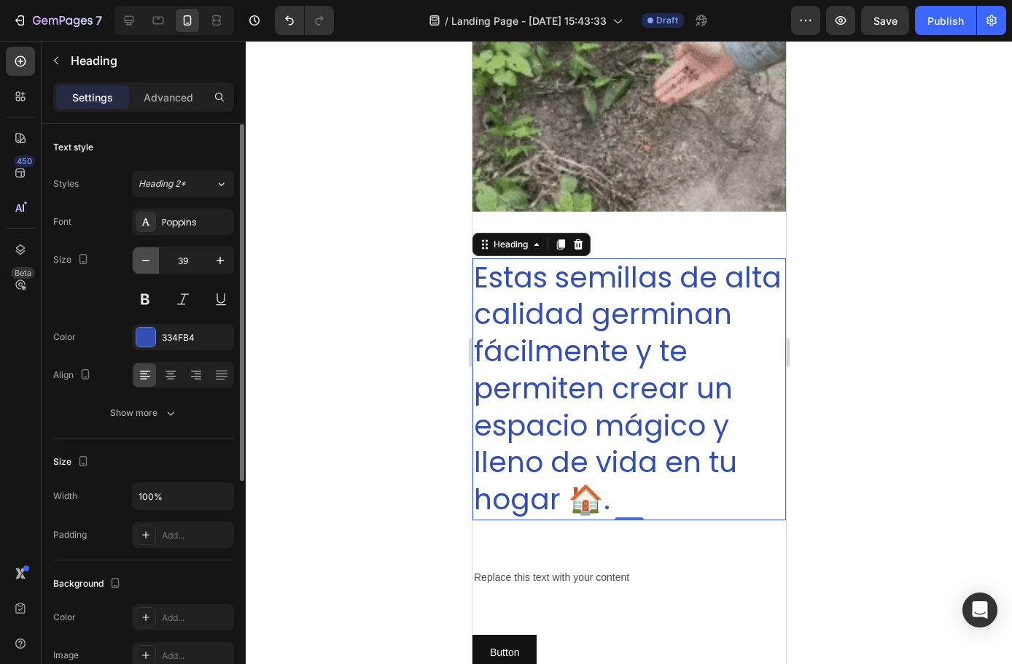
click at [145, 256] on icon "button" at bounding box center [146, 260] width 15 height 15
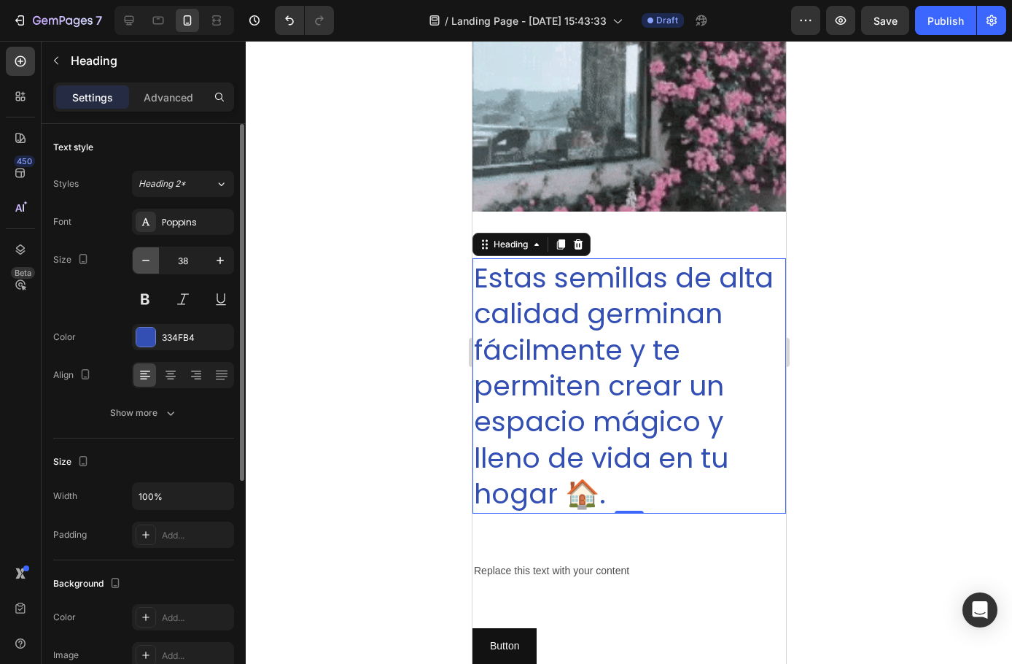
click at [145, 256] on icon "button" at bounding box center [146, 260] width 15 height 15
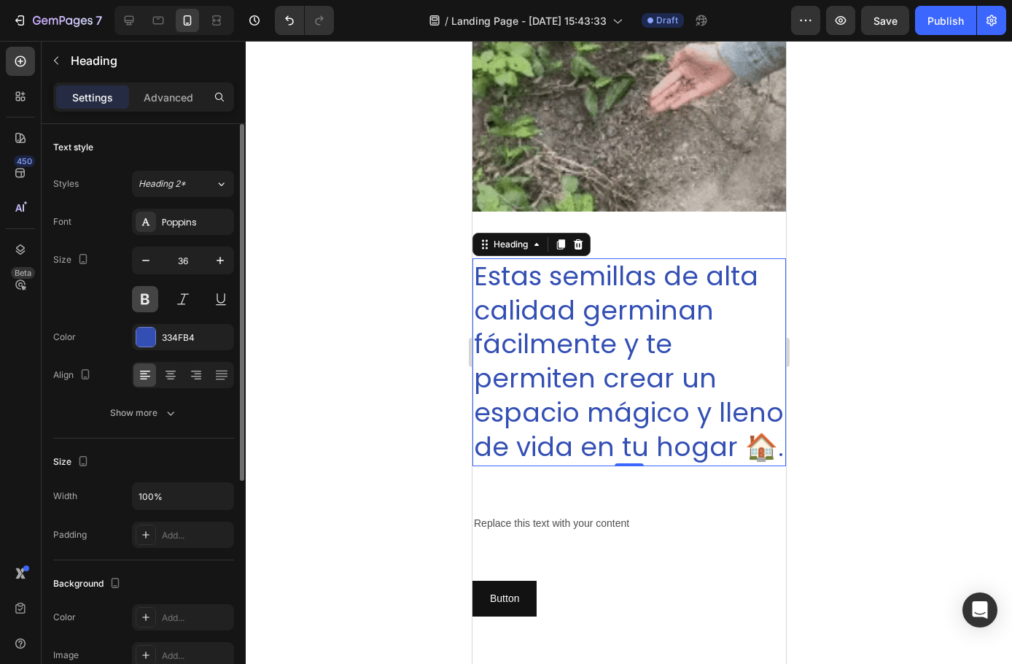
click at [147, 306] on button at bounding box center [145, 299] width 26 height 26
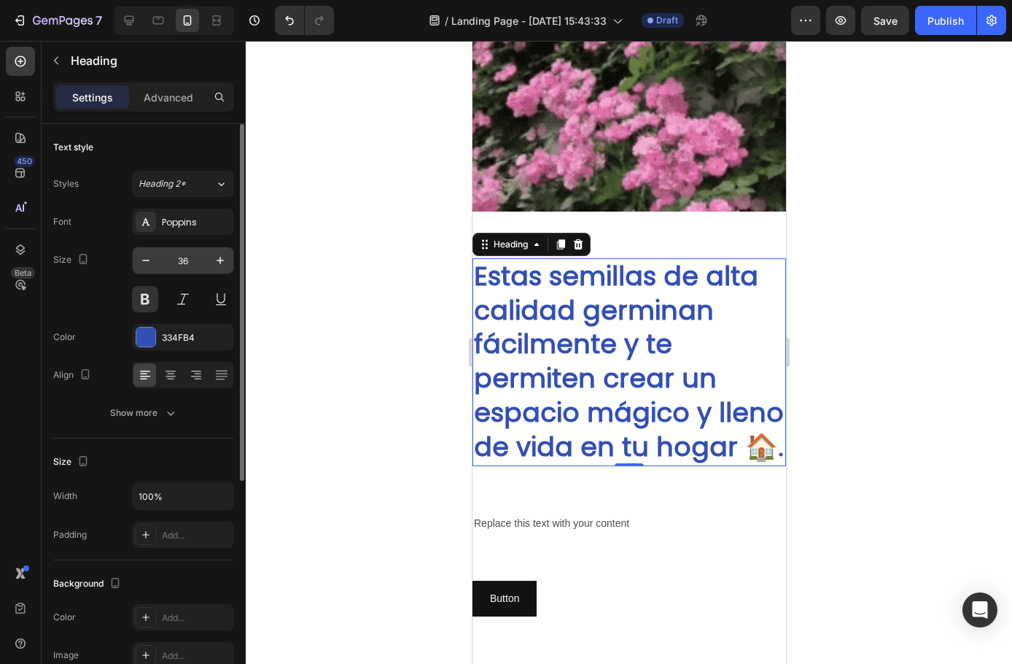
click at [182, 259] on input "36" at bounding box center [183, 260] width 48 height 26
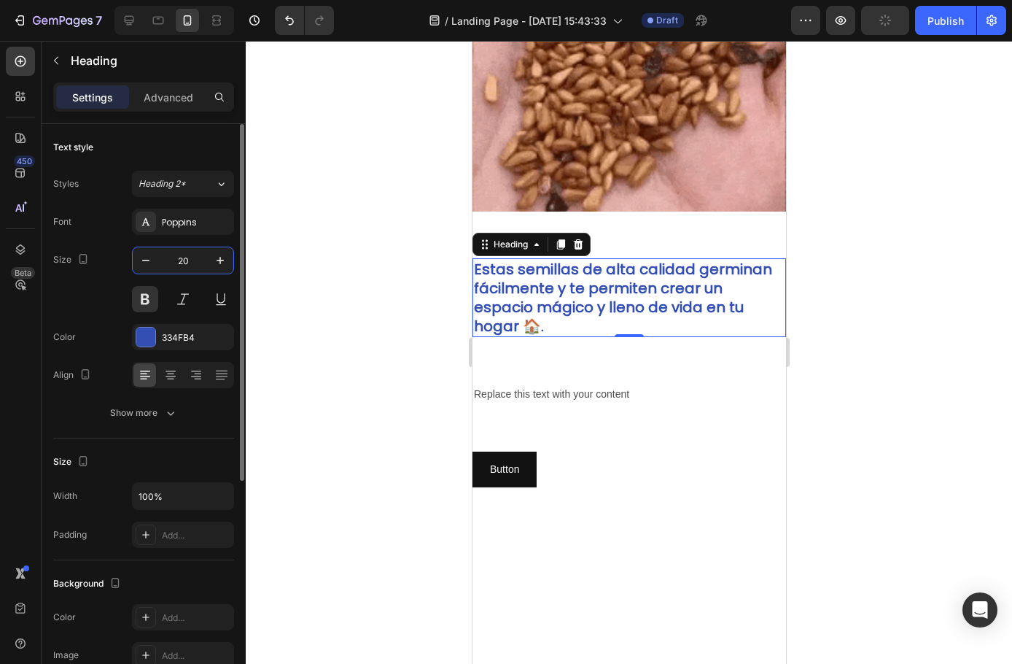
click at [189, 257] on input "20" at bounding box center [183, 260] width 48 height 26
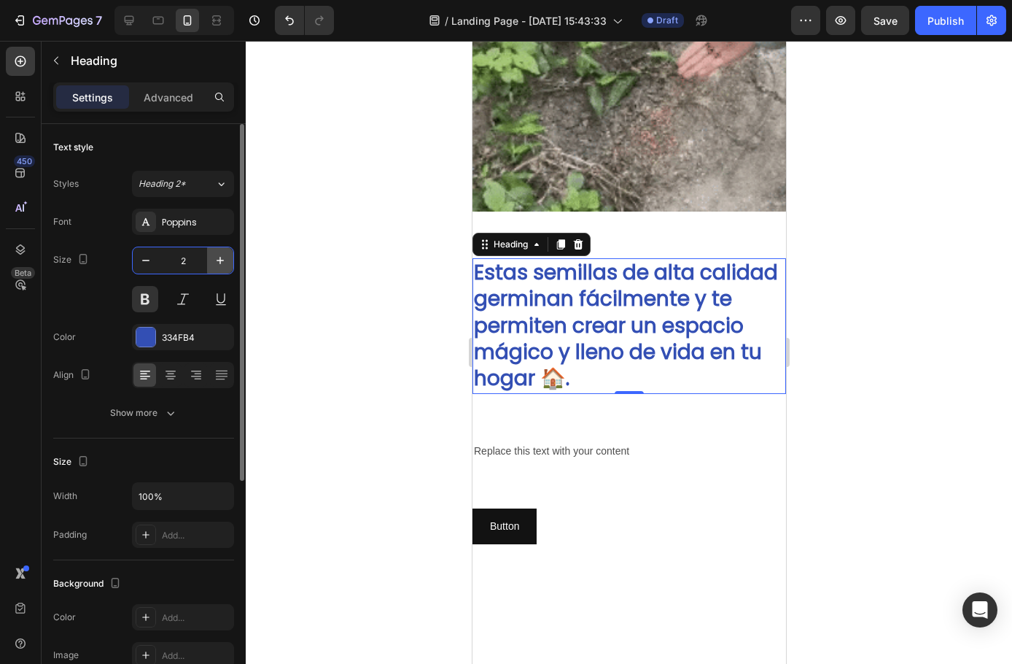
type input "27"
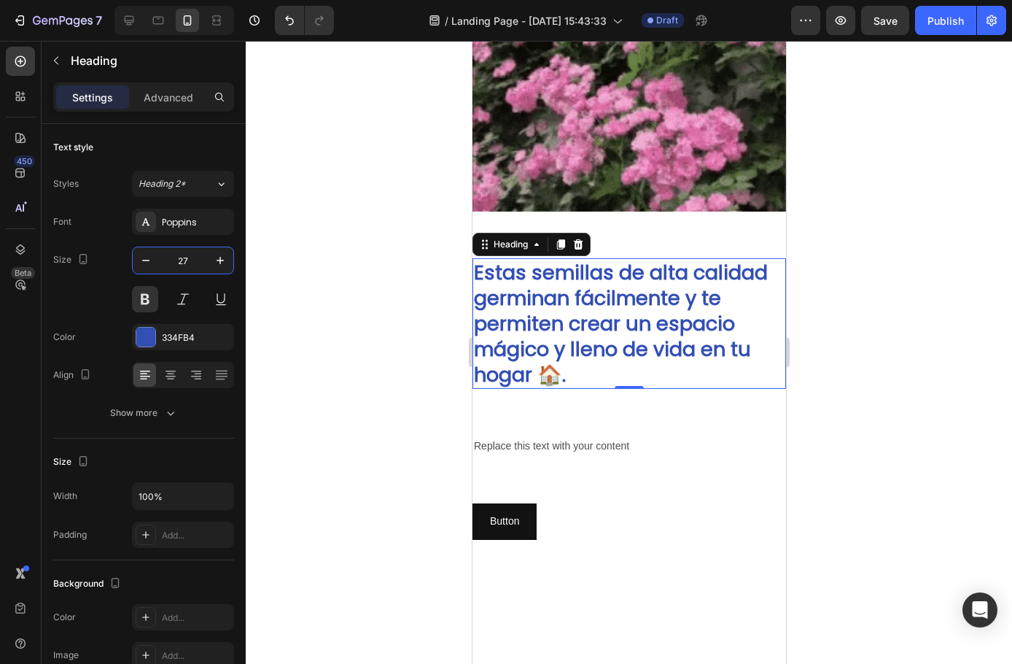
click at [358, 307] on div at bounding box center [629, 352] width 767 height 623
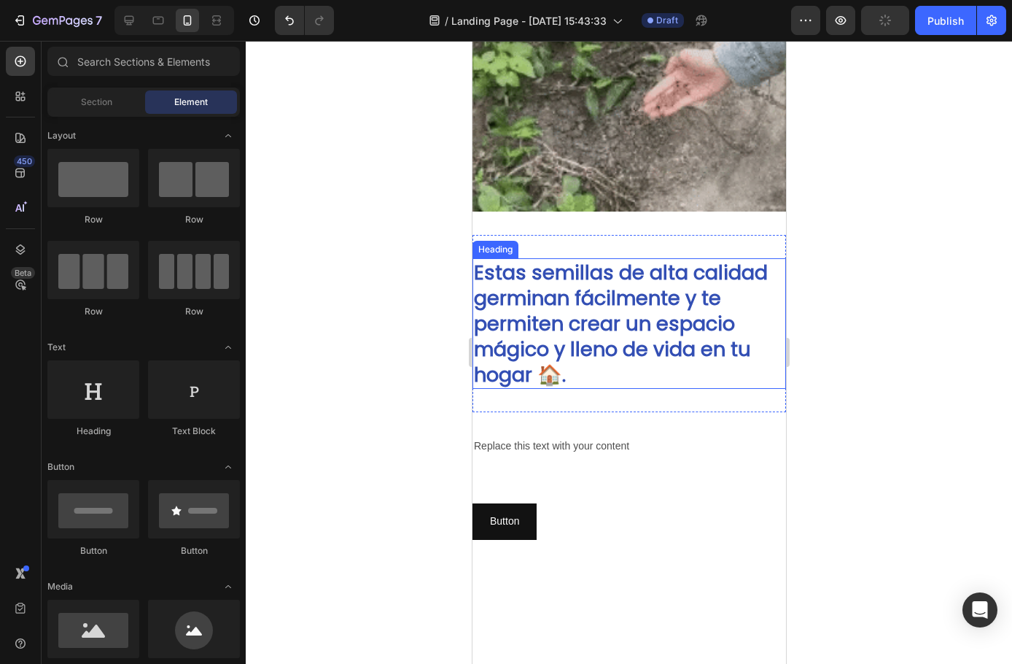
click at [540, 270] on p "Estas semillas de alta calidad germinan fácilmente y te permiten crear un espac…" at bounding box center [628, 324] width 311 height 128
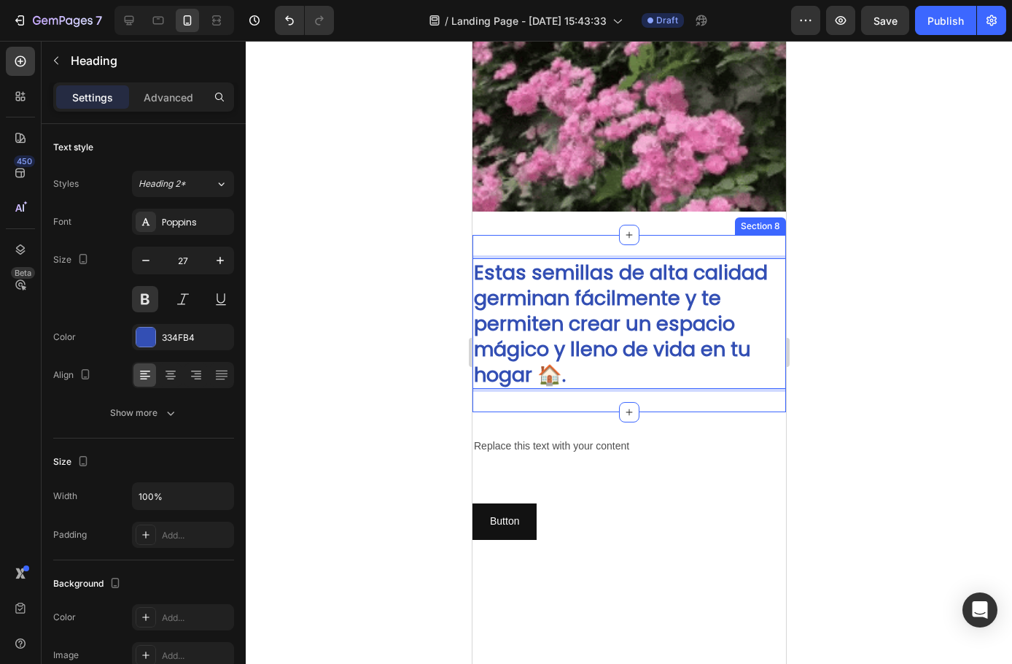
click at [559, 243] on div "Estas semillas de alta calidad germinan fácilmente y te permiten crear un espac…" at bounding box center [629, 323] width 314 height 177
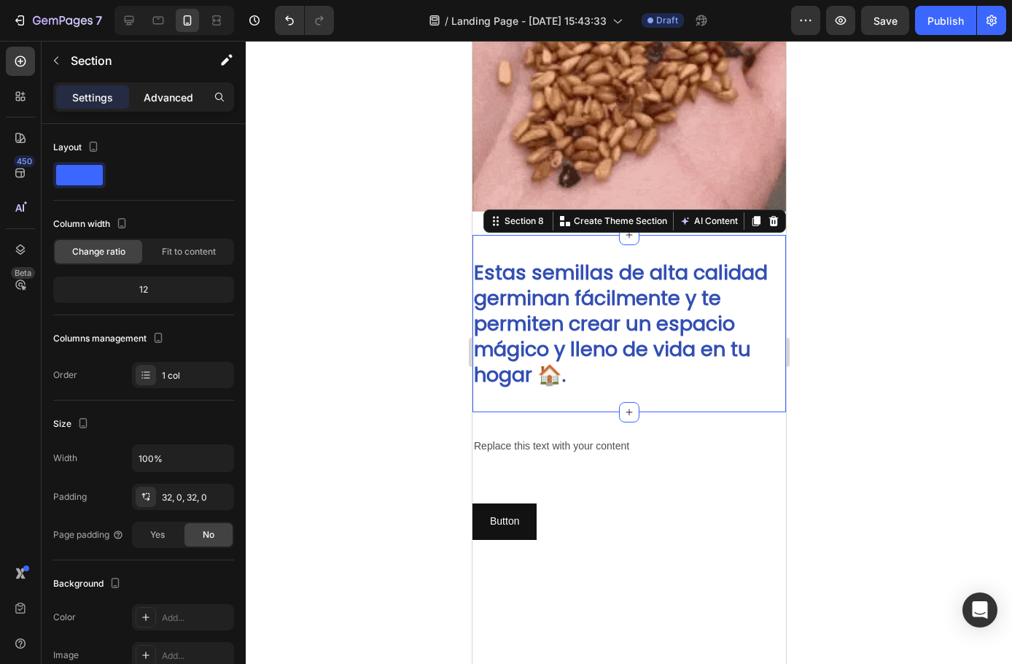
click at [165, 95] on p "Advanced" at bounding box center [169, 97] width 50 height 15
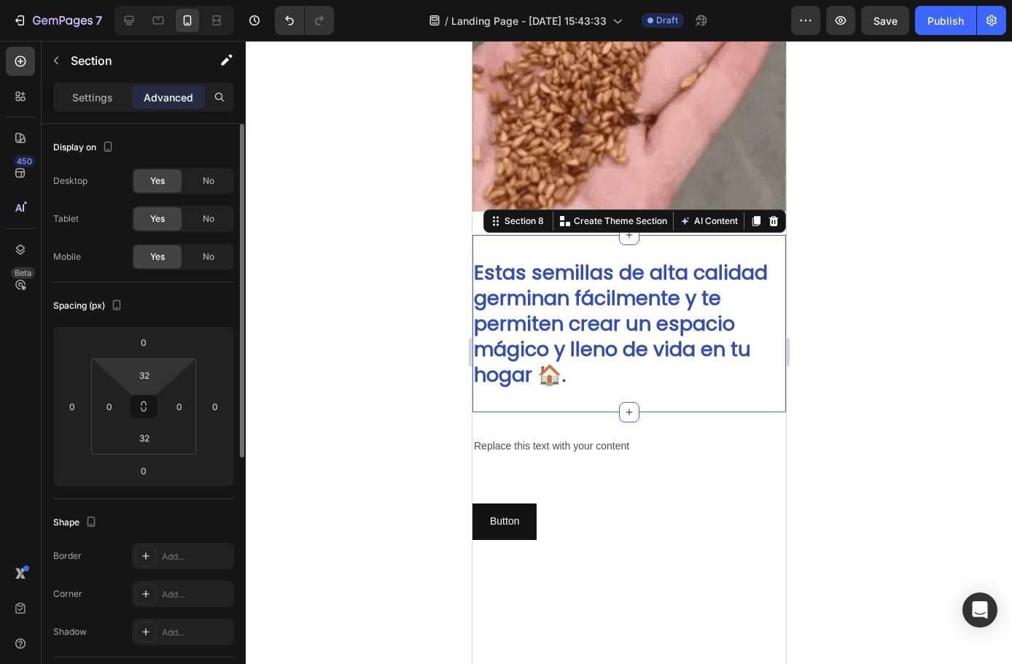
click at [137, 372] on input "32" at bounding box center [144, 375] width 29 height 22
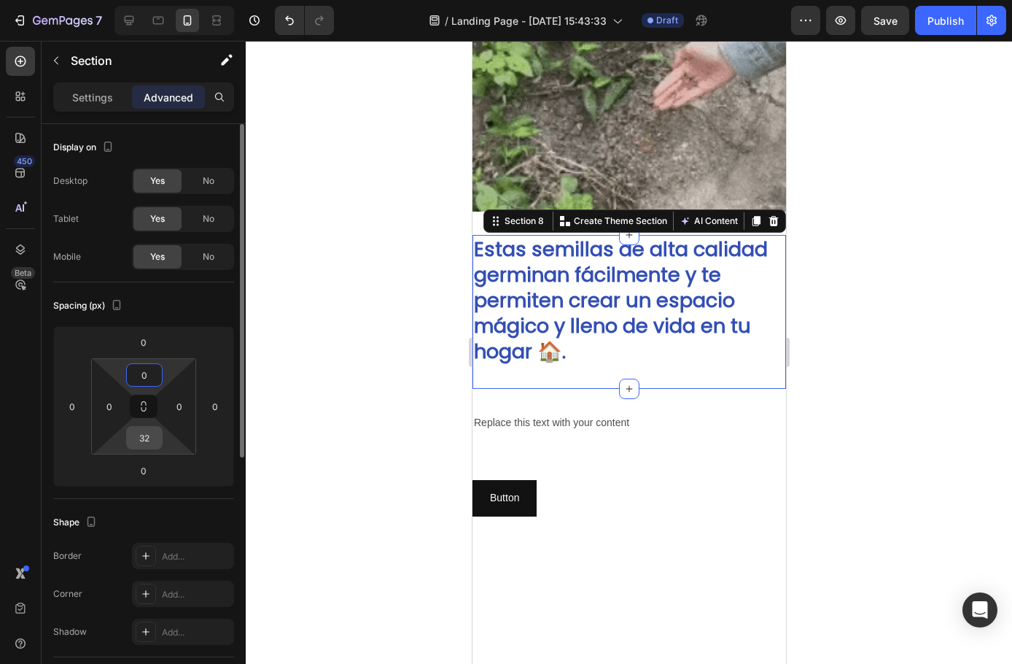
type input "0"
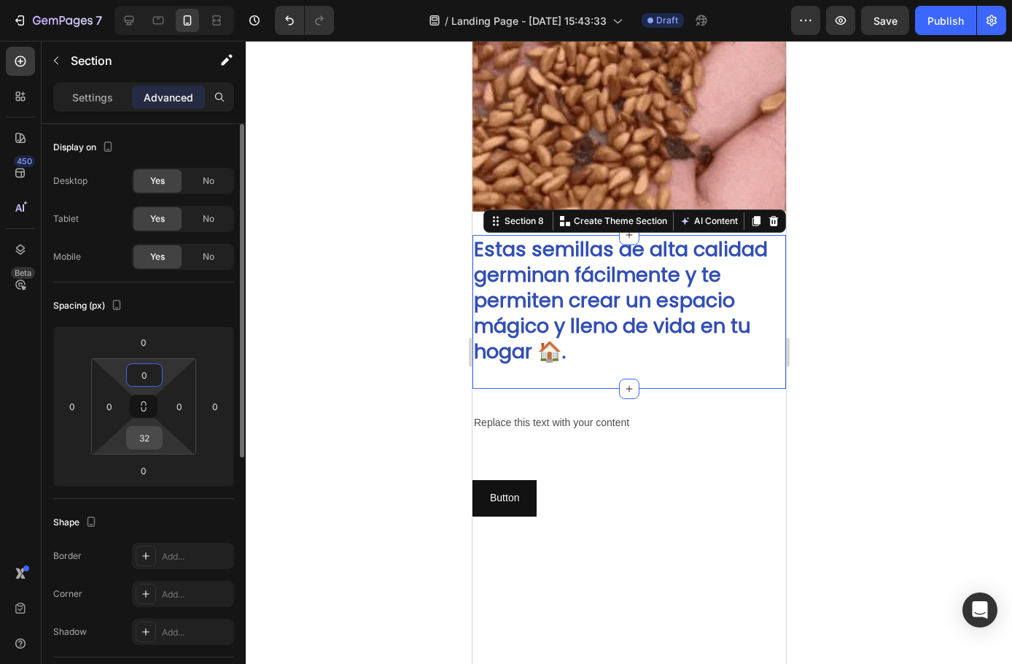
click at [145, 436] on input "32" at bounding box center [144, 438] width 29 height 22
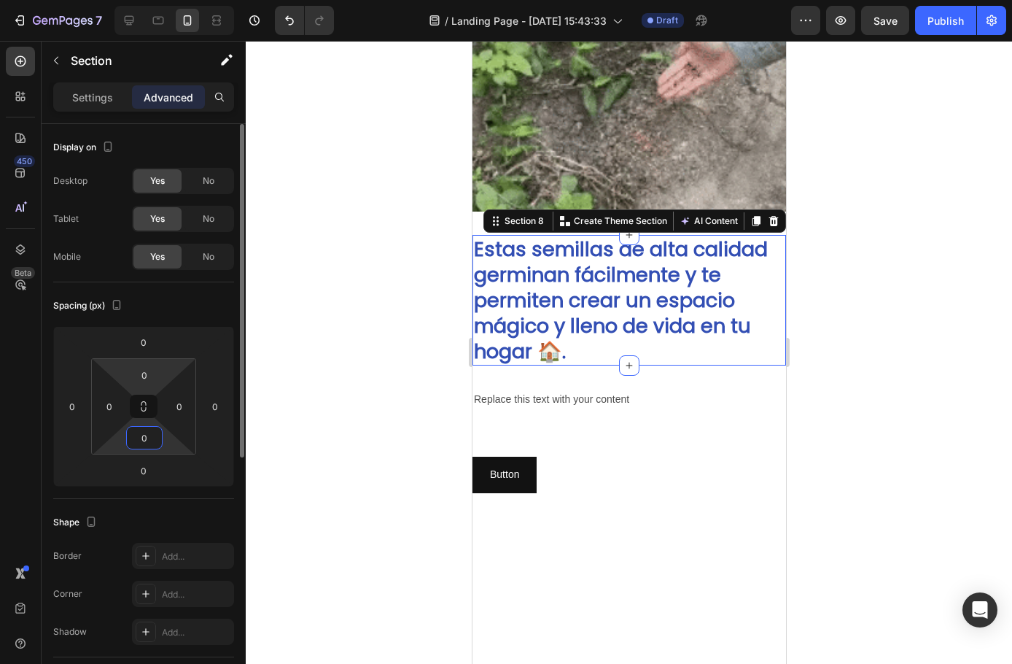
type input "0"
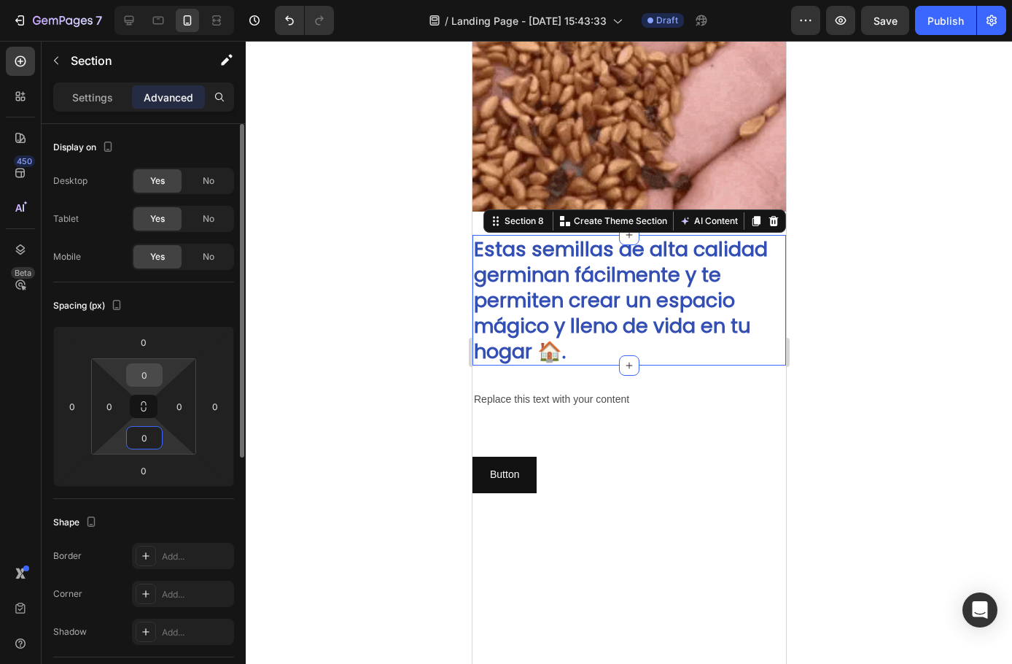
drag, startPoint x: 150, startPoint y: 359, endPoint x: 147, endPoint y: 377, distance: 18.5
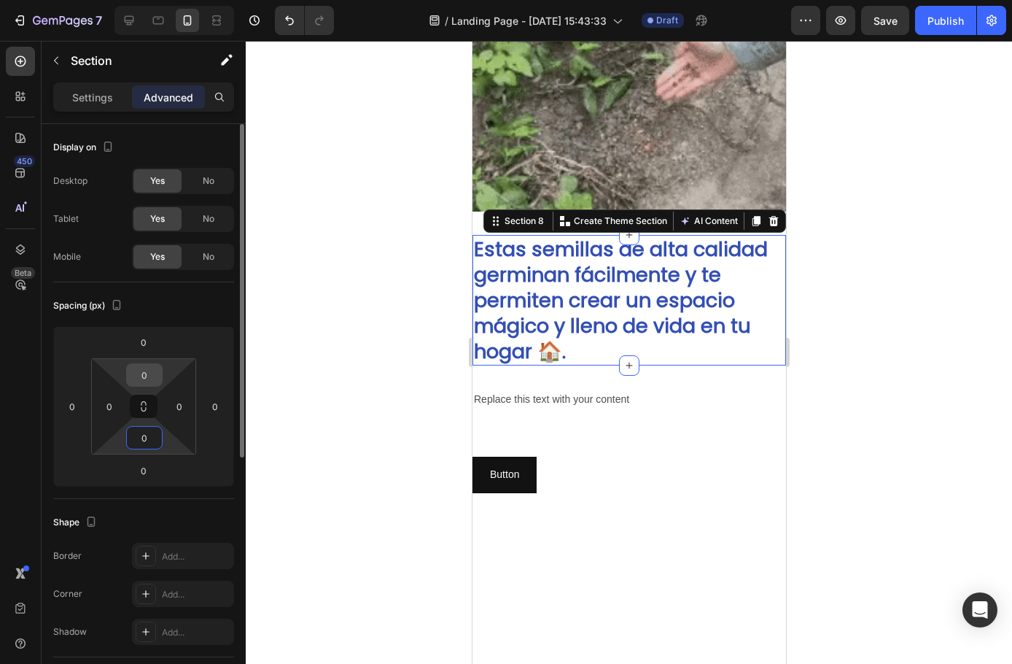
click at [150, 0] on html "7 / Landing Page - [DATE] 15:43:33 Draft Preview Save Publish 450 Beta Sections…" at bounding box center [506, 0] width 1012 height 0
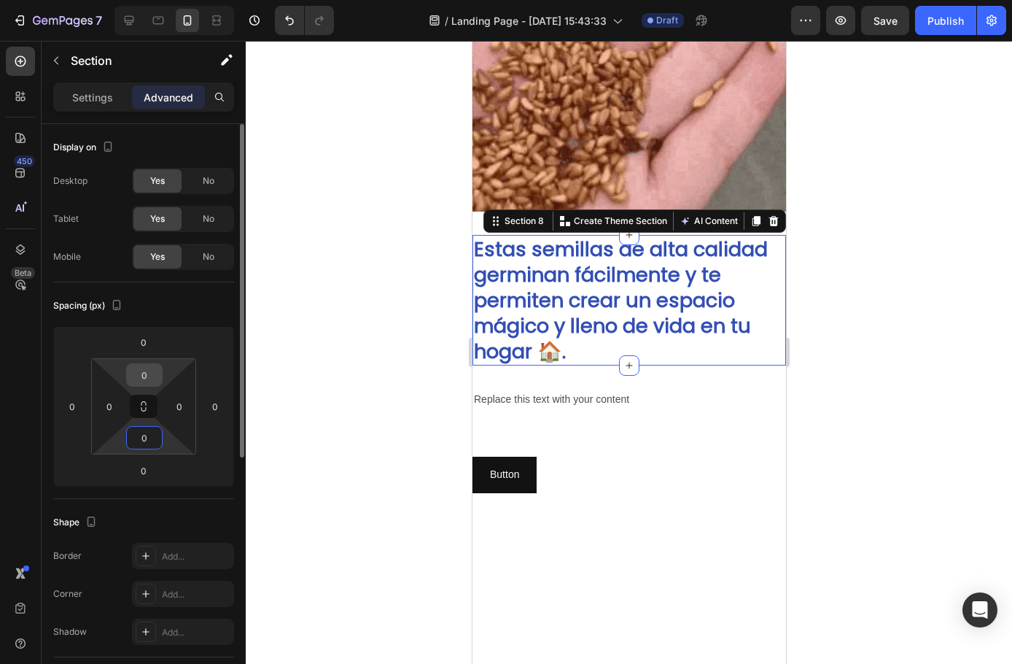
click at [147, 377] on input "0" at bounding box center [144, 375] width 29 height 22
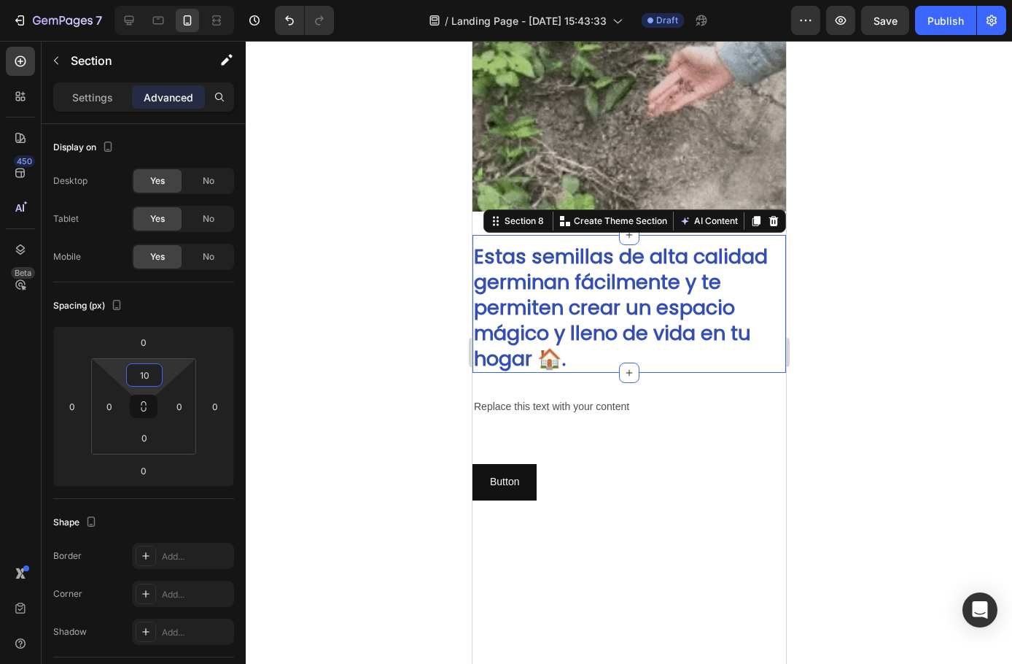
type input "10"
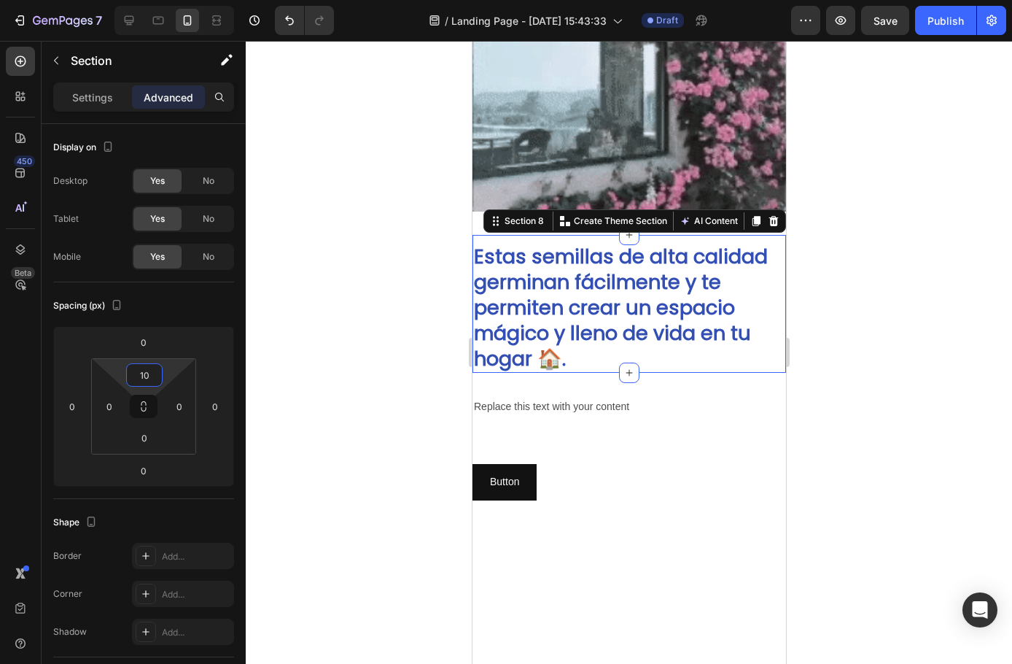
click at [200, 302] on div "Spacing (px)" at bounding box center [143, 305] width 181 height 23
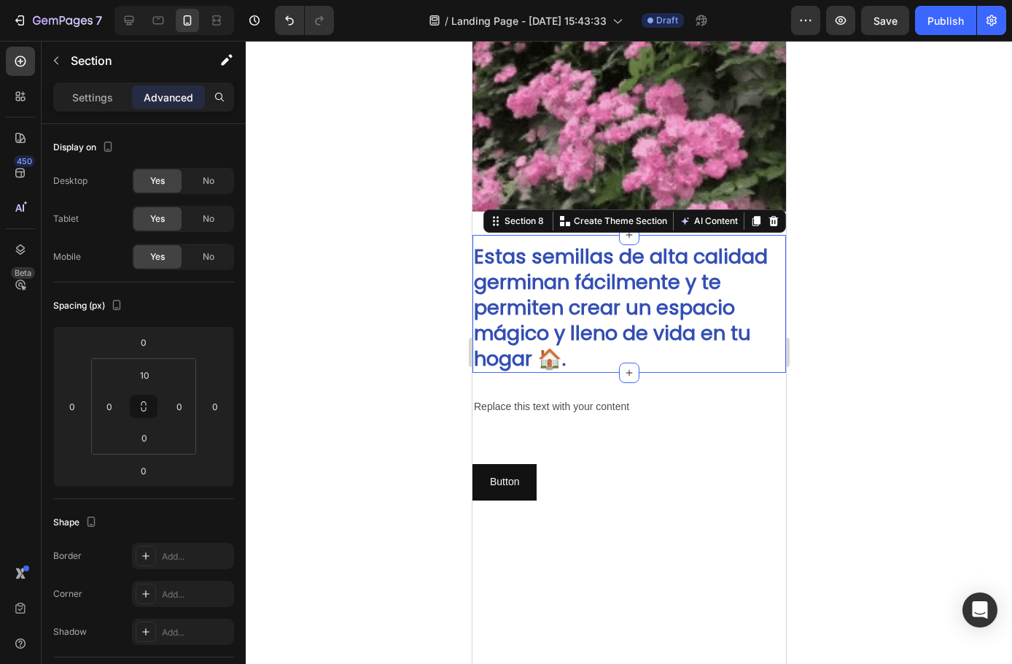
click at [379, 312] on div at bounding box center [629, 352] width 767 height 623
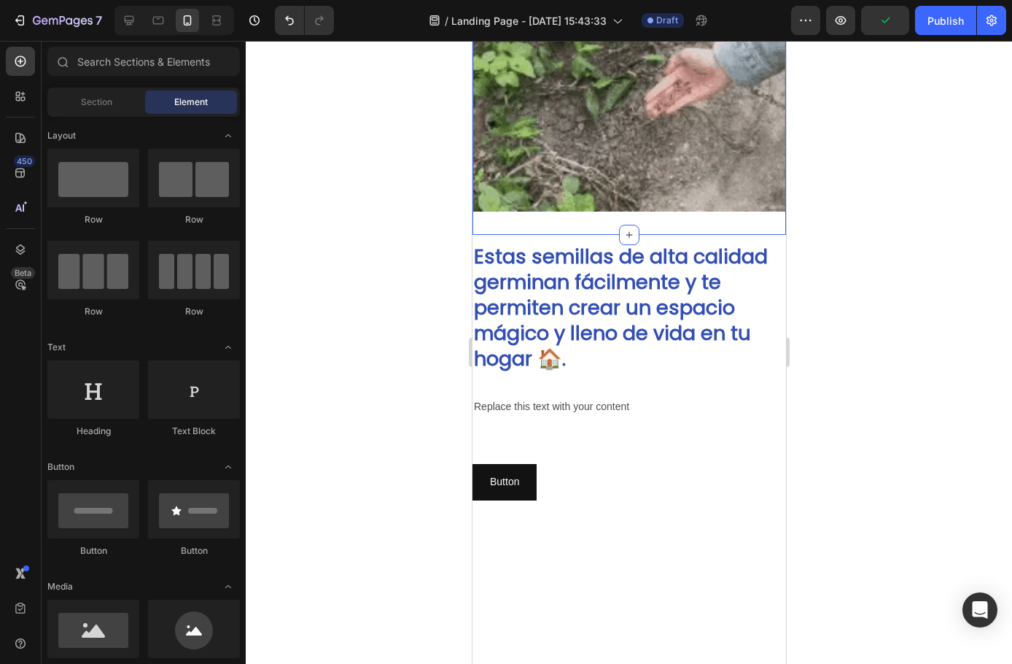
click at [574, 213] on div "Image Section 7" at bounding box center [629, 55] width 314 height 360
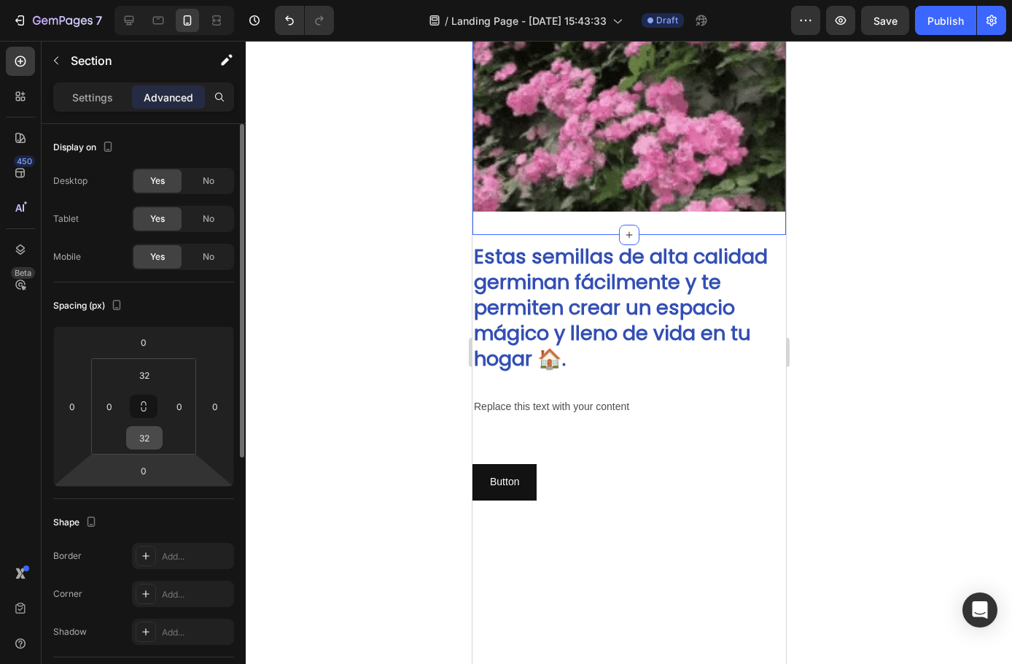
click at [153, 429] on input "32" at bounding box center [144, 438] width 29 height 22
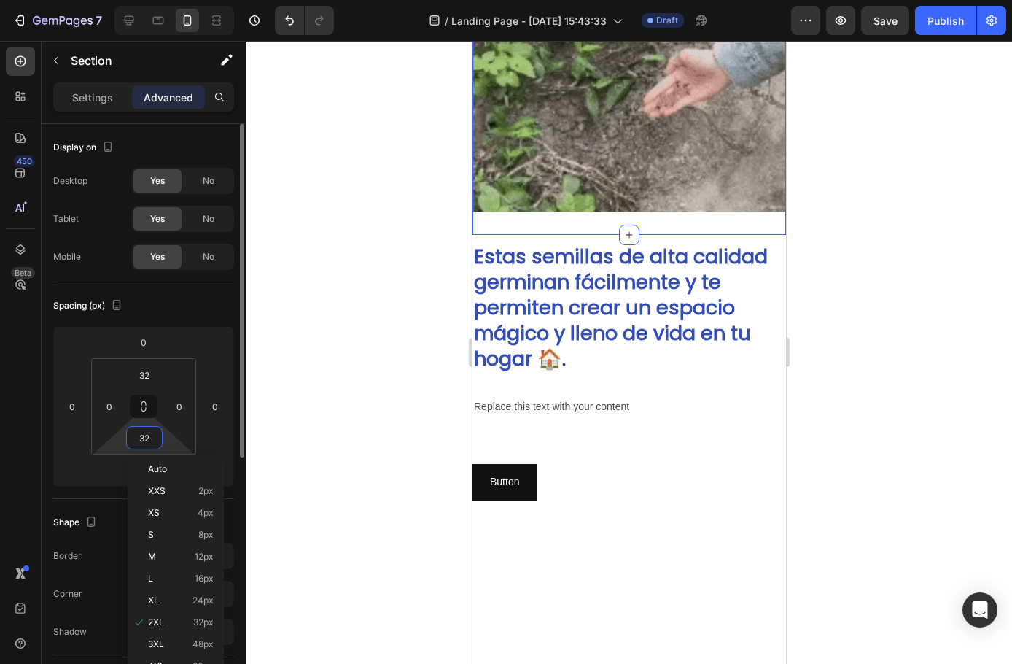
type input "0"
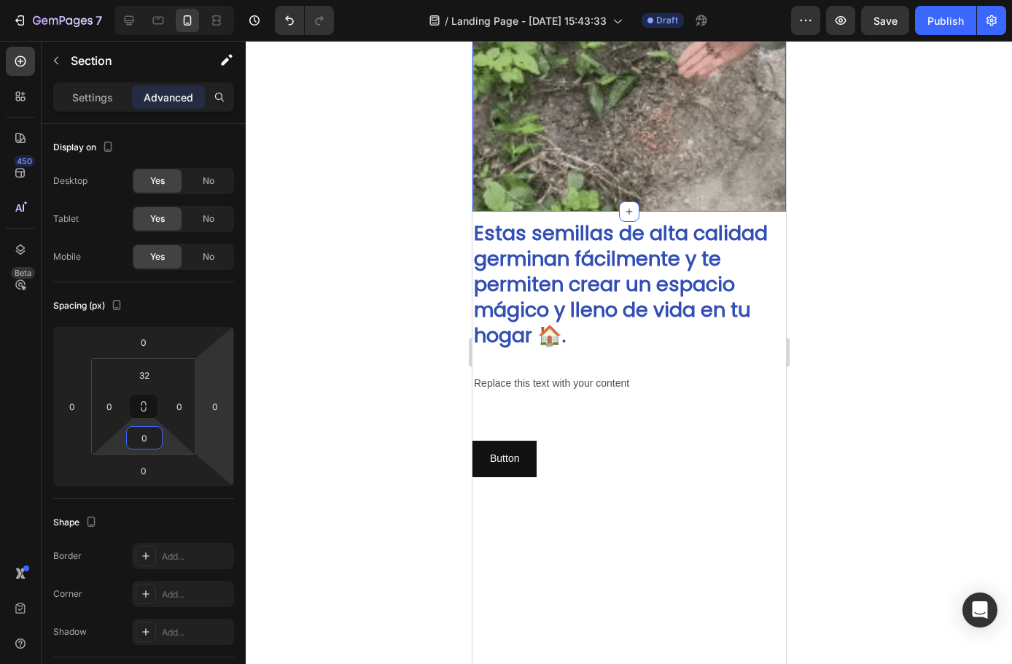
click at [311, 371] on div at bounding box center [629, 352] width 767 height 623
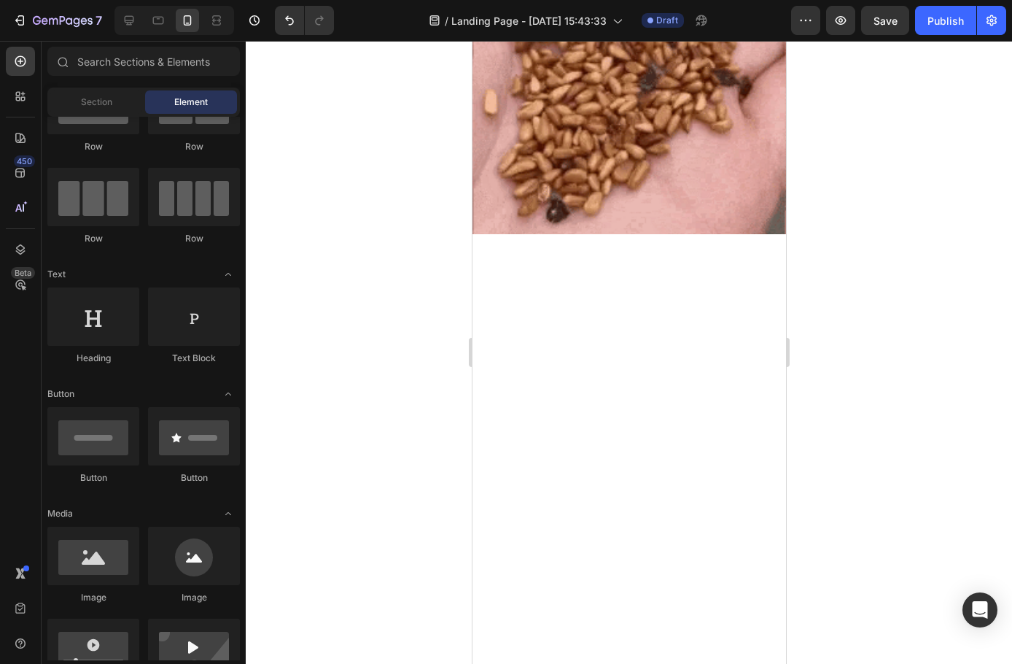
scroll to position [741, 0]
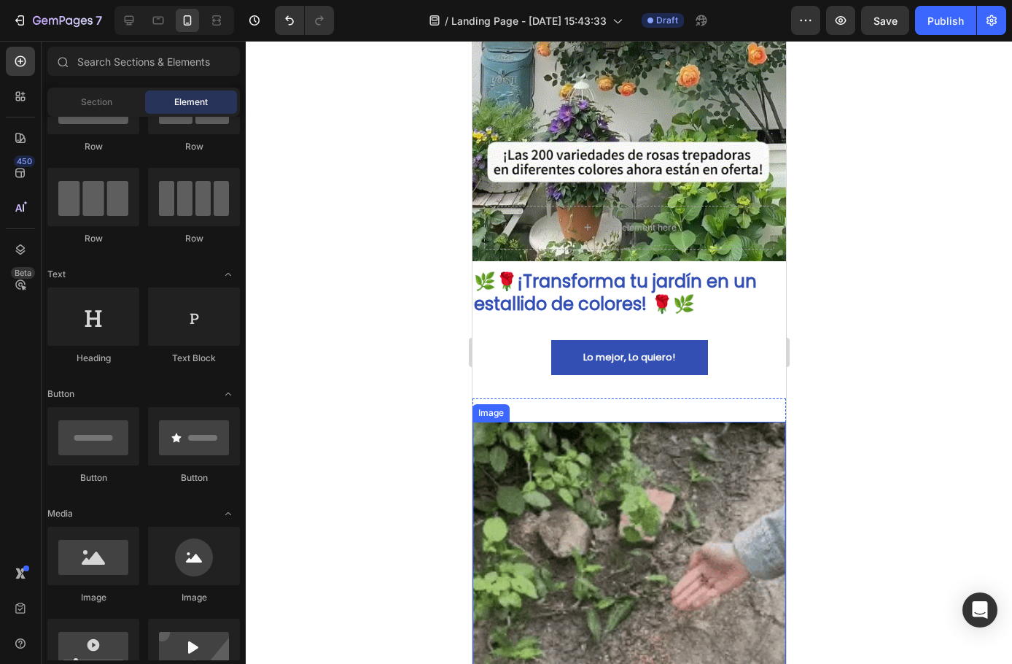
click at [564, 448] on img at bounding box center [629, 579] width 314 height 314
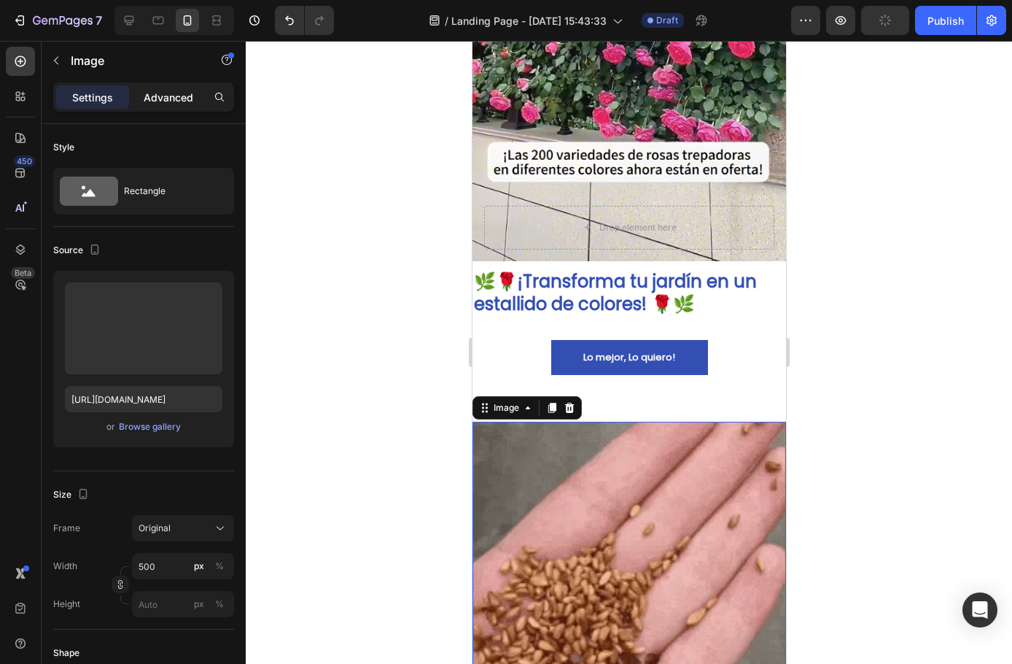
click at [183, 106] on div "Advanced" at bounding box center [168, 96] width 73 height 23
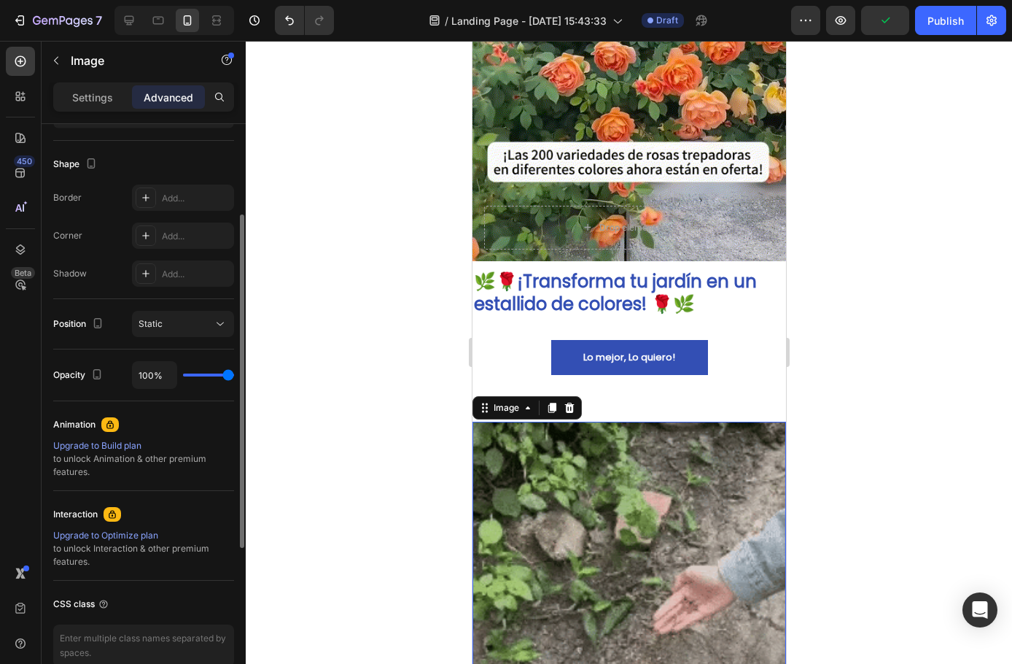
scroll to position [285, 0]
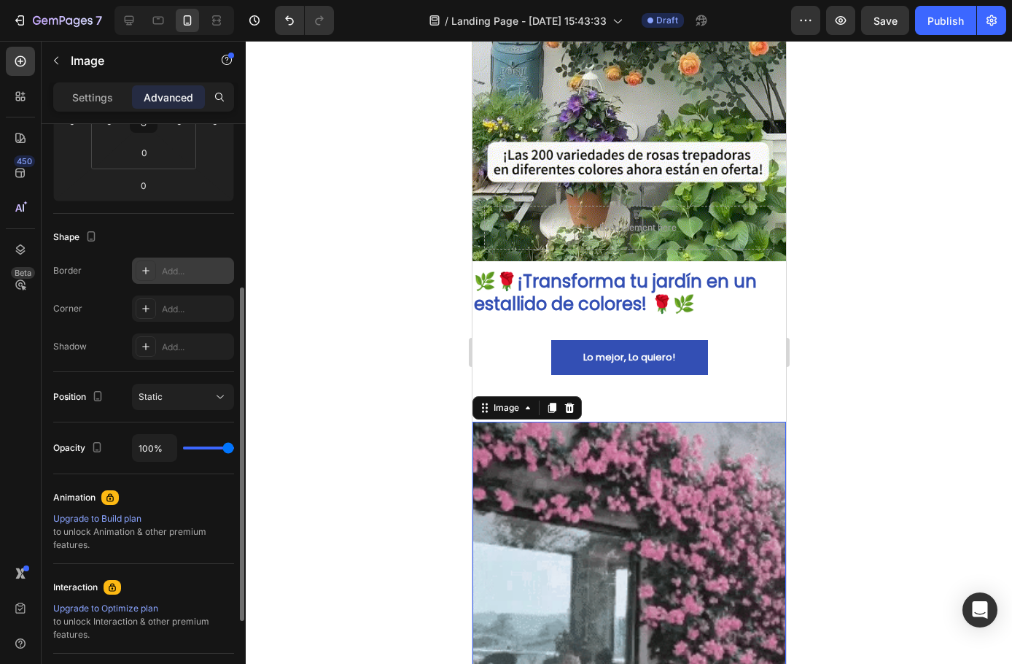
click at [150, 277] on div at bounding box center [146, 270] width 20 height 20
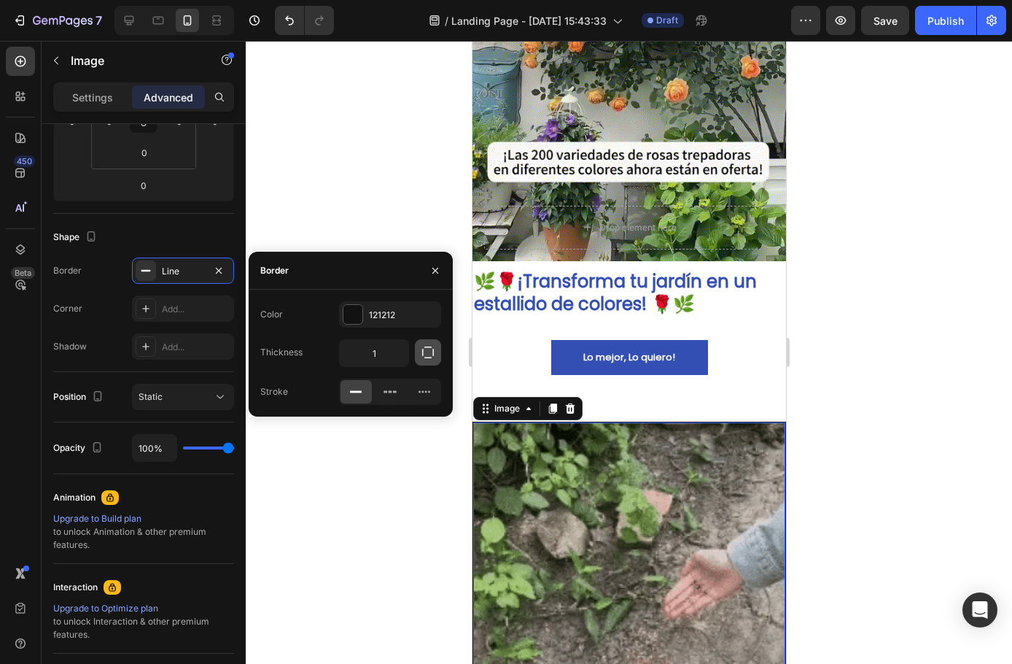
click at [428, 353] on icon "button" at bounding box center [428, 352] width 15 height 15
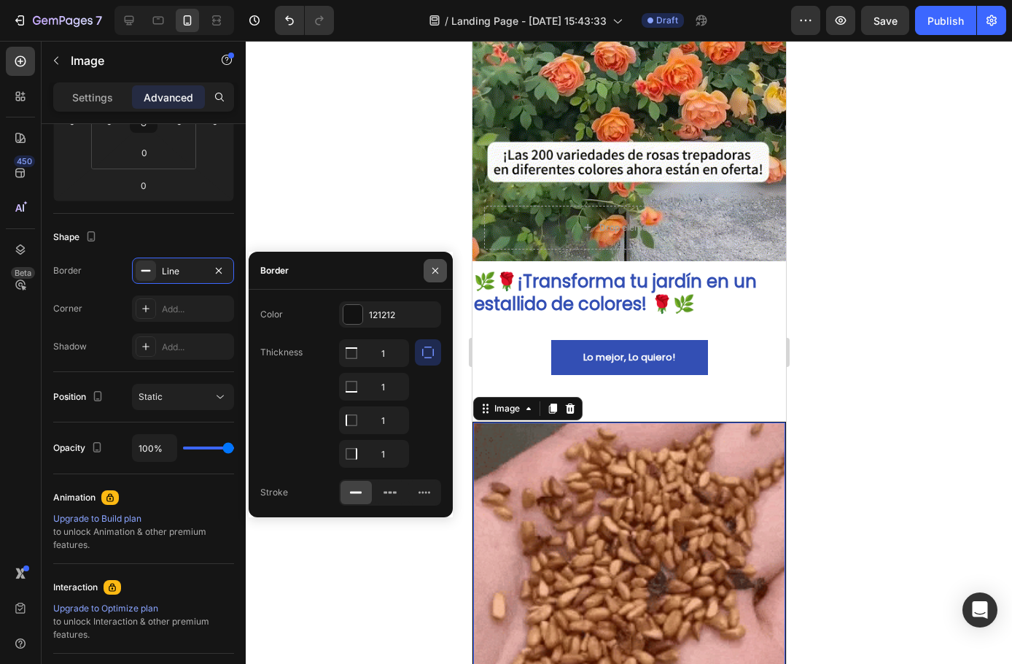
click at [431, 271] on icon "button" at bounding box center [436, 271] width 12 height 12
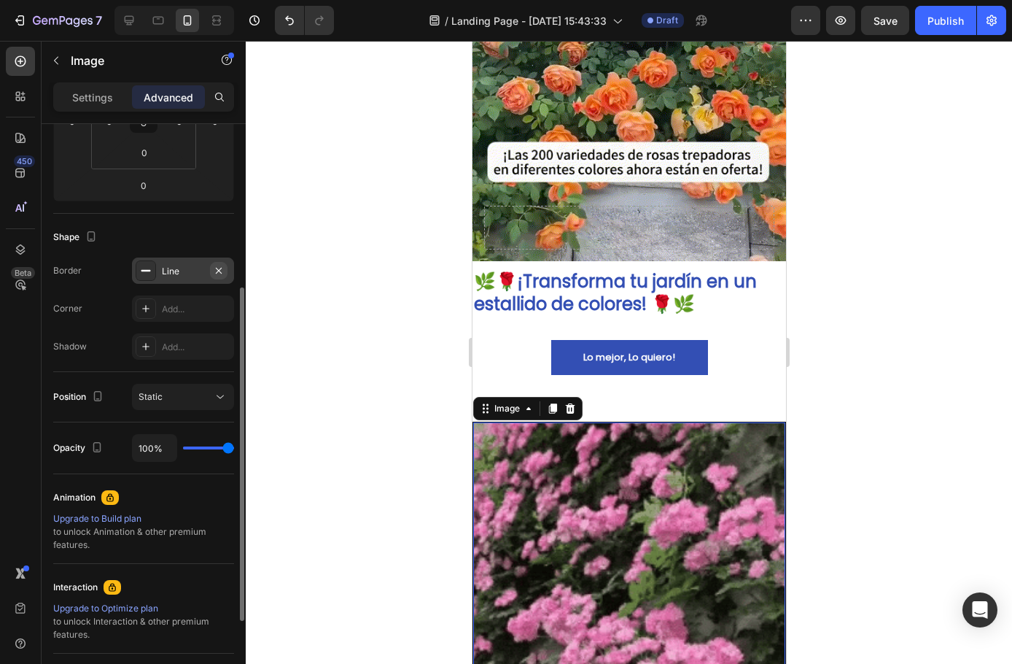
click at [220, 270] on icon "button" at bounding box center [219, 270] width 6 height 6
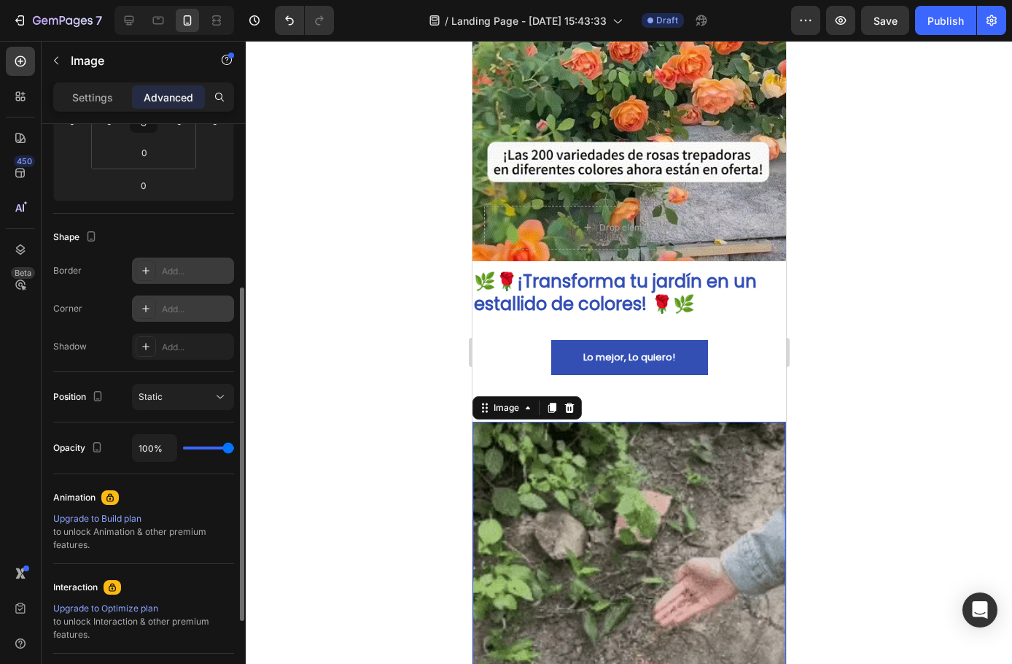
click at [147, 311] on icon at bounding box center [146, 309] width 12 height 12
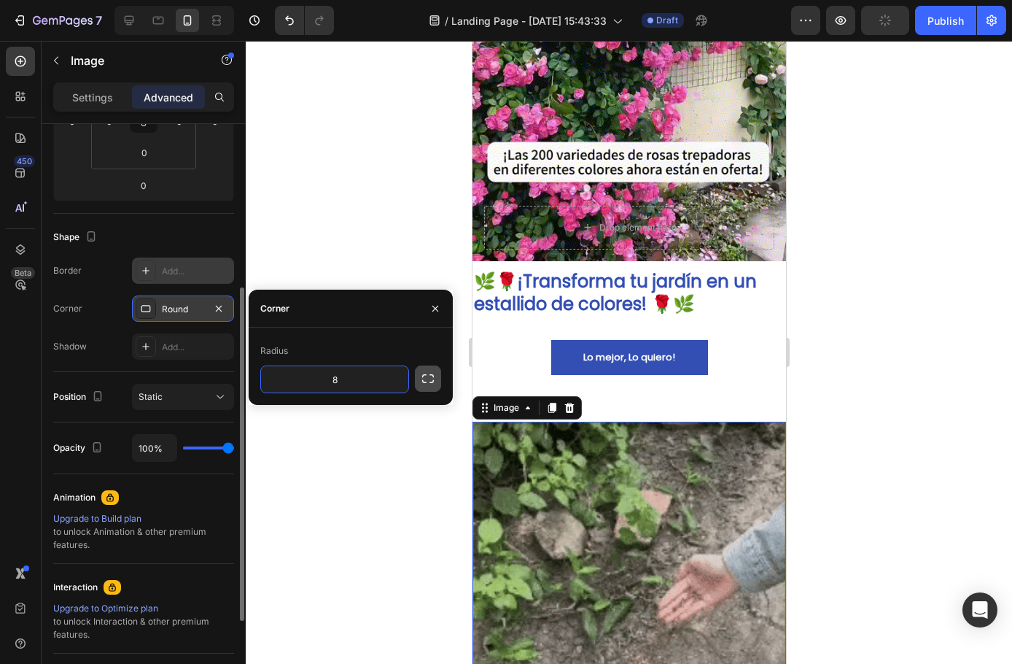
click at [429, 383] on icon "button" at bounding box center [428, 378] width 15 height 15
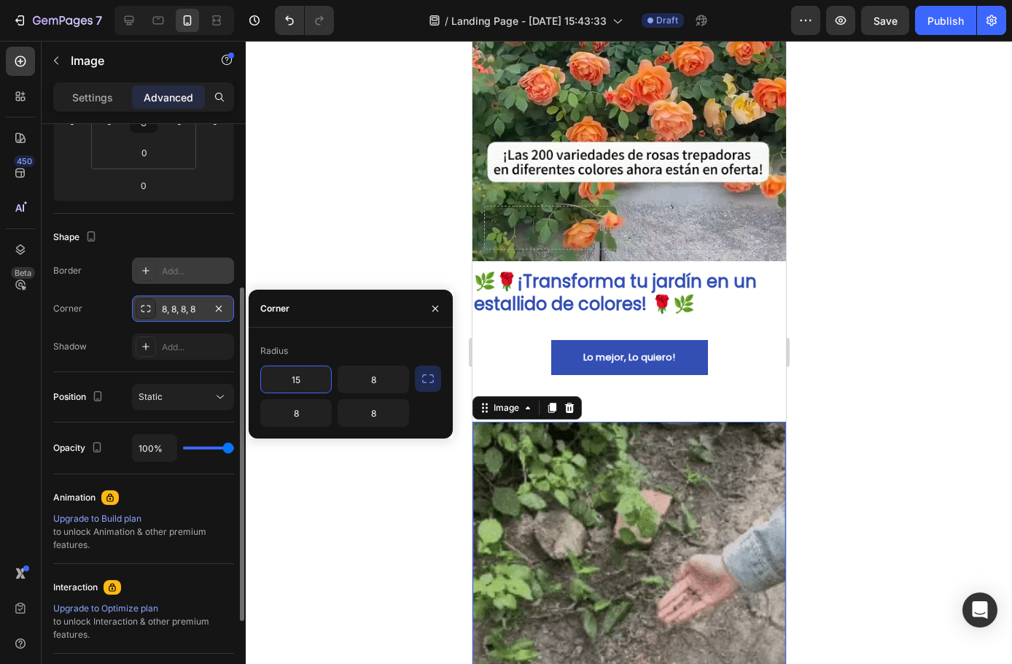
type input "15"
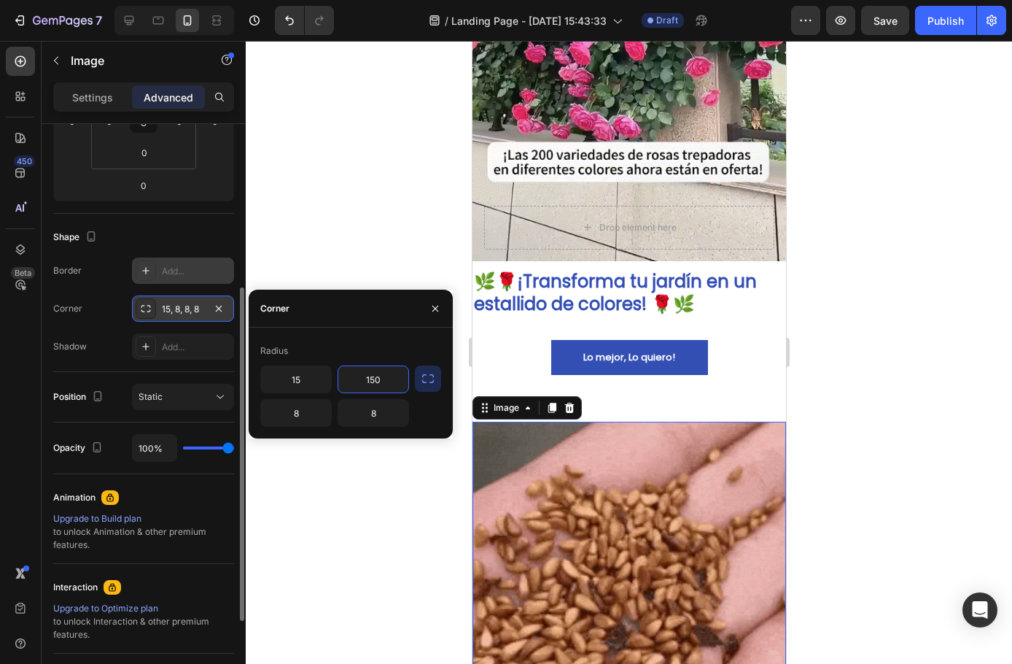
type input "150"
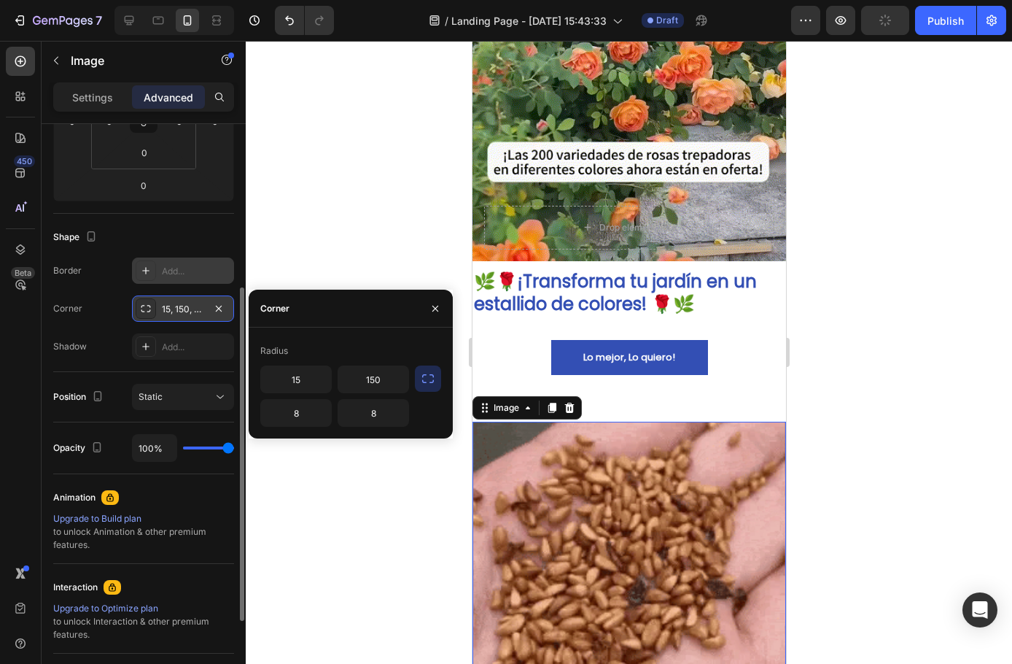
click at [433, 381] on icon "button" at bounding box center [428, 378] width 12 height 9
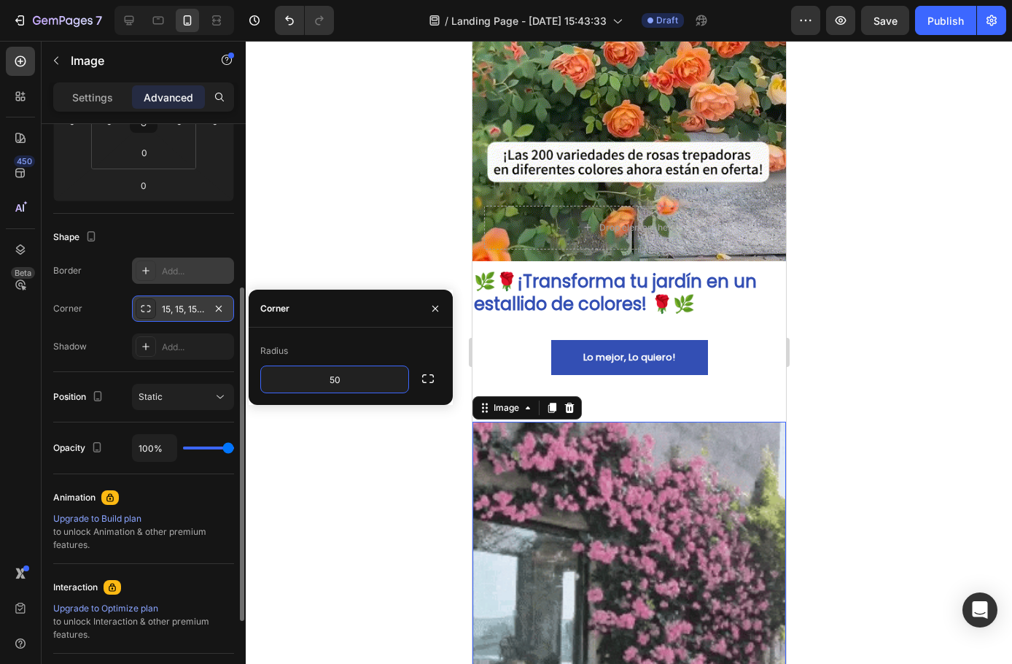
type input "50"
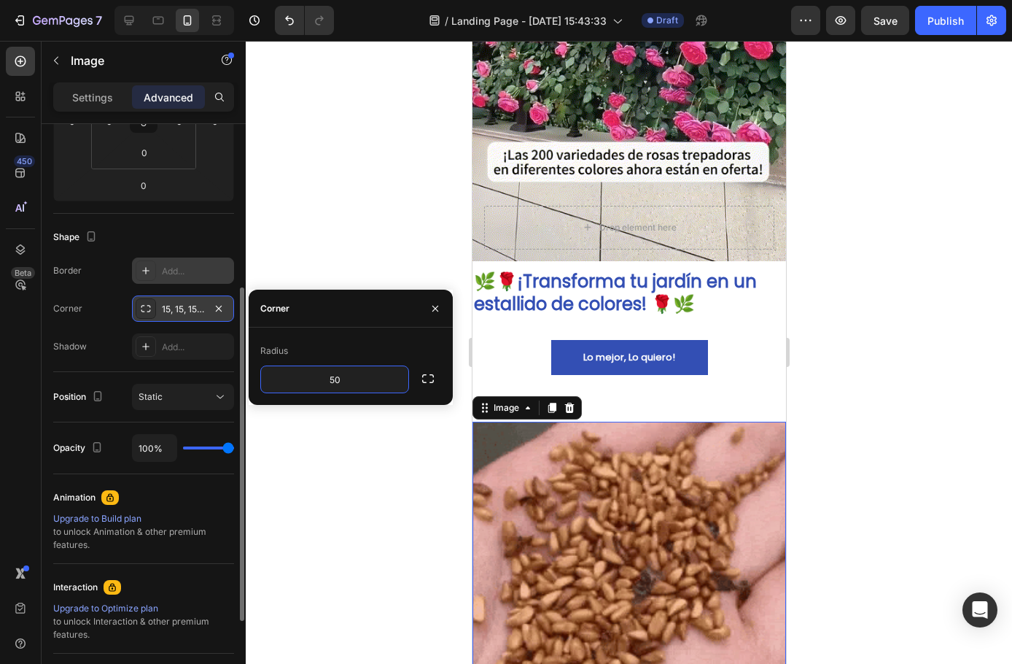
click at [406, 344] on div "Radius" at bounding box center [350, 350] width 181 height 23
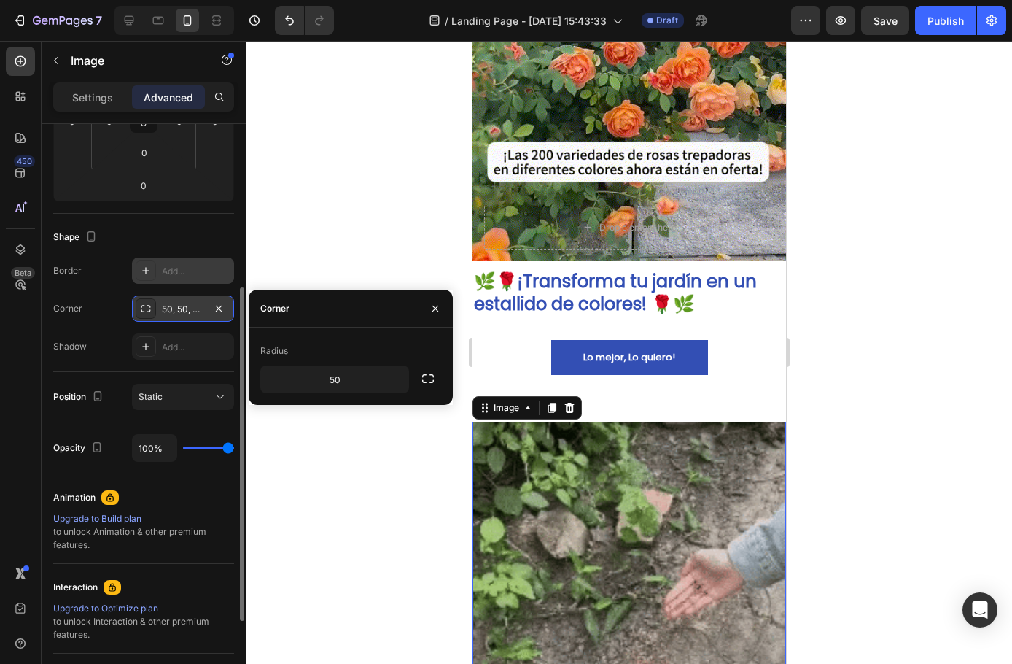
click at [420, 462] on div at bounding box center [629, 352] width 767 height 623
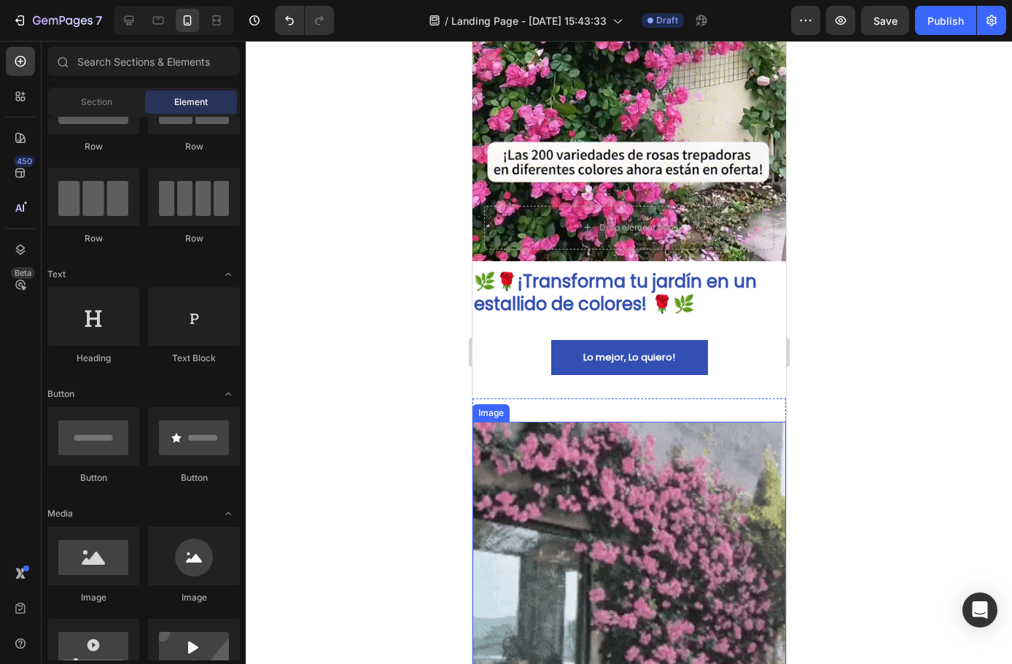
scroll to position [960, 0]
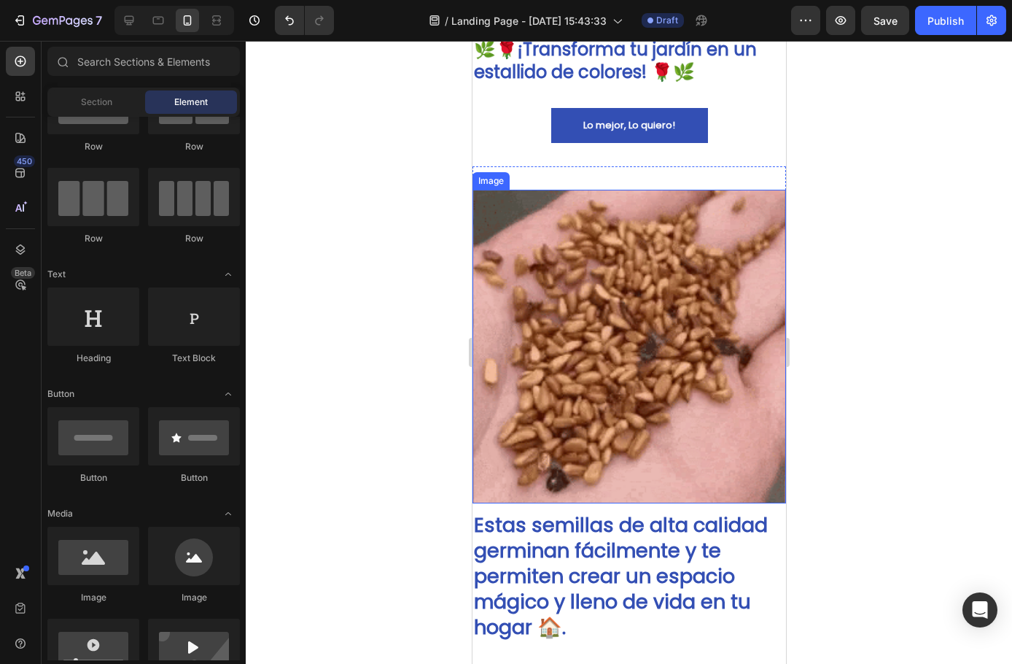
click at [674, 381] on img at bounding box center [629, 347] width 314 height 314
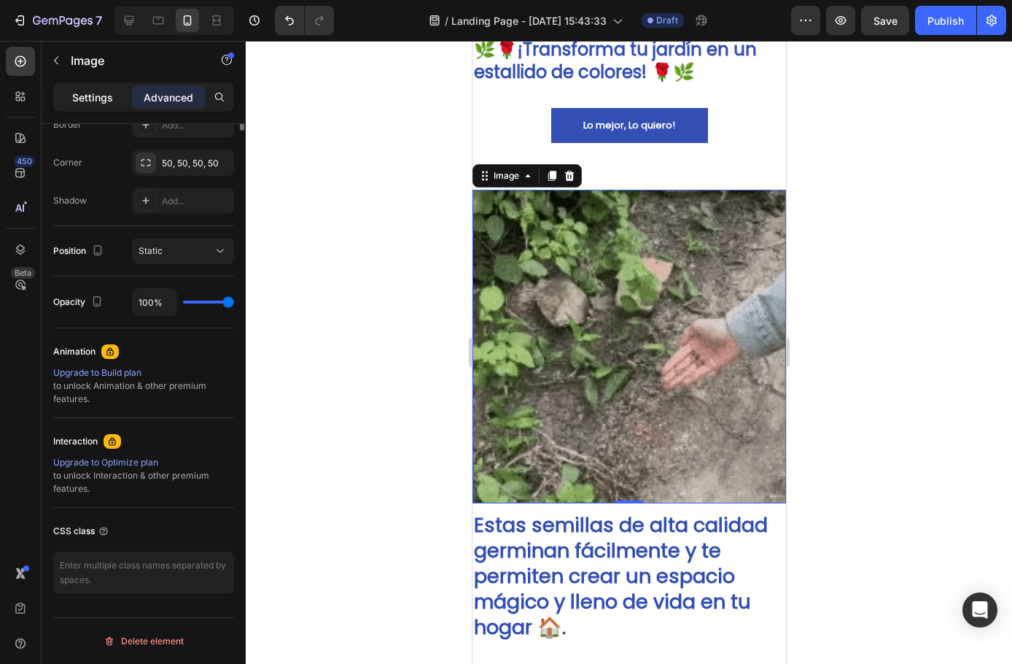
scroll to position [66, 0]
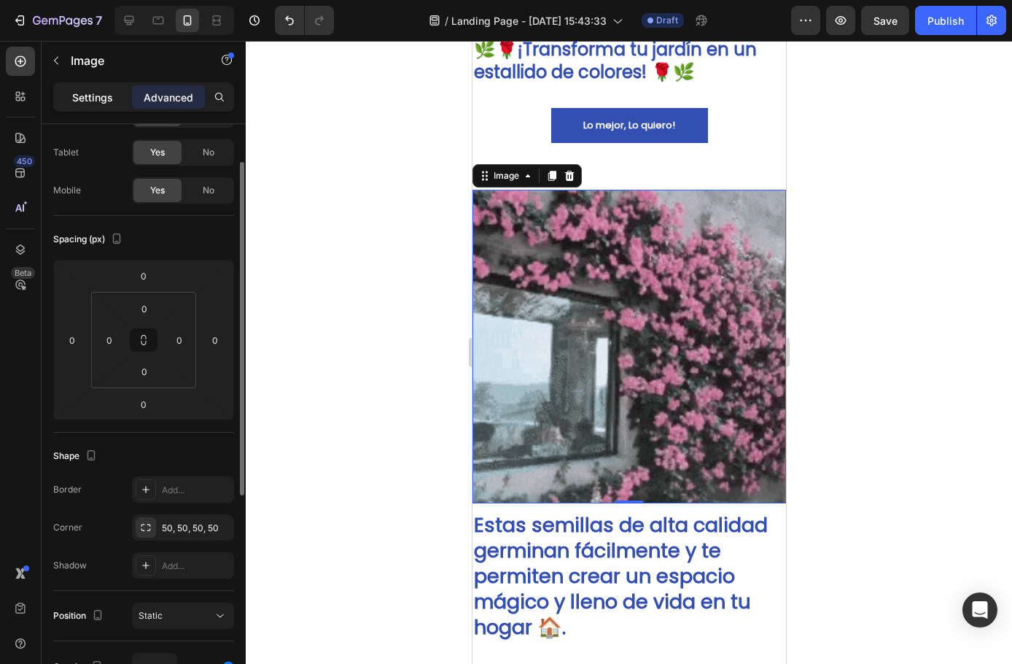
click at [81, 98] on p "Settings" at bounding box center [92, 97] width 41 height 15
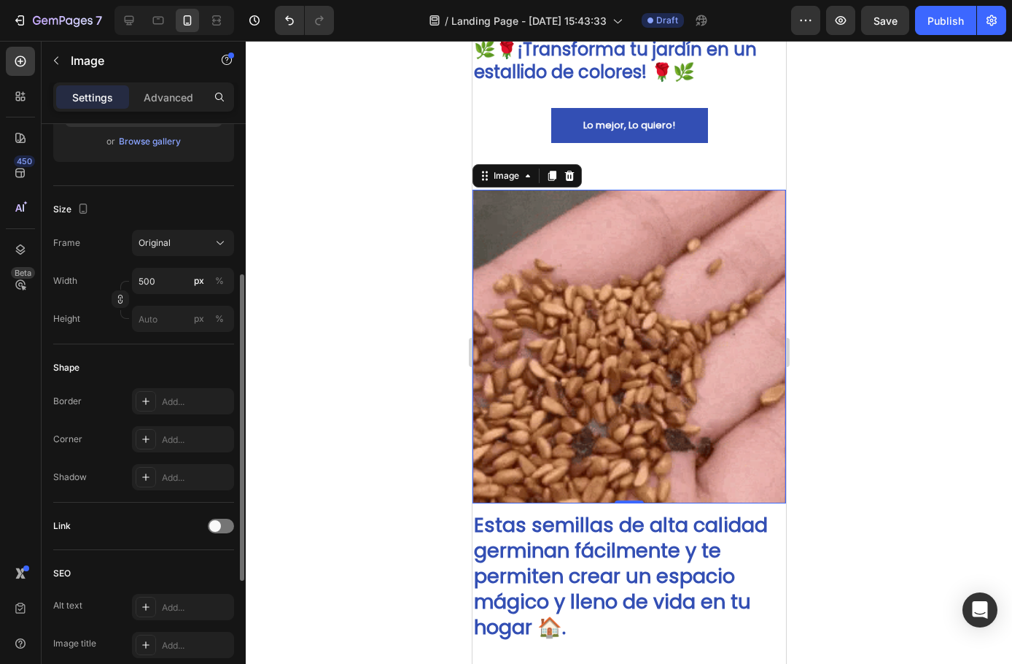
scroll to position [431, 0]
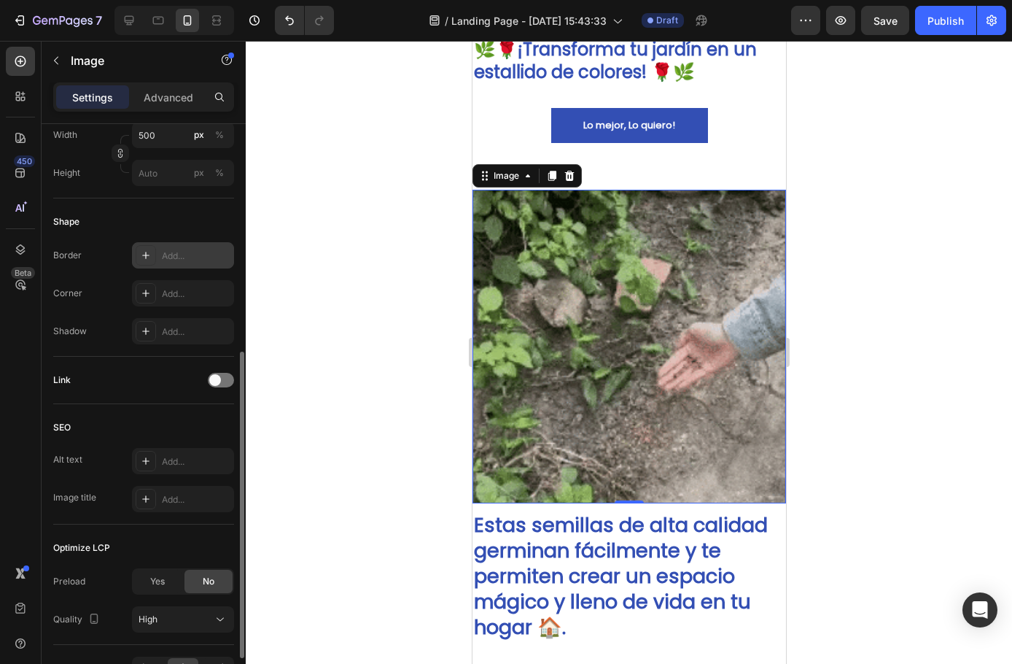
click at [143, 255] on icon at bounding box center [146, 255] width 12 height 12
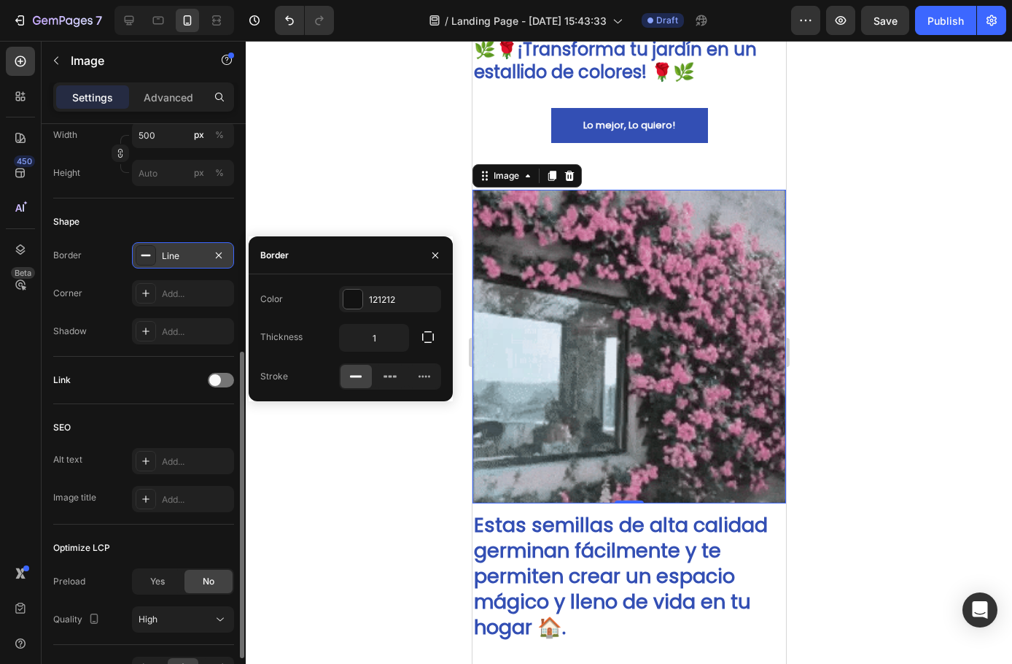
click at [143, 255] on rect at bounding box center [146, 255] width 9 height 1
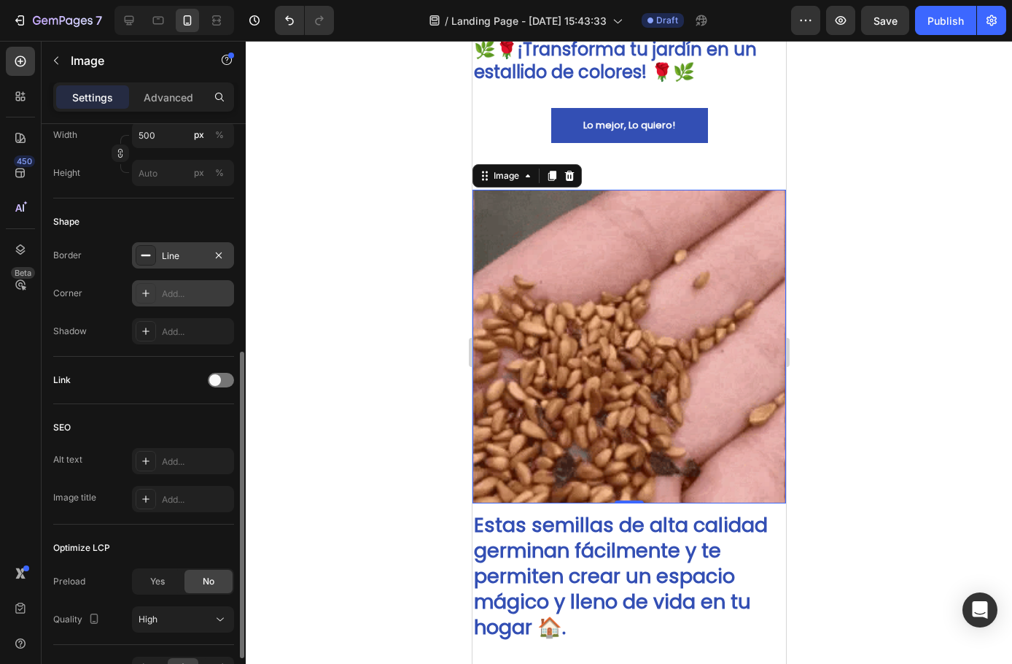
click at [146, 304] on div "Add..." at bounding box center [183, 293] width 102 height 26
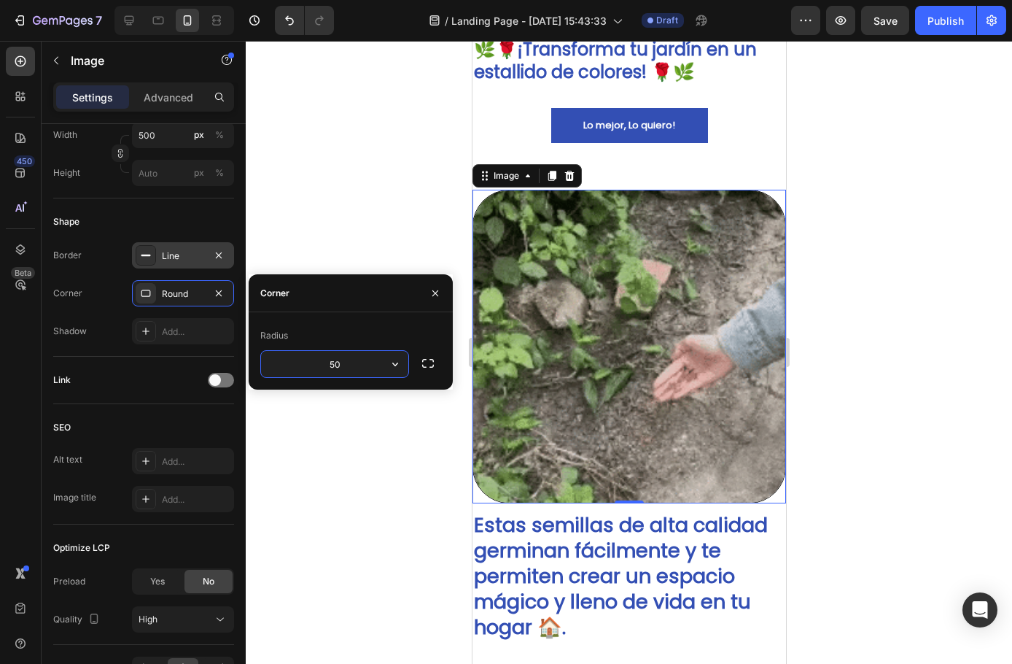
drag, startPoint x: 352, startPoint y: 370, endPoint x: 316, endPoint y: 358, distance: 37.6
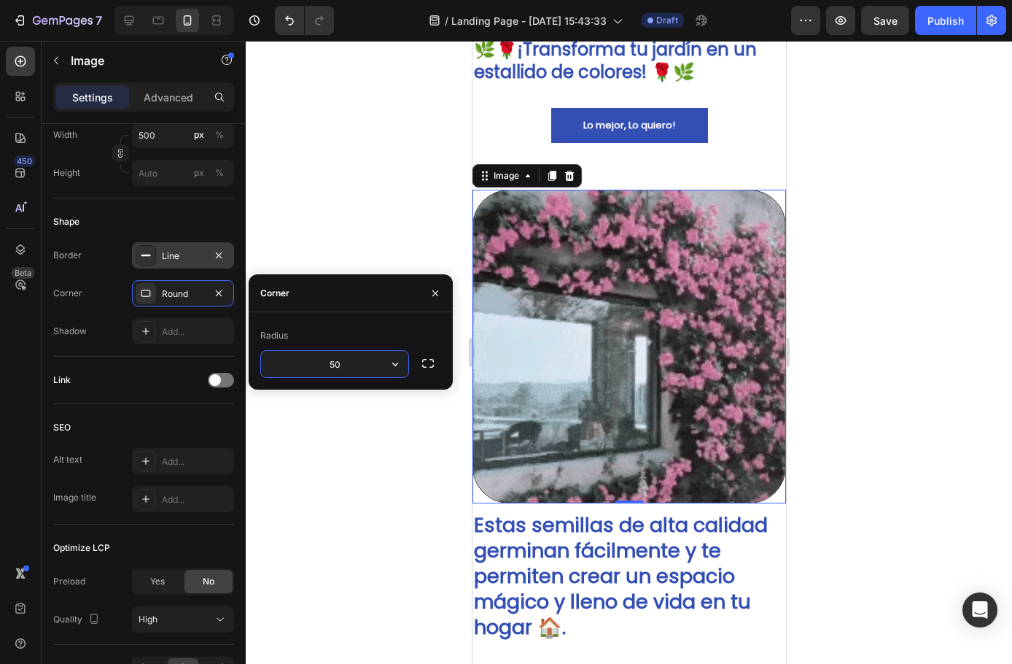
click at [316, 358] on input "50" at bounding box center [334, 364] width 147 height 26
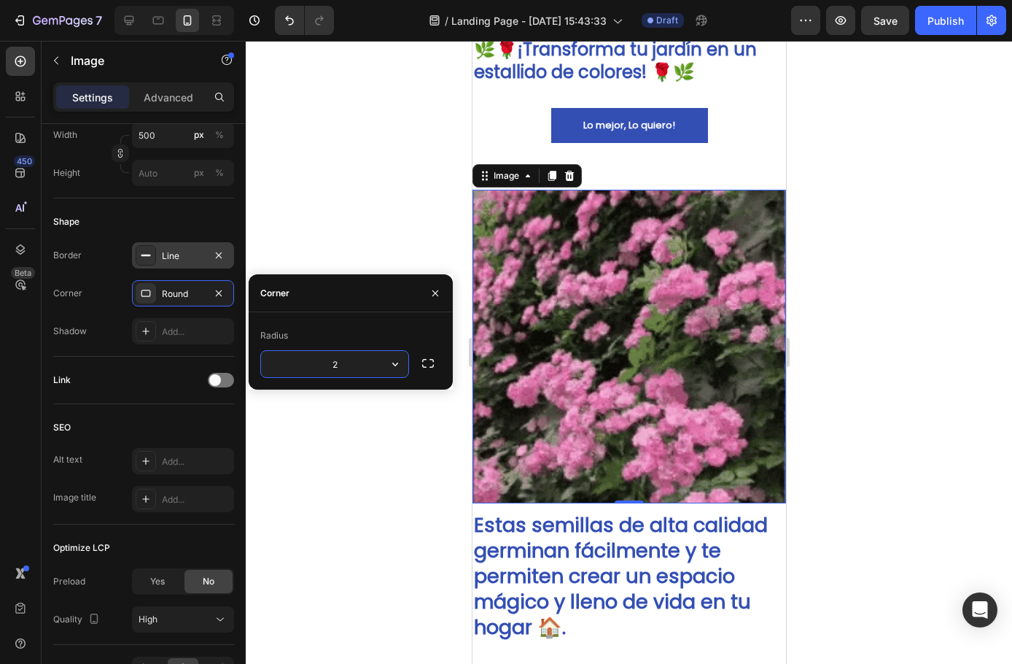
type input "20"
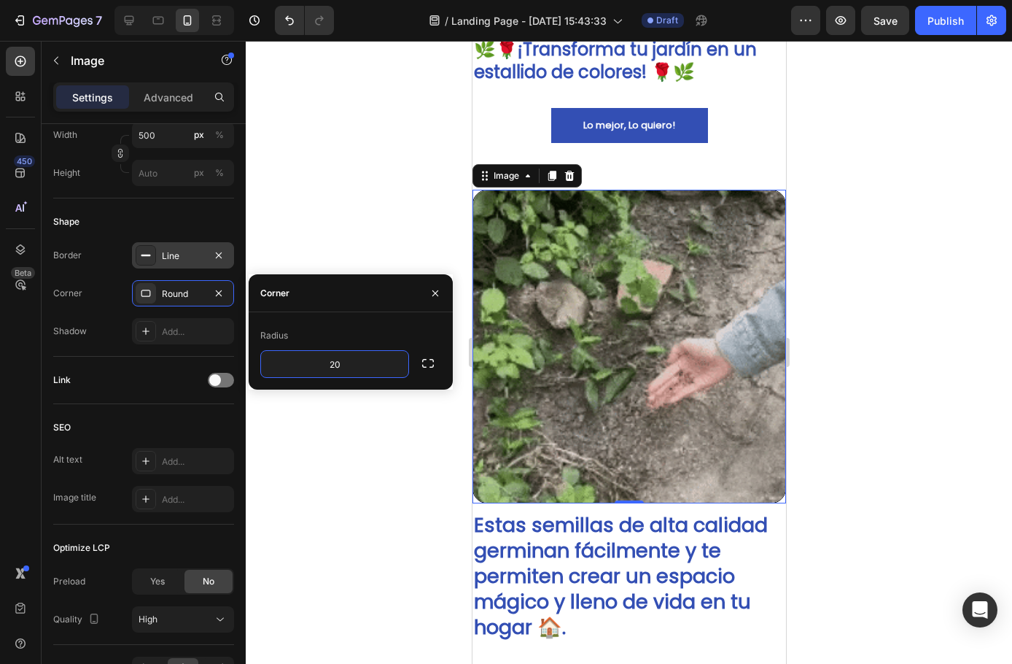
click at [166, 257] on div "Line" at bounding box center [183, 255] width 42 height 13
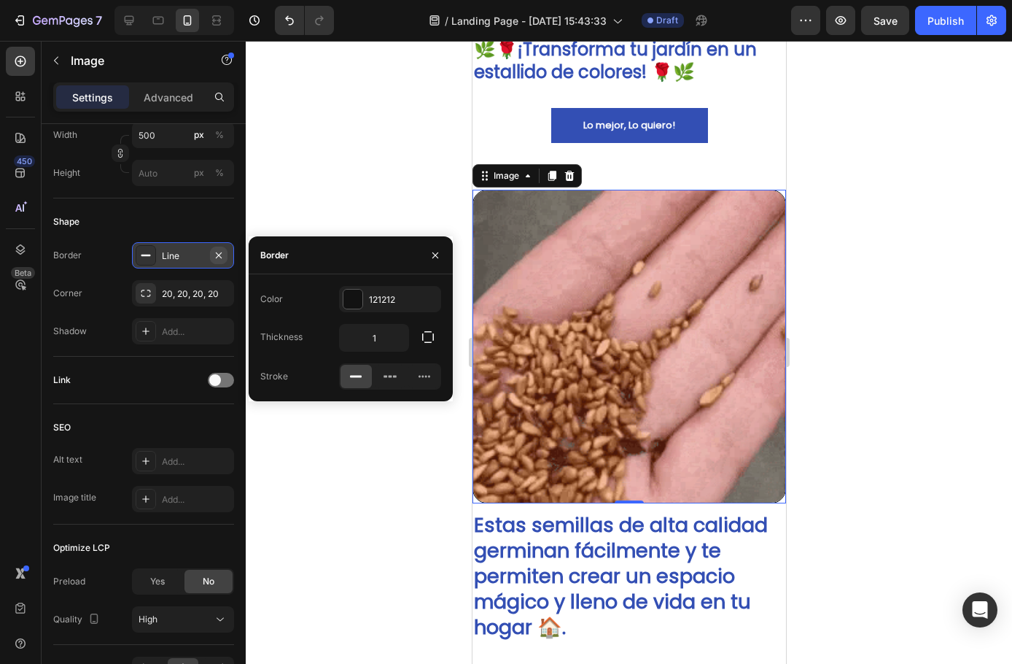
click at [216, 260] on icon "button" at bounding box center [219, 255] width 12 height 12
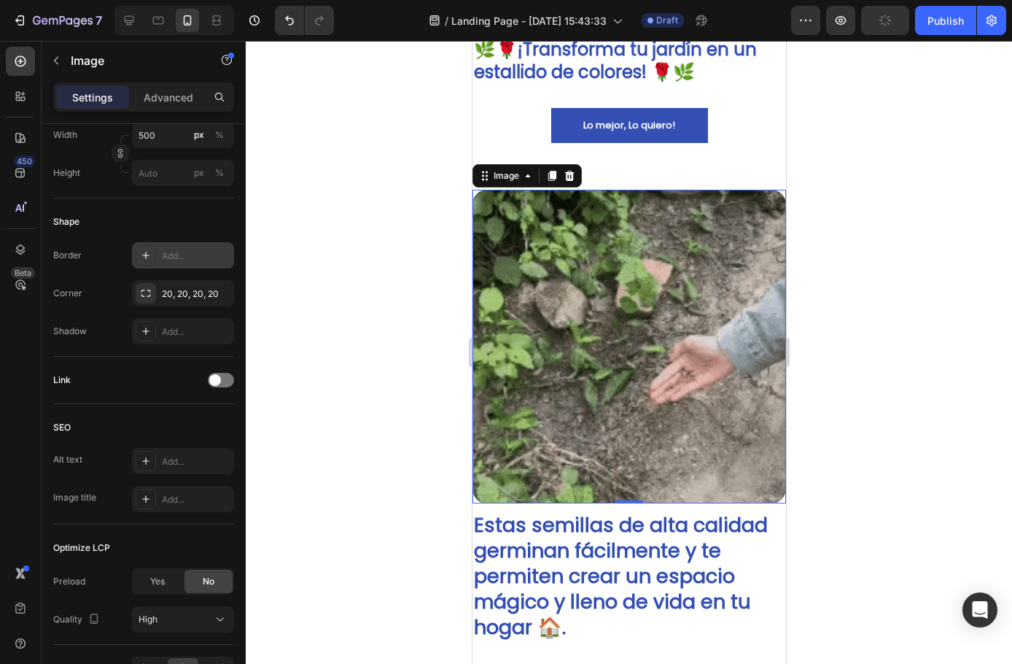
click at [357, 247] on div at bounding box center [629, 352] width 767 height 623
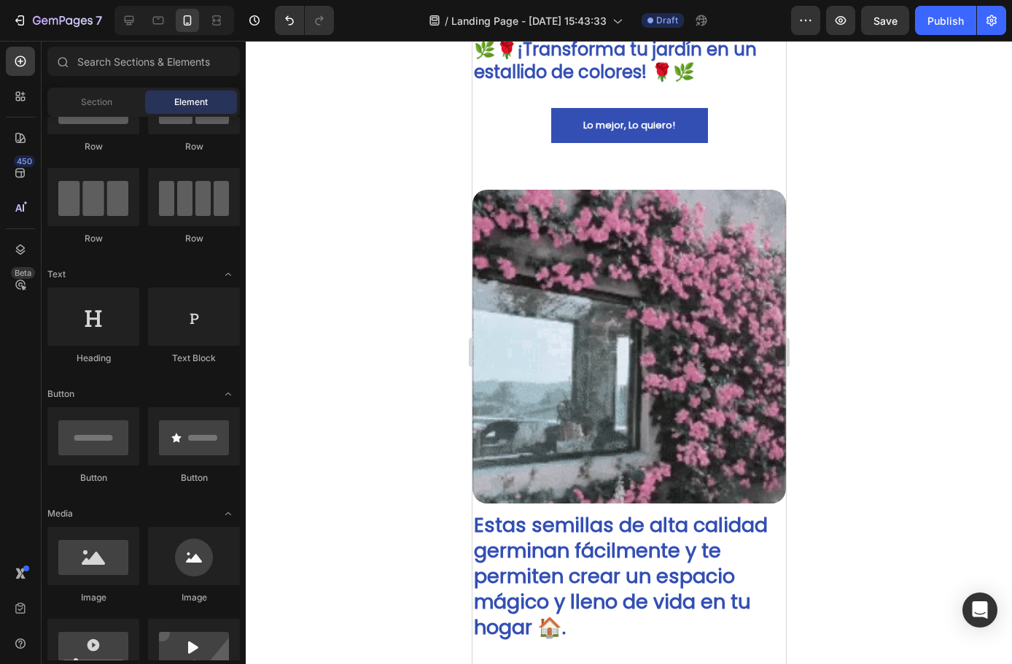
click at [610, 314] on img at bounding box center [629, 347] width 314 height 314
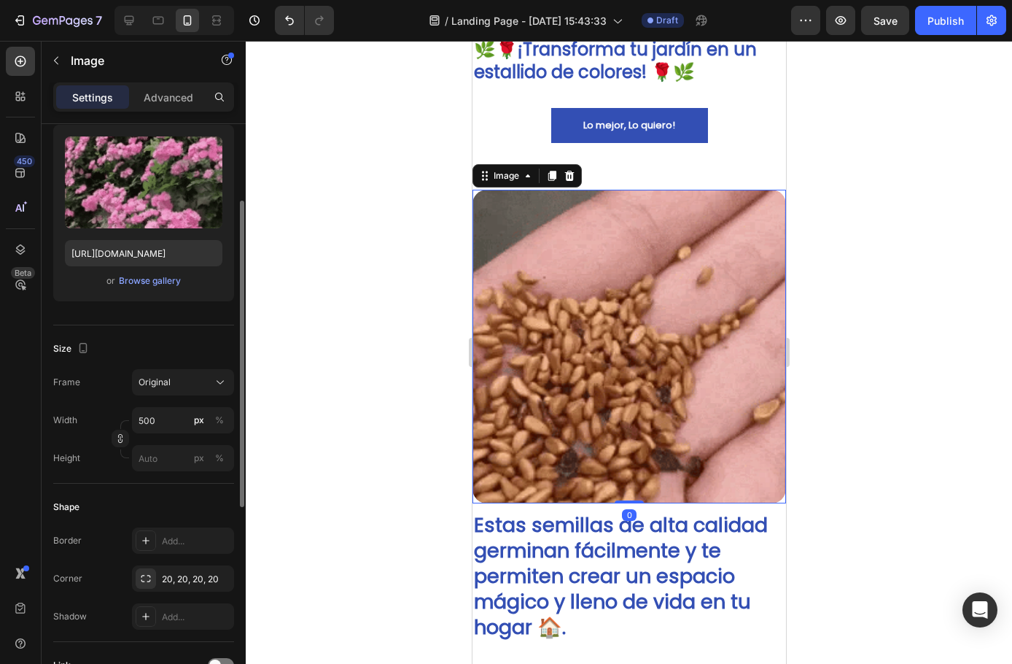
scroll to position [365, 0]
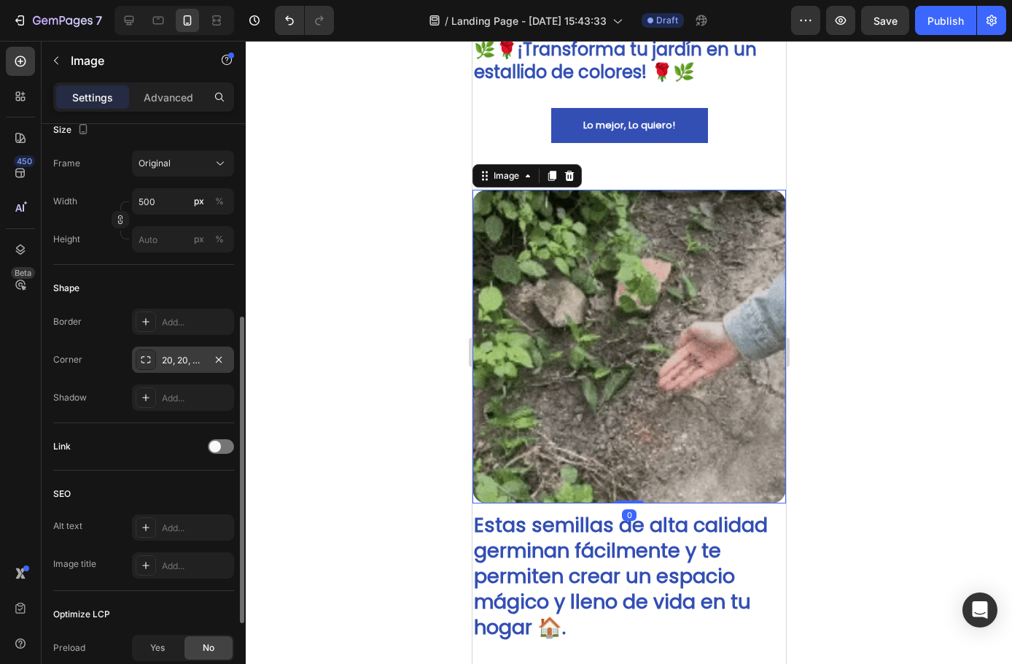
click at [163, 356] on div "20, 20, 20, 20" at bounding box center [183, 360] width 42 height 13
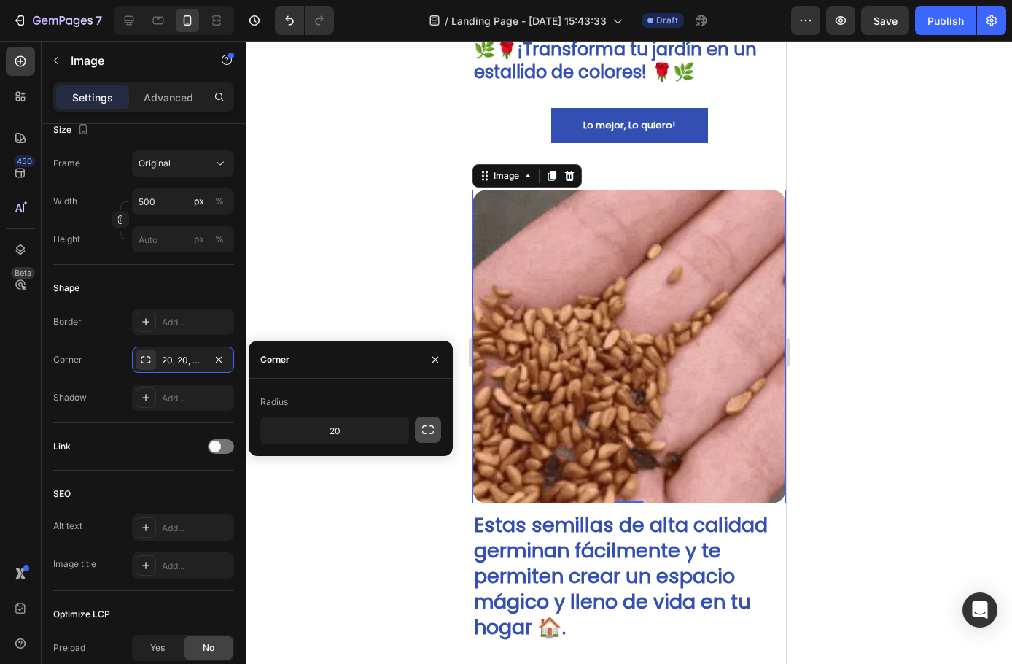
click at [438, 435] on button "button" at bounding box center [428, 429] width 26 height 26
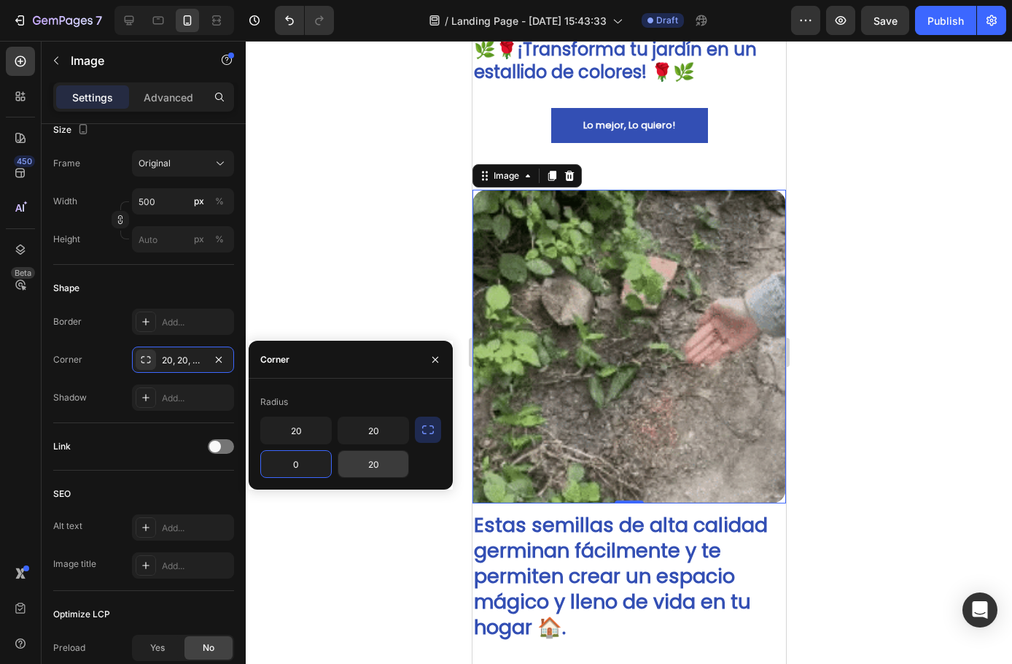
type input "0"
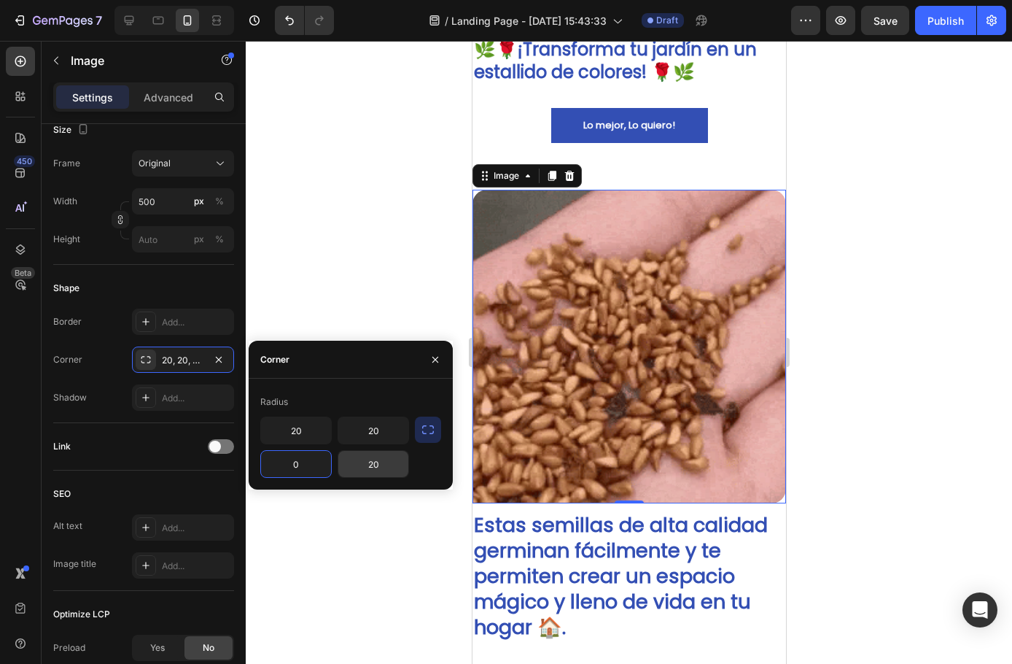
click at [387, 465] on input "20" at bounding box center [373, 464] width 70 height 26
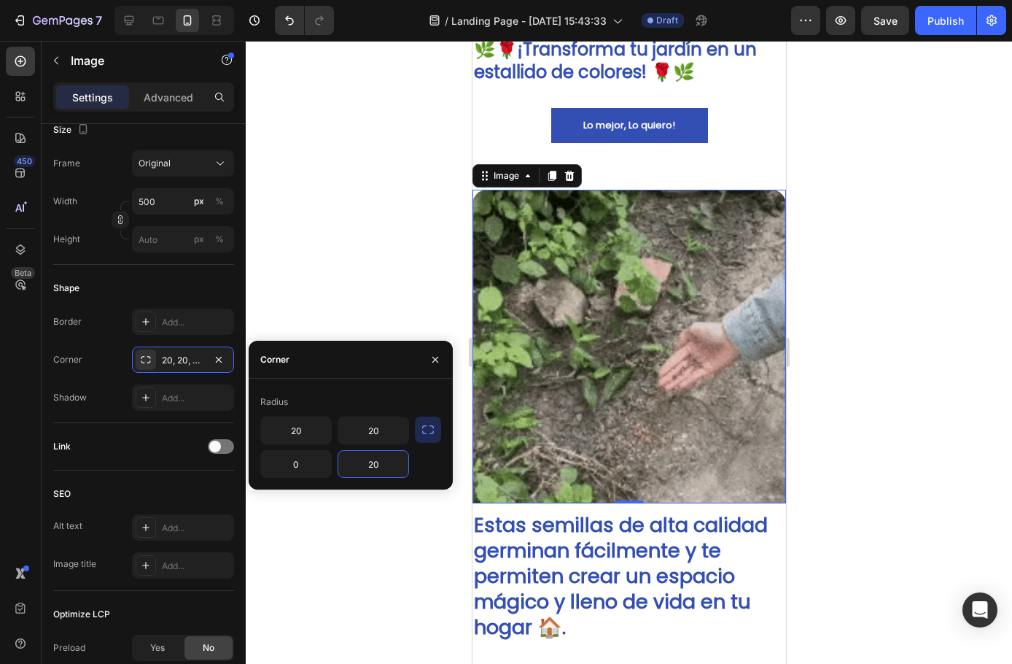
type input "0"
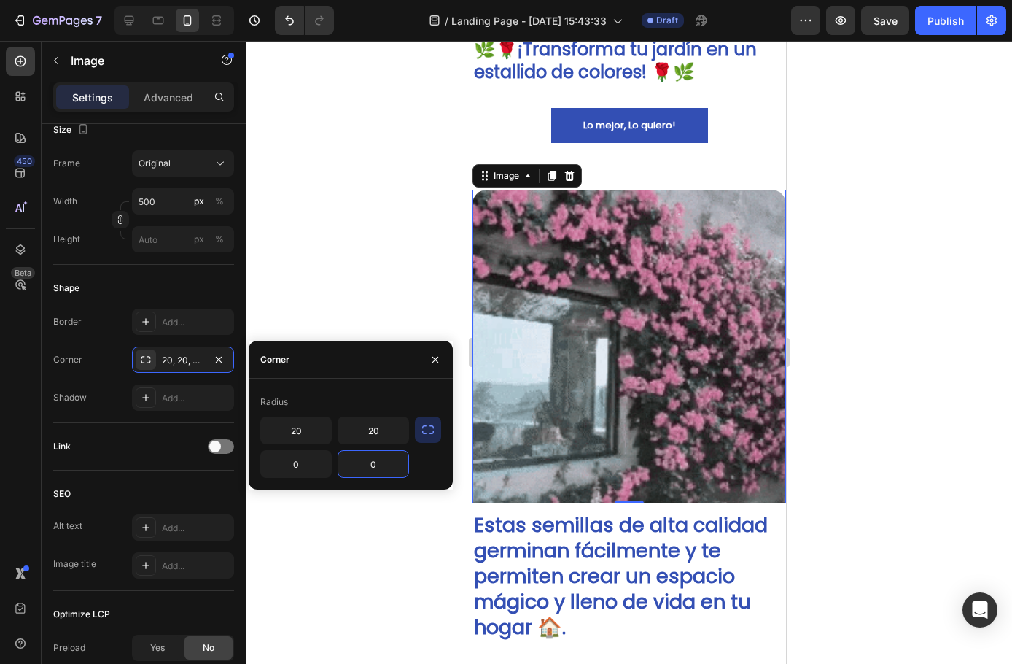
click at [366, 276] on div at bounding box center [629, 352] width 767 height 623
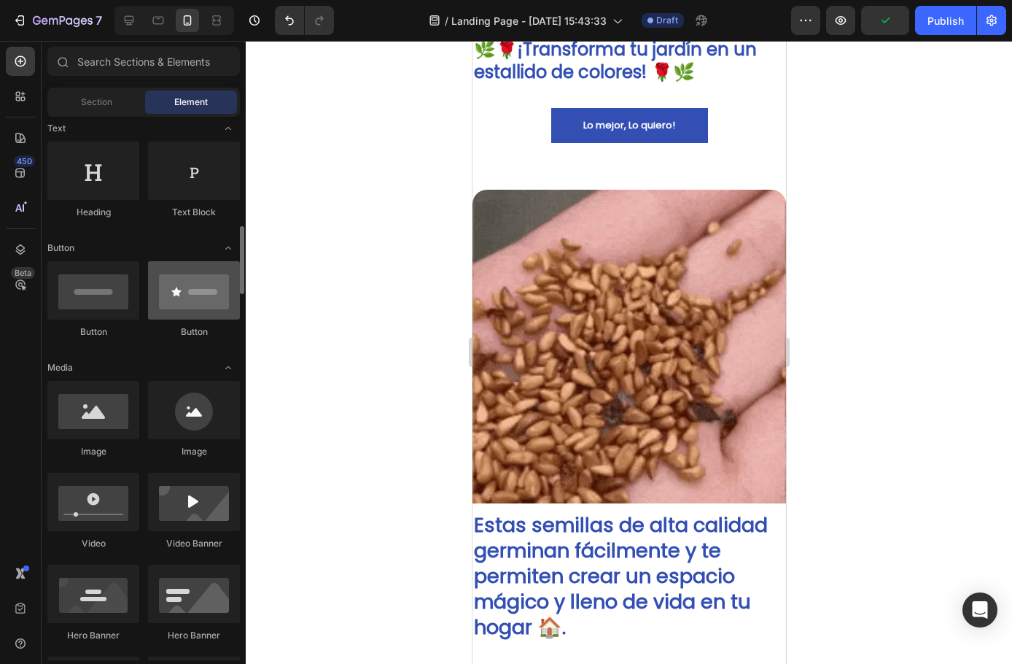
scroll to position [292, 0]
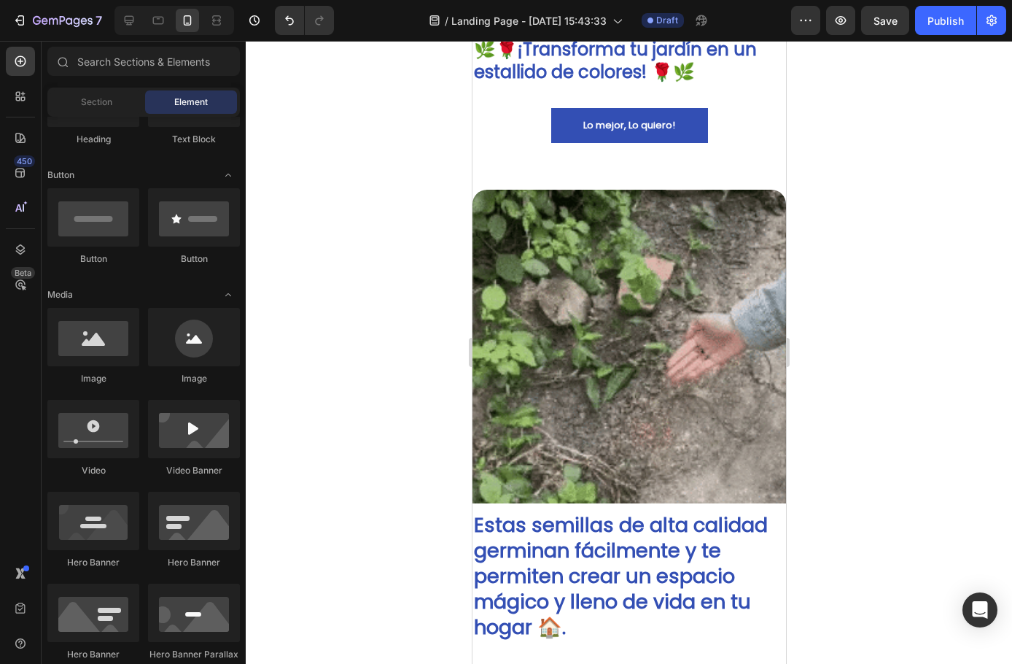
click at [830, 329] on div at bounding box center [629, 352] width 767 height 623
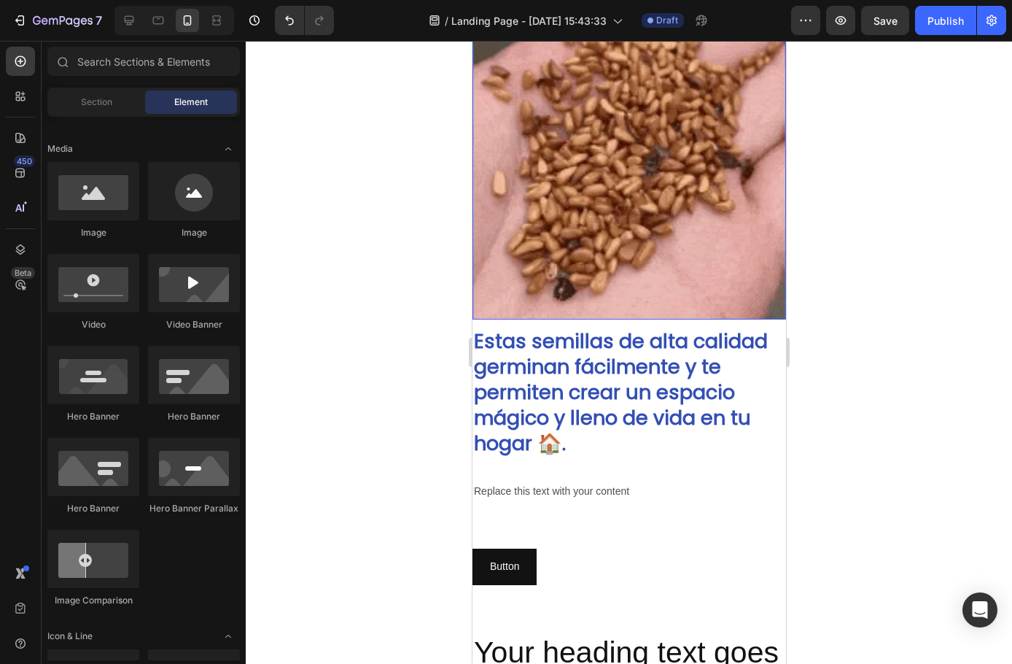
scroll to position [1179, 0]
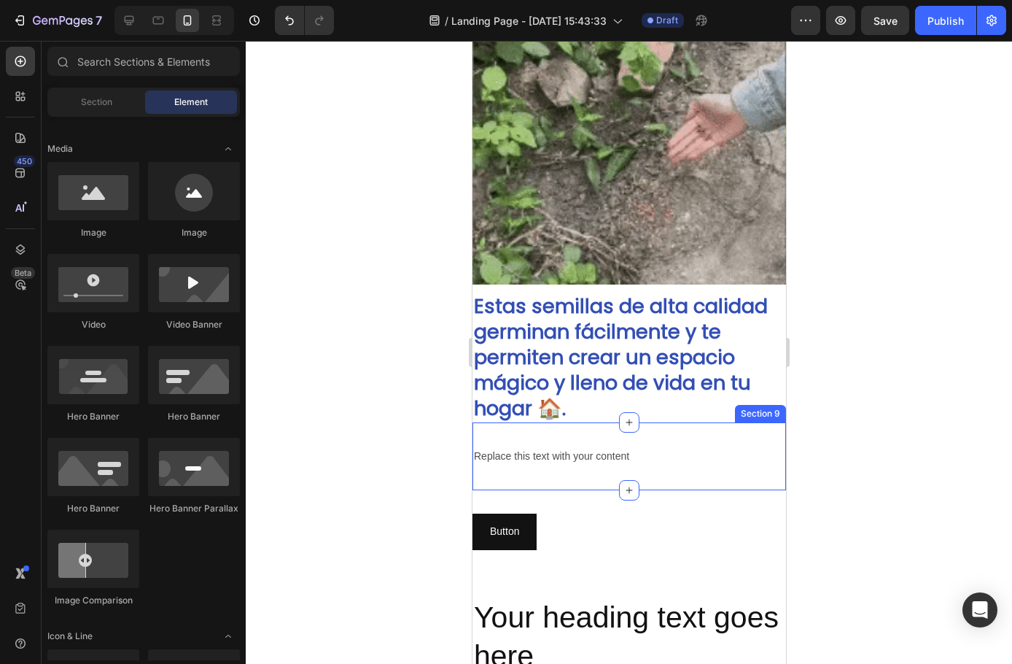
click at [572, 433] on div "Replace this text with your content Text Block Section 9" at bounding box center [629, 456] width 314 height 68
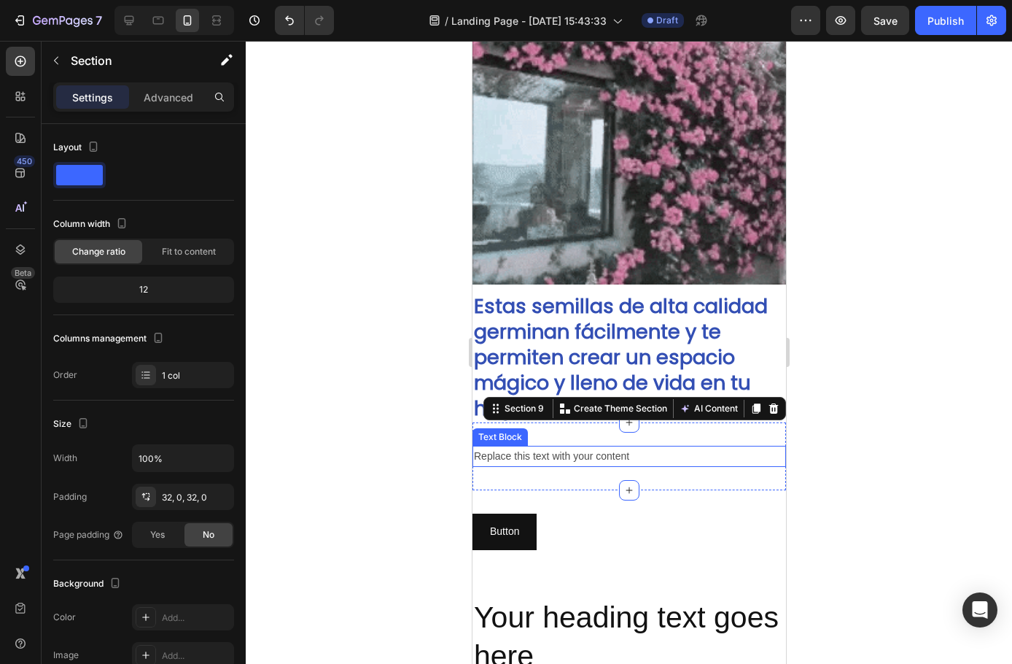
click at [587, 448] on div "Replace this text with your content" at bounding box center [629, 456] width 314 height 21
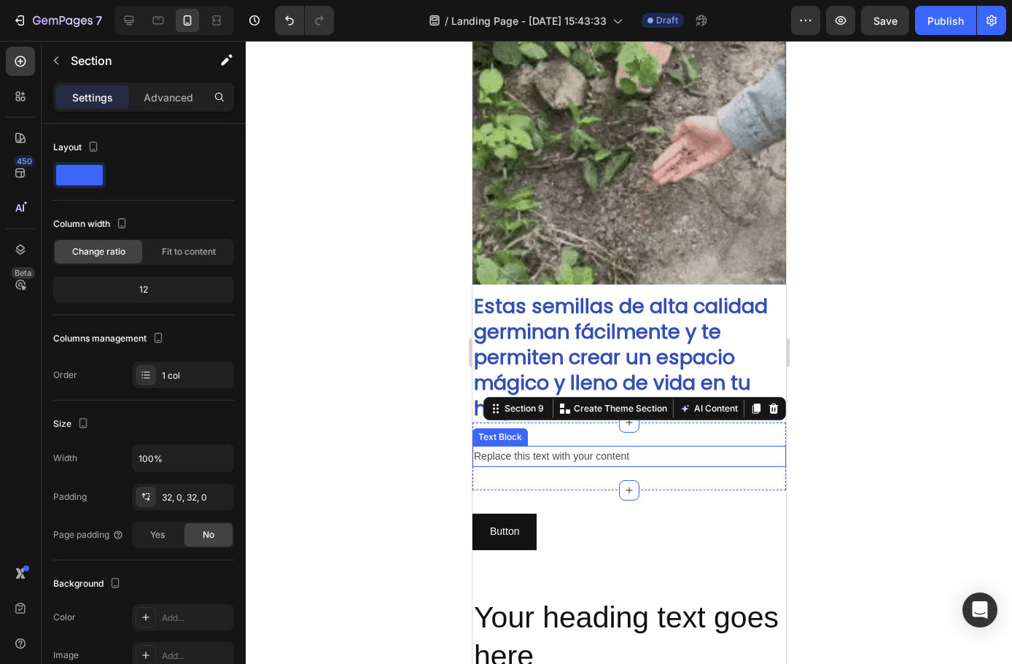
click at [587, 448] on div "Replace this text with your content" at bounding box center [629, 456] width 314 height 21
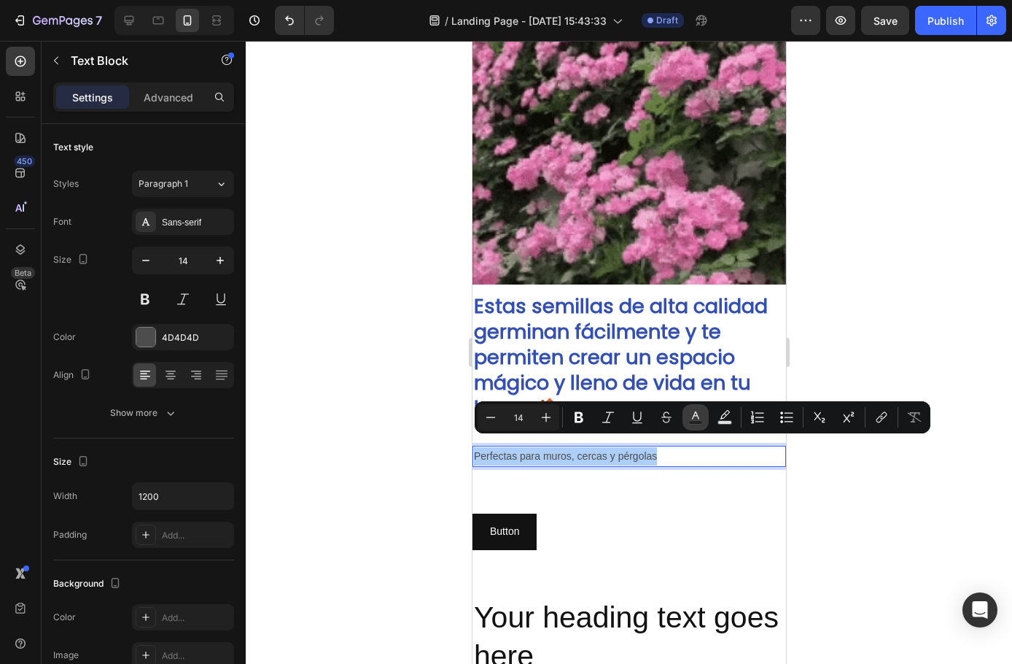
click at [699, 415] on icon "Editor contextual toolbar" at bounding box center [696, 417] width 15 height 15
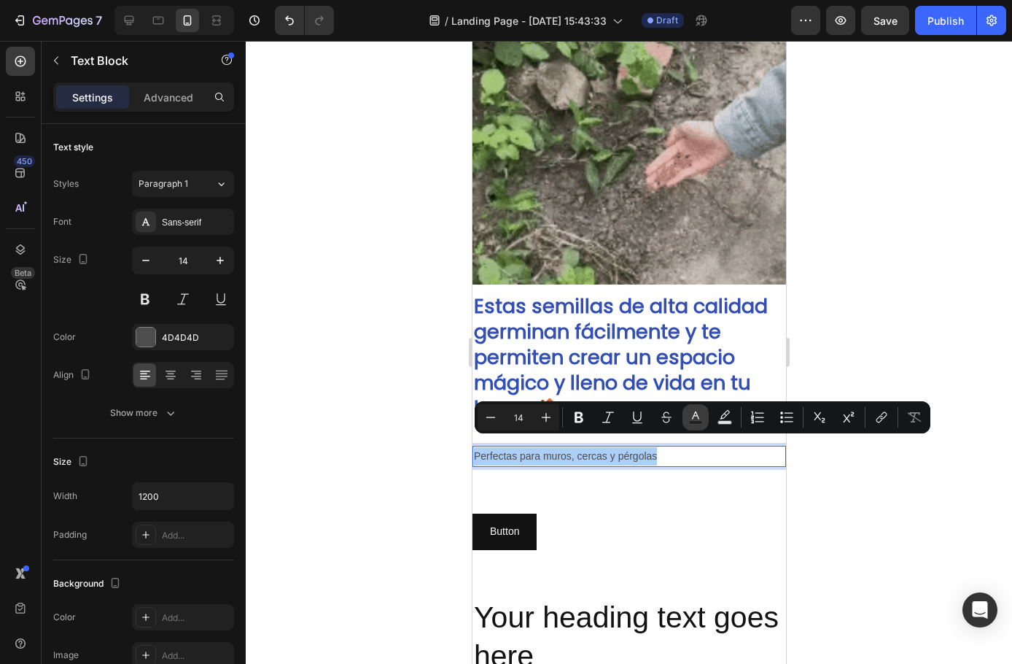
type input "4D4D4D"
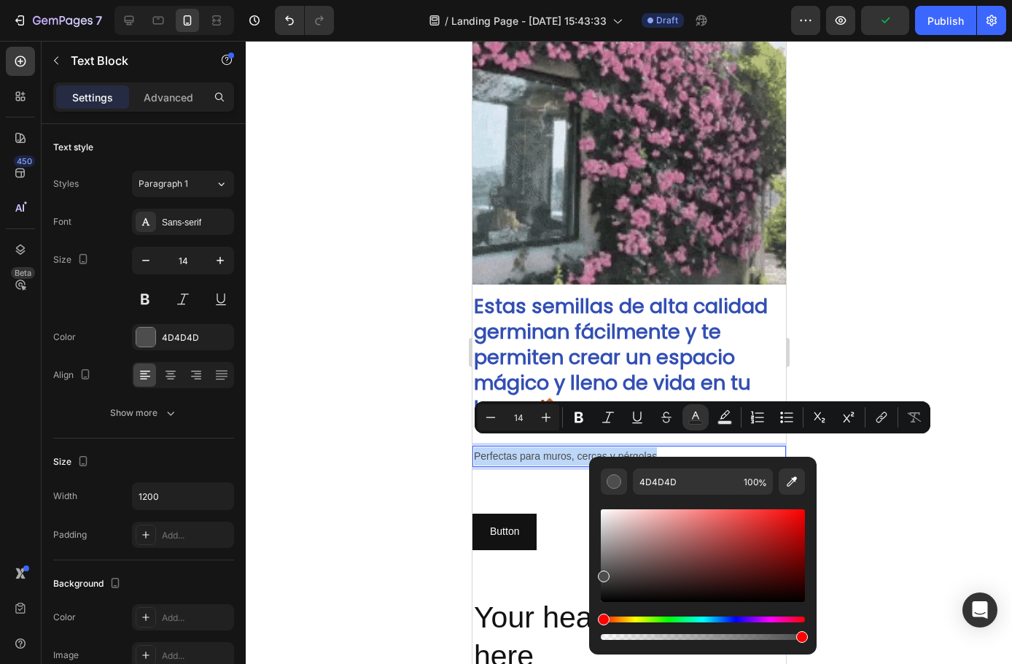
click at [538, 449] on p "Perfectas para muros, cercas y pérgolas" at bounding box center [628, 456] width 311 height 18
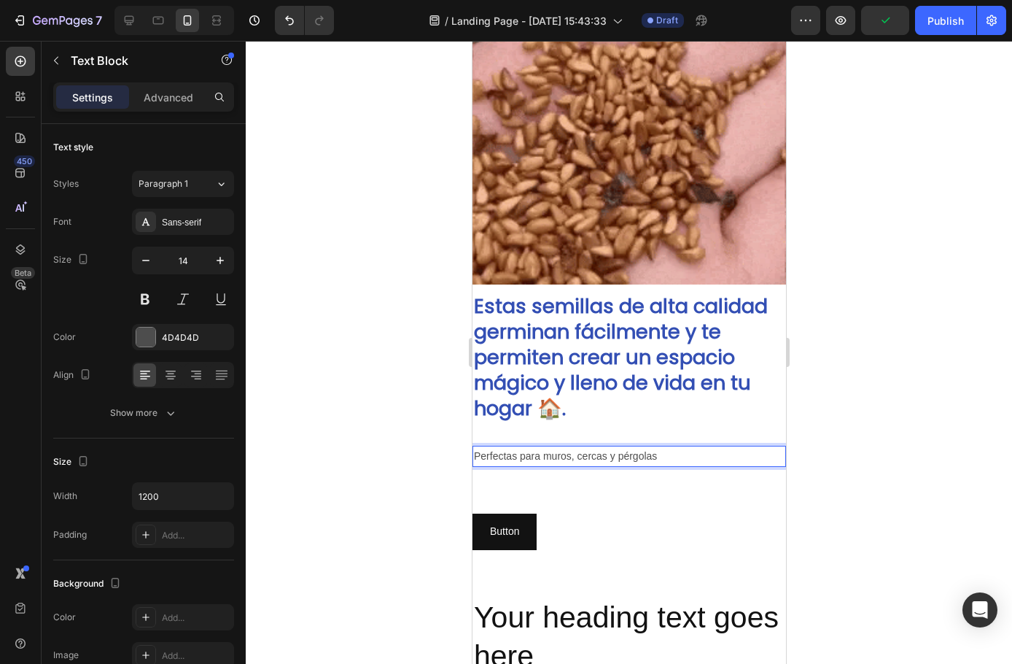
click at [657, 447] on p "Perfectas para muros, cercas y pérgolas" at bounding box center [628, 456] width 311 height 18
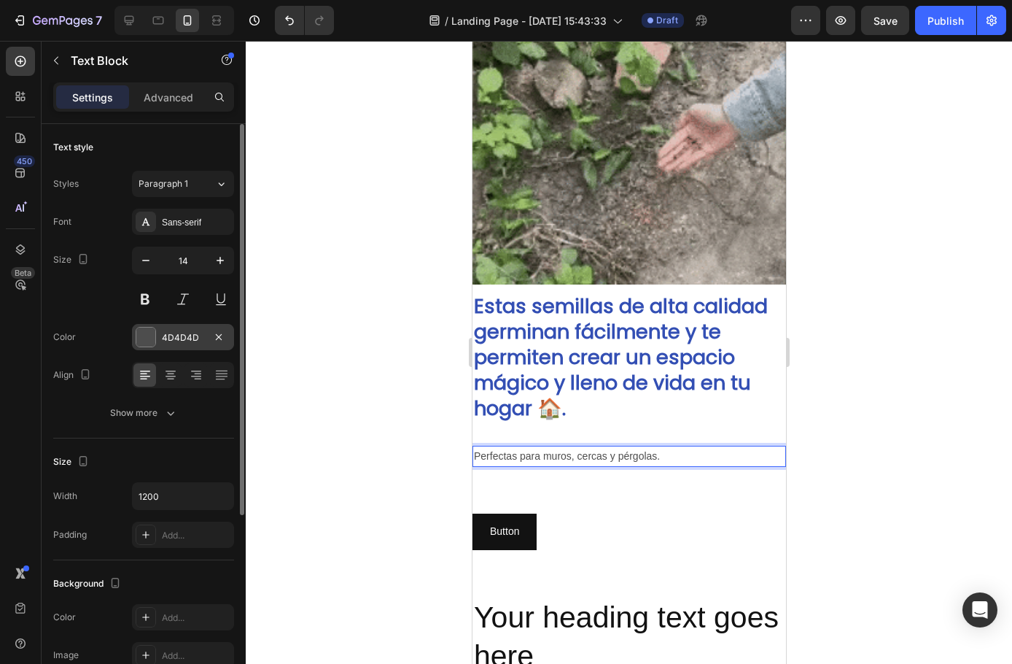
click at [146, 334] on div at bounding box center [145, 336] width 19 height 19
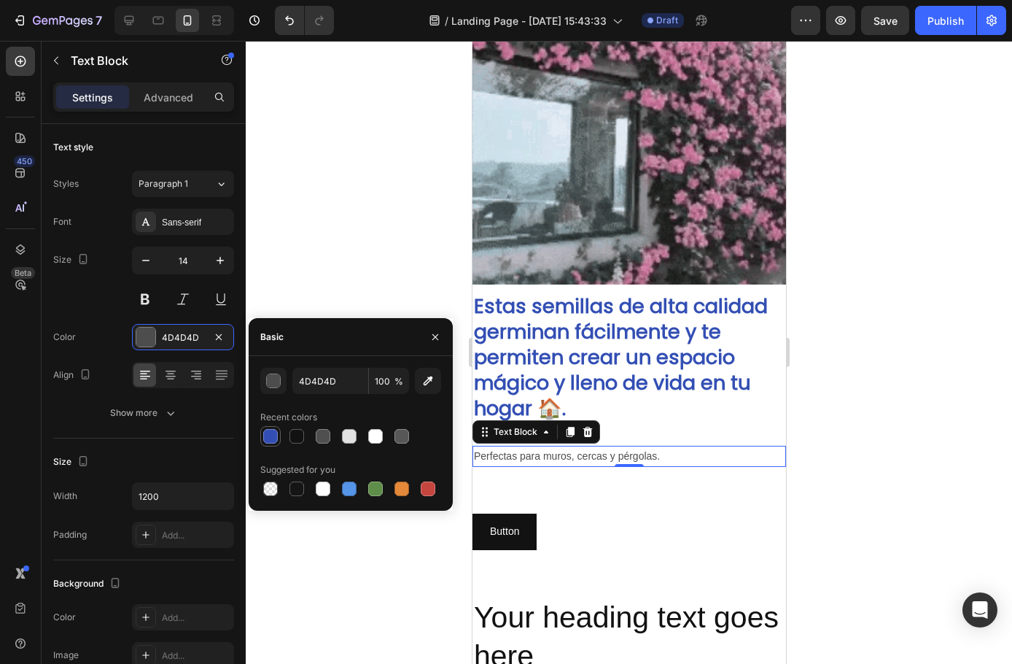
click at [270, 437] on div at bounding box center [270, 436] width 15 height 15
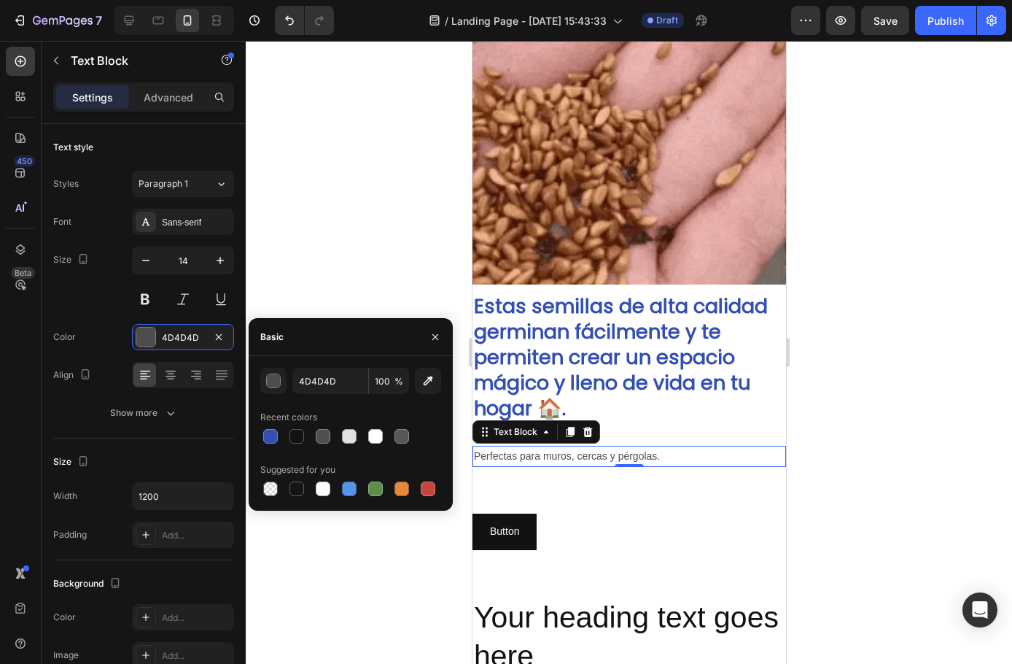
type input "334FB4"
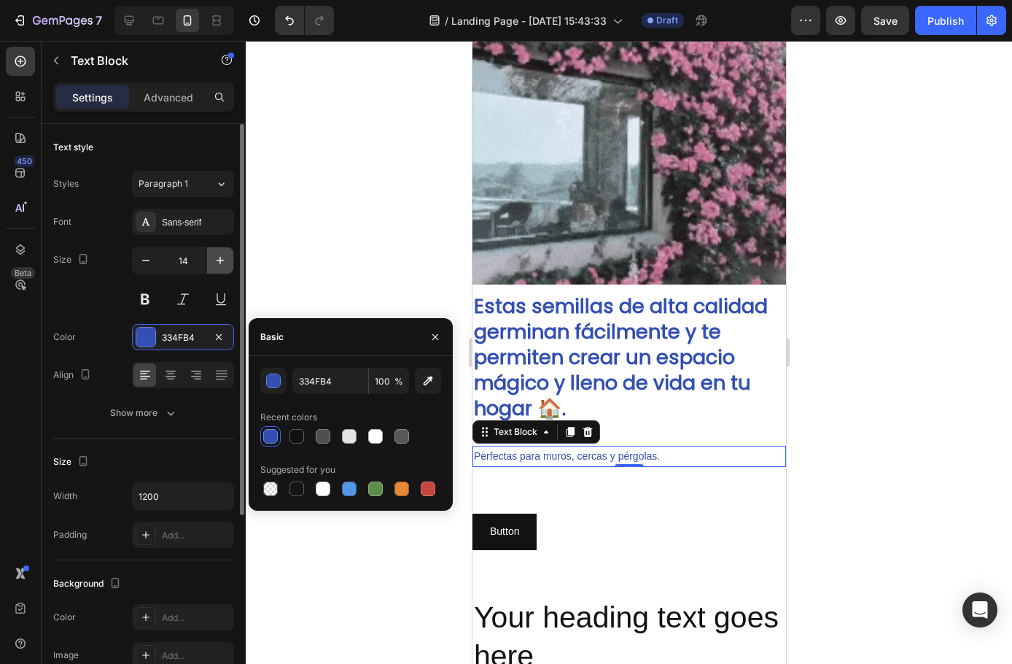
click at [221, 263] on icon "button" at bounding box center [220, 260] width 15 height 15
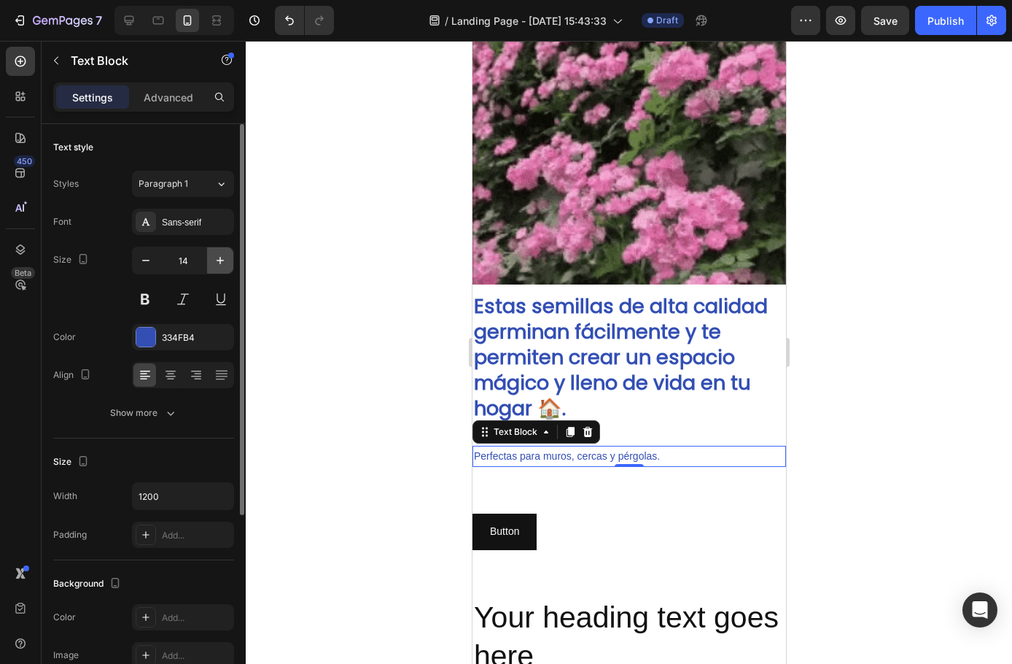
click at [221, 263] on icon "button" at bounding box center [220, 260] width 15 height 15
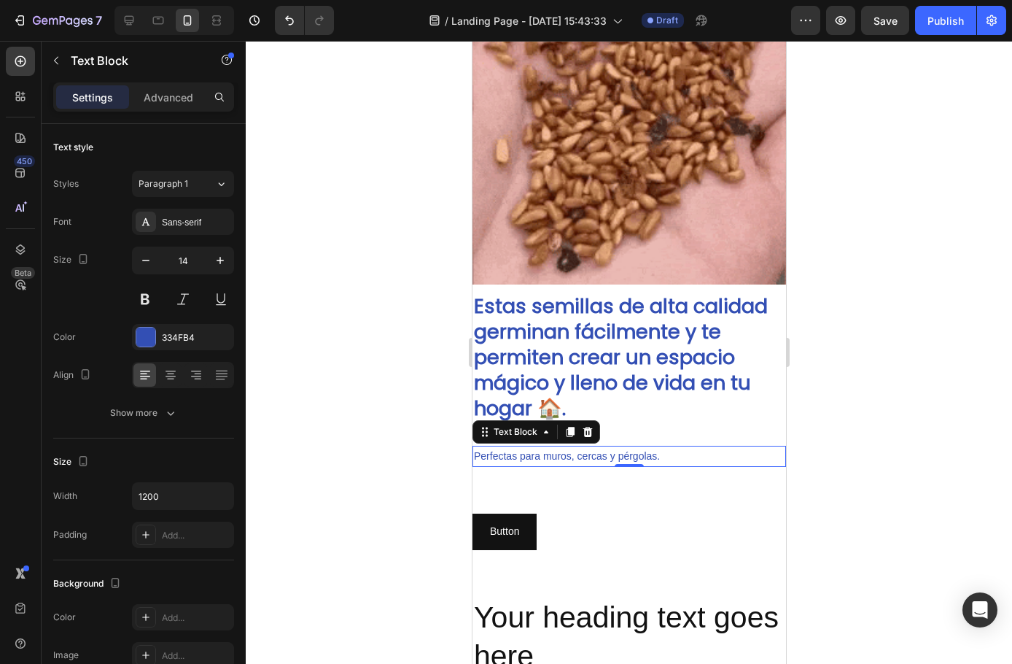
type input "15"
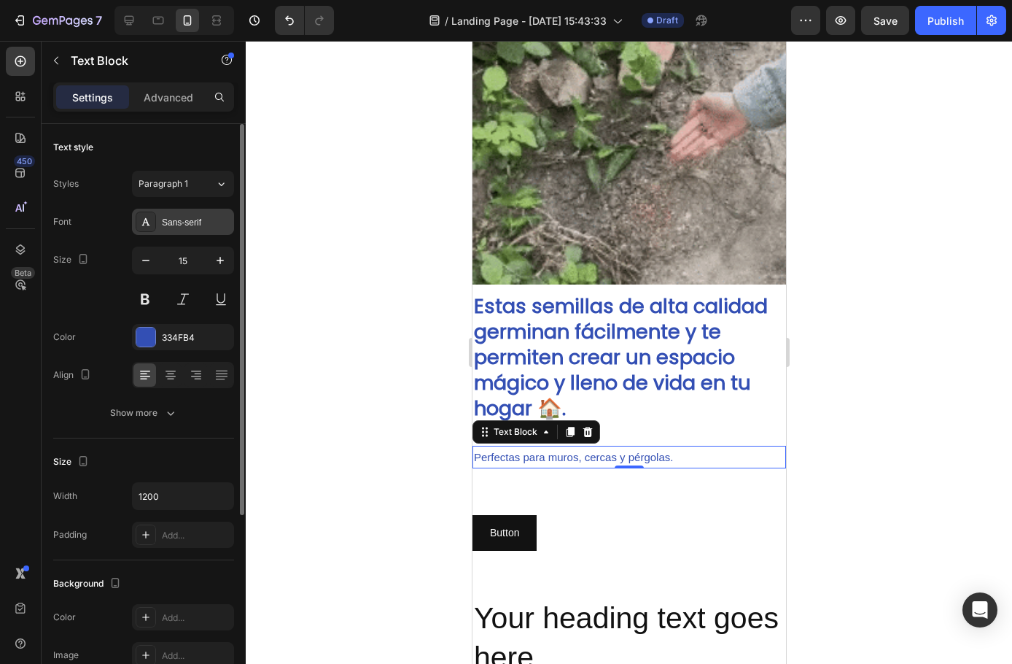
click at [212, 217] on div "Sans-serif" at bounding box center [196, 222] width 69 height 13
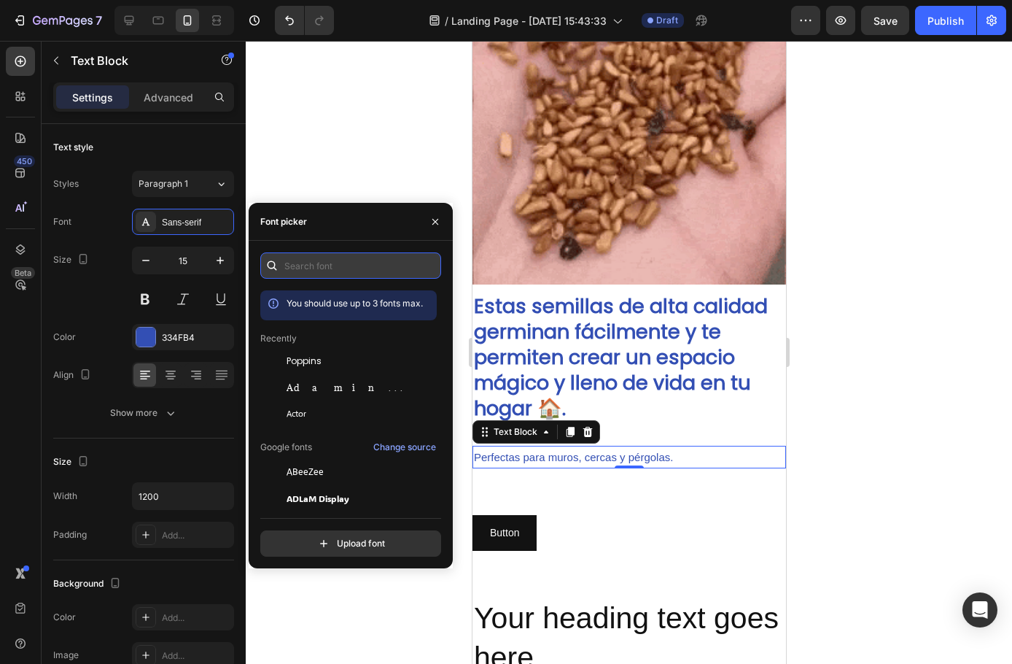
click at [310, 273] on input "text" at bounding box center [350, 265] width 181 height 26
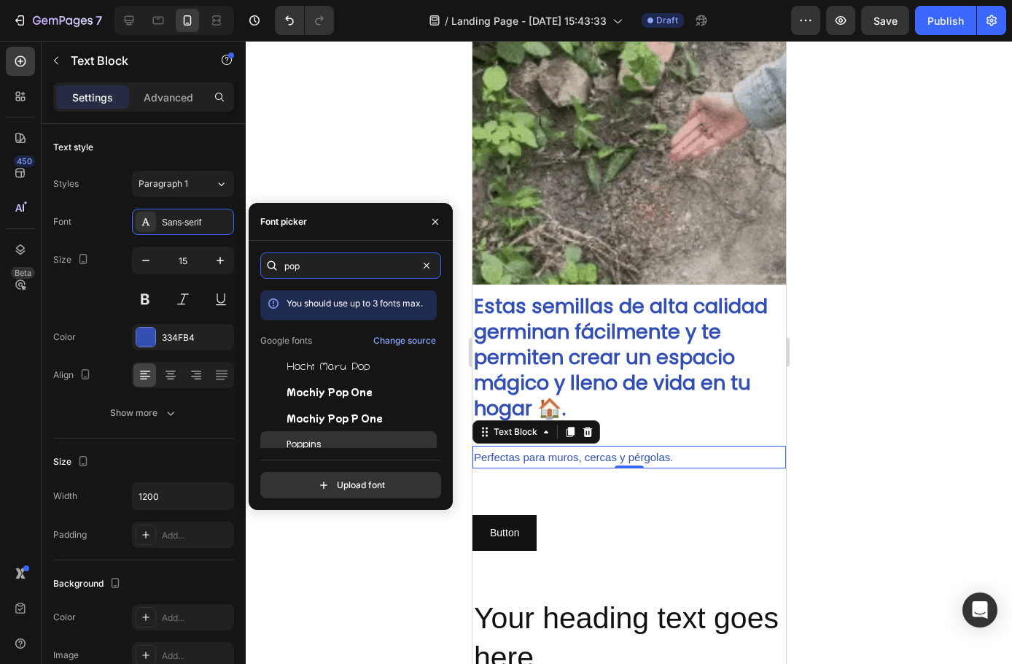
type input "pop"
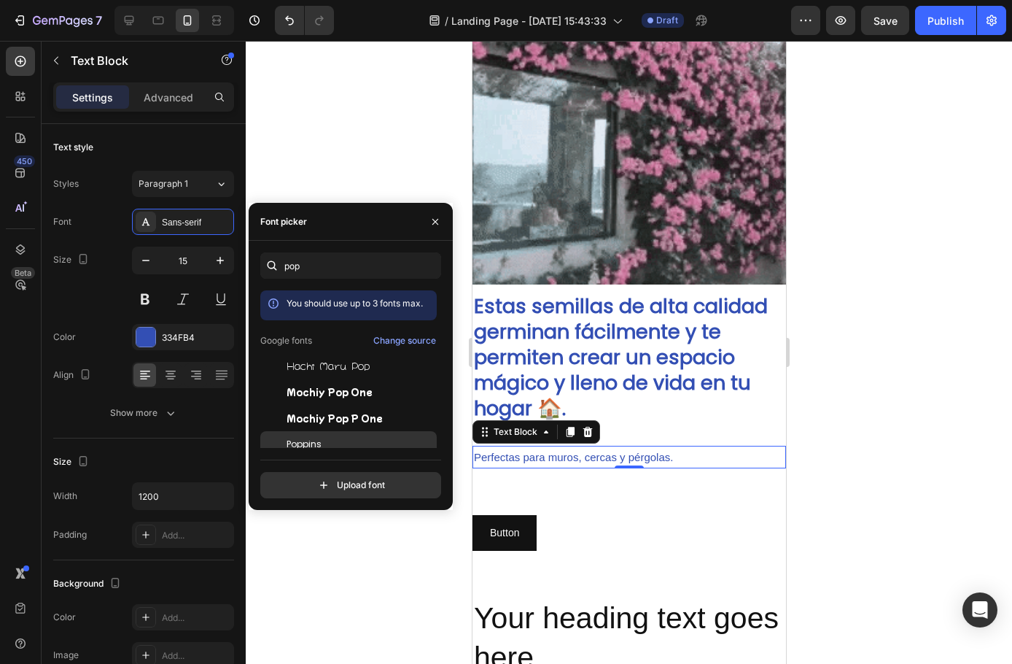
click at [297, 443] on span "Poppins" at bounding box center [304, 444] width 35 height 13
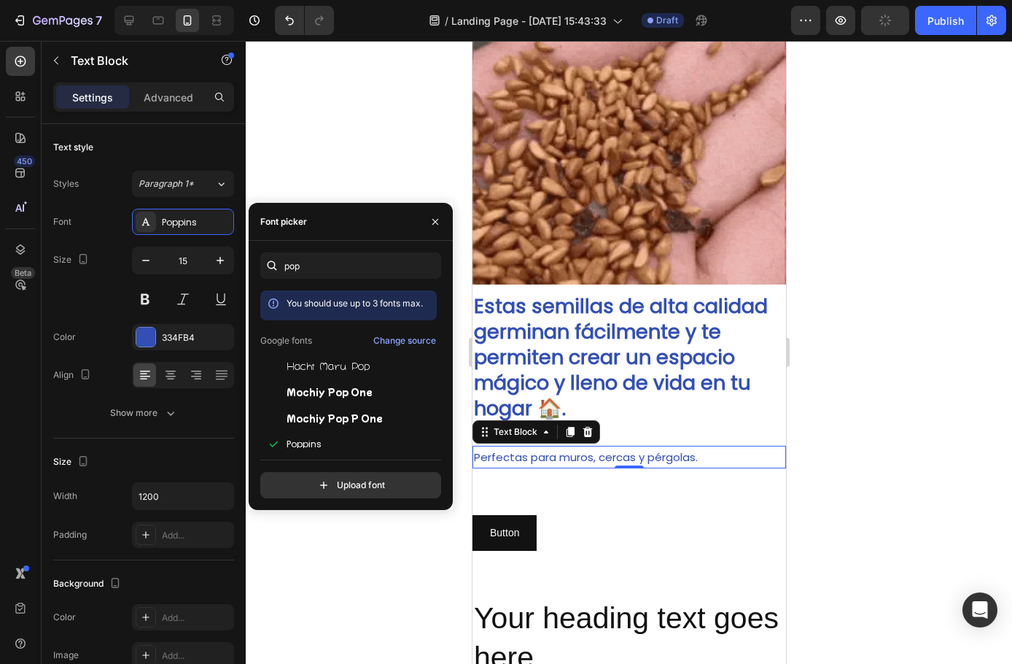
click at [344, 580] on div at bounding box center [629, 352] width 767 height 623
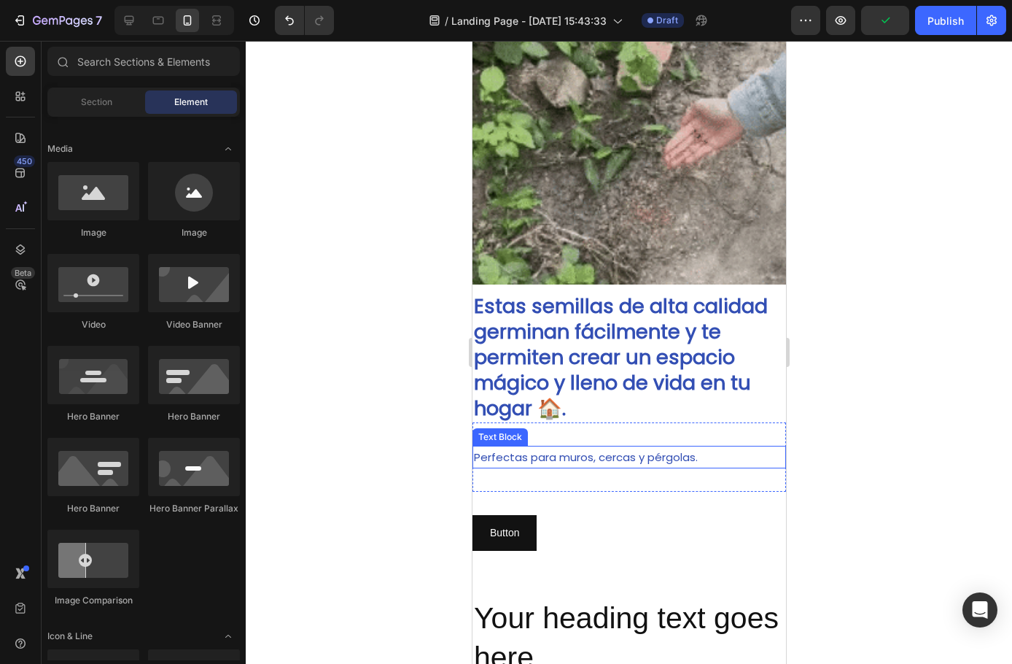
click at [561, 447] on p "Perfectas para muros, cercas y pérgolas." at bounding box center [628, 457] width 311 height 20
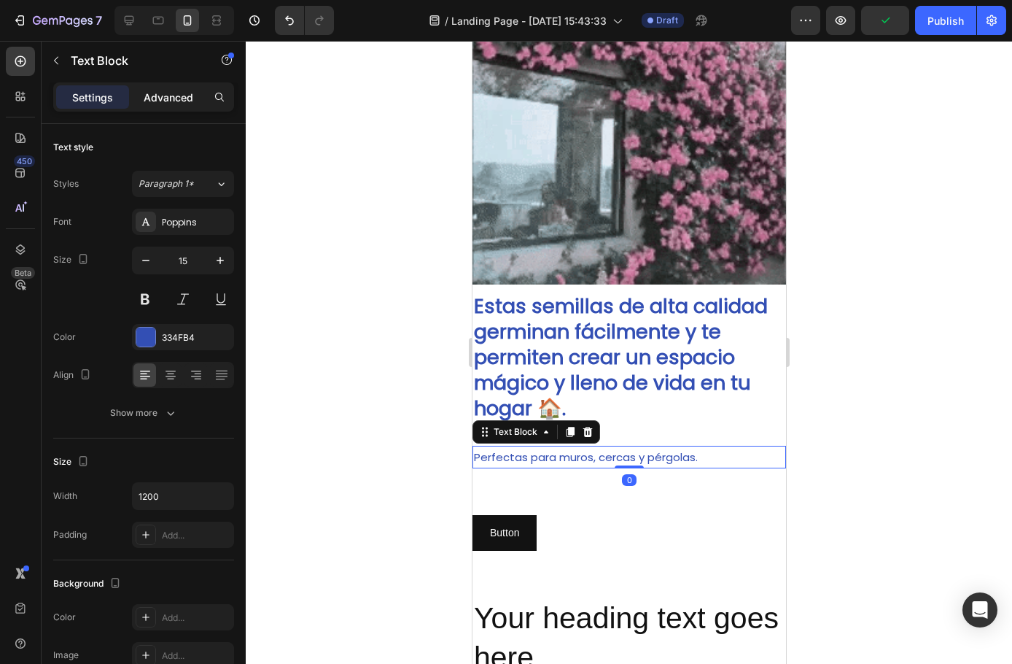
click at [168, 93] on p "Advanced" at bounding box center [169, 97] width 50 height 15
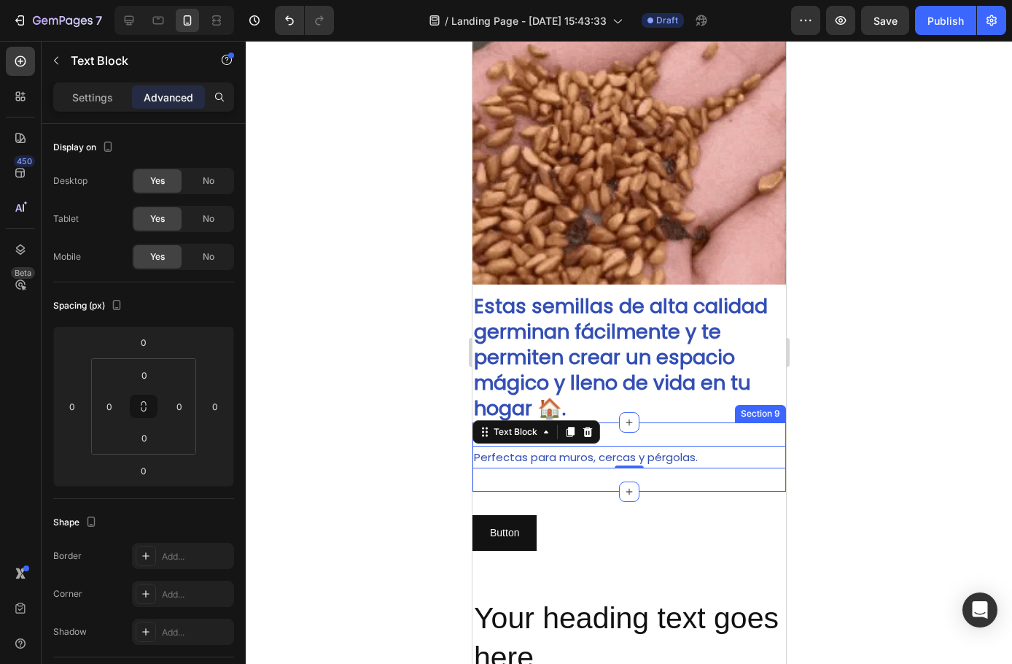
click at [638, 426] on div "Perfectas para muros, cercas y pérgolas. Text Block 0 Section 9" at bounding box center [629, 456] width 314 height 69
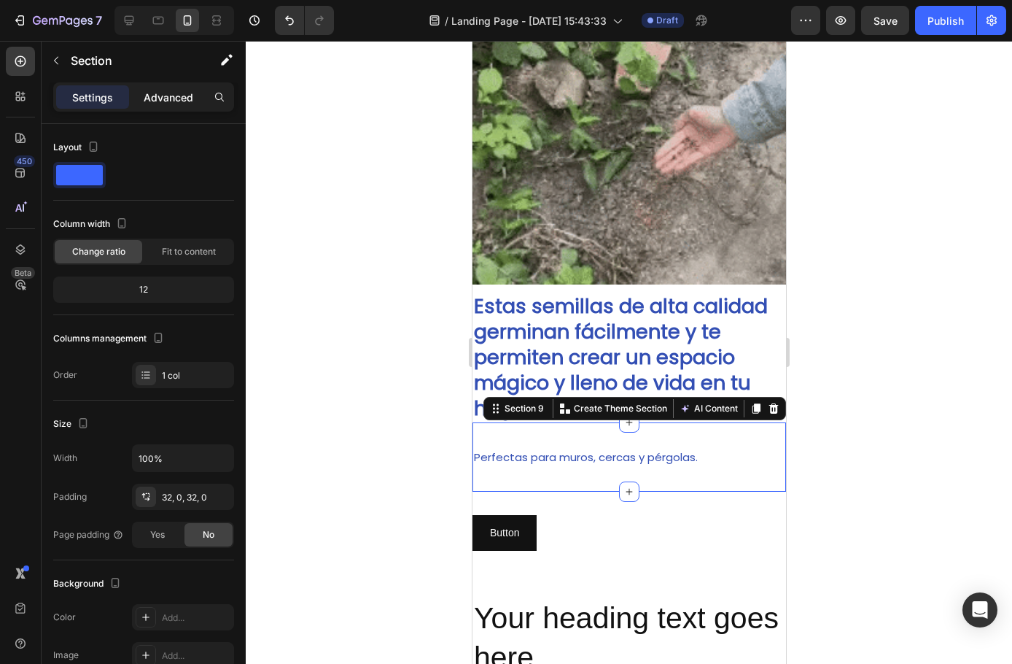
click at [169, 99] on p "Advanced" at bounding box center [169, 97] width 50 height 15
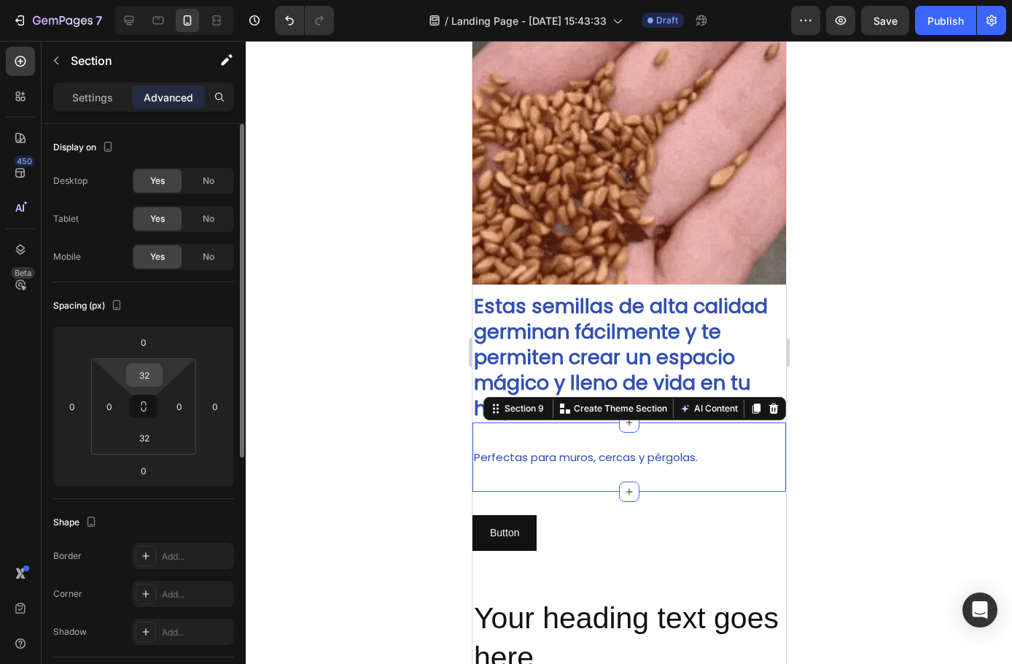
click at [153, 382] on input "32" at bounding box center [144, 375] width 29 height 22
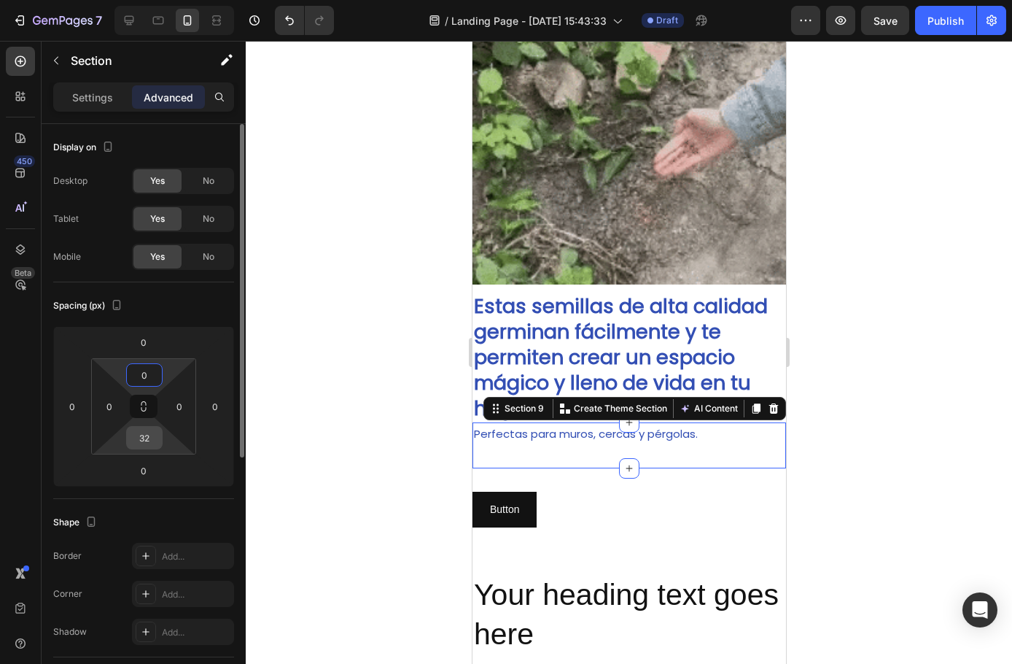
type input "0"
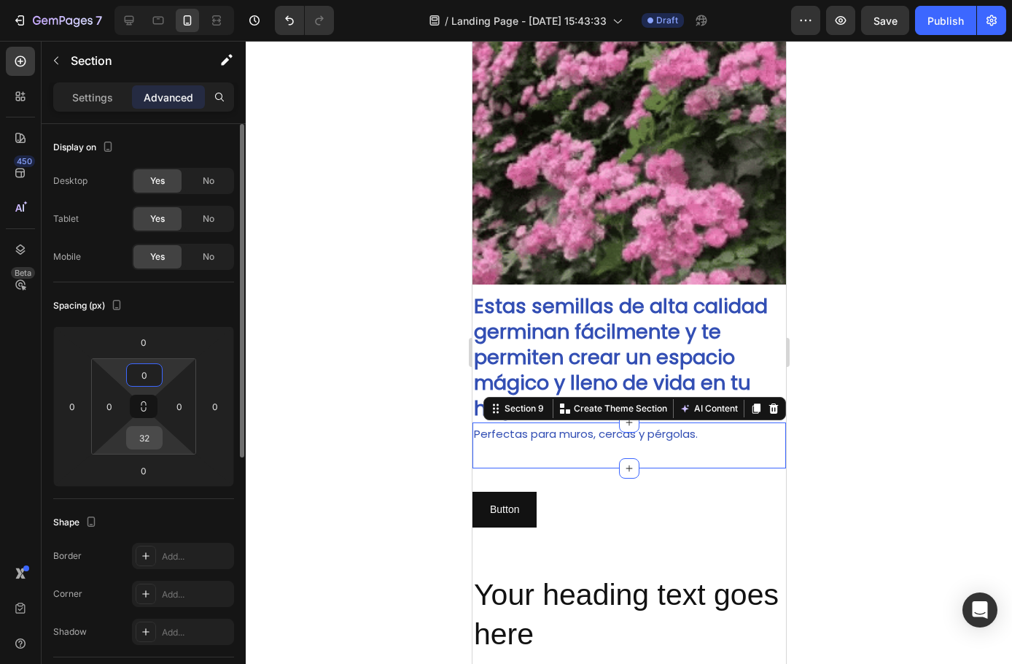
click at [149, 441] on input "32" at bounding box center [144, 438] width 29 height 22
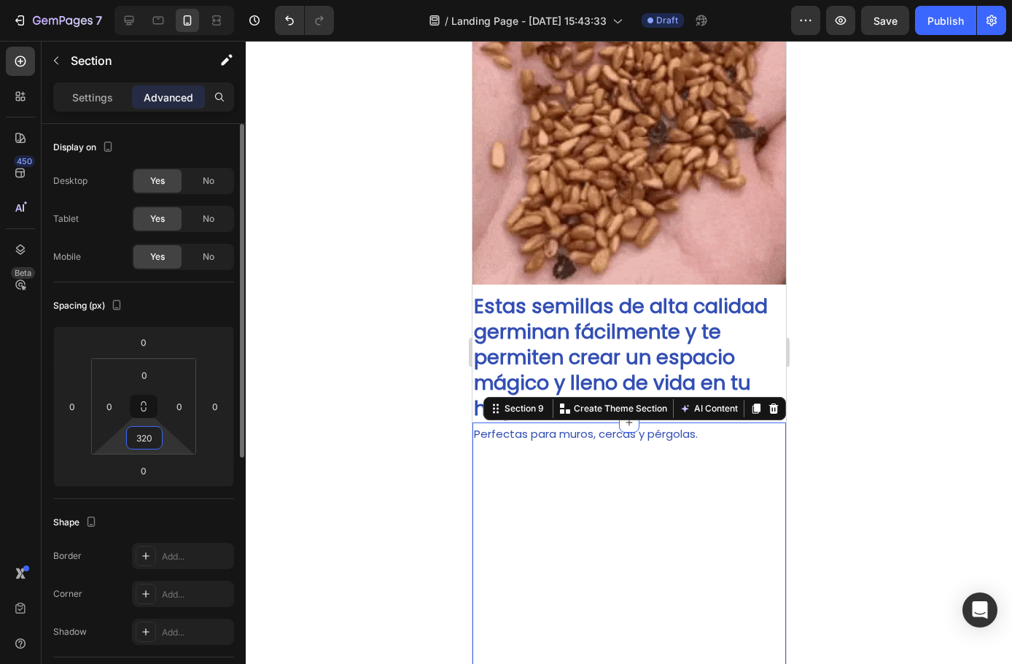
type input "0"
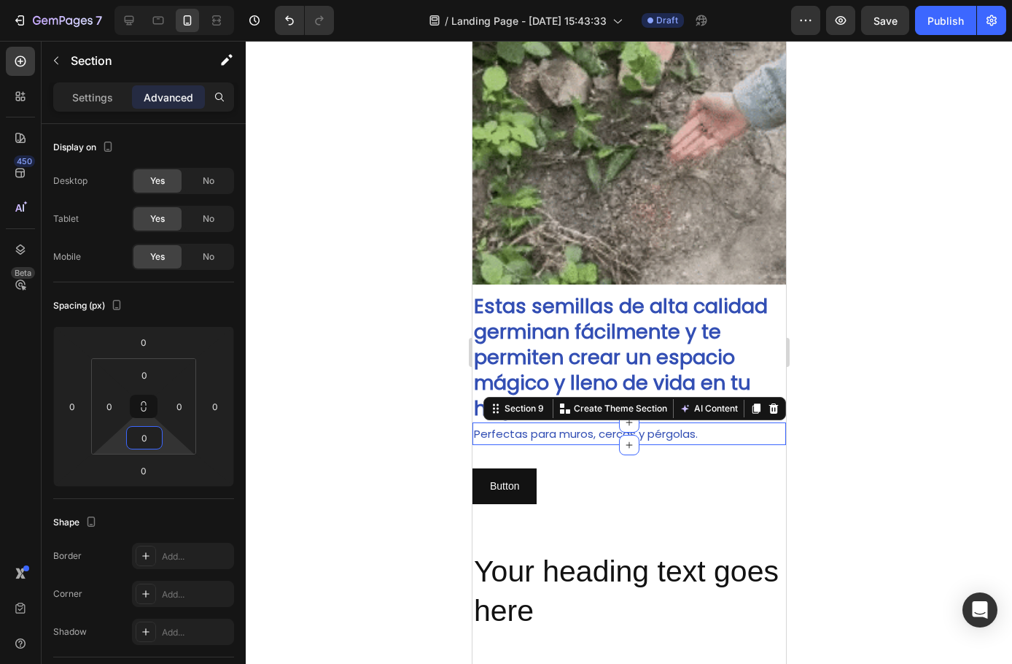
click at [338, 403] on div at bounding box center [629, 352] width 767 height 623
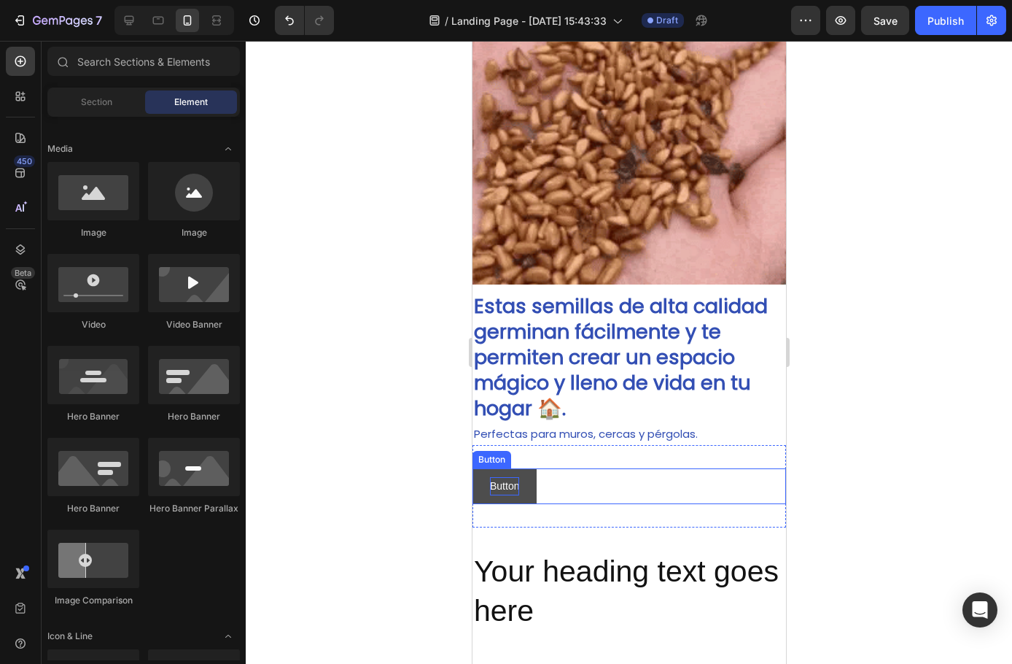
click at [500, 478] on p "Button" at bounding box center [503, 486] width 29 height 18
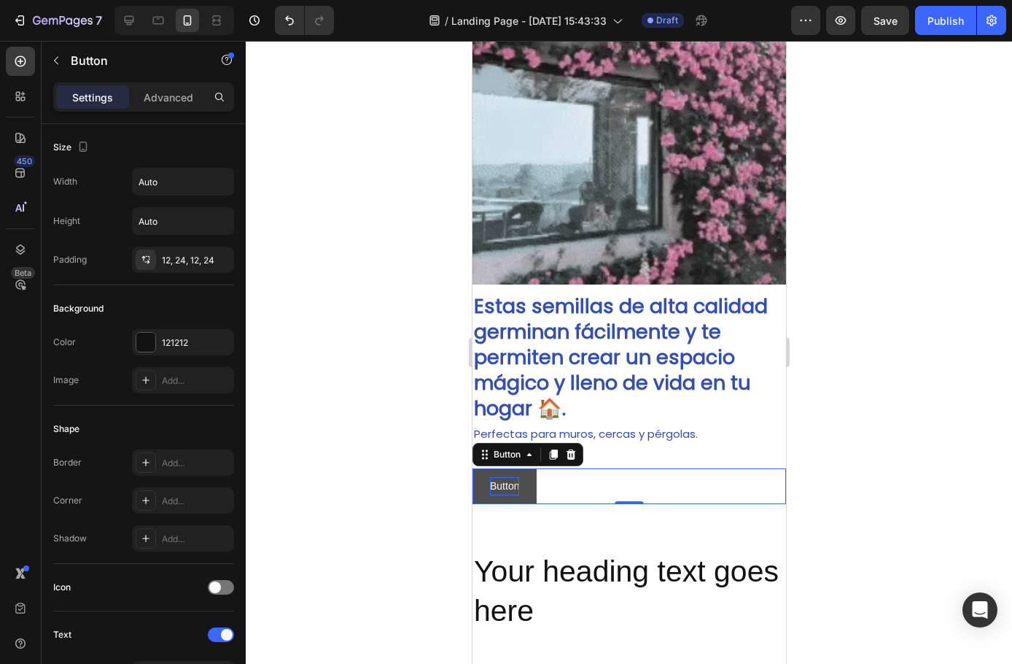
click at [507, 477] on p "Button" at bounding box center [503, 486] width 29 height 18
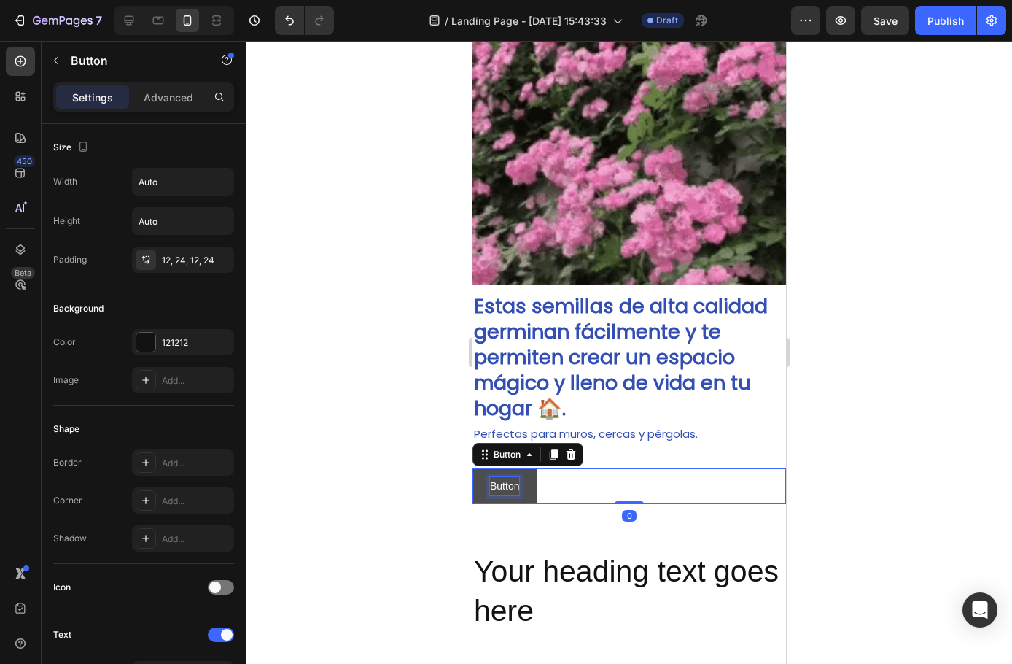
click at [507, 477] on p "Button" at bounding box center [503, 486] width 29 height 18
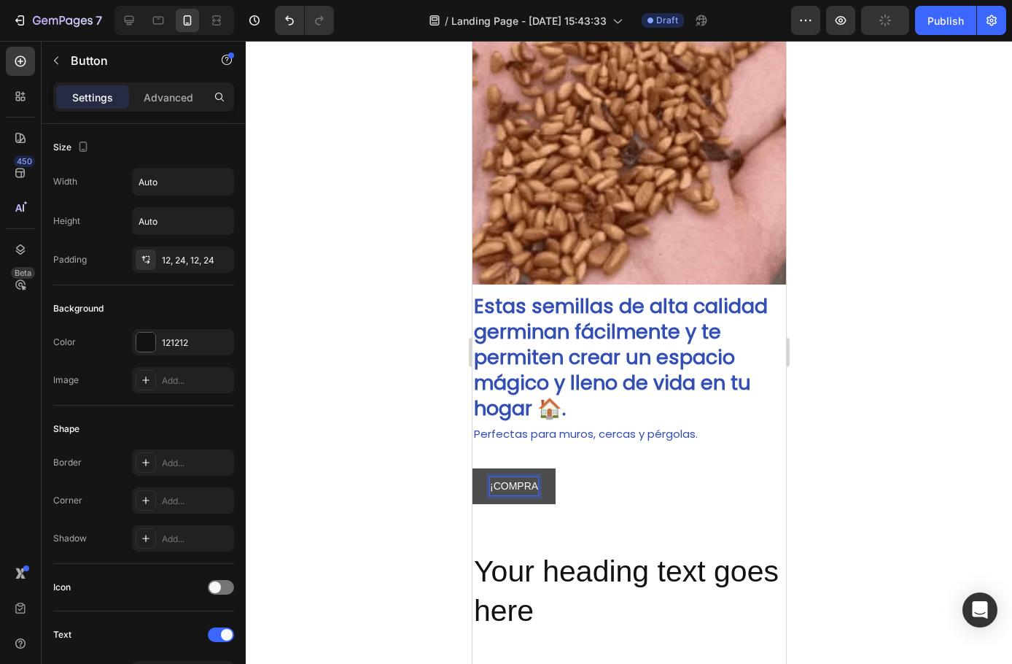
click at [472, 468] on button "¡COMPRA" at bounding box center [513, 486] width 83 height 36
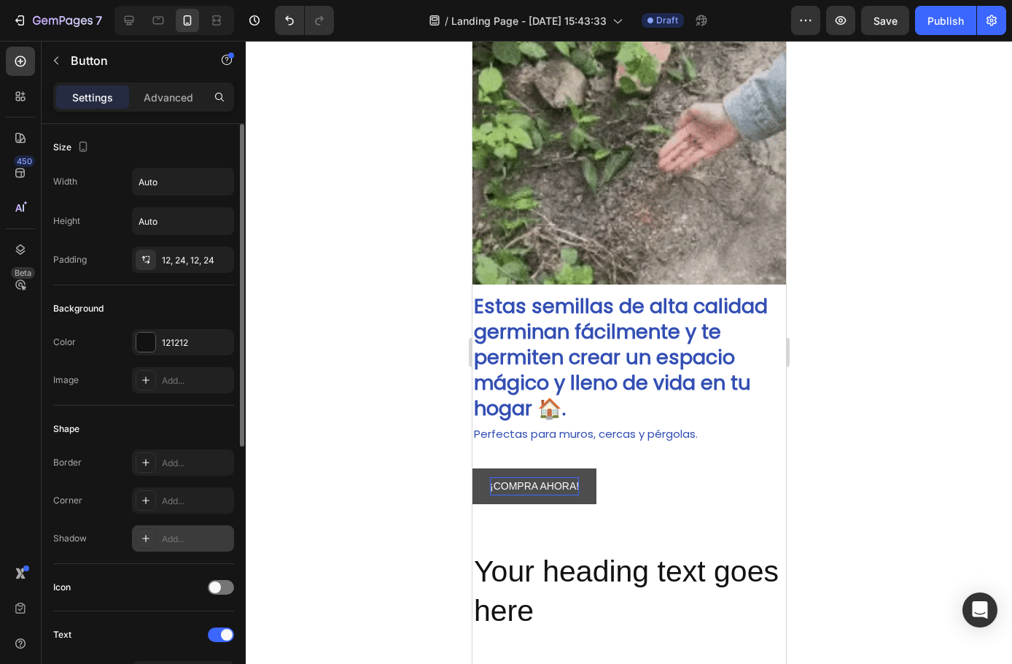
click at [144, 502] on icon at bounding box center [146, 501] width 12 height 12
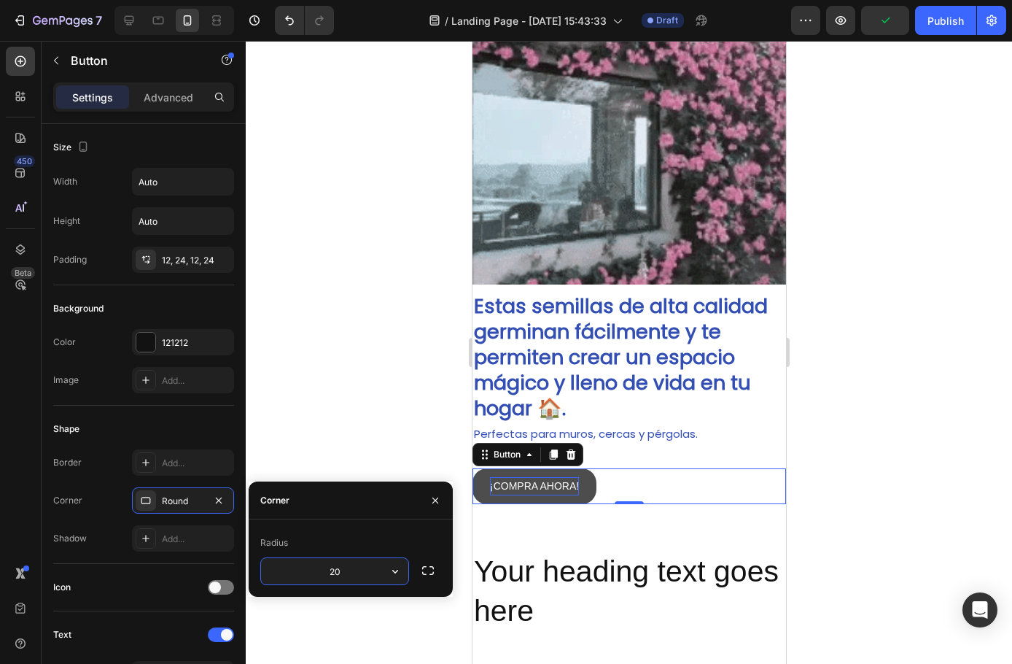
type input "2"
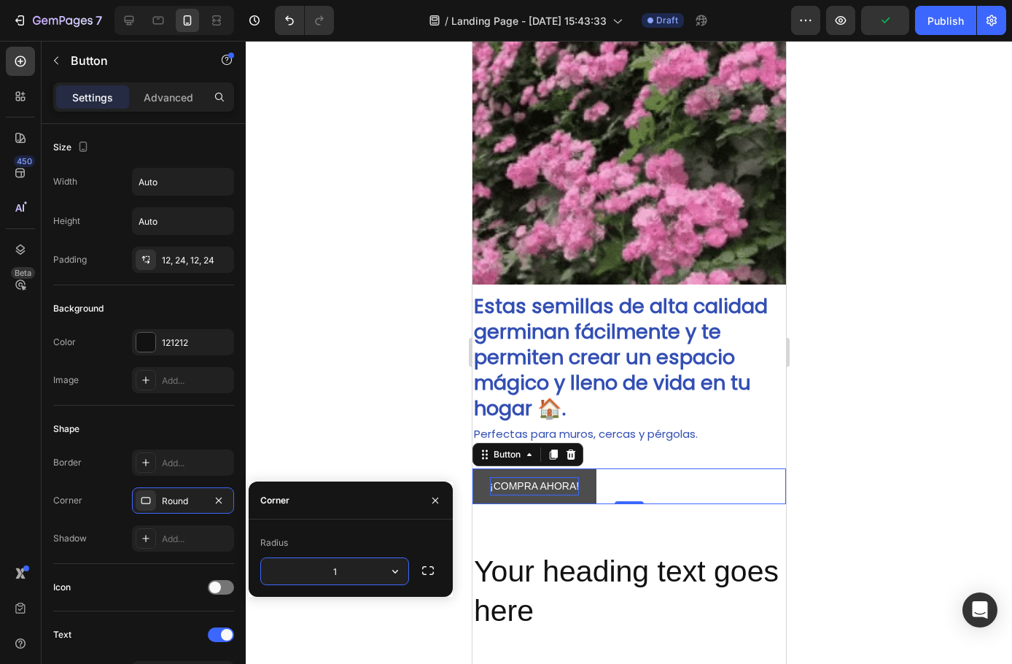
type input "15"
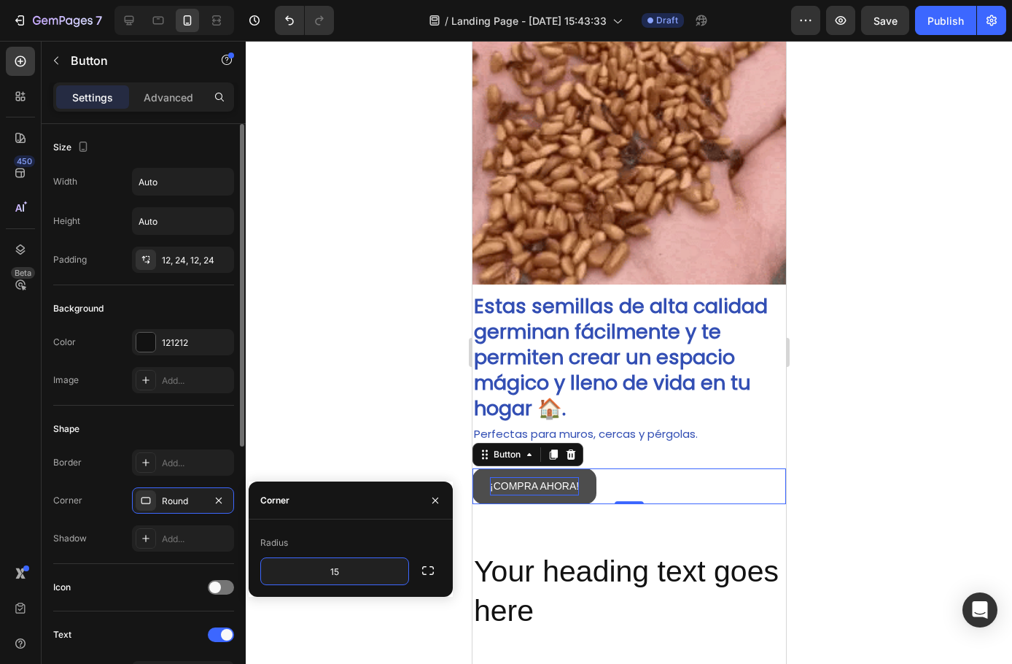
click at [155, 427] on div "Shape" at bounding box center [143, 428] width 181 height 23
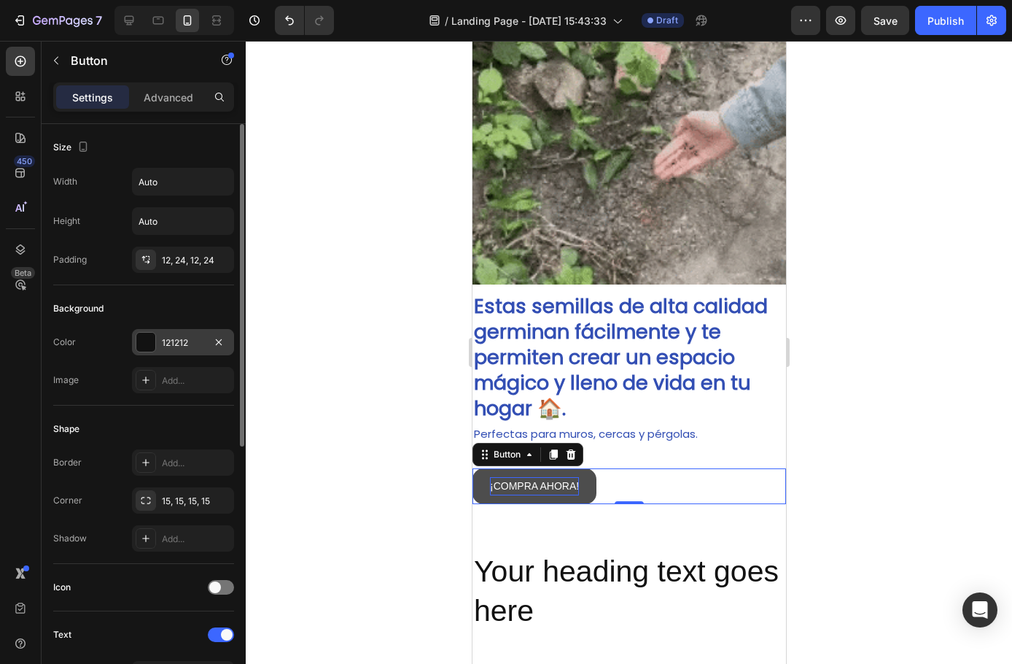
click at [154, 348] on div at bounding box center [145, 342] width 19 height 19
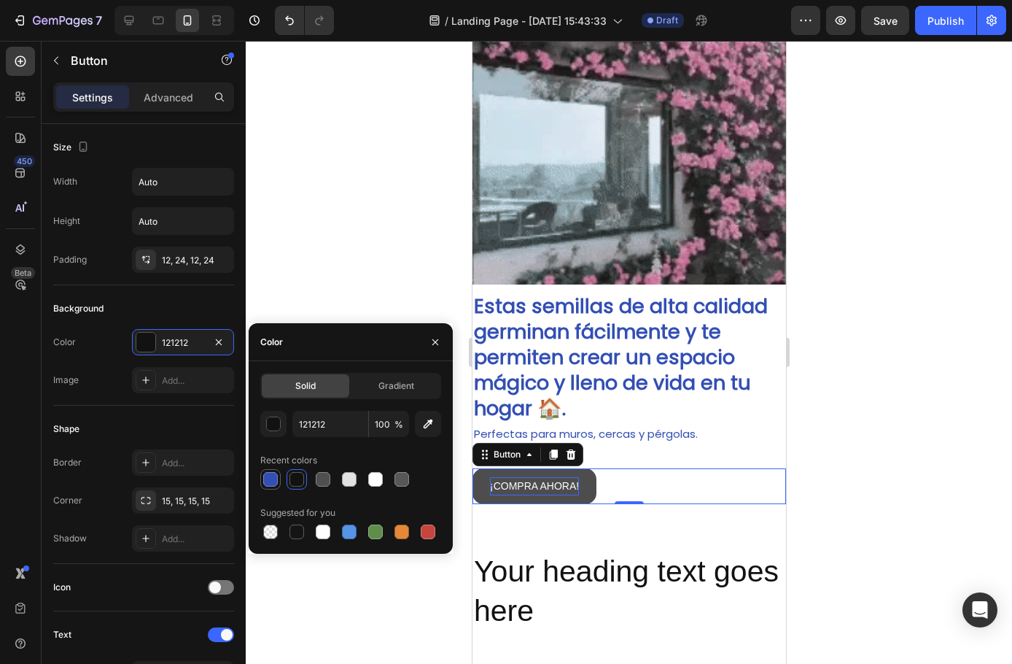
click at [275, 473] on div at bounding box center [270, 479] width 15 height 15
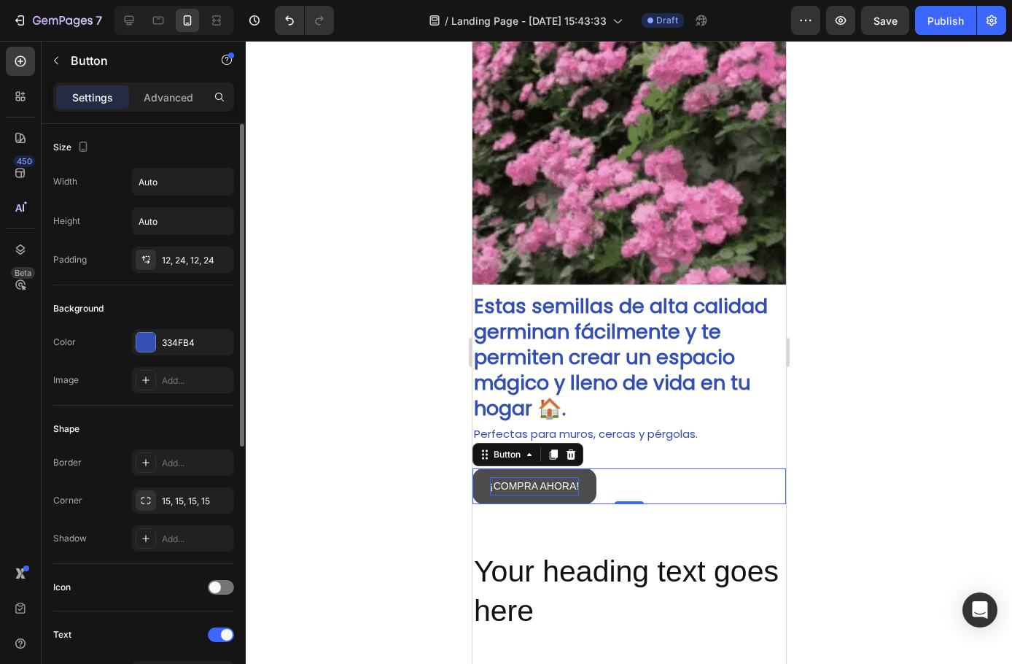
click at [168, 425] on div "Shape" at bounding box center [143, 428] width 181 height 23
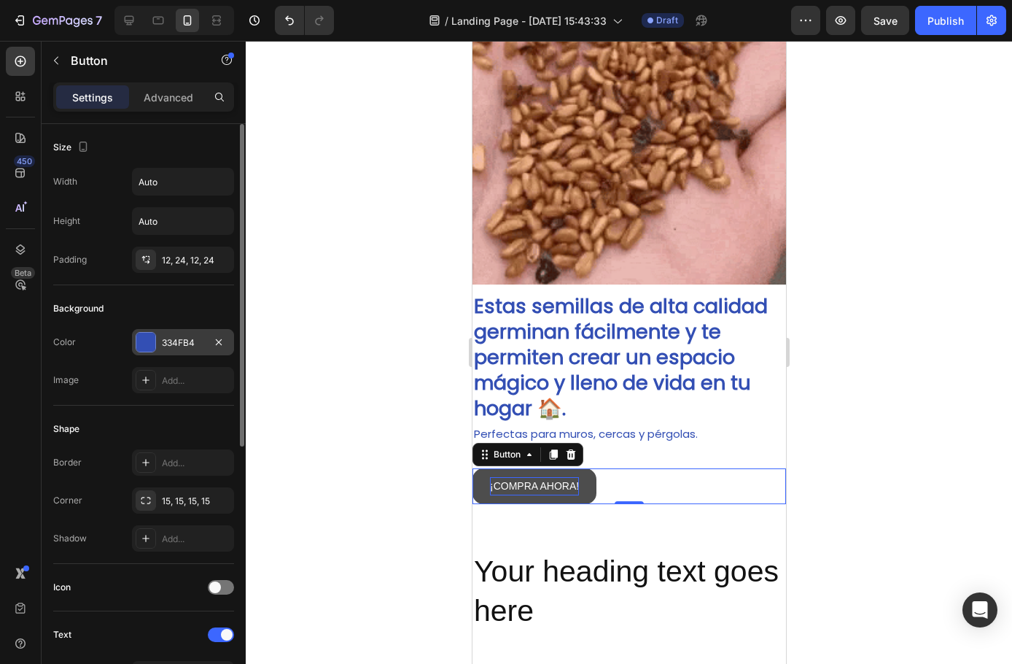
click at [139, 348] on div at bounding box center [145, 342] width 19 height 19
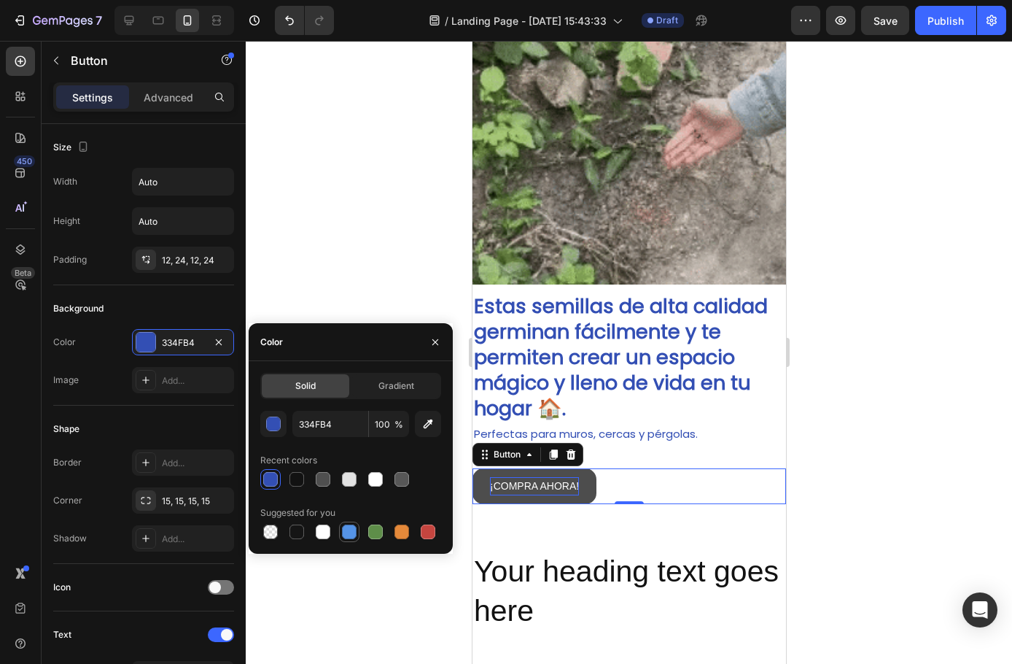
drag, startPoint x: 365, startPoint y: 532, endPoint x: 355, endPoint y: 532, distance: 9.5
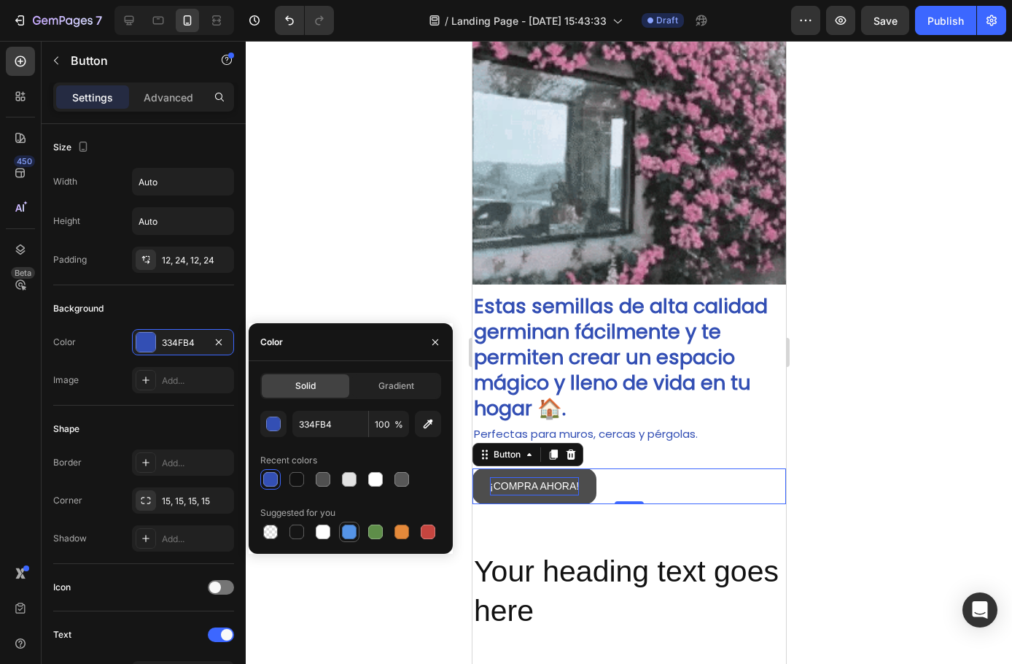
click at [363, 532] on div at bounding box center [350, 532] width 181 height 20
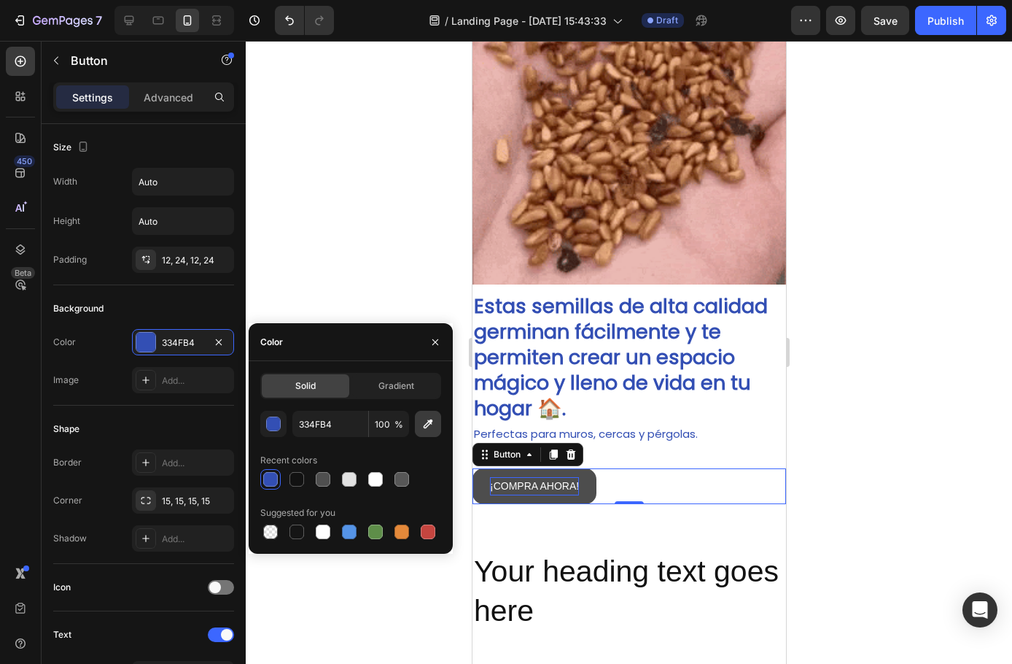
click at [426, 424] on icon "button" at bounding box center [428, 423] width 9 height 9
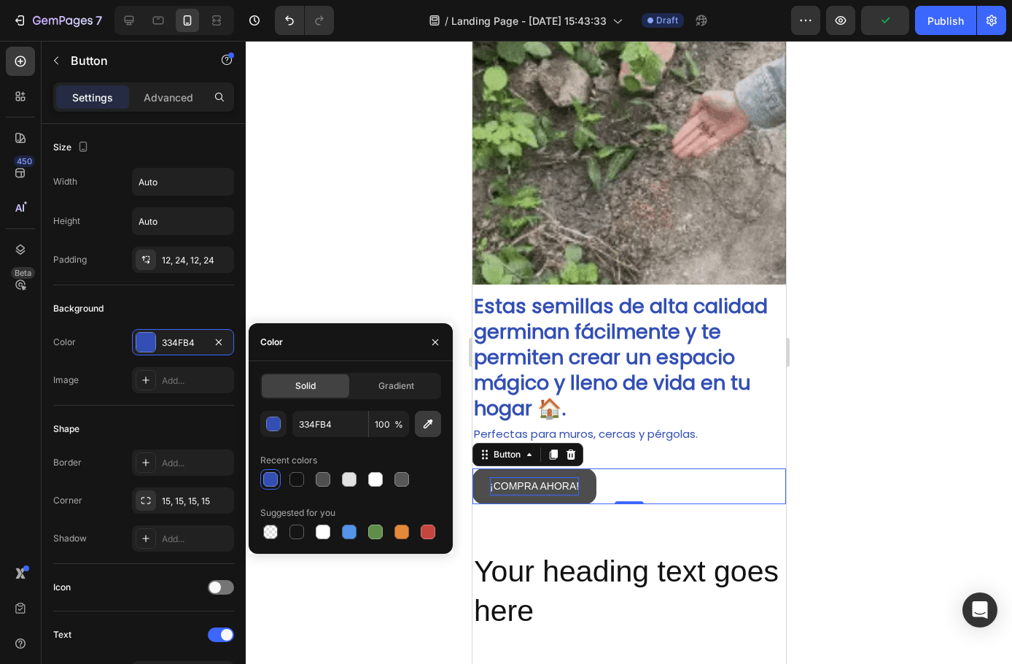
type input "3572EF"
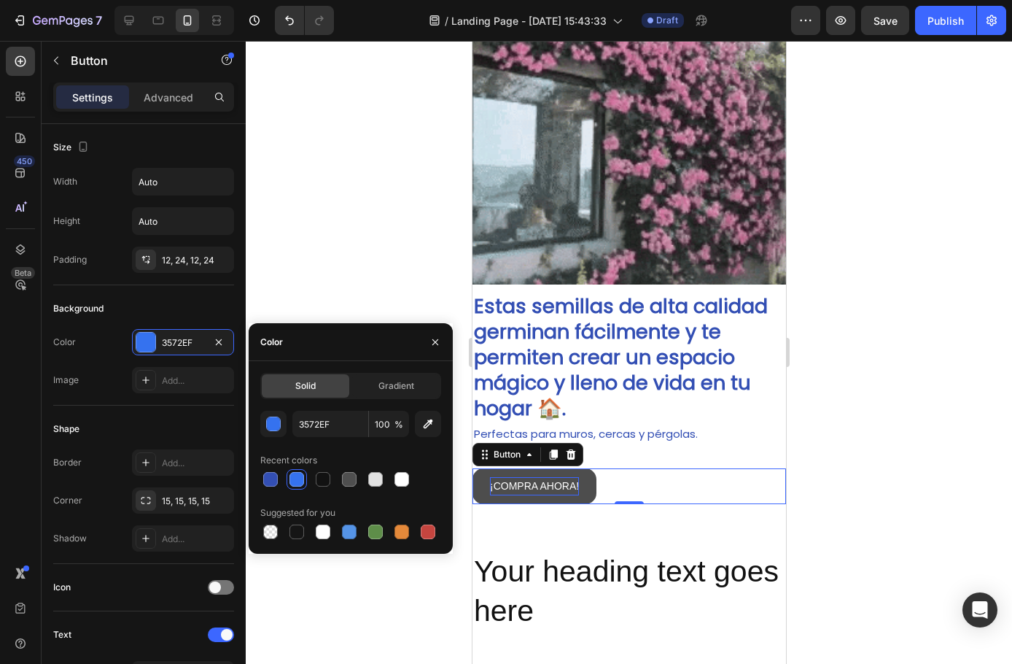
click at [329, 262] on div at bounding box center [629, 352] width 767 height 623
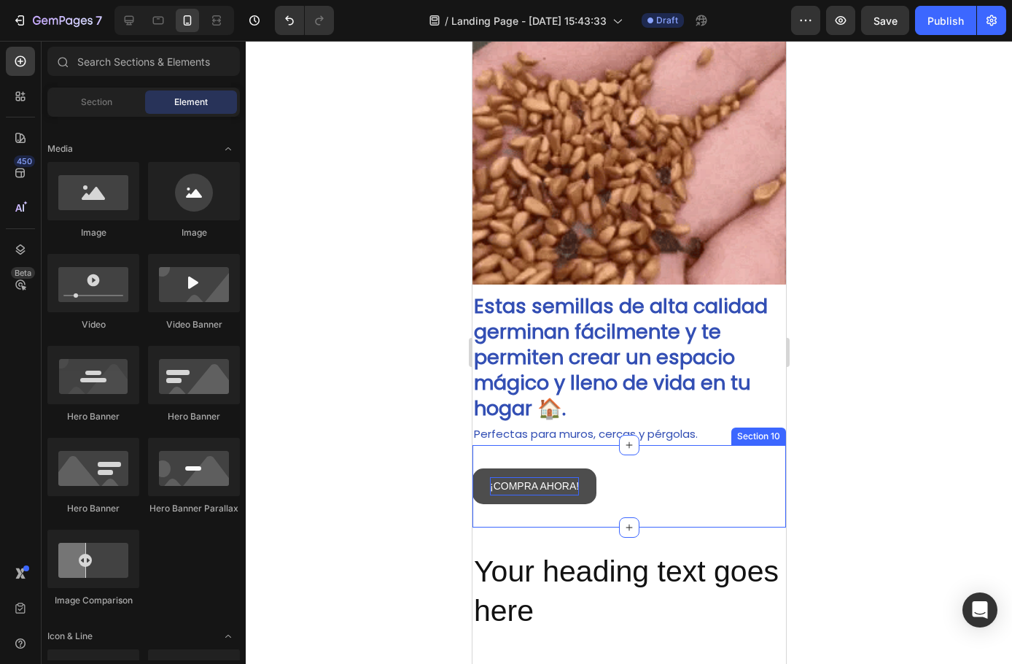
click at [559, 494] on div "¡COMPRA AHORA! Button Section 10" at bounding box center [629, 486] width 314 height 82
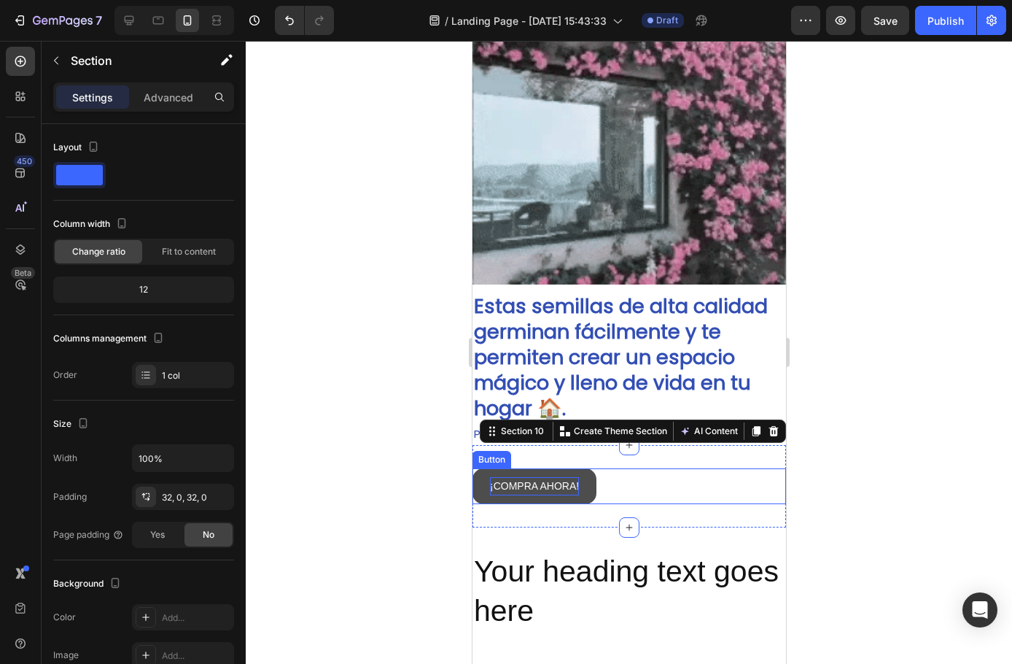
click at [501, 481] on p "¡COMPRA AHORA!" at bounding box center [533, 486] width 89 height 18
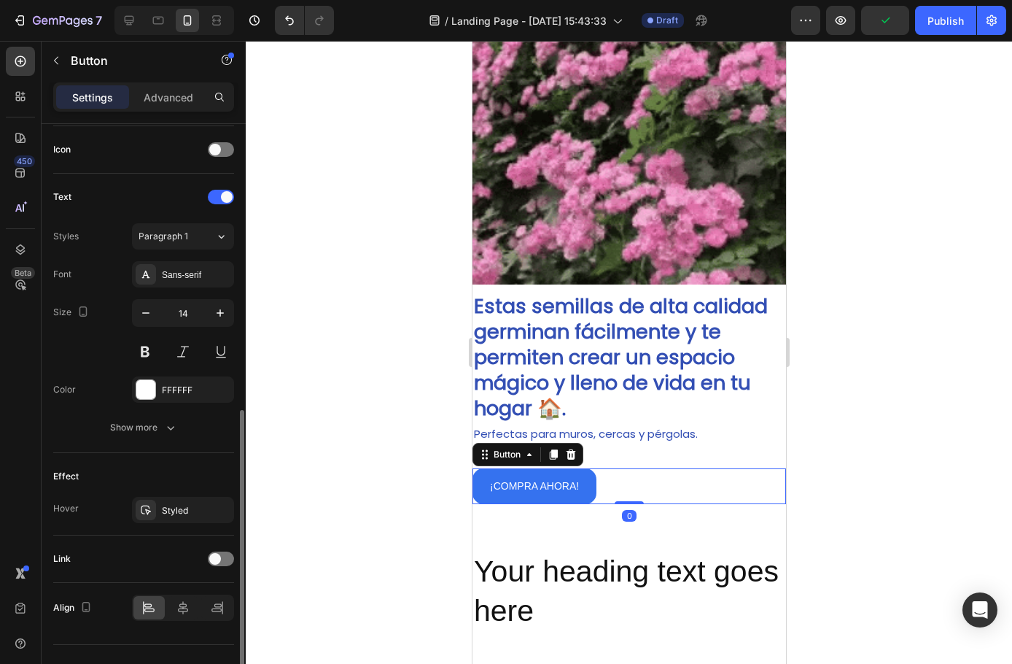
scroll to position [465, 0]
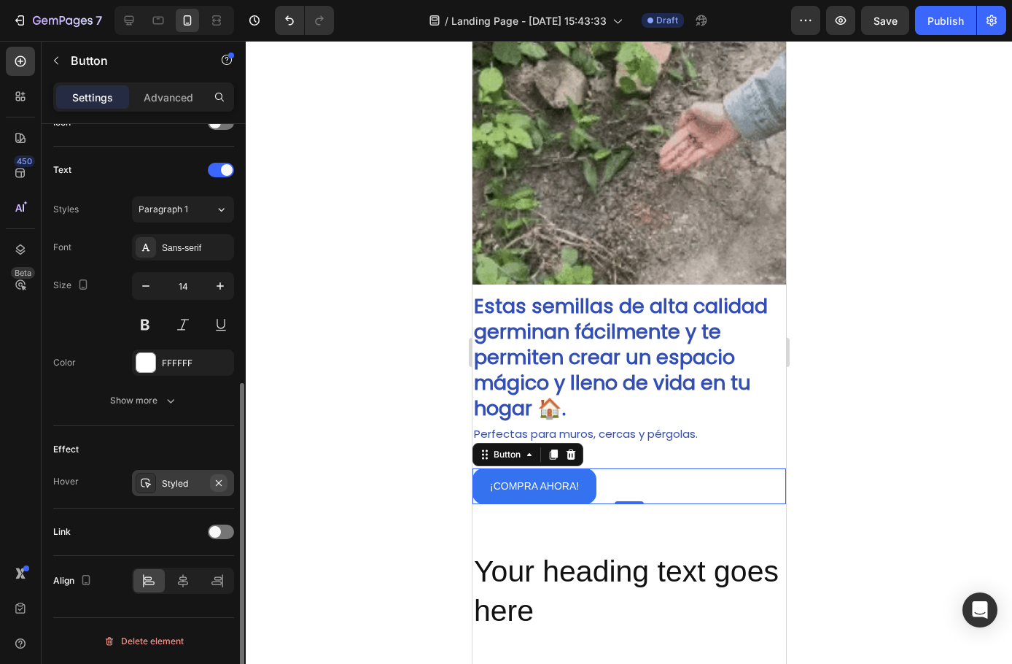
click at [220, 484] on icon "button" at bounding box center [219, 482] width 6 height 6
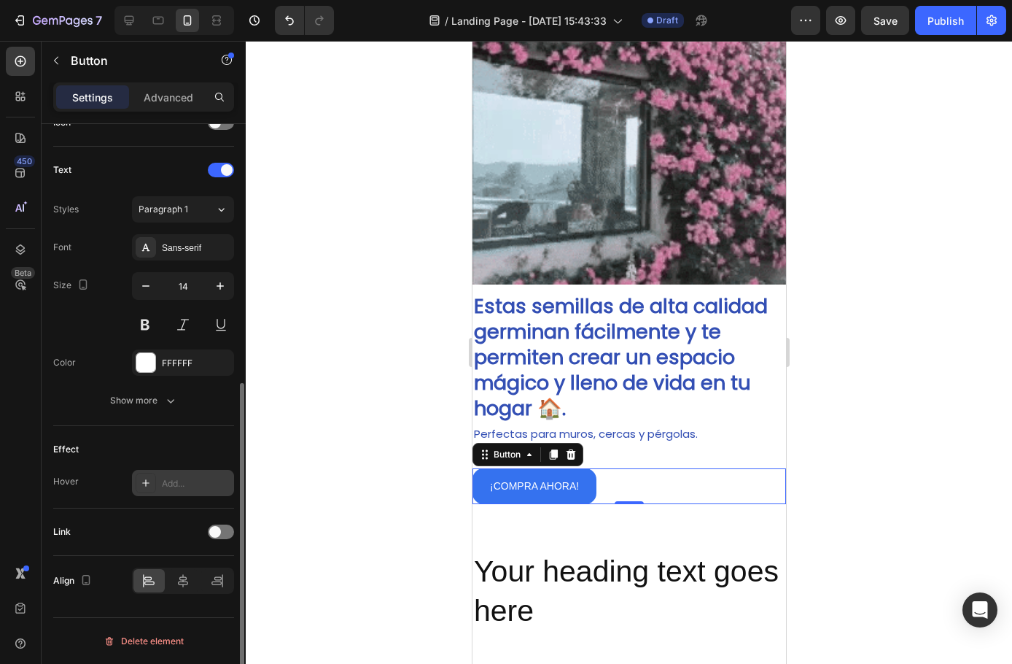
click at [371, 428] on div at bounding box center [629, 352] width 767 height 623
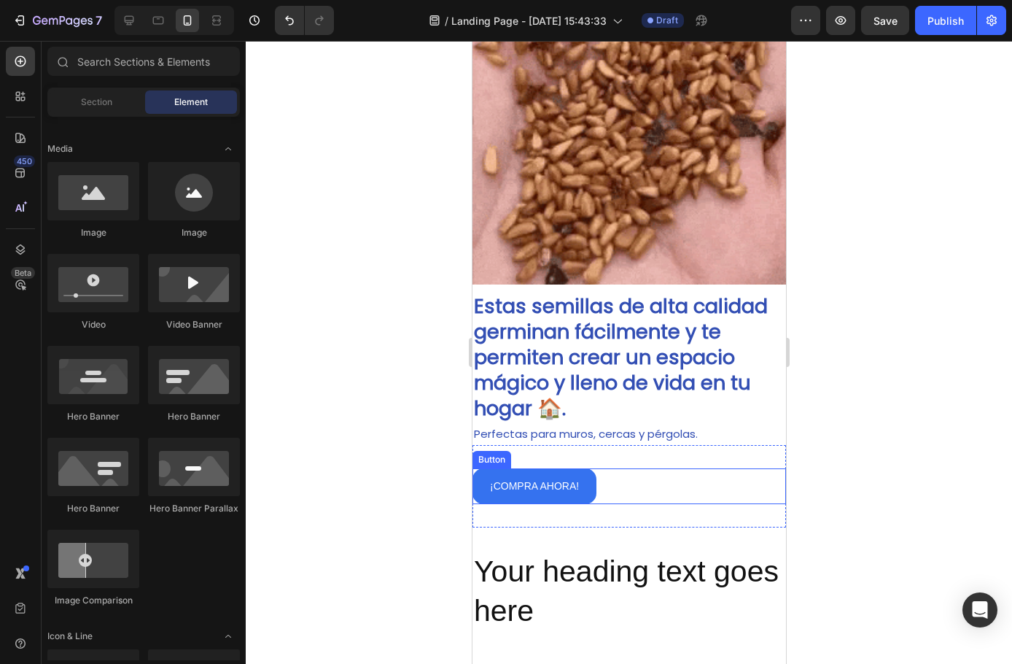
click at [565, 487] on button "¡COMPRA AHORA!" at bounding box center [534, 486] width 124 height 36
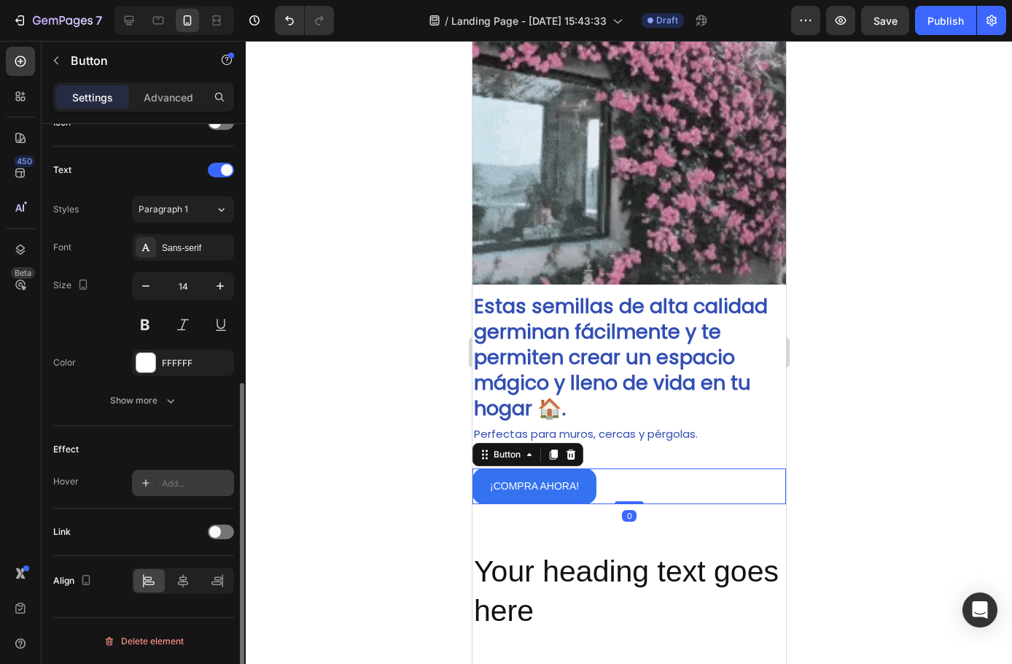
click at [147, 487] on icon at bounding box center [146, 483] width 12 height 12
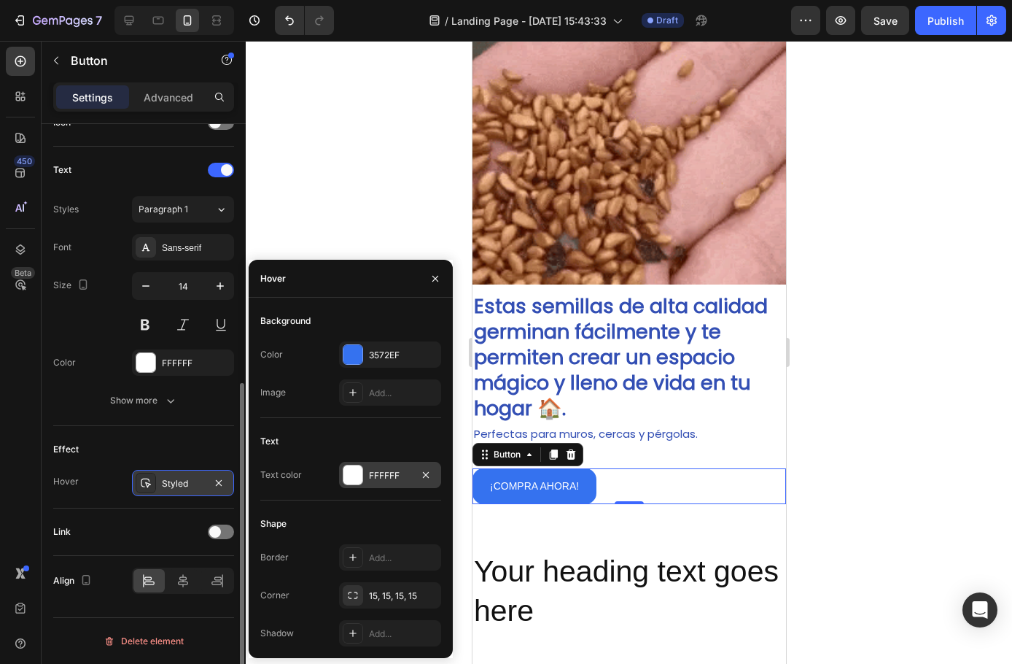
click at [381, 477] on div "FFFFFF" at bounding box center [390, 475] width 42 height 13
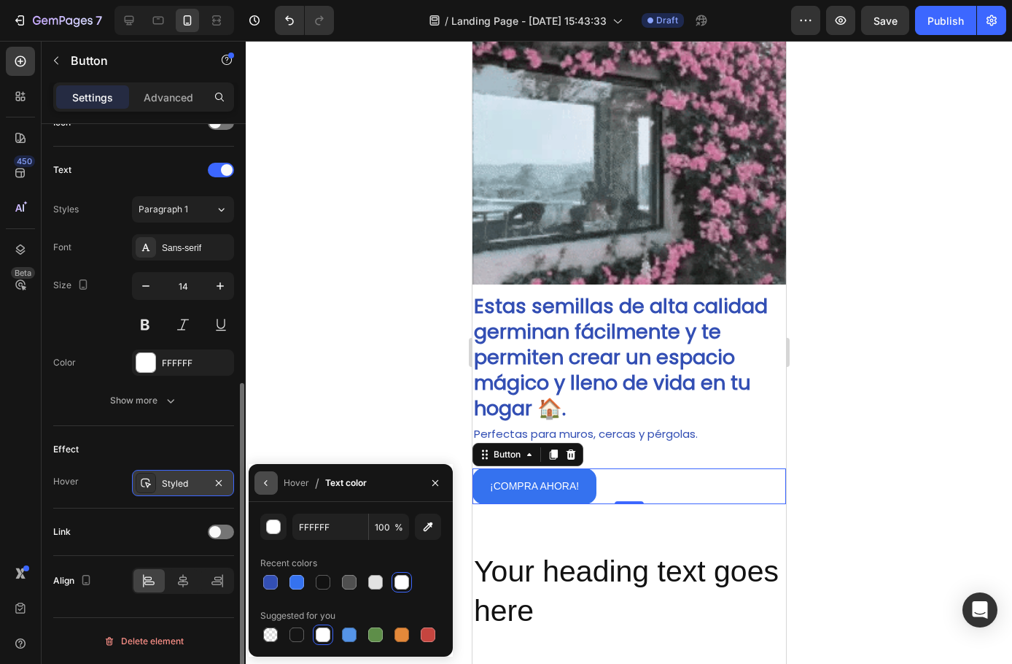
click at [270, 487] on icon "button" at bounding box center [266, 483] width 12 height 12
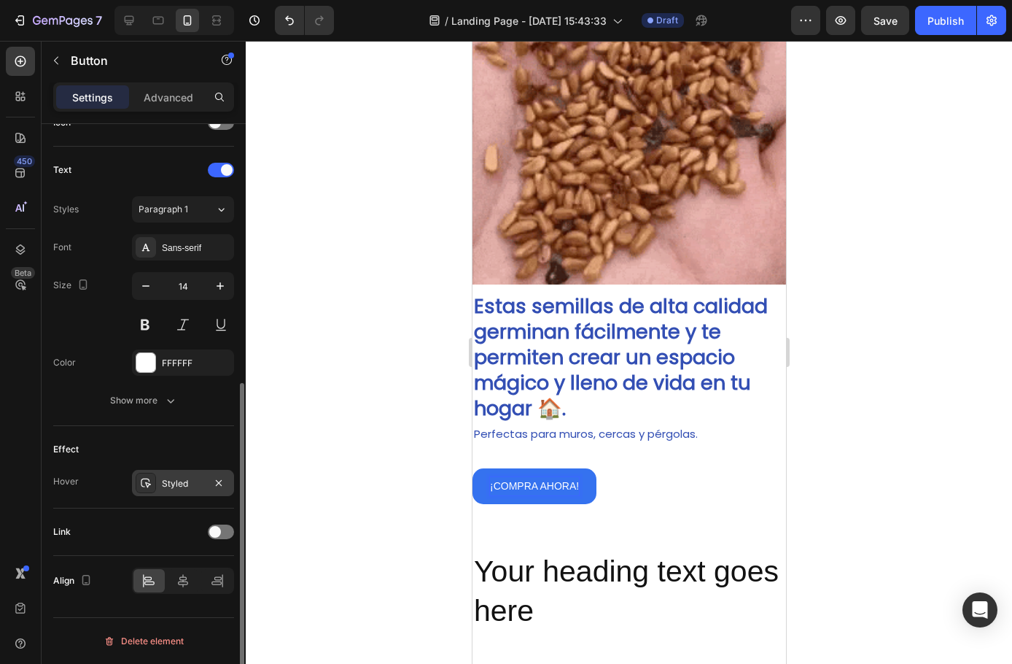
click at [176, 482] on div "Styled" at bounding box center [183, 483] width 42 height 13
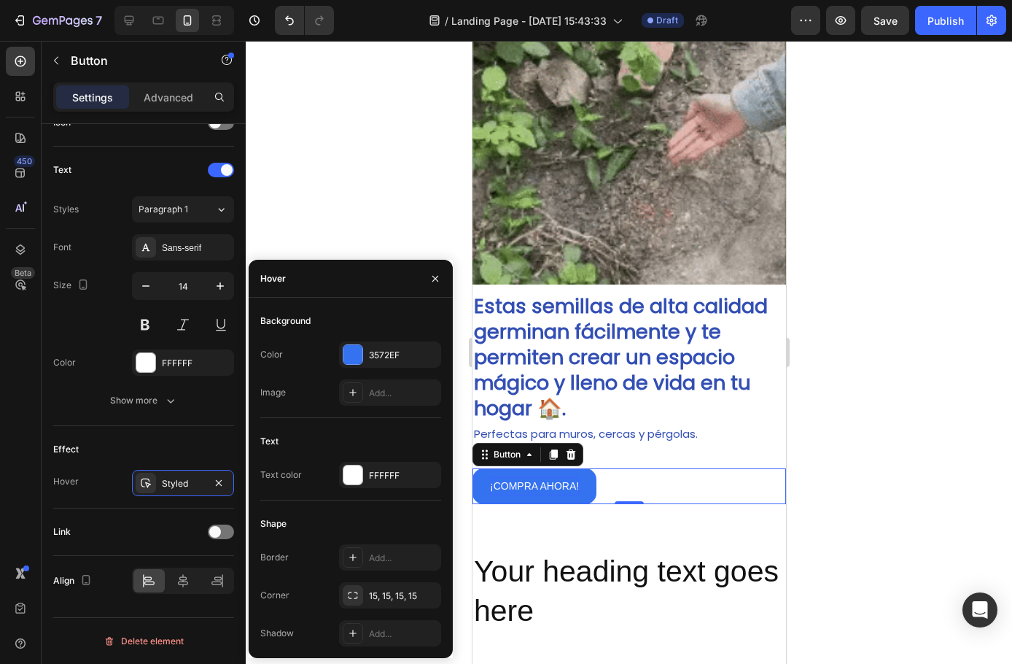
click at [279, 472] on div "Text color" at bounding box center [281, 474] width 42 height 13
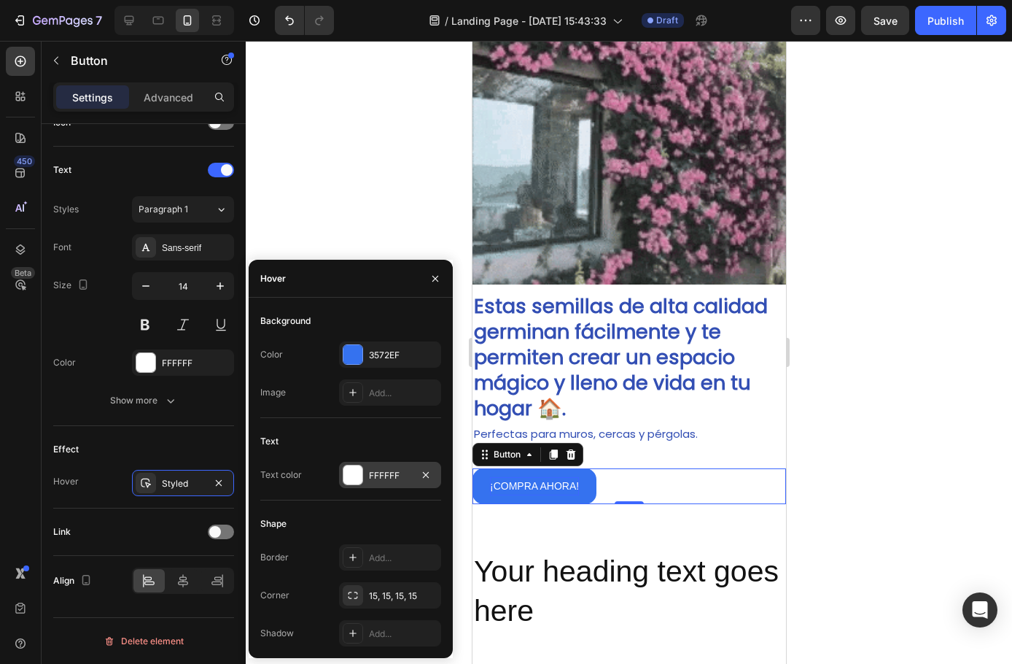
click at [368, 481] on div "FFFFFF" at bounding box center [390, 475] width 102 height 26
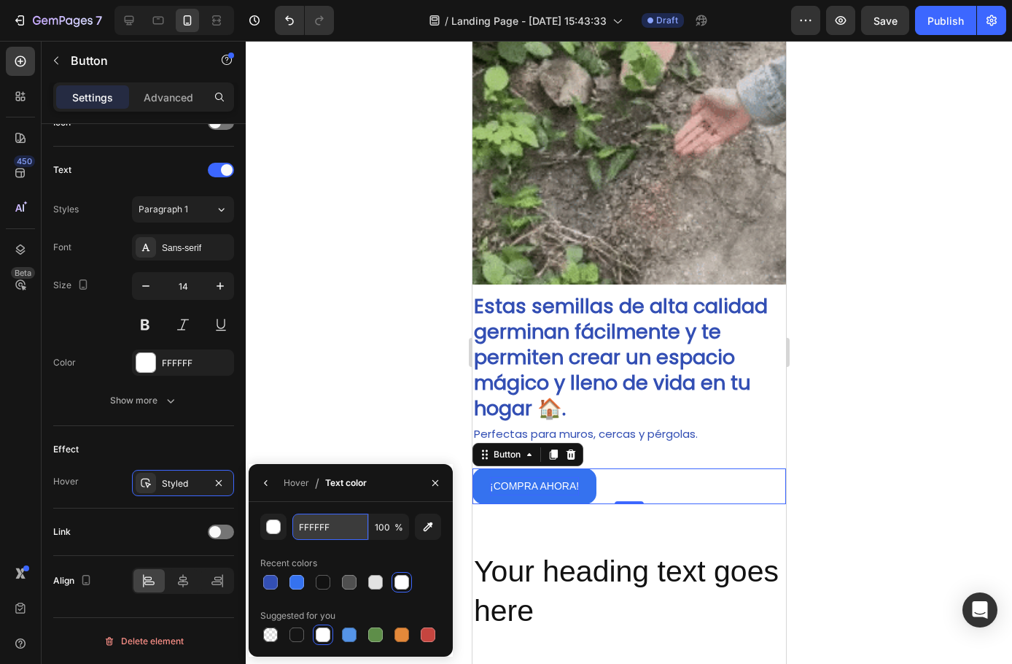
click at [335, 531] on input "FFFFFF" at bounding box center [330, 526] width 76 height 26
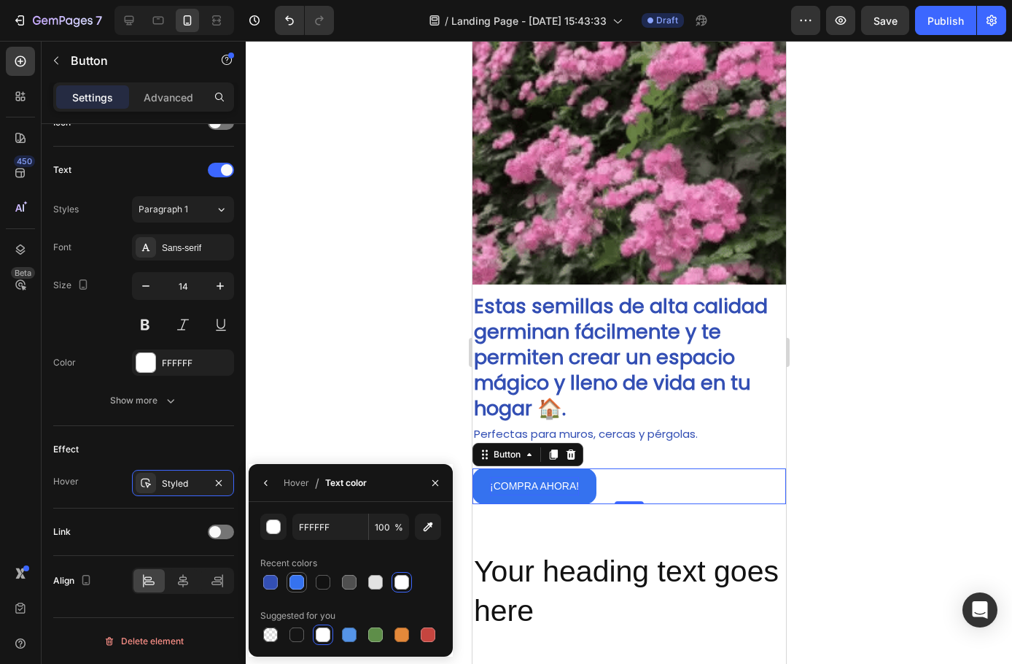
click at [295, 581] on div at bounding box center [297, 582] width 15 height 15
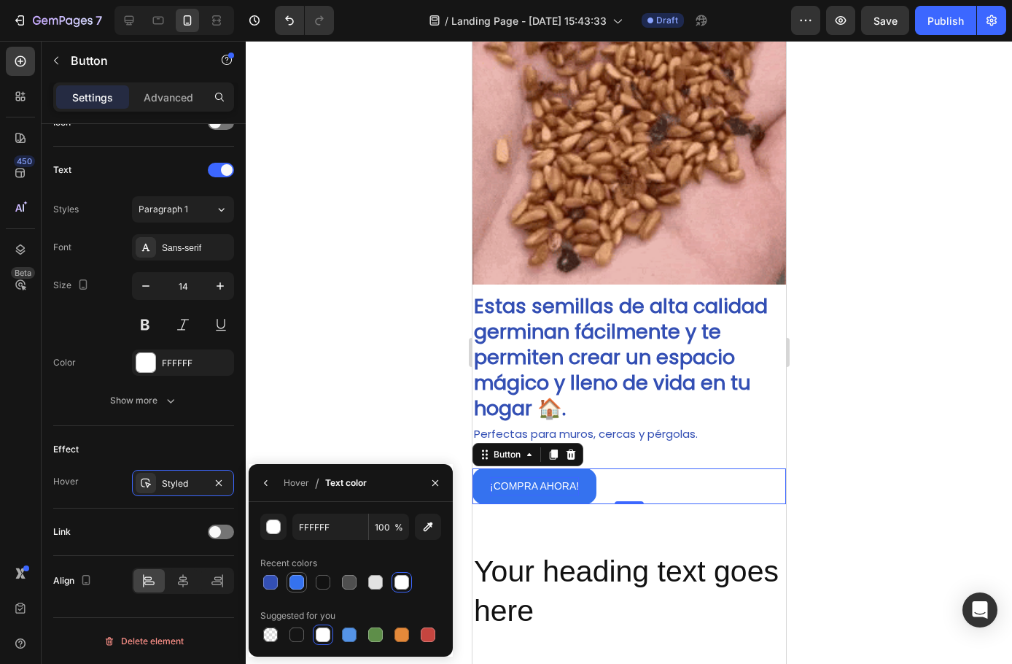
type input "3572EF"
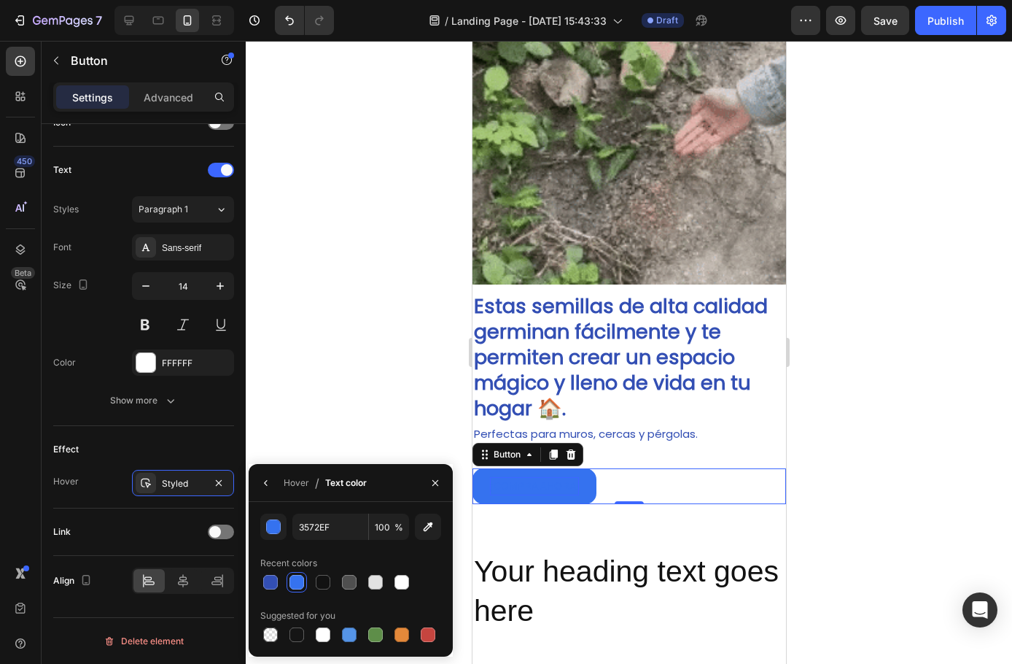
click at [337, 341] on div at bounding box center [629, 352] width 767 height 623
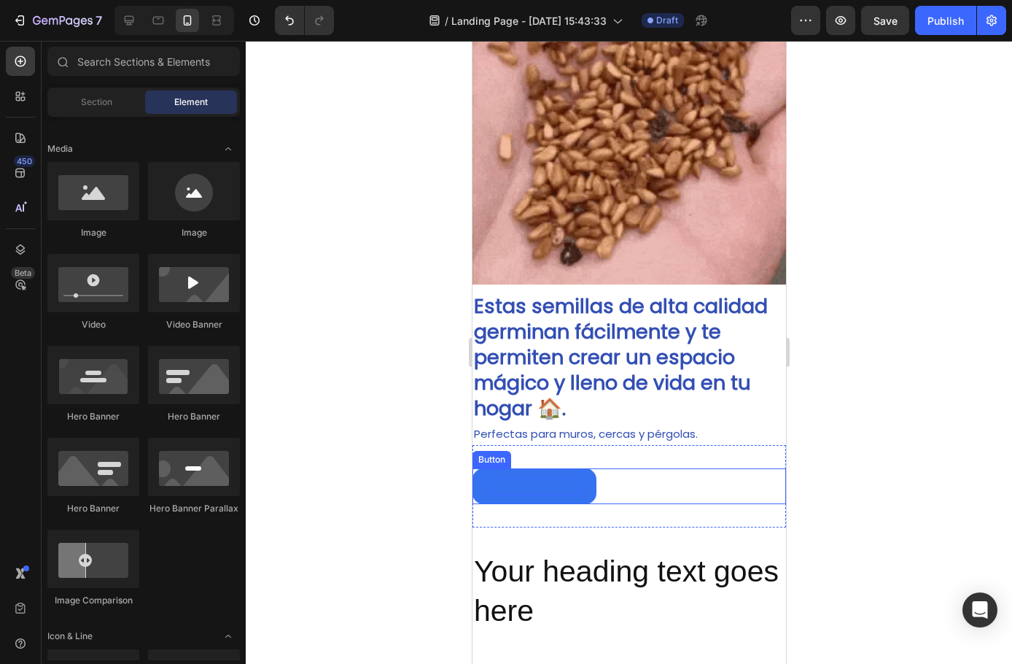
click at [485, 486] on button "¡COMPRA AHORA!" at bounding box center [534, 486] width 124 height 36
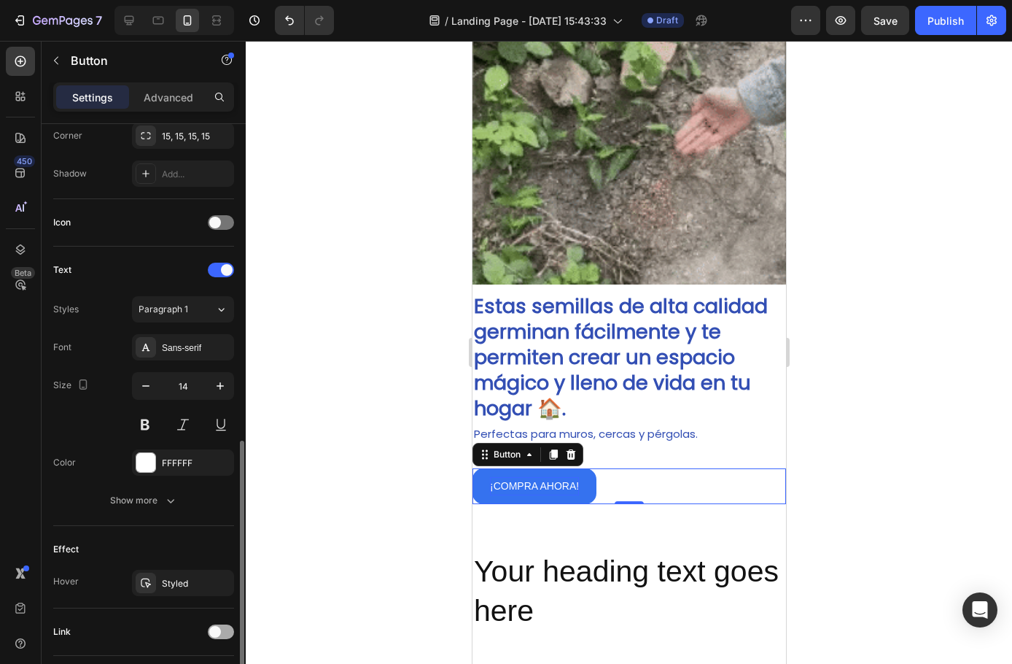
scroll to position [438, 0]
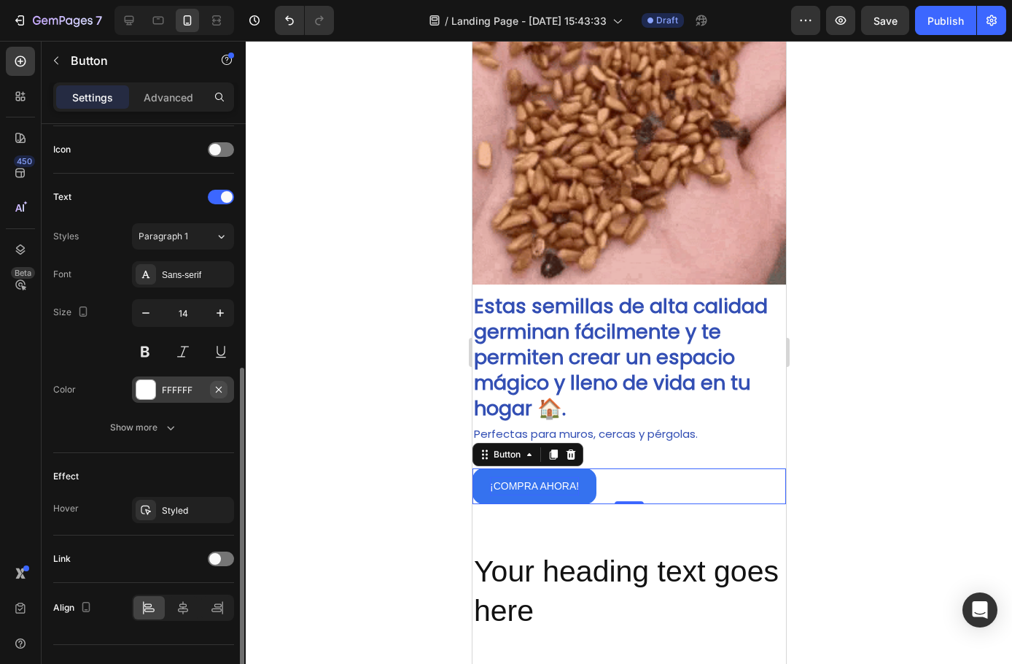
click at [211, 389] on button "button" at bounding box center [219, 390] width 18 height 18
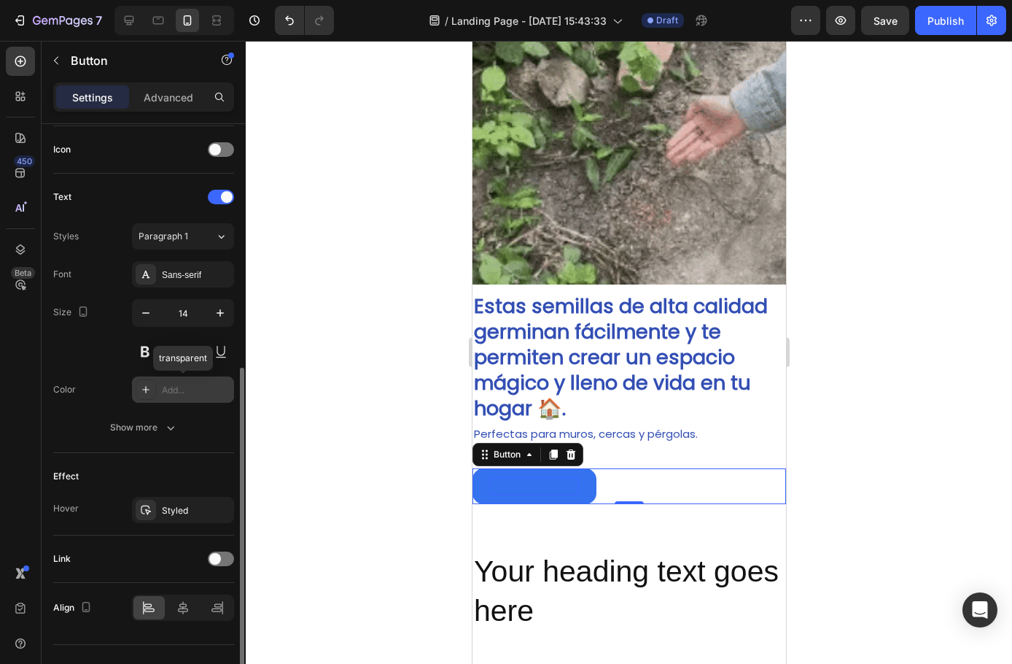
click at [144, 395] on icon at bounding box center [146, 390] width 12 height 12
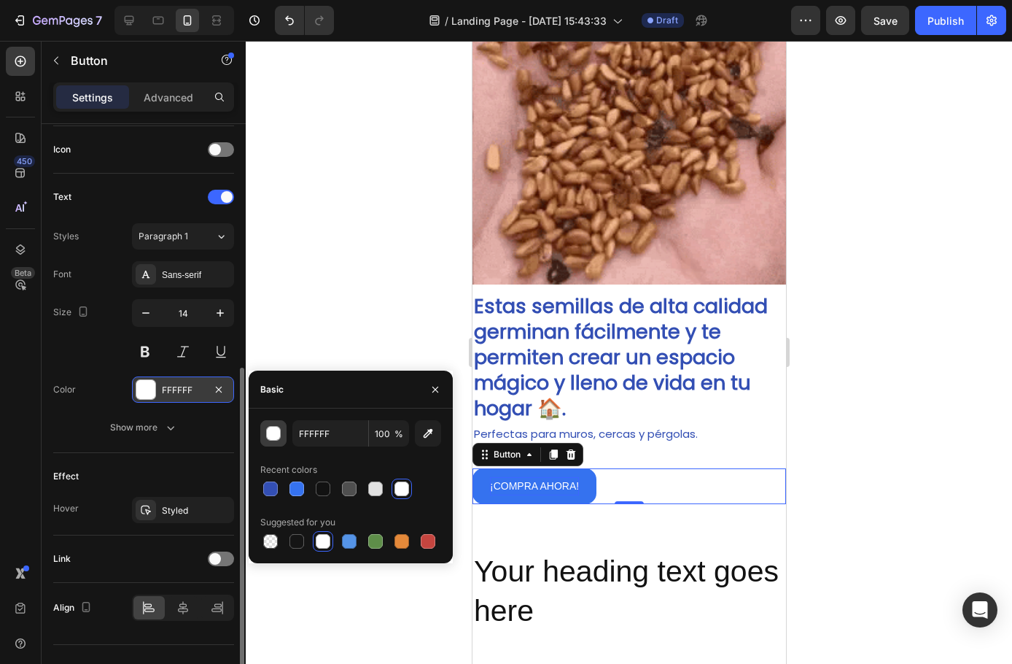
click at [263, 432] on button "button" at bounding box center [273, 433] width 26 height 26
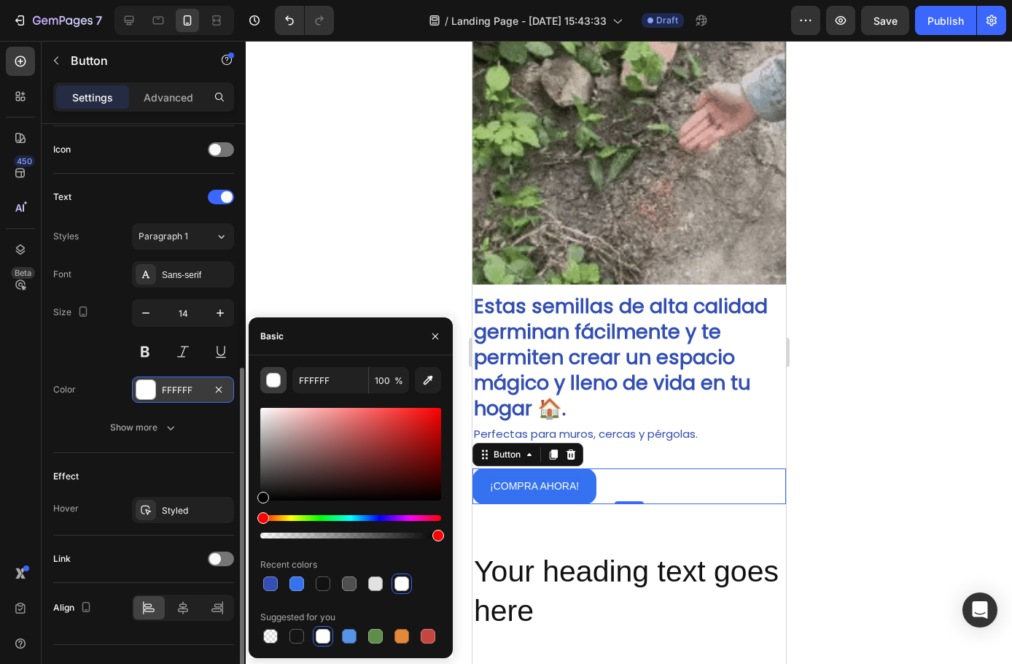
click at [271, 379] on div "button" at bounding box center [274, 380] width 15 height 15
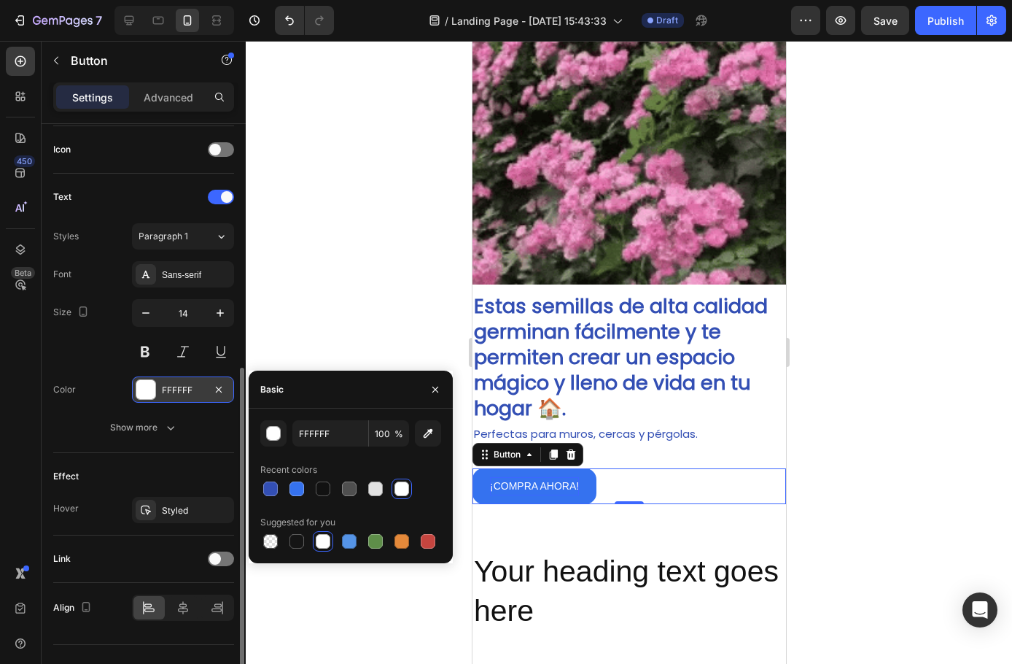
click at [344, 322] on div at bounding box center [629, 352] width 767 height 623
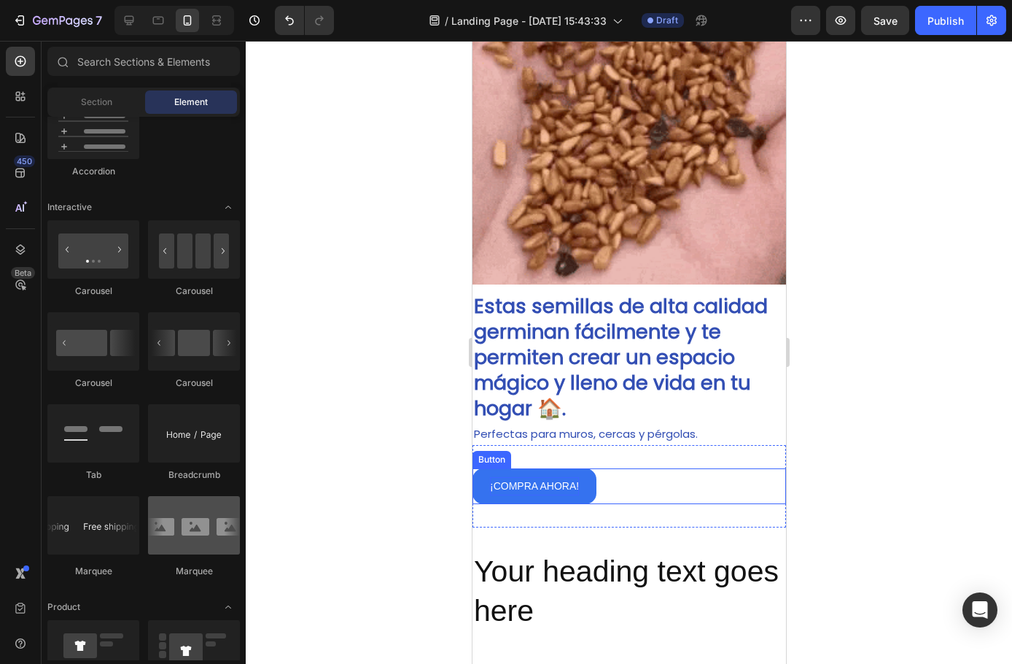
scroll to position [1896, 0]
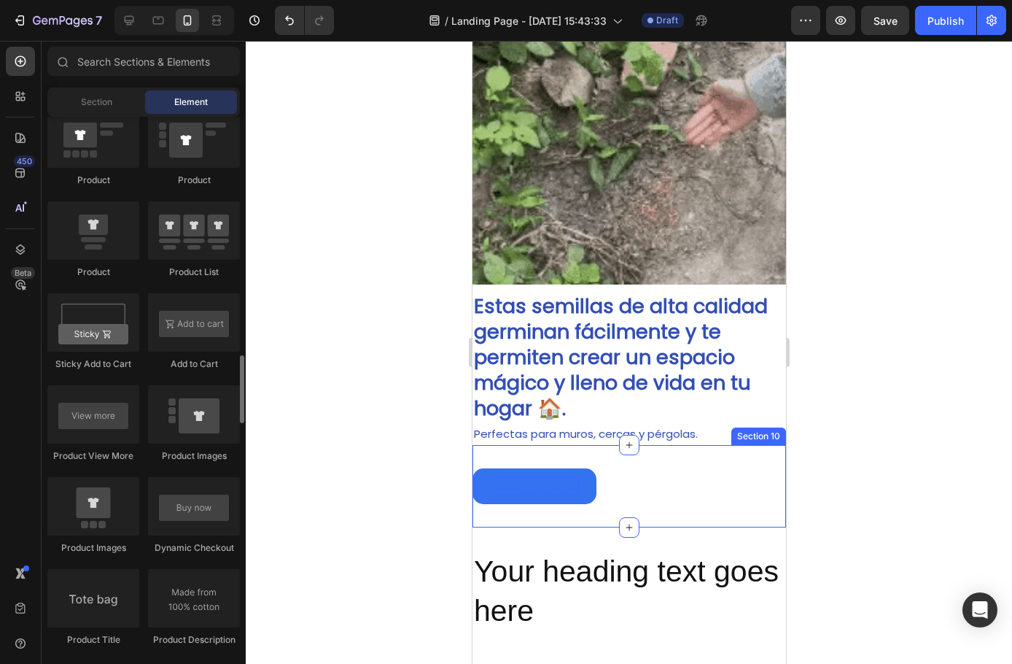
click at [546, 495] on div "¡COMPRA AHORA! Button Section 10" at bounding box center [629, 486] width 314 height 82
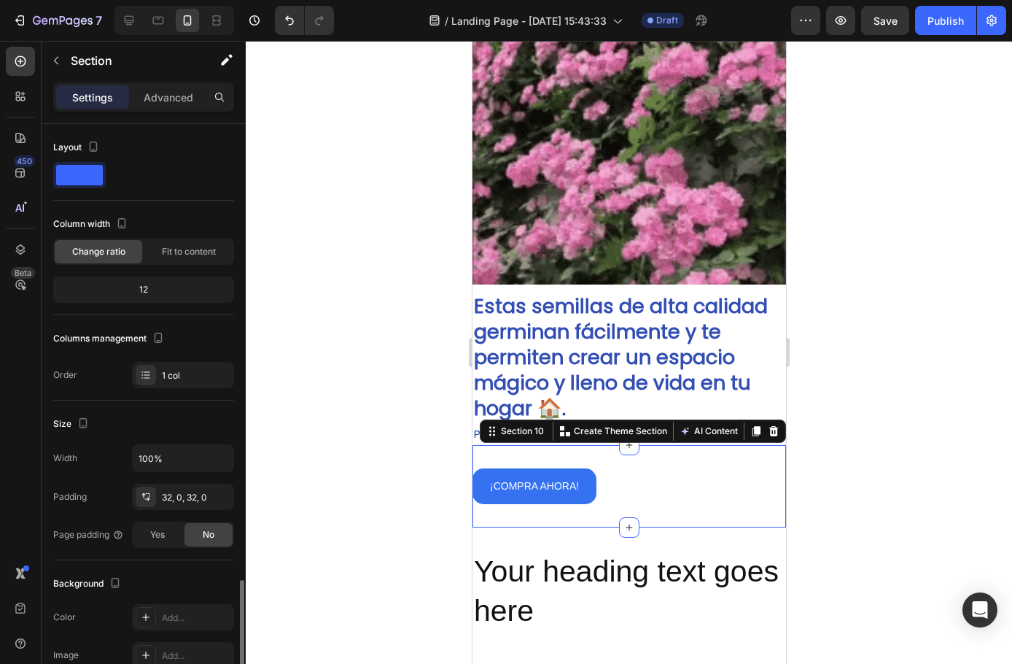
scroll to position [271, 0]
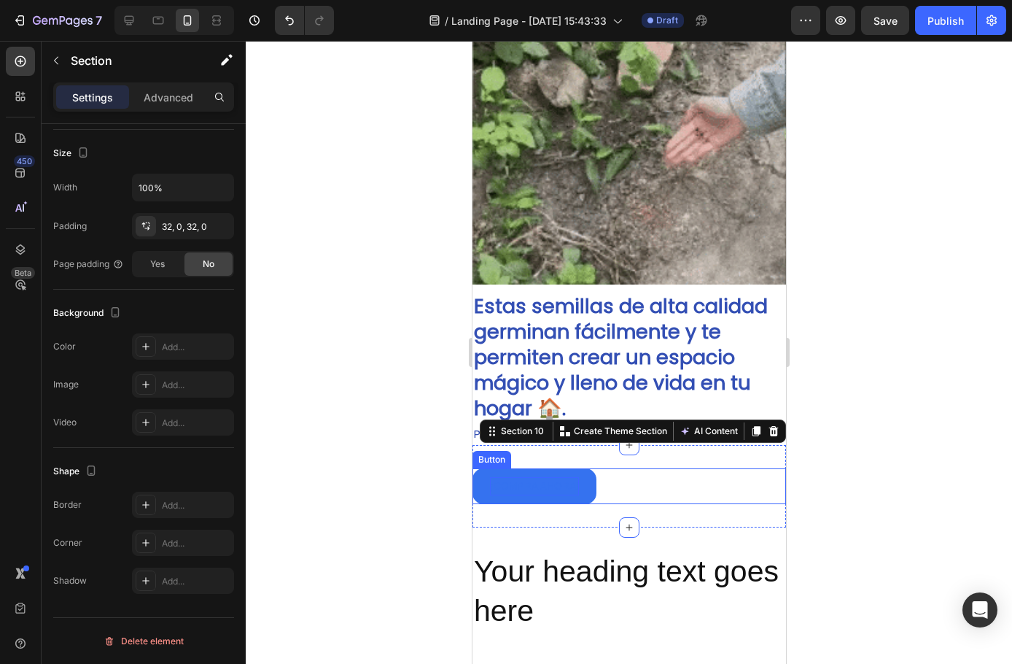
click at [488, 485] on button "¡COMPRA AHORA!" at bounding box center [534, 486] width 124 height 36
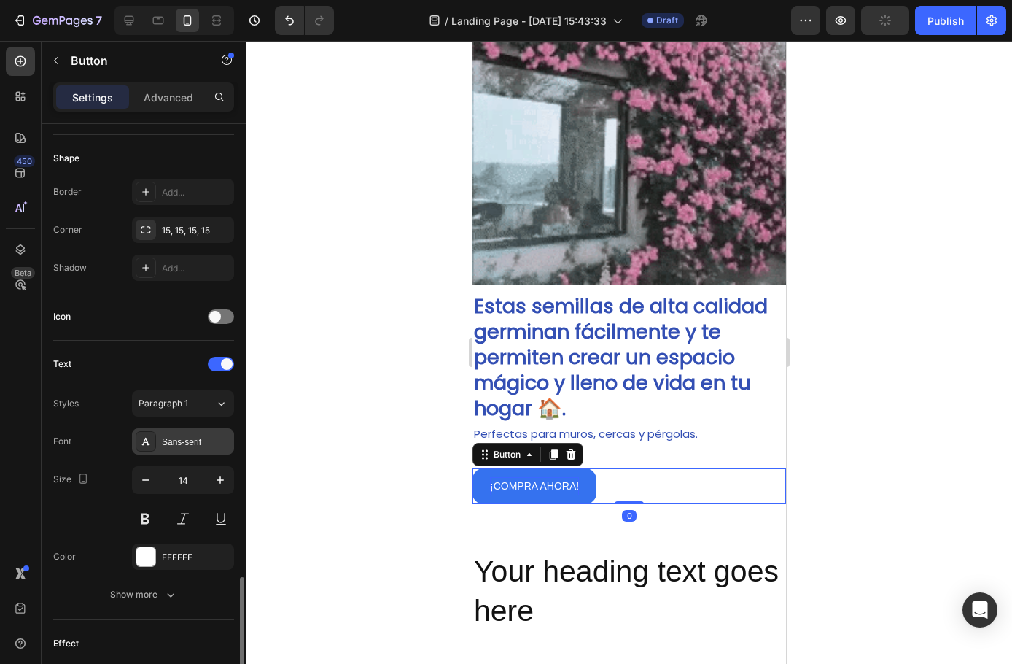
scroll to position [465, 0]
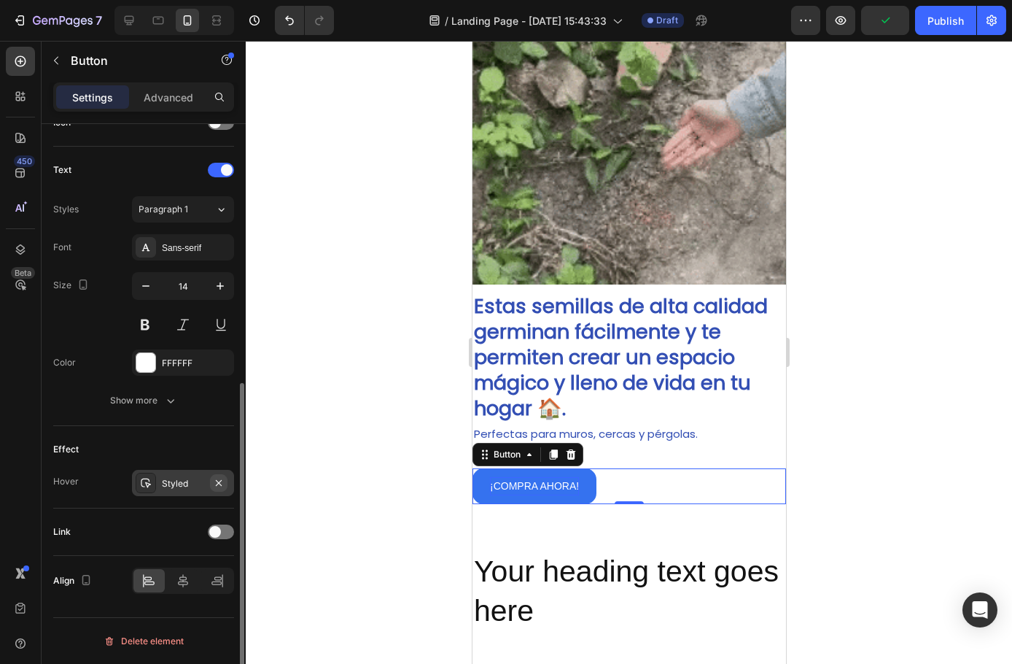
click at [217, 484] on icon "button" at bounding box center [219, 482] width 6 height 6
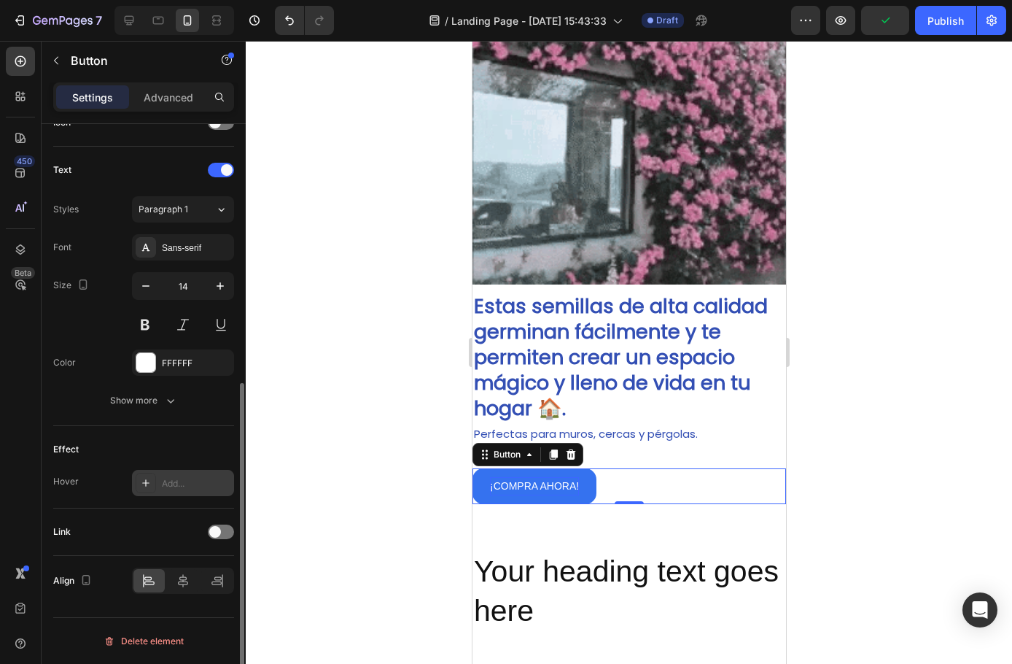
click at [356, 446] on div at bounding box center [629, 352] width 767 height 623
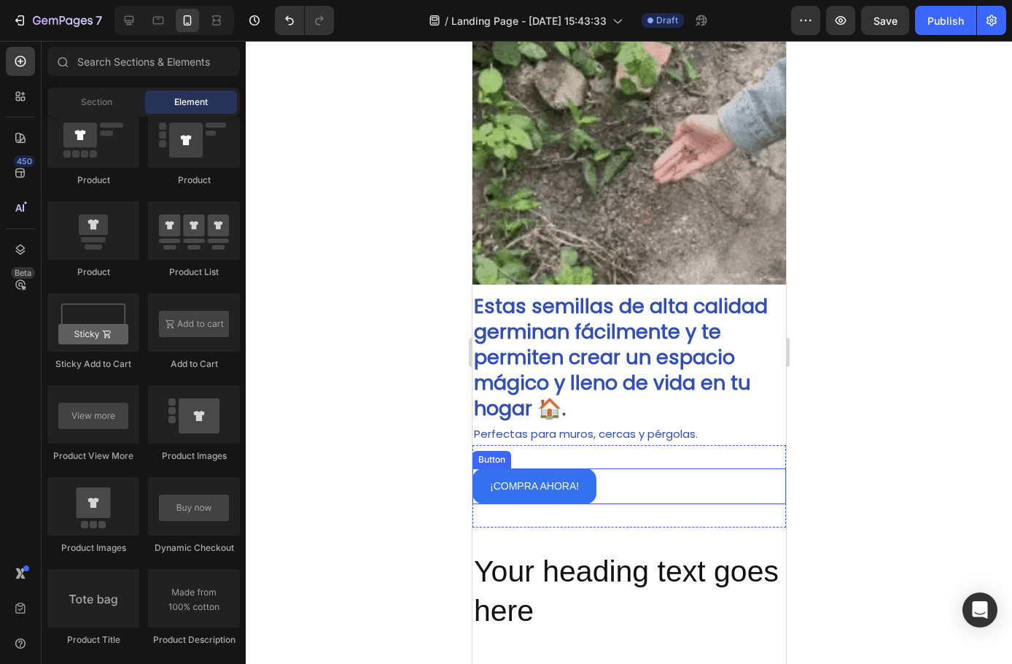
click at [538, 477] on p "¡COMPRA AHORA!" at bounding box center [533, 486] width 89 height 18
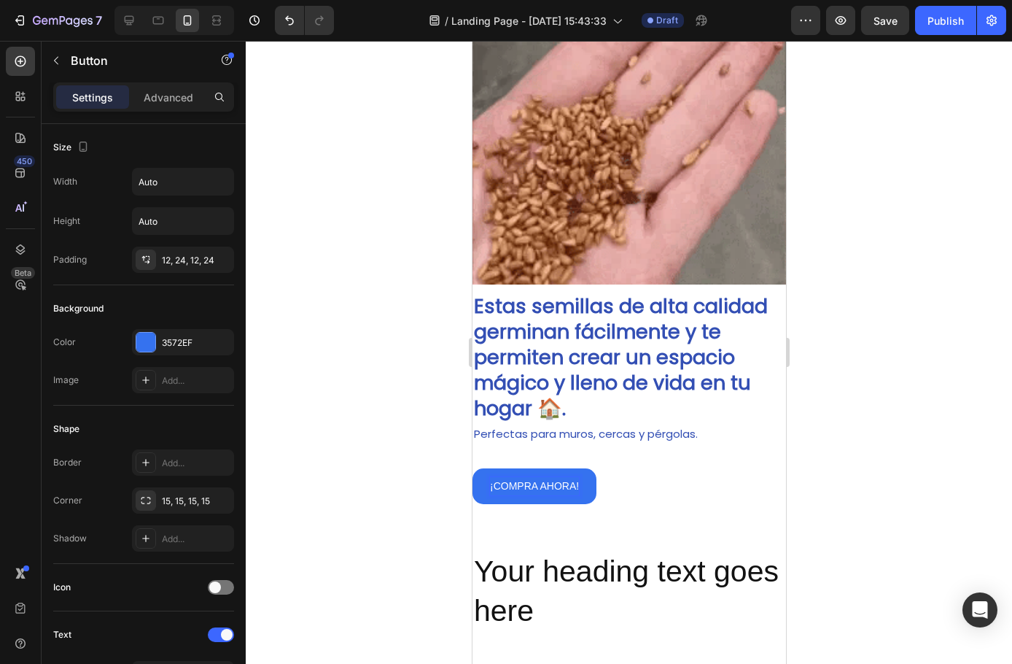
click at [536, 477] on p "¡COMPRA AHORA!" at bounding box center [533, 486] width 89 height 18
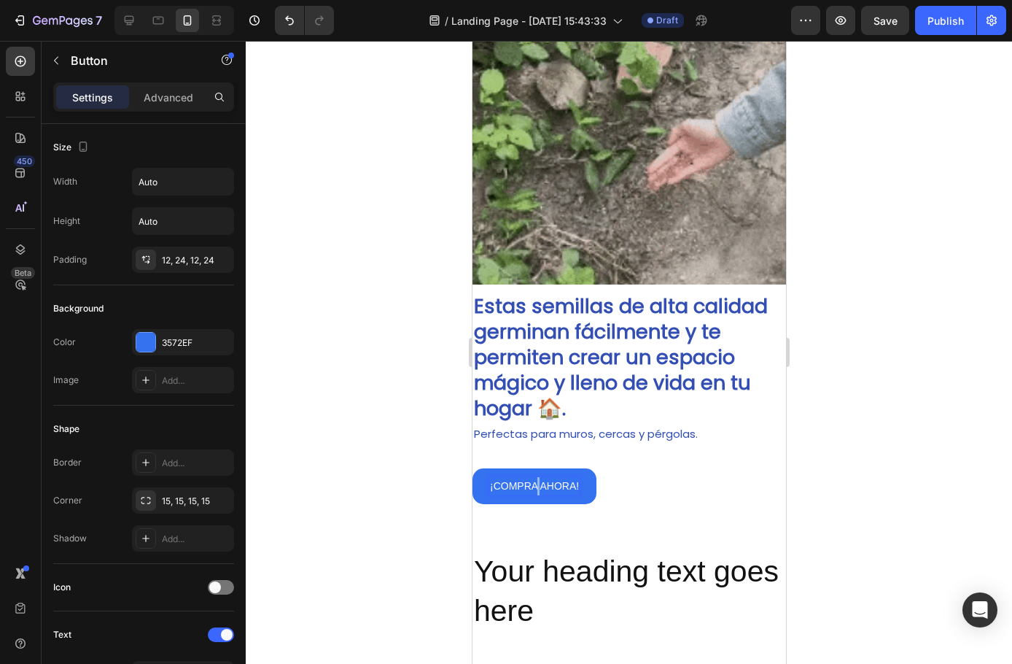
click at [536, 477] on p "¡COMPRA AHORA!" at bounding box center [533, 486] width 89 height 18
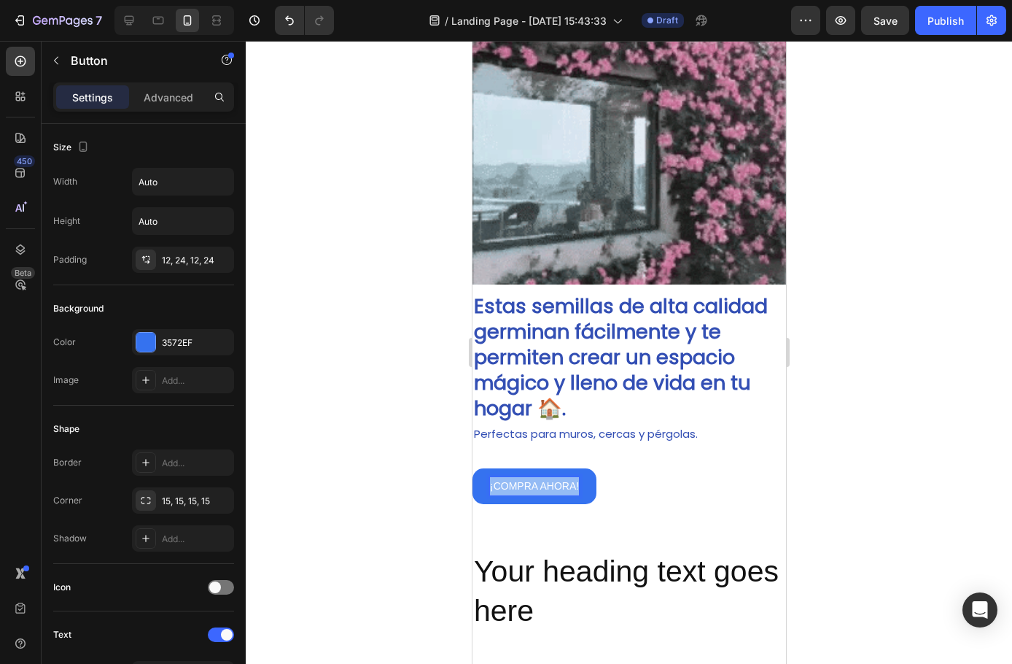
click at [536, 477] on p "¡COMPRA AHORA!" at bounding box center [533, 486] width 89 height 18
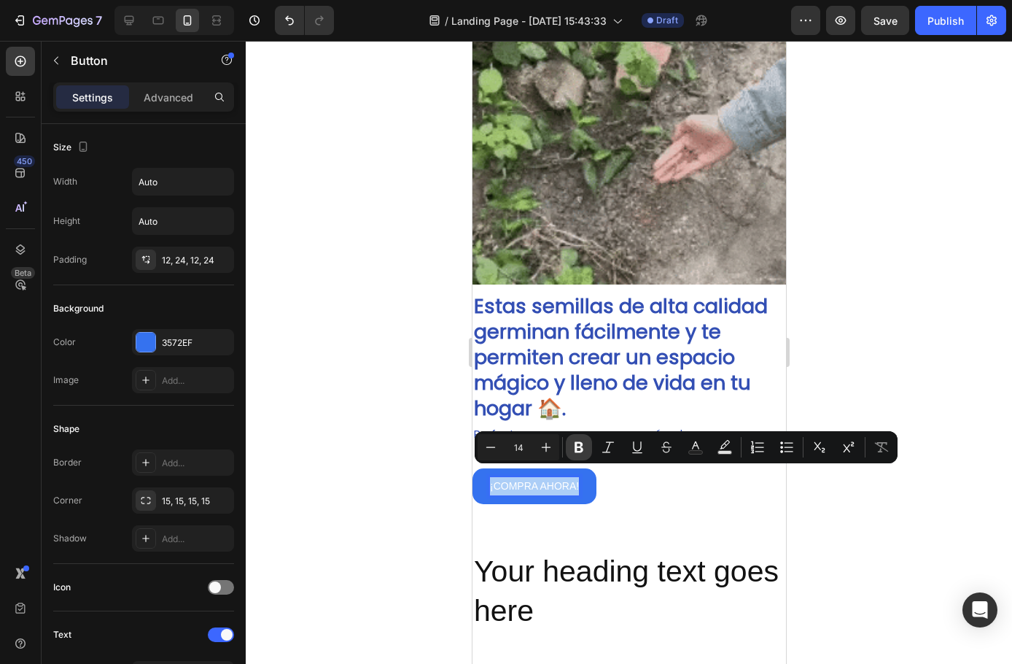
click at [576, 444] on icon "Editor contextual toolbar" at bounding box center [579, 447] width 9 height 11
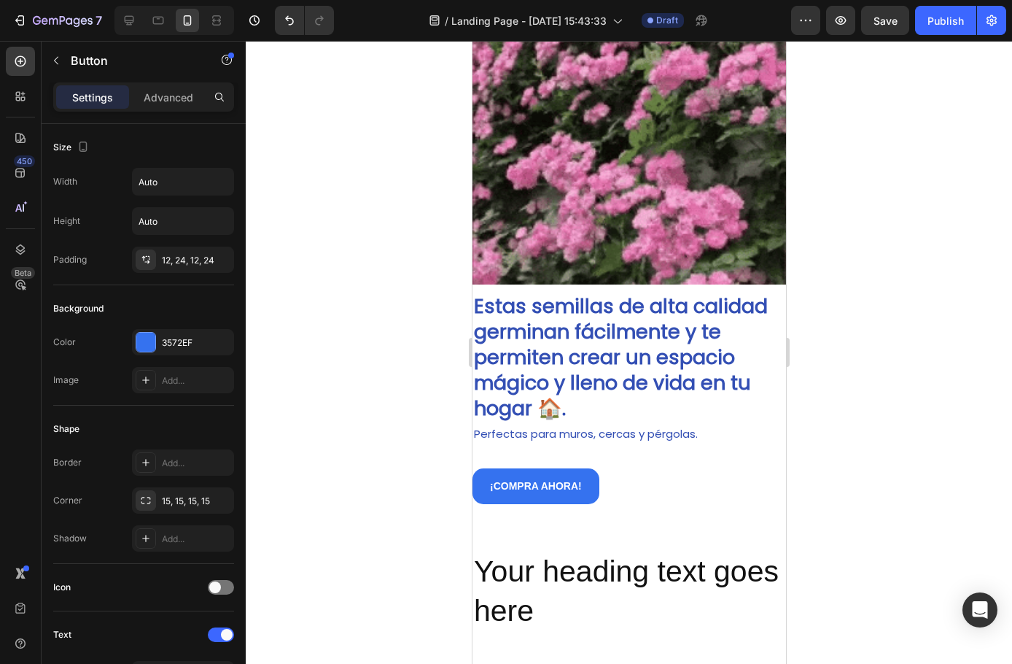
click at [391, 401] on div at bounding box center [629, 352] width 767 height 623
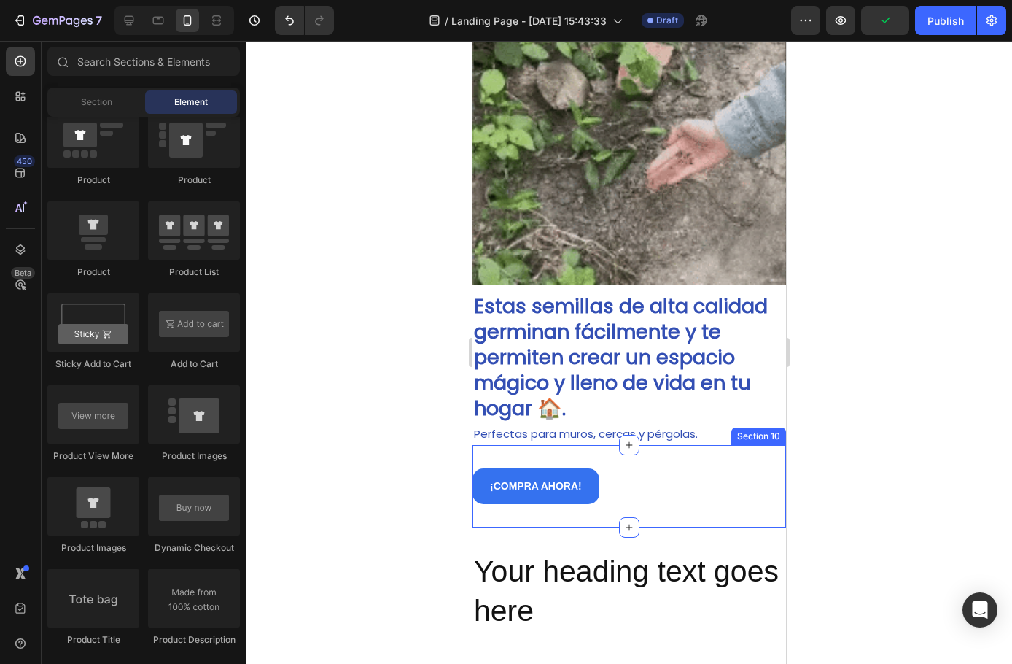
click at [546, 445] on div "¡COMPRA AHORA! Button Section 10" at bounding box center [629, 486] width 314 height 82
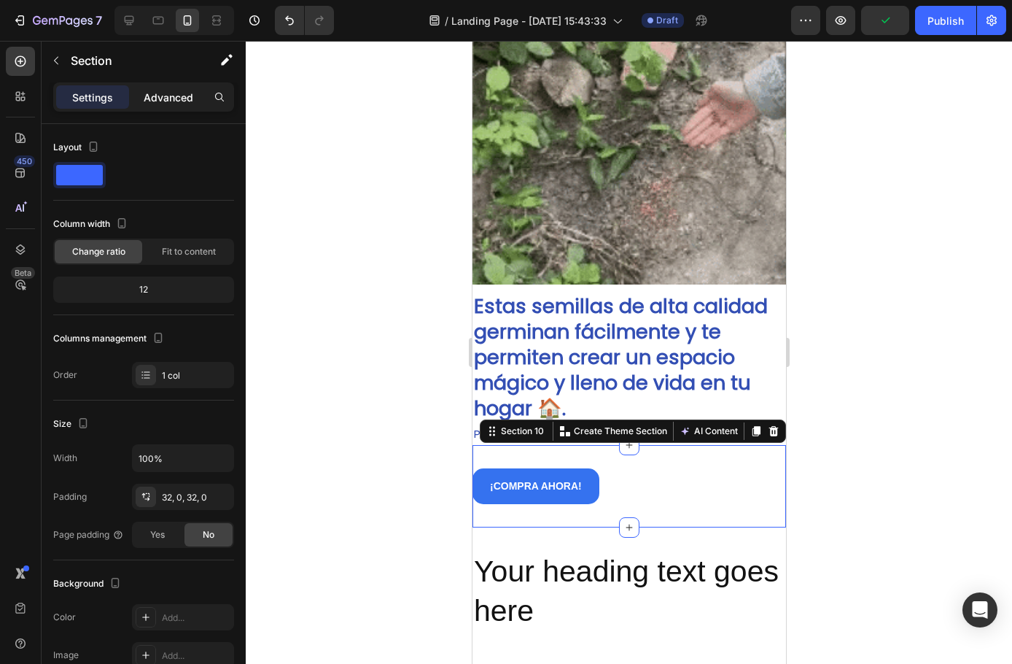
click at [177, 85] on div "Advanced" at bounding box center [168, 96] width 73 height 23
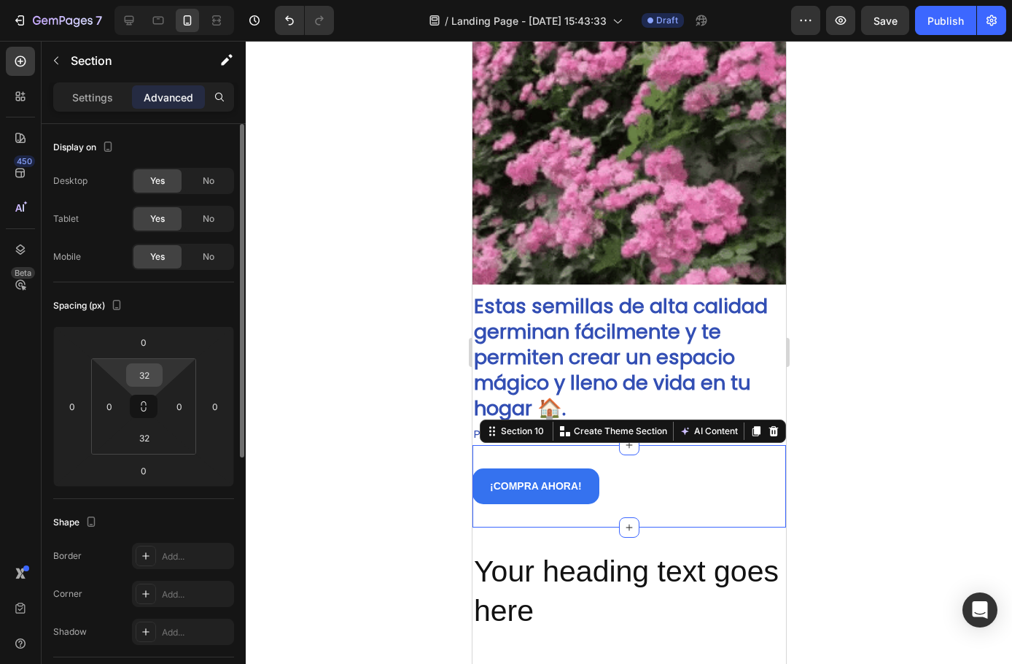
click at [159, 371] on div "32" at bounding box center [144, 374] width 36 height 23
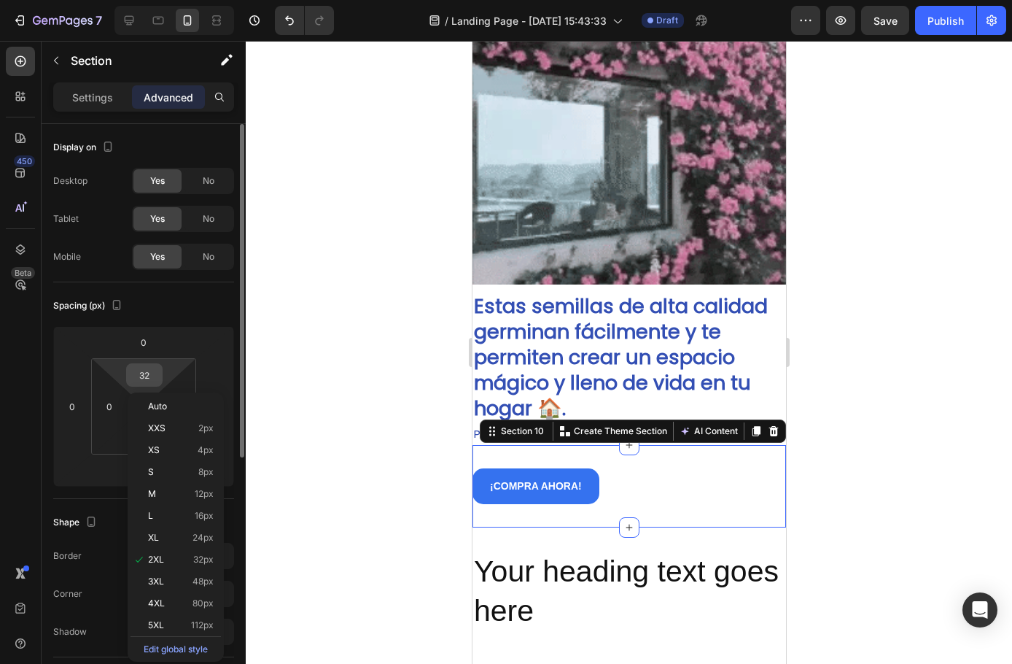
click at [147, 371] on input "32" at bounding box center [144, 375] width 29 height 22
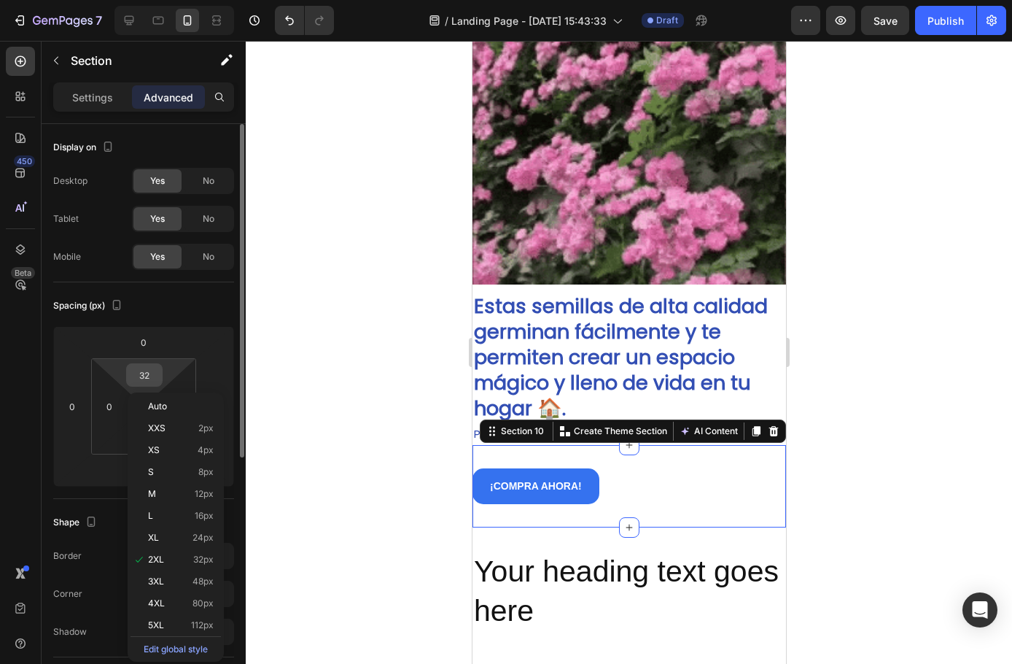
click at [147, 371] on input "32" at bounding box center [144, 375] width 29 height 22
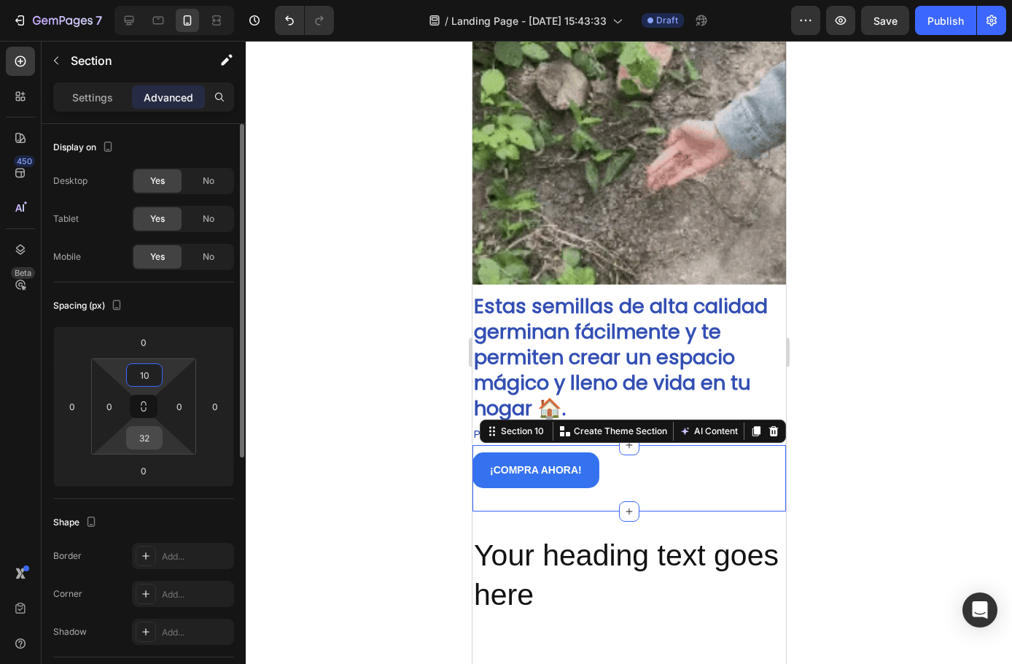
type input "10"
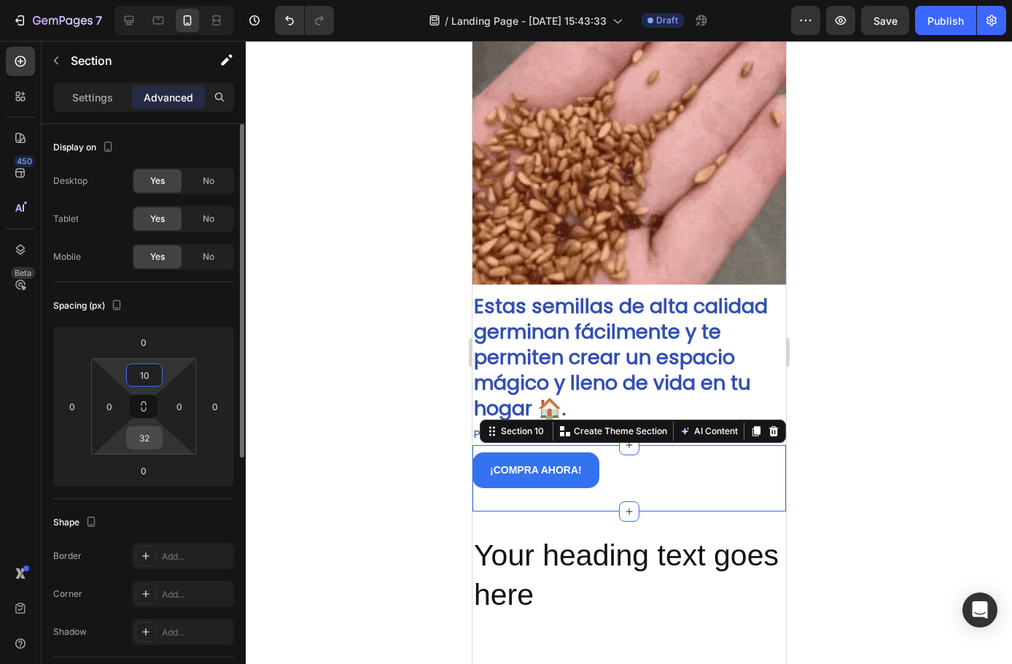
click at [143, 440] on input "32" at bounding box center [144, 438] width 29 height 22
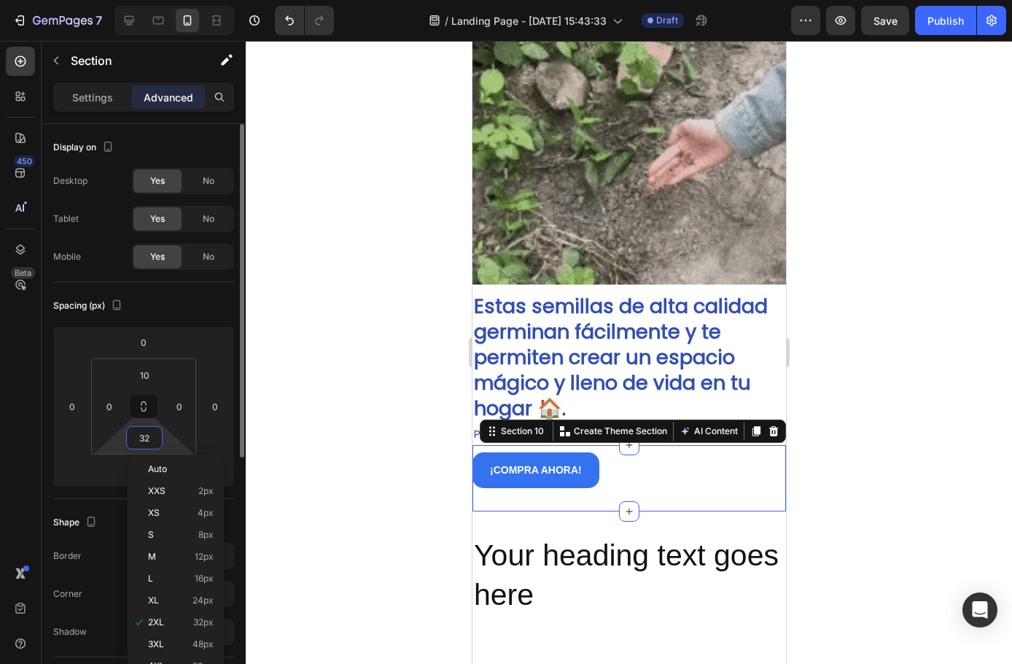
click at [143, 440] on input "32" at bounding box center [144, 438] width 29 height 22
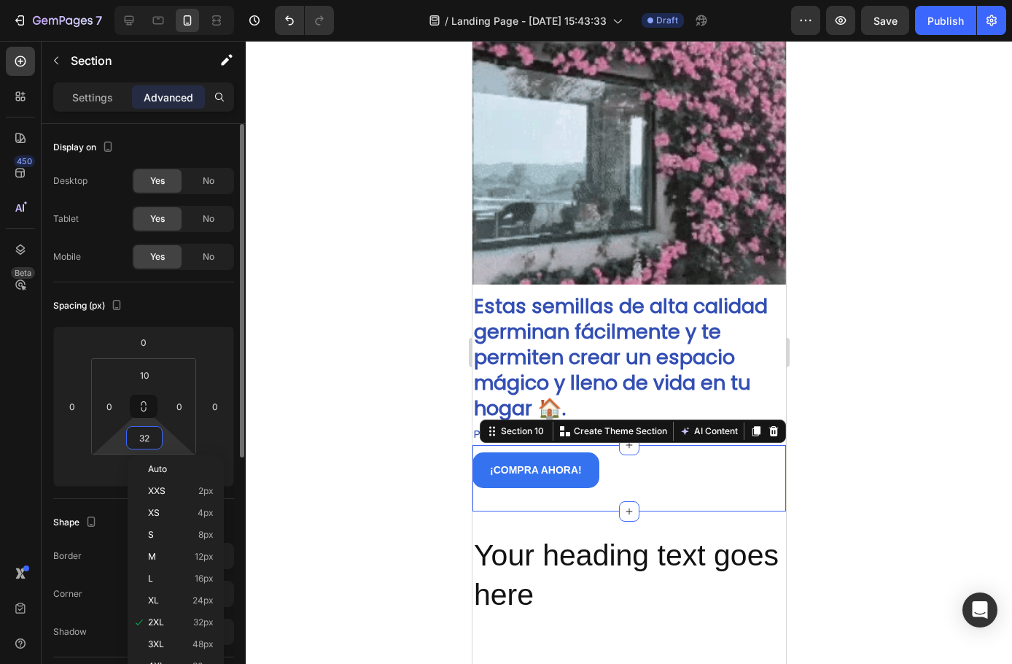
click at [143, 440] on input "32" at bounding box center [144, 438] width 29 height 22
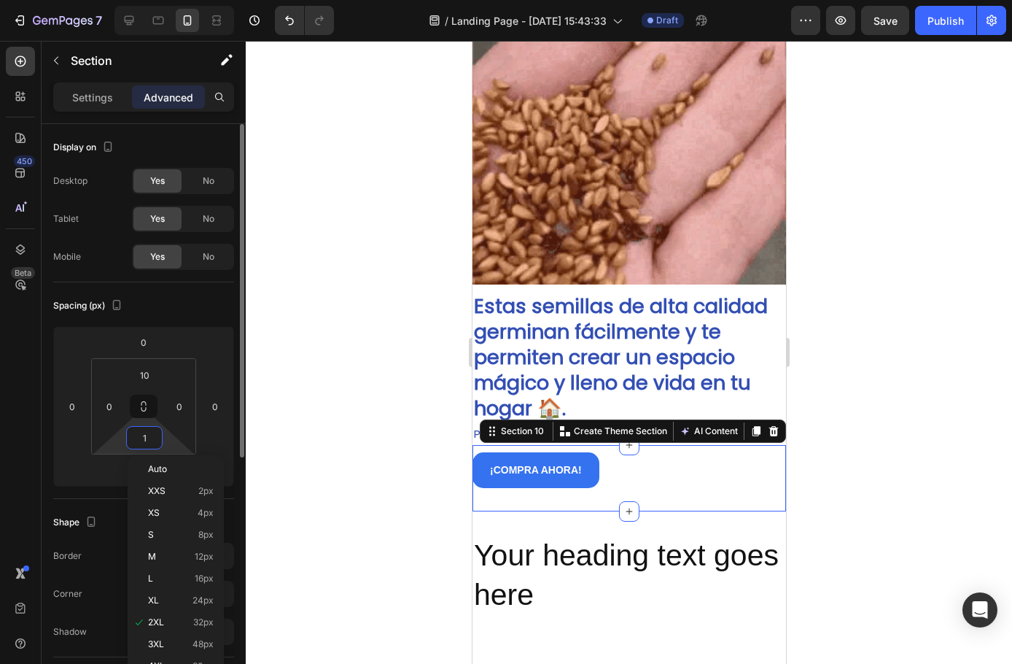
type input "10"
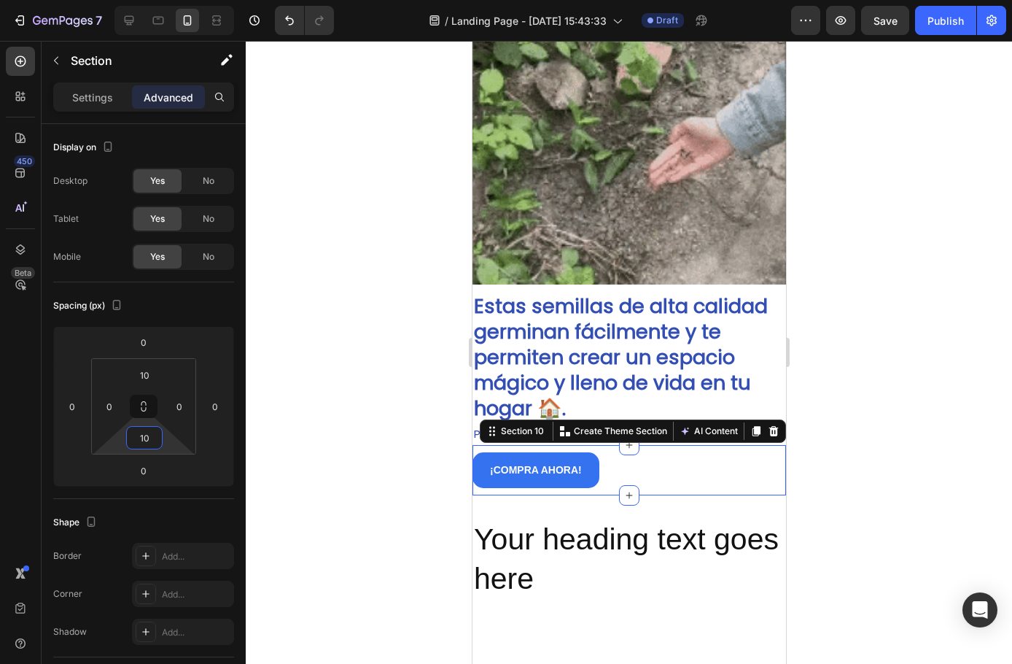
click at [358, 403] on div at bounding box center [629, 352] width 767 height 623
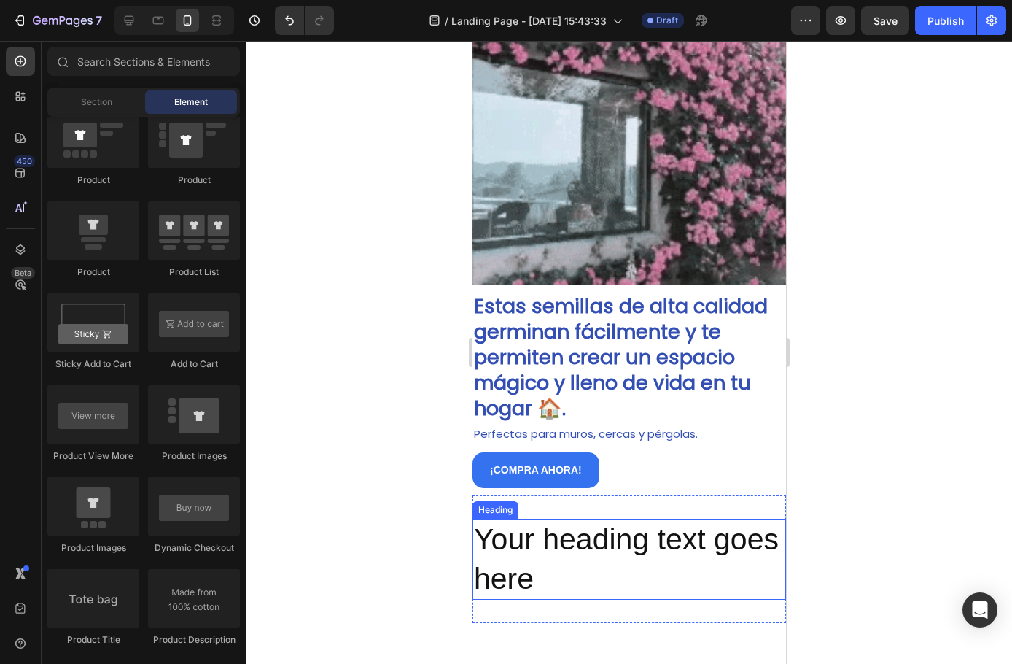
click at [605, 557] on div "Image Section 7 Estas semillas de alta calidad germinan fácilmente y te permite…" at bounding box center [629, 117] width 314 height 2451
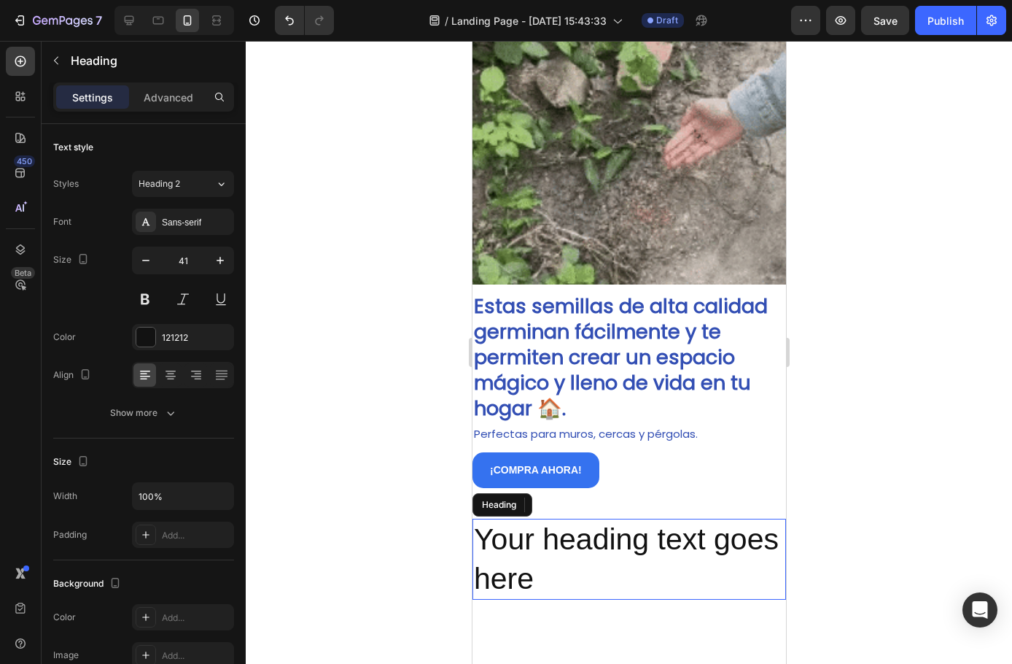
click at [551, 519] on h2 "Your heading text goes here" at bounding box center [629, 559] width 314 height 81
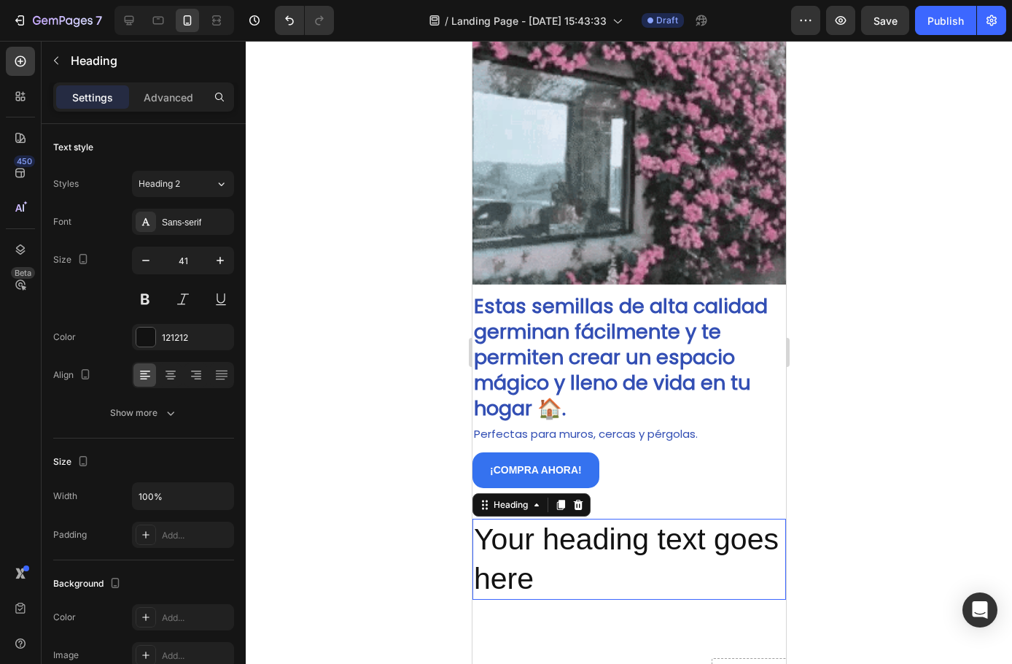
click at [551, 520] on p "Your heading text goes here" at bounding box center [628, 559] width 311 height 78
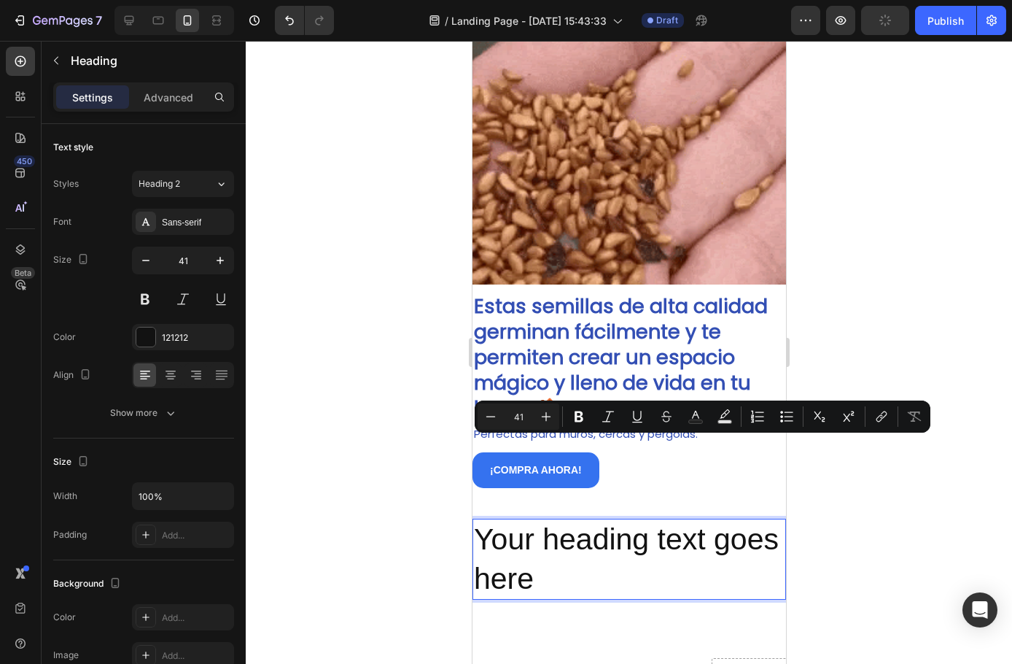
scroll to position [1252, 0]
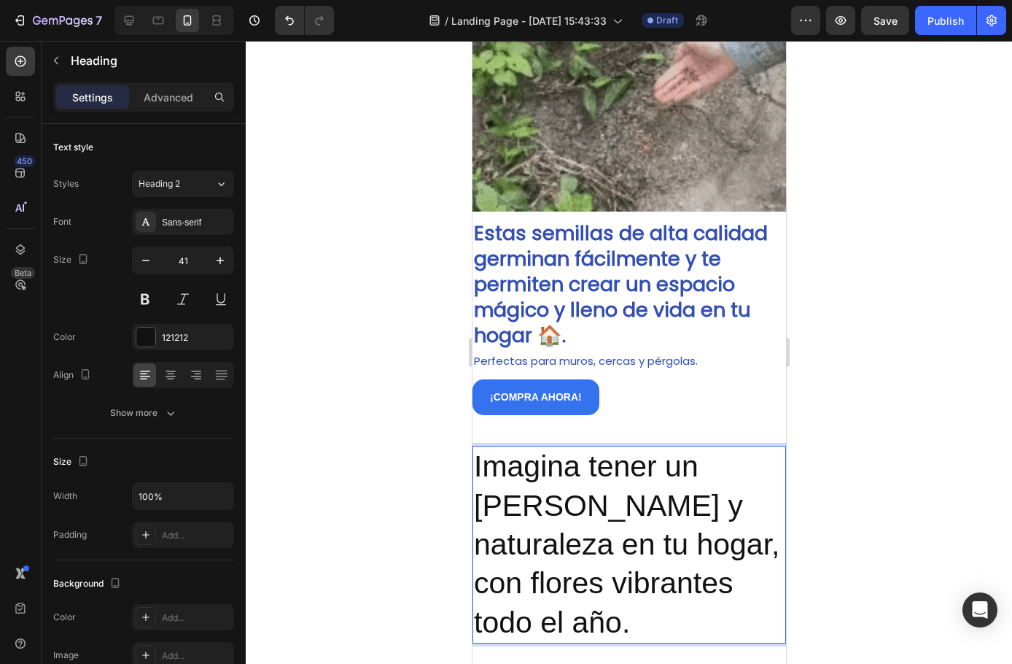
click at [548, 456] on p "Imagina tener un rincon de paz y naturaleza en tu hogar, con flores vibrantes t…" at bounding box center [628, 544] width 311 height 194
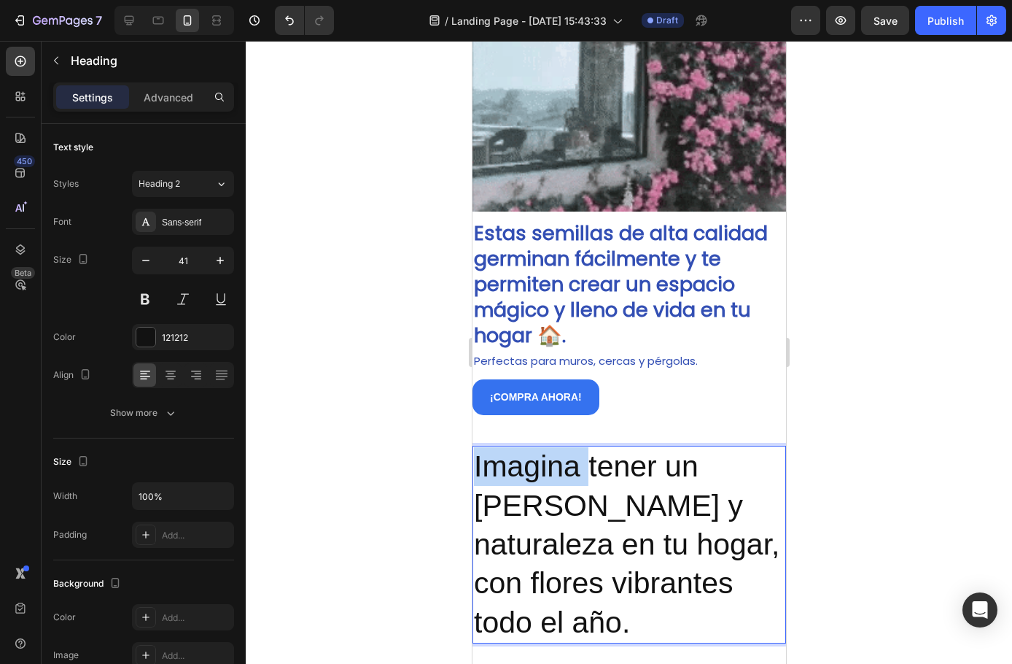
click at [548, 456] on p "Imagina tener un rincon de paz y naturaleza en tu hogar, con flores vibrantes t…" at bounding box center [628, 544] width 311 height 194
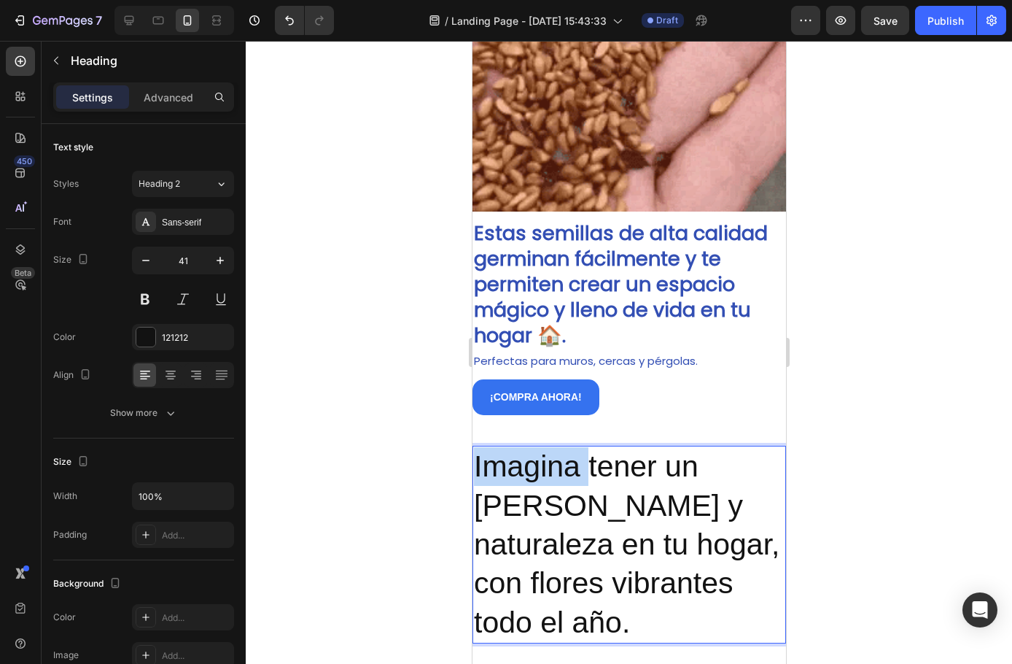
click at [548, 456] on p "Imagina tener un rincon de paz y naturaleza en tu hogar, con flores vibrantes t…" at bounding box center [628, 544] width 311 height 194
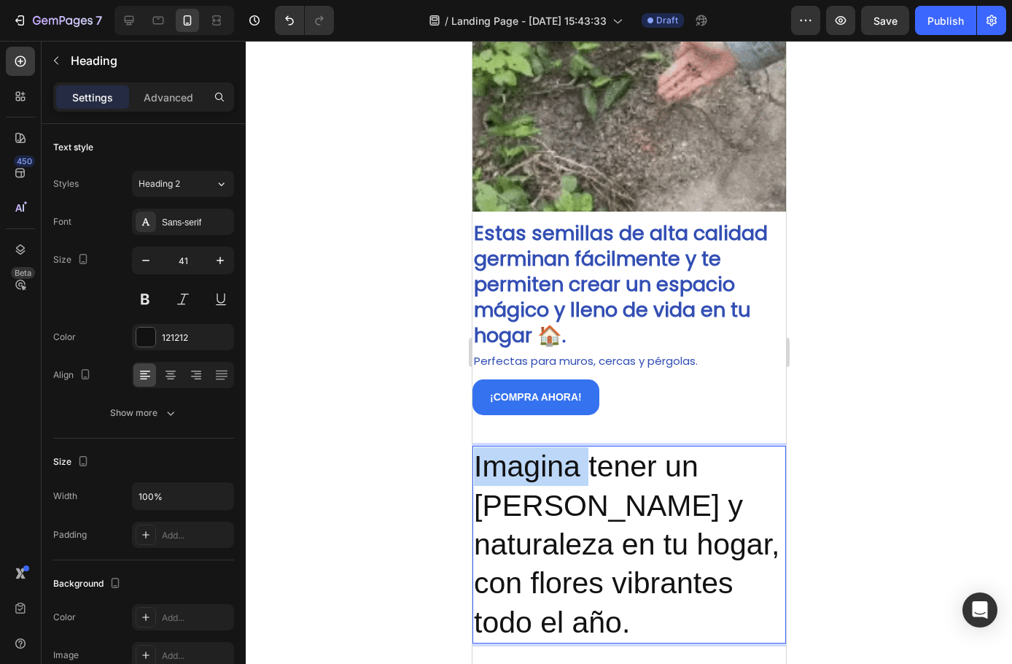
click at [548, 456] on p "Imagina tener un rincon de paz y naturaleza en tu hogar, con flores vibrantes t…" at bounding box center [628, 544] width 311 height 194
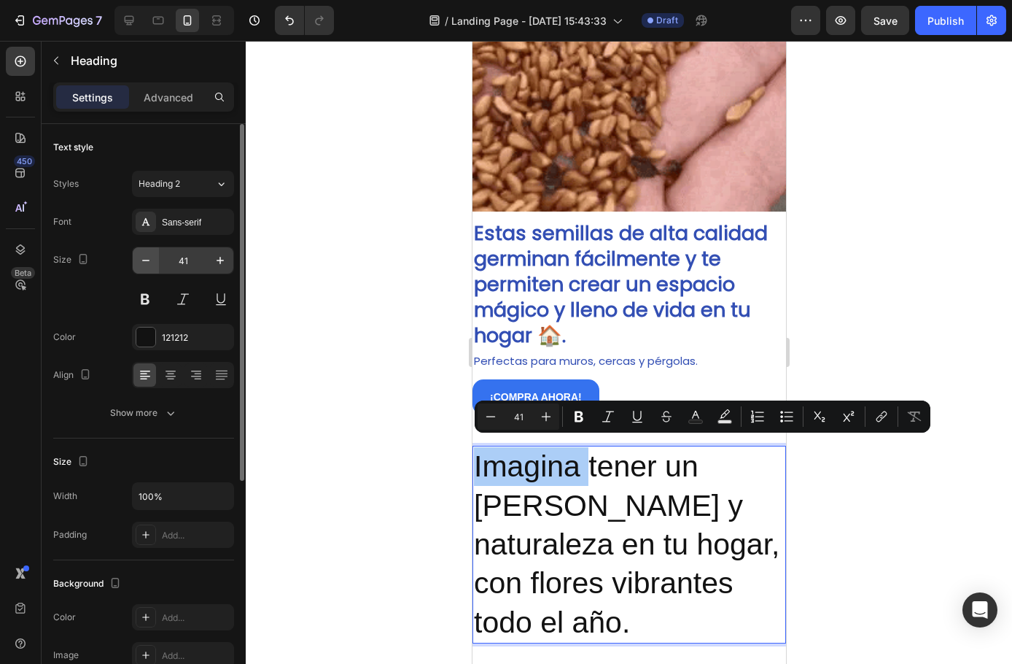
click at [144, 257] on icon "button" at bounding box center [146, 260] width 15 height 15
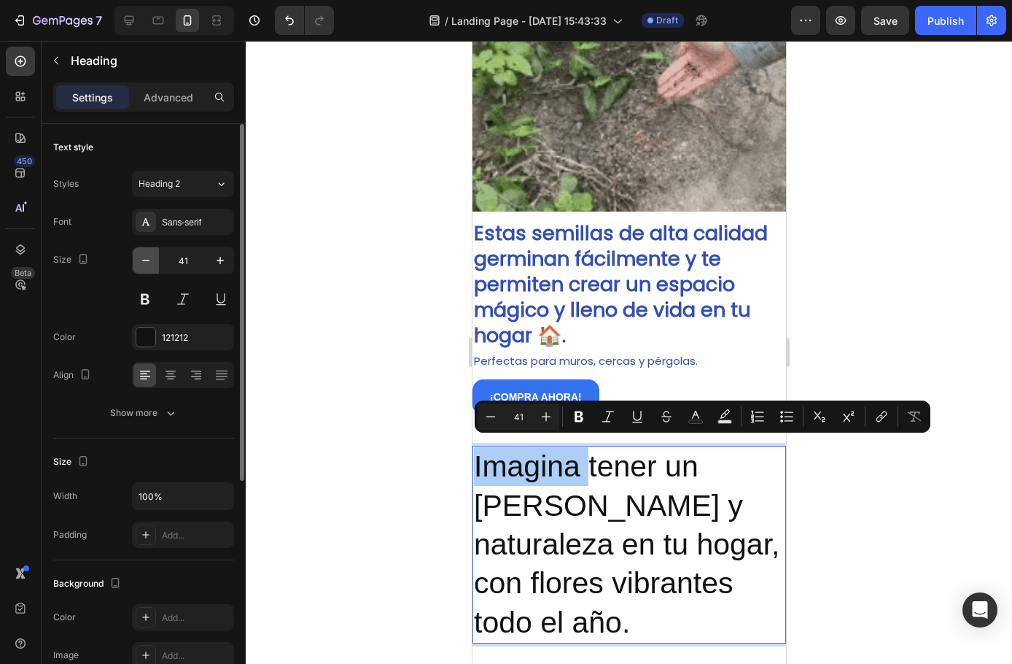
click at [144, 257] on icon "button" at bounding box center [146, 260] width 15 height 15
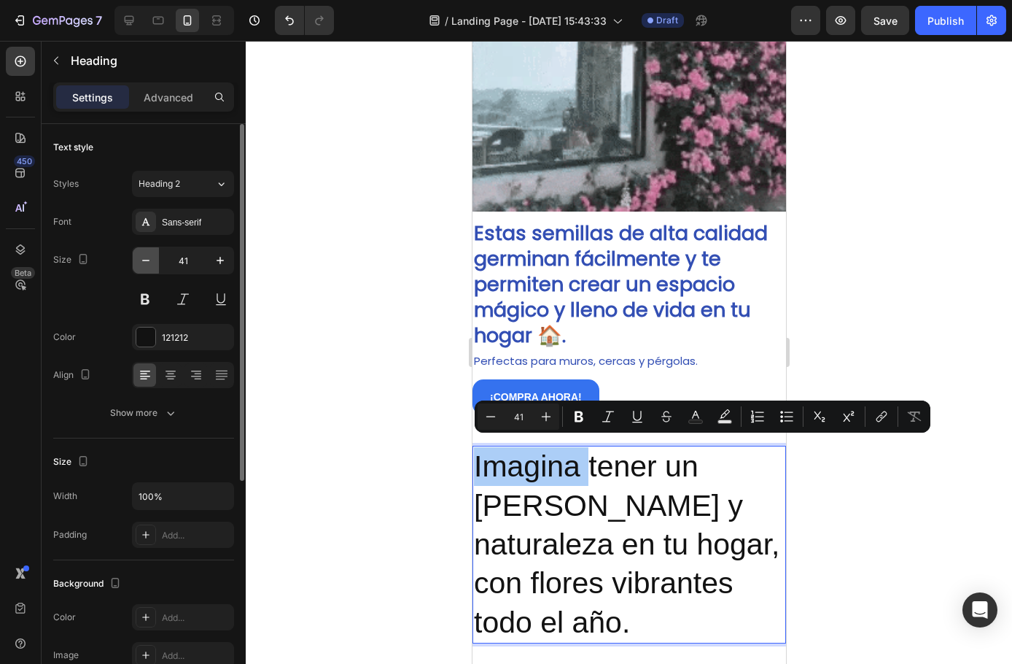
click at [144, 257] on icon "button" at bounding box center [146, 260] width 15 height 15
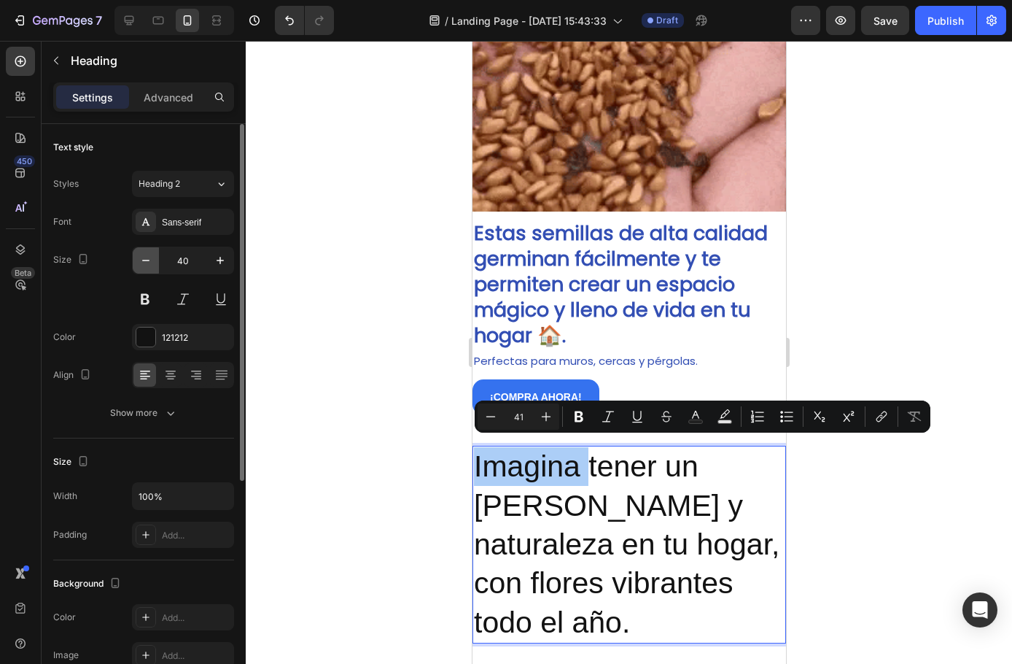
click at [144, 257] on icon "button" at bounding box center [146, 260] width 15 height 15
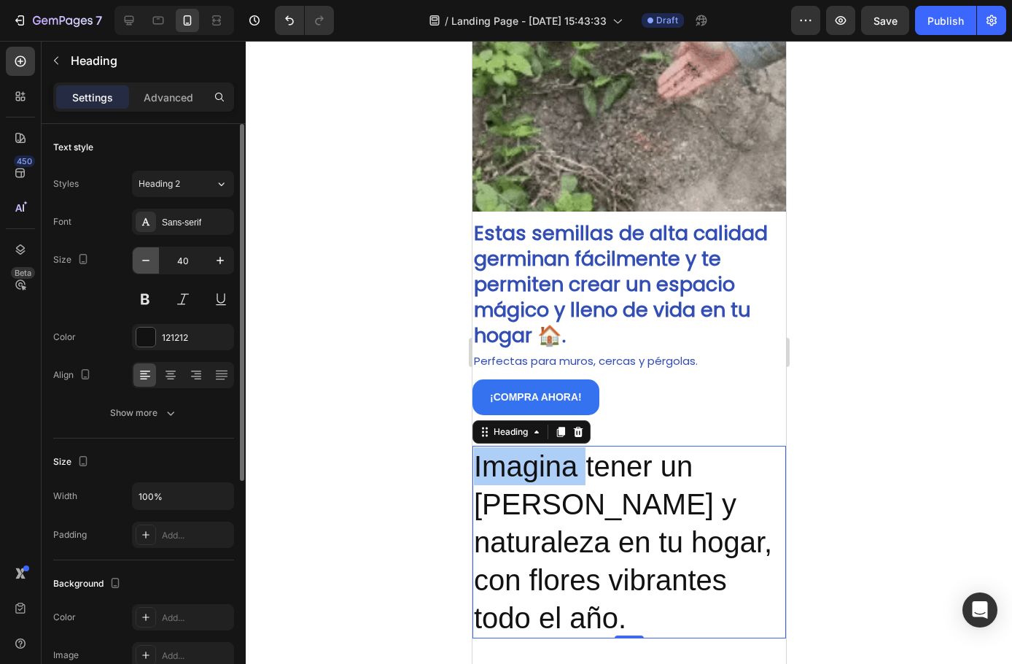
click at [144, 257] on icon "button" at bounding box center [146, 260] width 15 height 15
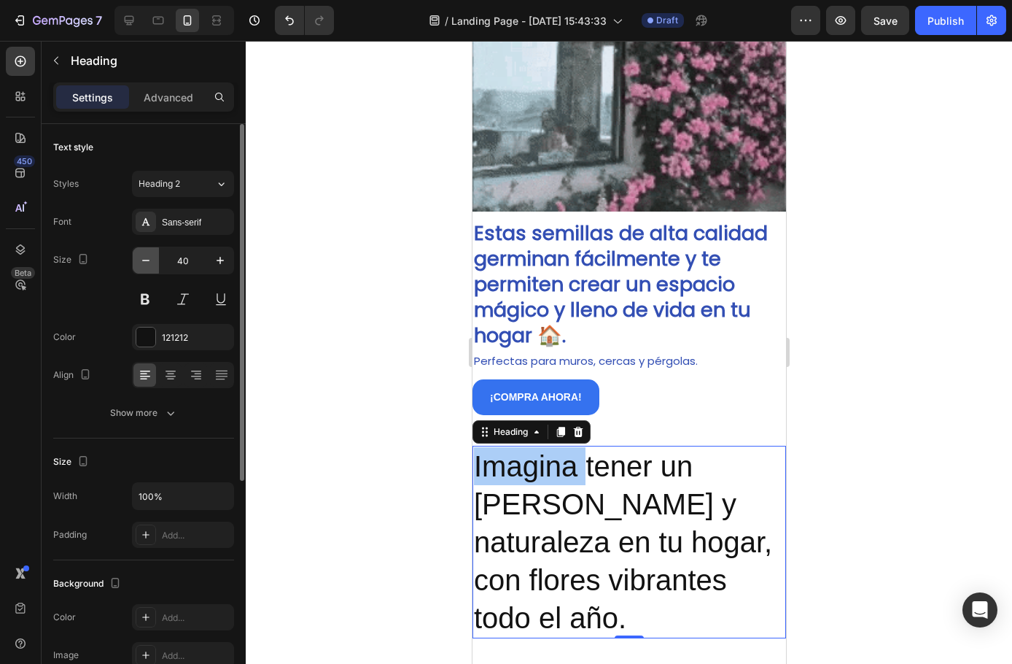
click at [144, 256] on icon "button" at bounding box center [146, 260] width 15 height 15
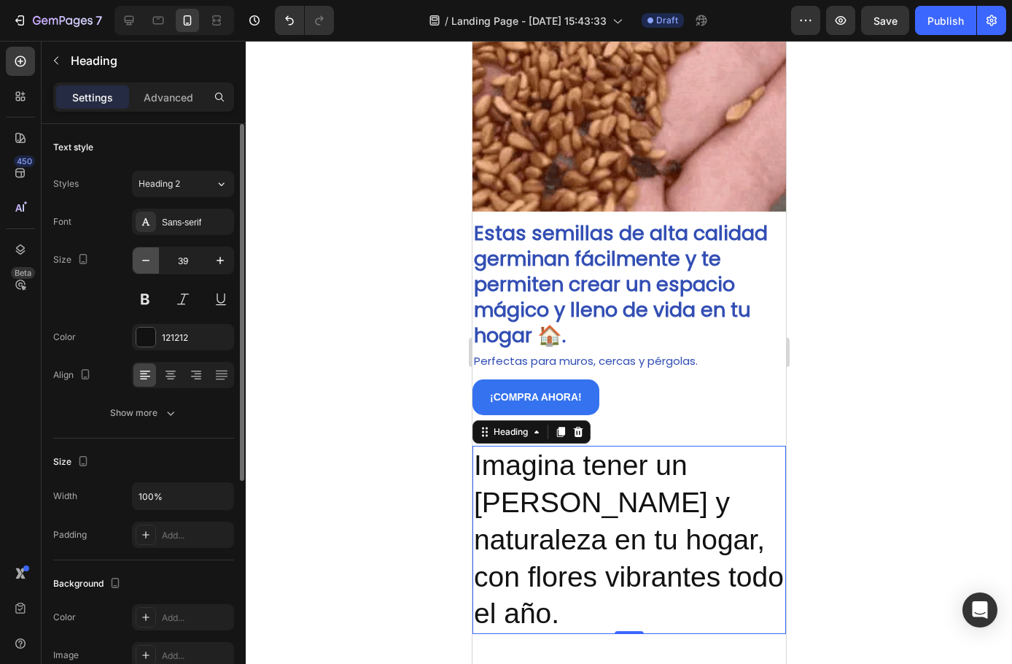
click at [144, 258] on icon "button" at bounding box center [146, 260] width 15 height 15
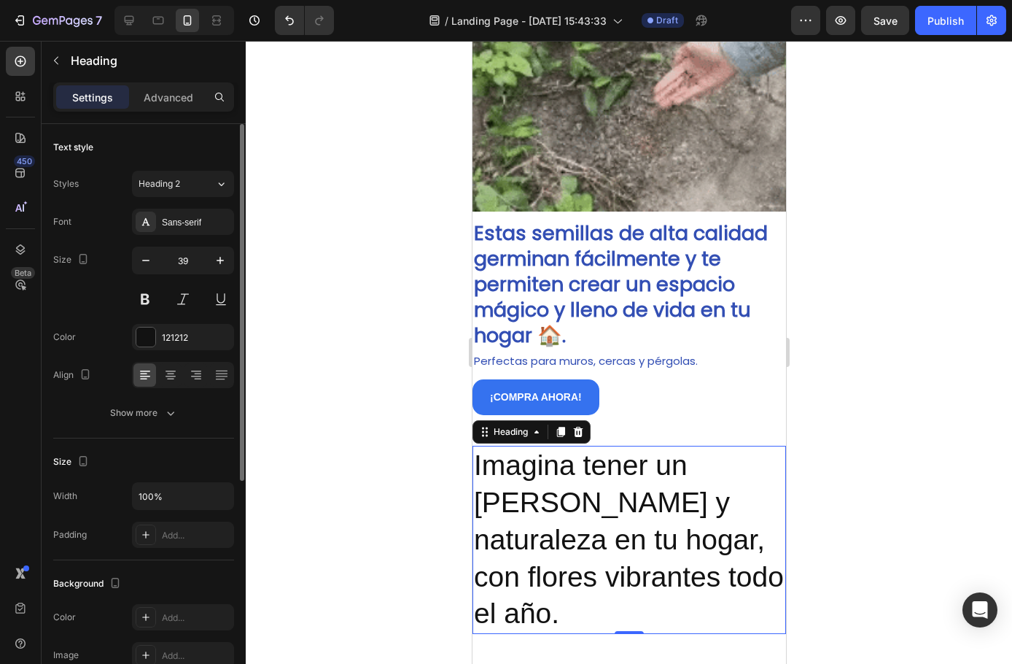
type input "38"
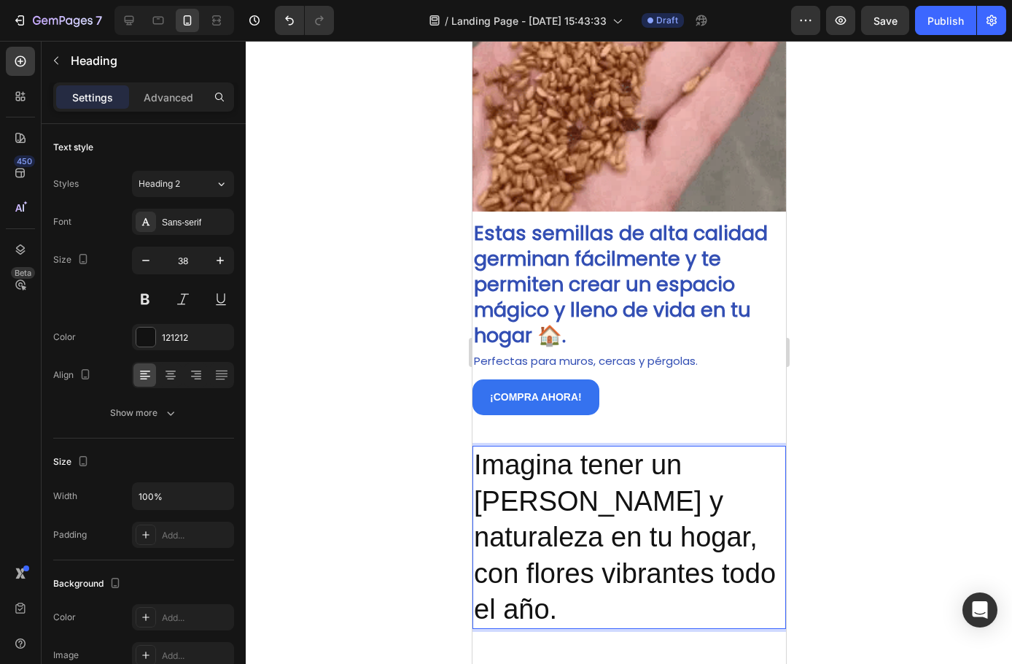
click at [739, 560] on p "Imagina tener un rincon de paz y naturaleza en tu hogar, con flores vibrantes t…" at bounding box center [628, 537] width 311 height 180
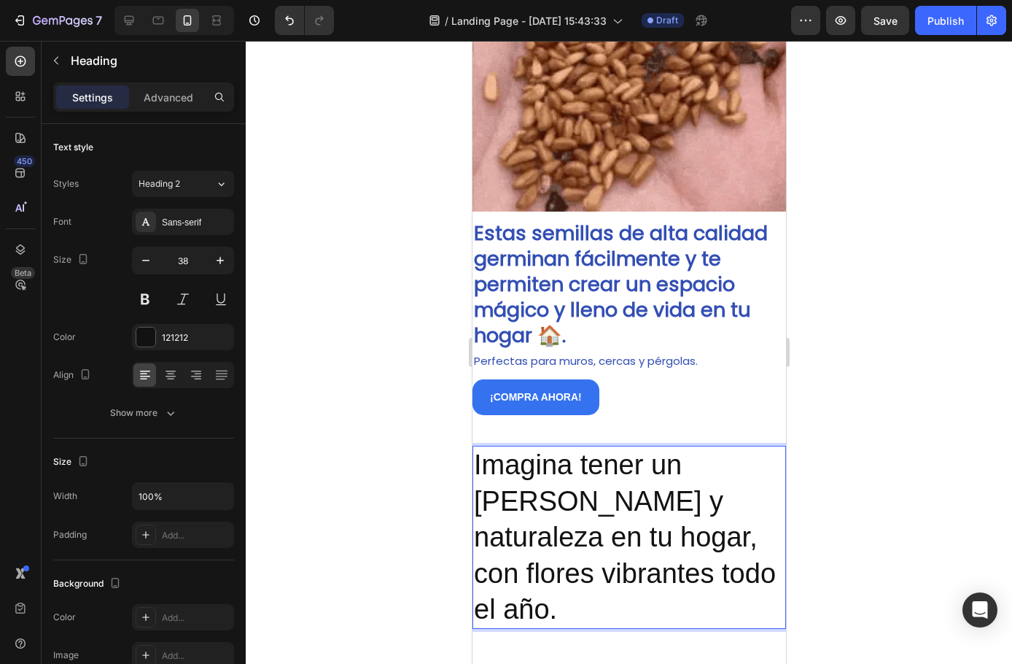
click at [739, 559] on p "Imagina tener un rincon de paz y naturaleza en tu hogar, con flores vibrantes t…" at bounding box center [628, 537] width 311 height 180
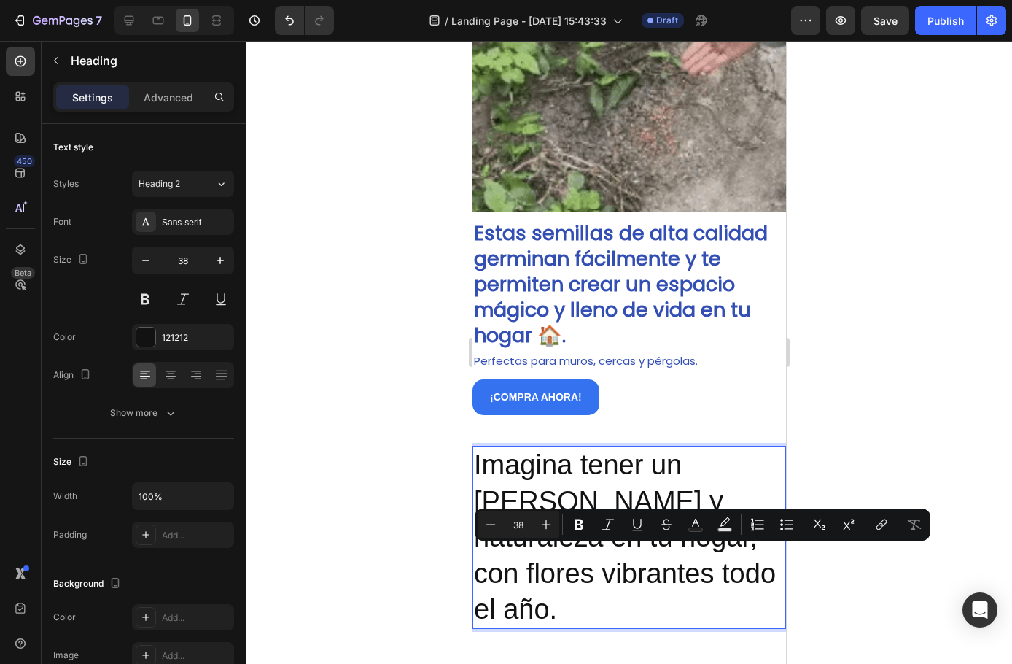
click at [742, 563] on p "Imagina tener un rincon de paz y naturaleza en tu hogar, con flores vibrantes t…" at bounding box center [628, 537] width 311 height 180
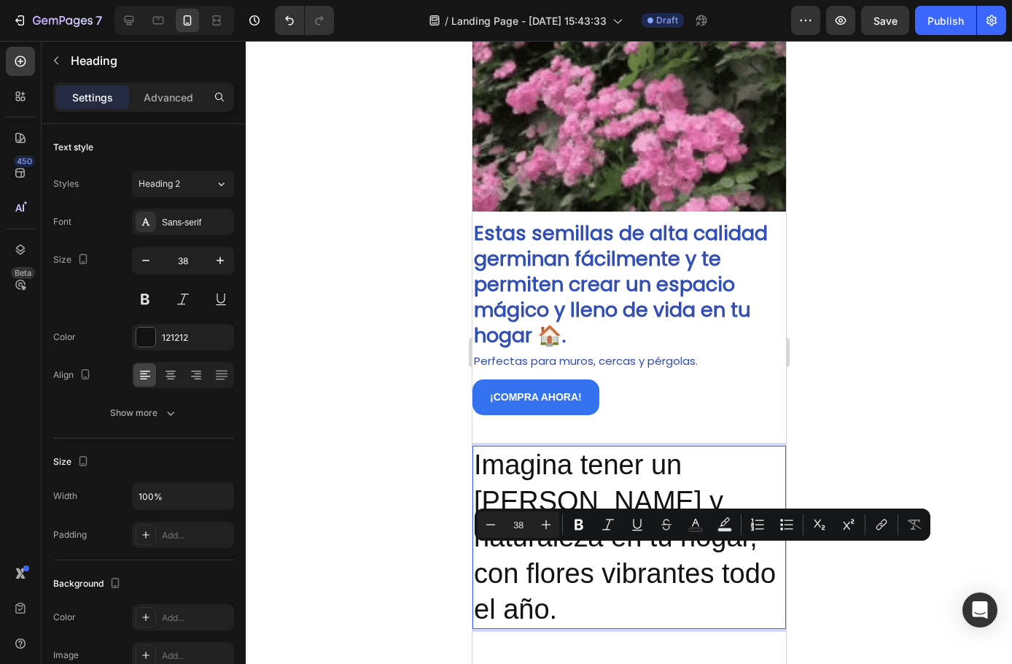
click at [742, 563] on p "Imagina tener un rincon de paz y naturaleza en tu hogar, con flores vibrantes t…" at bounding box center [628, 537] width 311 height 180
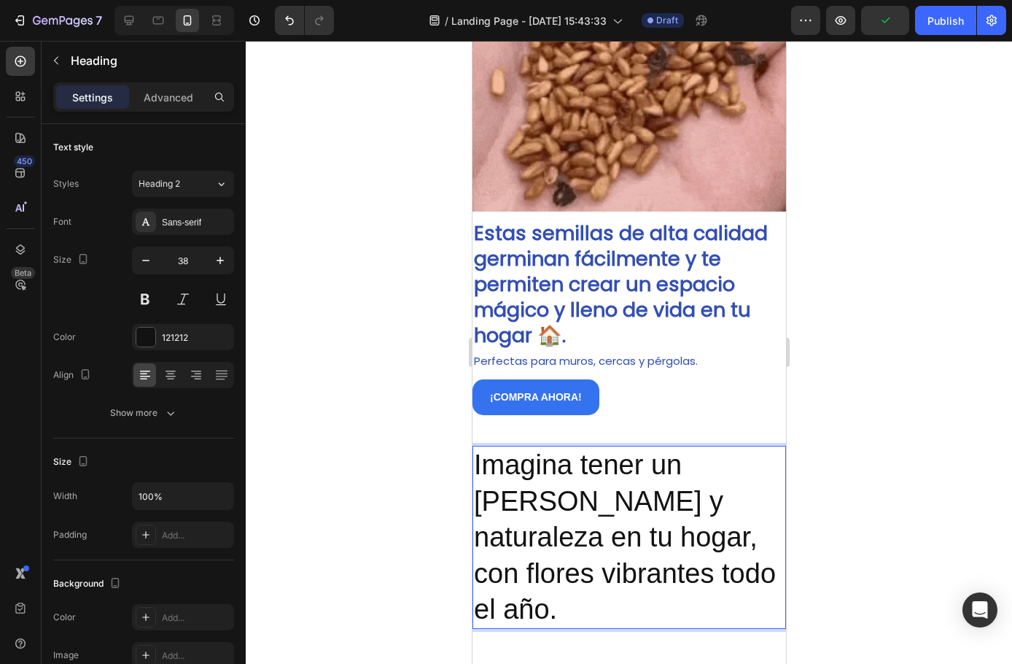
click at [692, 551] on p "Imagina tener un rincon de paz y naturaleza en tu hogar, con flores vibrantes t…" at bounding box center [628, 537] width 311 height 180
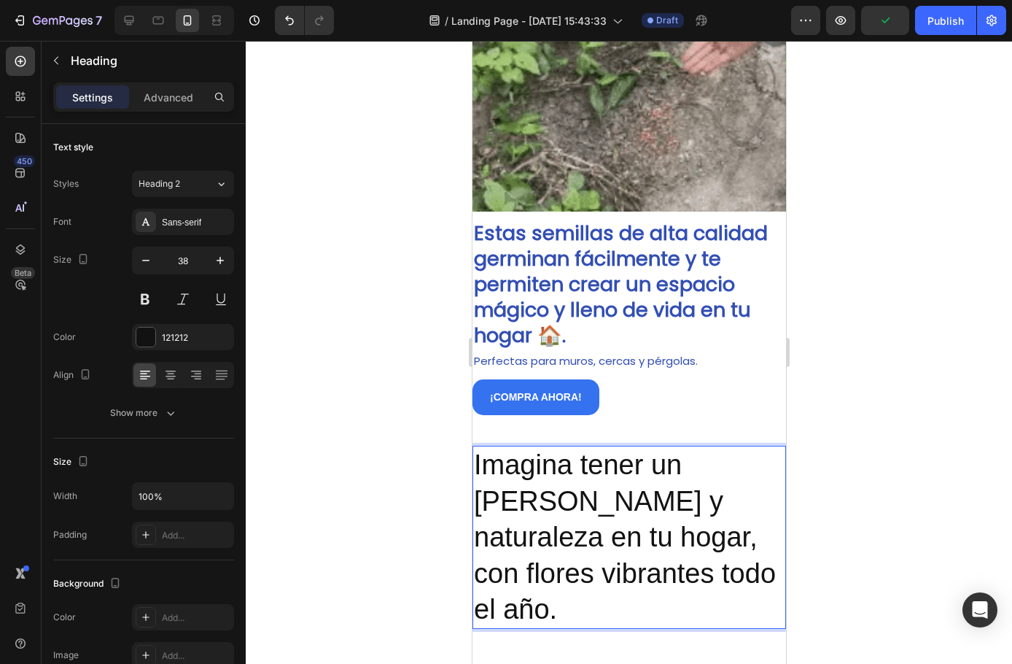
click at [737, 447] on p "Imagina tener un rincon de paz y naturaleza en tu hogar, con flores vibrantes t…" at bounding box center [628, 537] width 311 height 180
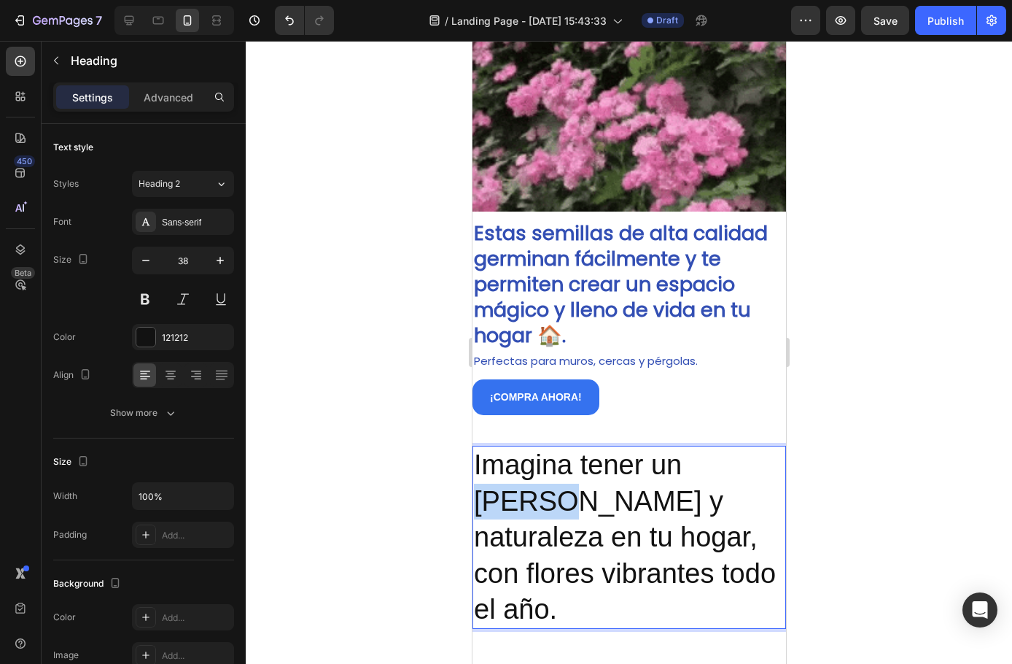
drag, startPoint x: 746, startPoint y: 460, endPoint x: 726, endPoint y: 467, distance: 21.0
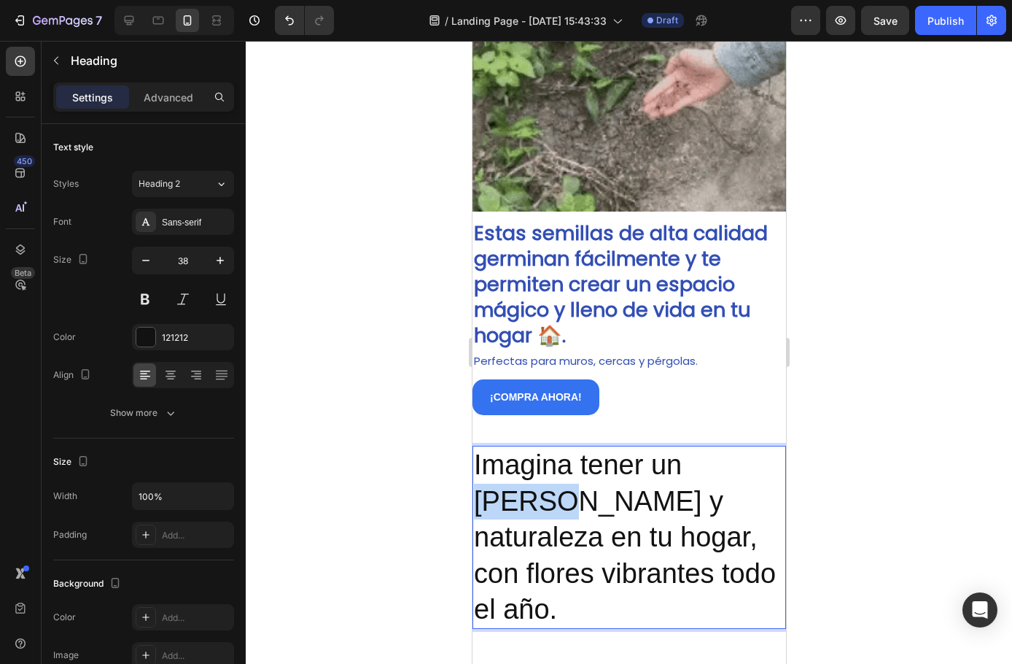
click at [725, 474] on p "Imagina tener un rincon de paz y naturaleza en tu hogar, con flores vibrantes t…" at bounding box center [628, 537] width 311 height 180
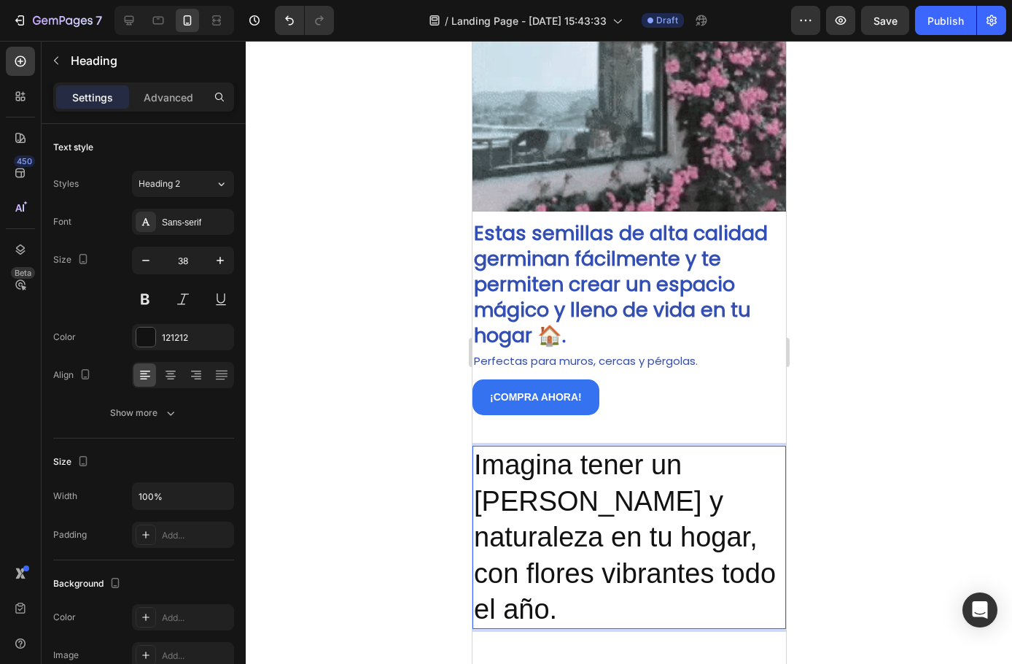
click at [753, 459] on p "Imagina tener un rincon de paz y naturaleza en tu hogar, con flores vibrantes t…" at bounding box center [628, 537] width 311 height 180
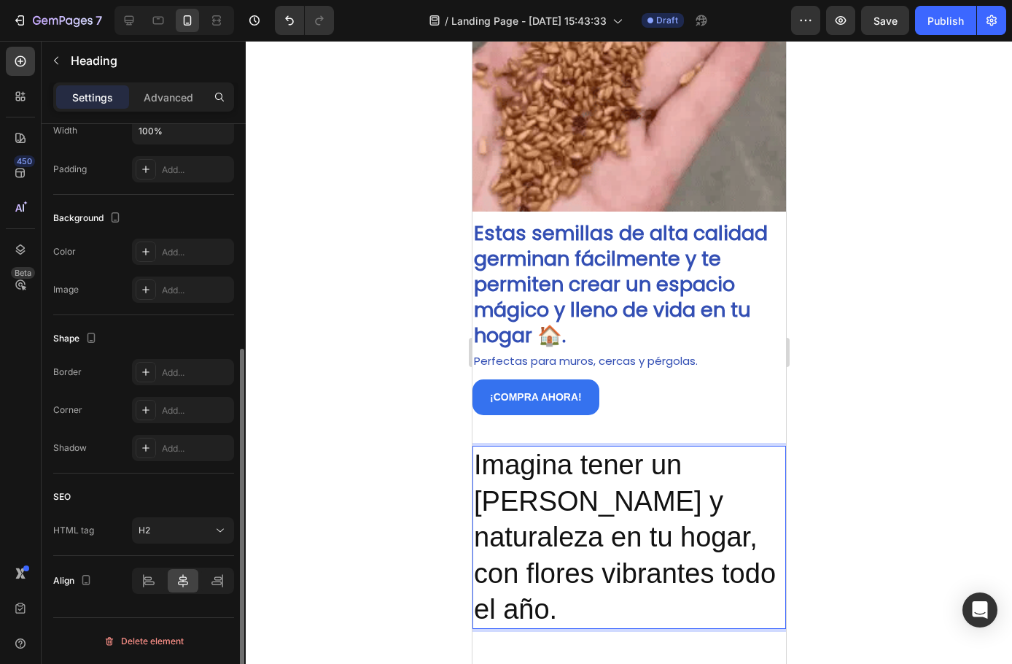
scroll to position [0, 0]
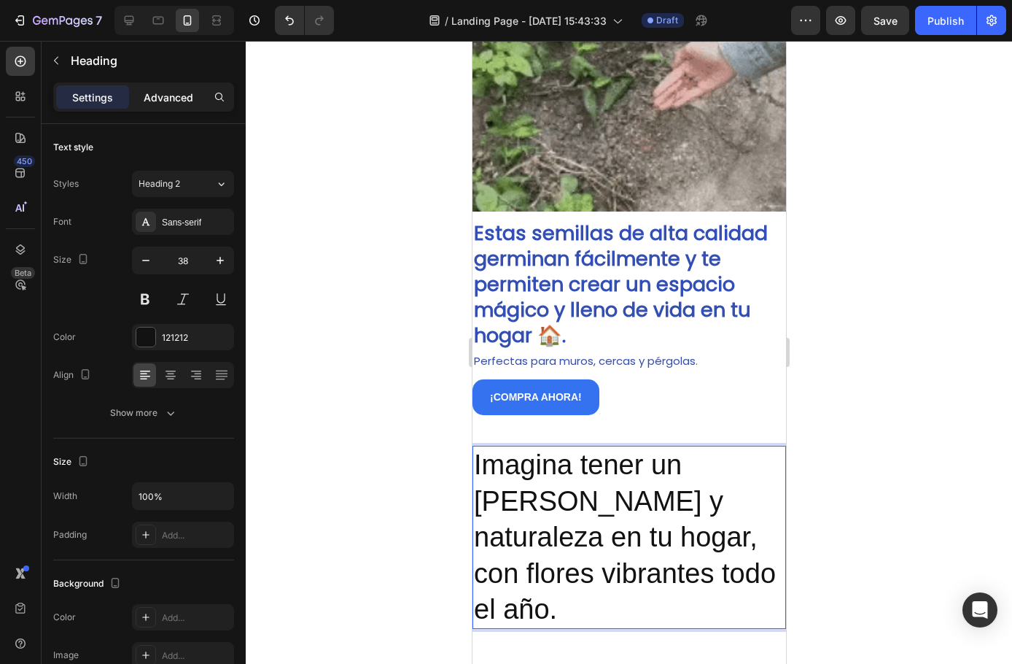
click at [166, 95] on p "Advanced" at bounding box center [169, 97] width 50 height 15
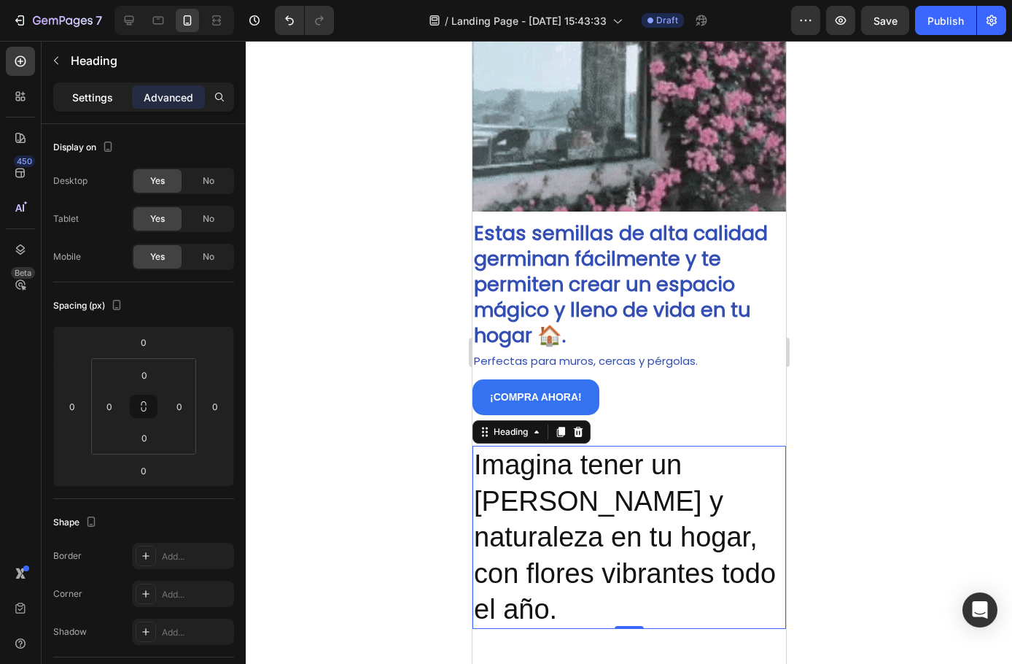
click at [101, 91] on p "Settings" at bounding box center [92, 97] width 41 height 15
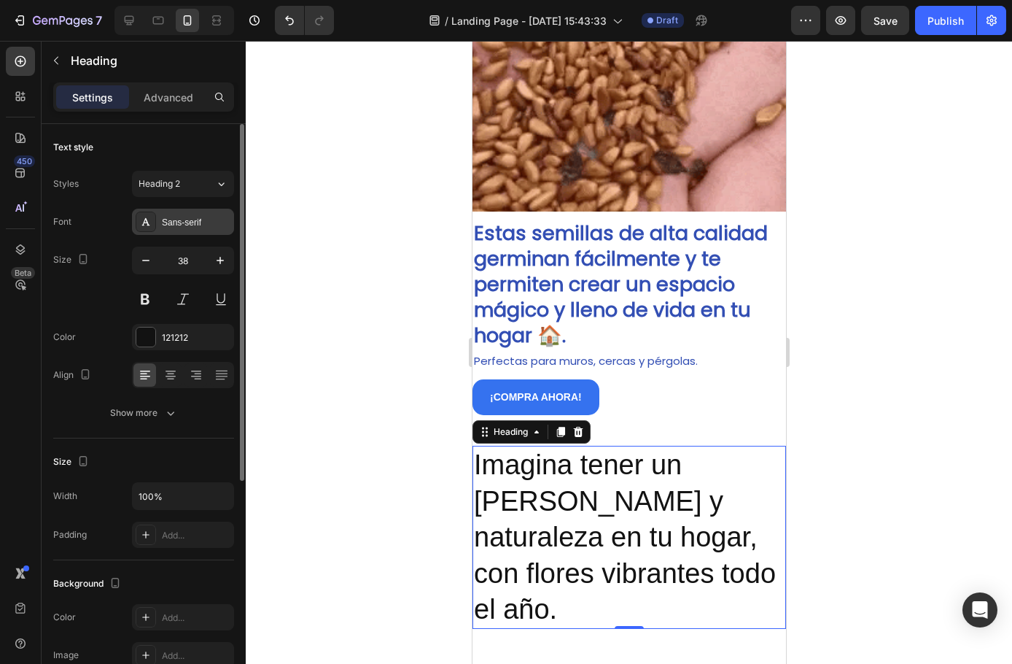
click at [174, 228] on div "Sans-serif" at bounding box center [196, 222] width 69 height 13
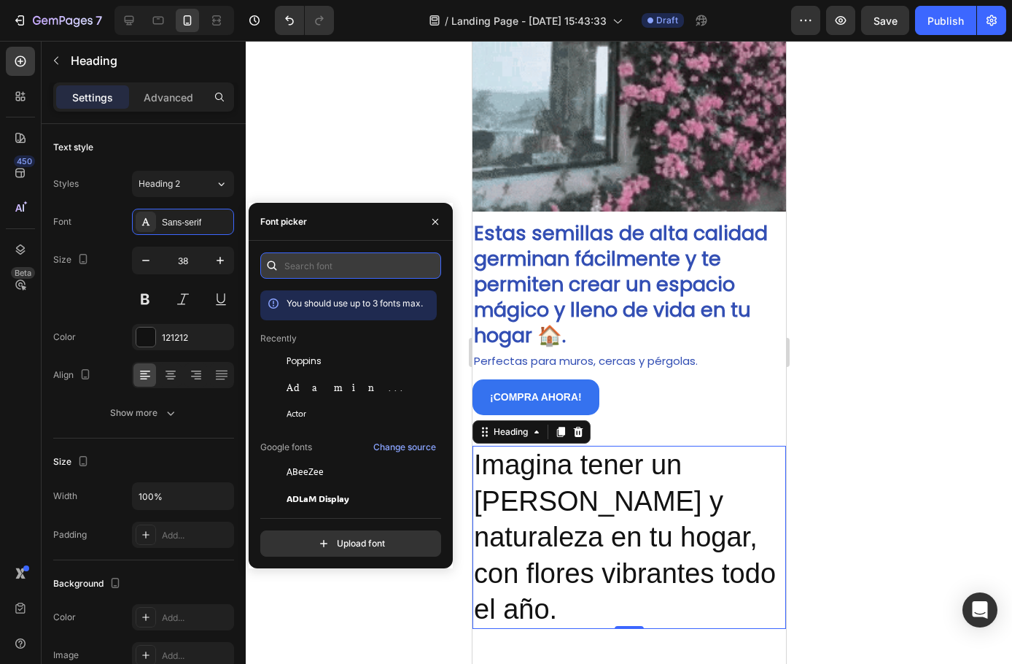
click at [330, 266] on input "text" at bounding box center [350, 265] width 181 height 26
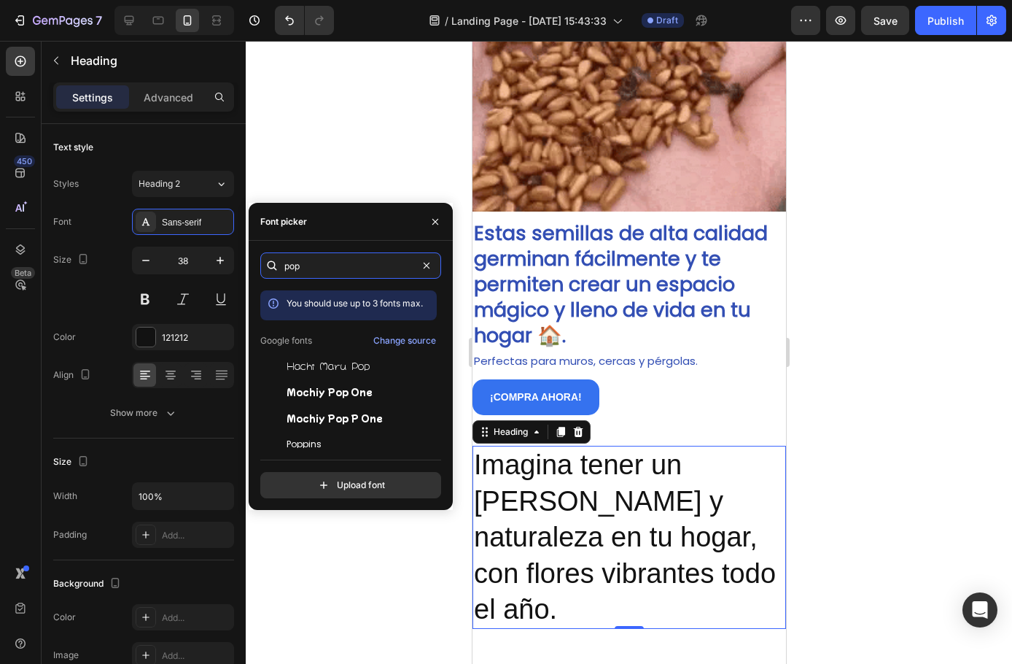
type input "pop"
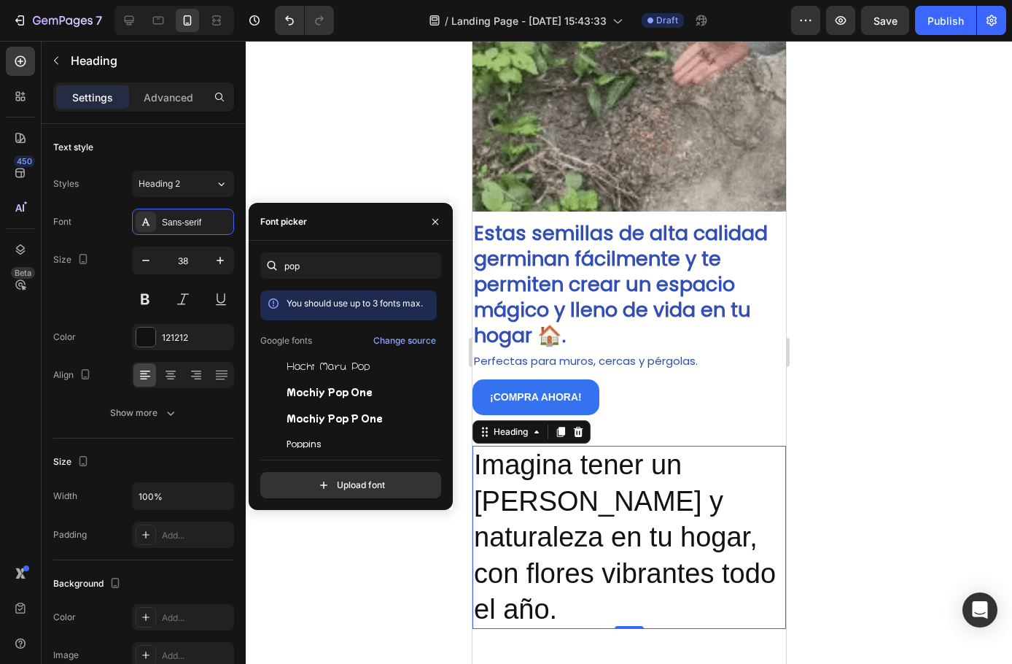
click at [295, 449] on div "pop You should use up to 3 fonts max. Google fonts Change source Hachi Maru Pop…" at bounding box center [350, 375] width 181 height 246
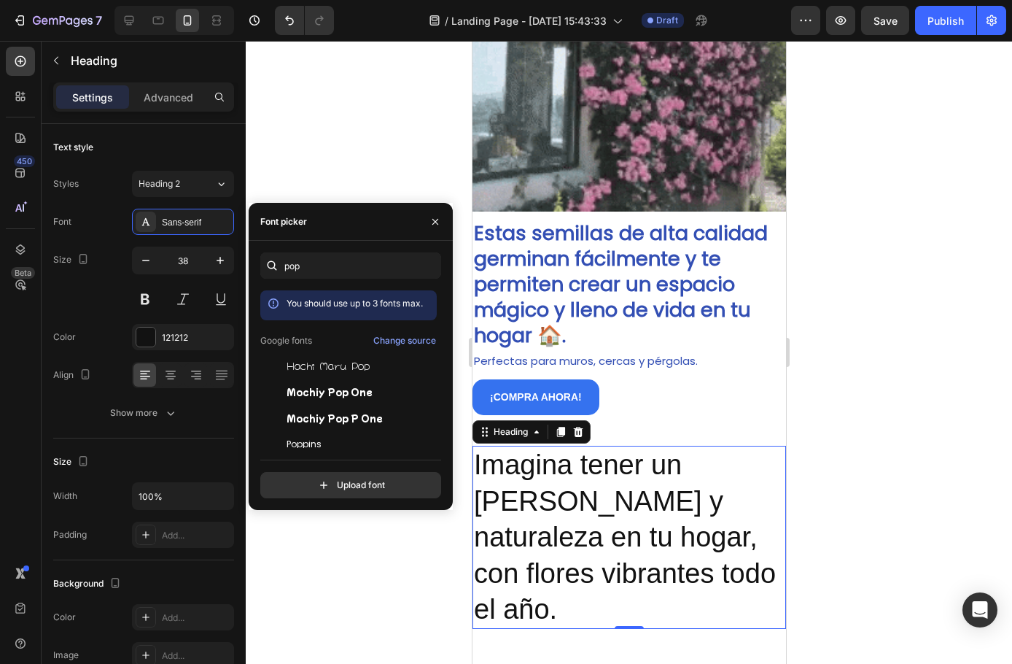
click at [330, 446] on div "Poppins" at bounding box center [360, 444] width 147 height 13
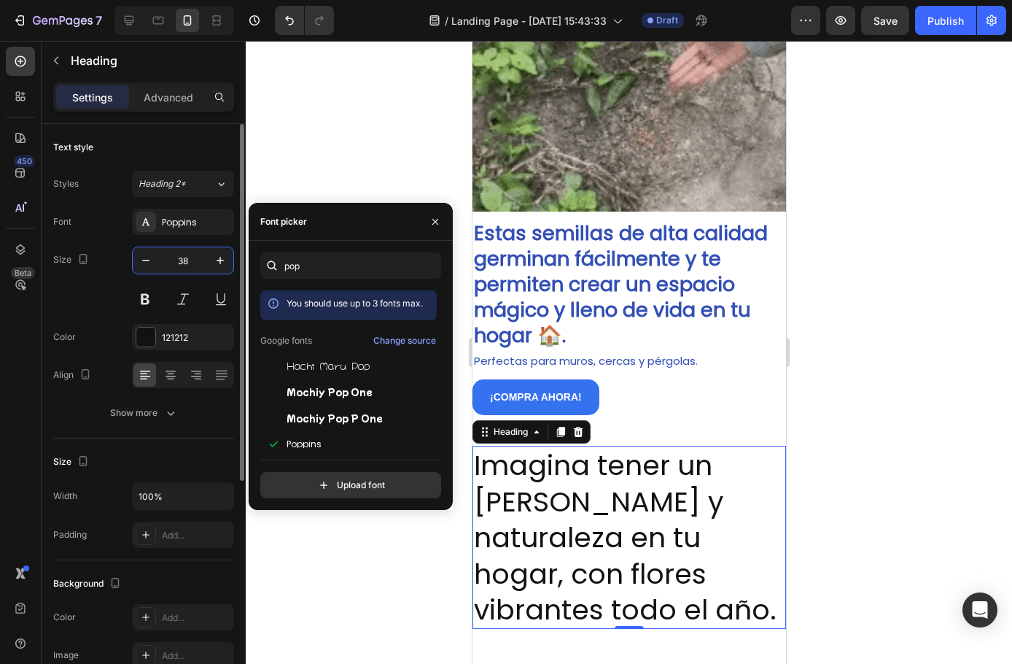
click at [184, 261] on input "38" at bounding box center [183, 260] width 48 height 26
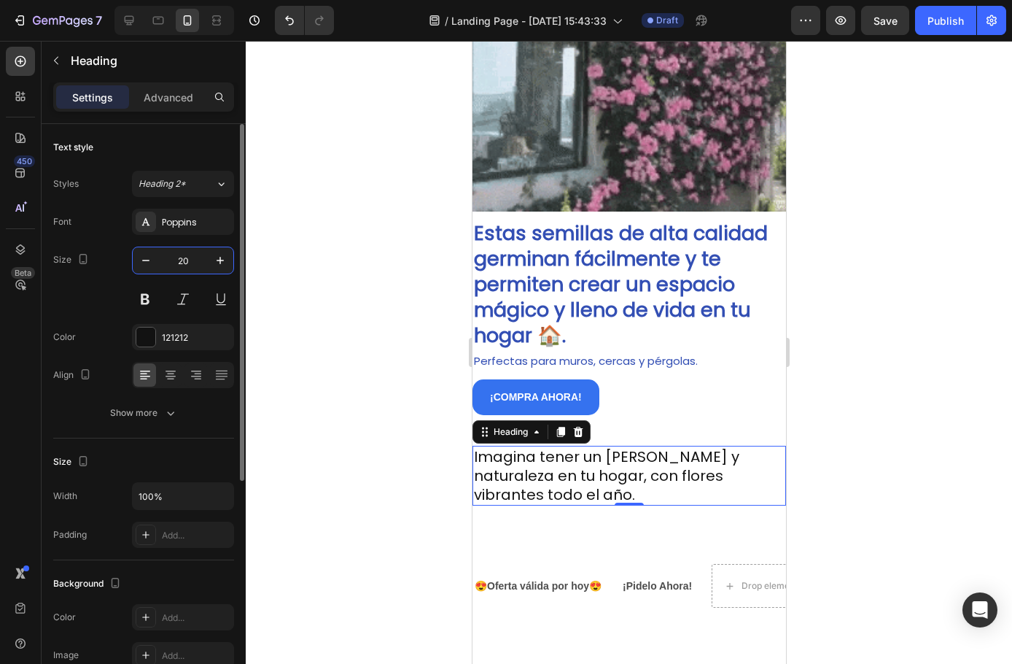
drag, startPoint x: 188, startPoint y: 265, endPoint x: 178, endPoint y: 263, distance: 10.4
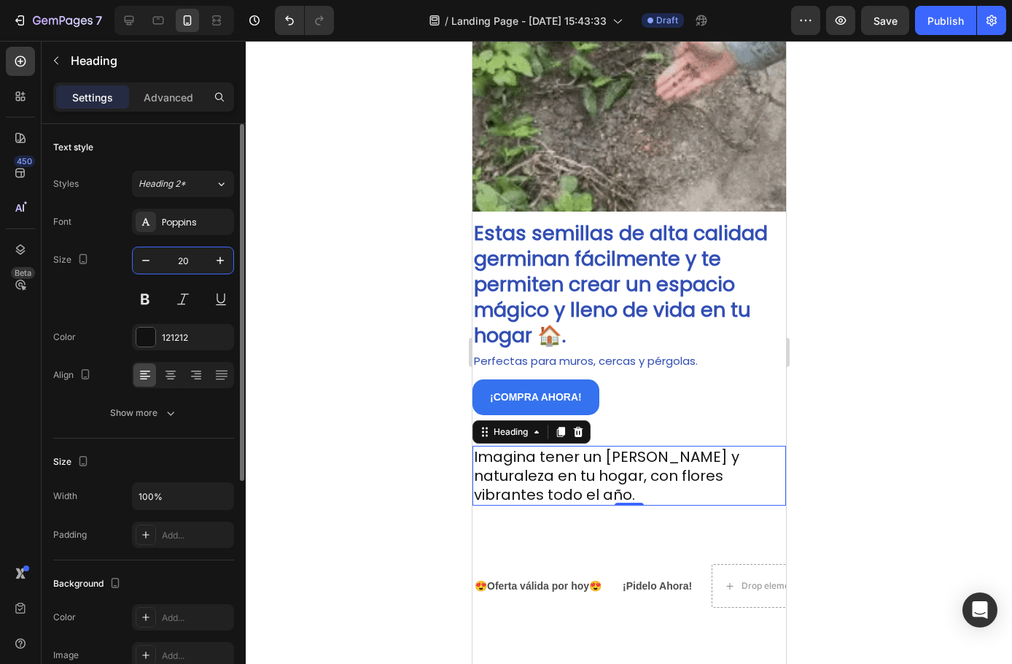
click at [178, 263] on input "20" at bounding box center [183, 260] width 48 height 26
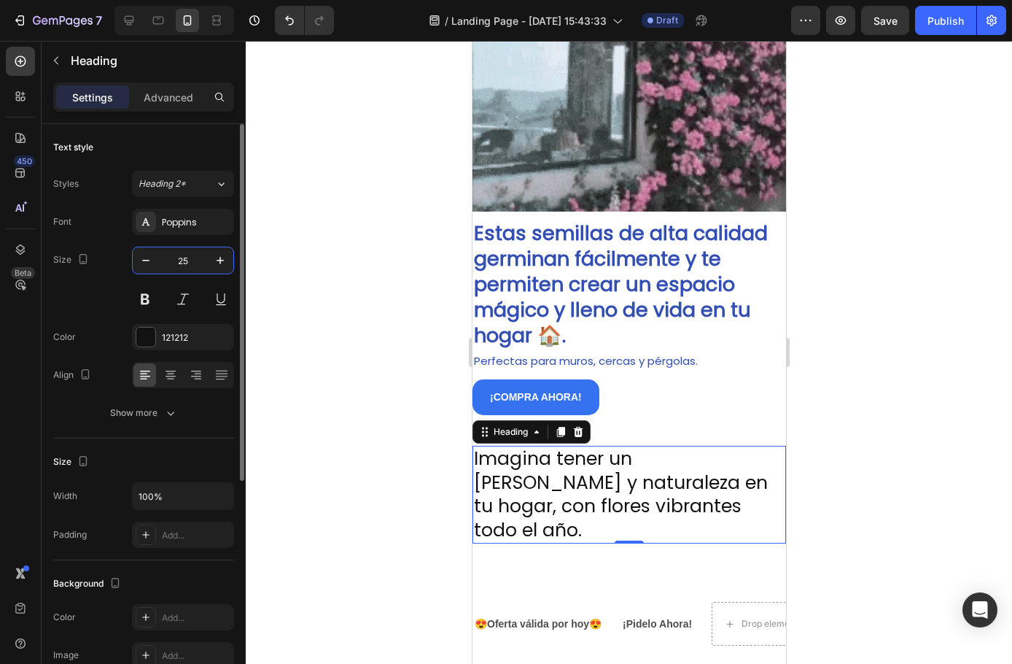
scroll to position [365, 0]
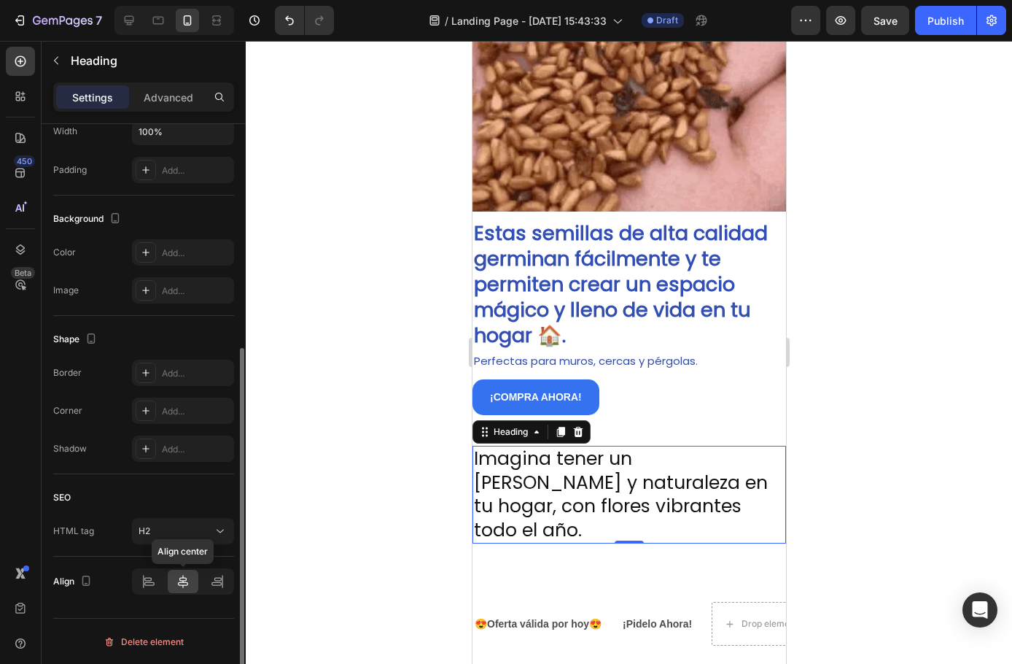
type input "25"
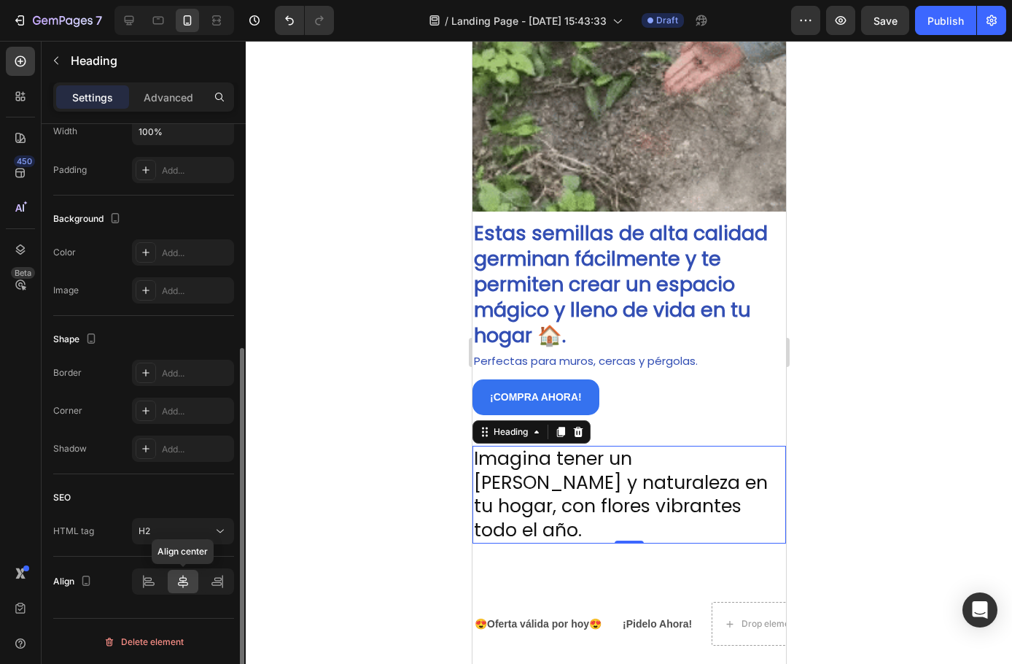
click at [187, 581] on icon at bounding box center [183, 581] width 15 height 15
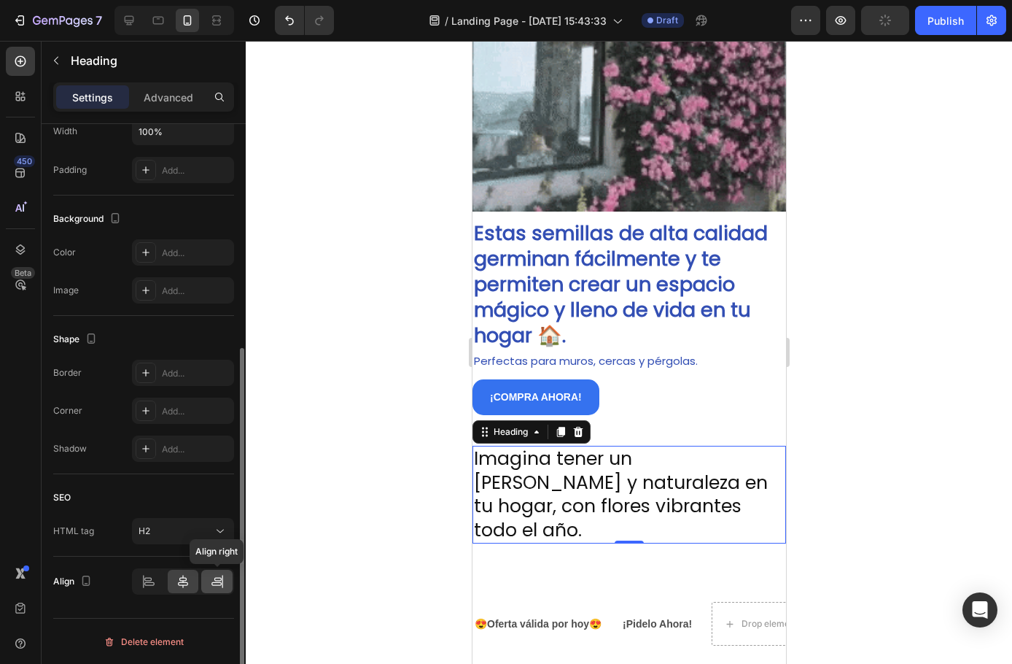
click at [220, 587] on icon at bounding box center [217, 581] width 15 height 15
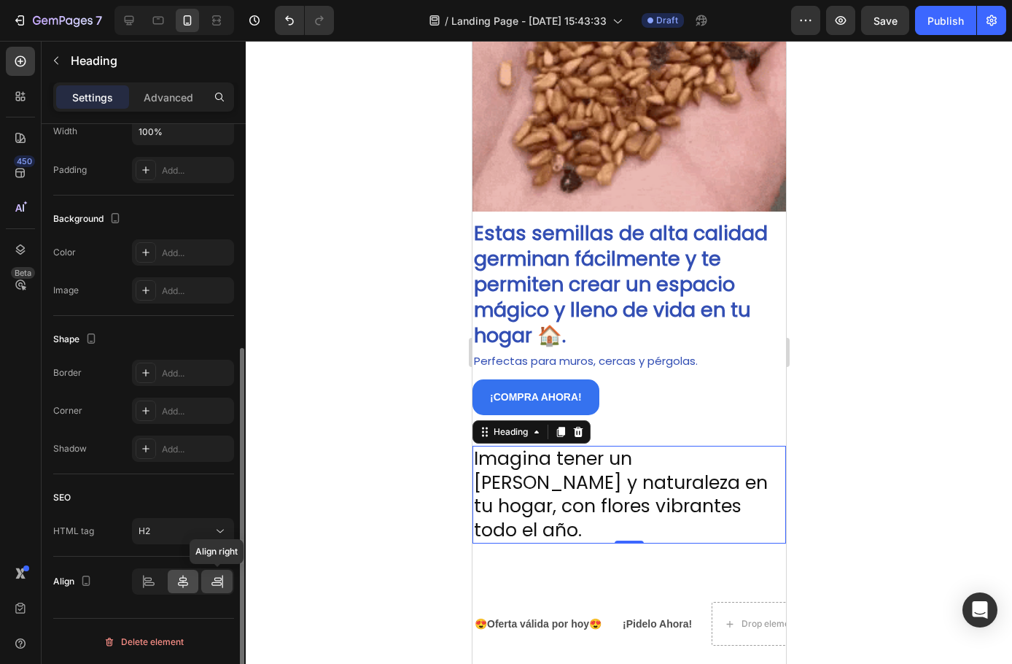
click at [201, 589] on div at bounding box center [216, 581] width 31 height 23
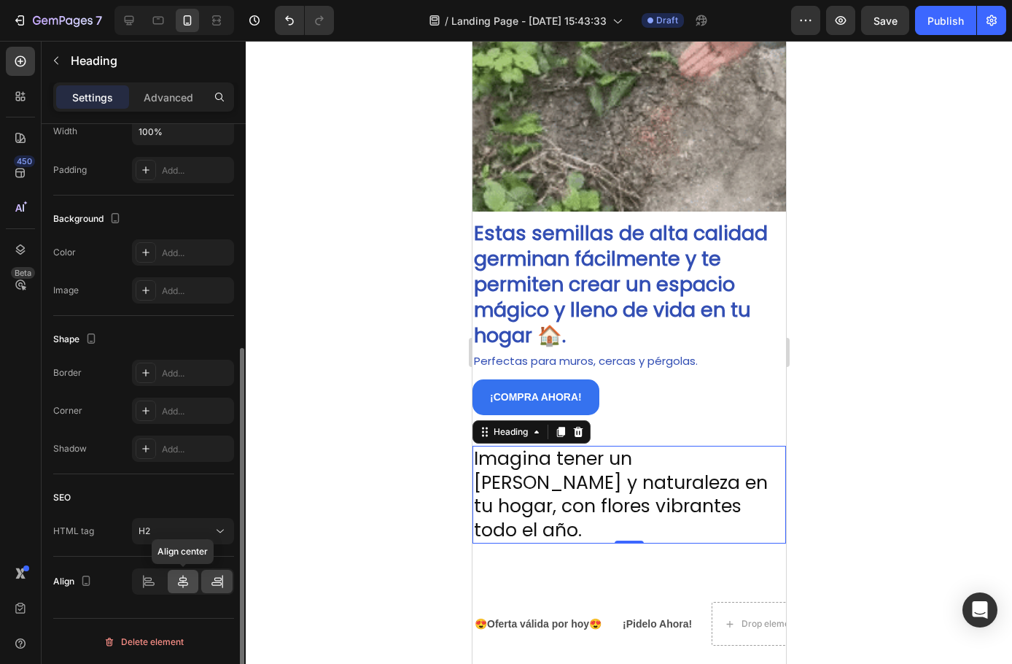
click at [185, 585] on icon at bounding box center [183, 581] width 10 height 13
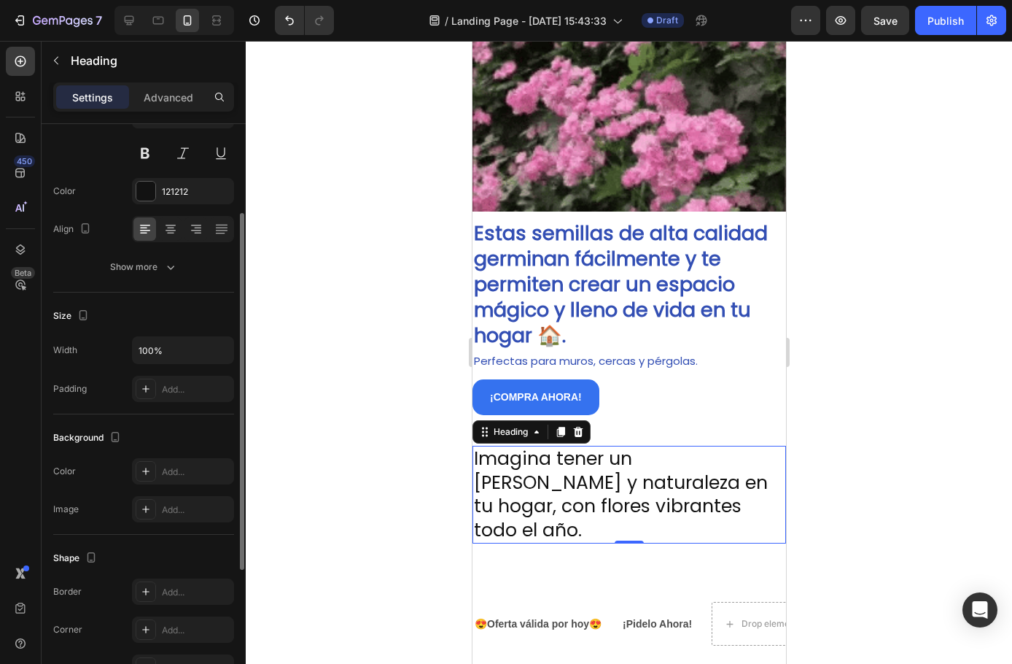
scroll to position [0, 0]
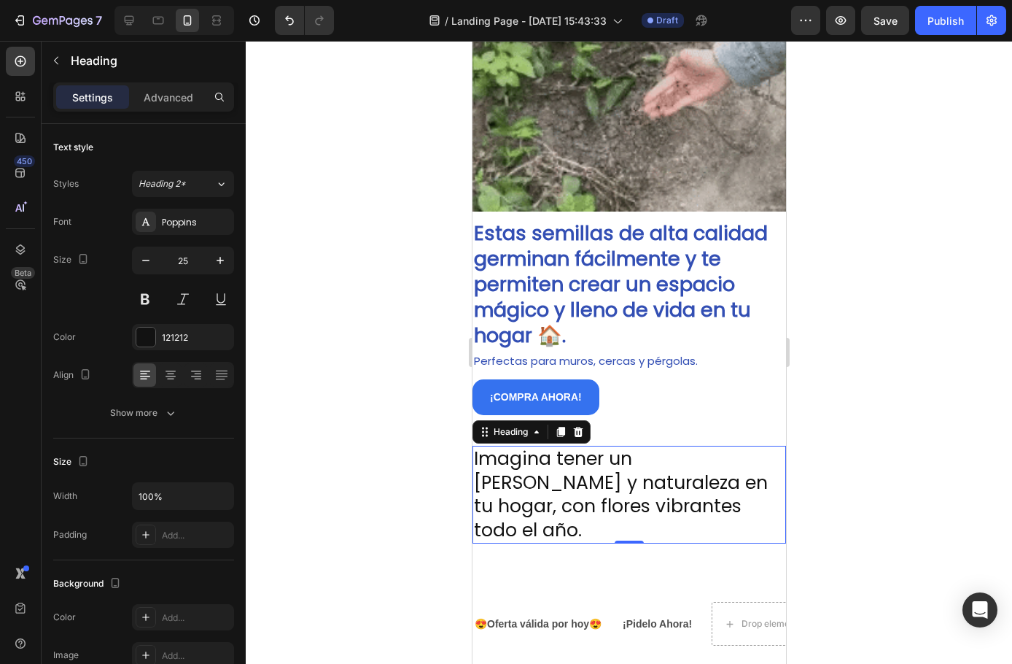
click at [168, 120] on div "Settings Advanced" at bounding box center [144, 103] width 204 height 42
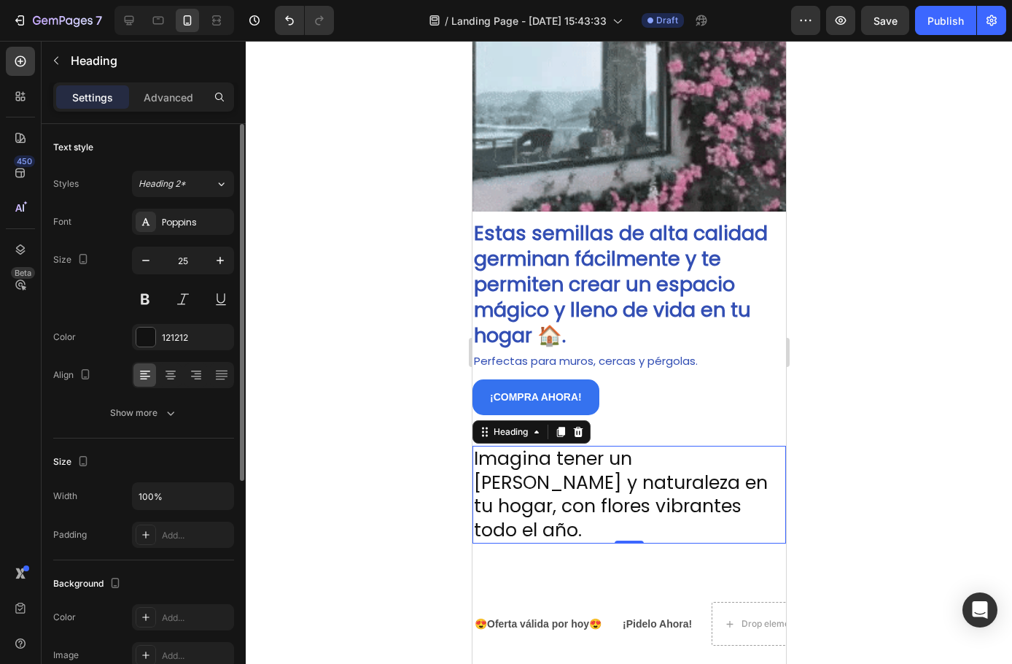
click at [166, 101] on p "Advanced" at bounding box center [169, 97] width 50 height 15
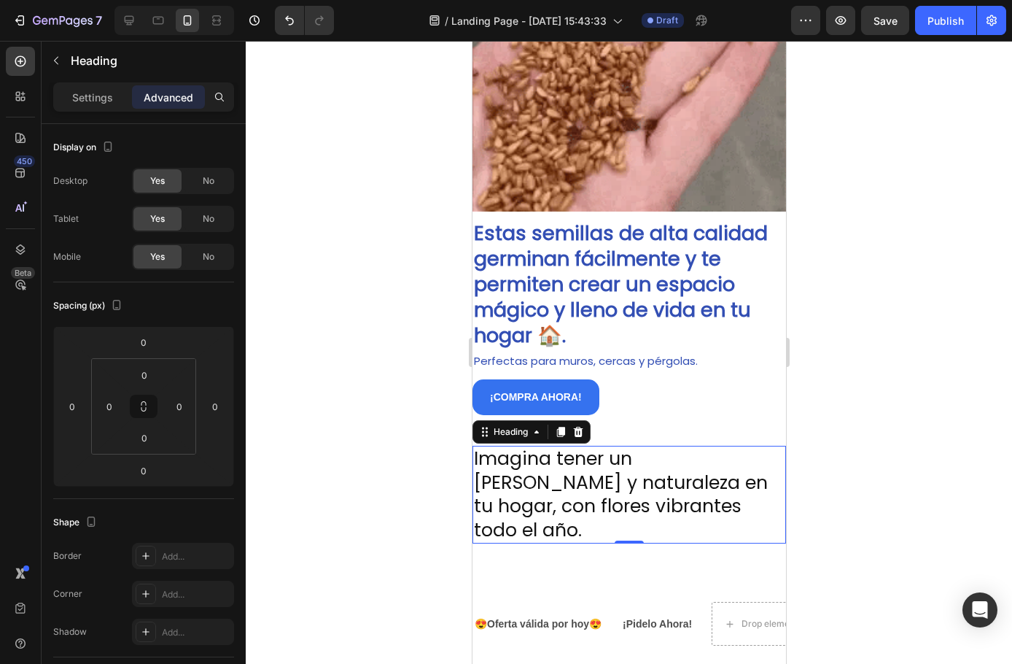
scroll to position [431, 0]
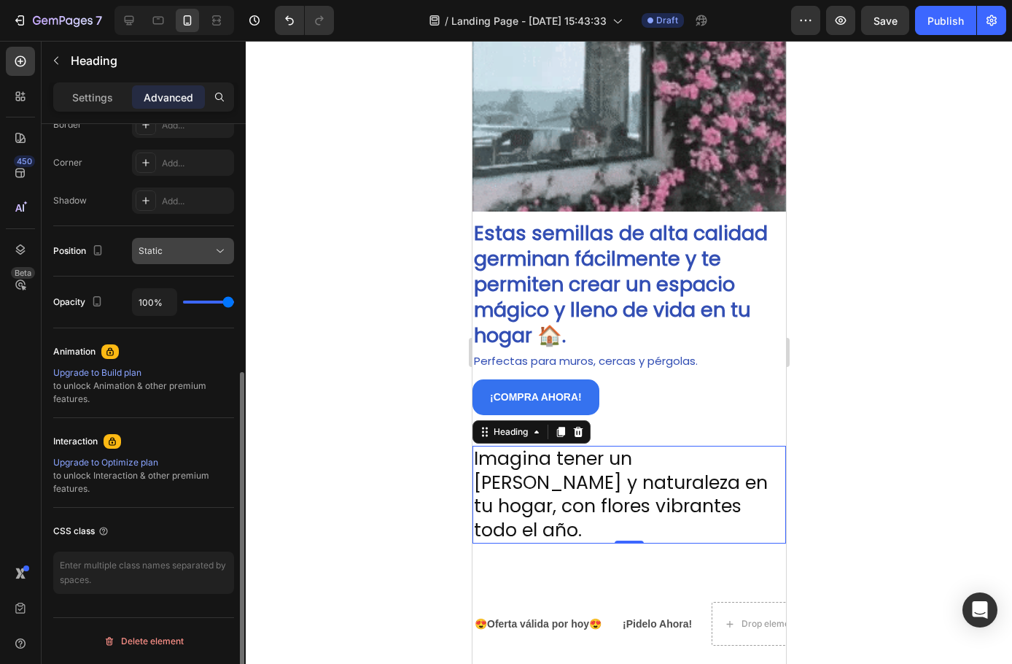
click at [180, 251] on div "Static" at bounding box center [176, 250] width 74 height 13
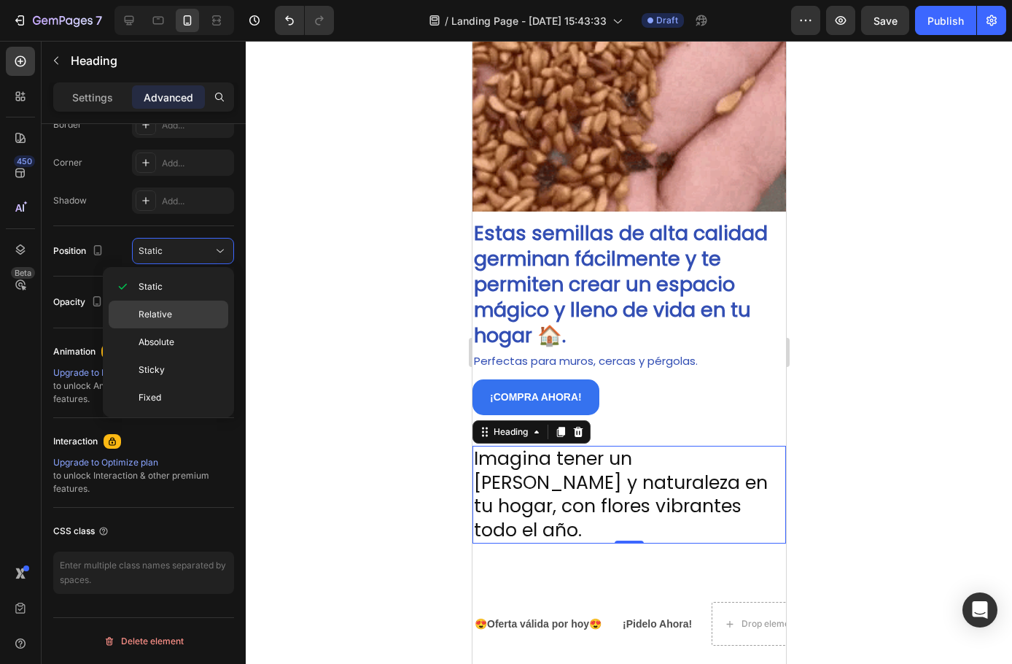
click at [165, 319] on span "Relative" at bounding box center [156, 314] width 34 height 13
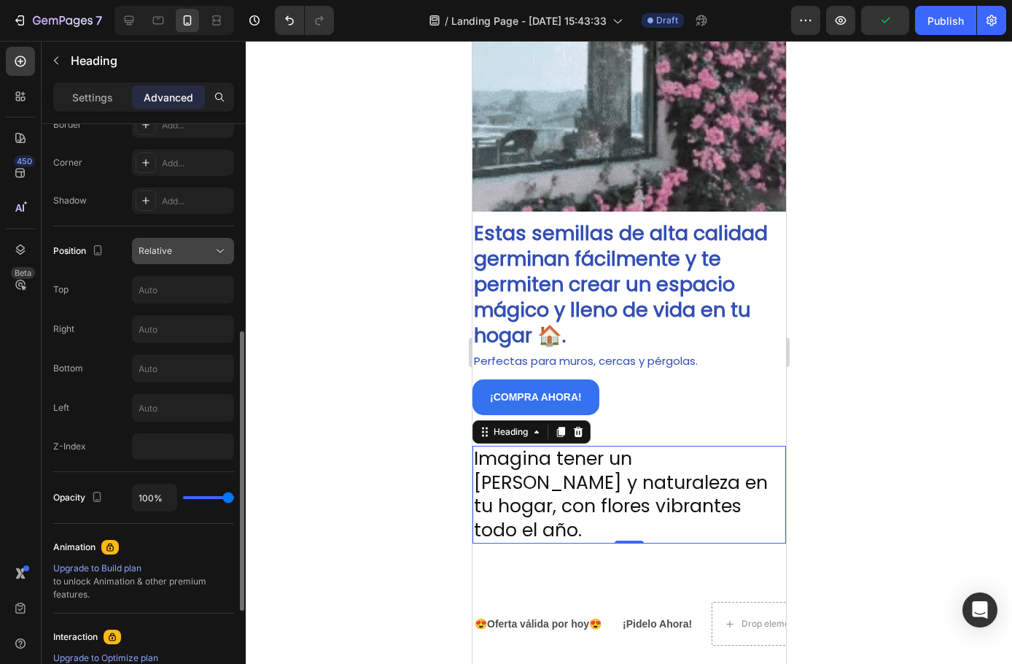
click at [185, 251] on div "Relative" at bounding box center [176, 250] width 74 height 13
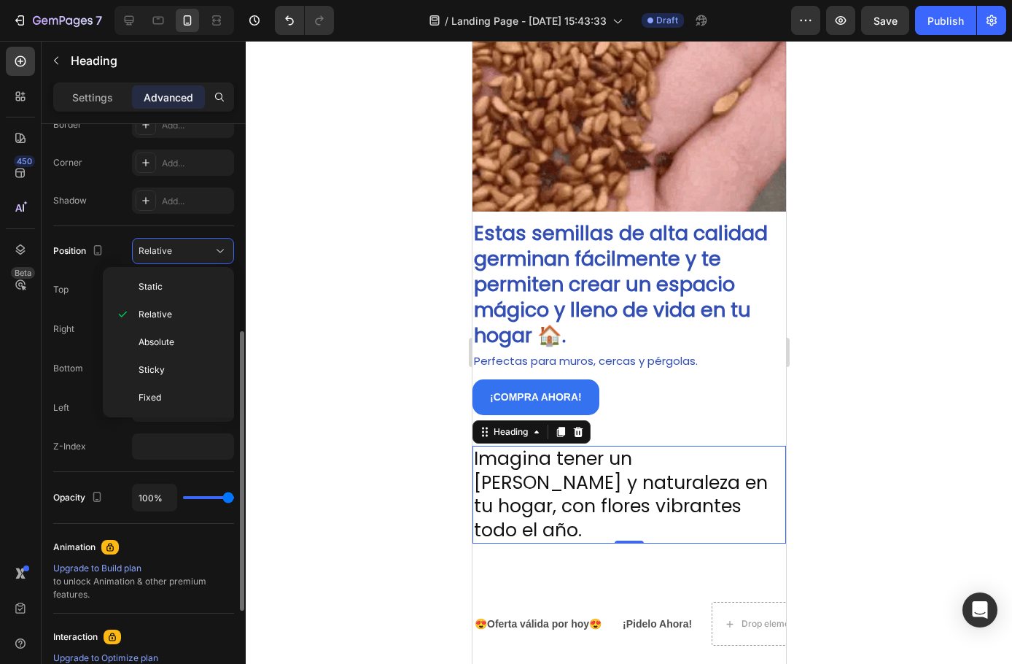
click at [160, 290] on span "Static" at bounding box center [151, 286] width 24 height 13
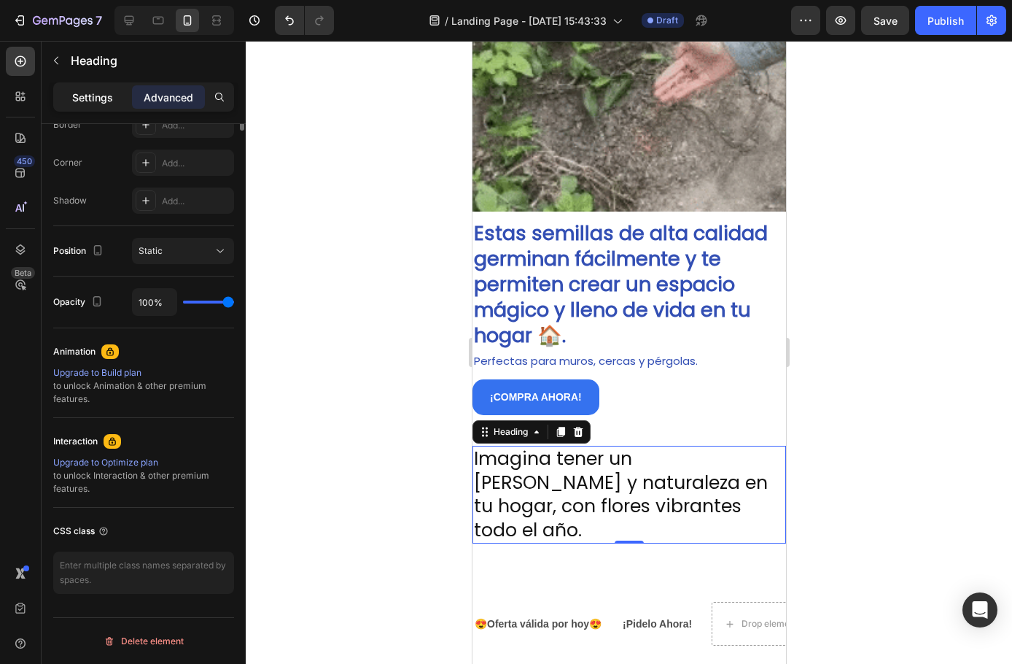
scroll to position [66, 0]
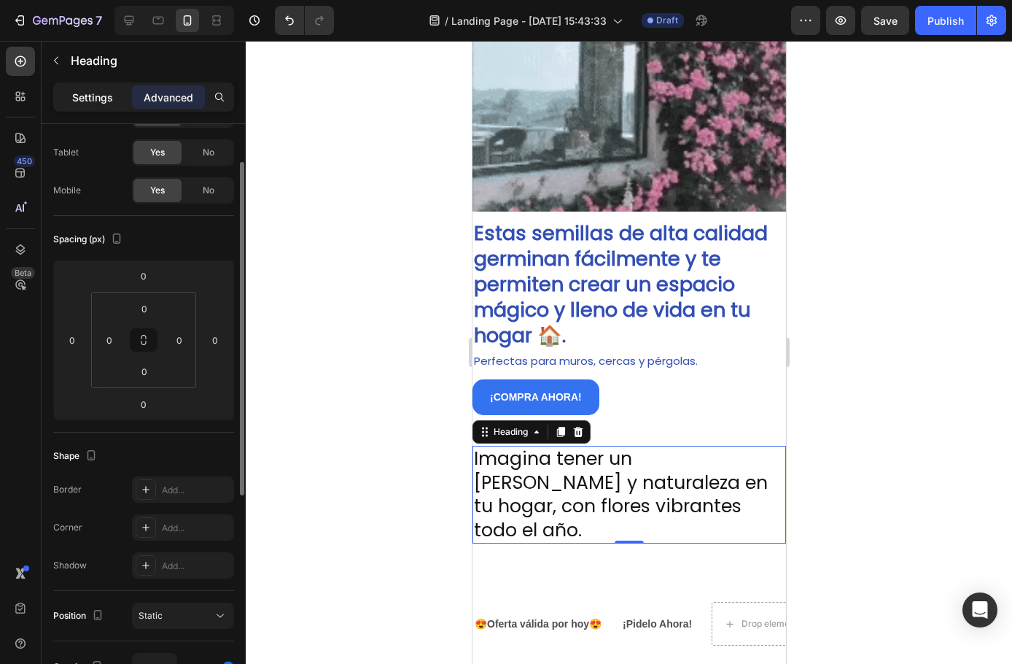
click at [97, 104] on p "Settings" at bounding box center [92, 97] width 41 height 15
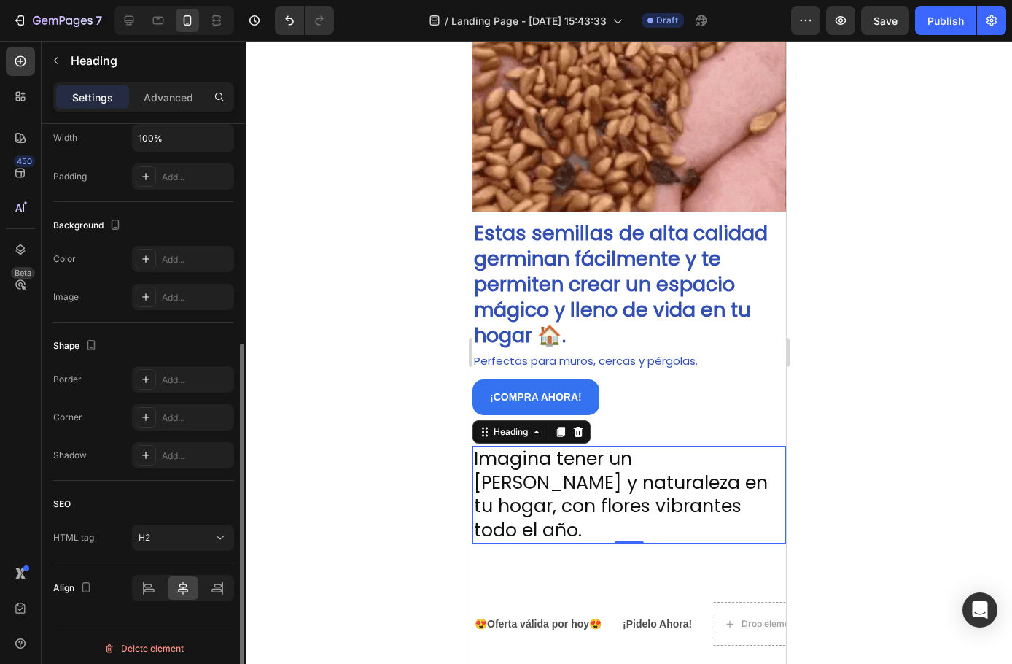
scroll to position [365, 0]
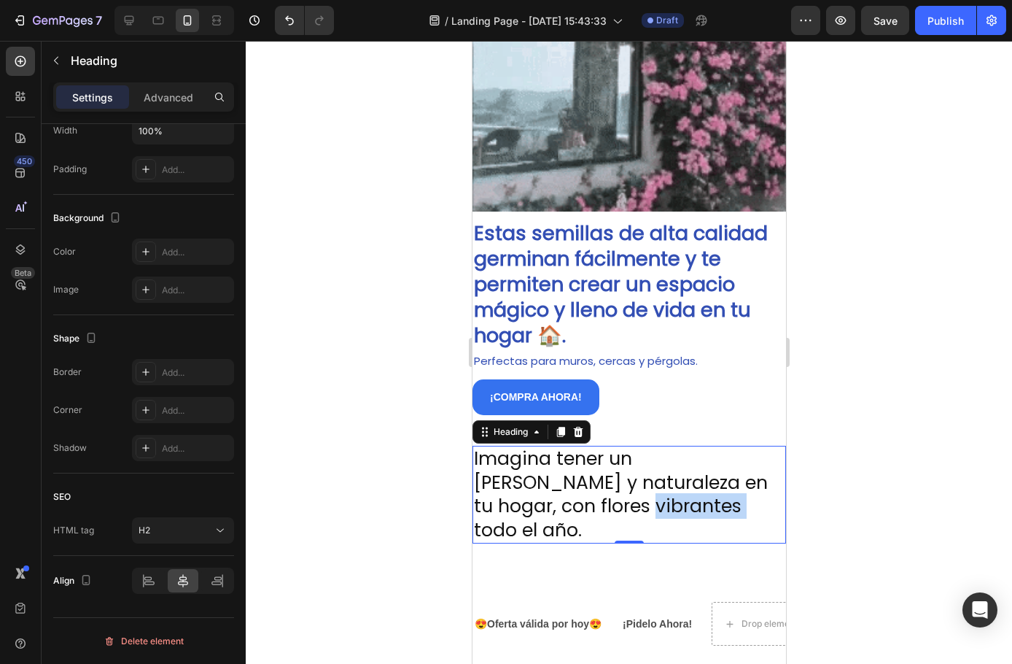
click at [586, 492] on p "Imagina tener un rincón de paz y naturaleza en tu hogar, con flores vibrantes t…" at bounding box center [628, 494] width 311 height 95
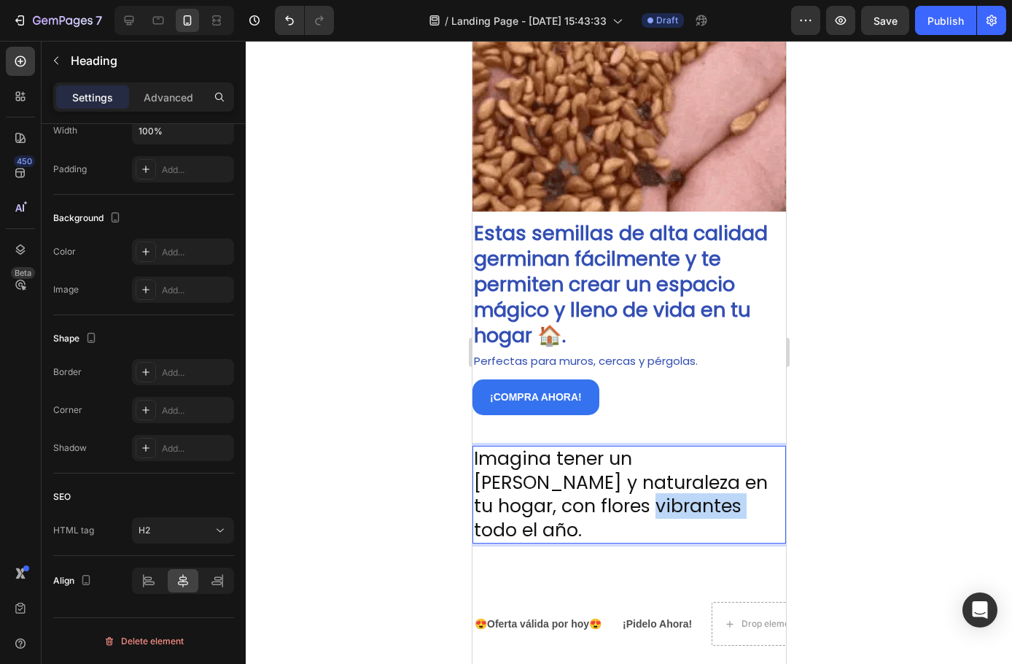
click at [586, 492] on p "Imagina tener un rincón de paz y naturaleza en tu hogar, con flores vibrantes t…" at bounding box center [628, 494] width 311 height 95
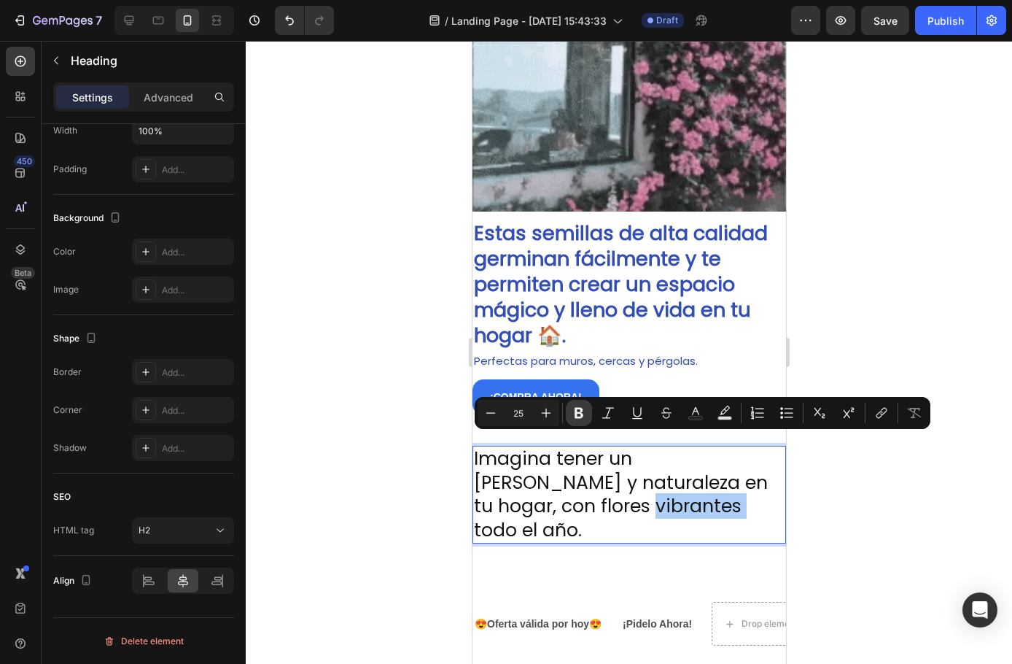
click at [573, 410] on icon "Editor contextual toolbar" at bounding box center [579, 413] width 15 height 15
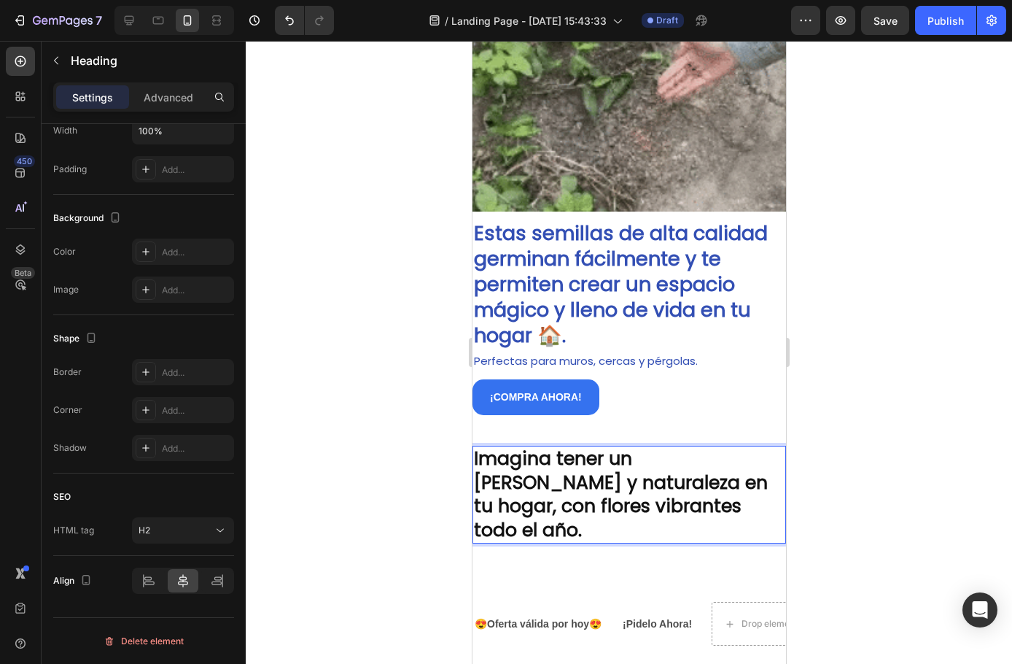
click at [694, 454] on strong "Imagina tener un rincón de paz y naturaleza en tu hogar, con flores vibrantes t…" at bounding box center [620, 494] width 294 height 97
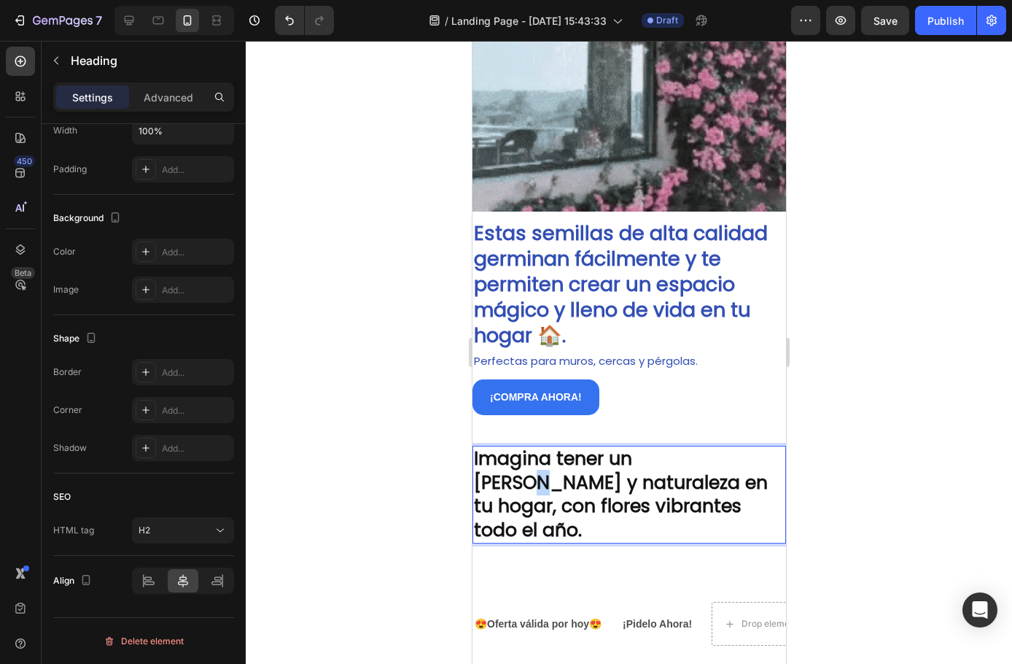
click at [694, 454] on strong "Imagina tener un rincón de paz y naturaleza en tu hogar, con flores vibrantes t…" at bounding box center [620, 494] width 294 height 97
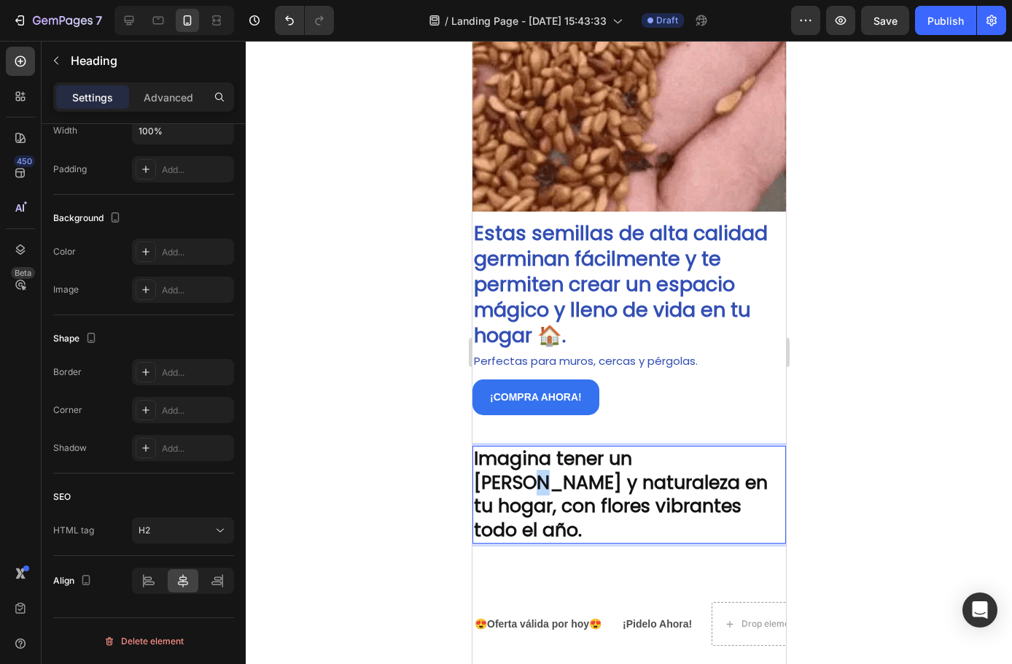
click at [694, 454] on strong "Imagina tener un rincón de paz y naturaleza en tu hogar, con flores vibrantes t…" at bounding box center [620, 494] width 294 height 97
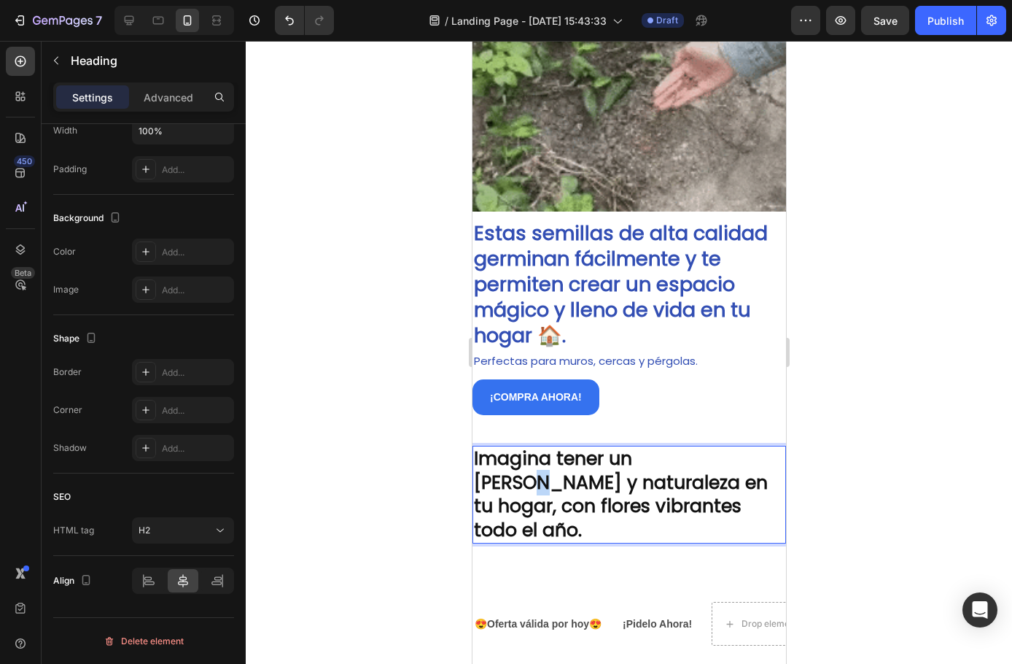
click at [694, 454] on strong "Imagina tener un rincón de paz y naturaleza en tu hogar, con flores vibrantes t…" at bounding box center [620, 494] width 294 height 97
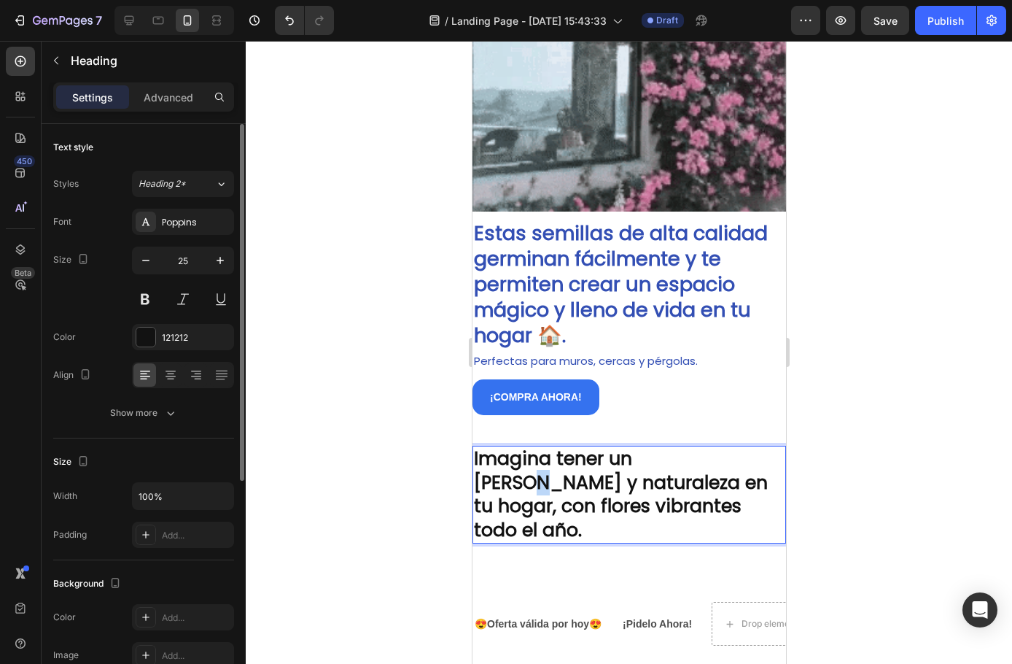
scroll to position [73, 0]
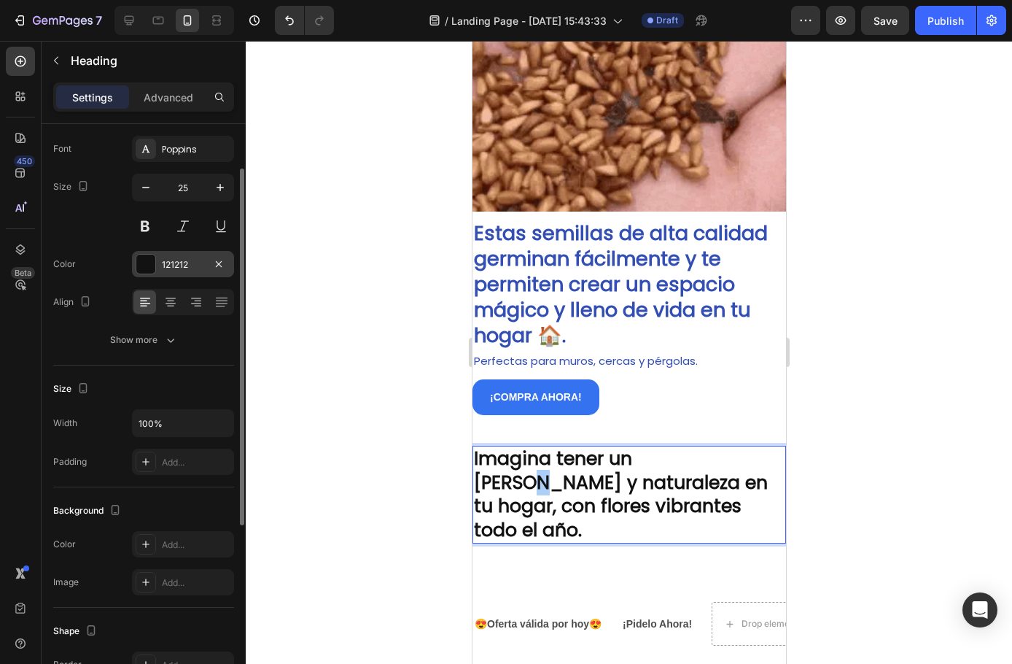
click at [141, 258] on div at bounding box center [145, 264] width 19 height 19
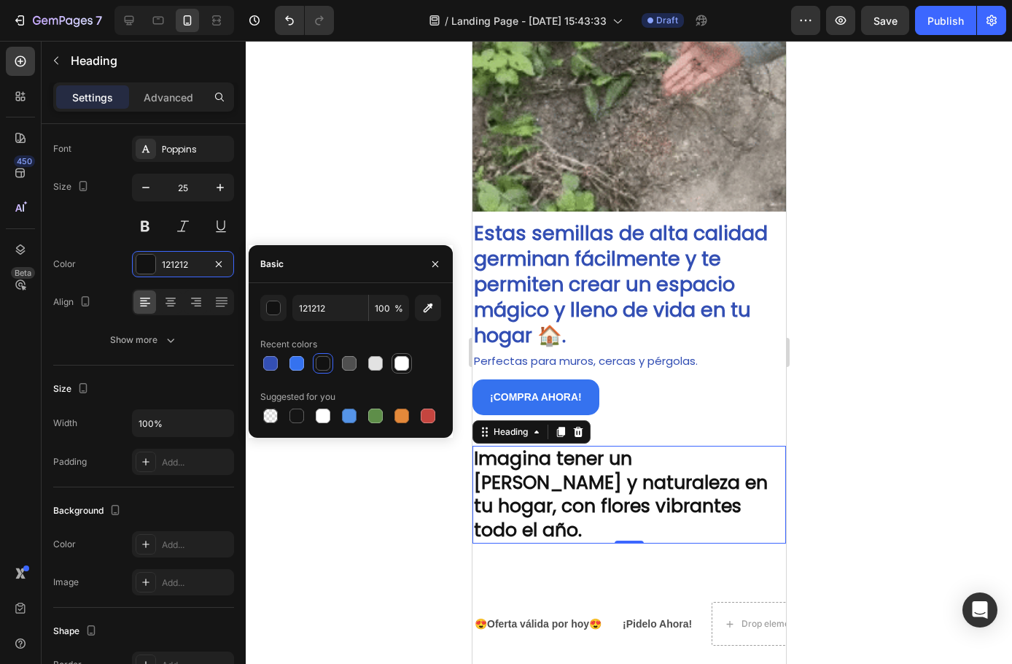
click at [398, 363] on div at bounding box center [402, 363] width 15 height 15
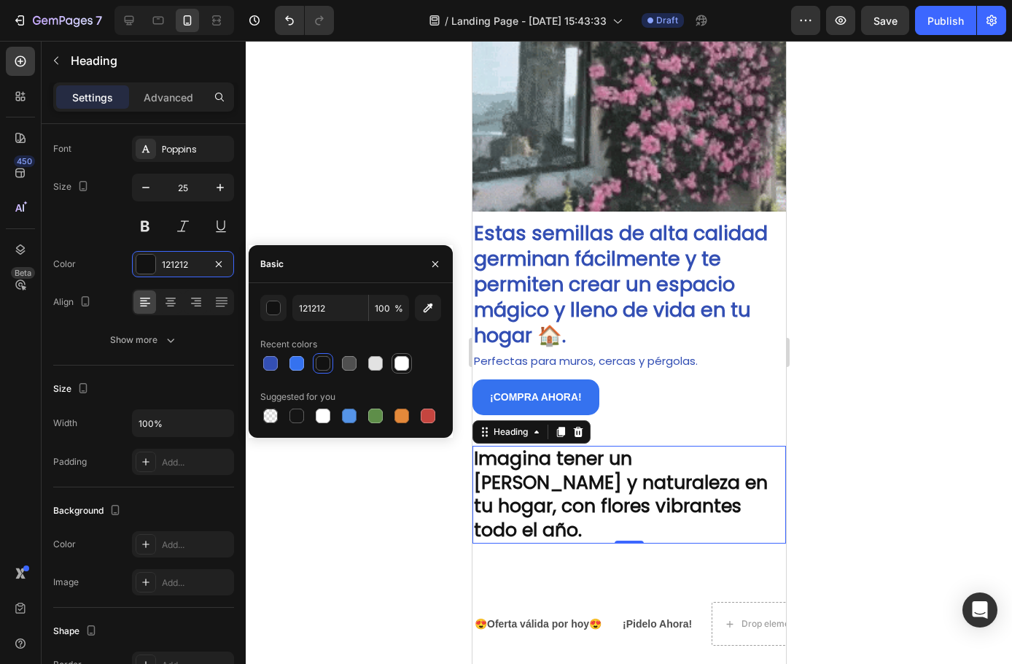
type input "FFFFFF"
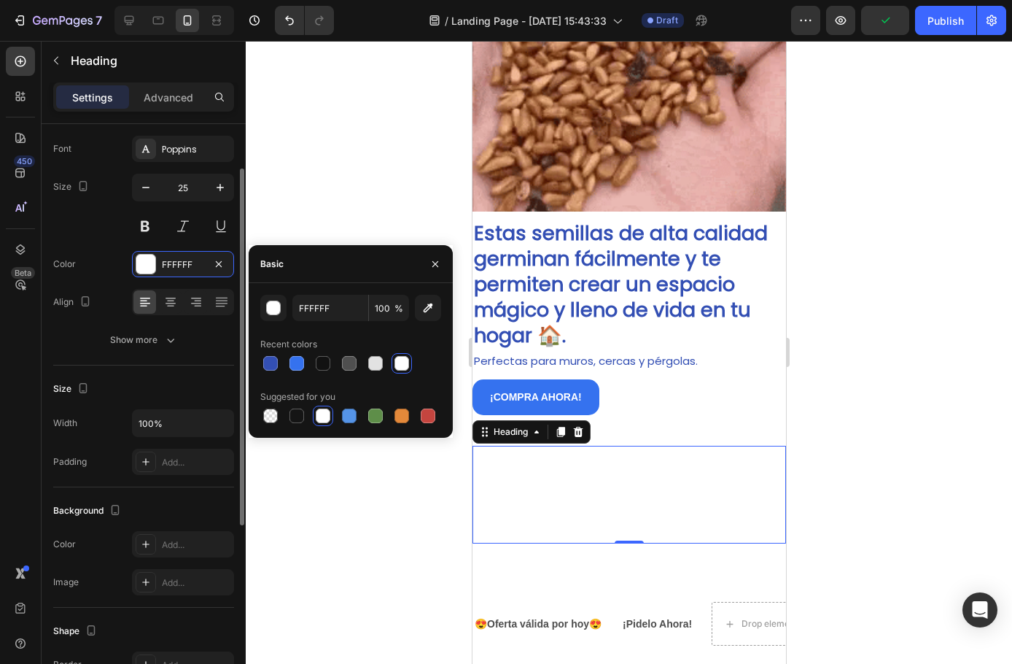
scroll to position [146, 0]
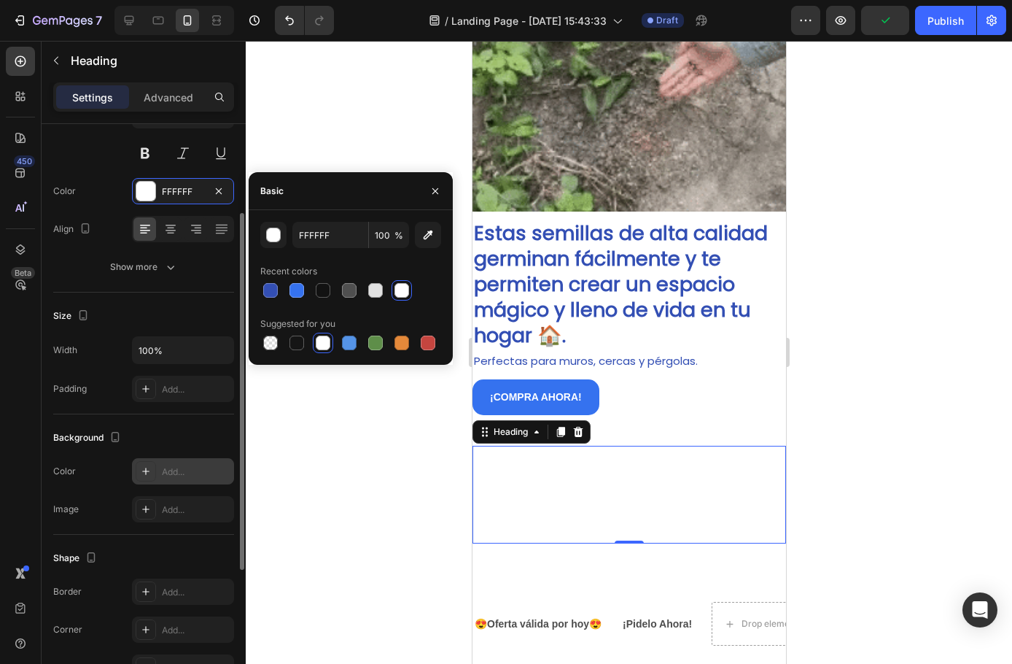
click at [146, 472] on icon at bounding box center [145, 471] width 7 height 7
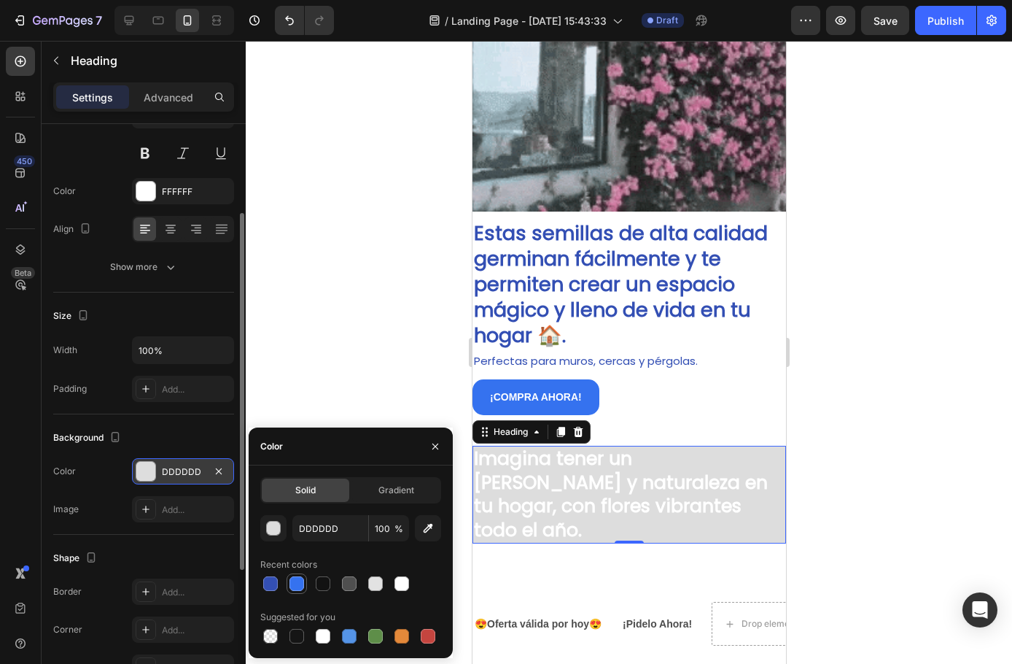
click at [292, 589] on div at bounding box center [297, 583] width 15 height 15
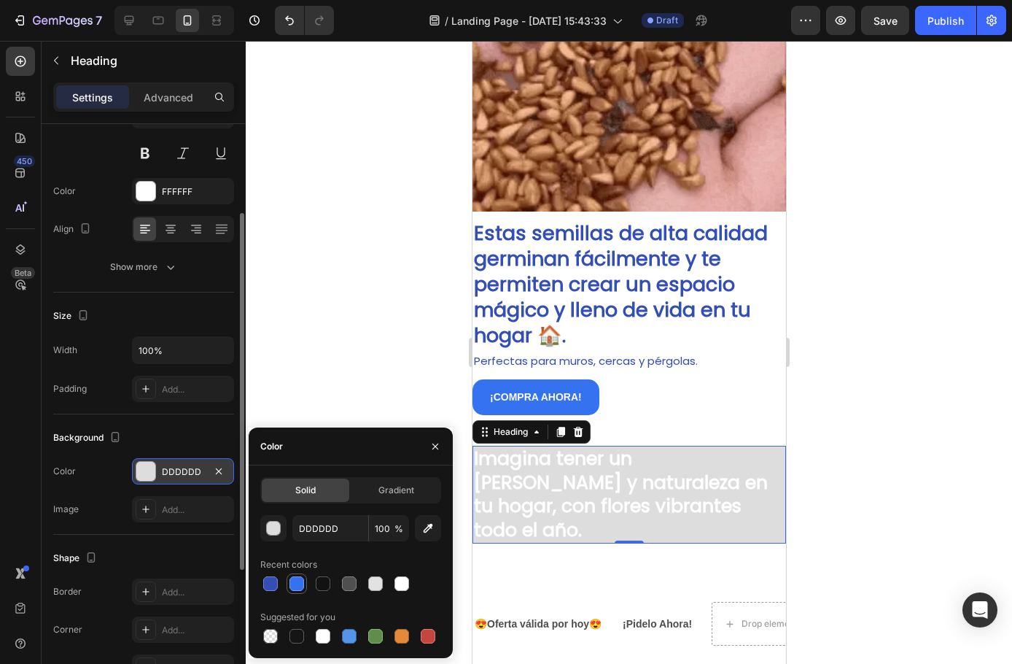
type input "3572EF"
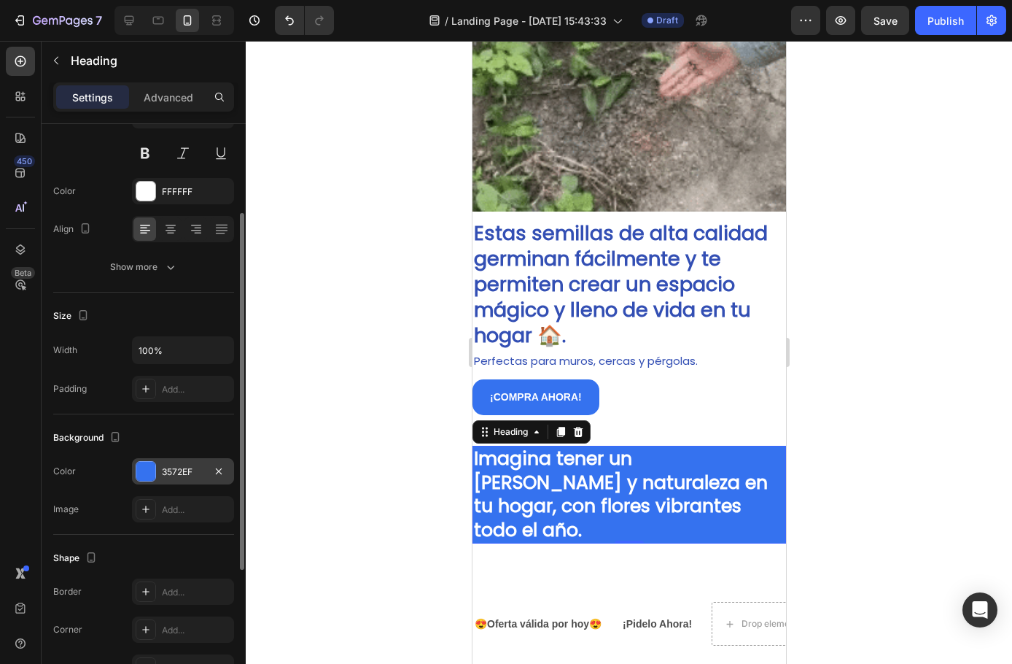
click at [177, 437] on div "Background" at bounding box center [143, 437] width 181 height 23
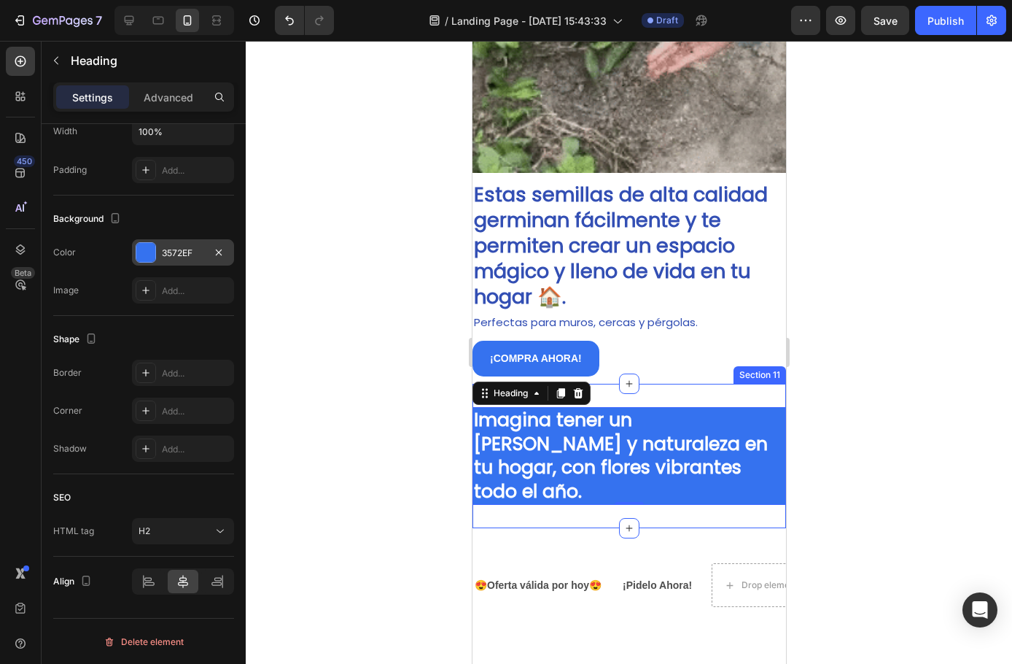
scroll to position [1325, 0]
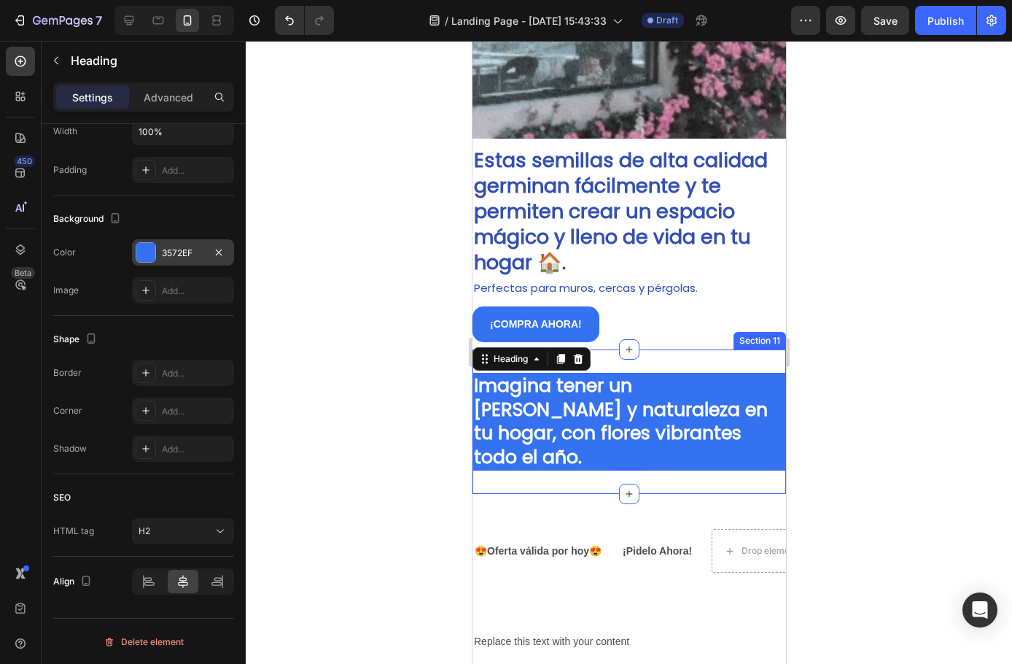
click at [605, 494] on div "😍Oferta válida por hoy😍 Text Block ¡Pidelo Ahora! Text Block Drop element here …" at bounding box center [629, 551] width 314 height 114
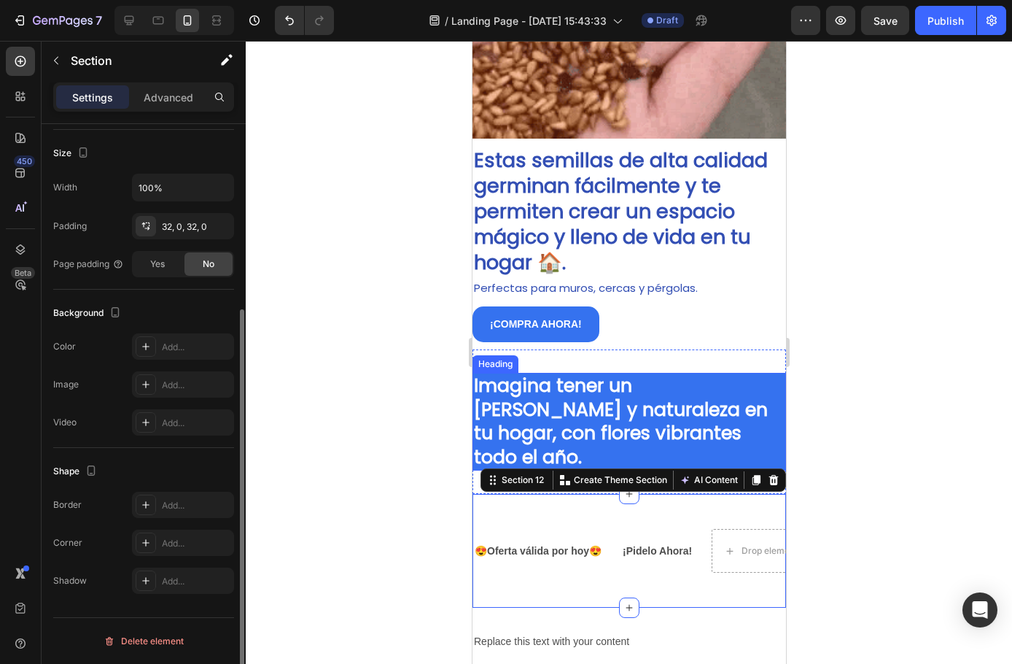
scroll to position [0, 0]
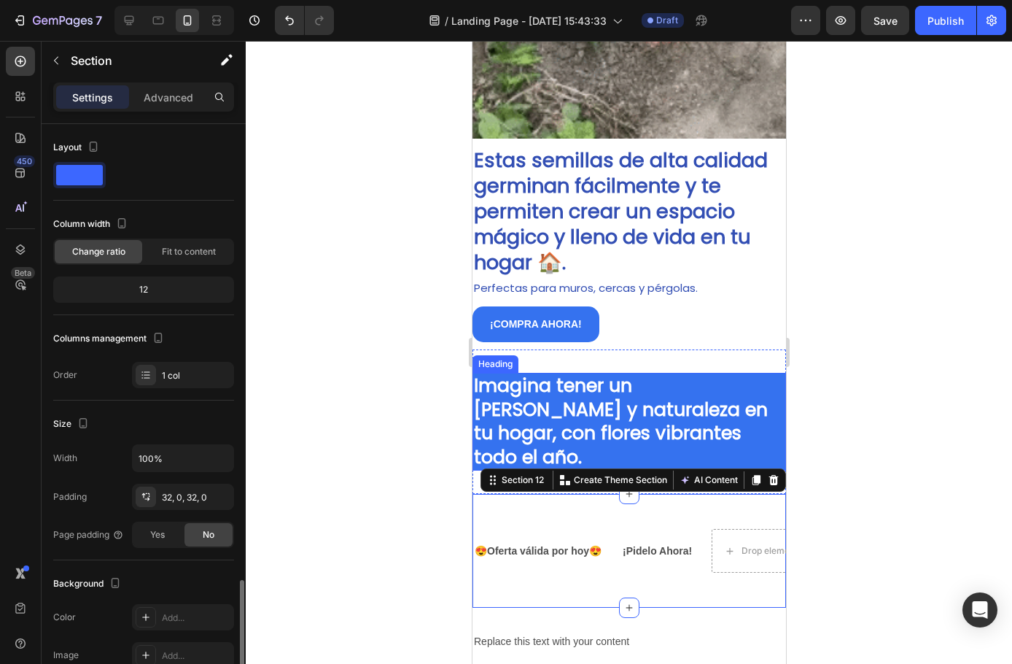
click at [593, 406] on strong "Imagina tener un rincón de paz y naturaleza en tu hogar, con flores vibrantes t…" at bounding box center [620, 421] width 294 height 97
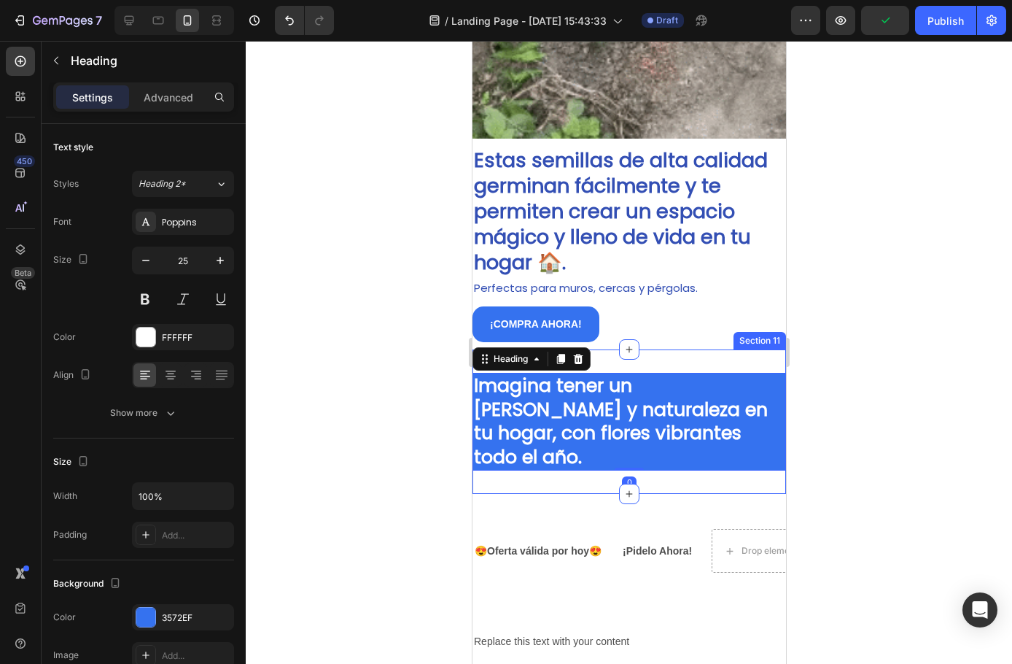
click at [564, 451] on div "⁠⁠⁠⁠⁠⁠⁠ Imagina tener un rincón de paz y naturaleza en tu hogar, con flores vib…" at bounding box center [629, 421] width 314 height 144
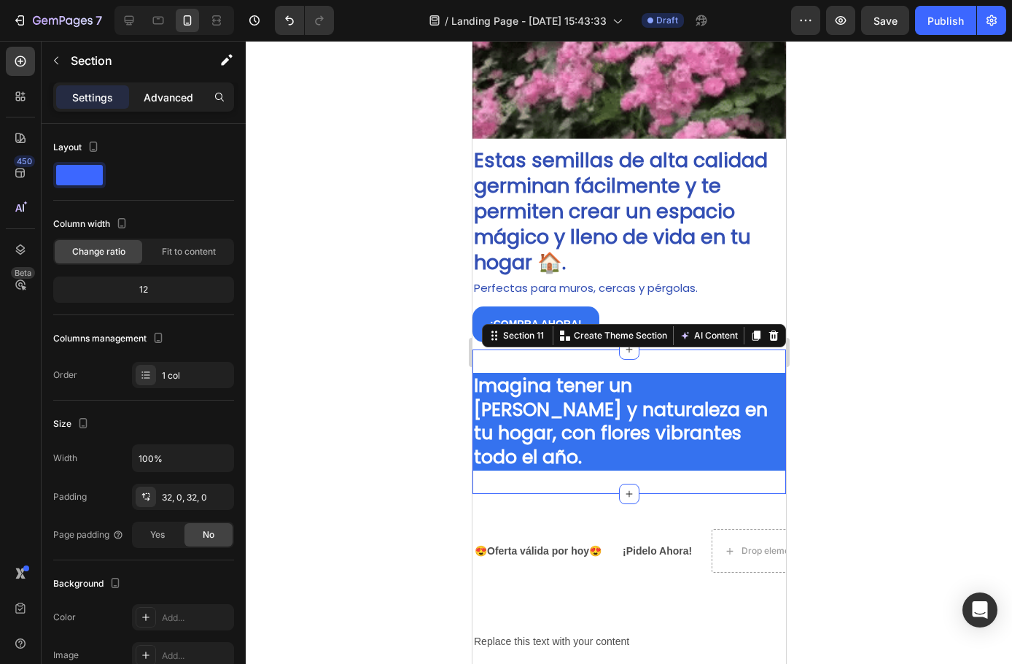
click at [167, 106] on div "Advanced" at bounding box center [168, 96] width 73 height 23
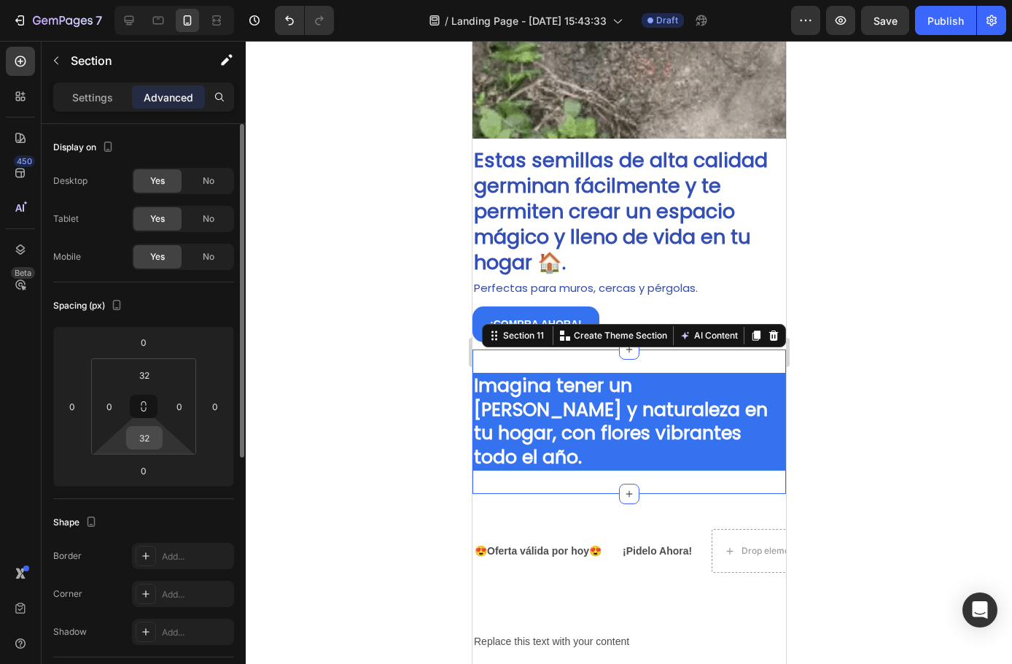
click at [150, 438] on input "32" at bounding box center [144, 438] width 29 height 22
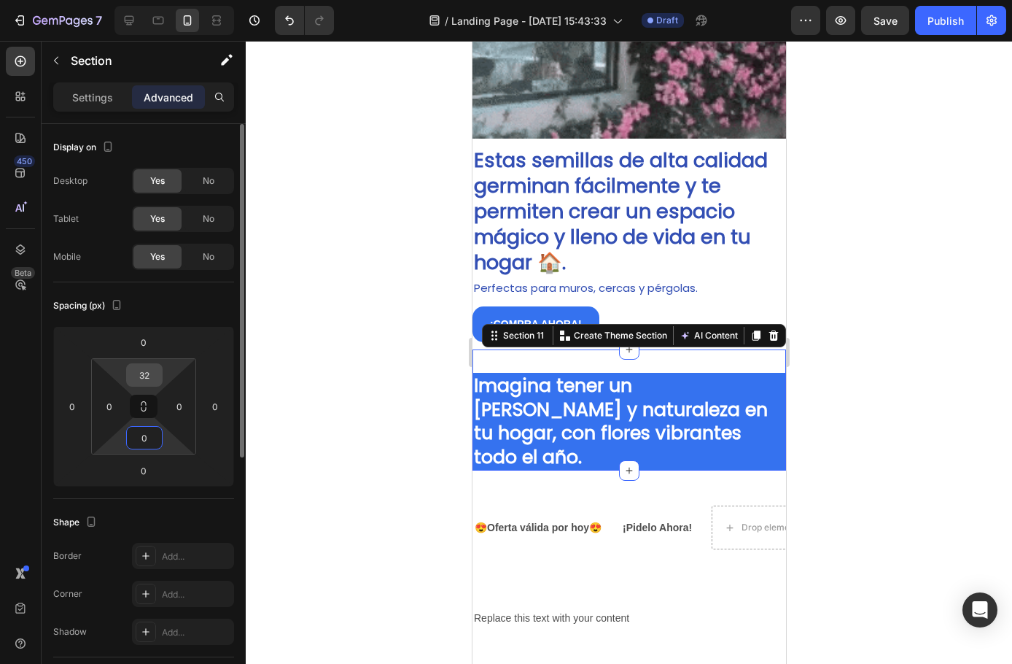
type input "0"
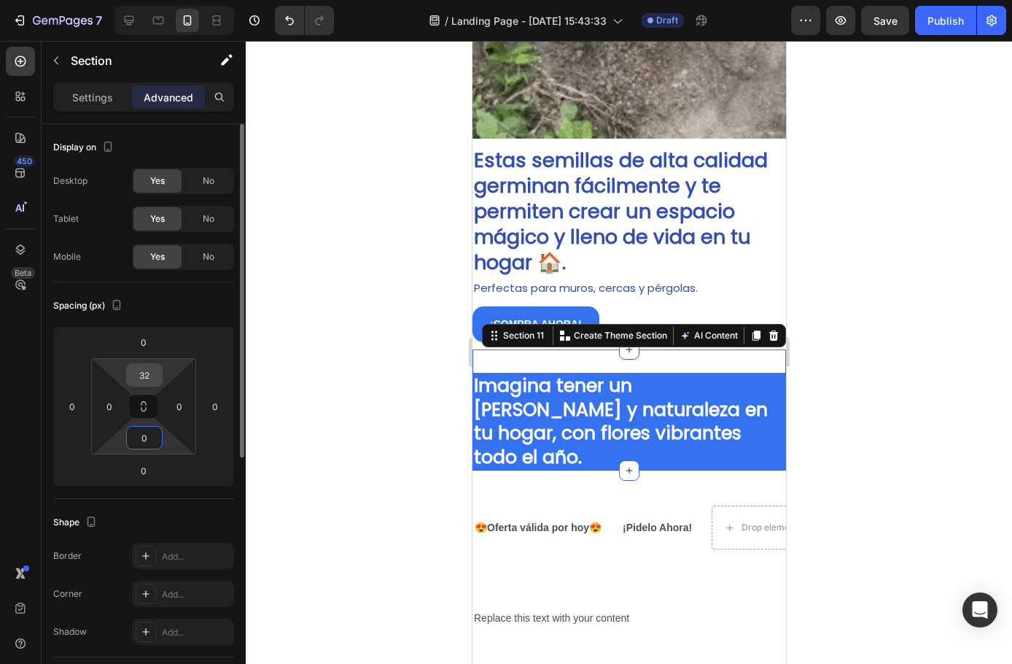
click at [144, 367] on input "32" at bounding box center [144, 375] width 29 height 22
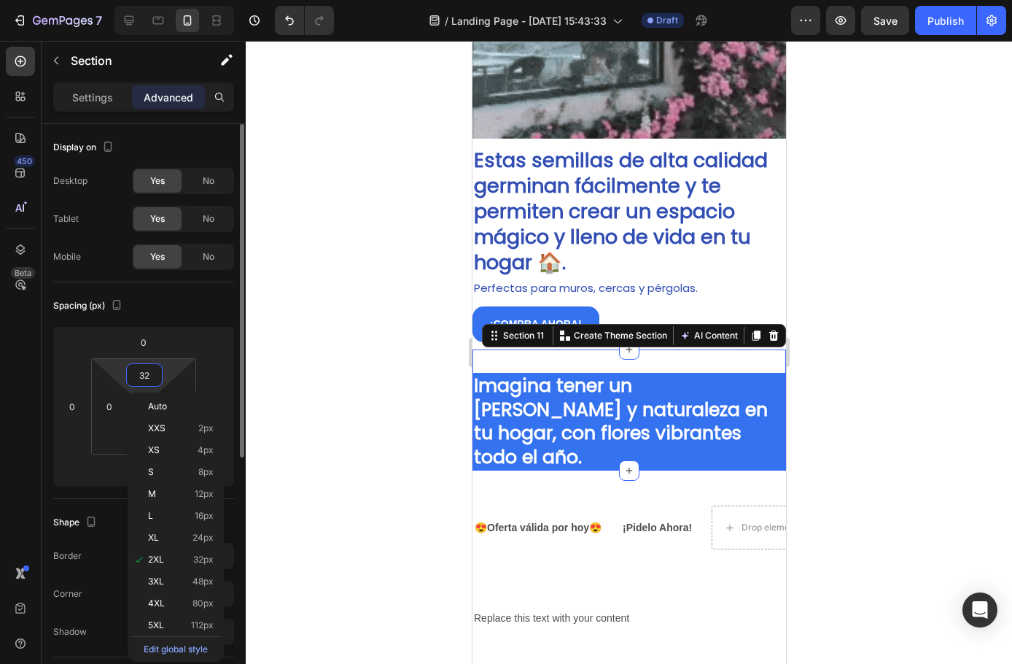
type input "0"
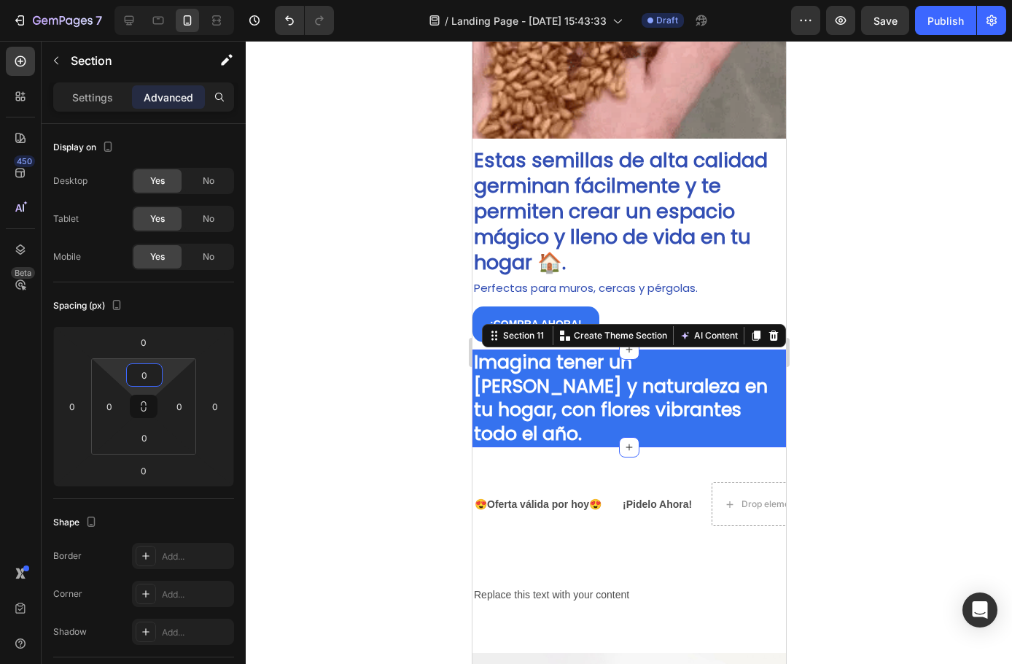
click at [334, 419] on div at bounding box center [629, 352] width 767 height 623
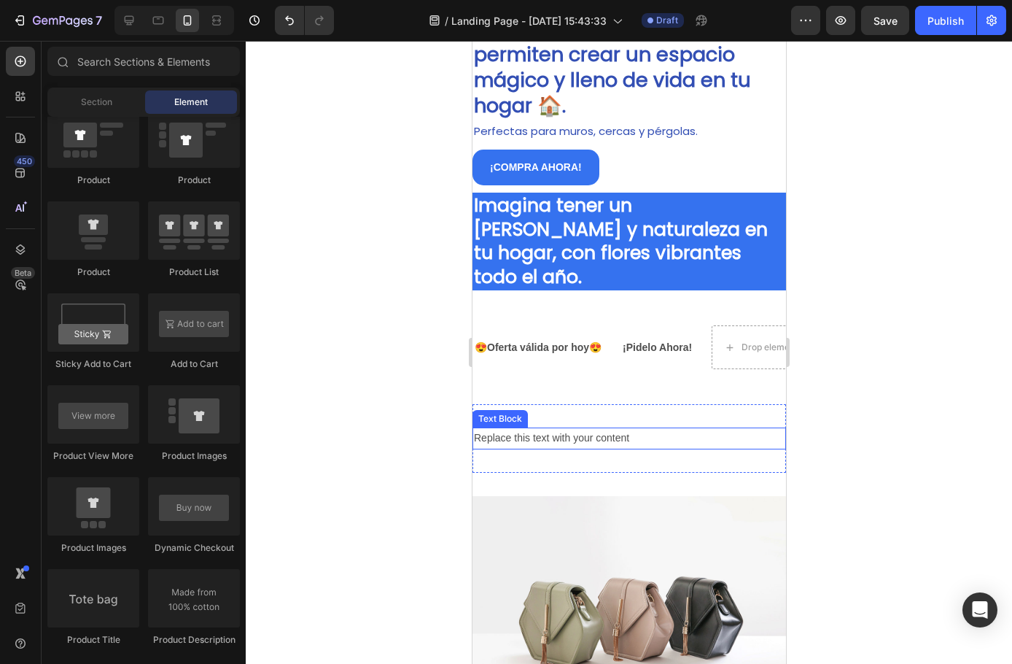
scroll to position [1543, 0]
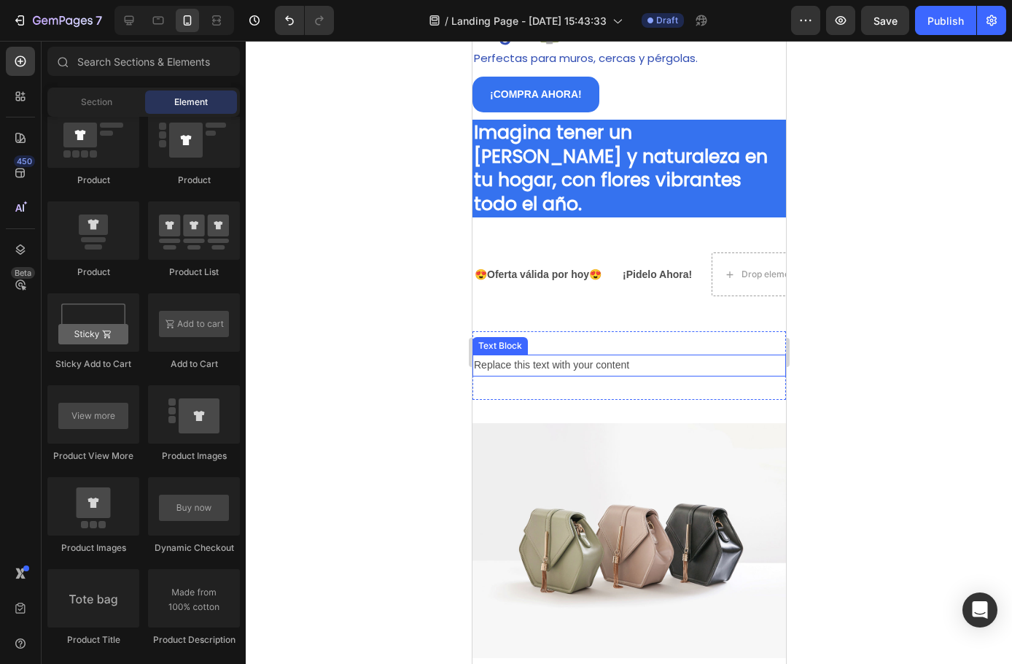
click at [539, 354] on div "Replace this text with your content" at bounding box center [629, 364] width 314 height 21
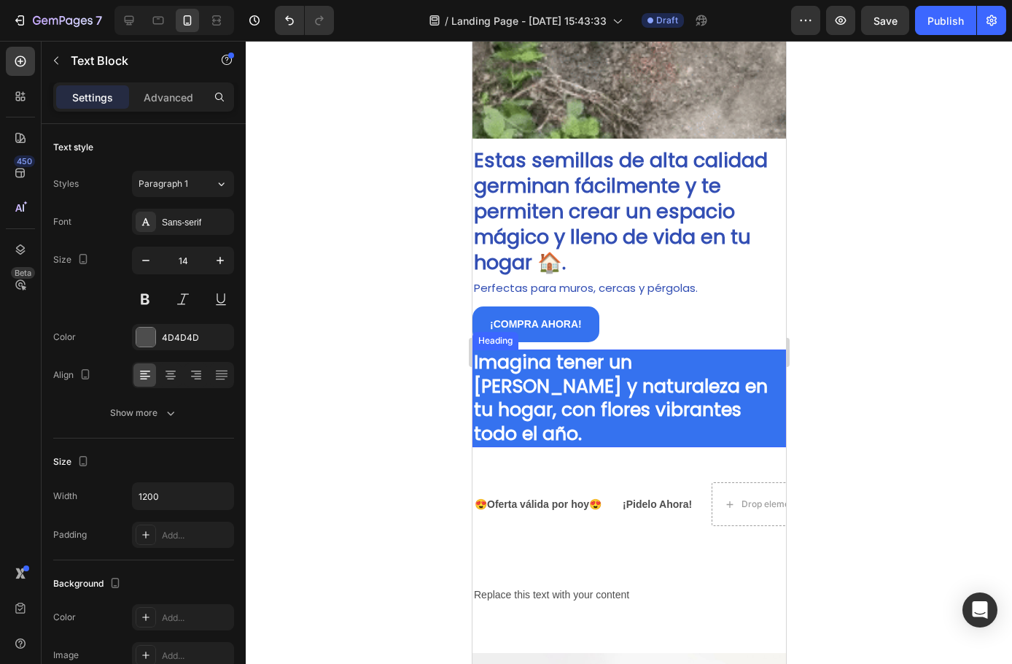
scroll to position [1398, 0]
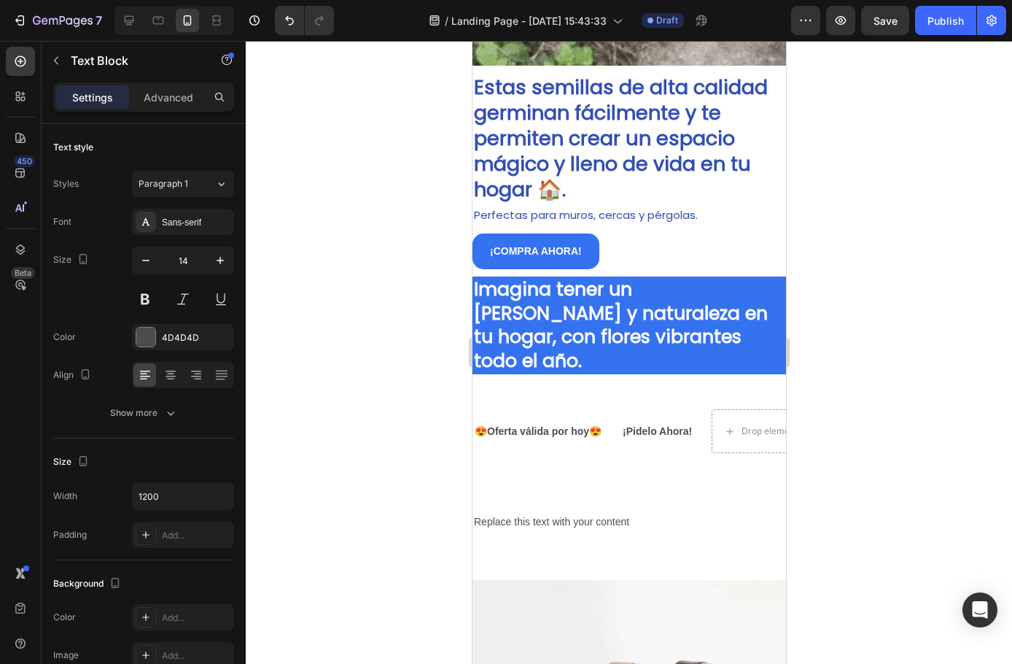
click at [556, 511] on div "Replace this text with your content" at bounding box center [629, 521] width 314 height 21
click at [675, 513] on p "Replace this text with your content" at bounding box center [628, 522] width 311 height 18
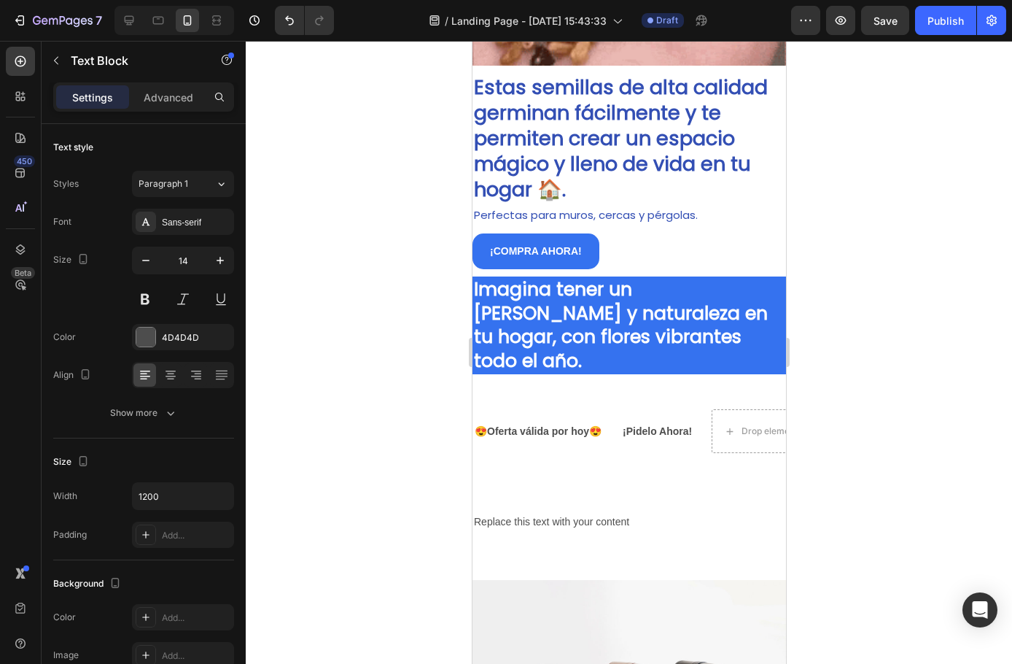
click at [853, 491] on div at bounding box center [629, 352] width 767 height 623
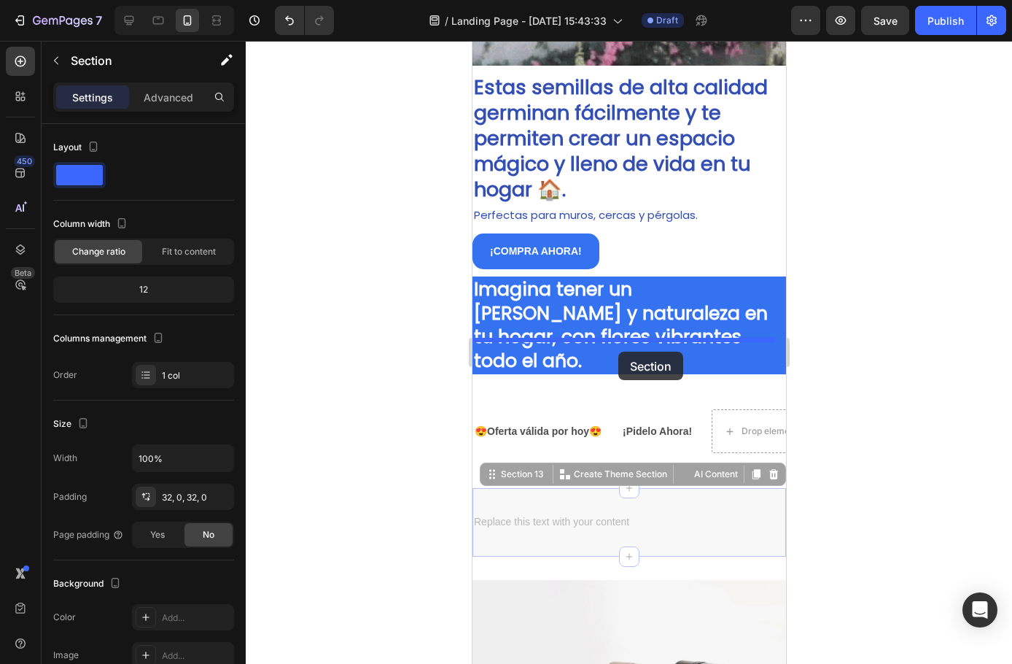
drag, startPoint x: 645, startPoint y: 465, endPoint x: 618, endPoint y: 352, distance: 116.2
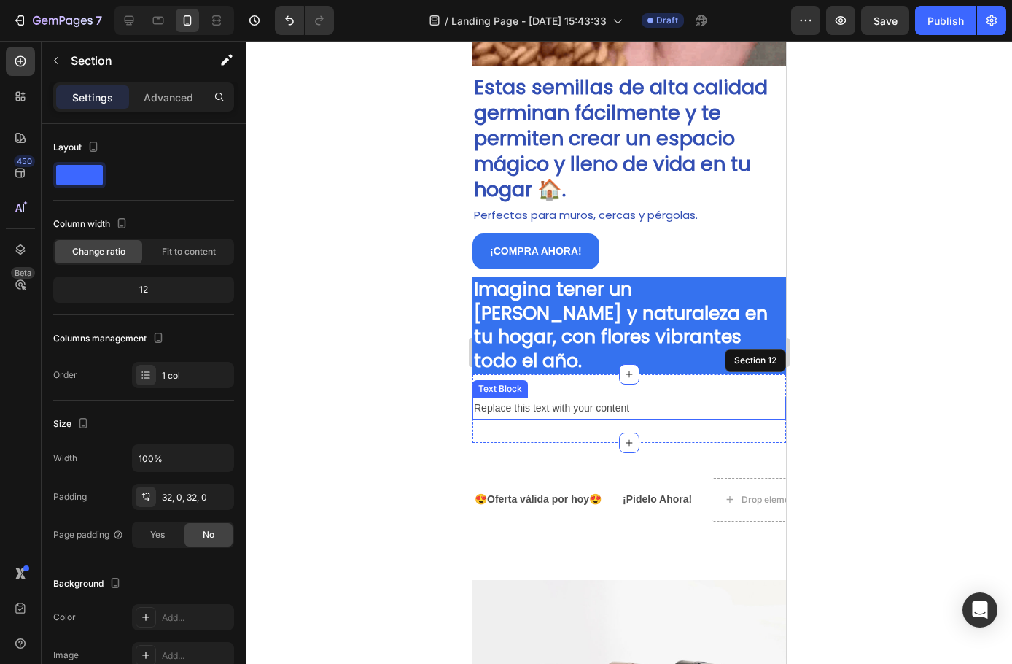
click at [589, 398] on div "Replace this text with your content" at bounding box center [629, 408] width 314 height 21
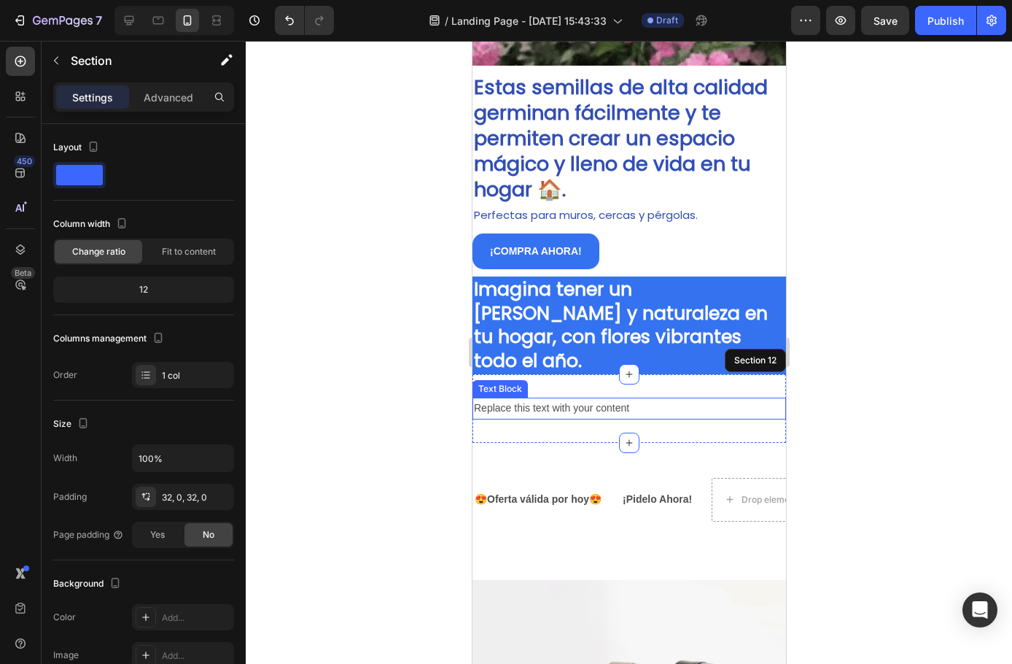
click at [589, 398] on div "Replace this text with your content" at bounding box center [629, 408] width 314 height 21
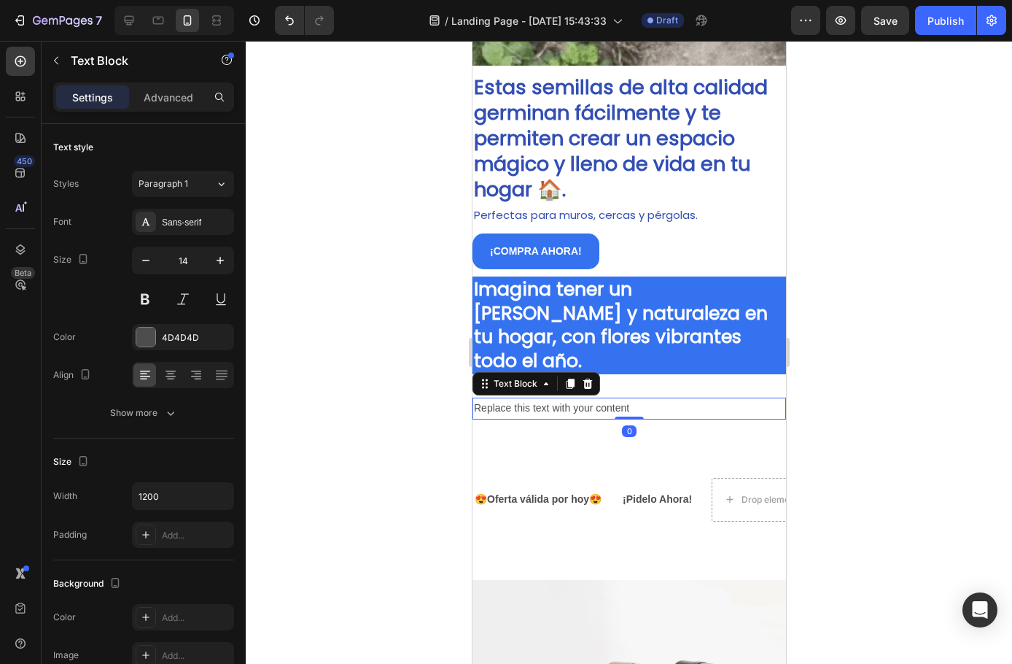
click at [589, 399] on p "Replace this text with your content" at bounding box center [628, 408] width 311 height 18
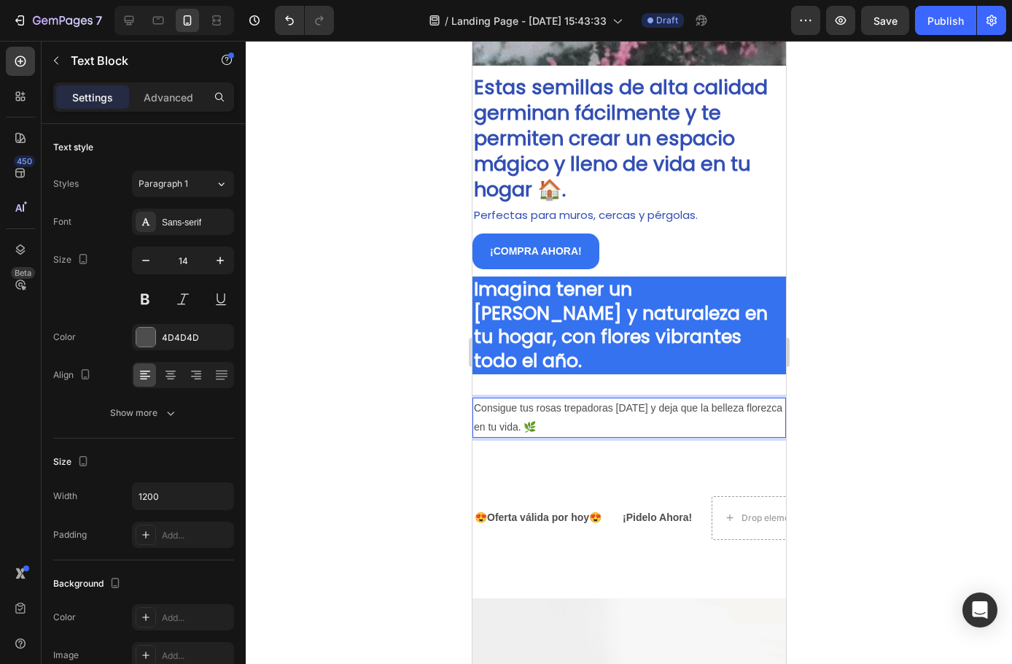
click at [571, 399] on p "Consigue tus rosas trepadoras hoy y deja que la belleza florezca en tu vida. 🌿" at bounding box center [628, 417] width 311 height 36
click at [533, 399] on p "Consigue tus rosas trepadoras hoy y deja que la belleza florezca en tu vida. 🌿" at bounding box center [628, 417] width 311 height 36
click at [535, 399] on p "Consigue tus rosas trepadoras hoy y deja que la belleza florezca en tu vida. 🌿" at bounding box center [628, 417] width 311 height 36
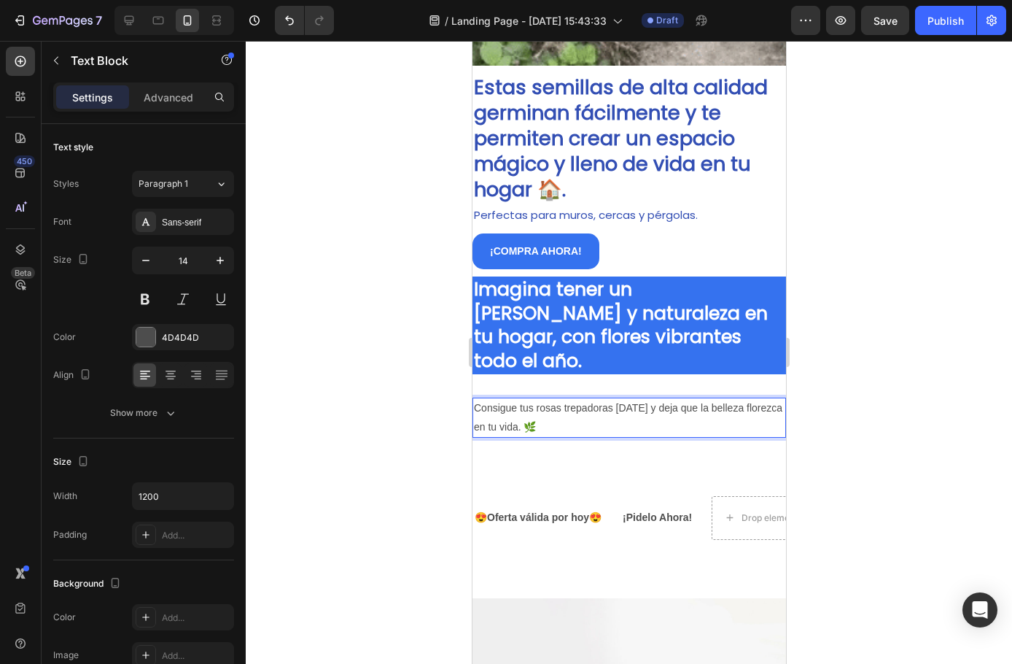
click at [535, 399] on p "Consigue tus rosas trepadoras hoy y deja que la belleza florezca en tu vida. 🌿" at bounding box center [628, 417] width 311 height 36
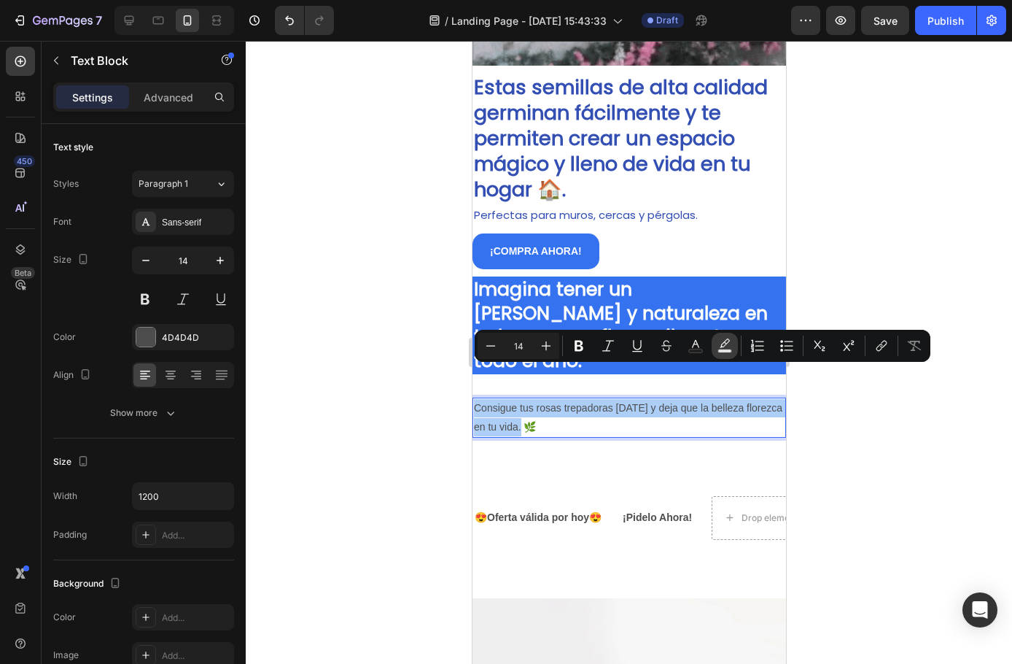
click at [724, 346] on icon "Editor contextual toolbar" at bounding box center [725, 342] width 10 height 9
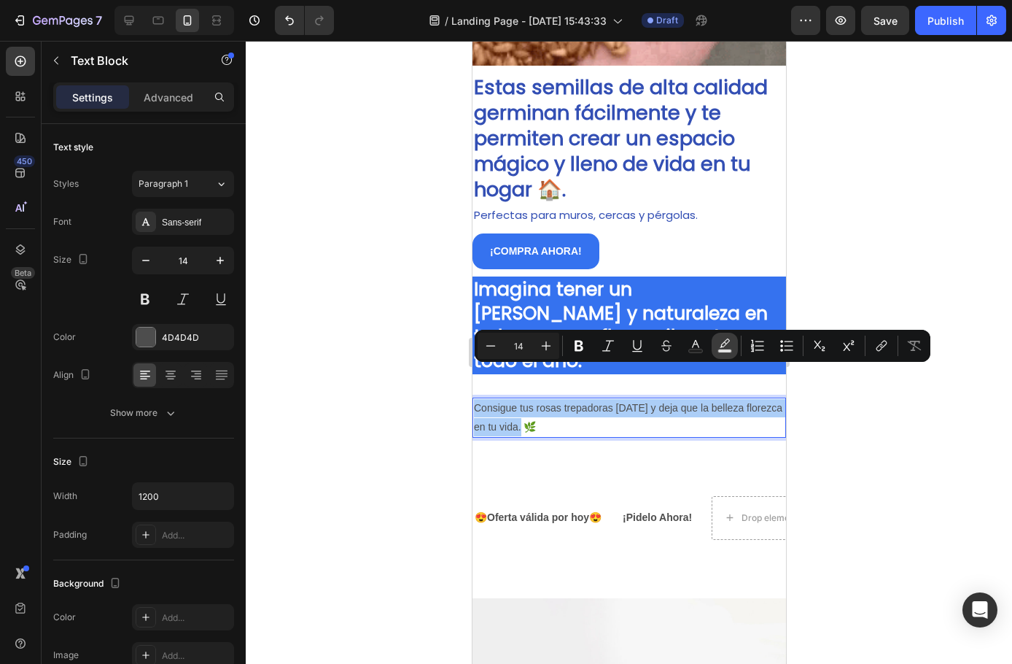
type input "000000"
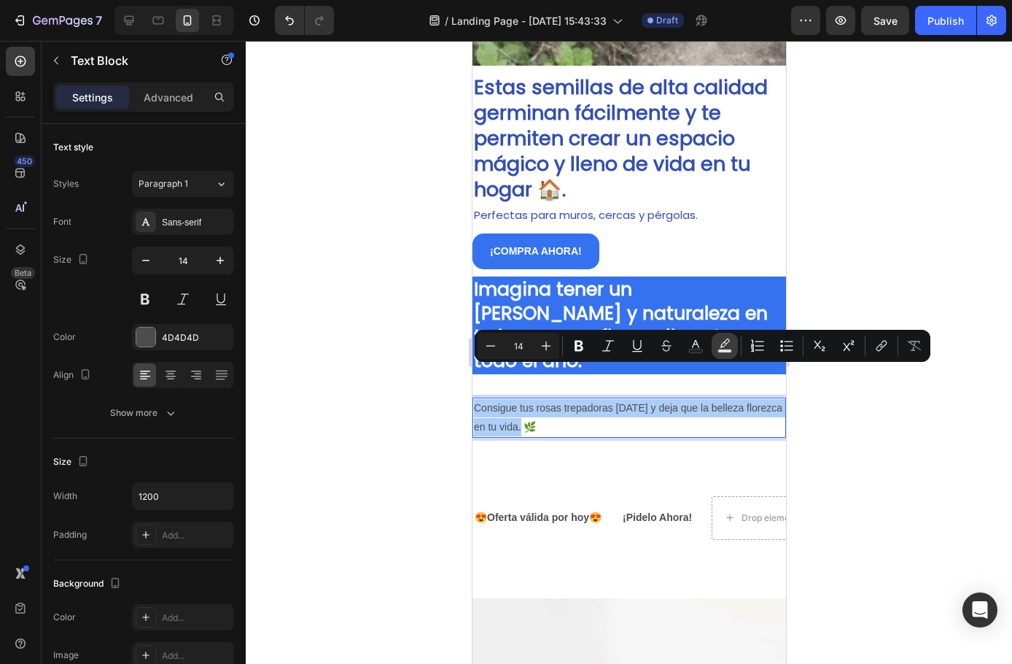
type input "77"
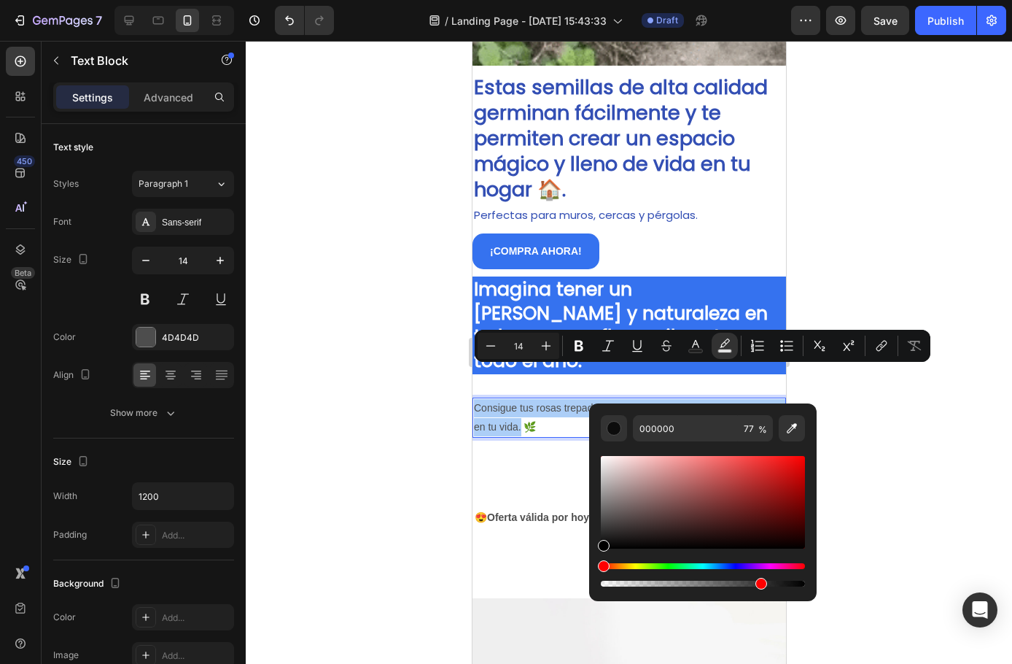
click at [346, 341] on div at bounding box center [629, 352] width 767 height 623
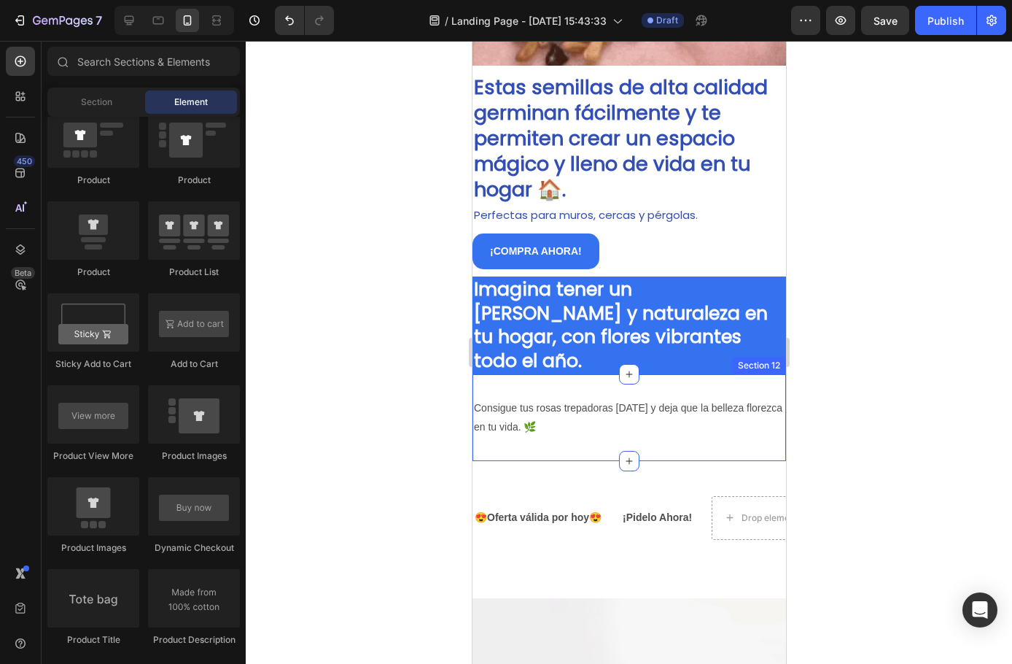
click at [551, 399] on p "Consigue tus rosas trepadoras hoy y deja que la belleza florezca en tu vida. 🌿" at bounding box center [628, 417] width 311 height 36
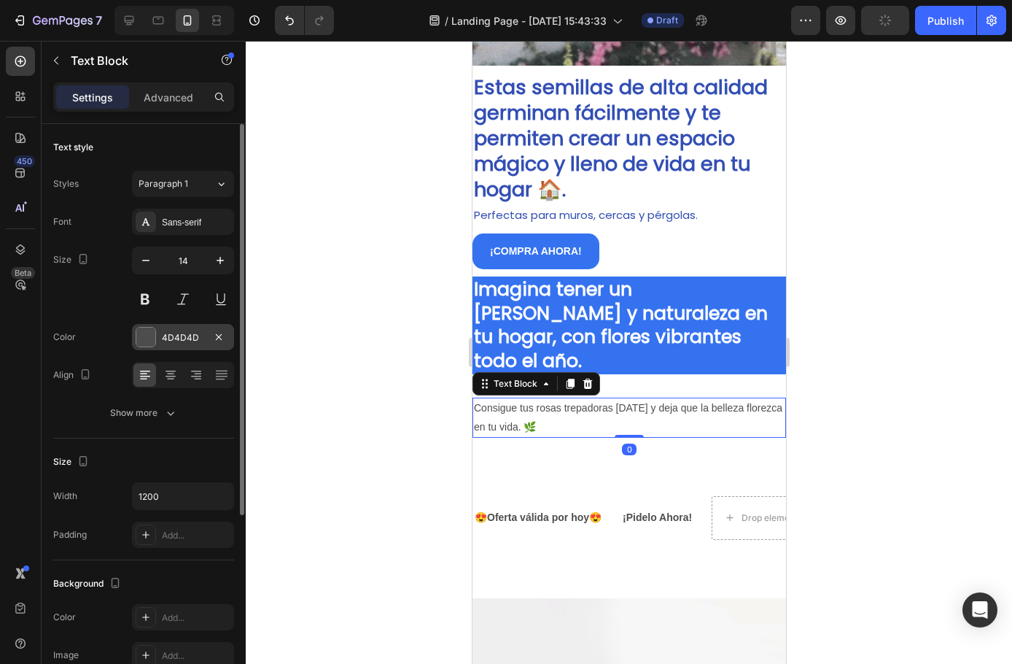
click at [150, 336] on div at bounding box center [145, 336] width 19 height 19
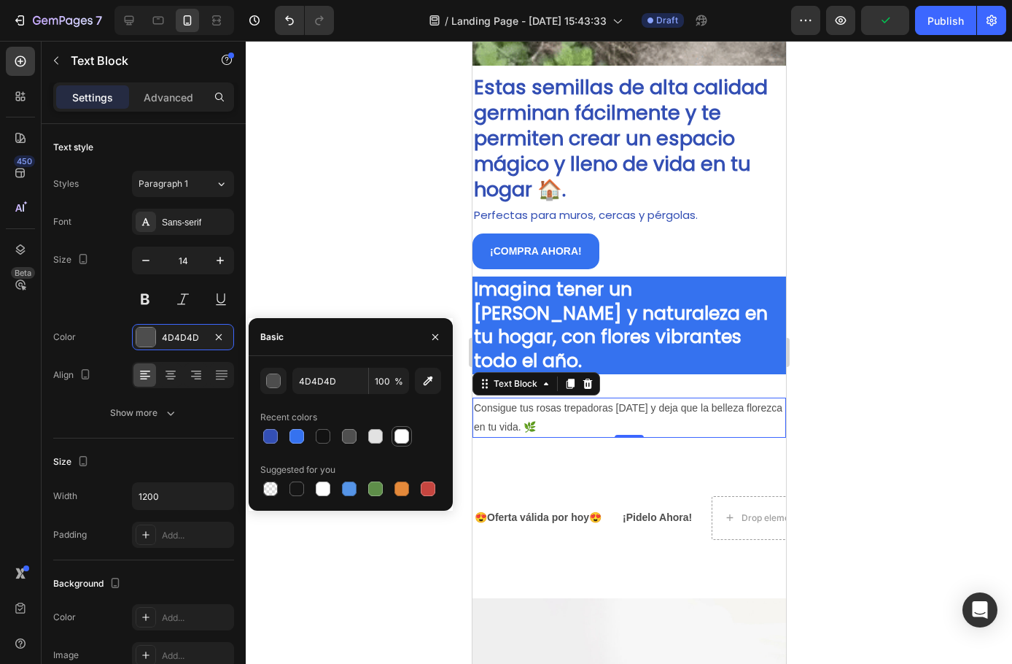
click at [399, 435] on div at bounding box center [402, 436] width 15 height 15
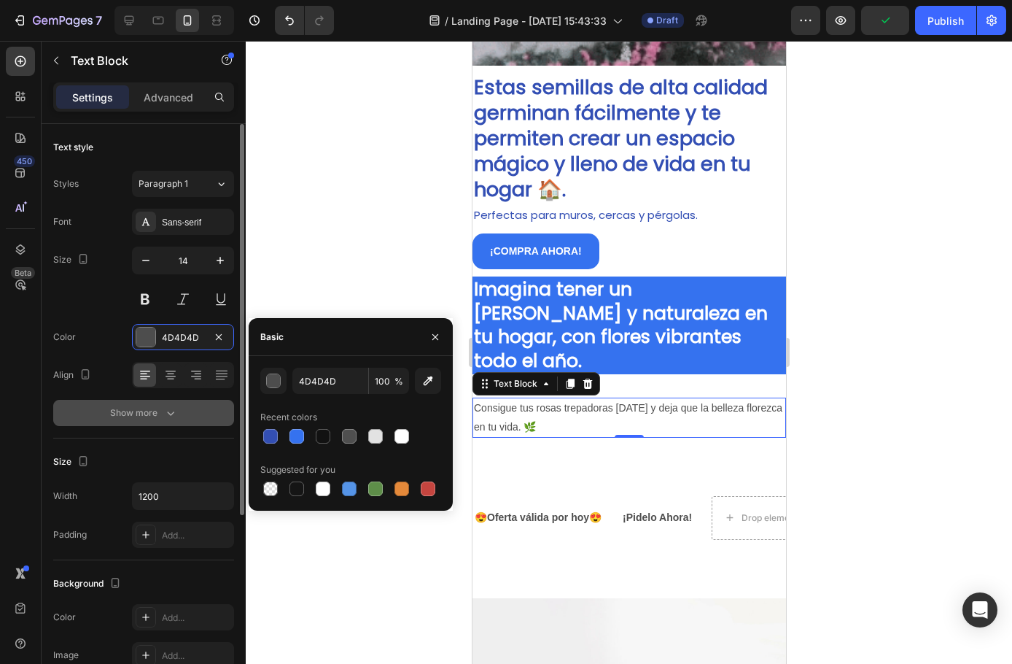
type input "FFFFFF"
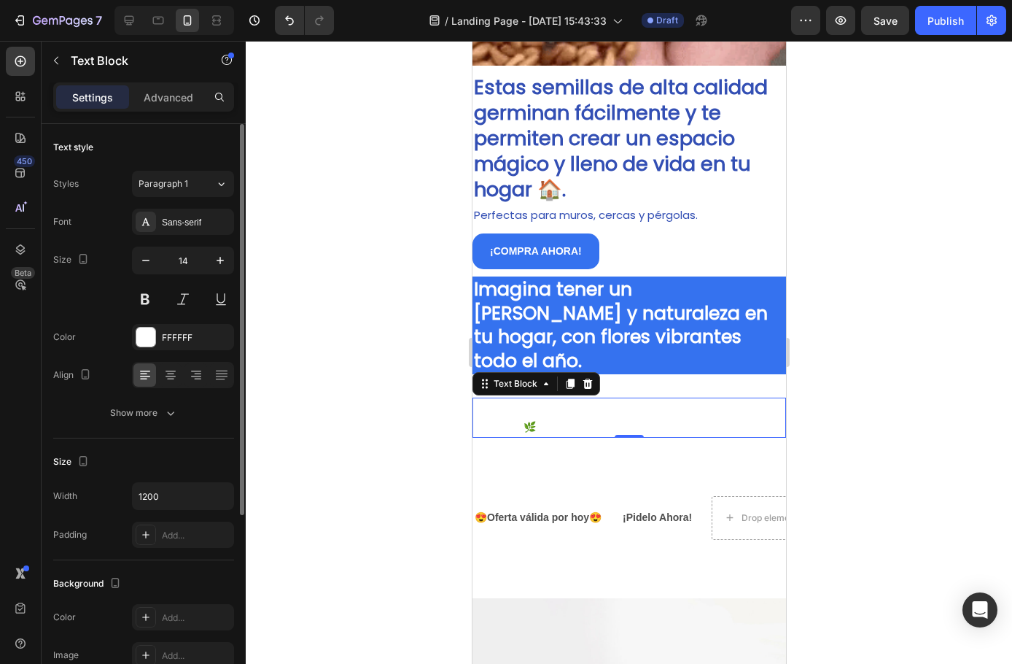
click at [152, 560] on div "Text style Styles Paragraph 1 Font Sans-serif Size 14 Color FFFFFF Align Show m…" at bounding box center [143, 620] width 181 height 120
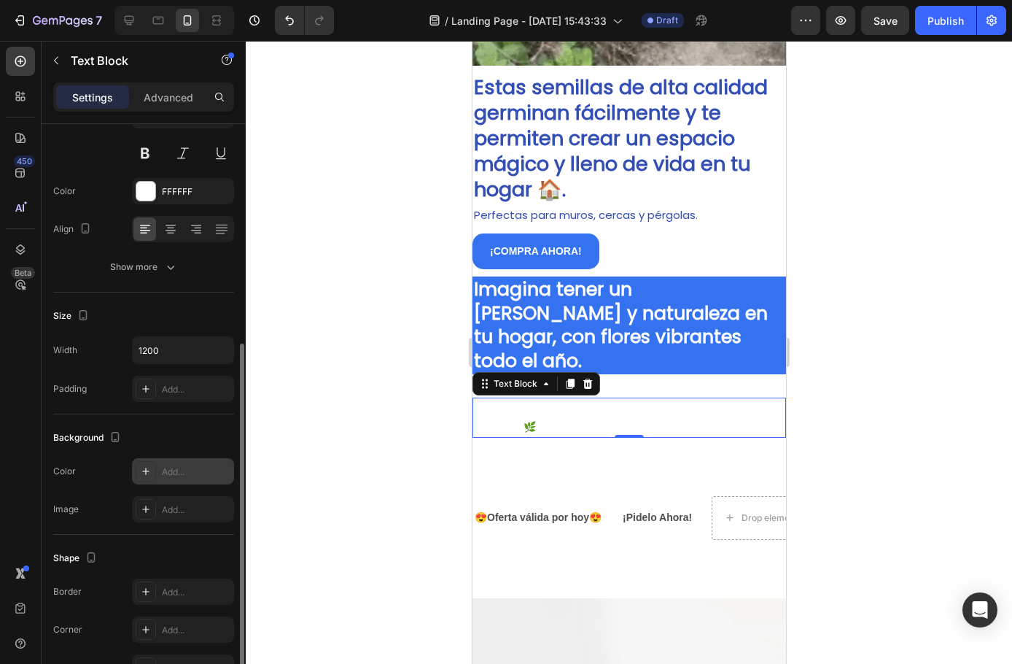
scroll to position [219, 0]
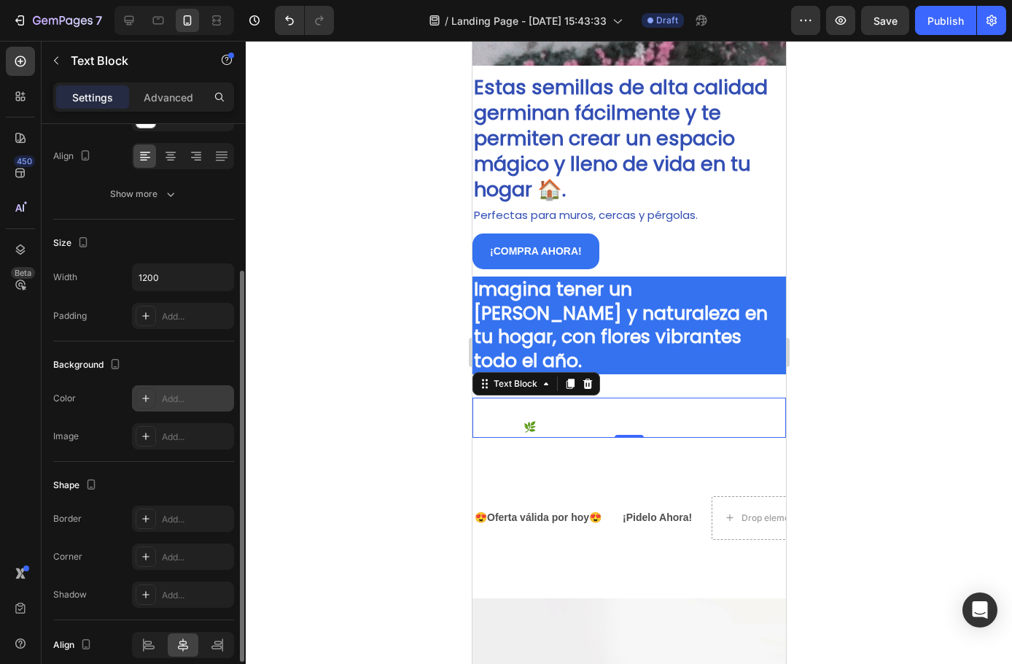
click at [144, 400] on icon at bounding box center [146, 398] width 12 height 12
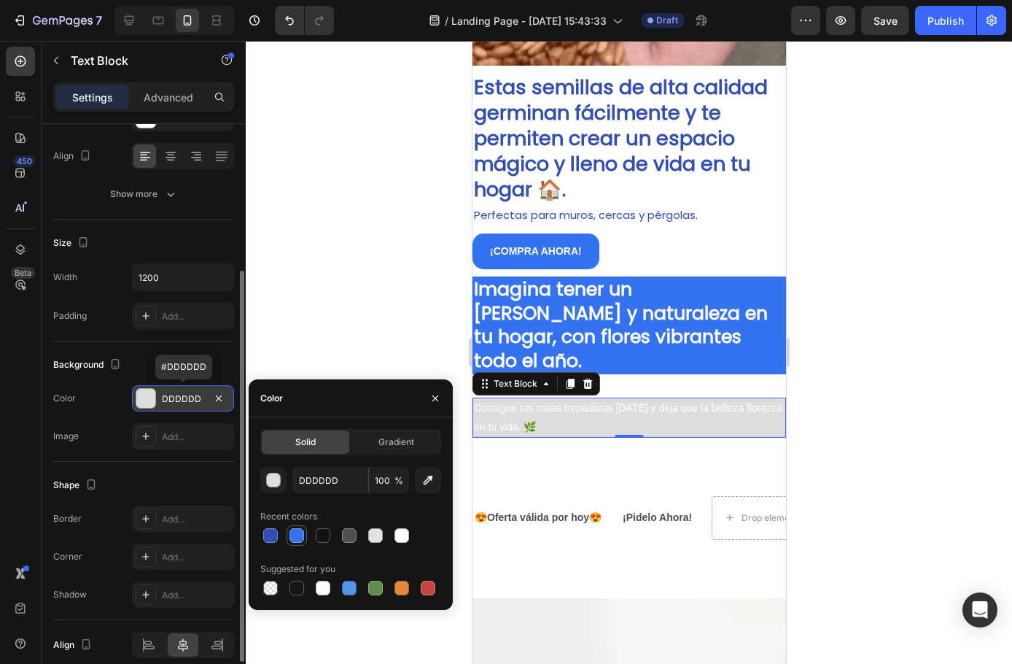
click at [292, 535] on div at bounding box center [297, 535] width 15 height 15
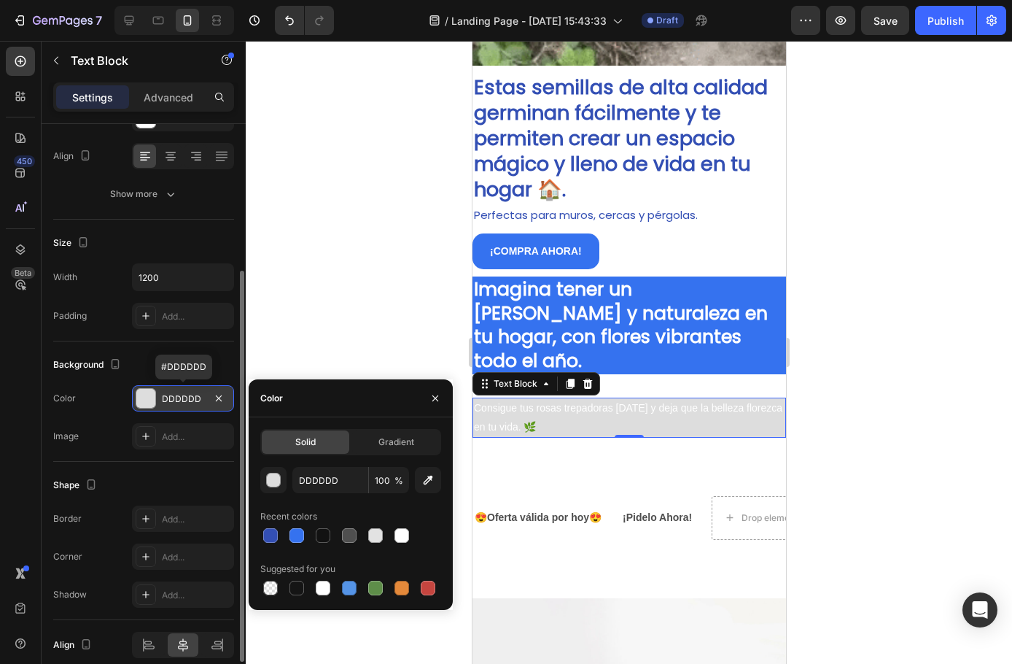
type input "3572EF"
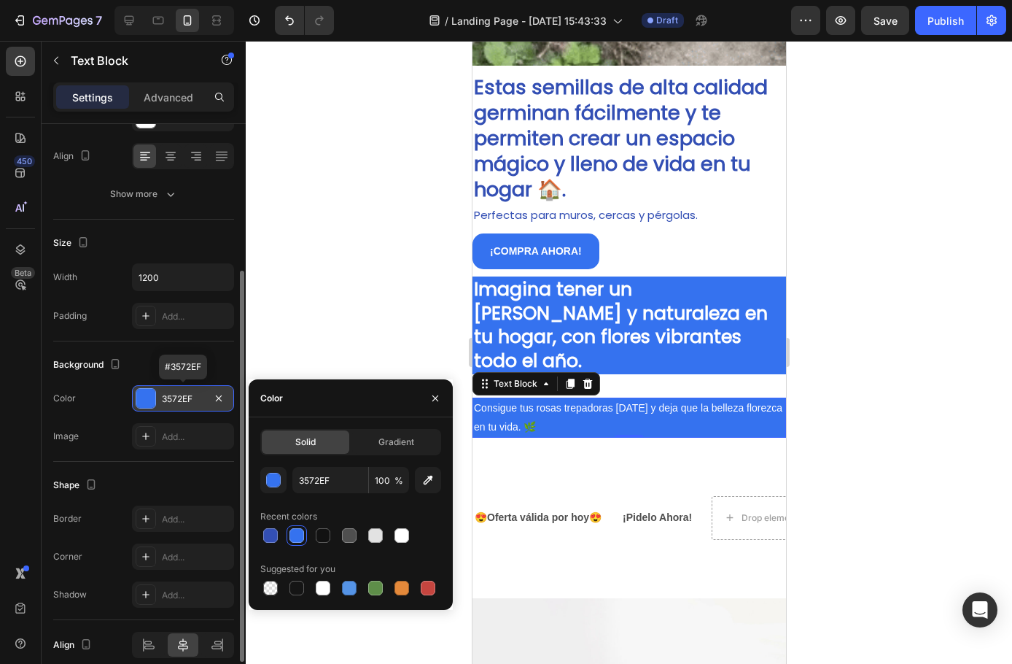
click at [148, 360] on div "Background" at bounding box center [143, 364] width 181 height 23
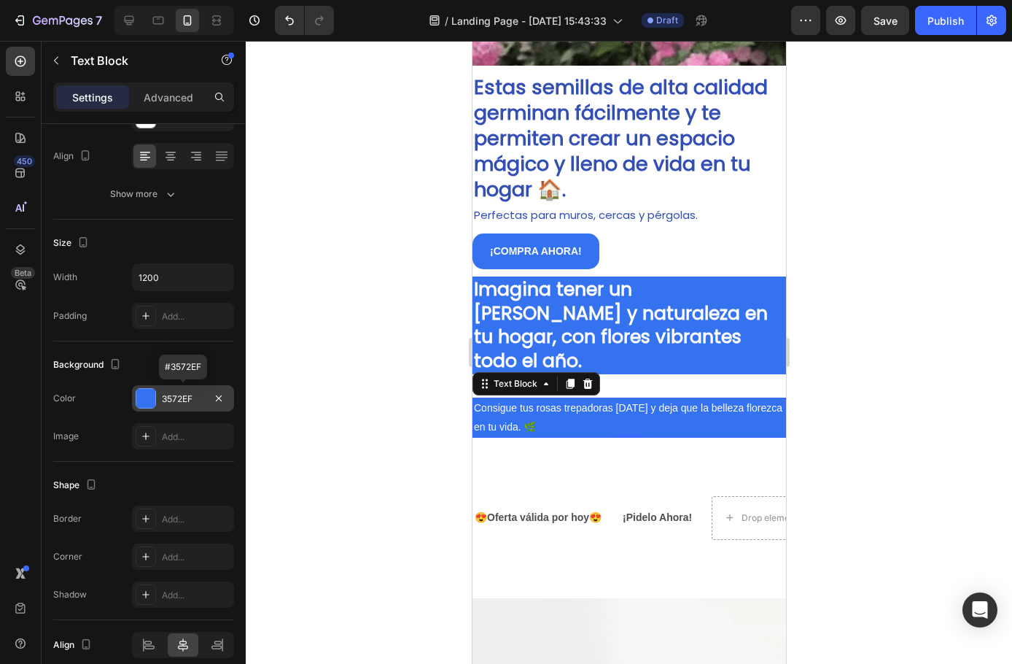
click at [338, 241] on div at bounding box center [629, 352] width 767 height 623
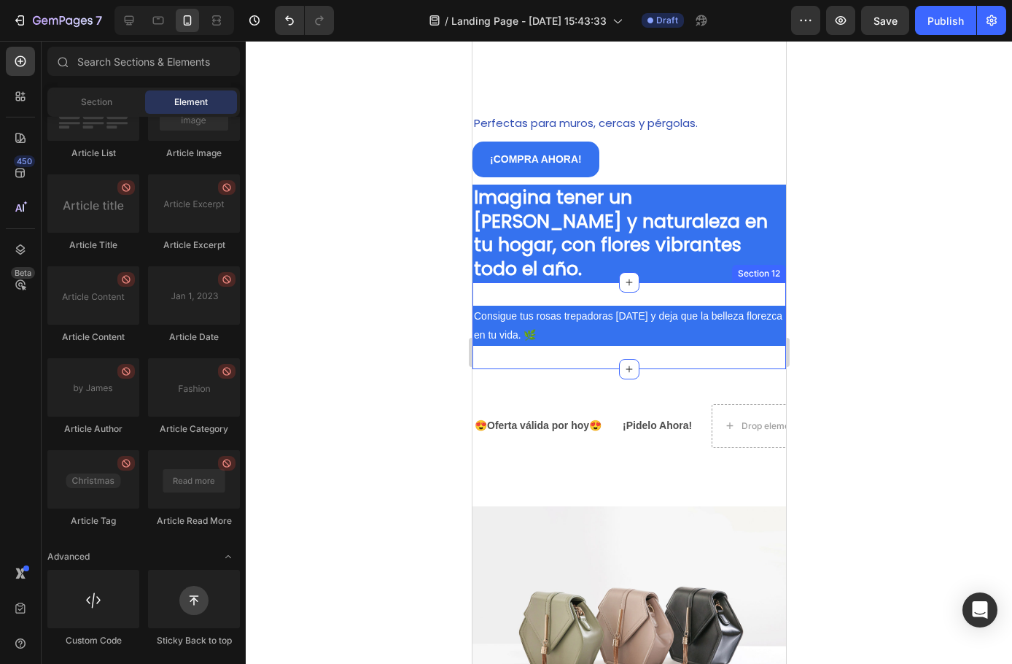
scroll to position [1655, 0]
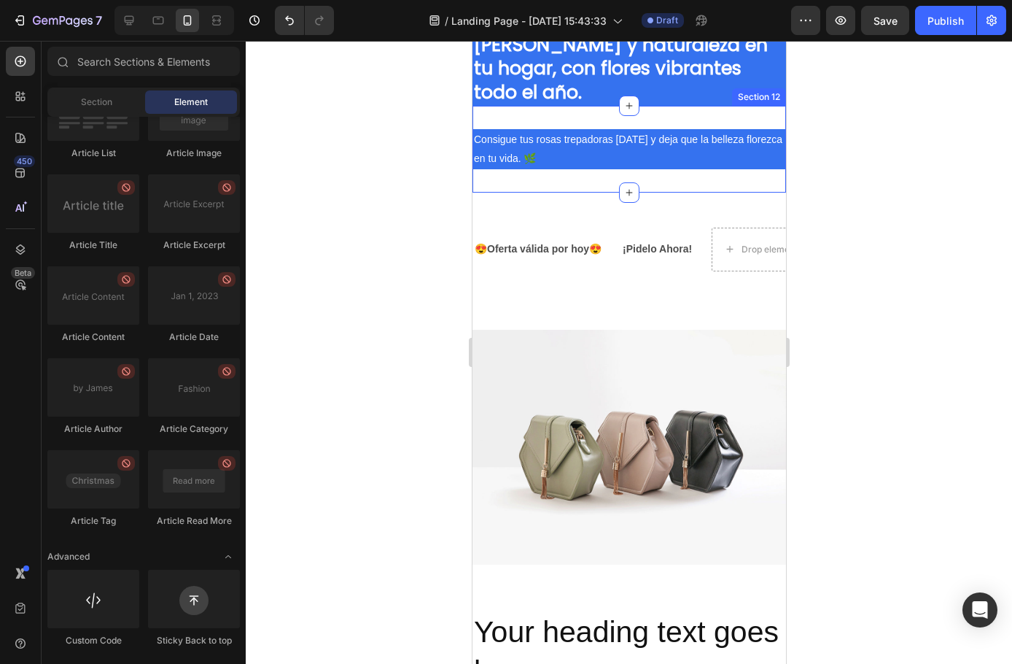
click at [554, 106] on div "Consigue tus rosas trepadoras hoy y deja que la belleza florezca en tu vida. 🌿 …" at bounding box center [629, 149] width 314 height 86
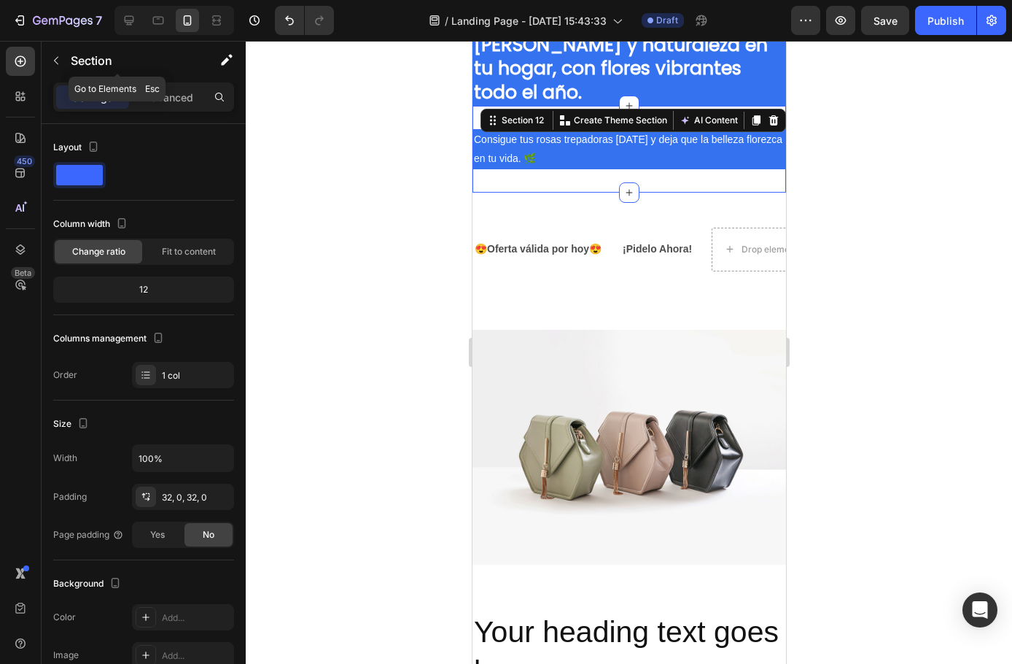
click at [165, 80] on div "Section" at bounding box center [118, 62] width 152 height 42
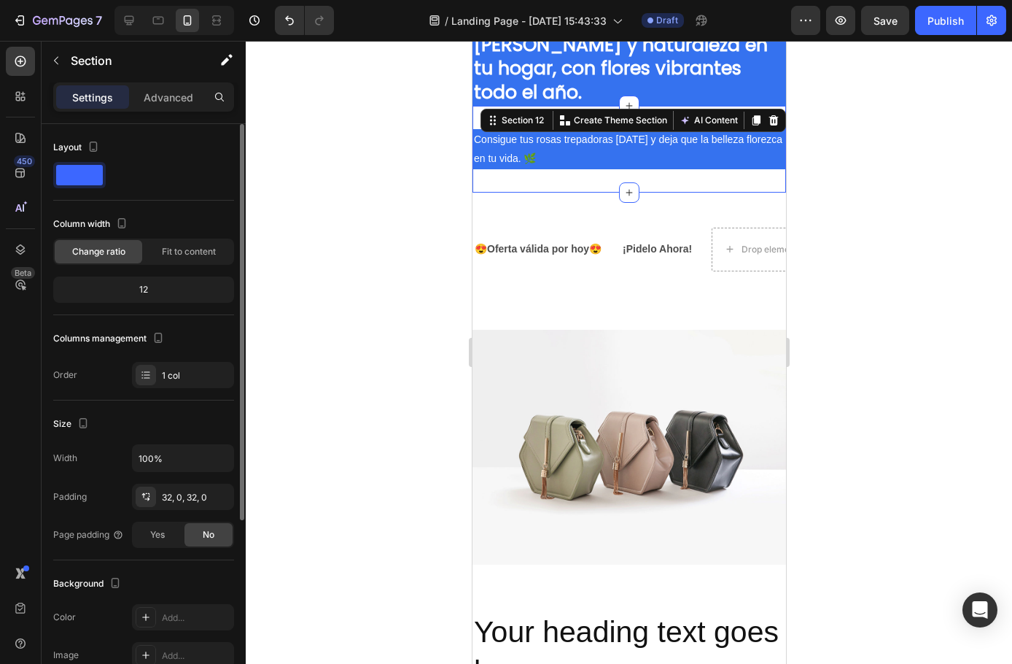
click at [74, 182] on span at bounding box center [79, 175] width 47 height 20
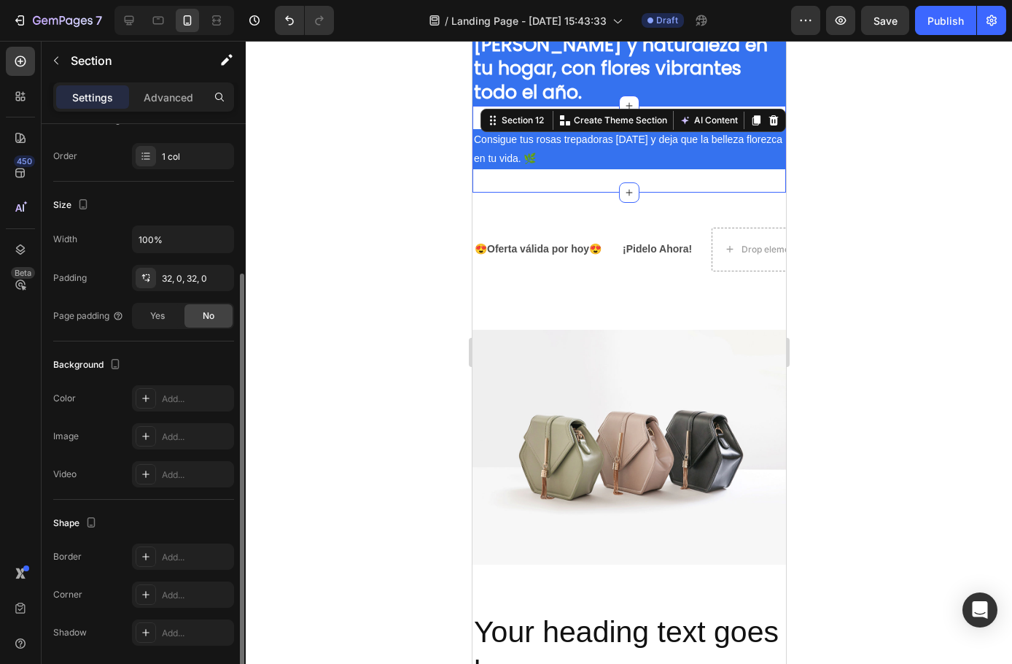
scroll to position [271, 0]
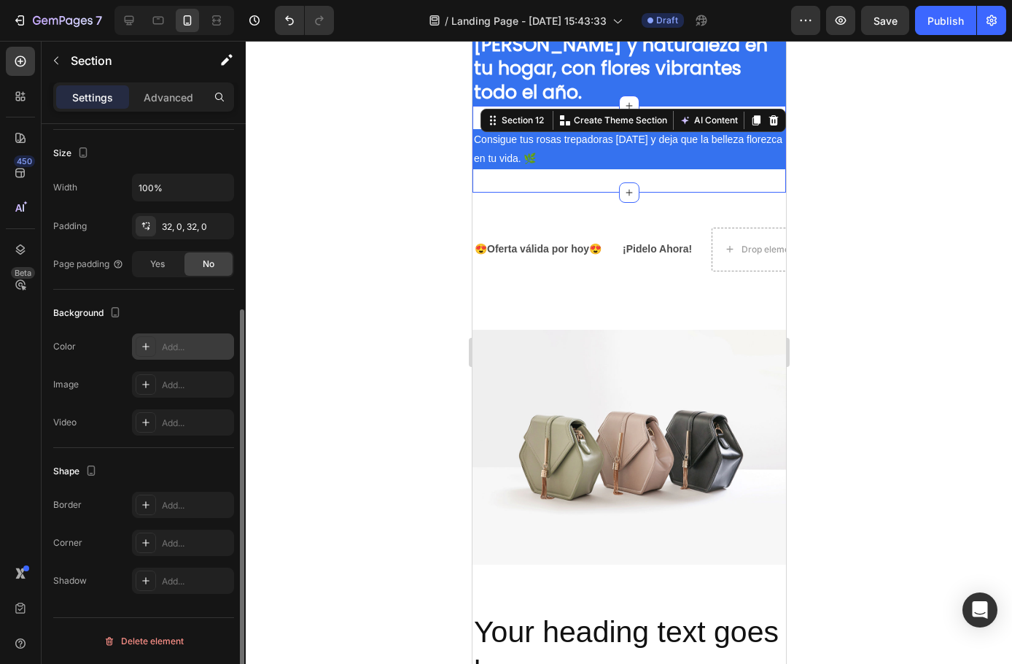
click at [141, 347] on icon at bounding box center [146, 347] width 12 height 12
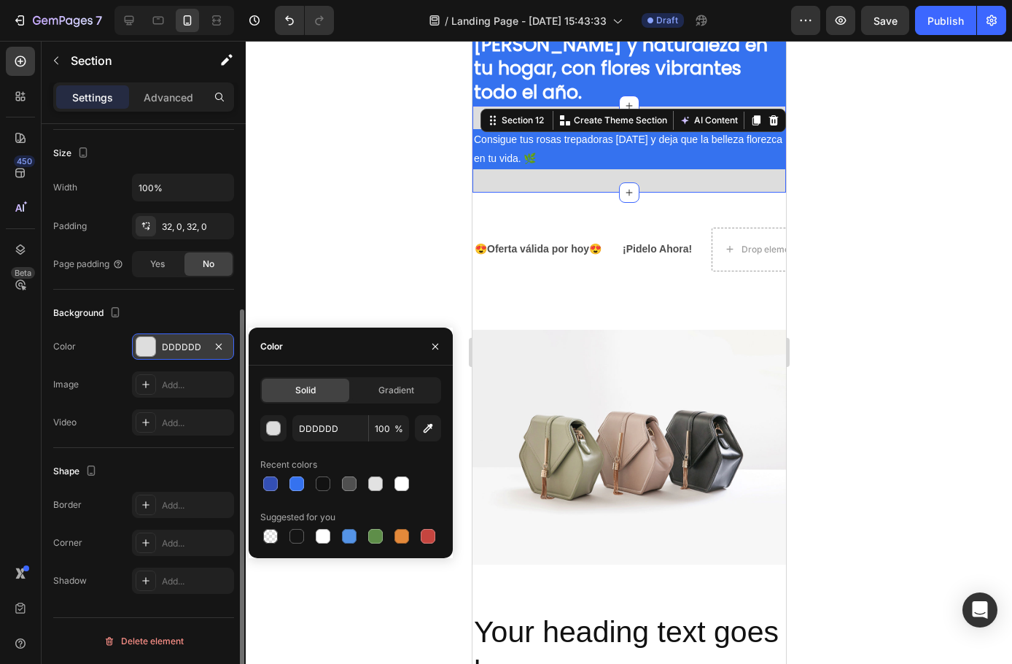
click at [301, 485] on div at bounding box center [297, 483] width 15 height 15
type input "3572EF"
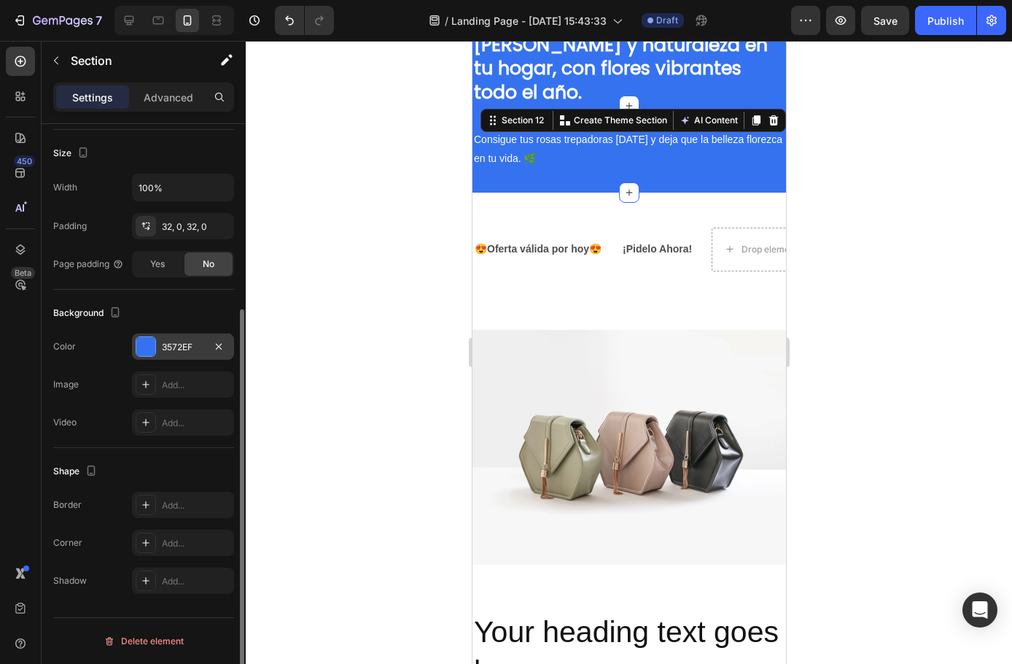
click at [340, 239] on div at bounding box center [629, 352] width 767 height 623
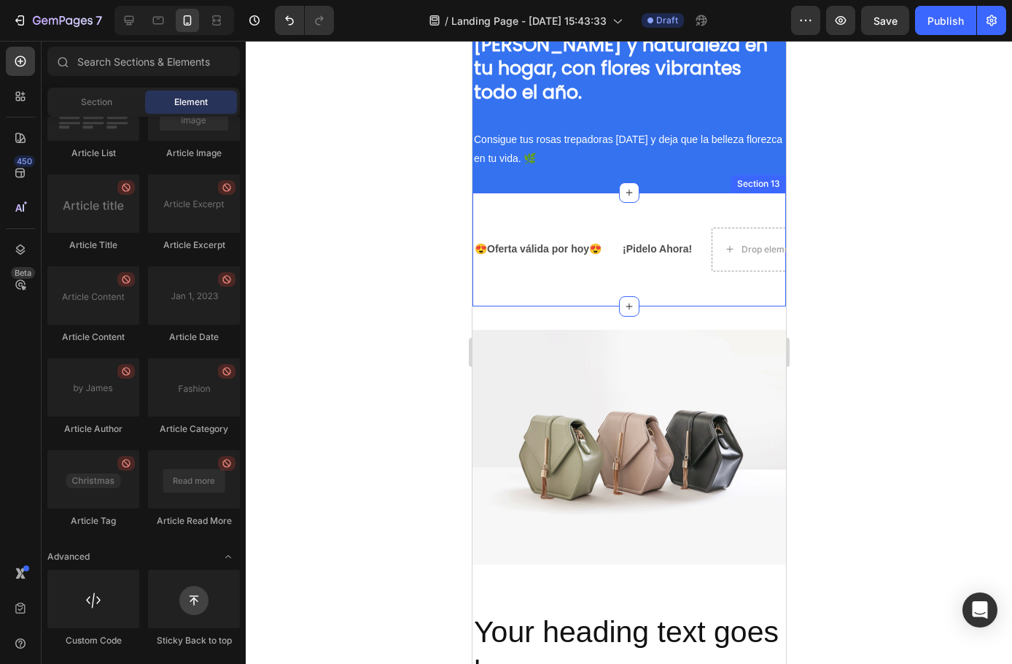
click at [538, 193] on div "😍Oferta válida por hoy😍 Text Block ¡Pidelo Ahora! Text Block Drop element here …" at bounding box center [629, 250] width 314 height 114
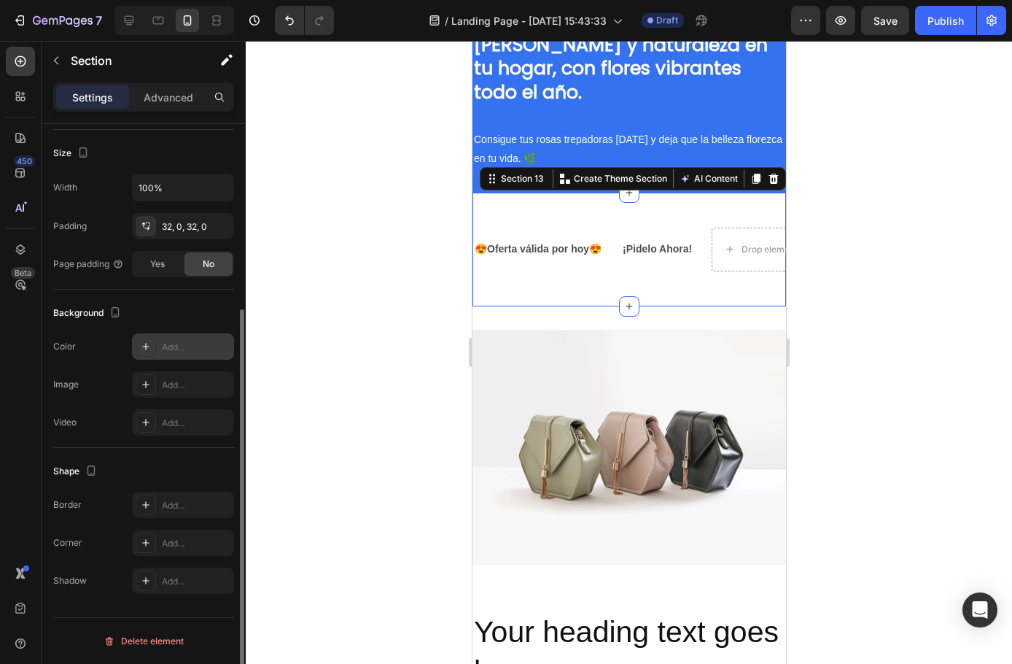
click at [145, 348] on icon at bounding box center [146, 347] width 12 height 12
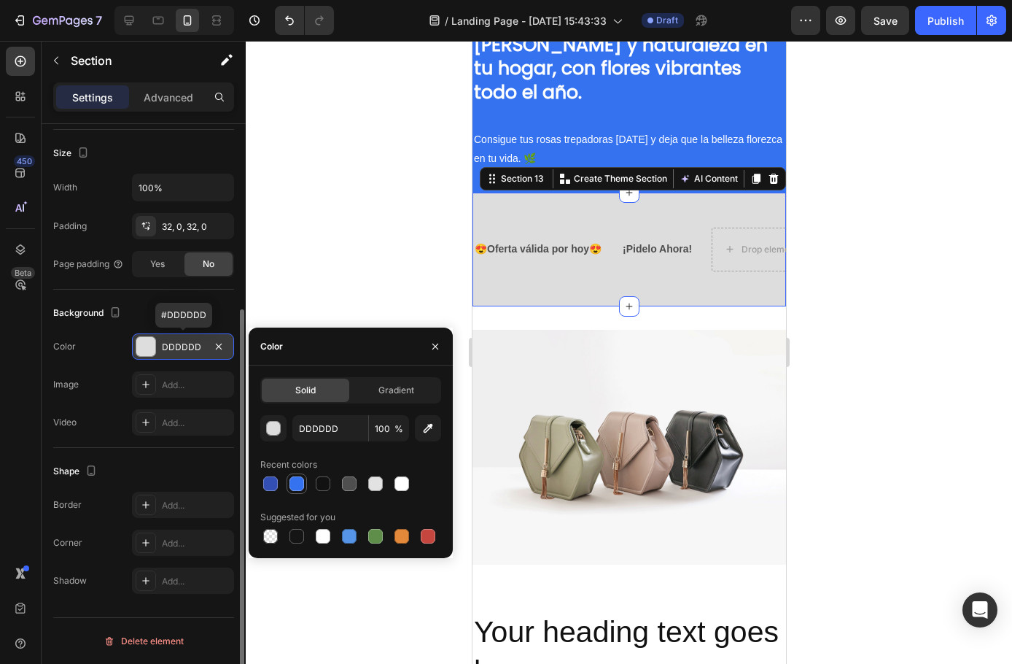
click at [299, 484] on div at bounding box center [297, 483] width 15 height 15
type input "3572EF"
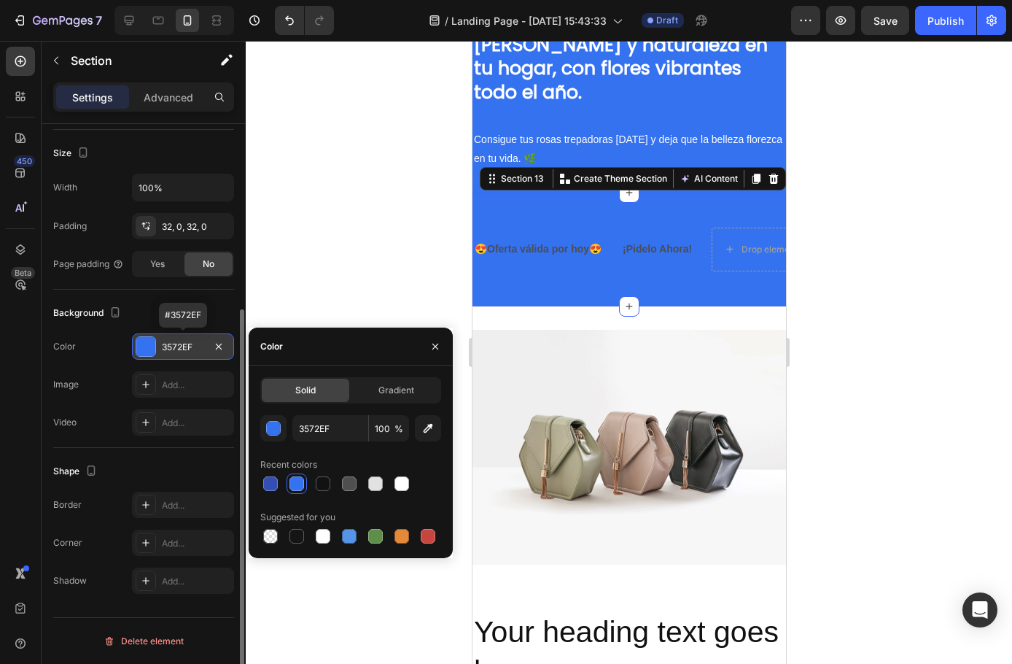
click at [342, 223] on div at bounding box center [629, 352] width 767 height 623
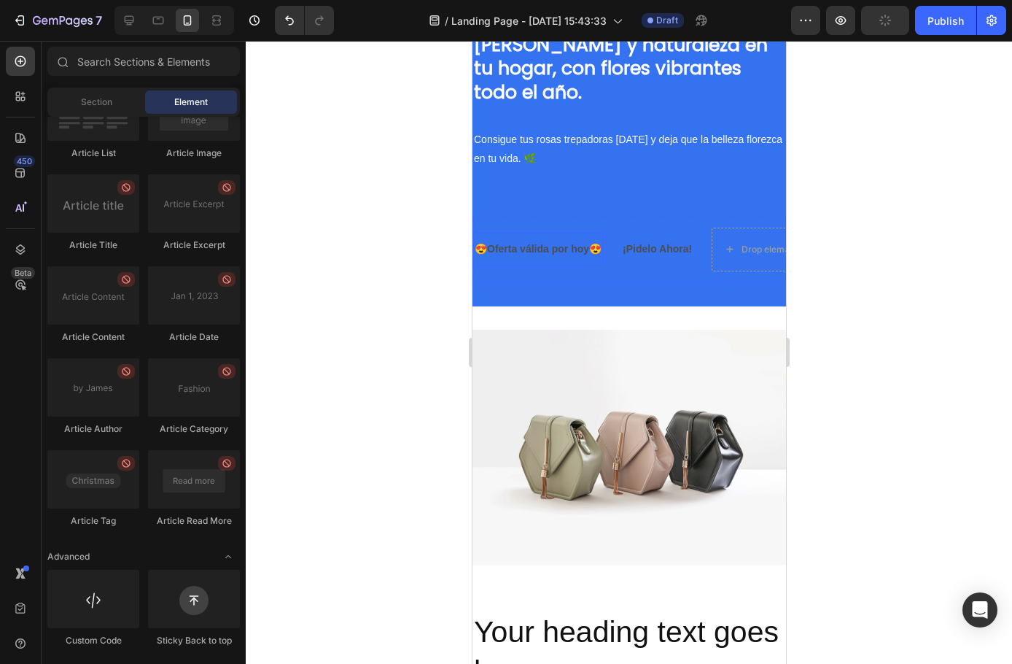
click at [542, 238] on div "😍Oferta válida por [DATE]😍 Text Block" at bounding box center [538, 249] width 130 height 33
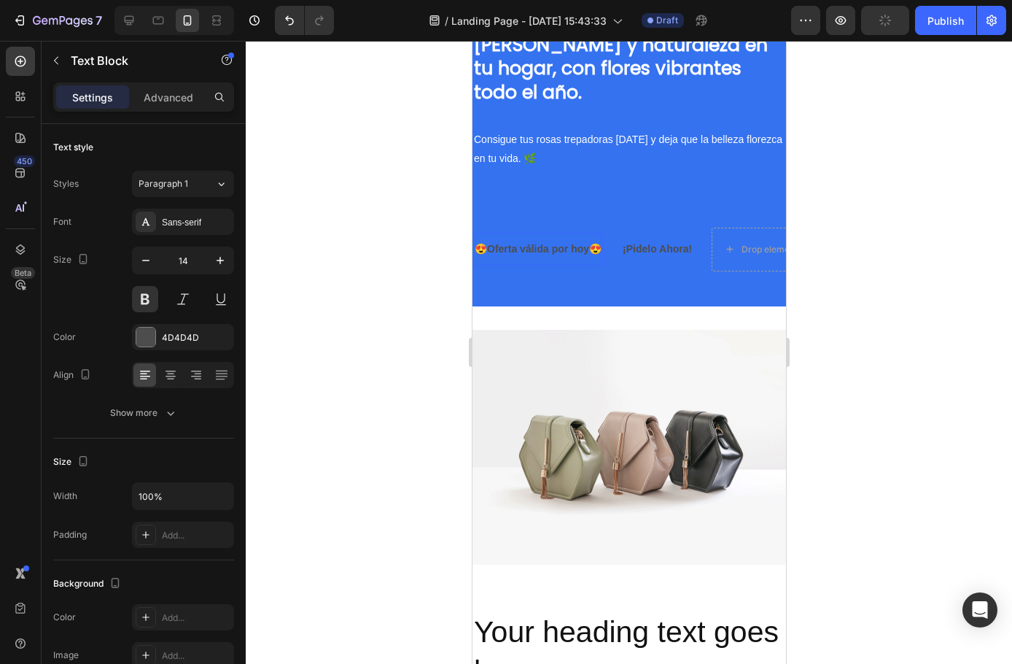
click at [543, 240] on p "😍Oferta válida por hoy😍" at bounding box center [537, 249] width 127 height 18
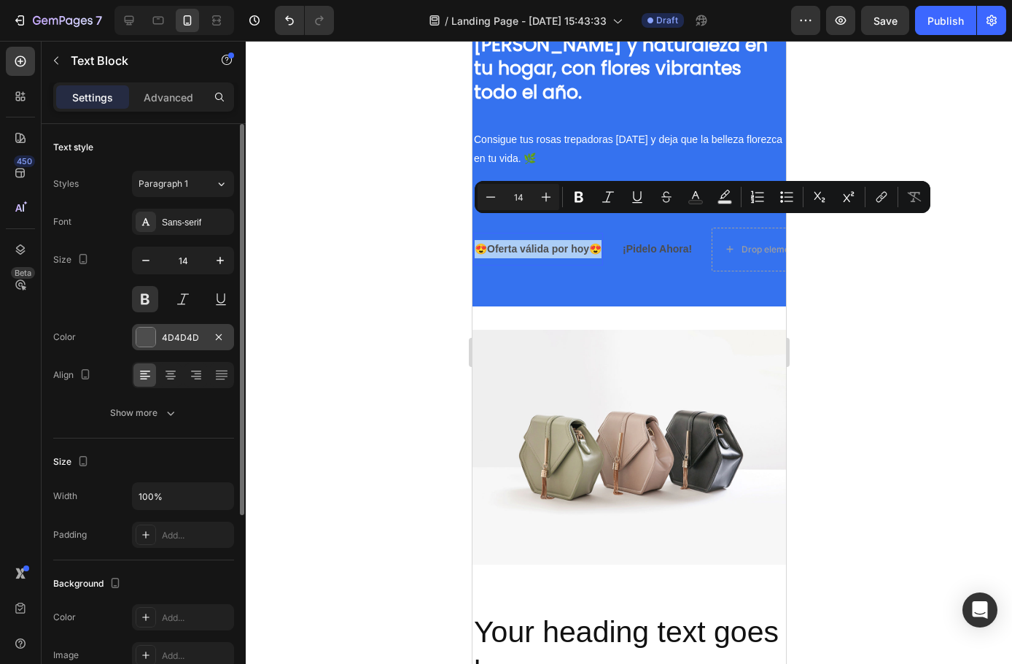
click at [148, 342] on div at bounding box center [145, 336] width 19 height 19
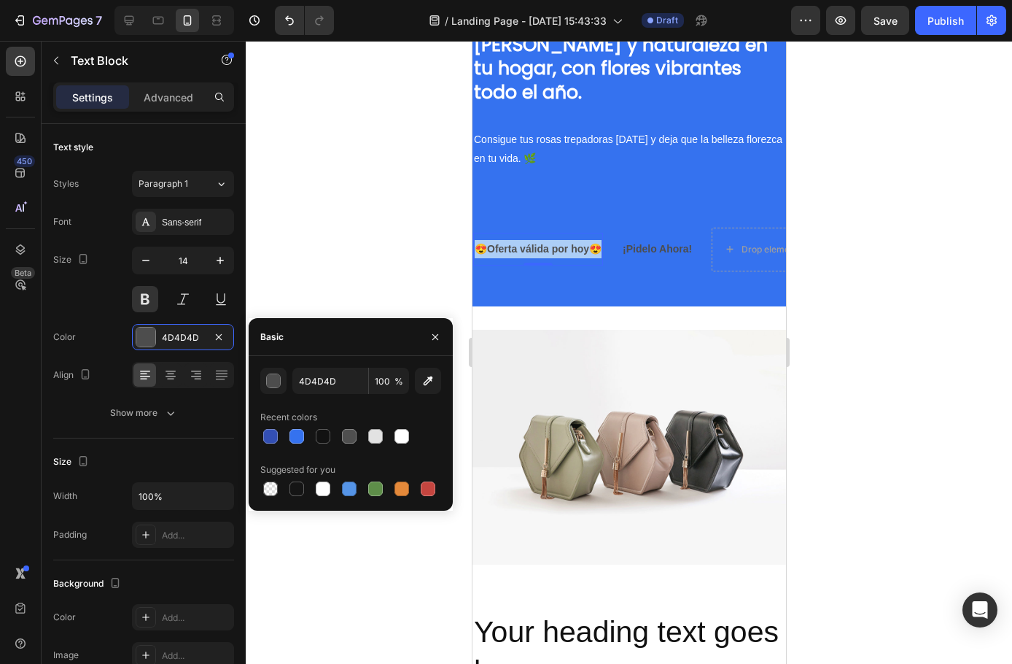
click at [412, 441] on div at bounding box center [350, 436] width 181 height 20
click at [407, 435] on div at bounding box center [402, 436] width 15 height 15
type input "FFFFFF"
click at [643, 240] on p "¡Pidelo Ahora!" at bounding box center [656, 249] width 69 height 18
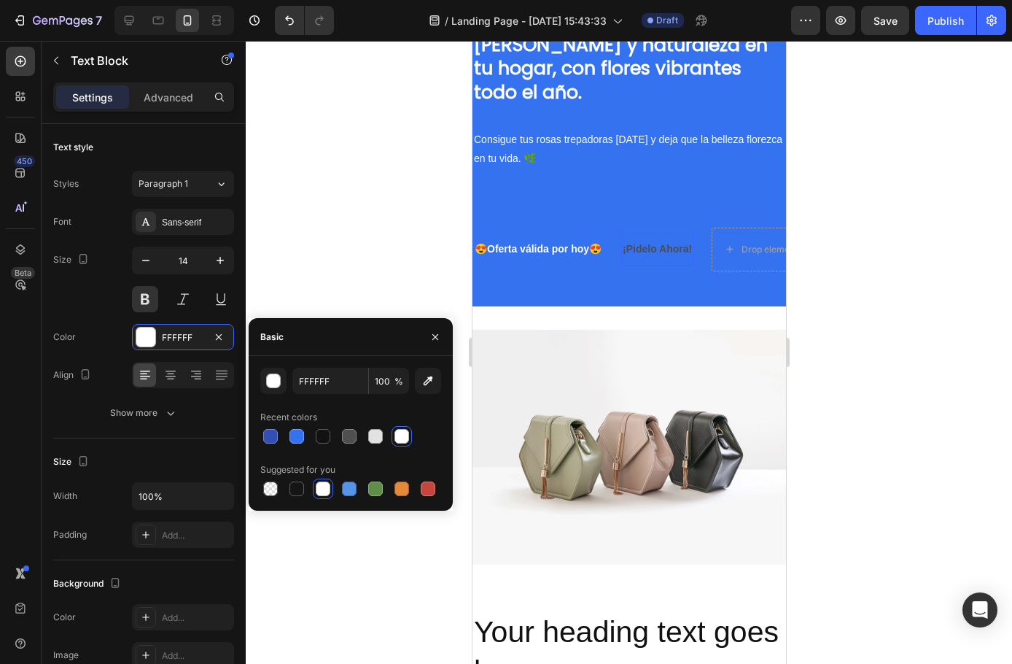
click at [656, 240] on p "¡Pidelo Ahora!" at bounding box center [656, 249] width 69 height 18
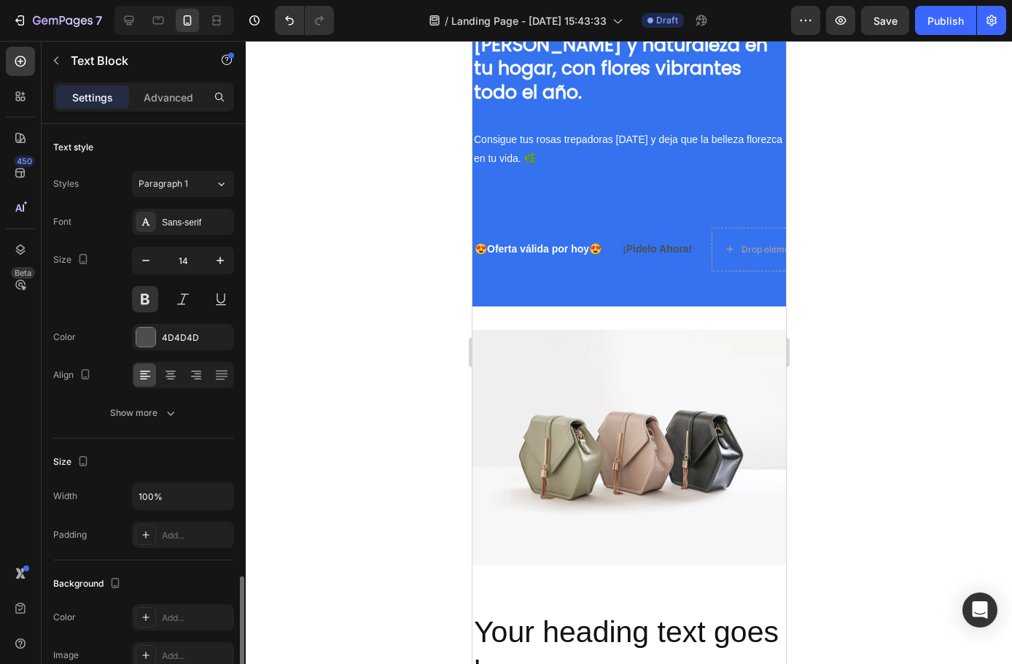
click at [656, 240] on p "¡Pidelo Ahora!" at bounding box center [656, 249] width 69 height 18
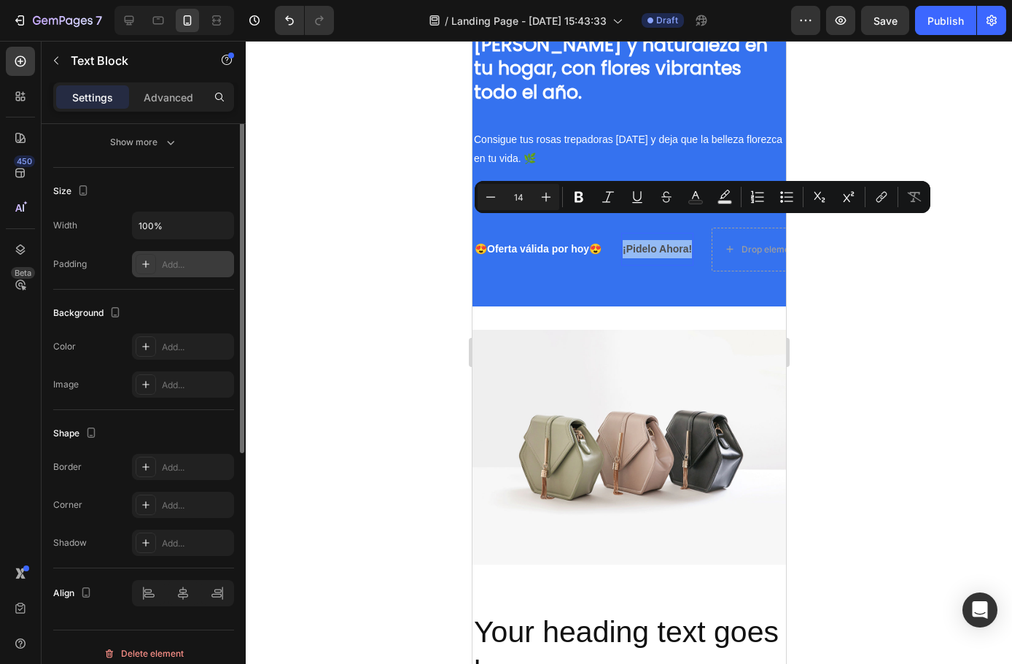
scroll to position [125, 0]
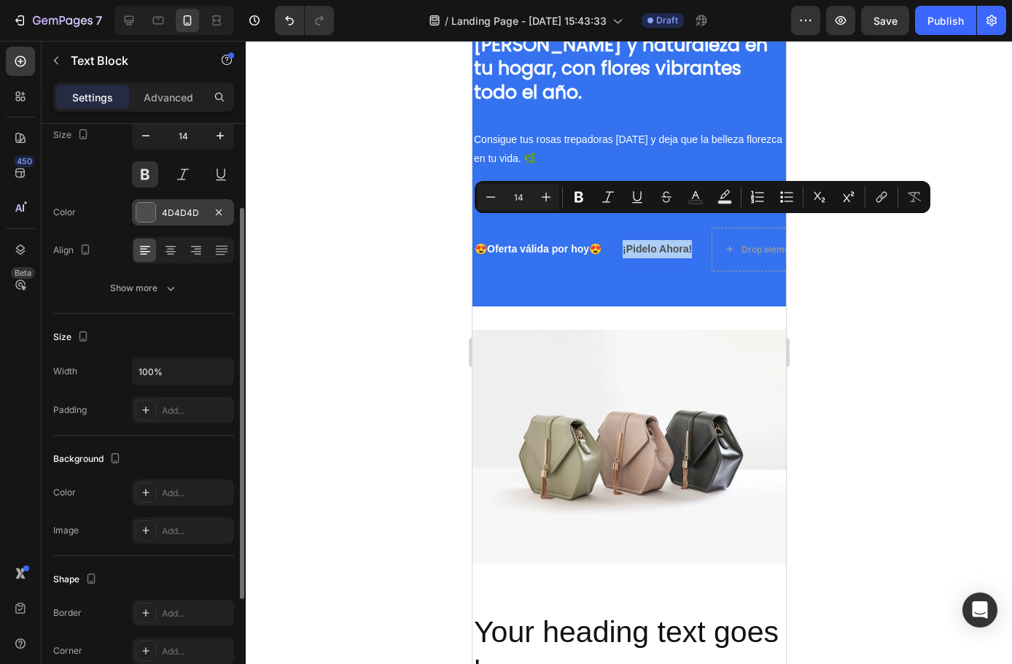
click at [139, 218] on div at bounding box center [145, 212] width 19 height 19
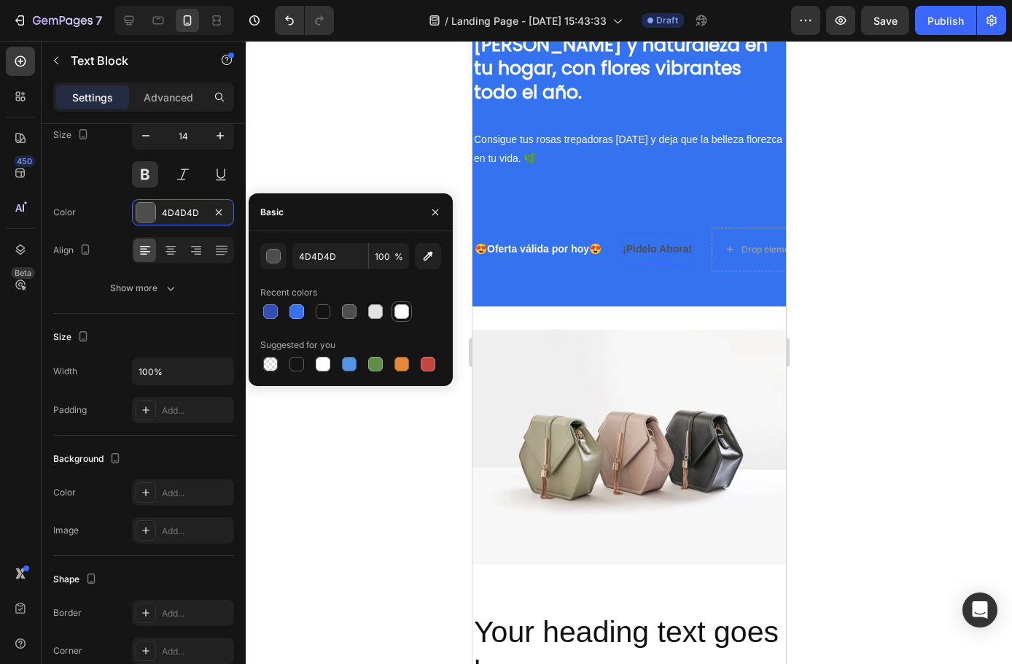
click at [406, 319] on div at bounding box center [402, 312] width 18 height 18
type input "FFFFFF"
click at [387, 466] on div at bounding box center [629, 352] width 767 height 623
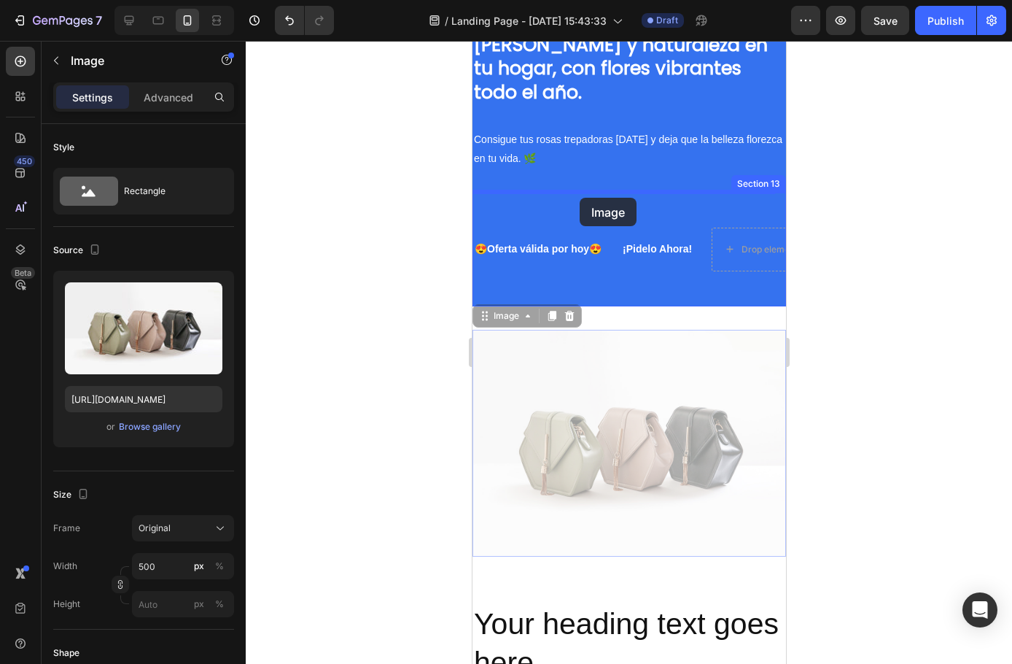
drag, startPoint x: 608, startPoint y: 388, endPoint x: 579, endPoint y: 198, distance: 192.6
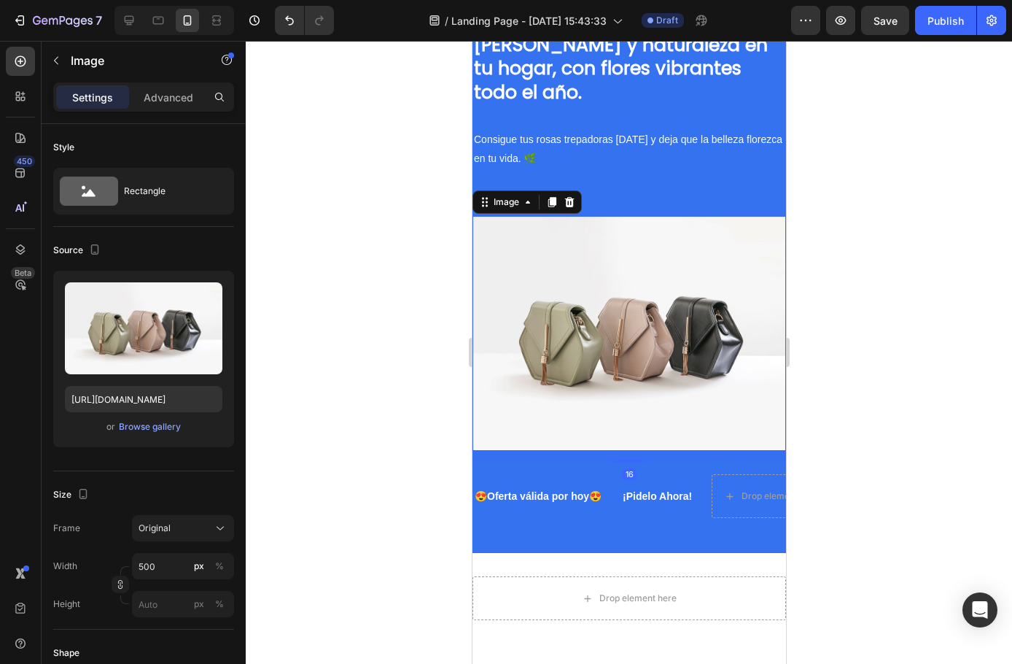
click at [330, 282] on div at bounding box center [629, 352] width 767 height 623
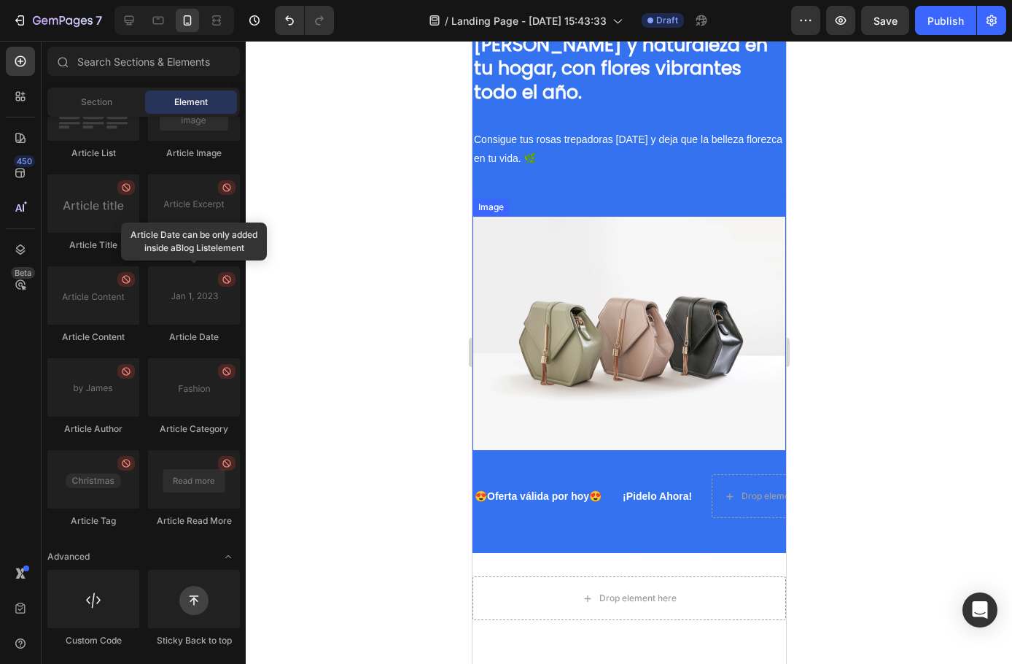
click at [438, 356] on div at bounding box center [629, 352] width 767 height 623
click at [698, 349] on img at bounding box center [629, 334] width 314 height 236
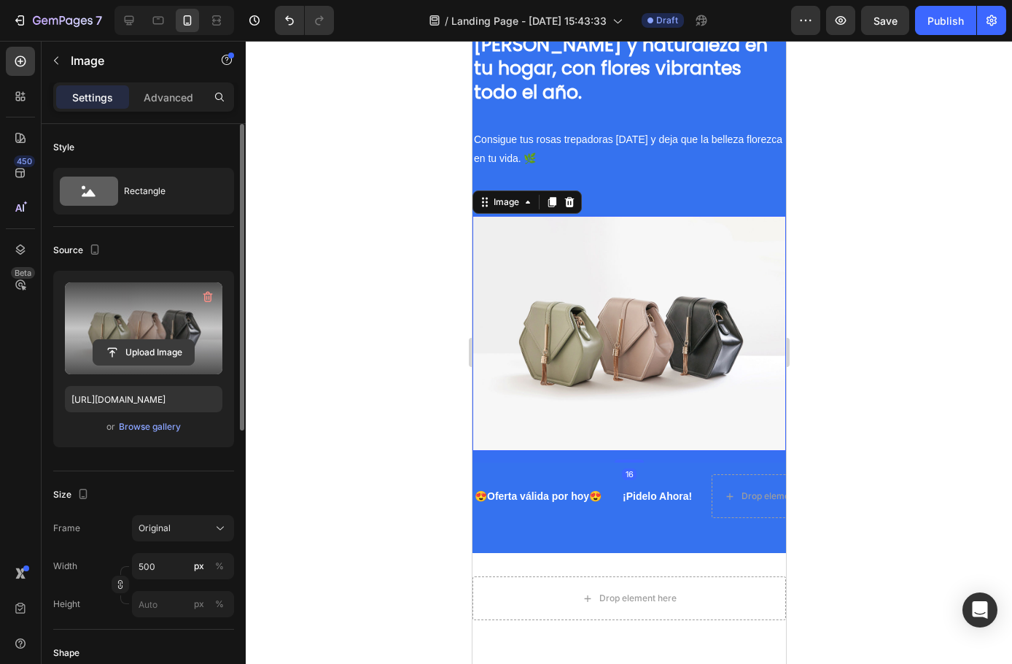
click at [139, 349] on input "file" at bounding box center [143, 352] width 101 height 25
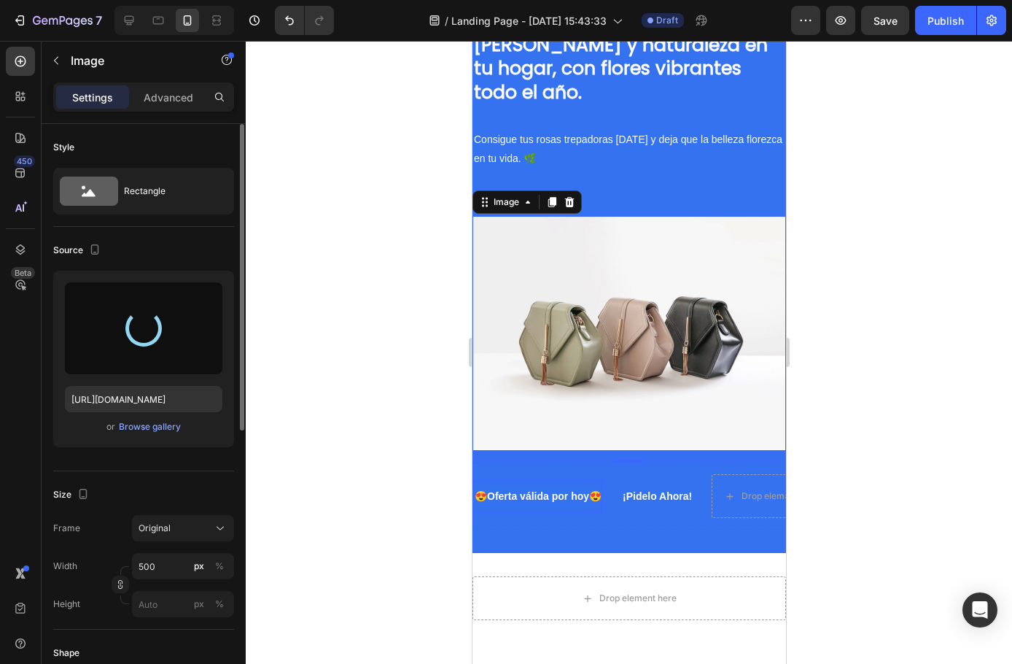
type input "https://cdn.shopify.com/s/files/1/0697/2909/1631/files/gempages_581684498878432…"
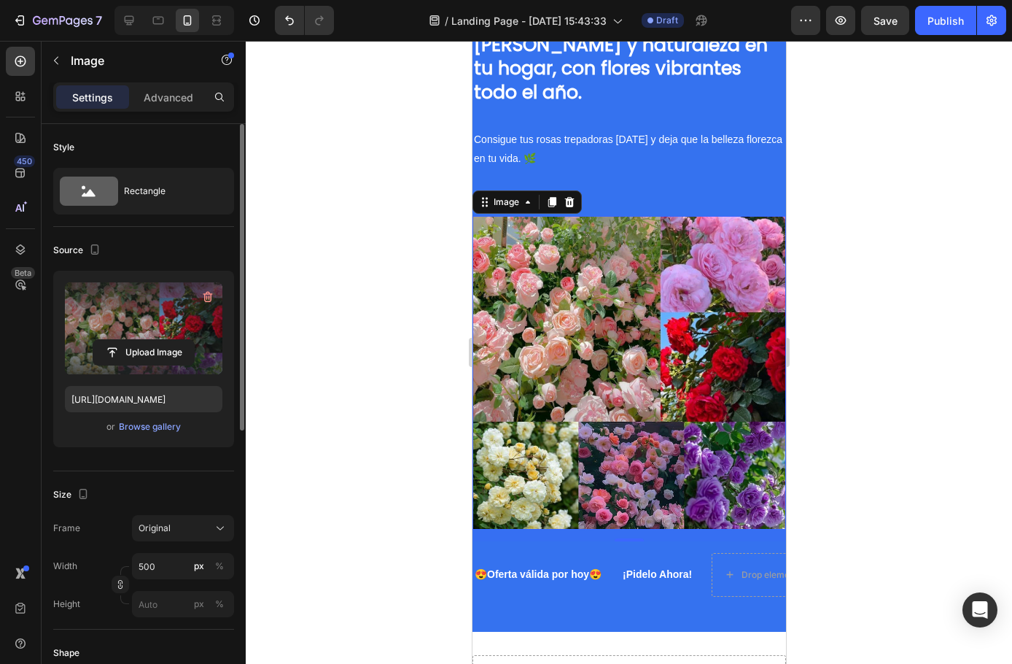
click at [459, 348] on div at bounding box center [629, 352] width 767 height 623
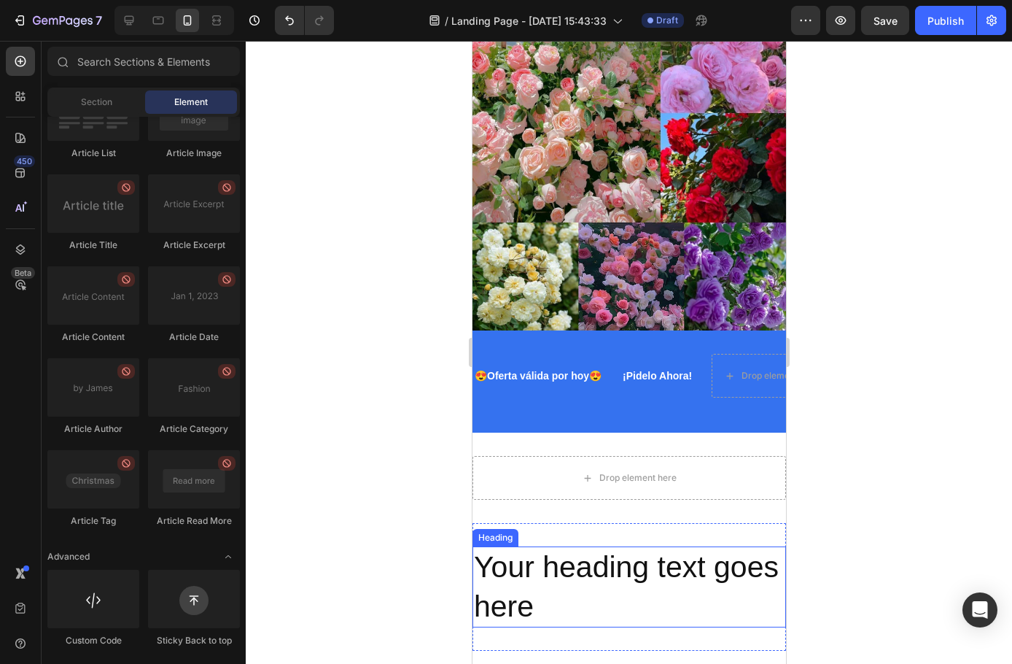
scroll to position [1874, 0]
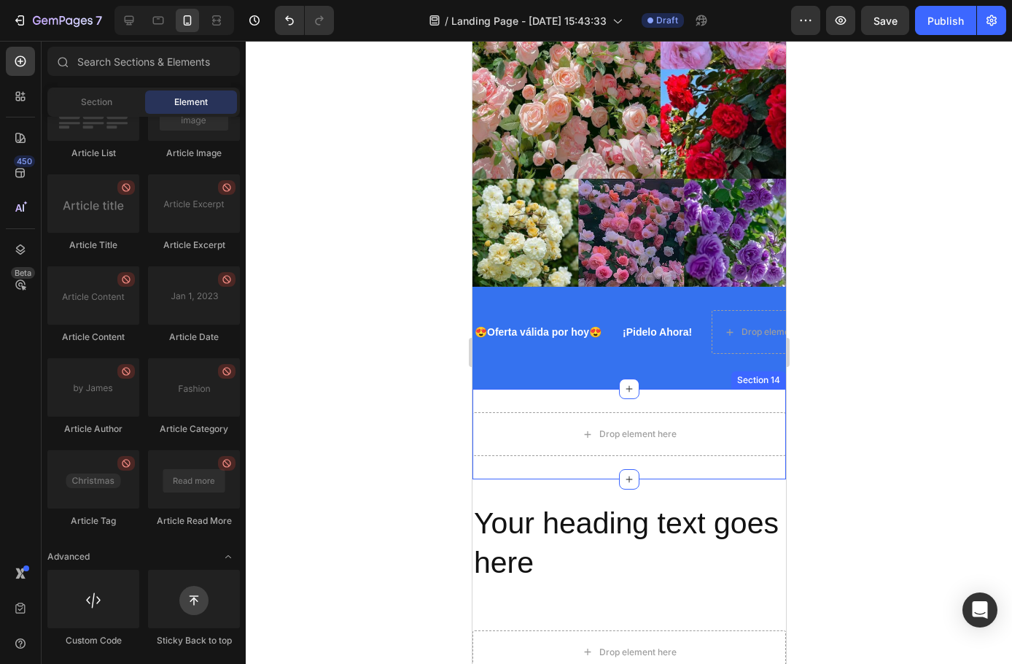
click at [717, 451] on div "Drop element here Section 14" at bounding box center [629, 434] width 314 height 90
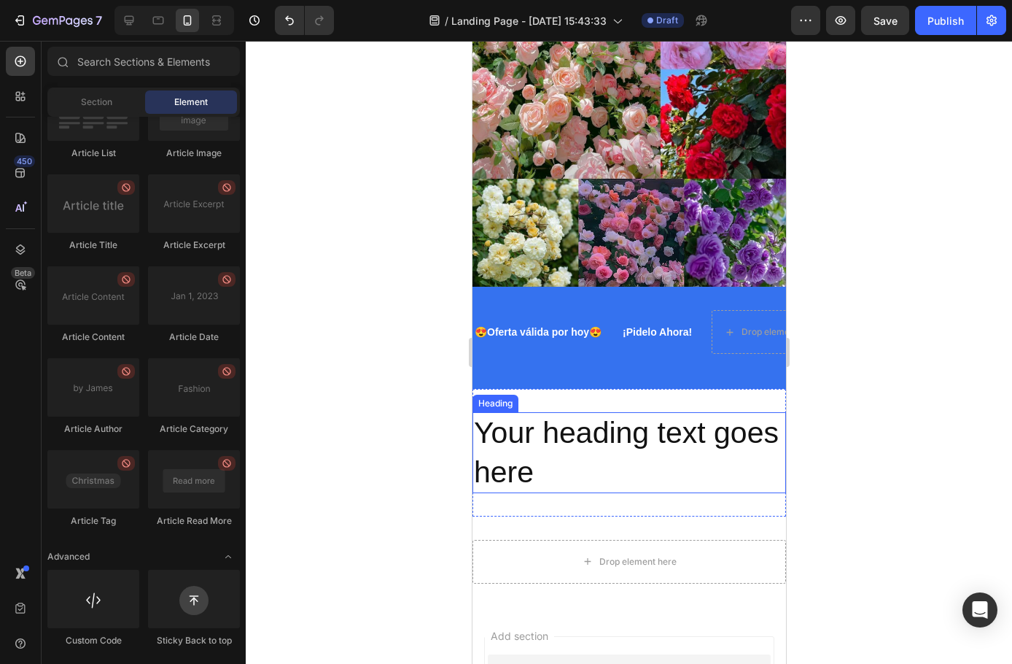
click at [535, 449] on h2 "Your heading text goes here" at bounding box center [629, 452] width 314 height 81
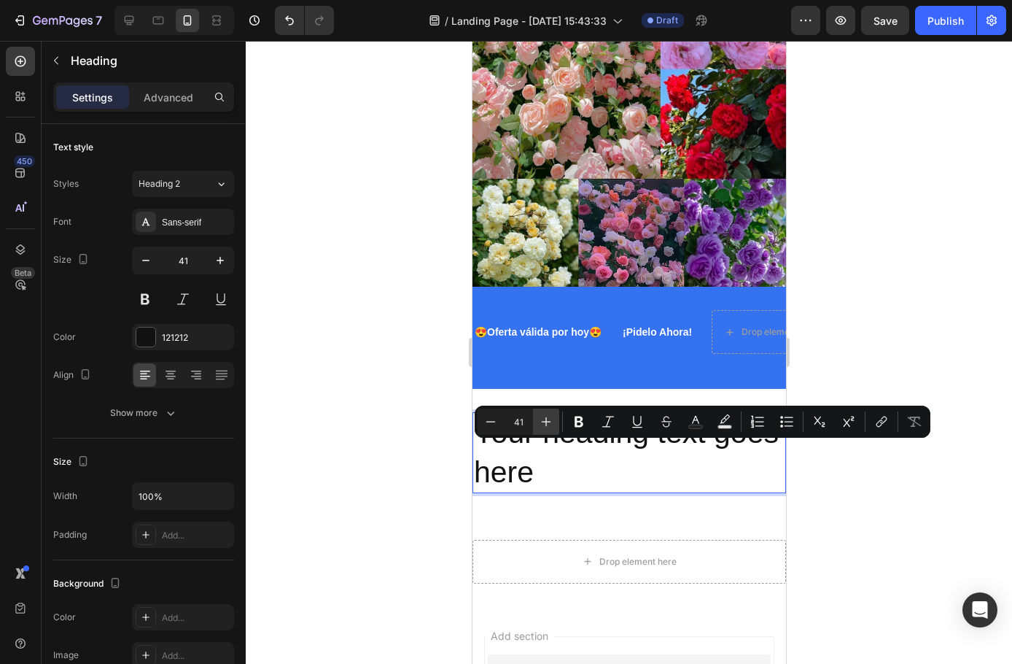
click at [533, 433] on button "Plus" at bounding box center [546, 421] width 26 height 26
type input "42"
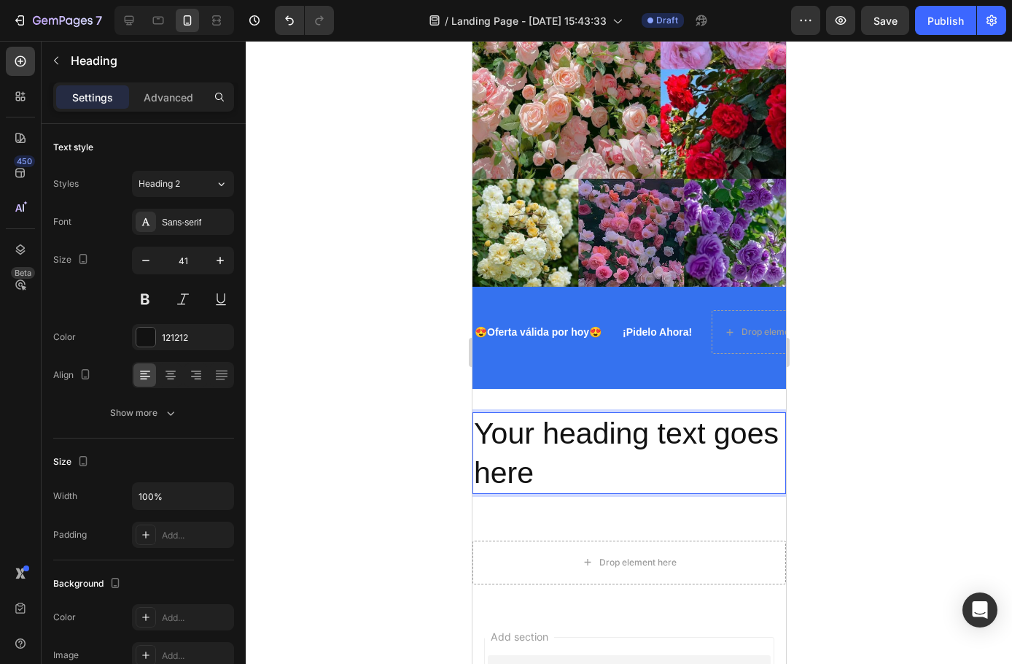
click at [627, 467] on p "Your heading text goes here" at bounding box center [628, 453] width 311 height 79
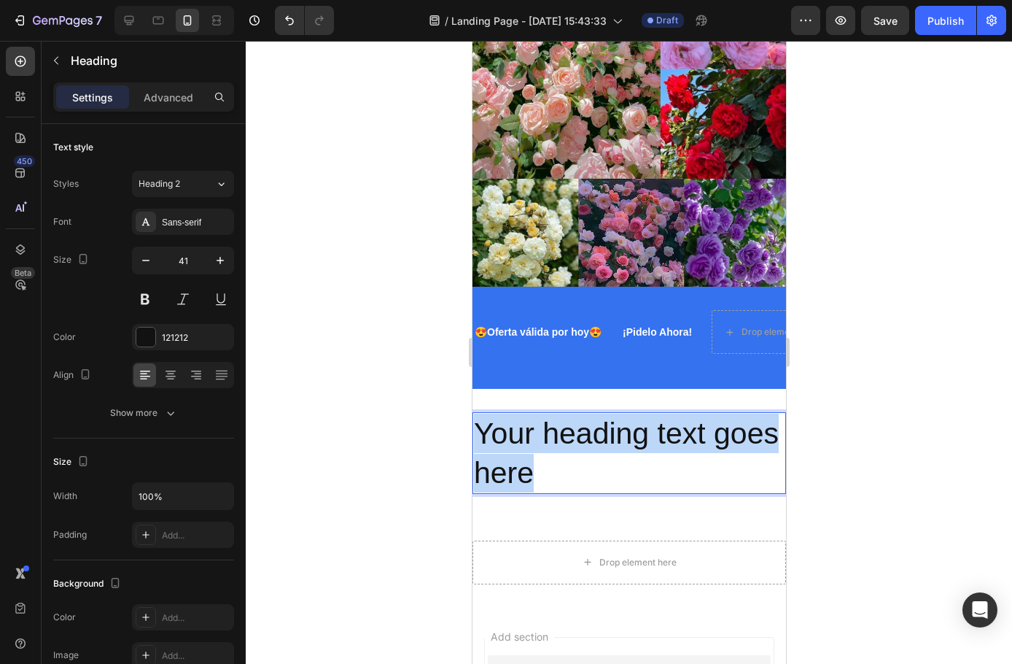
click at [627, 467] on p "Your heading text goes here" at bounding box center [628, 453] width 311 height 79
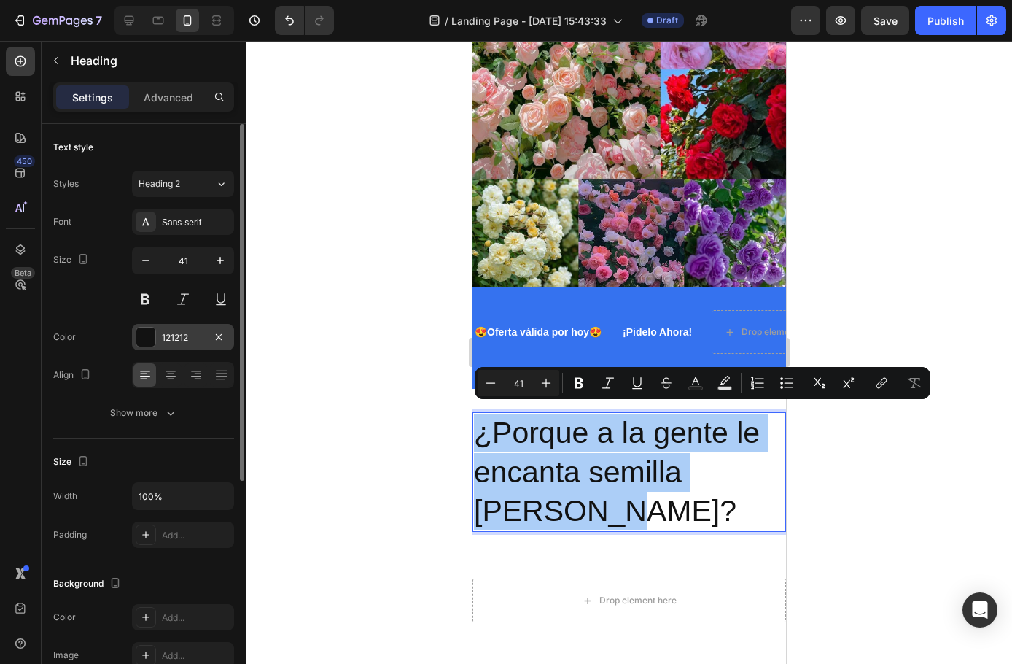
click at [151, 334] on div at bounding box center [145, 336] width 19 height 19
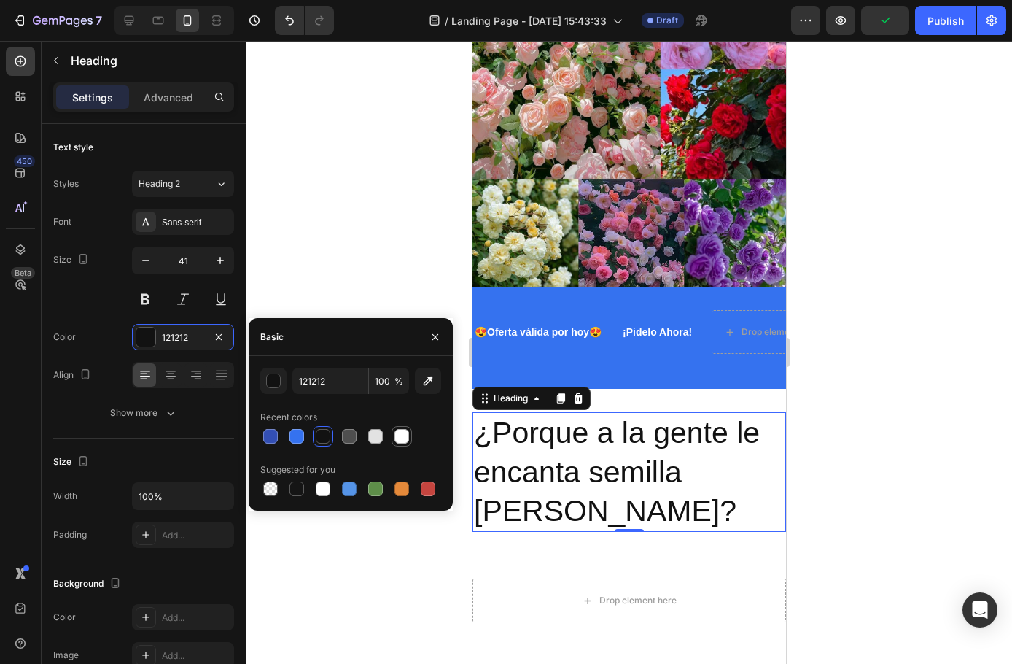
click at [403, 435] on div at bounding box center [402, 436] width 15 height 15
type input "FFFFFF"
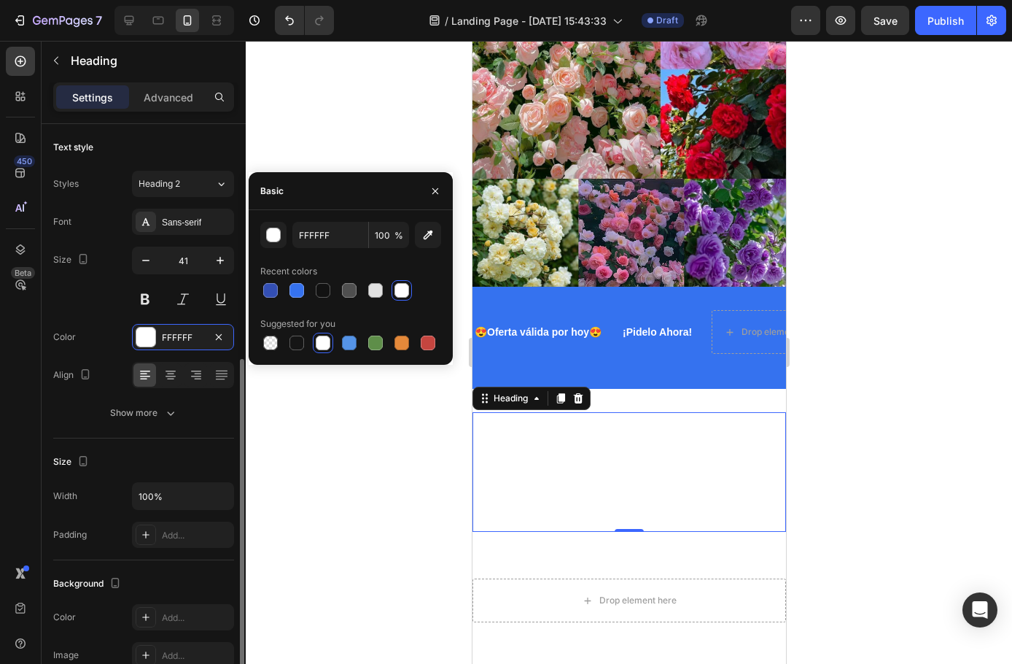
scroll to position [146, 0]
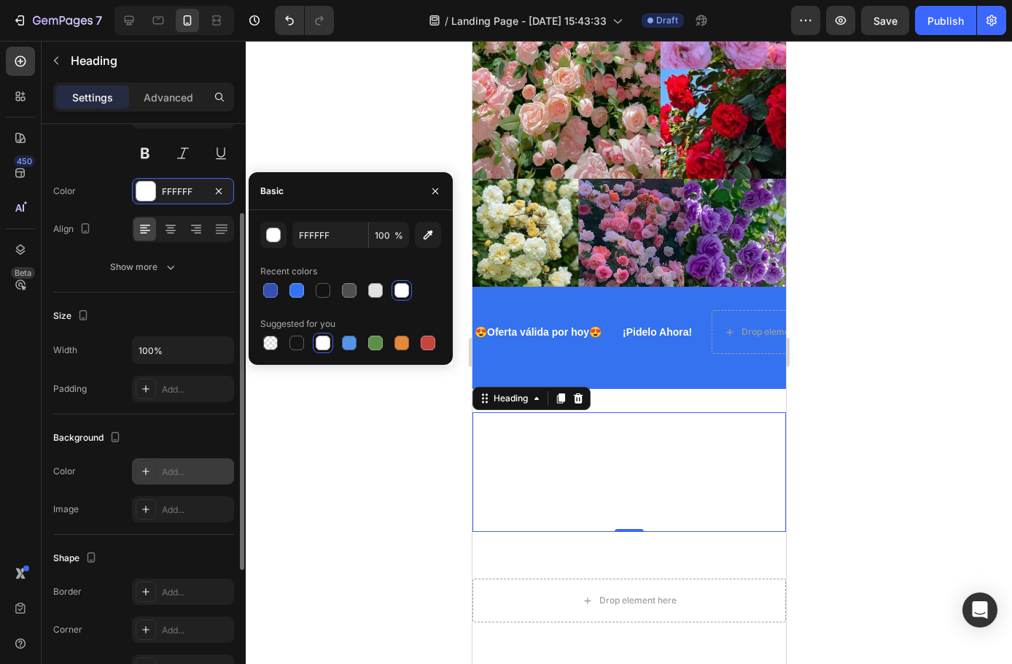
click at [142, 476] on icon at bounding box center [146, 471] width 12 height 12
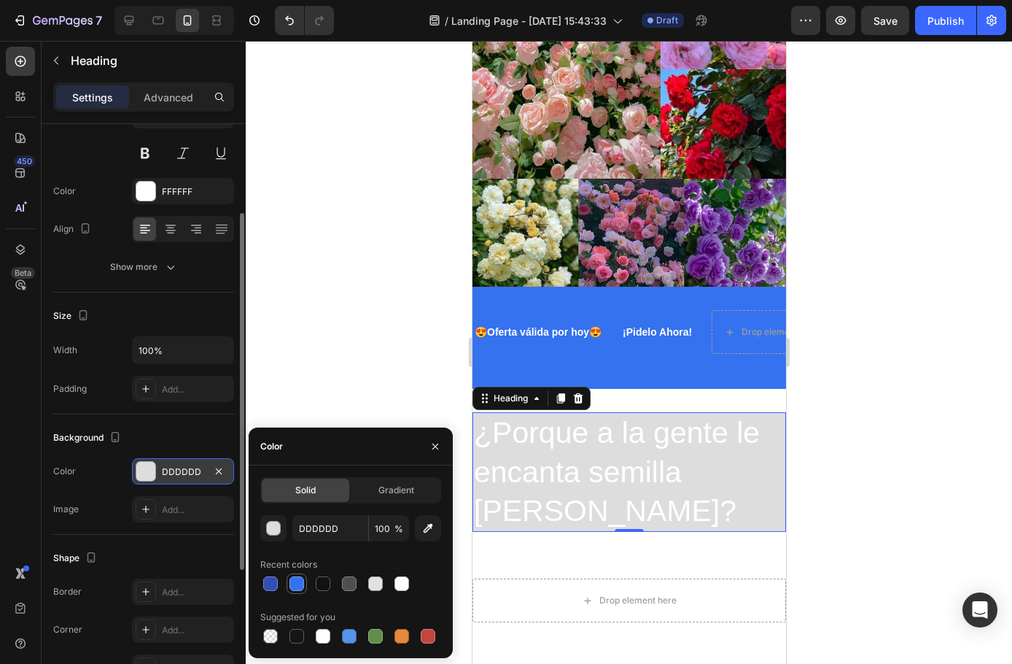
click at [290, 589] on div at bounding box center [297, 583] width 15 height 15
type input "3572EF"
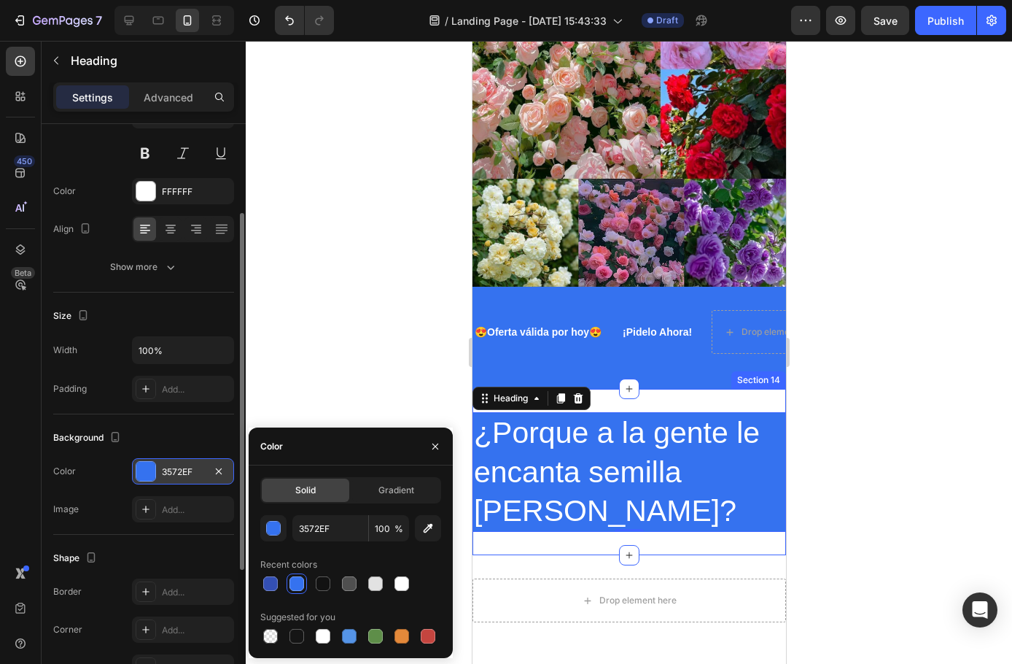
click at [625, 389] on div "¿Porque a la gente le encanta semilla de rosas? Heading 0 Section 14" at bounding box center [629, 472] width 314 height 166
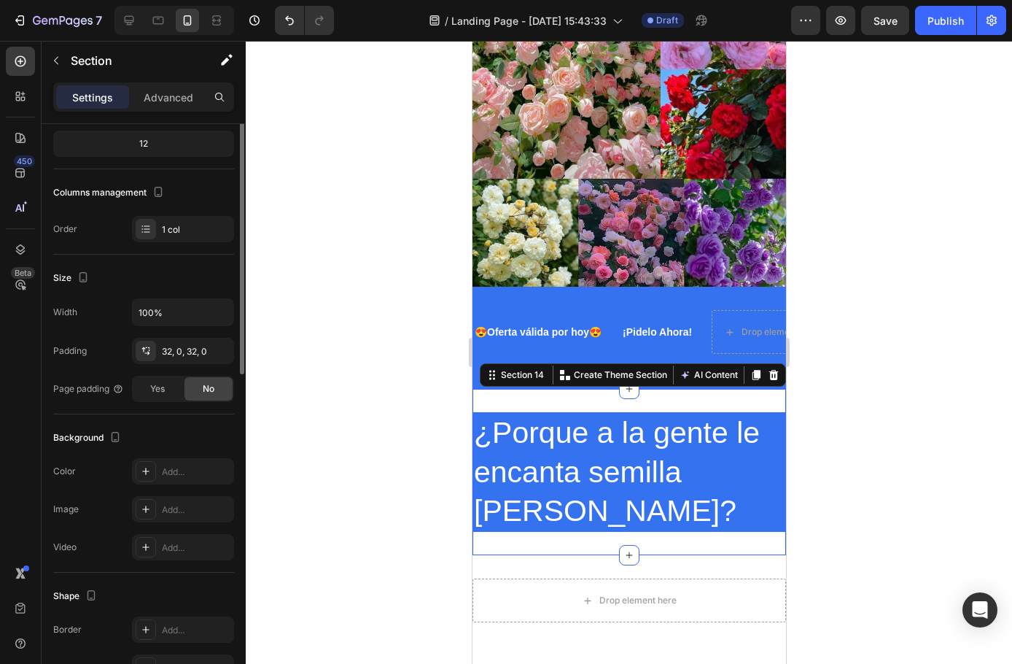
scroll to position [0, 0]
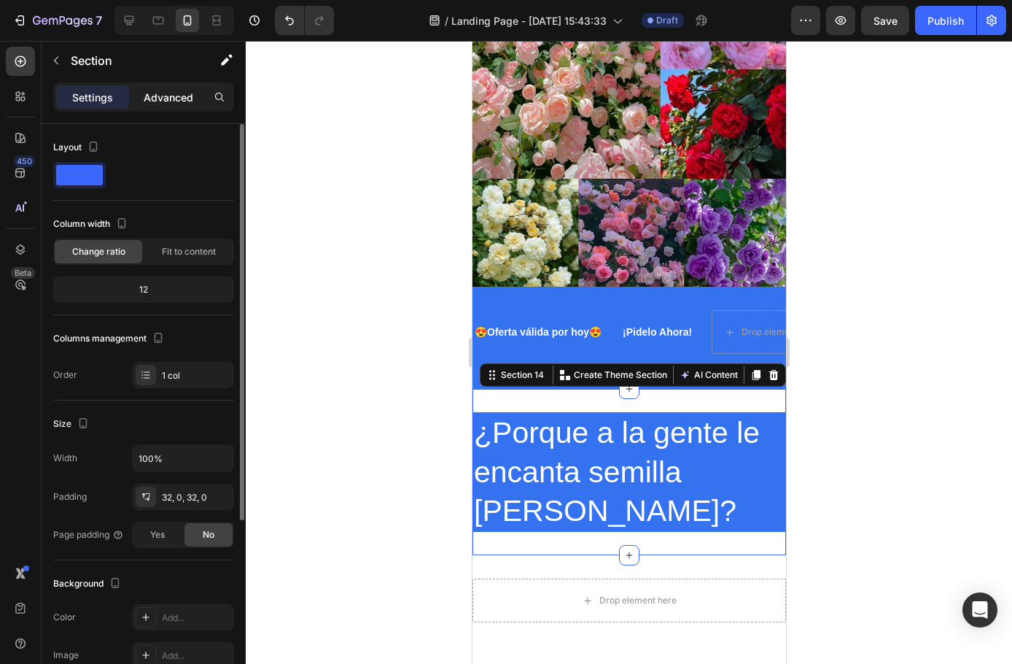
click at [165, 99] on p "Advanced" at bounding box center [169, 97] width 50 height 15
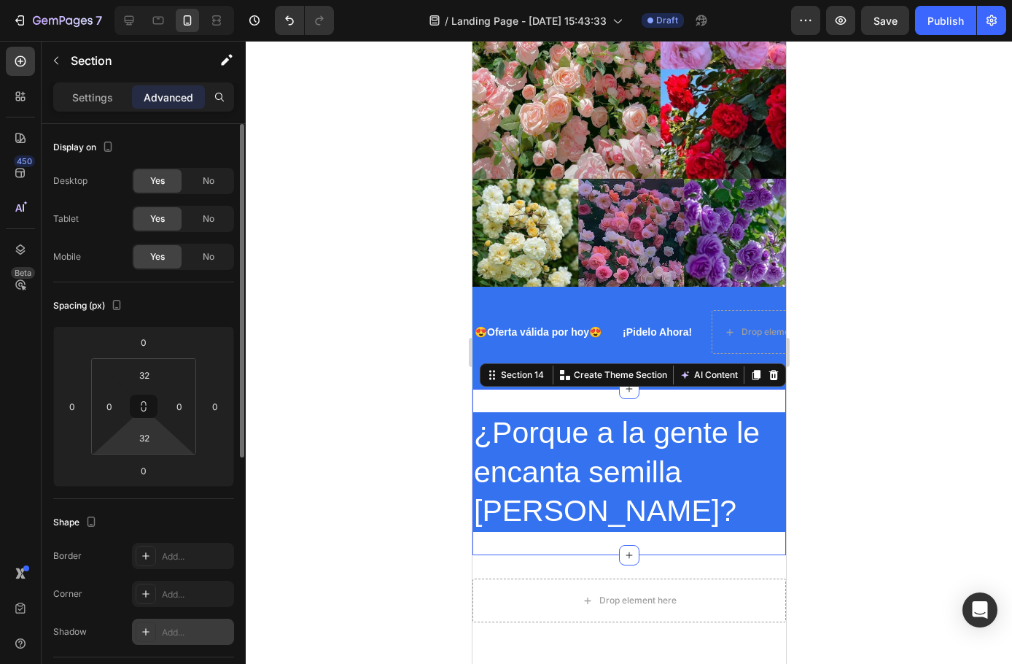
scroll to position [146, 0]
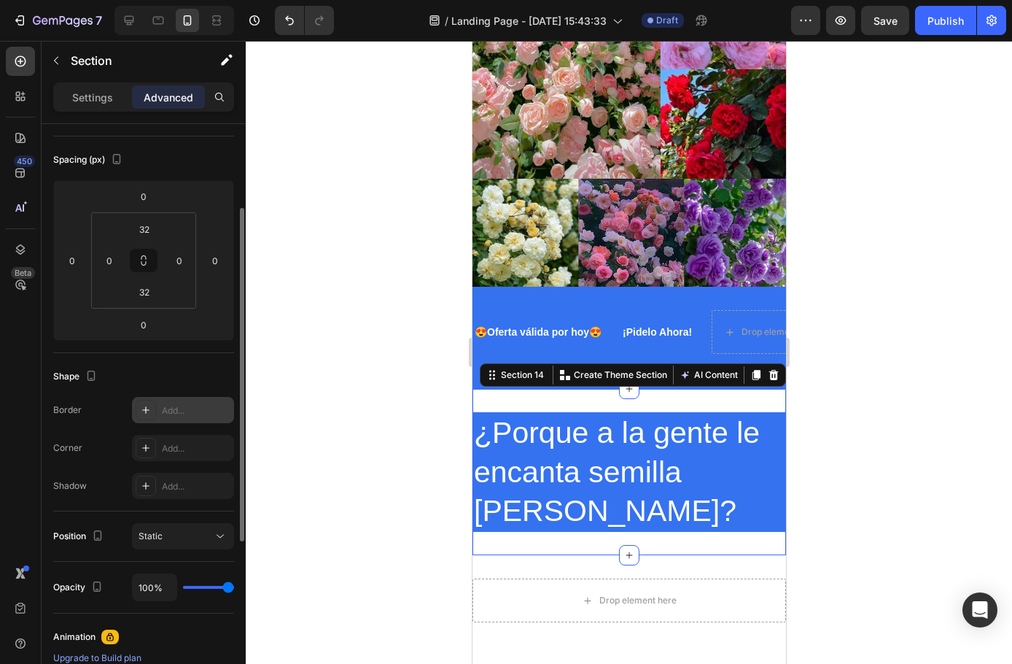
click at [133, 408] on div "Add..." at bounding box center [183, 410] width 102 height 26
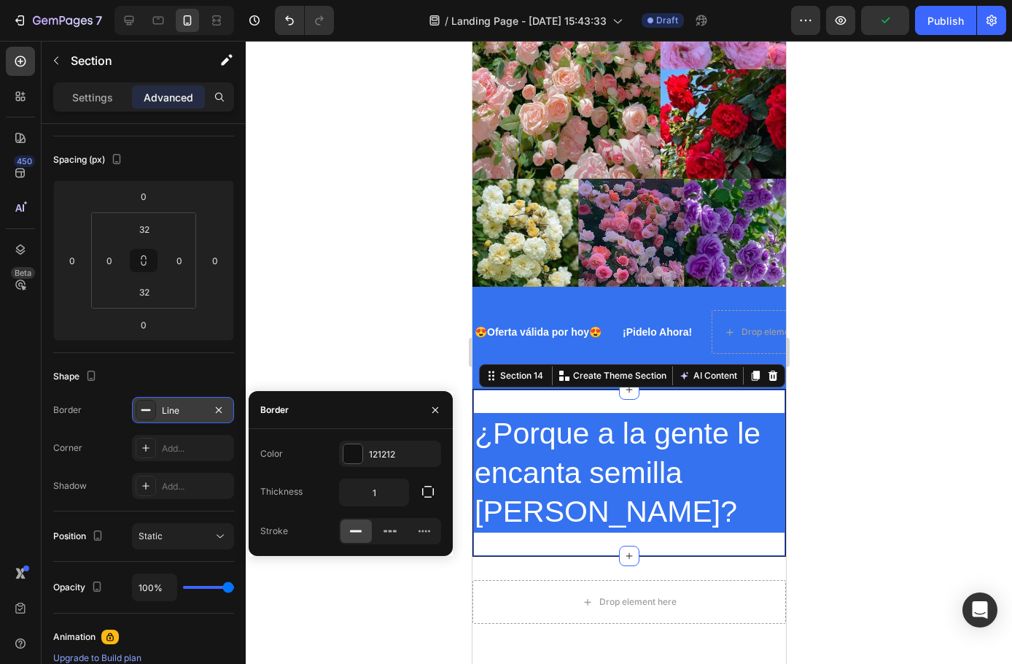
click at [147, 409] on rect at bounding box center [146, 409] width 9 height 1
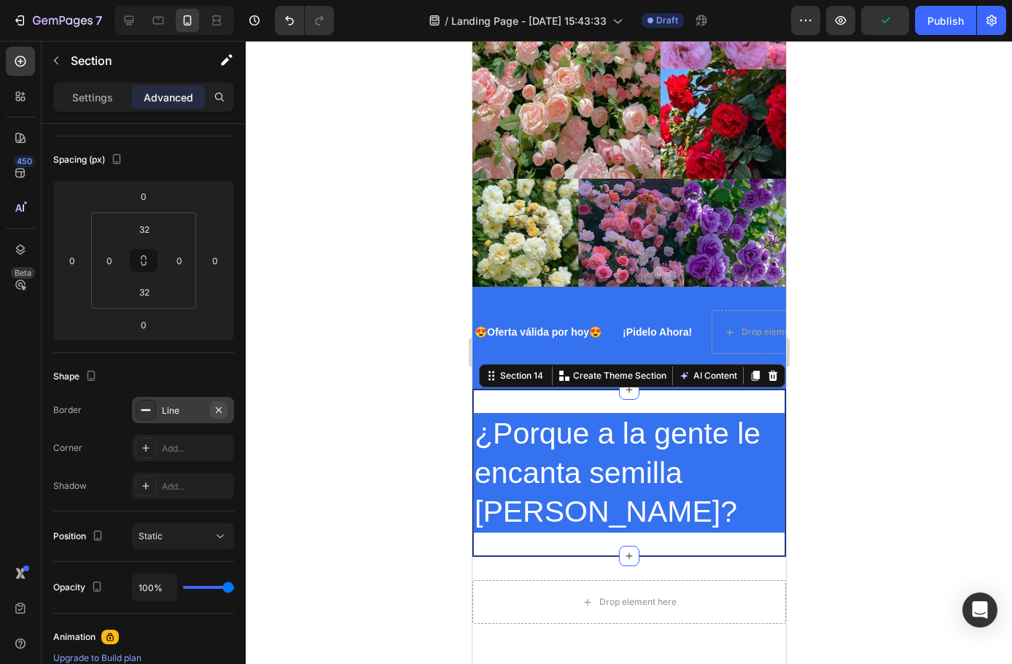
click at [222, 406] on icon "button" at bounding box center [219, 410] width 12 height 12
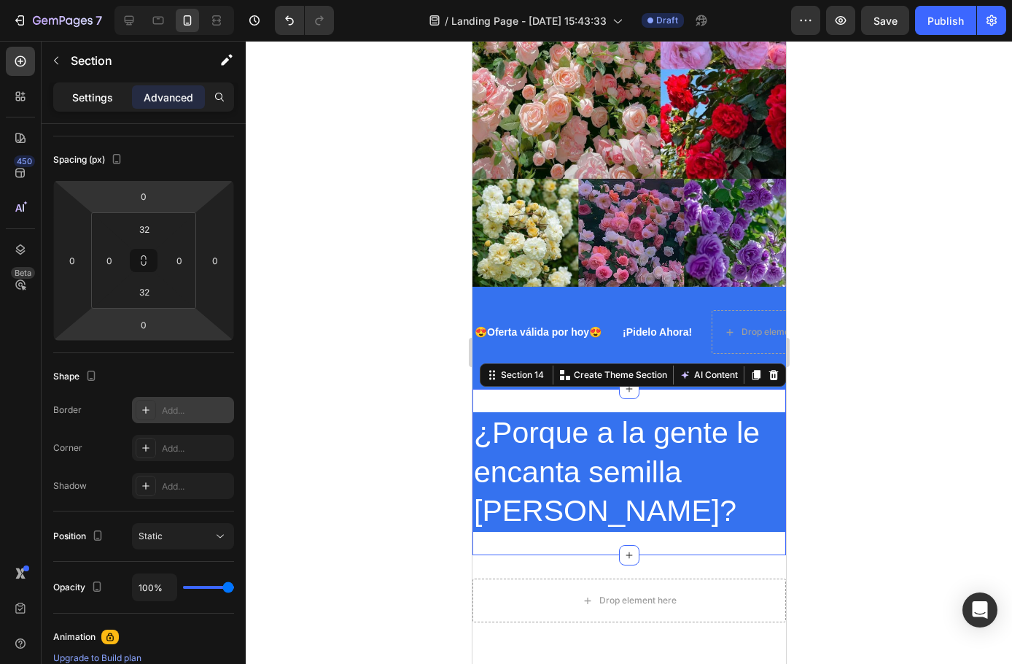
click at [82, 96] on p "Settings" at bounding box center [92, 97] width 41 height 15
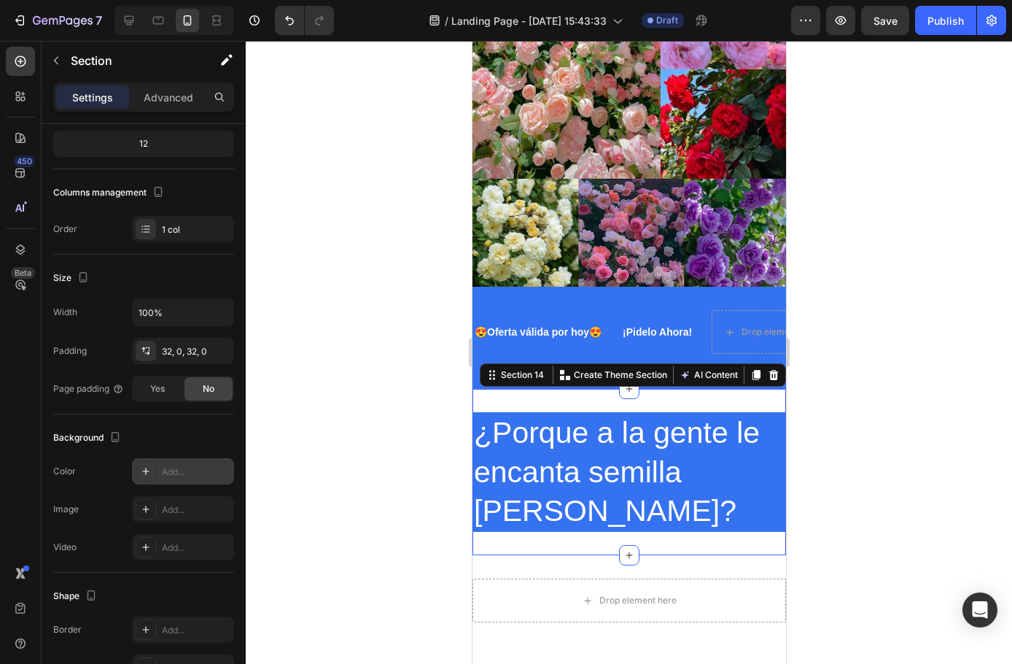
click at [143, 466] on icon at bounding box center [146, 471] width 12 height 12
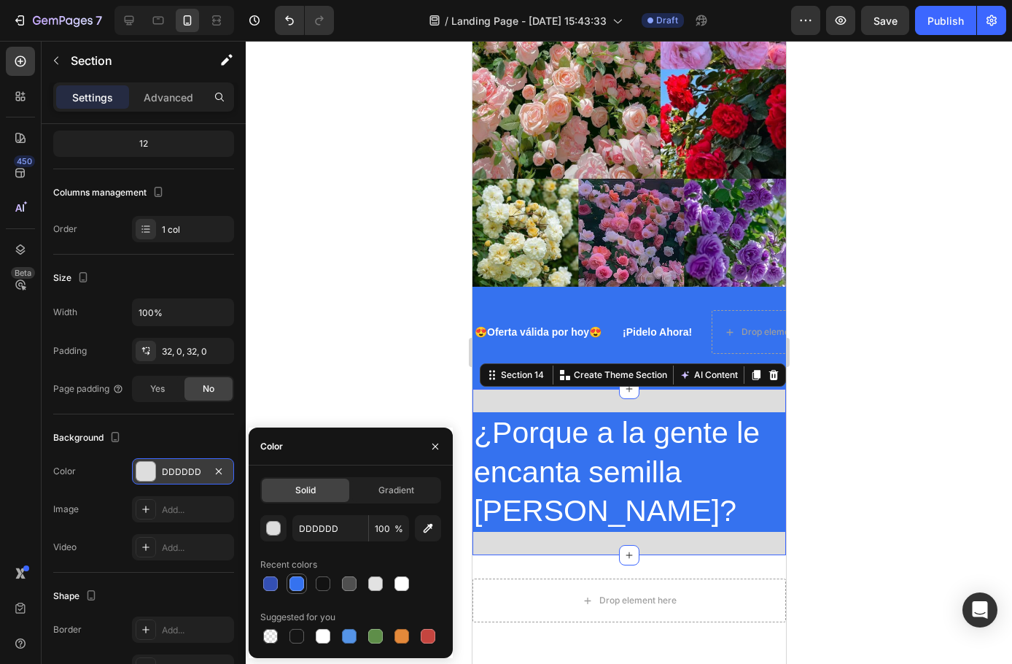
click at [297, 583] on div at bounding box center [297, 583] width 15 height 15
type input "3572EF"
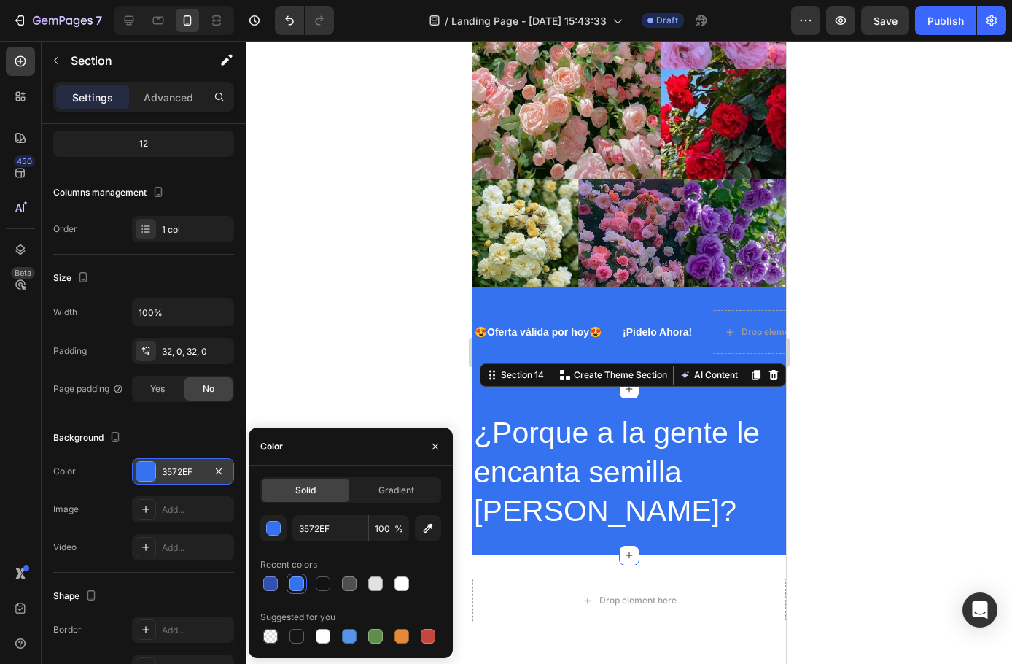
click at [330, 338] on div at bounding box center [629, 352] width 767 height 623
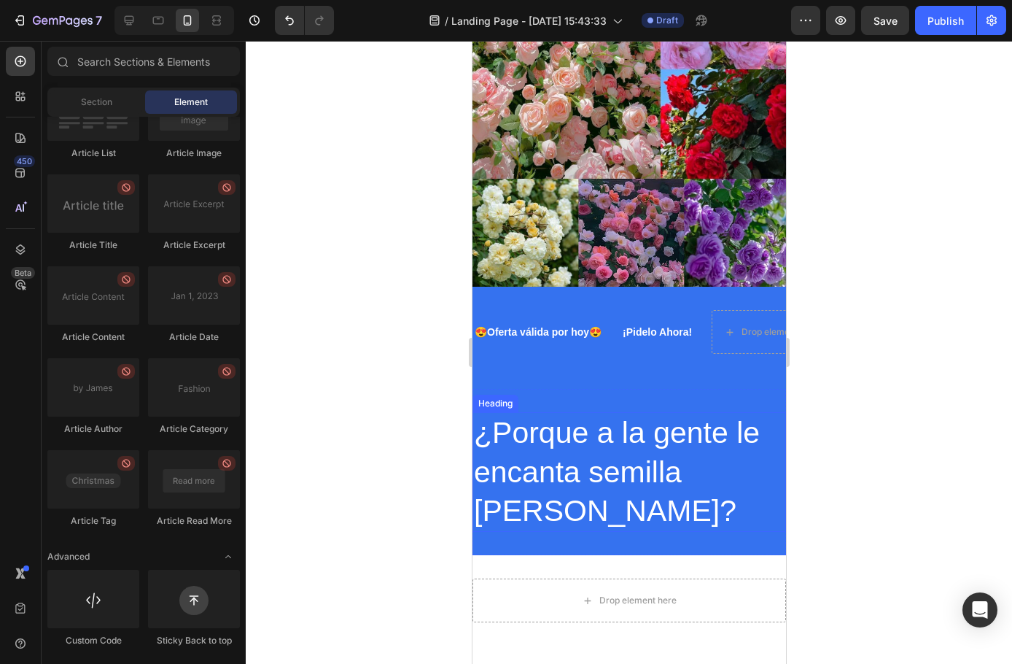
click at [612, 437] on p "¿Porque a la gente le encanta semilla de rosas?" at bounding box center [628, 472] width 311 height 117
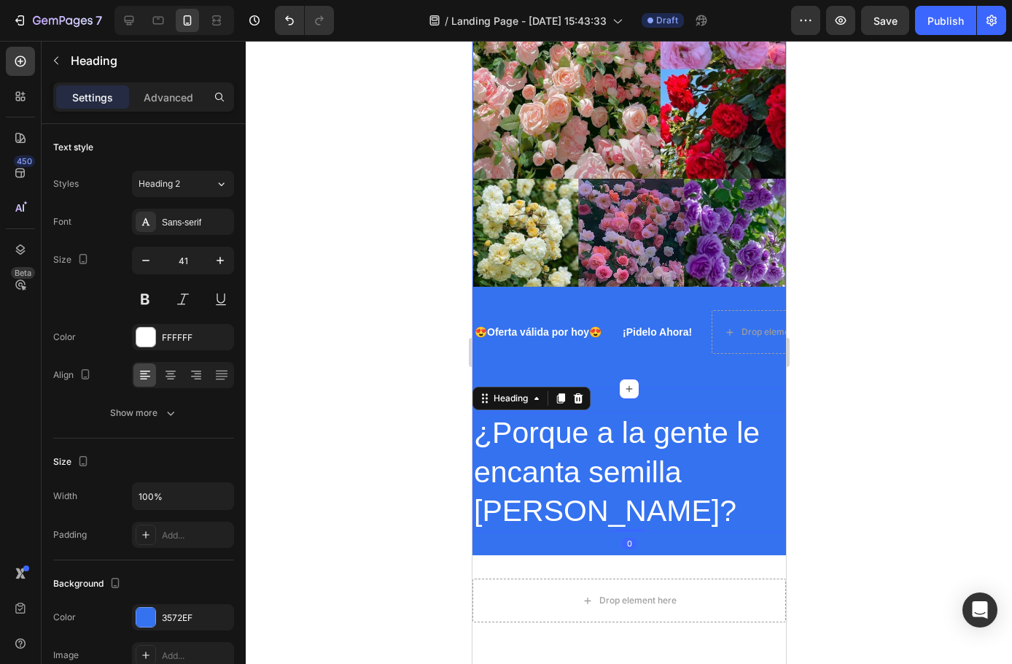
click at [656, 371] on div "Image 😍Oferta válida por hoy😍 Text Block ¡Pidelo Ahora! Text Block Drop element…" at bounding box center [629, 169] width 314 height 439
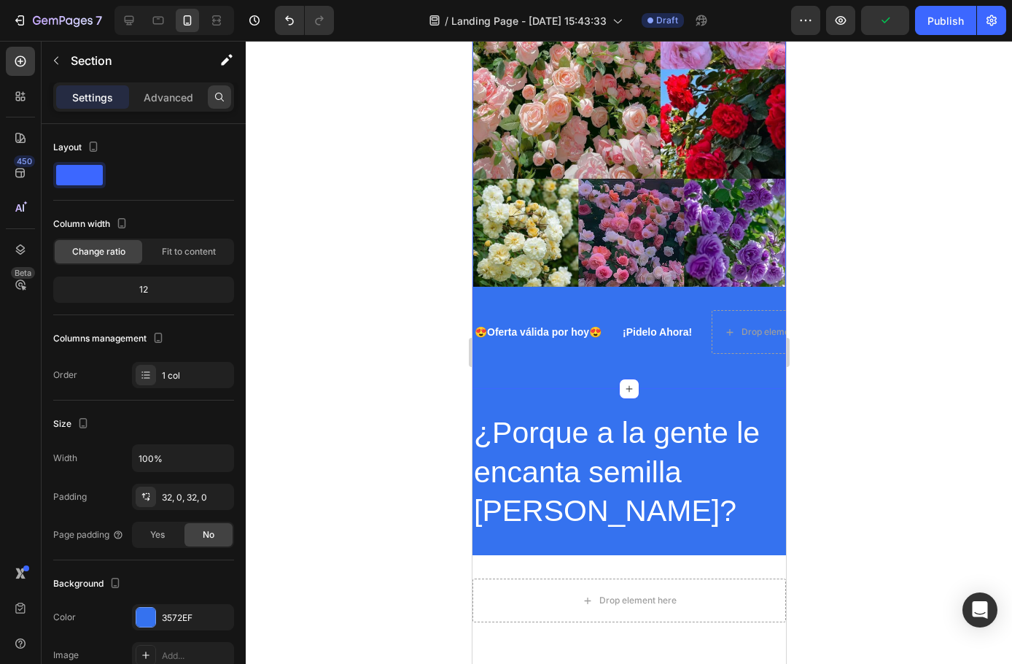
click at [223, 85] on div at bounding box center [221, 96] width 26 height 29
click at [168, 96] on p "Advanced" at bounding box center [169, 97] width 50 height 15
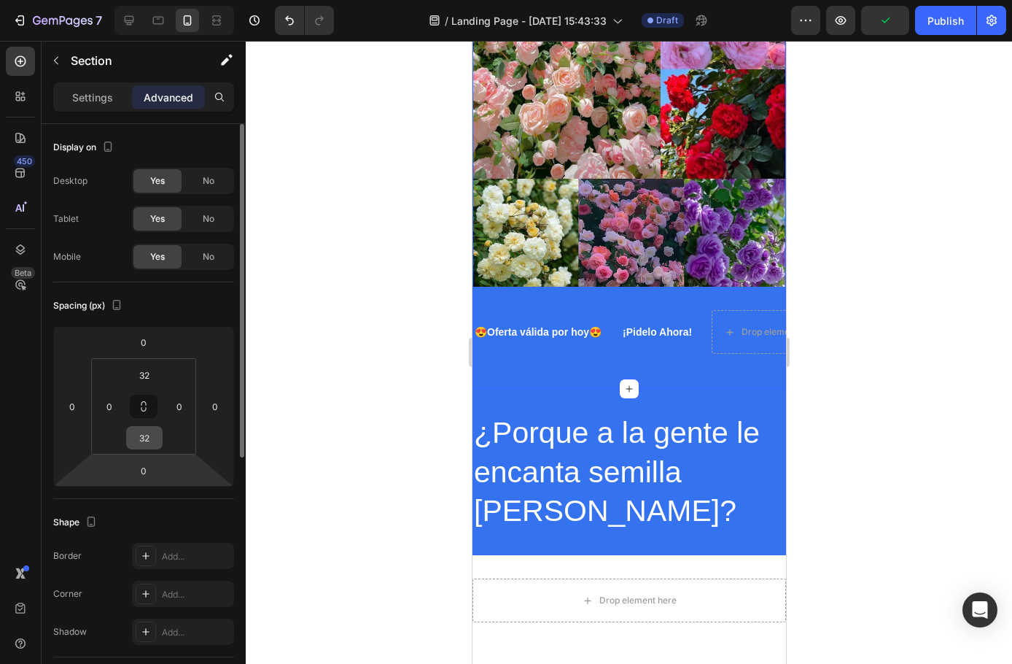
click at [147, 446] on input "32" at bounding box center [144, 438] width 29 height 22
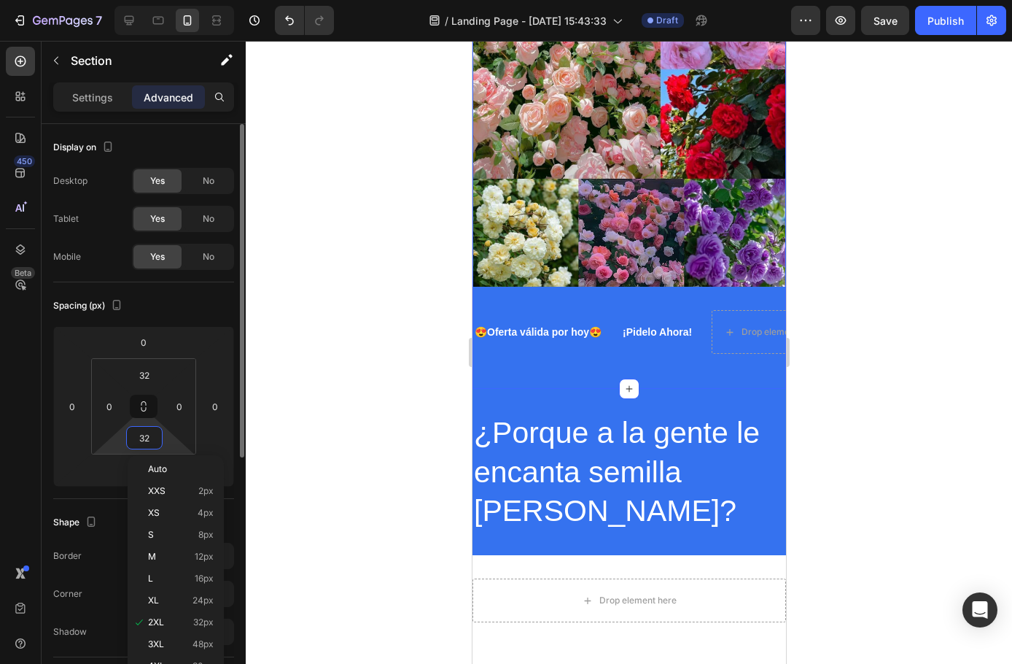
type input "¿"
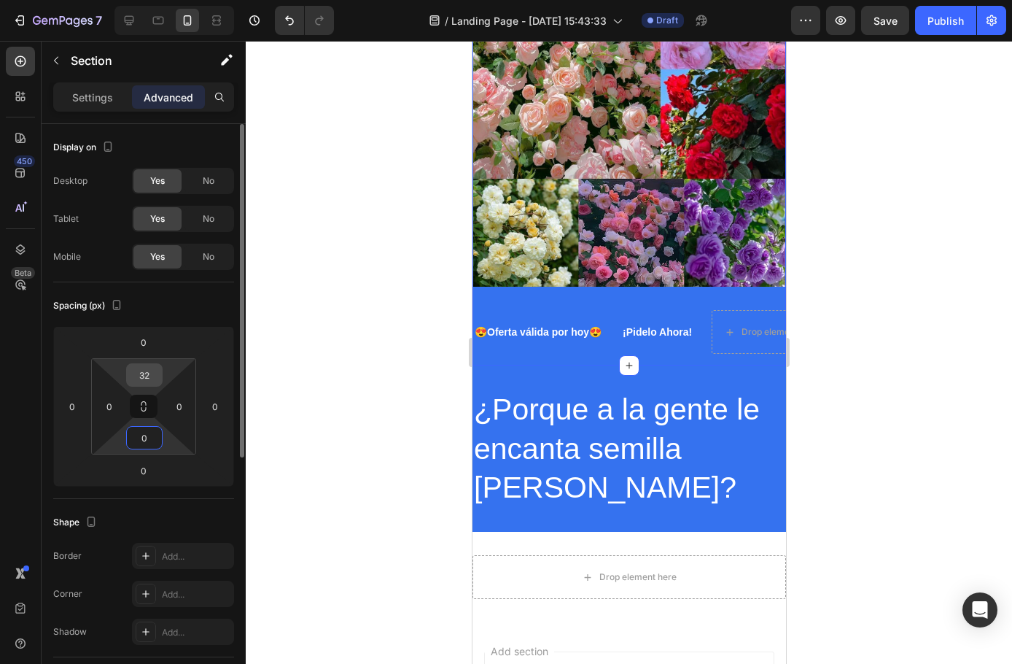
type input "0"
click at [151, 376] on input "32" at bounding box center [144, 375] width 29 height 22
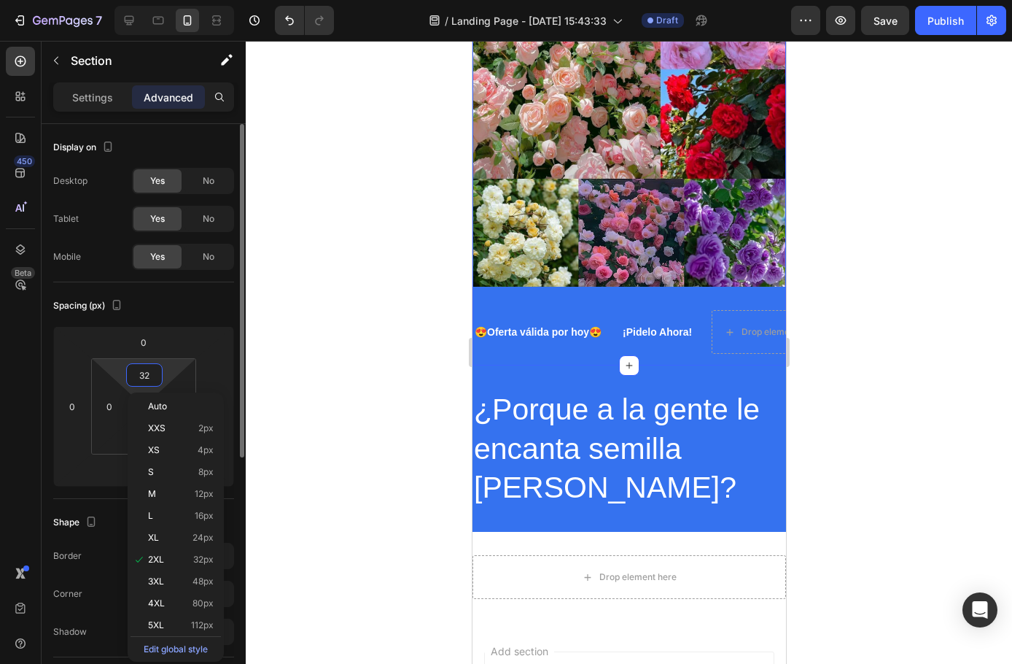
type input "0"
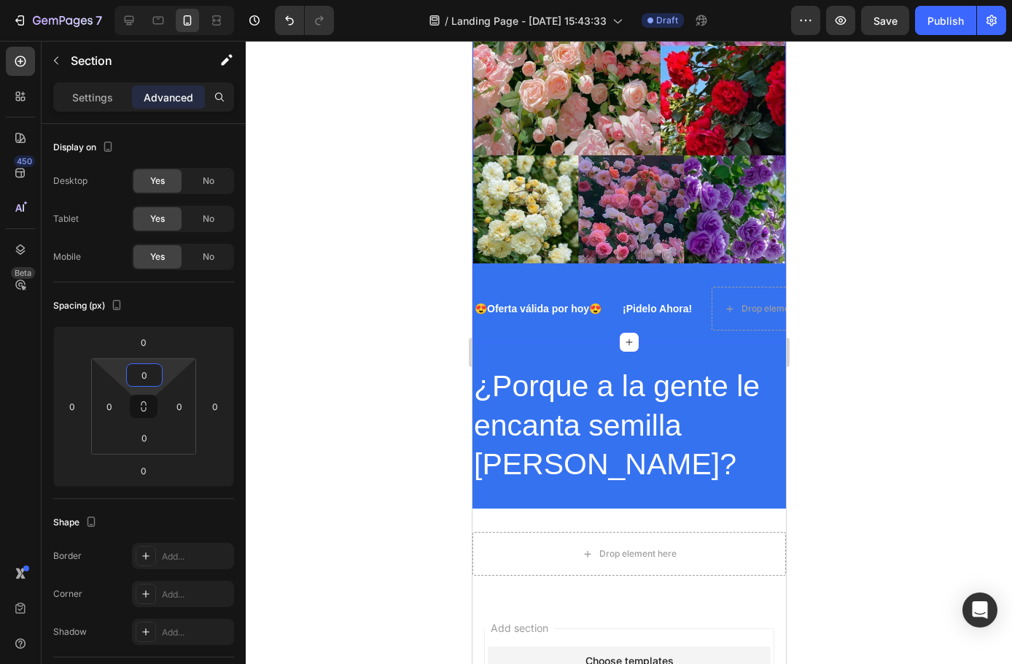
click at [379, 341] on div at bounding box center [629, 352] width 767 height 623
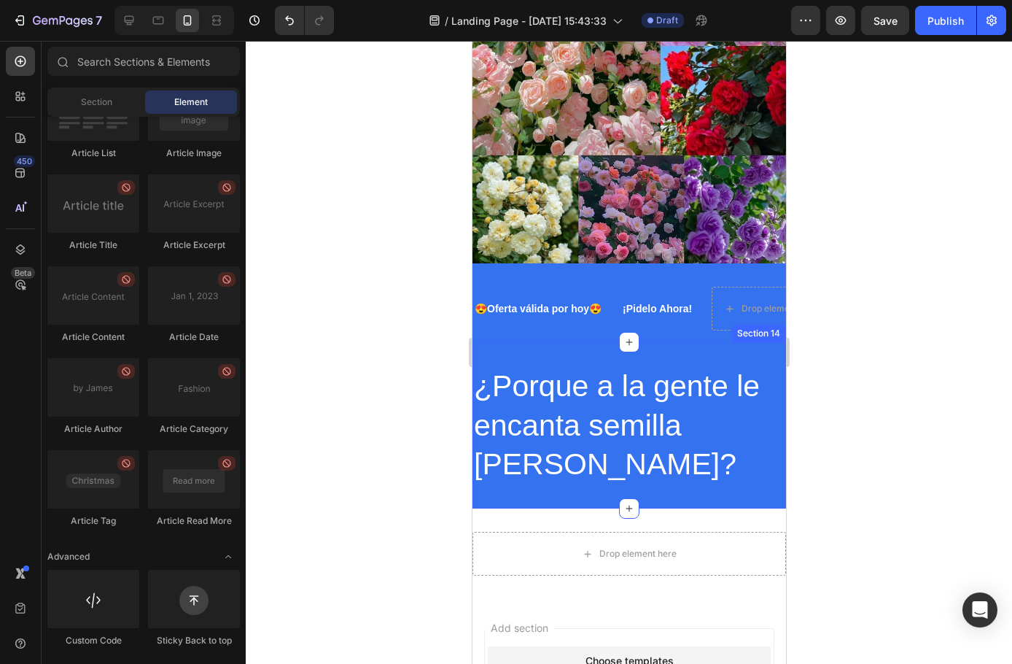
click at [565, 342] on div "¿Porque a la gente le encanta semilla de rosas? Heading Section 14" at bounding box center [629, 425] width 314 height 166
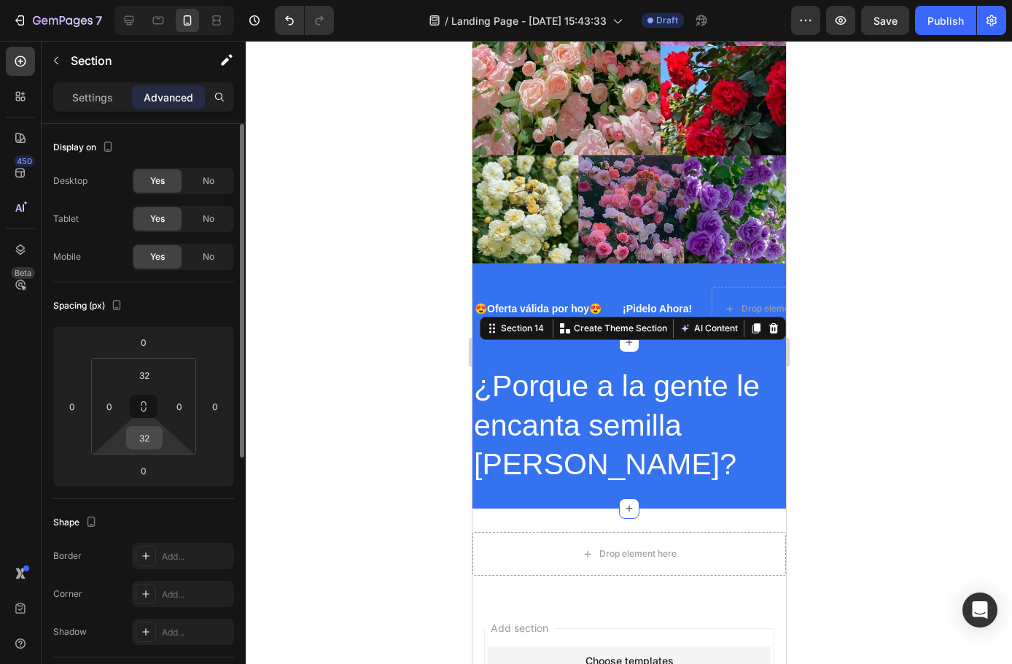
click at [147, 438] on input "32" at bounding box center [144, 438] width 29 height 22
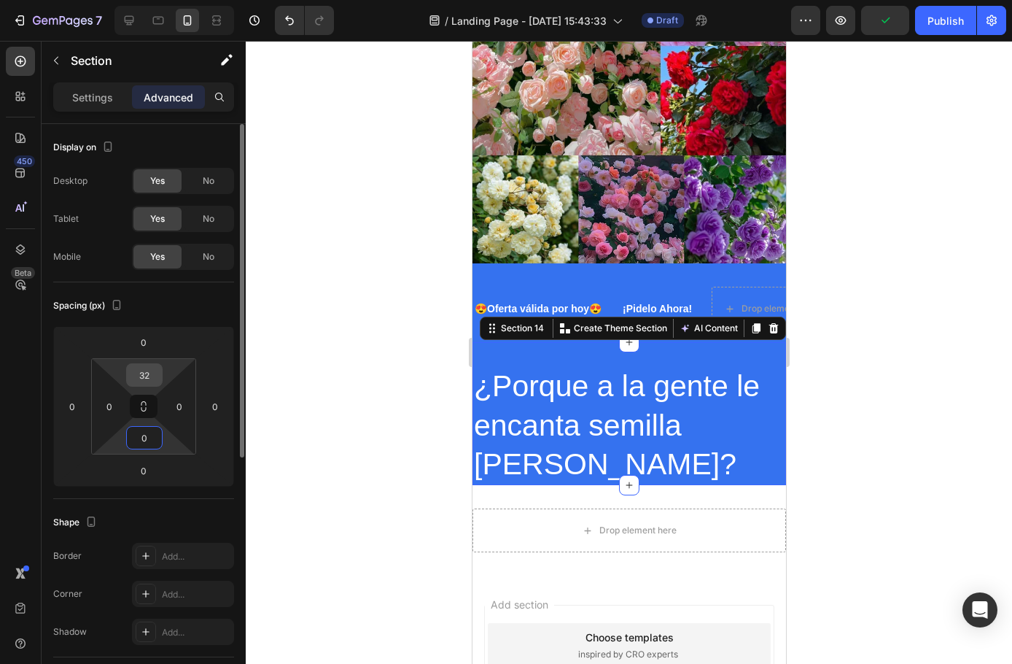
type input "0"
click at [144, 372] on input "32" at bounding box center [144, 375] width 29 height 22
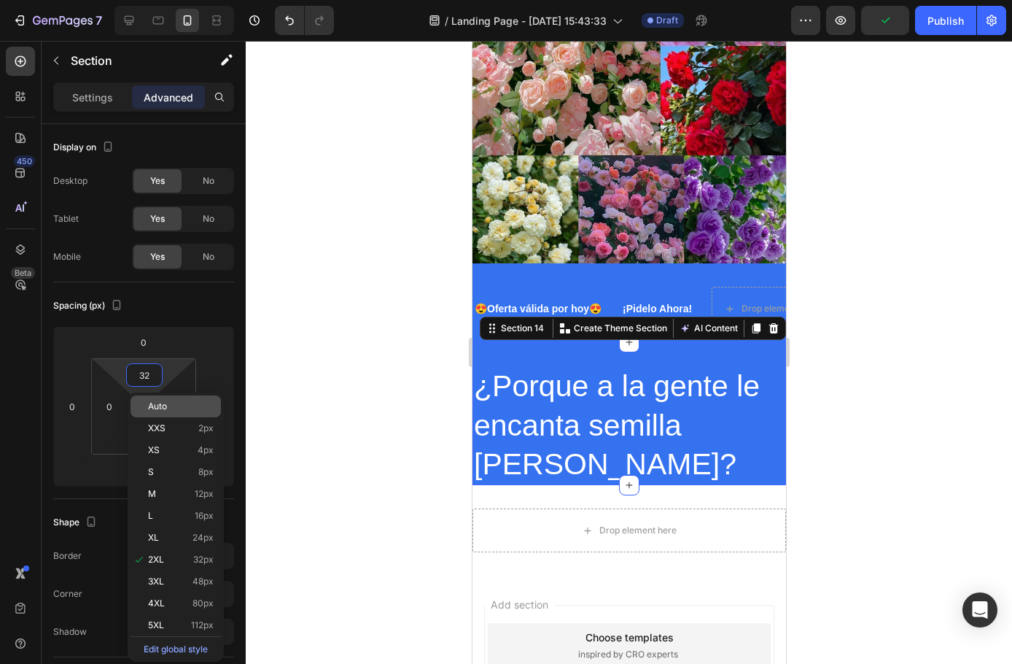
type input "0"
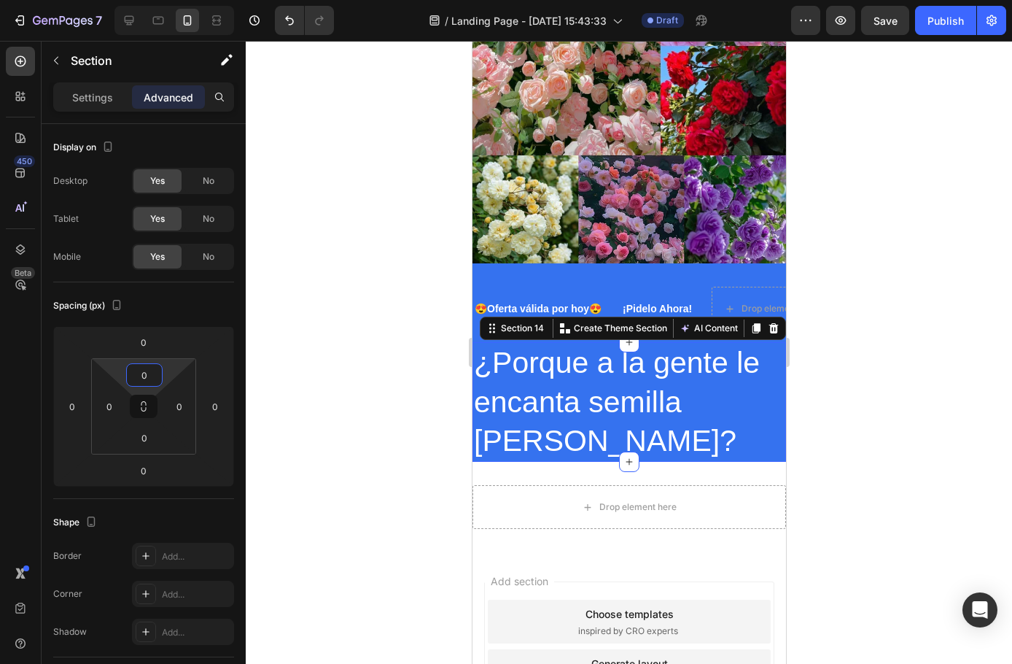
click at [336, 389] on div at bounding box center [629, 352] width 767 height 623
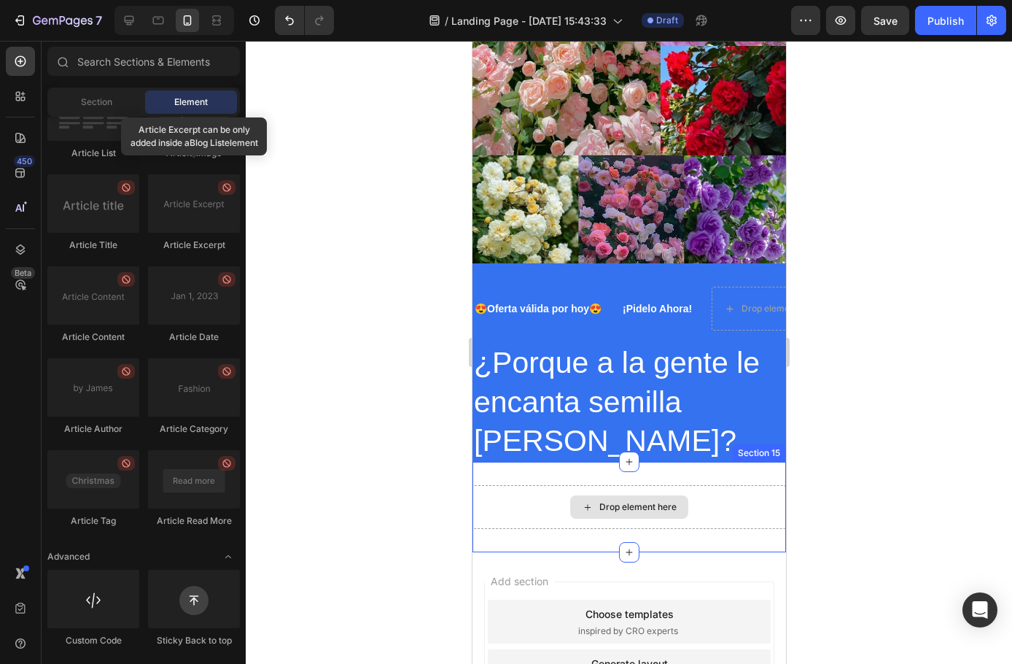
click at [564, 506] on div "Drop element here" at bounding box center [629, 507] width 314 height 44
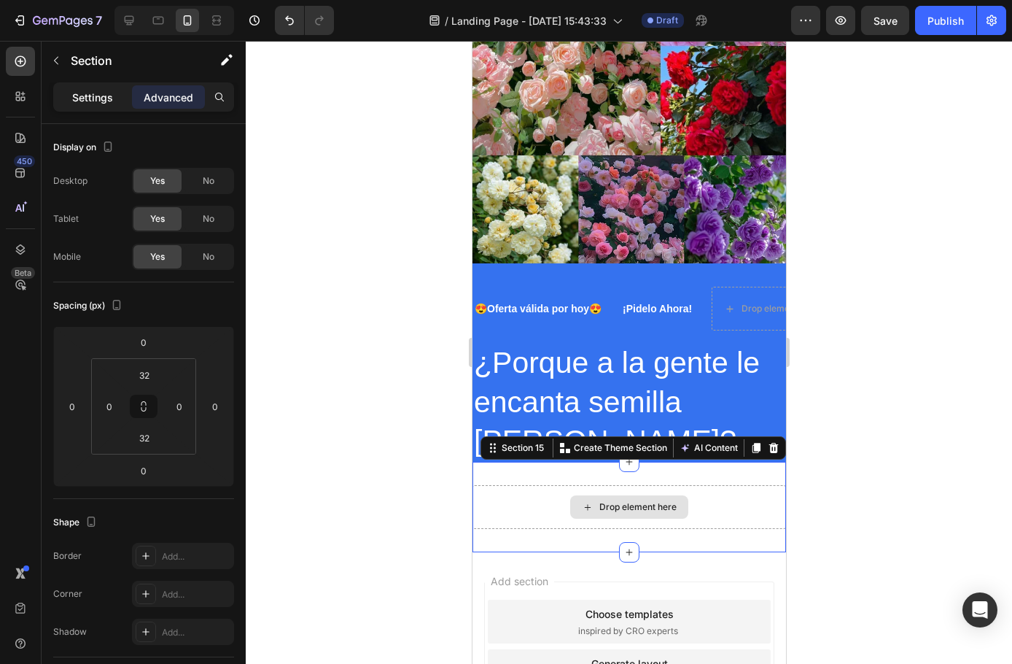
click at [68, 99] on div "Settings" at bounding box center [92, 96] width 73 height 23
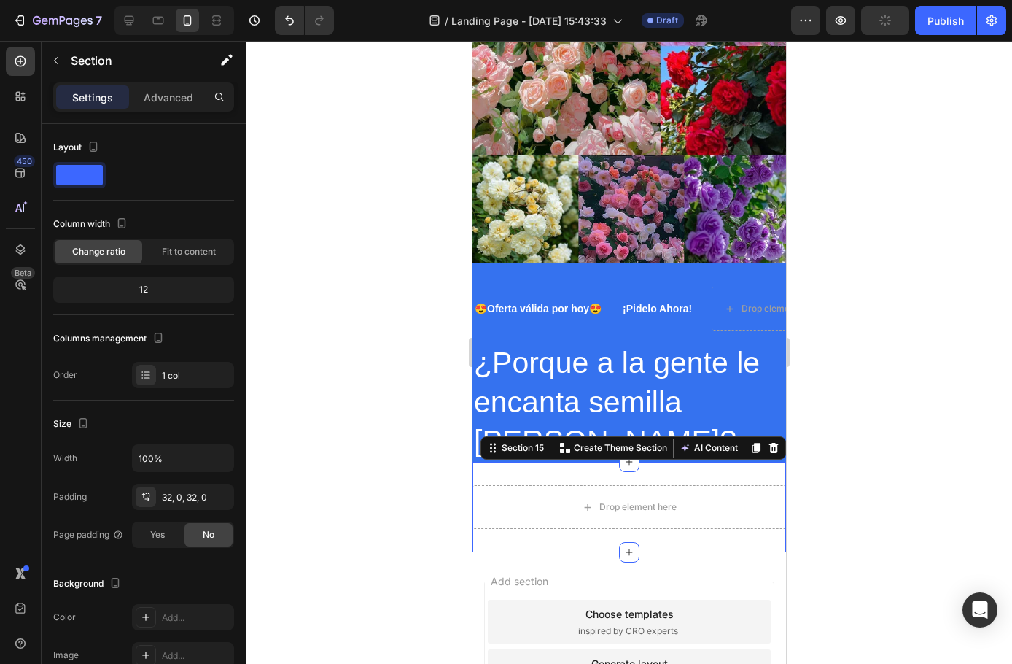
click at [434, 395] on div at bounding box center [629, 352] width 767 height 623
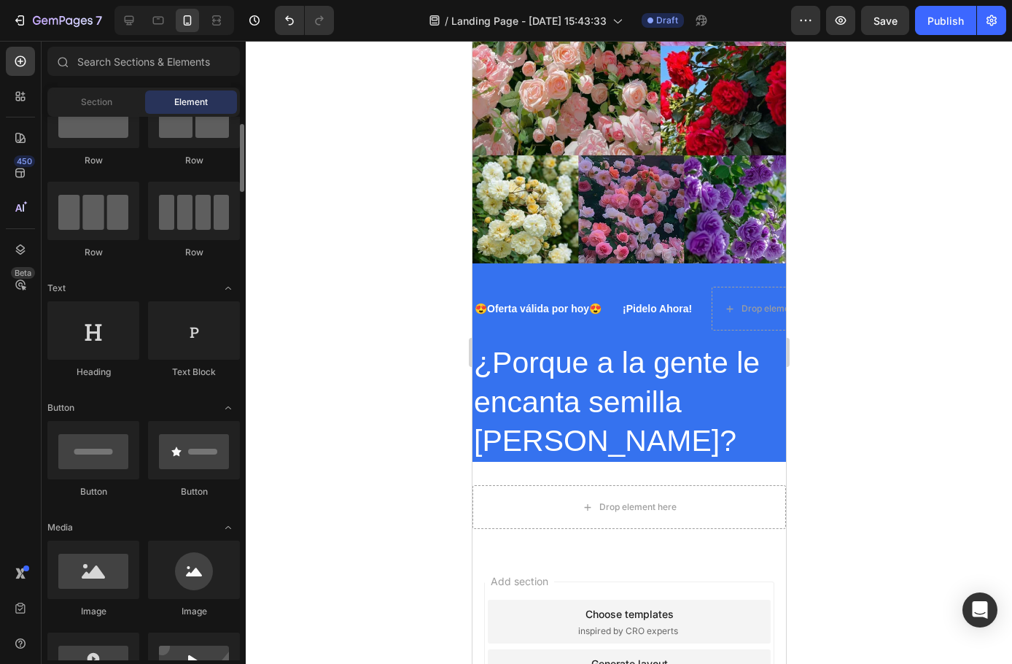
scroll to position [0, 0]
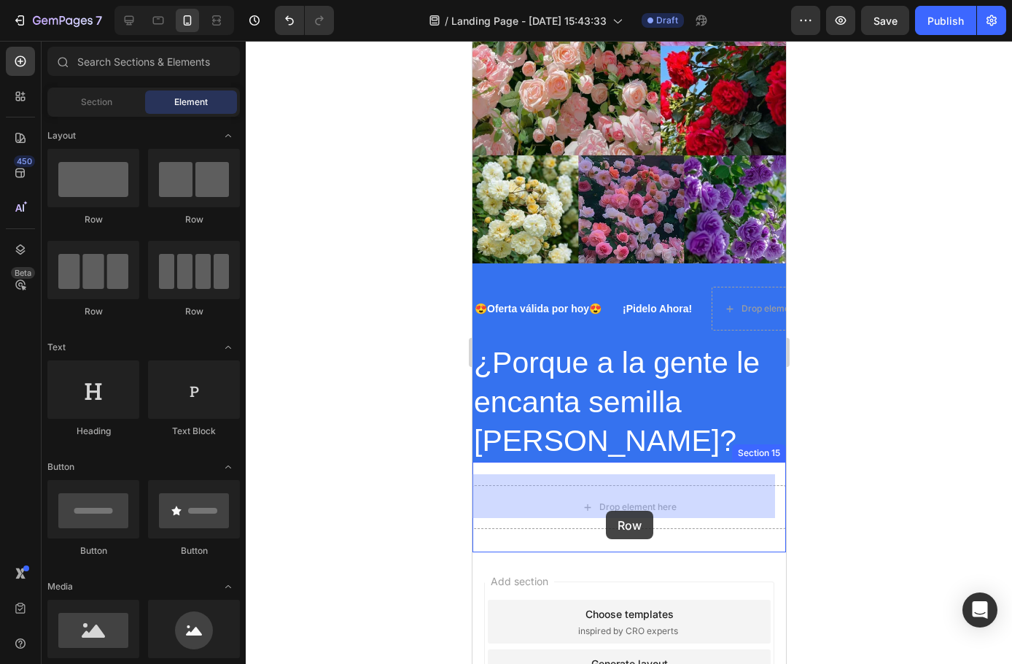
drag, startPoint x: 889, startPoint y: 496, endPoint x: 605, endPoint y: 511, distance: 284.1
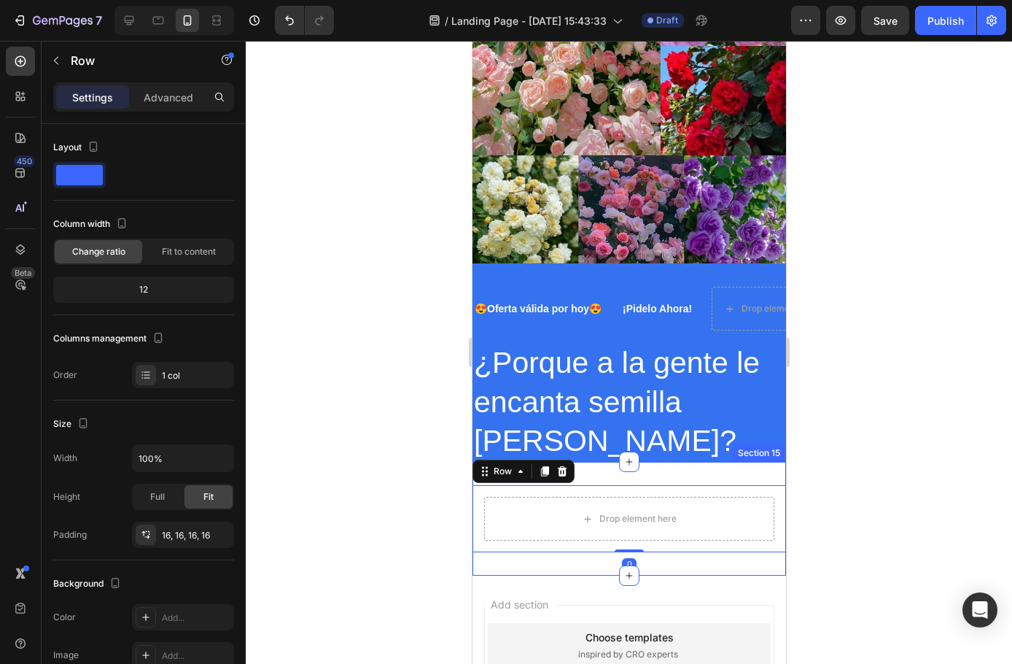
click at [635, 473] on div "Drop element here Row 0 Section 15" at bounding box center [629, 519] width 314 height 114
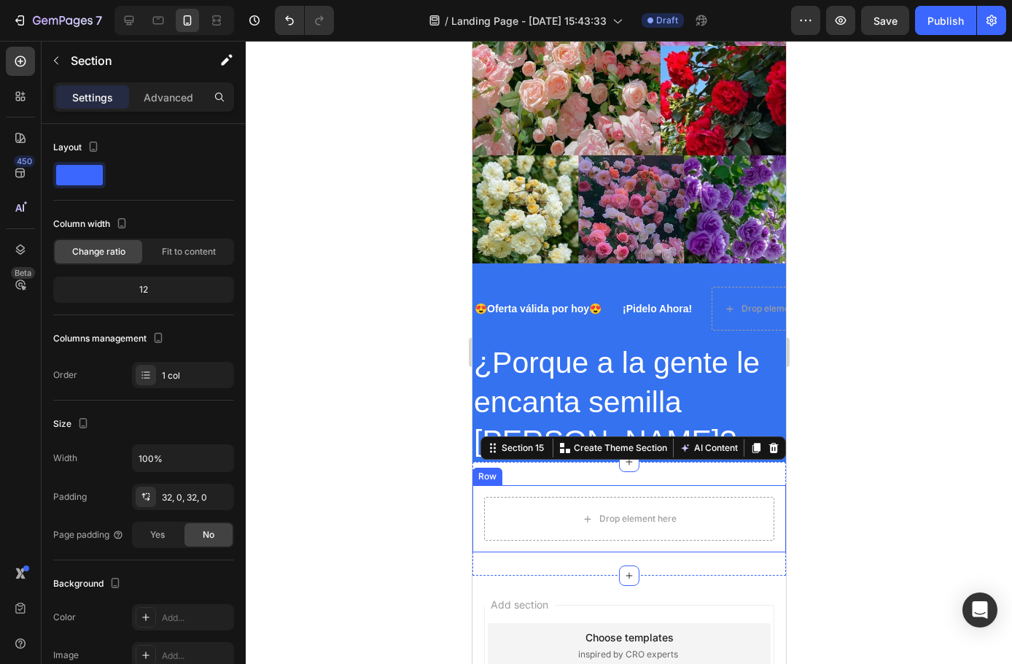
click at [636, 485] on div "Drop element here Row" at bounding box center [629, 518] width 314 height 67
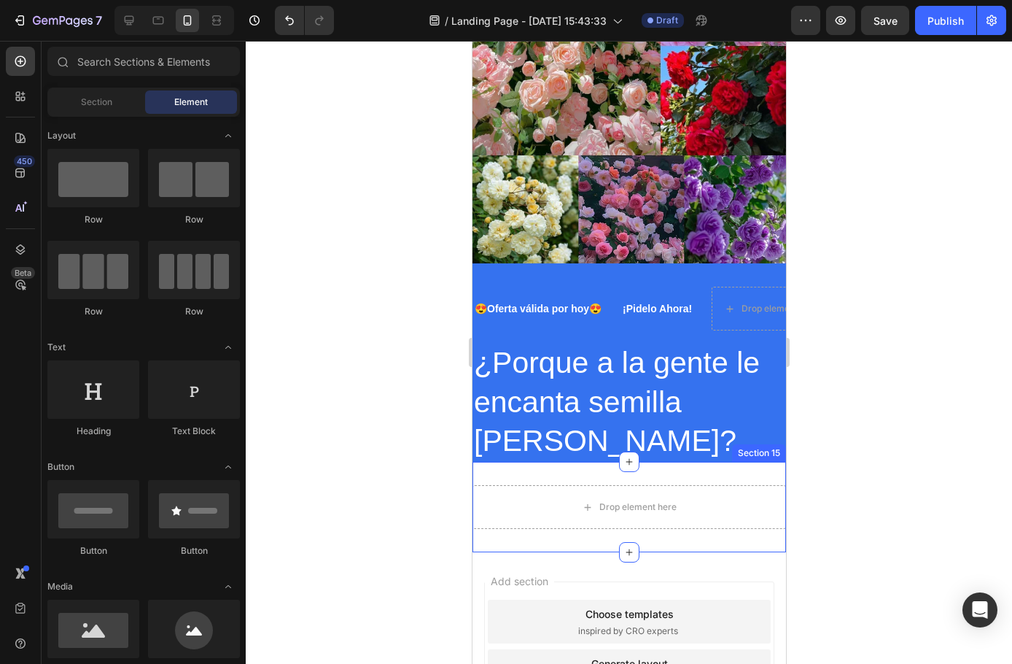
click at [634, 465] on div "Drop element here Section 15" at bounding box center [629, 507] width 314 height 90
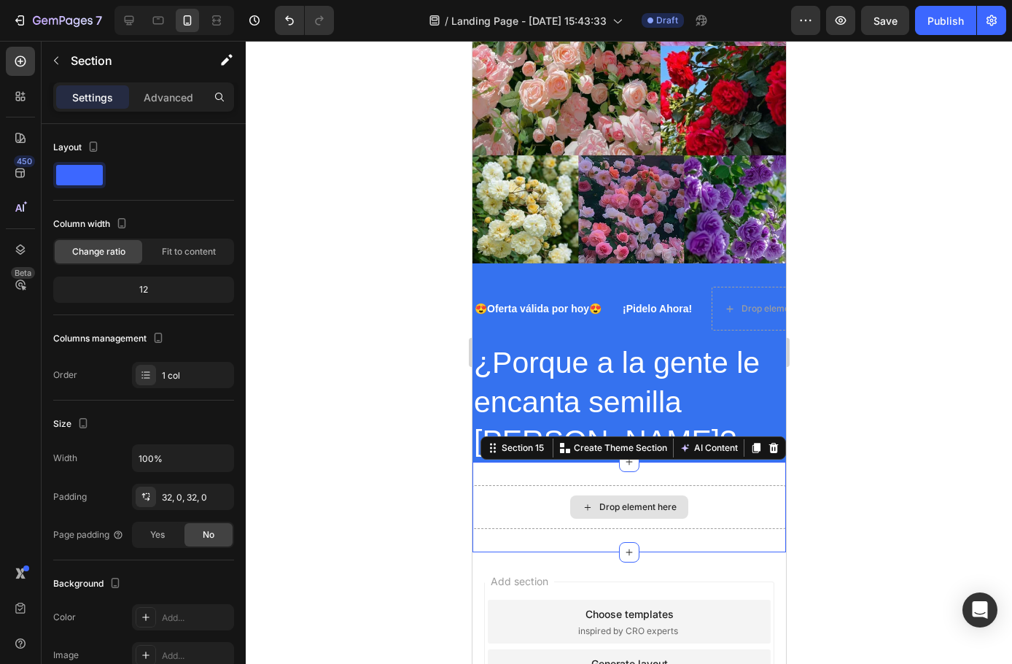
click at [620, 501] on div "Drop element here" at bounding box center [637, 507] width 77 height 12
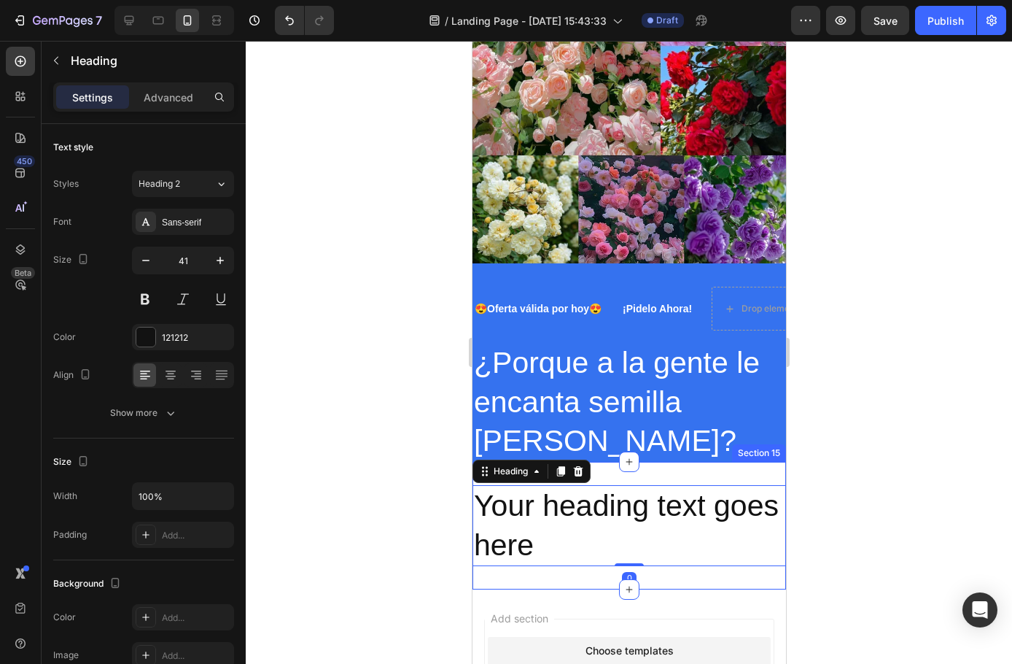
click at [654, 571] on div "Your heading text goes here Heading 0 Section 15" at bounding box center [629, 526] width 314 height 128
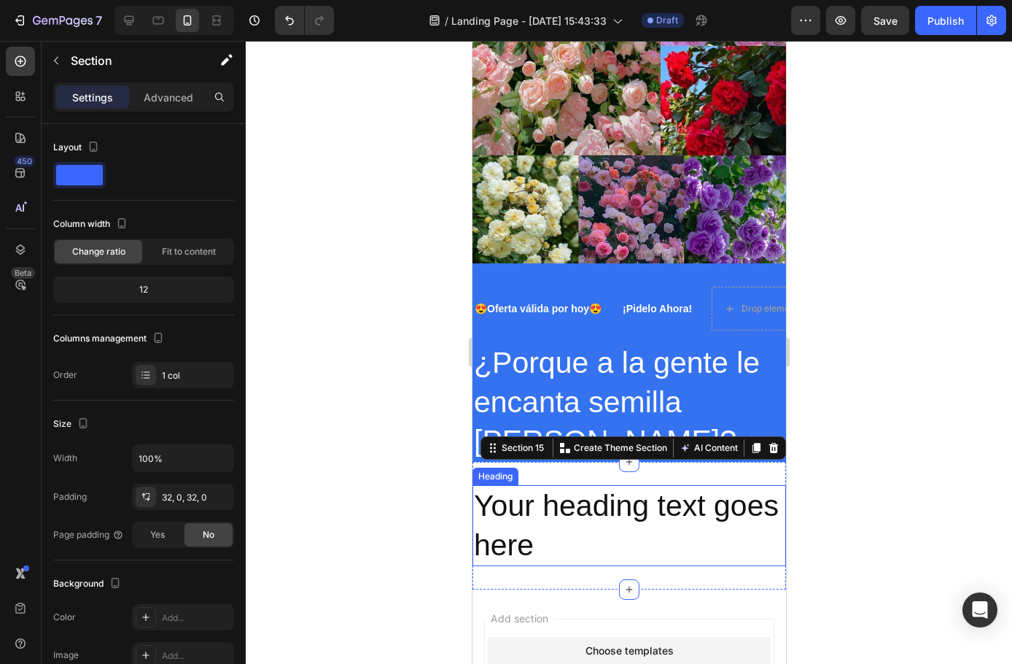
click at [612, 513] on h2 "Your heading text goes here" at bounding box center [629, 525] width 314 height 81
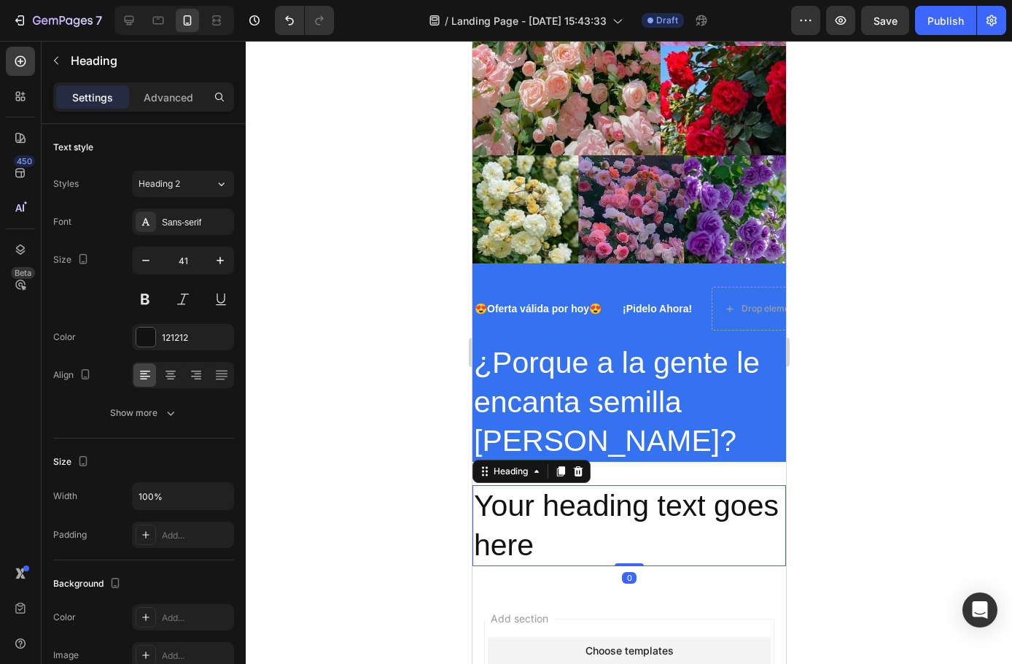
click at [604, 508] on h2 "Your heading text goes here" at bounding box center [629, 525] width 314 height 81
click at [604, 508] on p "Your heading text goes here" at bounding box center [628, 526] width 311 height 78
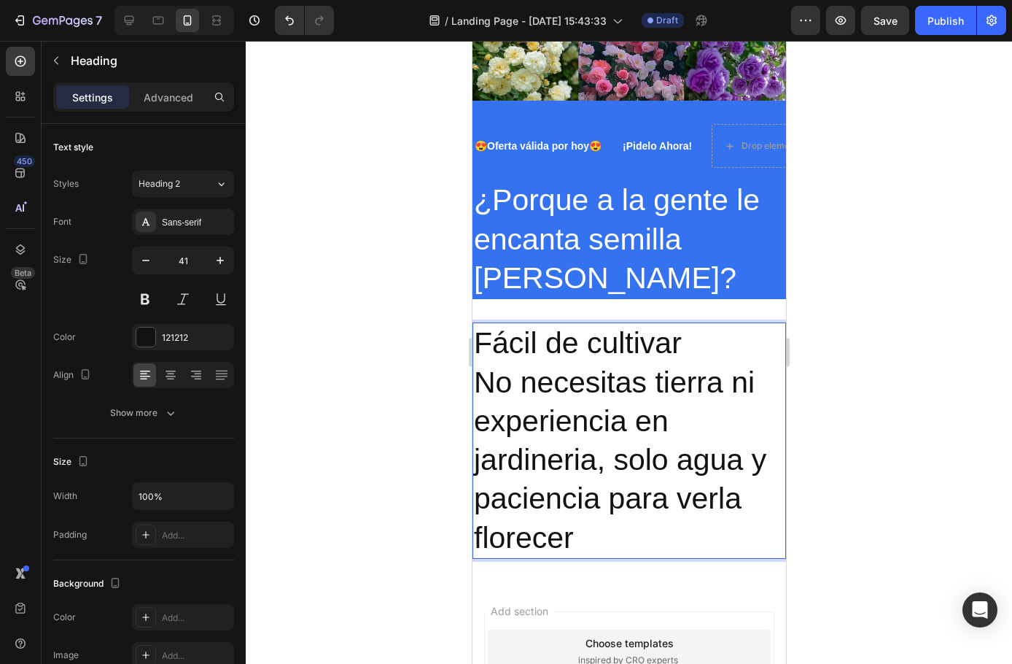
scroll to position [2093, 0]
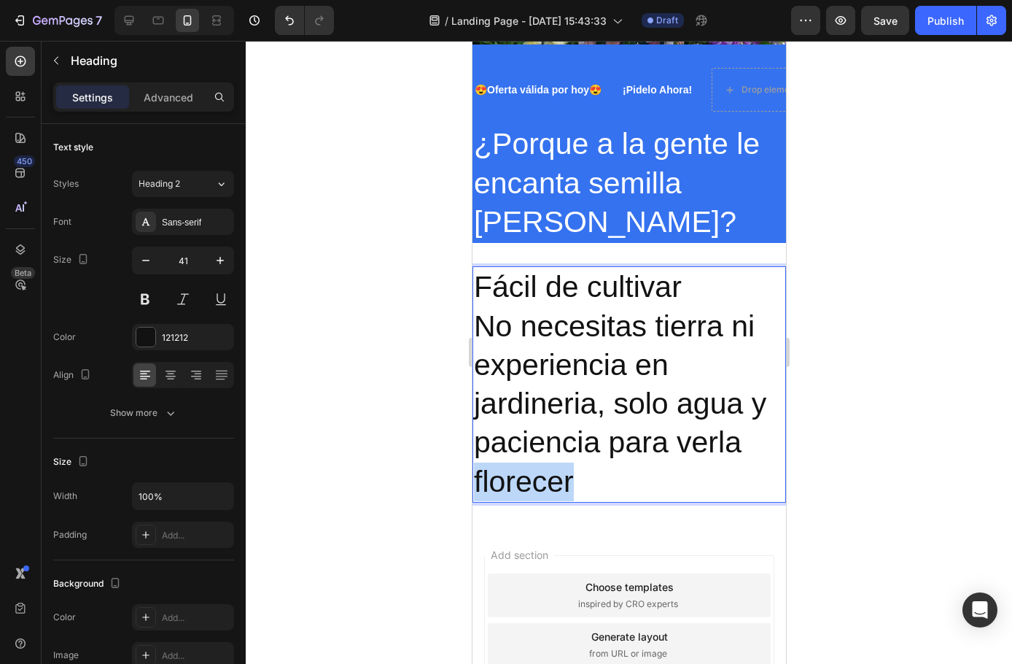
drag, startPoint x: 569, startPoint y: 476, endPoint x: 473, endPoint y: 465, distance: 96.2
click at [473, 465] on p "Fácil de cultivar No necesitas tierra ni experiencia en jardineria, solo agua y…" at bounding box center [628, 384] width 311 height 233
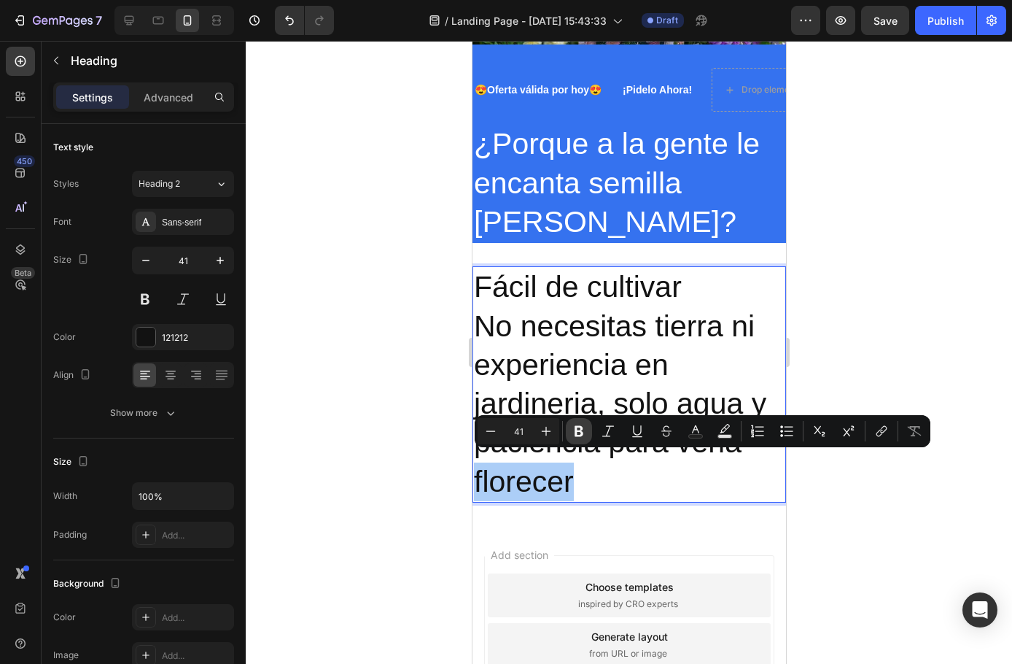
click at [582, 426] on icon "Editor contextual toolbar" at bounding box center [579, 431] width 15 height 15
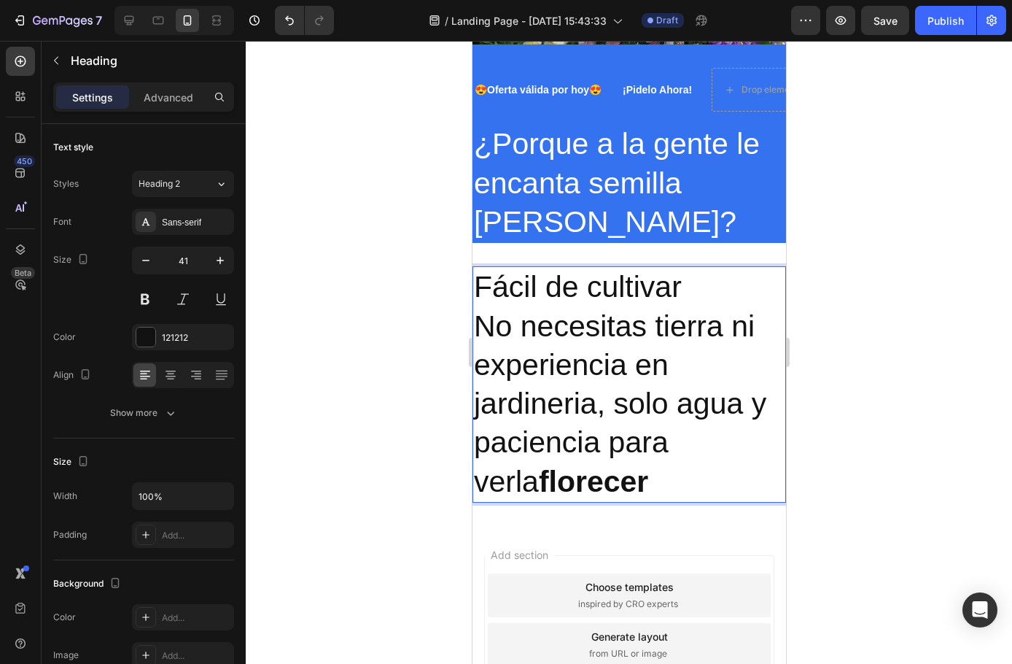
click at [588, 474] on p "Fácil de cultivar No necesitas tierra ni experiencia en jardineria, solo agua y…" at bounding box center [628, 384] width 311 height 233
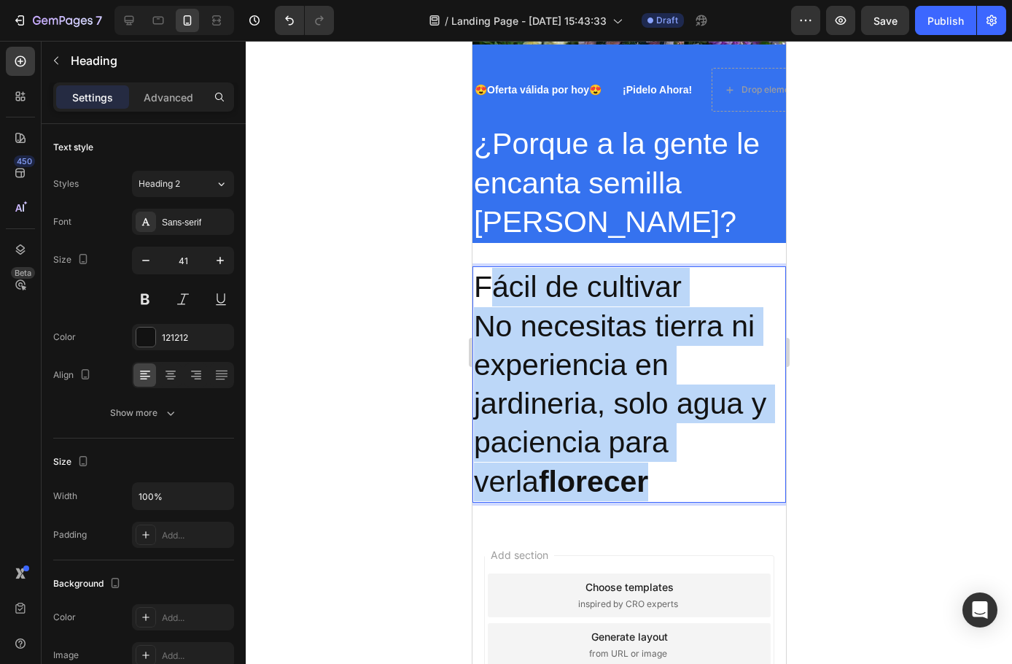
drag, startPoint x: 590, startPoint y: 474, endPoint x: 484, endPoint y: 267, distance: 232.9
click at [484, 268] on p "Fácil de cultivar No necesitas tierra ni experiencia en jardineria, solo agua y…" at bounding box center [628, 384] width 311 height 233
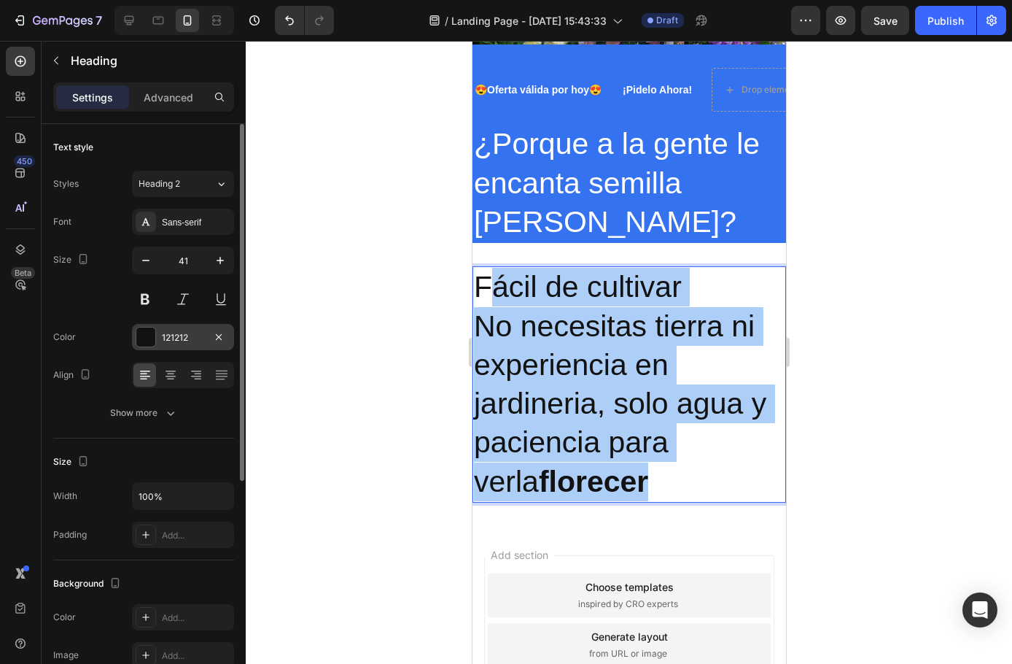
click at [147, 333] on div at bounding box center [145, 336] width 19 height 19
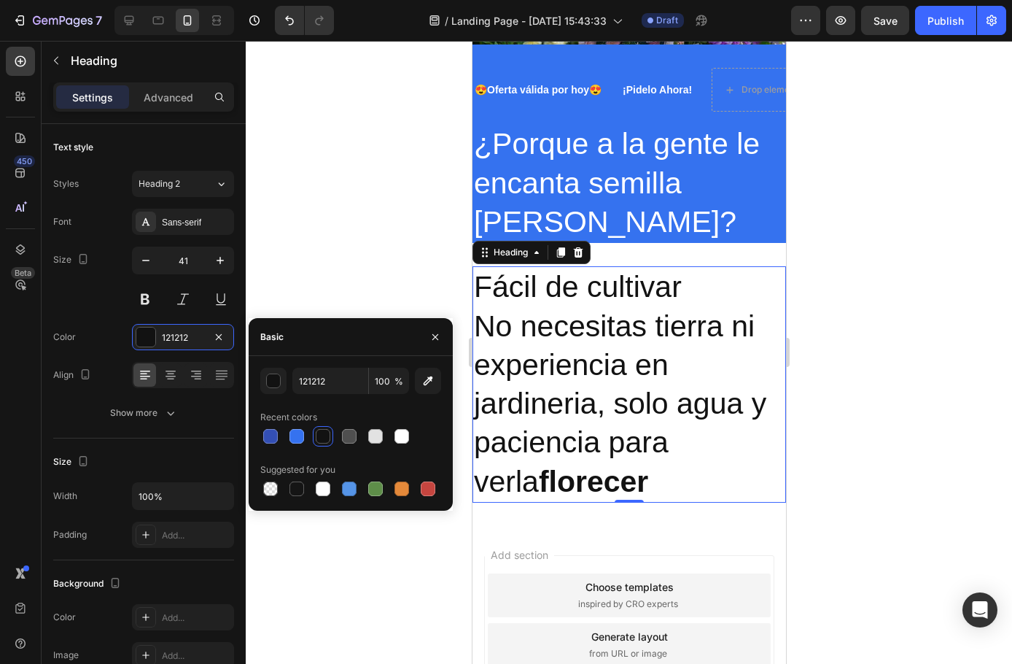
click at [286, 436] on div at bounding box center [350, 436] width 181 height 20
click at [301, 433] on div at bounding box center [297, 436] width 15 height 15
type input "3572EF"
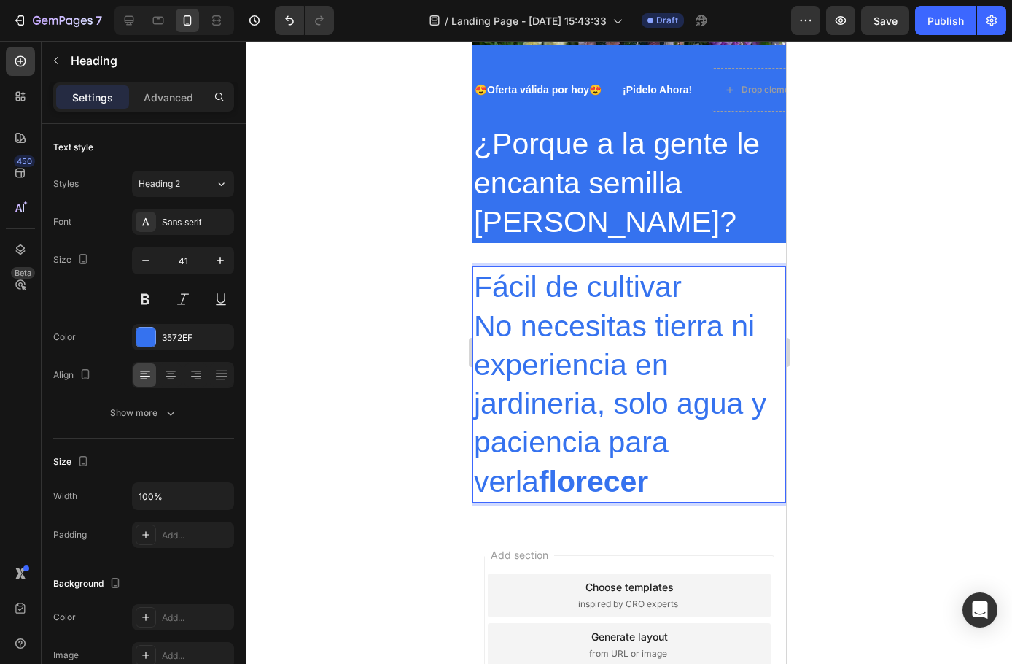
click at [491, 274] on p "Fácil de cultivar No necesitas tierra ni experiencia en jardineria, solo agua y…" at bounding box center [628, 384] width 311 height 233
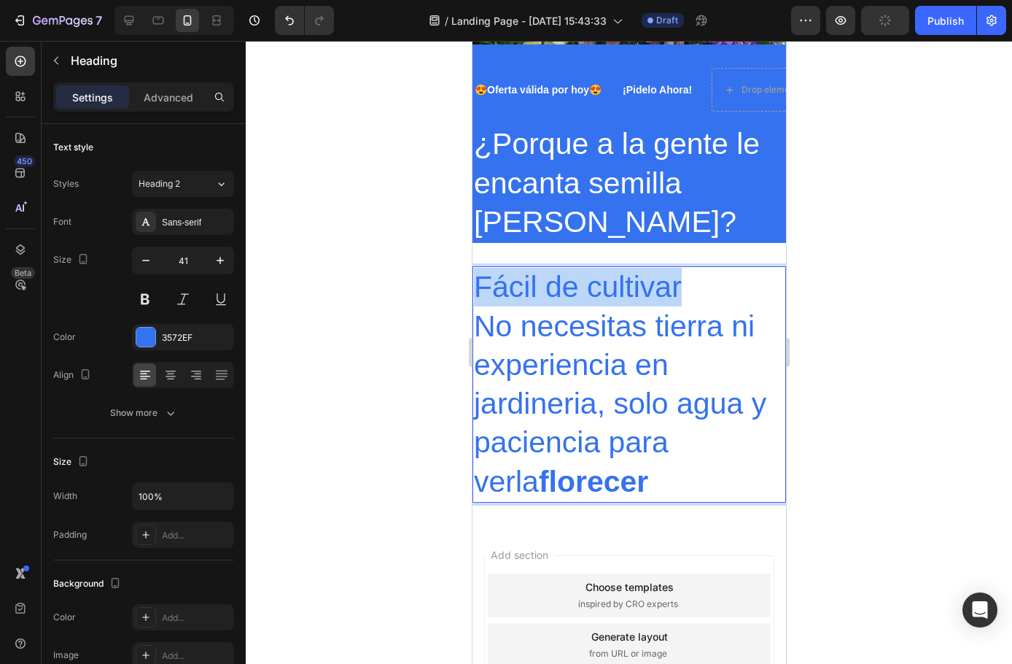
drag, startPoint x: 474, startPoint y: 271, endPoint x: 684, endPoint y: 271, distance: 210.1
click at [684, 271] on p "Fácil de cultivar No necesitas tierra ni experiencia en jardineria, solo agua y…" at bounding box center [628, 384] width 311 height 233
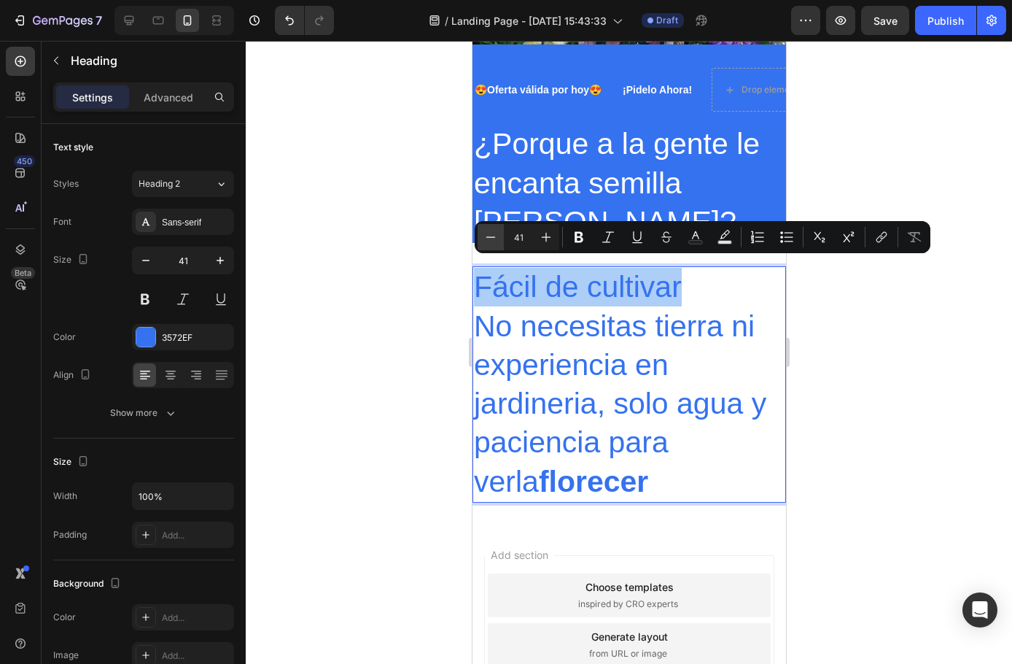
click at [488, 241] on icon "Editor contextual toolbar" at bounding box center [491, 237] width 15 height 15
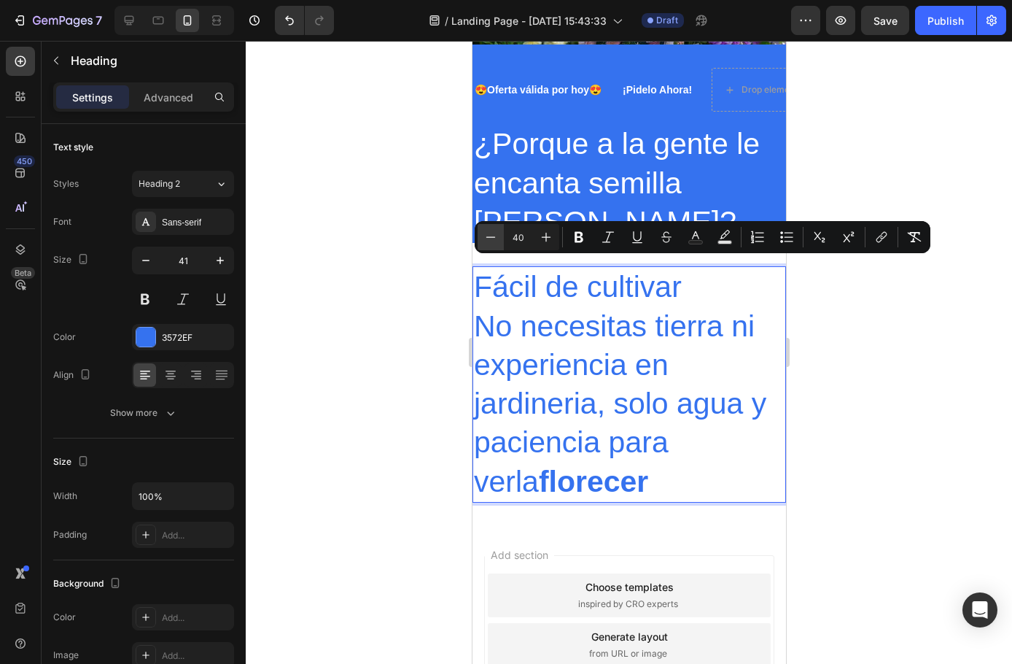
click at [488, 241] on icon "Editor contextual toolbar" at bounding box center [491, 237] width 15 height 15
type input "36"
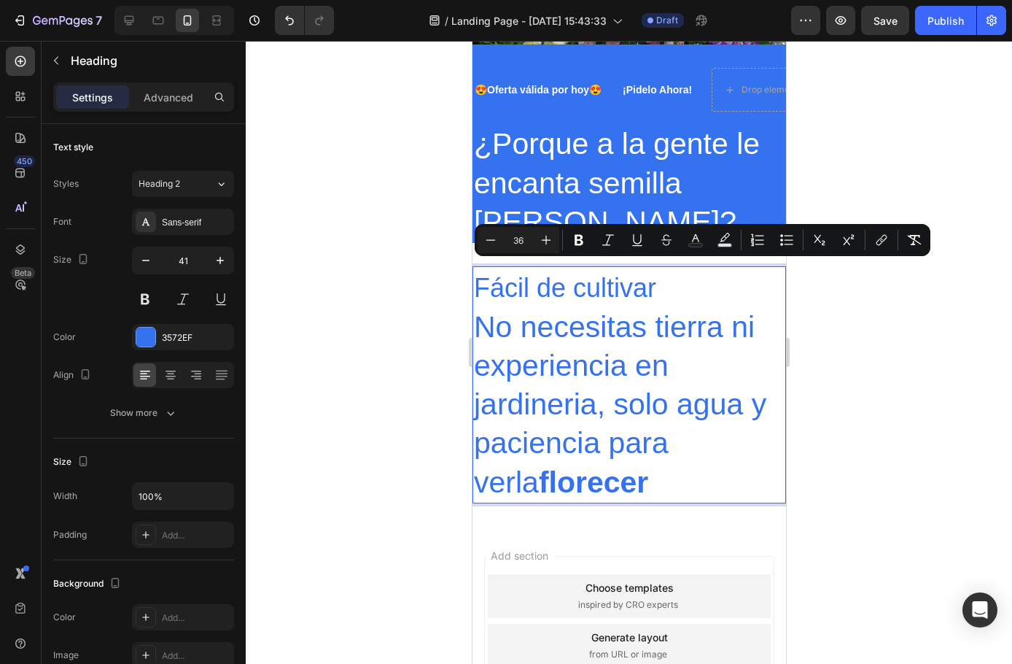
scroll to position [365, 0]
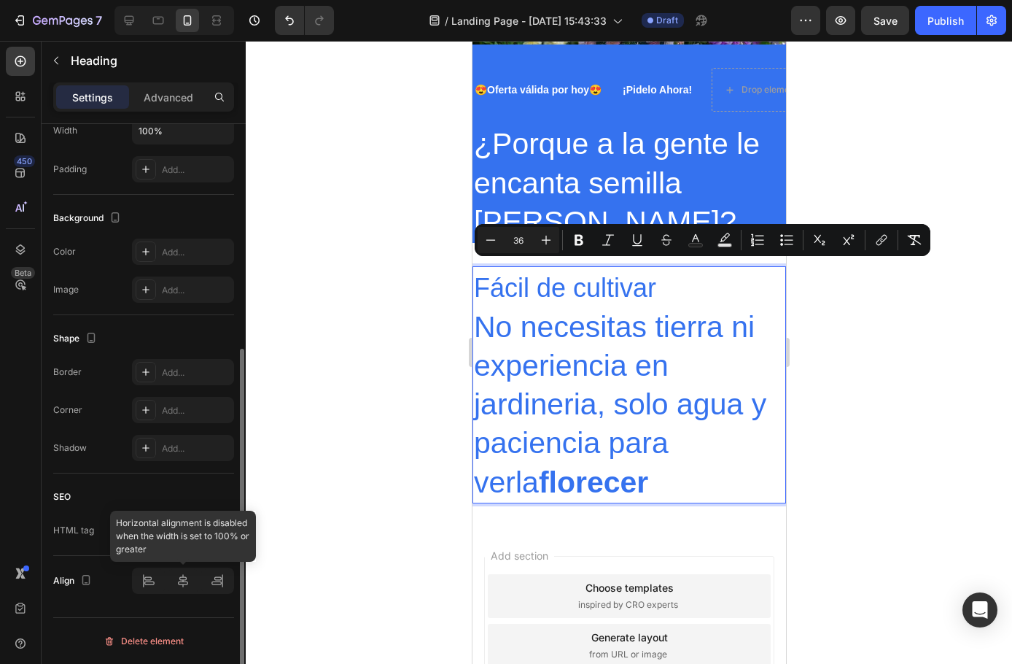
click at [184, 587] on div at bounding box center [183, 580] width 102 height 26
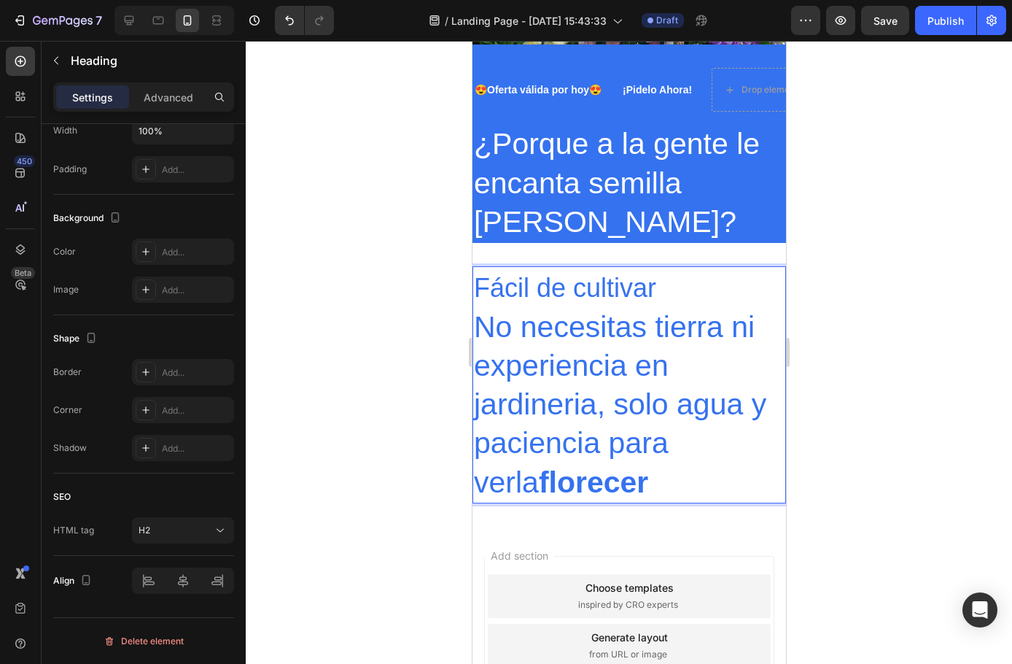
click at [653, 371] on p "Fácil de cultivar No necesitas tierra ni experiencia en jardineria, solo agua y…" at bounding box center [628, 385] width 311 height 234
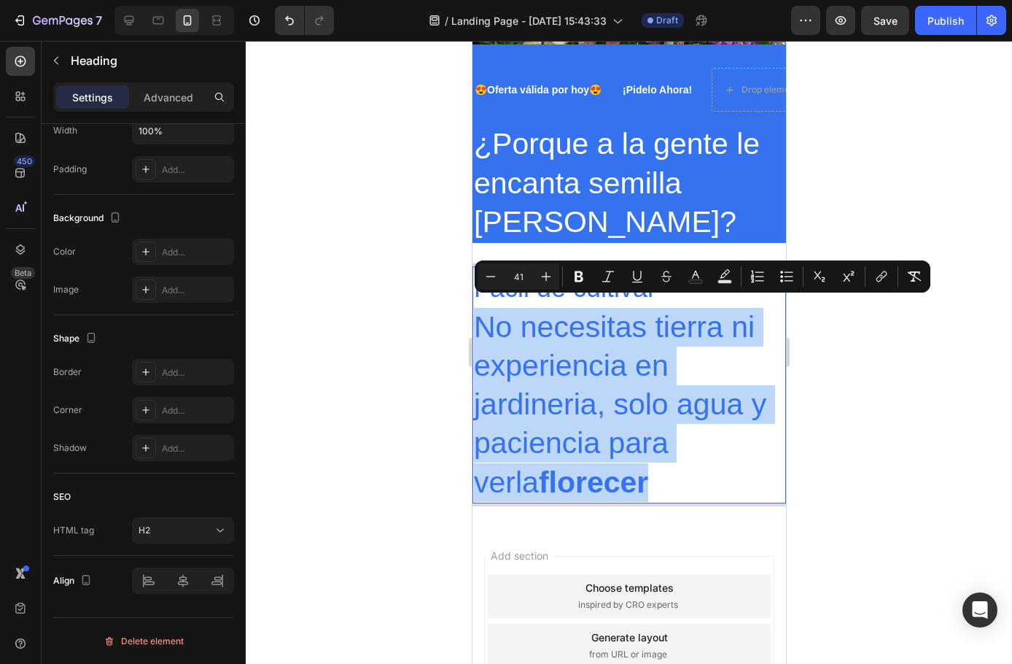
drag, startPoint x: 578, startPoint y: 448, endPoint x: 462, endPoint y: 319, distance: 172.5
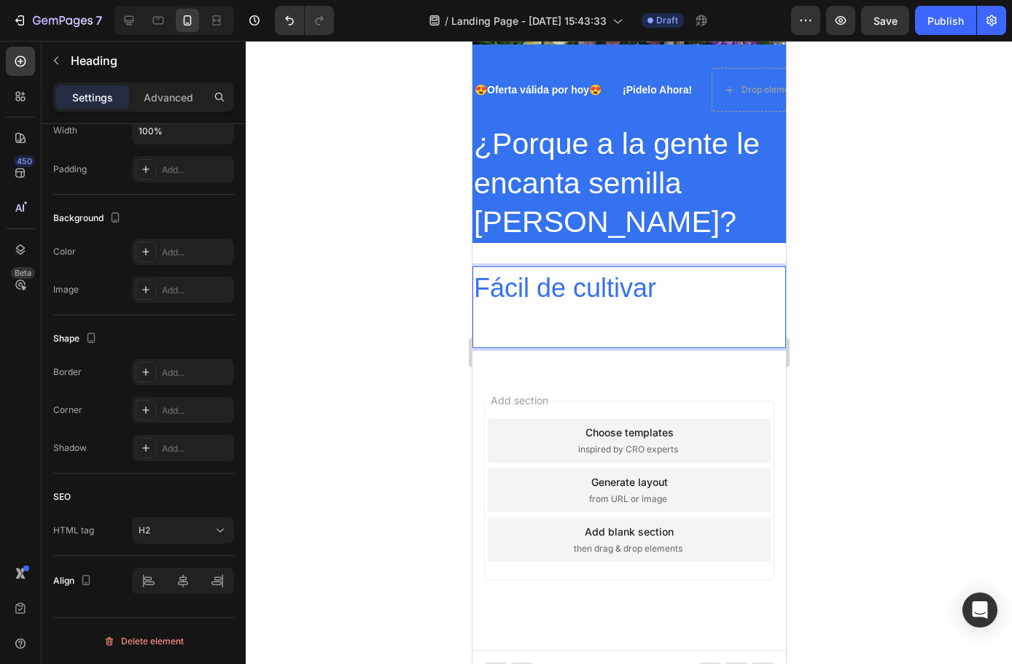
click at [586, 281] on span "Fácil de cultivar" at bounding box center [564, 288] width 182 height 30
click at [601, 307] on p "Fácil de cultivar" at bounding box center [628, 307] width 311 height 79
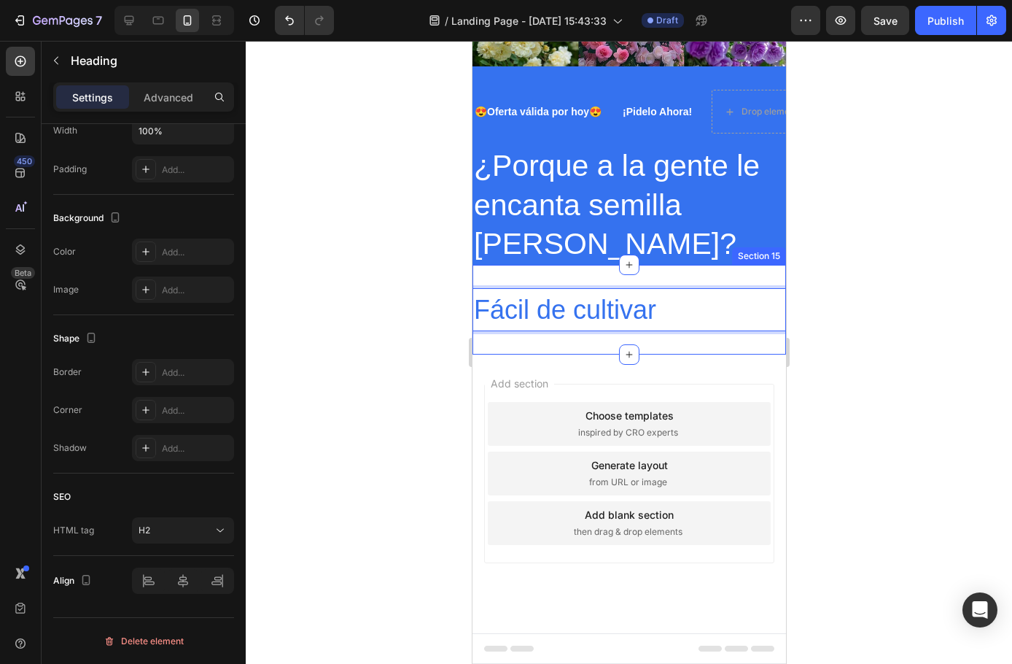
scroll to position [2060, 0]
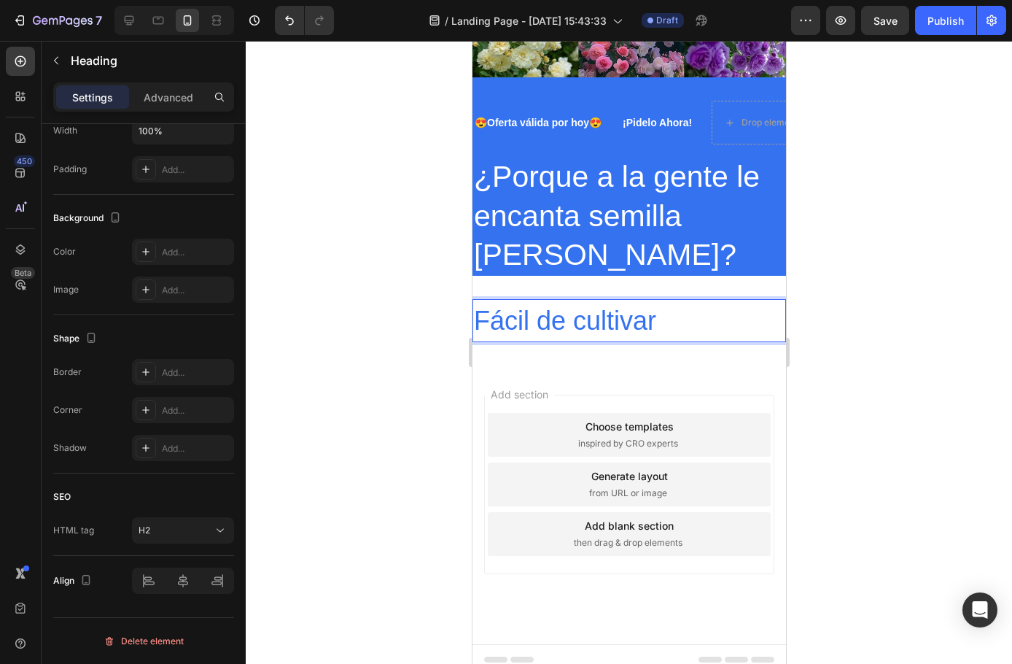
click at [352, 359] on div at bounding box center [629, 352] width 767 height 623
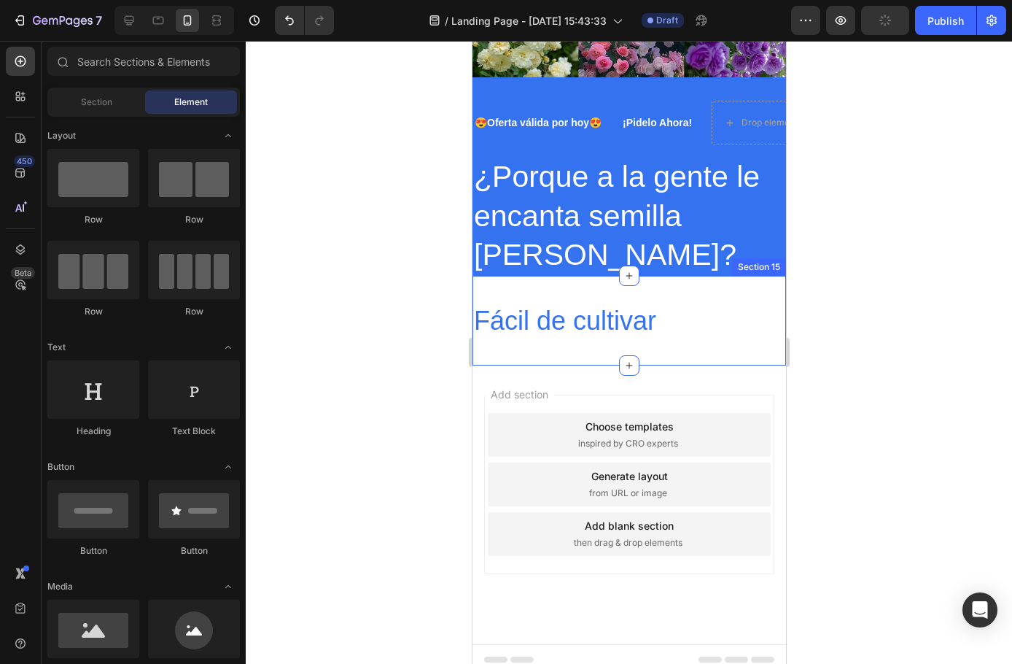
click at [560, 328] on p "⁠⁠⁠⁠⁠⁠⁠ Fácil de cultivar" at bounding box center [628, 320] width 311 height 39
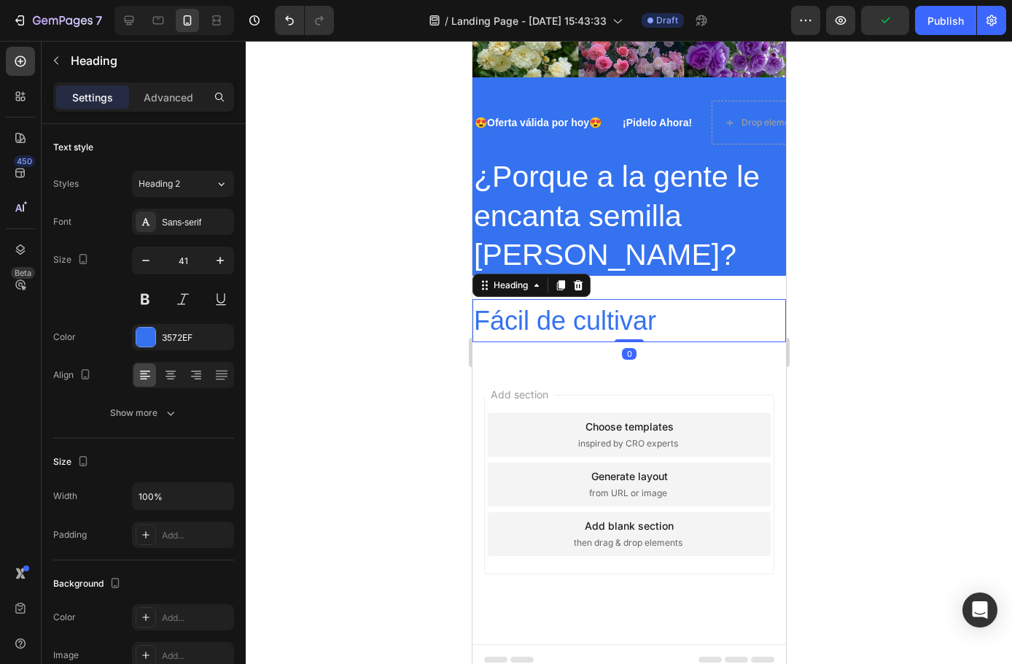
scroll to position [365, 0]
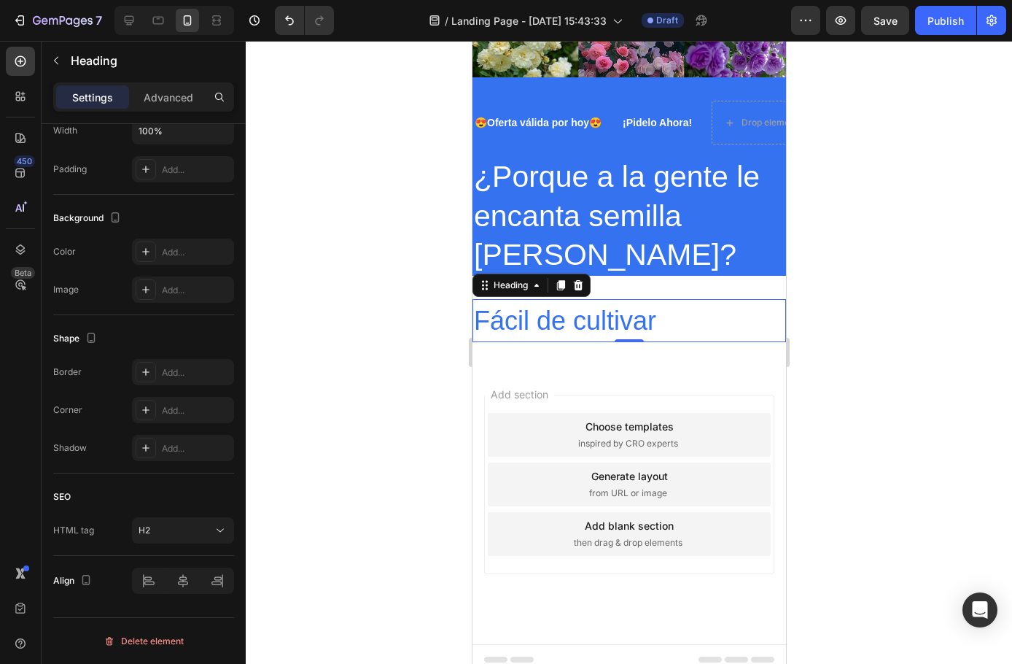
click at [580, 345] on div "⁠⁠⁠⁠⁠⁠⁠ Fácil de cultivar Heading 0 Section 15" at bounding box center [629, 320] width 314 height 89
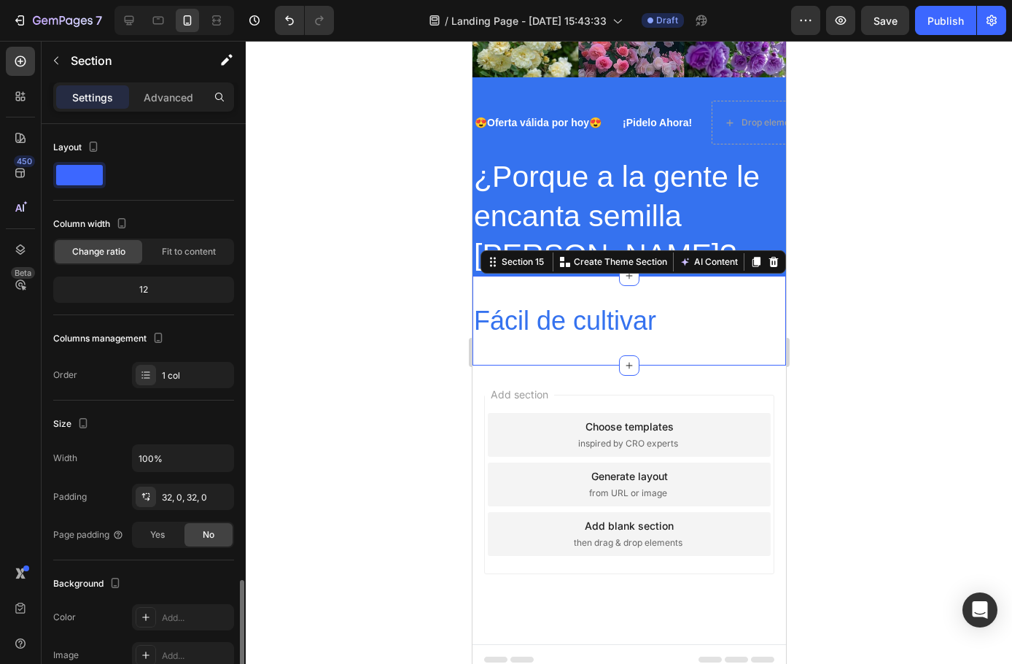
scroll to position [271, 0]
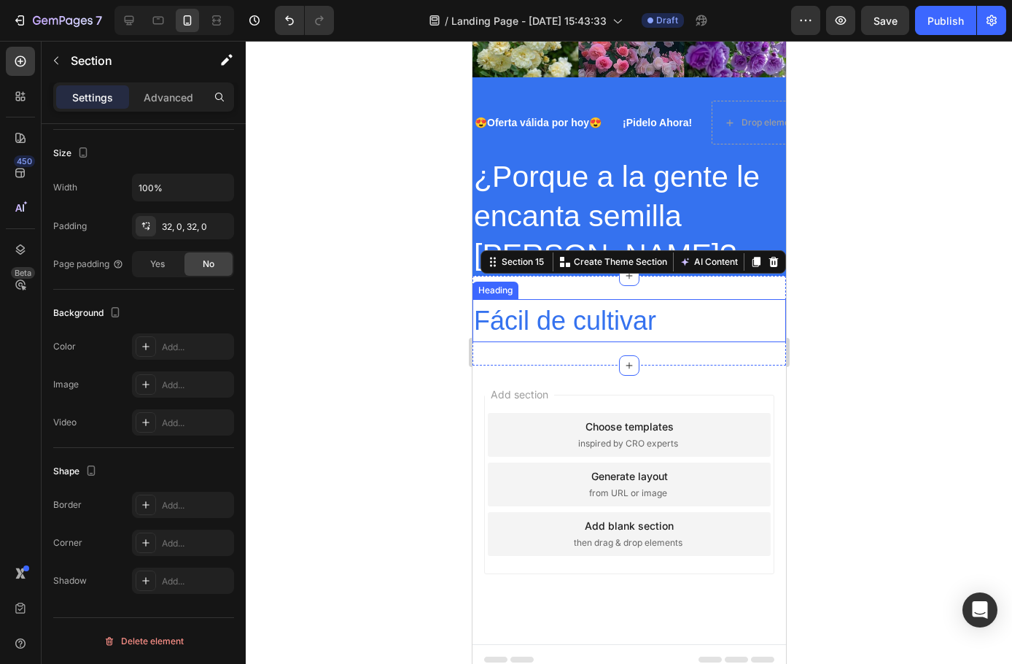
click at [580, 324] on span "Fácil de cultivar" at bounding box center [564, 321] width 182 height 30
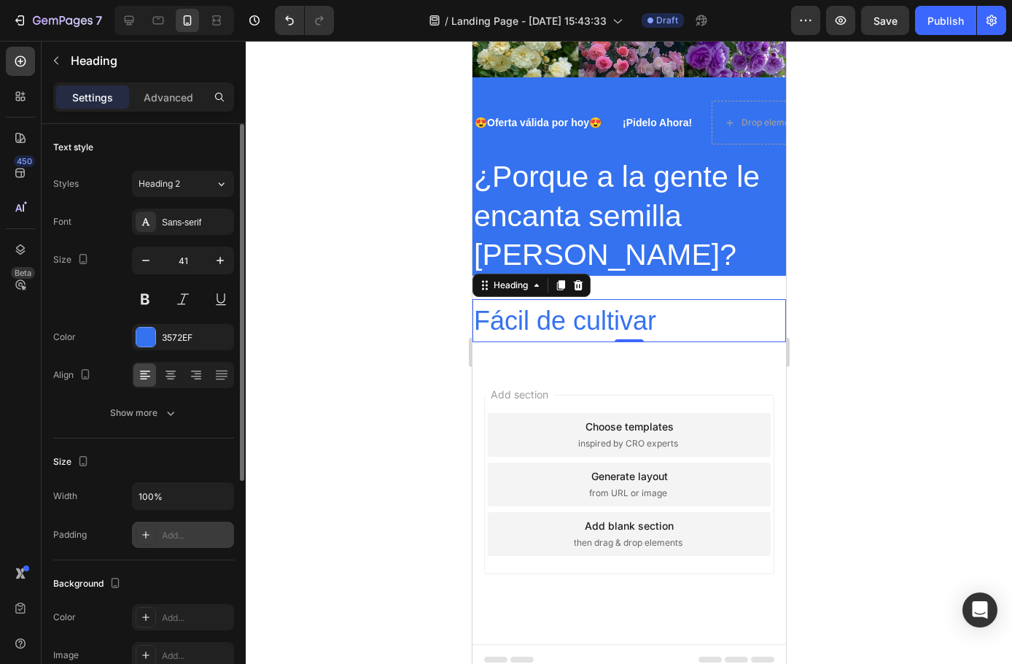
scroll to position [73, 0]
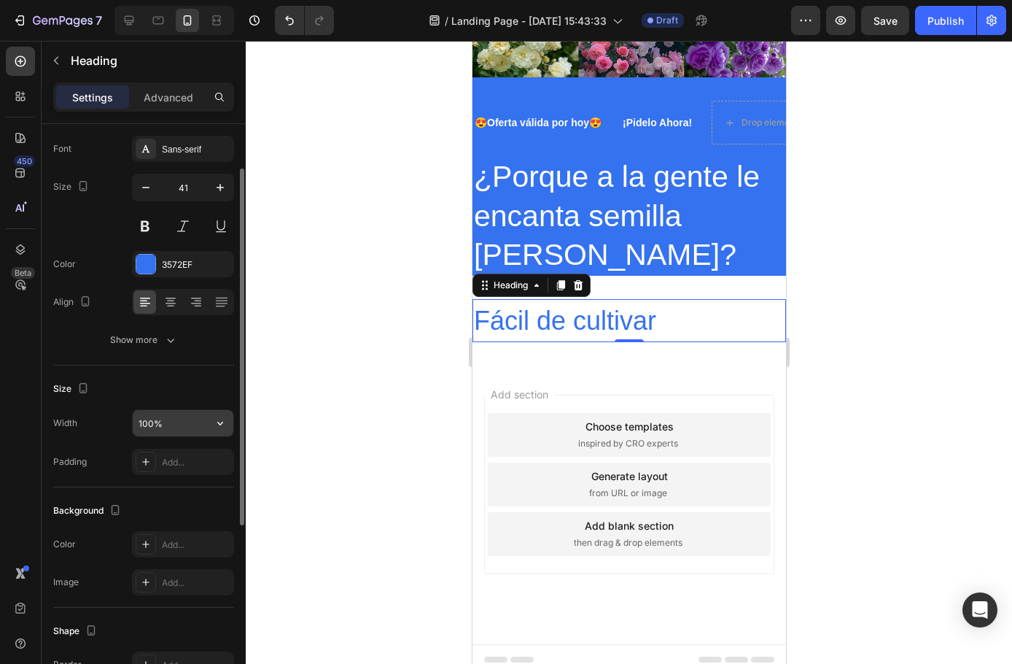
click at [163, 425] on input "100%" at bounding box center [183, 423] width 101 height 26
click at [209, 428] on button "button" at bounding box center [220, 423] width 26 height 26
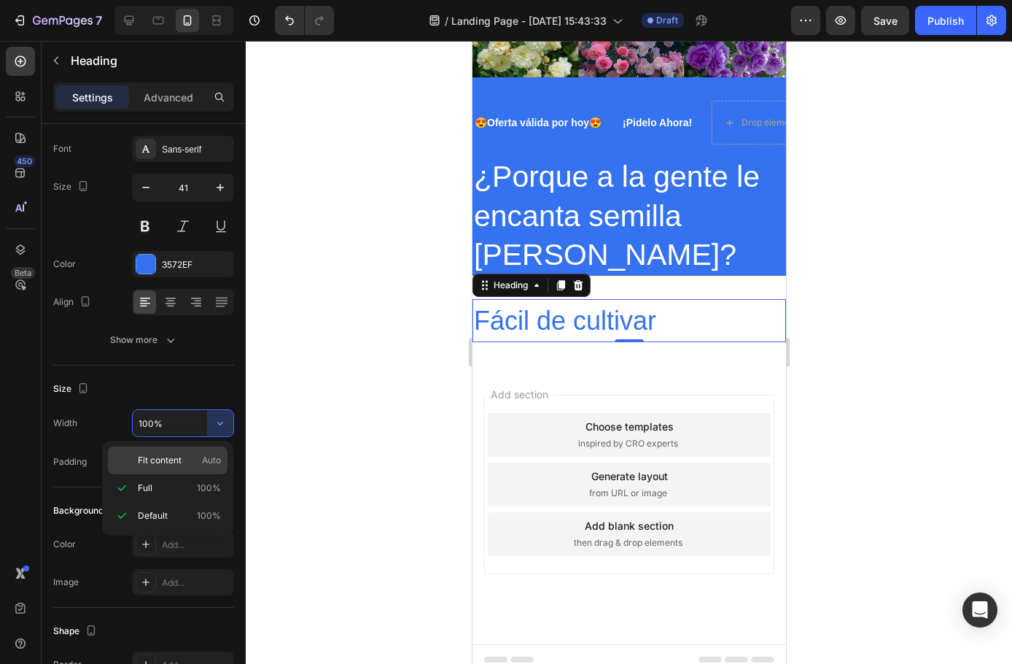
click at [170, 466] on span "Fit content" at bounding box center [160, 460] width 44 height 13
type input "Auto"
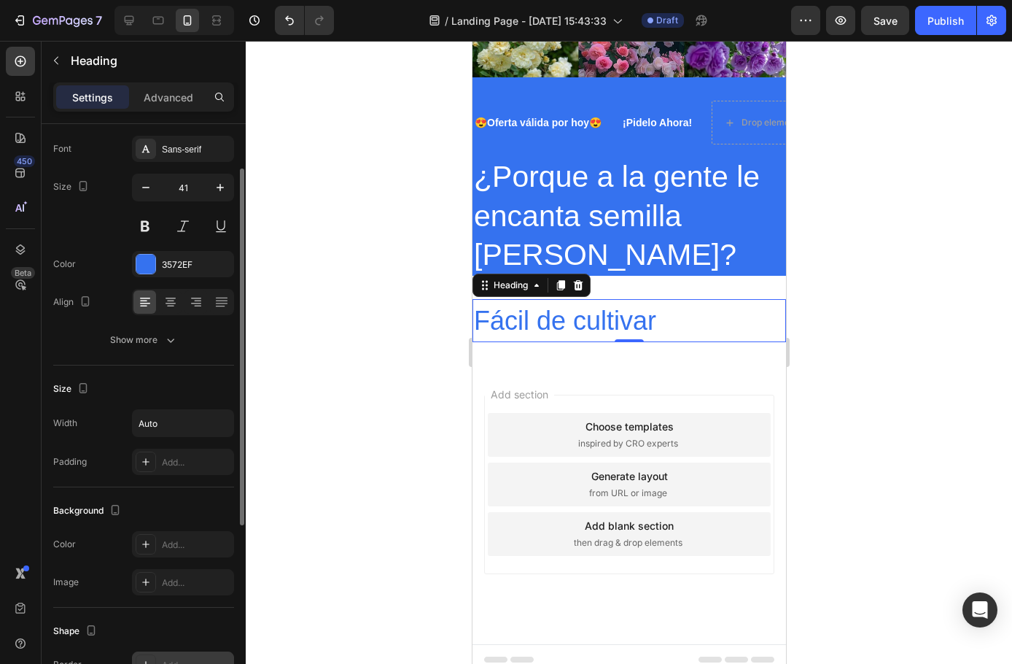
scroll to position [365, 0]
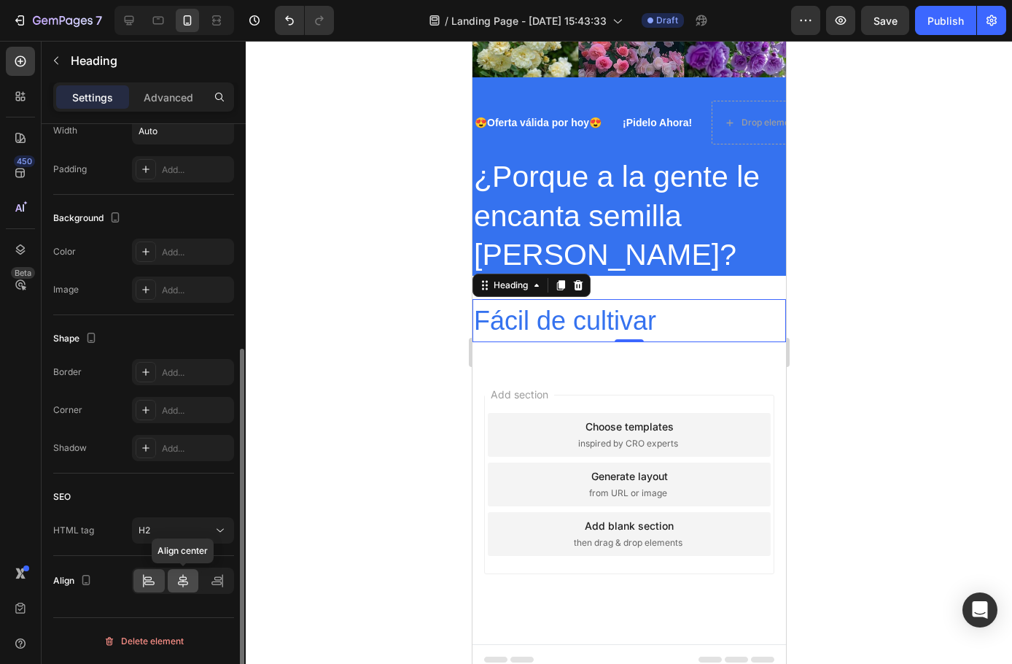
click at [183, 586] on icon at bounding box center [183, 580] width 10 height 13
